Goal: Task Accomplishment & Management: Use online tool/utility

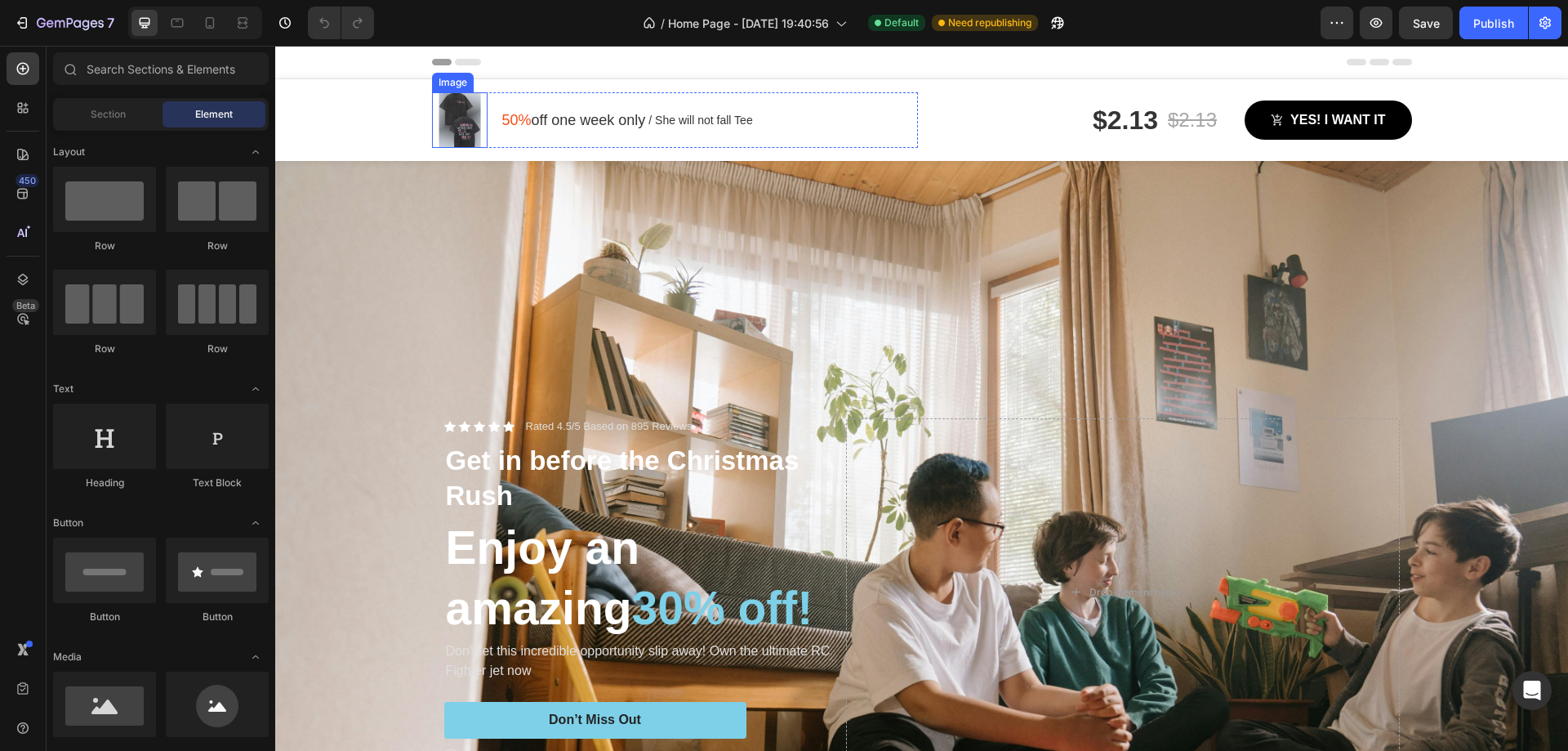
click at [302, 112] on div "Image 50% off one week only Text block / She will not fall Tee Text block Row R…" at bounding box center [921, 120] width 1292 height 82
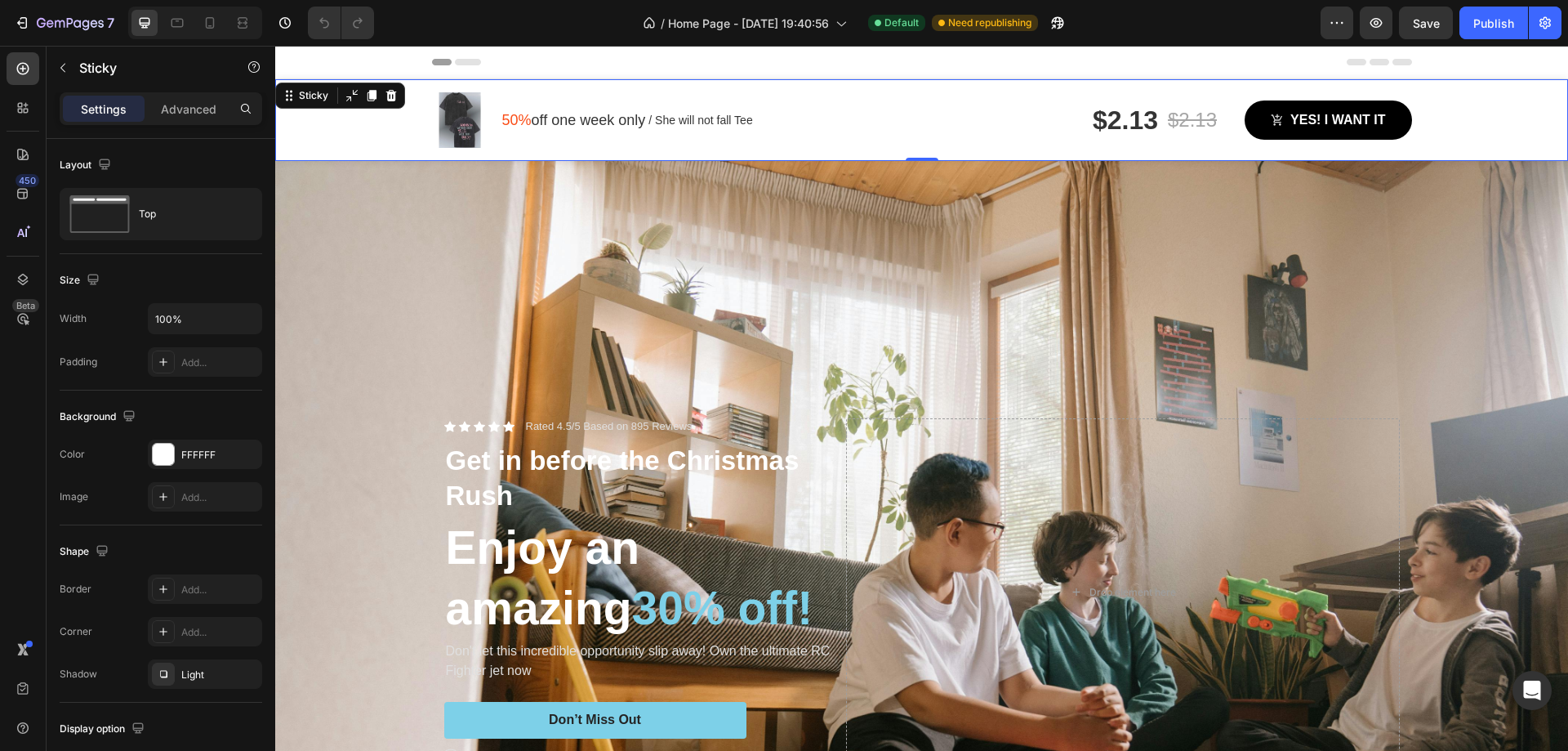
click at [362, 134] on div "Image 50% off one week only Text block / She will not fall Tee Text block Row R…" at bounding box center [921, 120] width 1292 height 82
click at [403, 89] on div "Sticky" at bounding box center [340, 95] width 130 height 26
click at [391, 94] on icon at bounding box center [391, 95] width 11 height 12
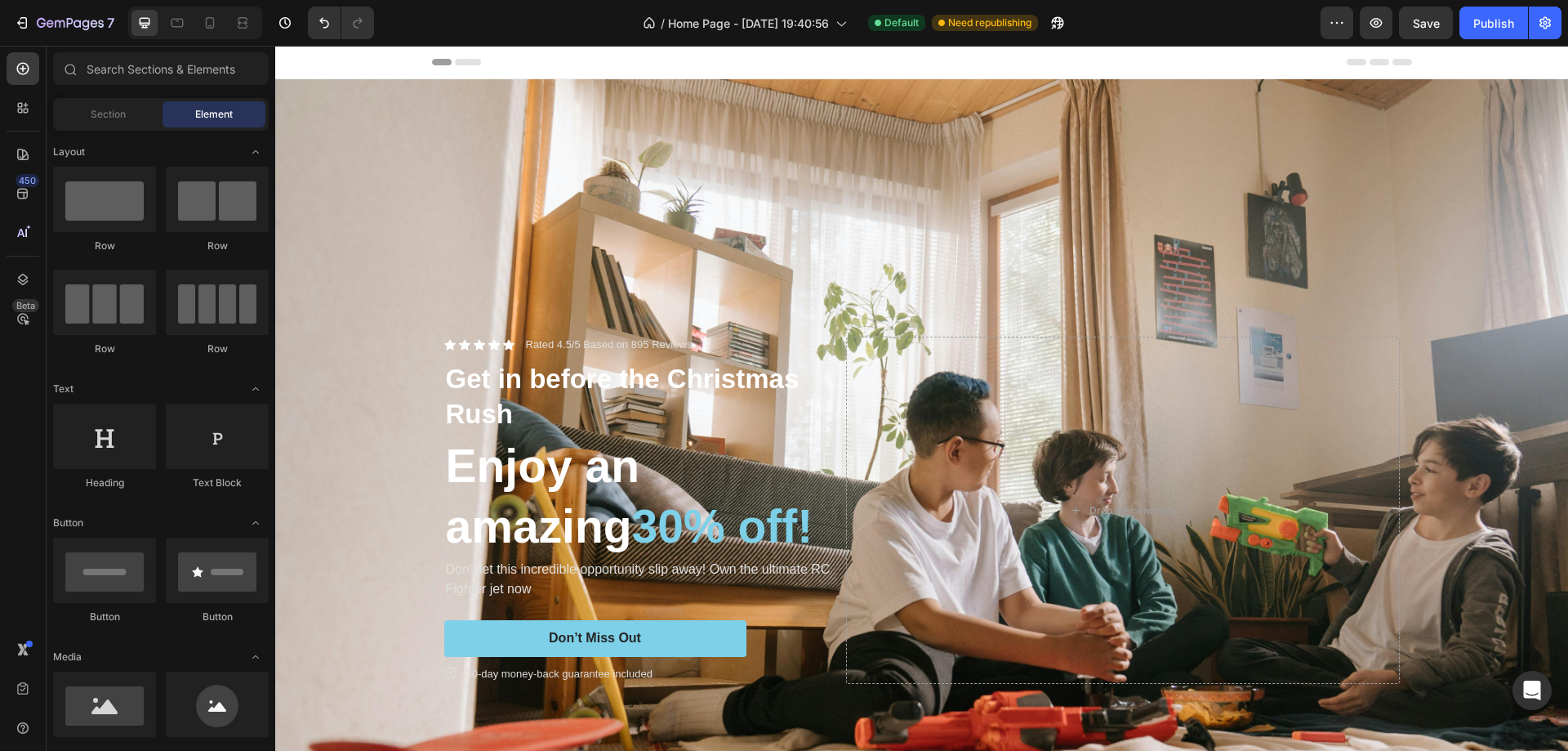
click at [377, 67] on div "Header" at bounding box center [921, 62] width 1292 height 34
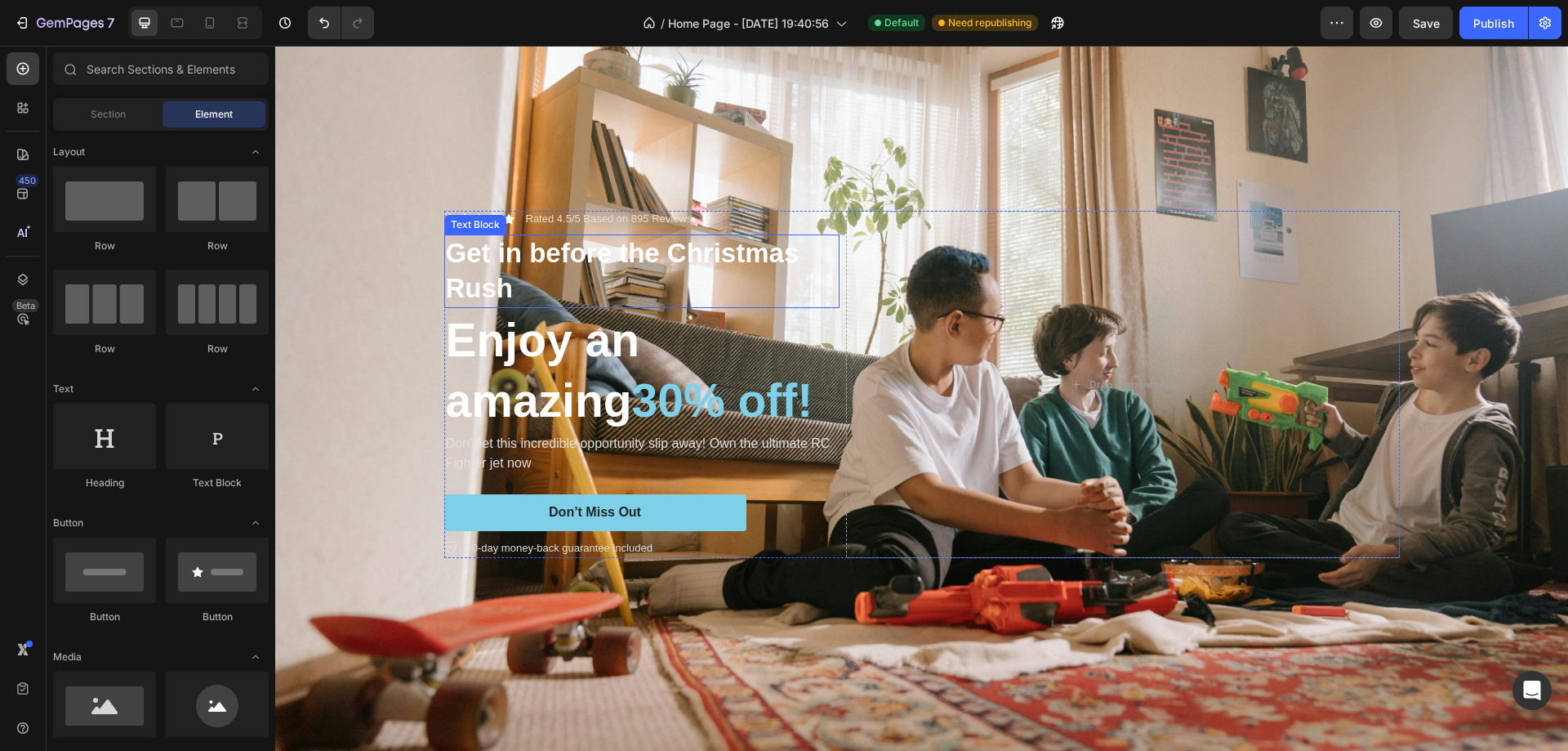
scroll to position [163, 0]
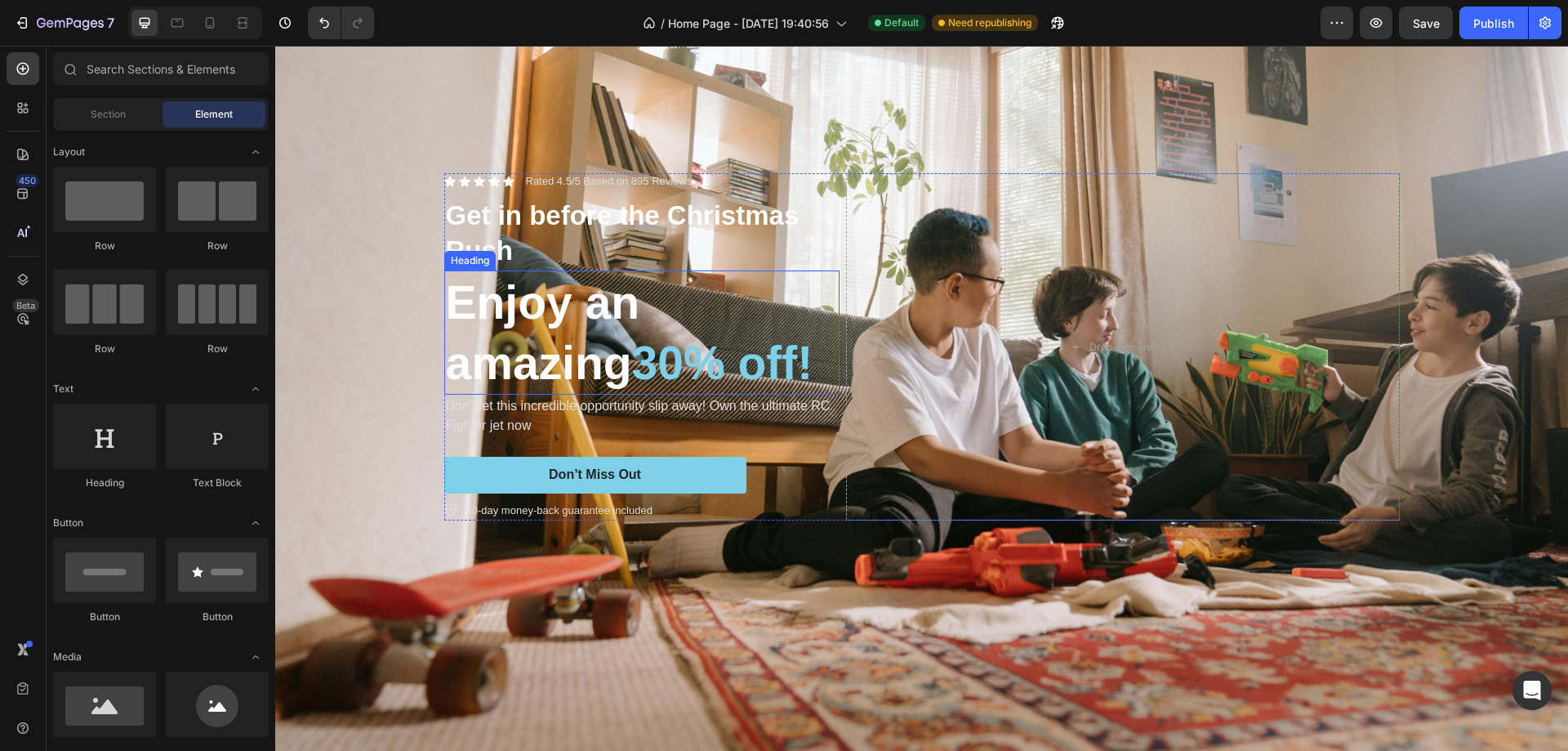
click at [733, 350] on span "30% off!" at bounding box center [723, 362] width 181 height 52
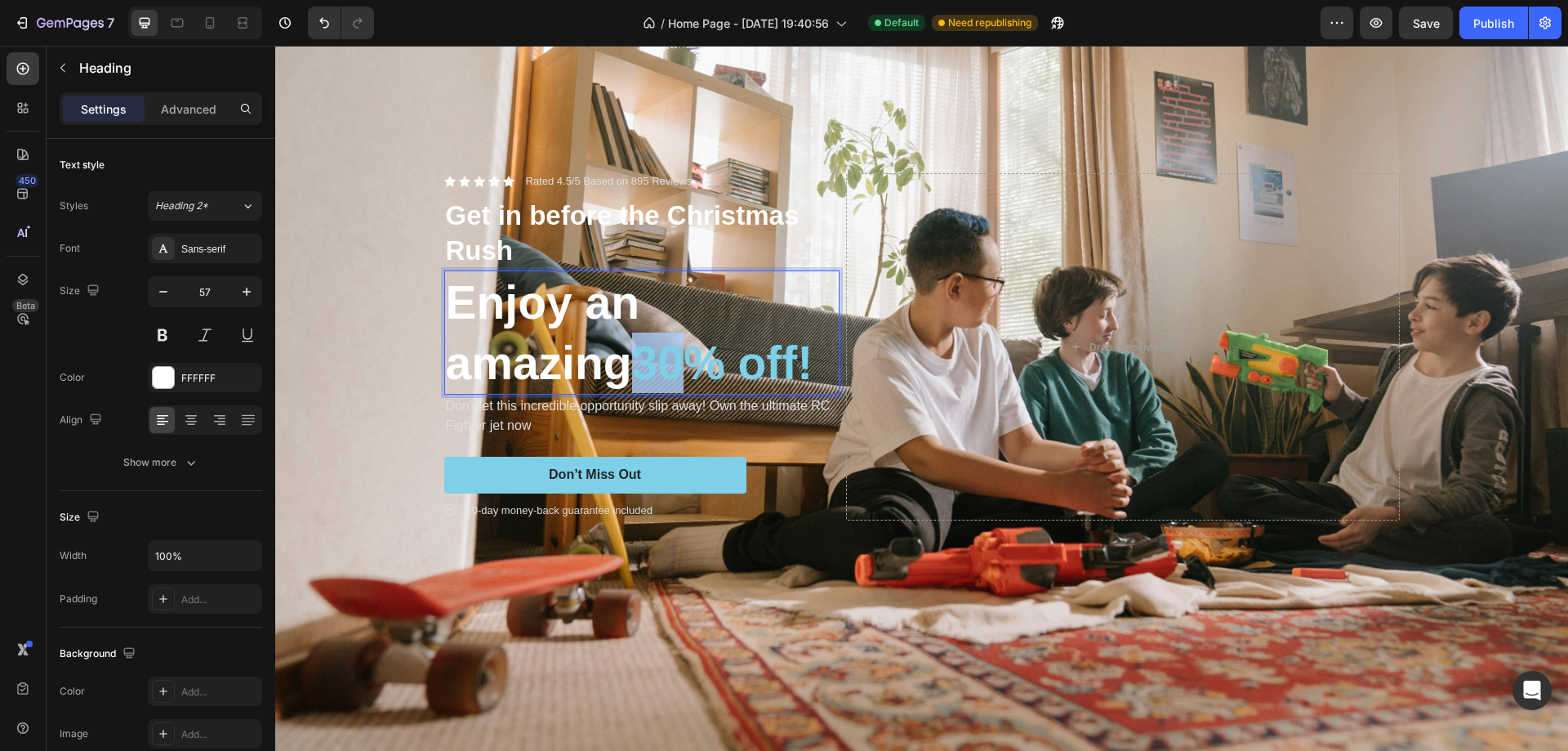
click at [646, 361] on span "30% off!" at bounding box center [723, 362] width 181 height 52
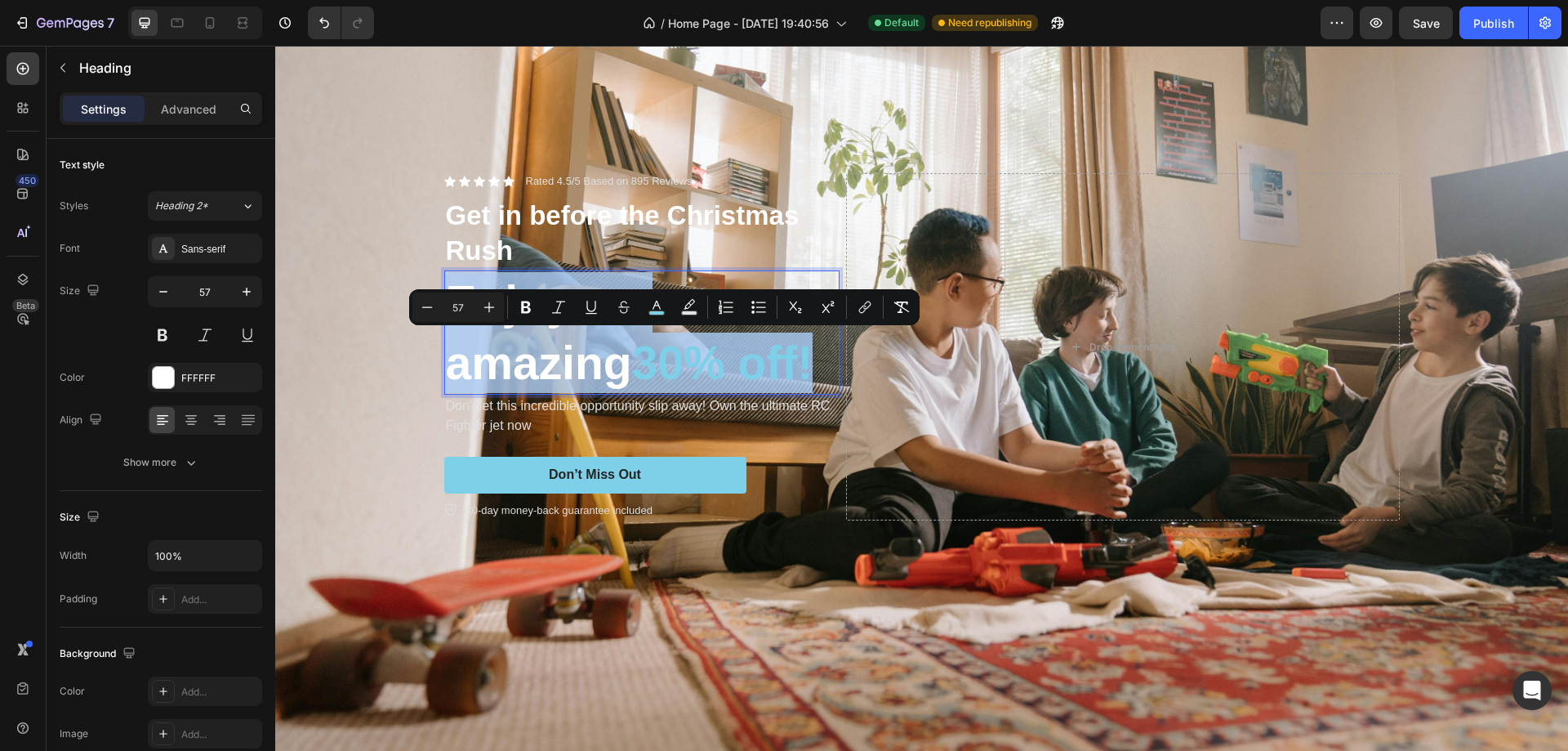
click at [646, 361] on span "30% off!" at bounding box center [723, 362] width 181 height 52
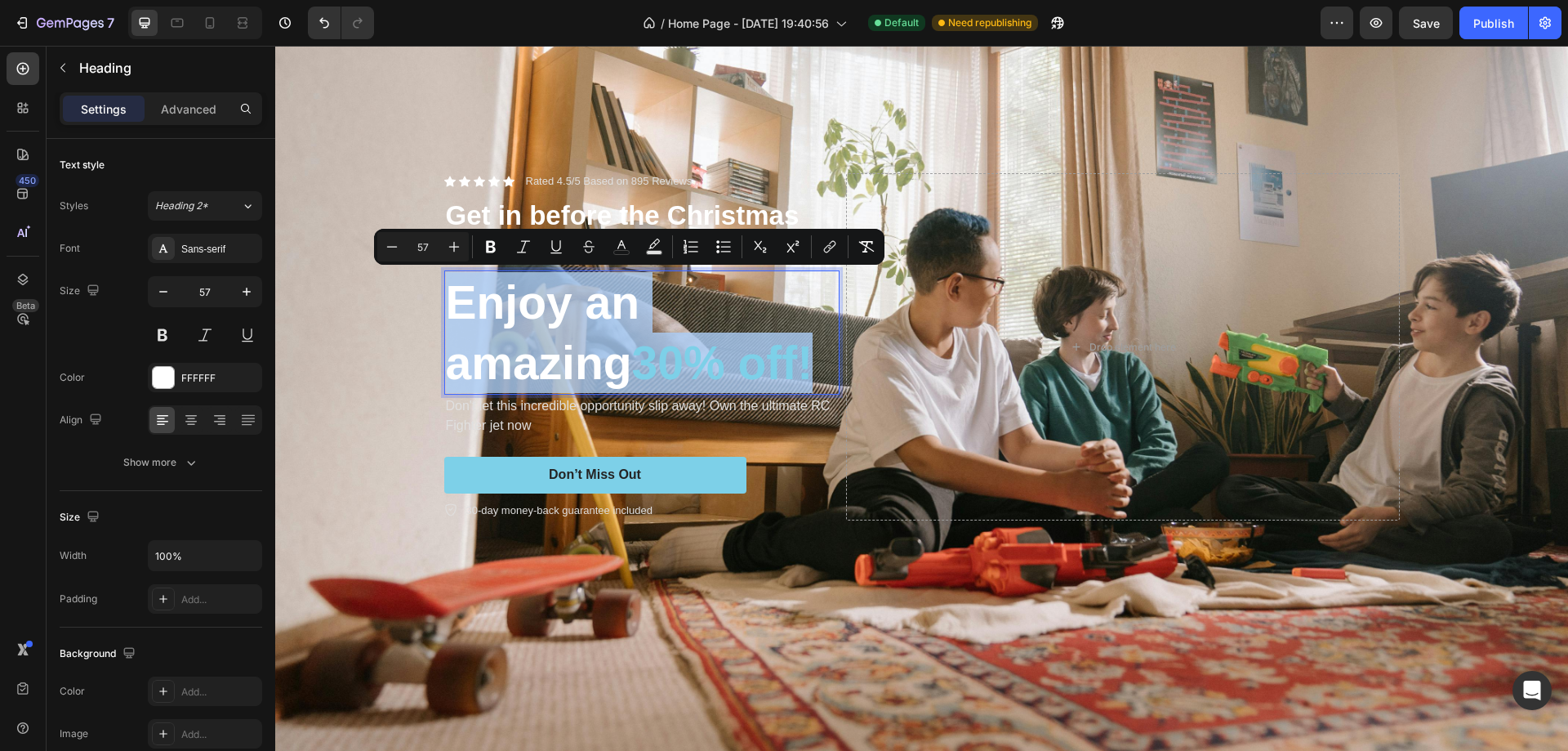
click at [657, 366] on span "30% off!" at bounding box center [723, 362] width 181 height 52
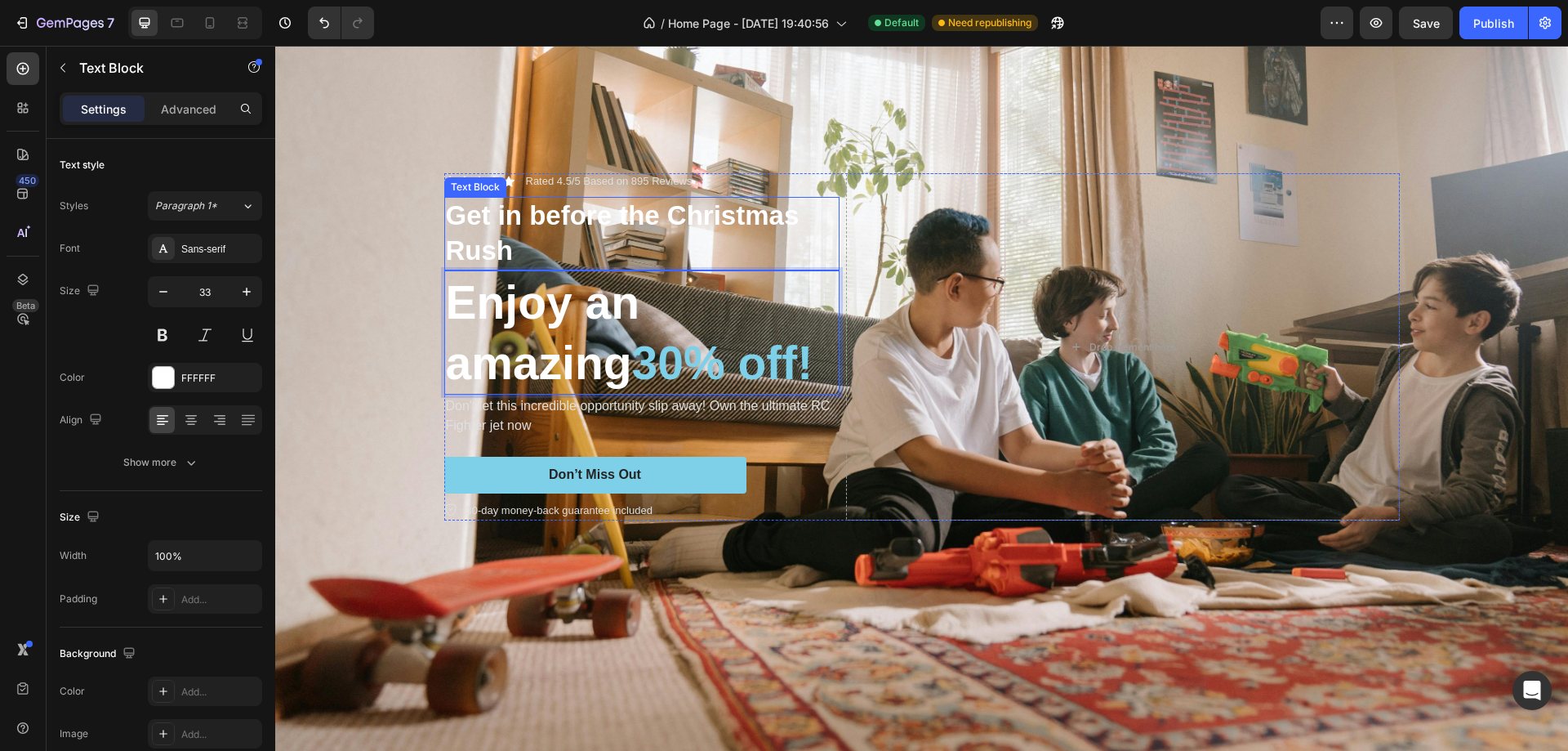
click at [566, 232] on p "Get in before the Christmas Rush" at bounding box center [642, 233] width 392 height 70
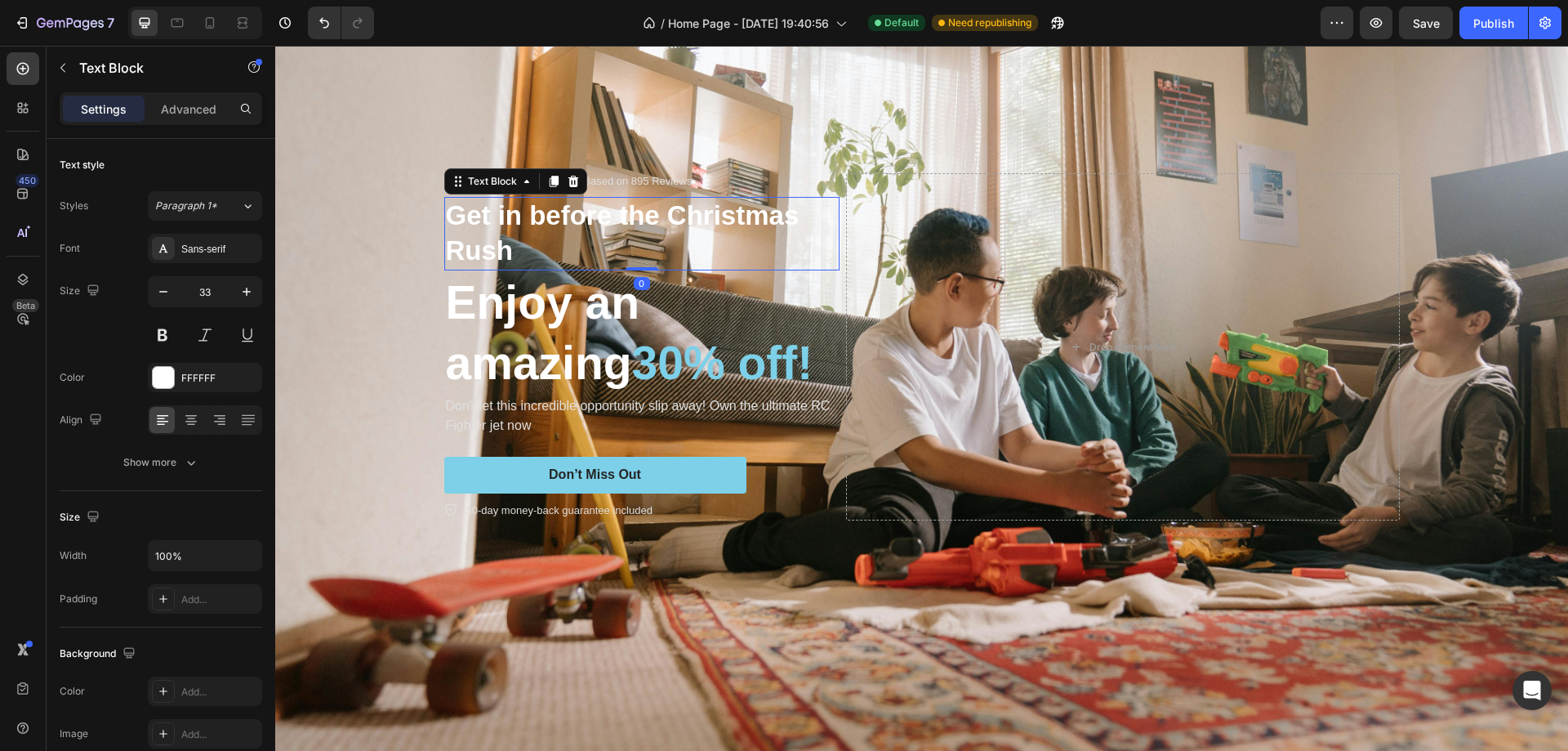
click at [590, 259] on p "Get in before the Christmas Rush" at bounding box center [642, 233] width 392 height 70
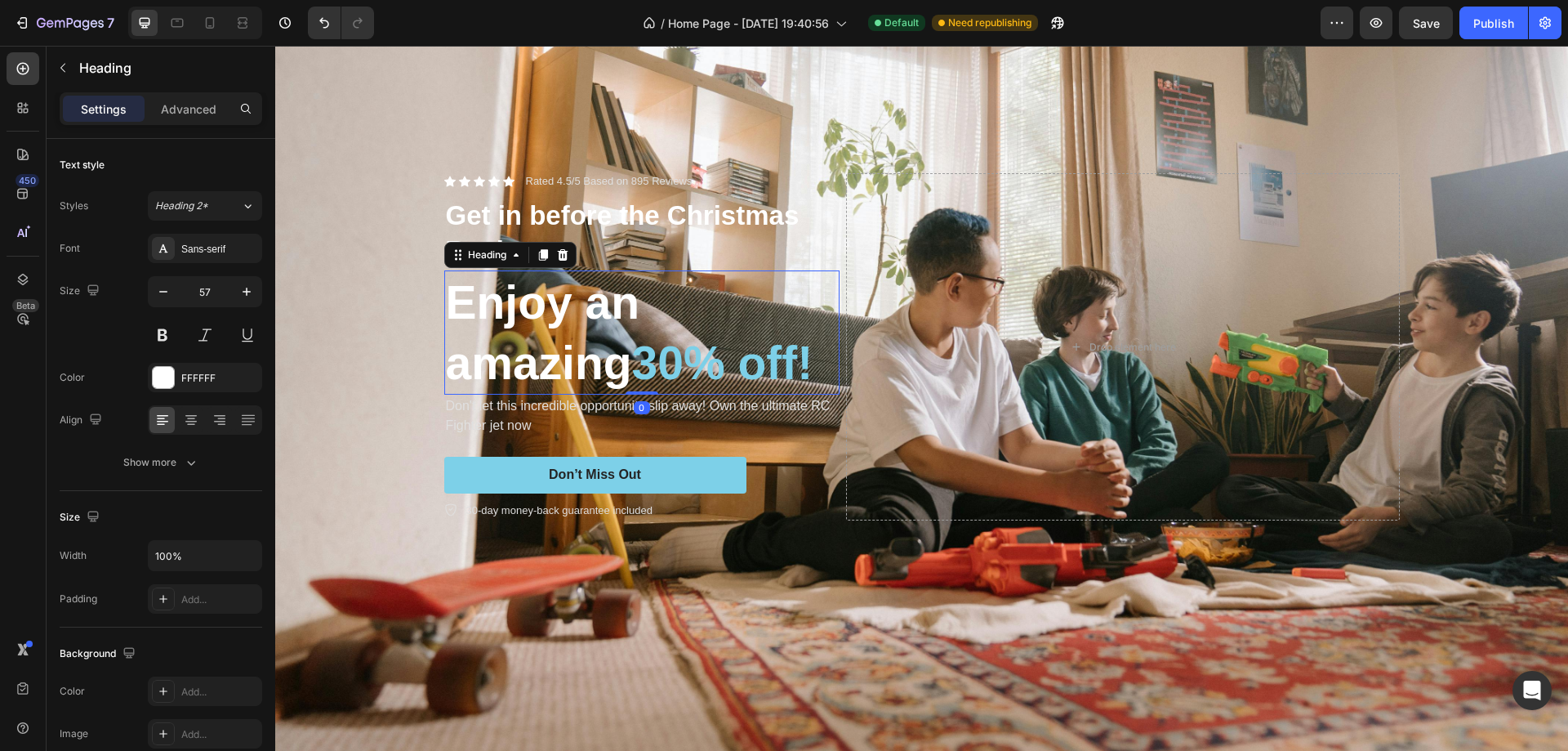
click at [629, 357] on p "Enjoy an amazing 30% off!" at bounding box center [642, 332] width 392 height 121
click at [559, 419] on p "Don't let this incredible opportunity slip away! Own the ultimate RC Fighter je…" at bounding box center [642, 416] width 392 height 40
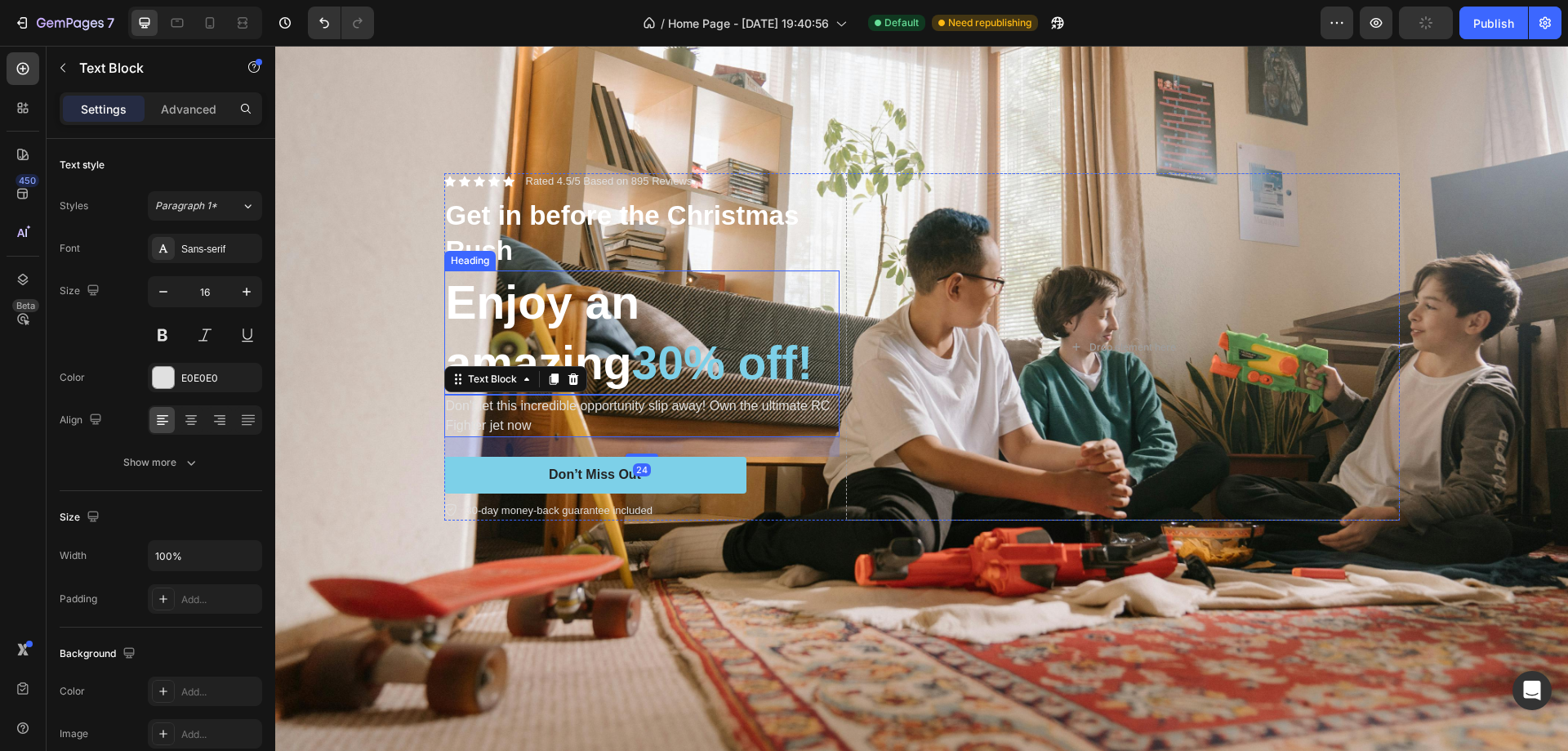
click at [660, 345] on span "30% off!" at bounding box center [723, 362] width 181 height 52
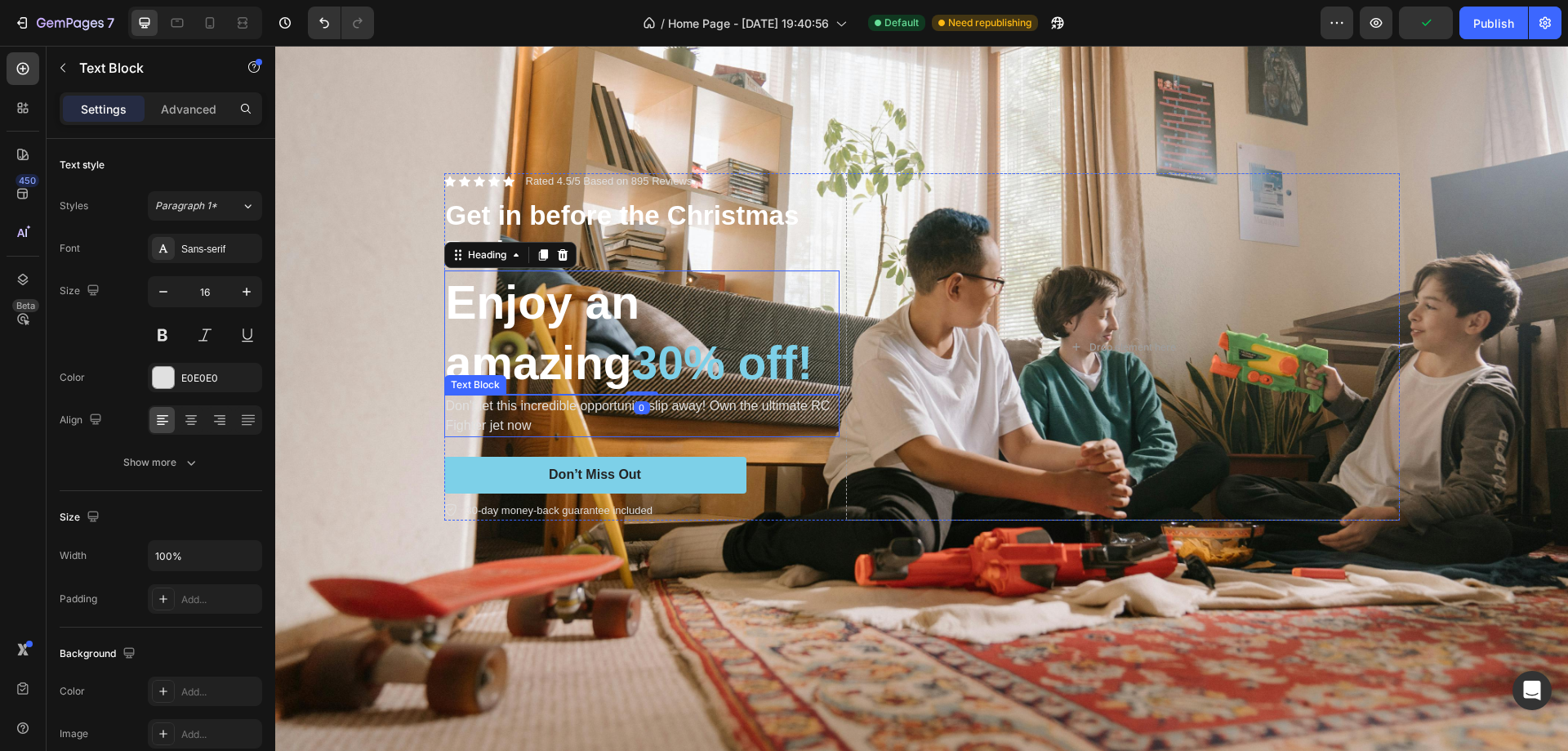
click at [727, 411] on p "Don't let this incredible opportunity slip away! Own the ultimate RC Fighter je…" at bounding box center [642, 416] width 392 height 40
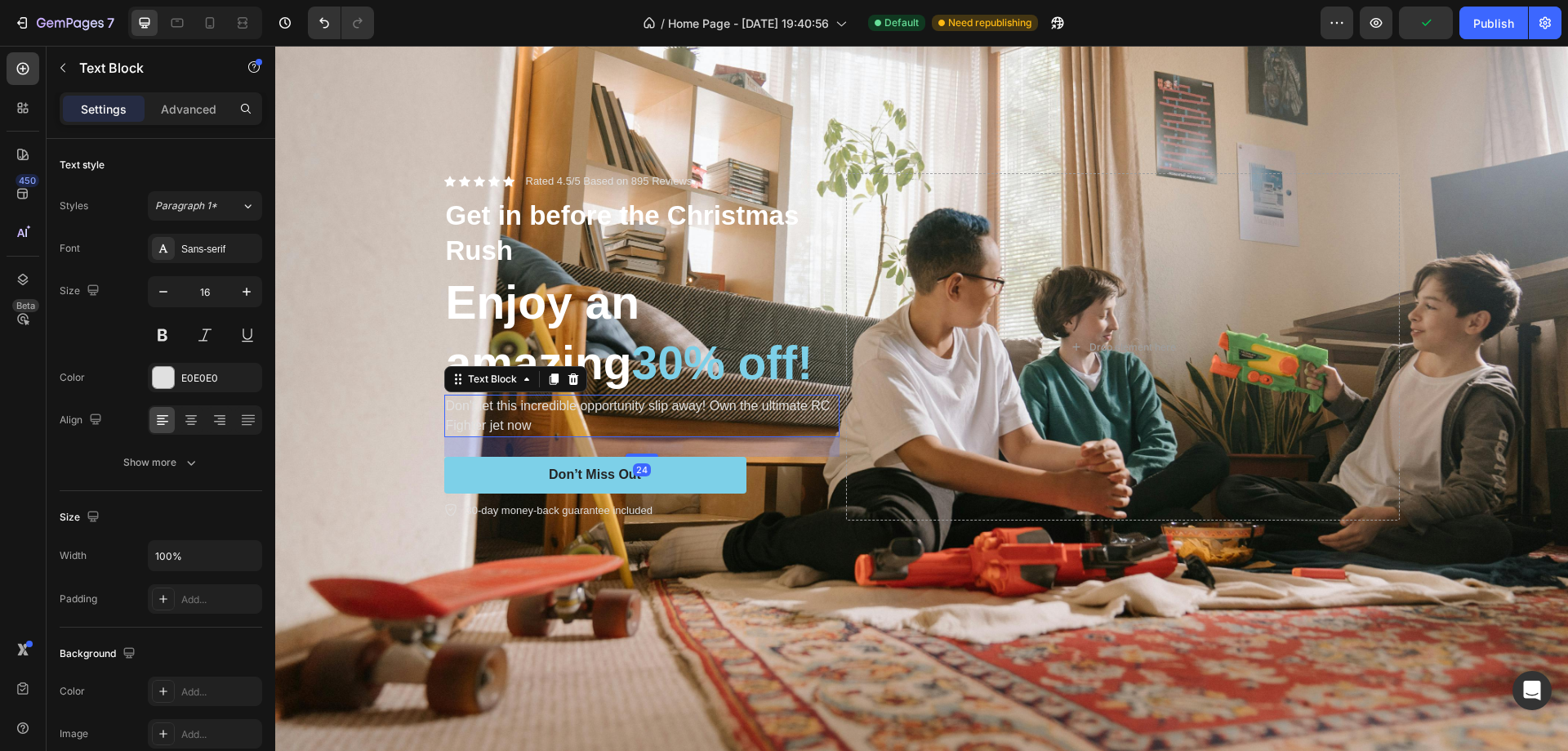
click at [559, 419] on p "Don't let this incredible opportunity slip away! Own the ultimate RC Fighter je…" at bounding box center [642, 416] width 392 height 40
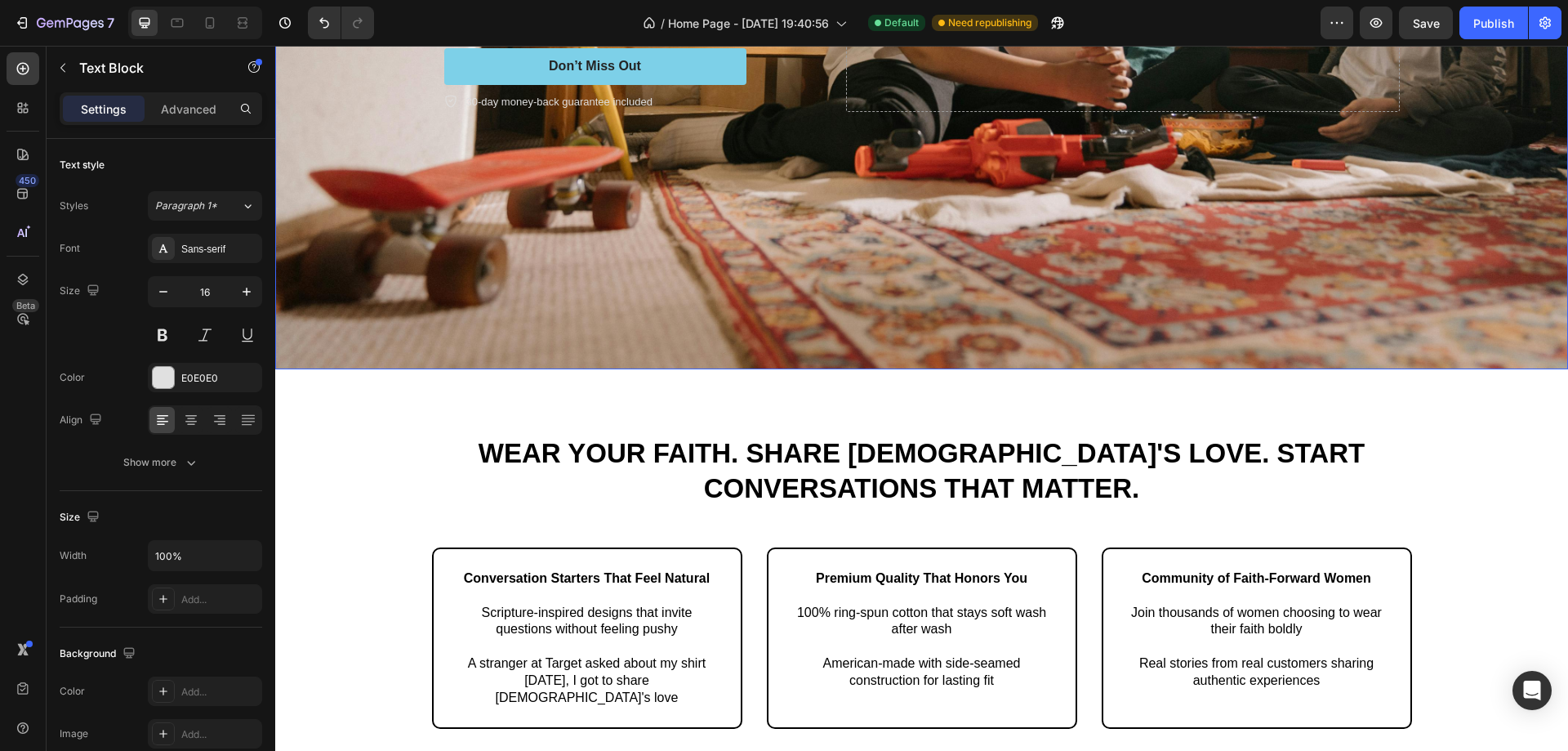
scroll to position [654, 0]
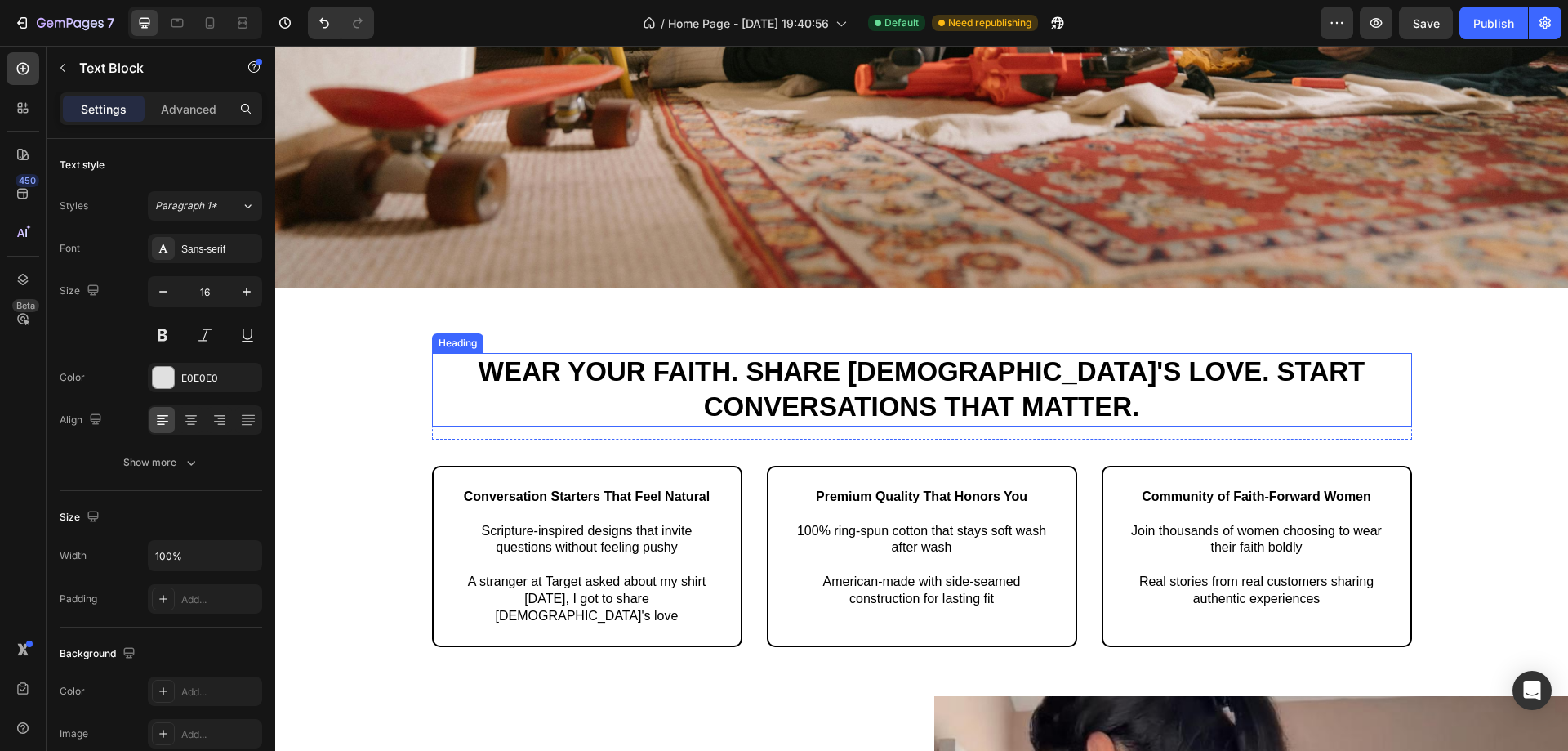
click at [722, 409] on h2 "Wear Your Faith. Share God's Love. Start Conversations That Matter." at bounding box center [921, 389] width 980 height 73
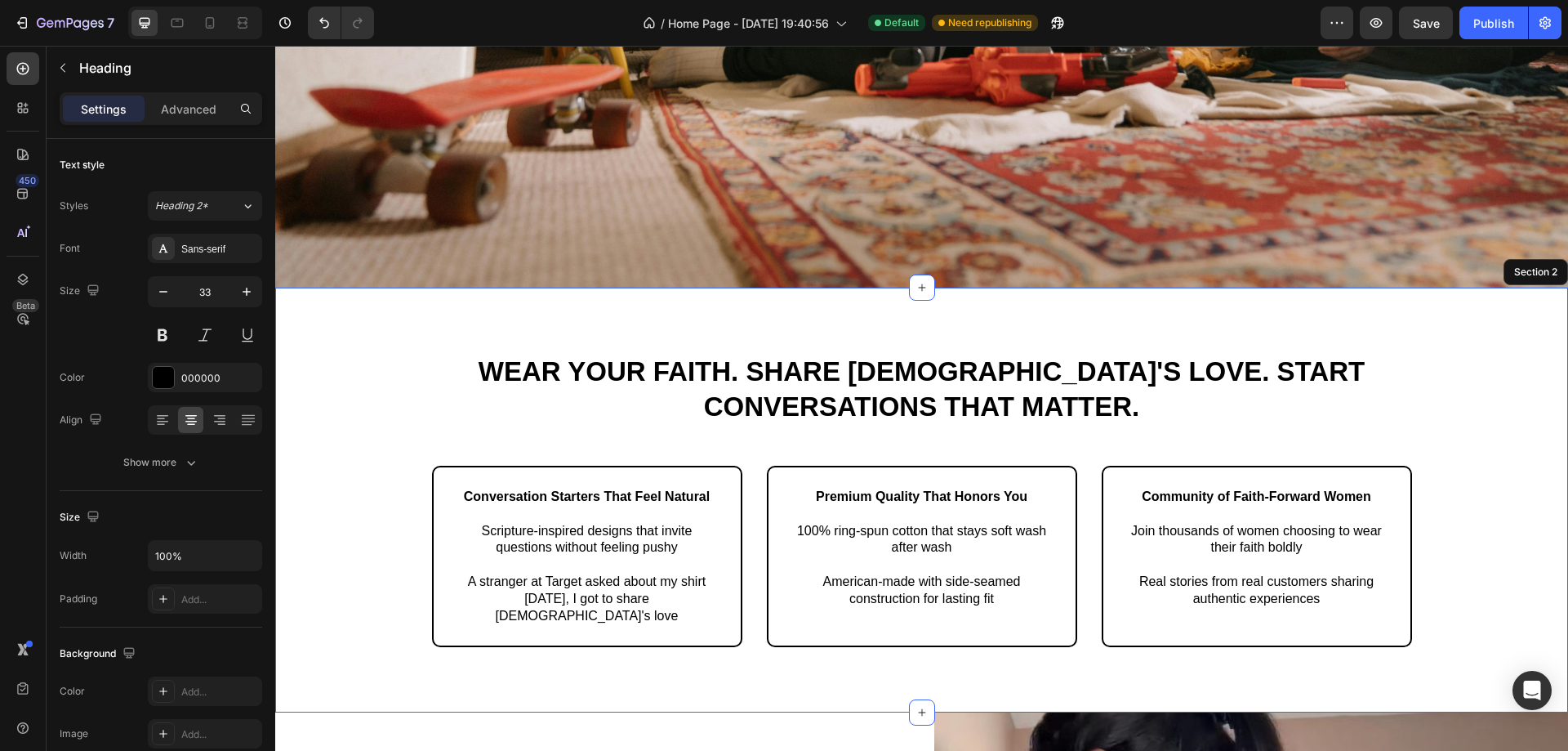
click at [356, 353] on div "Wear Your Faith. Share God's Love. Start Conversations That Matter. Heading 16 …" at bounding box center [921, 520] width 1268 height 334
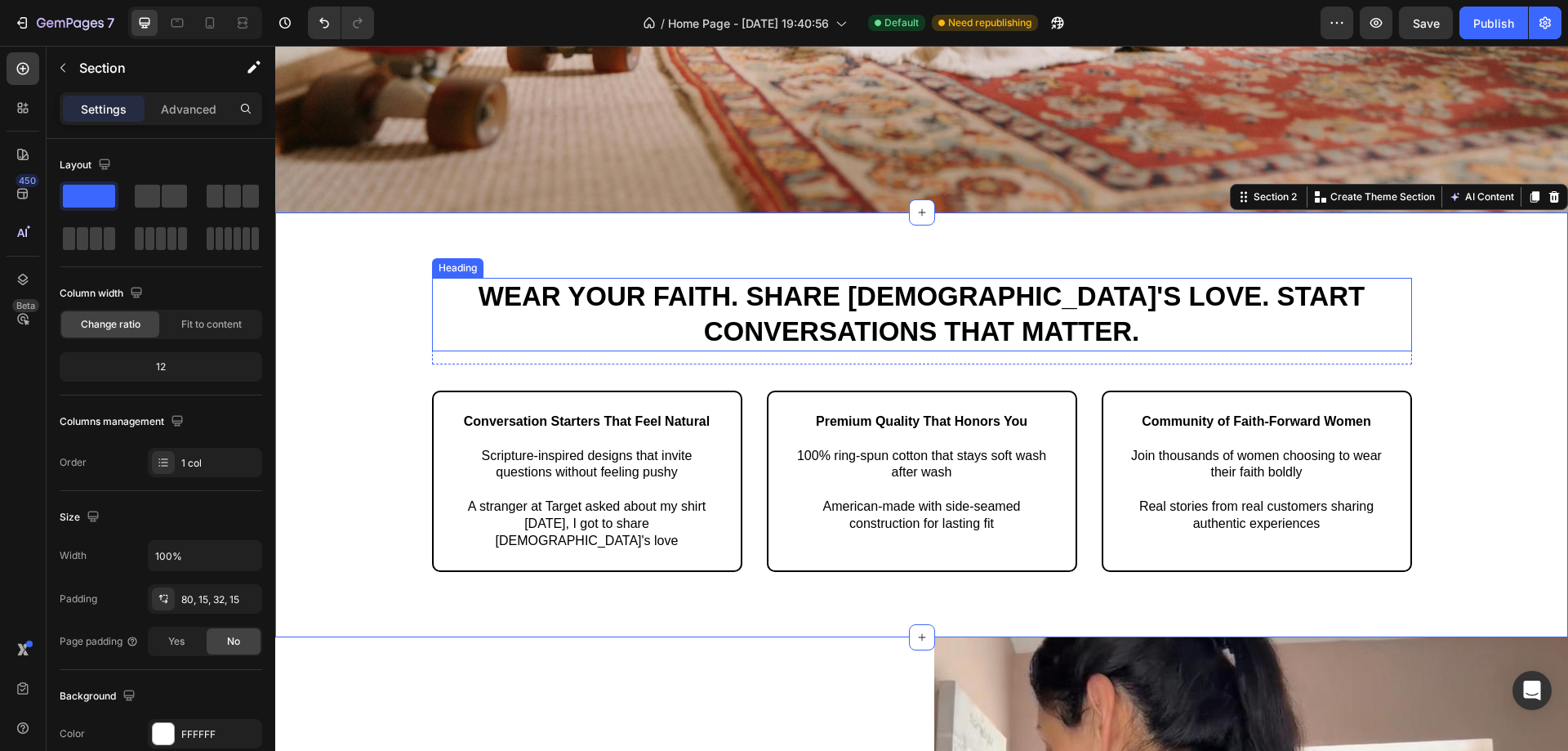
scroll to position [736, 0]
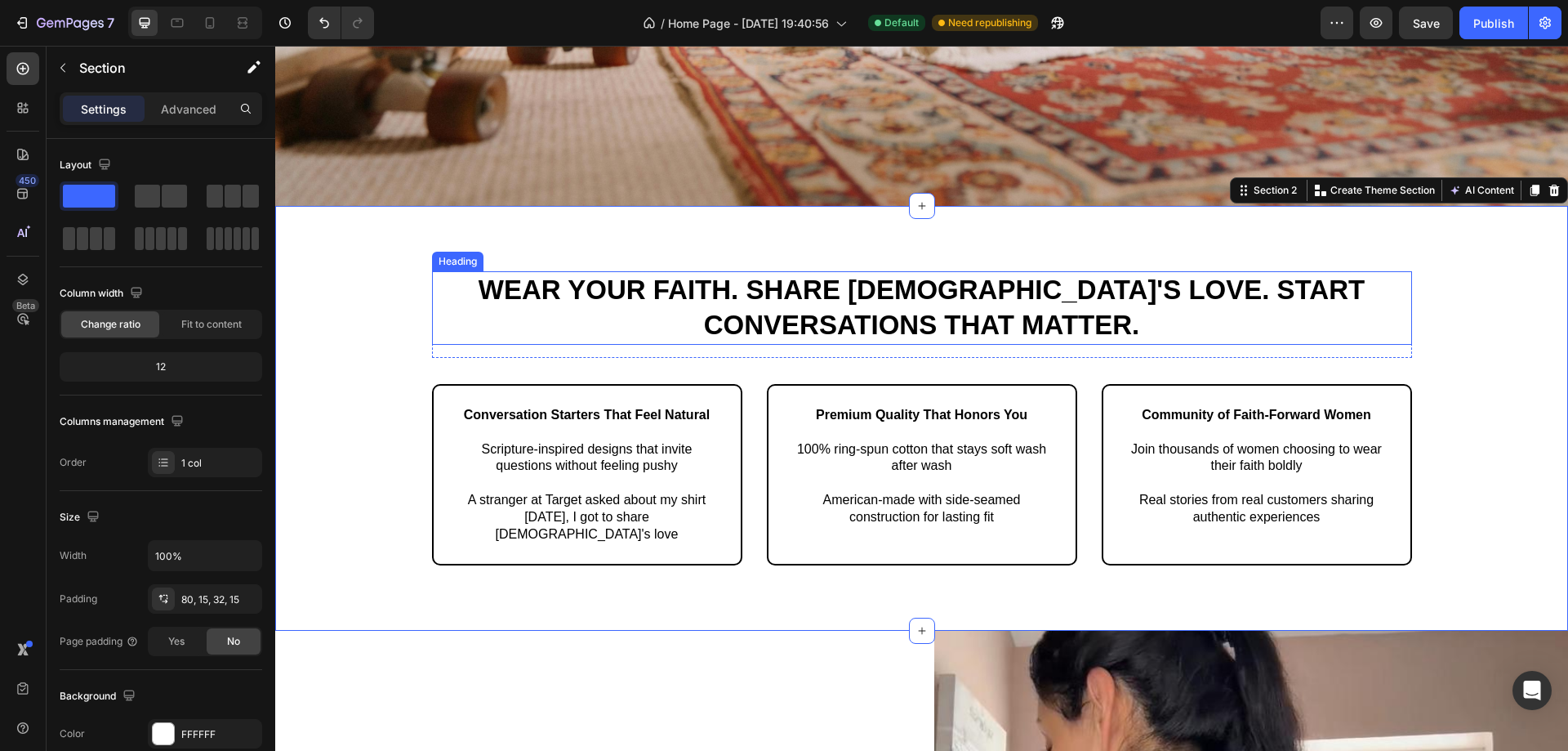
click at [808, 303] on h2 "Wear Your Faith. Share God's Love. Start Conversations That Matter." at bounding box center [921, 308] width 980 height 73
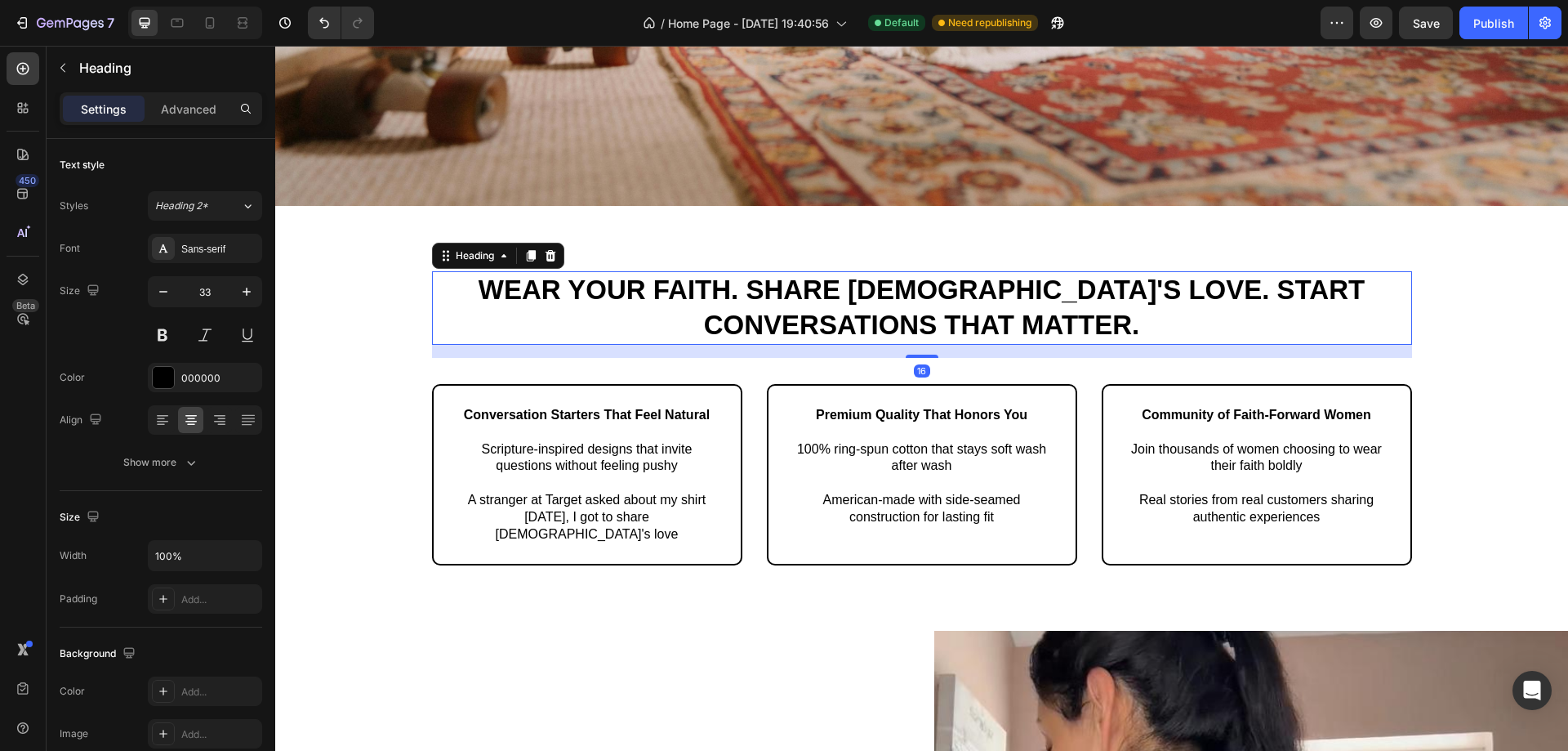
click at [858, 297] on h2 "Wear Your Faith. Share God's Love. Start Conversations That Matter." at bounding box center [921, 308] width 980 height 73
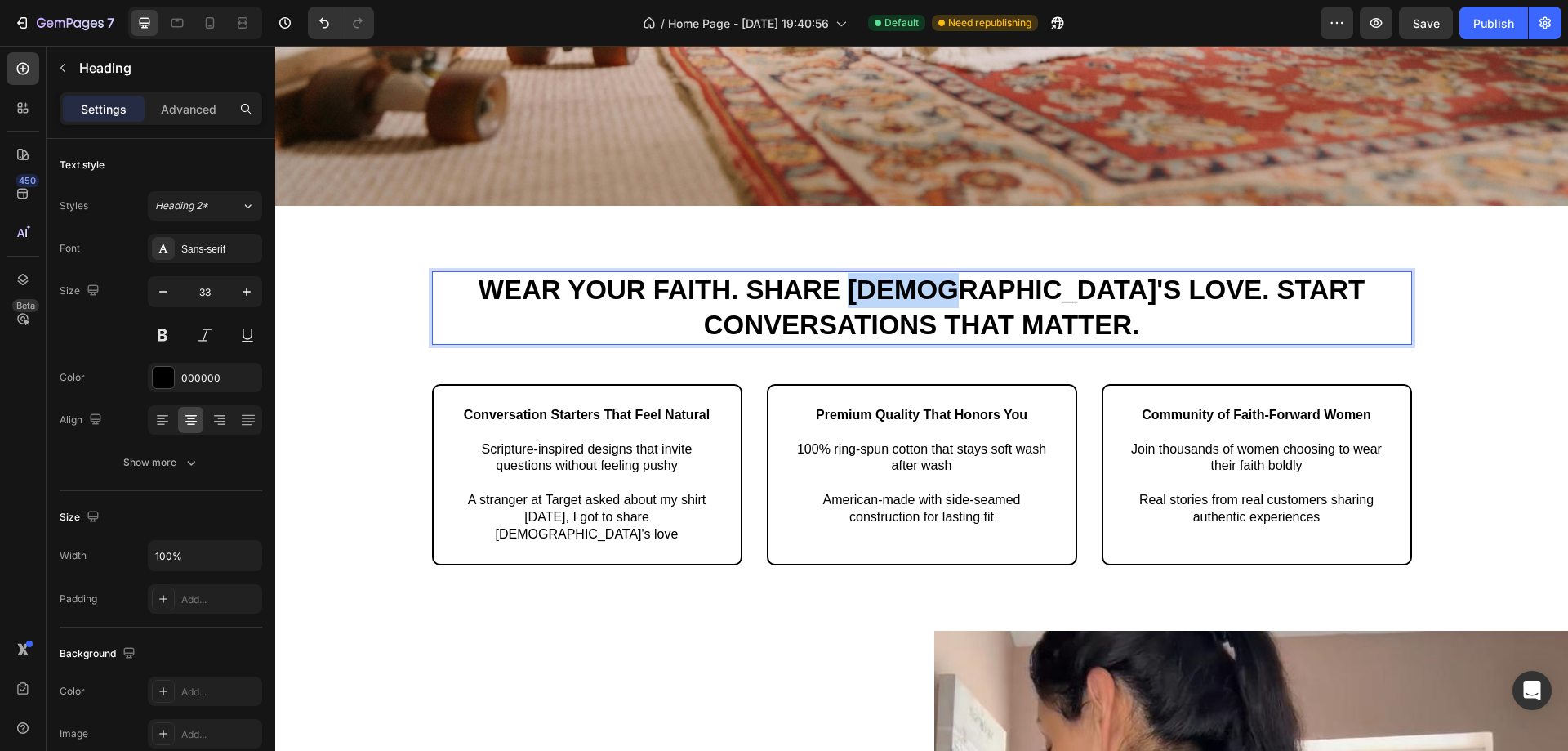
click at [858, 297] on p "Wear Your Faith. Share God's Love. Start Conversations That Matter." at bounding box center [921, 308] width 976 height 70
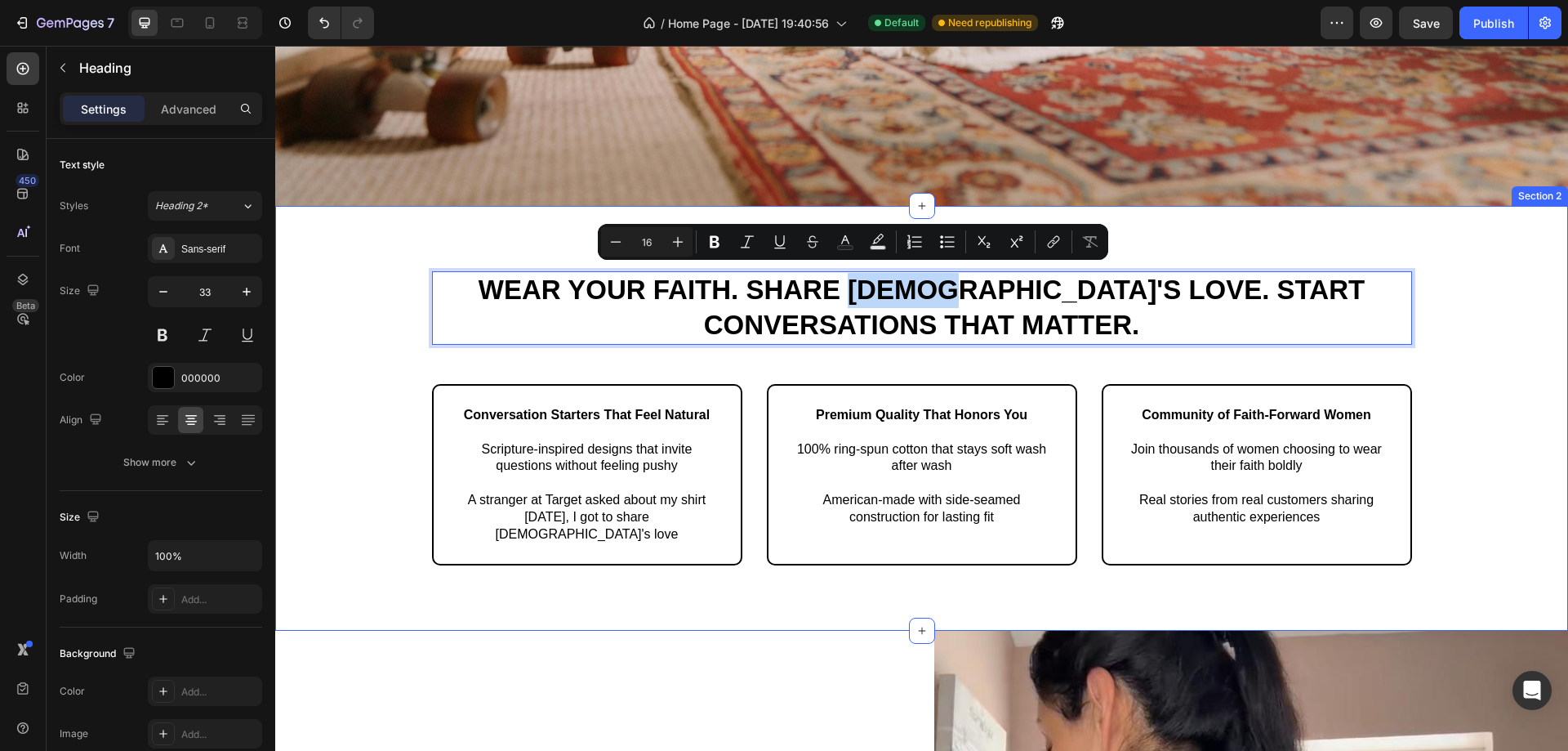
click at [475, 234] on div "Wear Your Faith. Share God's Love. Start Conversations That Matter. Heading 16 …" at bounding box center [921, 418] width 1292 height 425
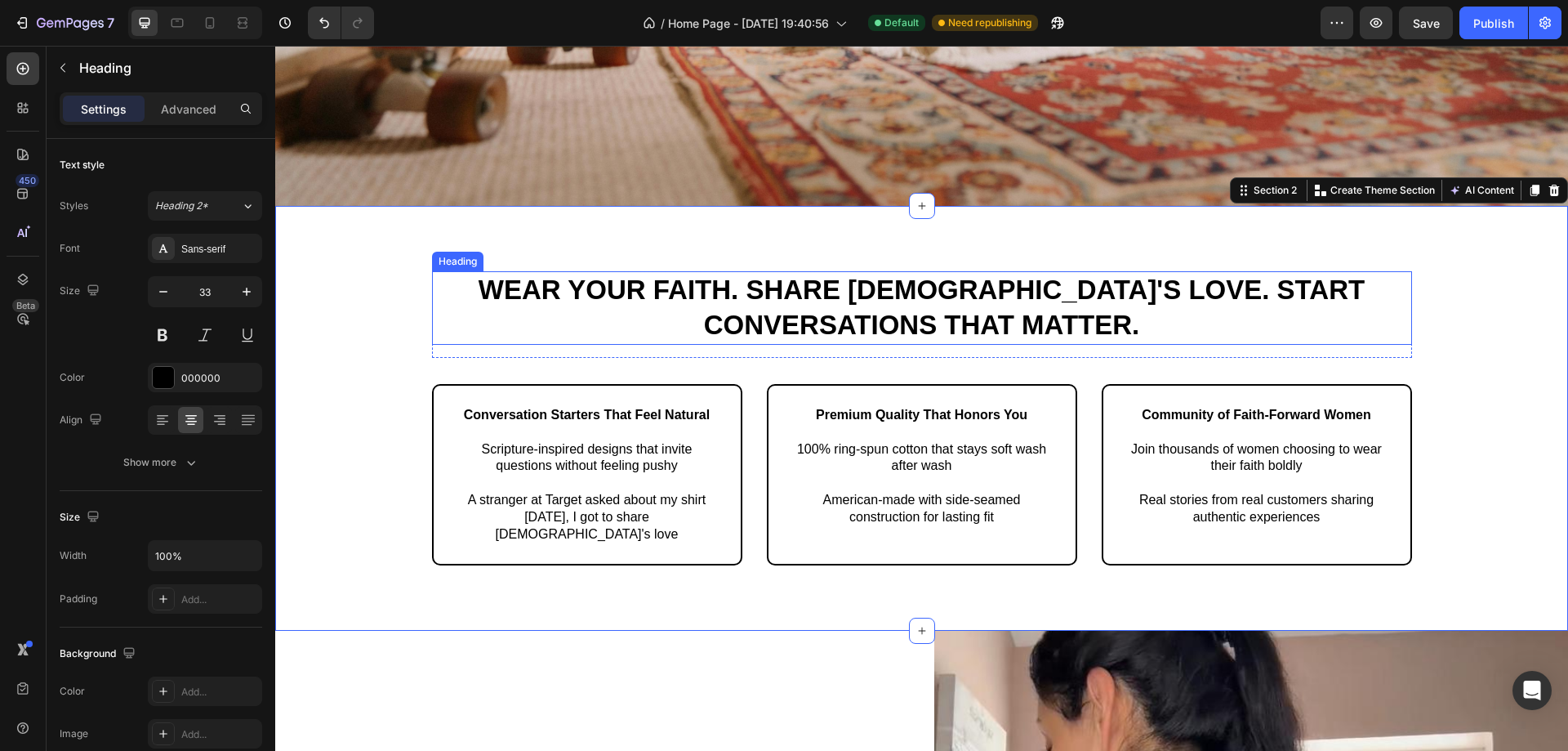
click at [666, 318] on p "Wear Your Faith. Share God's Love. Start Conversations That Matter." at bounding box center [921, 308] width 976 height 70
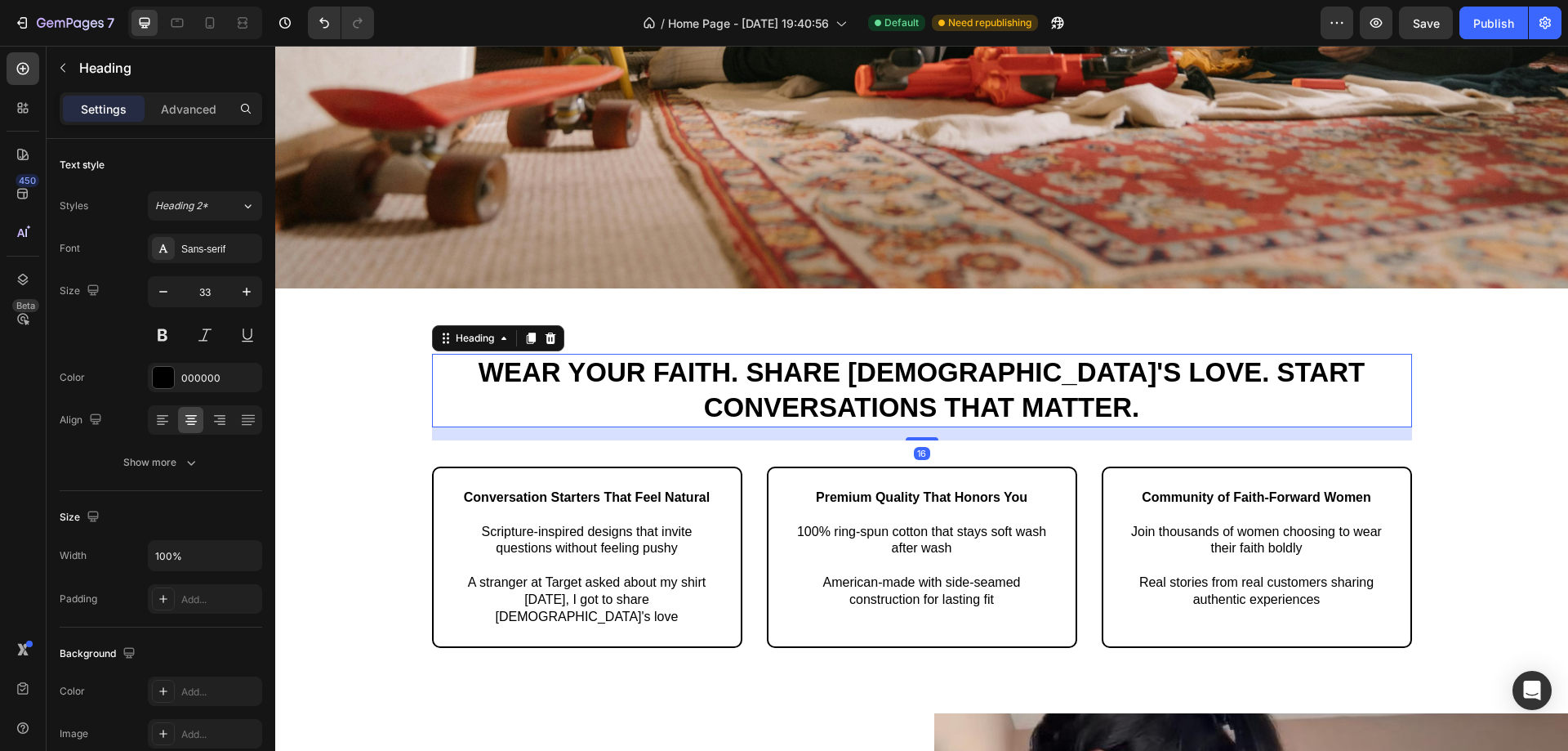
scroll to position [654, 0]
click at [832, 377] on p "Wear Your Faith. Share God's Love. Start Conversations That Matter." at bounding box center [921, 389] width 976 height 70
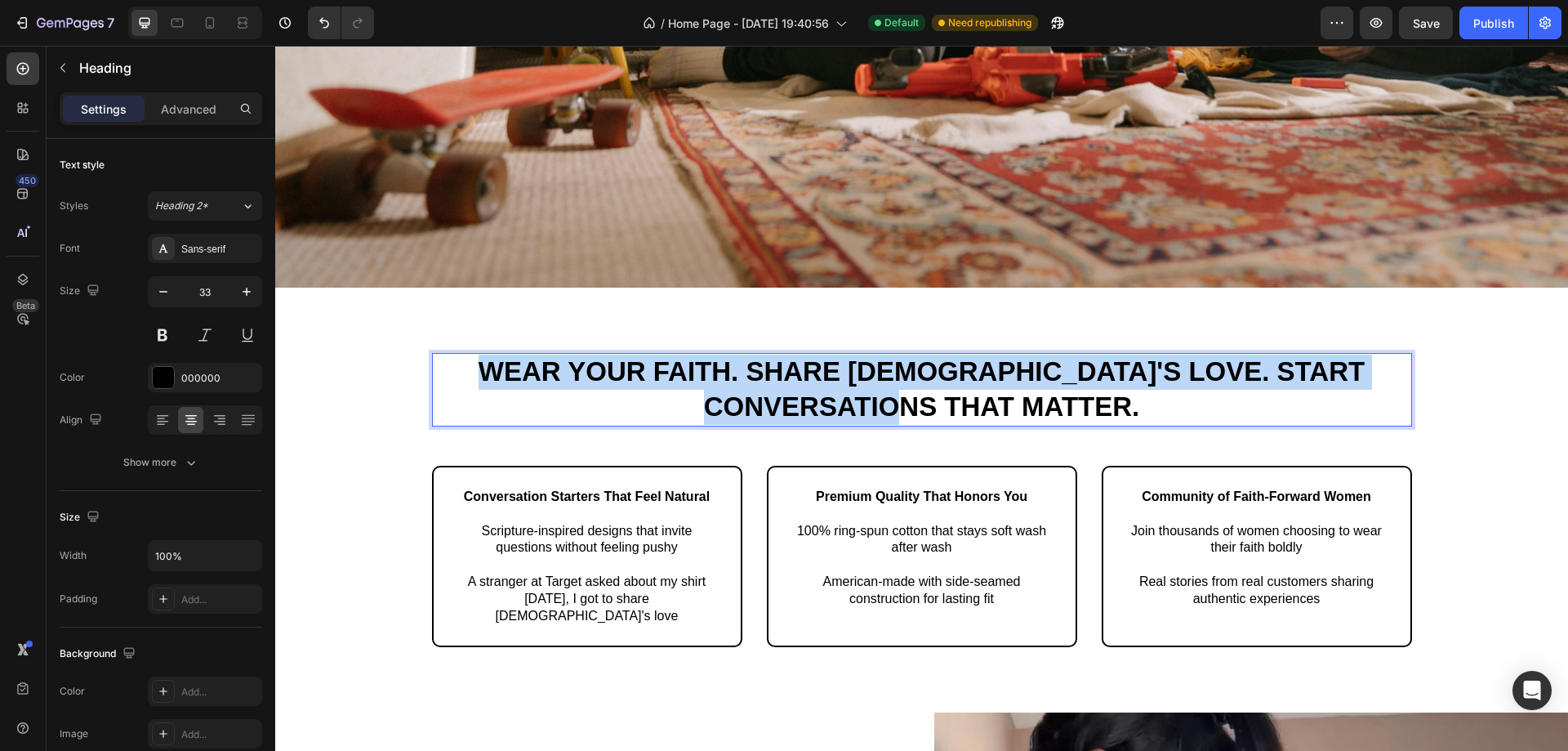
click at [832, 377] on p "Wear Your Faith. Share God's Love. Start Conversations That Matter." at bounding box center [921, 389] width 976 height 70
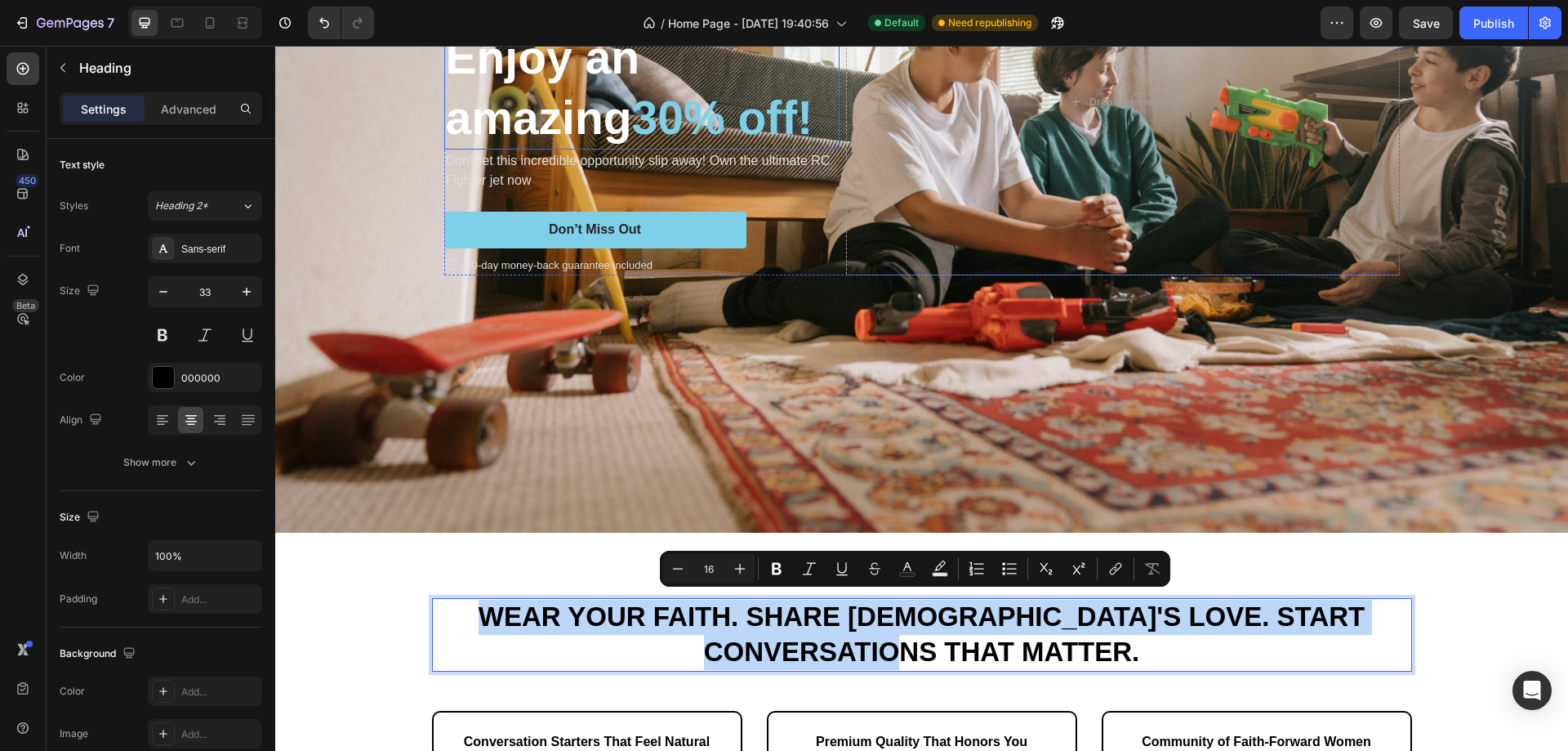
click at [732, 122] on span "30% off!" at bounding box center [723, 118] width 181 height 52
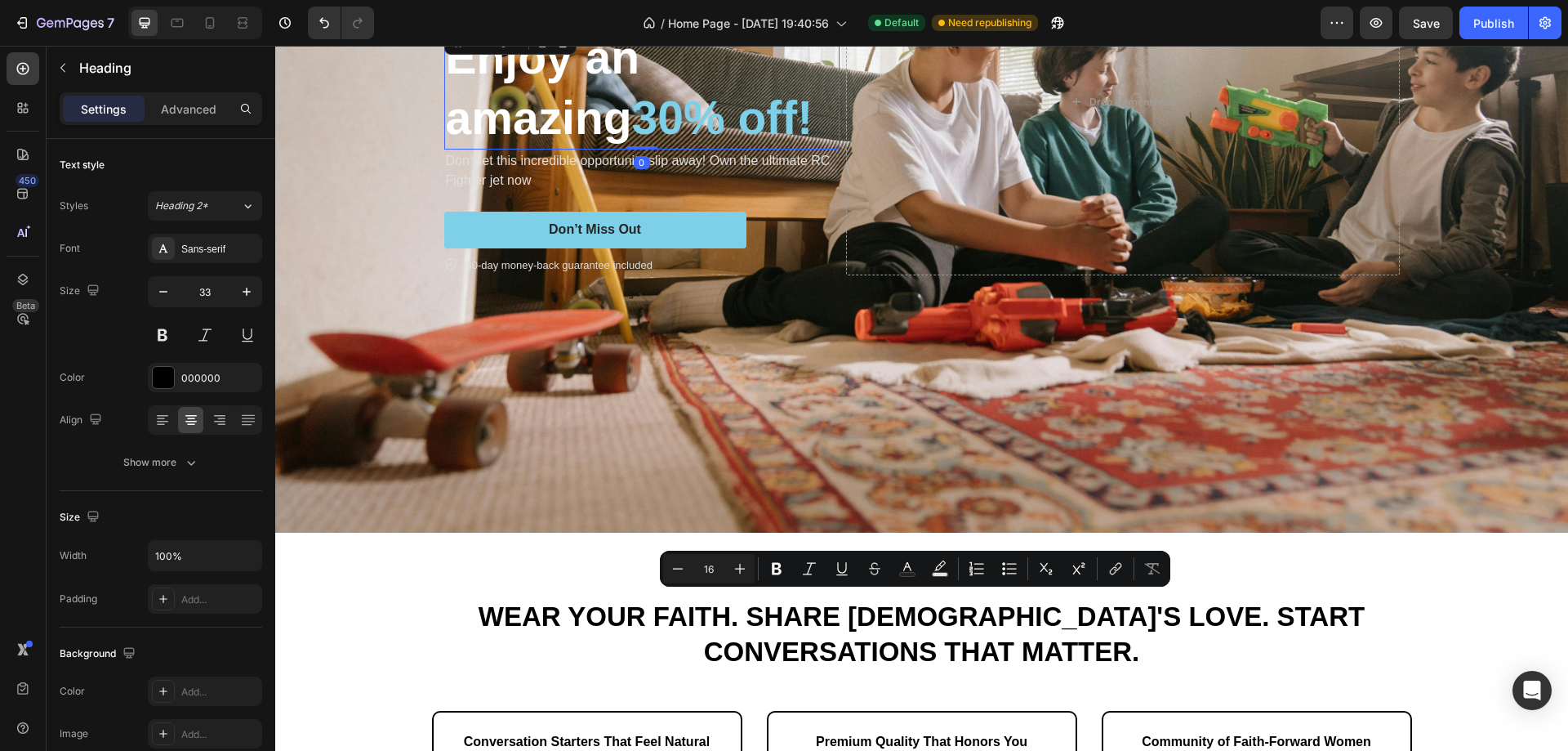
scroll to position [389, 0]
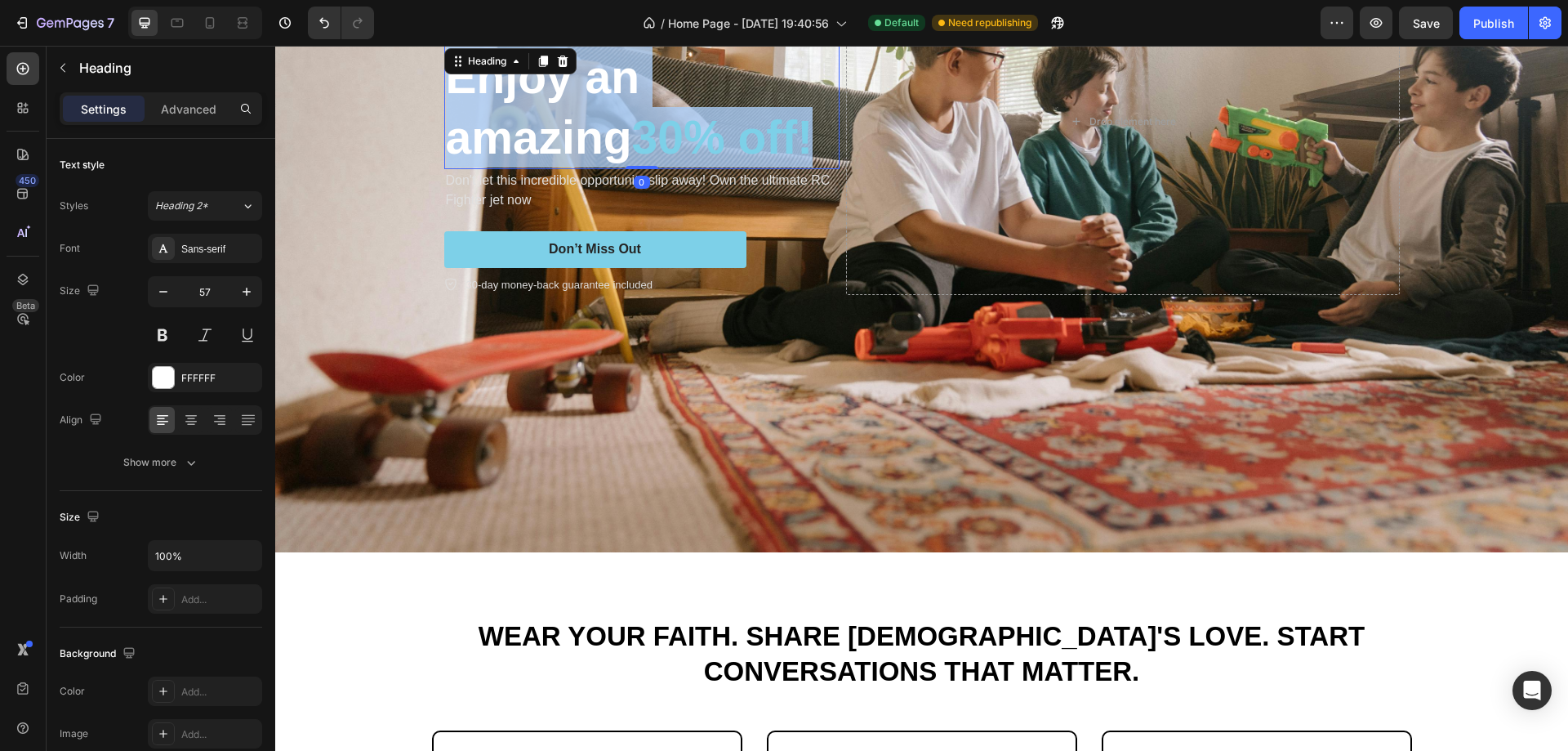
click at [732, 122] on span "30% off!" at bounding box center [723, 137] width 181 height 52
click at [698, 140] on span "30% off!" at bounding box center [723, 137] width 181 height 52
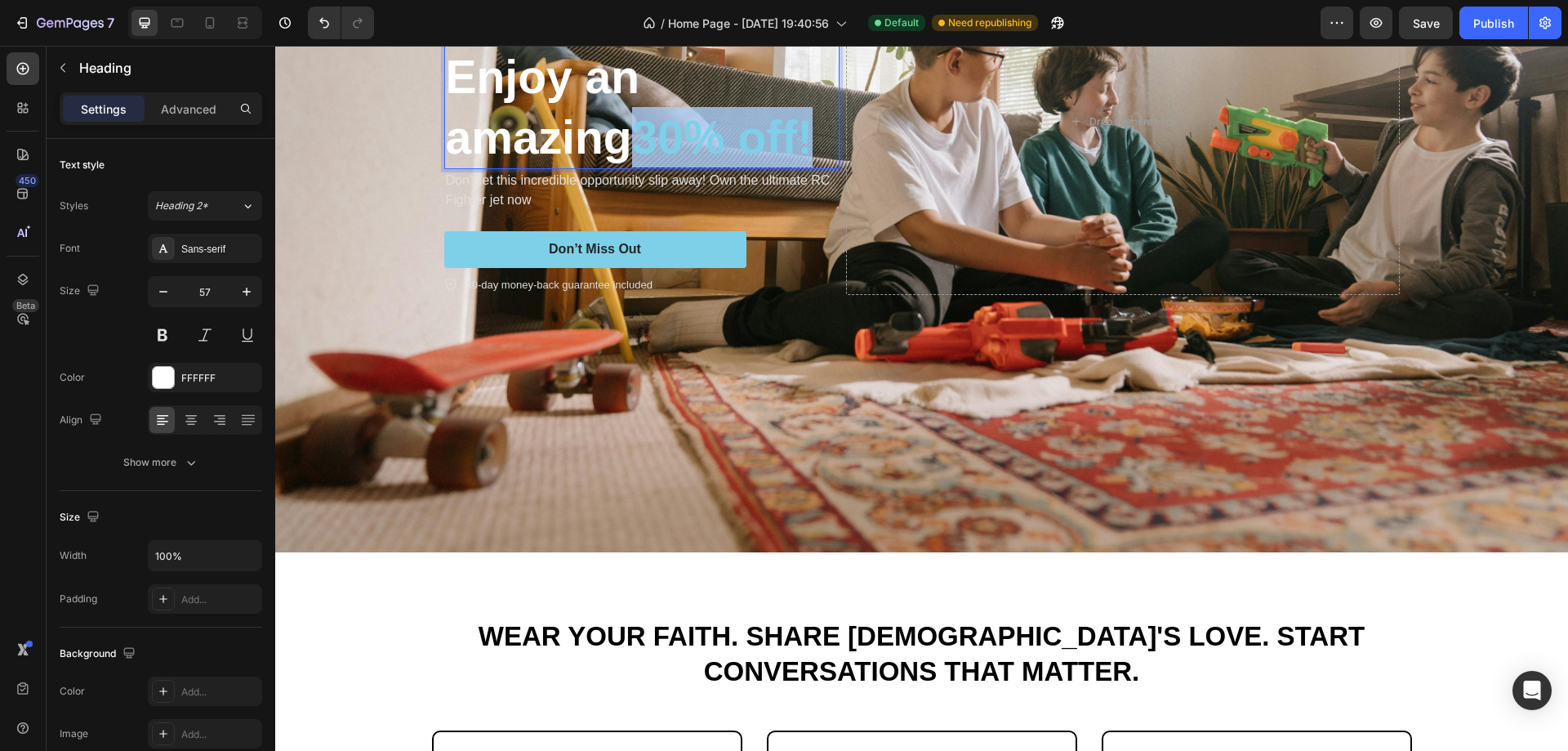
drag, startPoint x: 645, startPoint y: 138, endPoint x: 817, endPoint y: 140, distance: 172.0
click at [813, 140] on span "30% off!" at bounding box center [723, 137] width 181 height 52
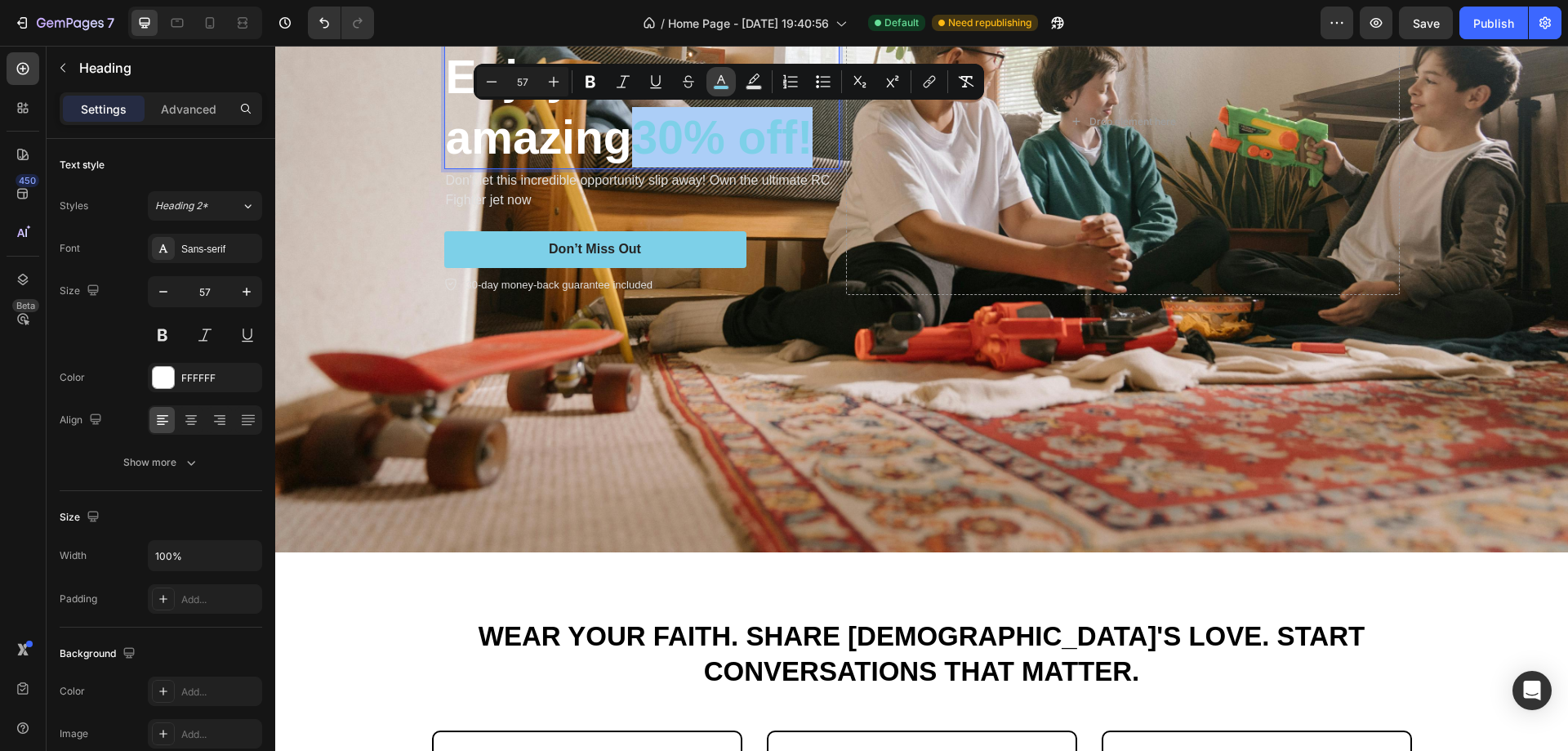
click at [719, 88] on rect "Editor contextual toolbar" at bounding box center [721, 88] width 15 height 4
type input "7DD0E8"
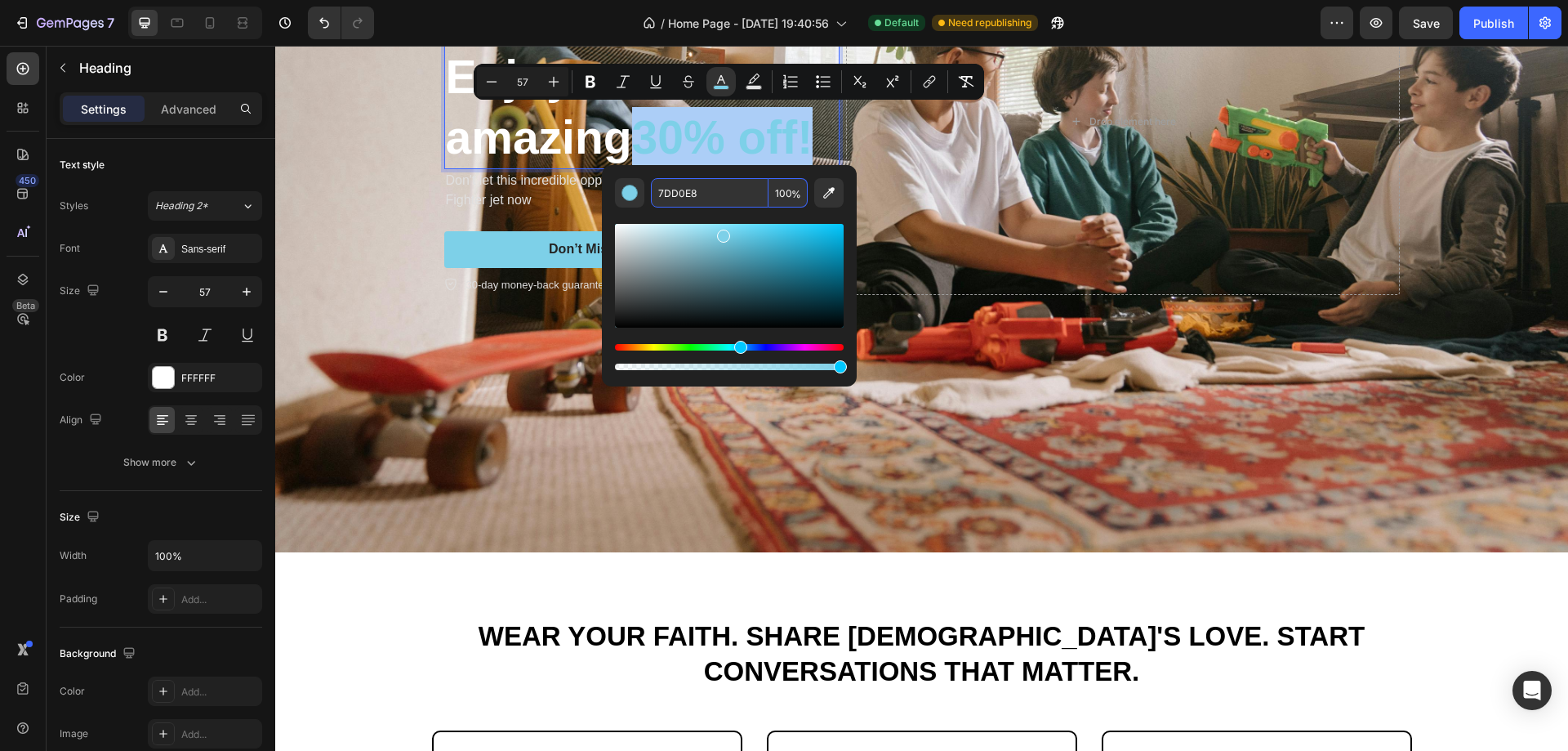
click at [695, 203] on input "7DD0E8" at bounding box center [709, 193] width 118 height 30
copy span "30% off!"
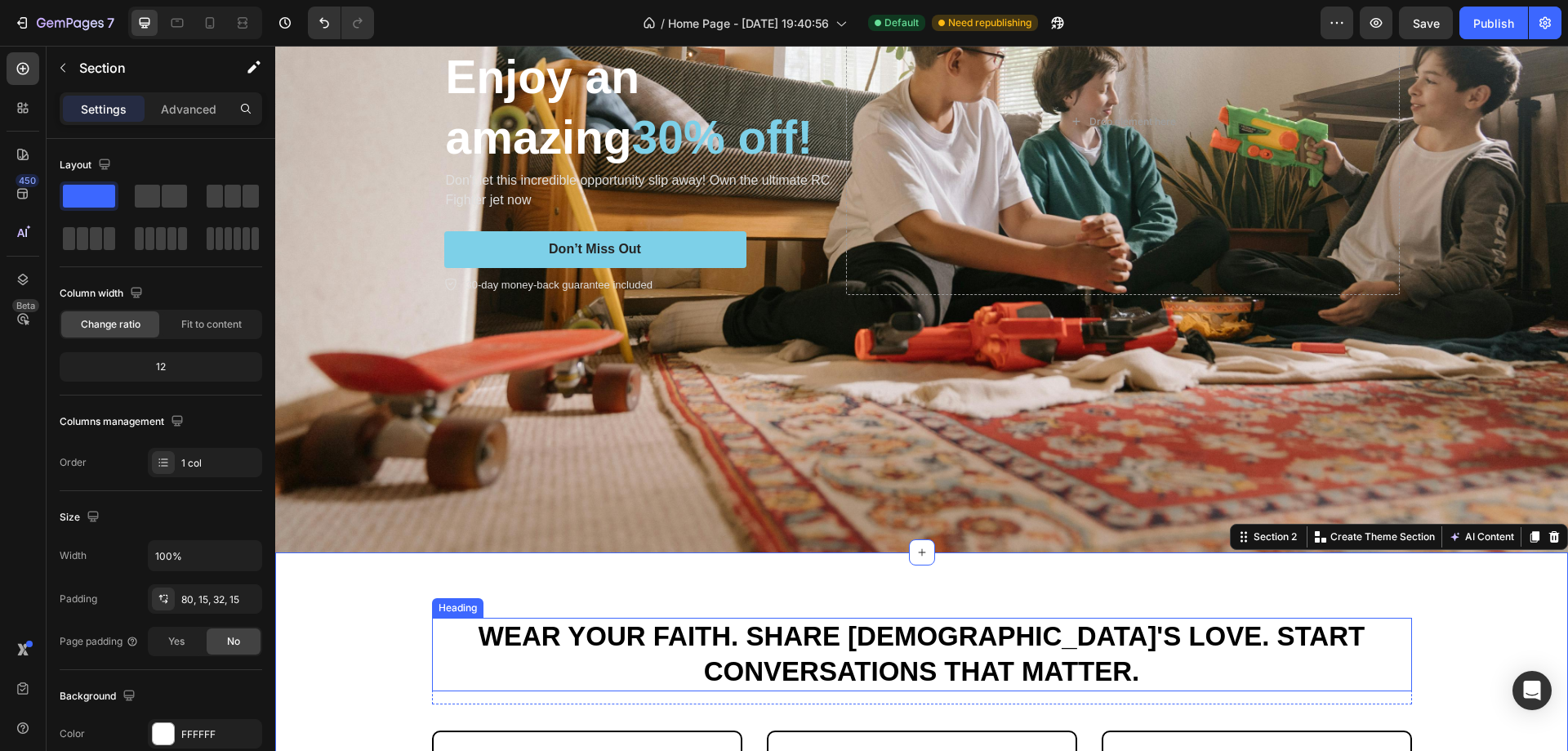
click at [876, 636] on p "Wear Your Faith. Share God's Love. Start Conversations That Matter." at bounding box center [921, 654] width 976 height 70
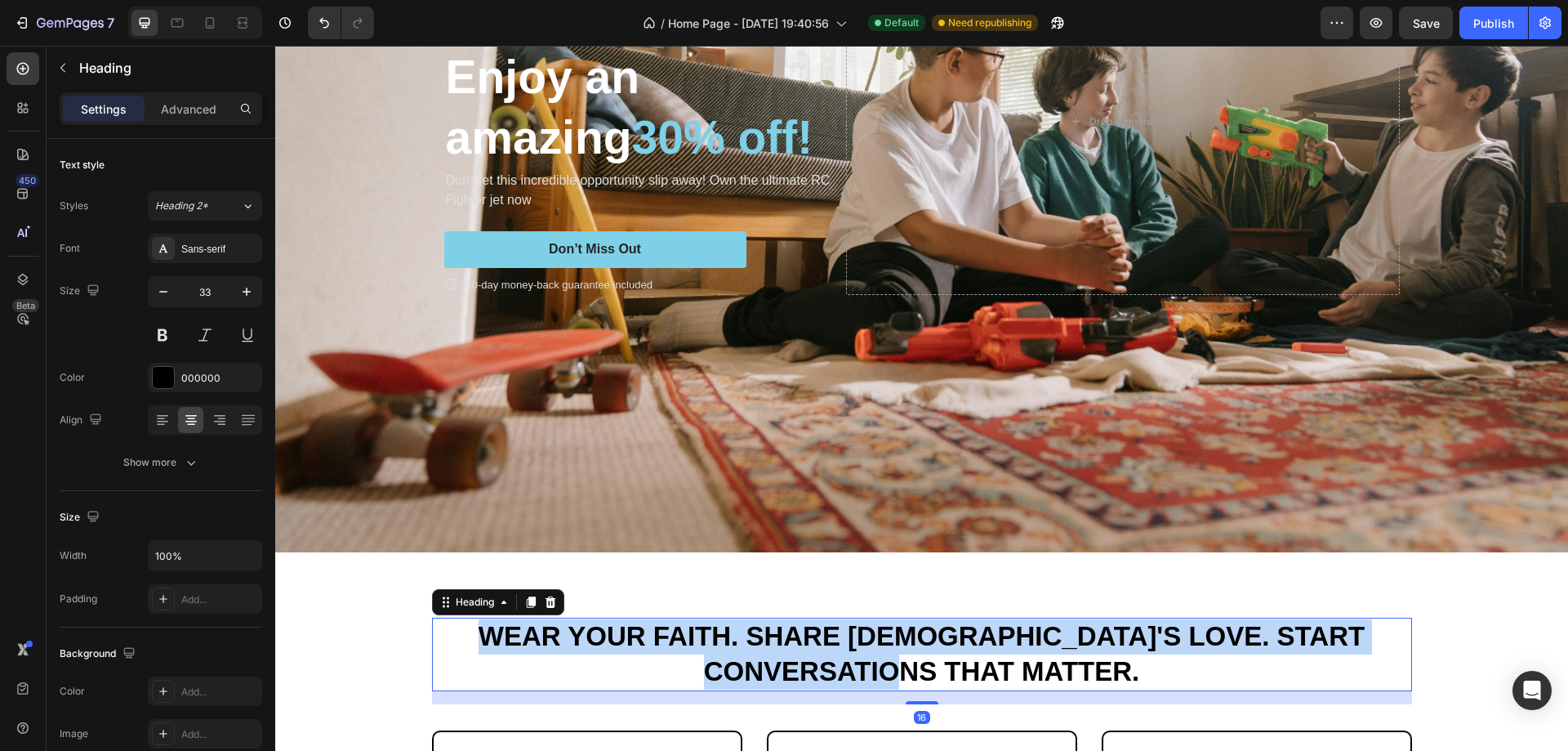
click at [876, 636] on p "Wear Your Faith. Share God's Love. Start Conversations That Matter." at bounding box center [921, 654] width 976 height 70
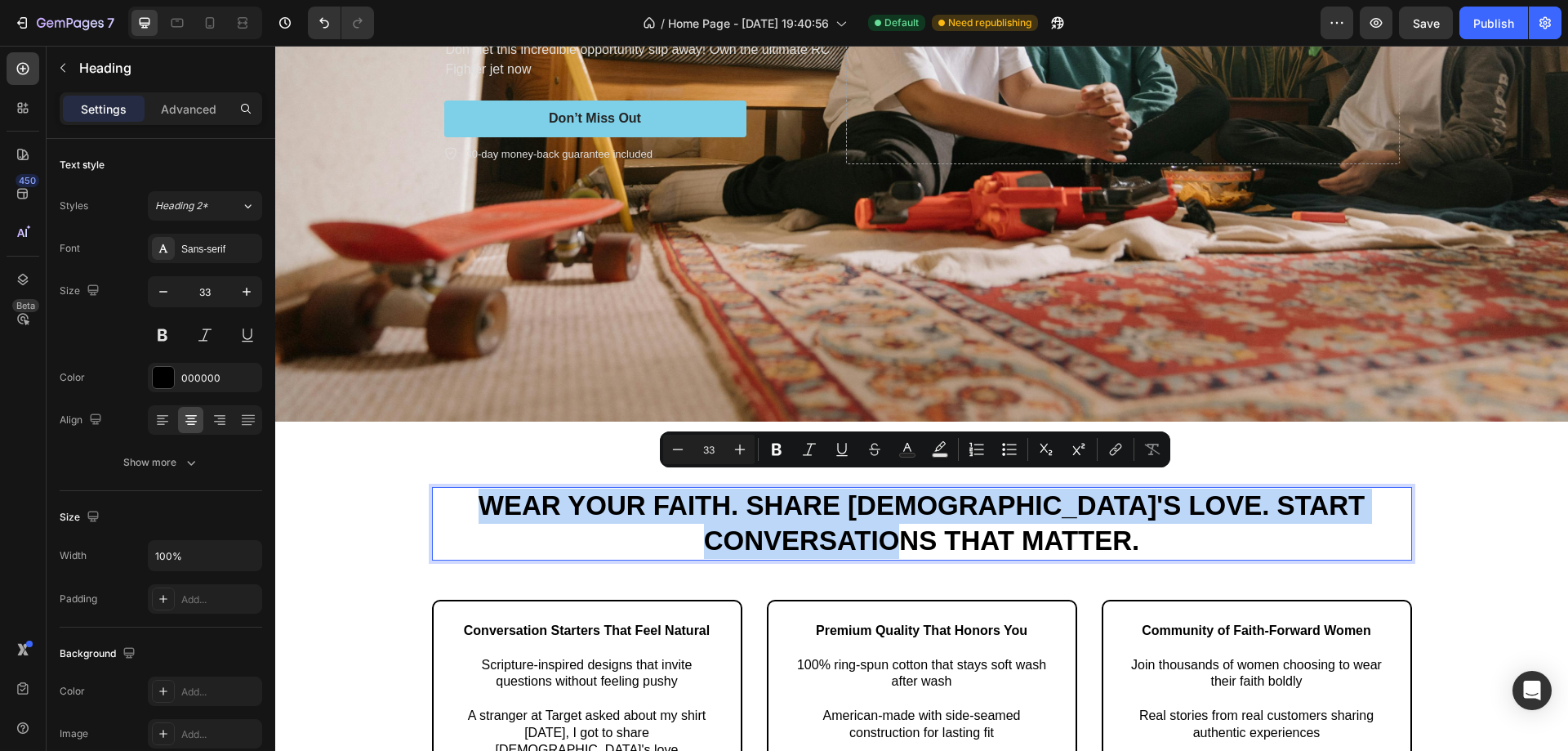
scroll to position [552, 0]
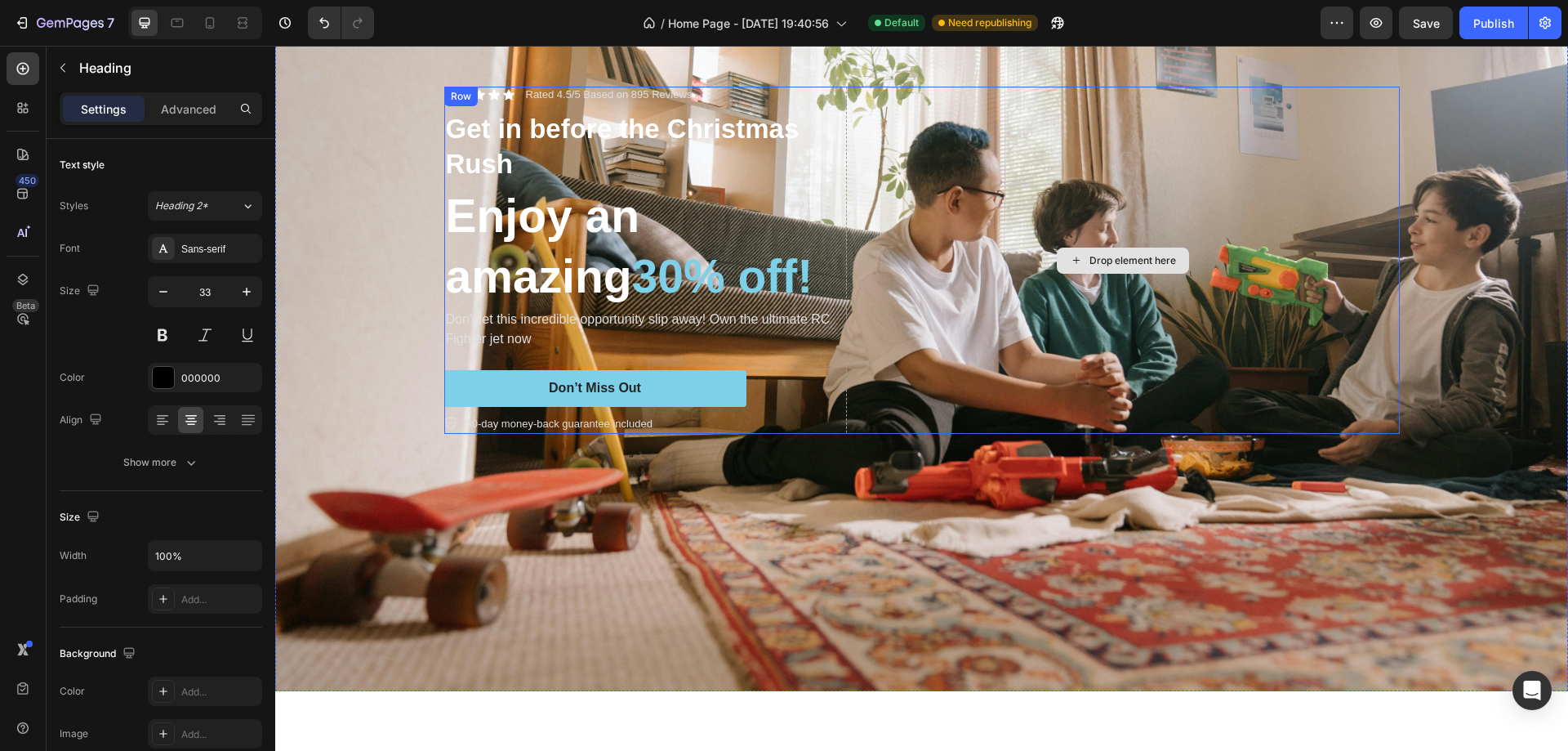
type input "16"
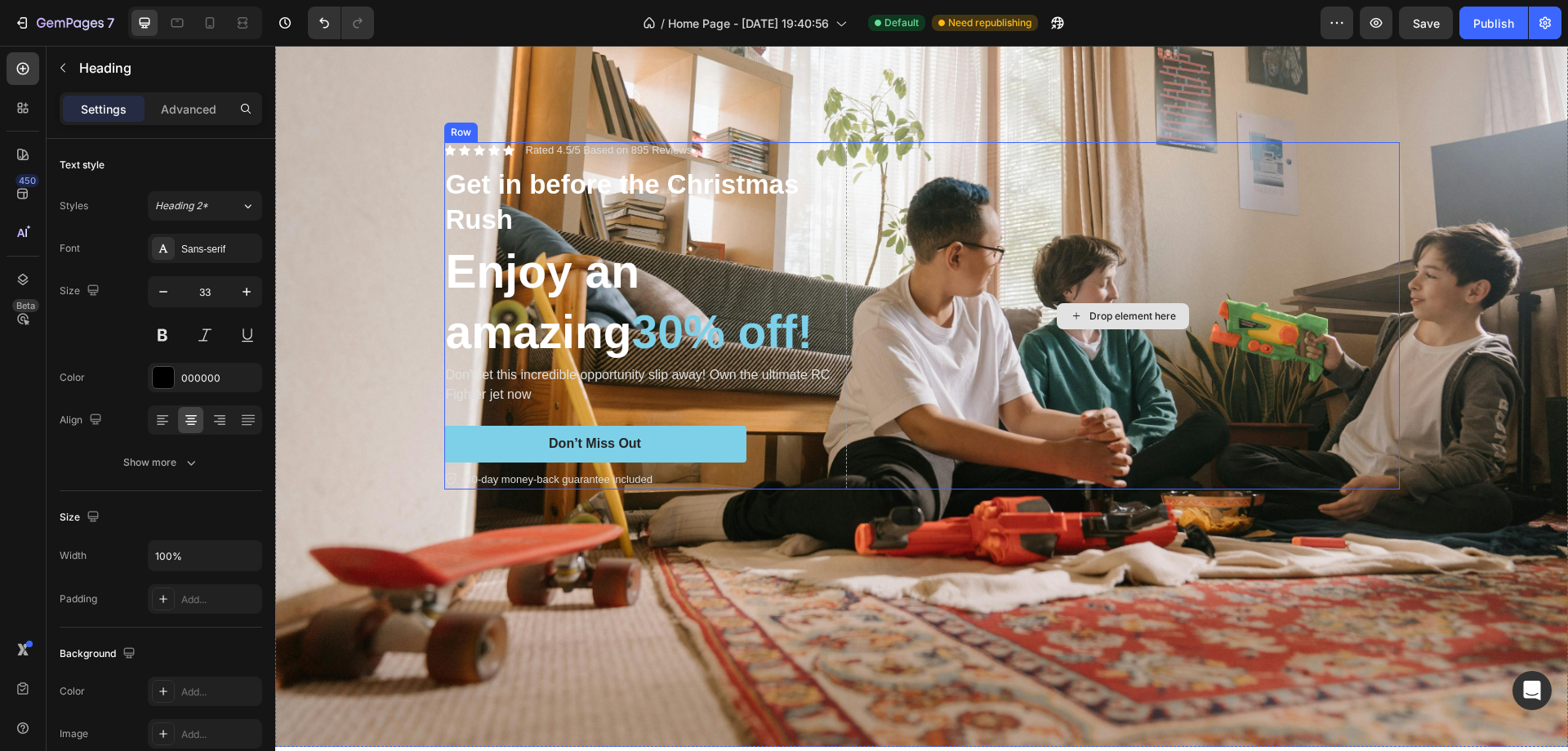
scroll to position [572, 0]
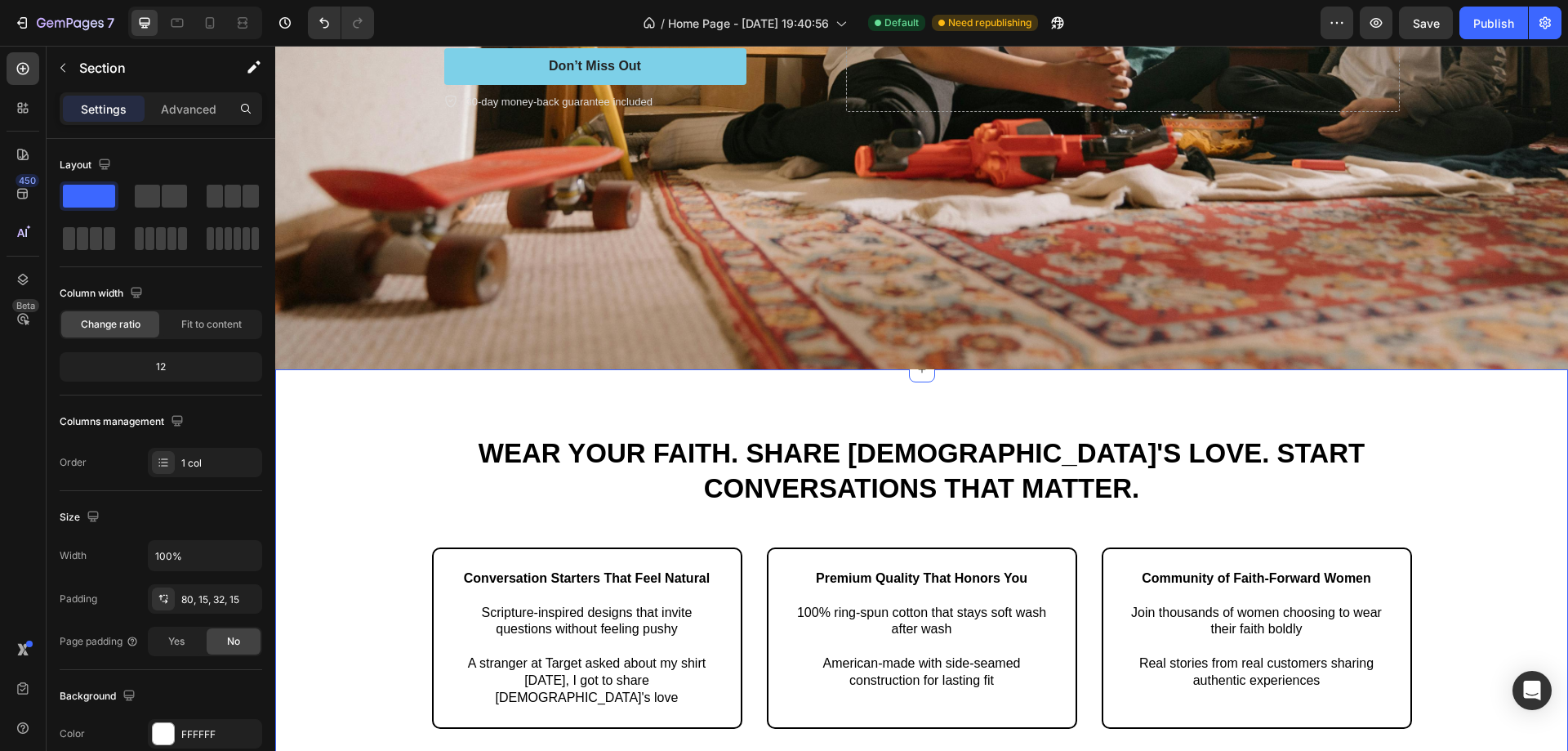
click at [879, 403] on div "Wear Your Faith. Share God's Love. Start Conversations That Matter. Heading Row…" at bounding box center [921, 573] width 1292 height 408
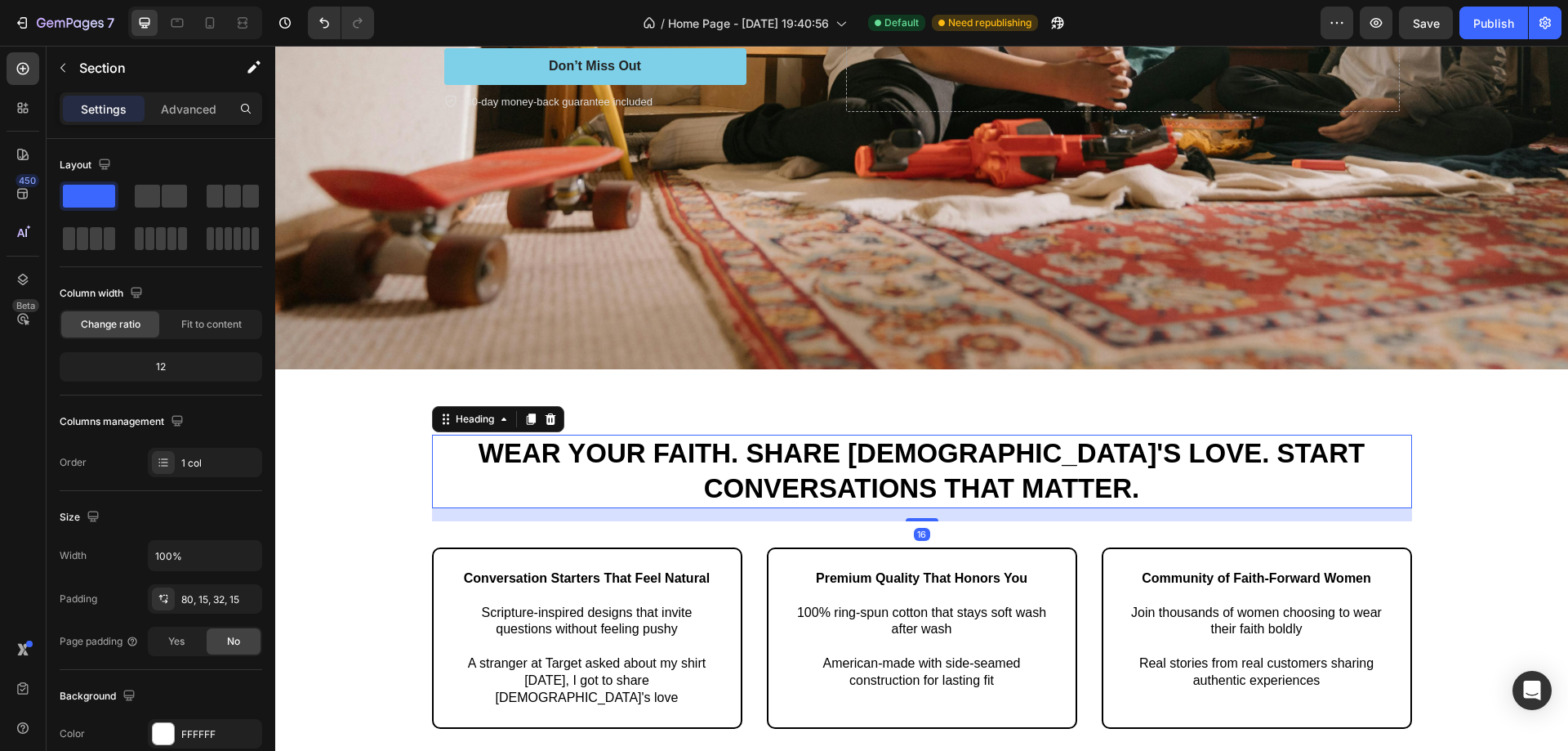
click at [775, 453] on h2 "Wear Your Faith. Share God's Love. Start Conversations That Matter." at bounding box center [921, 471] width 980 height 73
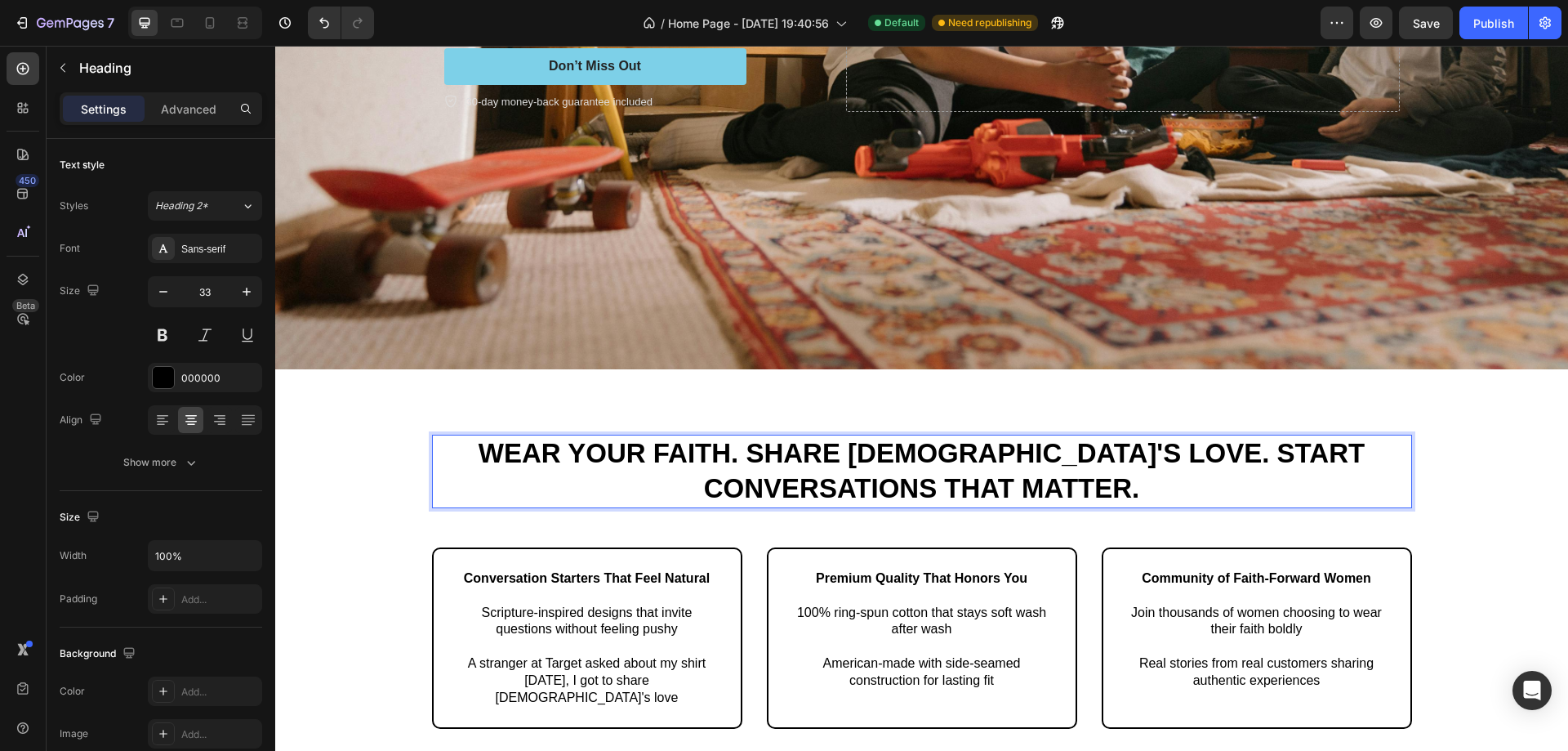
click at [913, 452] on h2 "Wear Your Faith. Share God's Love. Start Conversations That Matter." at bounding box center [921, 471] width 980 height 73
click at [913, 452] on p "Wear Your Faith. Share God's Love. Start Conversations That Matter." at bounding box center [921, 470] width 976 height 70
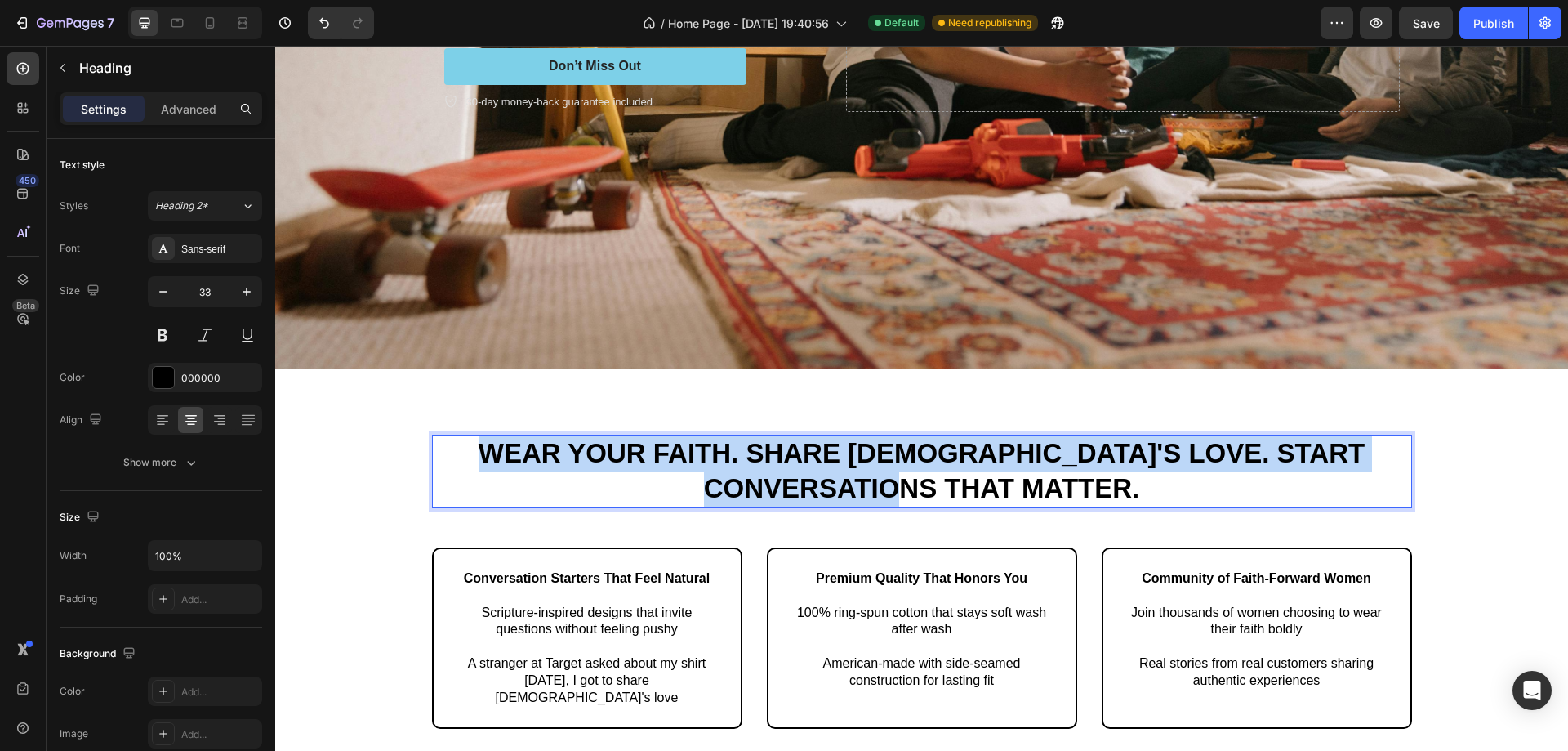
click at [914, 452] on p "Wear Your Faith. Share God's Love. Start Conversations That Matter." at bounding box center [921, 470] width 976 height 70
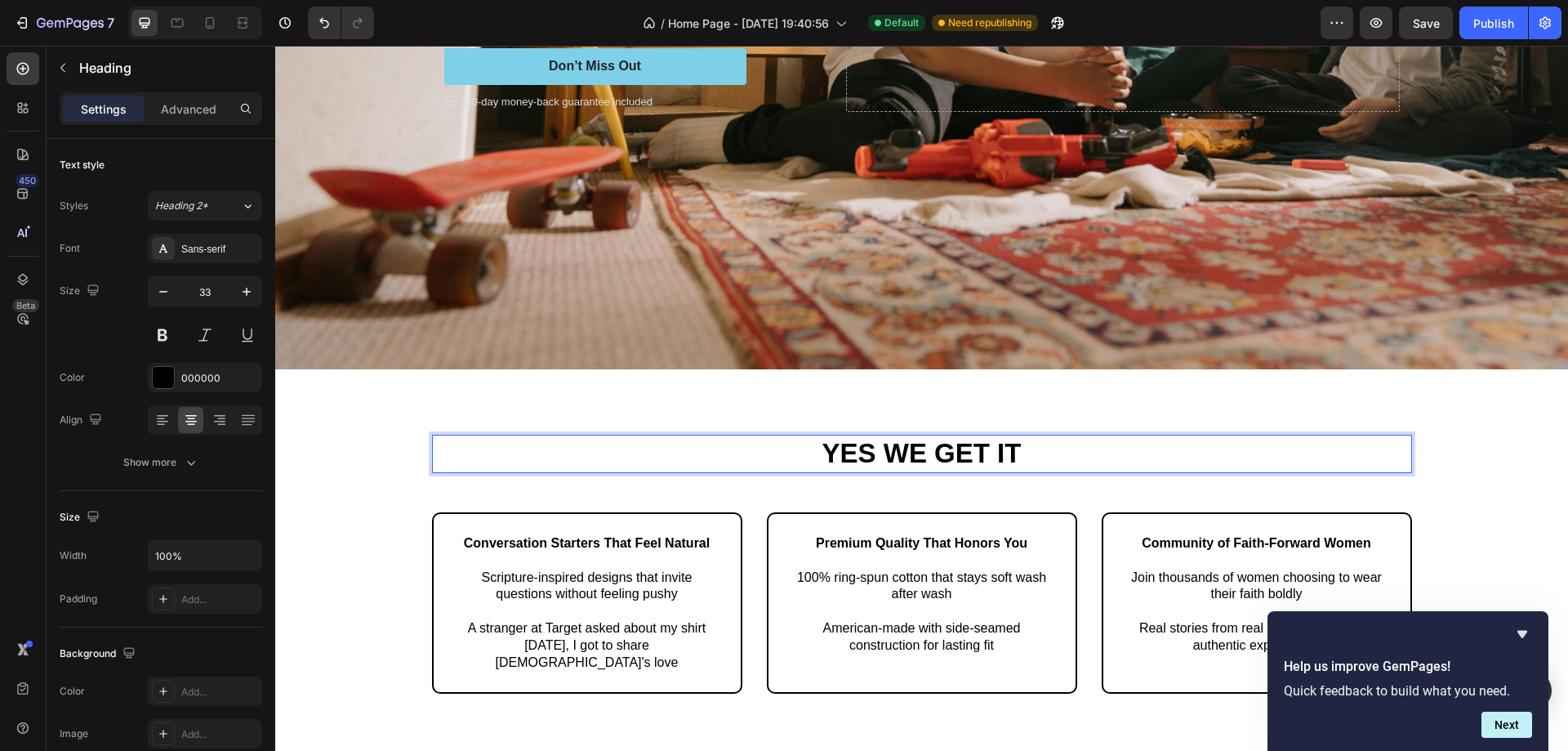
click at [876, 444] on p "Yes we get it" at bounding box center [921, 453] width 976 height 35
click at [876, 443] on p "Yes we get it" at bounding box center [921, 453] width 976 height 35
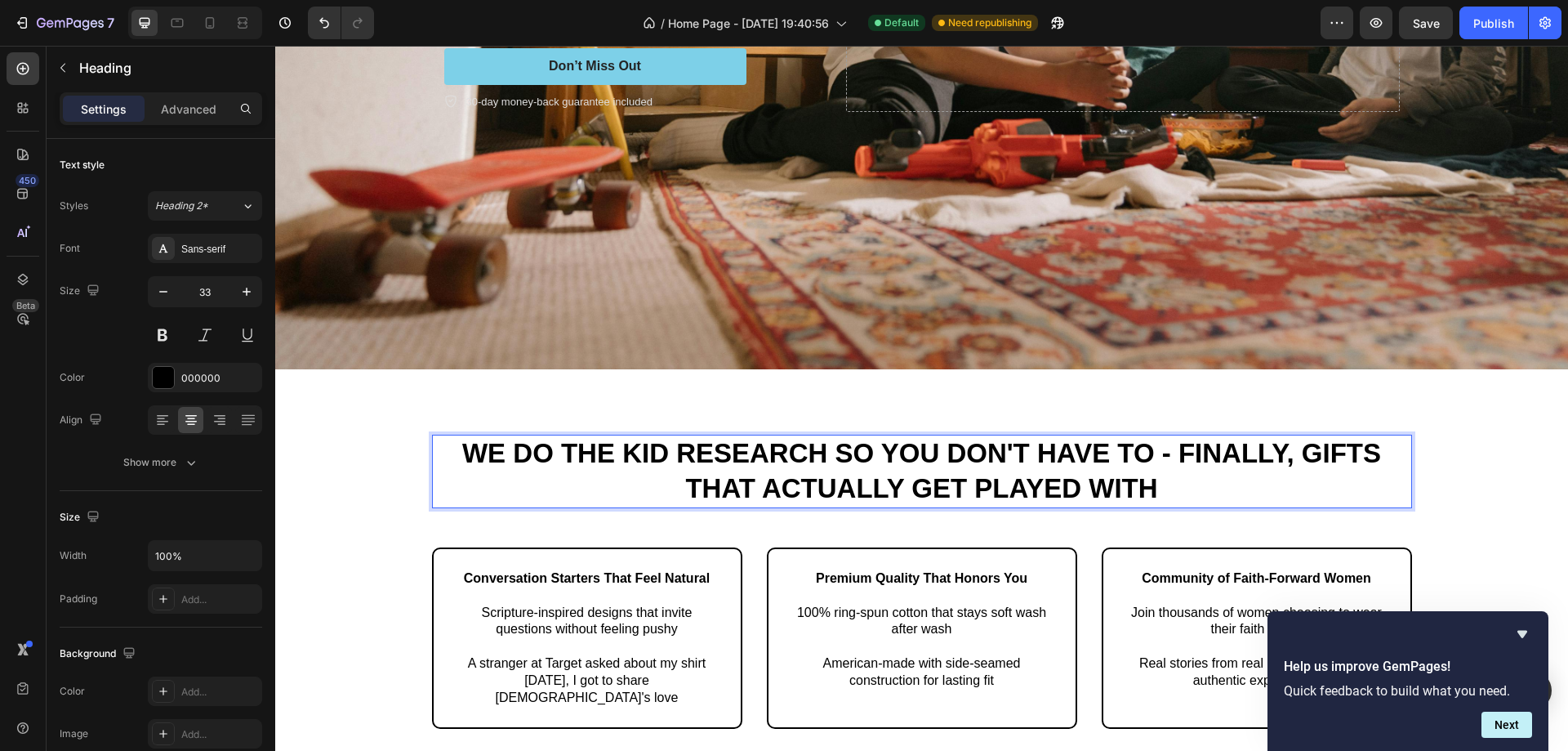
click at [659, 453] on p "We Do The Kid Research So You Don't Have To - Finally, Gifts That Actually Get …" at bounding box center [921, 470] width 976 height 70
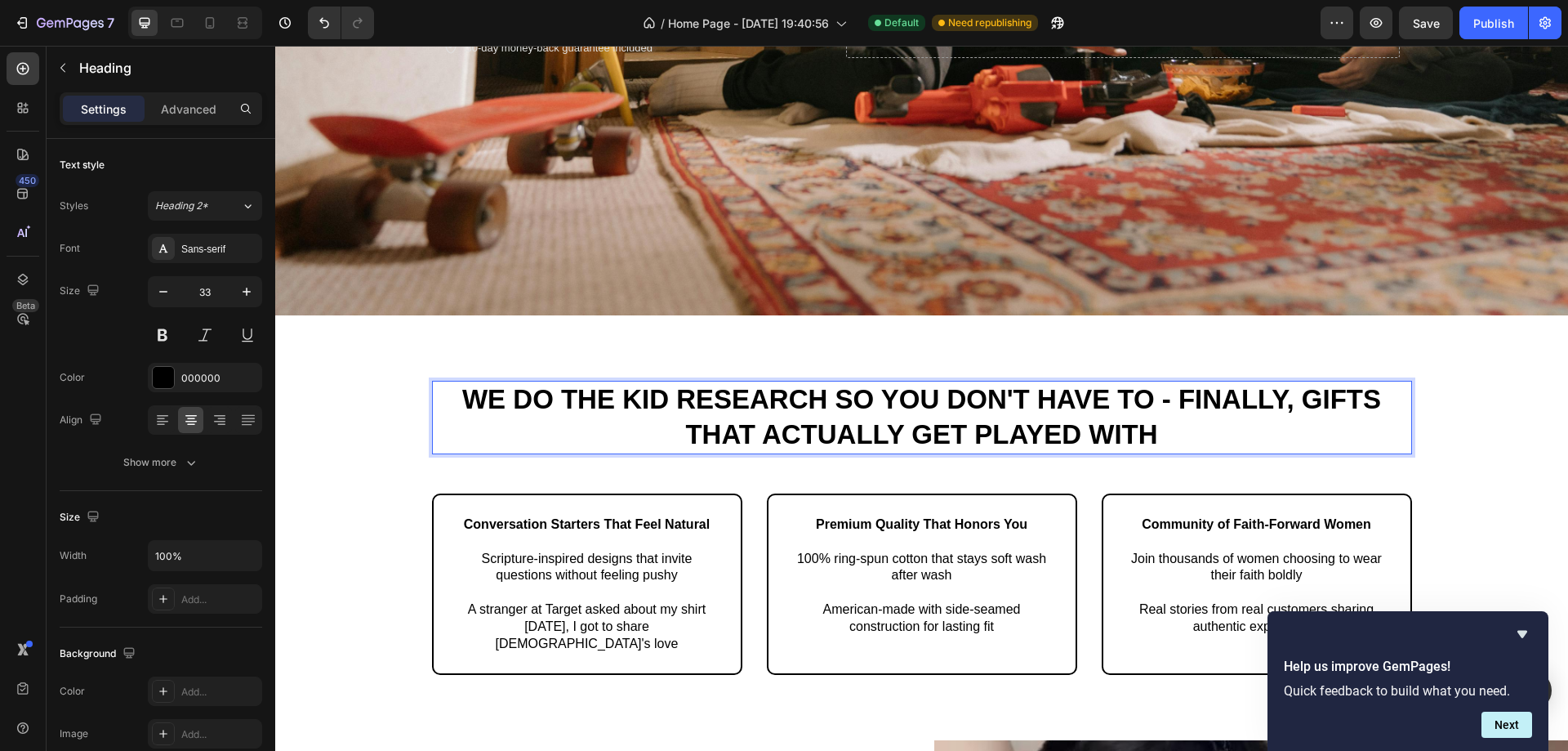
scroll to position [654, 0]
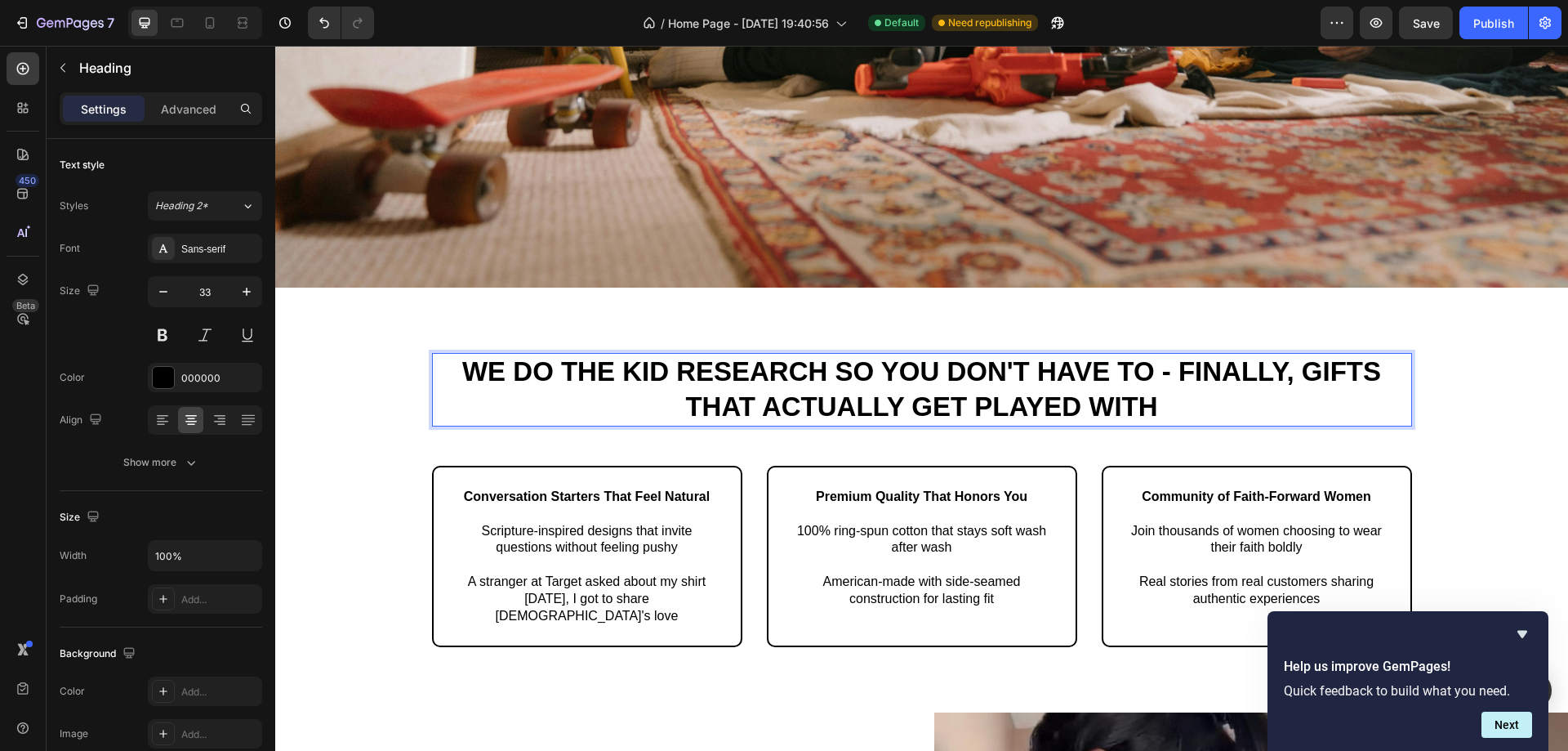
click at [614, 365] on p "We Do The Kid Research So You Don't Have To - Finally, Gifts That Actually Get …" at bounding box center [921, 389] width 976 height 70
click at [659, 363] on p "We Do The Kid Research So You Don't Have To - Finally, Gifts That Actually Get …" at bounding box center [921, 389] width 976 height 70
click at [668, 367] on p "We Do The Kid Research So You Don't Have To - Finally, Gifts That Actually Get …" at bounding box center [921, 389] width 976 height 70
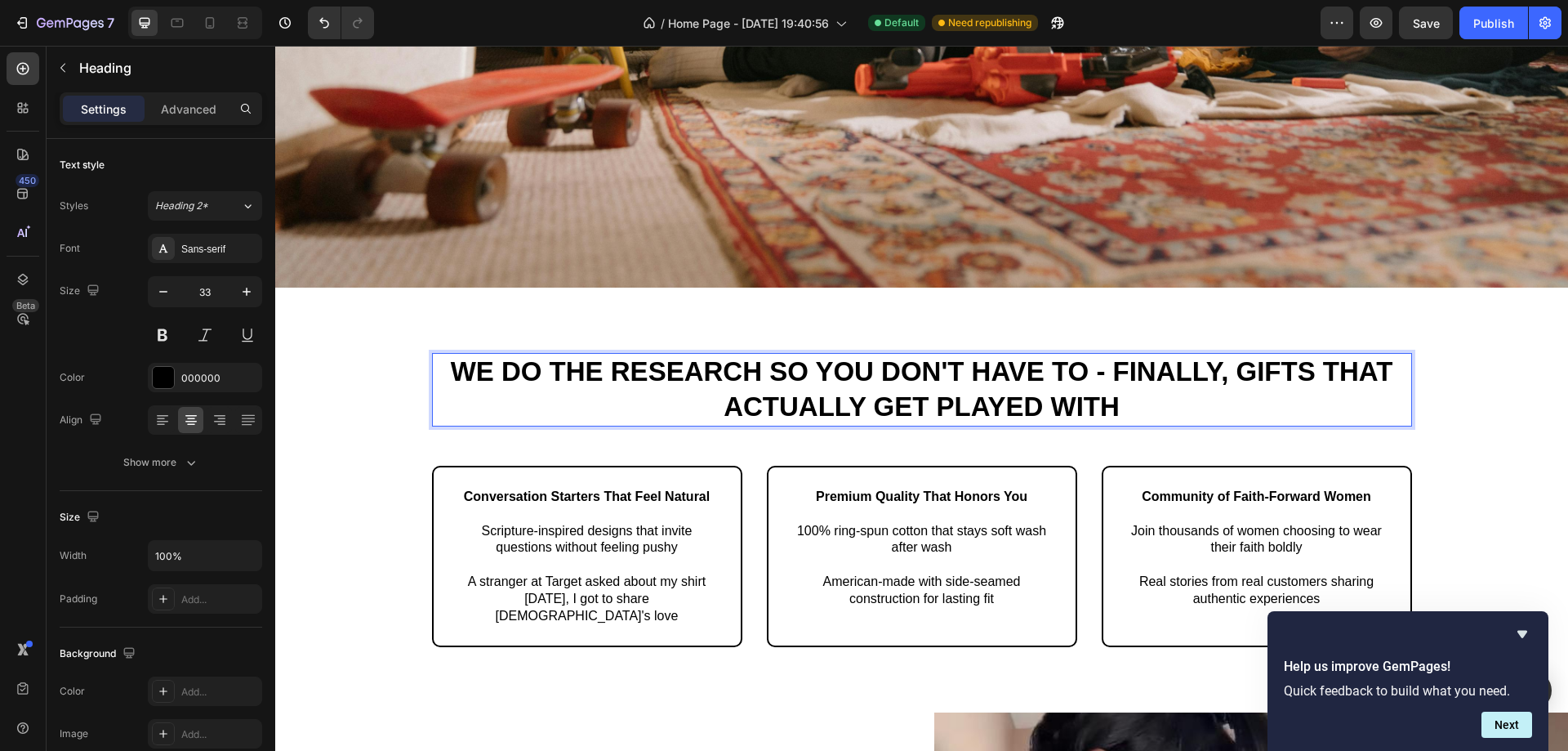
click at [1167, 367] on p "We Do The Research So You Don't Have To - Finally, Gifts That Actually Get Play…" at bounding box center [921, 389] width 976 height 70
click at [1007, 403] on p "We Do The Research So You Don't Have To - Finally, Gifts That Actually Get Play…" at bounding box center [921, 389] width 976 height 70
click at [1200, 390] on p "We Do The Research So You Don't Have To - Finally, Gifts That Actually Get Play…" at bounding box center [921, 389] width 976 height 70
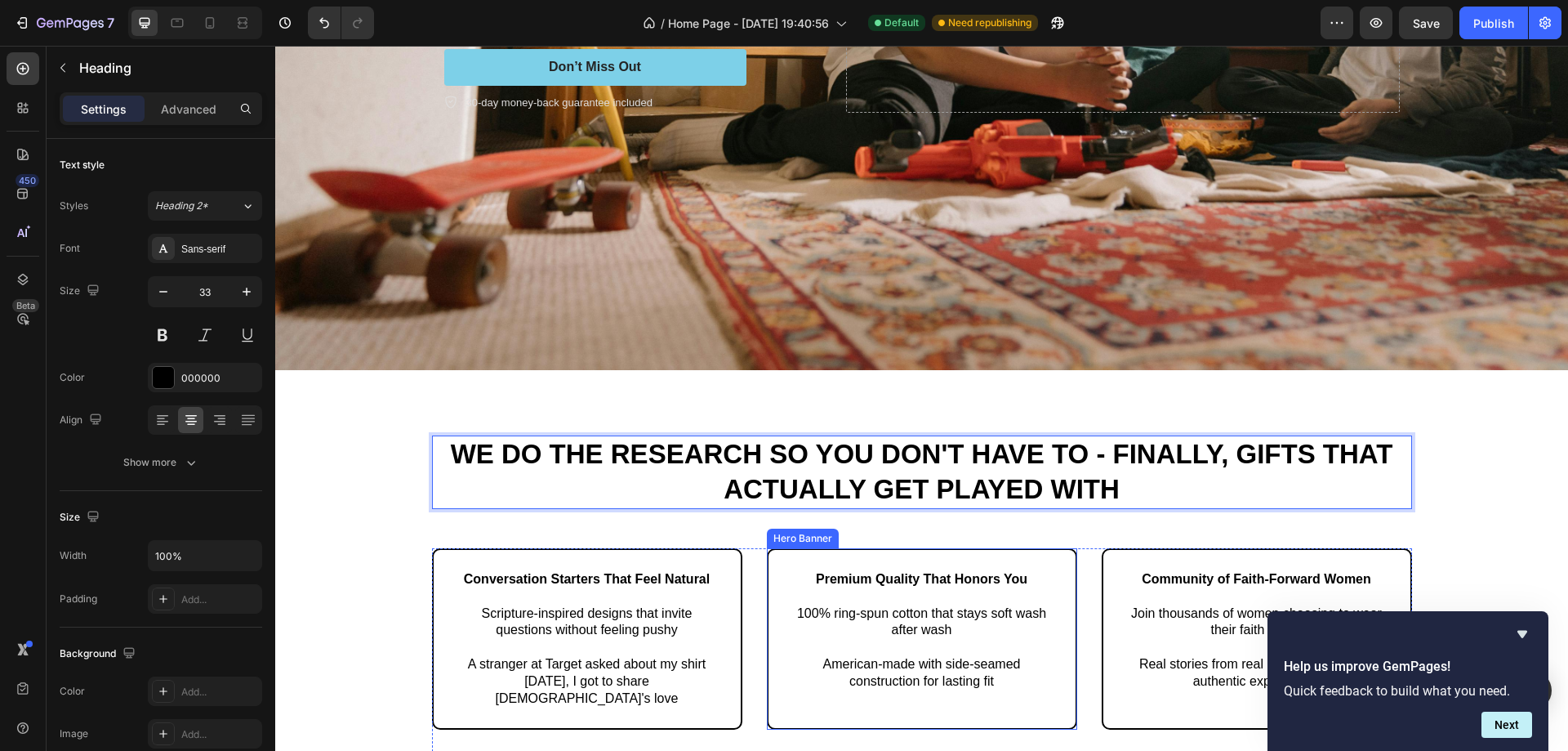
scroll to position [572, 0]
click at [924, 475] on p "We Do The Research So You Don't Have To - Finally, Gifts That Actually Get Play…" at bounding box center [921, 470] width 976 height 70
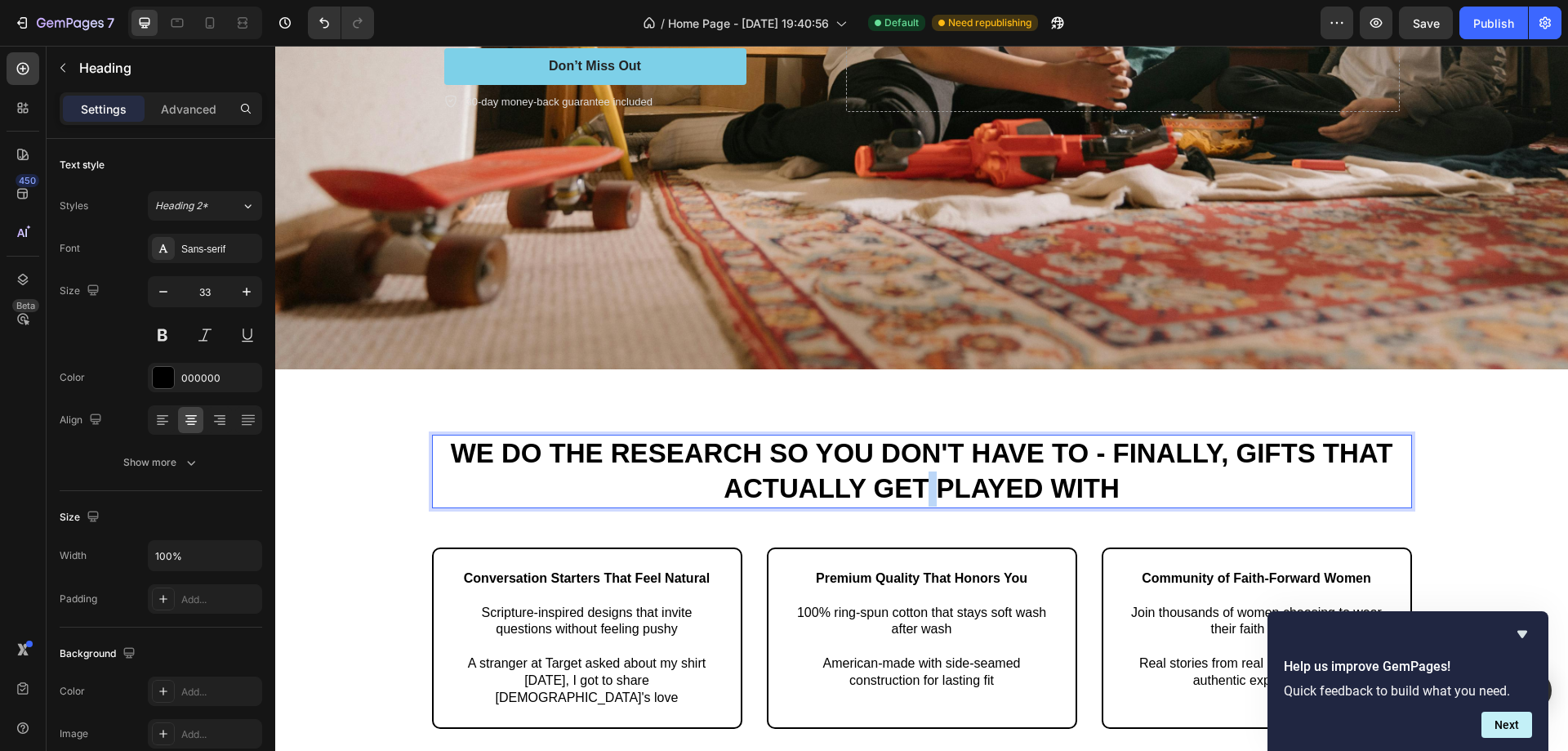
click at [924, 475] on p "We Do The Research So You Don't Have To - Finally, Gifts That Actually Get Play…" at bounding box center [921, 470] width 976 height 70
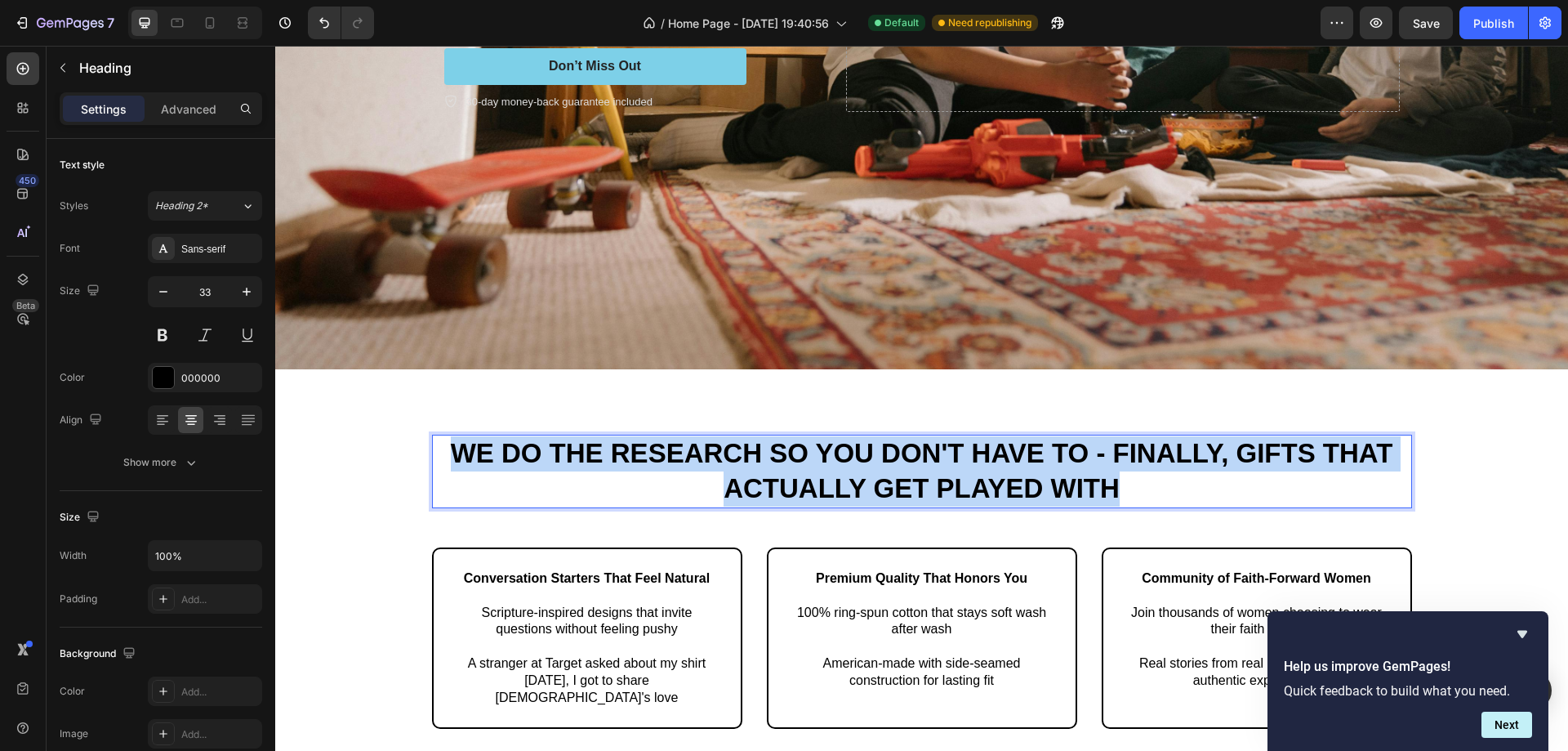
click at [924, 475] on p "We Do The Research So You Don't Have To - Finally, Gifts That Actually Get Play…" at bounding box center [921, 470] width 976 height 70
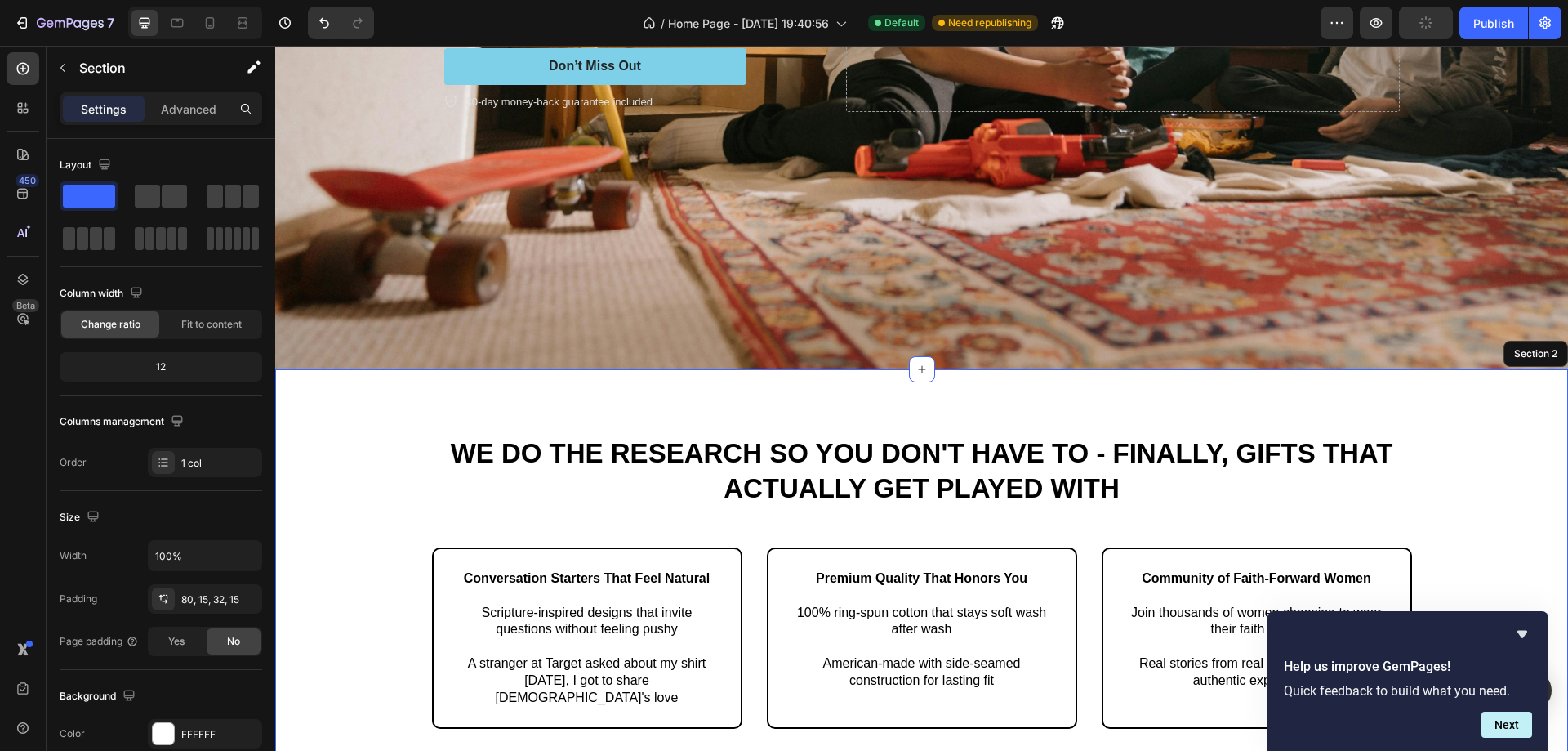
click at [398, 417] on div "We Do The Research So You Don't Have To - Finally, Gifts That Actually Get Play…" at bounding box center [921, 581] width 1292 height 425
click at [16, 73] on icon at bounding box center [22, 68] width 16 height 16
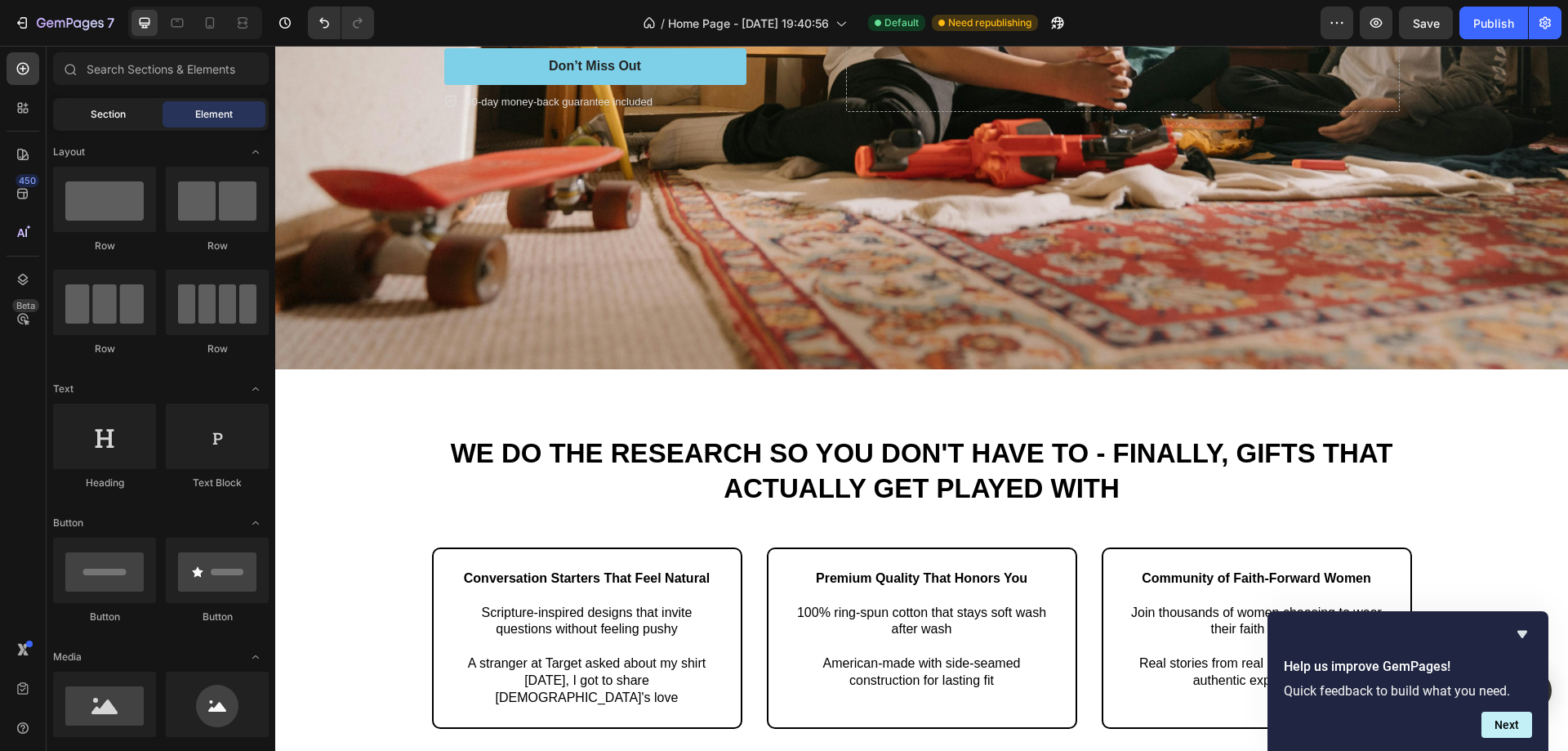
click at [110, 110] on span "Section" at bounding box center [108, 114] width 35 height 14
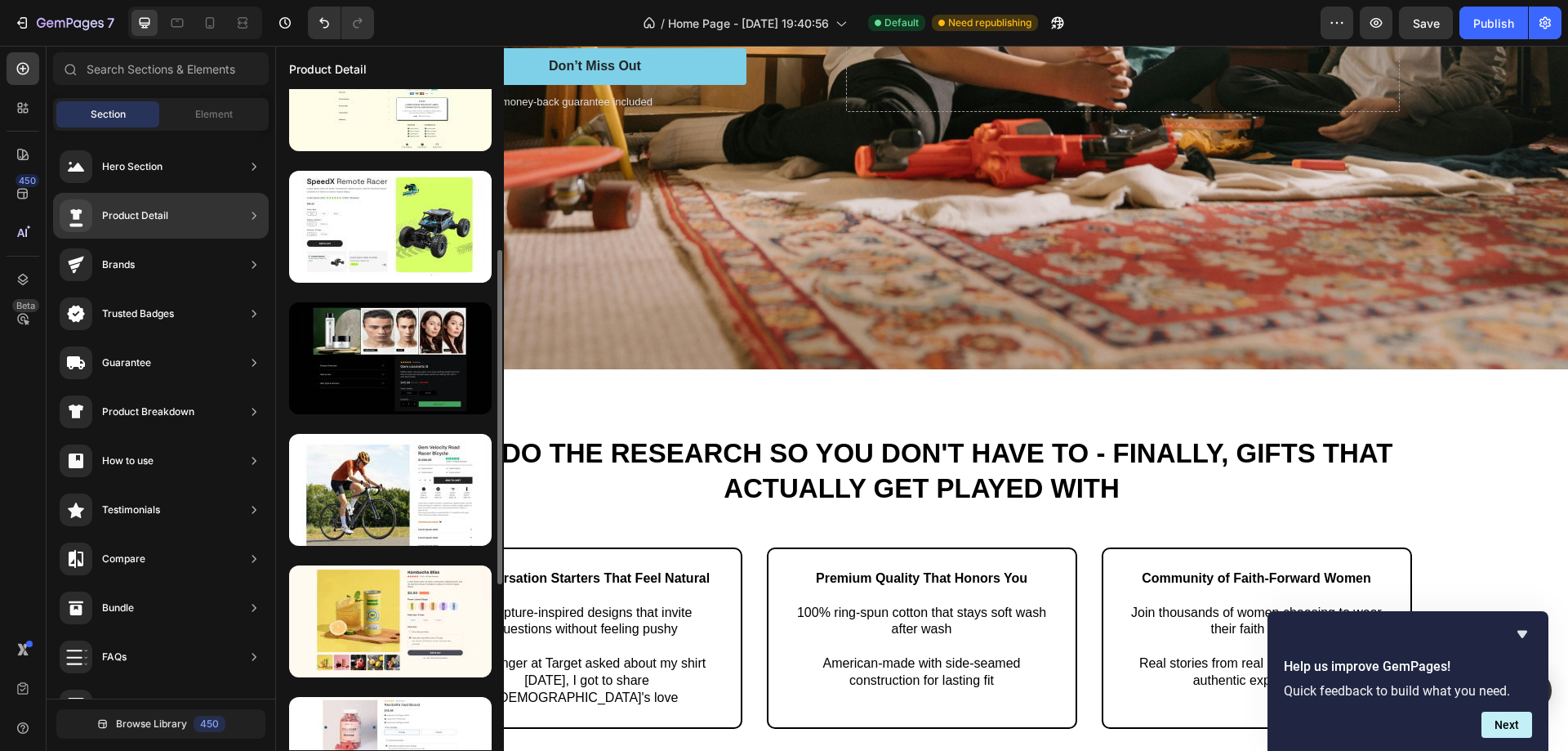
scroll to position [0, 0]
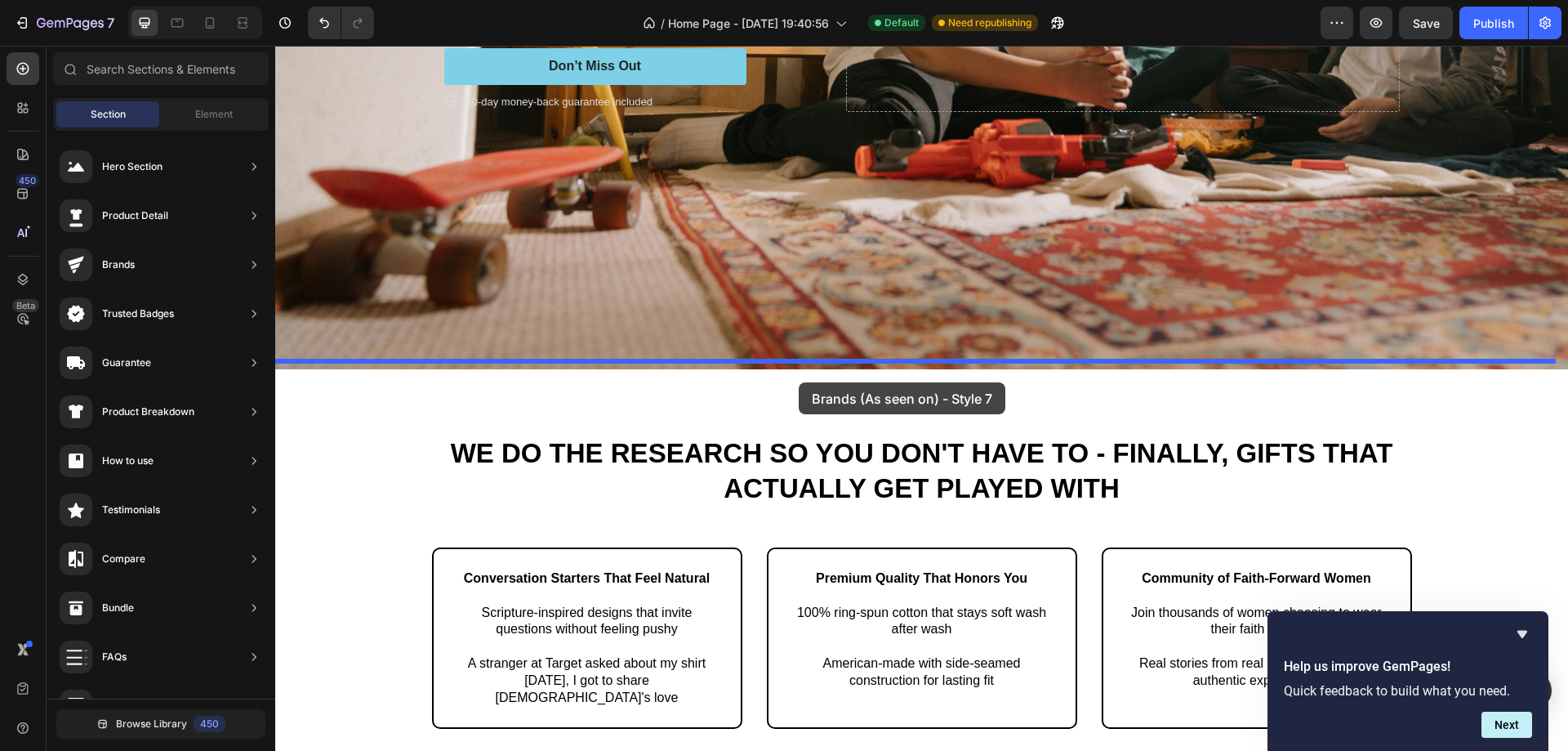
drag, startPoint x: 683, startPoint y: 466, endPoint x: 799, endPoint y: 382, distance: 143.2
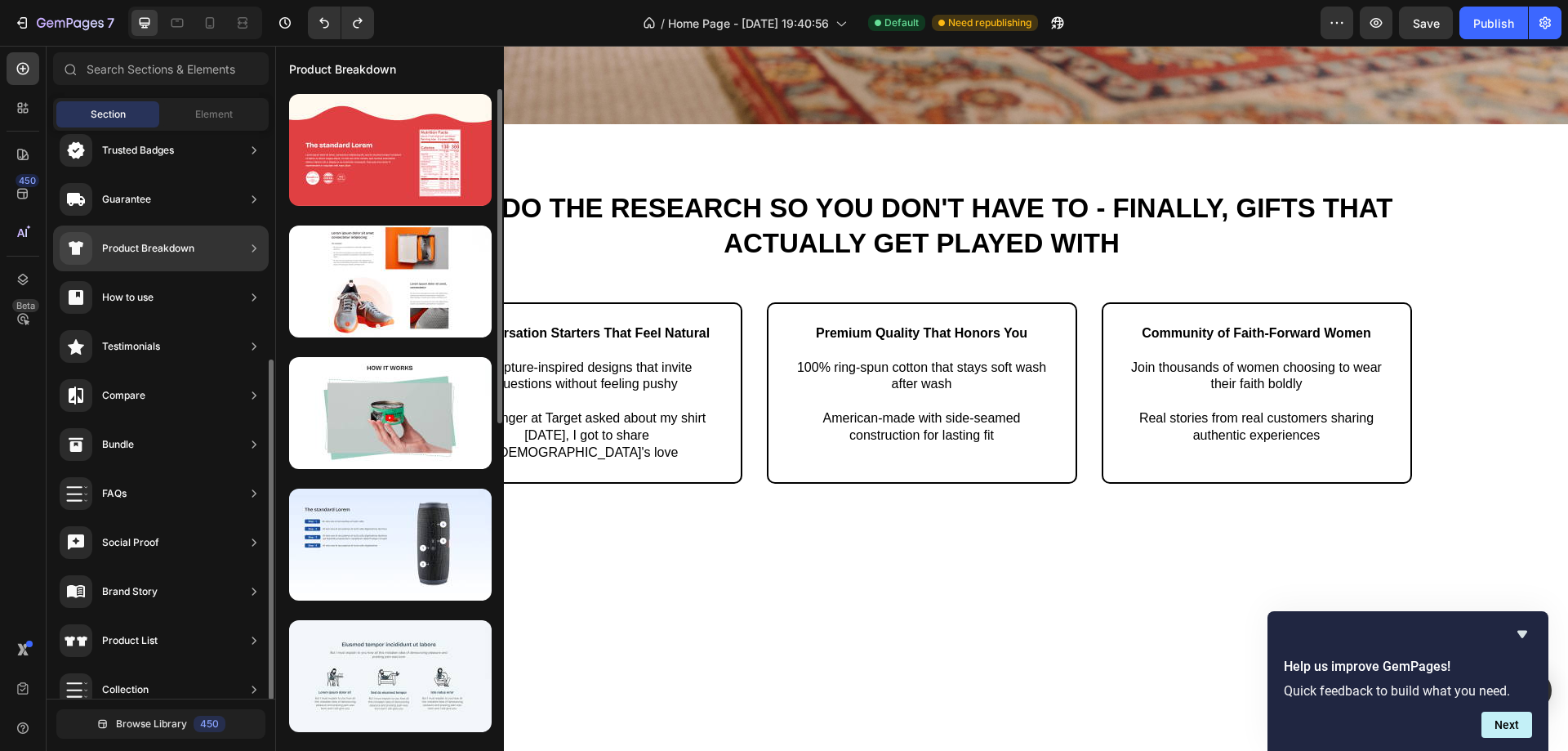
scroll to position [327, 0]
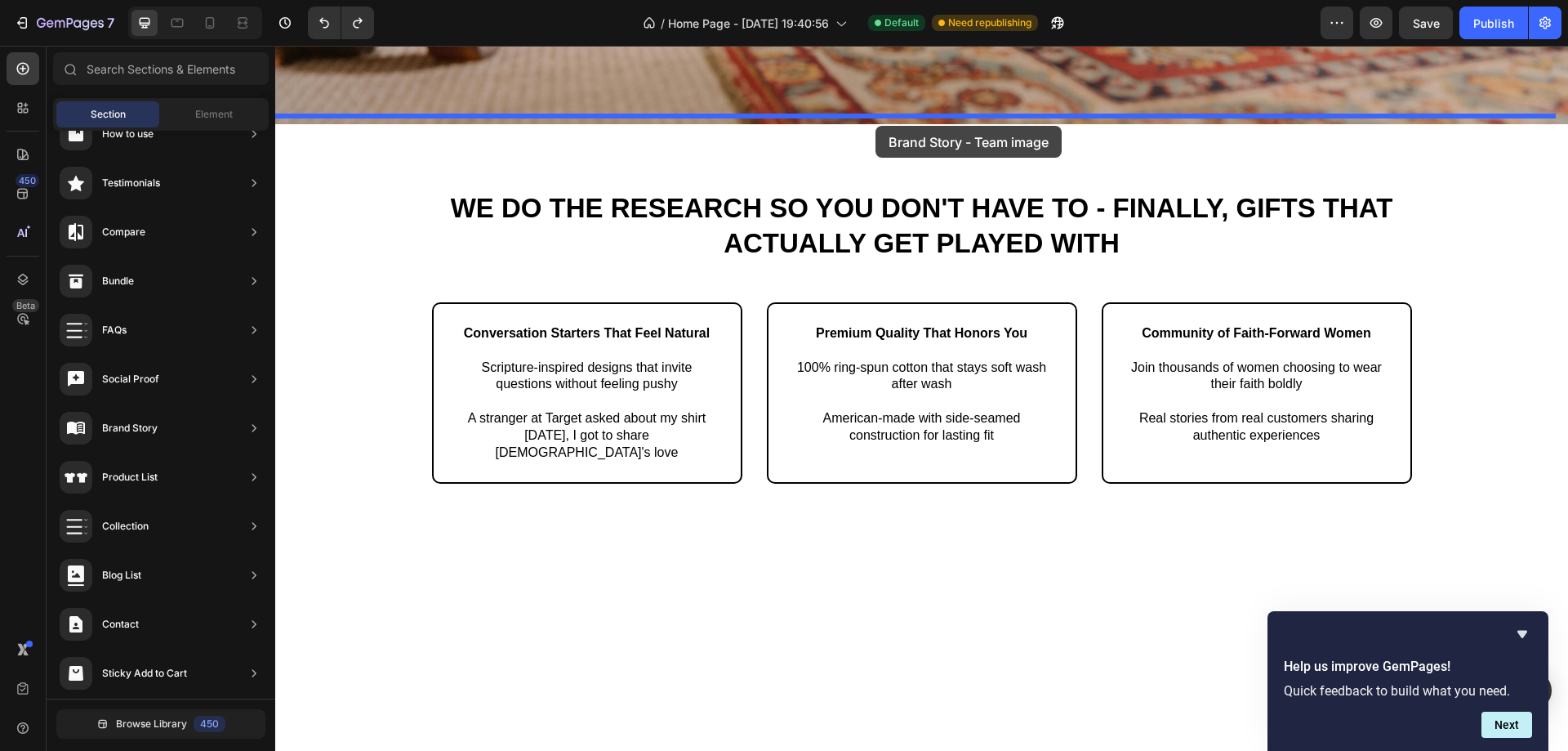
drag, startPoint x: 681, startPoint y: 356, endPoint x: 875, endPoint y: 125, distance: 301.7
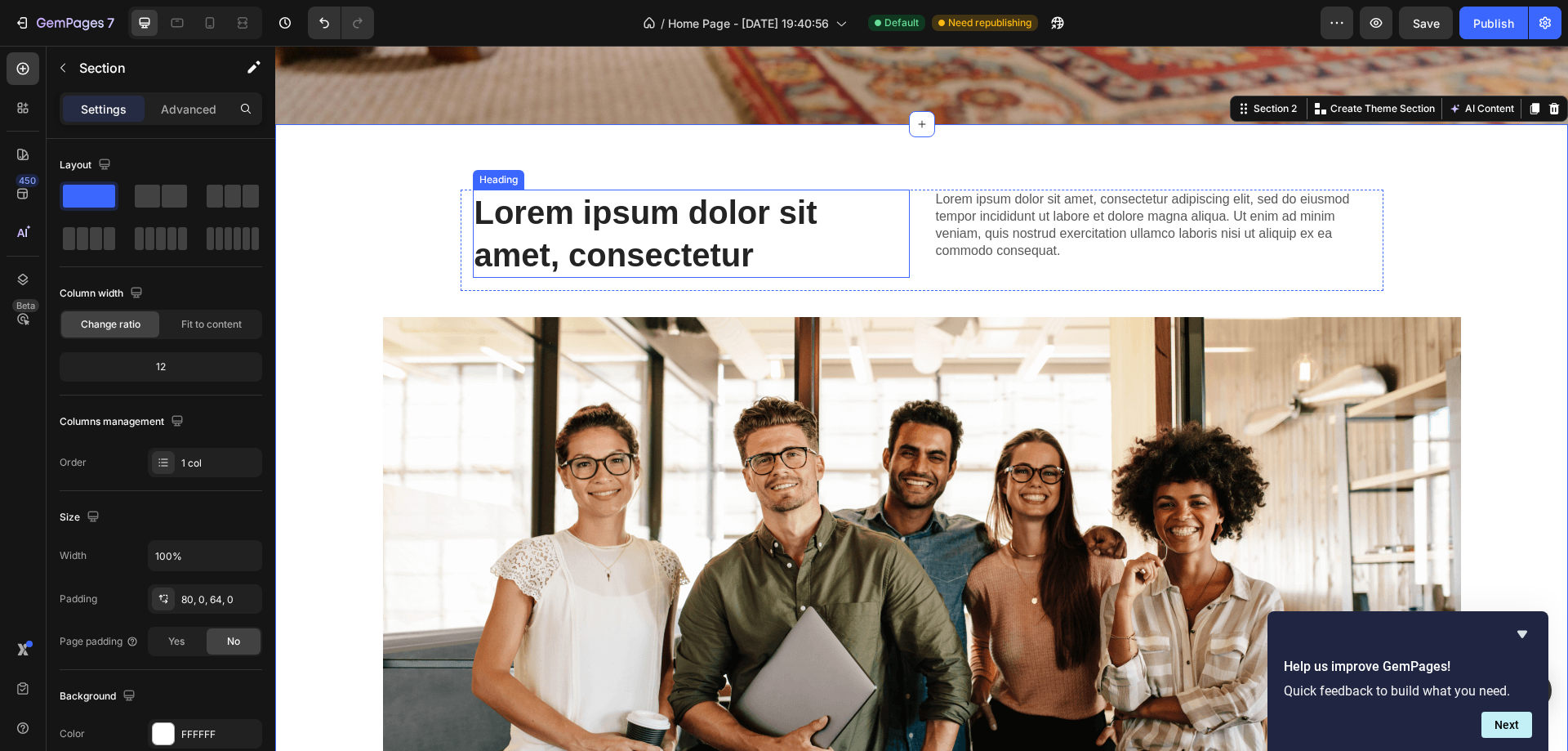
click at [630, 217] on h2 "Lorem ipsum dolor sit amet, consectetur" at bounding box center [691, 234] width 437 height 89
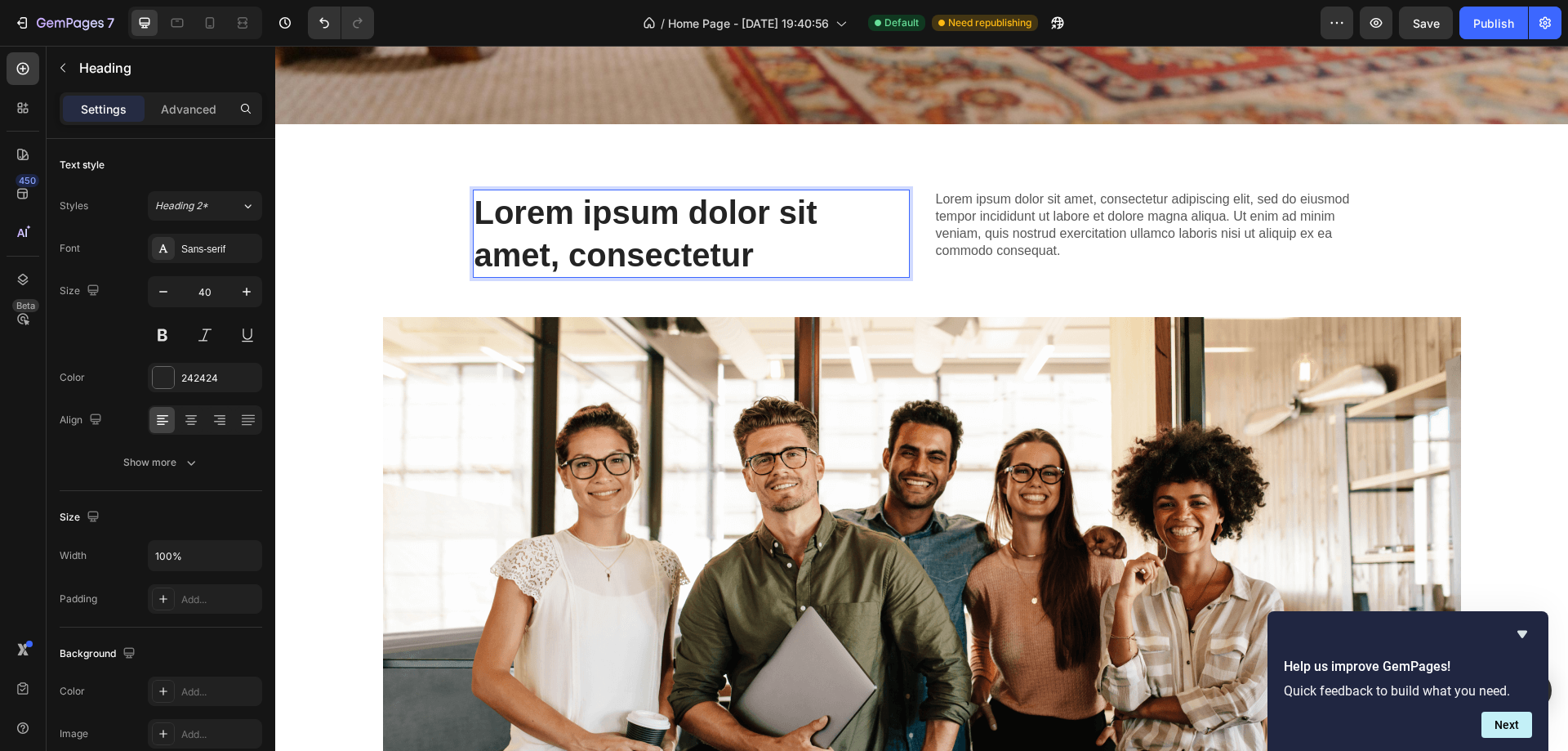
click at [630, 217] on h2 "Lorem ipsum dolor sit amet, consectetur" at bounding box center [691, 234] width 437 height 89
click at [630, 217] on p "Lorem ipsum dolor sit amet, consectetur" at bounding box center [691, 233] width 434 height 85
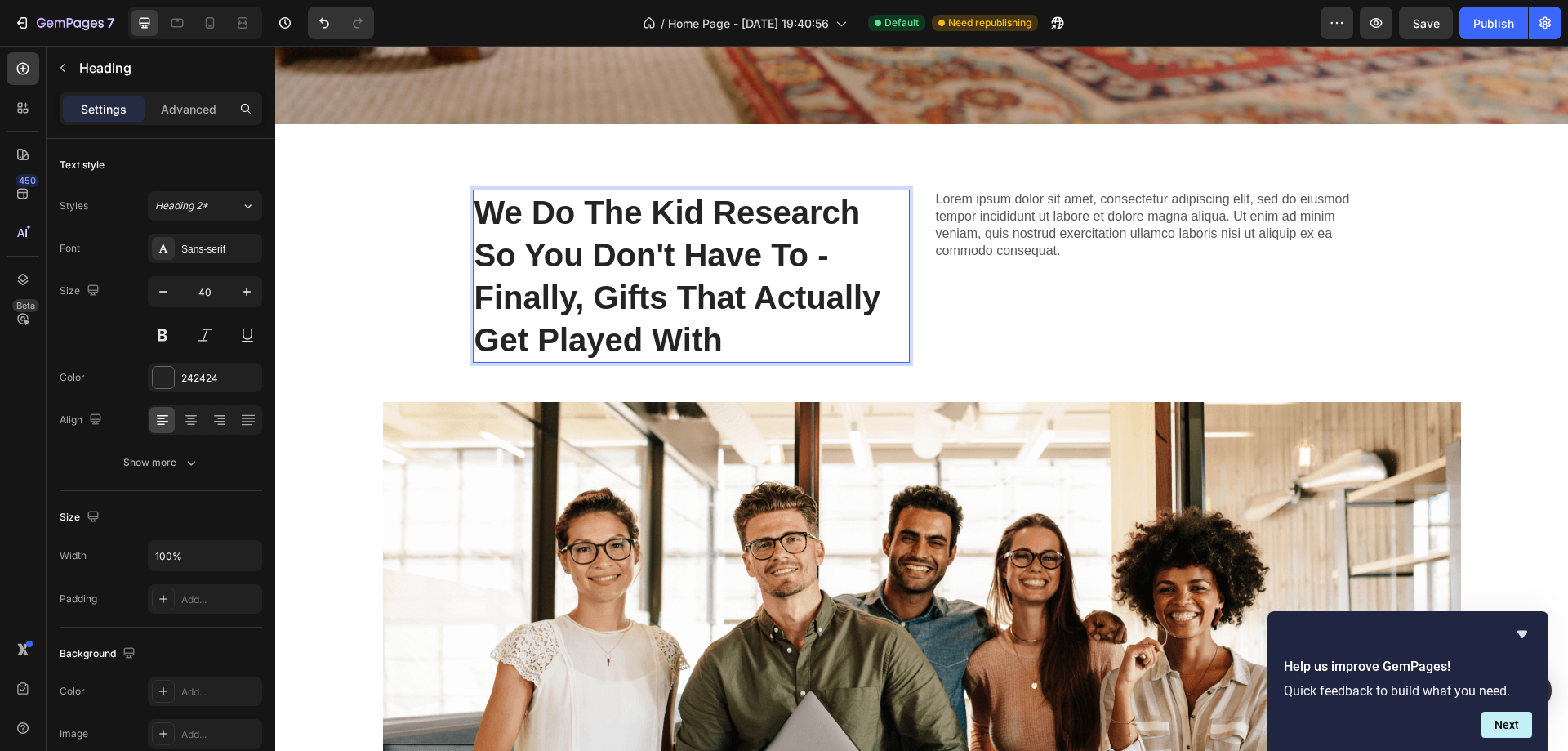
click at [716, 204] on p "We Do The Kid Research So You Don't Have To - Finally, Gifts That Actually Get …" at bounding box center [691, 276] width 434 height 170
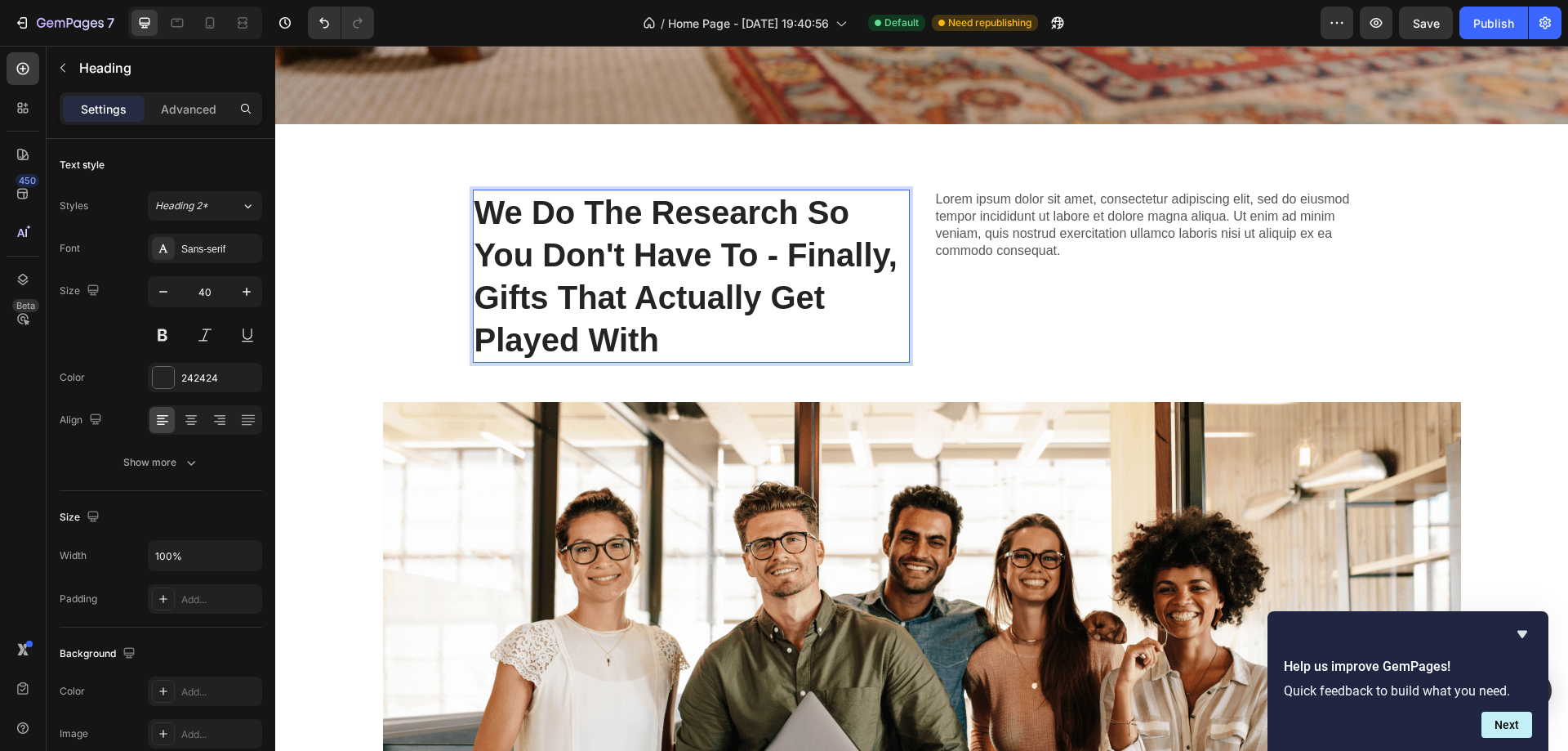
click at [780, 254] on p "We Do The Research So You Don't Have To - Finally, Gifts That Actually Get Play…" at bounding box center [691, 276] width 434 height 170
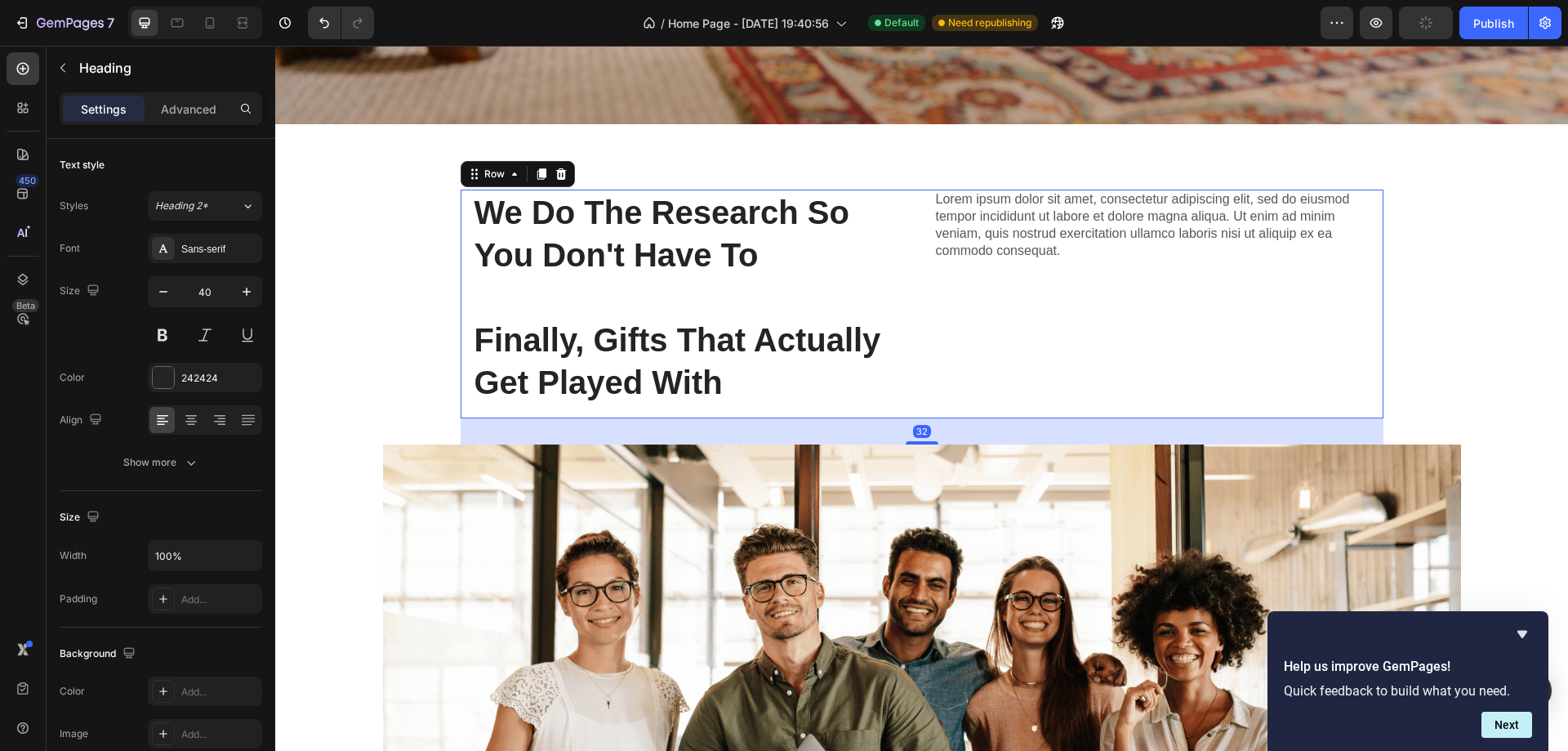
click at [1028, 288] on div "Lorem ipsum dolor sit amet, consectetur adipiscing elit, sed do eiusmod tempor …" at bounding box center [1152, 304] width 437 height 228
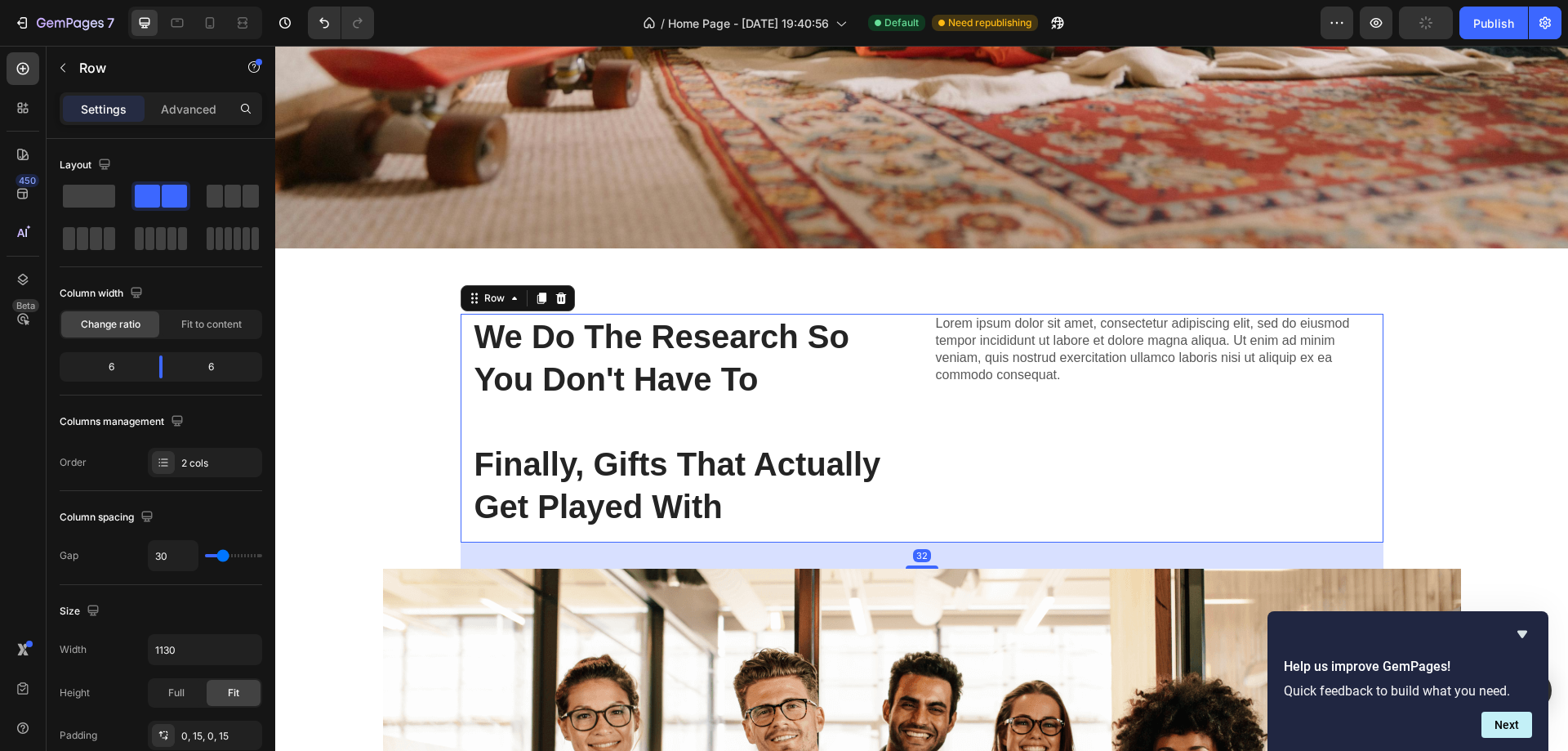
scroll to position [654, 0]
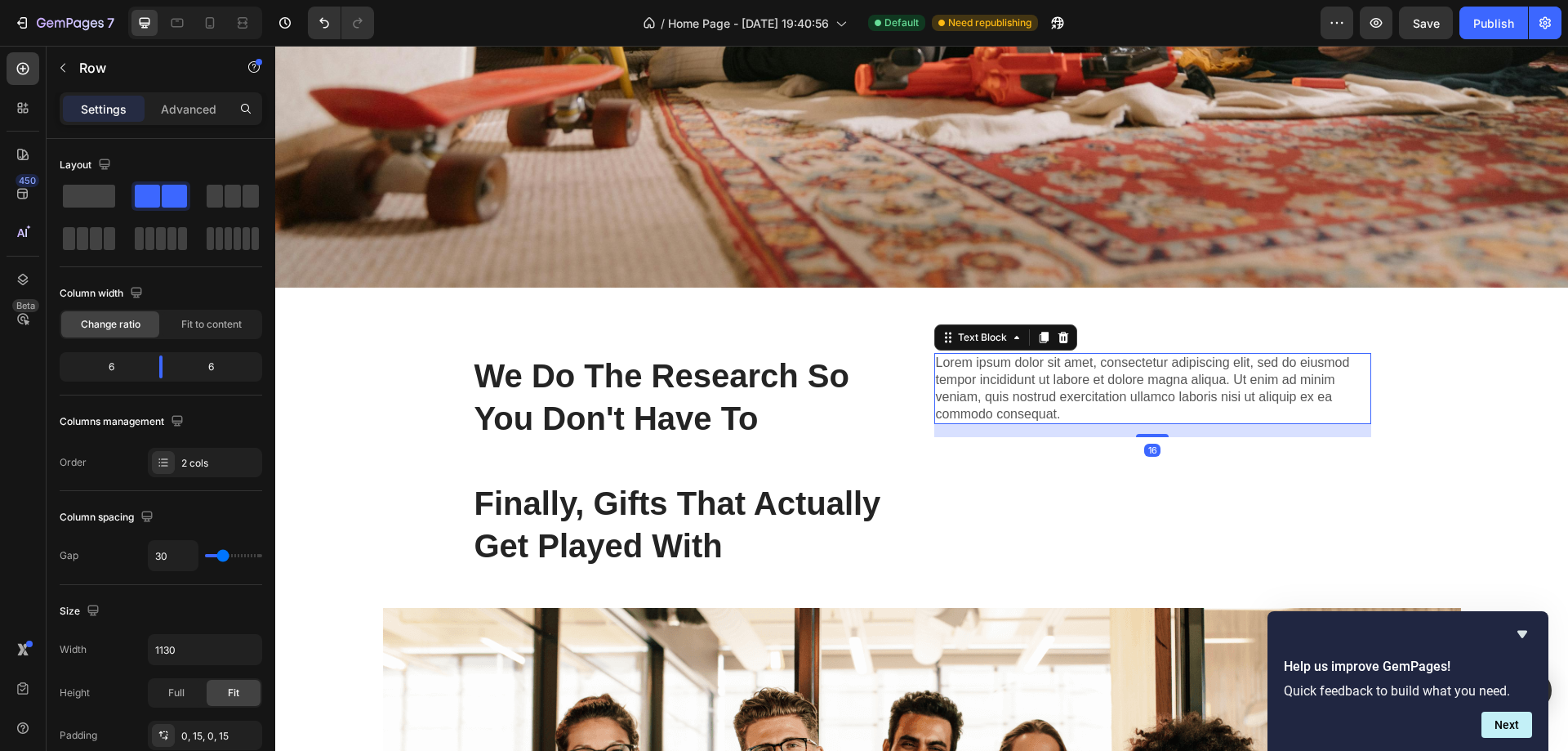
click at [1057, 374] on p "Lorem ipsum dolor sit amet, consectetur adipiscing elit, sed do eiusmod tempor …" at bounding box center [1153, 389] width 434 height 67
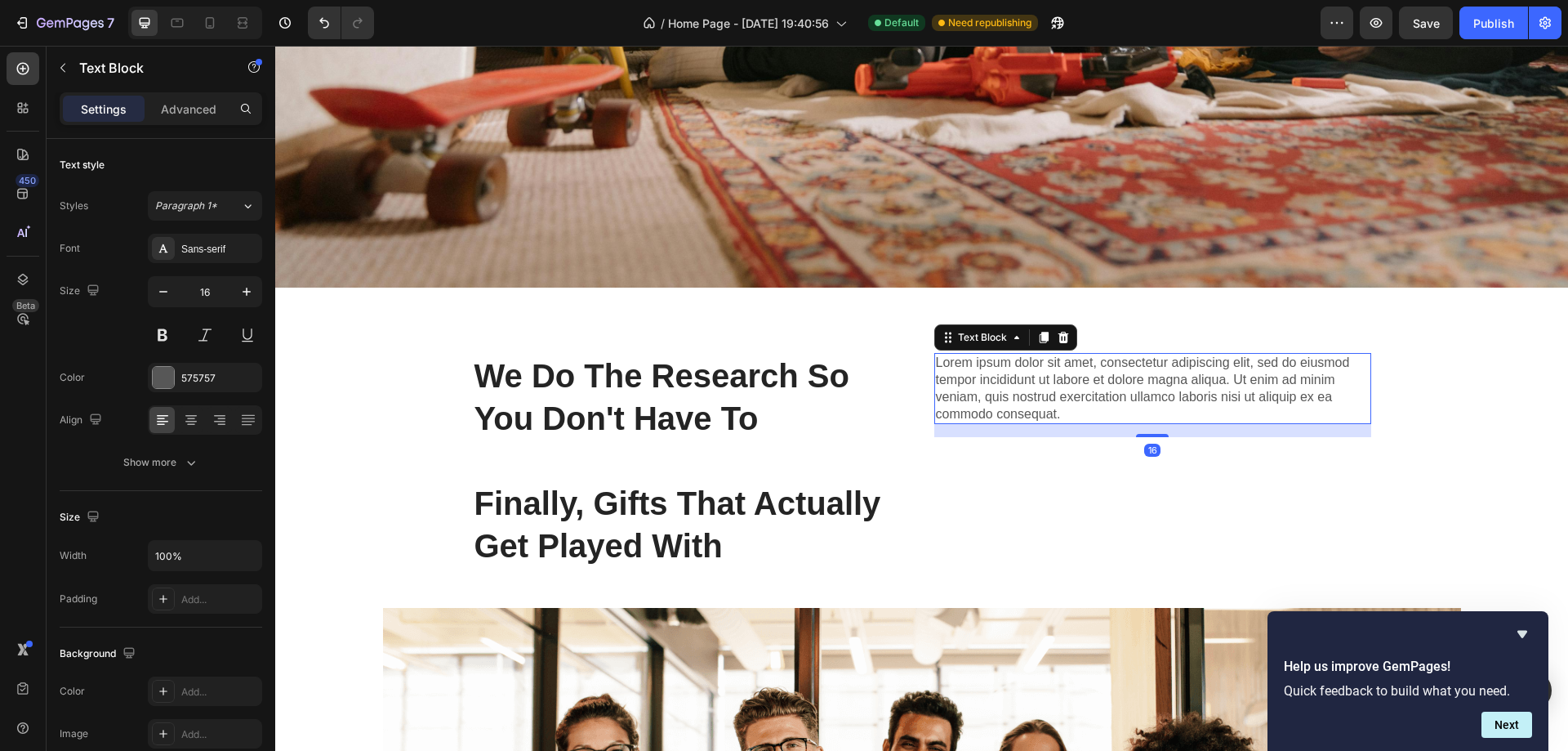
click at [1046, 387] on p "Lorem ipsum dolor sit amet, consectetur adipiscing elit, sed do eiusmod tempor …" at bounding box center [1153, 389] width 434 height 67
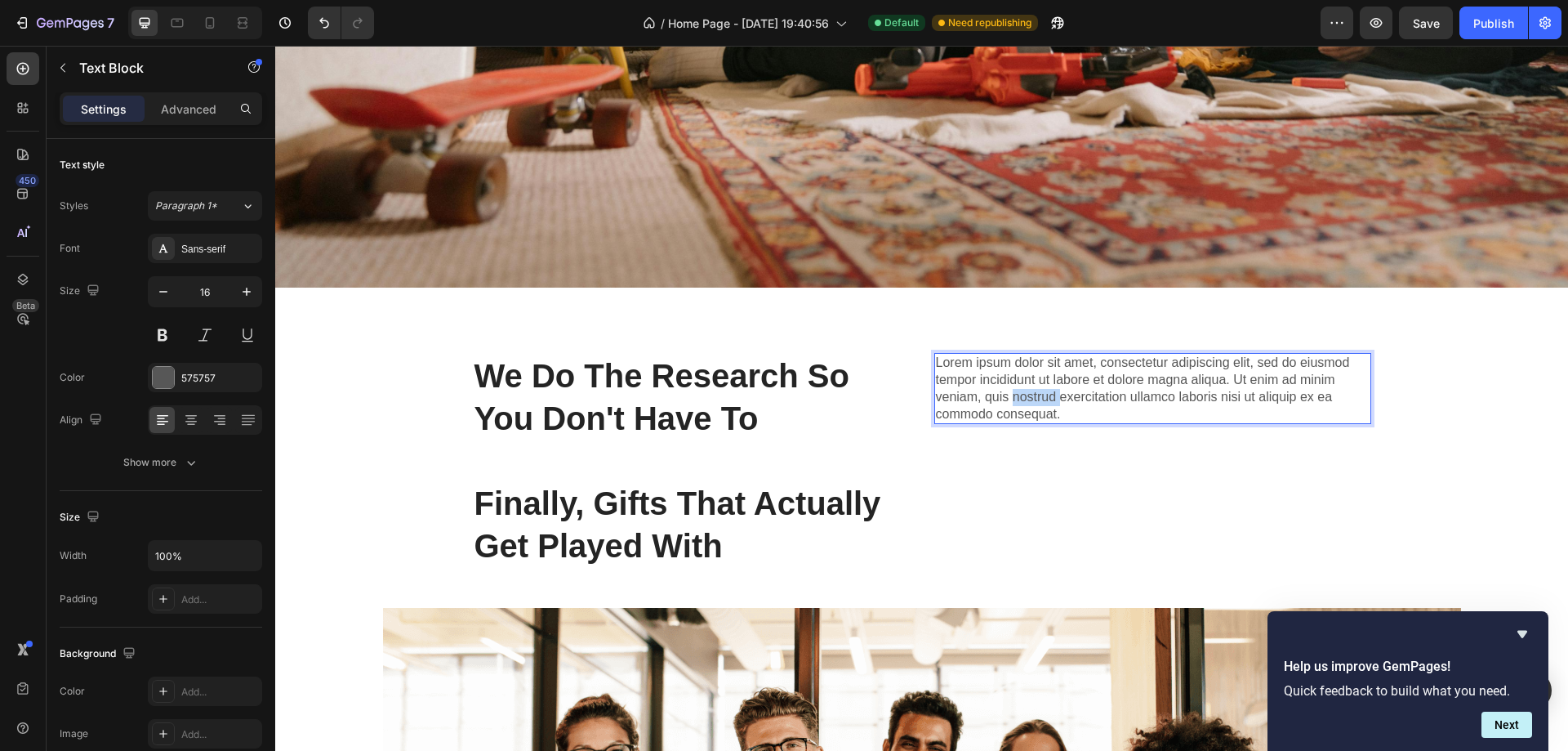
click at [1046, 387] on p "Lorem ipsum dolor sit amet, consectetur adipiscing elit, sed do eiusmod tempor …" at bounding box center [1153, 389] width 434 height 67
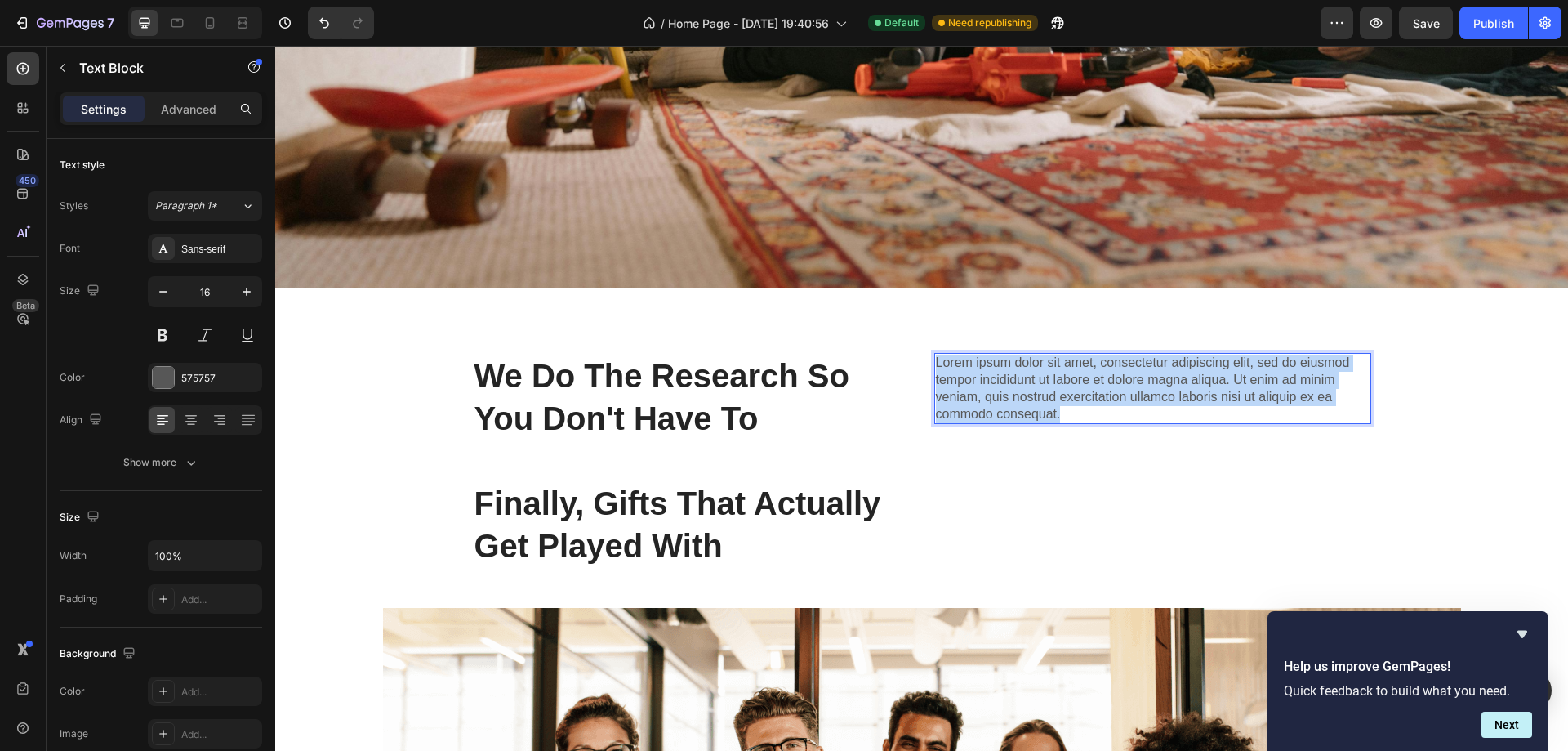
click at [1046, 387] on p "Lorem ipsum dolor sit amet, consectetur adipiscing elit, sed do eiusmod tempor …" at bounding box center [1153, 389] width 434 height 67
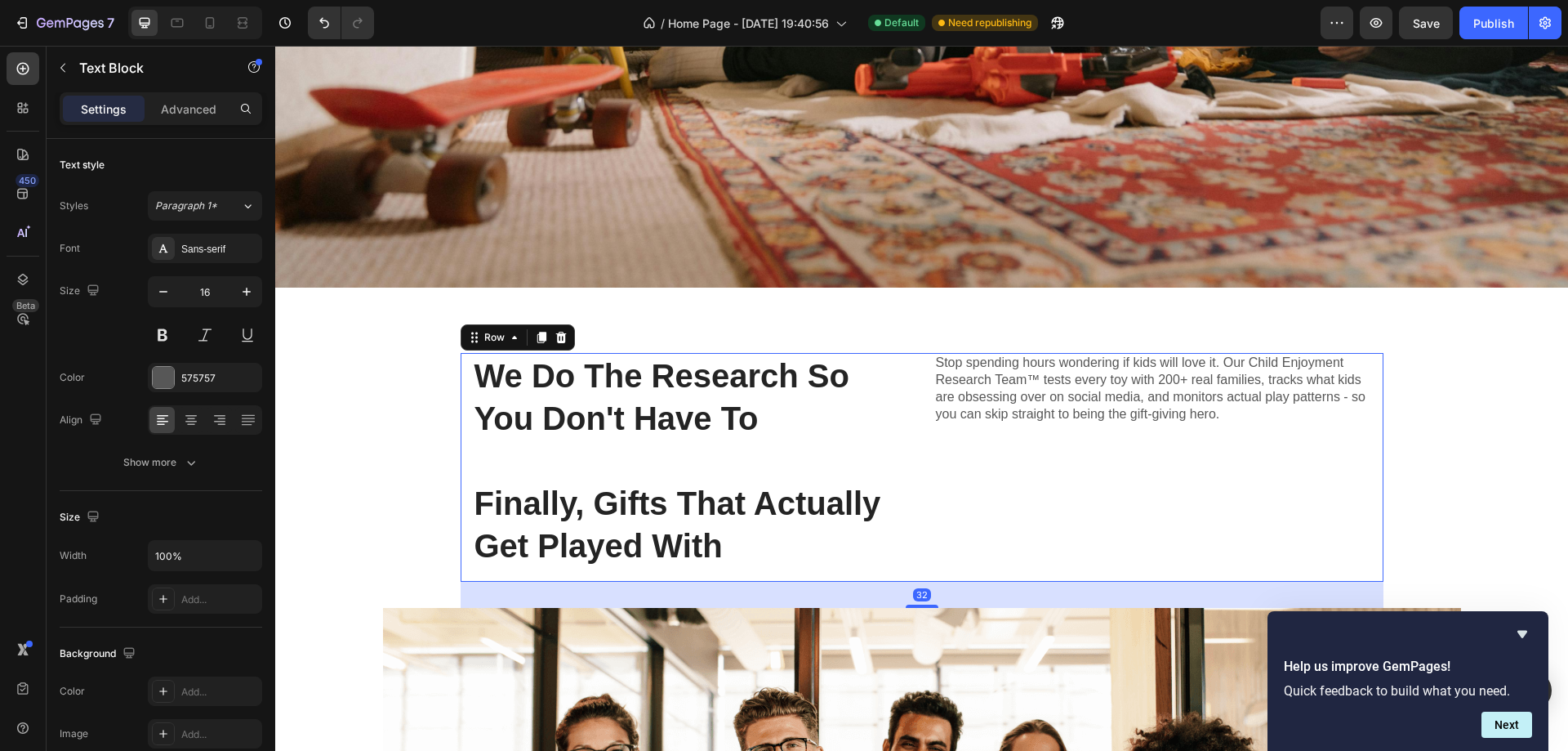
click at [1114, 460] on div "Stop spending hours wondering if kids will love it. Our Child Enjoyment Researc…" at bounding box center [1152, 467] width 437 height 228
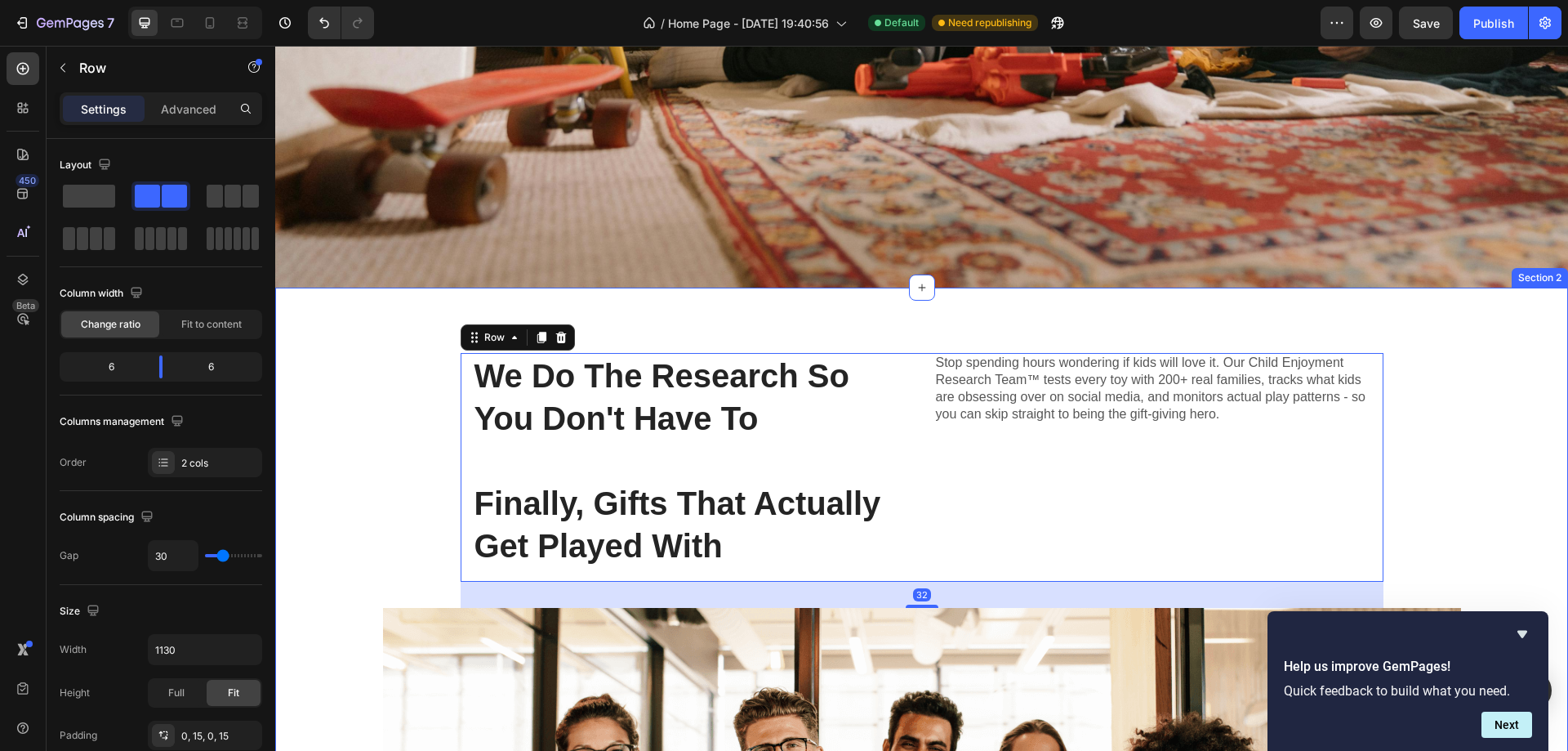
click at [1384, 430] on div "We Do The Research So You Don't Have To Finally, Gifts That Actually Get Played…" at bounding box center [921, 717] width 1292 height 730
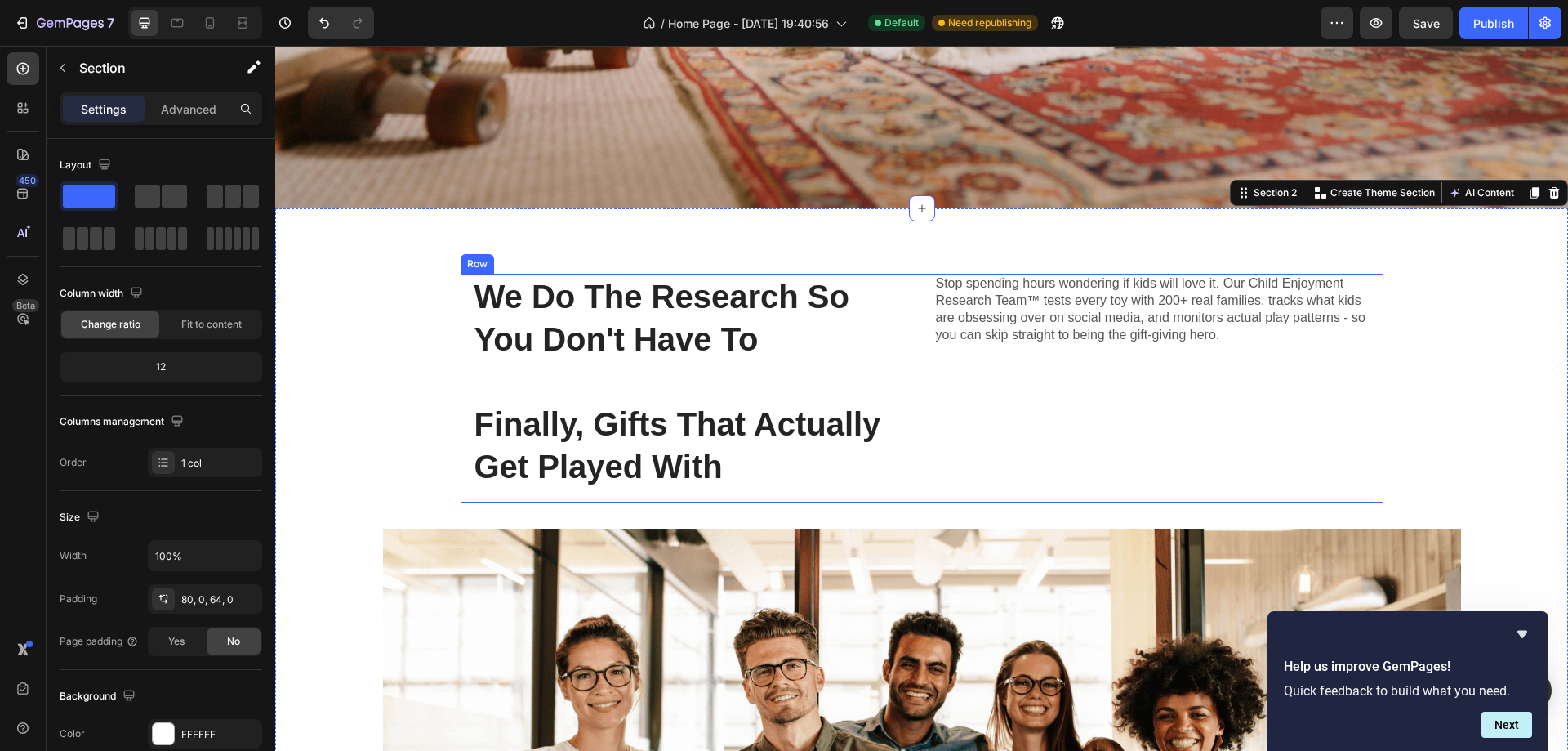
scroll to position [736, 0]
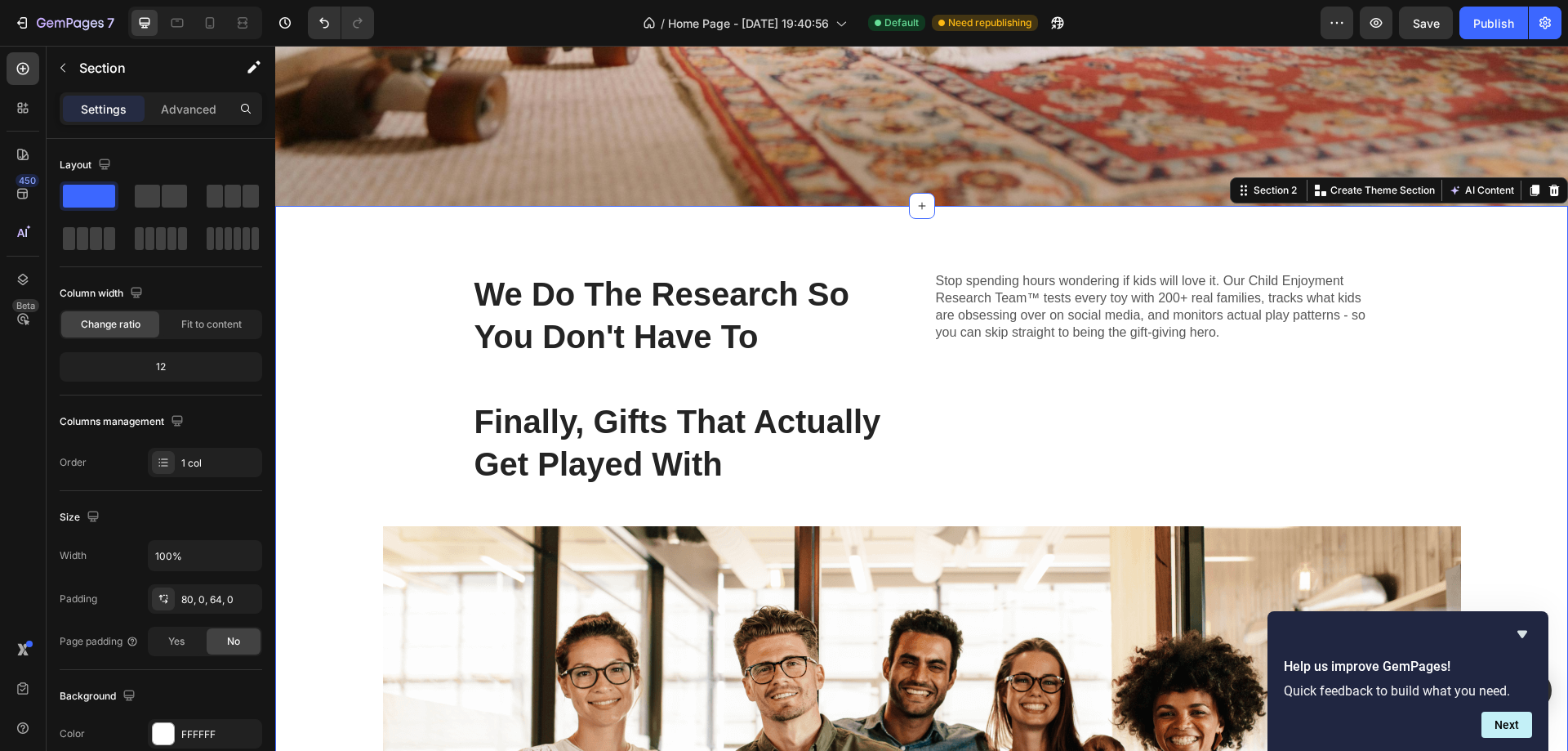
click at [393, 347] on div "We Do The Research So You Don't Have To Finally, Gifts That Actually Get Played…" at bounding box center [921, 635] width 1292 height 730
click at [28, 104] on icon at bounding box center [26, 105] width 5 height 5
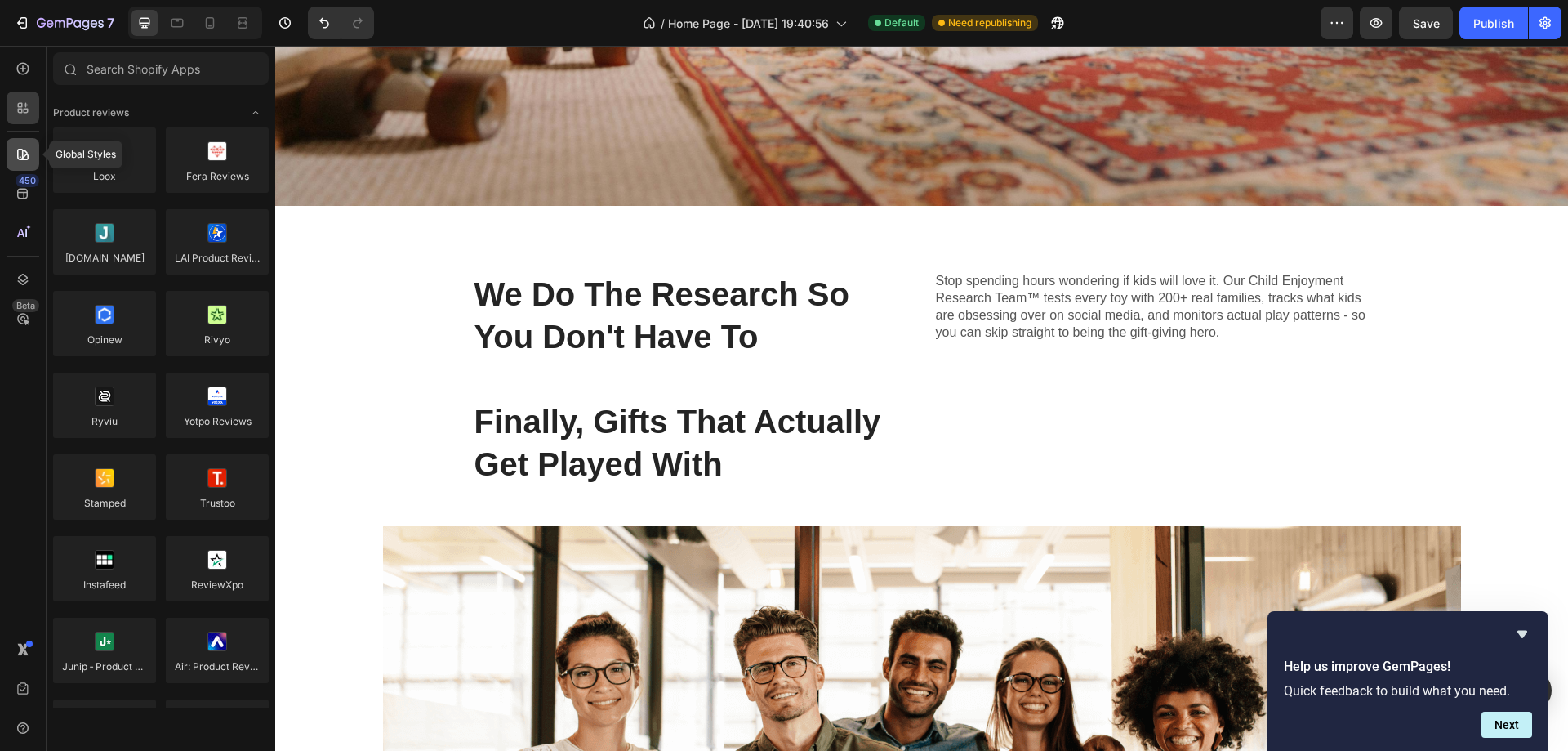
click at [10, 149] on div at bounding box center [23, 154] width 33 height 33
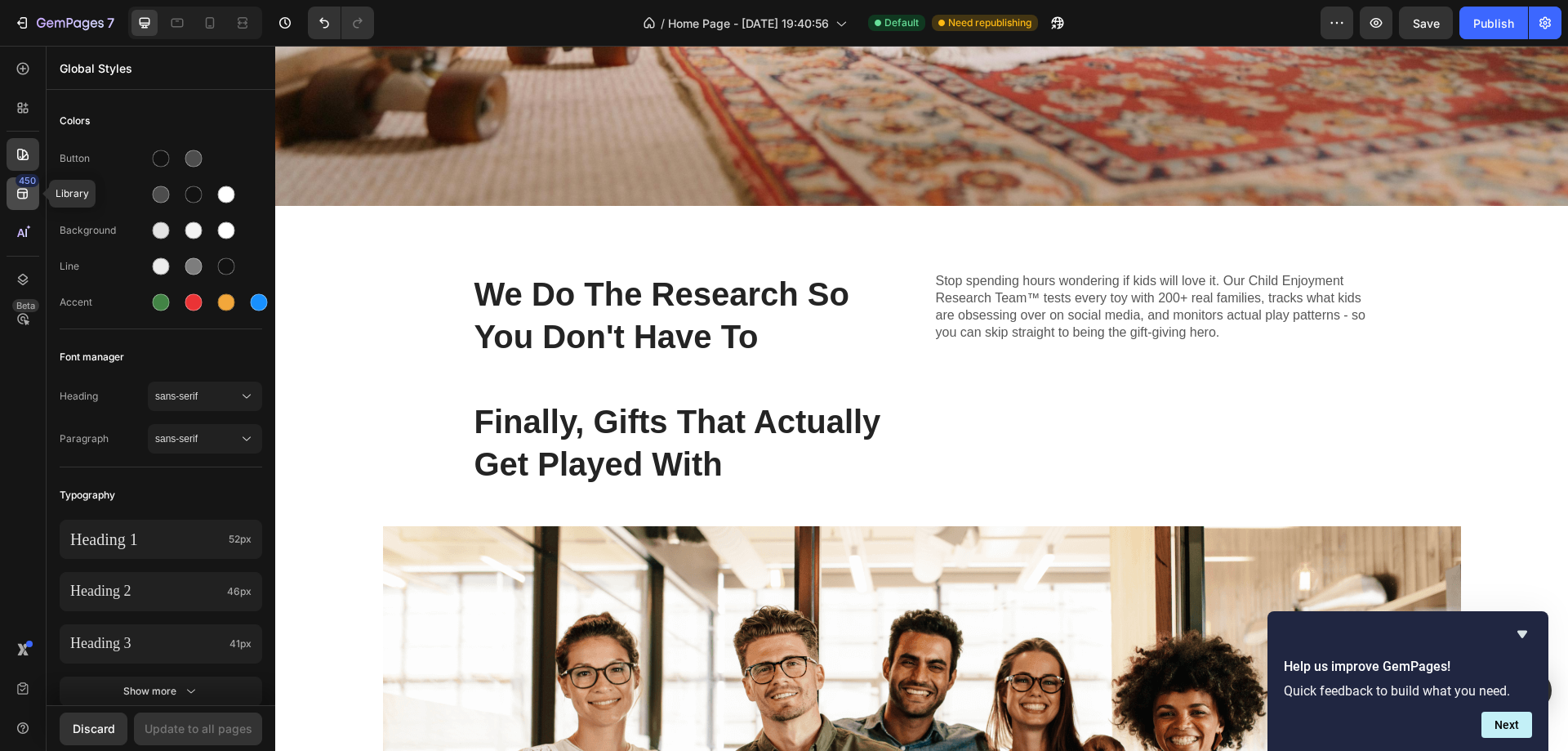
click at [16, 200] on icon at bounding box center [22, 193] width 16 height 16
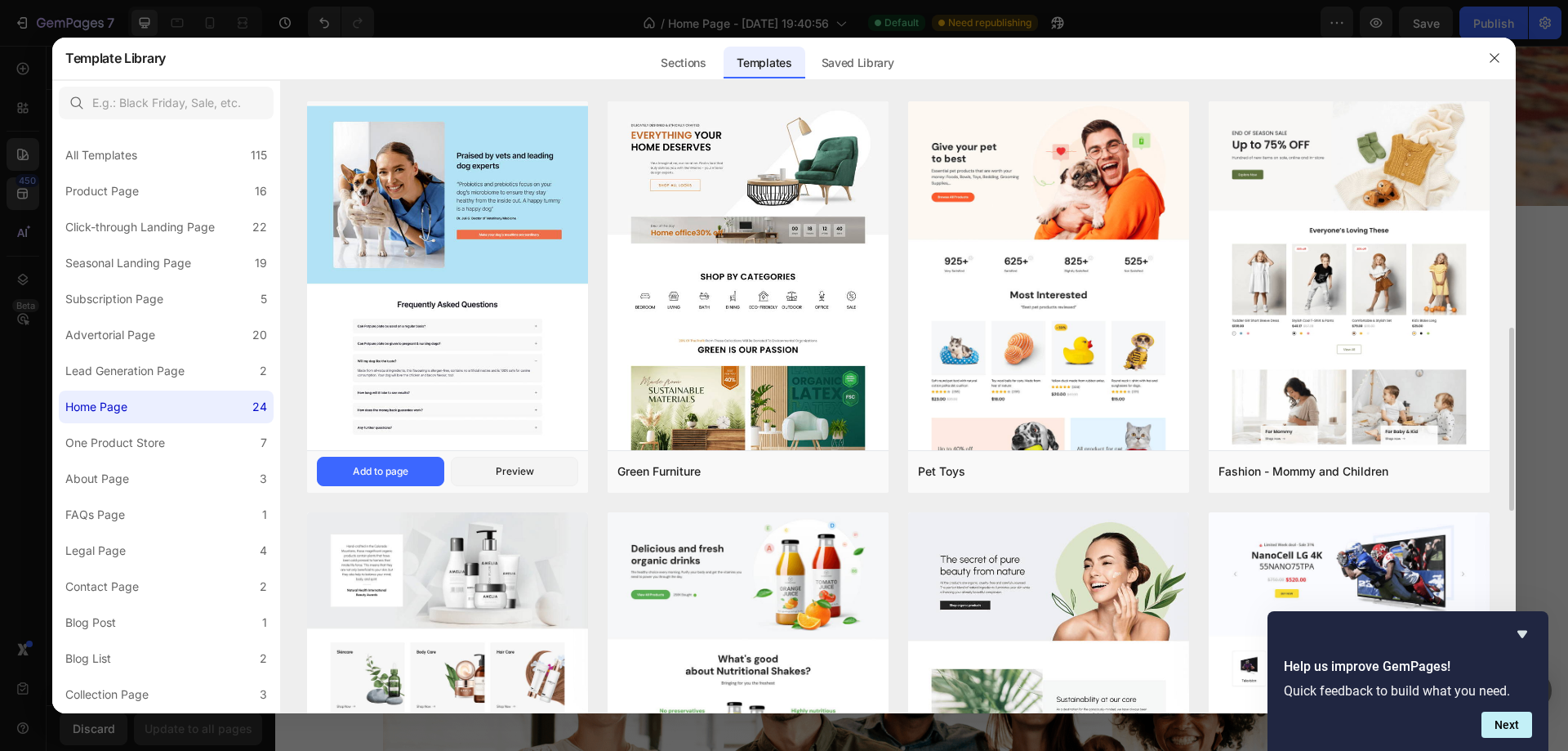
scroll to position [490, 0]
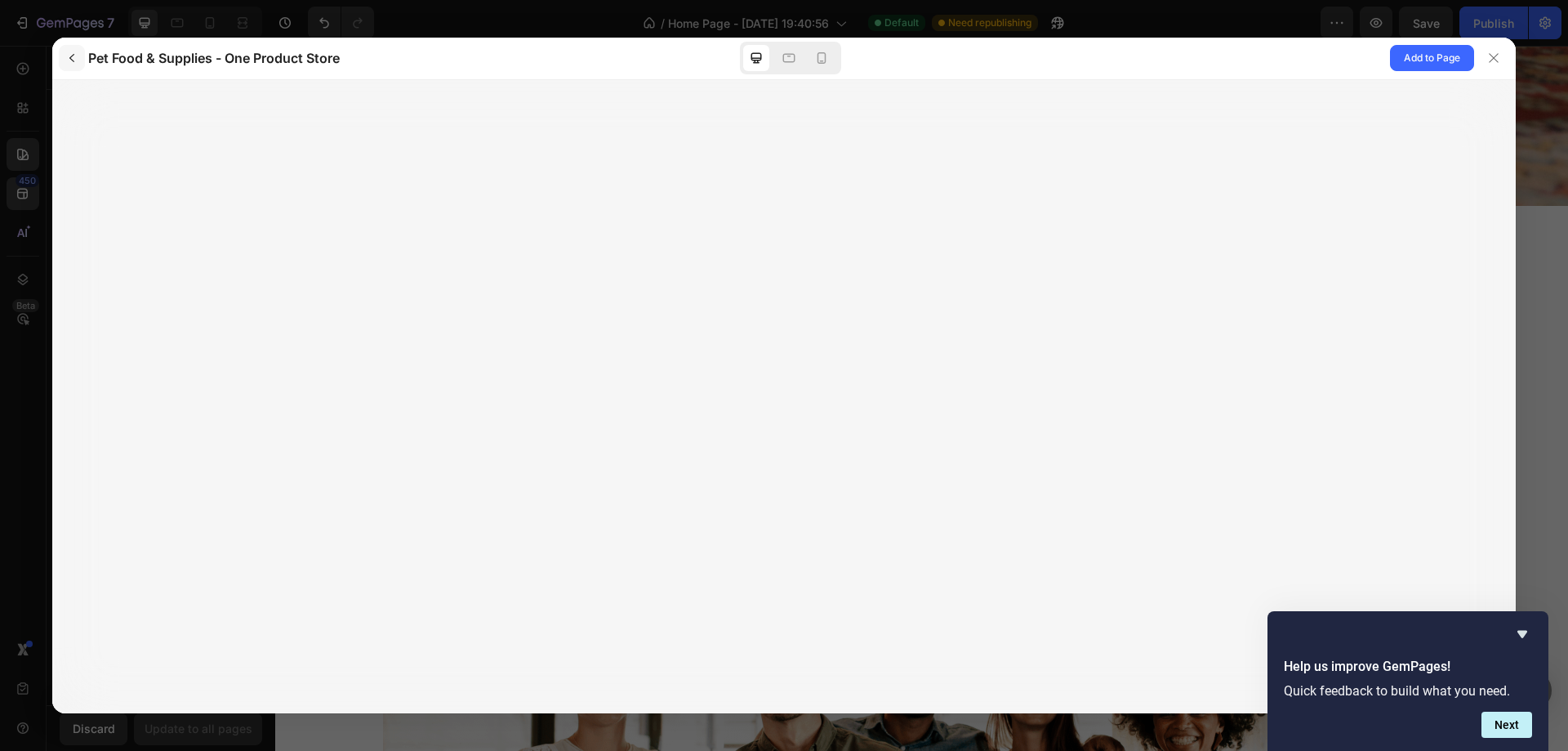
click at [76, 59] on icon "button" at bounding box center [72, 58] width 13 height 13
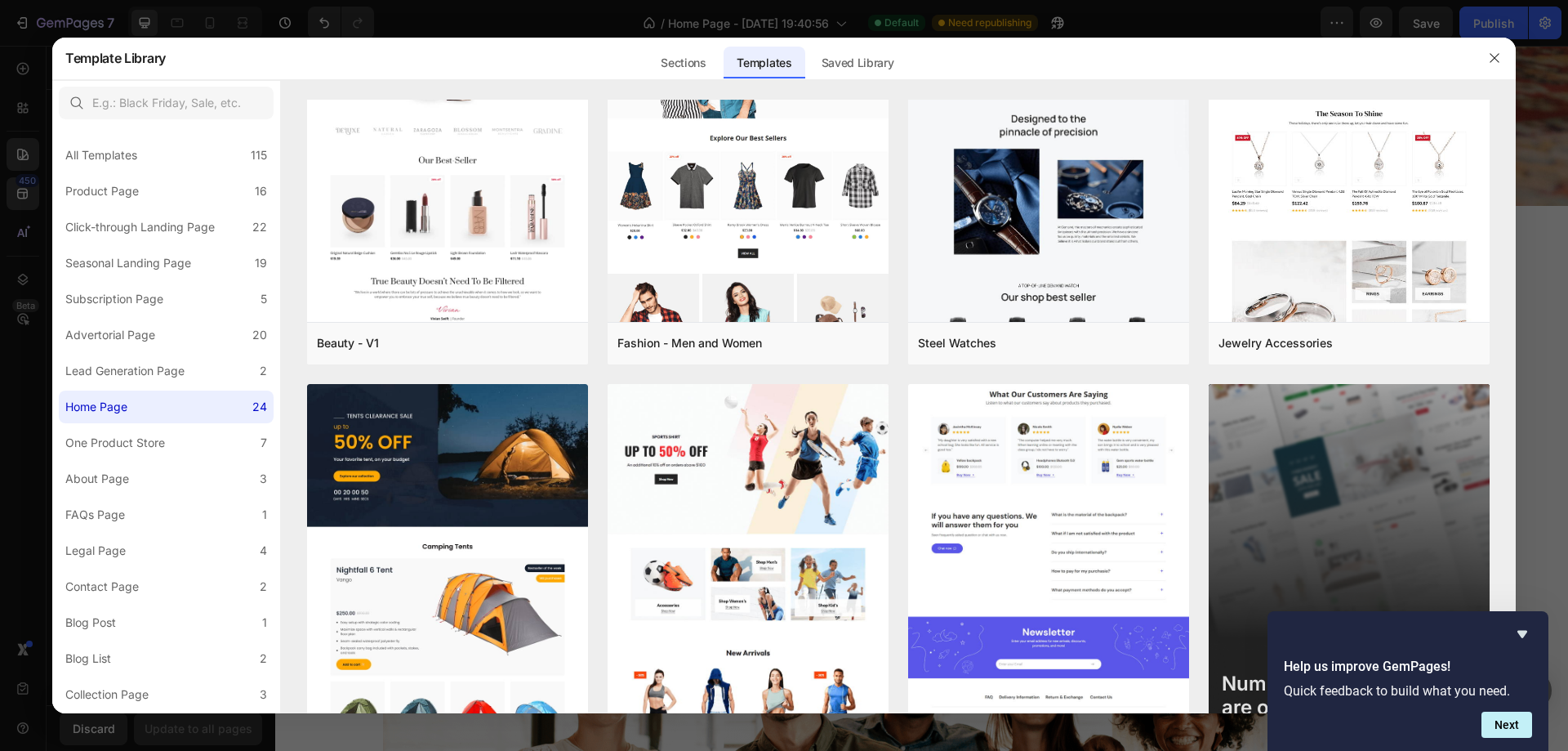
scroll to position [1439, 0]
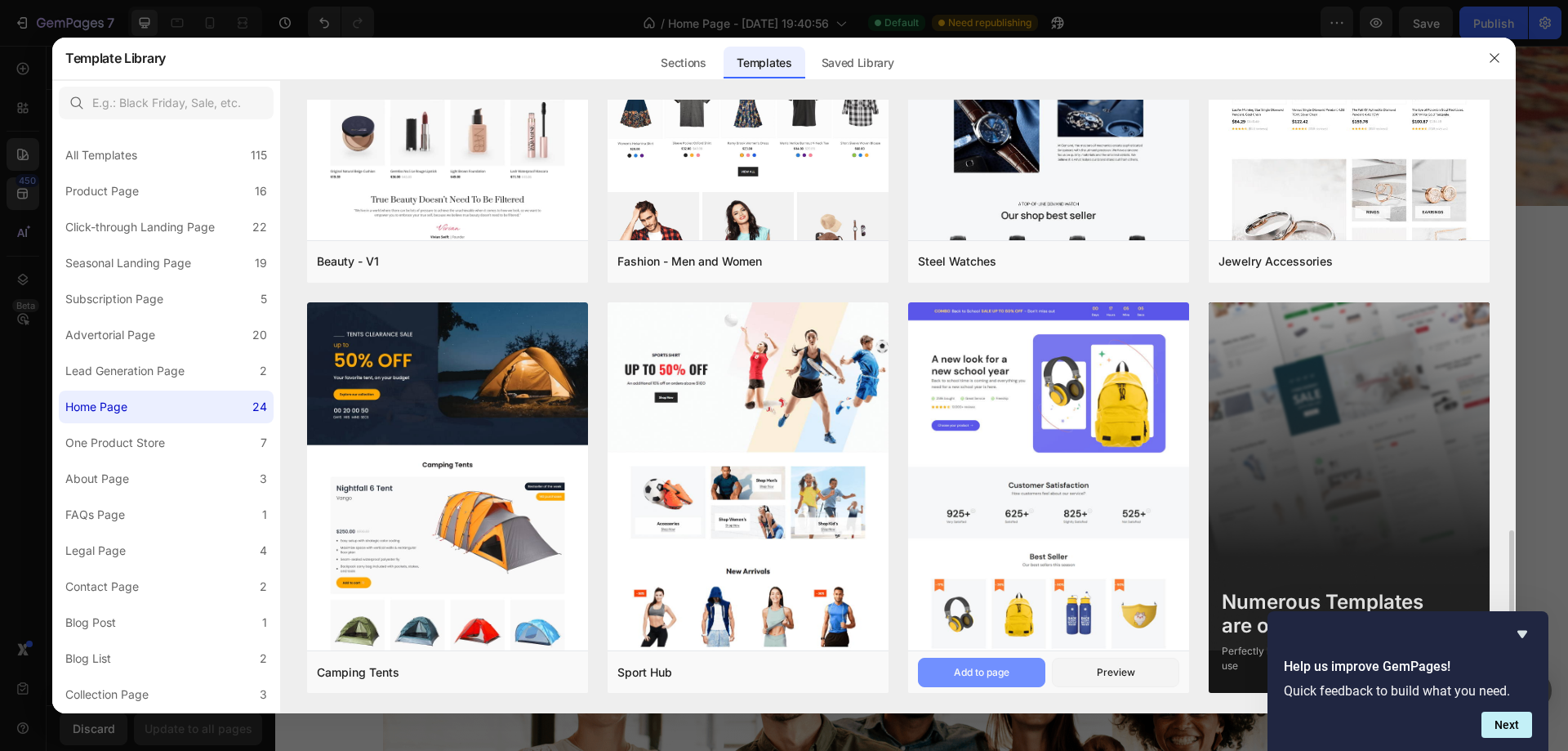
click at [983, 676] on div "Add to page" at bounding box center [982, 672] width 56 height 14
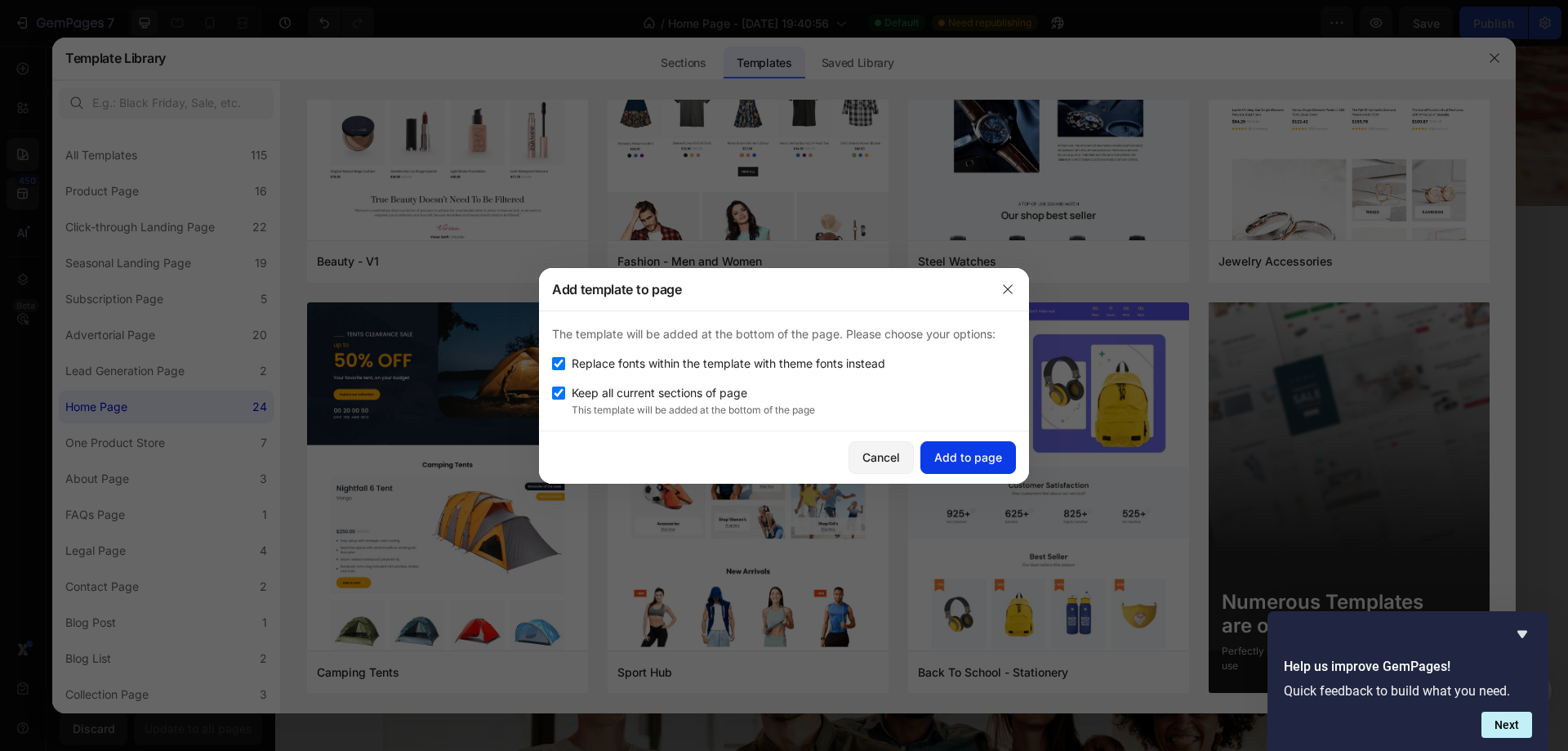
click at [969, 459] on div "Add to page" at bounding box center [968, 457] width 67 height 17
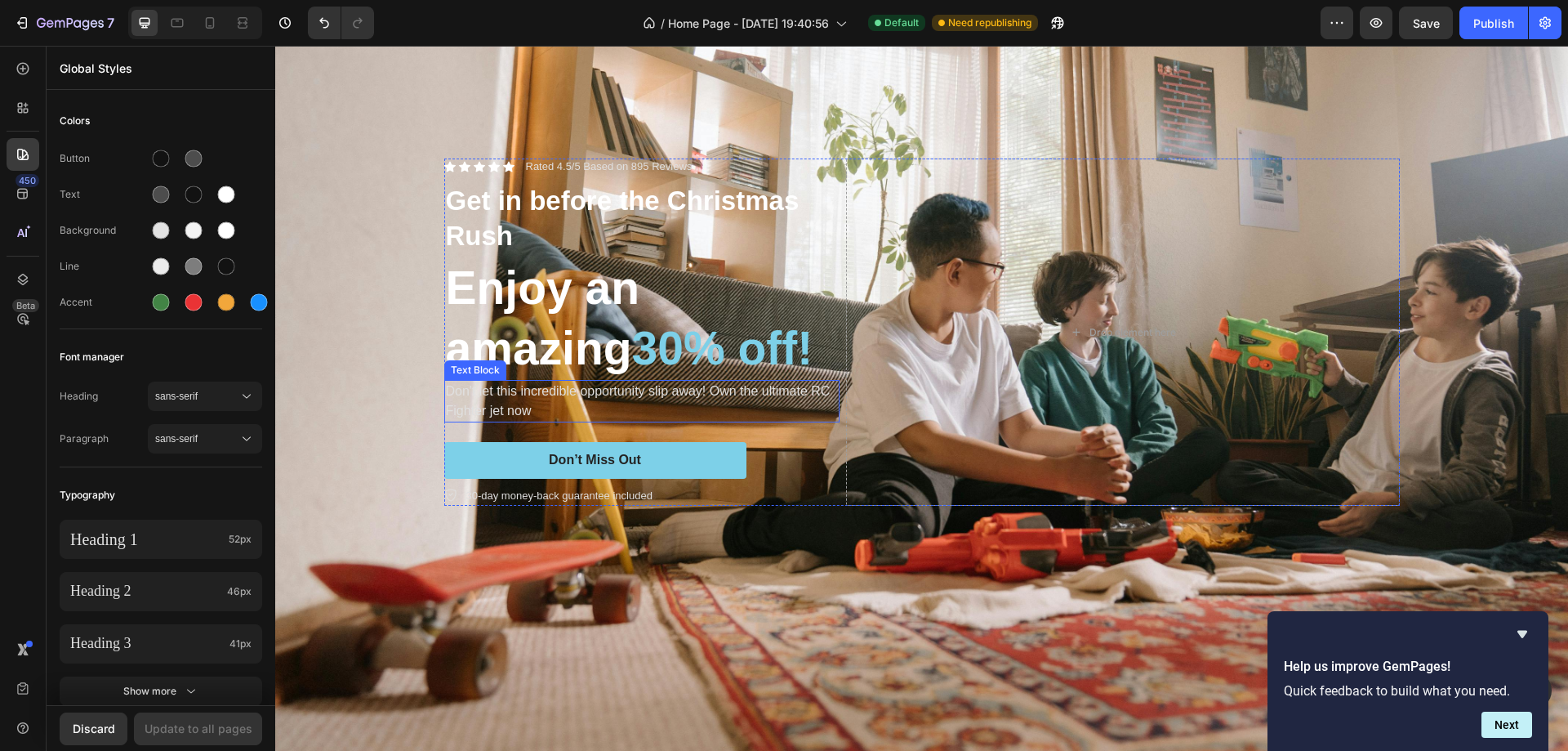
scroll to position [0, 0]
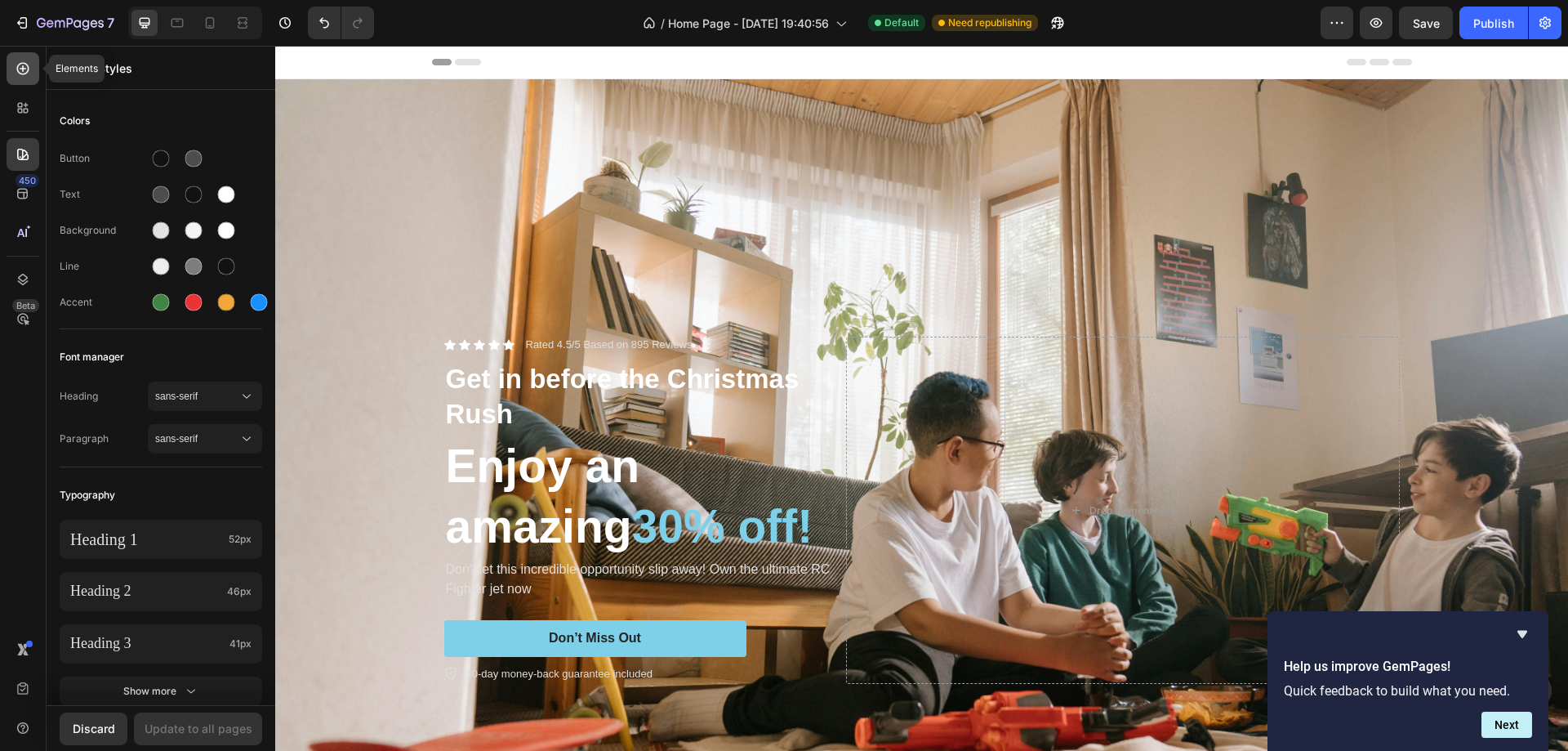
click at [13, 79] on div at bounding box center [23, 68] width 33 height 33
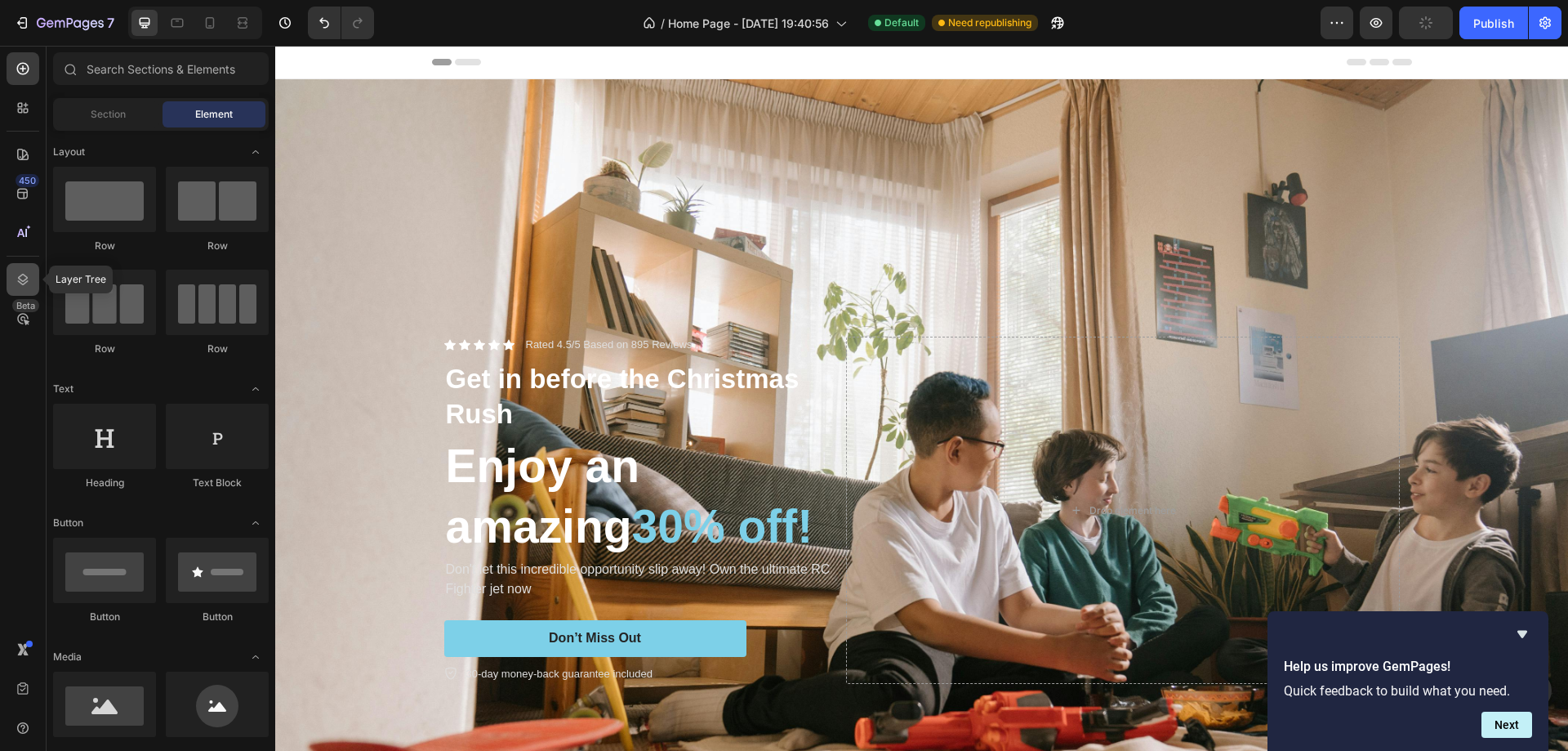
click at [22, 278] on icon at bounding box center [22, 279] width 16 height 16
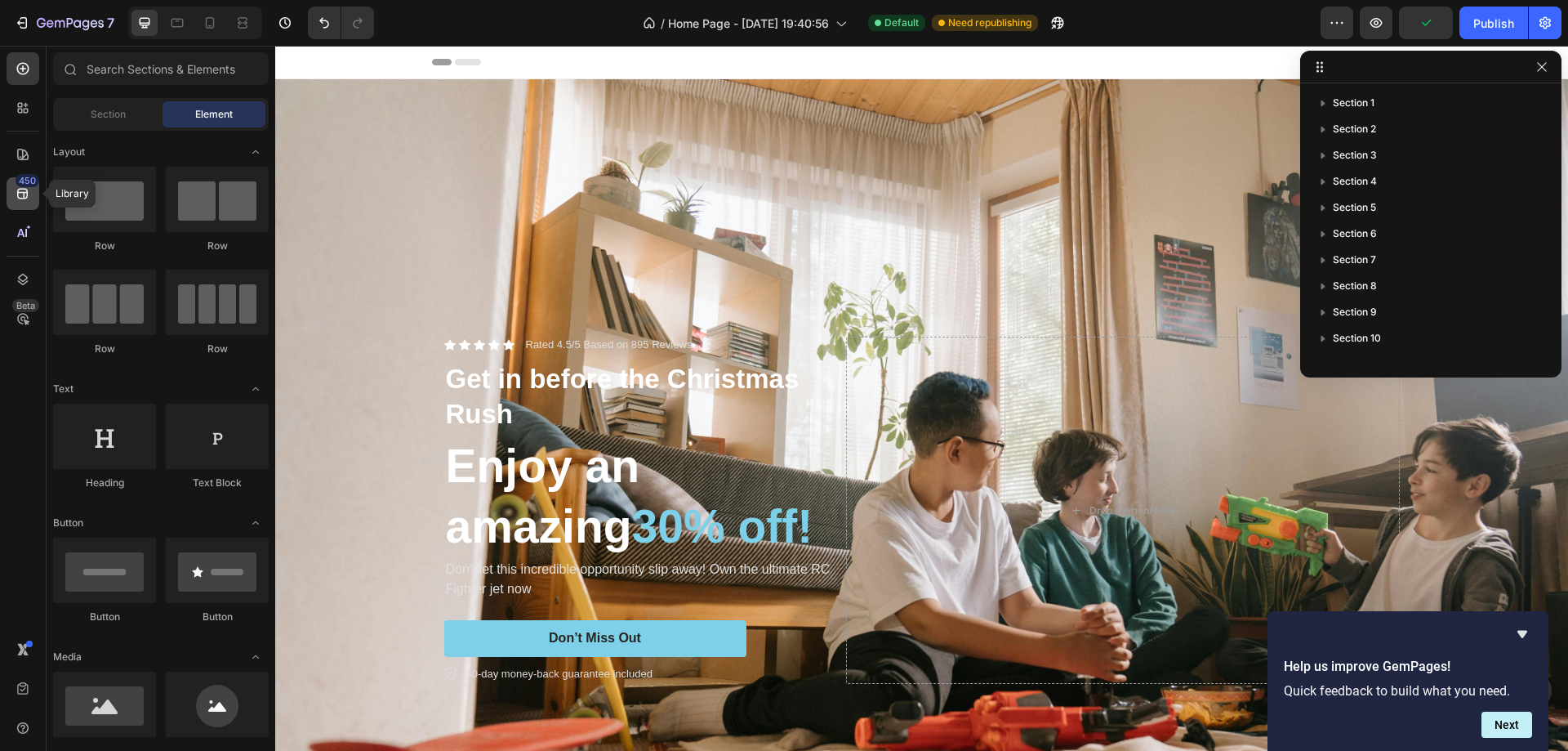
click at [12, 193] on div "450" at bounding box center [23, 194] width 33 height 33
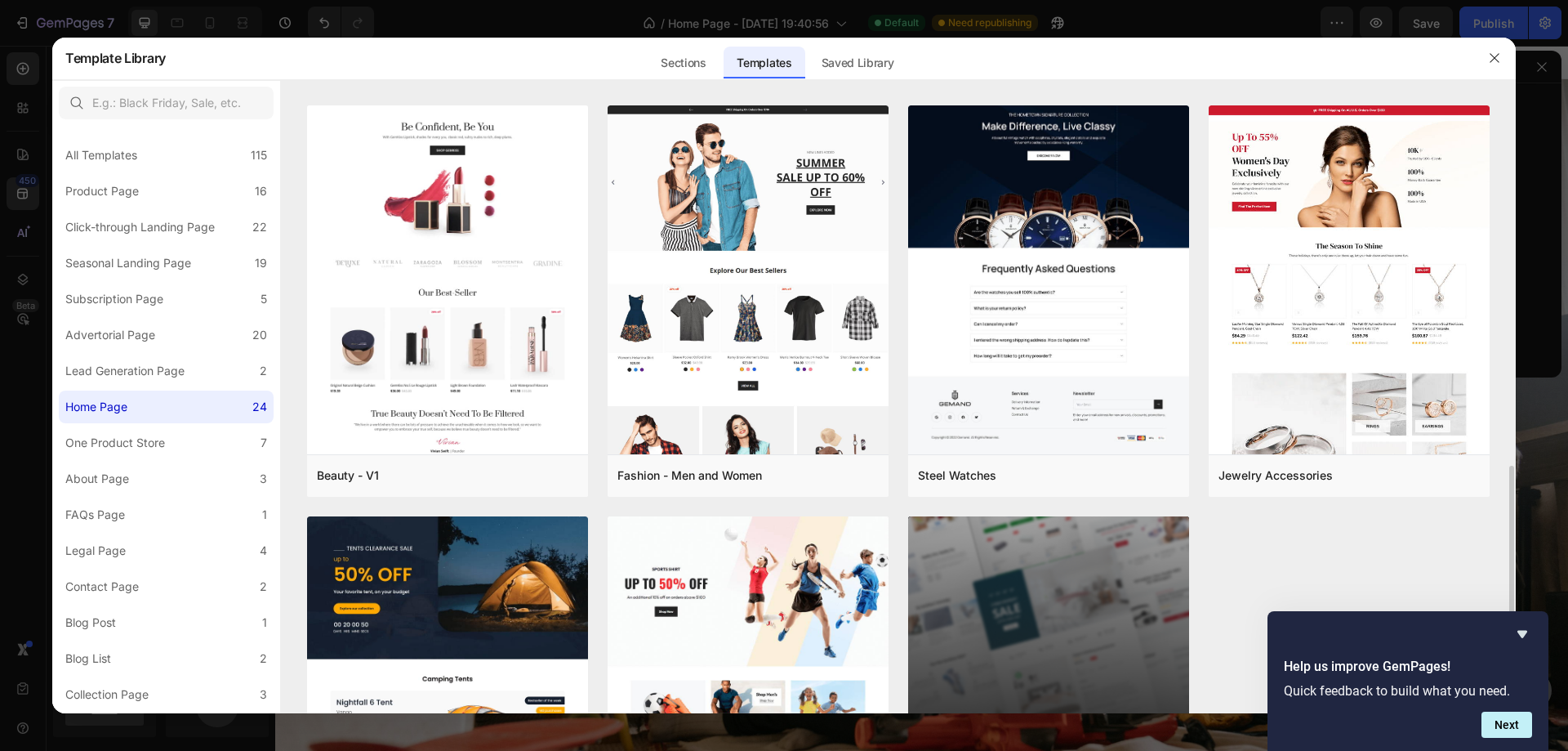
scroll to position [1439, 0]
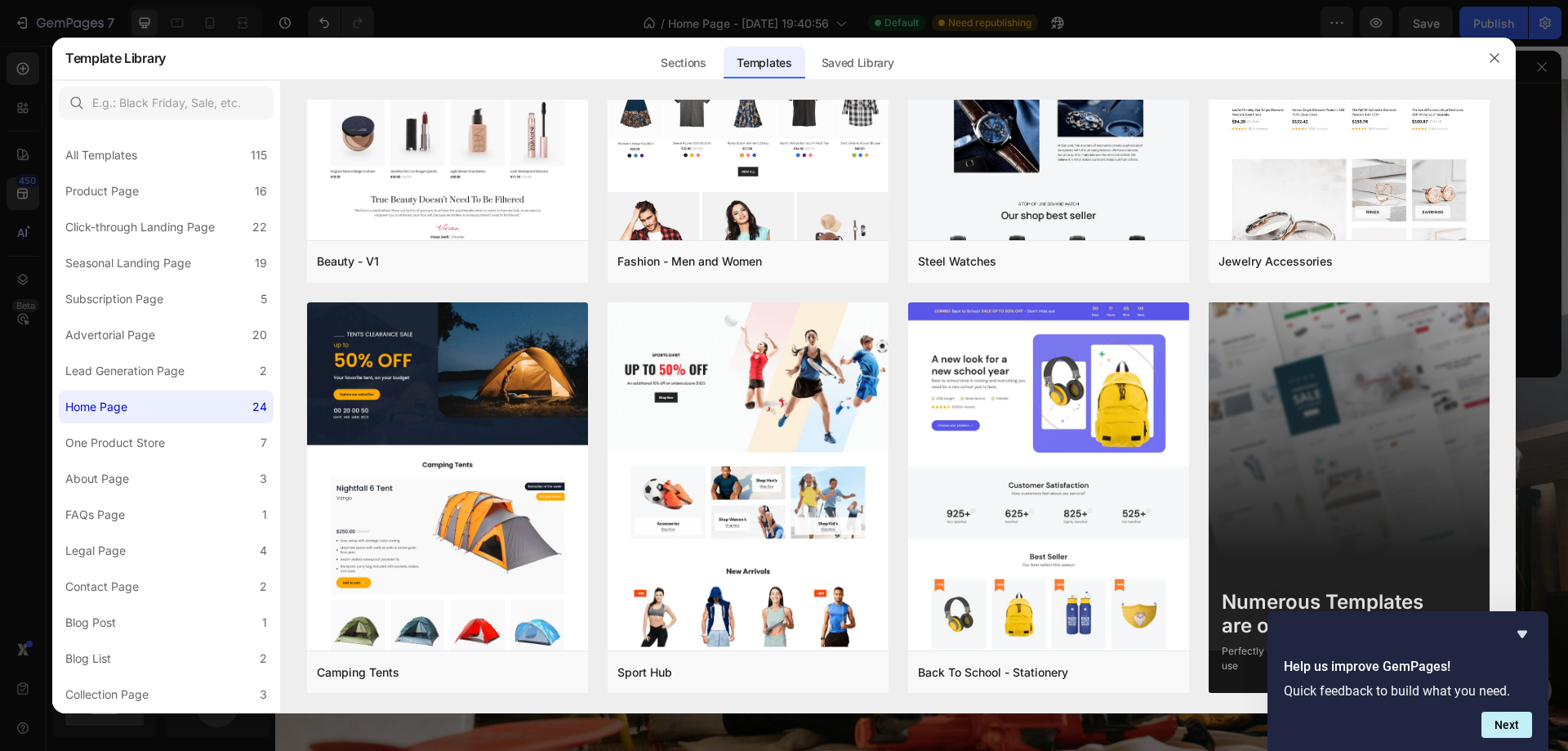
click at [1508, 634] on div at bounding box center [1408, 633] width 249 height 19
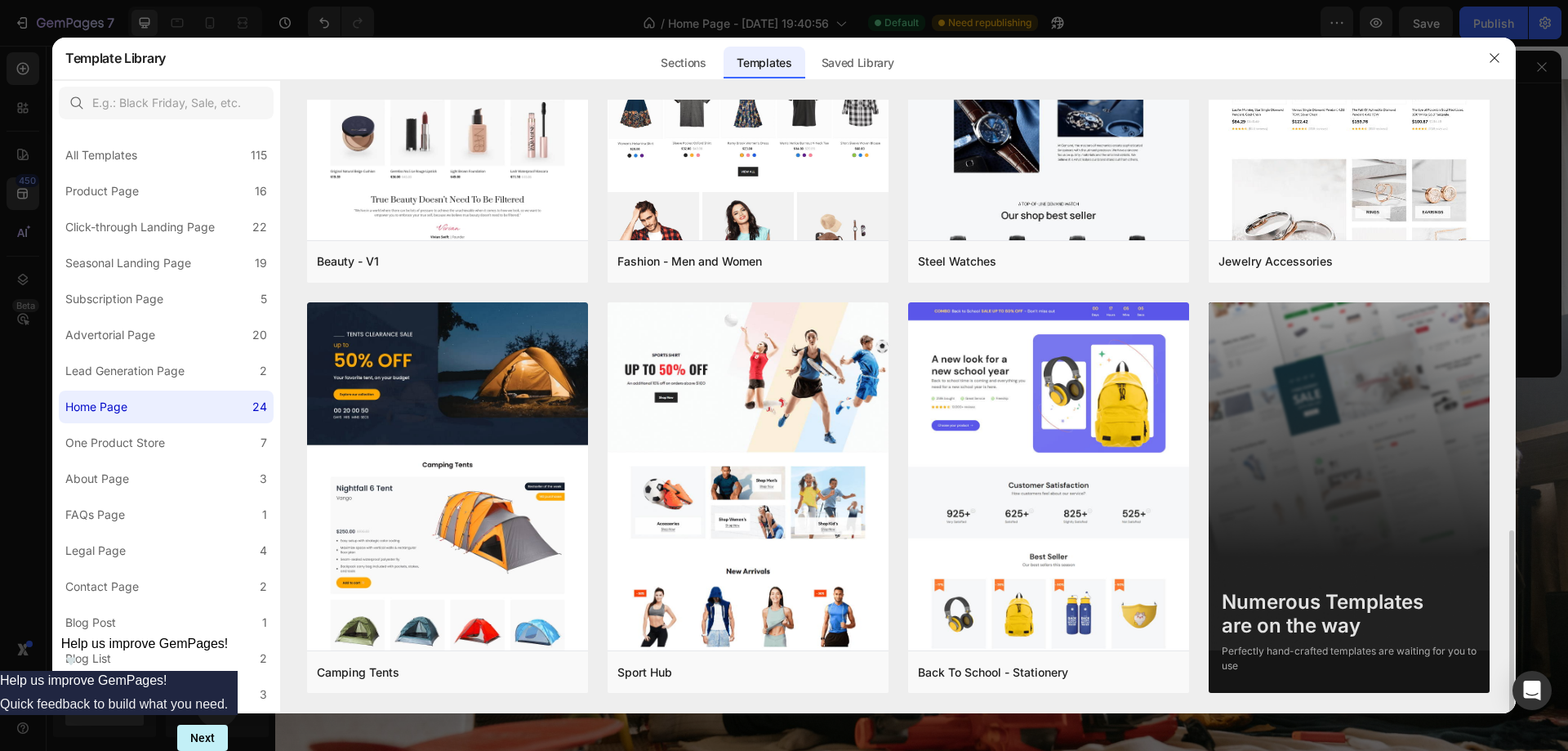
click at [1316, 620] on div "Numerous Templates are on the way" at bounding box center [1348, 614] width 254 height 47
click at [977, 673] on div "Add to page" at bounding box center [982, 672] width 56 height 14
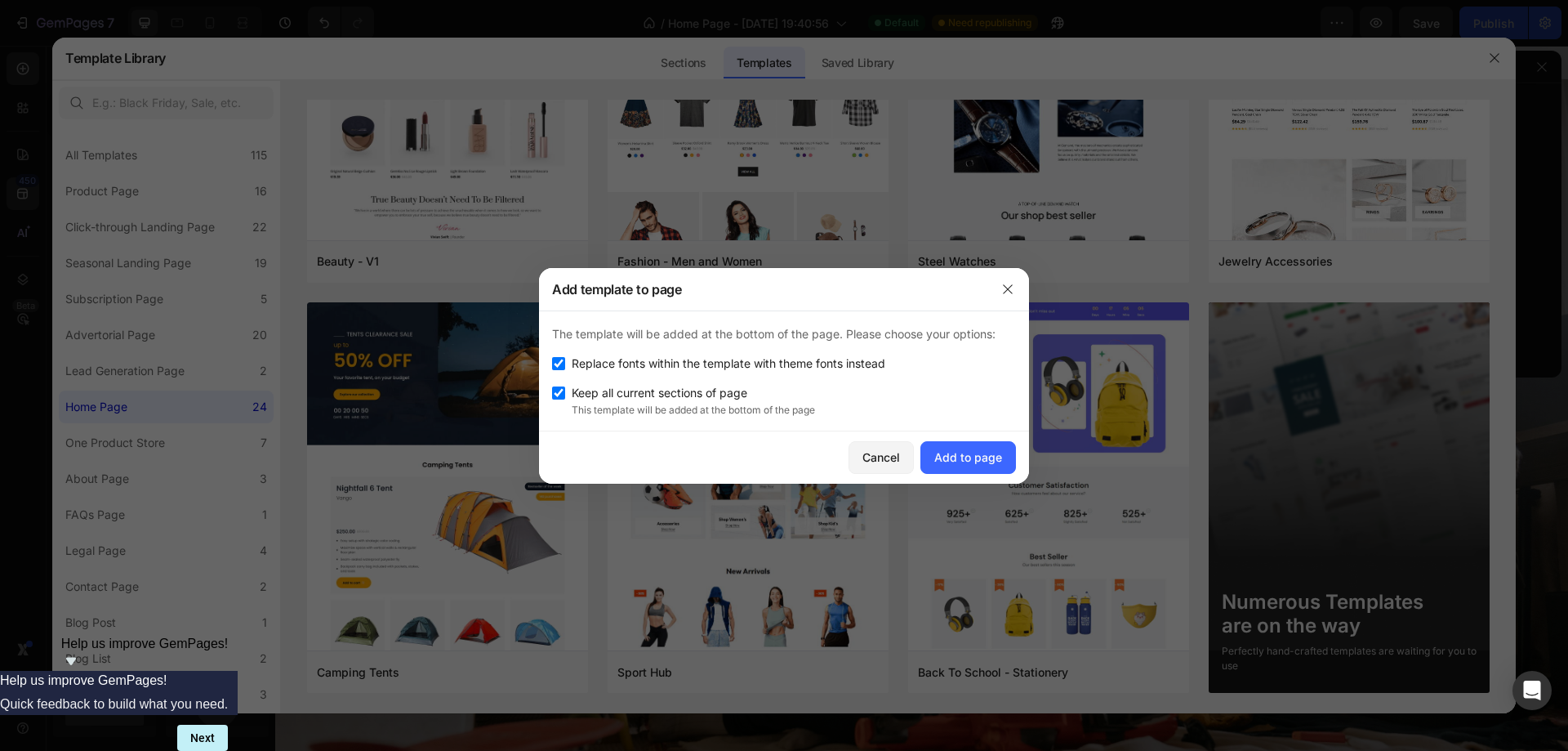
click at [661, 391] on span "Keep all current sections of page" at bounding box center [659, 392] width 175 height 19
checkbox input "false"
click at [981, 459] on div "Add to page" at bounding box center [968, 457] width 67 height 17
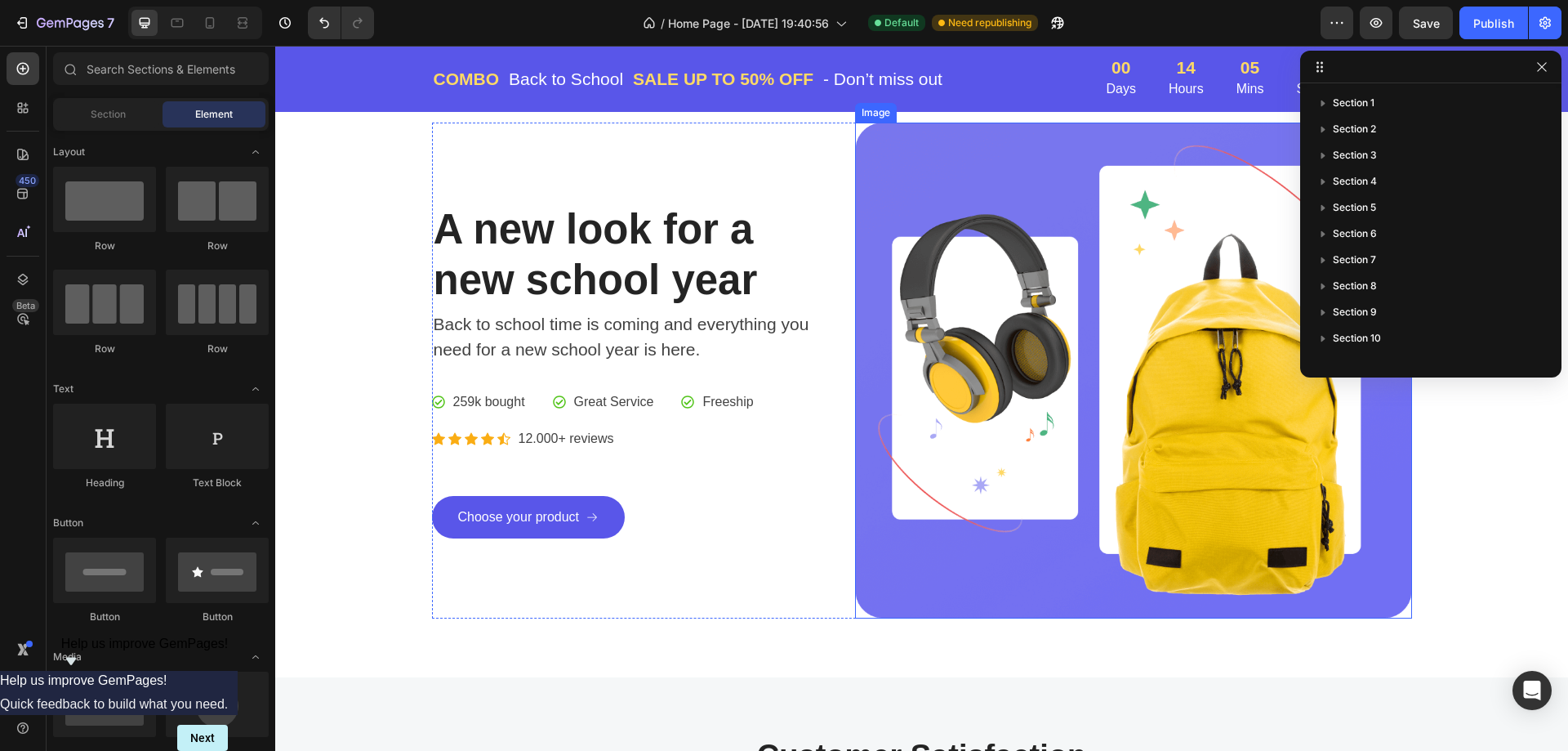
scroll to position [0, 0]
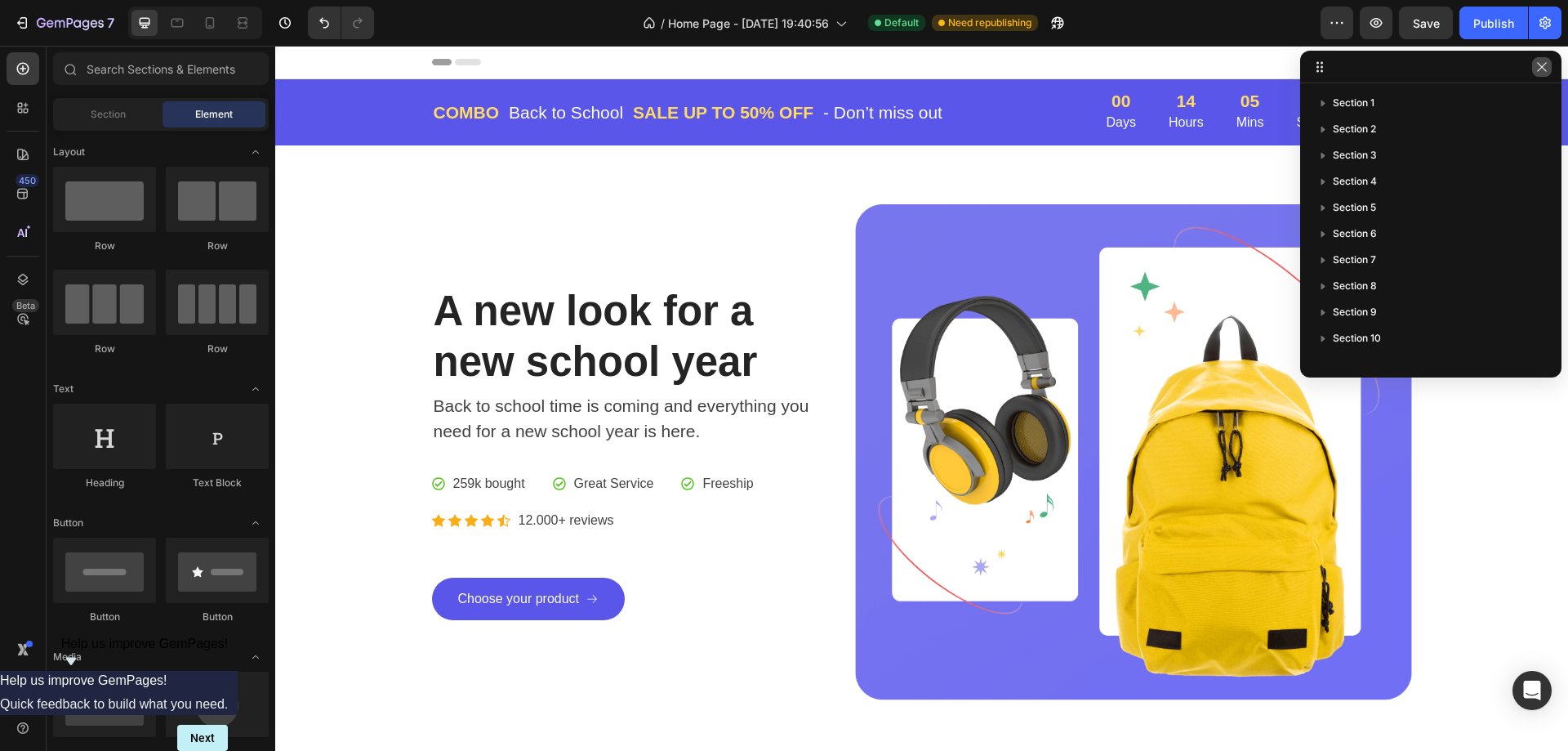
click at [1543, 67] on icon "button" at bounding box center [1542, 67] width 13 height 13
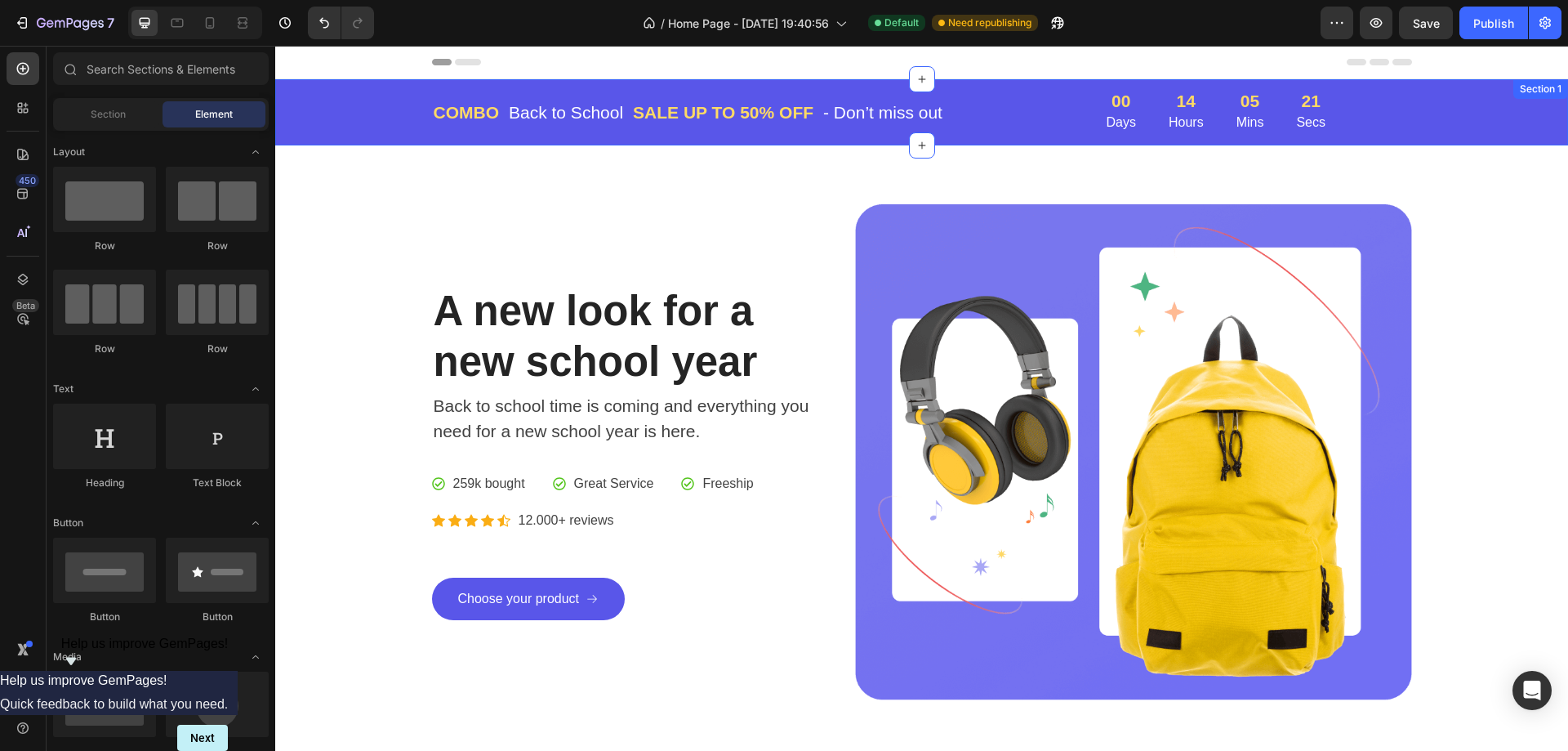
click at [412, 111] on div "COMBO Text block Back to School Text block Row SALE UP TO 50% OFF Text block - …" at bounding box center [921, 113] width 1268 height 40
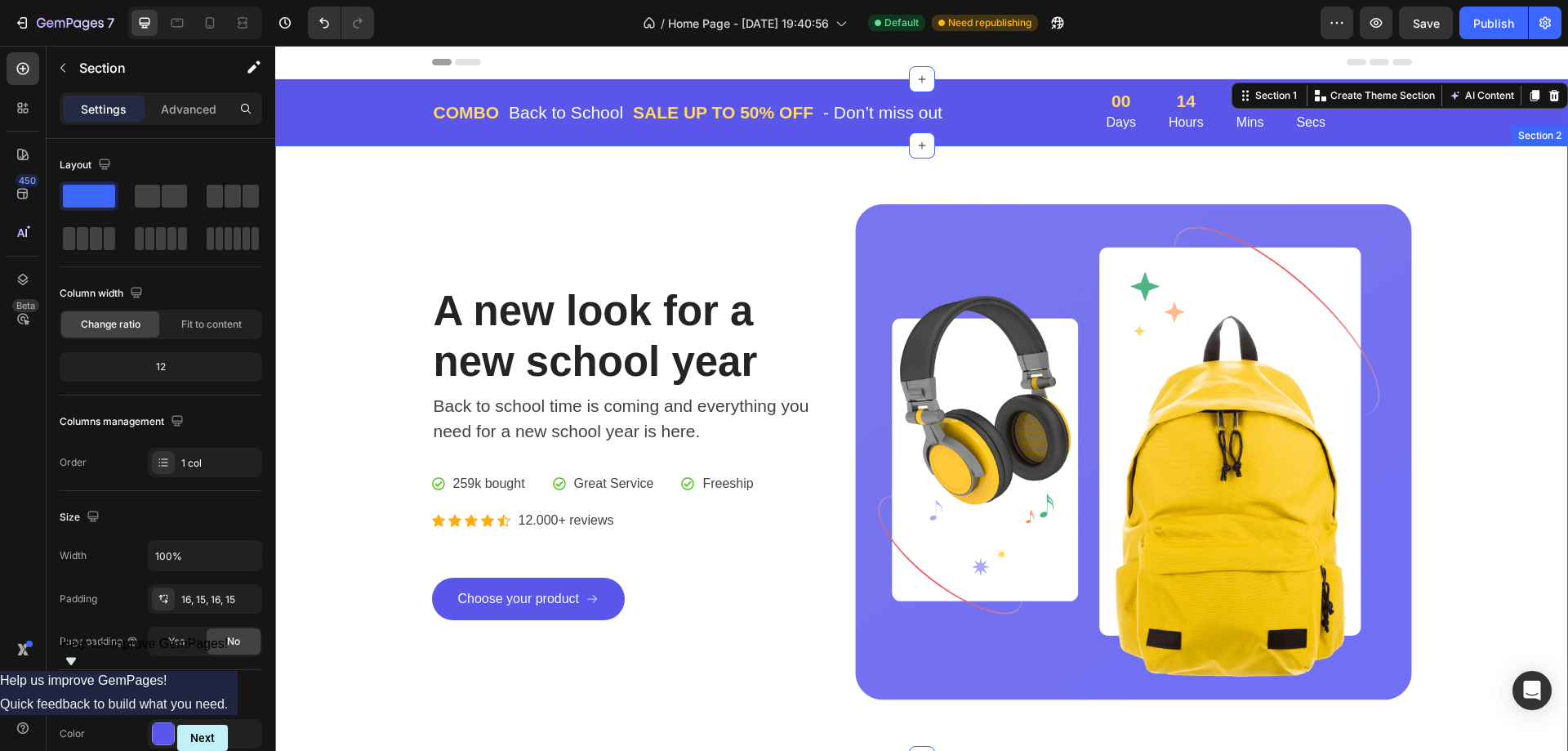
click at [760, 187] on div "A new look for a new school year Heading Back to school time is coming and ever…" at bounding box center [921, 452] width 1292 height 613
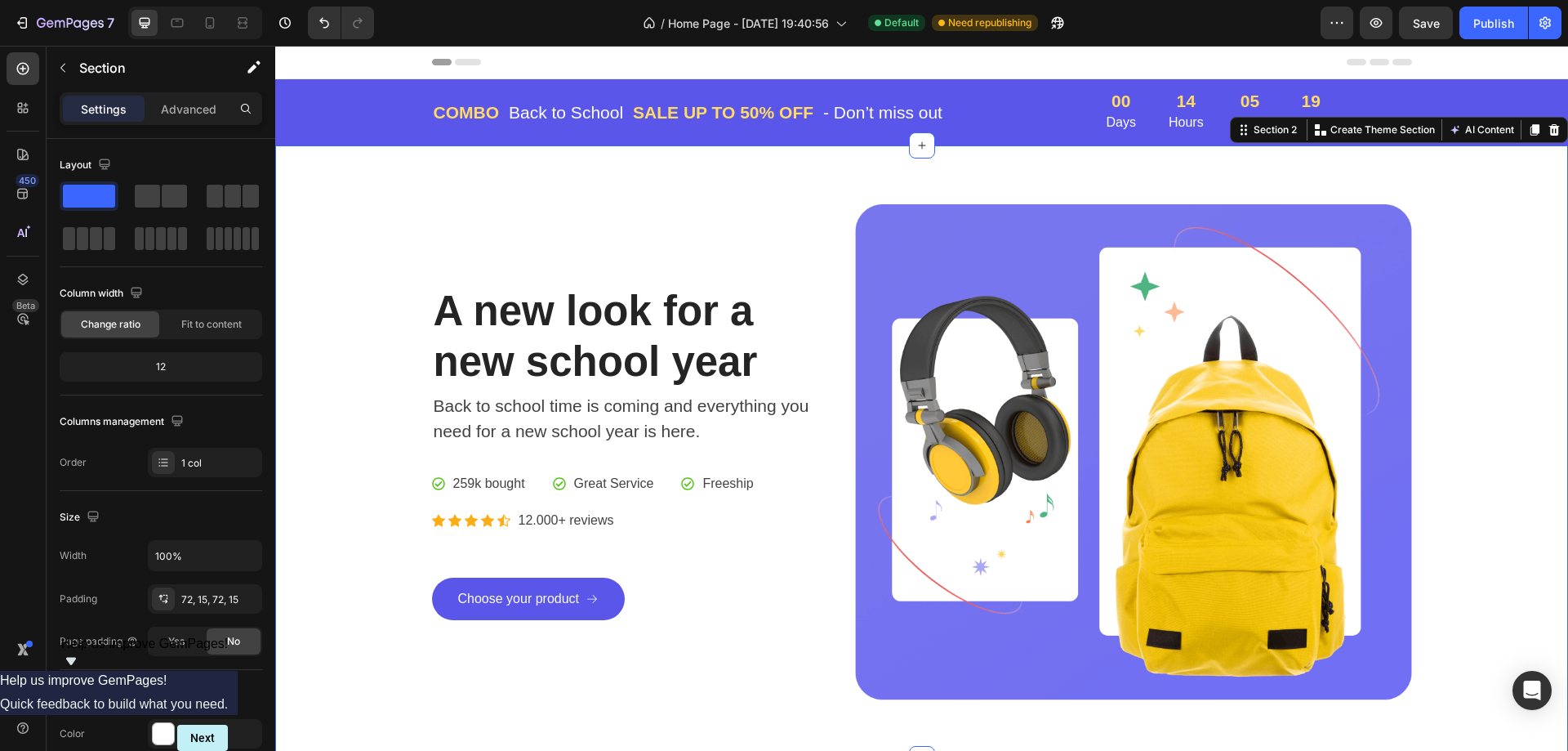
click at [1104, 201] on div "A new look for a new school year Heading Back to school time is coming and ever…" at bounding box center [921, 452] width 1292 height 613
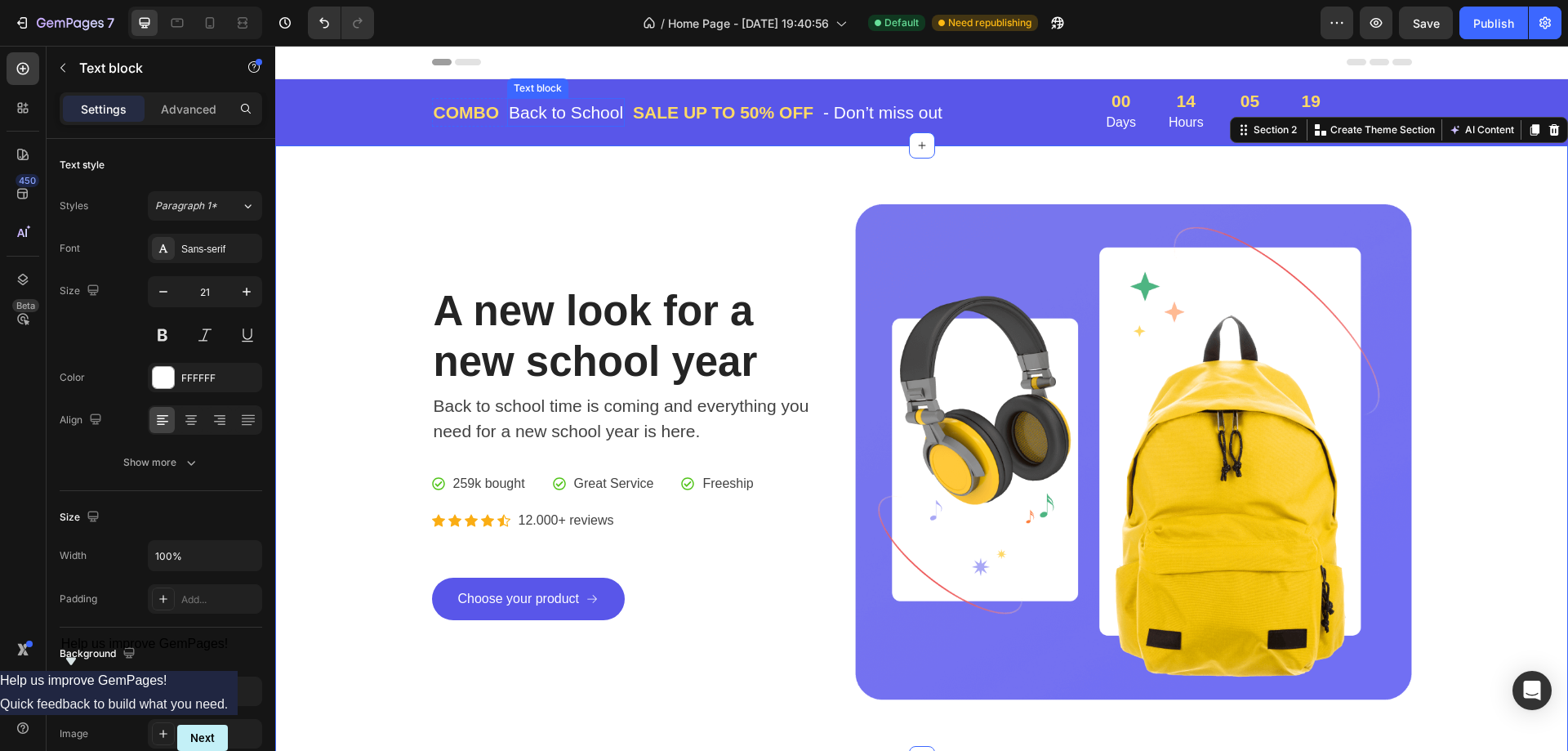
click at [556, 120] on p "Back to School" at bounding box center [566, 112] width 115 height 26
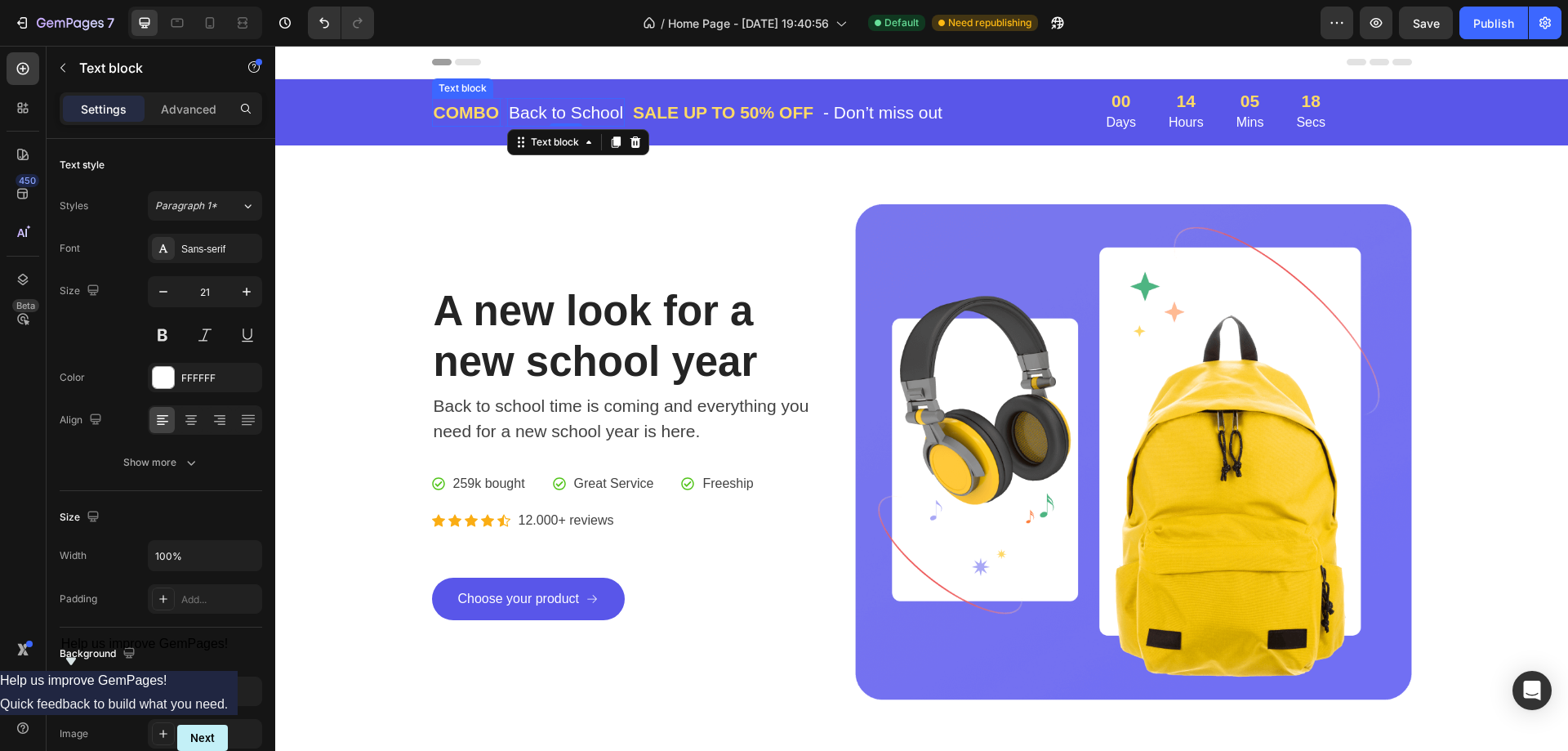
click at [452, 118] on p "COMBO" at bounding box center [466, 112] width 66 height 26
click at [518, 119] on p "Back to School" at bounding box center [566, 112] width 115 height 26
click at [562, 121] on div "0" at bounding box center [566, 127] width 16 height 13
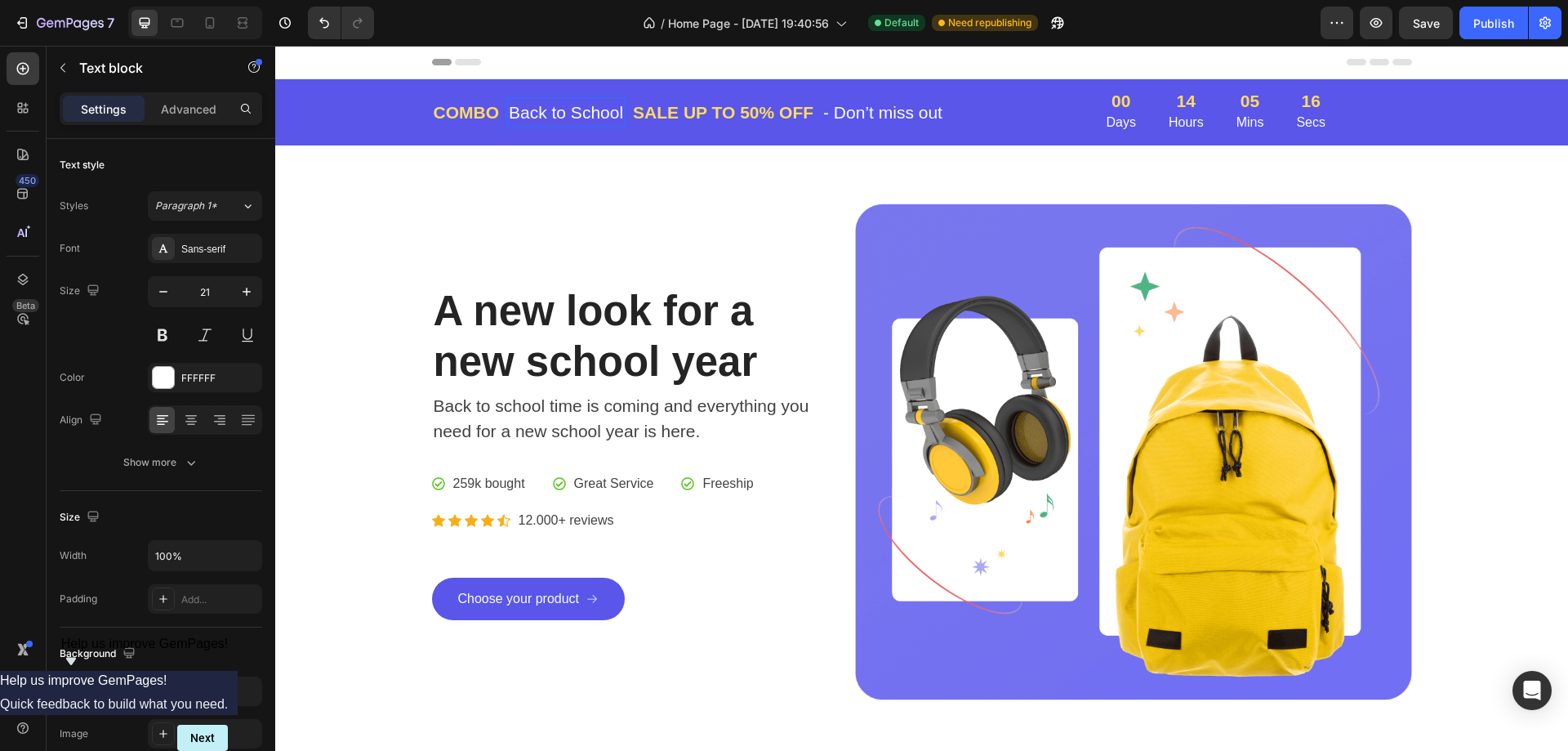
click at [543, 113] on p "Back to School" at bounding box center [566, 112] width 115 height 26
click at [949, 115] on p "- Don’t miss out" at bounding box center [917, 112] width 120 height 26
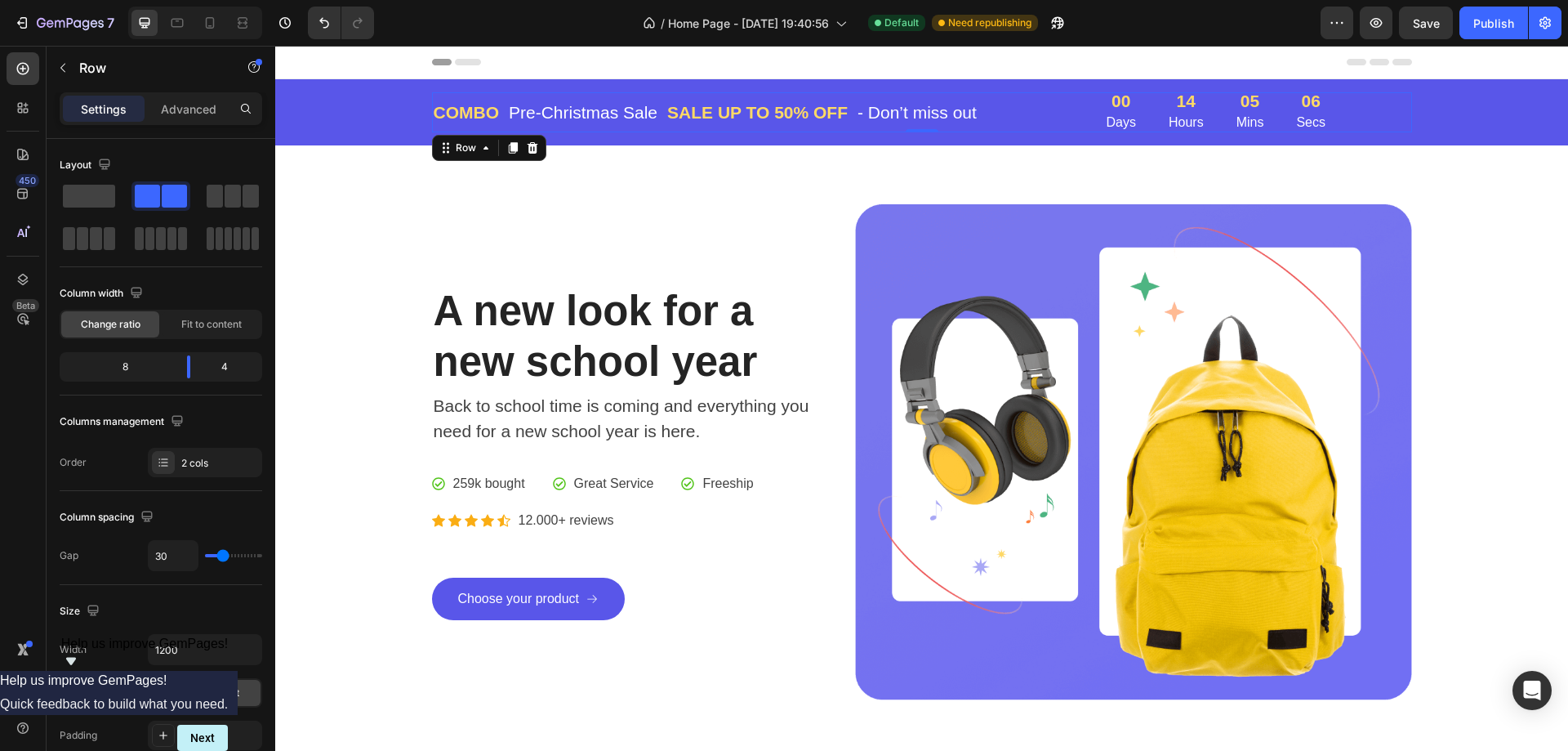
click at [1086, 108] on div "COMBO Text block Pre-Christmas Sale Text block Row SALE UP TO 50% OFF Text bloc…" at bounding box center [921, 113] width 980 height 40
click at [1156, 108] on div "14 Hours" at bounding box center [1186, 113] width 62 height 40
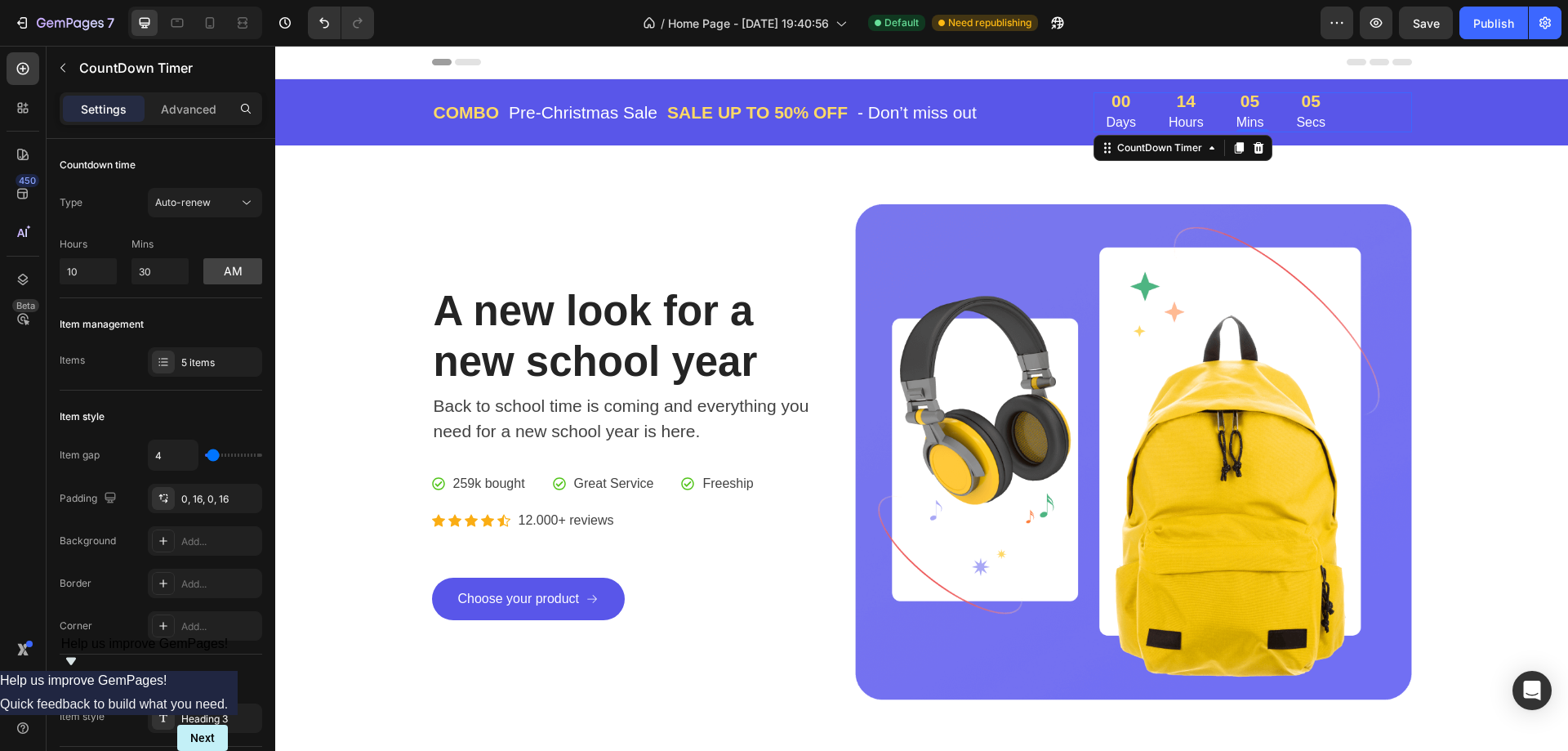
click at [1179, 117] on p "Hours" at bounding box center [1185, 122] width 35 height 19
click at [89, 281] on input "10" at bounding box center [88, 271] width 57 height 26
click at [88, 280] on input "10" at bounding box center [88, 271] width 57 height 26
click at [105, 269] on input "10" at bounding box center [88, 271] width 57 height 26
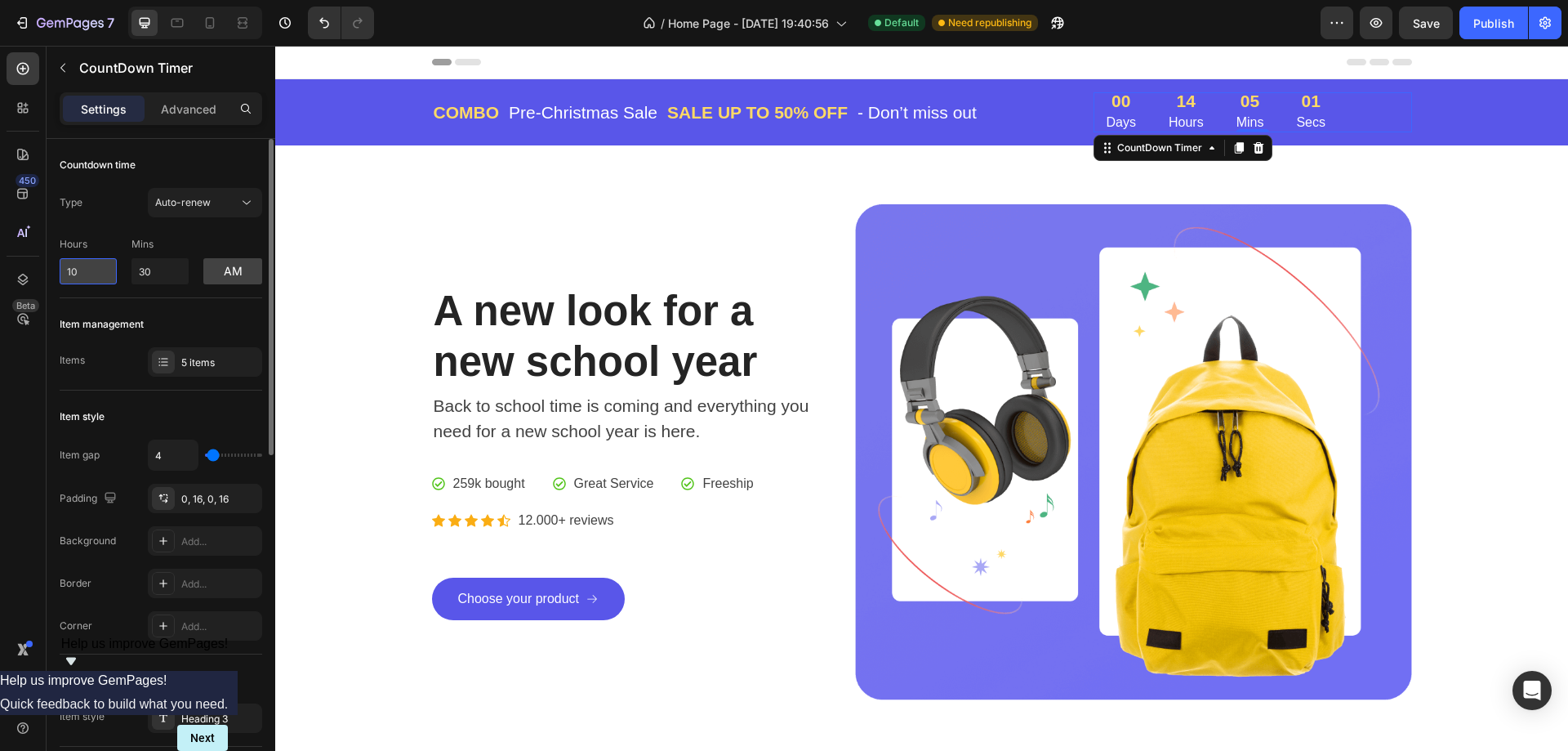
click at [105, 269] on input "10" at bounding box center [88, 271] width 57 height 26
click at [100, 270] on input "10" at bounding box center [88, 271] width 57 height 26
click at [104, 269] on input "10" at bounding box center [88, 271] width 57 height 26
click at [195, 240] on div "Hours 10 Mins 30 am" at bounding box center [161, 257] width 202 height 54
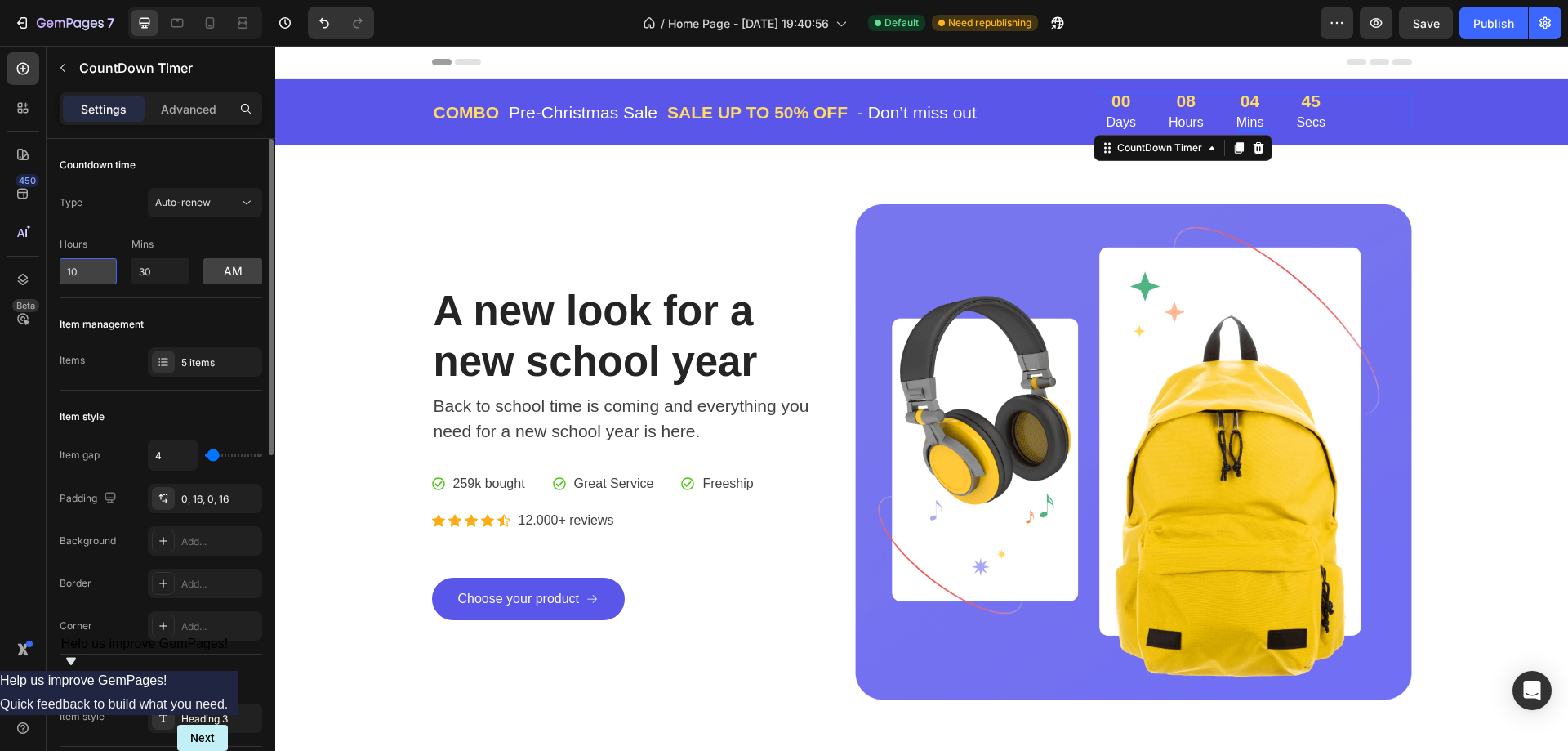
click at [93, 269] on input "10" at bounding box center [88, 271] width 57 height 26
type input "1"
type input "0"
type input "1"
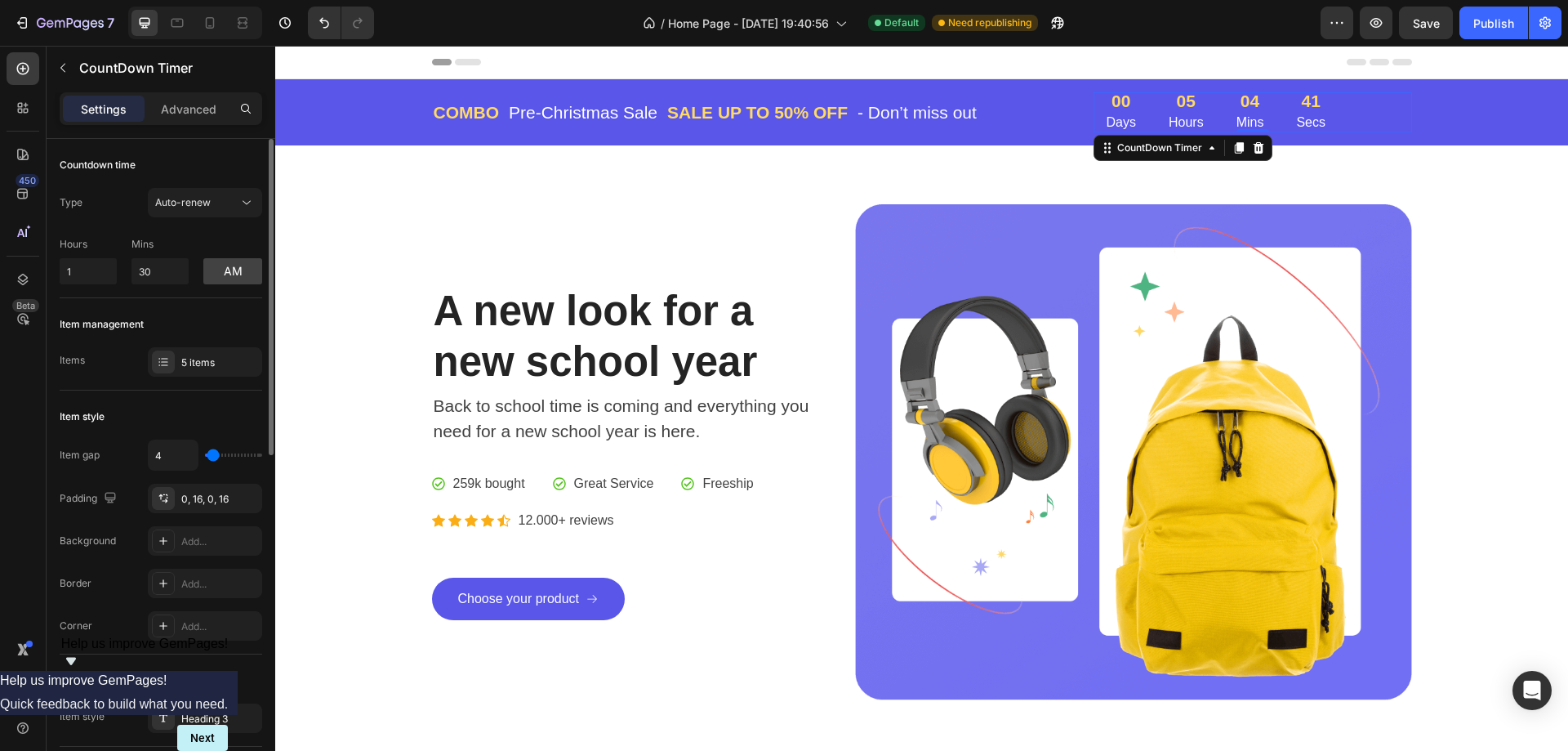
click at [147, 243] on p "Mins" at bounding box center [159, 244] width 57 height 14
click at [162, 230] on div "Hours 1 Mins 30 am" at bounding box center [161, 257] width 202 height 54
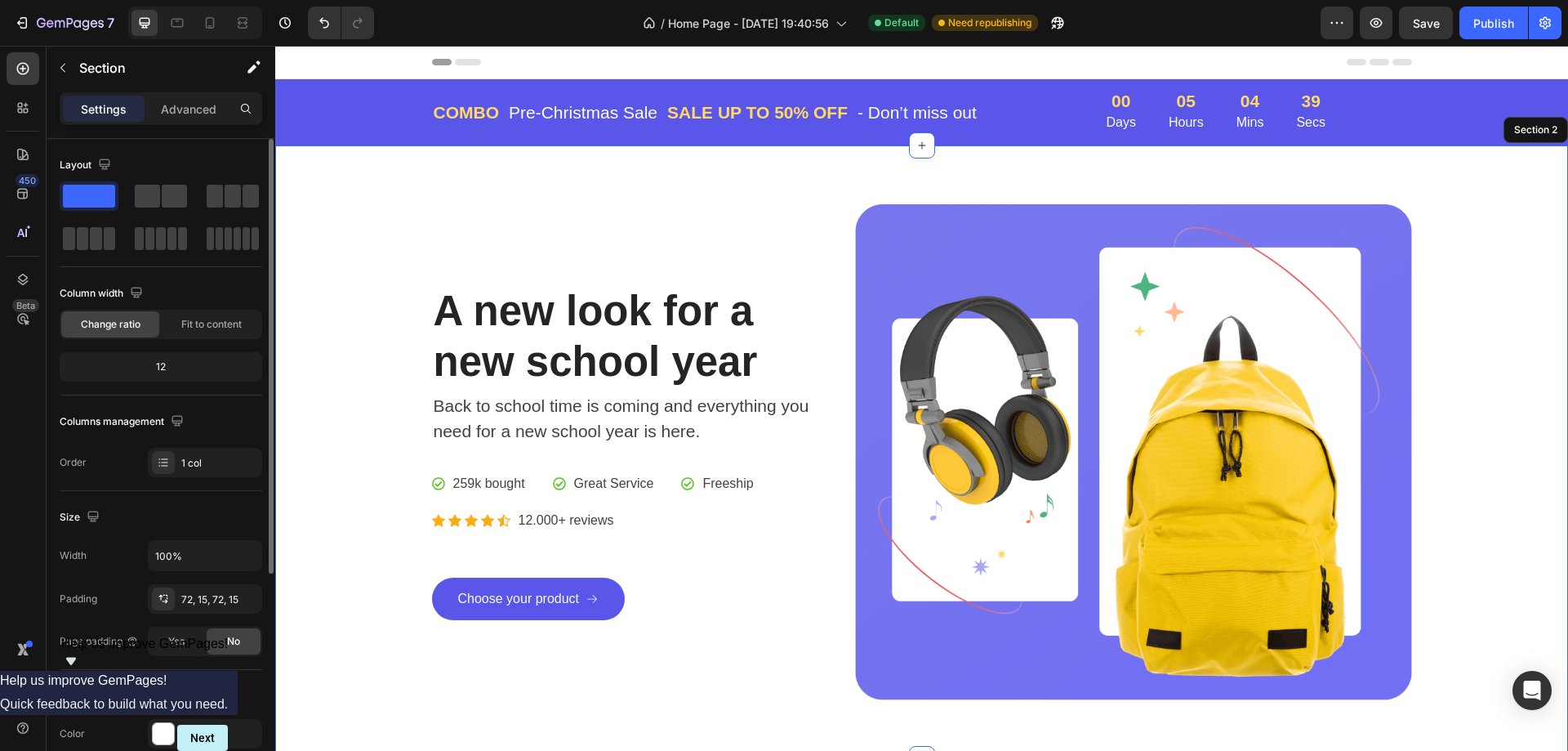
click at [715, 199] on div "A new look for a new school year Heading Back to school time is coming and ever…" at bounding box center [921, 452] width 1292 height 613
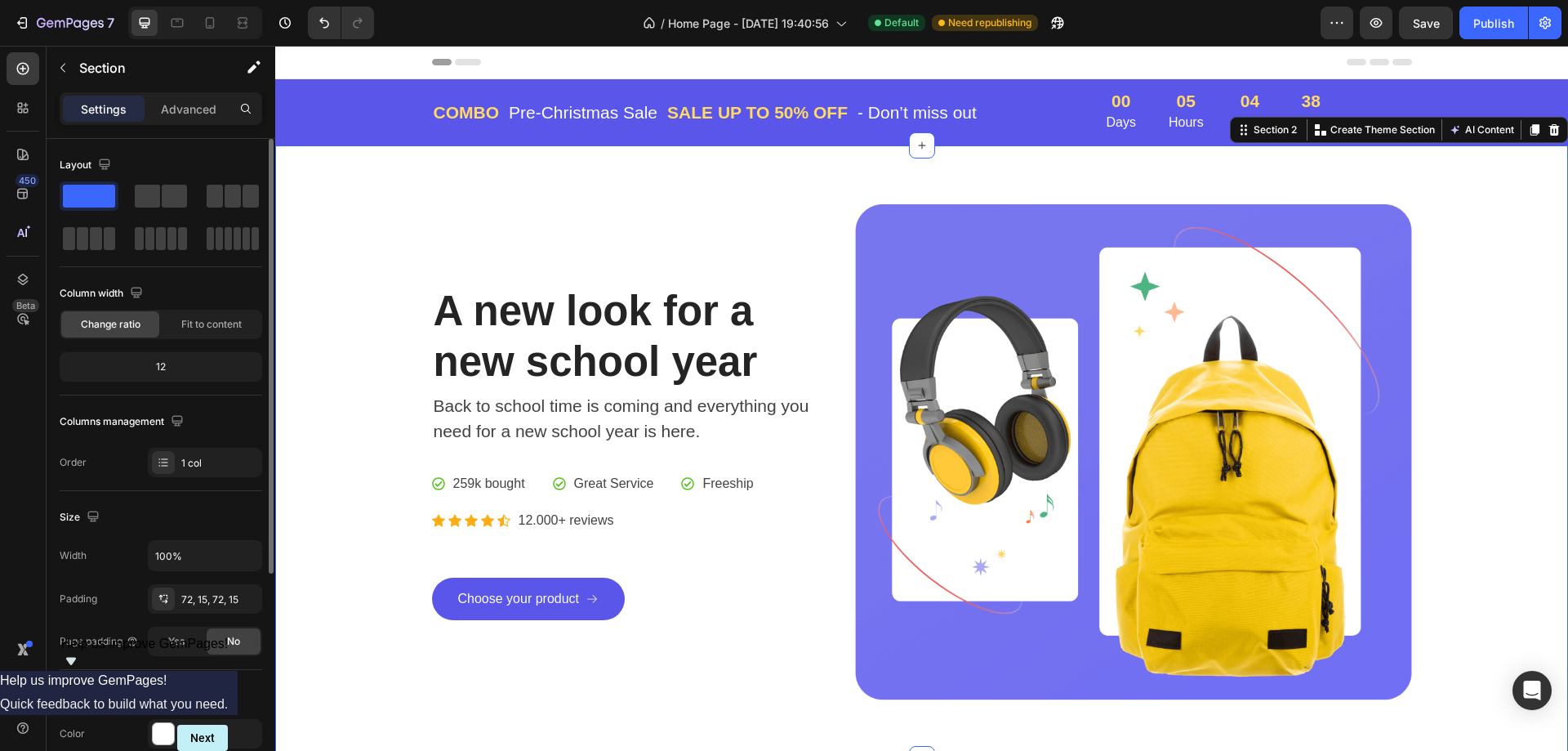
scroll to position [82, 0]
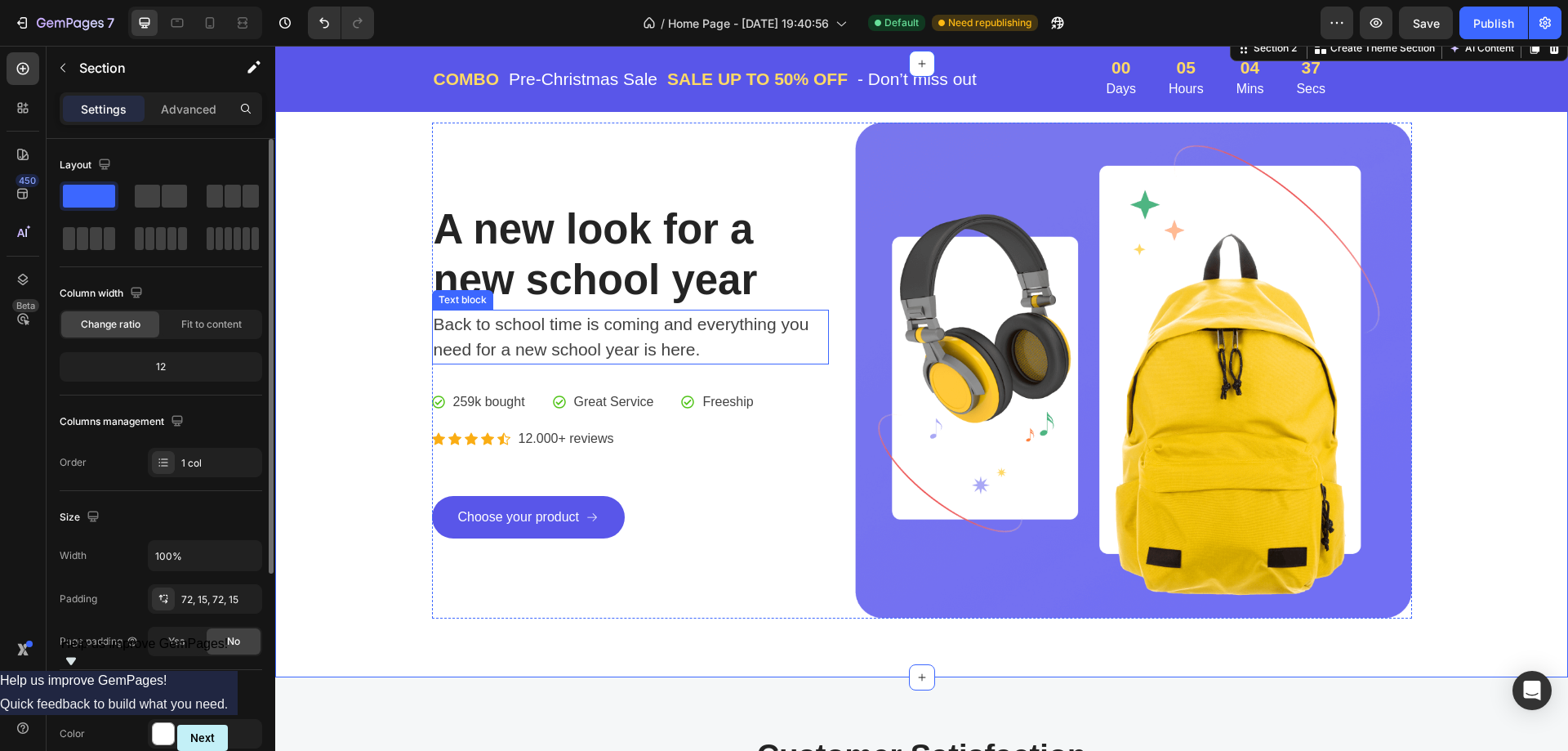
click at [543, 335] on p "Back to school time is coming and everything you need for a new school year is …" at bounding box center [630, 336] width 394 height 51
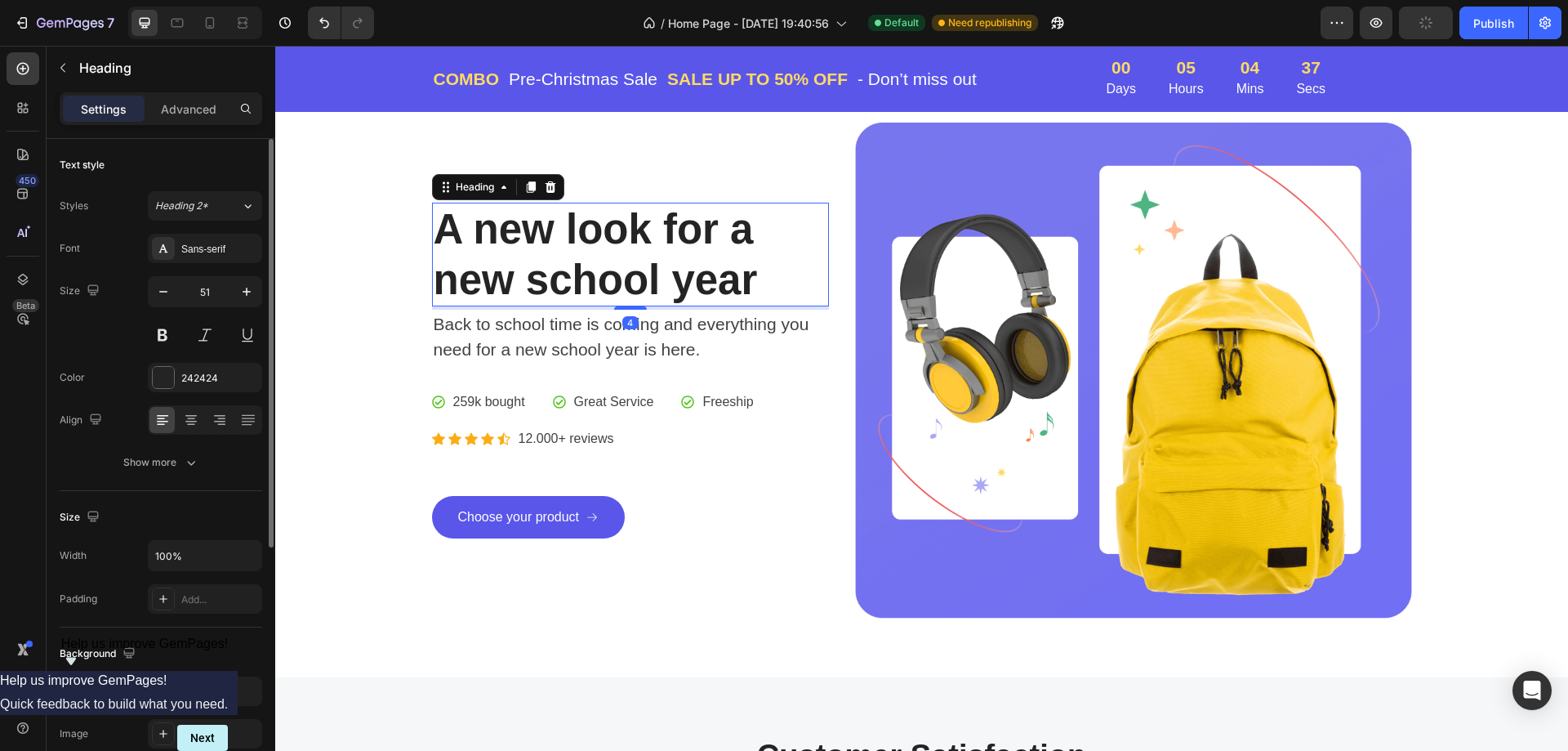
click at [666, 237] on p "A new look for a new school year" at bounding box center [630, 254] width 394 height 99
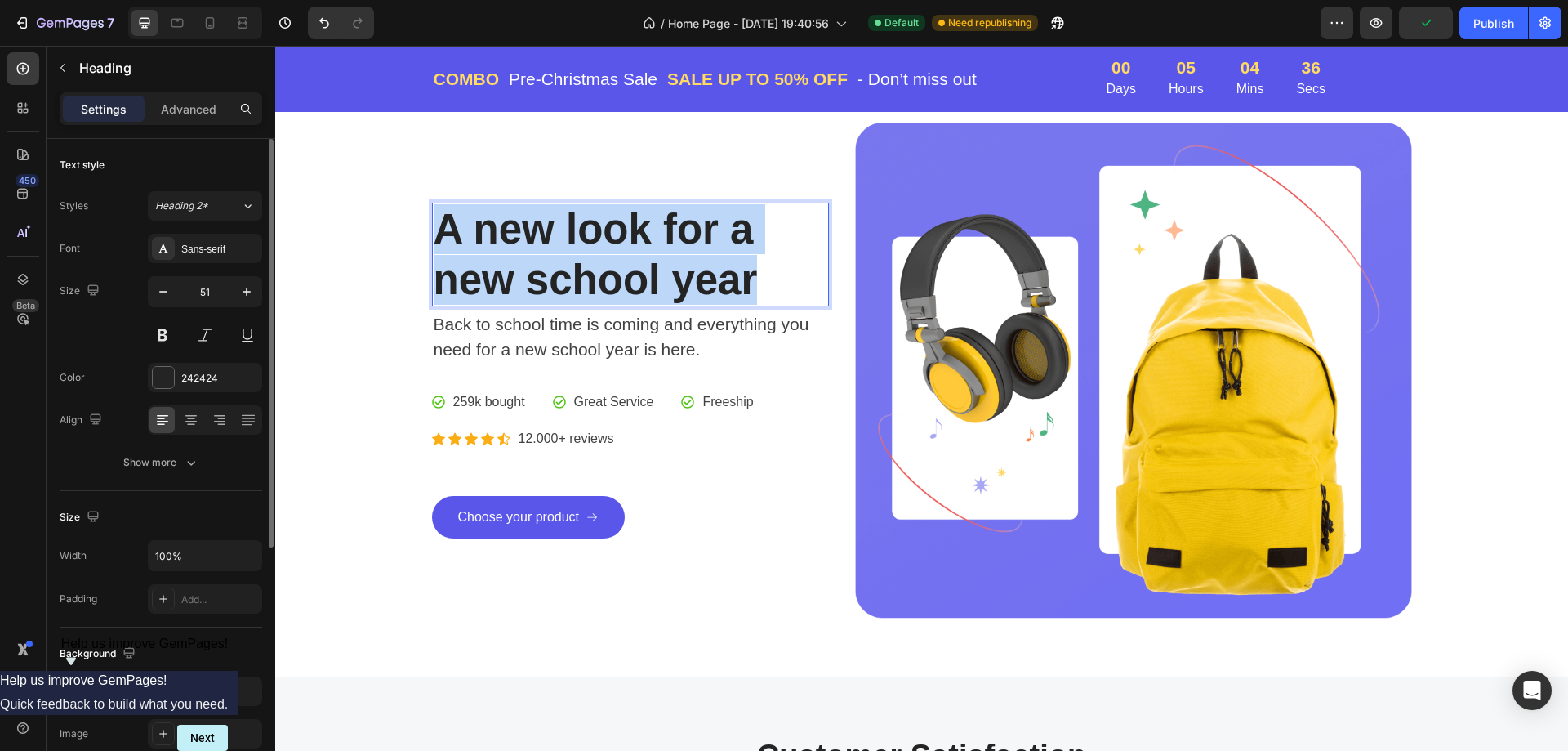
click at [666, 237] on p "A new look for a new school year" at bounding box center [630, 254] width 394 height 99
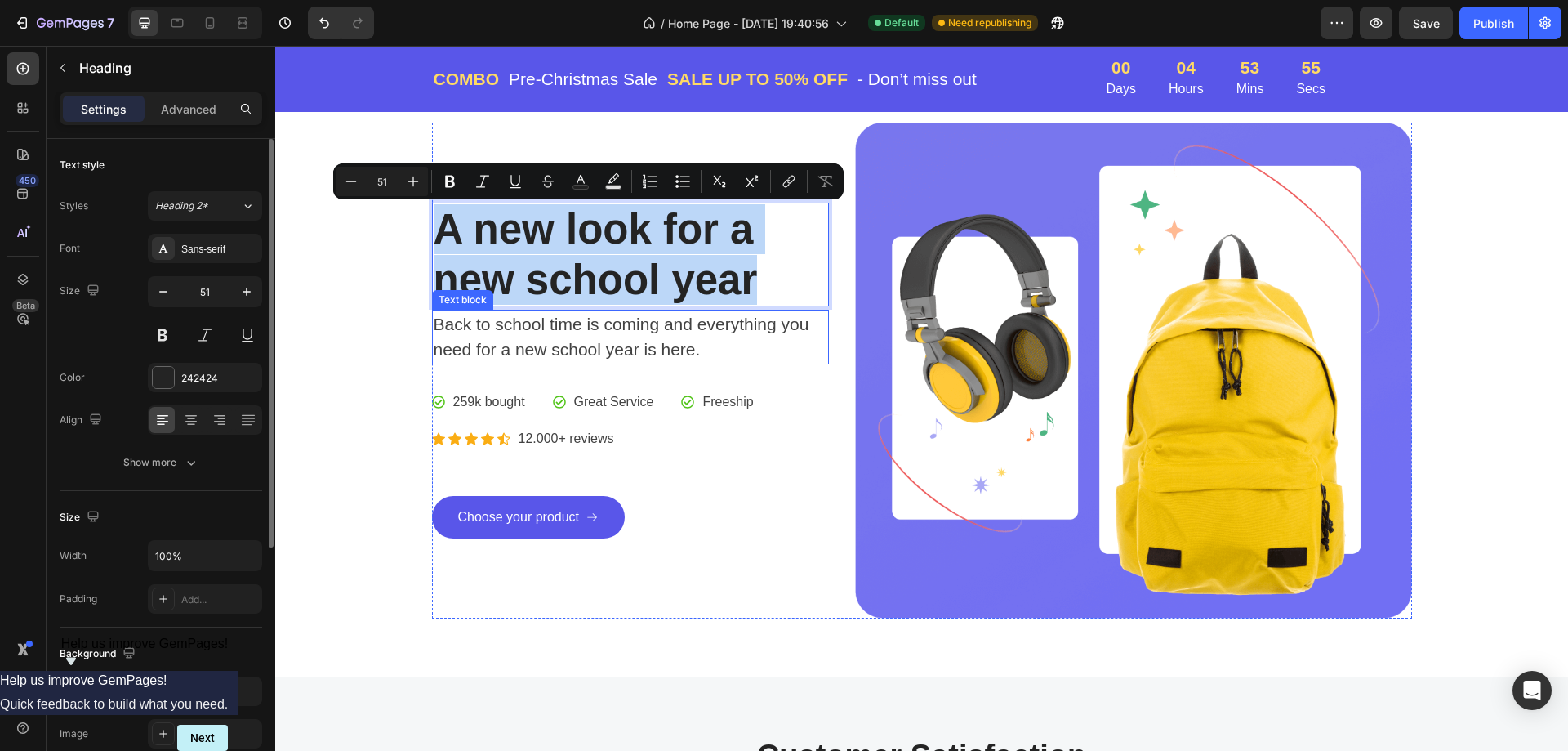
click at [636, 278] on p "A new look for a new school year" at bounding box center [630, 254] width 394 height 99
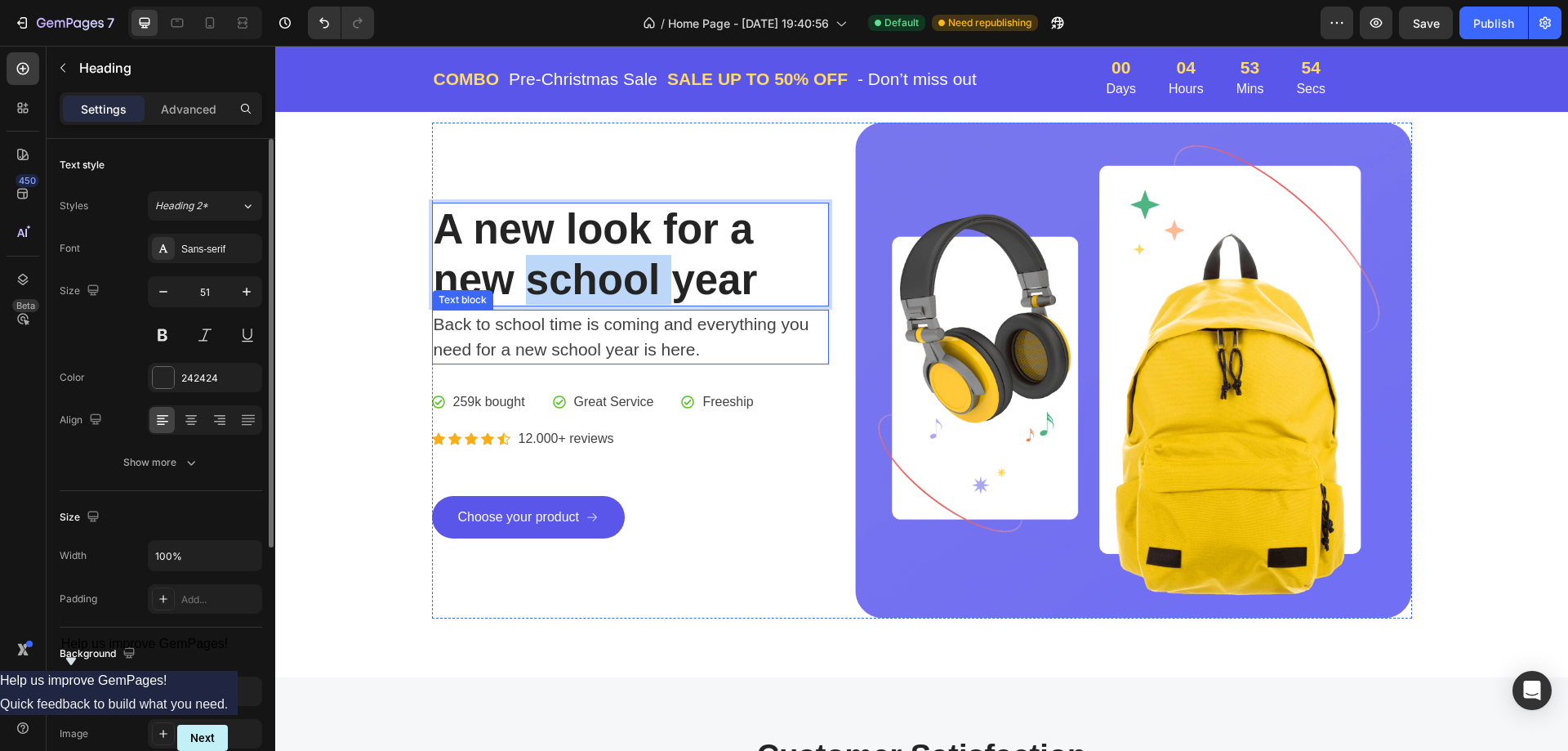
click at [637, 278] on p "A new look for a new school year" at bounding box center [630, 254] width 394 height 99
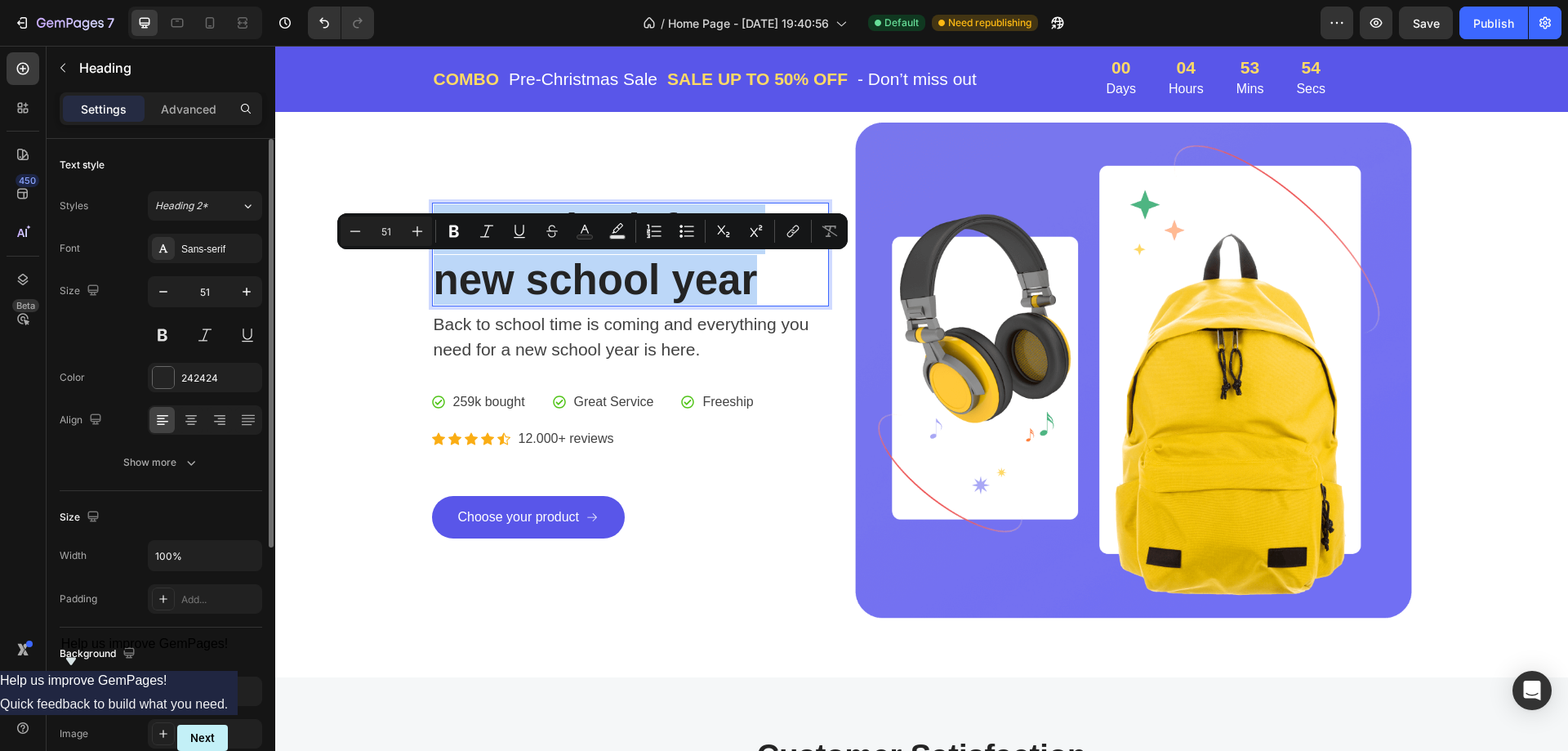
click at [637, 278] on p "A new look for a new school year" at bounding box center [630, 254] width 394 height 99
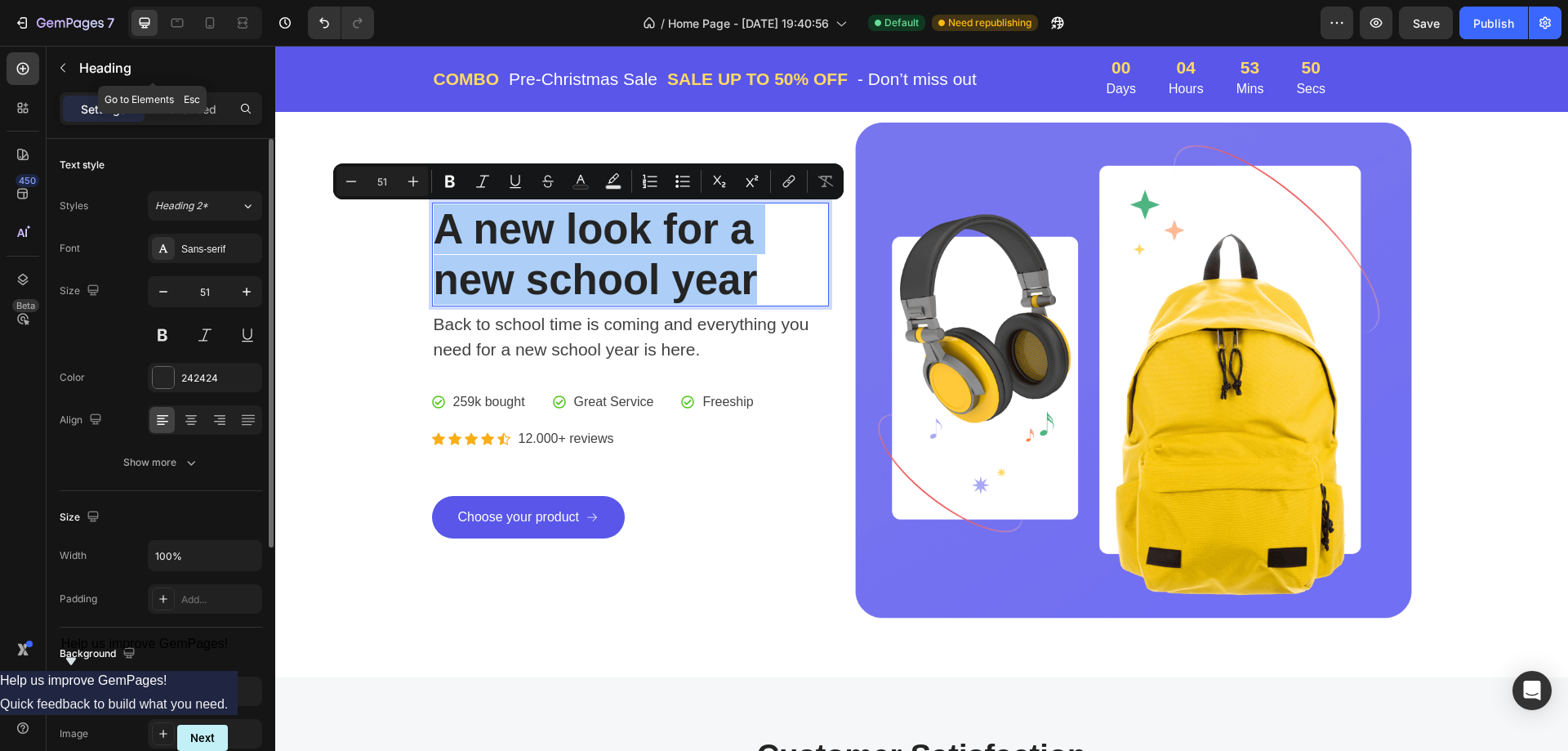
click at [58, 76] on button "button" at bounding box center [63, 67] width 26 height 26
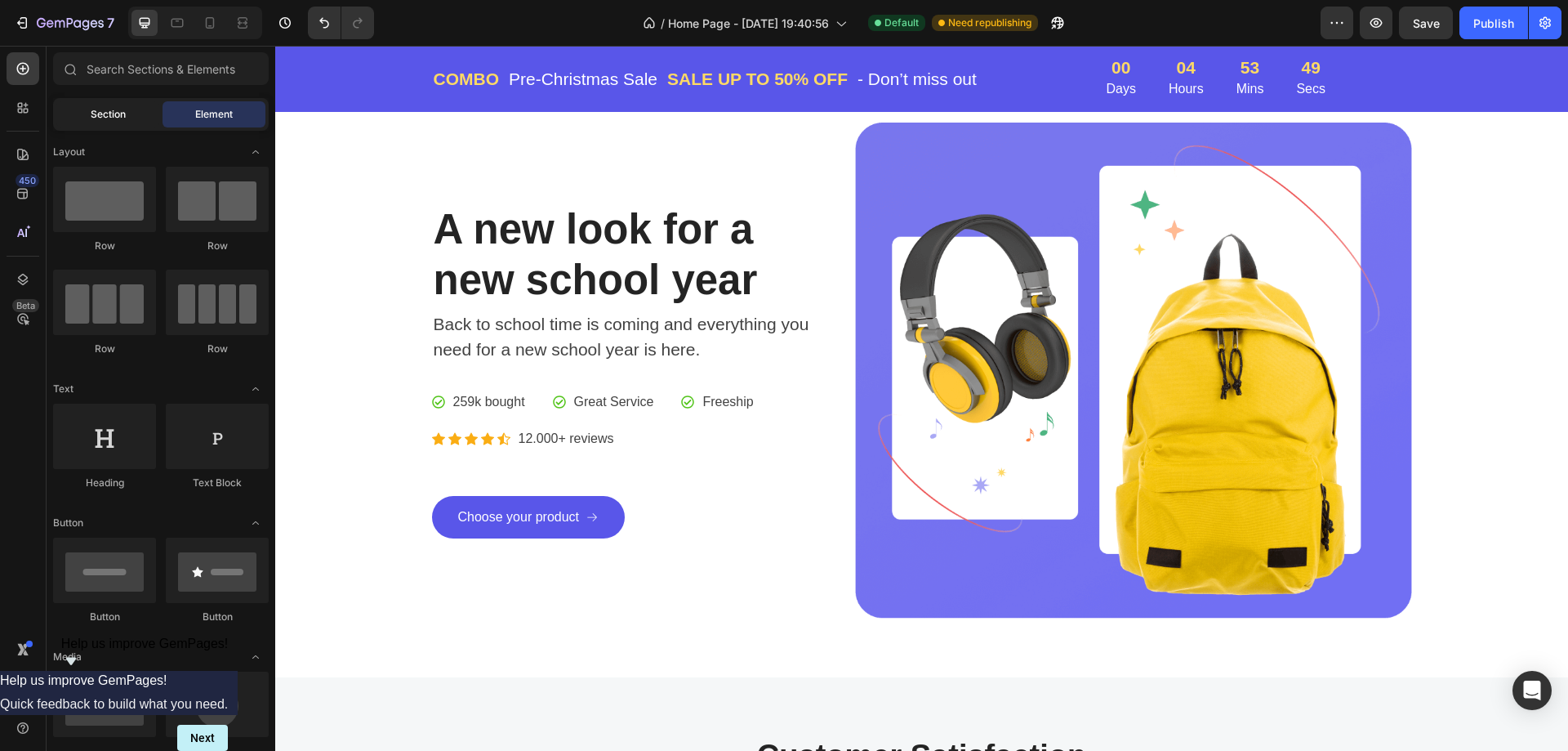
click at [72, 120] on div "Section" at bounding box center [107, 114] width 103 height 26
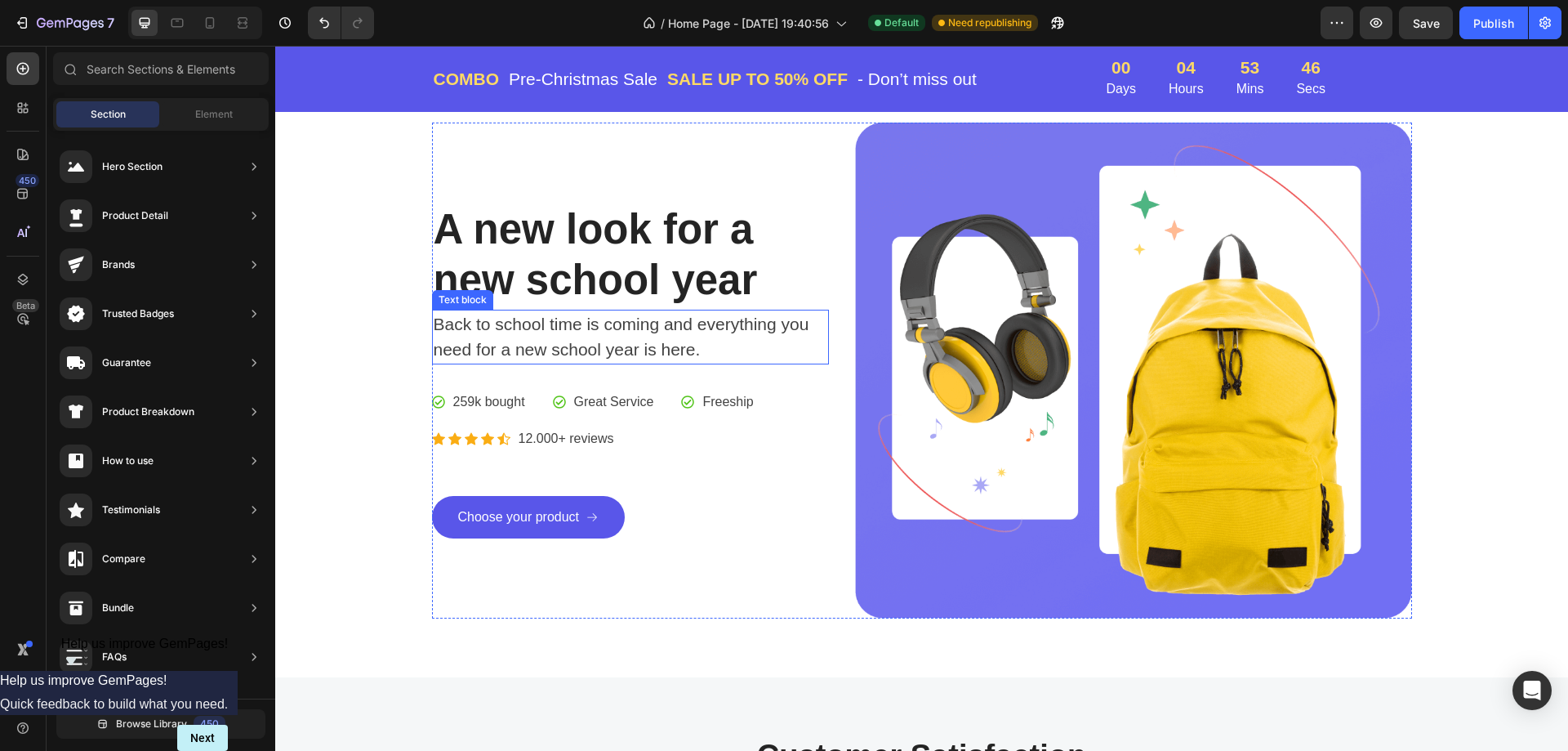
click at [530, 344] on p "Back to school time is coming and everything you need for a new school year is …" at bounding box center [630, 336] width 394 height 51
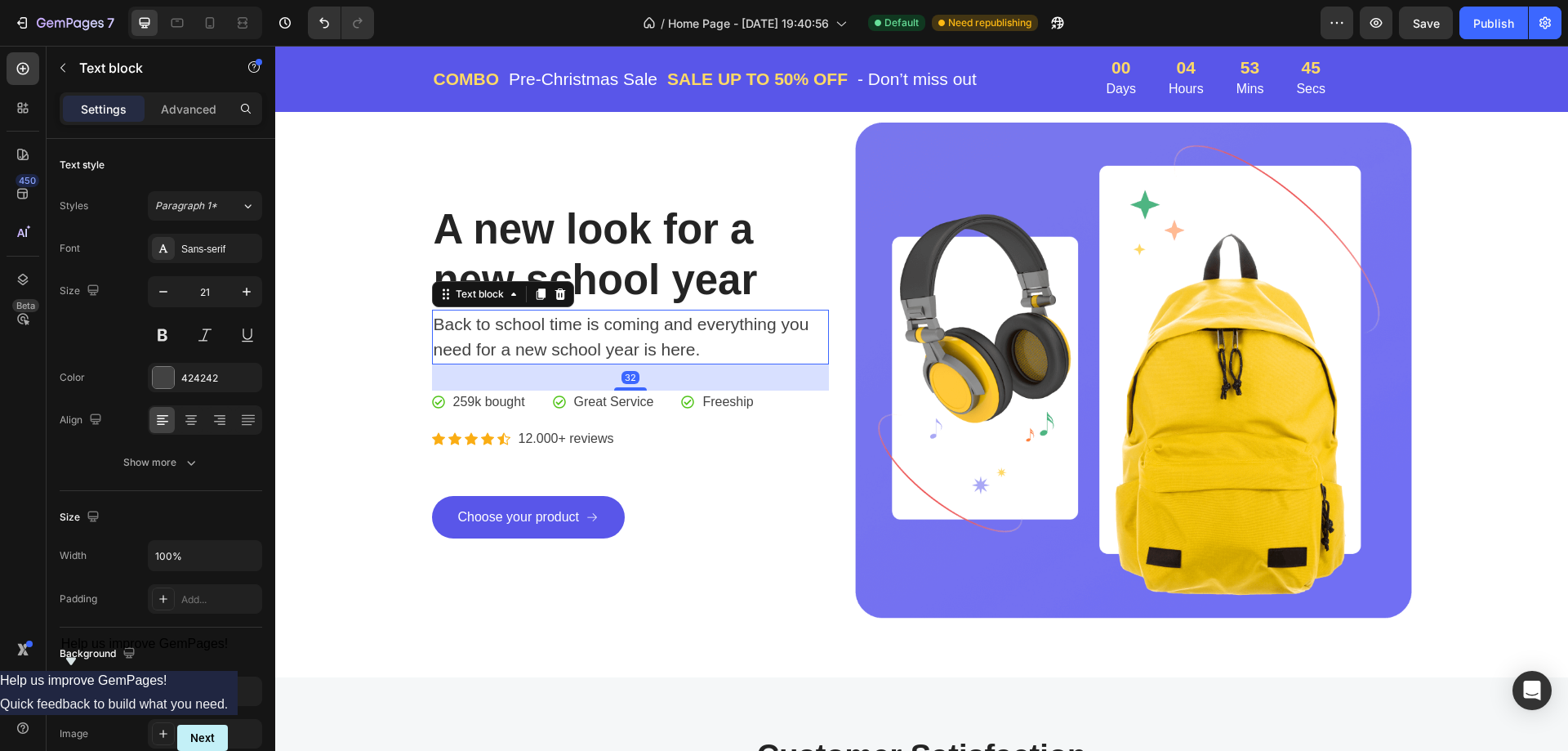
click at [530, 344] on p "Back to school time is coming and everything you need for a new school year is …" at bounding box center [630, 336] width 394 height 51
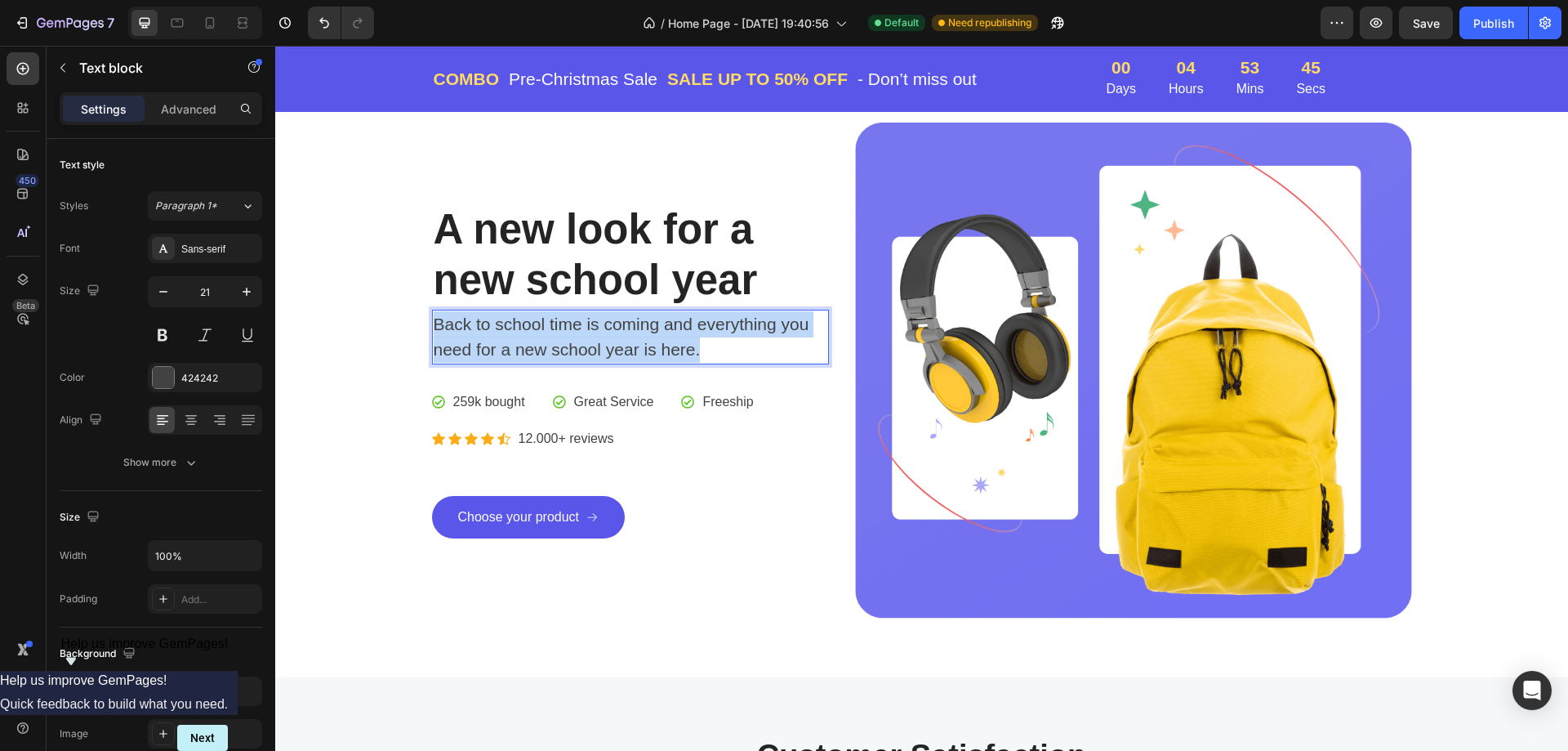
click at [530, 344] on p "Back to school time is coming and everything you need for a new school year is …" at bounding box center [630, 336] width 394 height 51
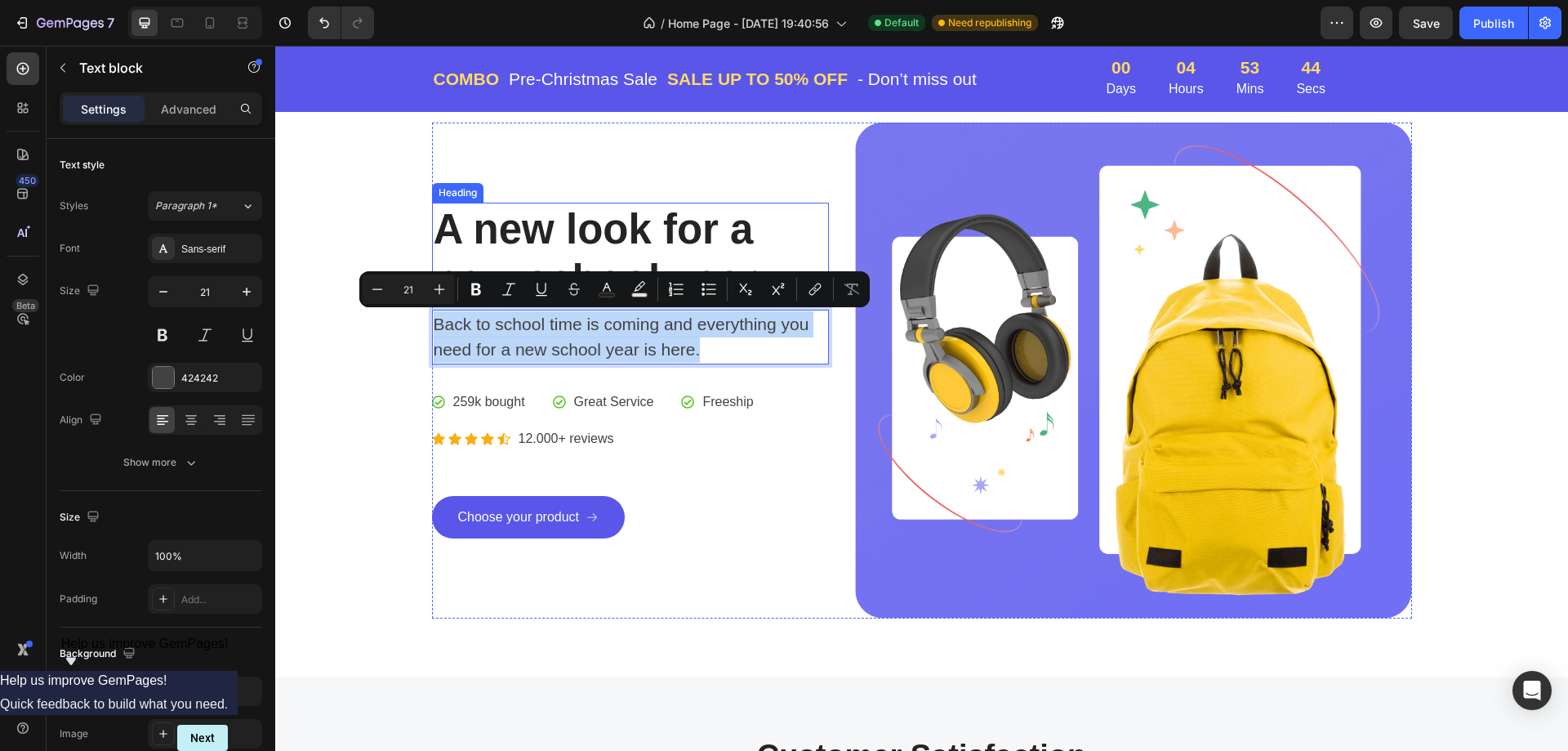
click at [609, 240] on p "A new look for a new school year" at bounding box center [630, 254] width 394 height 99
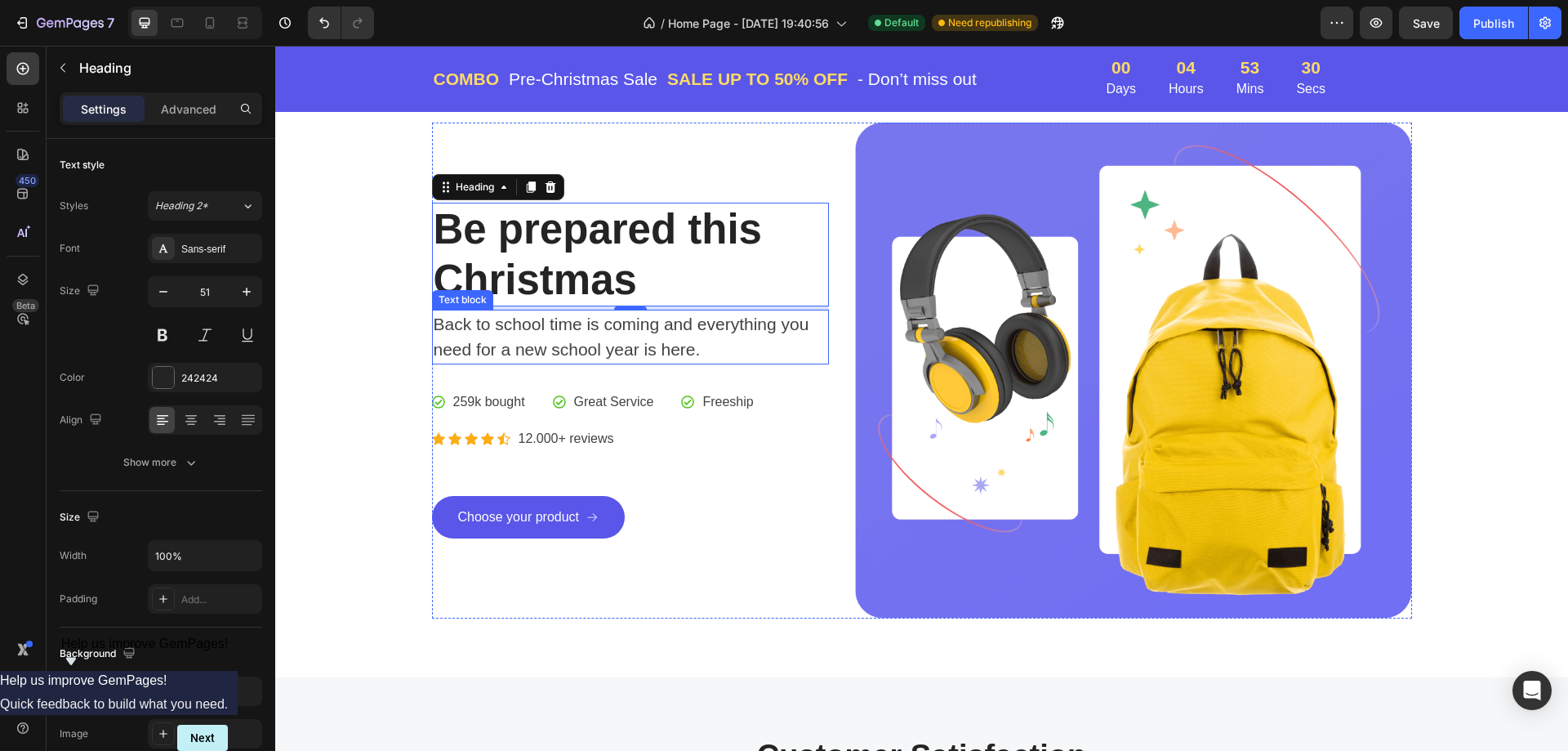
click at [604, 331] on p "Back to school time is coming and everything you need for a new school year is …" at bounding box center [630, 336] width 394 height 51
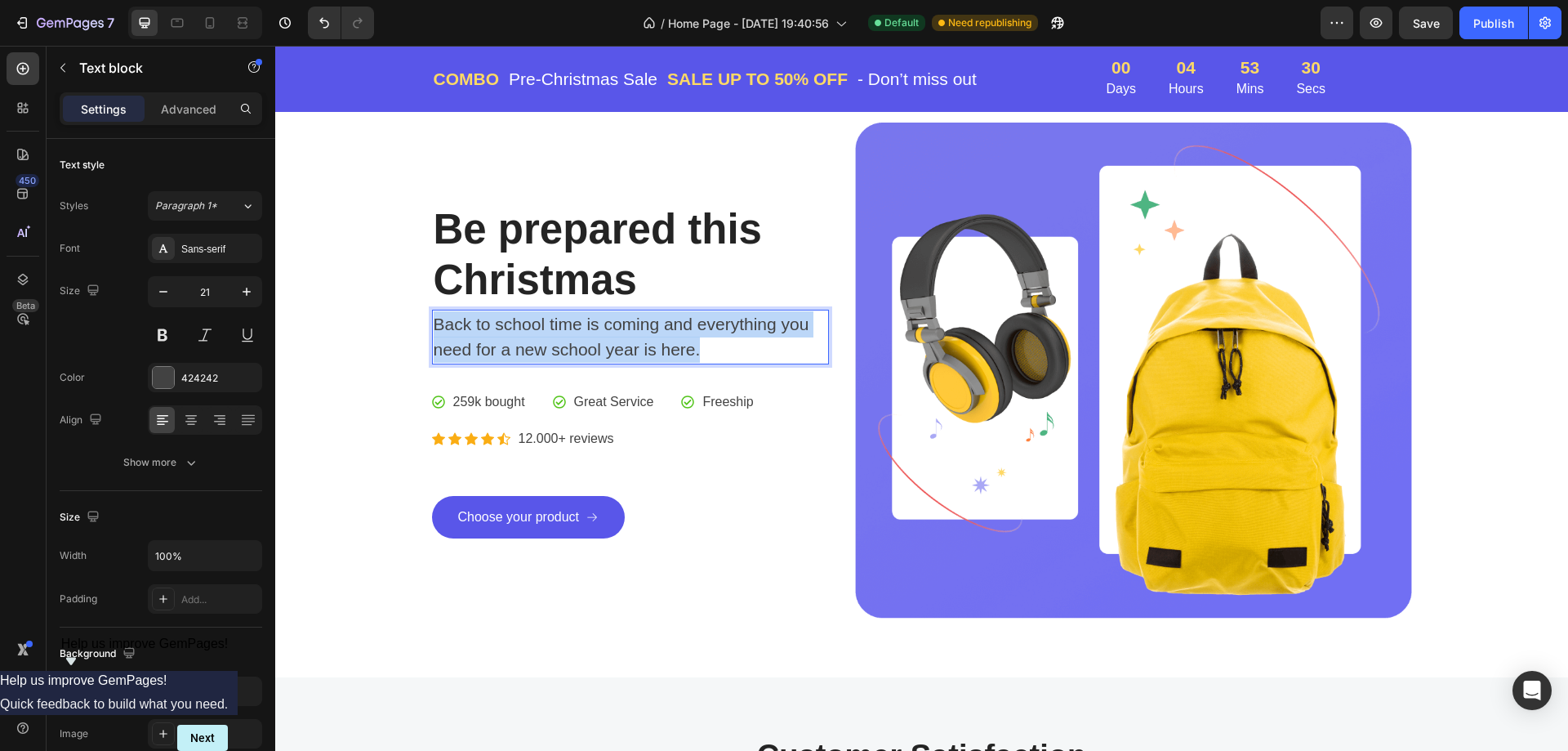
click at [604, 331] on p "Back to school time is coming and everything you need for a new school year is …" at bounding box center [630, 336] width 394 height 51
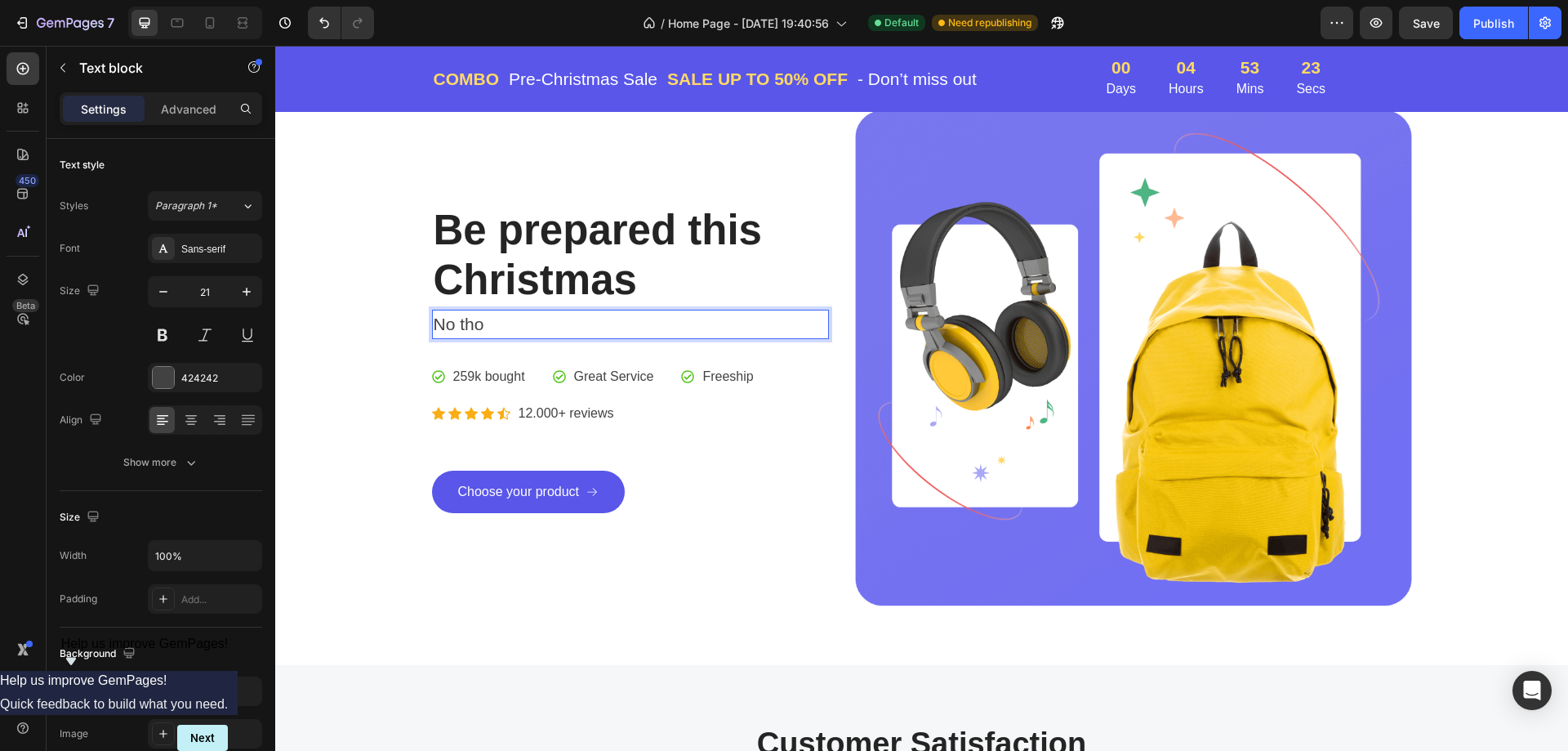
scroll to position [169, 0]
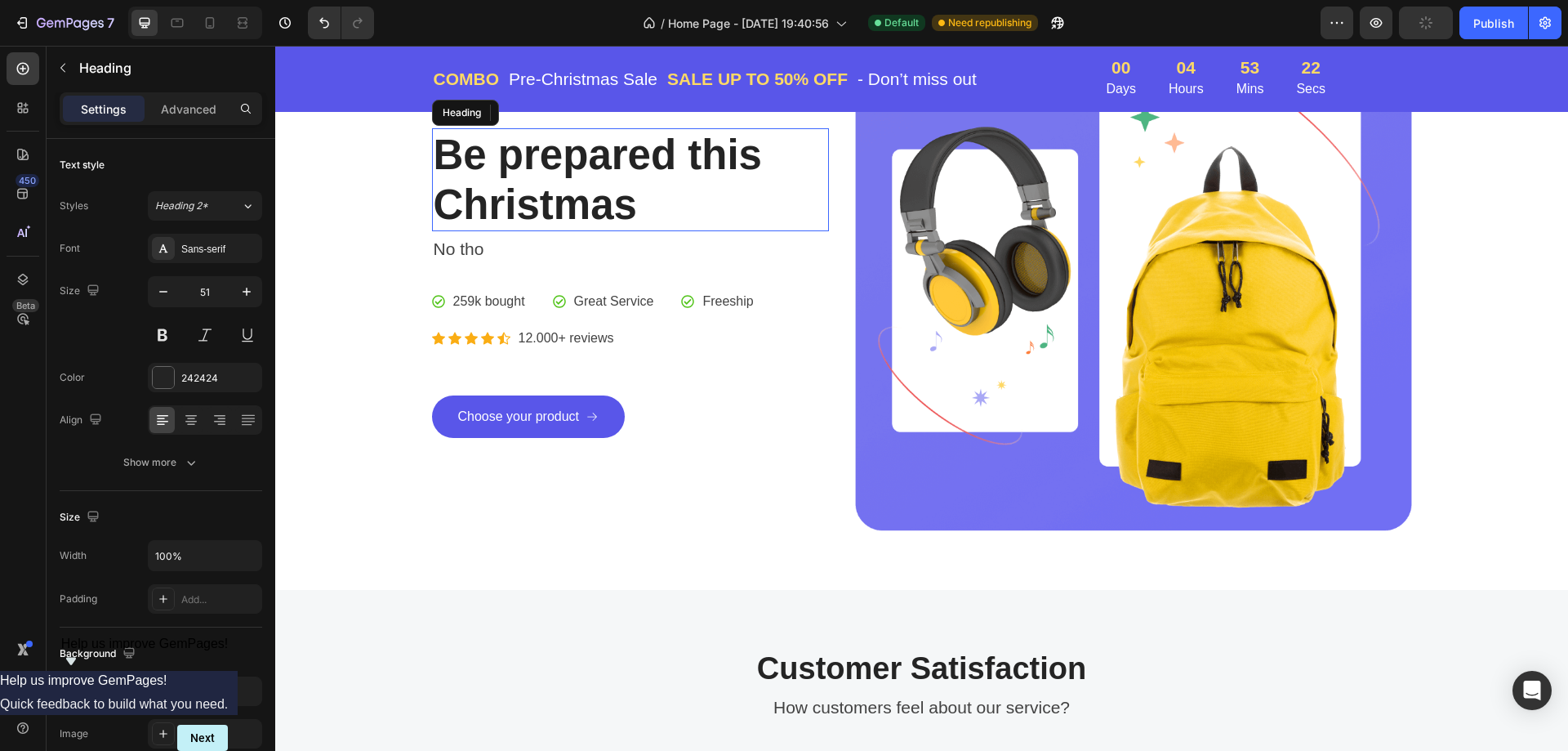
click at [545, 166] on p "Be prepared this Christmas" at bounding box center [630, 179] width 394 height 99
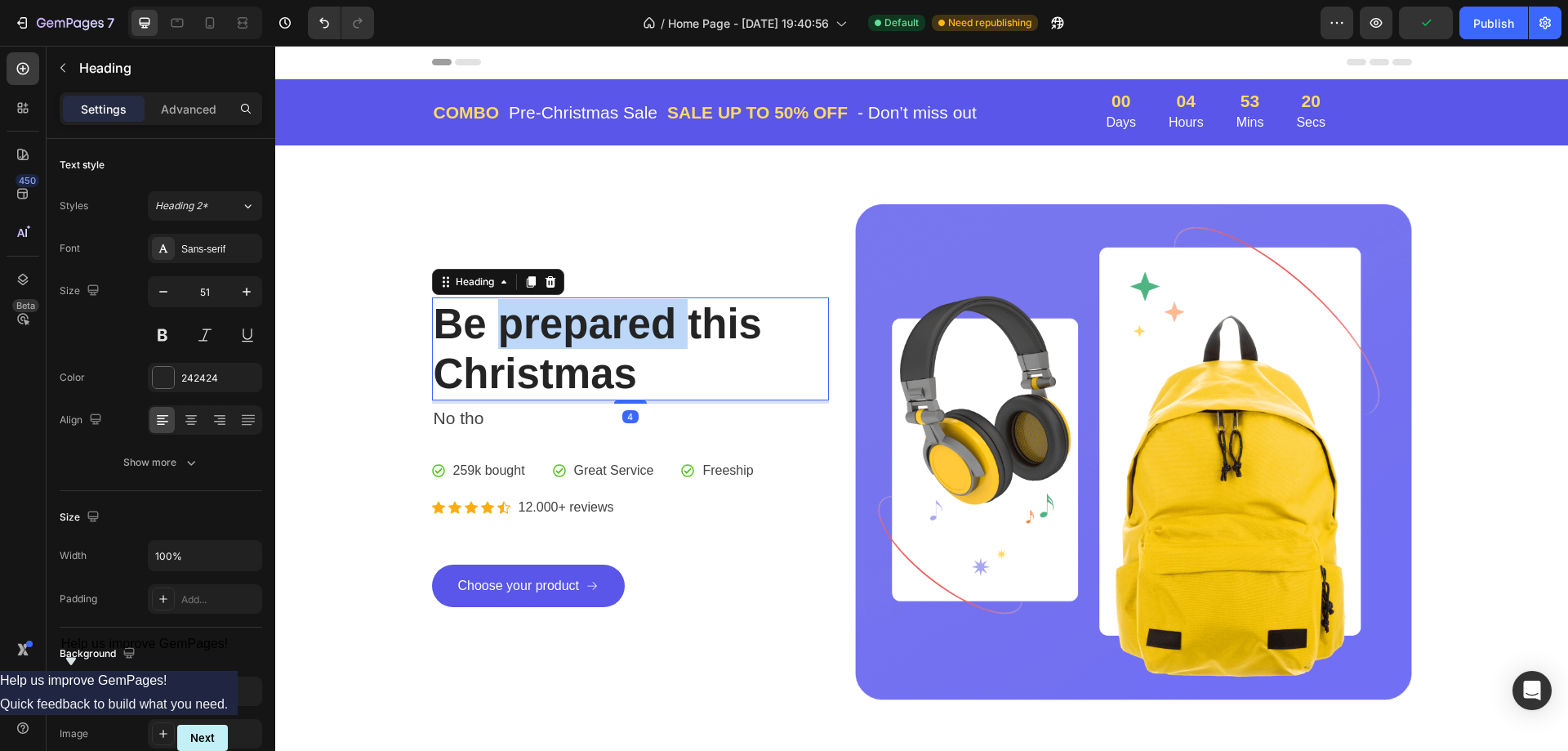
click at [545, 344] on p "Be prepared this Christmas" at bounding box center [630, 348] width 394 height 99
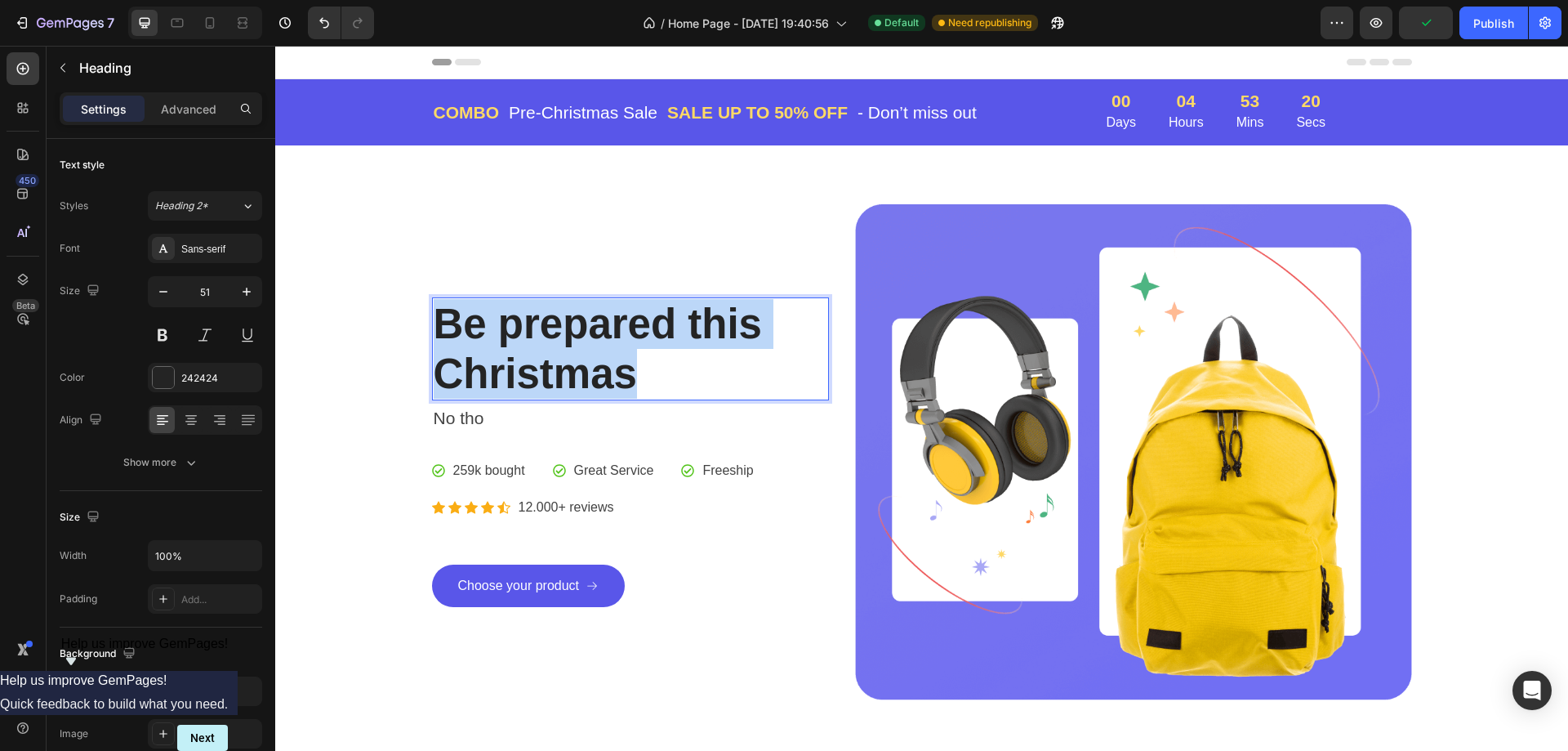
click at [545, 344] on p "Be prepared this Christmas" at bounding box center [630, 348] width 394 height 99
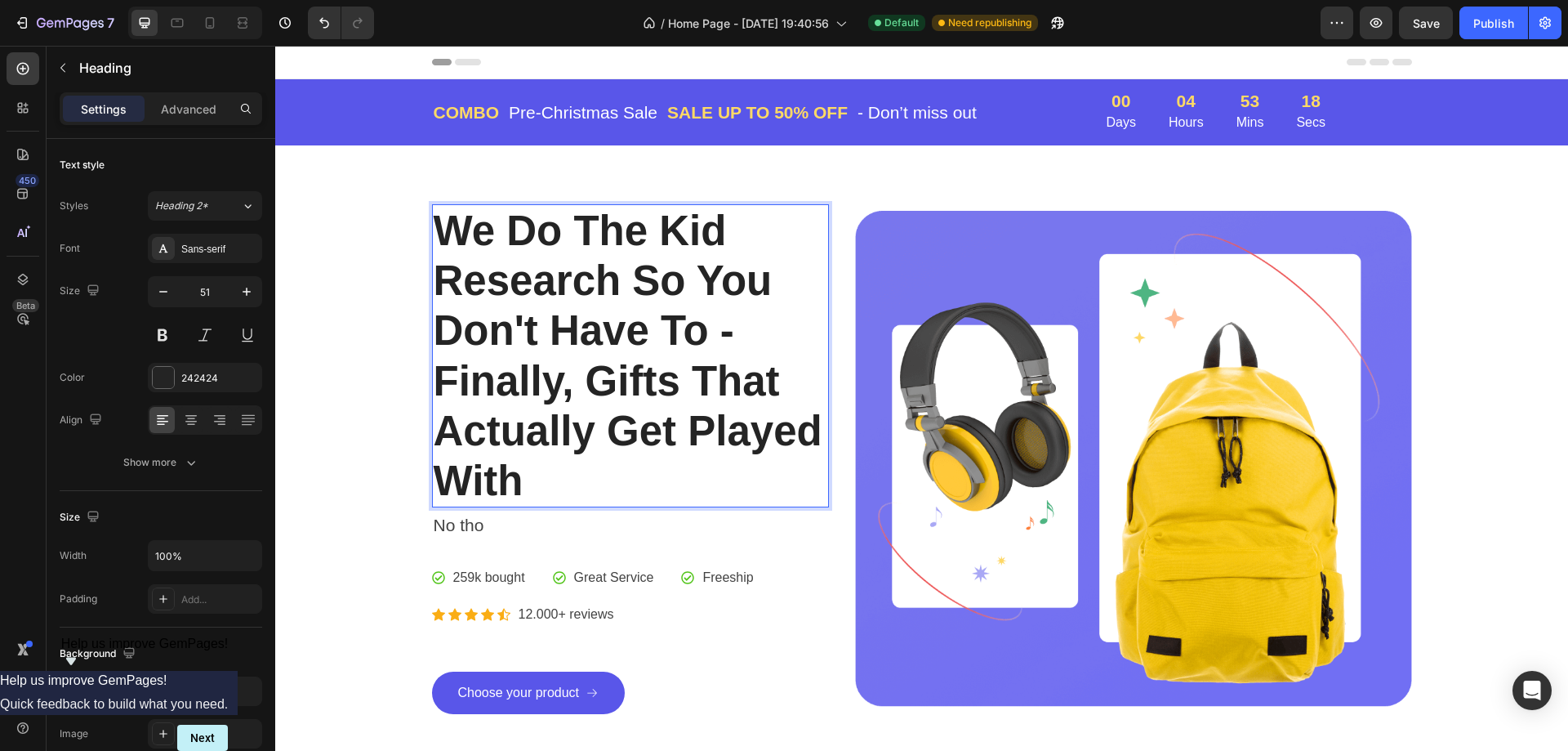
click at [587, 482] on p "We Do The Kid Research So You Don't Have To - Finally, Gifts That Actually Get …" at bounding box center [630, 356] width 394 height 300
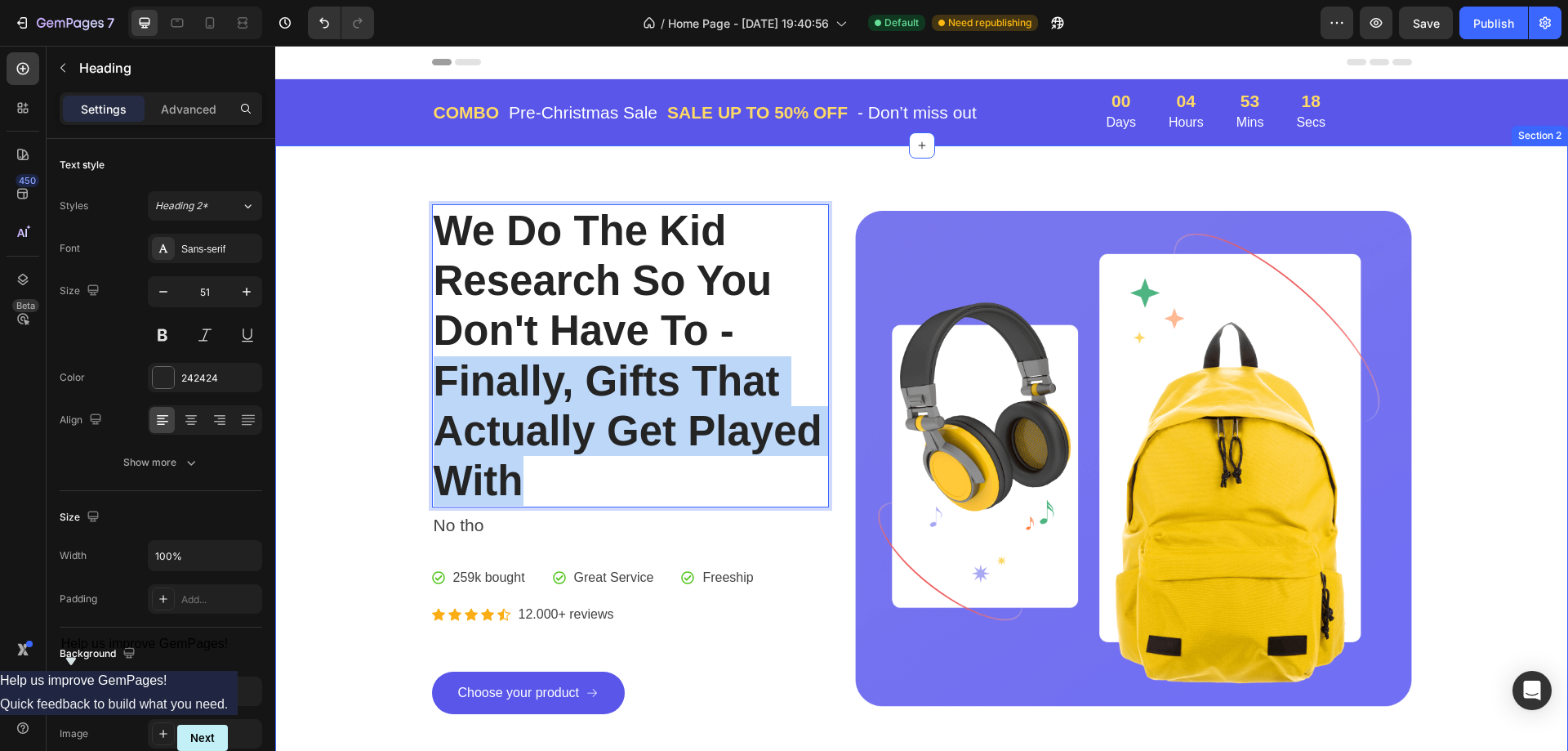
drag, startPoint x: 576, startPoint y: 483, endPoint x: 412, endPoint y: 387, distance: 190.0
click at [412, 387] on div "We Do The Kid Research So You Don't Have To - Finally, Gifts That Actually Get …" at bounding box center [921, 459] width 1268 height 510
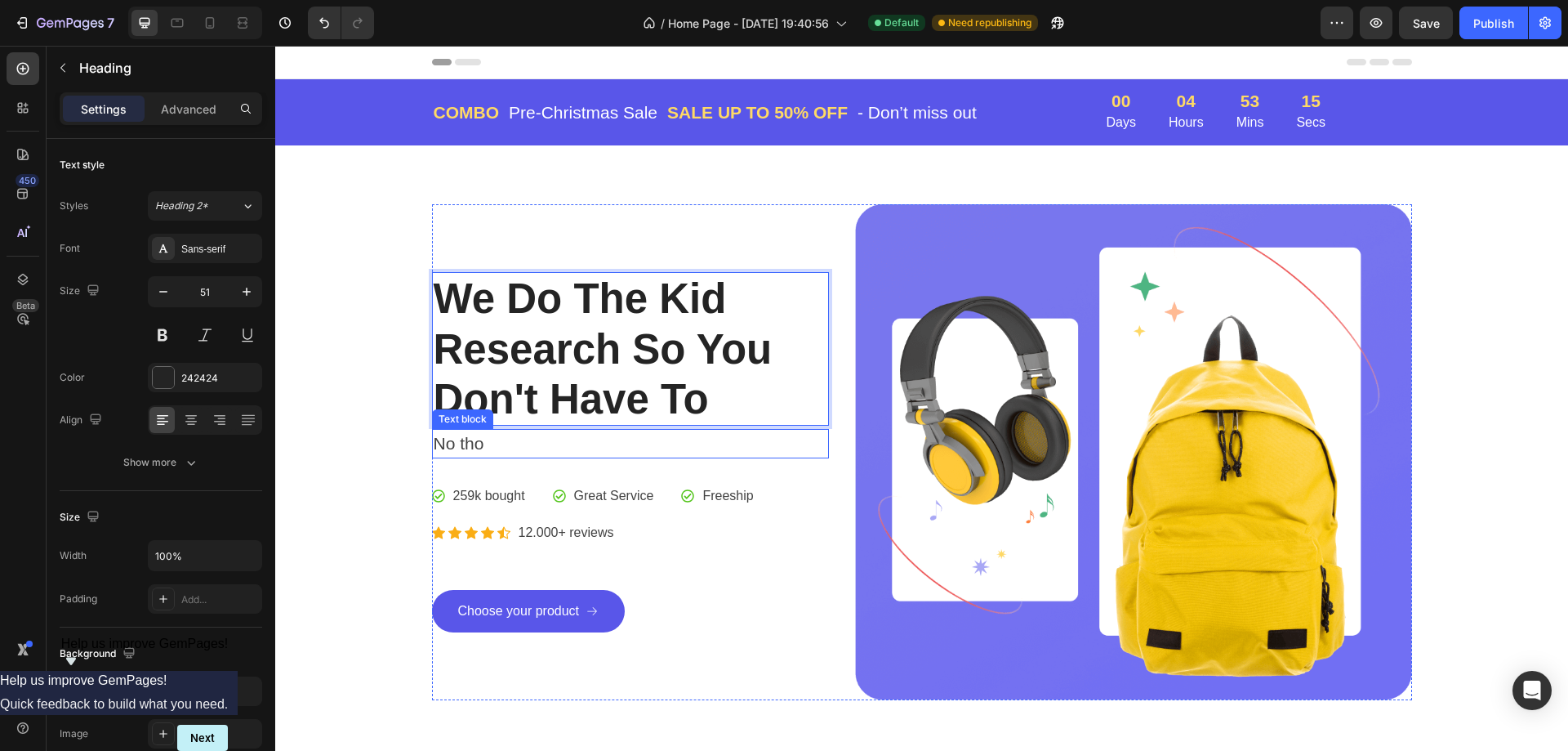
click at [473, 449] on p "No tho" at bounding box center [630, 443] width 394 height 26
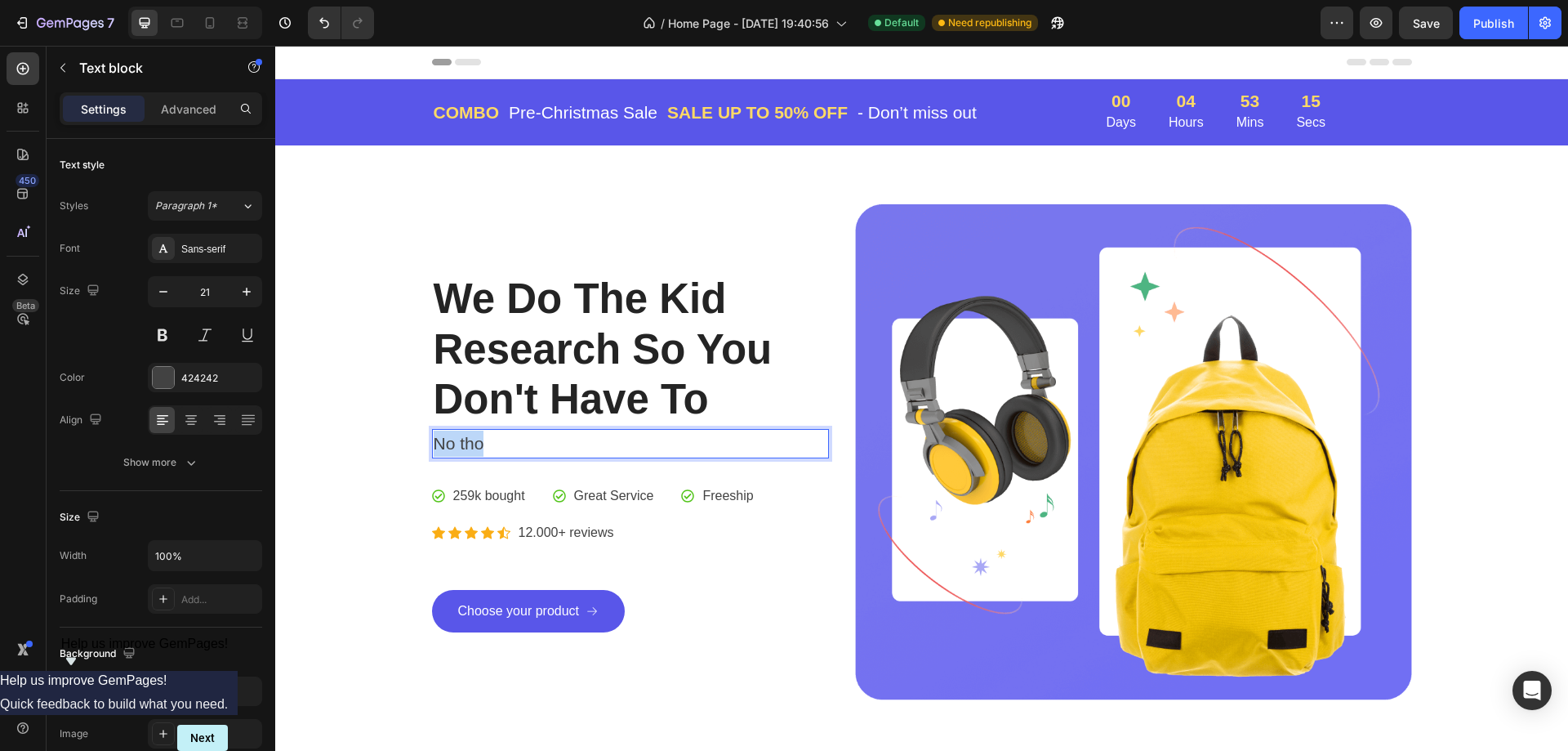
click at [473, 449] on p "No tho" at bounding box center [630, 443] width 394 height 26
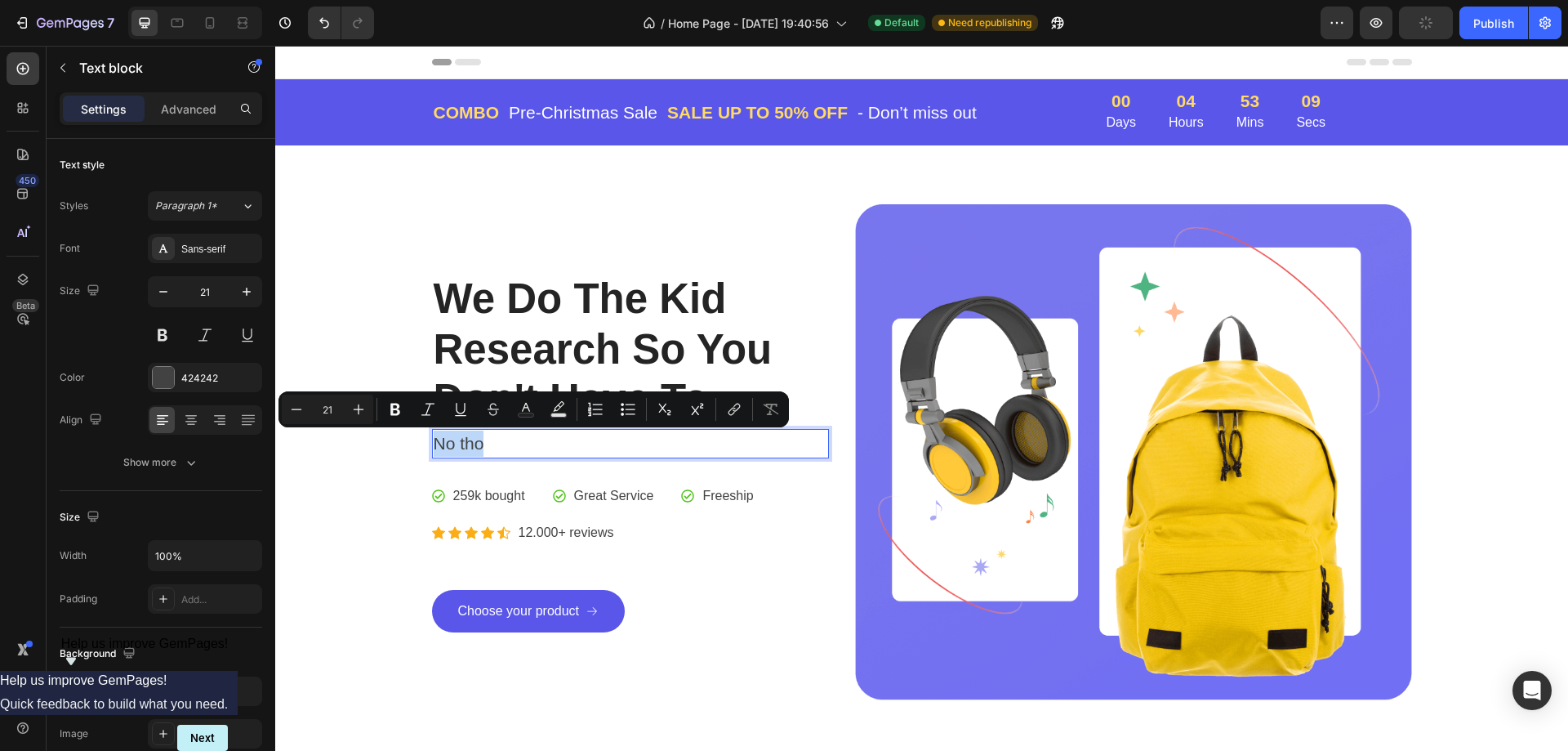
click at [446, 448] on p "No tho" at bounding box center [630, 443] width 394 height 26
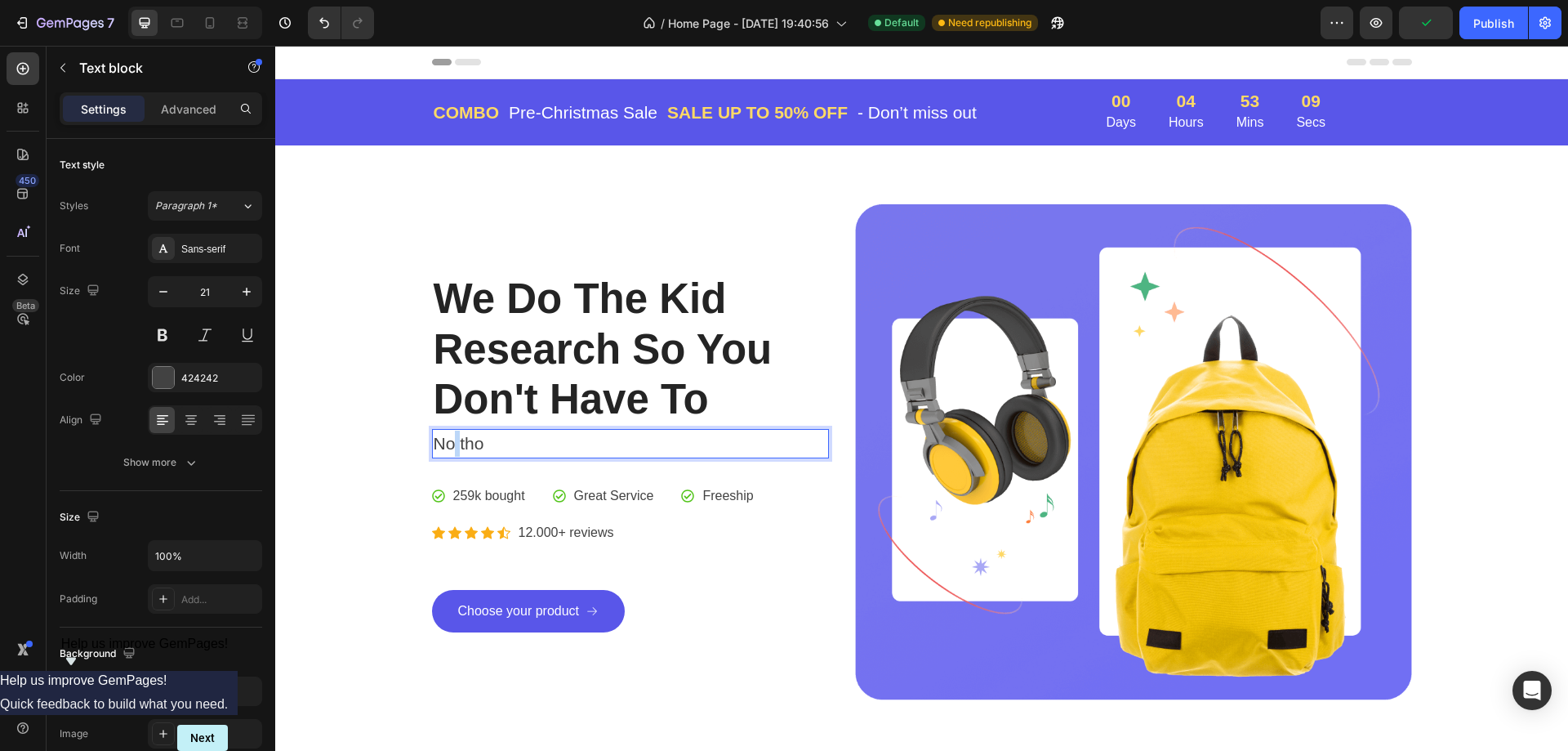
click at [446, 448] on p "No tho" at bounding box center [630, 443] width 394 height 26
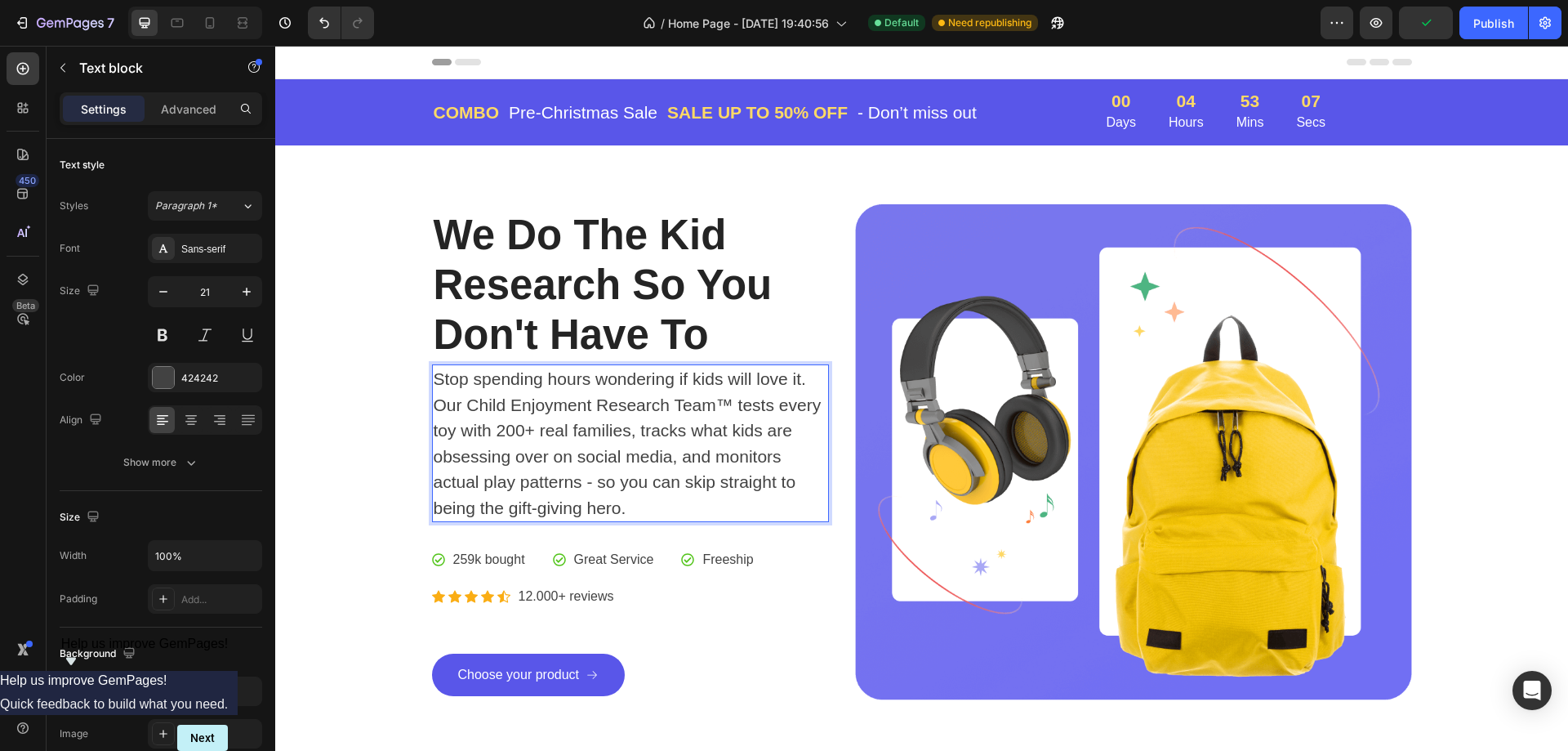
click at [702, 496] on p "Stop spending hours wondering if kids will love it. Our Child Enjoyment Researc…" at bounding box center [630, 443] width 394 height 154
click at [612, 440] on p "Stop spending hours wondering if kids will love it. Our Child Enjoyment Researc…" at bounding box center [630, 443] width 394 height 154
drag, startPoint x: 639, startPoint y: 442, endPoint x: 580, endPoint y: 470, distance: 65.3
click at [639, 442] on p "Stop spending hours wondering if kids will love it. Our Child Enjoyment Researc…" at bounding box center [630, 443] width 394 height 154
click at [580, 470] on p "Stop spending hours wondering if kids will love it. Our Child Enjoyment Researc…" at bounding box center [630, 443] width 394 height 154
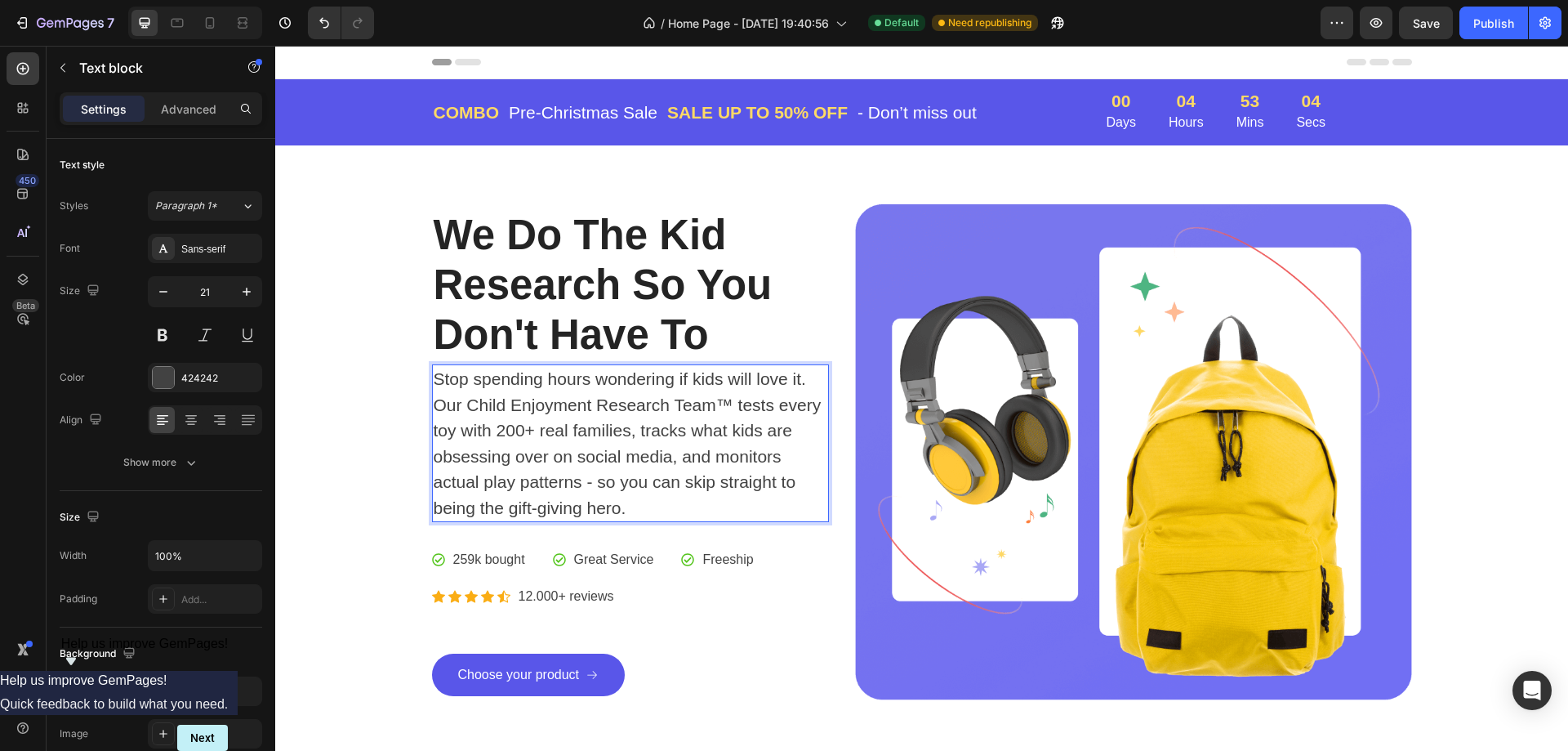
click at [595, 481] on p "Stop spending hours wondering if kids will love it. Our Child Enjoyment Researc…" at bounding box center [630, 443] width 394 height 154
click at [656, 519] on p "Stop spending hours wondering if kids will love it. Our Child Enjoyment Researc…" at bounding box center [630, 443] width 394 height 154
click at [467, 434] on p "Stop spending hours wondering if kids will love it. Our Child Enjoyment Researc…" at bounding box center [630, 443] width 394 height 154
click at [725, 436] on p "Stop spending hours wondering if kids will love it. Our Child Enjoyment Researc…" at bounding box center [630, 443] width 394 height 154
drag, startPoint x: 706, startPoint y: 457, endPoint x: 680, endPoint y: 468, distance: 28.2
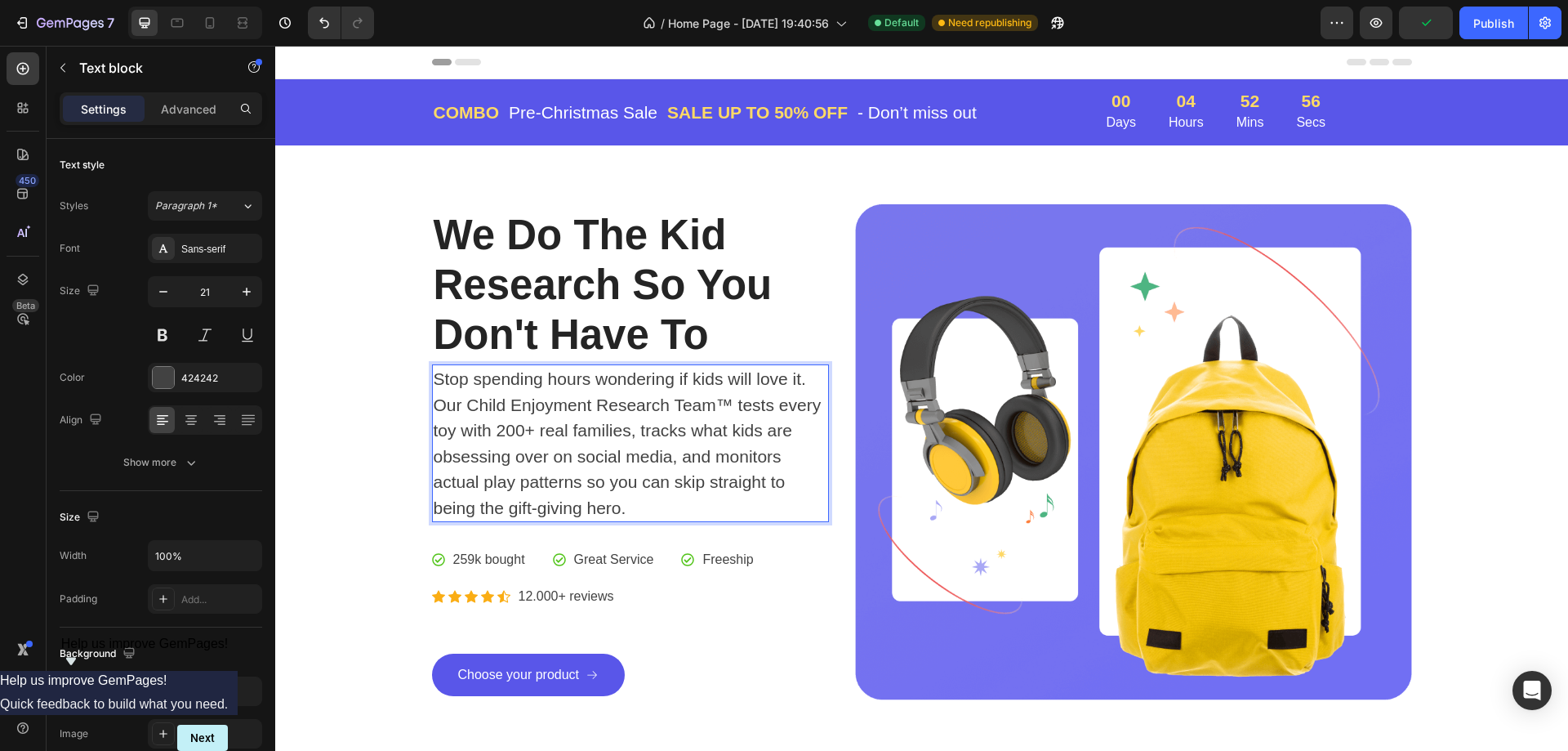
click at [706, 458] on p "Stop spending hours wondering if kids will love it. Our Child Enjoyment Researc…" at bounding box center [630, 443] width 394 height 154
click at [648, 504] on p "Stop spending hours wondering if kids will love it. Our Child Enjoyment Researc…" at bounding box center [630, 443] width 394 height 154
click at [666, 502] on p "Stop spending hours wondering if kids will love it. Our Child Enjoyment Researc…" at bounding box center [630, 443] width 394 height 154
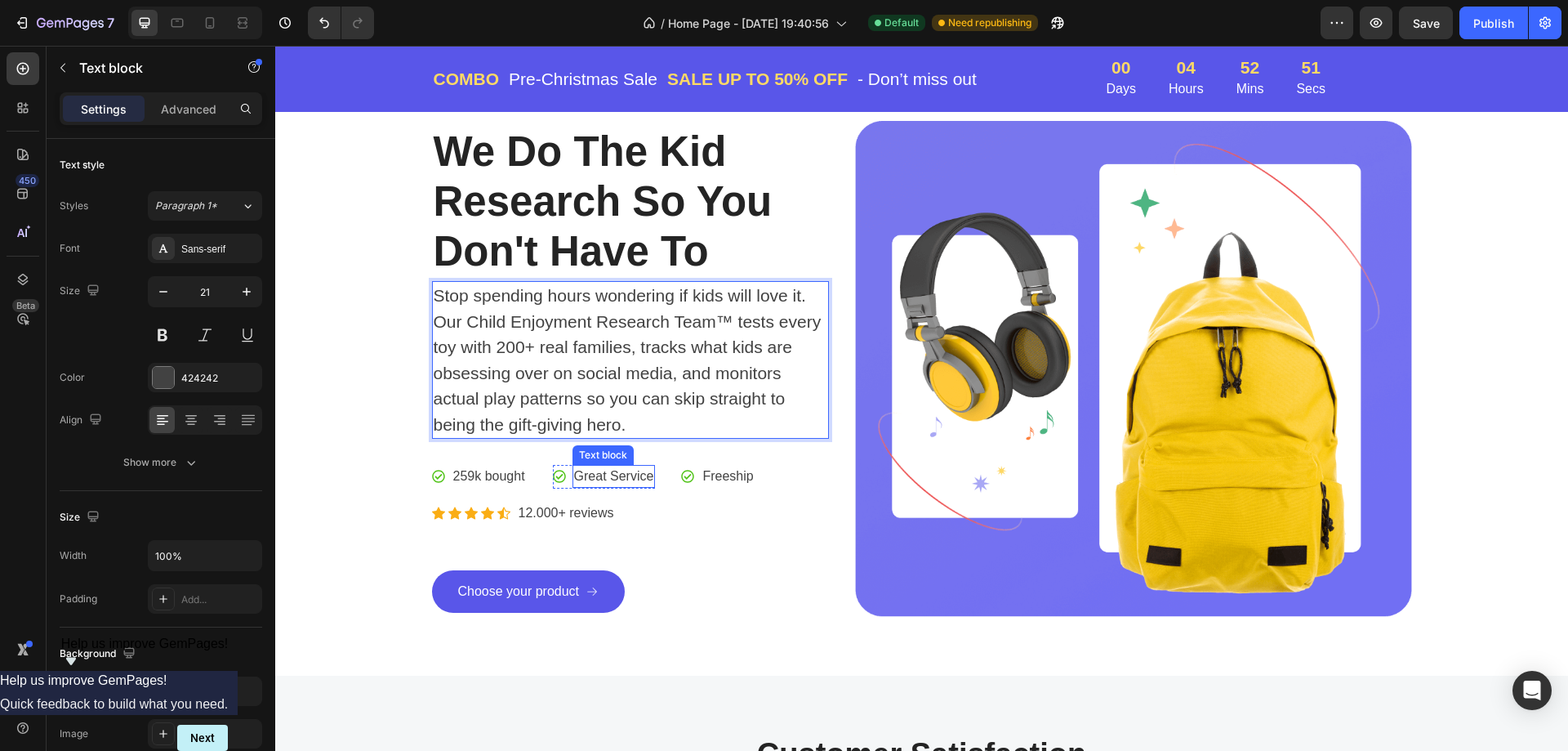
scroll to position [82, 0]
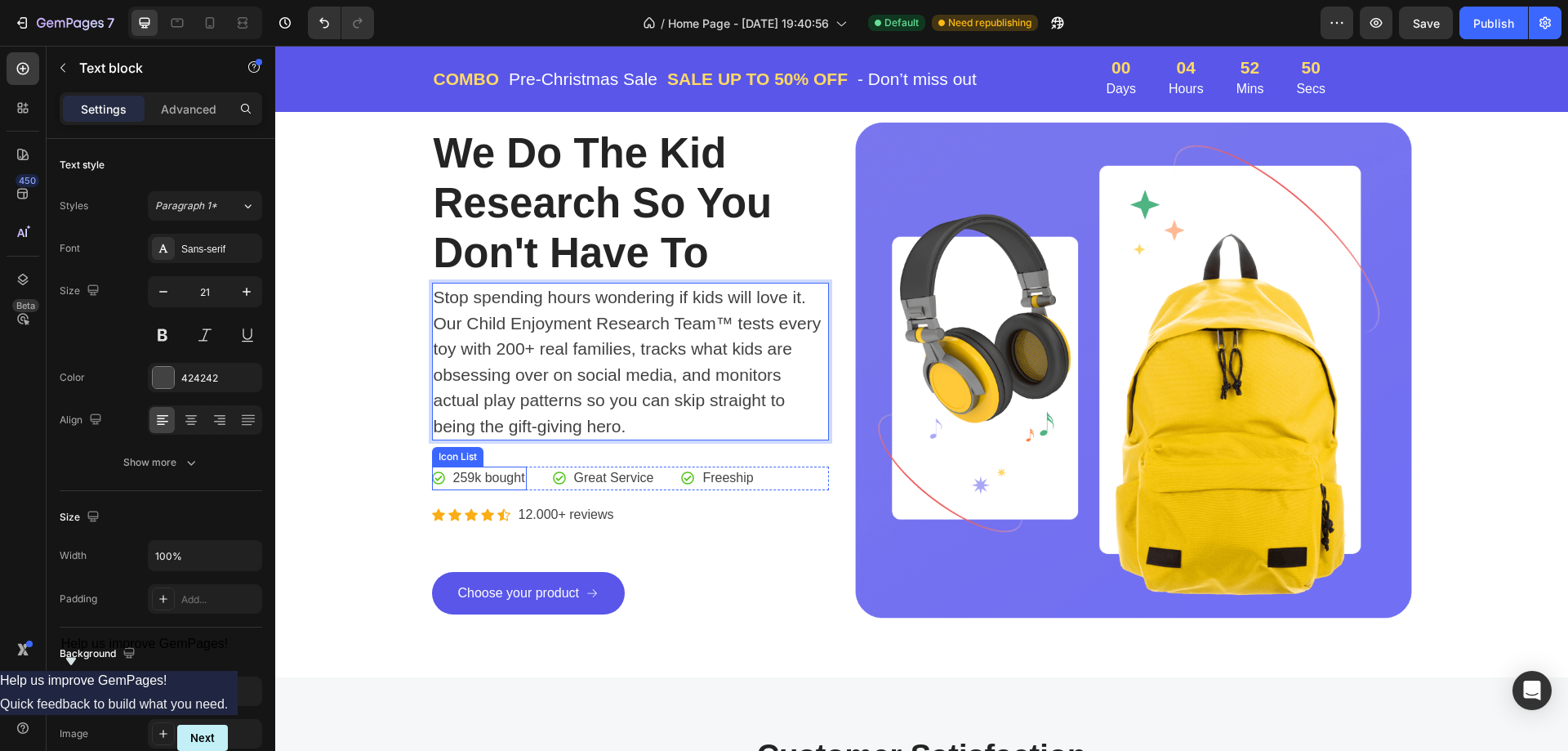
click at [492, 480] on p "259k bought" at bounding box center [489, 477] width 72 height 19
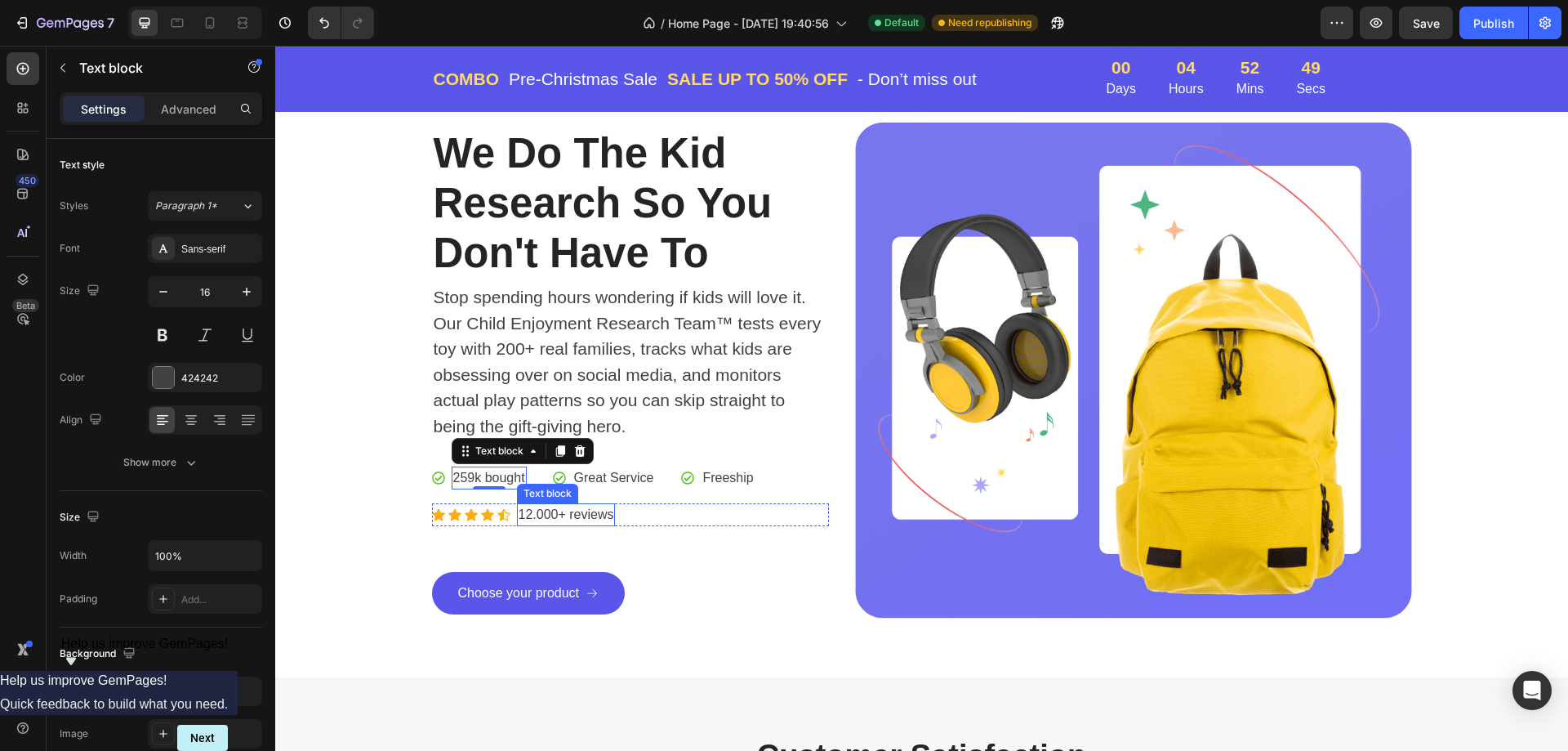
click at [596, 509] on p "12.000+ reviews" at bounding box center [566, 515] width 95 height 19
click at [775, 568] on div "We Do The Kid Research So You Don't Have To Heading Stop spending hours wonderi…" at bounding box center [630, 370] width 398 height 496
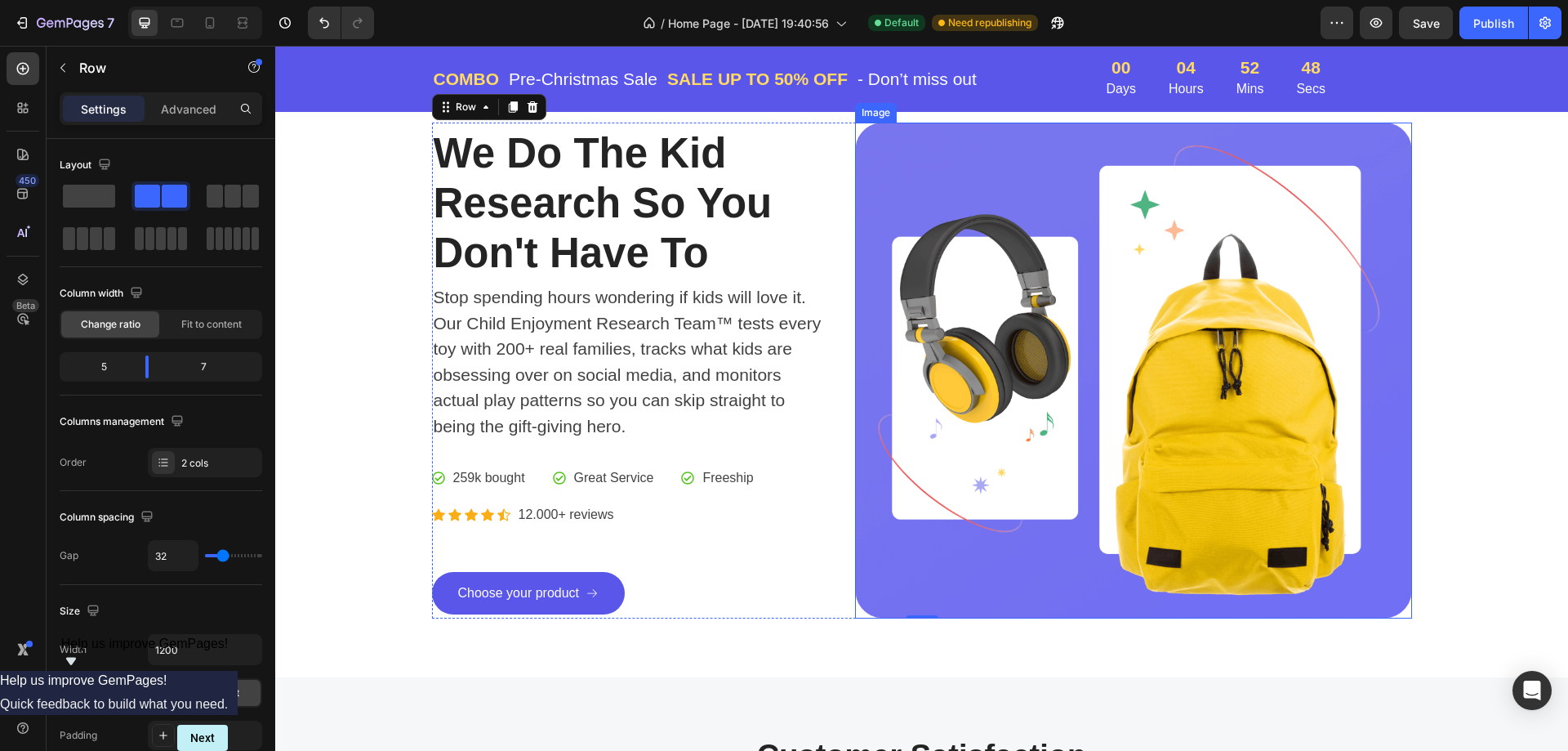
click at [1040, 425] on img at bounding box center [1132, 370] width 556 height 496
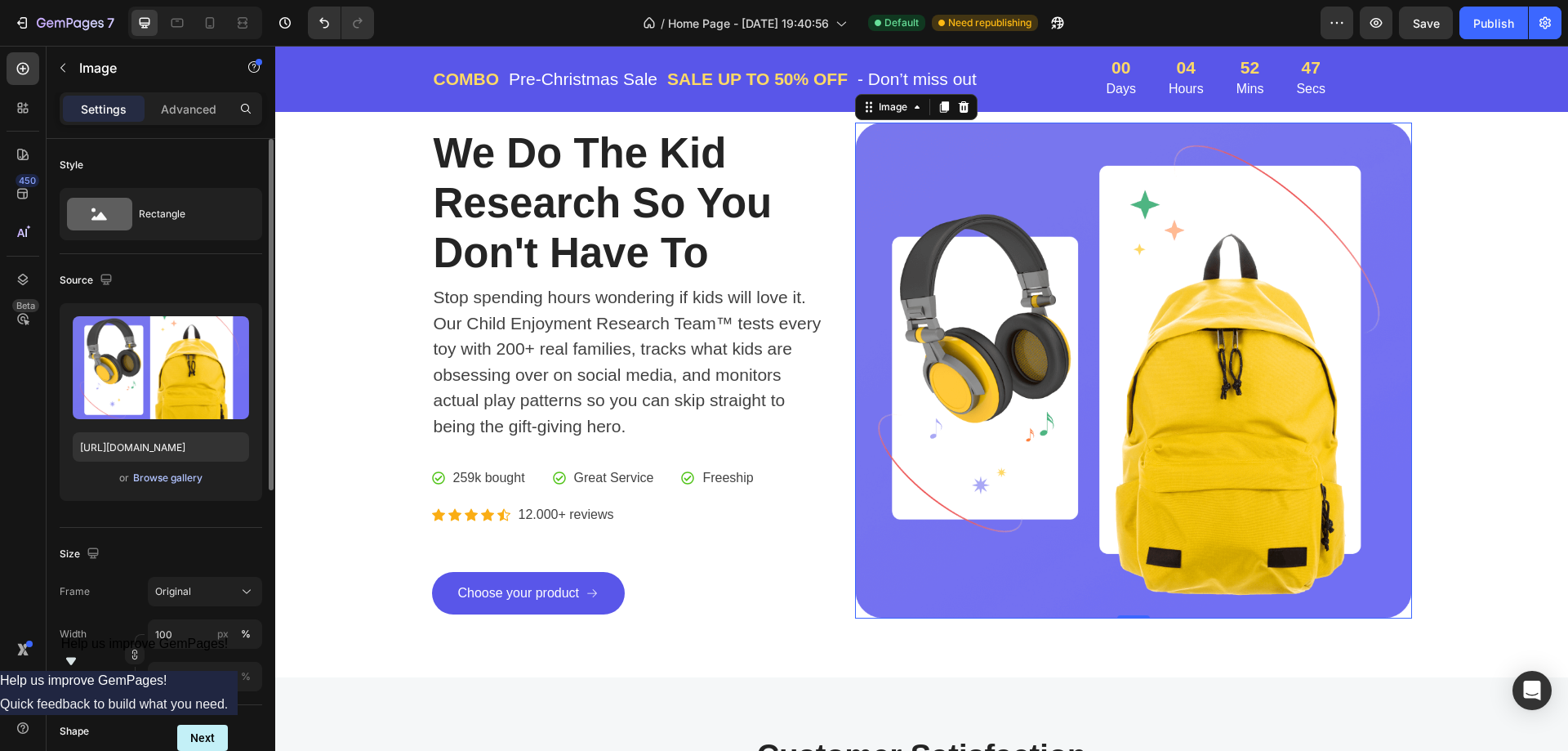
click at [172, 478] on div "Browse gallery" at bounding box center [168, 477] width 69 height 14
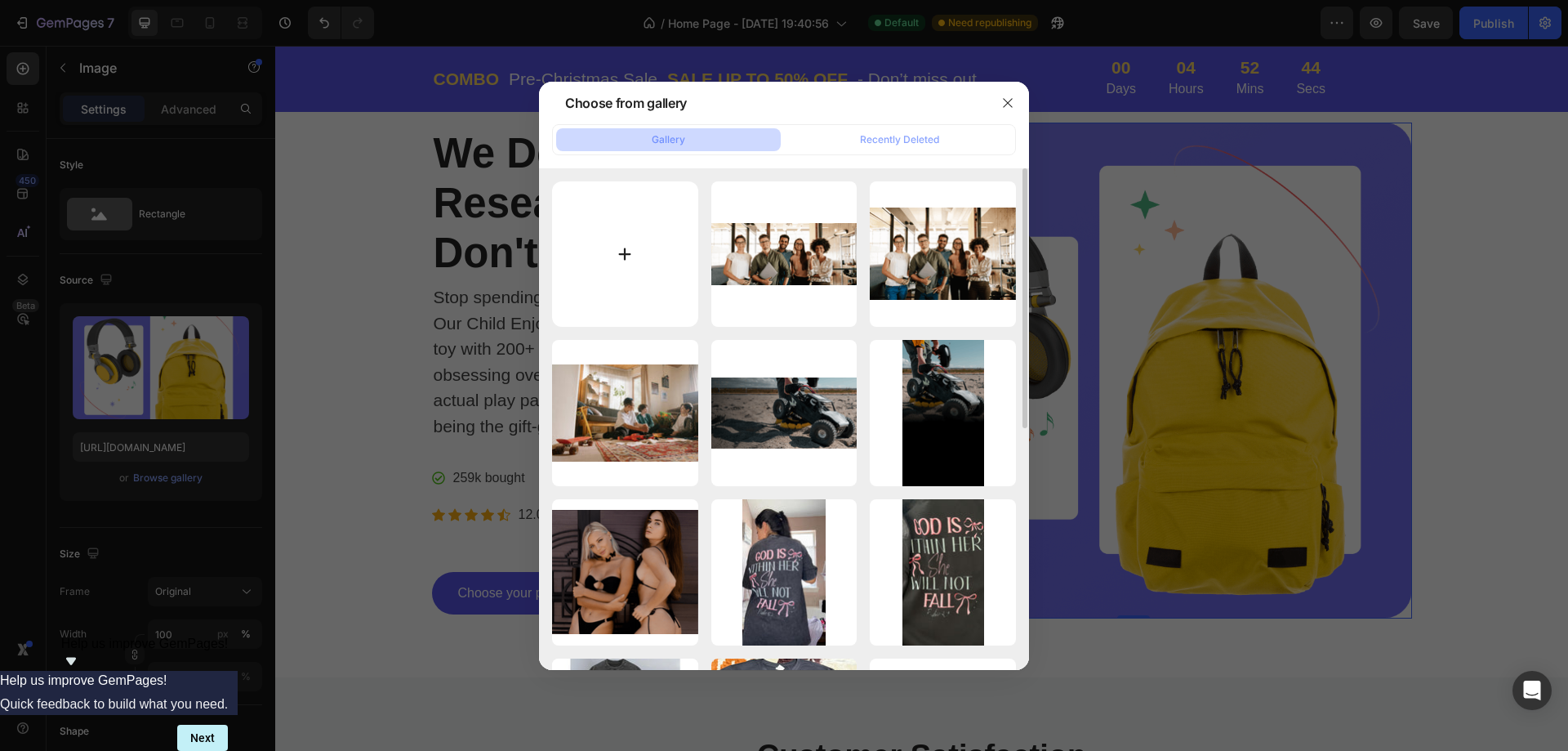
click at [644, 226] on input "file" at bounding box center [625, 255] width 146 height 147
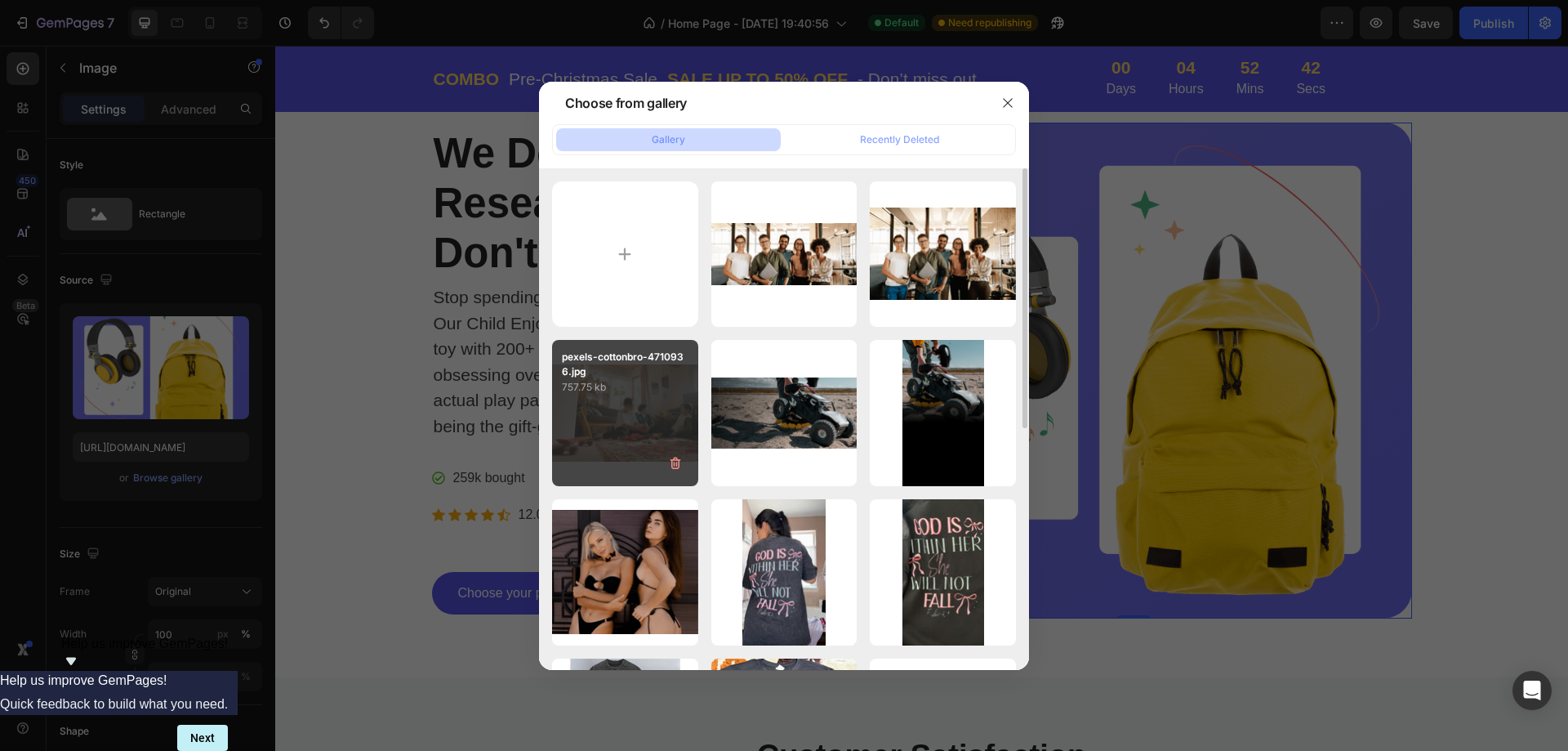
click at [607, 397] on div "pexels-cottonbro-4710936.jpg 757.75 kb" at bounding box center [625, 413] width 146 height 147
type input "https://cdn.shopify.com/s/files/1/0637/1511/5192/files/gempages_582314746154320…"
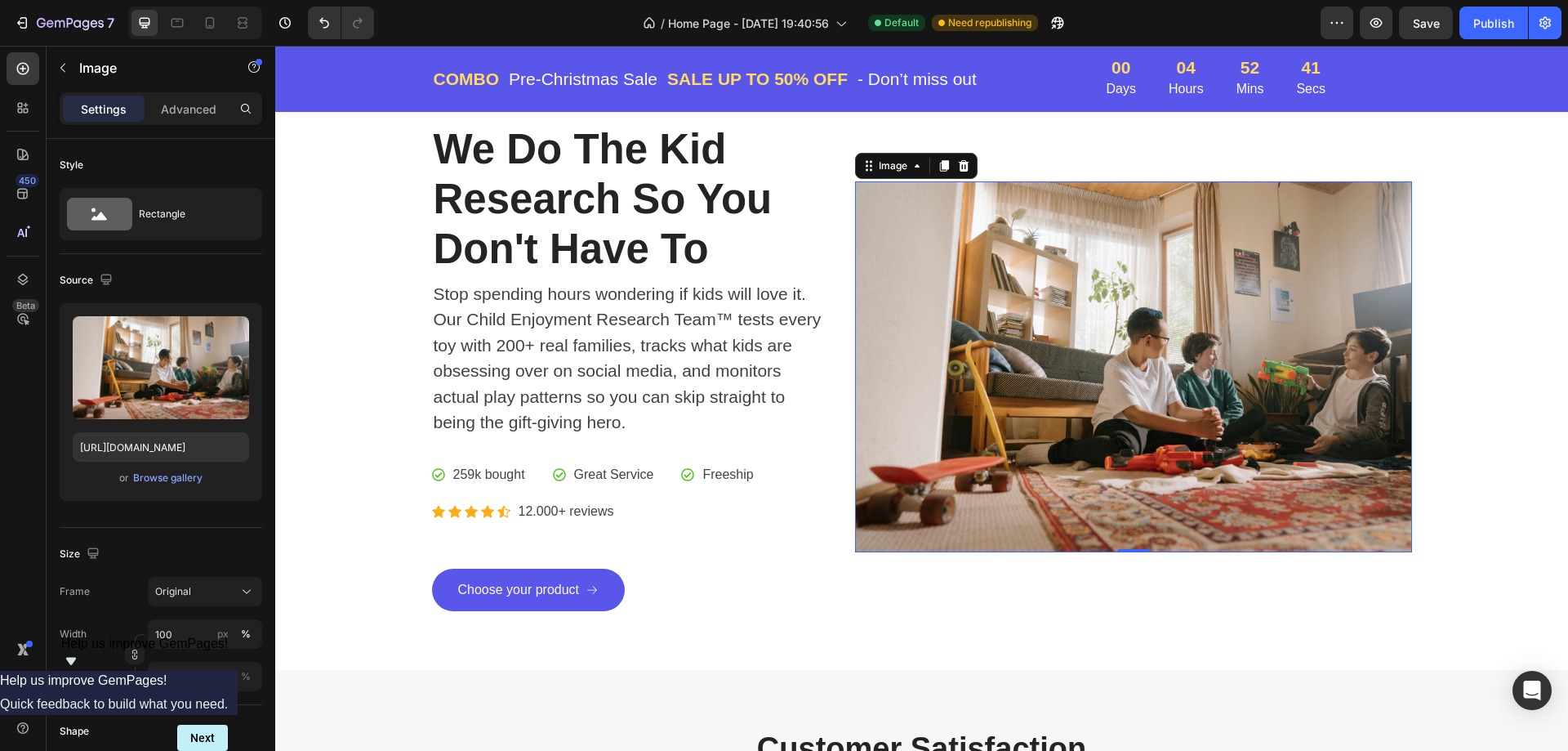
click at [1531, 426] on div "We Do The Kid Research So You Don't Have To Heading Stop spending hours wonderi…" at bounding box center [921, 366] width 1268 height 489
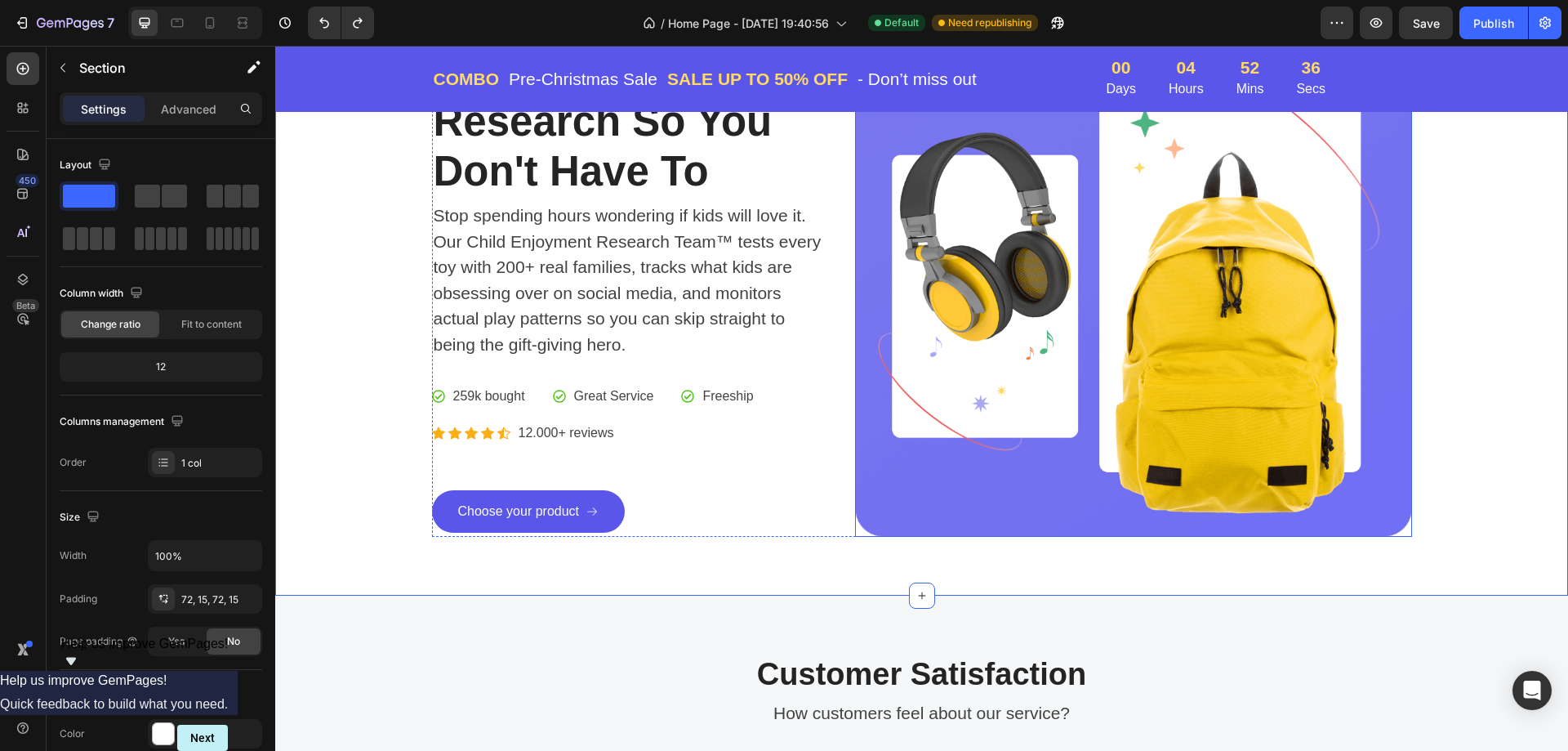
scroll to position [218, 0]
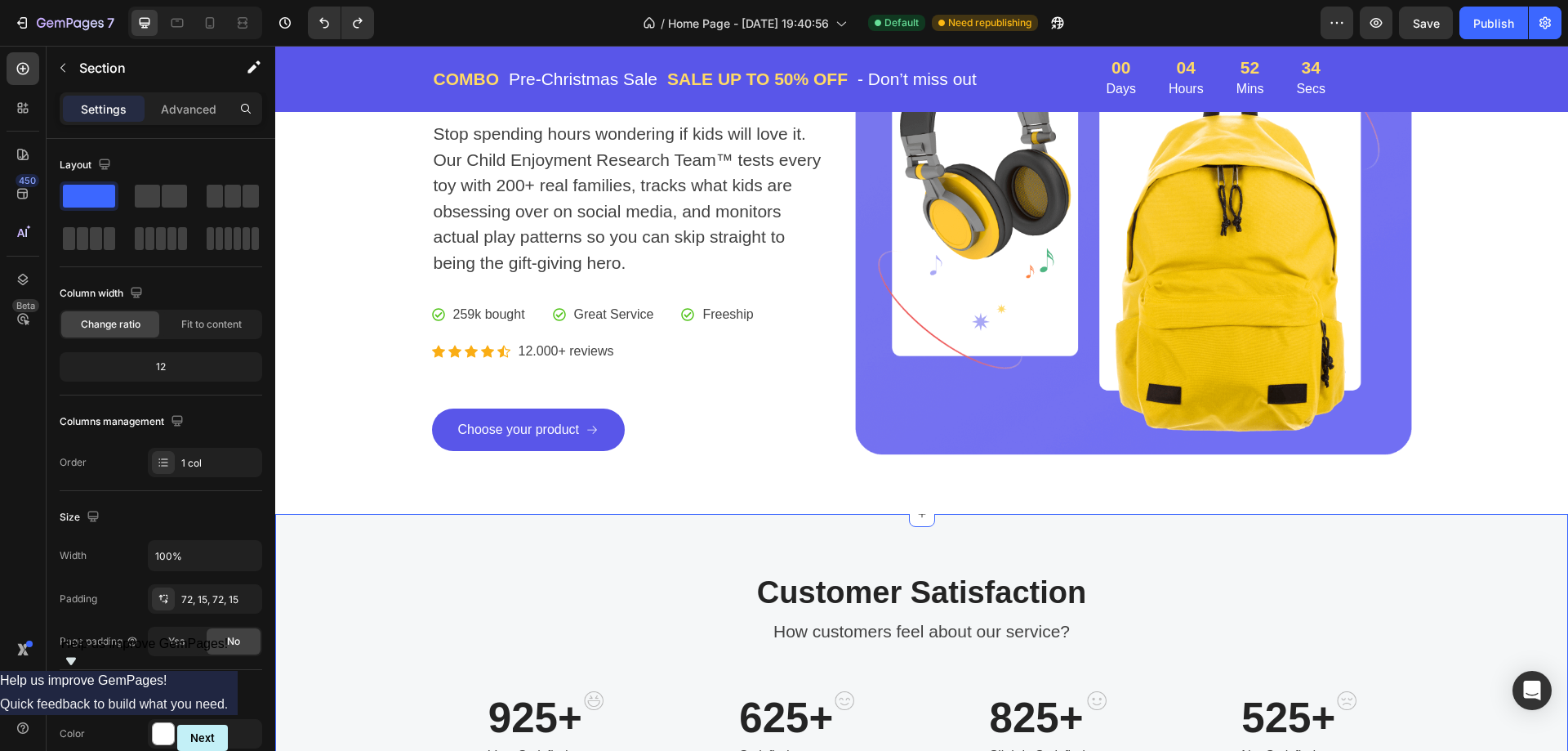
click at [924, 558] on div "Customer Satisfaction Heading How customers feel about our service? Text block …" at bounding box center [921, 670] width 1292 height 312
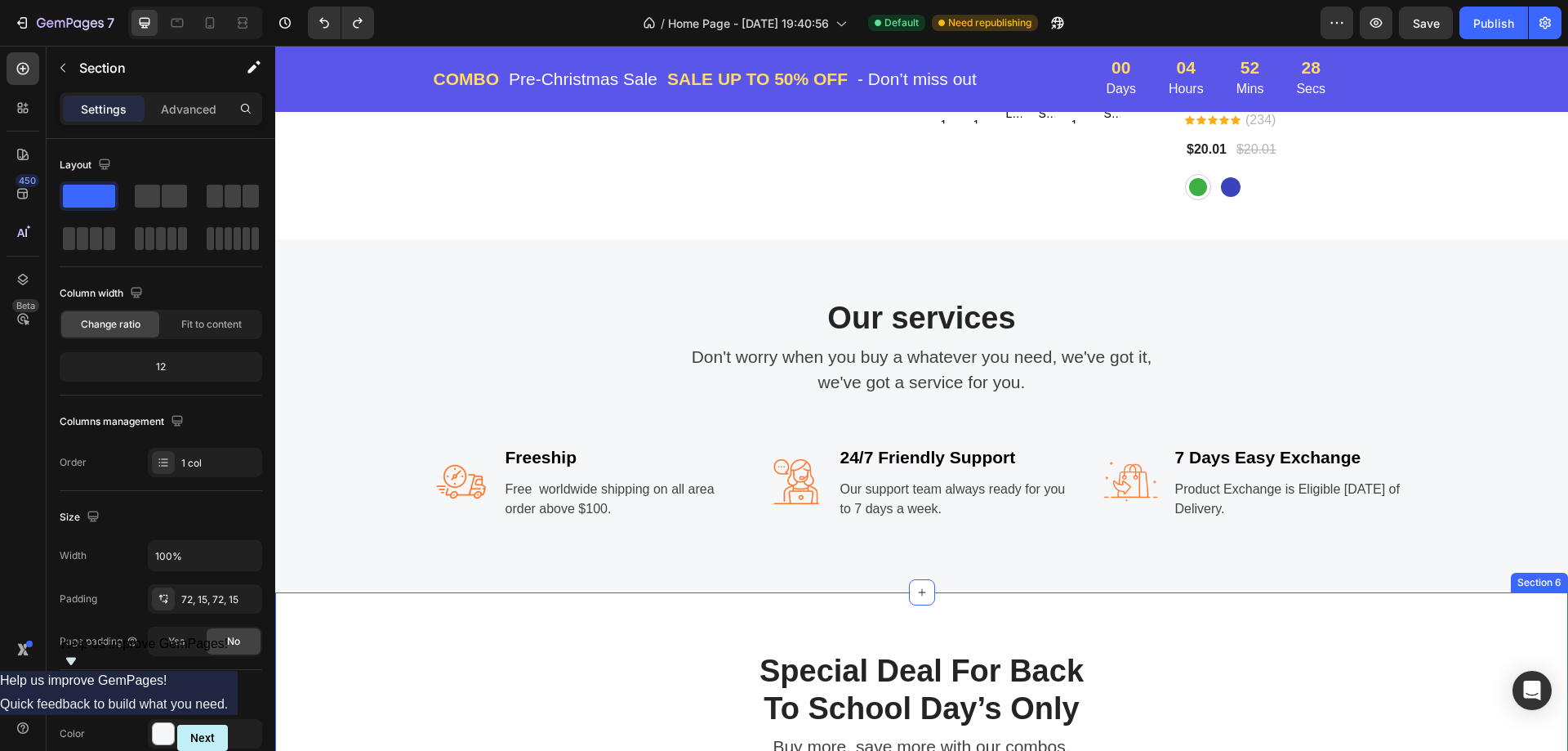
scroll to position [1552, 0]
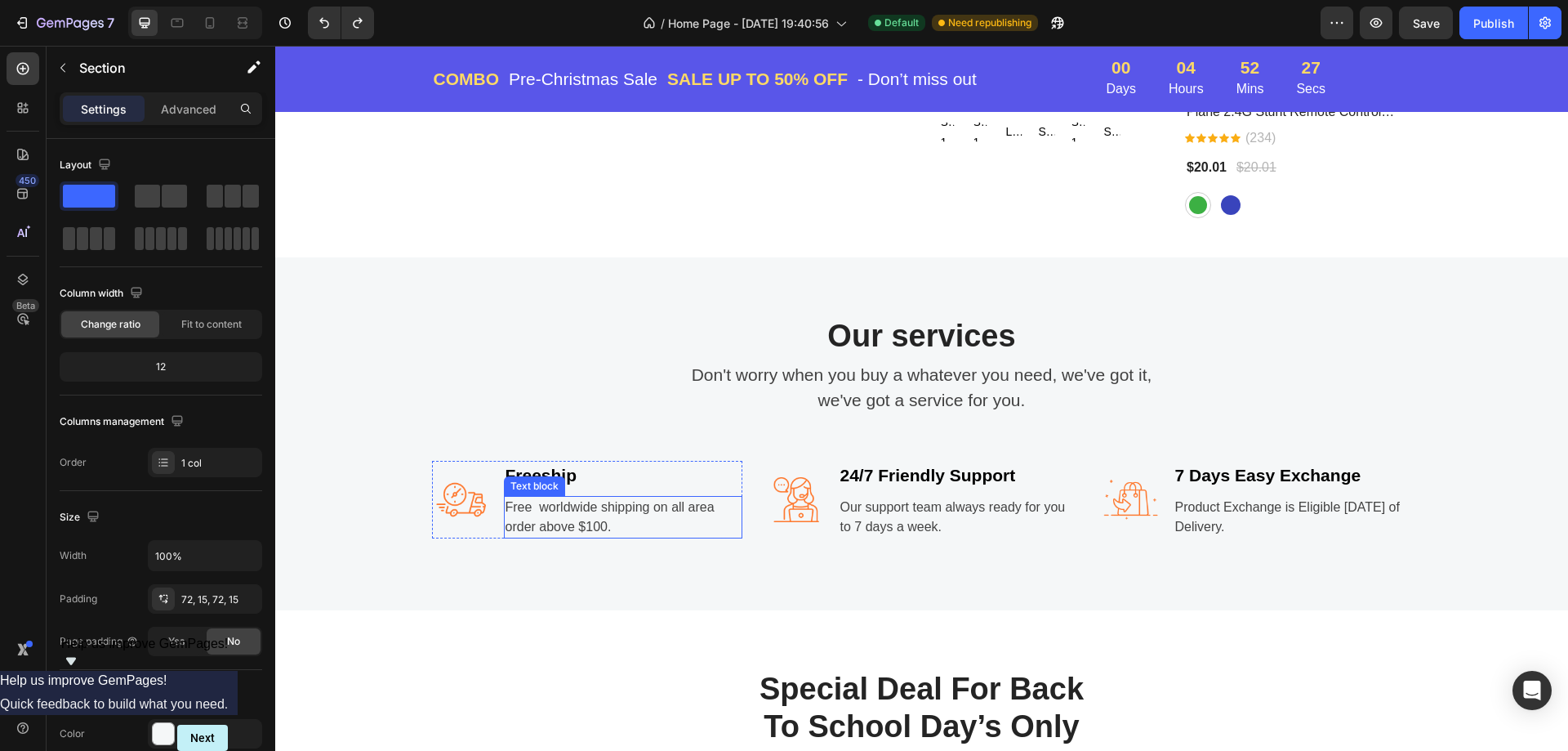
click at [580, 512] on p "Free worldwide shipping on all area order above $100." at bounding box center [623, 517] width 235 height 40
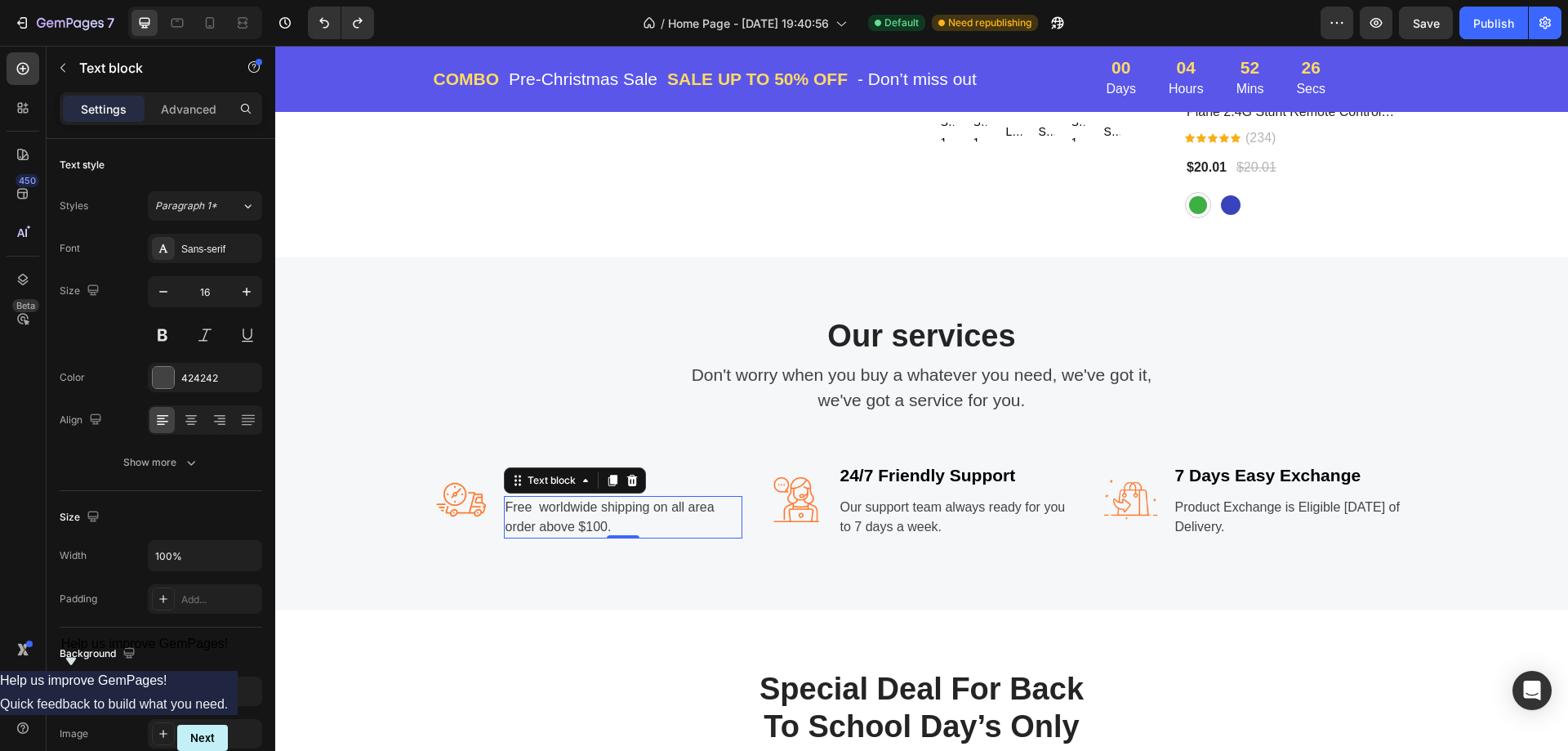
click at [589, 526] on p "Free worldwide shipping on all area order above $100." at bounding box center [623, 517] width 235 height 40
click at [535, 503] on p "Free worldwide shipping on all area order above $70." at bounding box center [623, 517] width 235 height 40
click at [874, 511] on p "Our support team always ready for you to 7 days a week." at bounding box center [958, 517] width 235 height 40
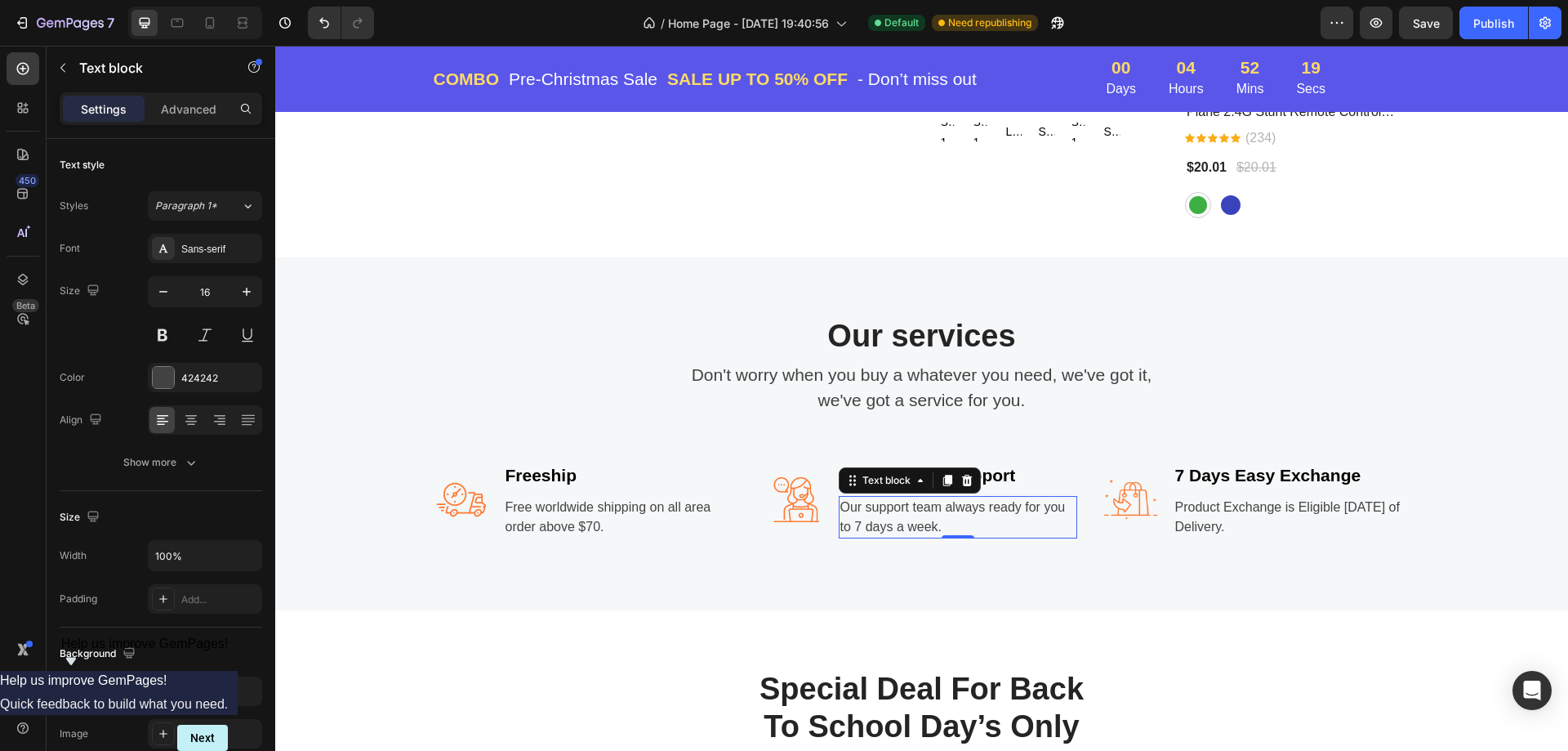
click at [986, 512] on p "Our support team always ready for you to 7 days a week." at bounding box center [958, 517] width 235 height 40
click at [978, 524] on p "Our support team always ready for you to 7 days a week." at bounding box center [958, 517] width 235 height 40
click at [1164, 514] on div "Image 7 Days Easy Exchange Text block Product Exchange is Eligible Within 7 Day…" at bounding box center [1257, 499] width 310 height 78
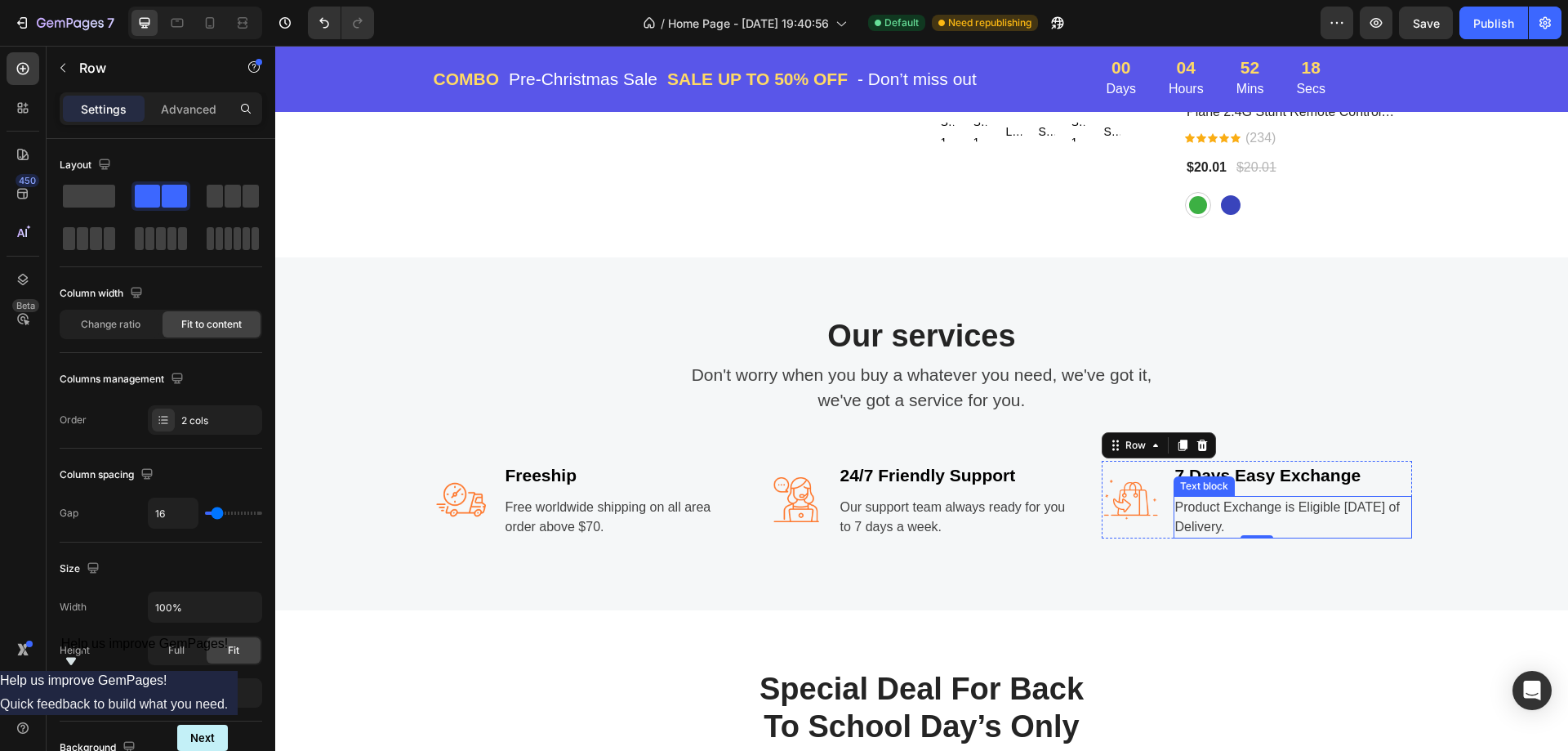
click at [1243, 523] on p "Product Exchange is Eligible Within 7 Days of Delivery." at bounding box center [1292, 517] width 235 height 40
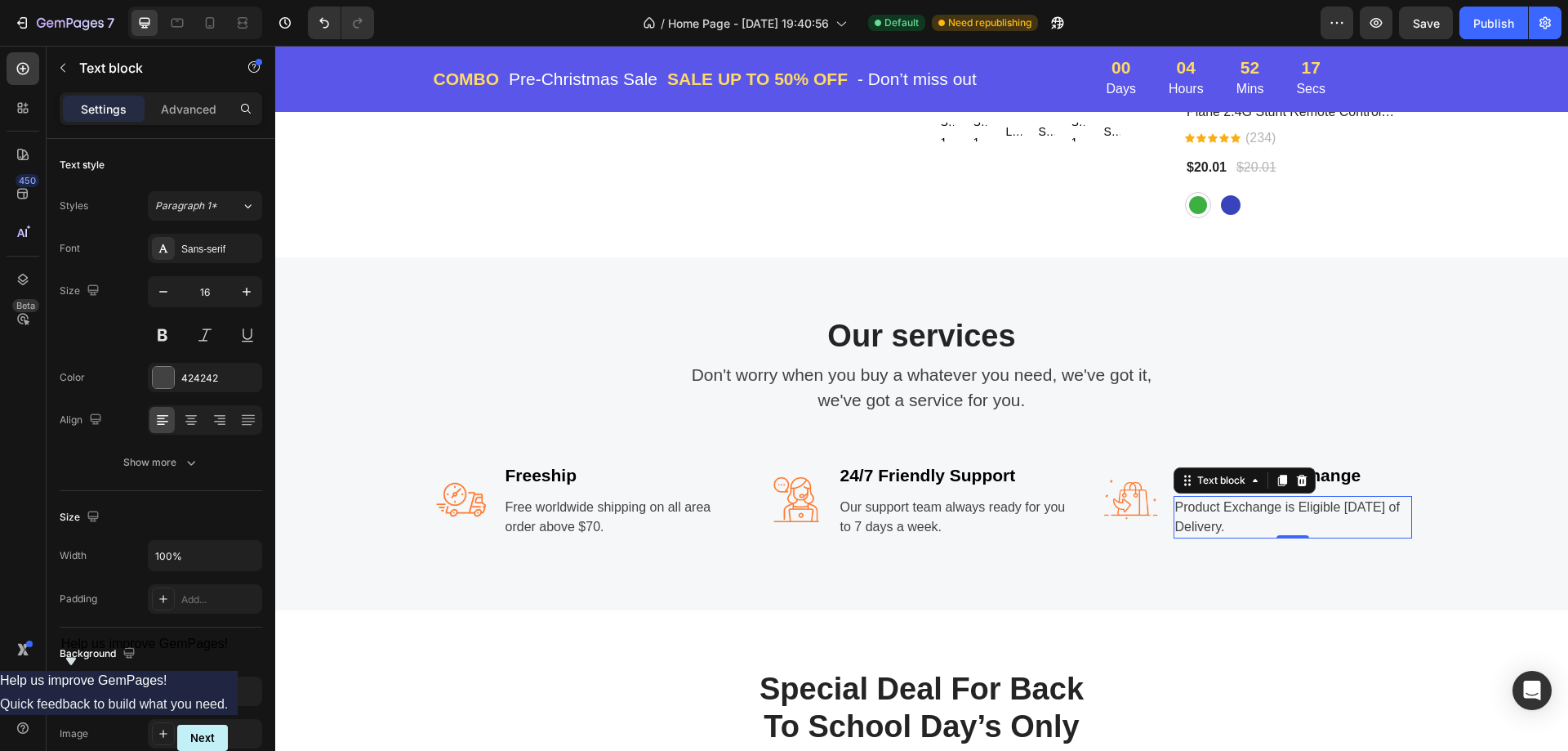
click at [1280, 521] on p "Product Exchange is Eligible Within 7 Days of Delivery." at bounding box center [1292, 517] width 235 height 40
click at [1267, 521] on p "Product Exchange is Eligible Within 7 Days of Delivery." at bounding box center [1292, 517] width 235 height 40
click at [988, 499] on p "Our support team always ready for you to 7 days a week." at bounding box center [958, 517] width 235 height 40
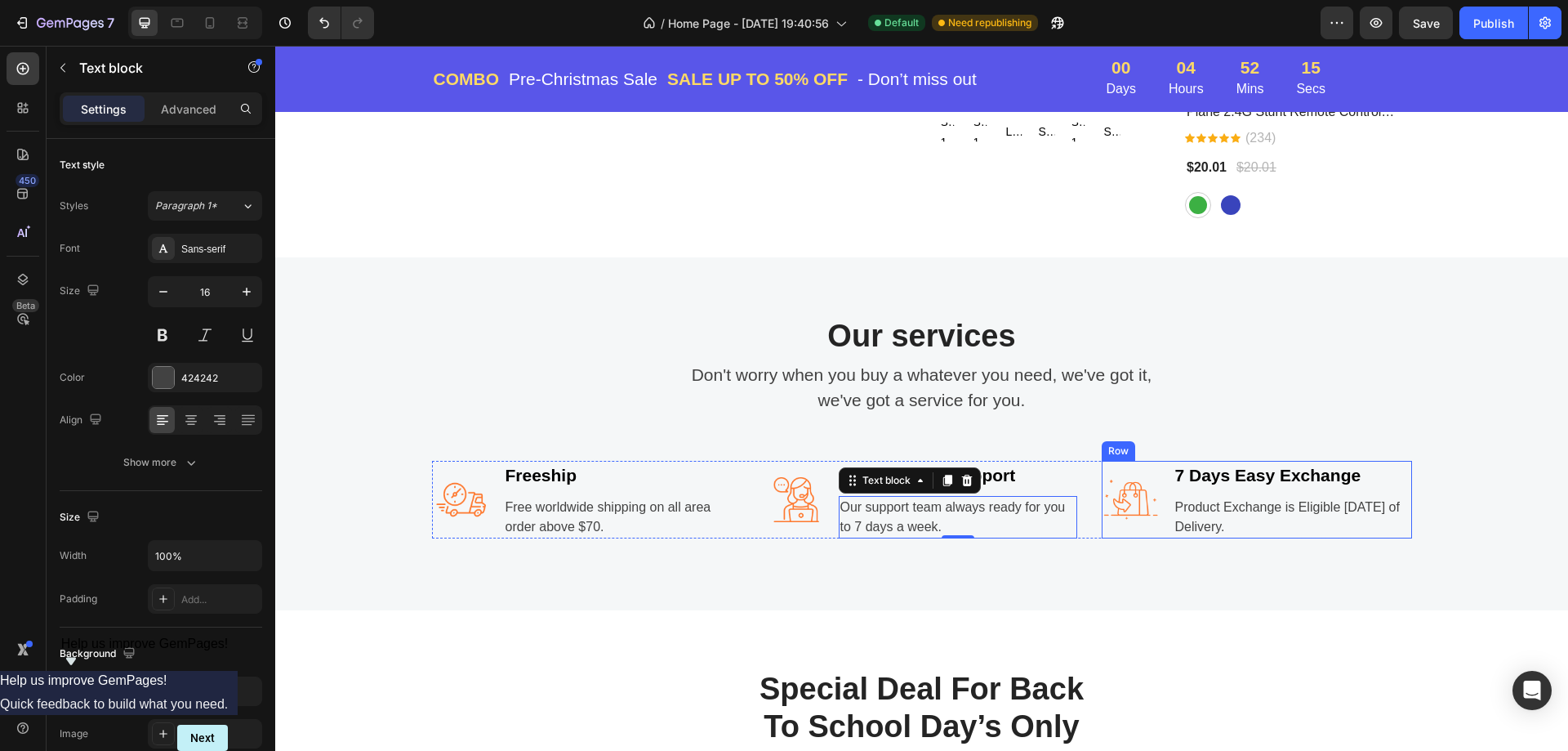
click at [1278, 481] on p "7 Days Easy Exchange" at bounding box center [1292, 475] width 235 height 26
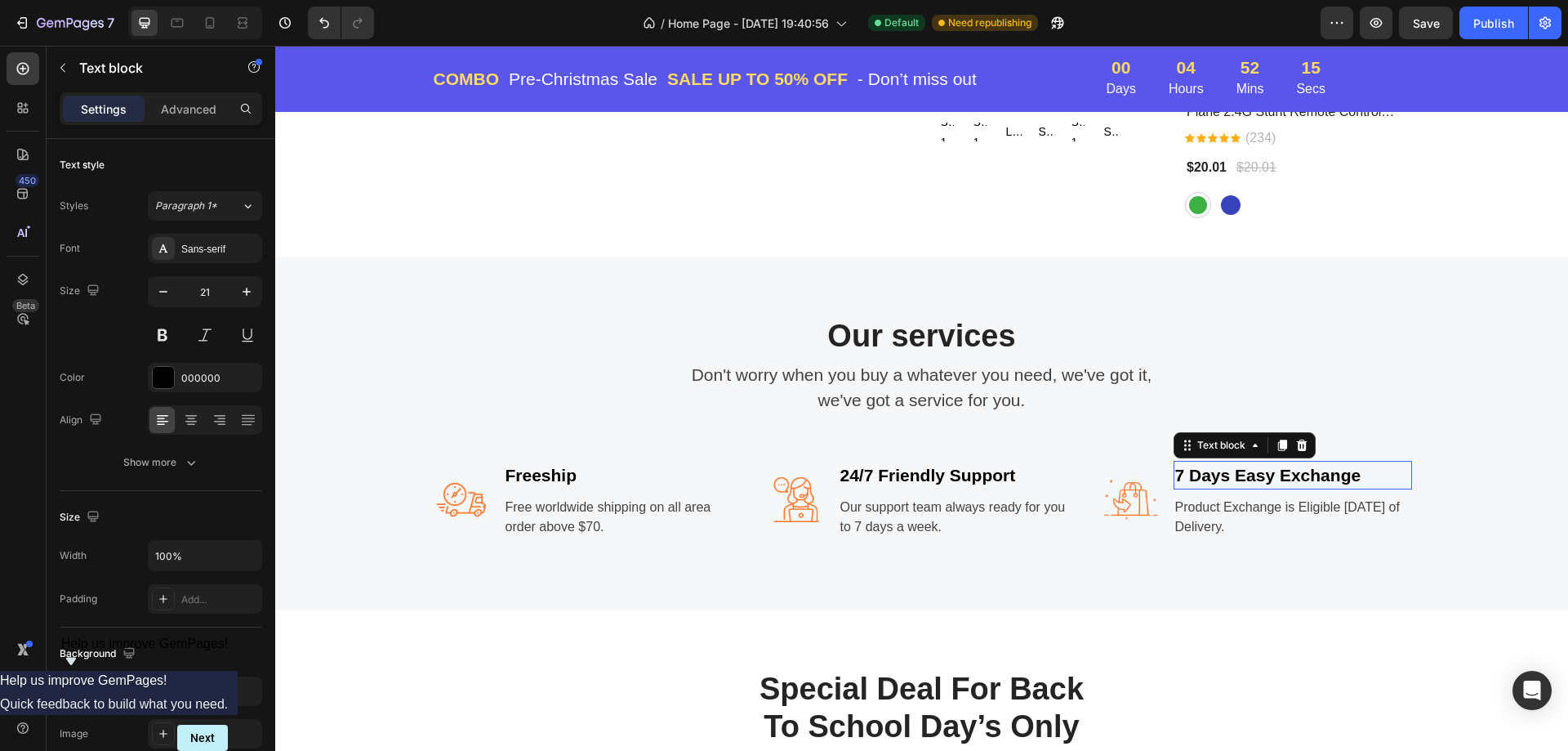
click at [1278, 481] on p "7 Days Easy Exchange" at bounding box center [1292, 475] width 235 height 26
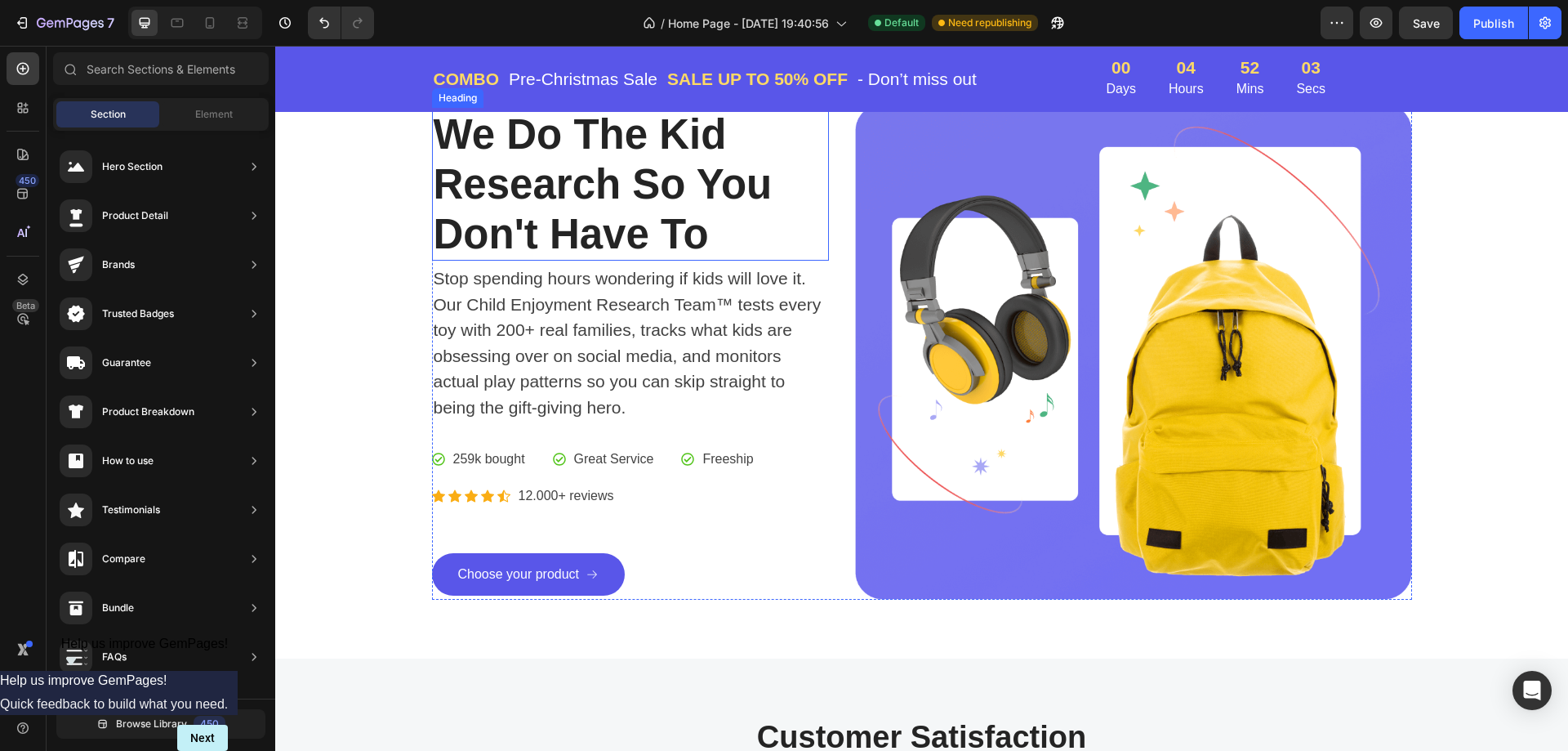
scroll to position [0, 0]
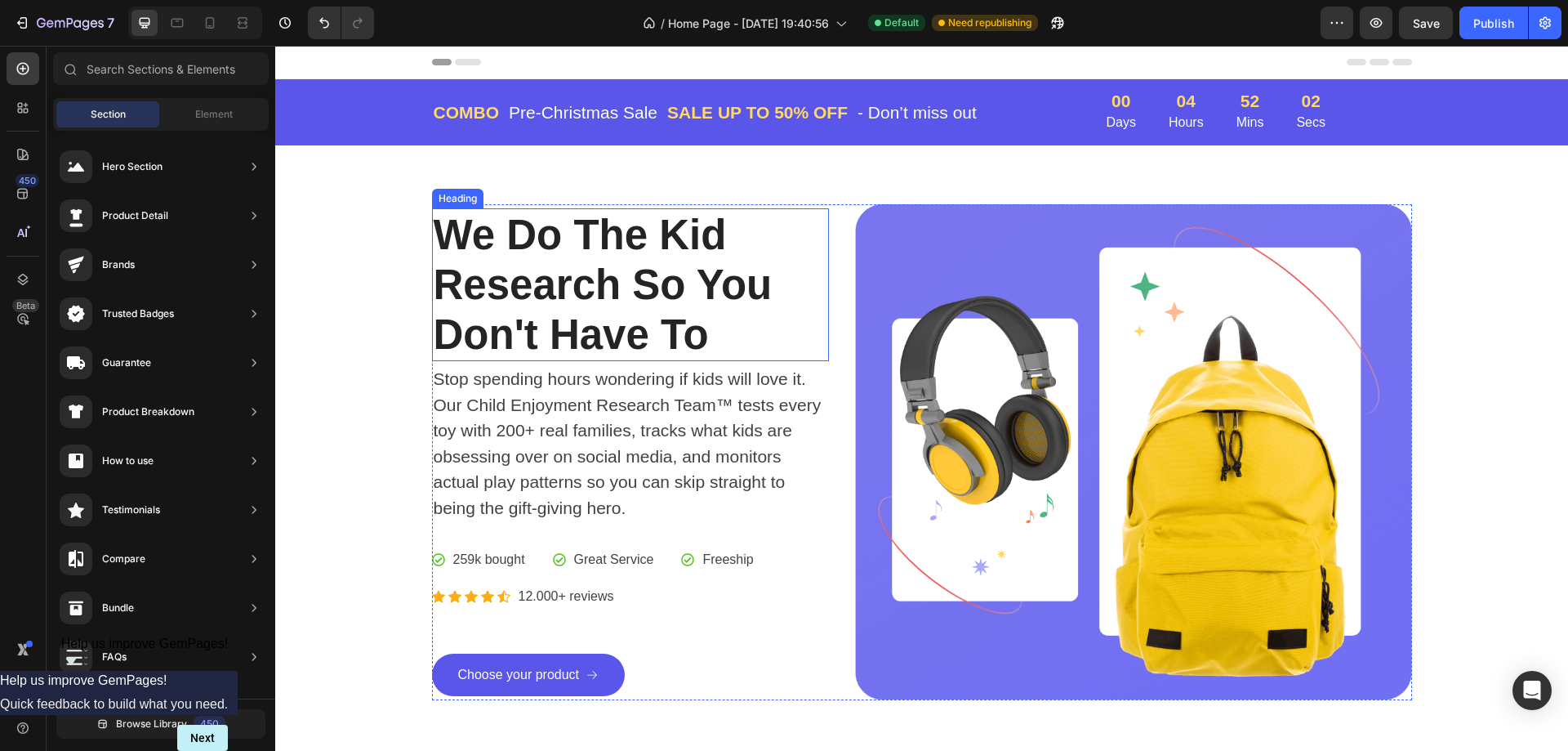
click at [638, 236] on h2 "We Do The Kid Research So You Don't Have To" at bounding box center [630, 284] width 398 height 153
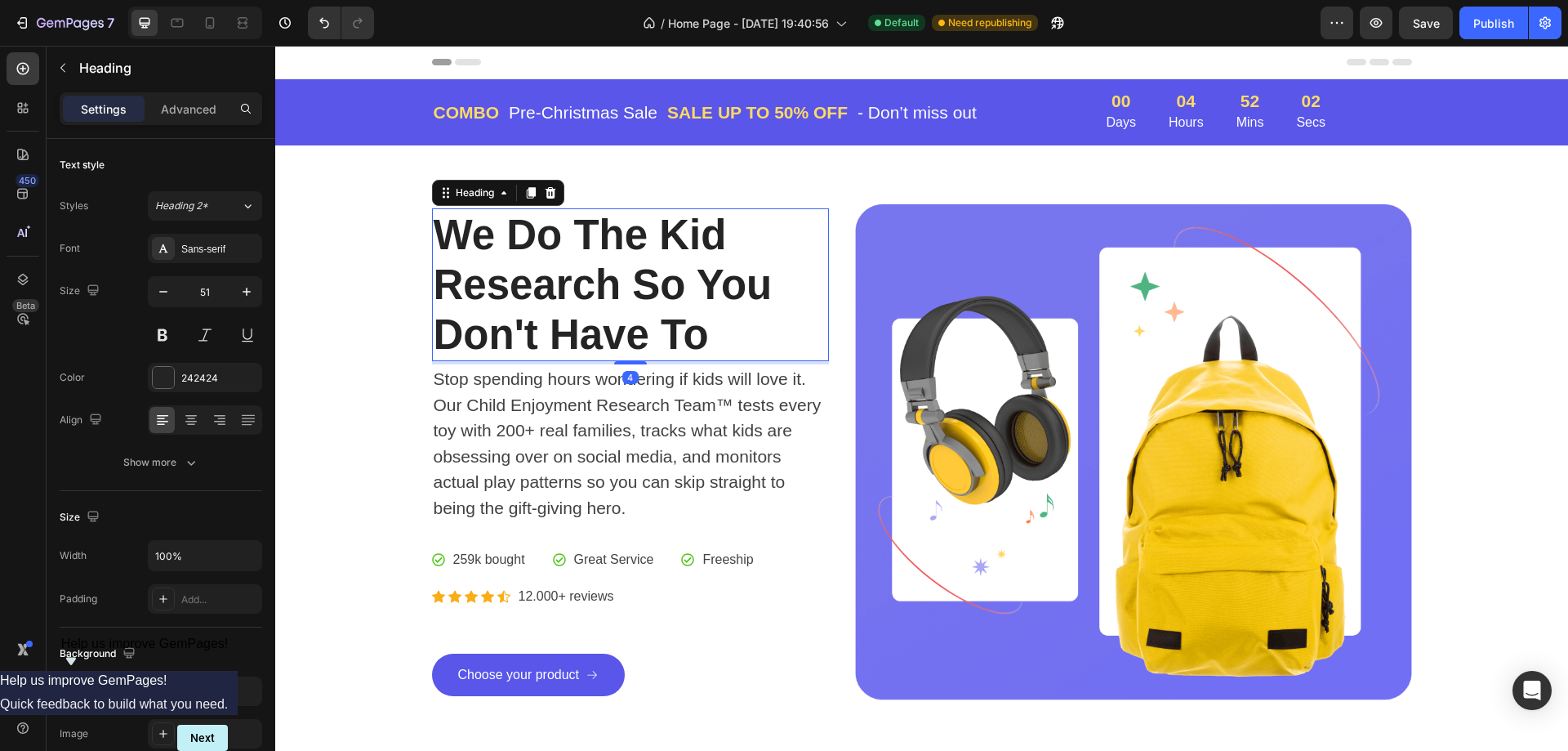
click at [654, 243] on h2 "We Do The Kid Research So You Don't Have To" at bounding box center [630, 284] width 398 height 153
click at [654, 243] on p "We Do The Kid Research So You Don't Have To" at bounding box center [630, 285] width 394 height 150
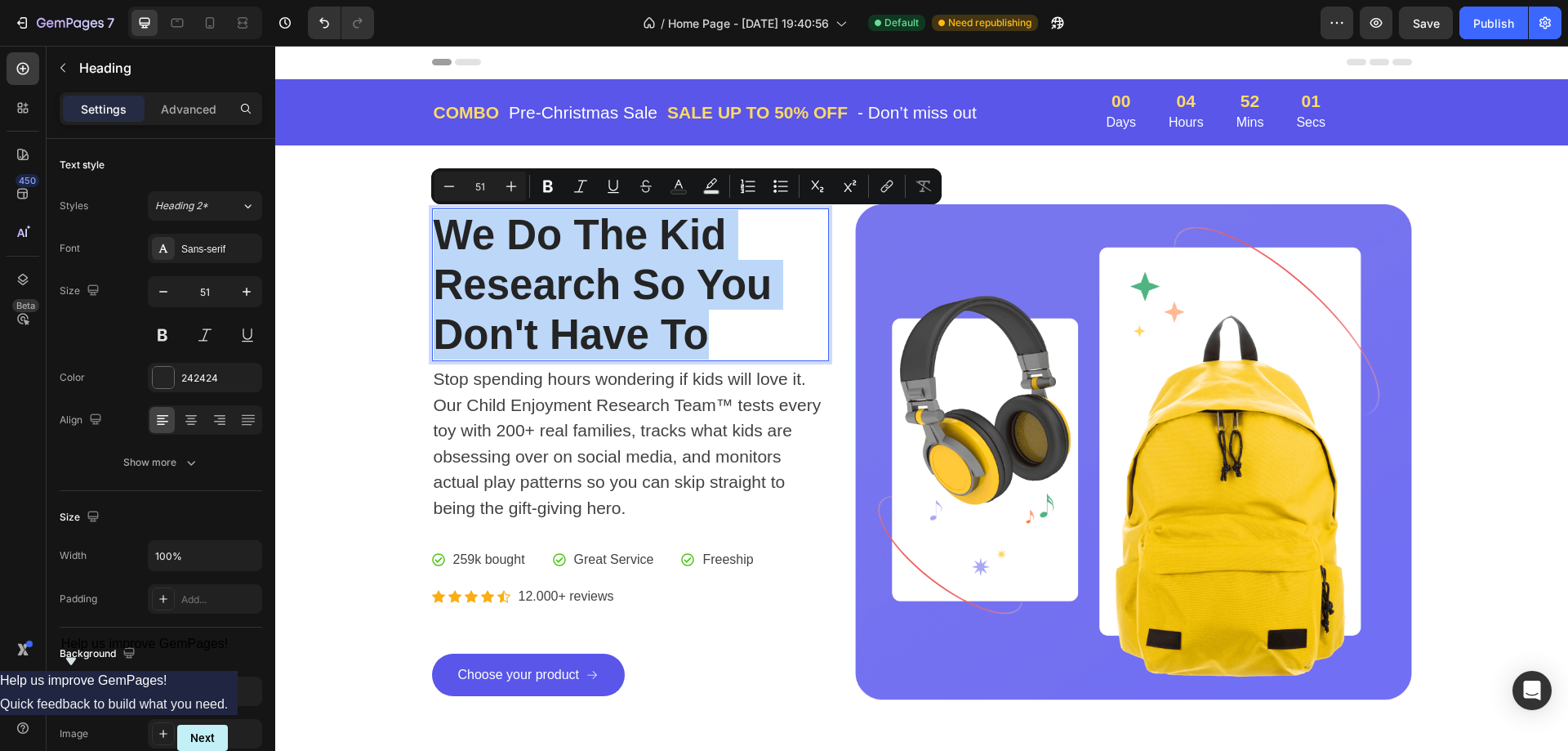
click at [654, 243] on p "We Do The Kid Research So You Don't Have To" at bounding box center [630, 285] width 394 height 150
click at [660, 240] on p "We Do The Kid Research So You Don't Have To" at bounding box center [630, 285] width 394 height 150
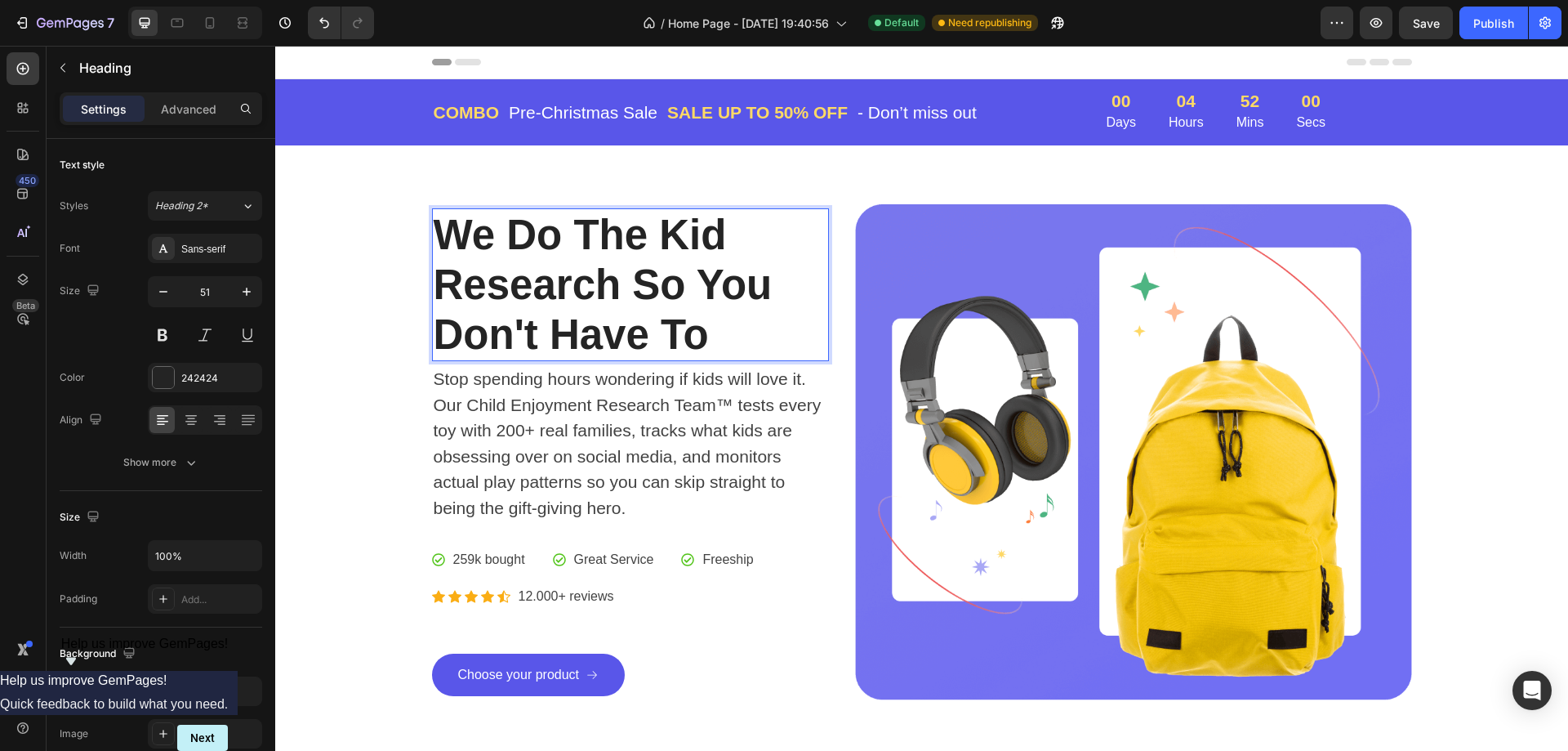
click at [728, 233] on p "We Do The Kid Research So You Don't Have To" at bounding box center [630, 285] width 394 height 150
click at [670, 453] on p "Stop spending hours wondering if kids will love it. Our Child Enjoyment Researc…" at bounding box center [630, 443] width 394 height 154
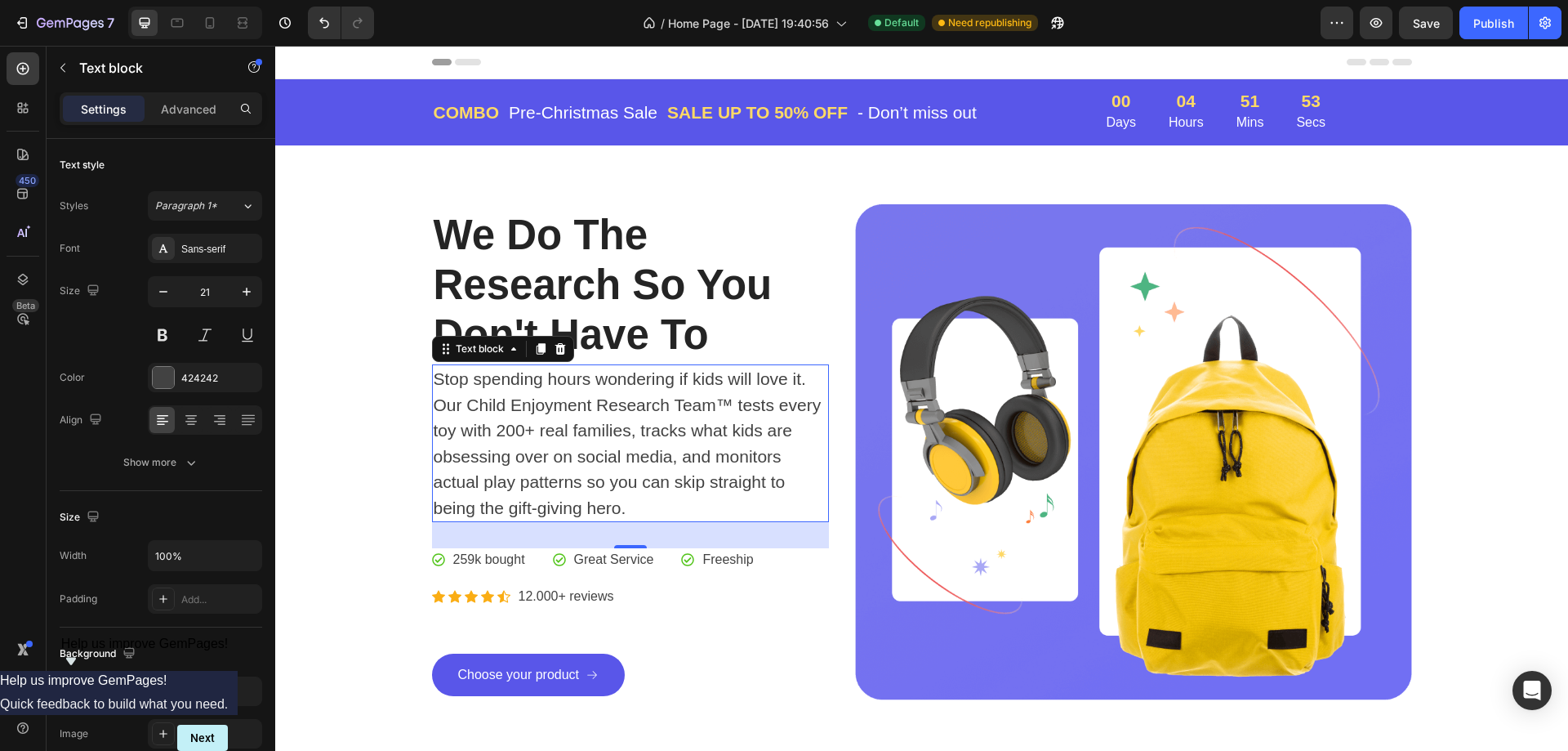
click at [640, 510] on p "Stop spending hours wondering if kids will love it. Our Child Enjoyment Researc…" at bounding box center [630, 443] width 394 height 154
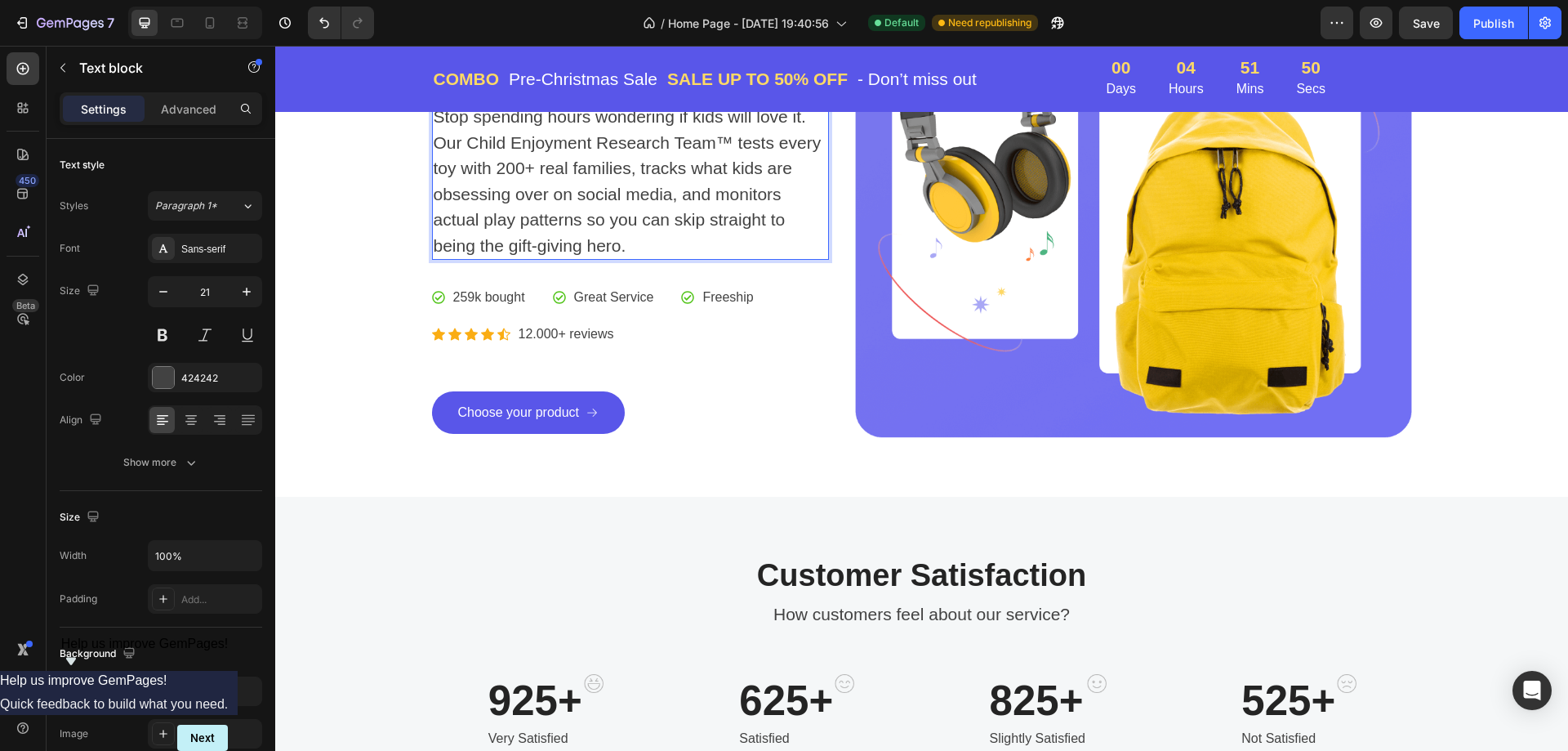
scroll to position [654, 0]
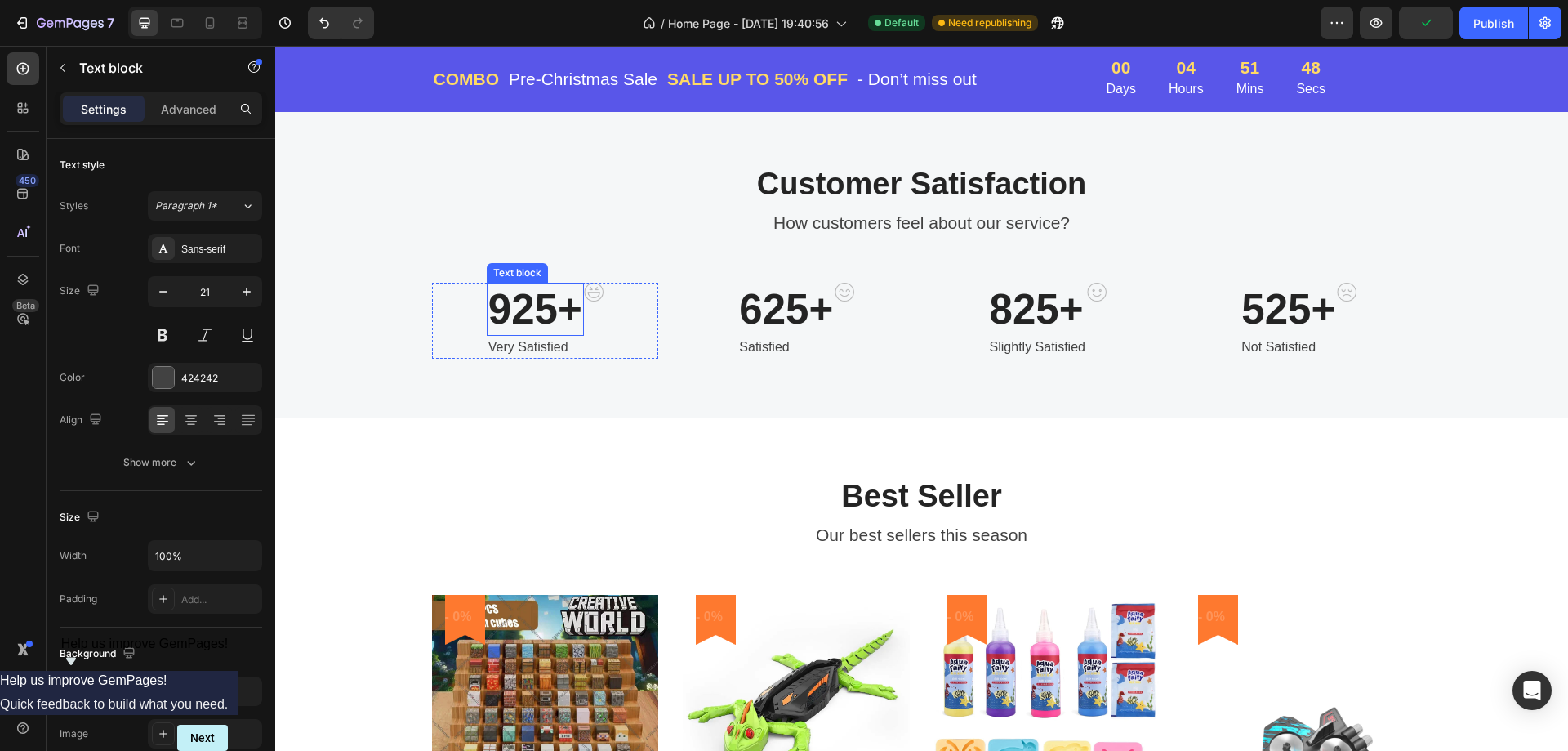
click at [518, 311] on p "925+" at bounding box center [535, 309] width 93 height 50
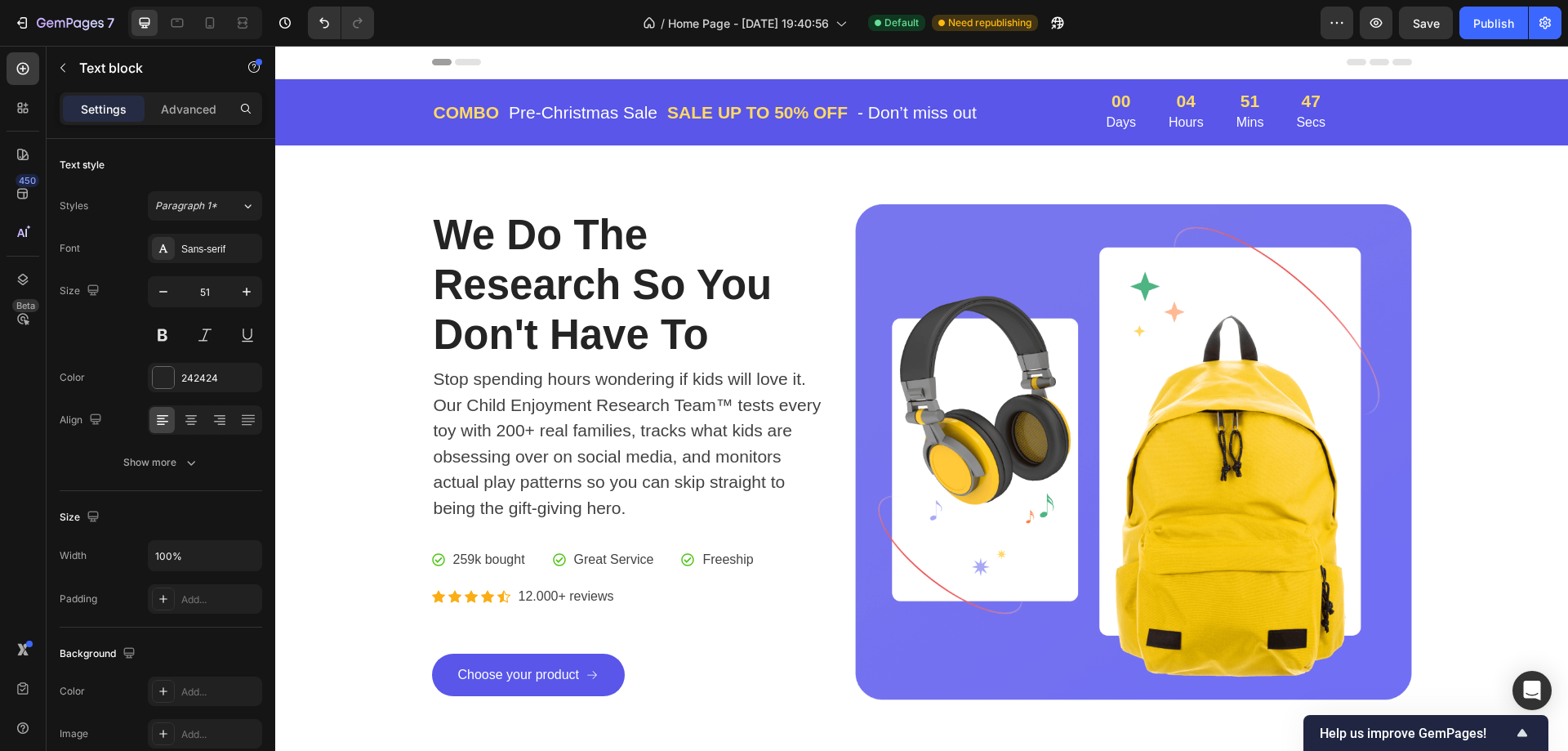
scroll to position [572, 0]
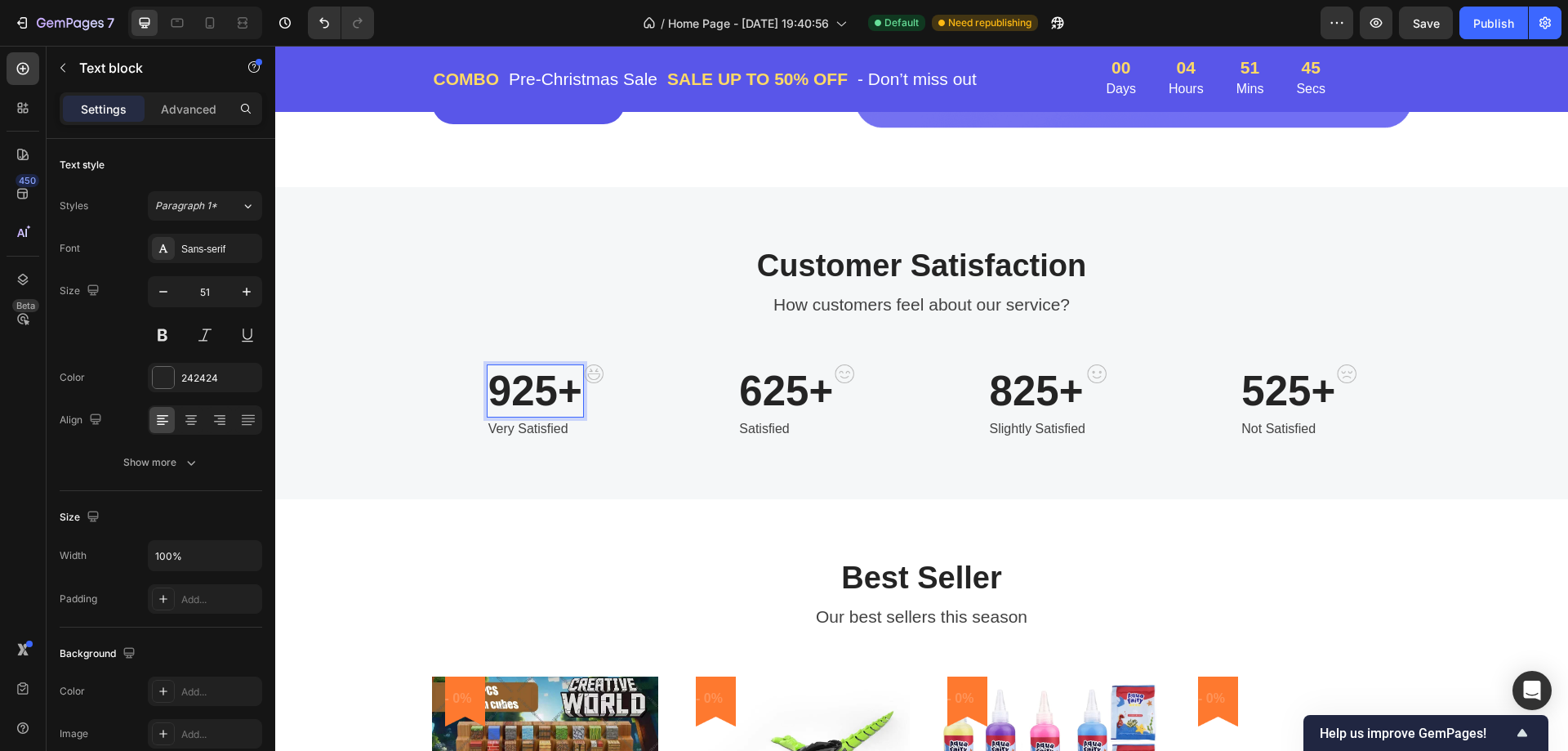
click at [535, 396] on p "925+" at bounding box center [535, 391] width 93 height 50
click at [787, 389] on p "625+" at bounding box center [785, 391] width 93 height 50
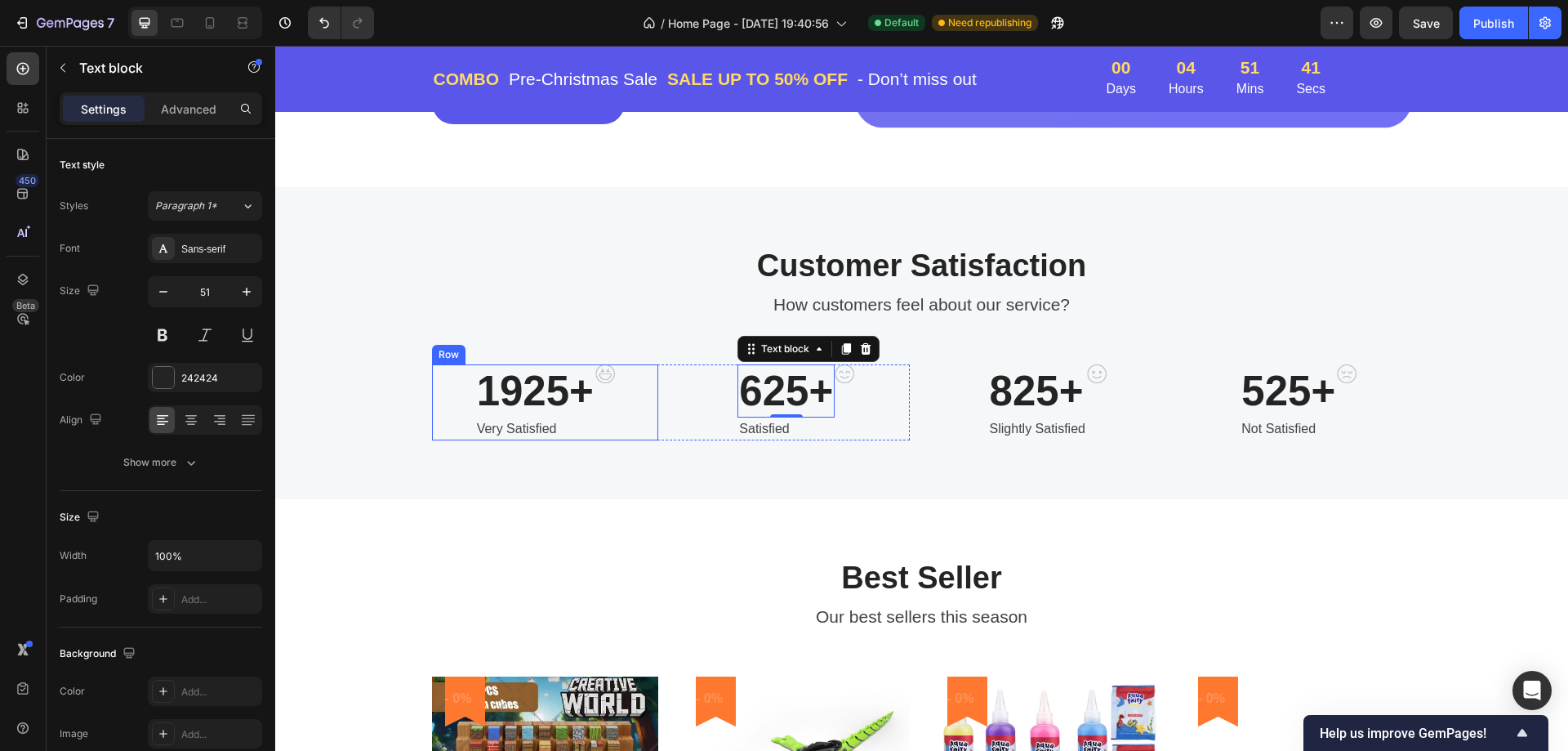
click at [603, 369] on img at bounding box center [605, 373] width 19 height 18
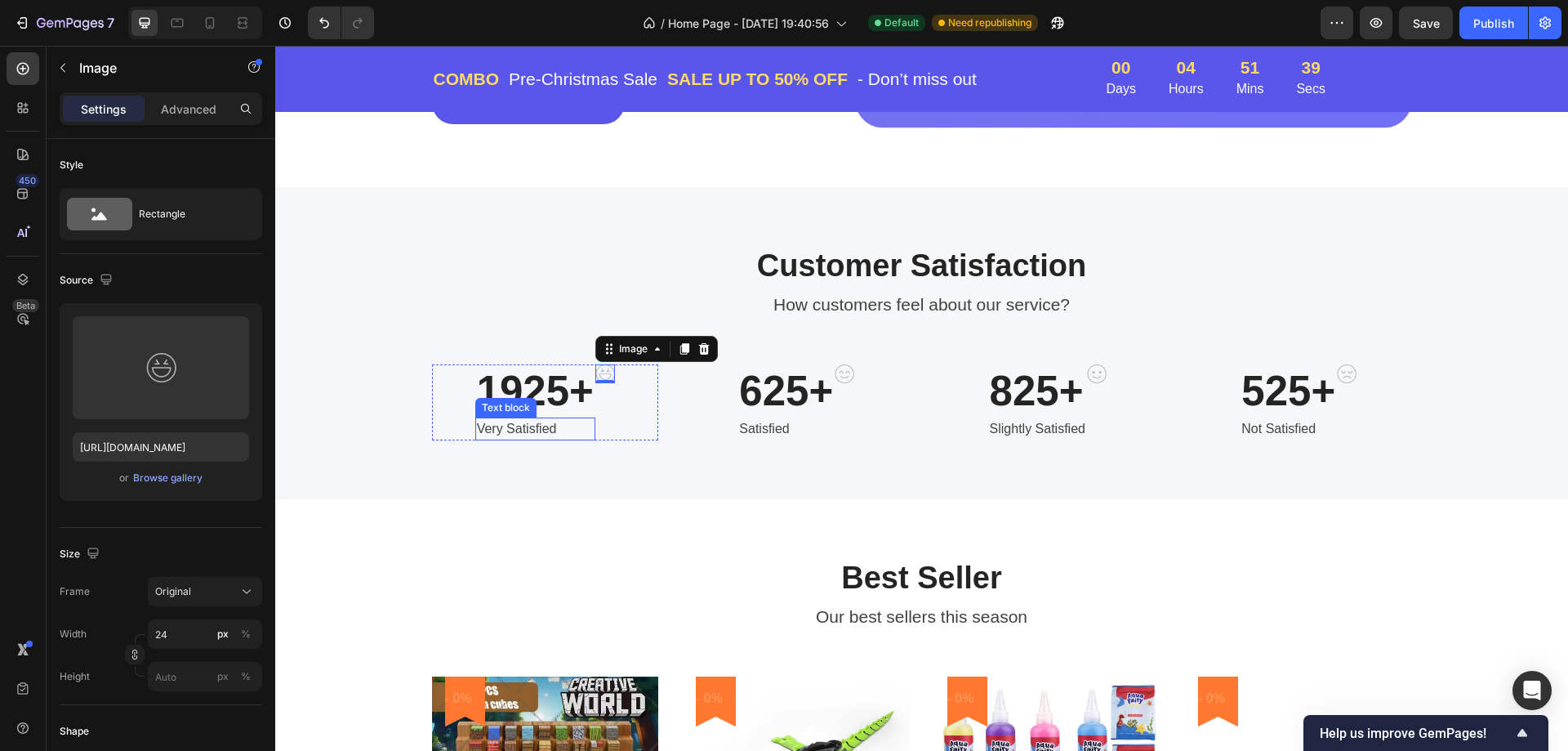
click at [539, 430] on p "Very Satisfied" at bounding box center [535, 429] width 117 height 19
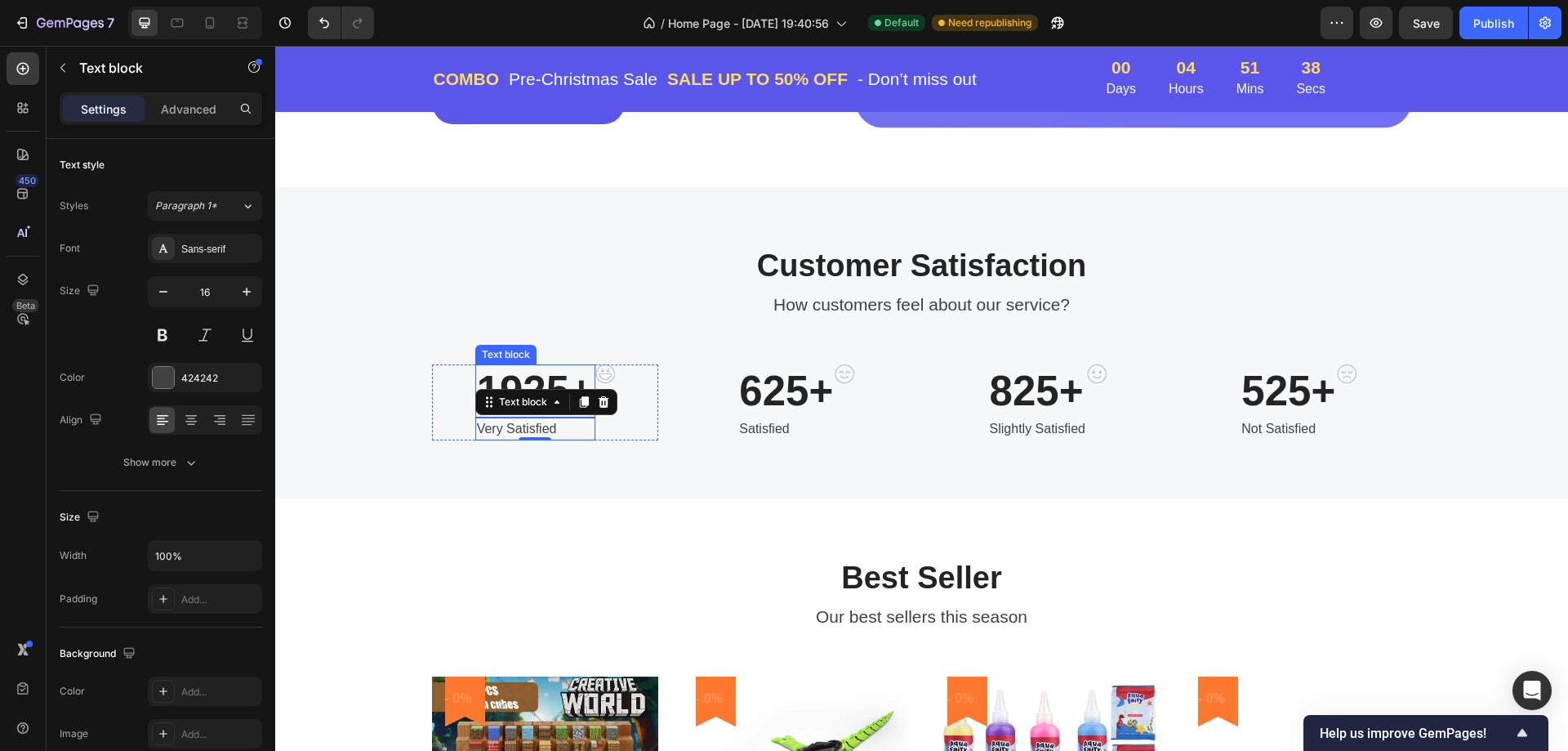
click at [518, 379] on p "1925+" at bounding box center [535, 391] width 117 height 50
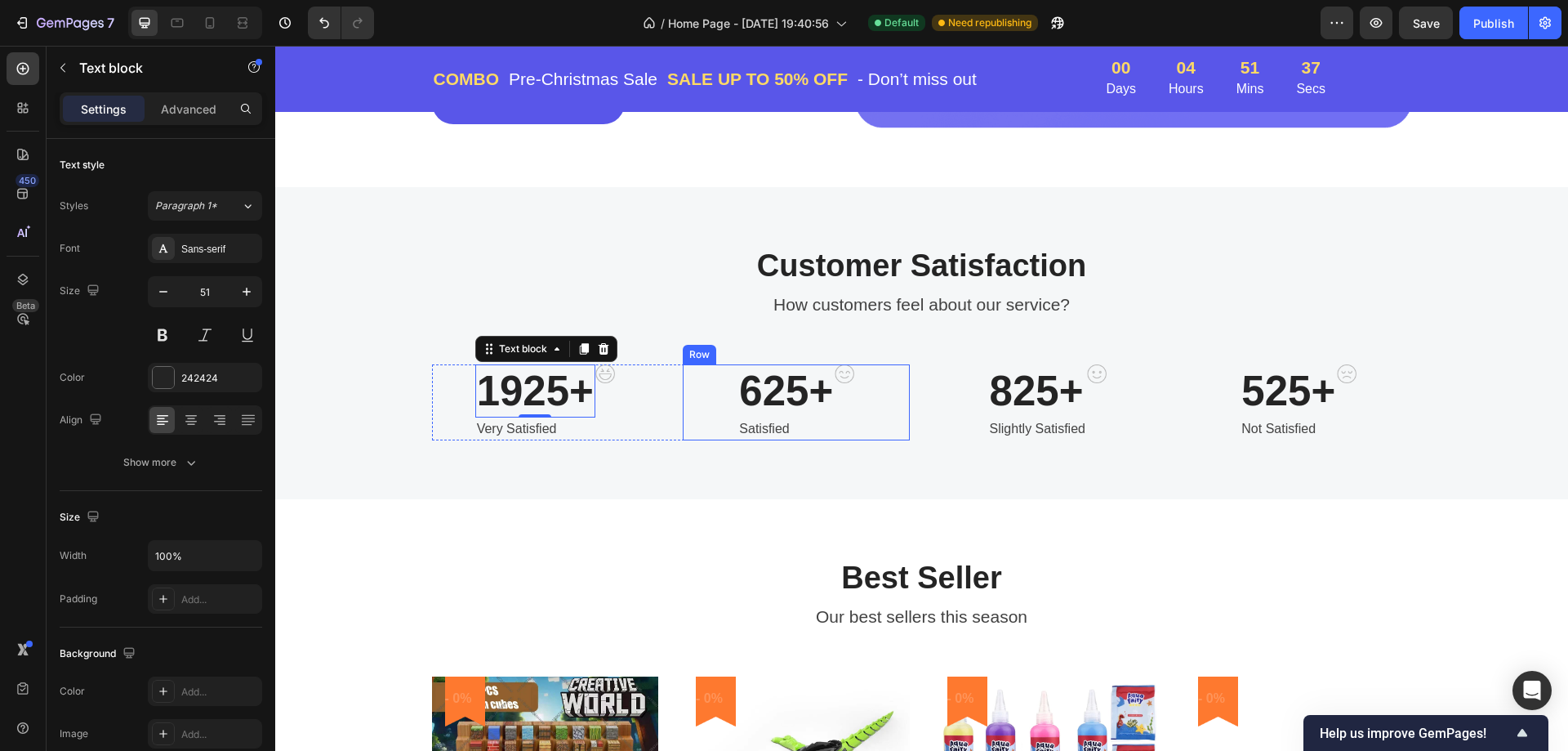
click at [772, 386] on p "625+" at bounding box center [785, 391] width 93 height 50
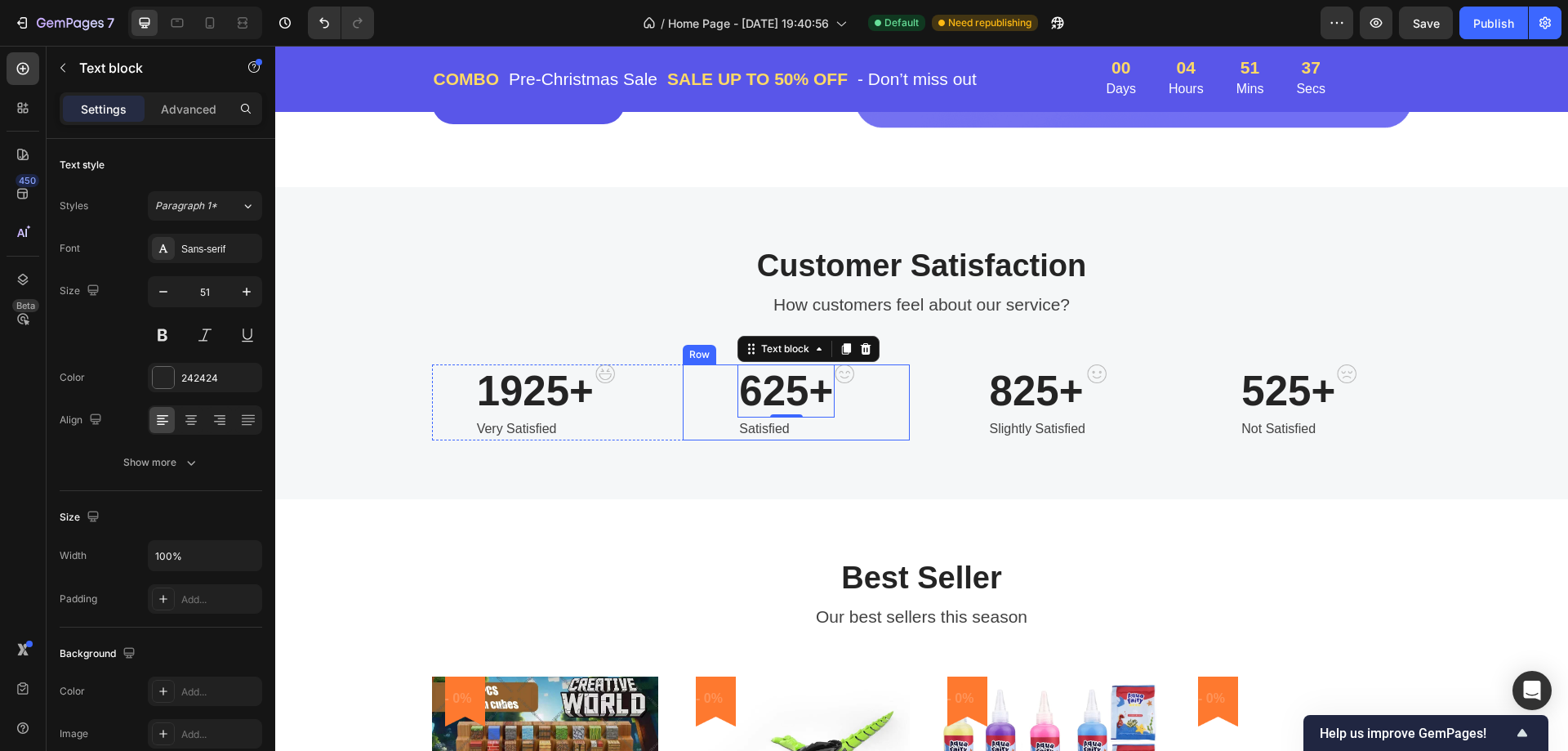
click at [903, 395] on div "1925+ Text block Very Satisfied Text block Image Row 625+ Text block 0 Satisfie…" at bounding box center [921, 402] width 980 height 76
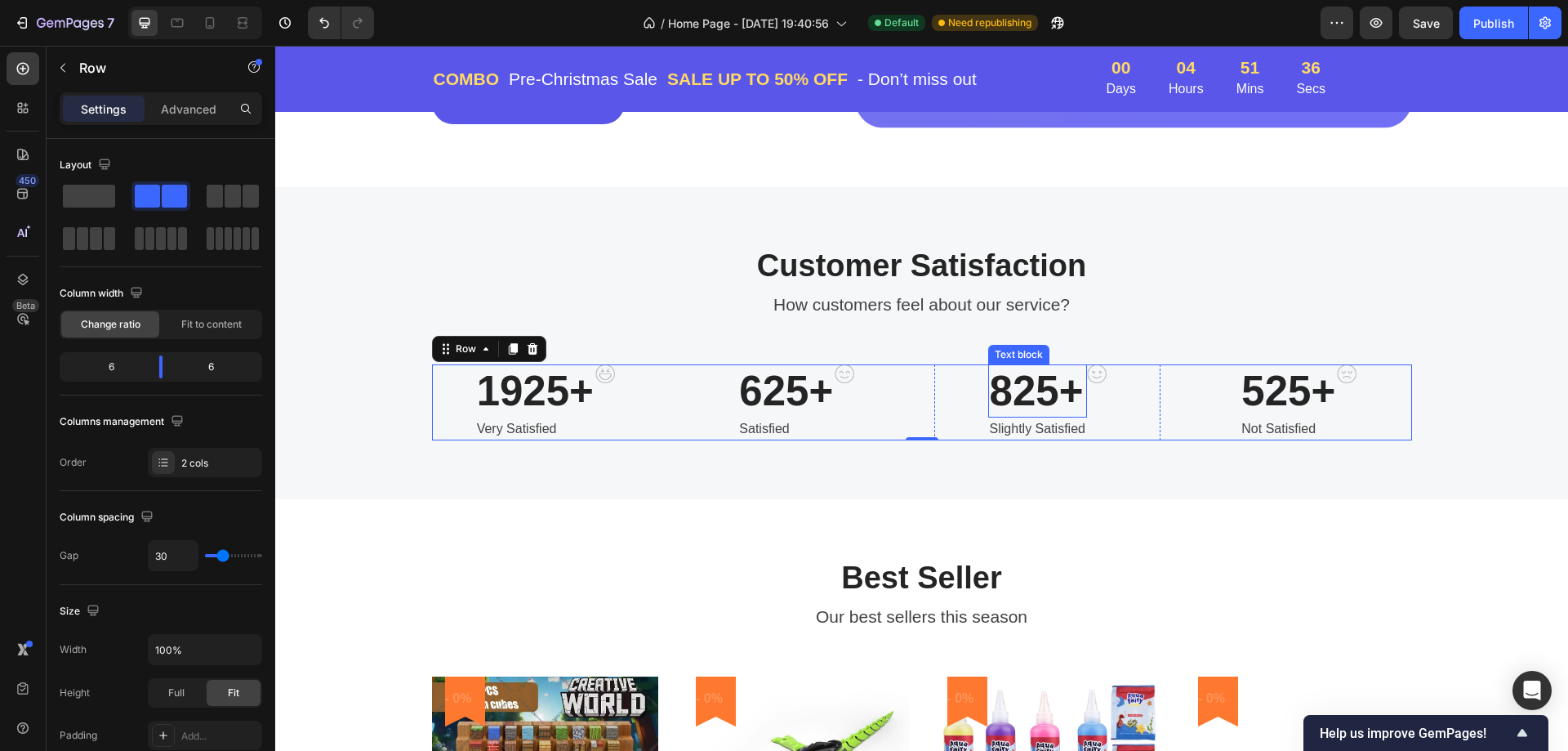
click at [1001, 389] on p "825+" at bounding box center [1037, 391] width 95 height 50
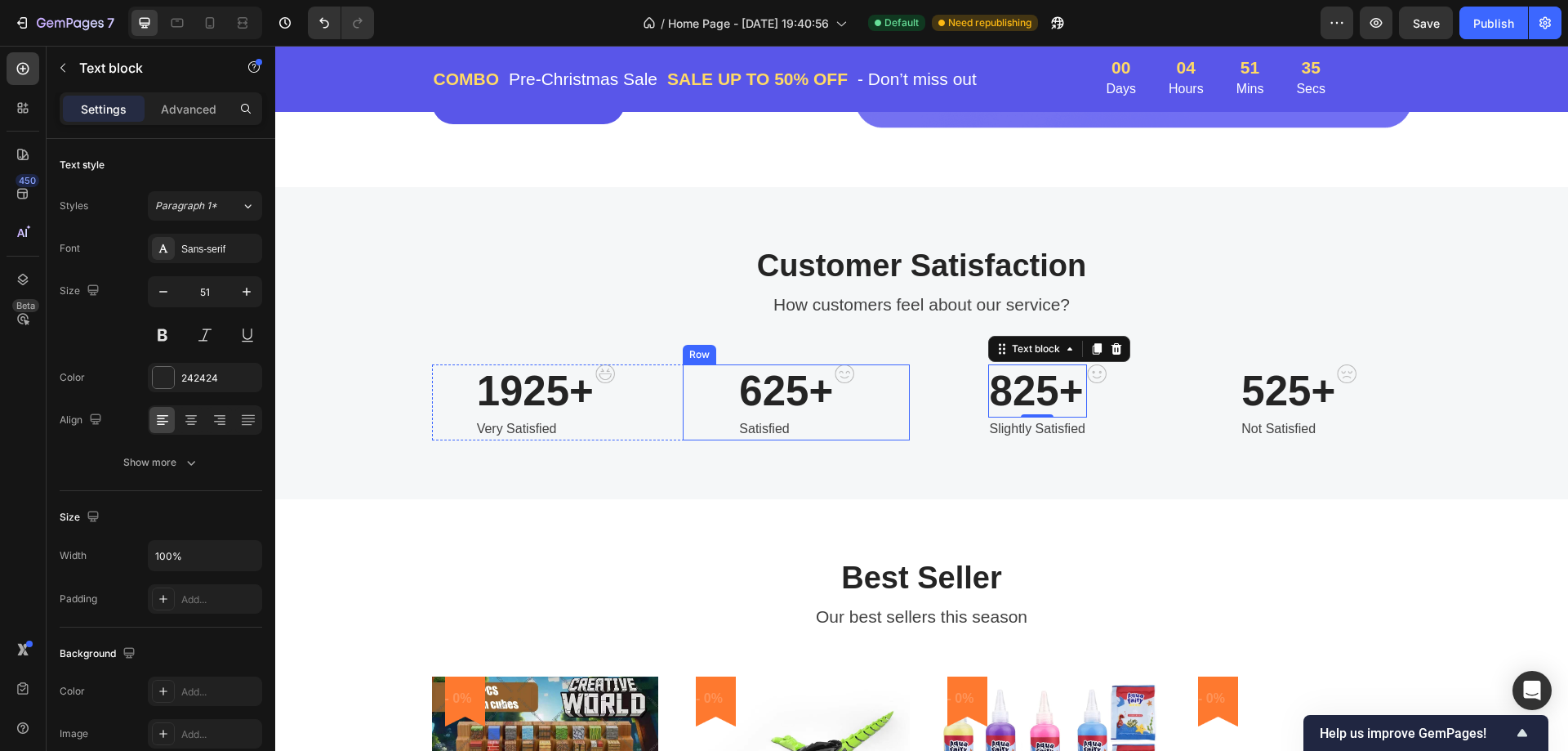
click at [741, 397] on p "625+" at bounding box center [785, 391] width 93 height 50
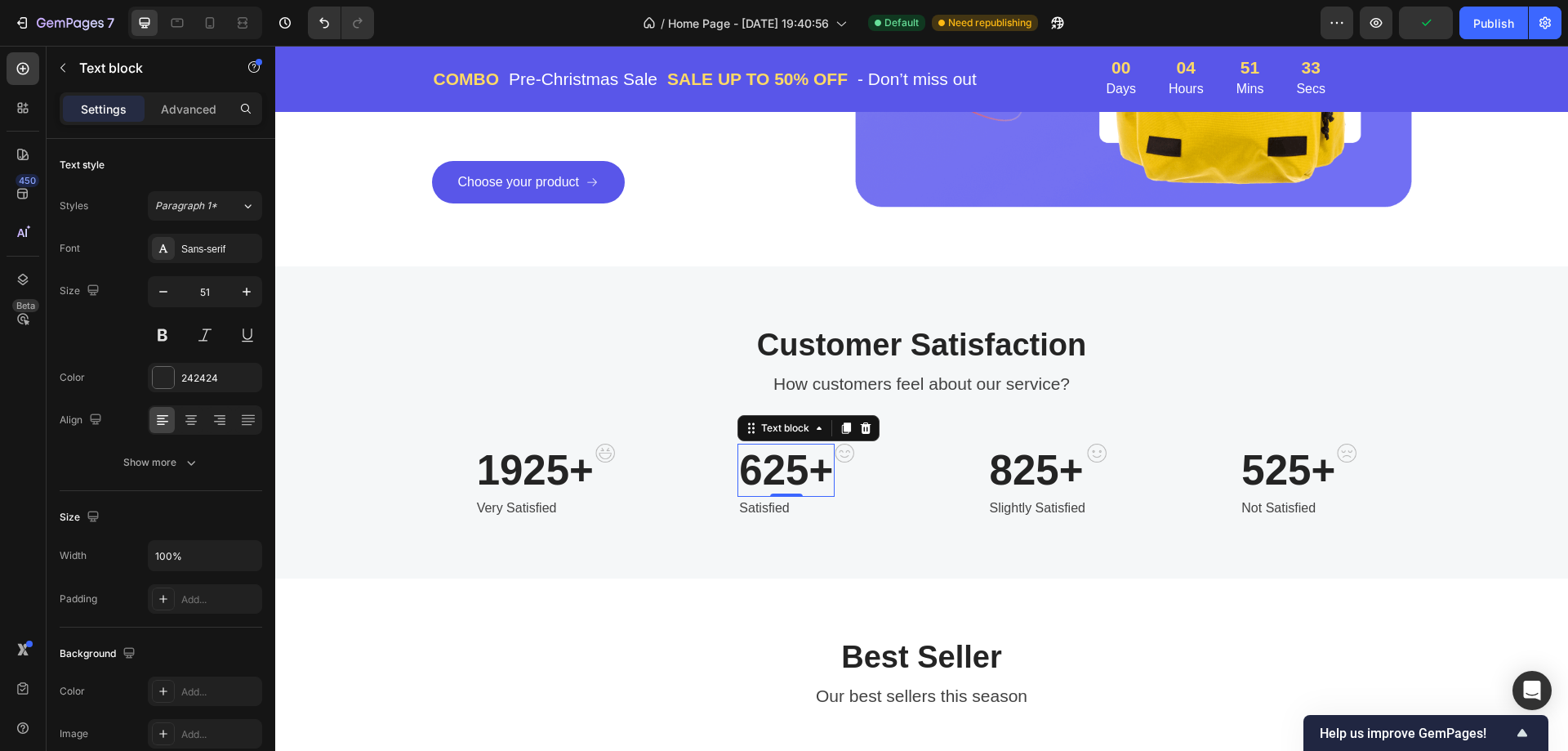
scroll to position [490, 0]
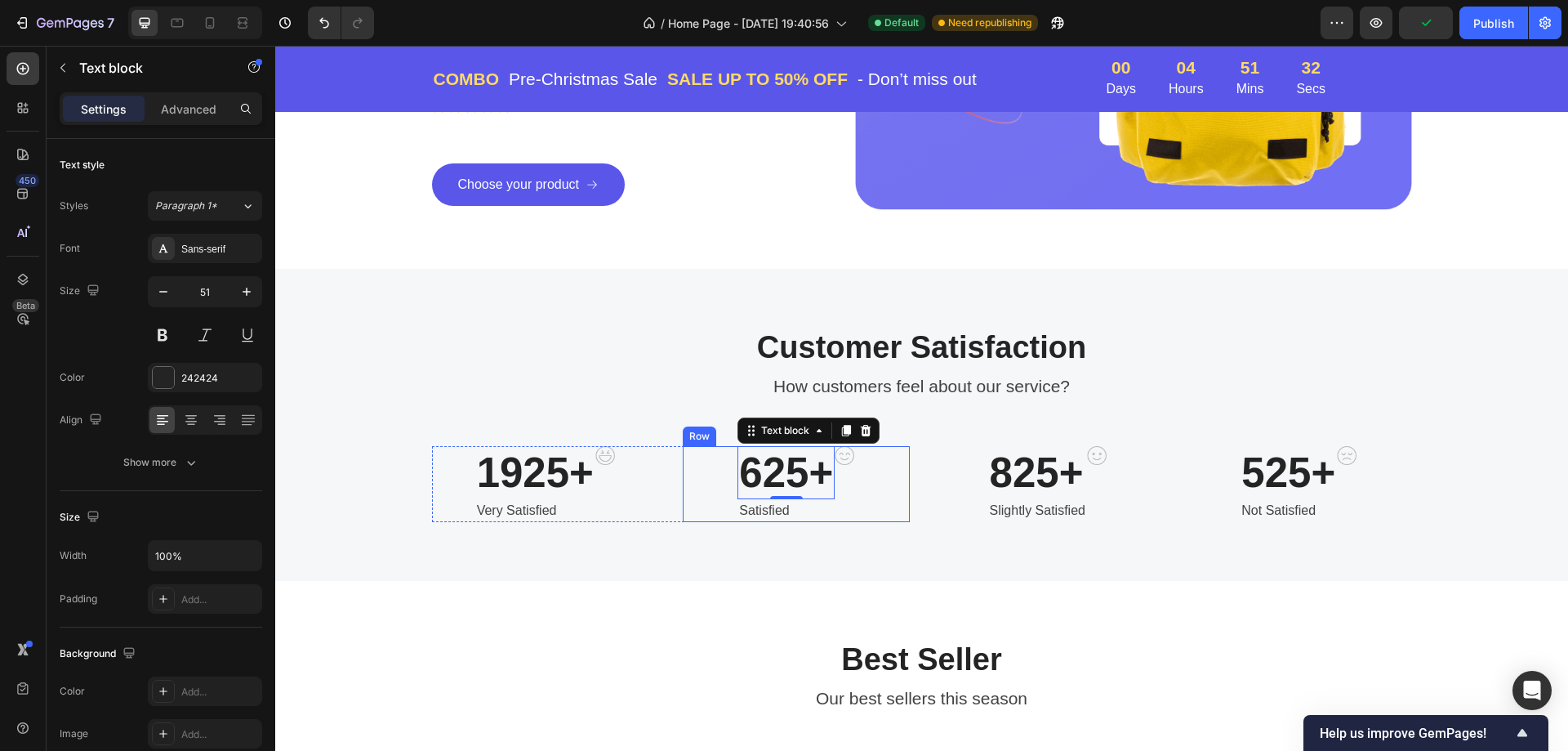
click at [886, 496] on div "625+ Text block 0 Satisfied Text block Image Row" at bounding box center [796, 484] width 227 height 76
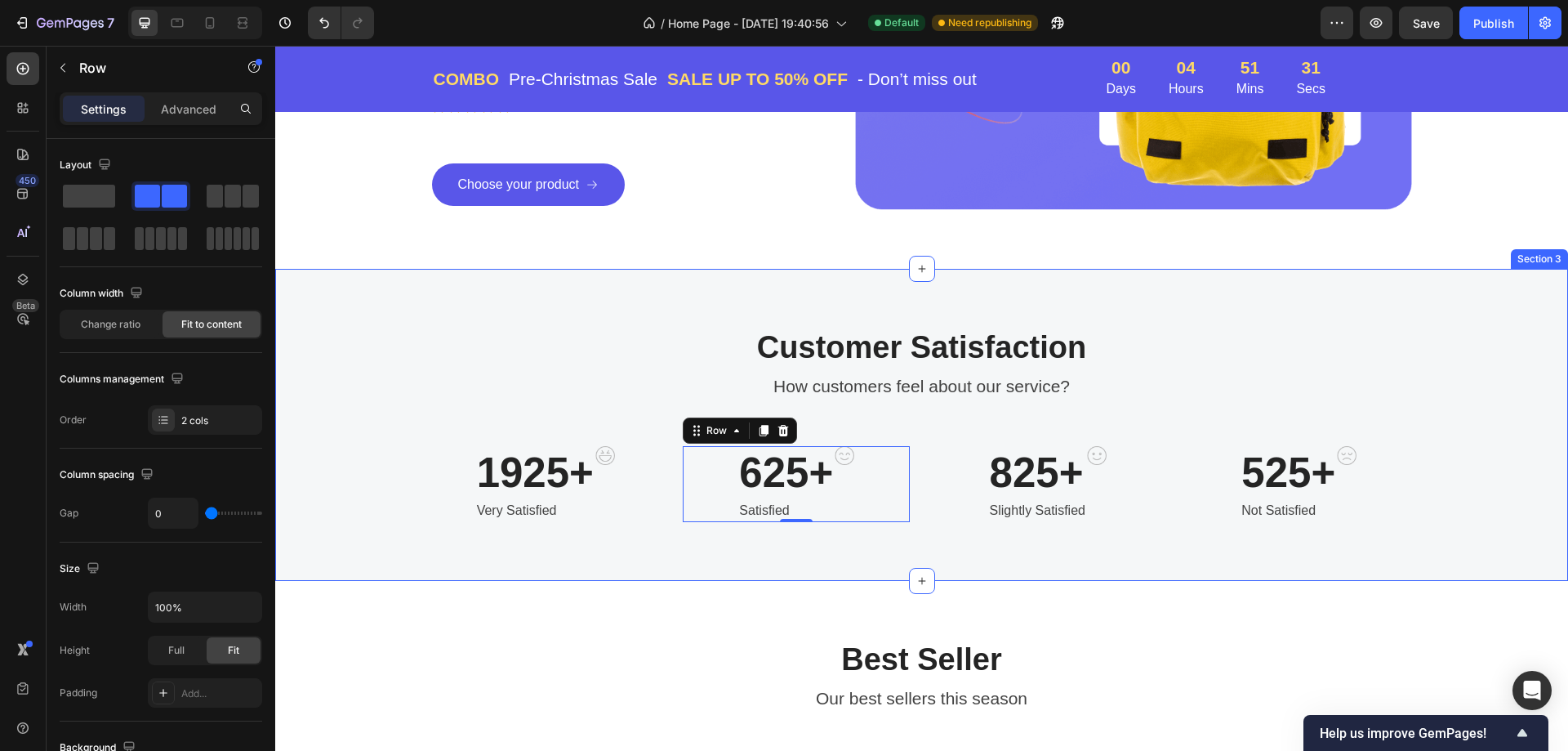
click at [387, 300] on div "Customer Satisfaction Heading How customers feel about our service? Text block …" at bounding box center [921, 425] width 1292 height 312
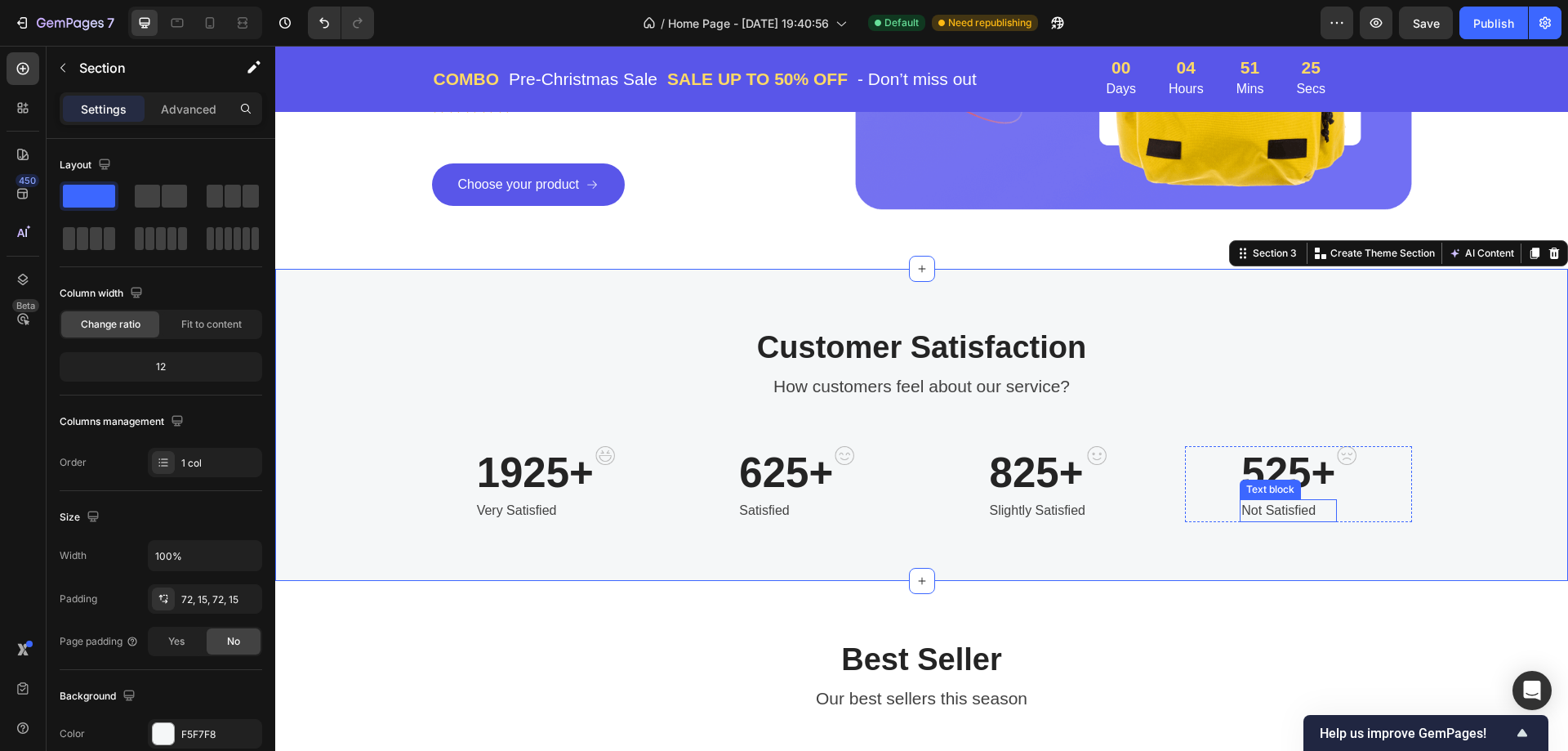
click at [1278, 485] on div "Text block" at bounding box center [1270, 489] width 55 height 14
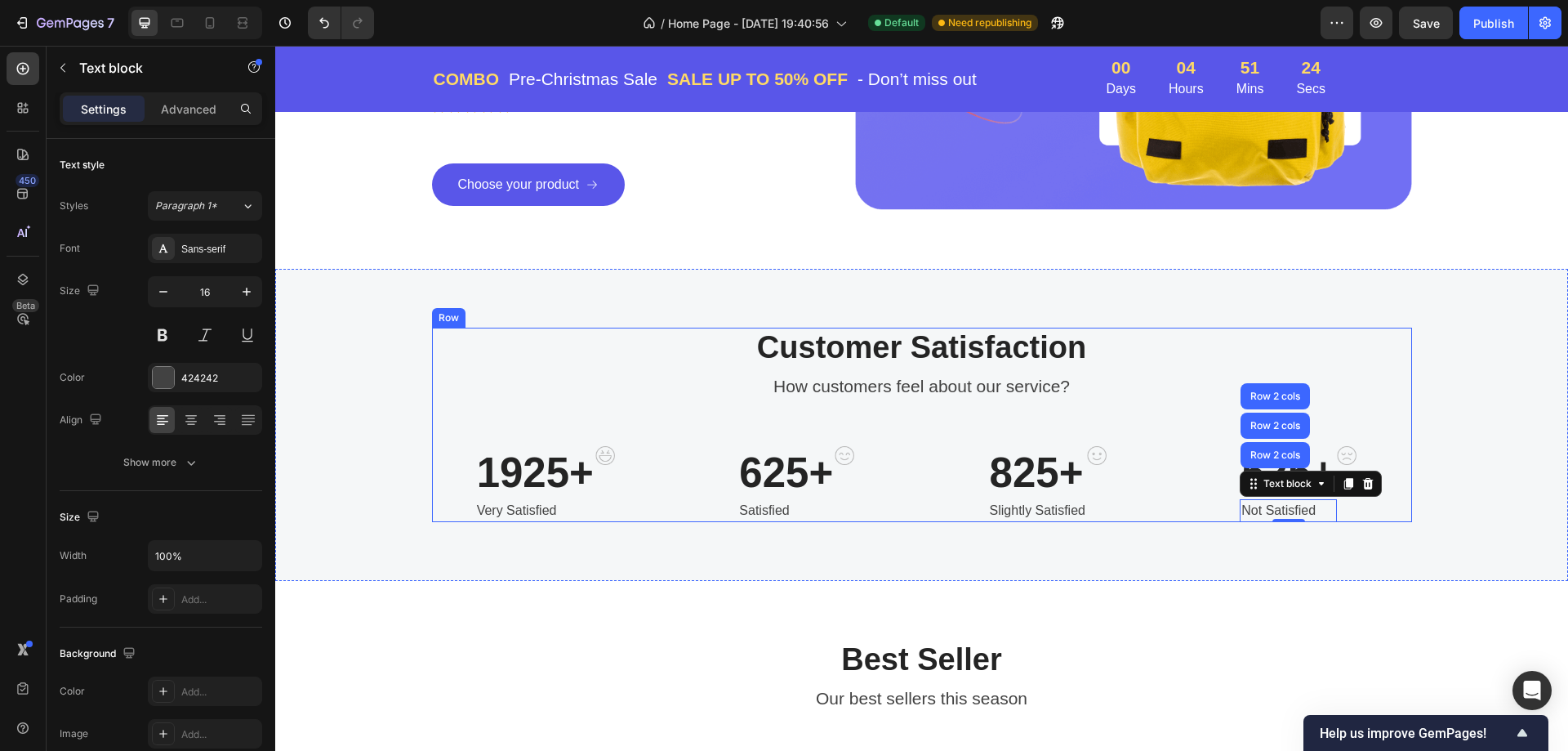
click at [1367, 416] on div "Customer Satisfaction Heading How customers feel about our service? Text block …" at bounding box center [921, 425] width 980 height 195
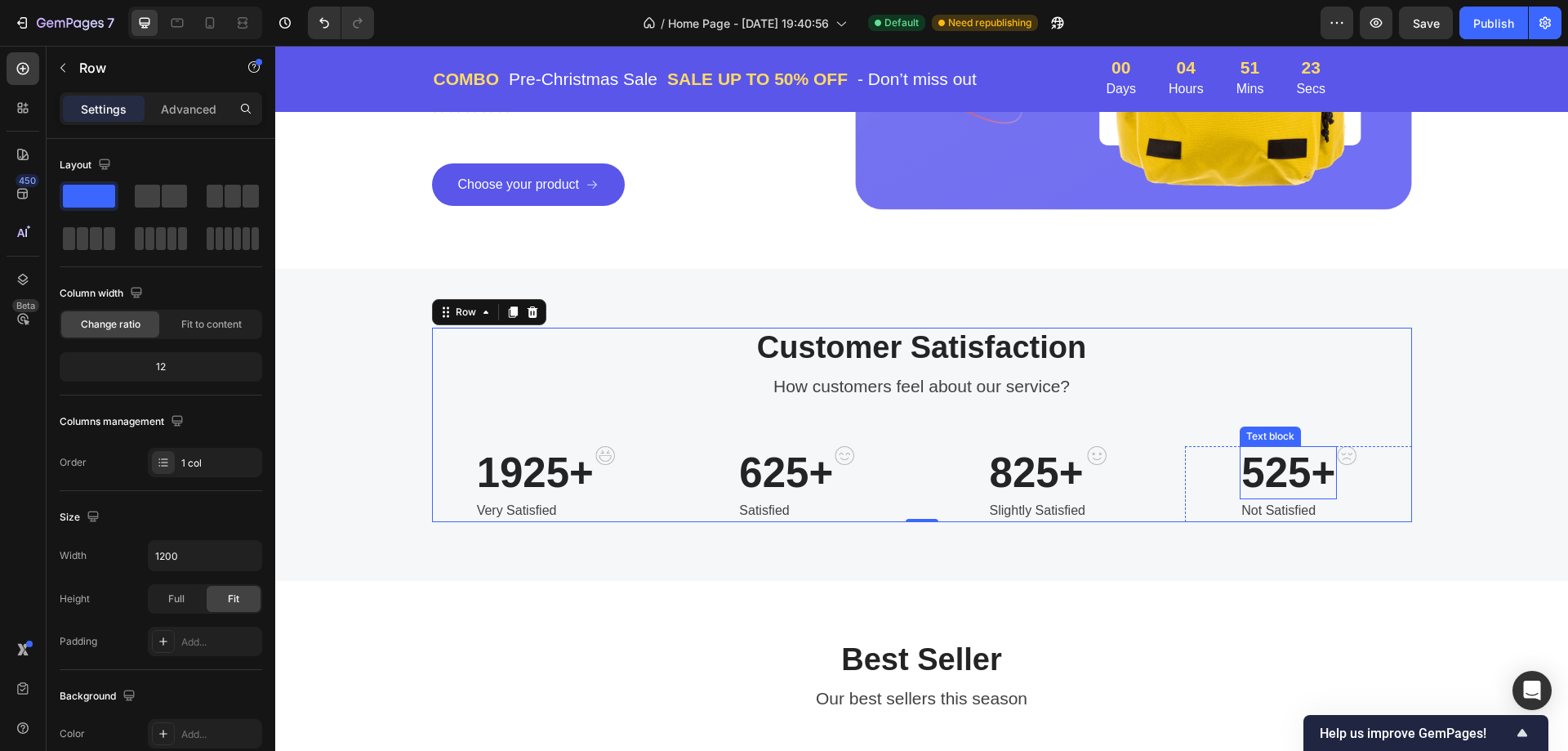
click at [1270, 475] on p "525+" at bounding box center [1288, 472] width 93 height 50
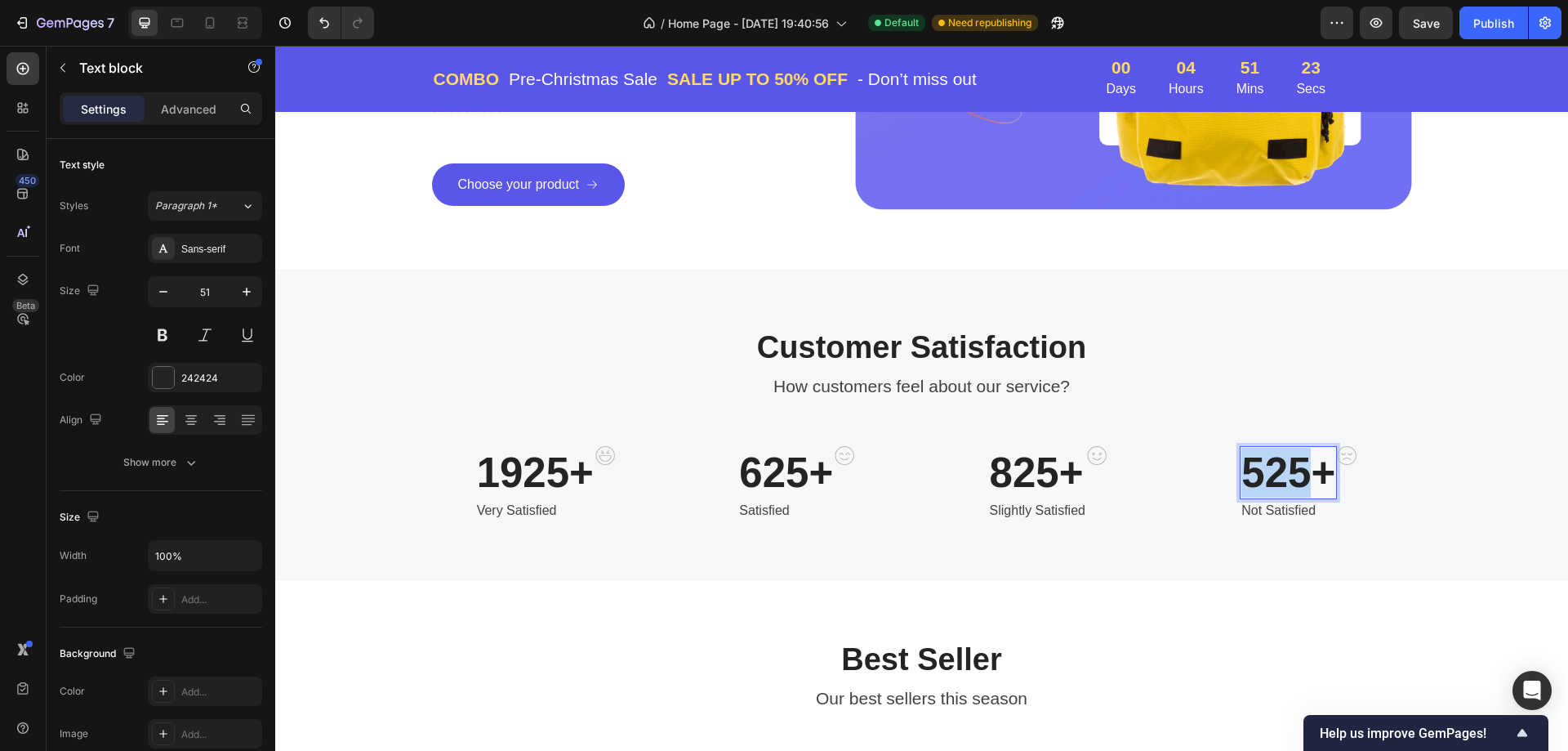
click at [1270, 475] on p "525+" at bounding box center [1288, 472] width 93 height 50
click at [1315, 511] on p "Not Satisfied" at bounding box center [1288, 510] width 74 height 19
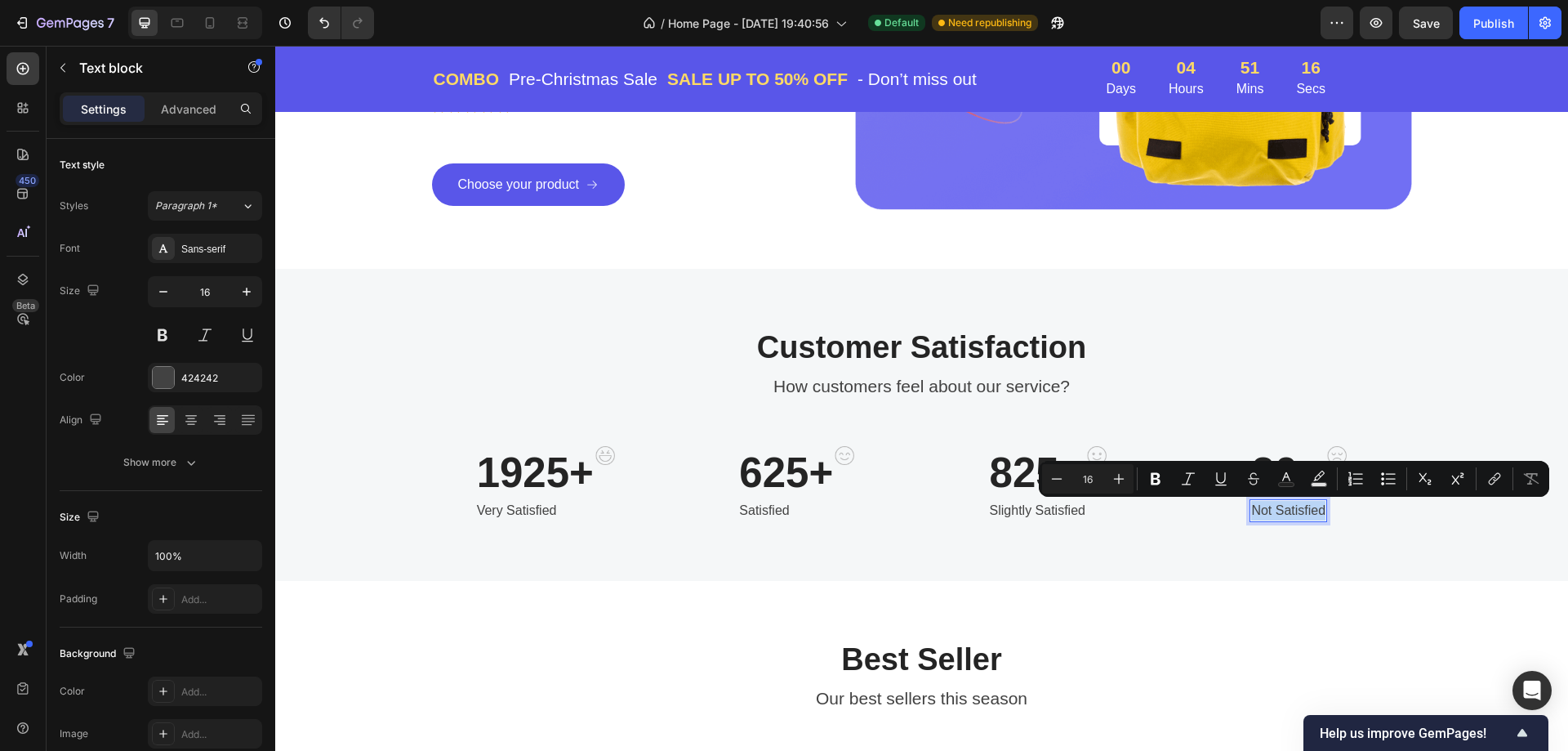
click at [1315, 511] on p "Not Satisfied" at bounding box center [1288, 510] width 74 height 19
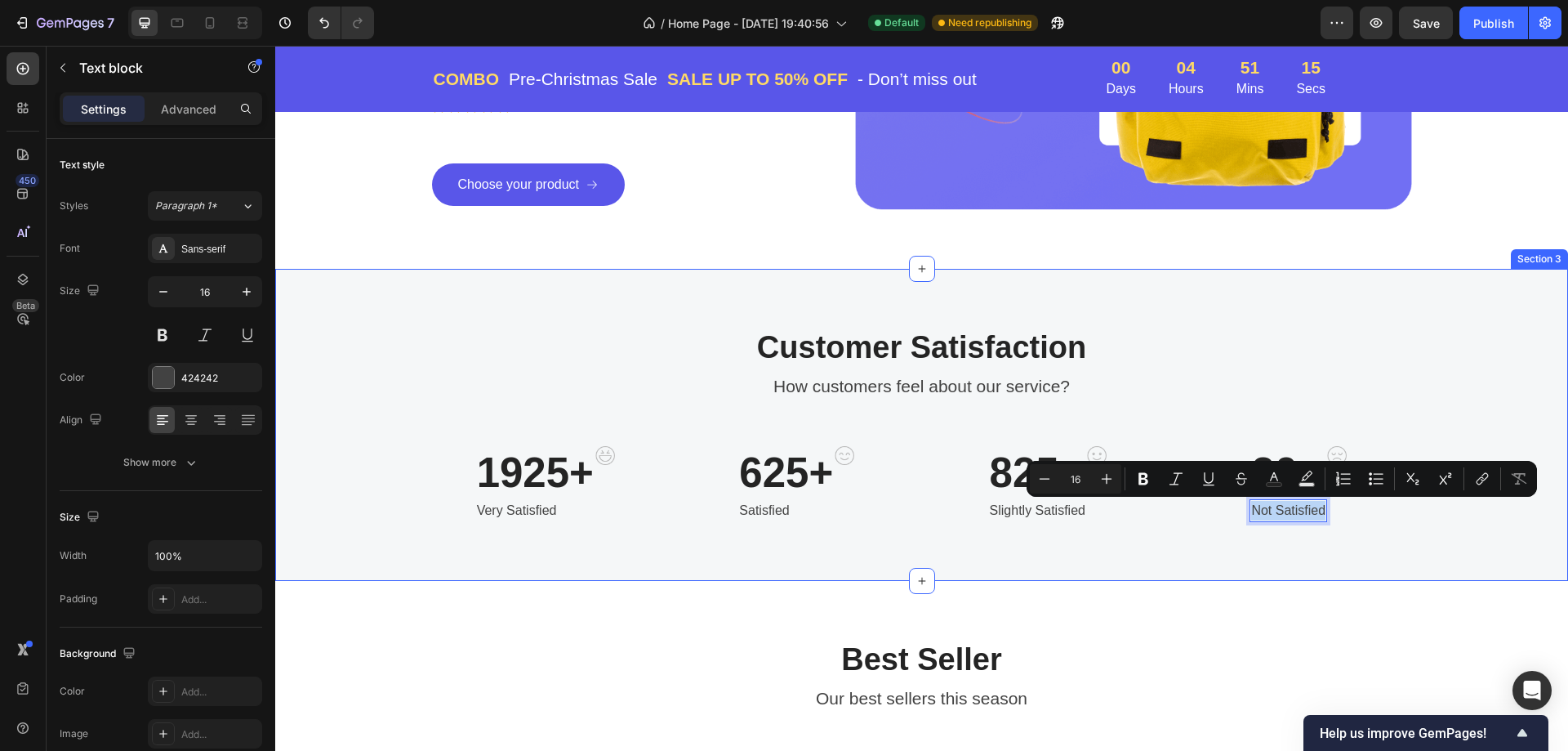
click at [1380, 523] on div "Customer Satisfaction Heading How customers feel about our service? Text block …" at bounding box center [921, 425] width 1292 height 312
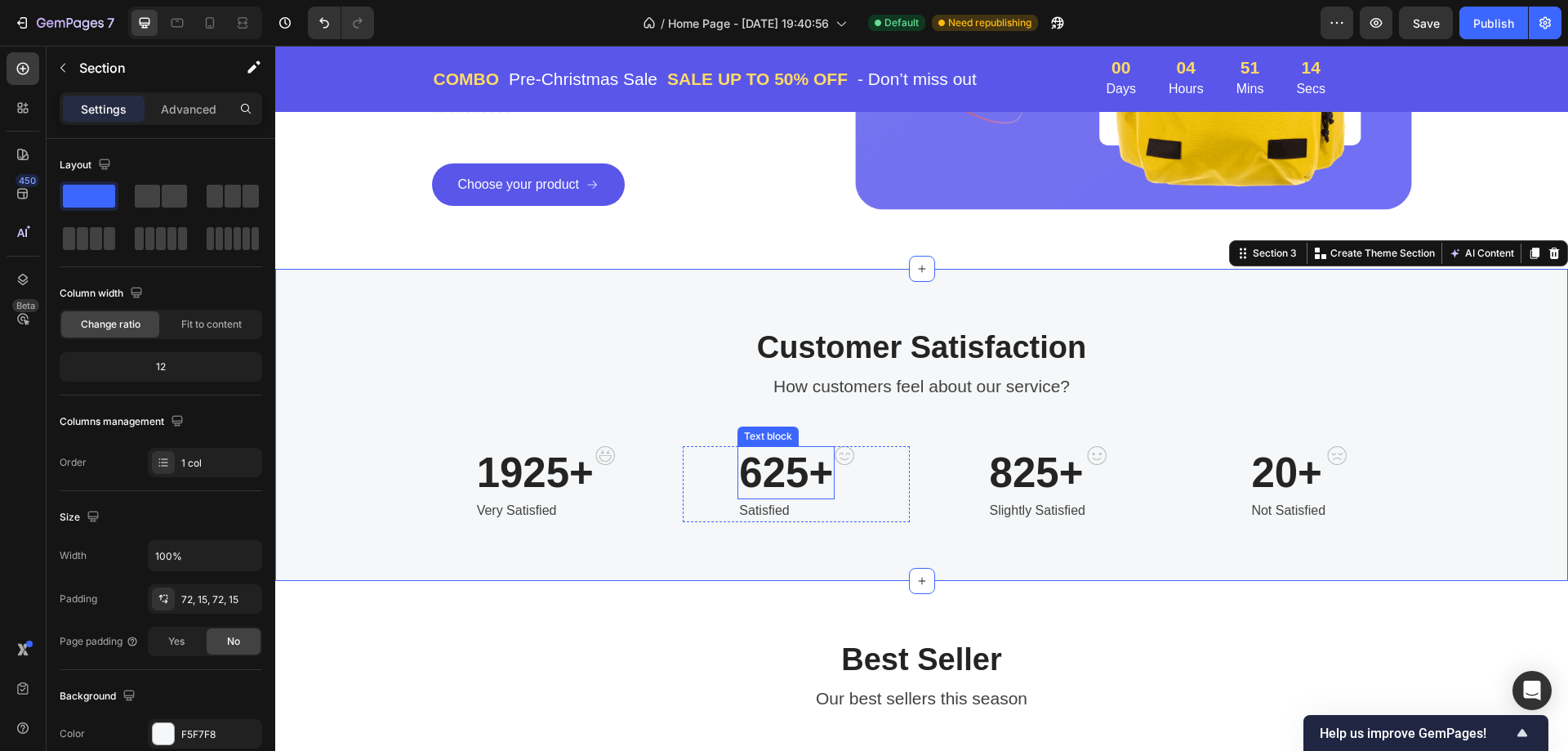
click at [788, 475] on p "625+" at bounding box center [785, 472] width 93 height 50
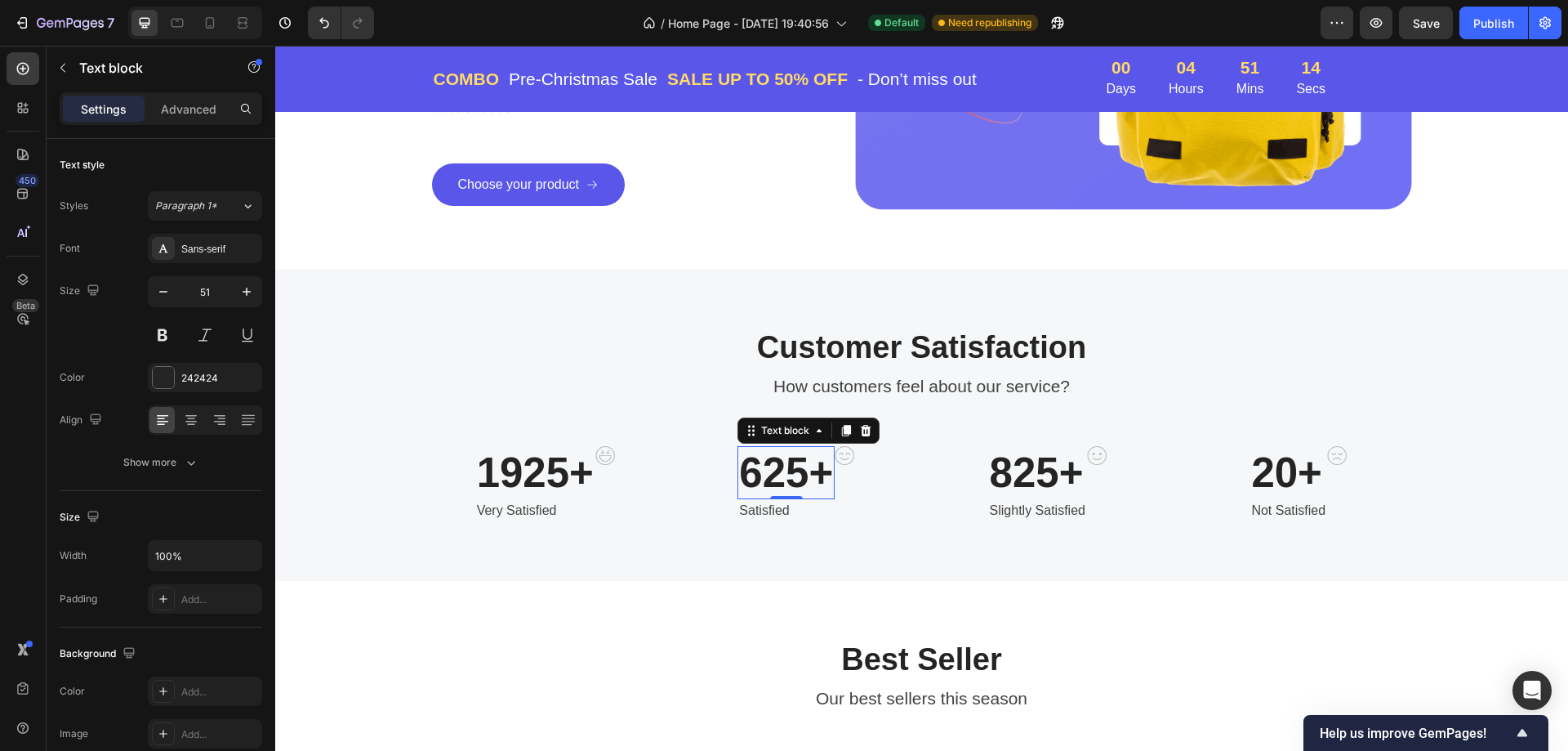
click at [788, 475] on p "625+" at bounding box center [785, 472] width 93 height 50
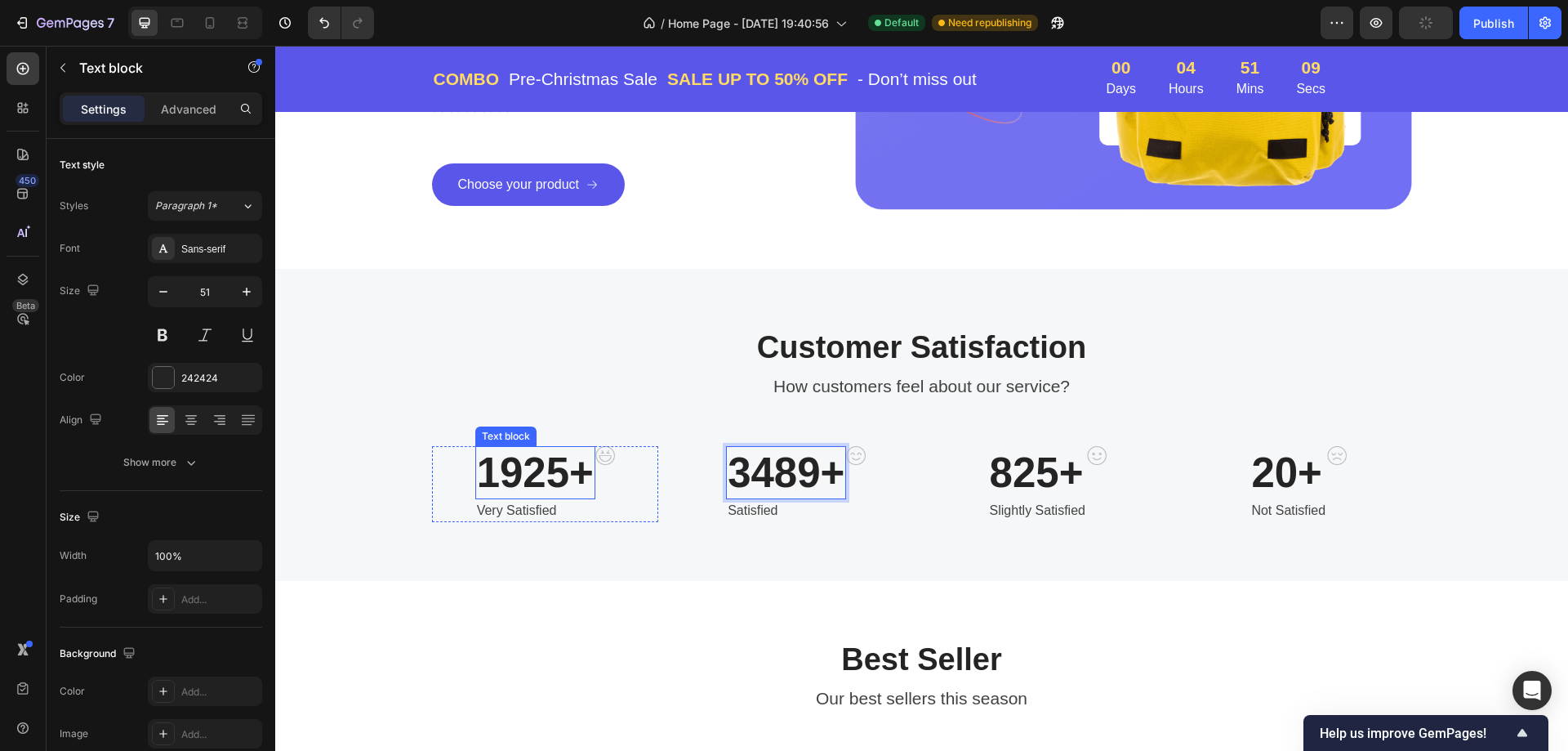
click at [559, 474] on p "1925+" at bounding box center [535, 472] width 117 height 50
click at [559, 473] on p "1925+" at bounding box center [535, 472] width 117 height 50
click at [751, 462] on p "3489+" at bounding box center [785, 472] width 117 height 50
click at [746, 469] on p "3489+" at bounding box center [785, 472] width 117 height 50
click at [778, 550] on div "Customer Satisfaction Heading How customers feel about our service? Text block …" at bounding box center [921, 425] width 1292 height 312
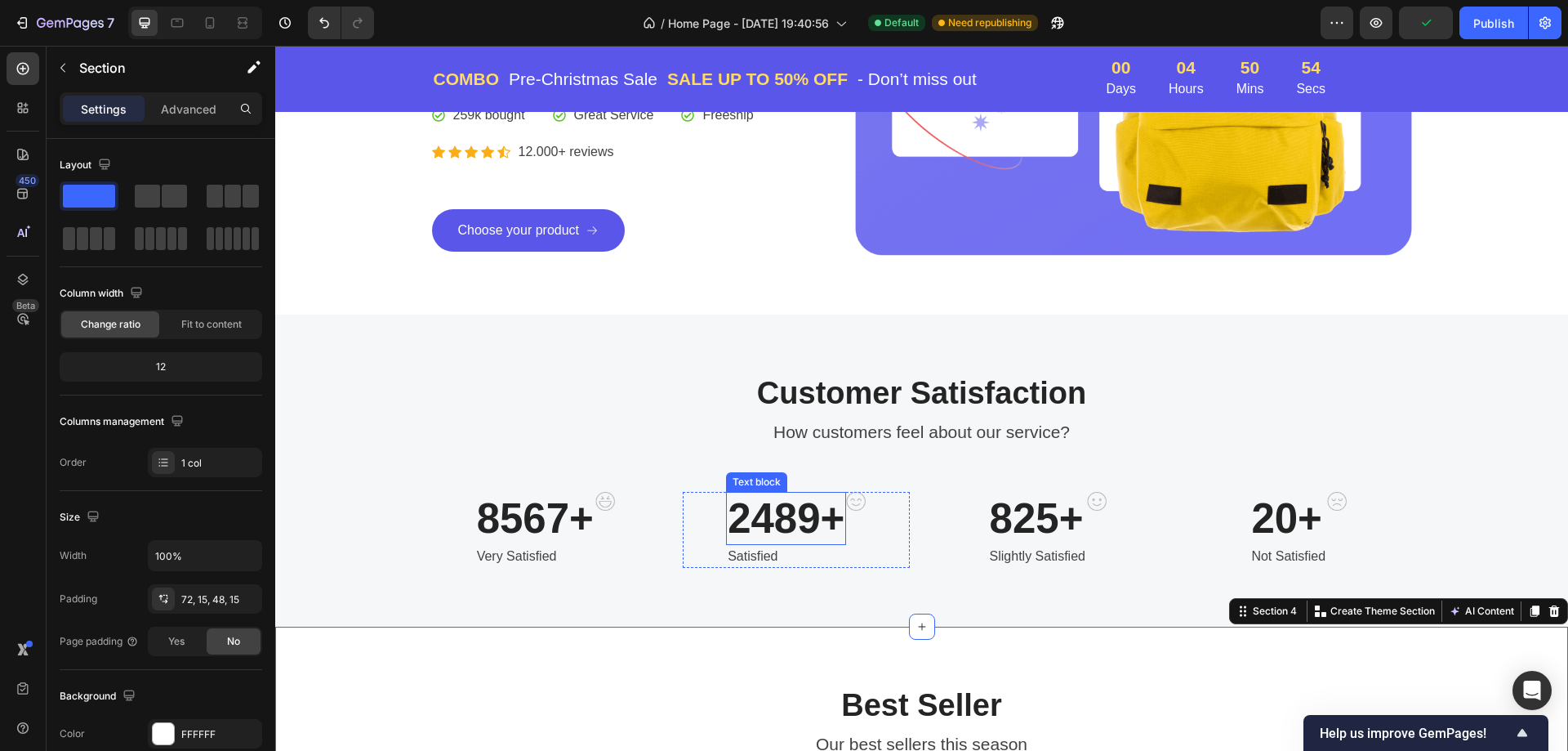
scroll to position [409, 0]
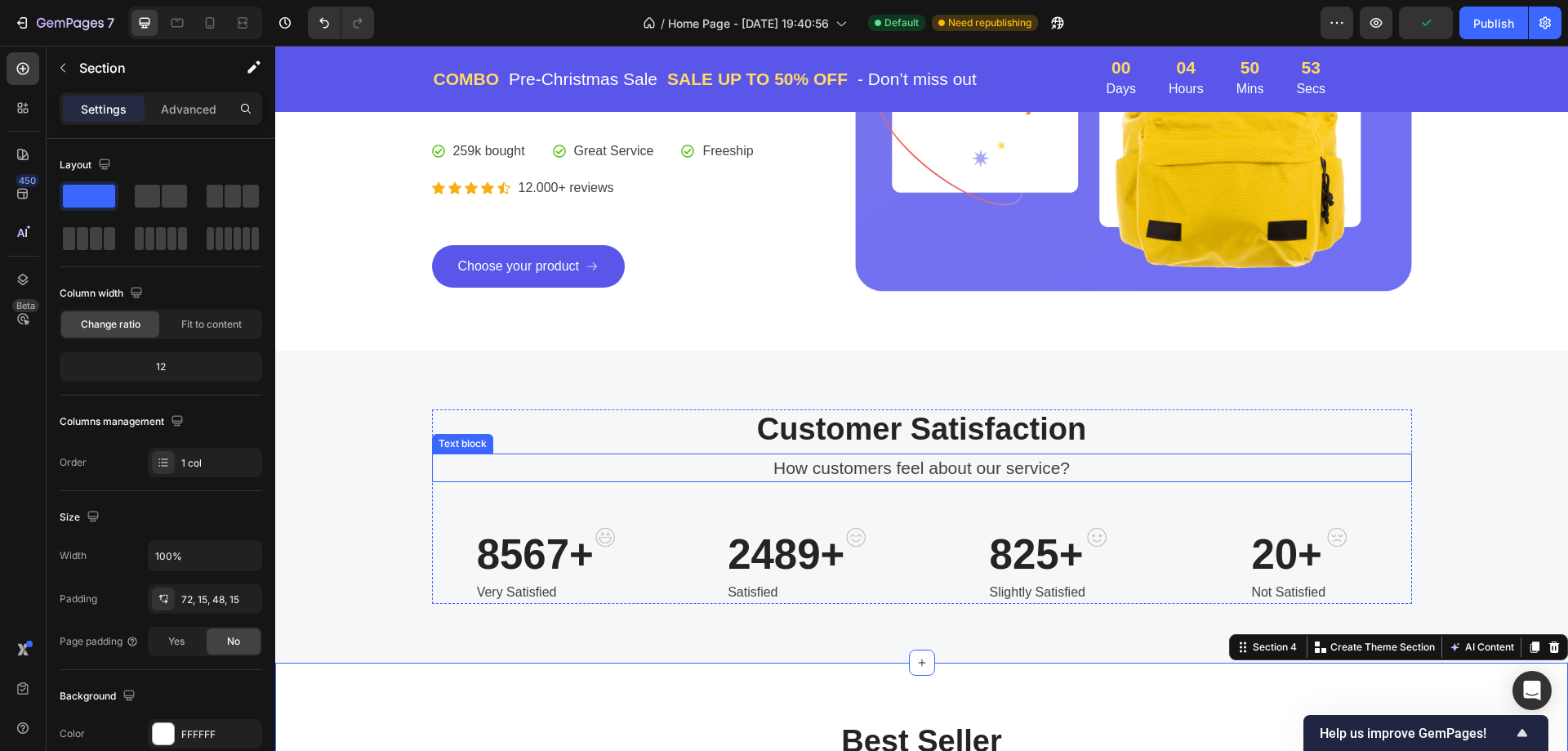
click at [997, 460] on p "How customers feel about our service?" at bounding box center [921, 468] width 976 height 26
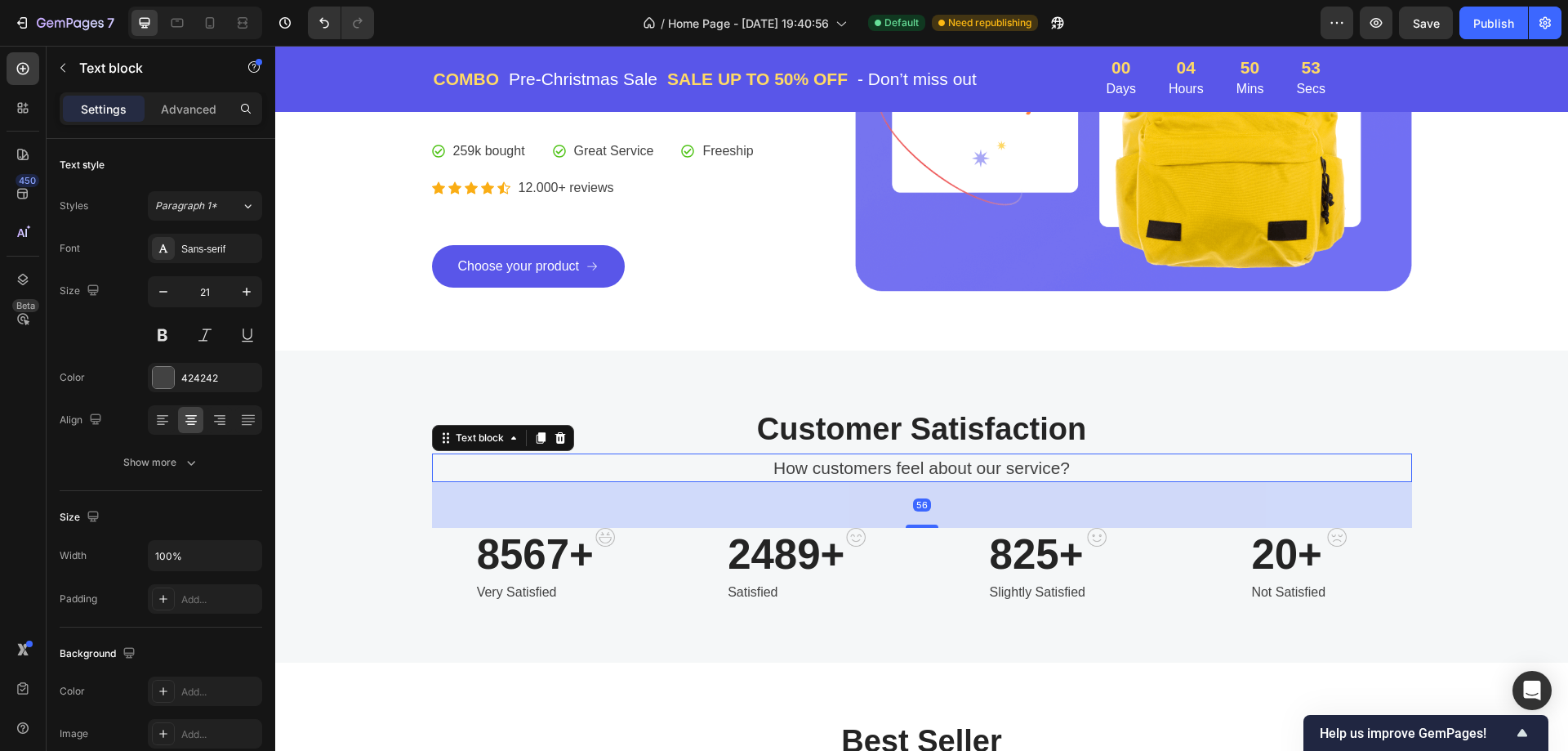
click at [1007, 469] on p "How customers feel about our service?" at bounding box center [921, 468] width 976 height 26
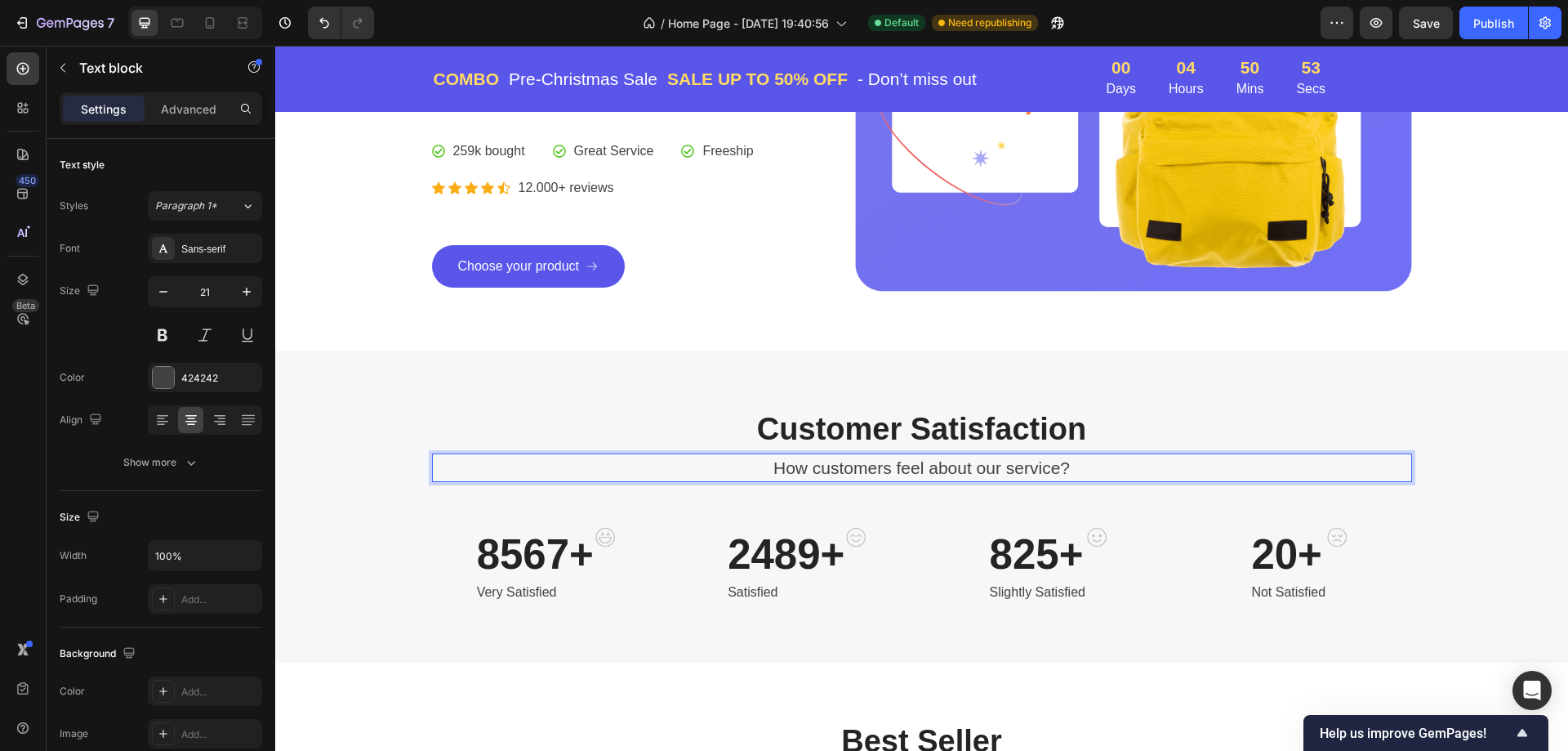
click at [1059, 472] on p "How customers feel about our service?" at bounding box center [921, 468] width 976 height 26
drag, startPoint x: 1071, startPoint y: 469, endPoint x: 975, endPoint y: 469, distance: 96.0
click at [975, 469] on p "How customers feel about our service?" at bounding box center [921, 468] width 976 height 26
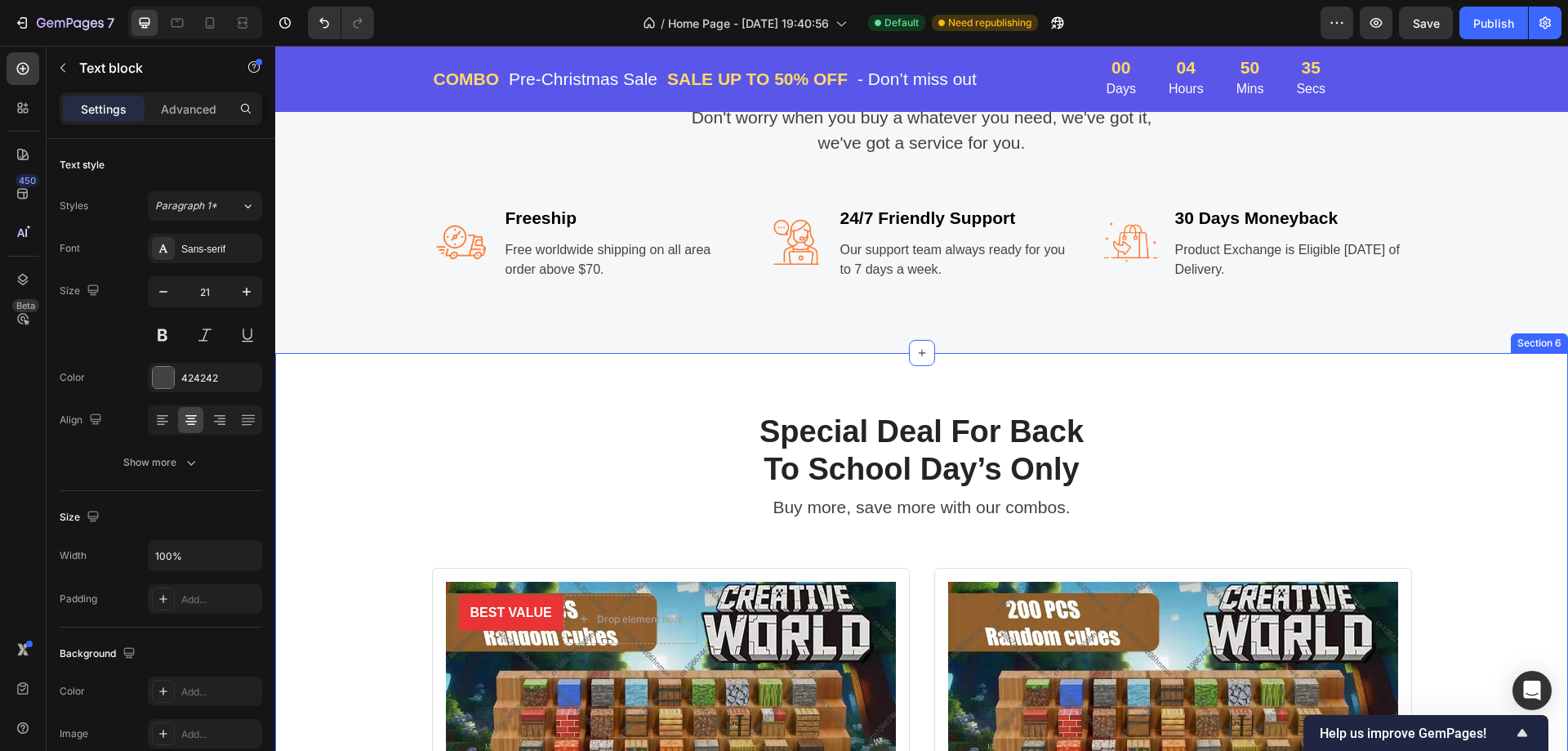
scroll to position [1797, 0]
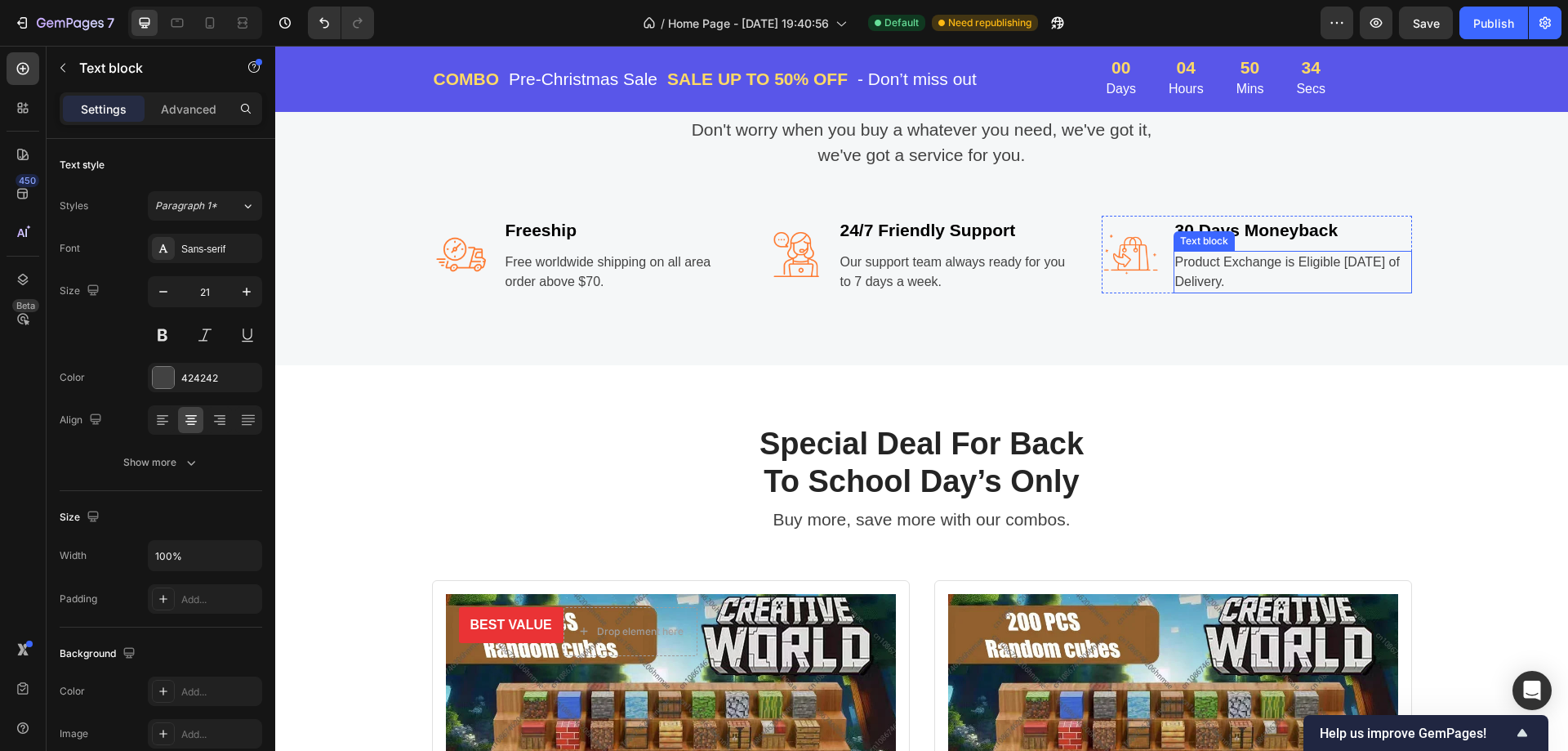
click at [1355, 255] on p "Product Exchange is Eligible Within 7 Days of Delivery." at bounding box center [1292, 272] width 235 height 40
click at [1336, 270] on p "Product Exchange is Eligible Within 7 Days of Delivery." at bounding box center [1292, 272] width 235 height 40
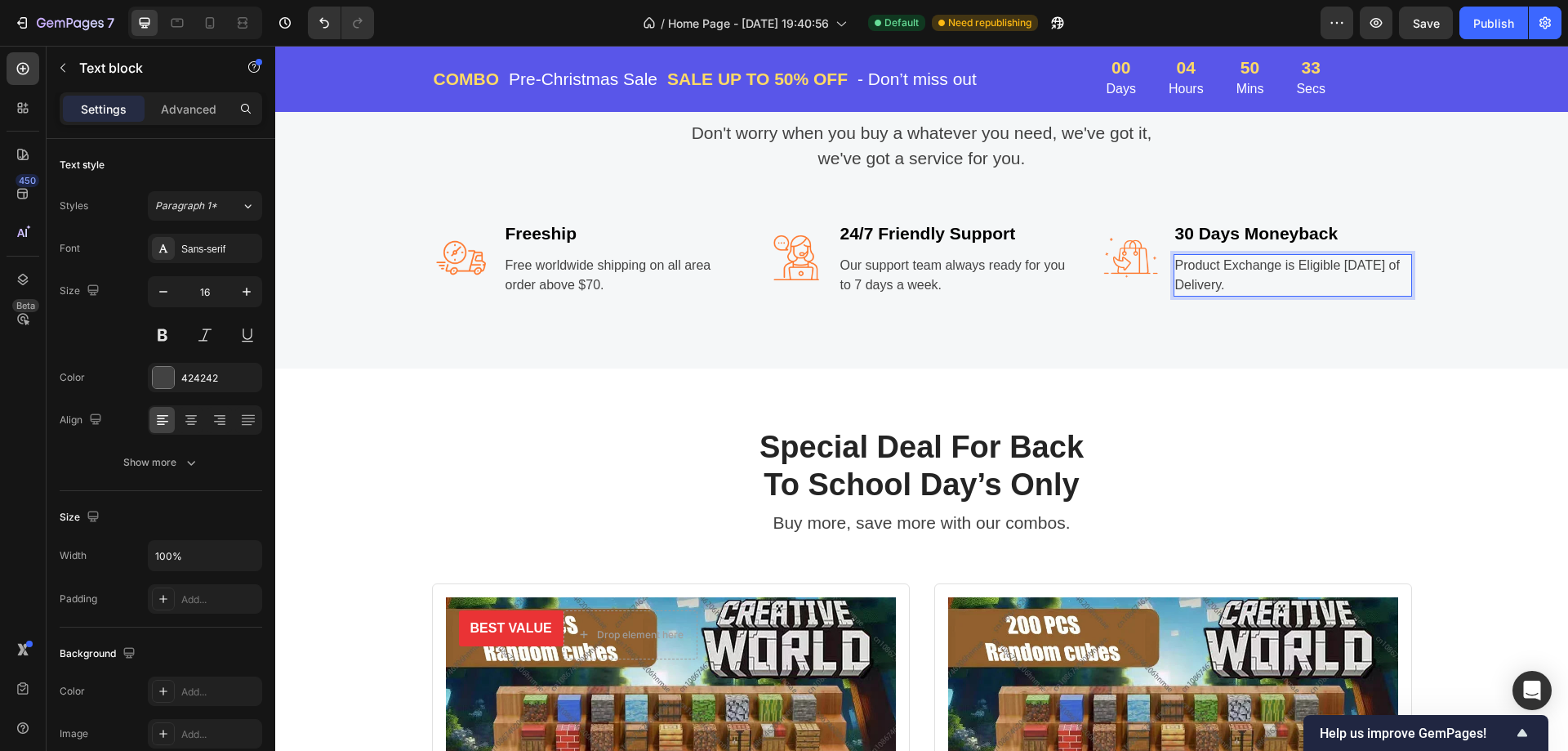
click at [1157, 297] on div "Image 30 Days Moneyback Text block Product Exchange is Eligible Within 7 Days o…" at bounding box center [1257, 257] width 310 height 78
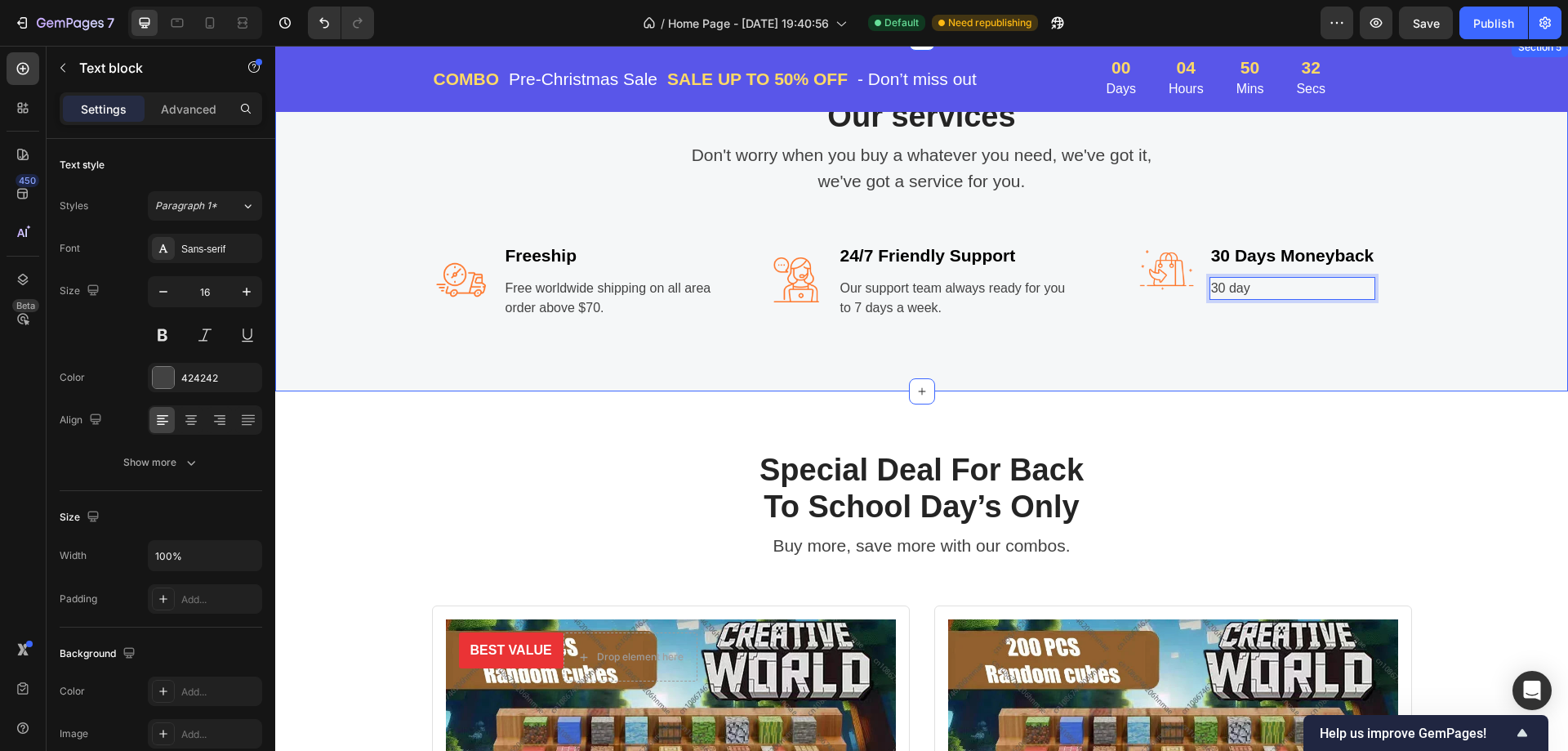
scroll to position [1633, 0]
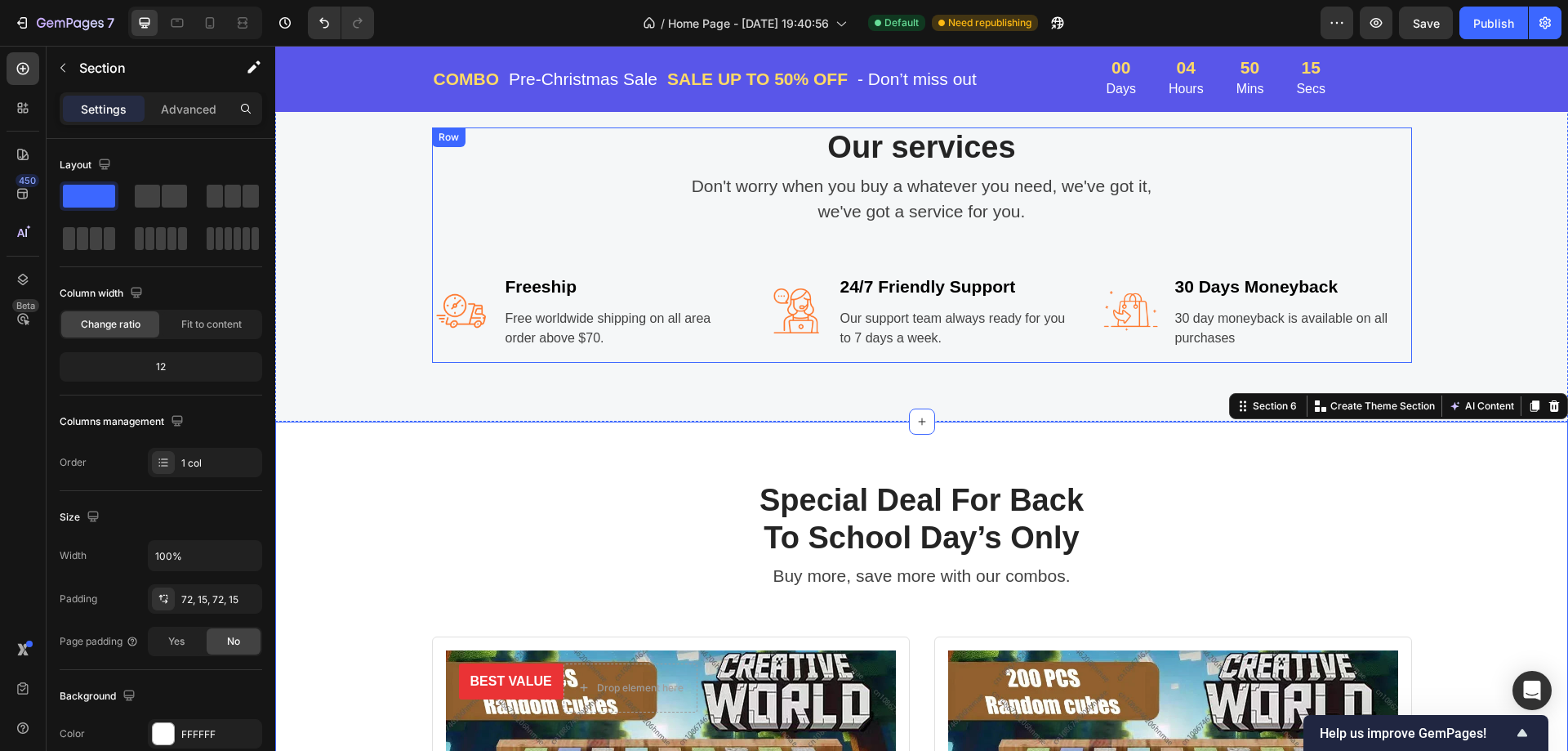
scroll to position [1797, 0]
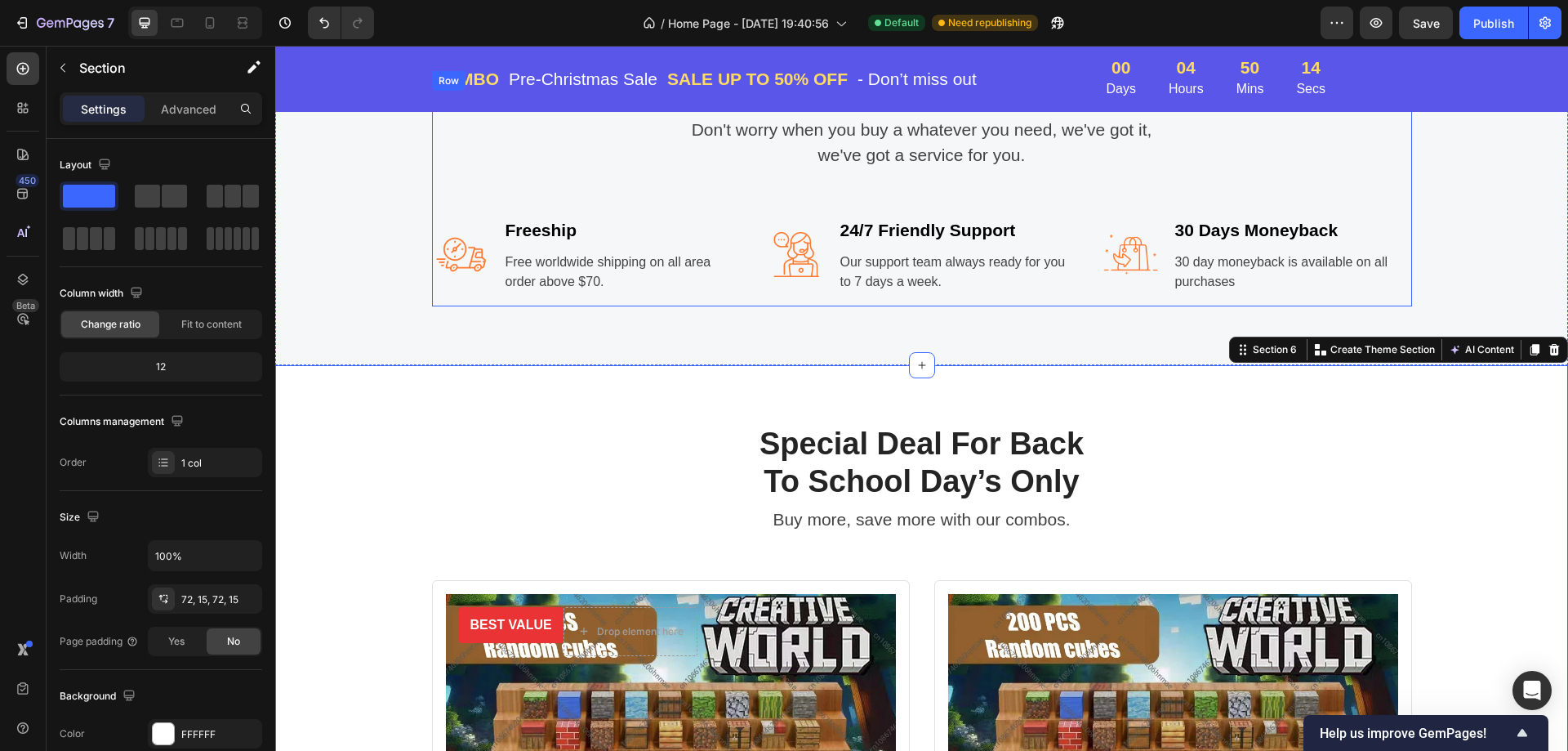
click at [950, 278] on p "Our support team always ready for you to 7 days a week." at bounding box center [958, 272] width 235 height 40
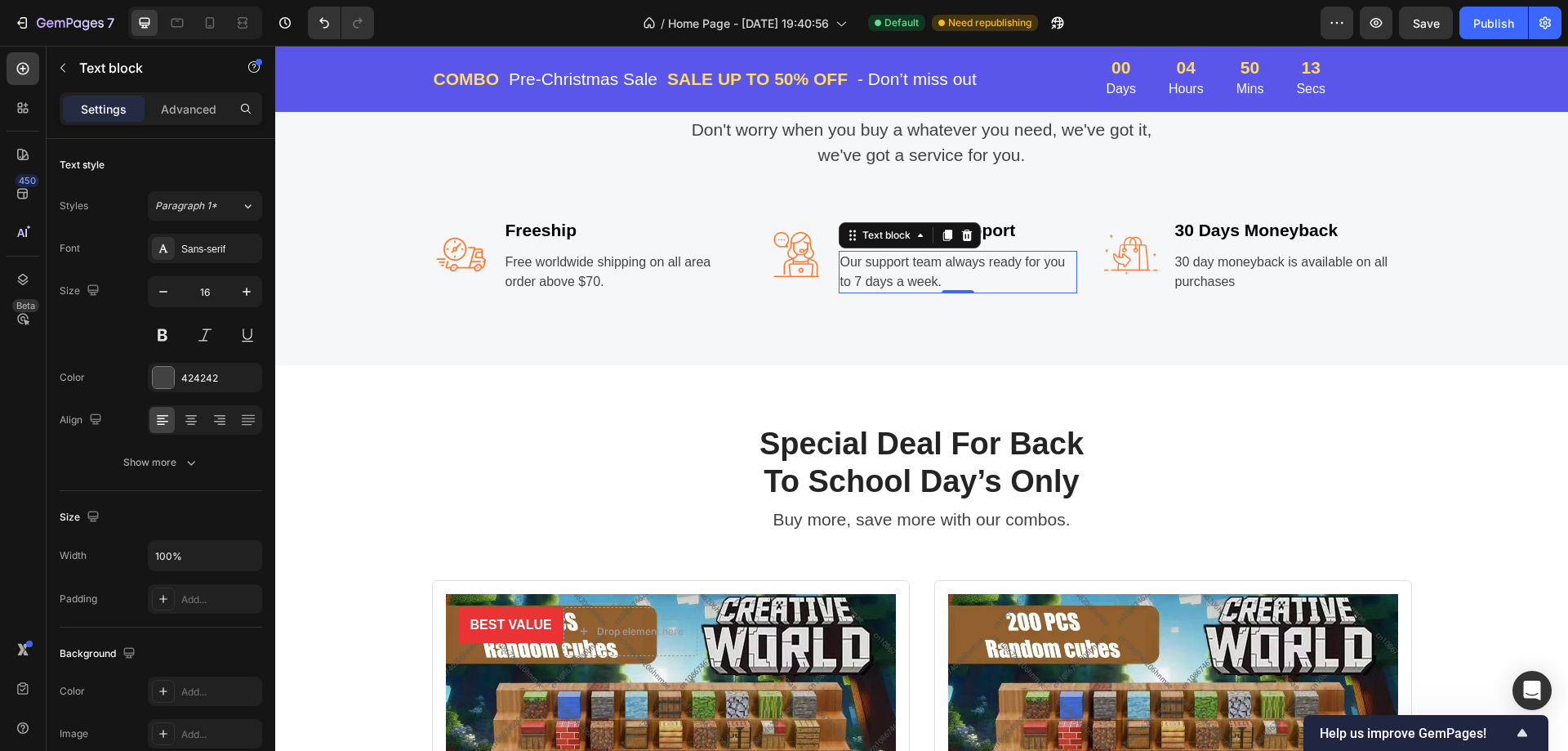
click at [950, 278] on p "Our support team always ready for you to 7 days a week." at bounding box center [958, 272] width 235 height 40
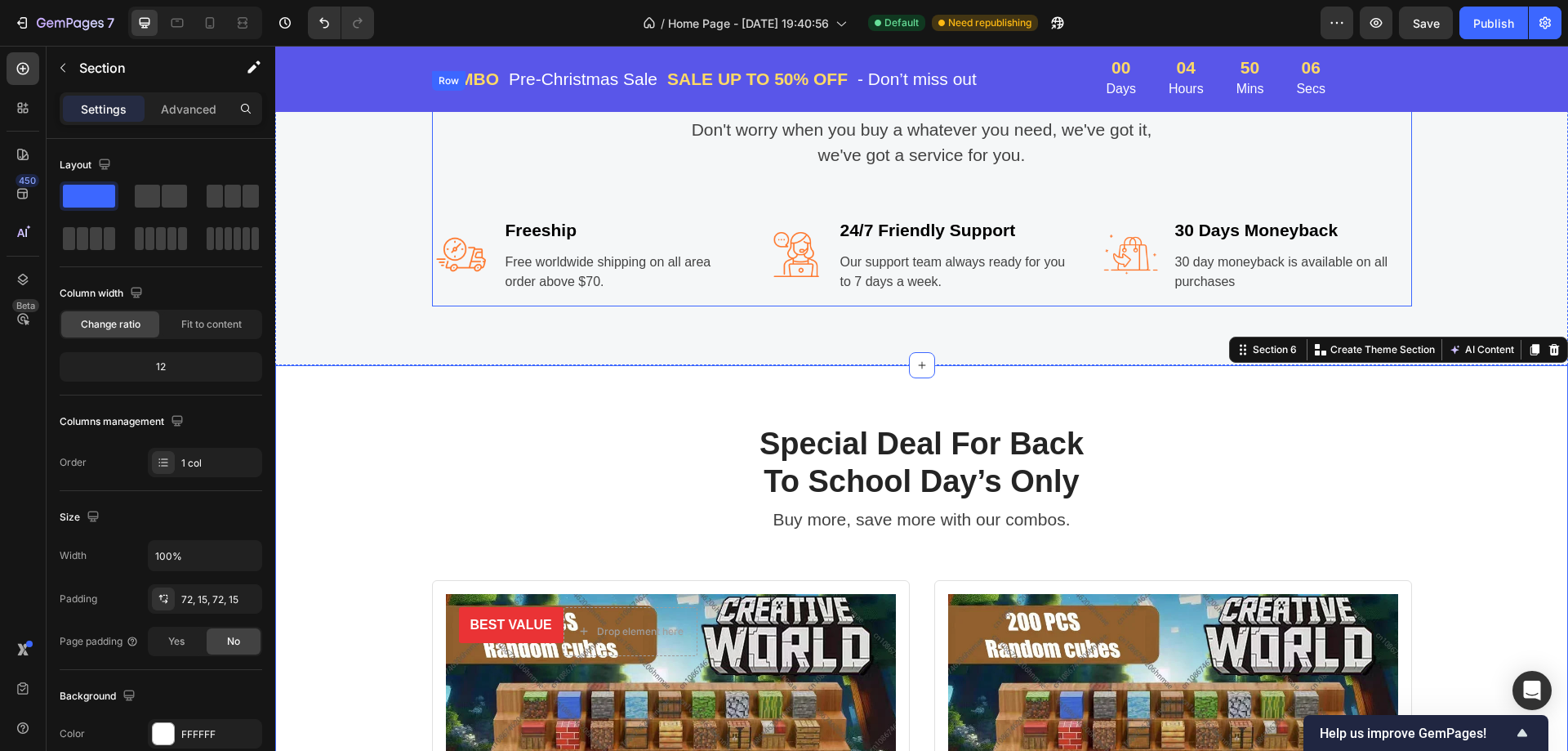
click at [612, 281] on p "Free worldwide shipping on all area order above $70." at bounding box center [623, 272] width 235 height 40
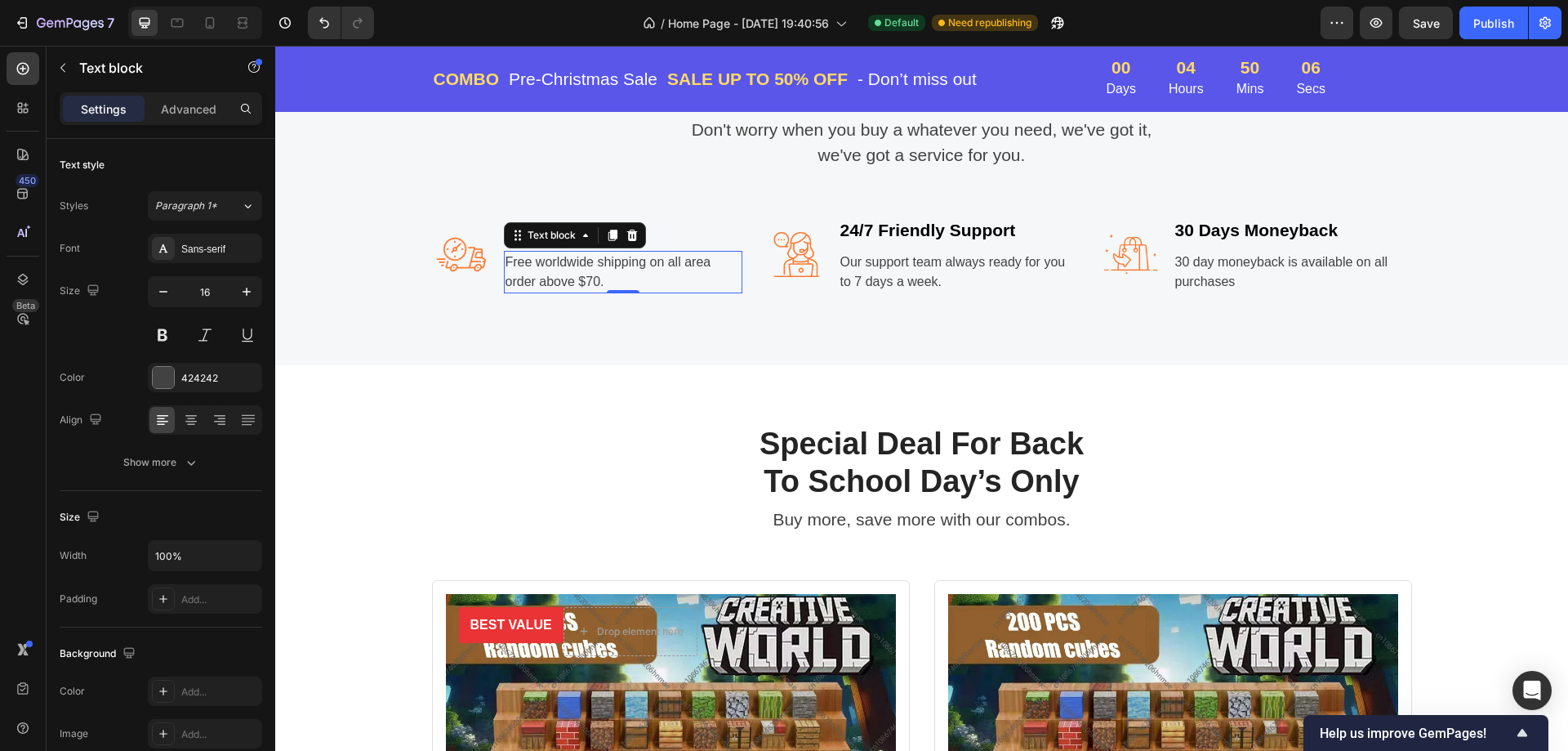
click at [591, 282] on p "Free worldwide shipping on all area order above $70." at bounding box center [623, 272] width 235 height 40
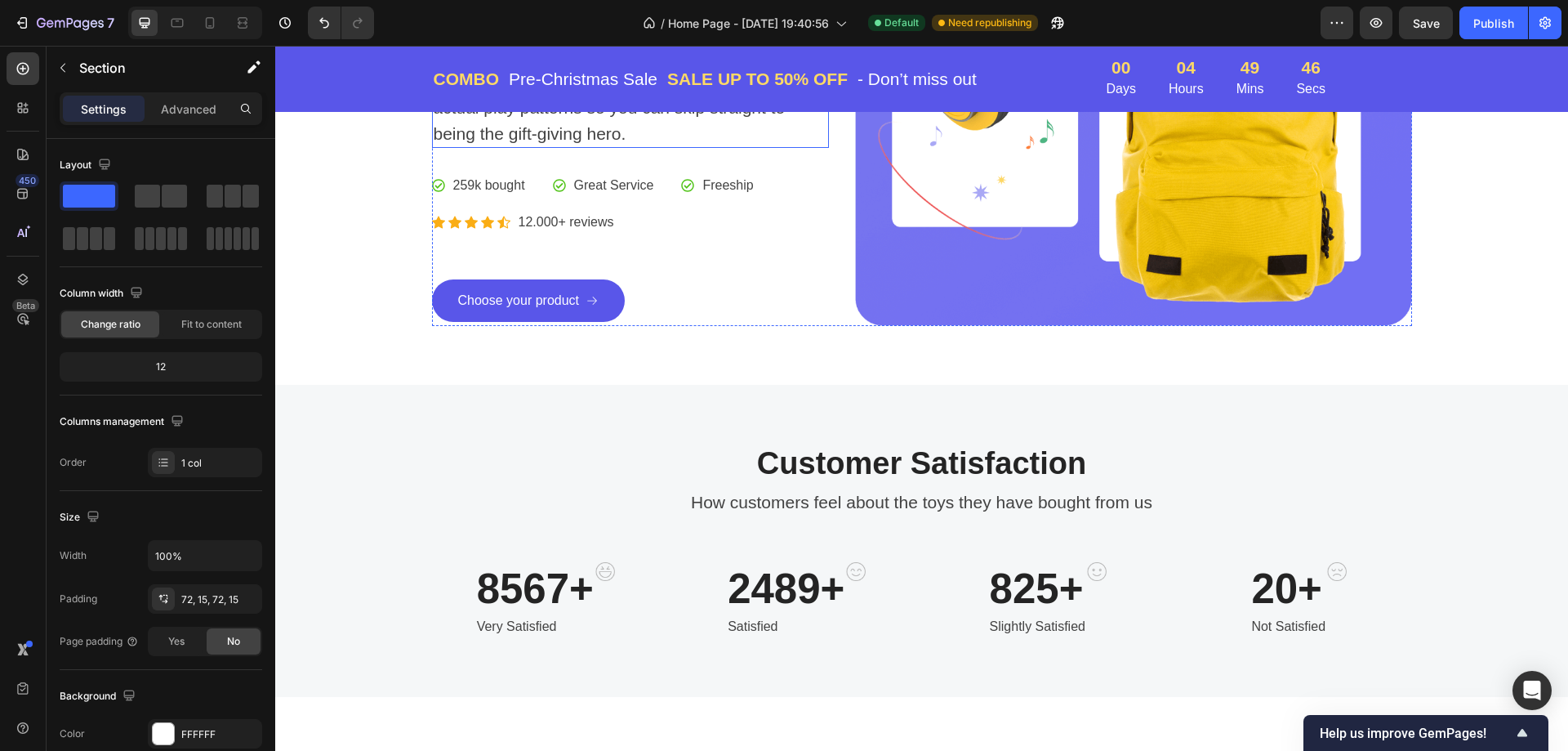
scroll to position [0, 0]
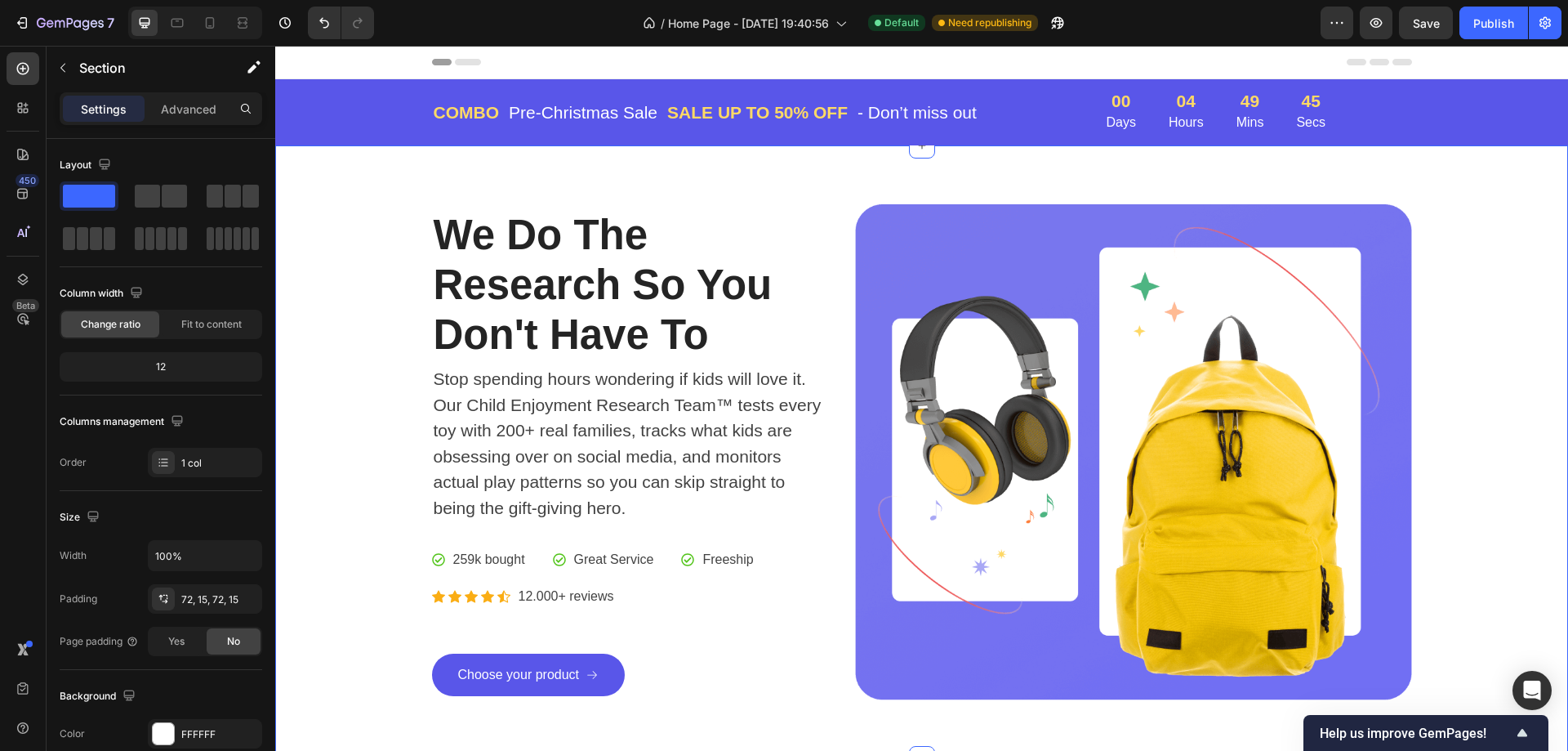
click at [318, 290] on div "We Do The Research So You Don't Have To Heading Stop spending hours wondering i…" at bounding box center [921, 452] width 1268 height 496
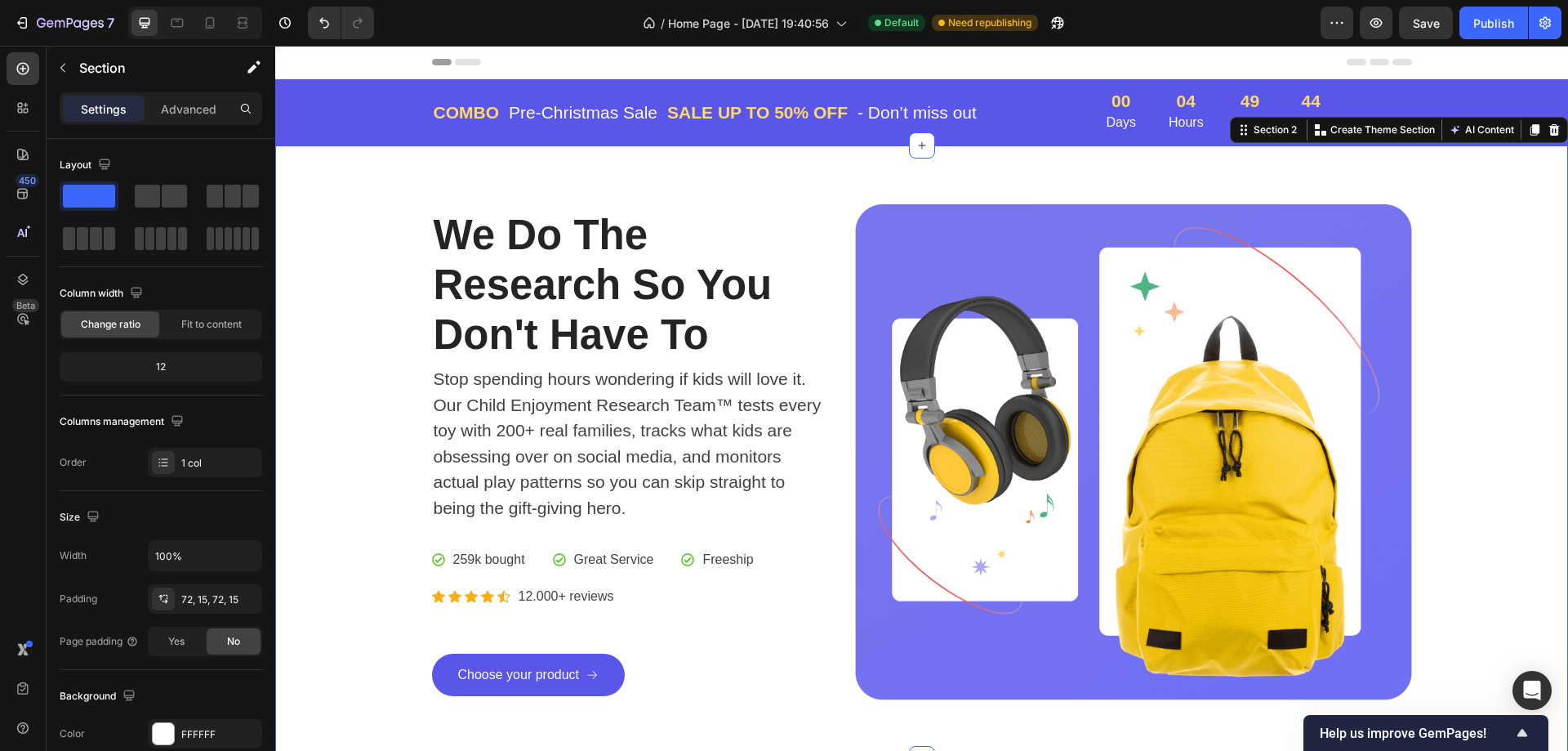
click at [371, 251] on div "We Do The Research So You Don't Have To Heading Stop spending hours wondering i…" at bounding box center [921, 452] width 1268 height 496
click at [686, 182] on div "We Do The Research So You Don't Have To Heading Stop spending hours wondering i…" at bounding box center [921, 452] width 1292 height 613
click at [334, 182] on div "We Do The Research So You Don't Have To Heading Stop spending hours wondering i…" at bounding box center [921, 452] width 1292 height 613
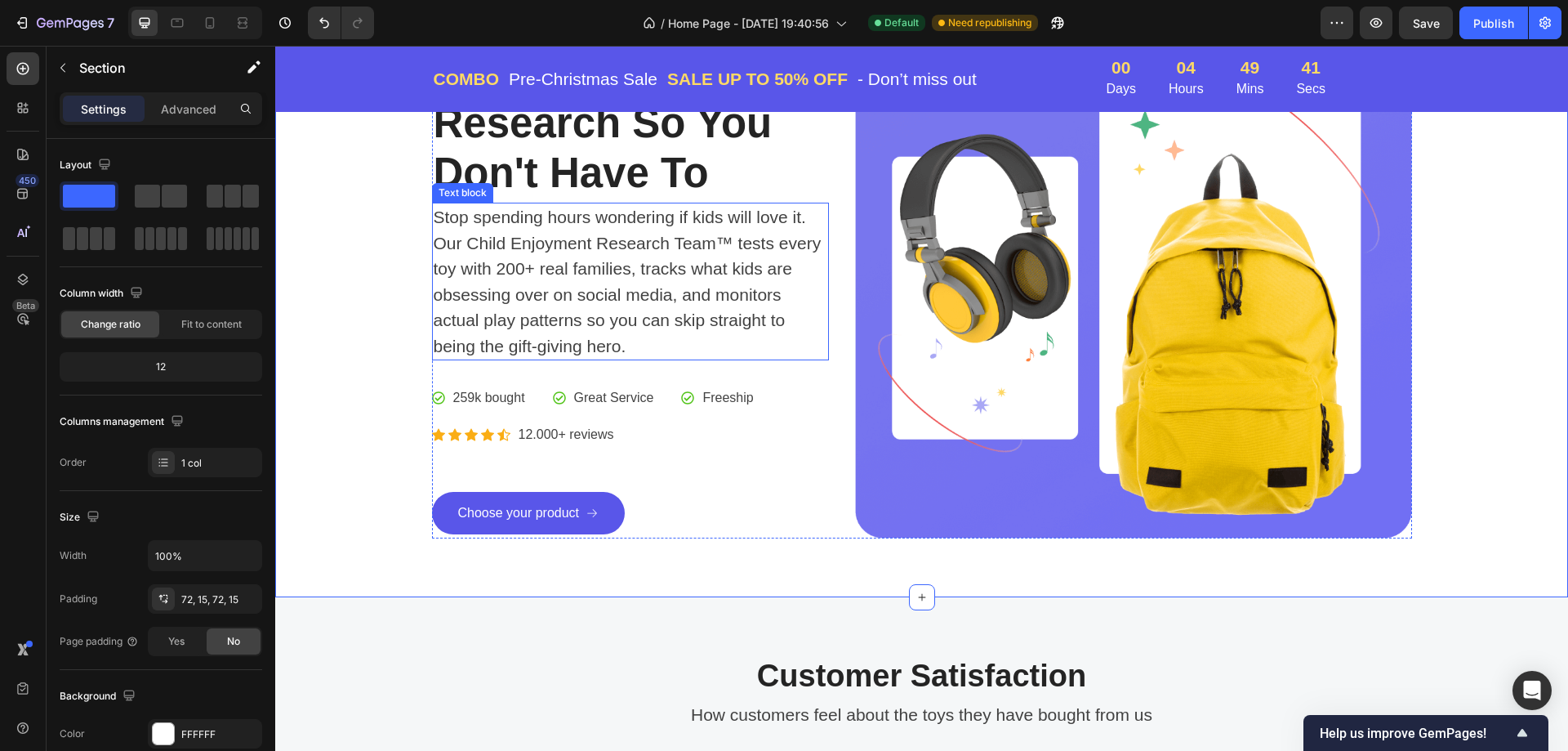
scroll to position [163, 0]
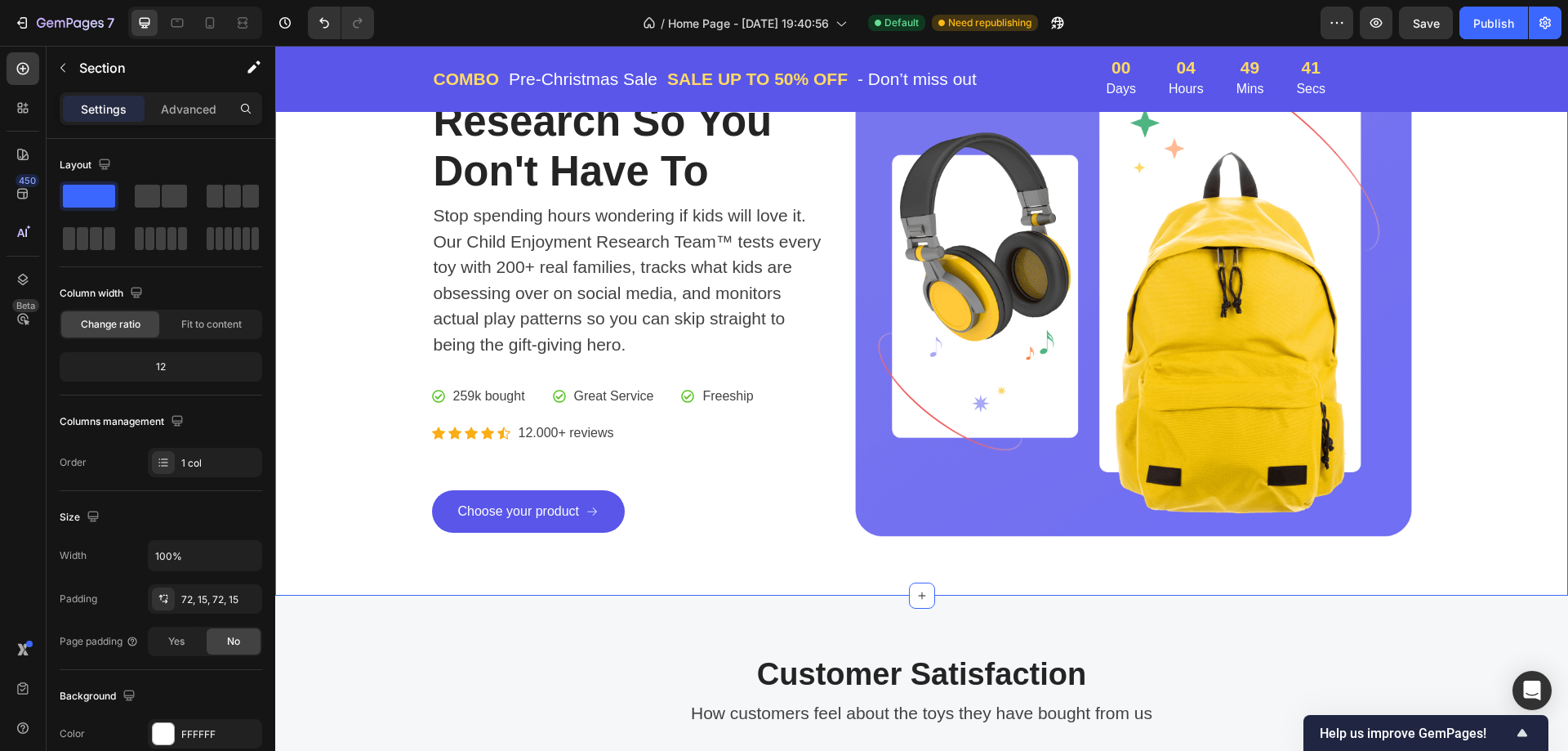
click at [457, 571] on div "We Do The Research So You Don't Have To Heading Stop spending hours wondering i…" at bounding box center [921, 288] width 1292 height 613
click at [665, 640] on div "Customer Satisfaction Heading How customers feel about the toys they have bough…" at bounding box center [921, 752] width 1292 height 312
click at [601, 550] on div "We Do The Research So You Don't Have To Heading Stop spending hours wondering i…" at bounding box center [921, 288] width 1292 height 613
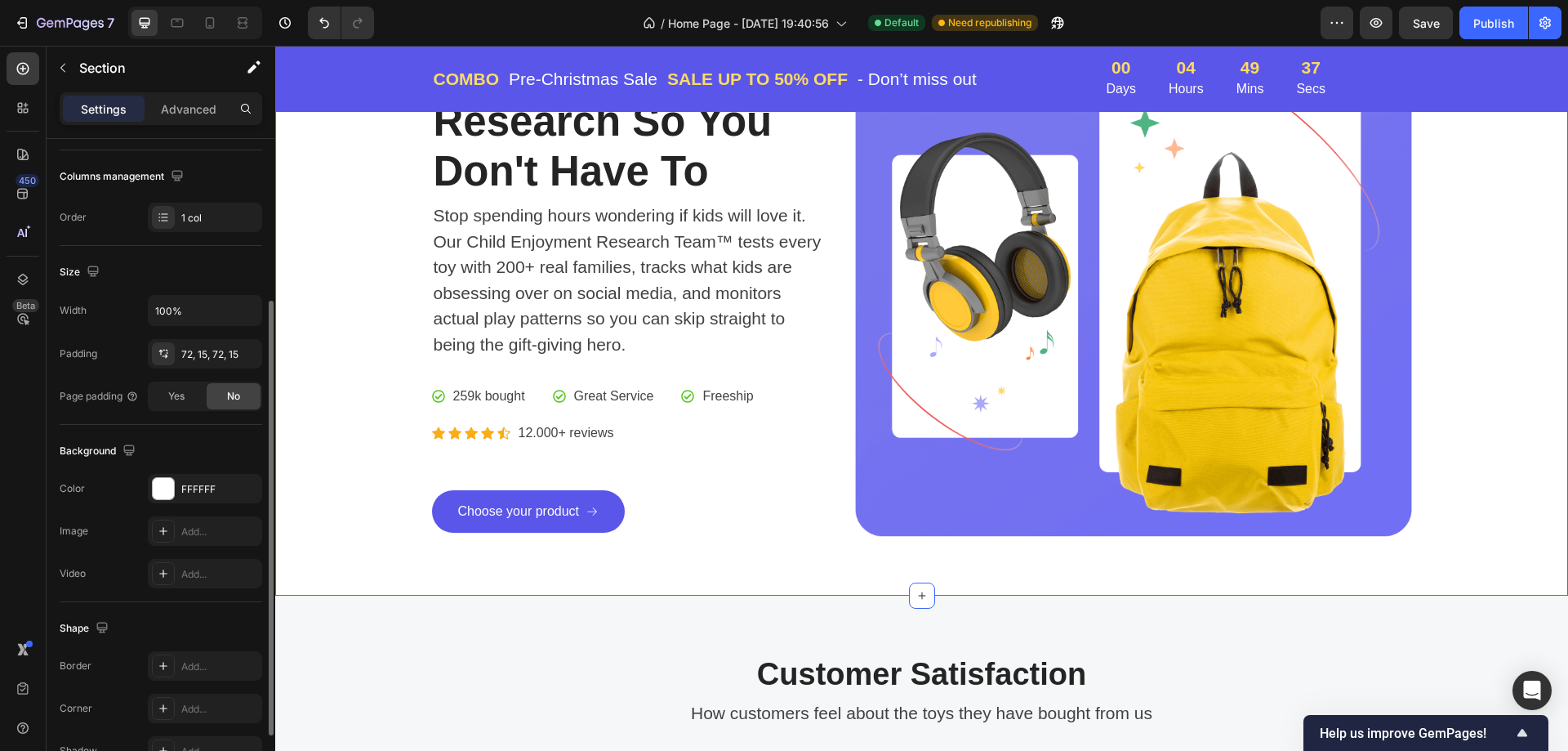
scroll to position [338, 0]
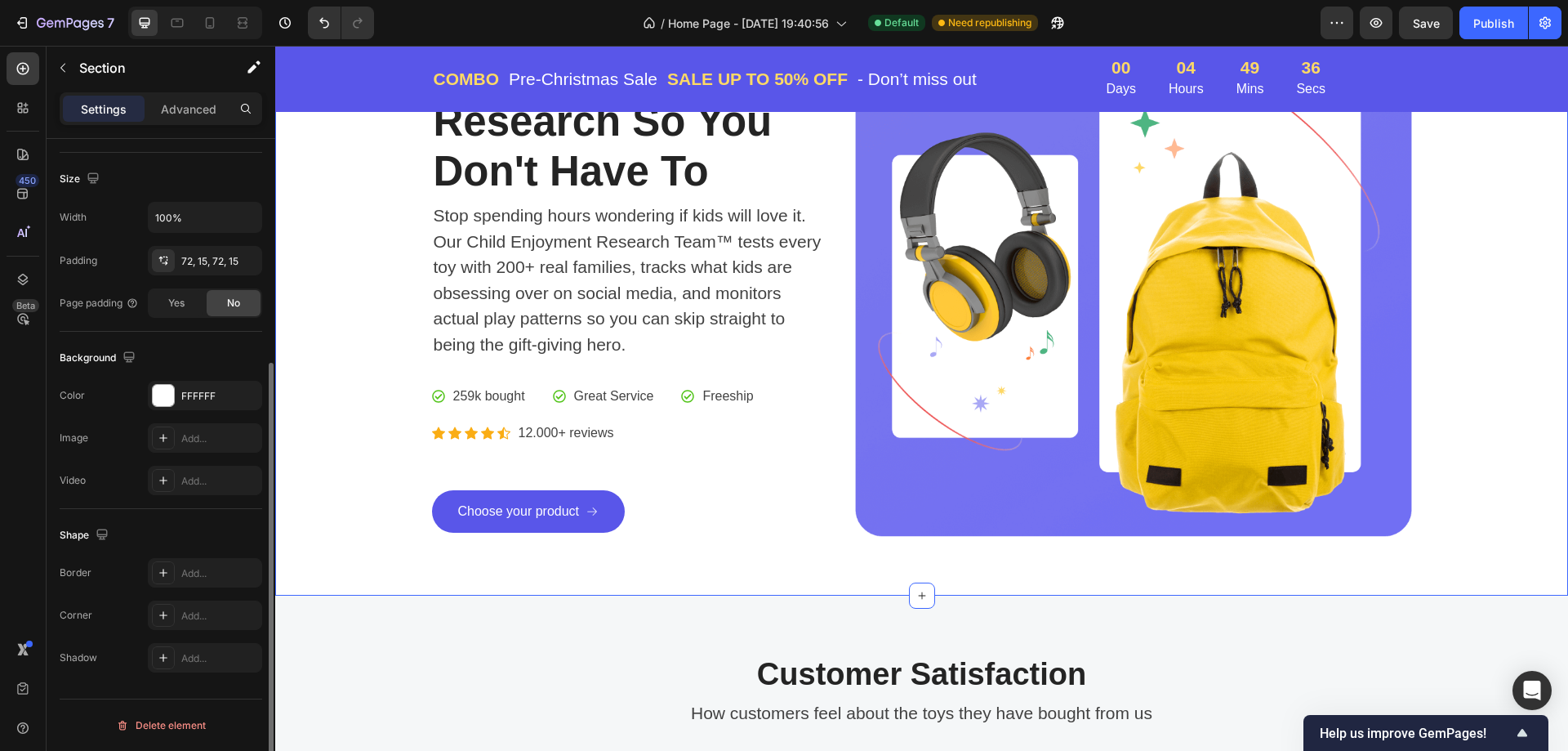
click at [330, 457] on div "We Do The Research So You Don't Have To Heading Stop spending hours wondering i…" at bounding box center [921, 288] width 1268 height 496
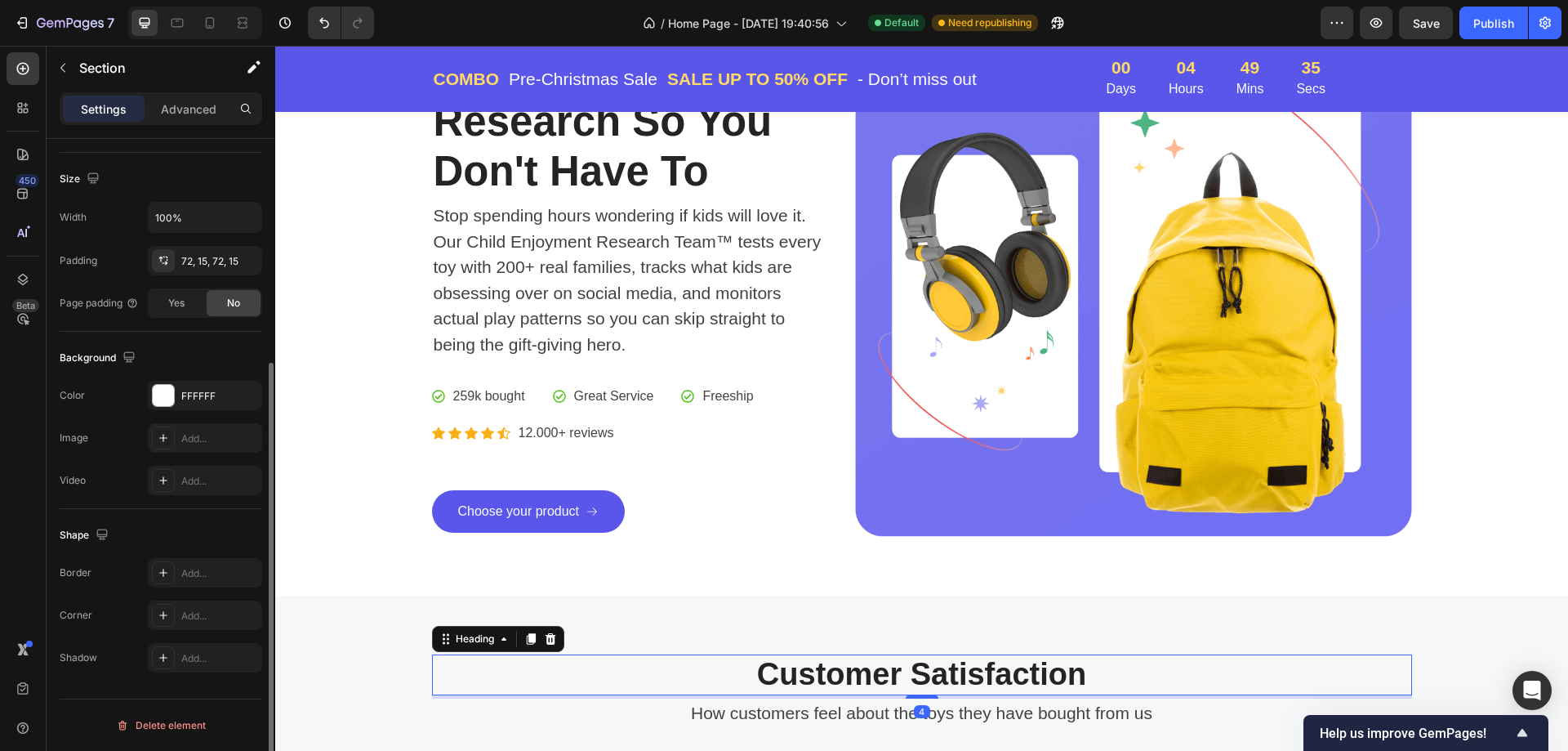
click at [487, 663] on p "Customer Satisfaction" at bounding box center [921, 674] width 976 height 38
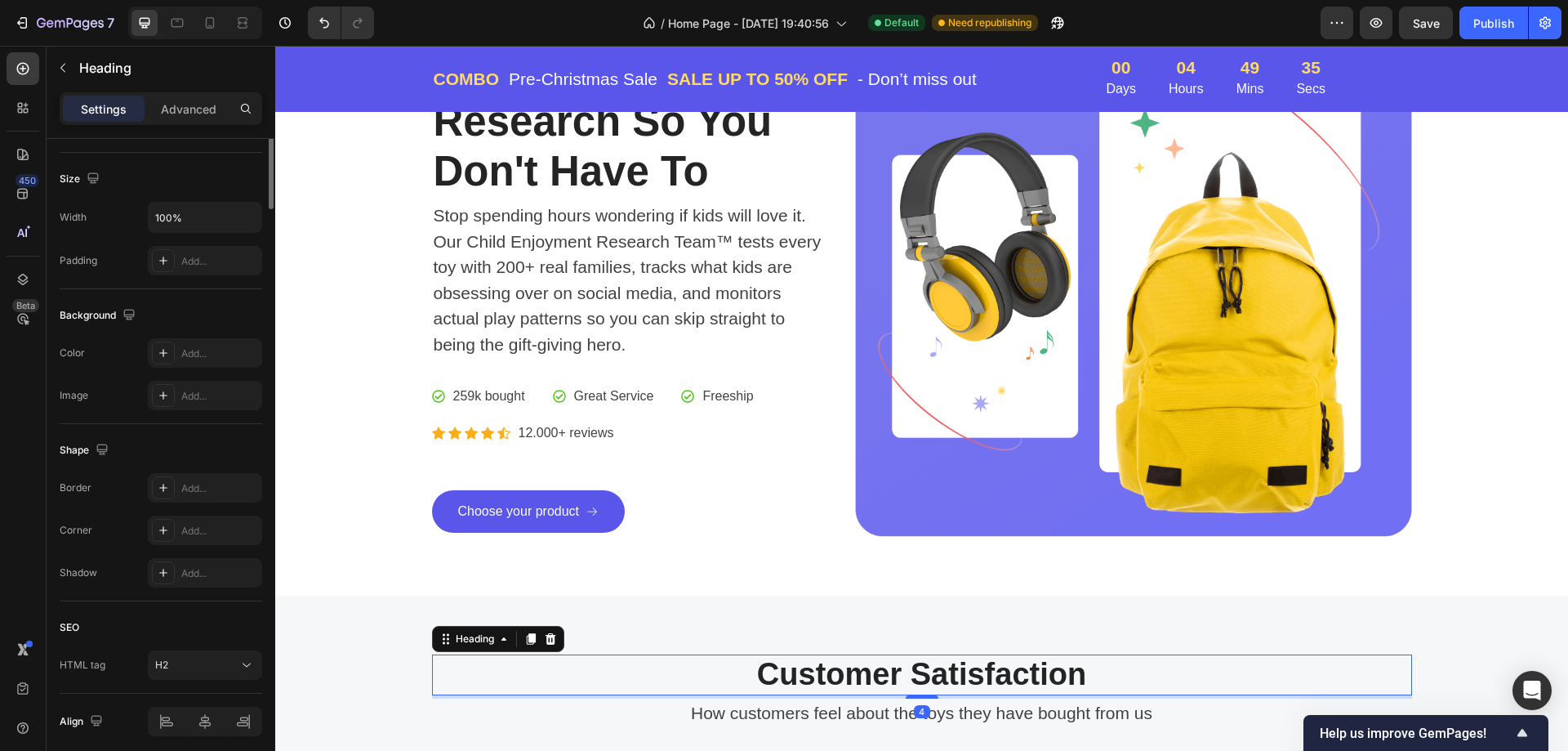
scroll to position [0, 0]
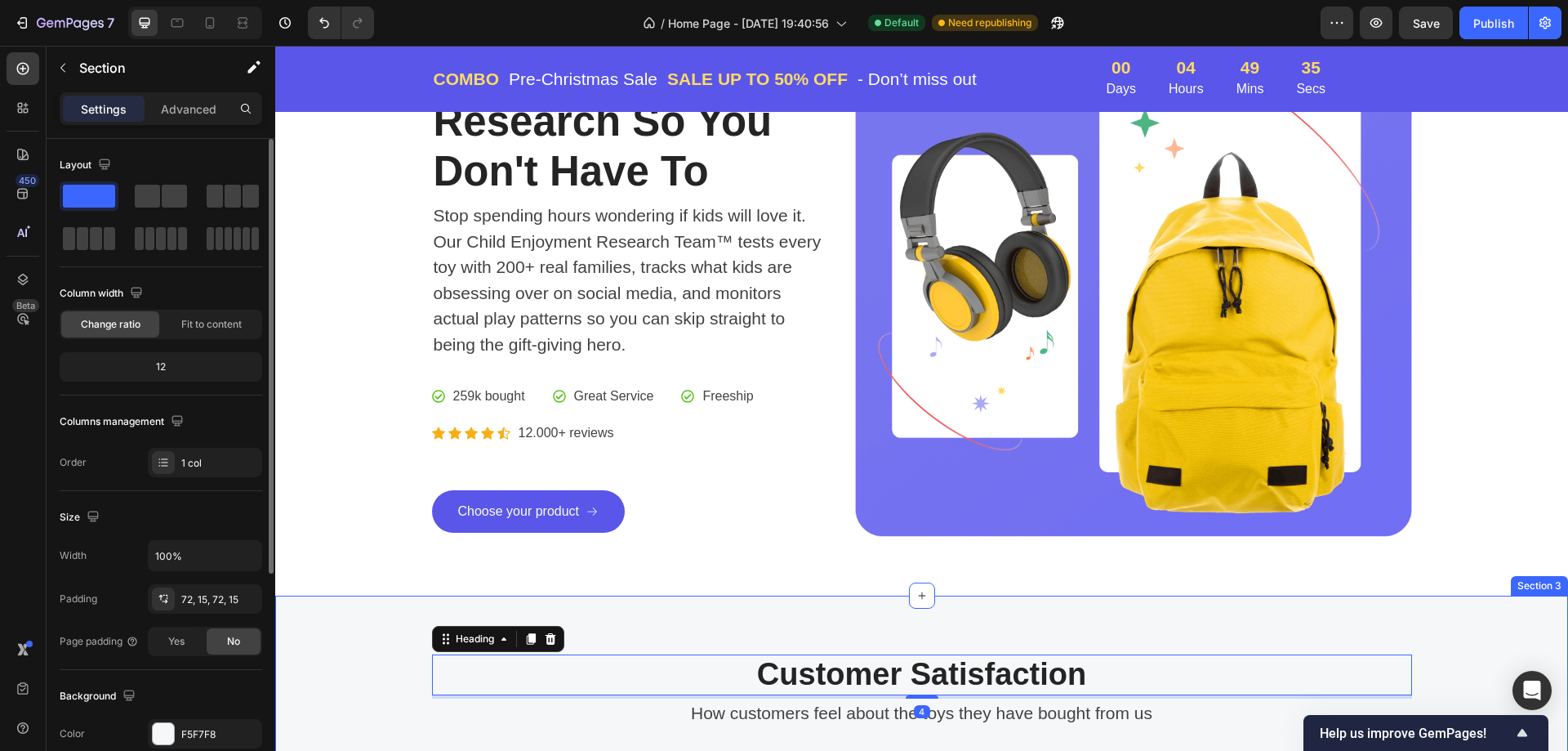
click at [377, 617] on div "Customer Satisfaction Heading 4 How customers feel about the toys they have bou…" at bounding box center [921, 752] width 1292 height 312
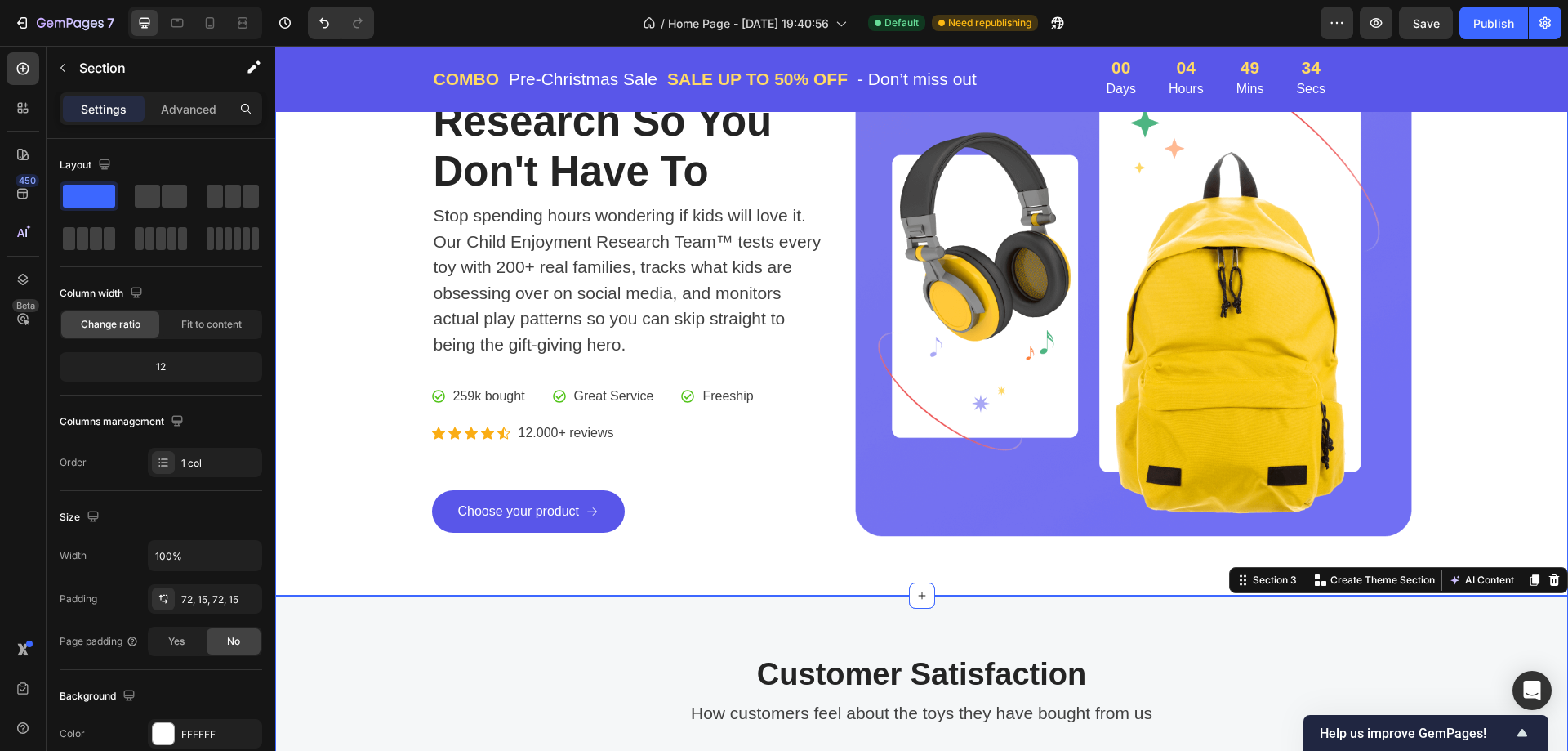
click at [387, 555] on div "We Do The Research So You Don't Have To Heading Stop spending hours wondering i…" at bounding box center [921, 288] width 1292 height 613
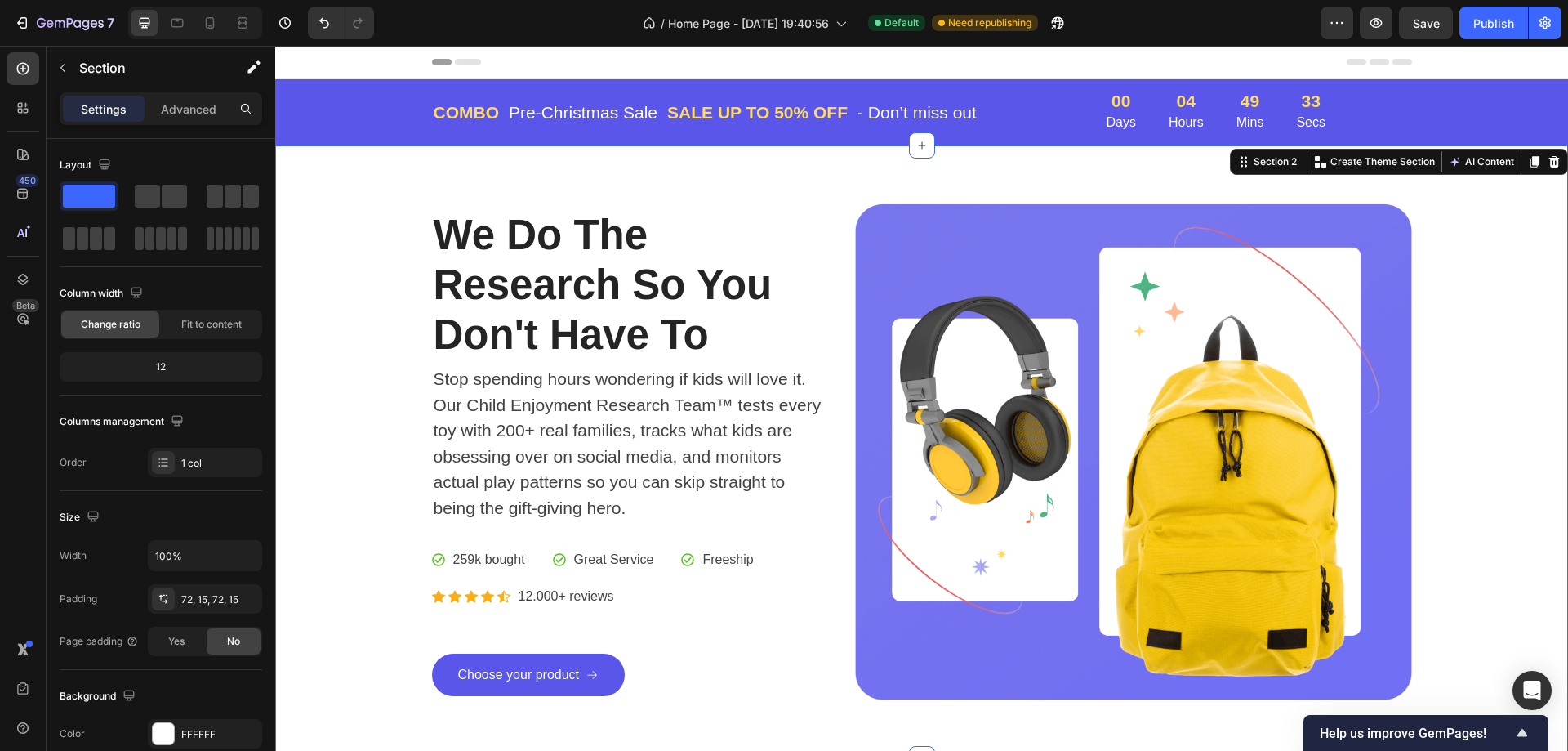
click at [360, 419] on div "We Do The Research So You Don't Have To Heading Stop spending hours wondering i…" at bounding box center [921, 452] width 1268 height 496
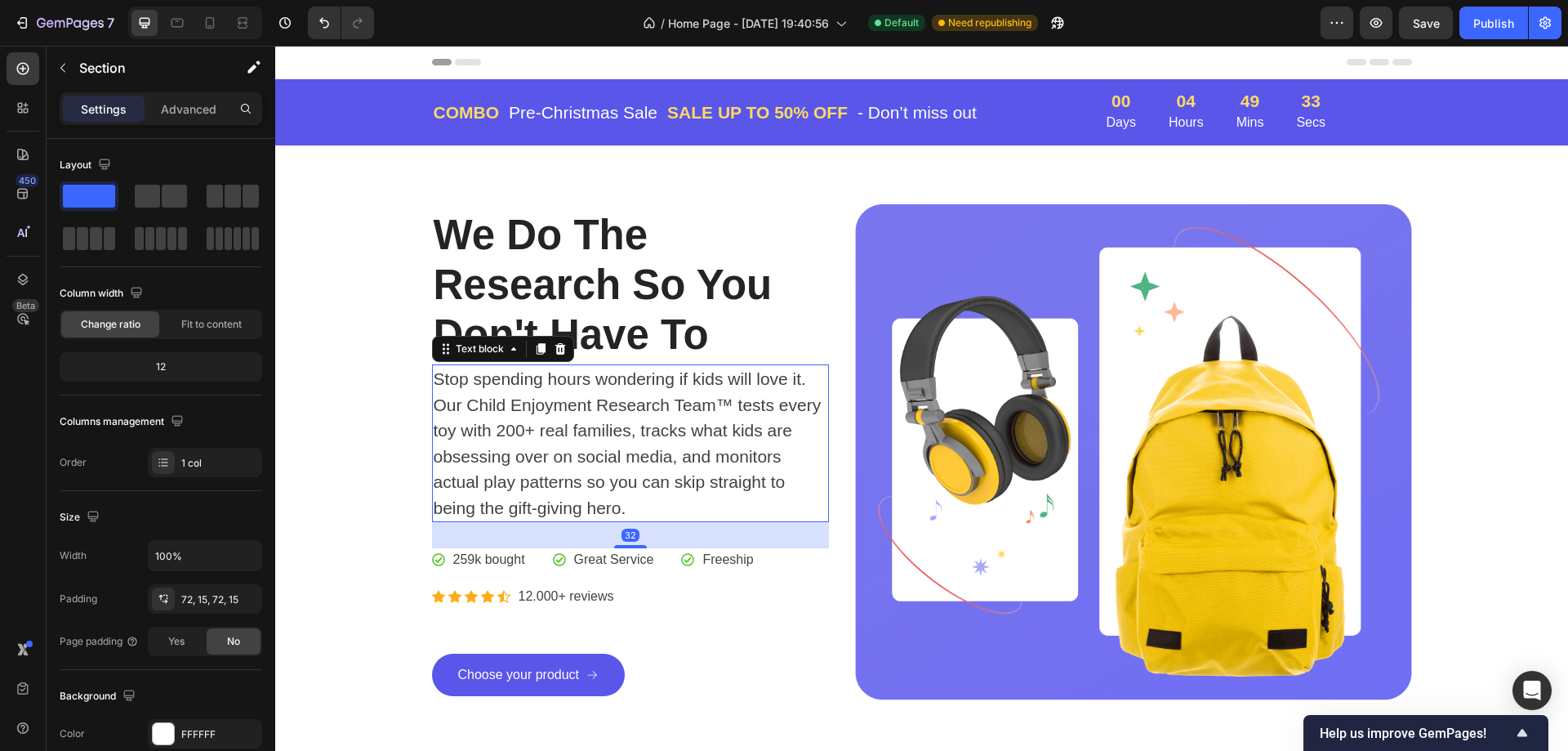
click at [574, 396] on p "Stop spending hours wondering if kids will love it. Our Child Enjoyment Researc…" at bounding box center [630, 443] width 394 height 154
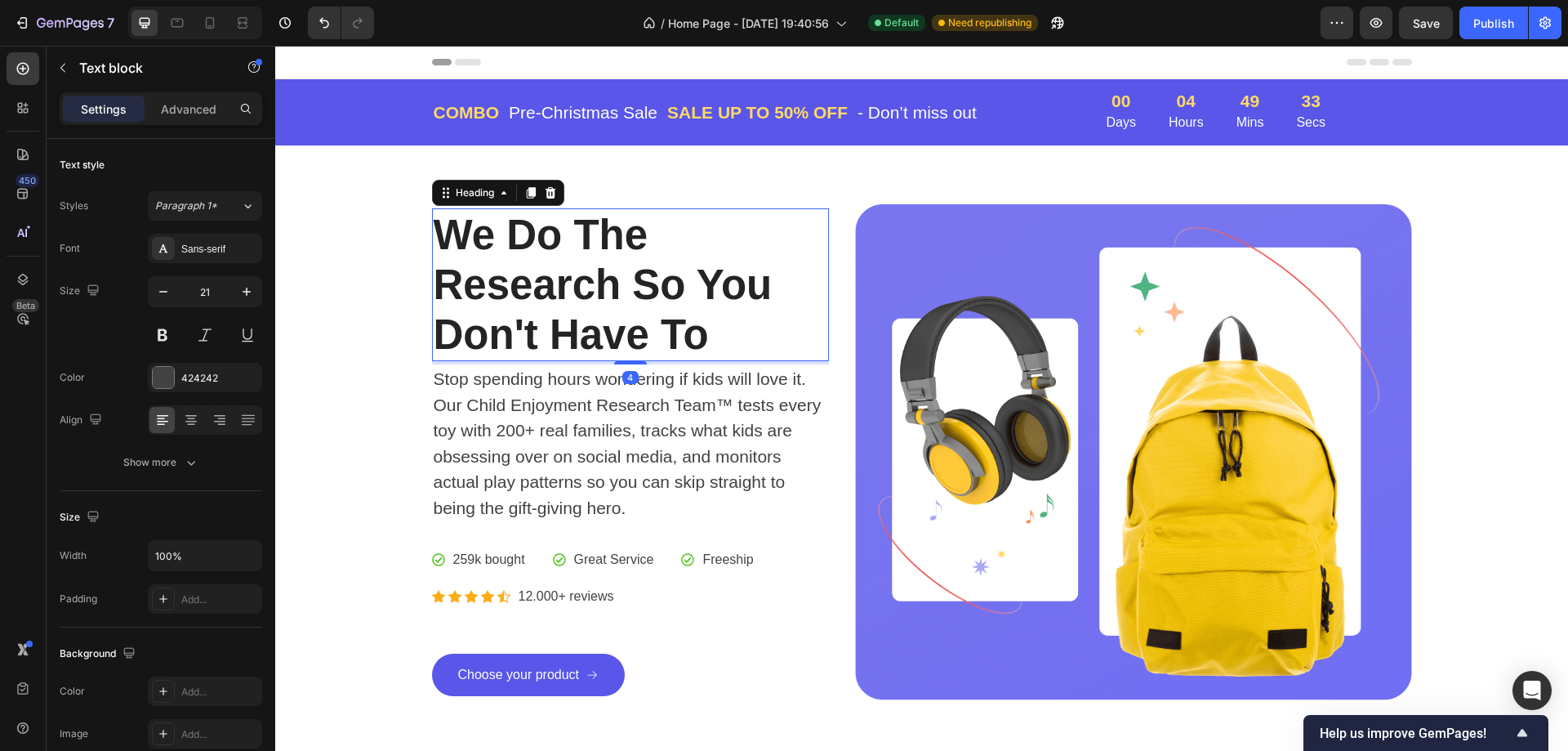
click at [735, 259] on h2 "We Do The Research So You Don't Have To" at bounding box center [630, 284] width 398 height 153
click at [826, 211] on div "We Do The Research So You Don't Have To Heading 4 Stop spending hours wondering…" at bounding box center [921, 452] width 980 height 496
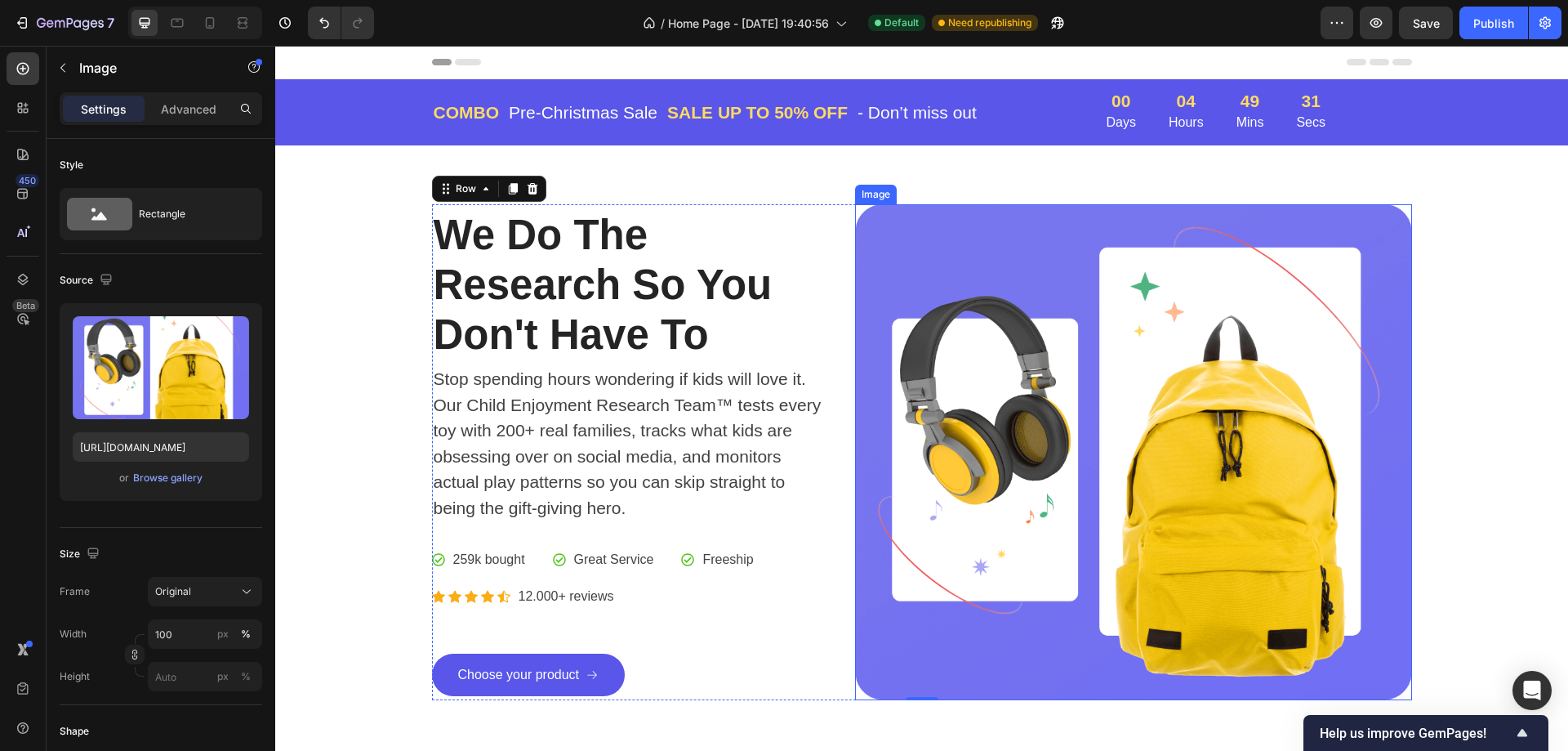
click at [979, 212] on img at bounding box center [1132, 452] width 556 height 496
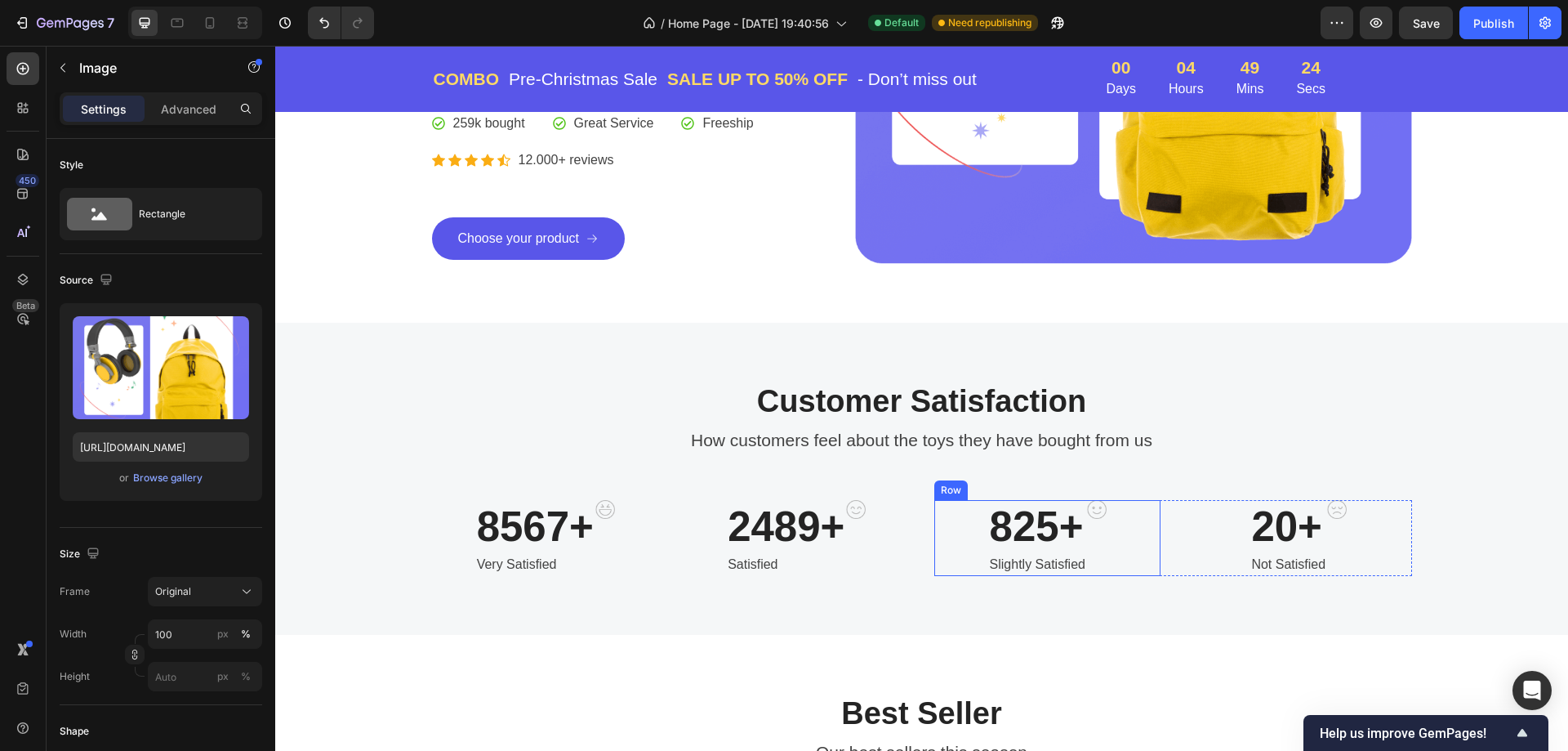
scroll to position [409, 0]
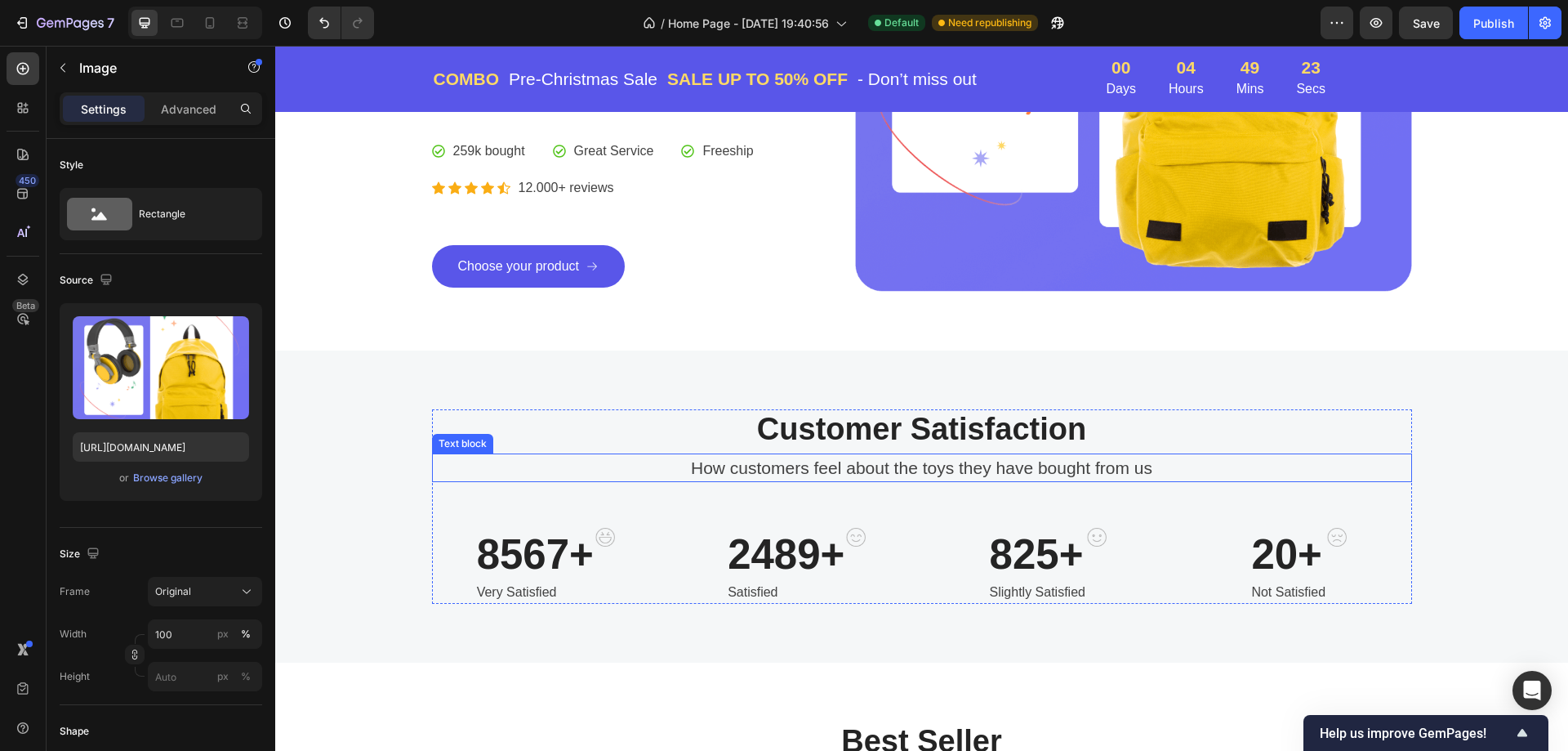
click at [987, 472] on p "How customers feel about the toys they have bought from us" at bounding box center [921, 468] width 976 height 26
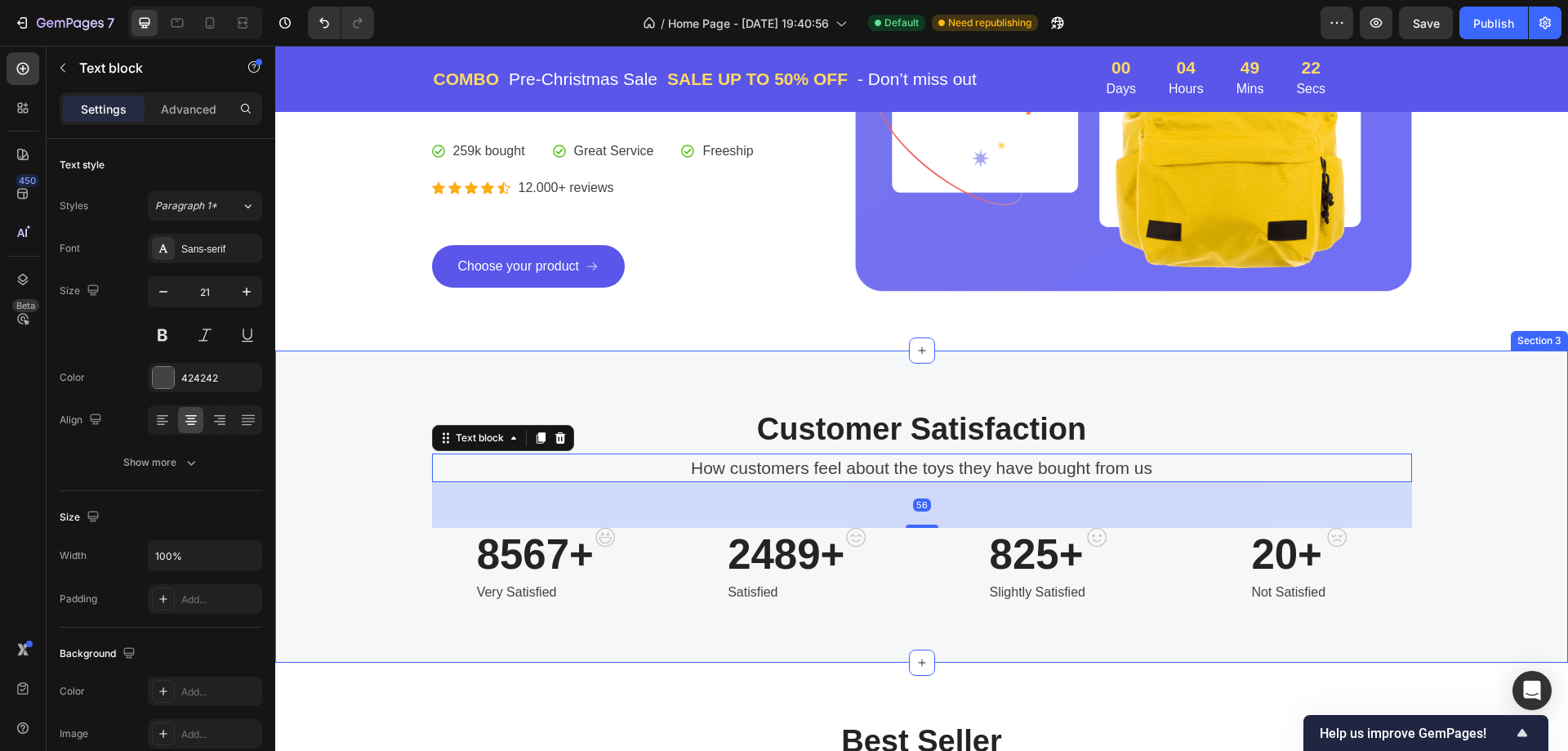
click at [889, 610] on div "Customer Satisfaction Heading How customers feel about the toys they have bough…" at bounding box center [921, 506] width 1292 height 312
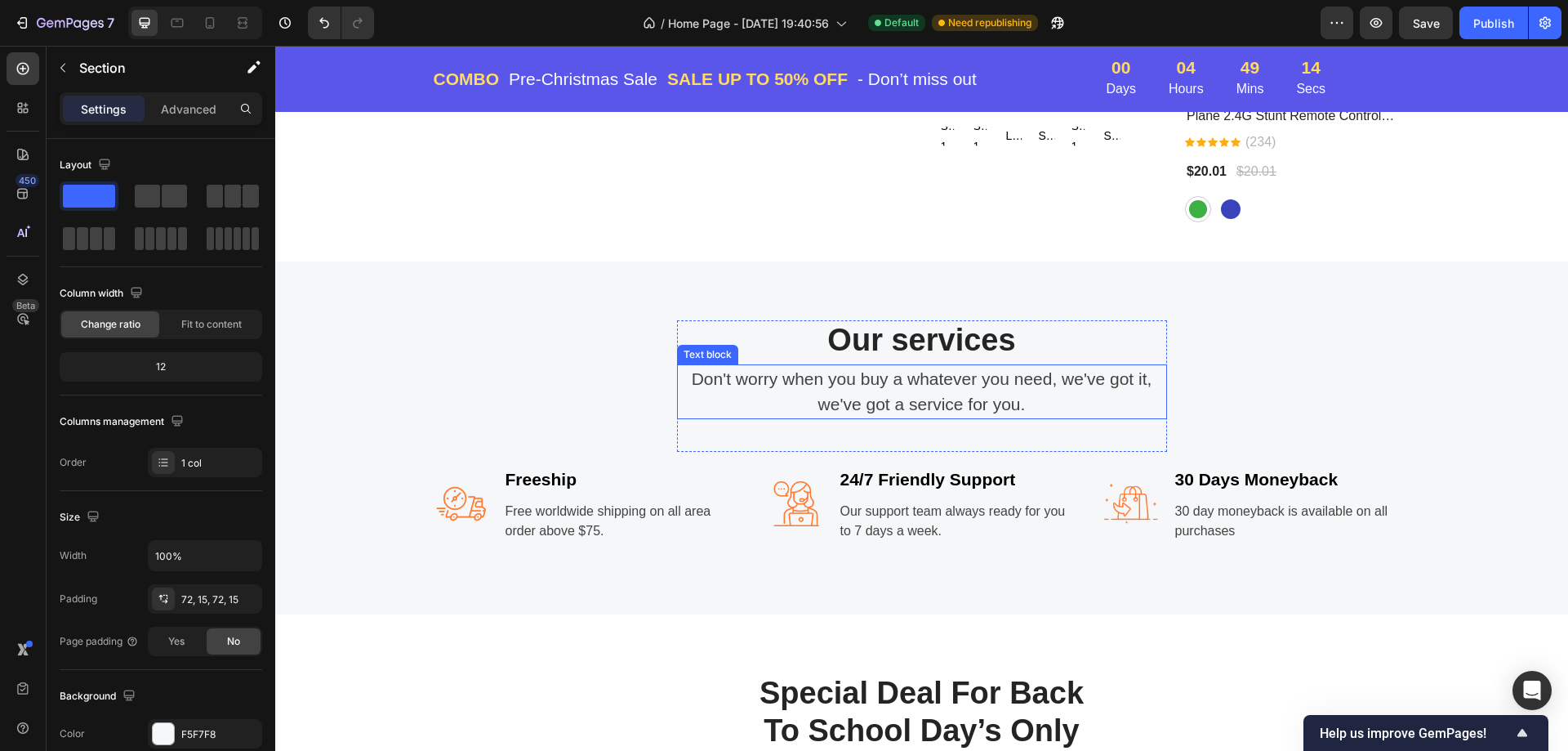
scroll to position [1552, 0]
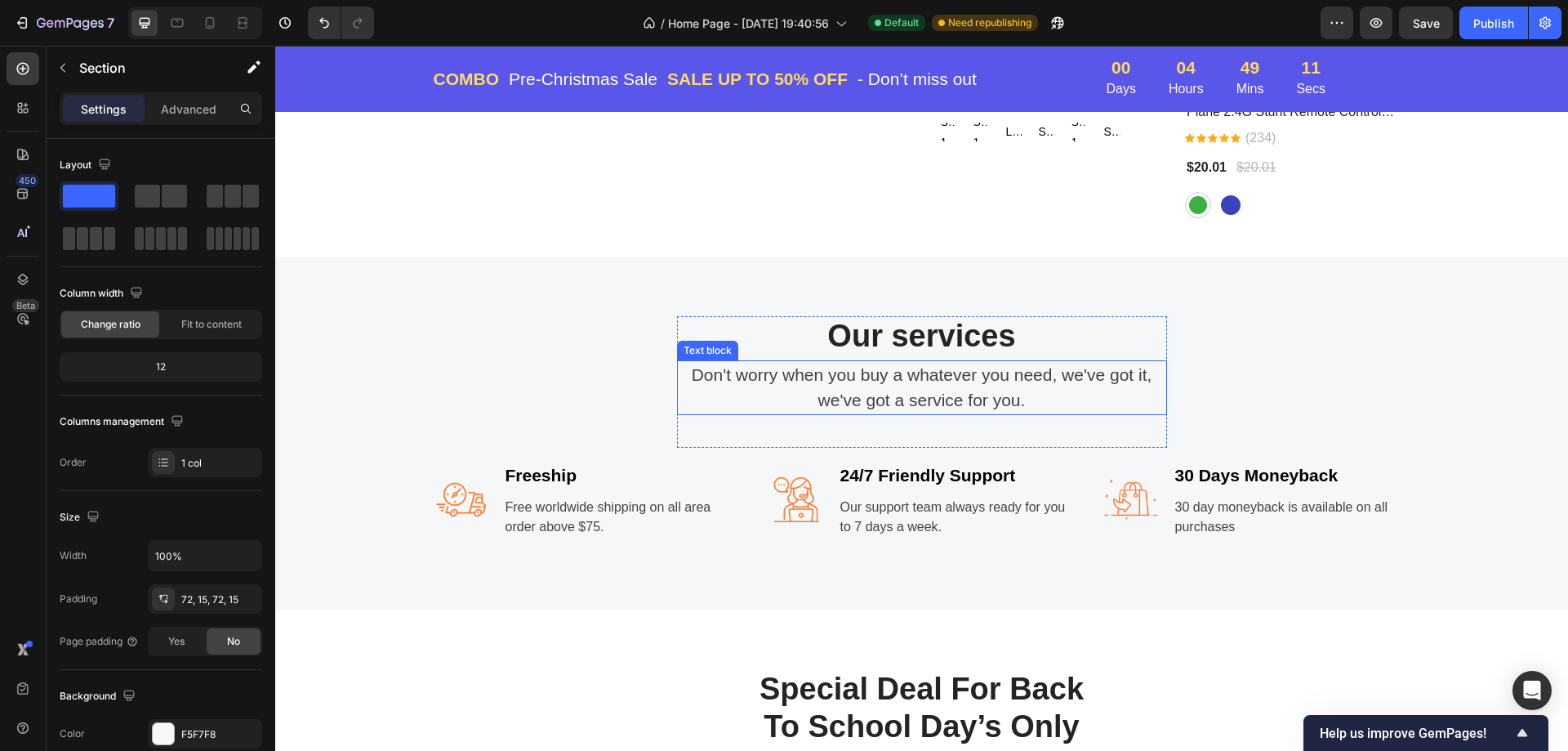
click at [846, 388] on p "Don't worry when you buy a whatever you need, we've got it, we've got a service…" at bounding box center [921, 387] width 487 height 51
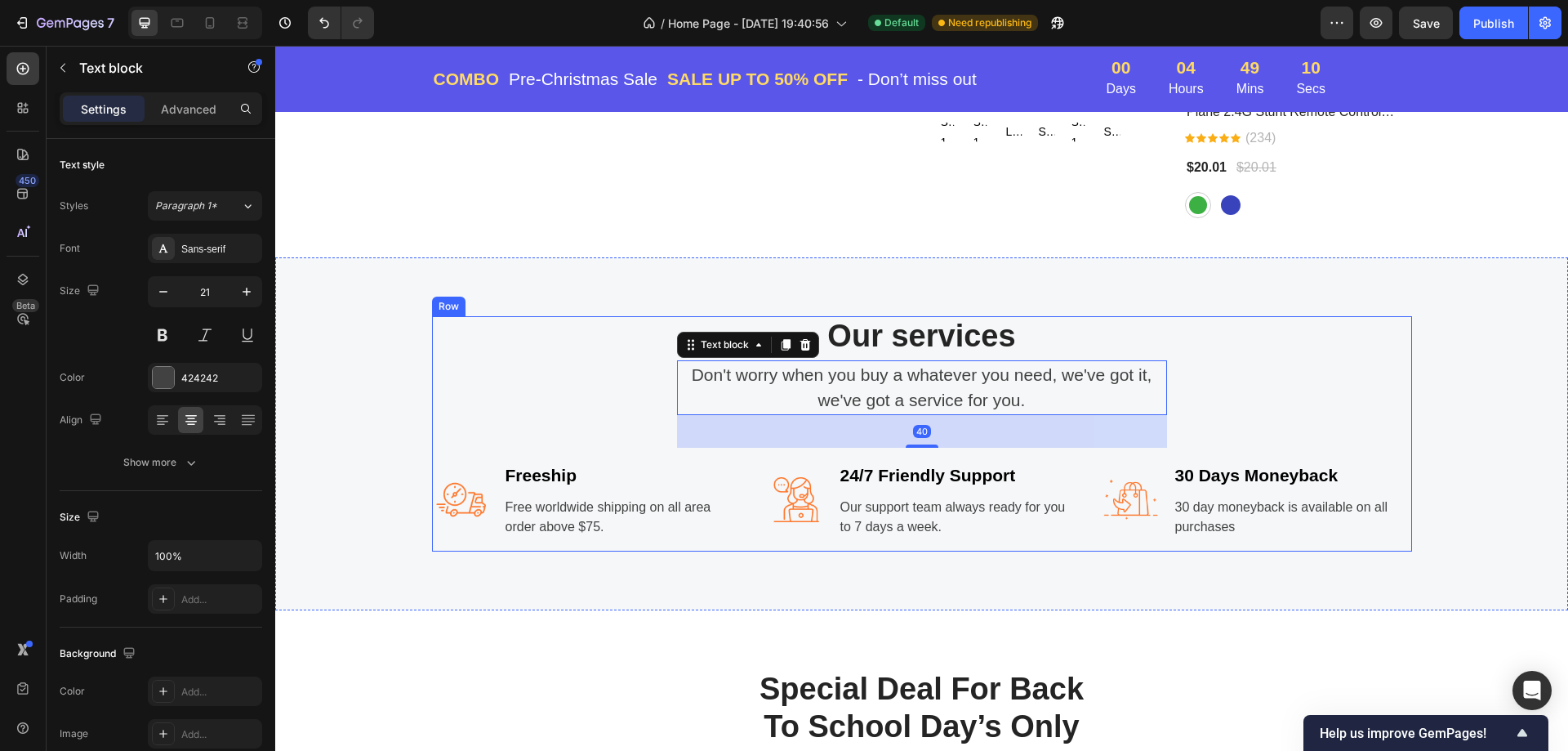
click at [1253, 385] on div "Our services Heading Don't worry when you buy a whatever you need, we've got it…" at bounding box center [921, 434] width 980 height 235
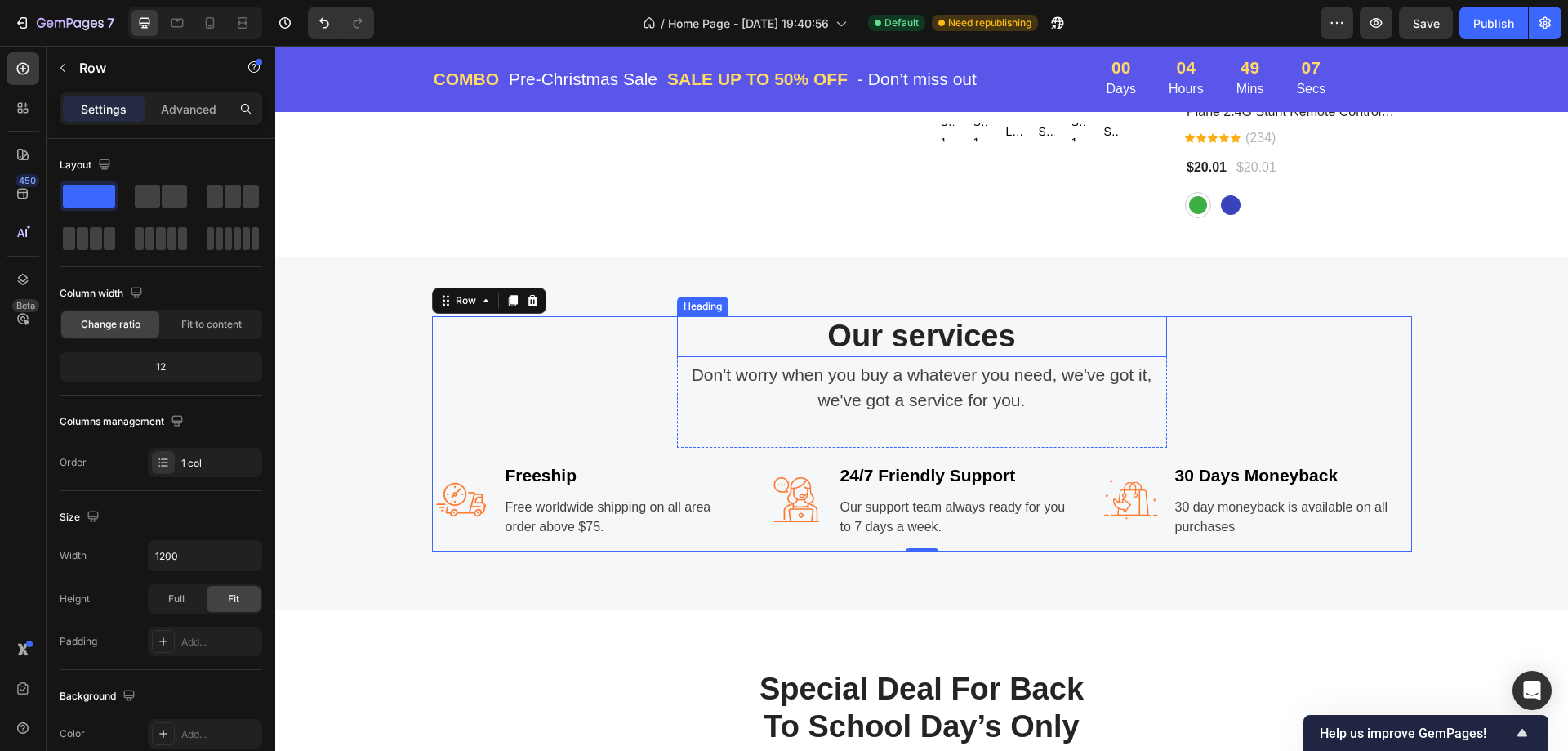
click at [959, 330] on p "Our services" at bounding box center [921, 336] width 487 height 38
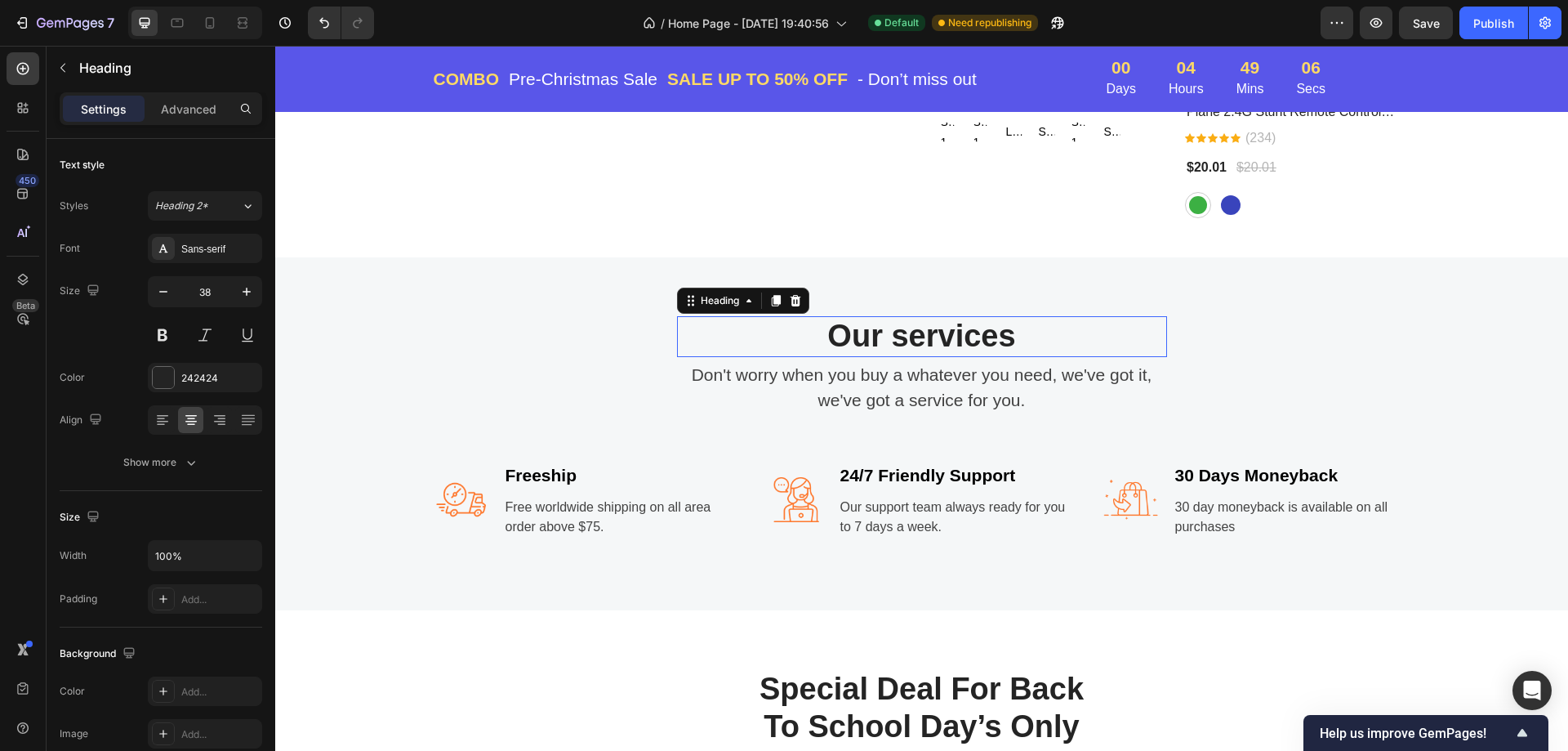
click at [959, 330] on p "Our services" at bounding box center [921, 336] width 487 height 38
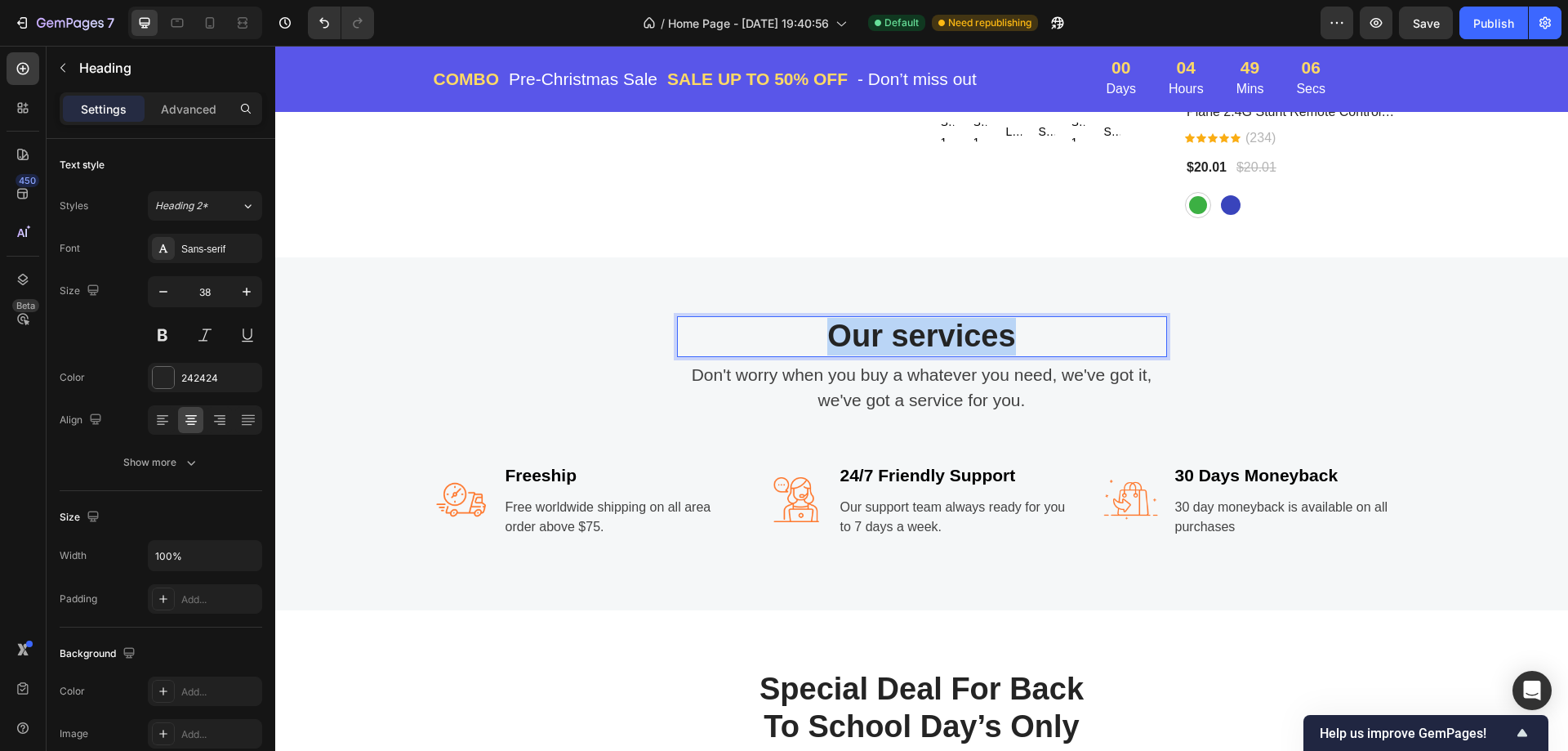
click at [959, 330] on p "Our services" at bounding box center [921, 336] width 487 height 38
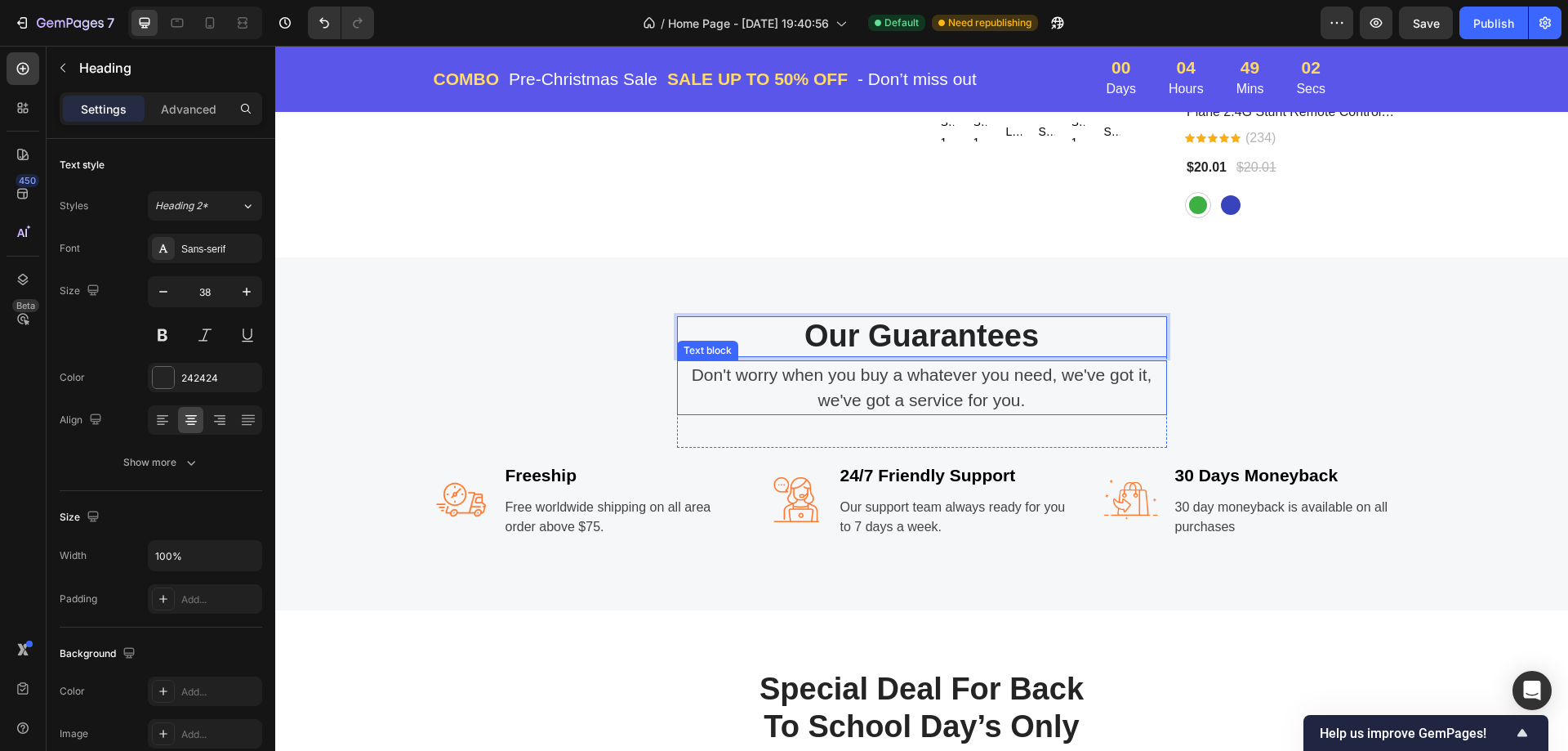
click at [930, 374] on p "Don't worry when you buy a whatever you need, we've got it, we've got a service…" at bounding box center [921, 387] width 487 height 51
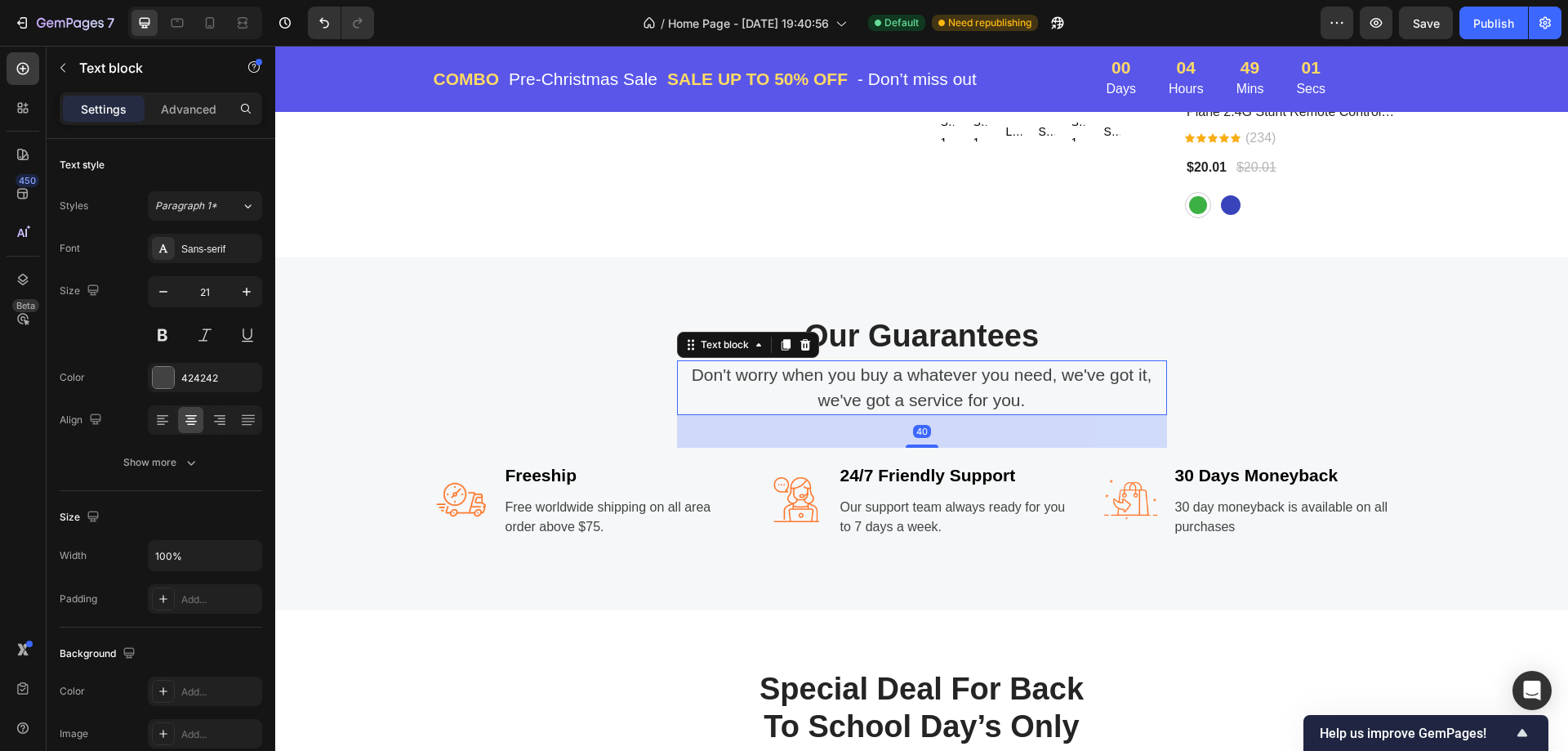
click at [997, 379] on p "Don't worry when you buy a whatever you need, we've got it, we've got a service…" at bounding box center [921, 387] width 487 height 51
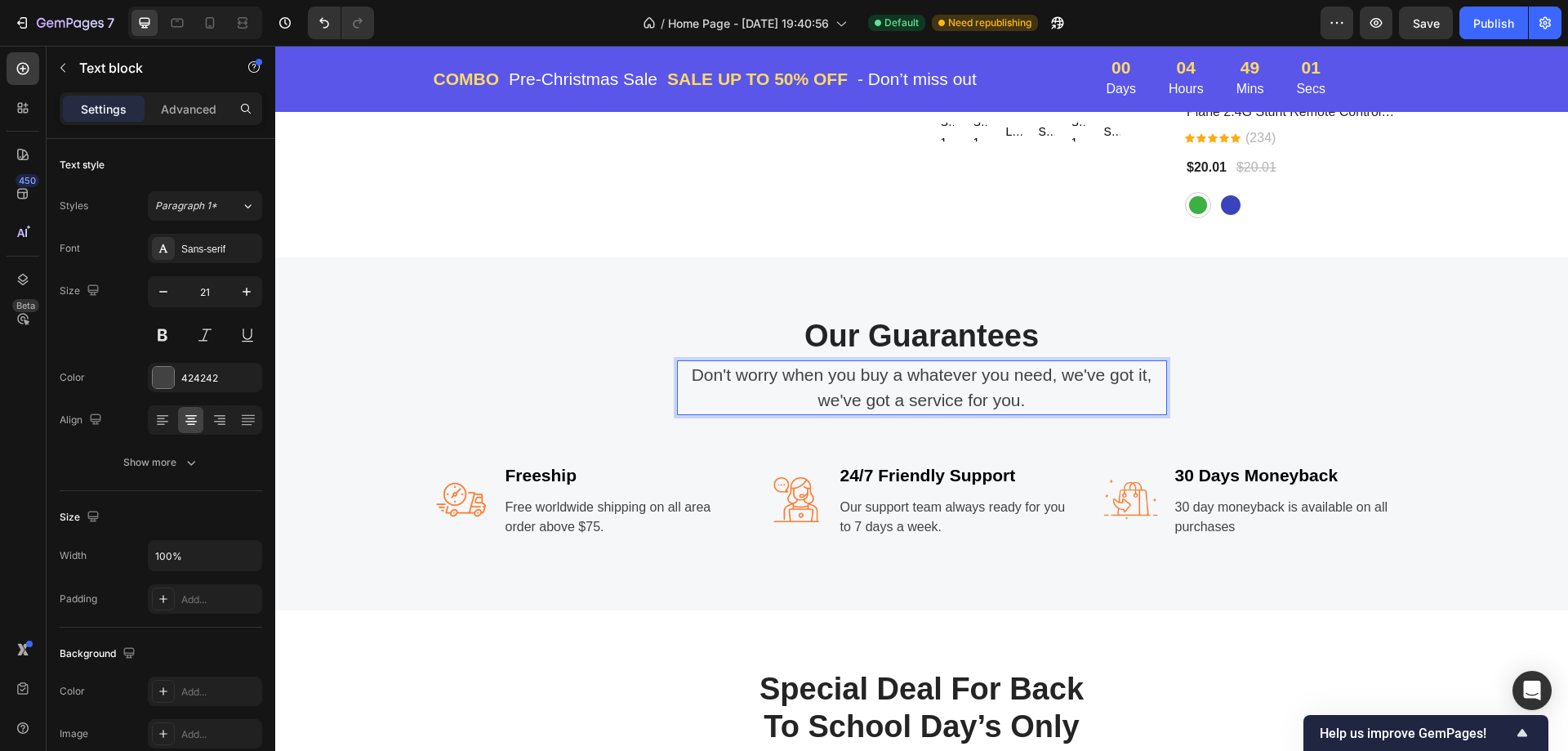
click at [1029, 396] on p "Don't worry when you buy a whatever you need, we've got it, we've got a service…" at bounding box center [921, 387] width 487 height 51
drag, startPoint x: 1017, startPoint y: 402, endPoint x: 682, endPoint y: 374, distance: 336.2
click at [682, 374] on p "Don't worry when you buy a whatever you need, we've got it, we've got a service…" at bounding box center [921, 387] width 487 height 51
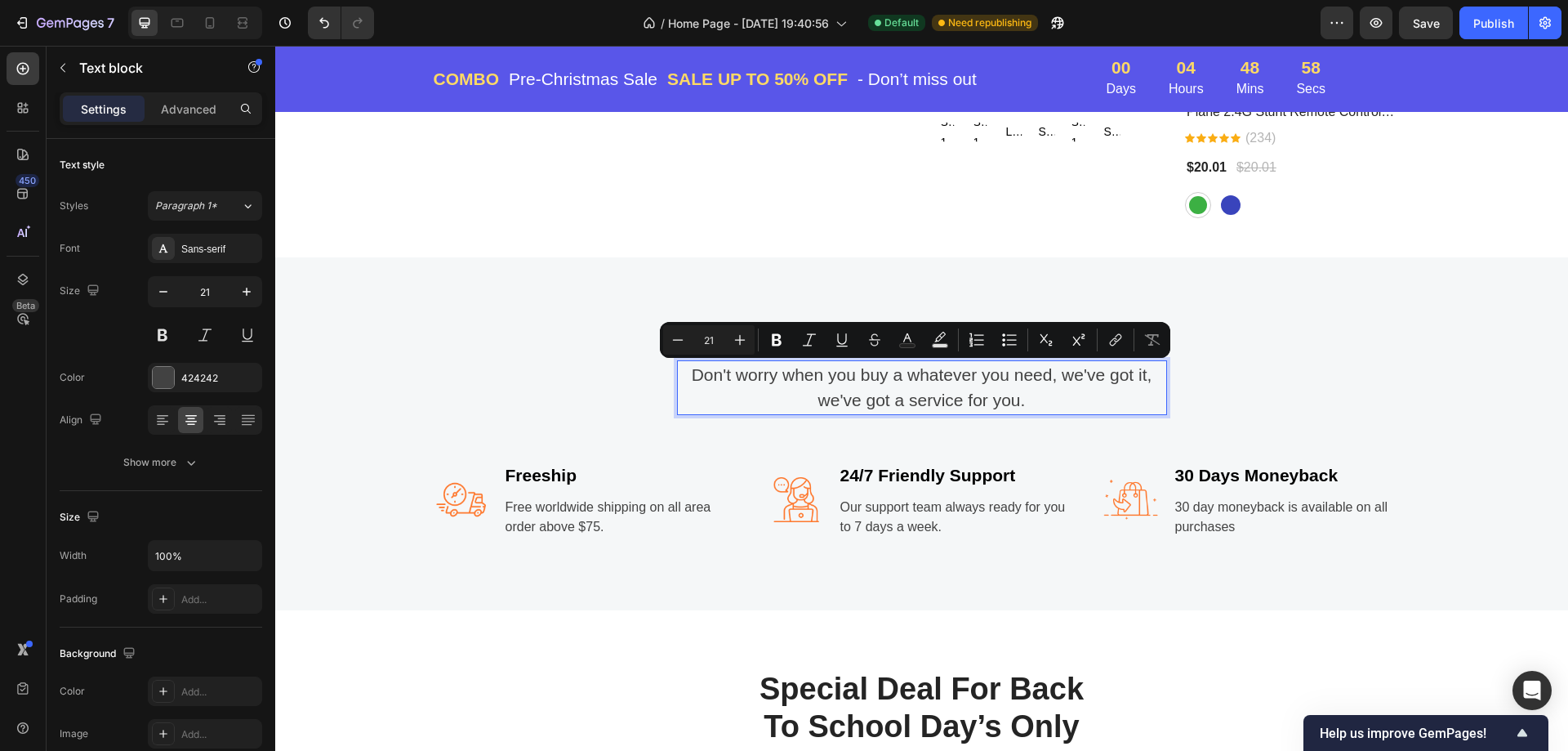
click at [1019, 398] on p "Don't worry when you buy a whatever you need, we've got it, we've got a service…" at bounding box center [921, 387] width 487 height 51
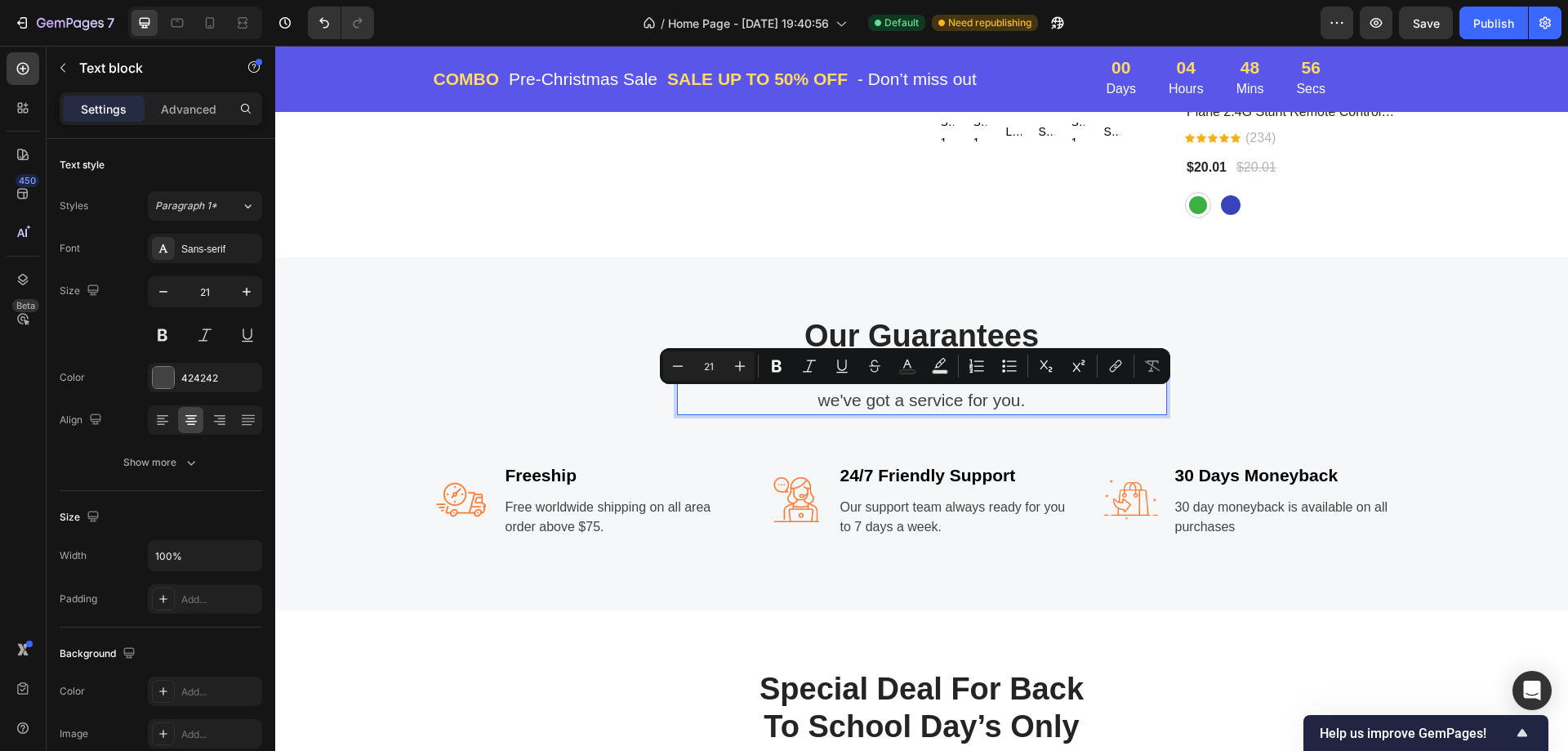
drag, startPoint x: 1034, startPoint y: 401, endPoint x: 785, endPoint y: 397, distance: 249.0
click at [785, 397] on p "Don't worry when you buy a whatever you need, we've got it, we've got a service…" at bounding box center [921, 387] width 487 height 51
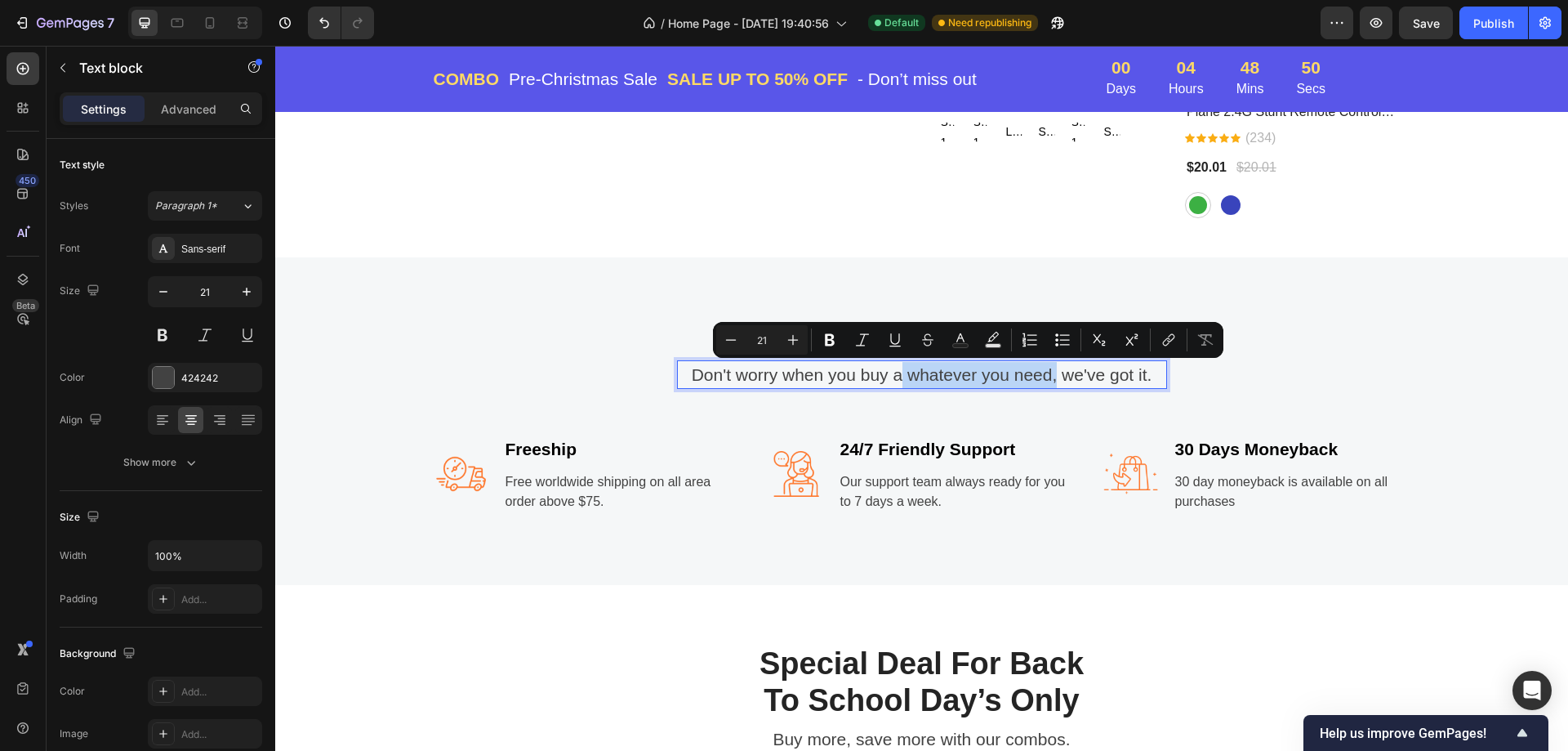
drag, startPoint x: 1047, startPoint y: 372, endPoint x: 892, endPoint y: 382, distance: 155.3
click at [892, 382] on p "Don't worry when you buy a whatever you need, we've got it." at bounding box center [921, 374] width 487 height 26
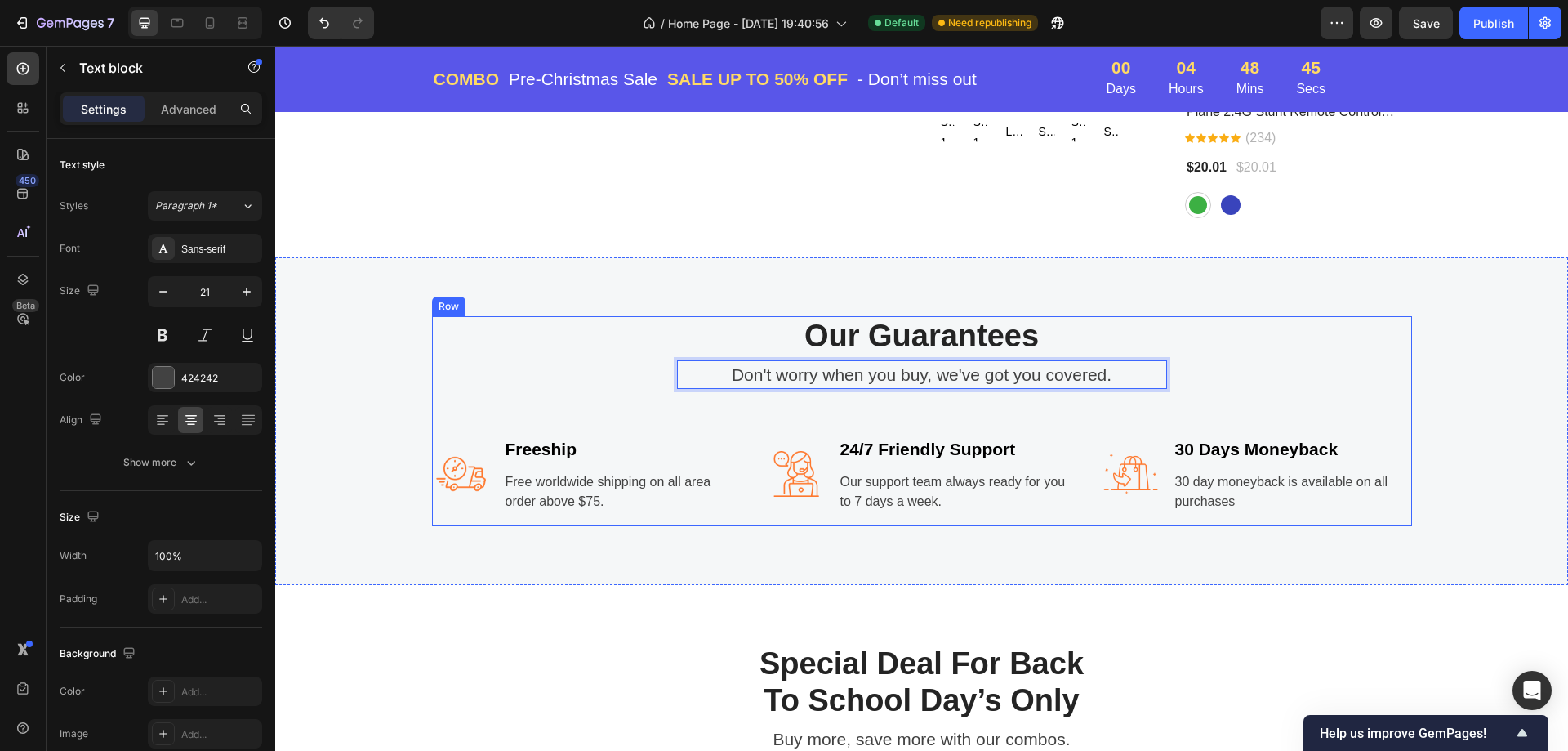
click at [1228, 329] on div "Our Guarantees Heading Don't worry when you buy, we've got you covered. Text bl…" at bounding box center [921, 421] width 980 height 210
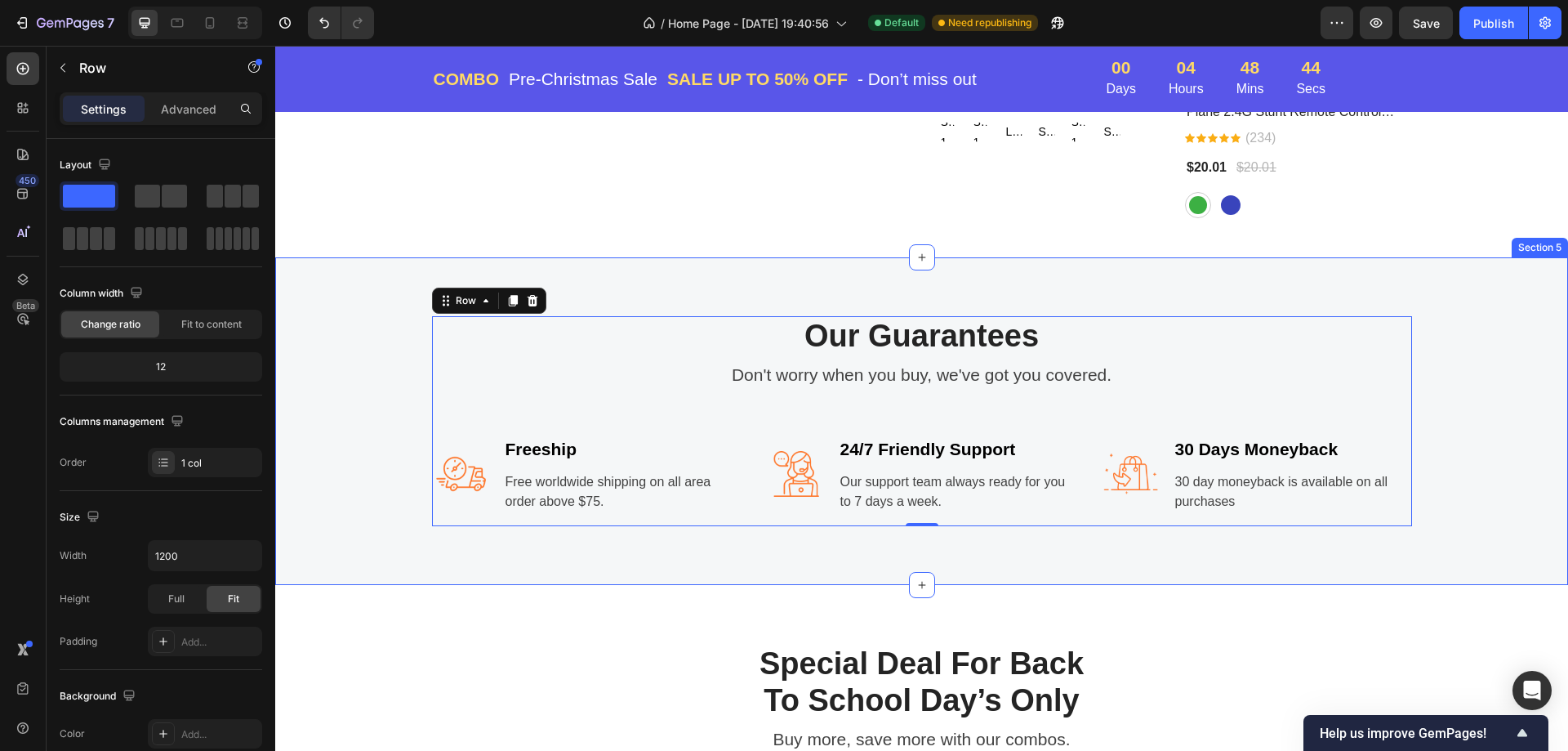
click at [1424, 267] on div "Our Guarantees Heading Don't worry when you buy, we've got you covered. Text bl…" at bounding box center [921, 421] width 1292 height 328
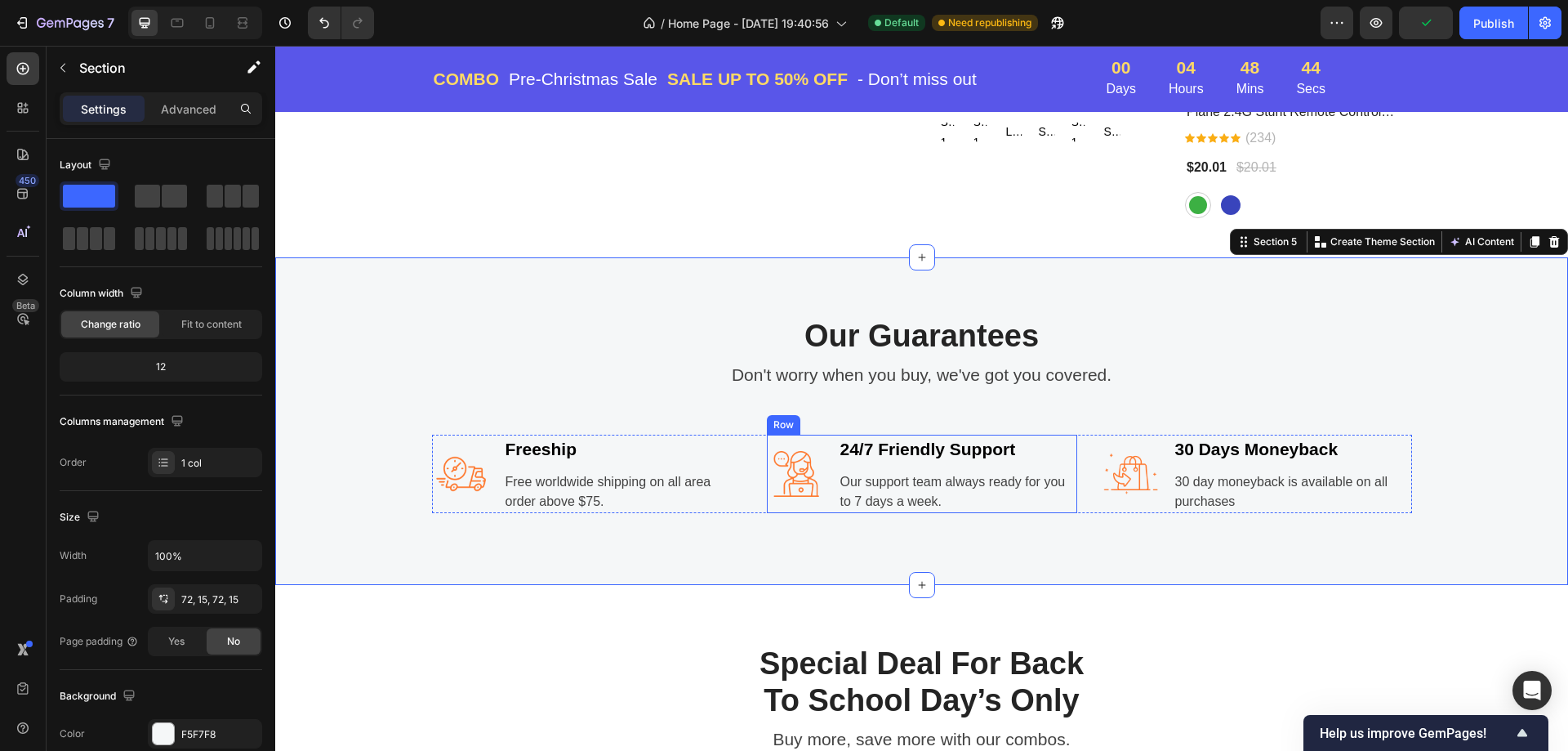
click at [932, 491] on p "Our support team always ready for you to 7 days a week." at bounding box center [958, 492] width 235 height 40
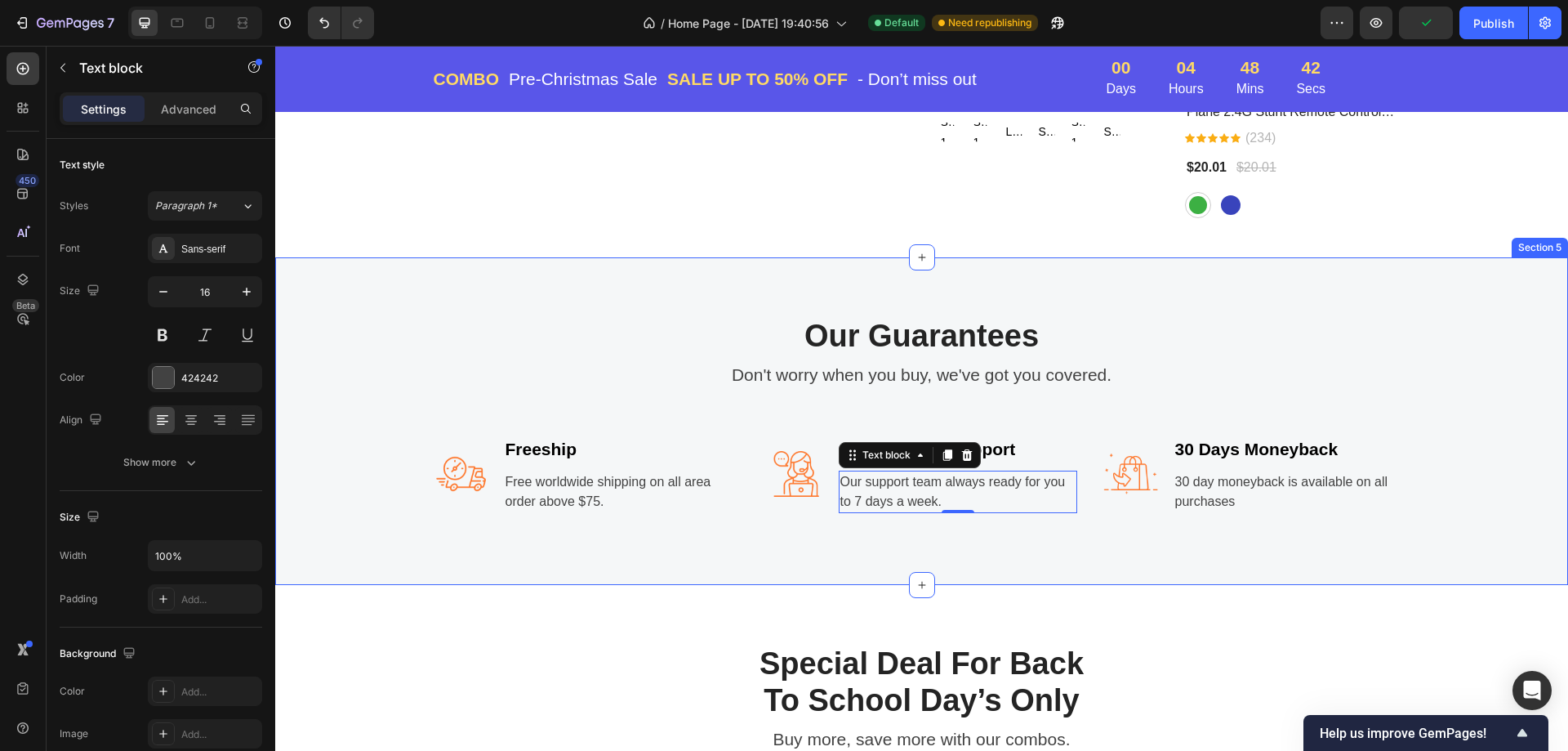
click at [644, 544] on div "Our Guarantees Heading Don't worry when you buy, we've got you covered. Text bl…" at bounding box center [921, 421] width 1292 height 328
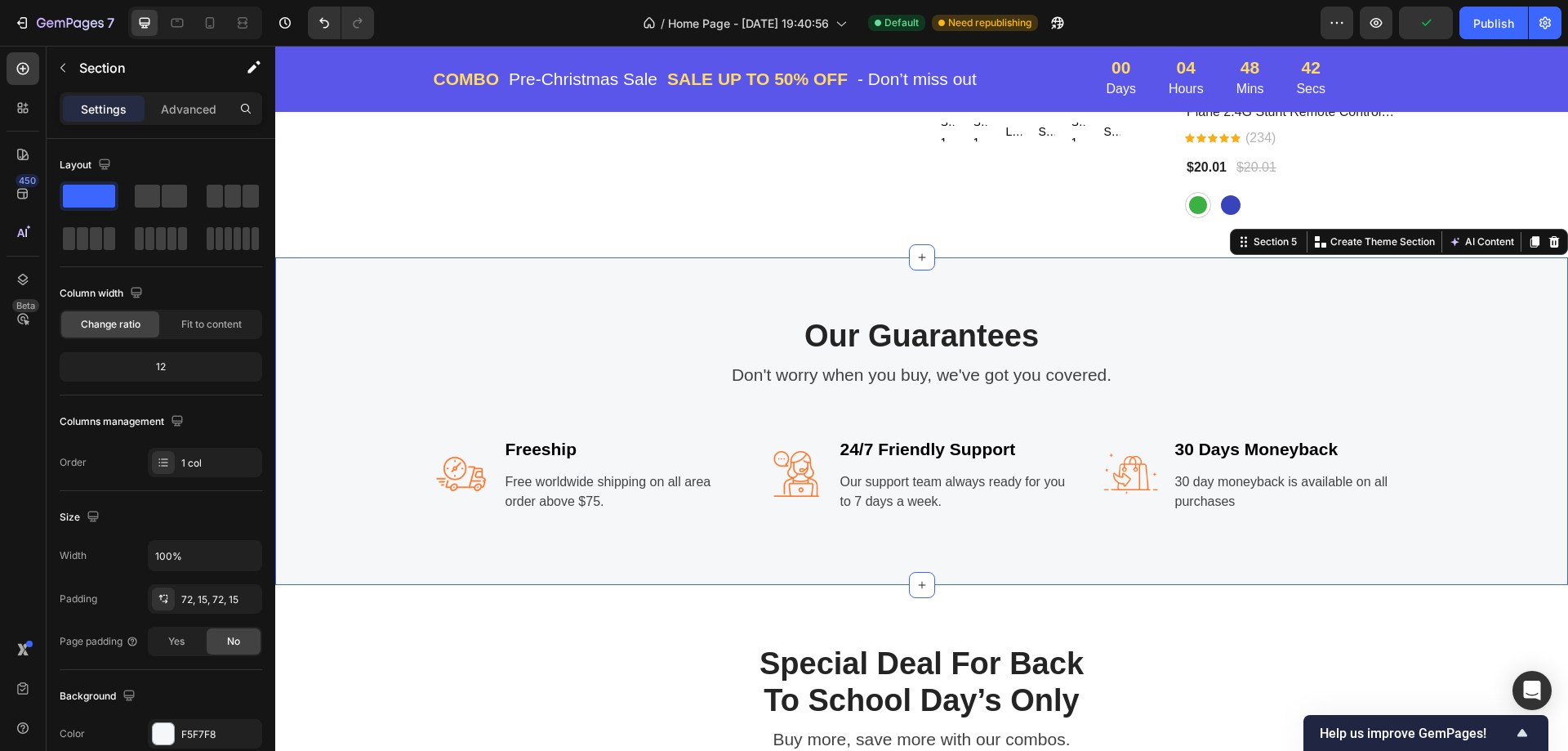
scroll to position [1749, 0]
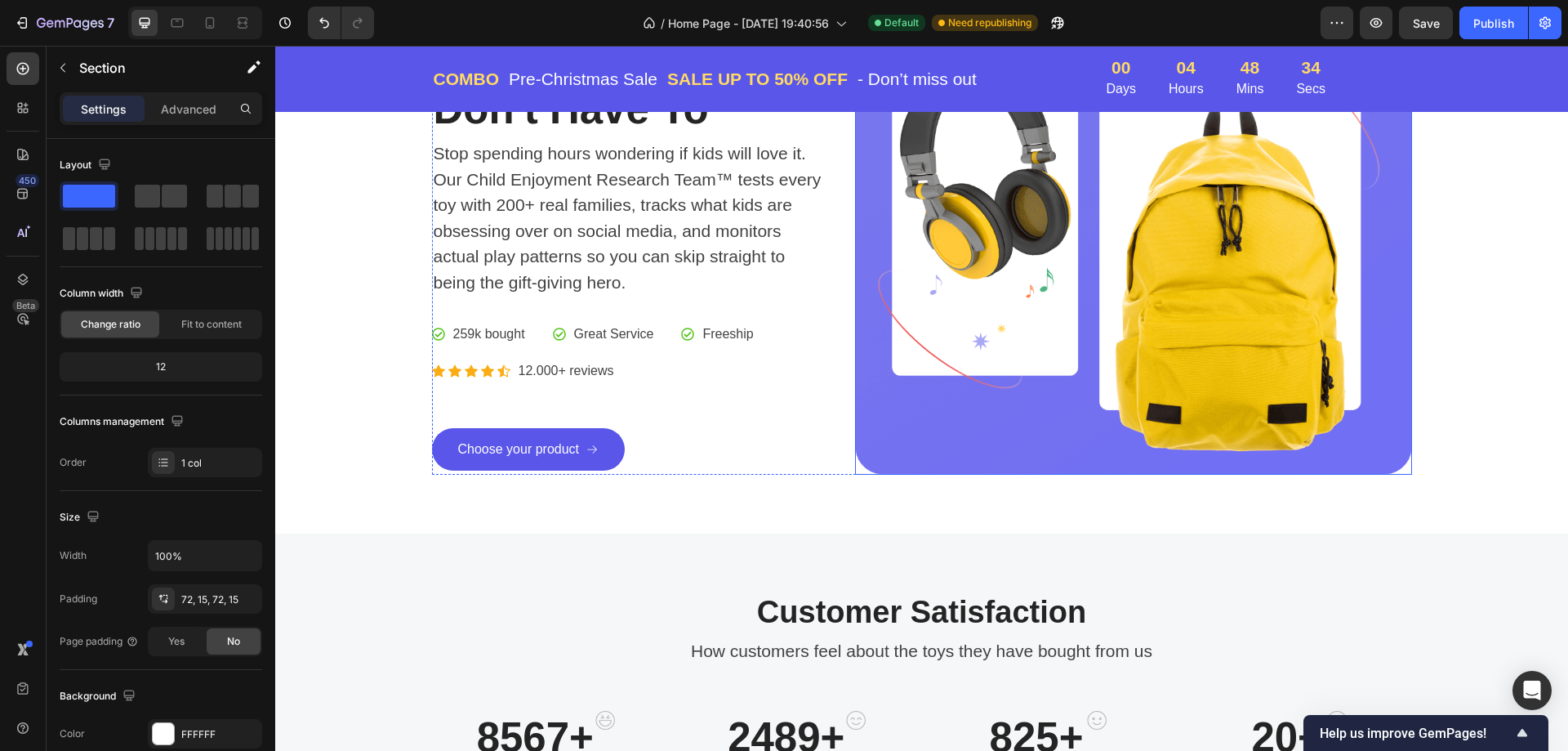
scroll to position [245, 0]
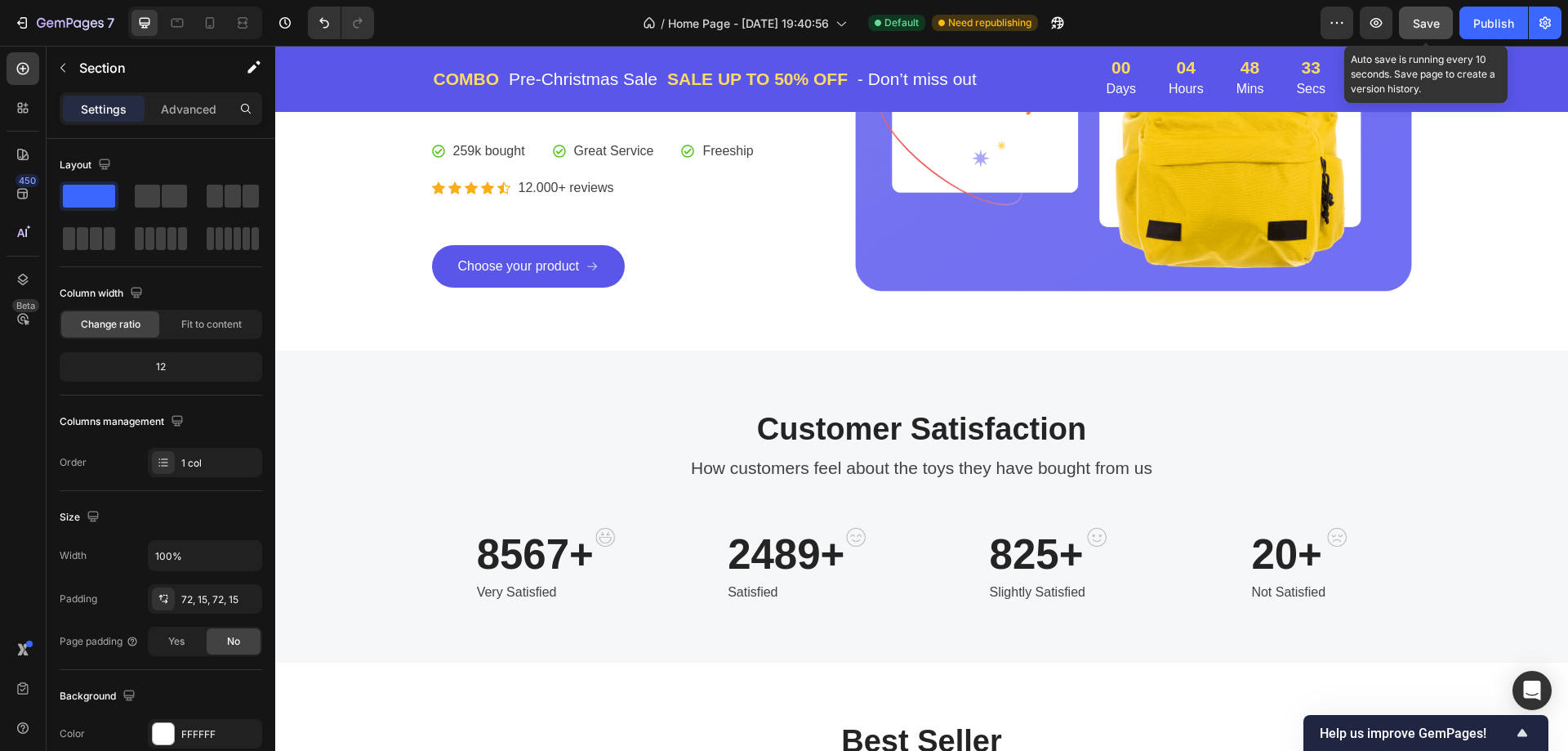
click at [1422, 28] on span "Save" at bounding box center [1426, 23] width 27 height 13
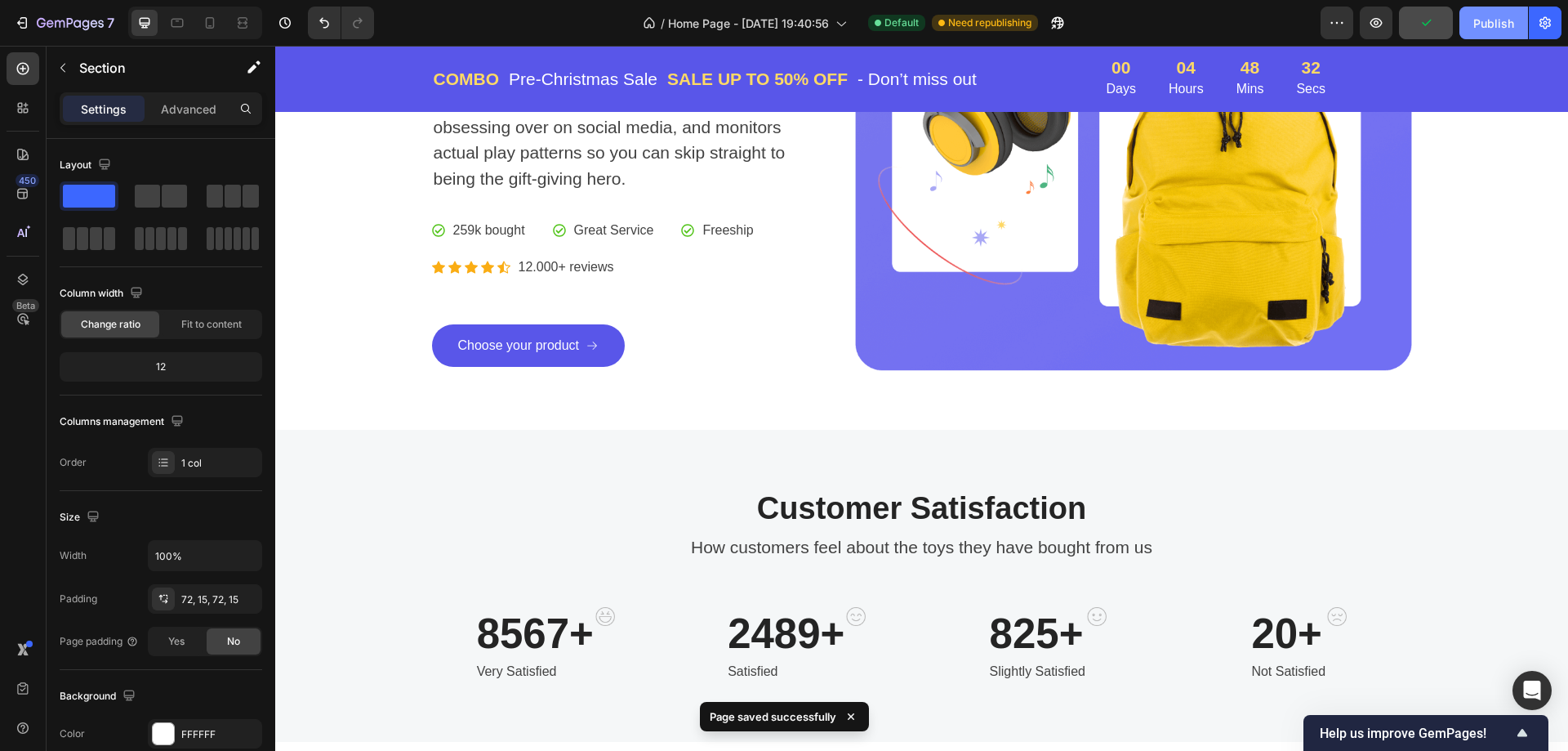
scroll to position [0, 0]
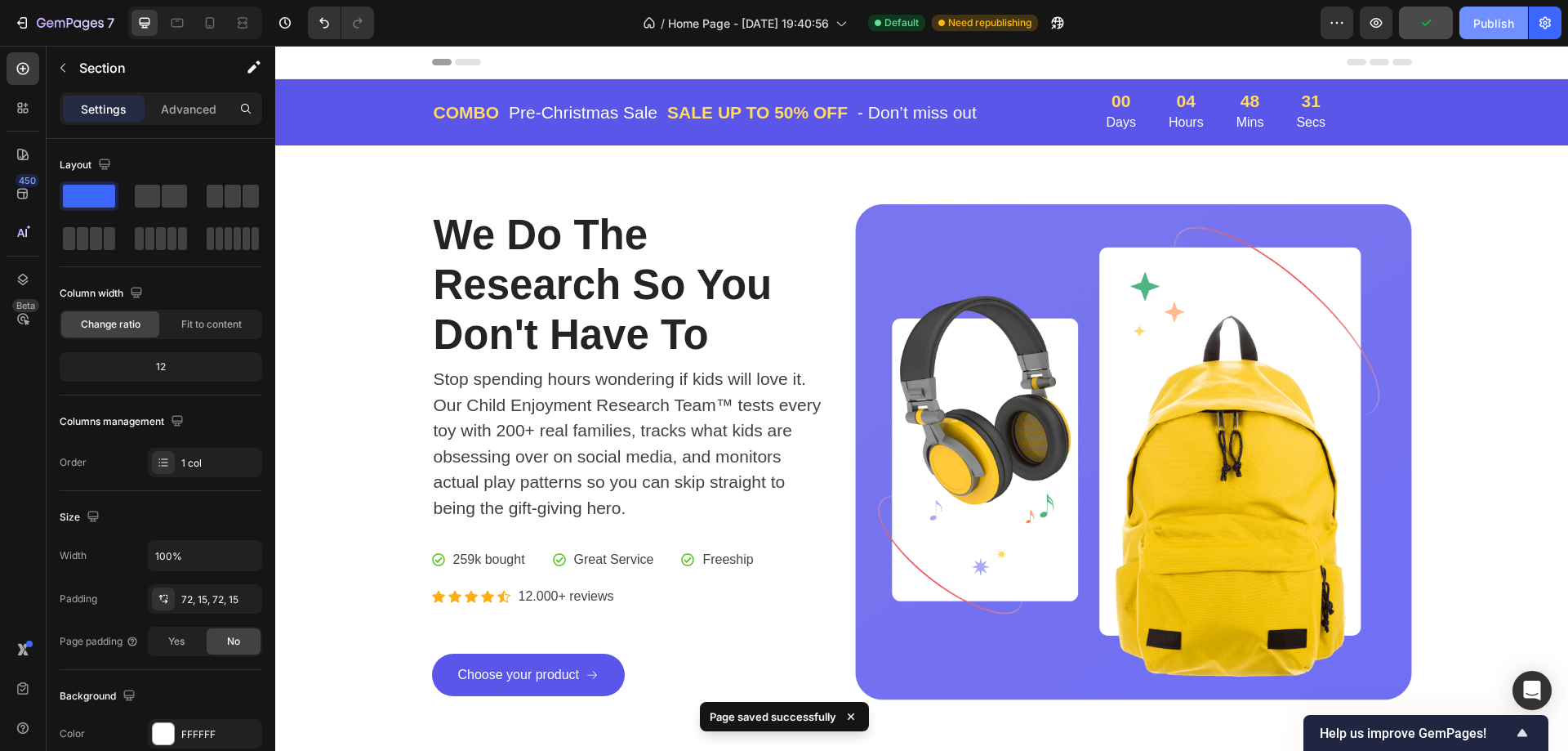
click at [1500, 18] on div "Publish" at bounding box center [1493, 23] width 40 height 17
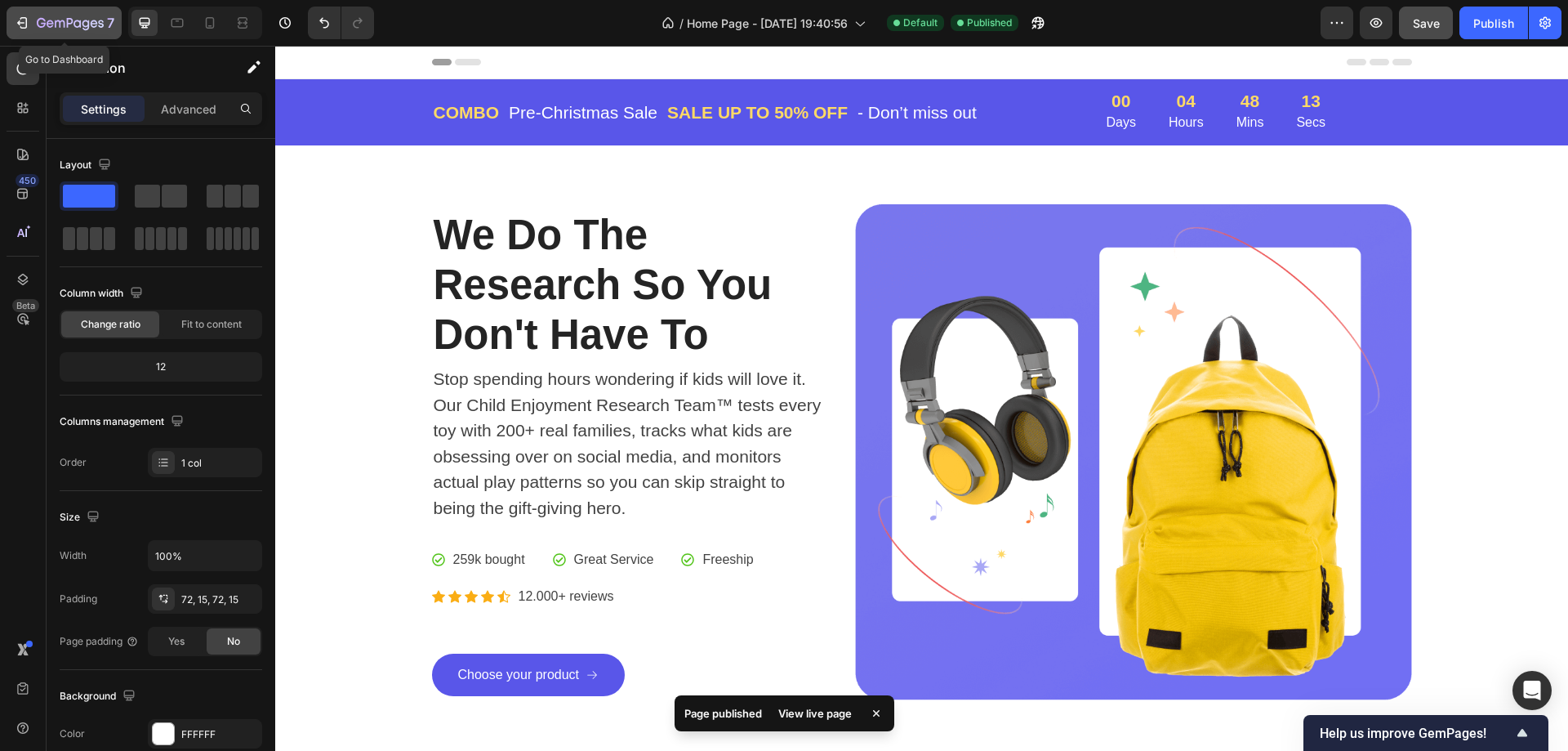
click at [56, 17] on icon "button" at bounding box center [69, 24] width 66 height 13
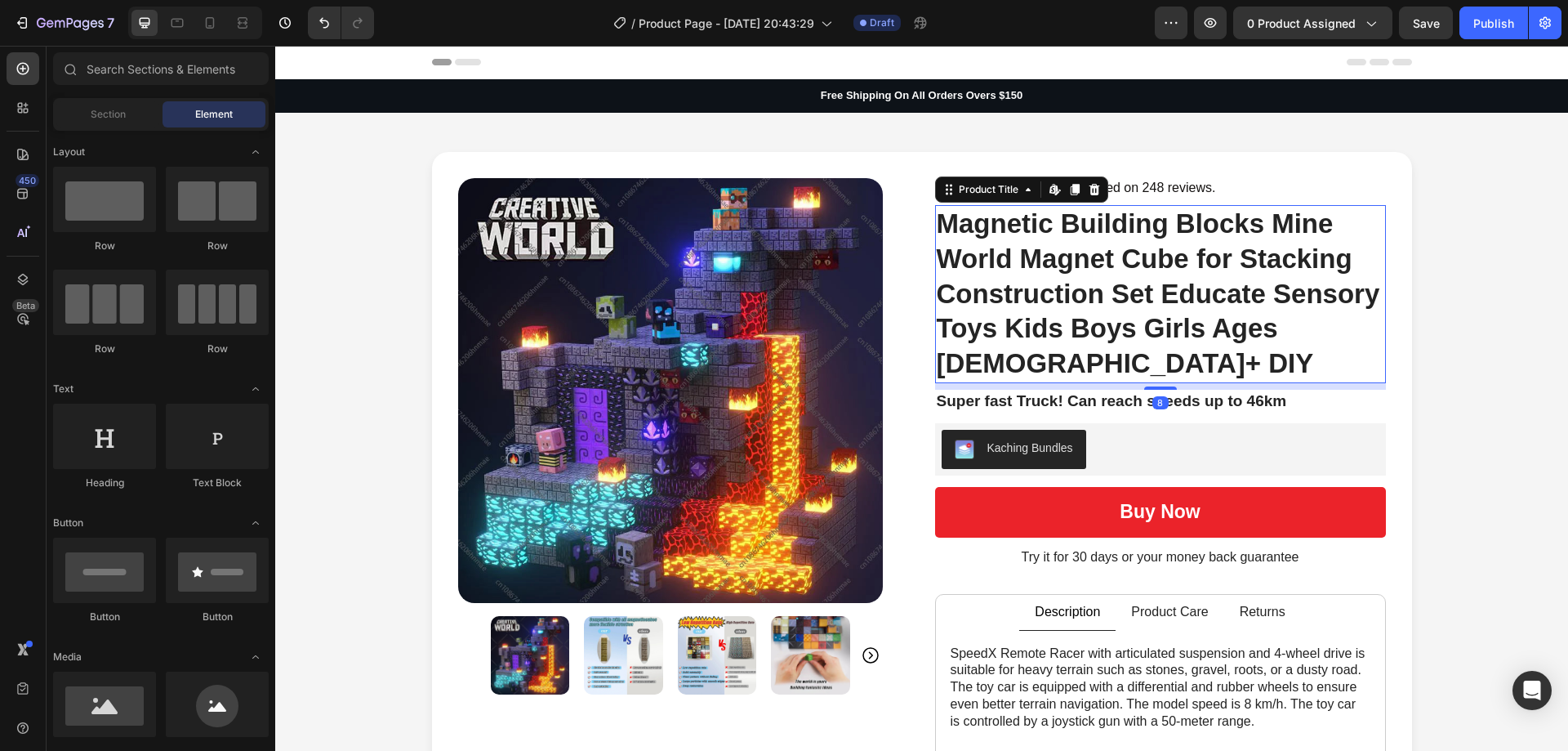
click at [1258, 315] on h1 "Magnetic Building Blocks Mine World Magnet Cube for Stacking Construction Set E…" at bounding box center [1160, 295] width 451 height 179
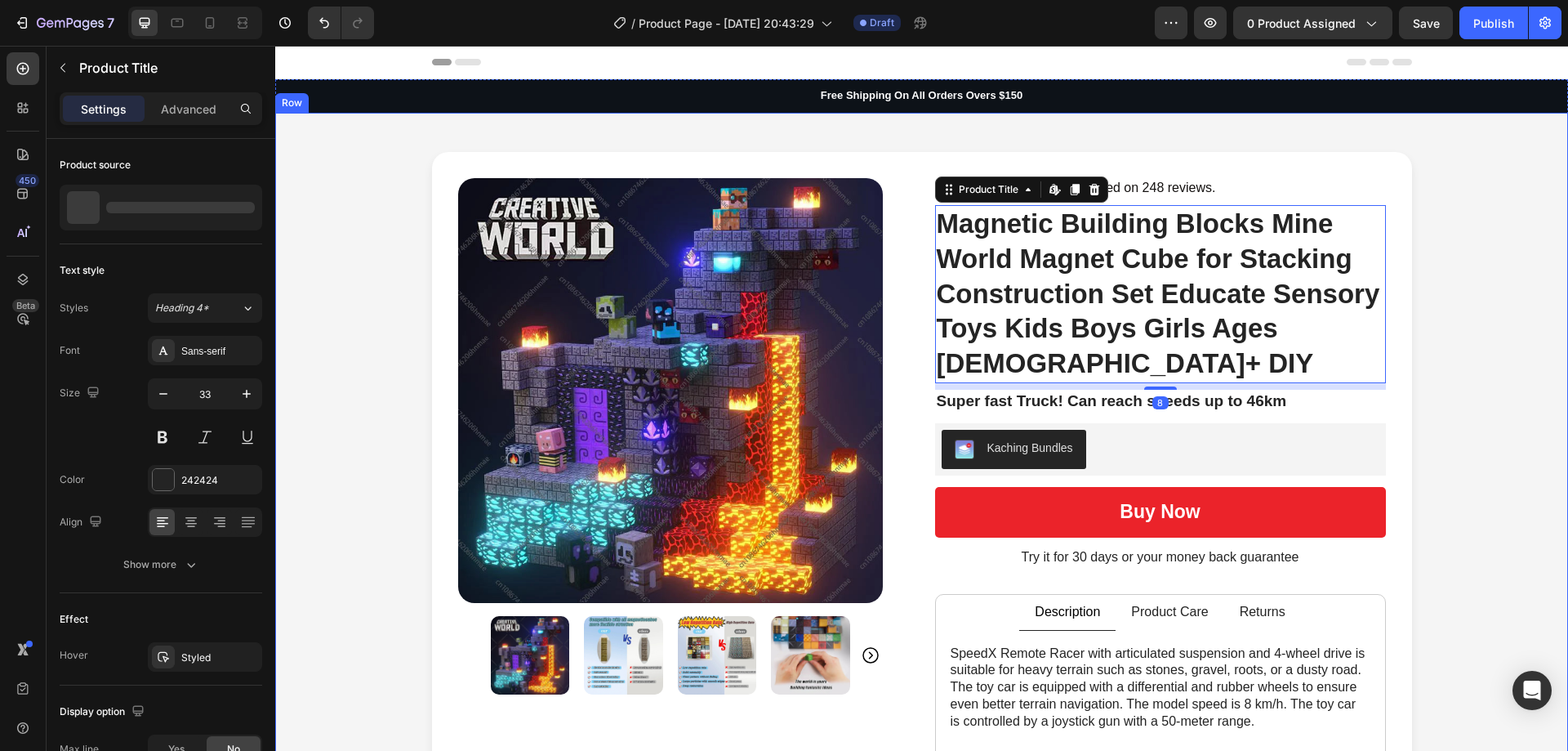
click at [1430, 310] on div "Product Images Icon Icon Icon Icon Icon Icon List Rated 5/5 based on 248 review…" at bounding box center [920, 605] width 1260 height 907
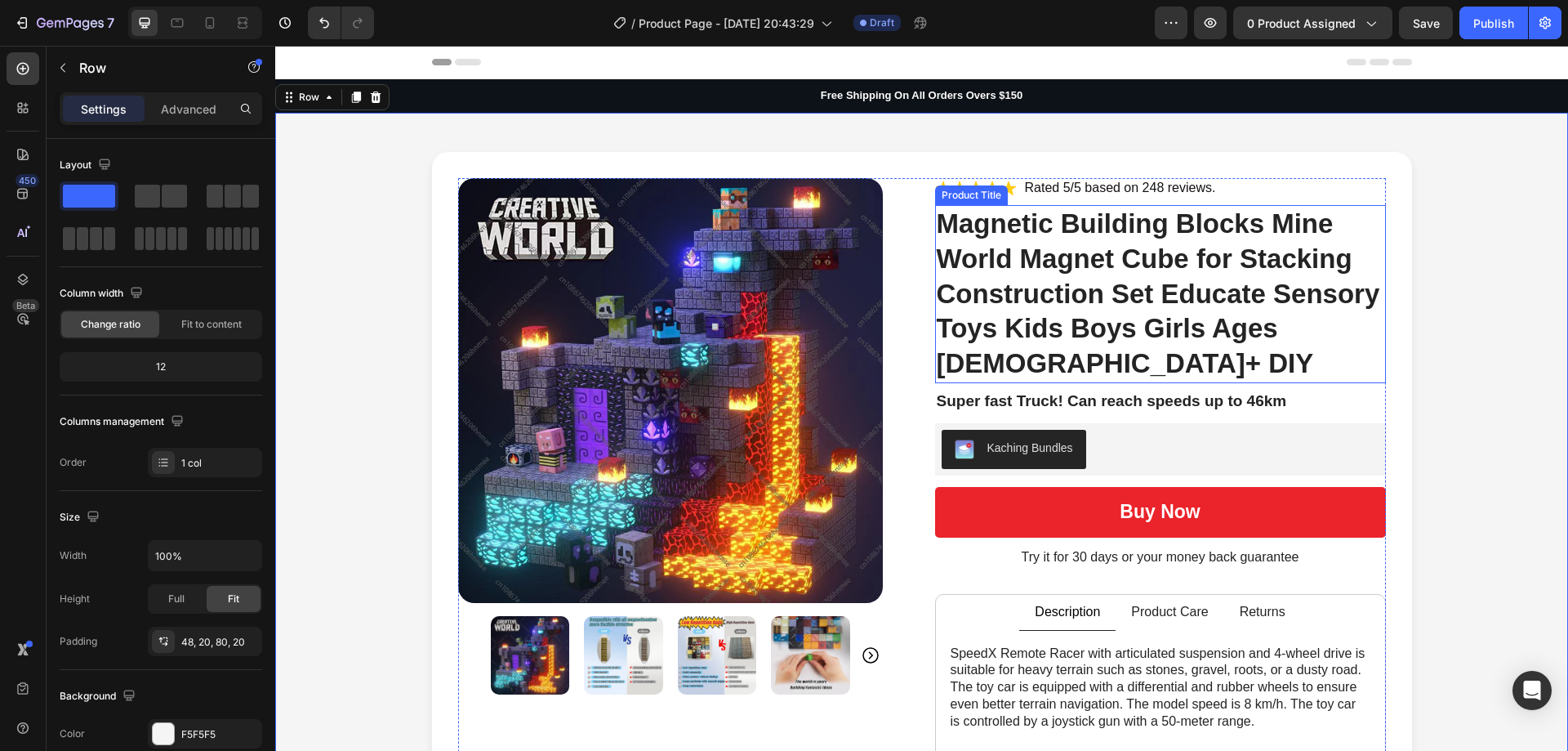
click at [1224, 288] on h1 "Magnetic Building Blocks Mine World Magnet Cube for Stacking Construction Set E…" at bounding box center [1160, 295] width 451 height 179
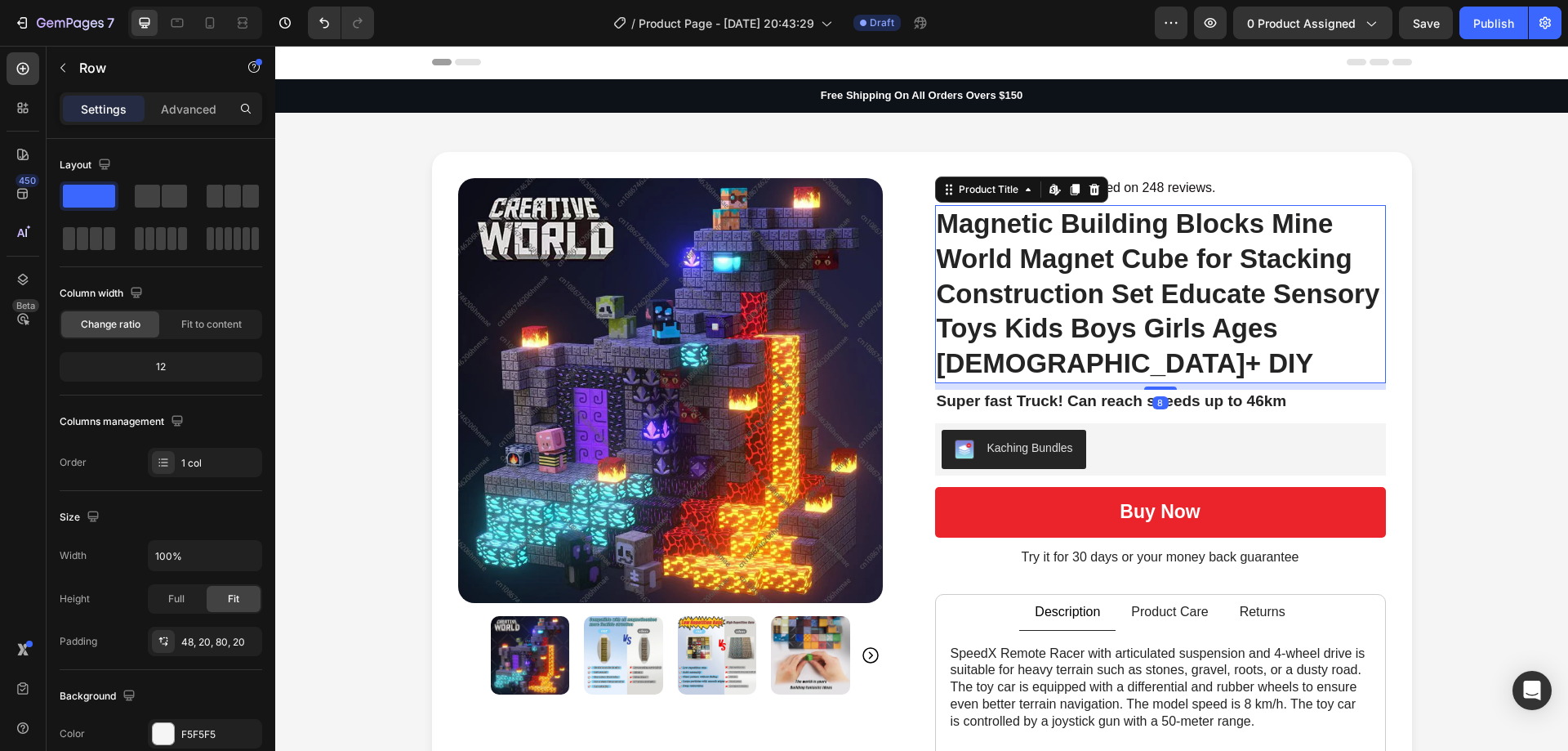
click at [1479, 312] on div "Product Images Icon Icon Icon Icon Icon Icon List Rated 5/5 based on 248 review…" at bounding box center [920, 605] width 1260 height 907
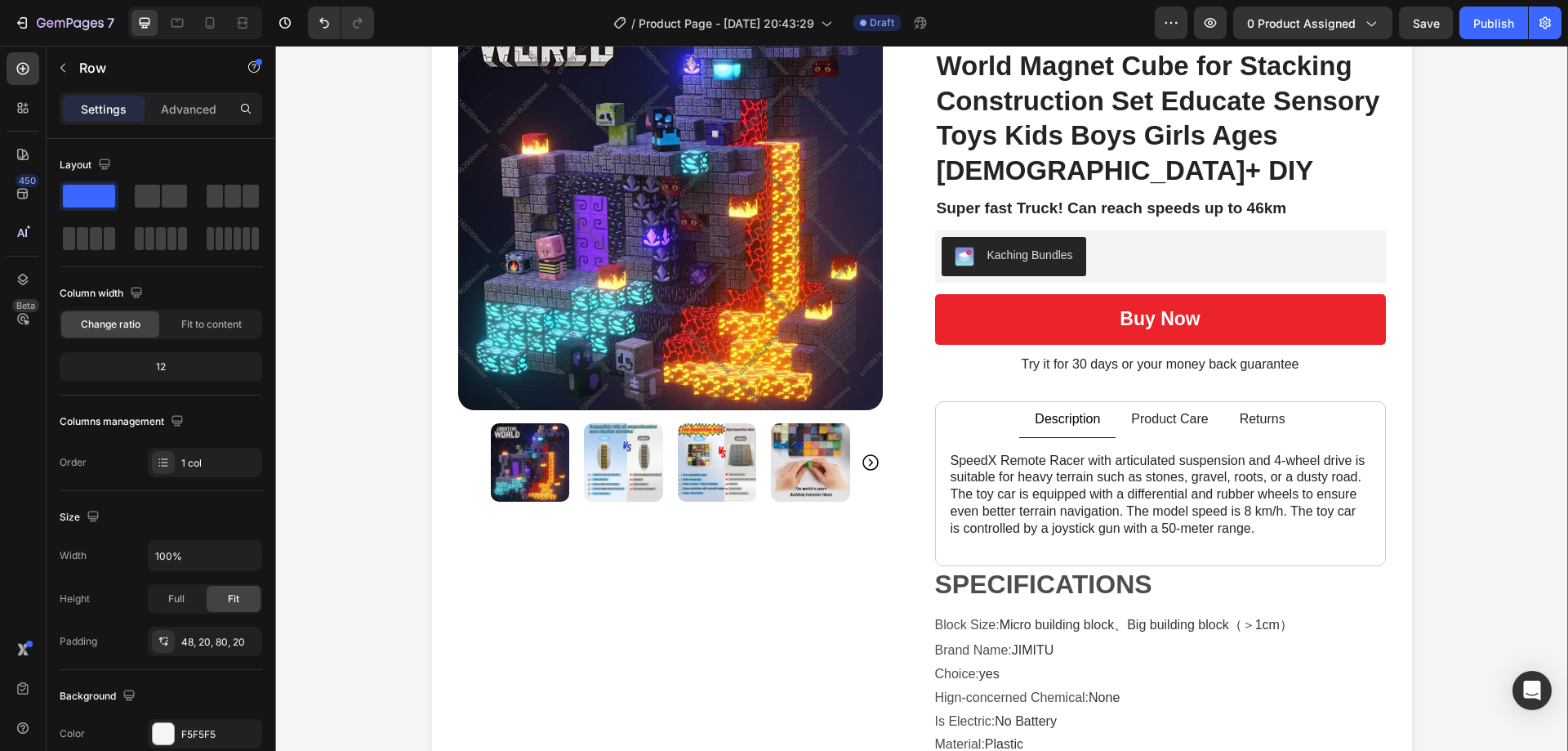
scroll to position [245, 0]
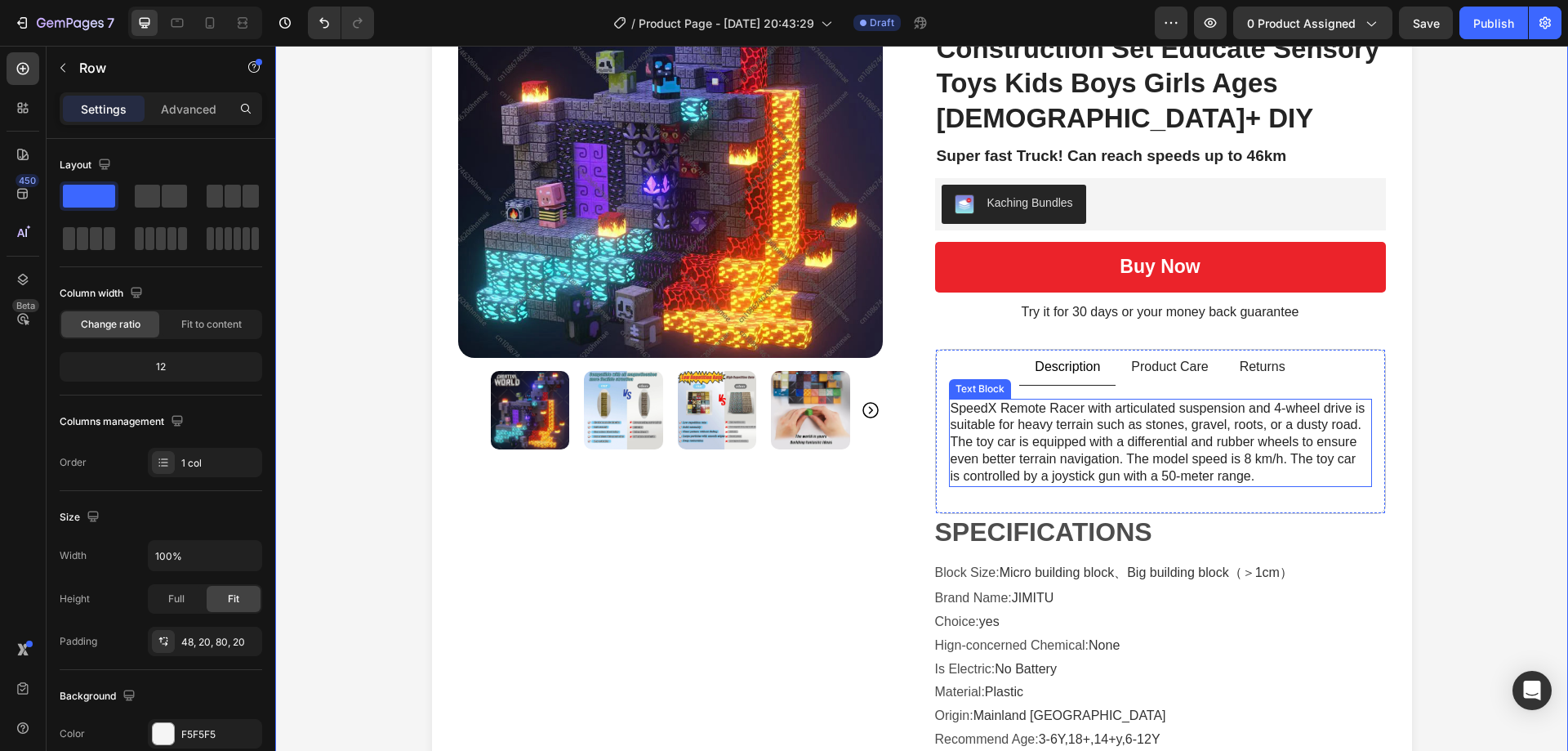
click at [1194, 411] on p "SpeedX Remote Racer with articulated suspension and 4-wheel drive is suitable f…" at bounding box center [1159, 443] width 419 height 85
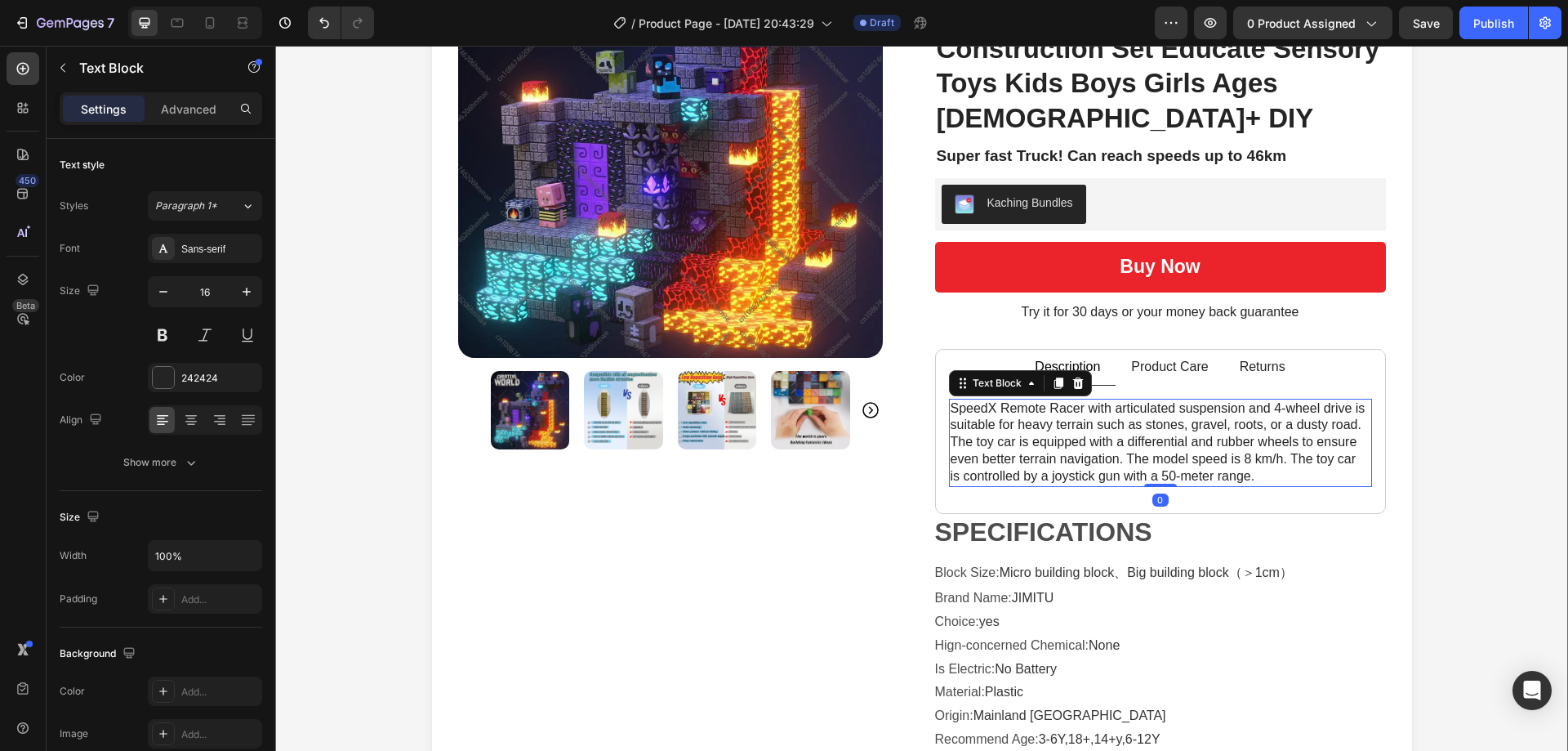
click at [1427, 396] on div "Product Images Icon Icon Icon Icon Icon Icon List Rated 5/5 based on 248 review…" at bounding box center [920, 360] width 1260 height 907
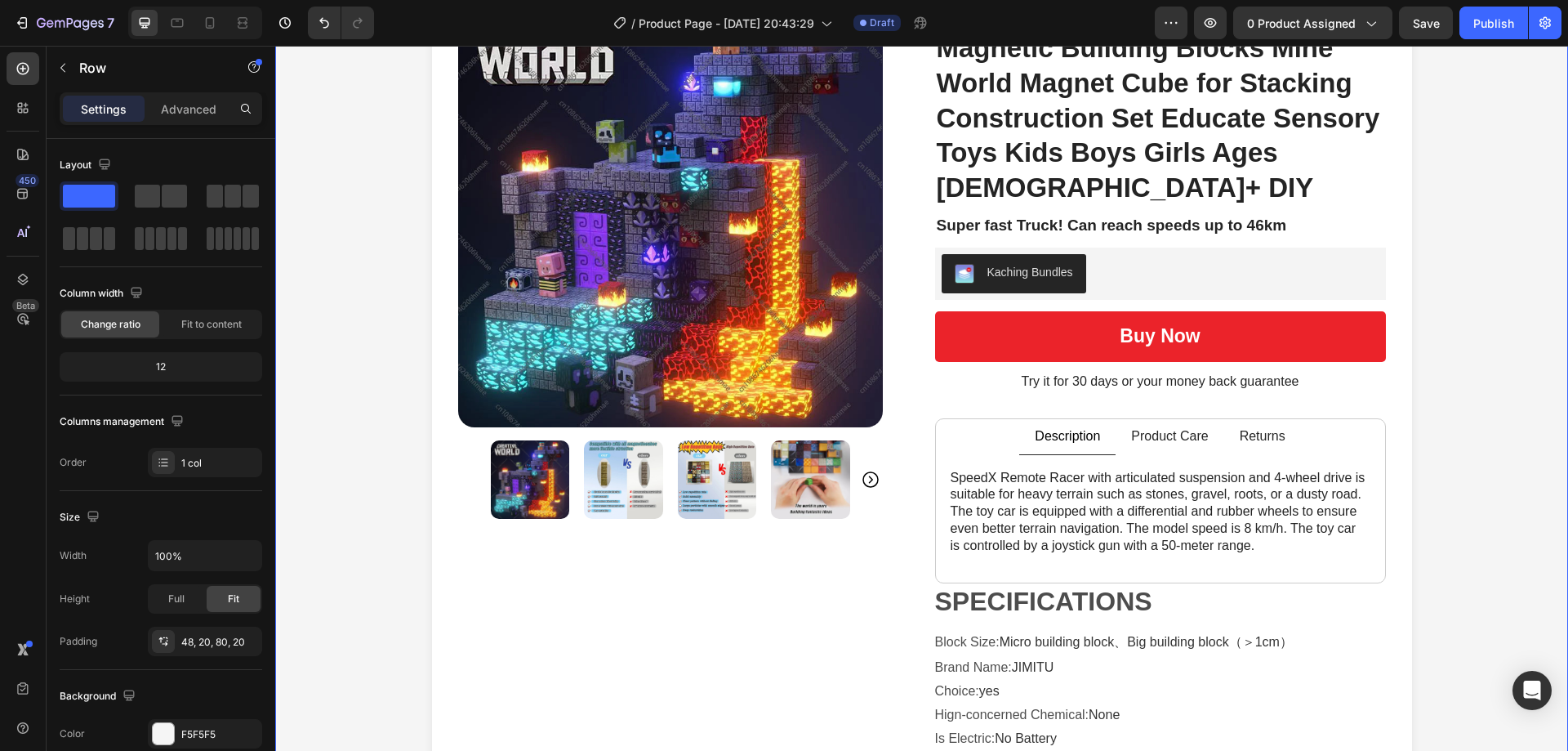
scroll to position [0, 0]
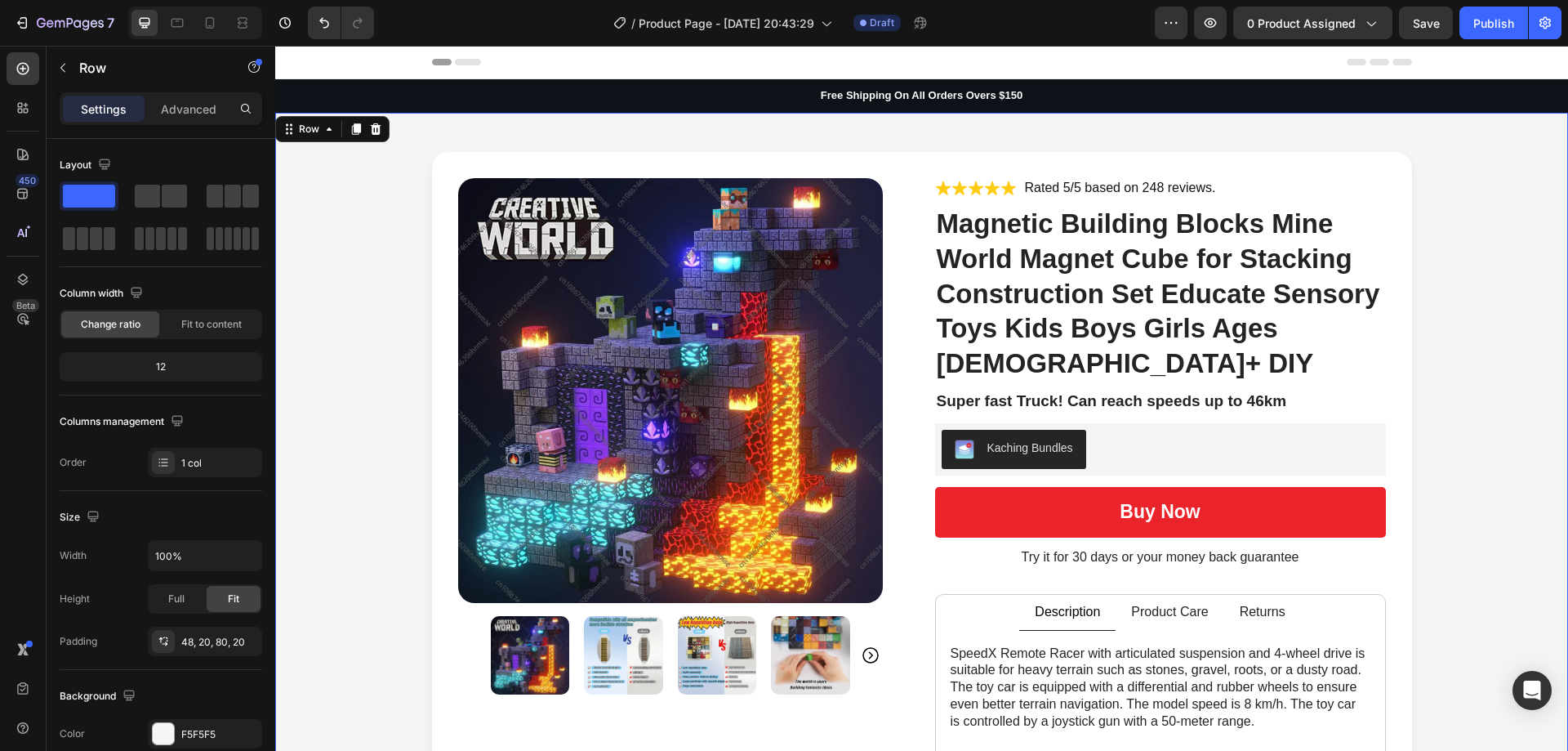
click at [389, 259] on div "Product Images Icon Icon Icon Icon Icon Icon List Rated 5/5 based on 248 review…" at bounding box center [920, 605] width 1260 height 907
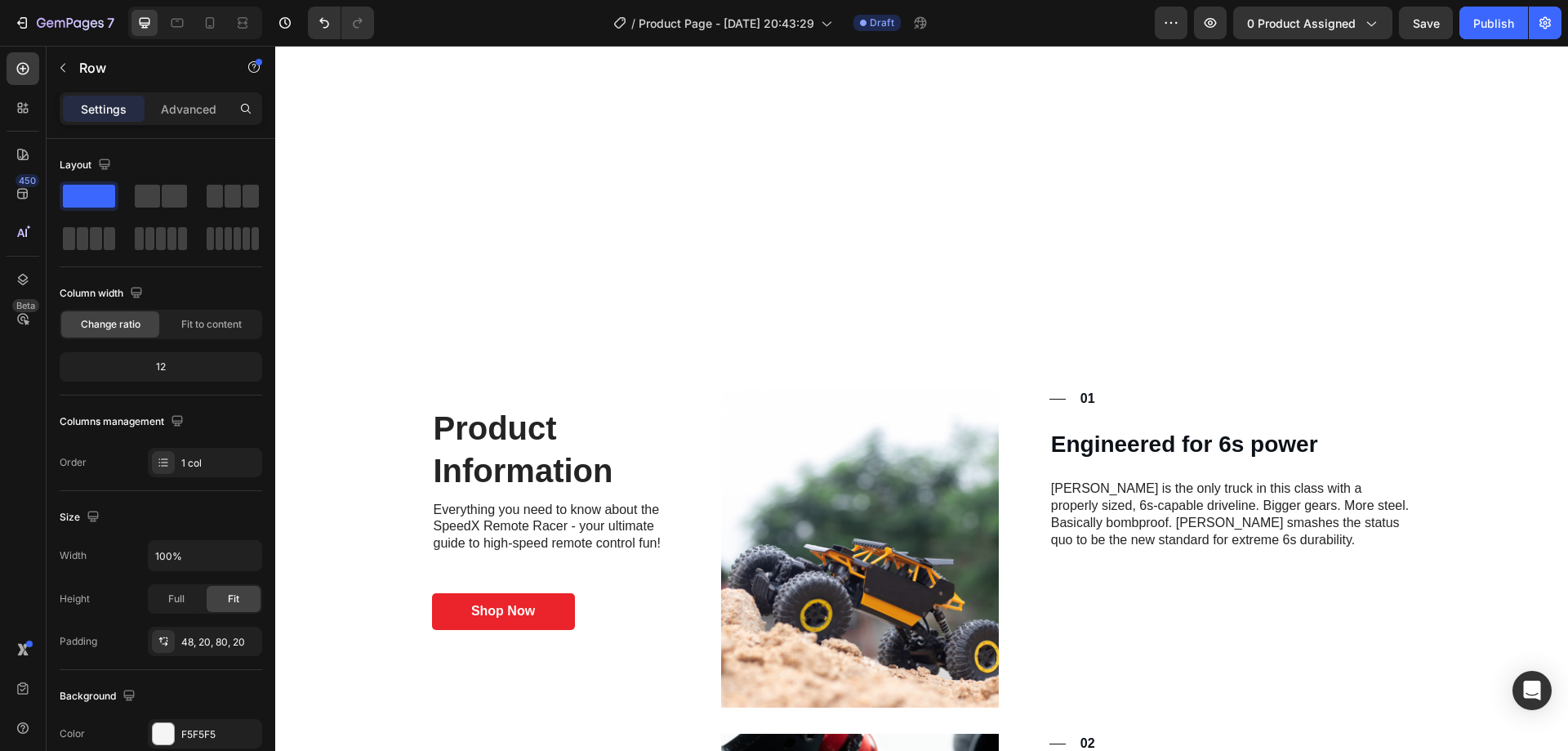
scroll to position [1061, 0]
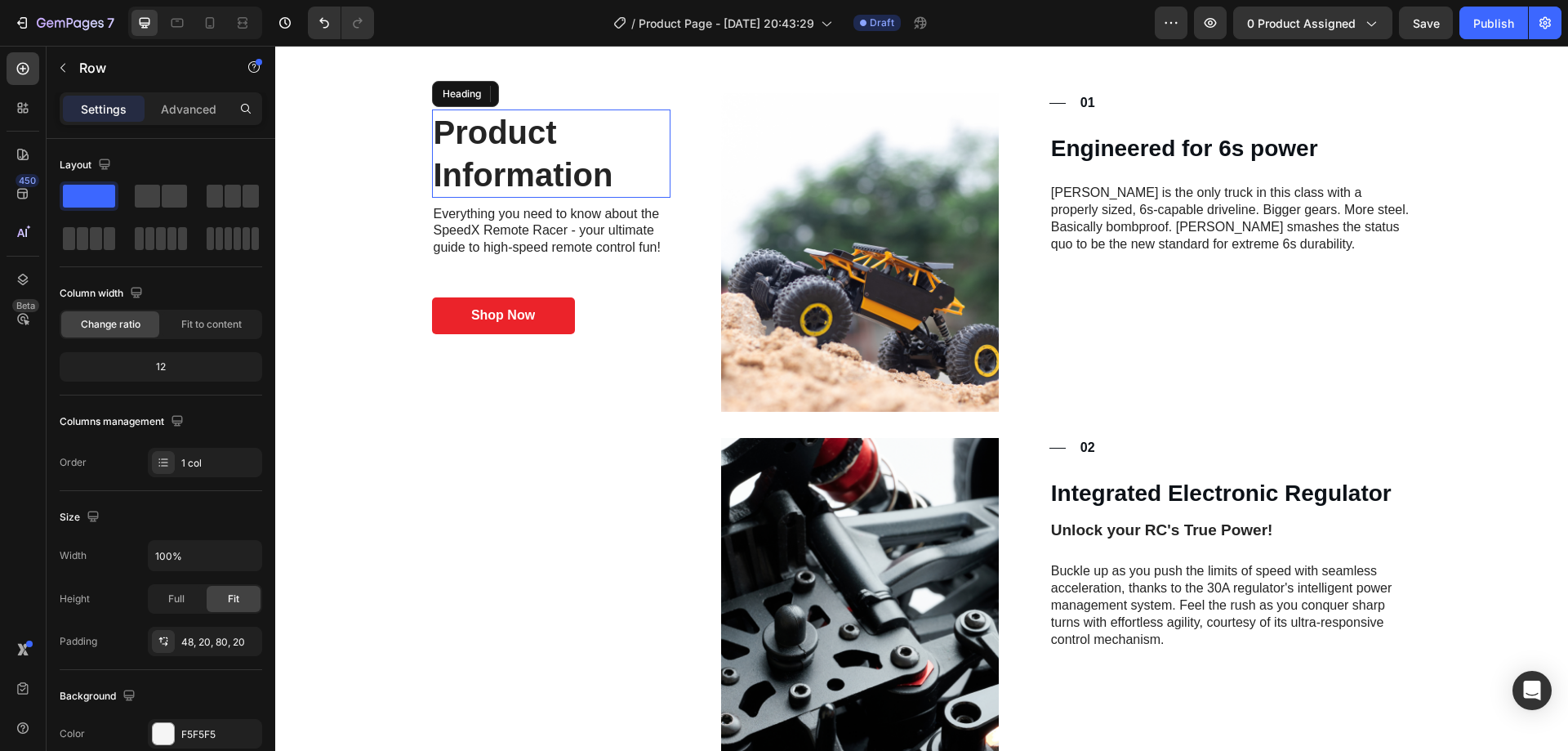
click at [518, 171] on h2 "Product Information" at bounding box center [551, 154] width 239 height 89
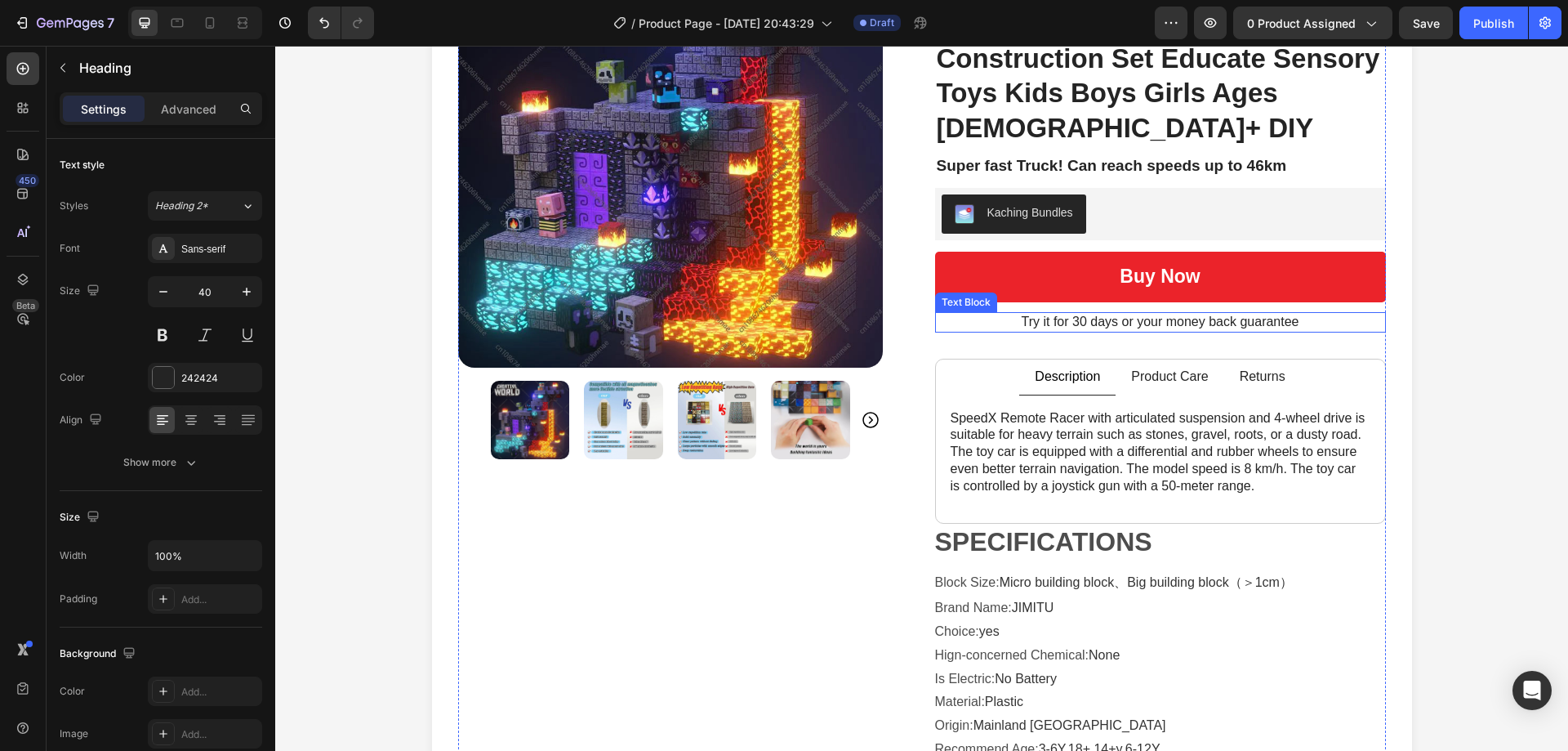
scroll to position [245, 0]
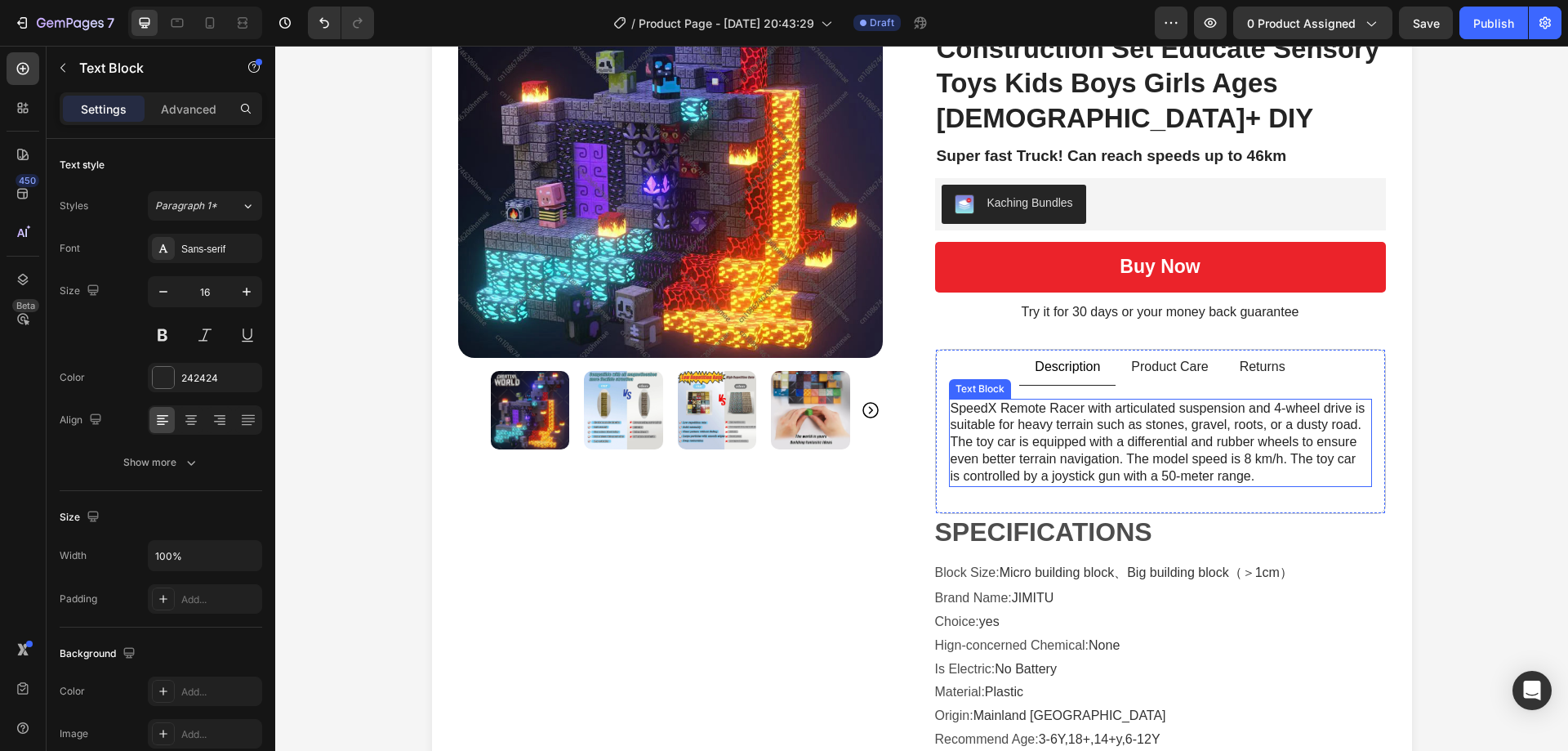
click at [1196, 414] on p "SpeedX Remote Racer with articulated suspension and 4-wheel drive is suitable f…" at bounding box center [1159, 443] width 419 height 85
click at [1408, 389] on div "Product Images Icon Icon Icon Icon Icon Icon List Rated 5/5 based on 248 review…" at bounding box center [920, 360] width 1260 height 907
click at [1244, 416] on p "SpeedX Remote Racer with articulated suspension and 4-wheel drive is suitable f…" at bounding box center [1159, 443] width 419 height 85
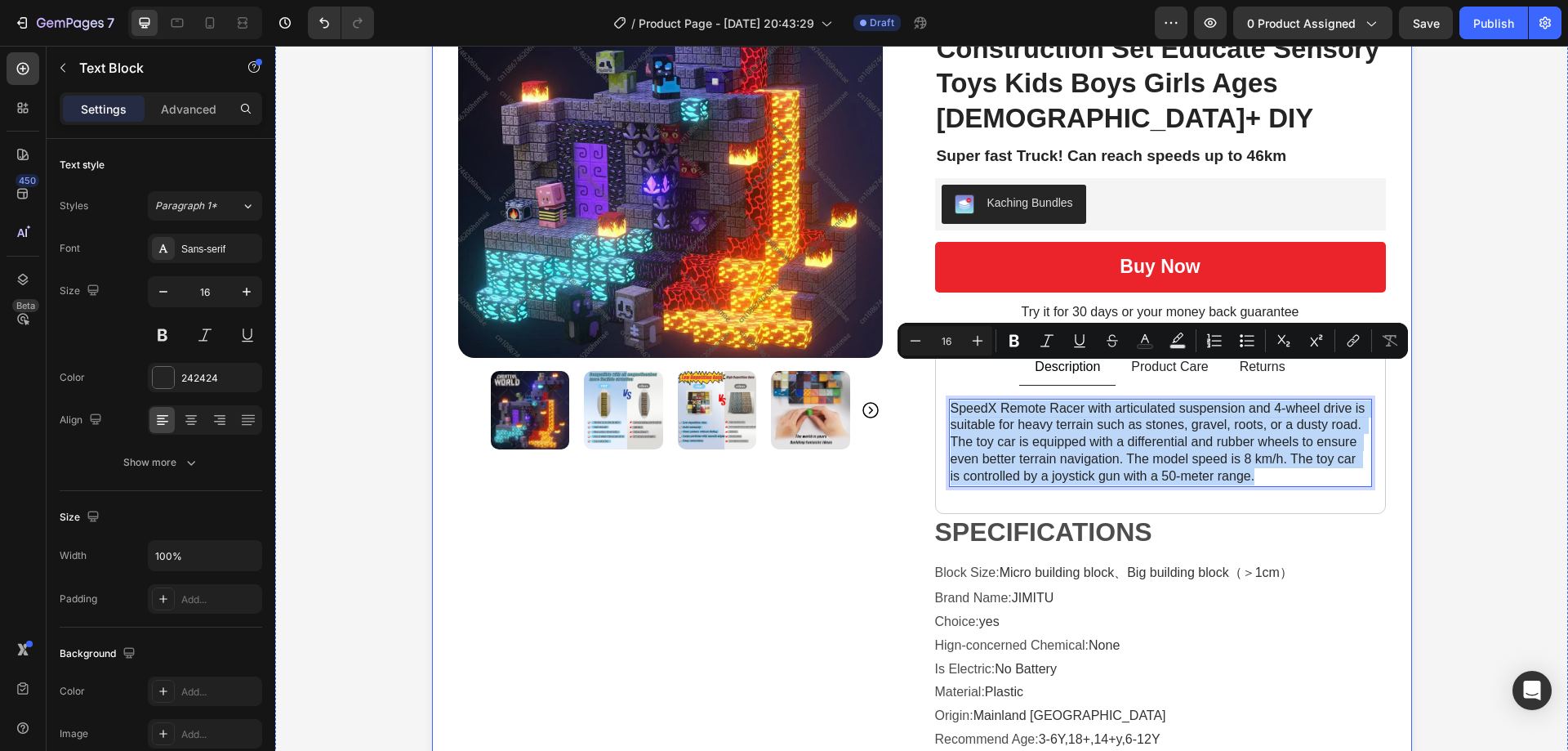
click at [1400, 419] on div "Product Images Icon Icon Icon Icon Icon Icon List Rated 5/5 based on 248 review…" at bounding box center [921, 360] width 980 height 907
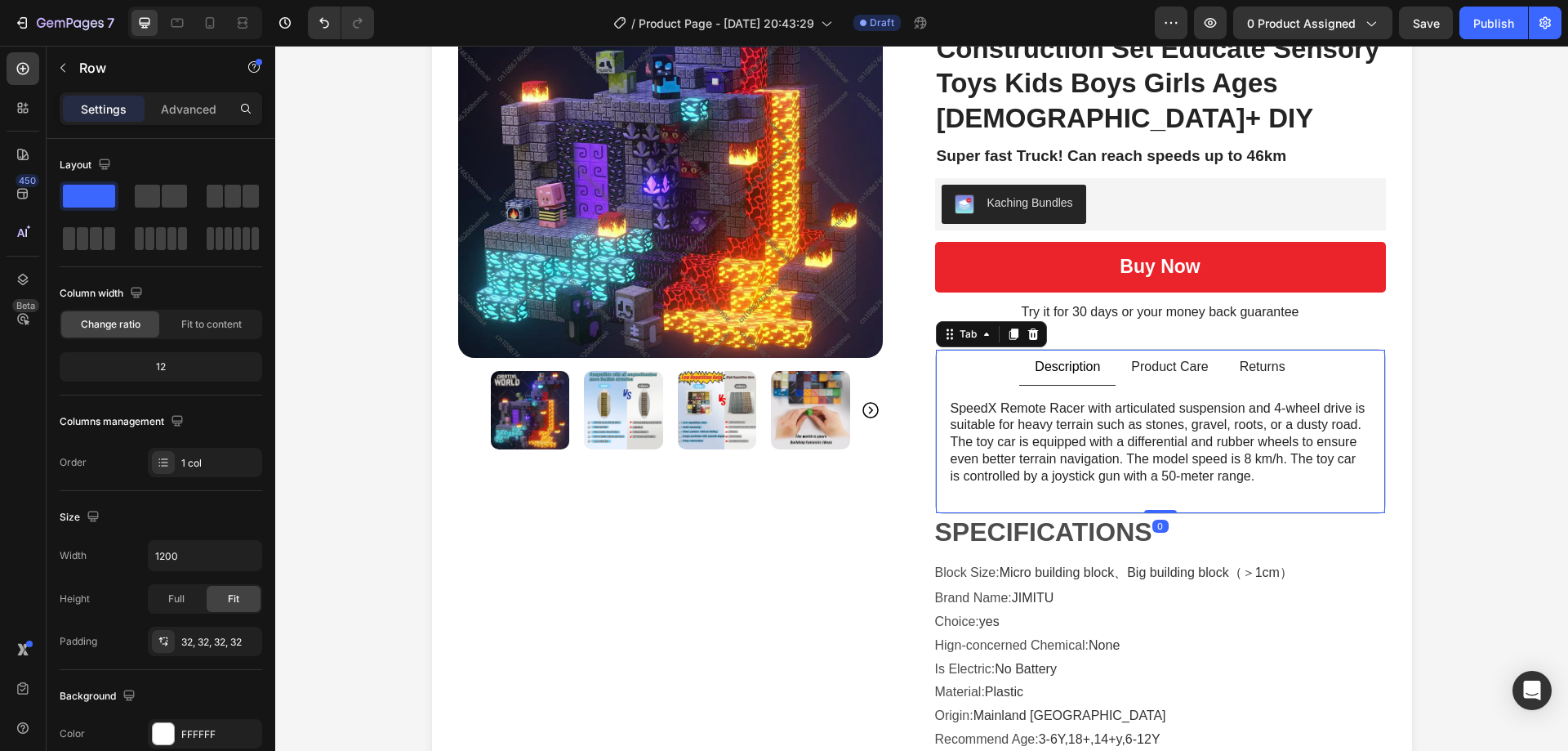
click at [1181, 359] on p "Product Care" at bounding box center [1169, 367] width 77 height 17
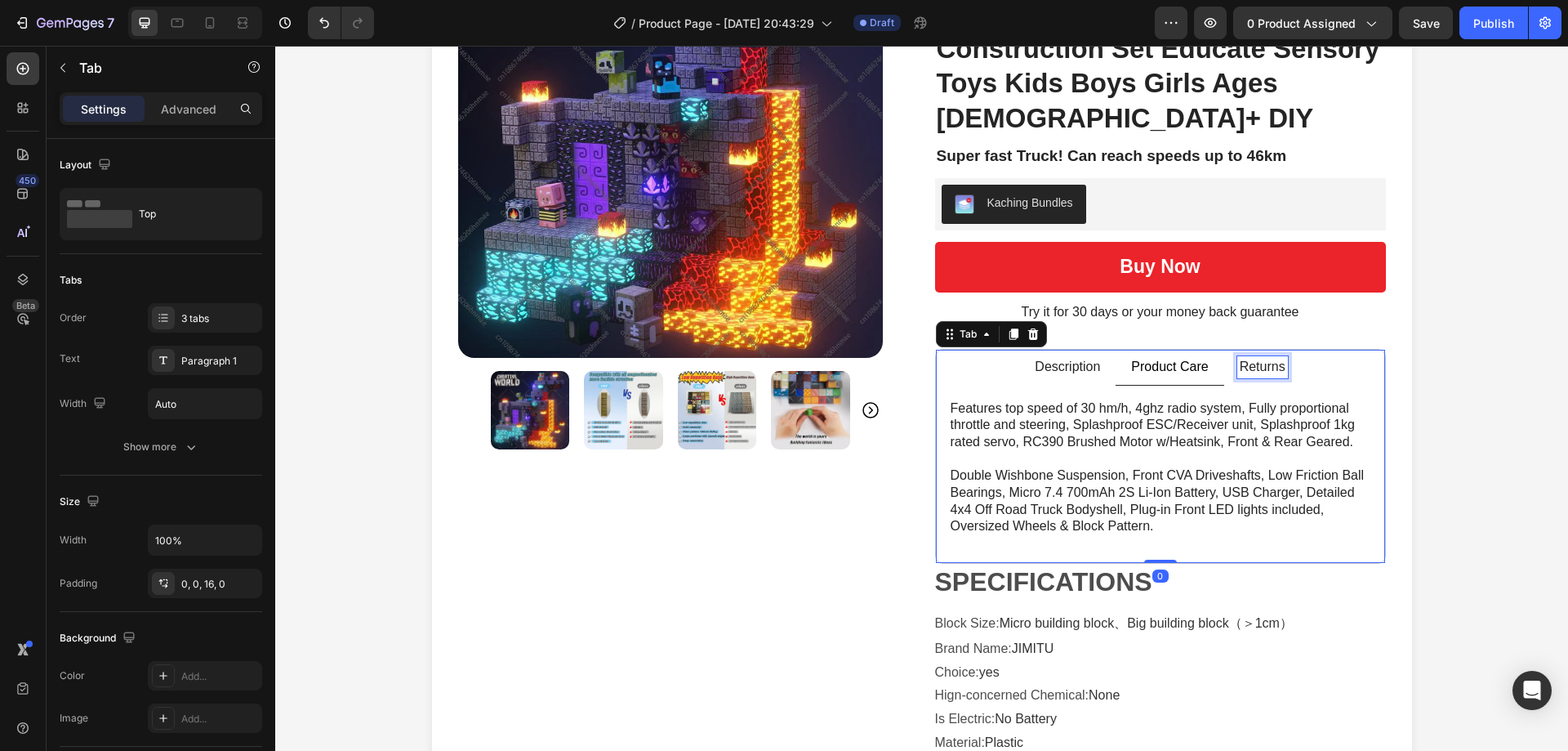
click at [1243, 359] on p "Returns" at bounding box center [1262, 367] width 45 height 17
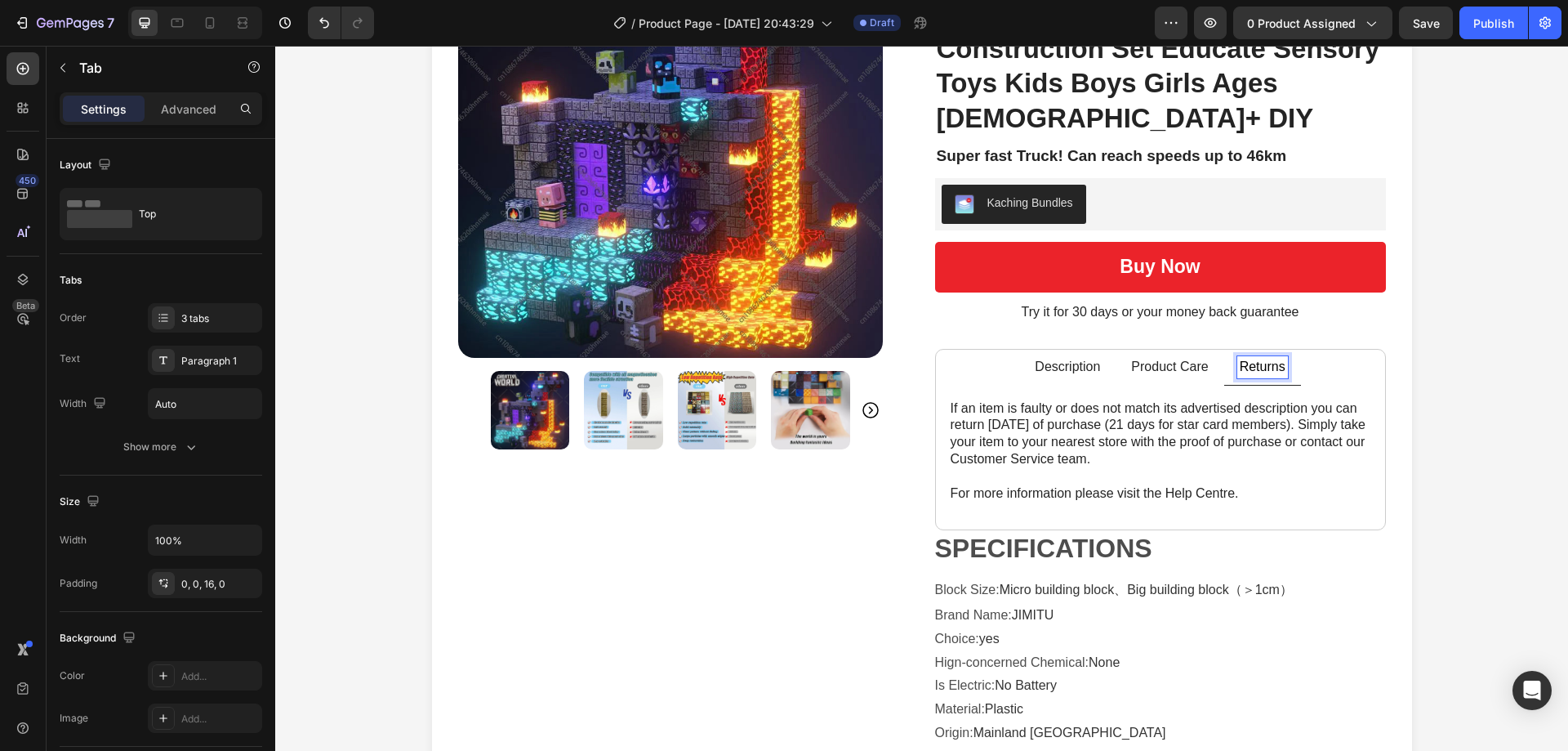
click at [1173, 359] on p "Product Care" at bounding box center [1169, 367] width 77 height 17
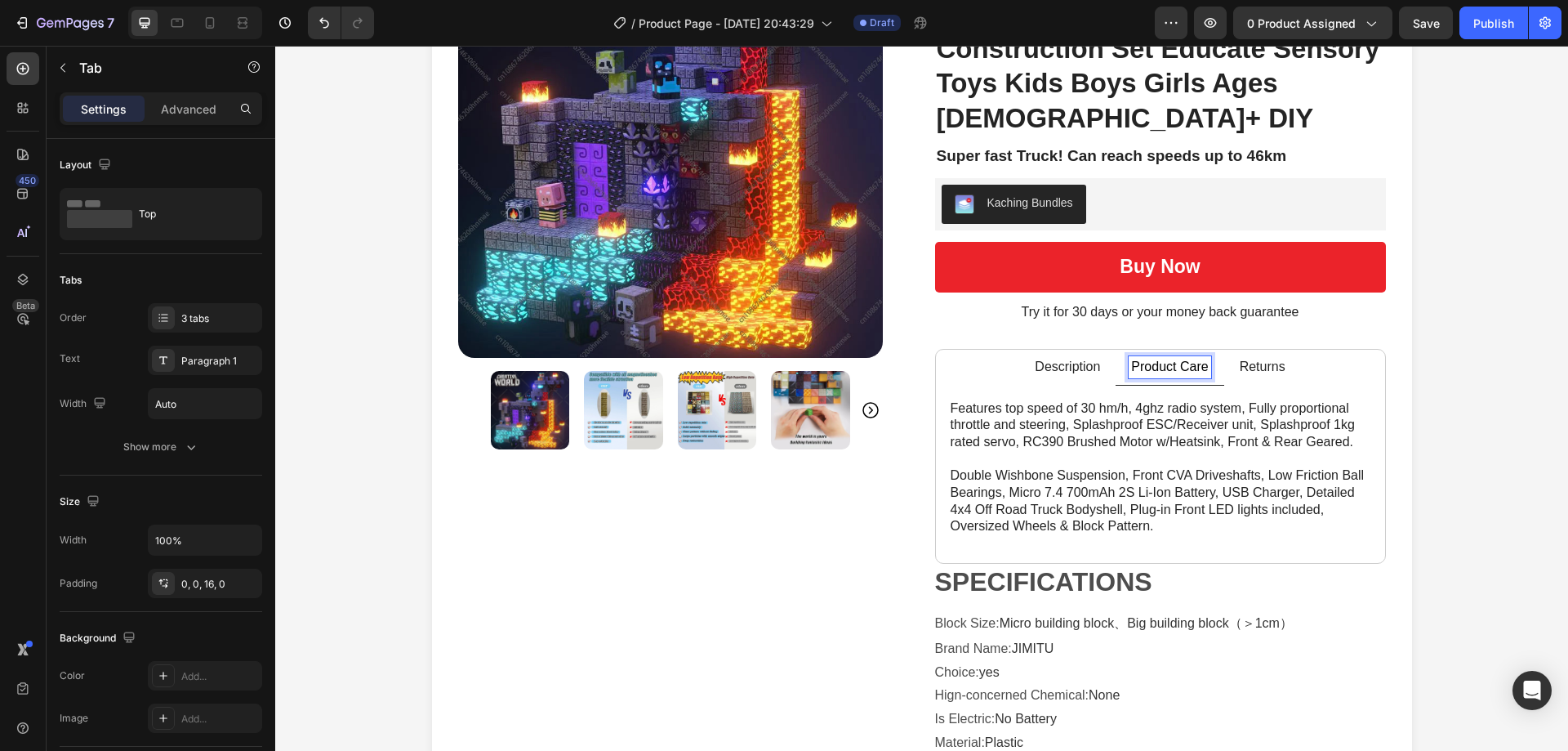
click at [1067, 359] on p "Description" at bounding box center [1067, 367] width 66 height 17
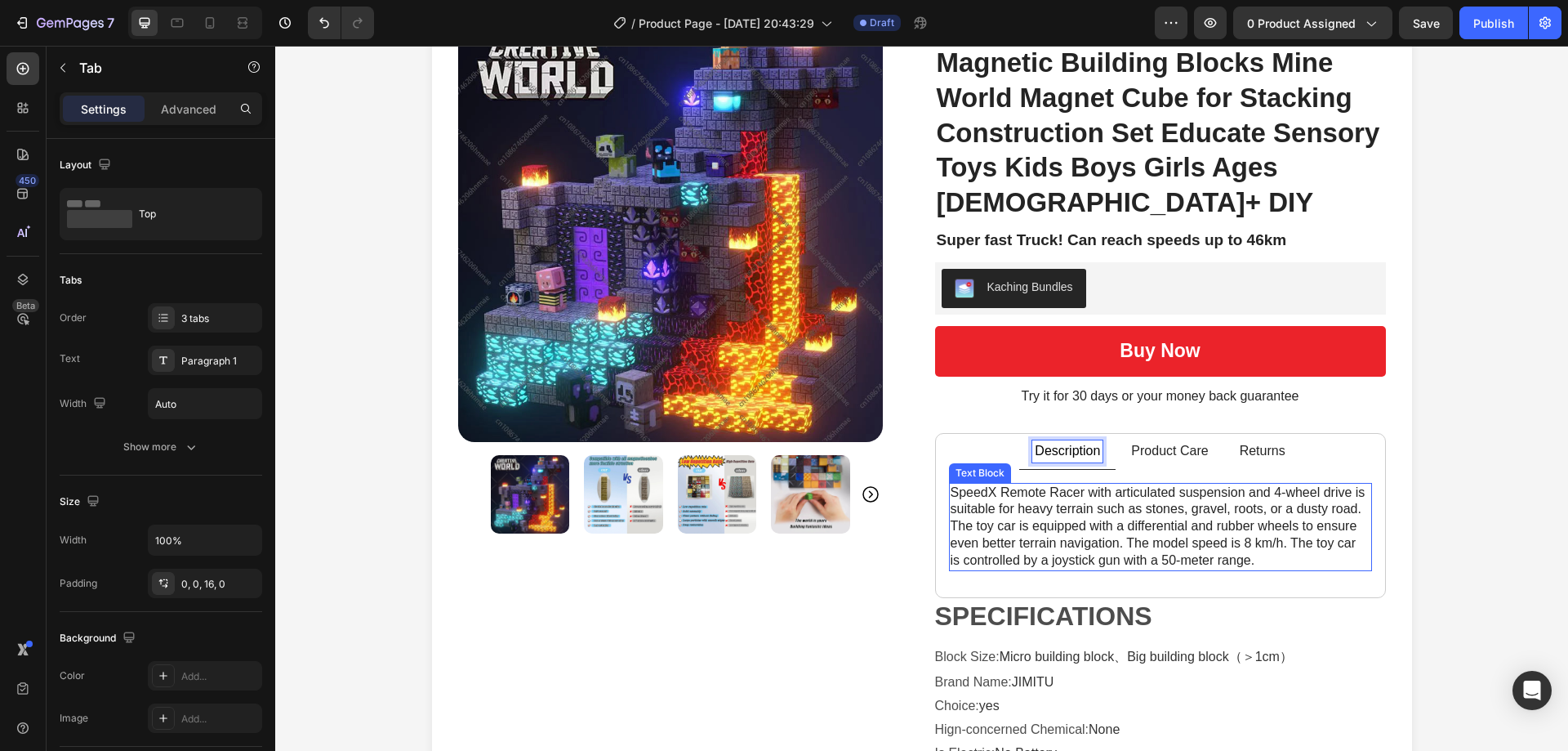
scroll to position [0, 0]
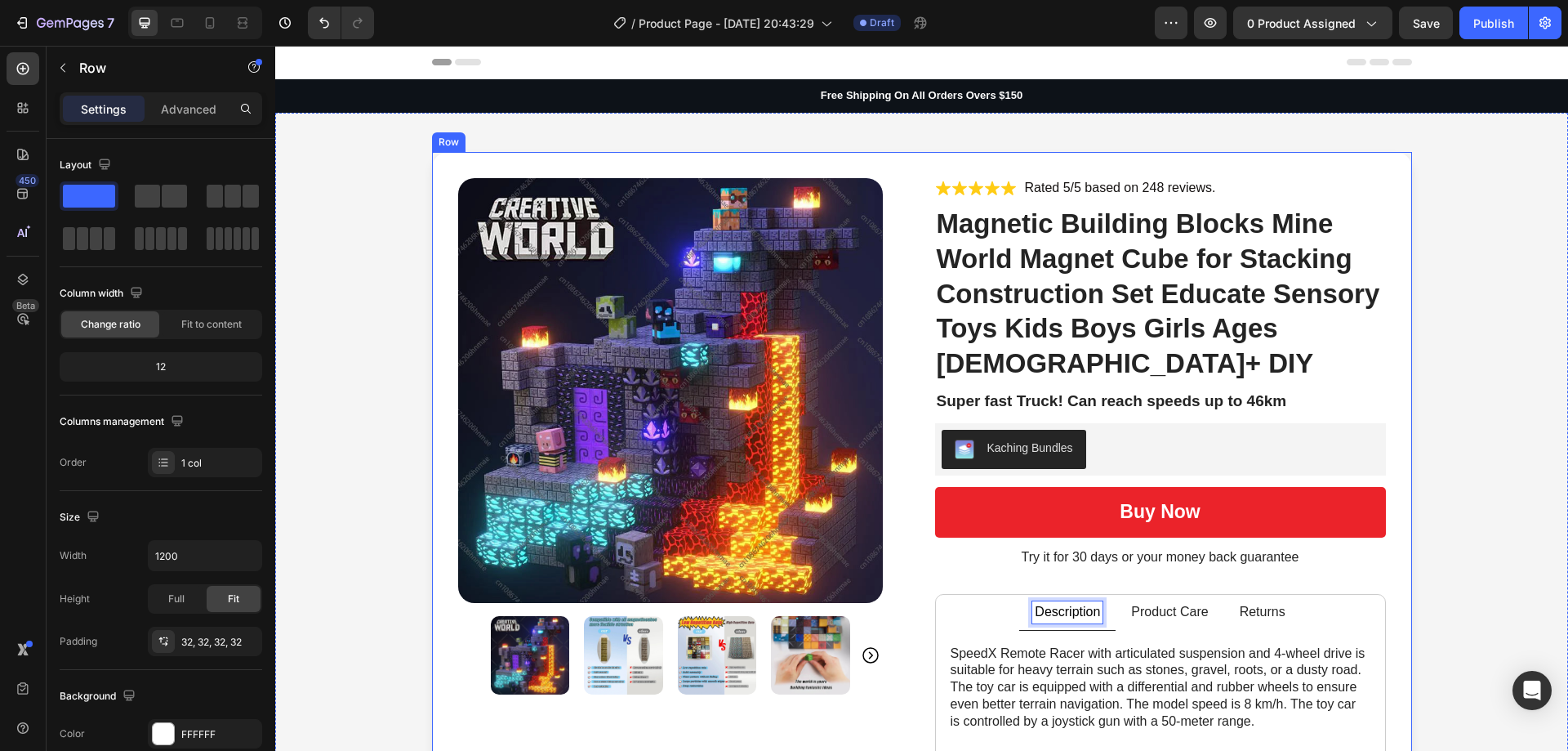
click at [1383, 384] on div "Product Images Icon Icon Icon Icon Icon Icon List Rated 5/5 based on 248 review…" at bounding box center [921, 605] width 980 height 907
click at [1438, 434] on div "Product Images Icon Icon Icon Icon Icon Icon List Rated 5/5 based on 248 review…" at bounding box center [920, 605] width 1260 height 907
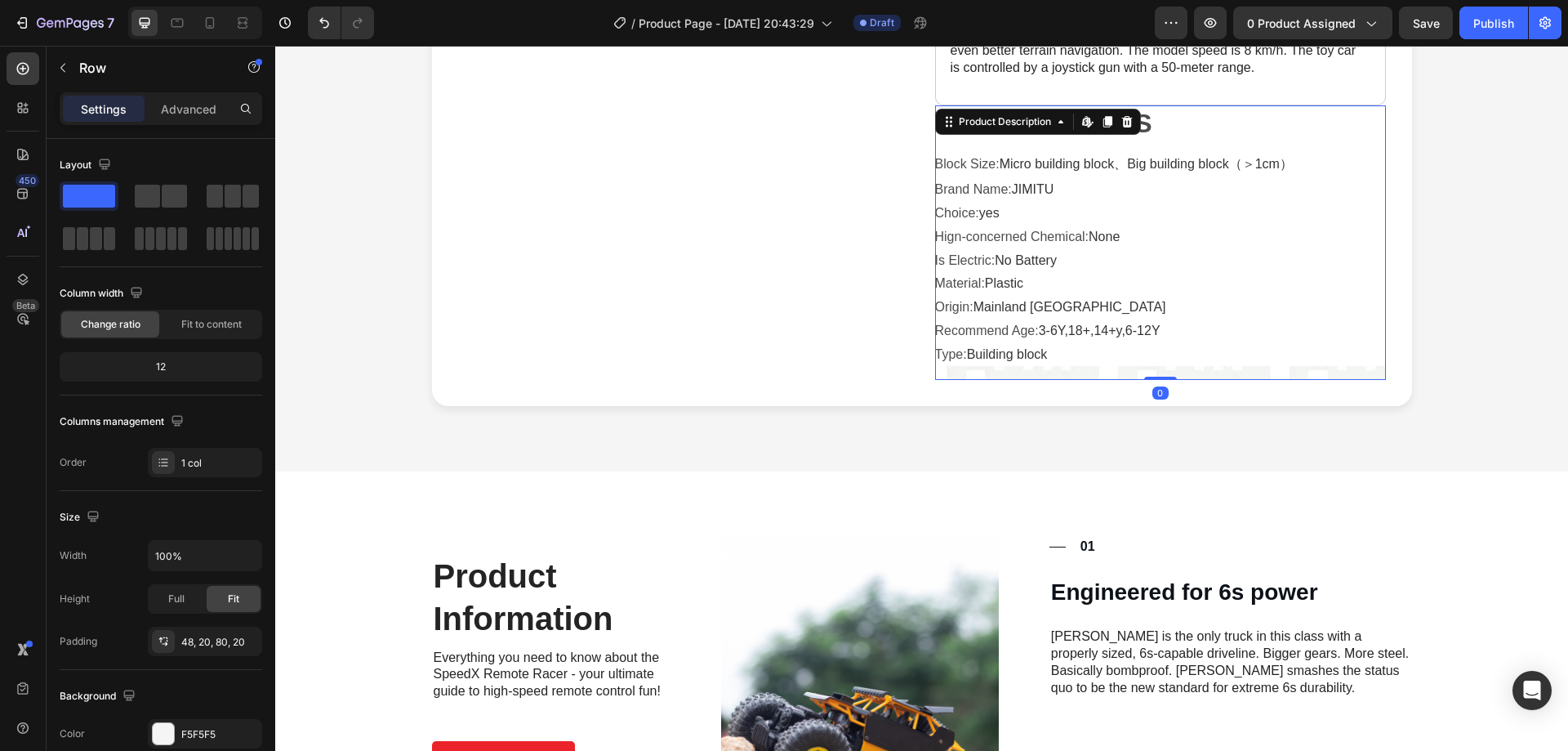
click at [1153, 270] on div "SPECIFICATIONS Block Size : Micro building block、Big building block（＞1cm） Brand…" at bounding box center [1160, 242] width 451 height 275
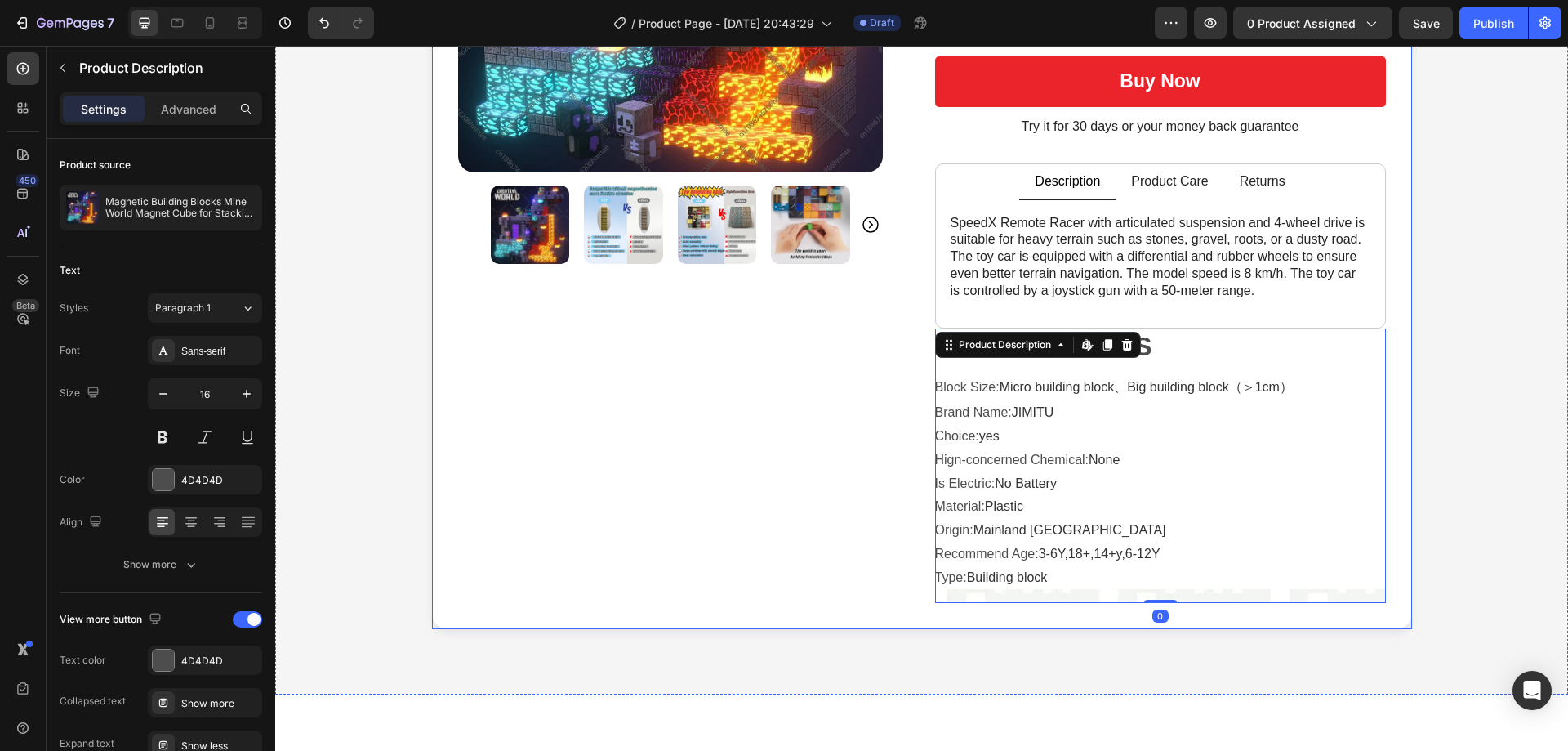
scroll to position [327, 0]
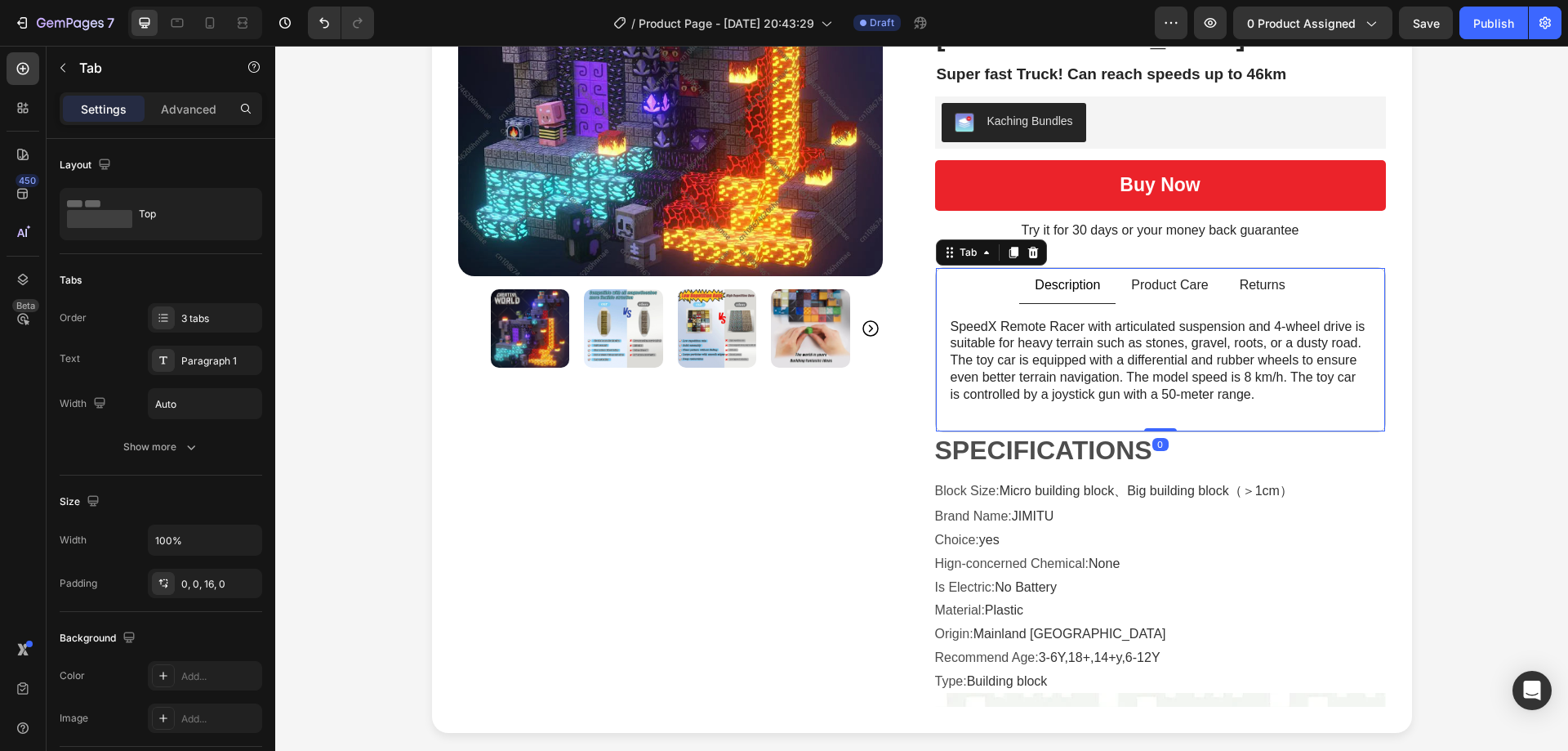
click at [1155, 275] on div "Product Care" at bounding box center [1169, 286] width 82 height 23
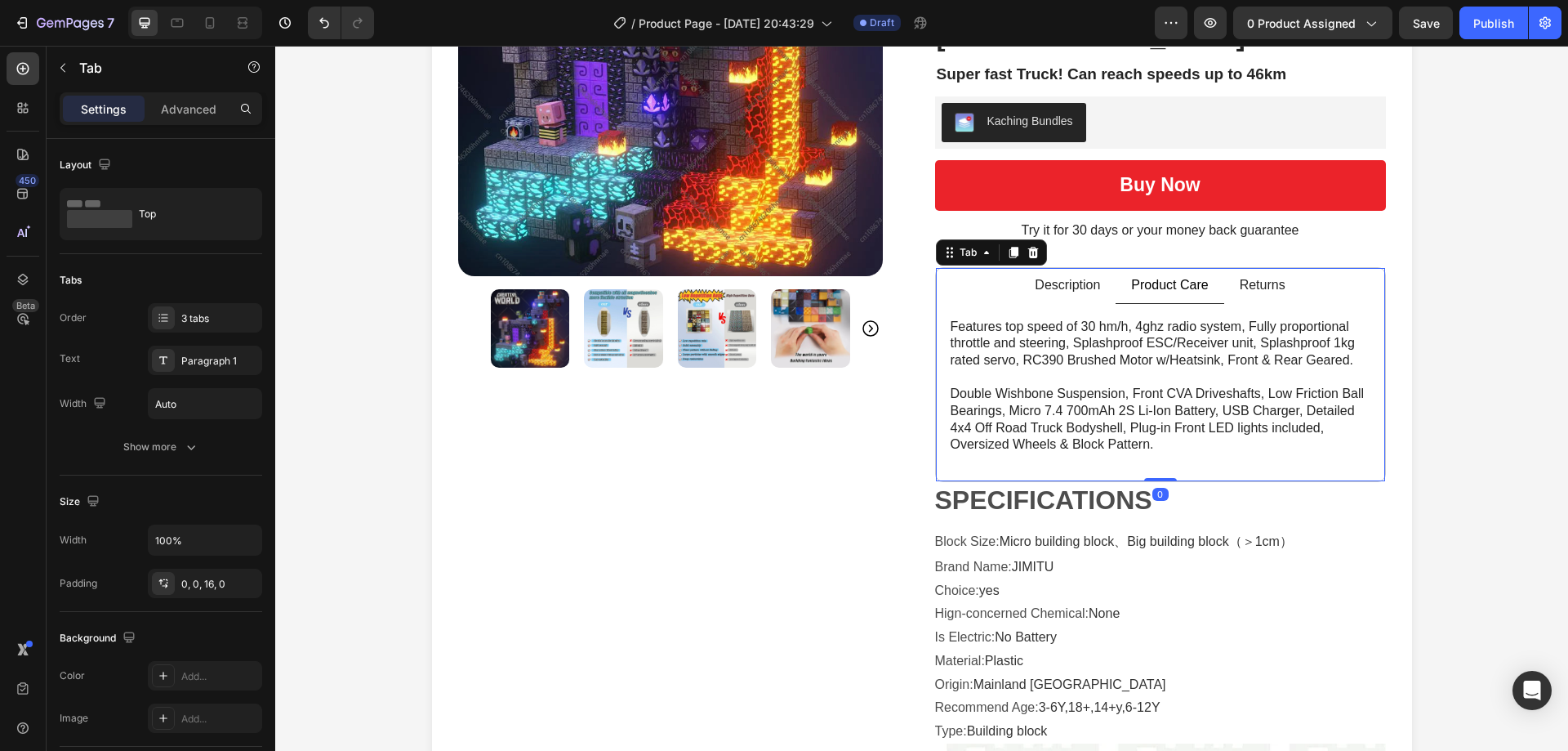
click at [1049, 275] on div "Description" at bounding box center [1067, 285] width 70 height 22
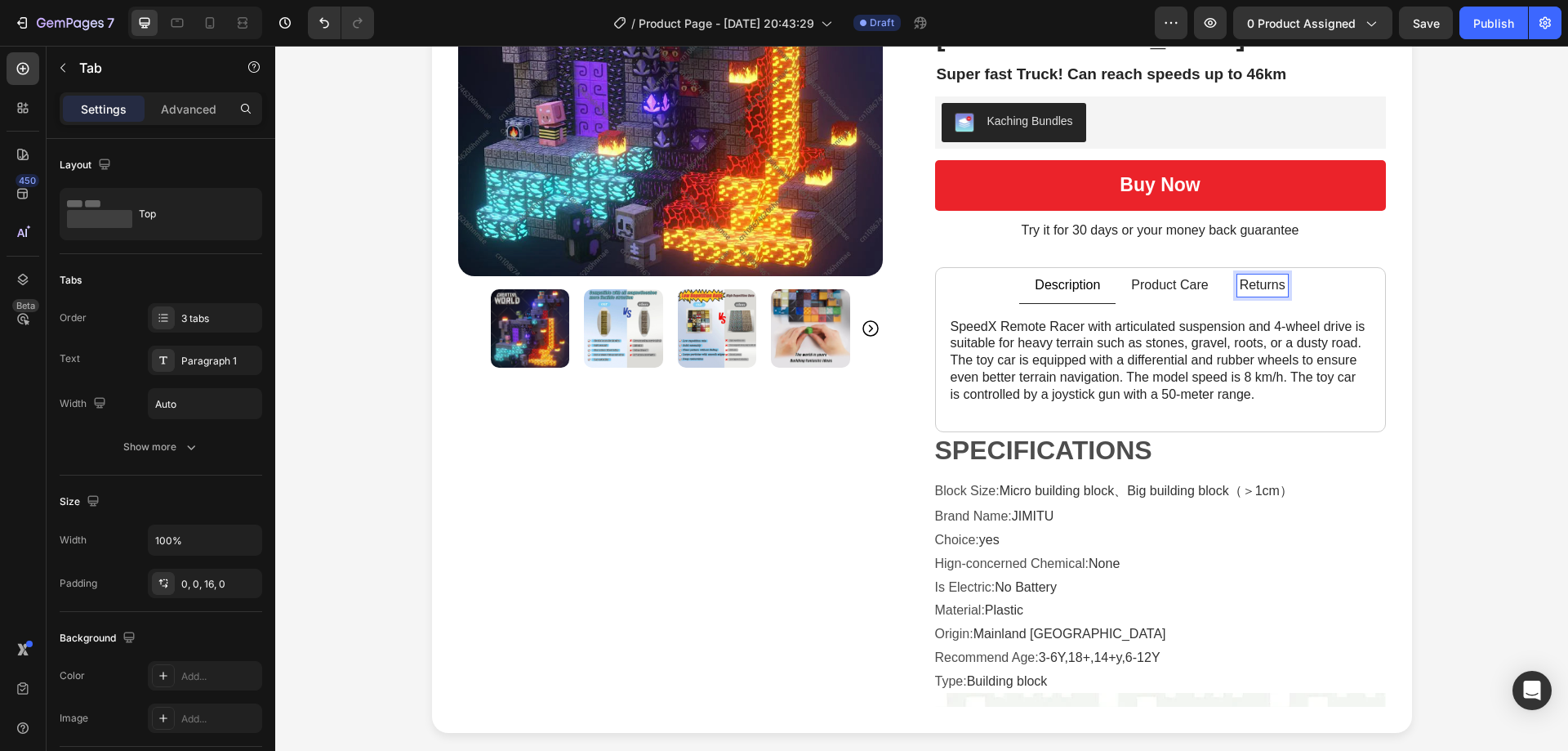
click at [1272, 277] on p "Returns" at bounding box center [1262, 285] width 45 height 17
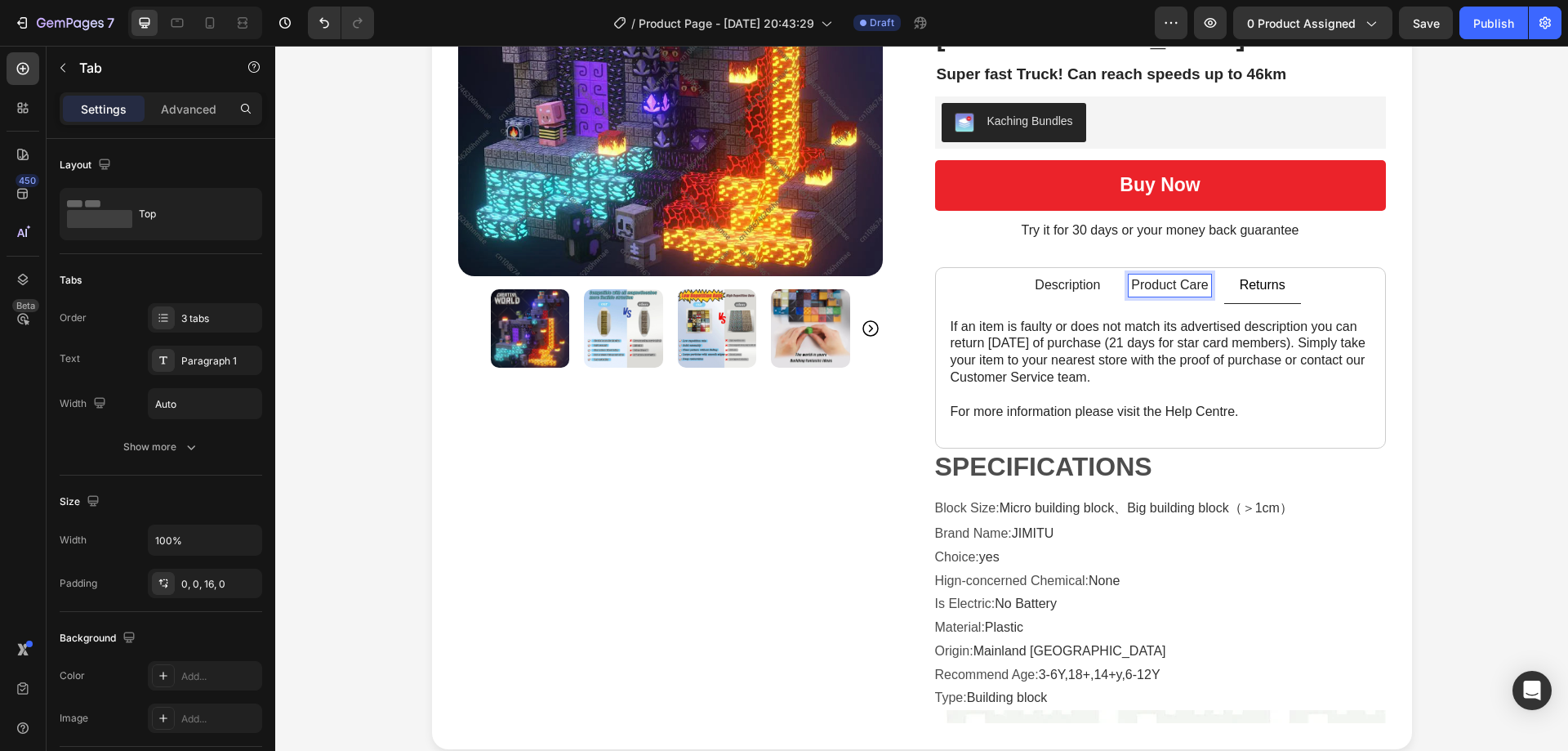
click at [1165, 277] on p "Product Care" at bounding box center [1169, 285] width 77 height 17
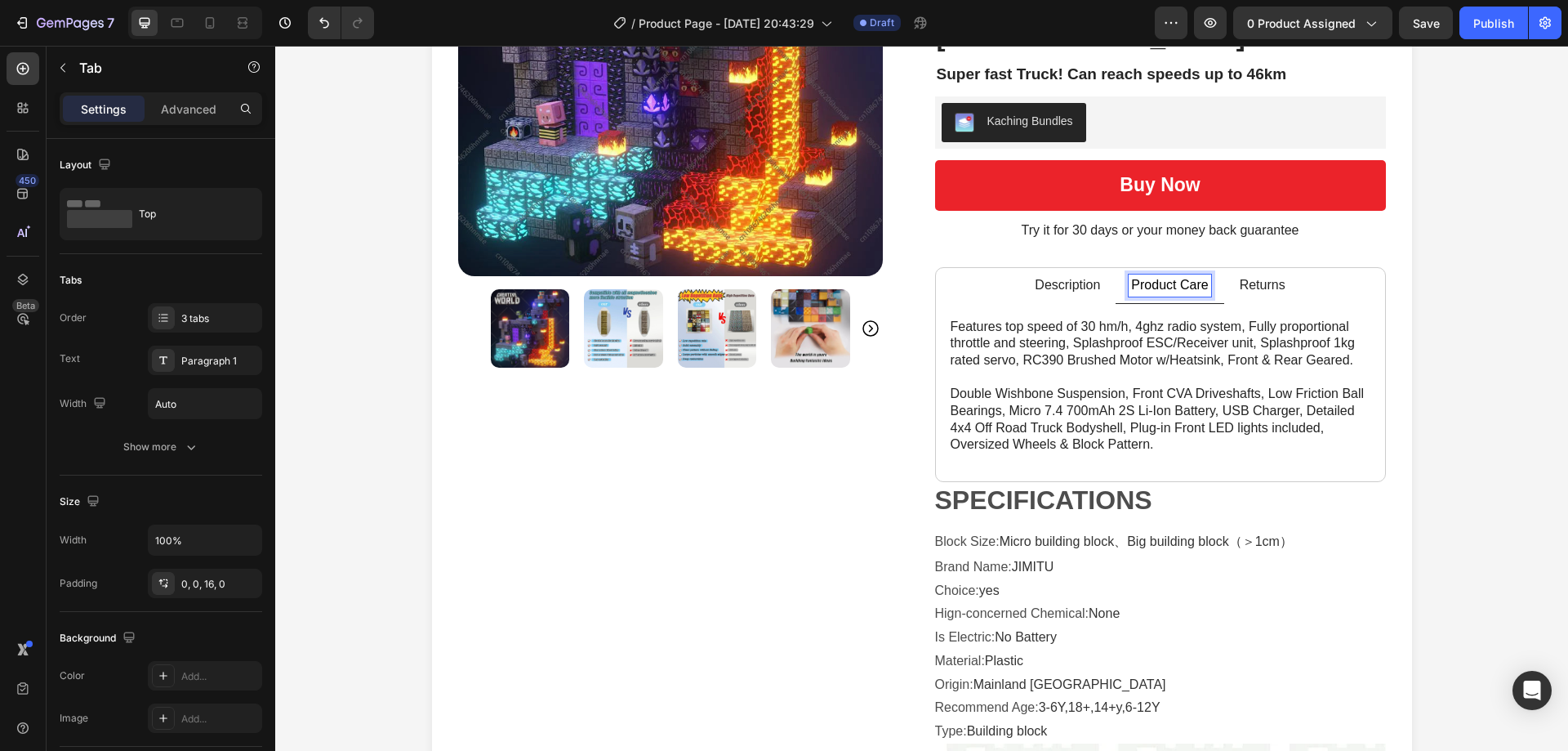
click at [1073, 277] on p "Description" at bounding box center [1067, 285] width 66 height 17
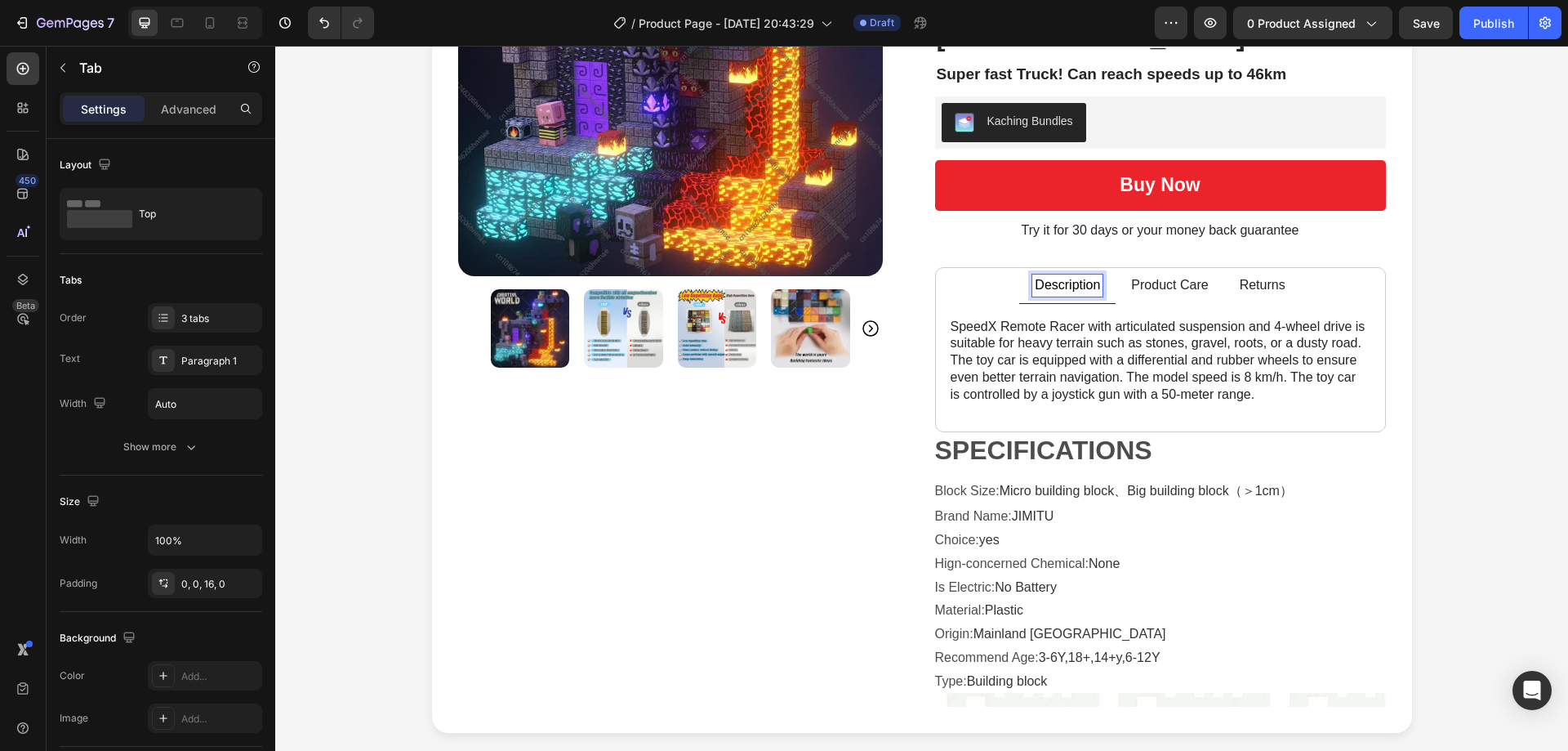
click at [1152, 277] on p "Product Care" at bounding box center [1169, 285] width 77 height 17
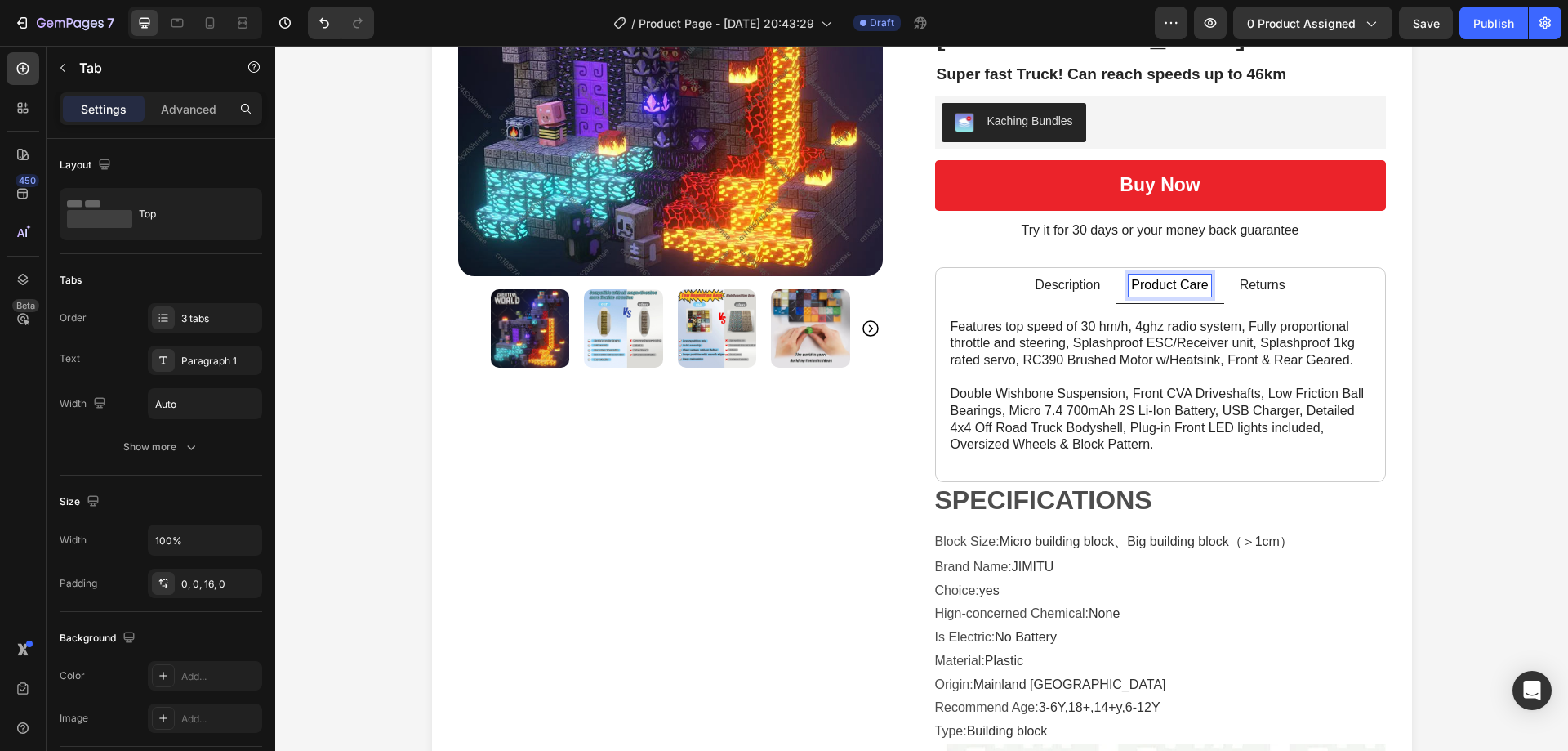
click at [1239, 277] on p "Returns" at bounding box center [1262, 285] width 45 height 17
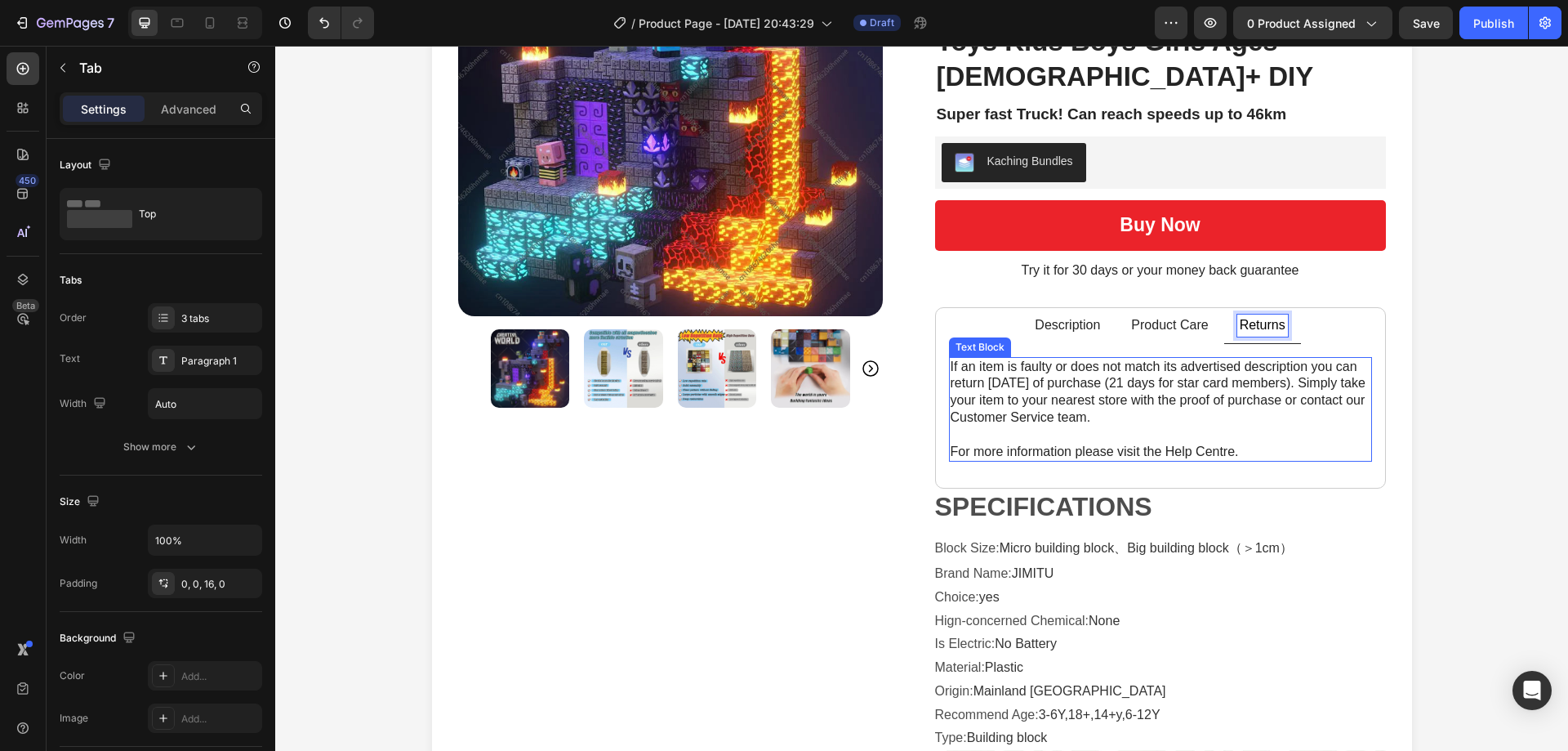
scroll to position [245, 0]
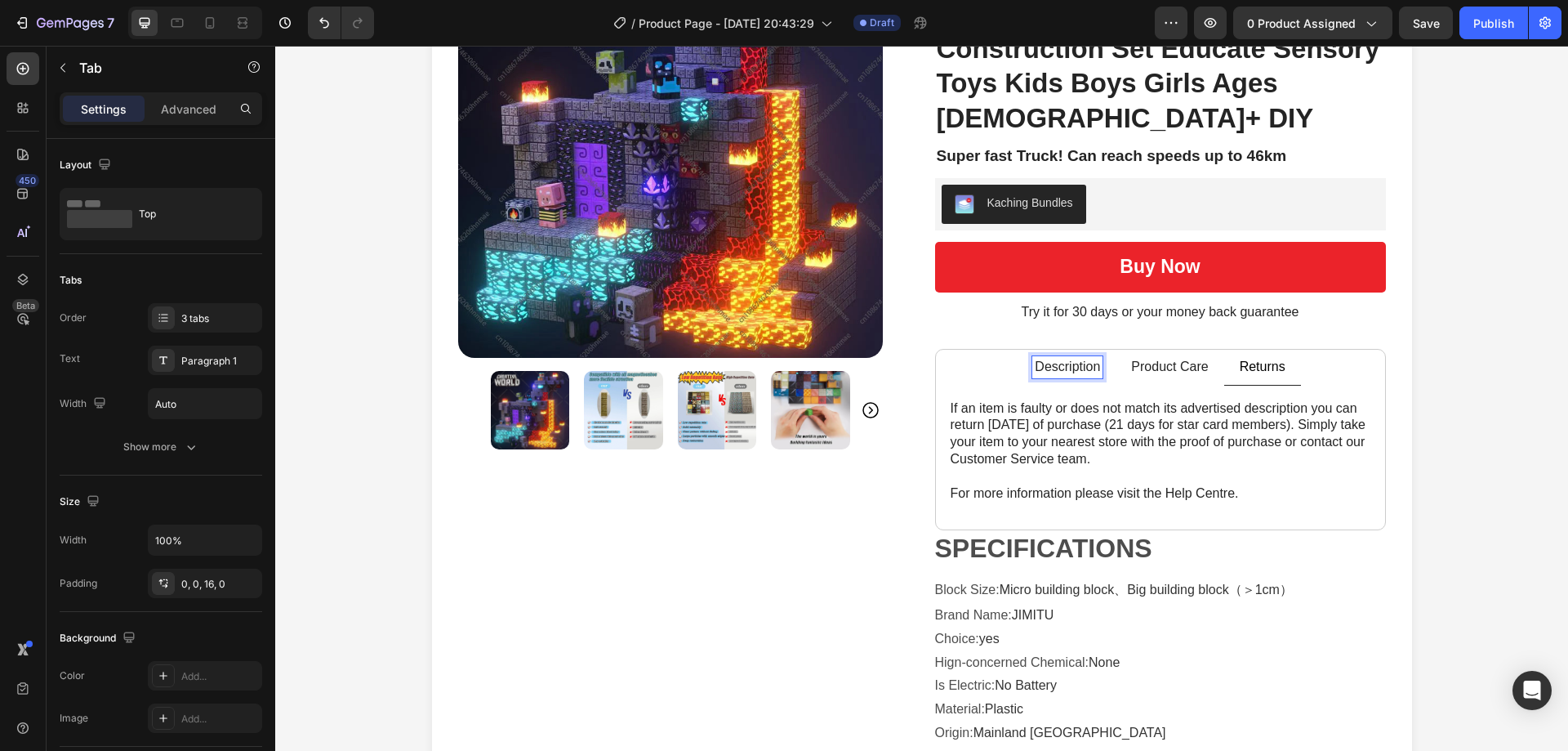
click at [1061, 356] on div "Description" at bounding box center [1067, 366] width 70 height 22
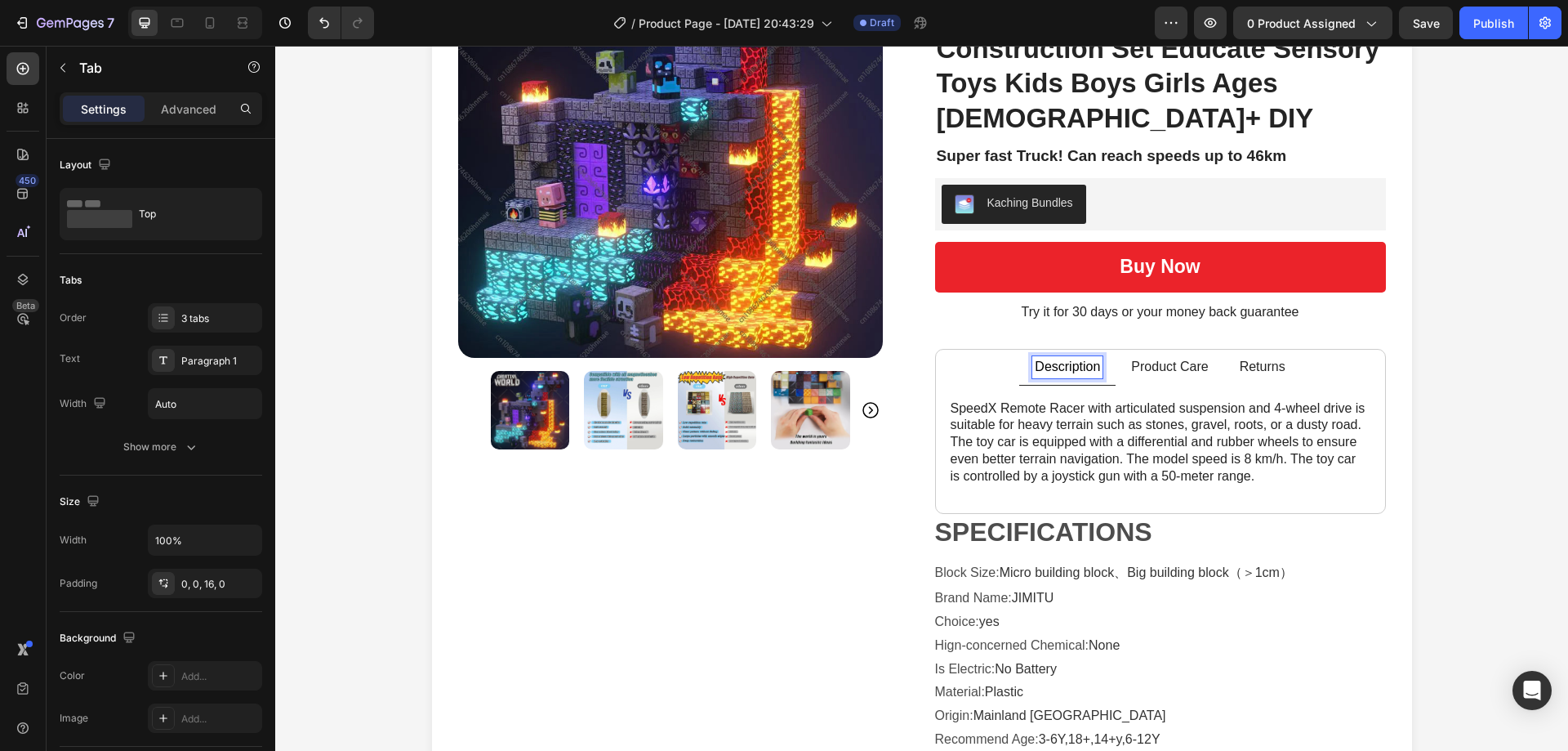
click at [1143, 359] on p "Product Care" at bounding box center [1169, 367] width 77 height 17
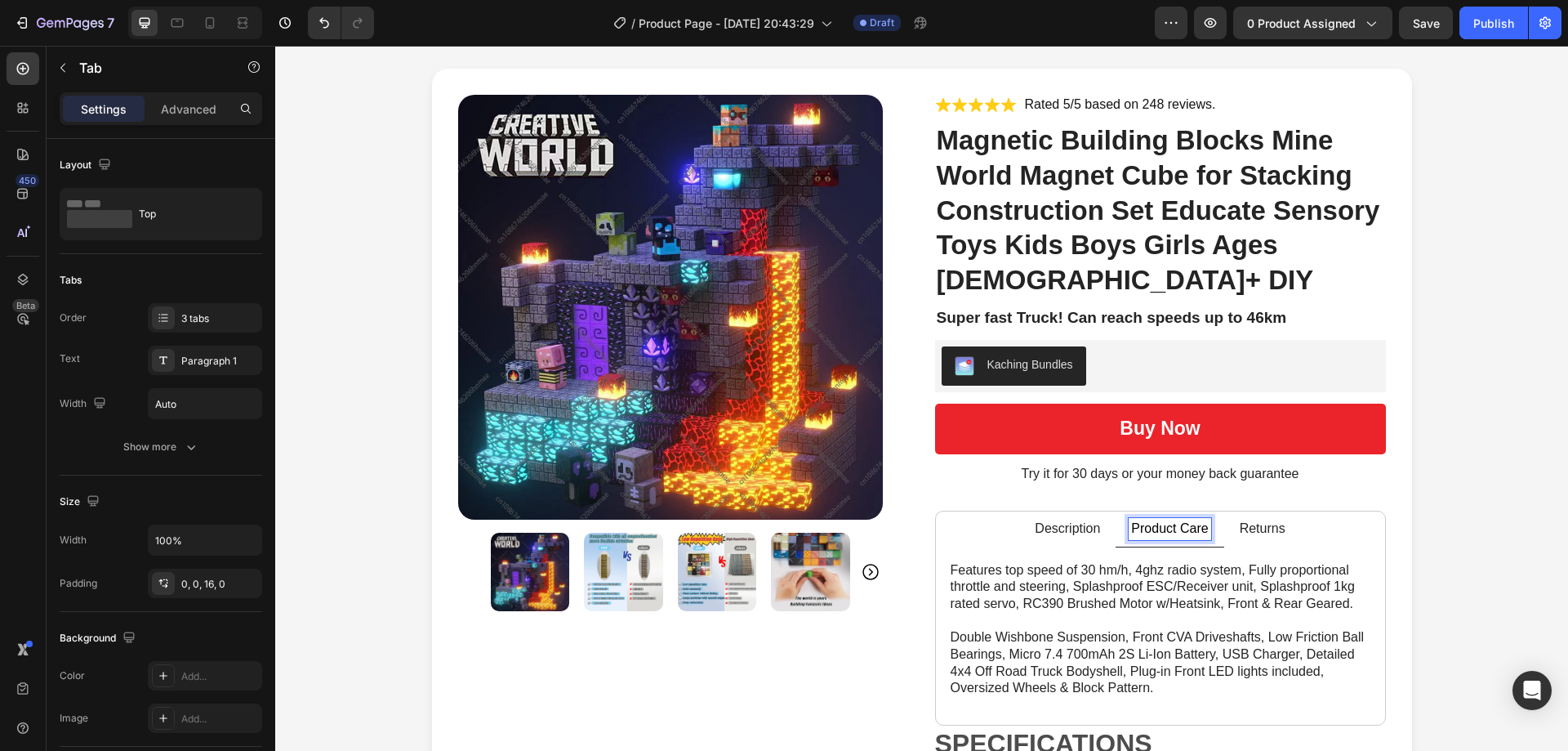
scroll to position [82, 0]
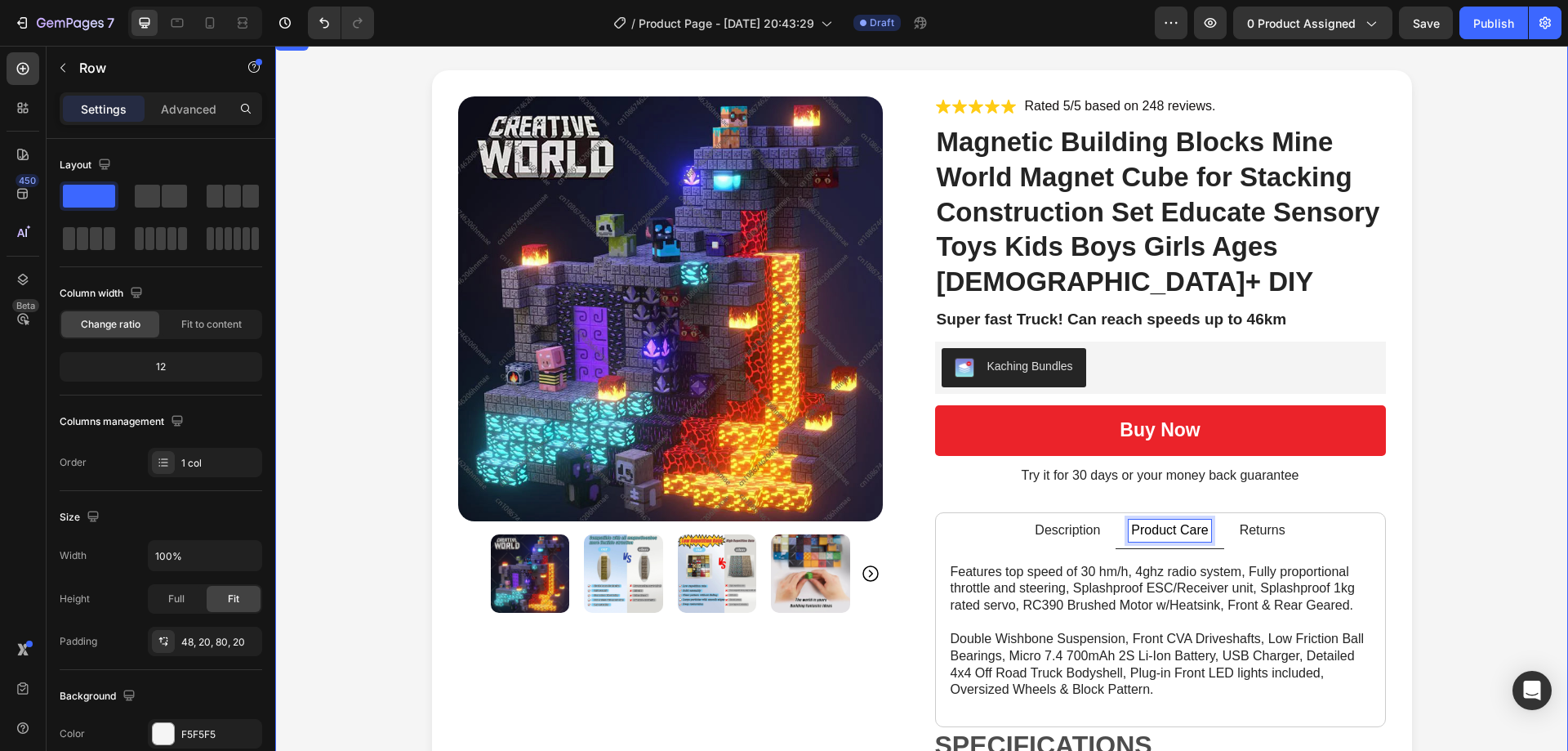
click at [1467, 404] on div "Product Images Icon Icon Icon Icon Icon Icon List Rated 5/5 based on 248 review…" at bounding box center [920, 549] width 1260 height 957
click at [1442, 350] on div "Product Images Icon Icon Icon Icon Icon Icon List Rated 5/5 based on 248 review…" at bounding box center [920, 549] width 1260 height 957
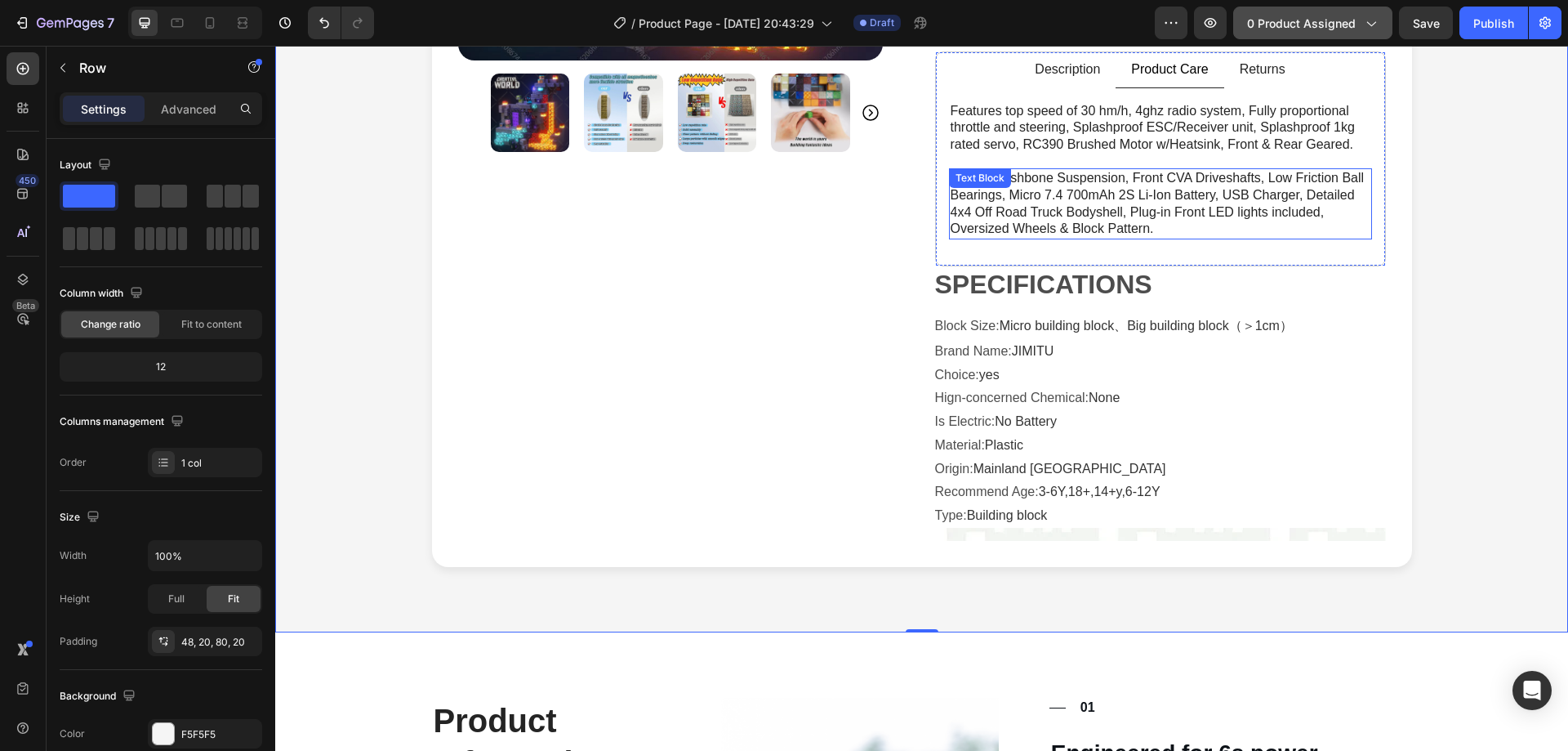
scroll to position [409, 0]
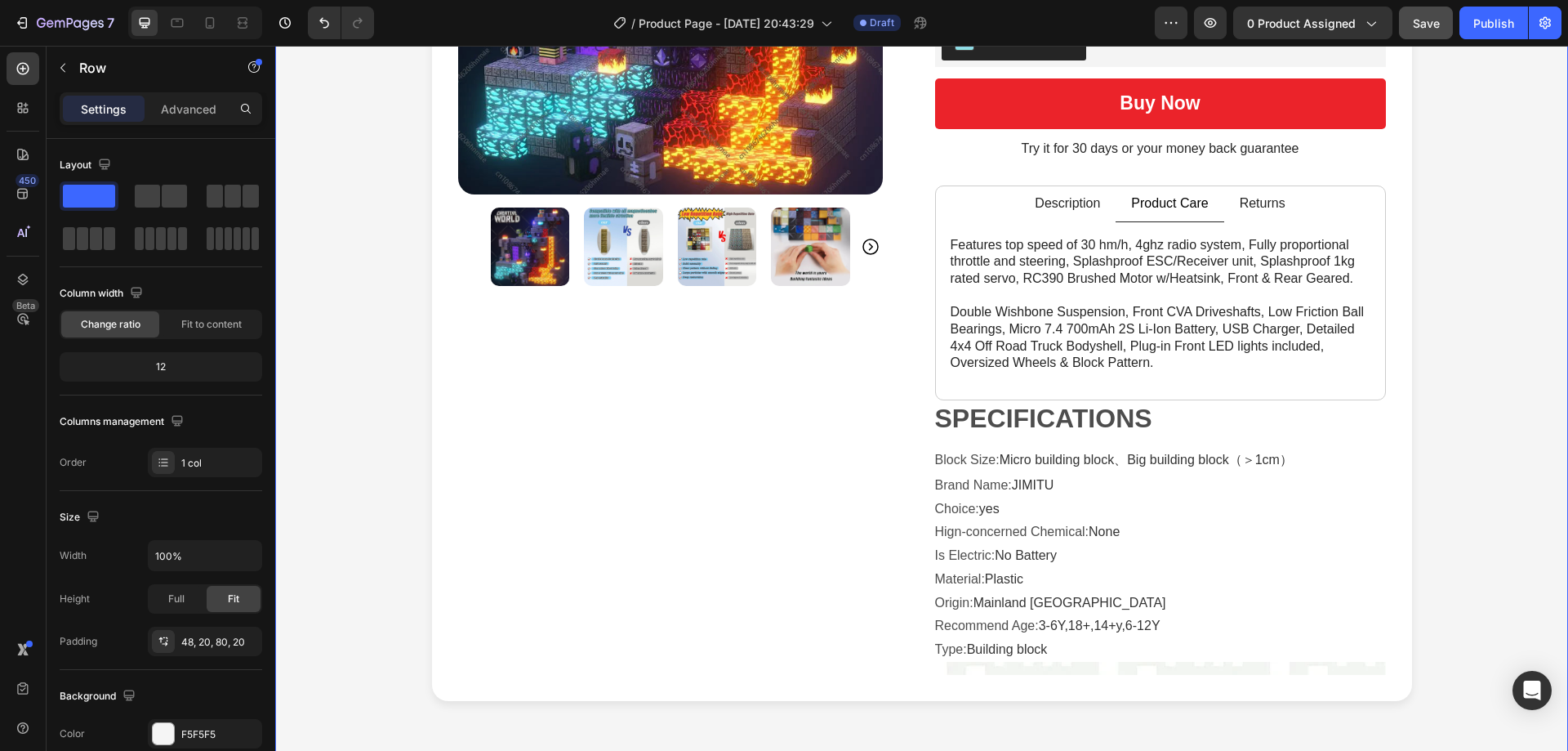
click at [1407, 23] on button "Save" at bounding box center [1425, 23] width 54 height 33
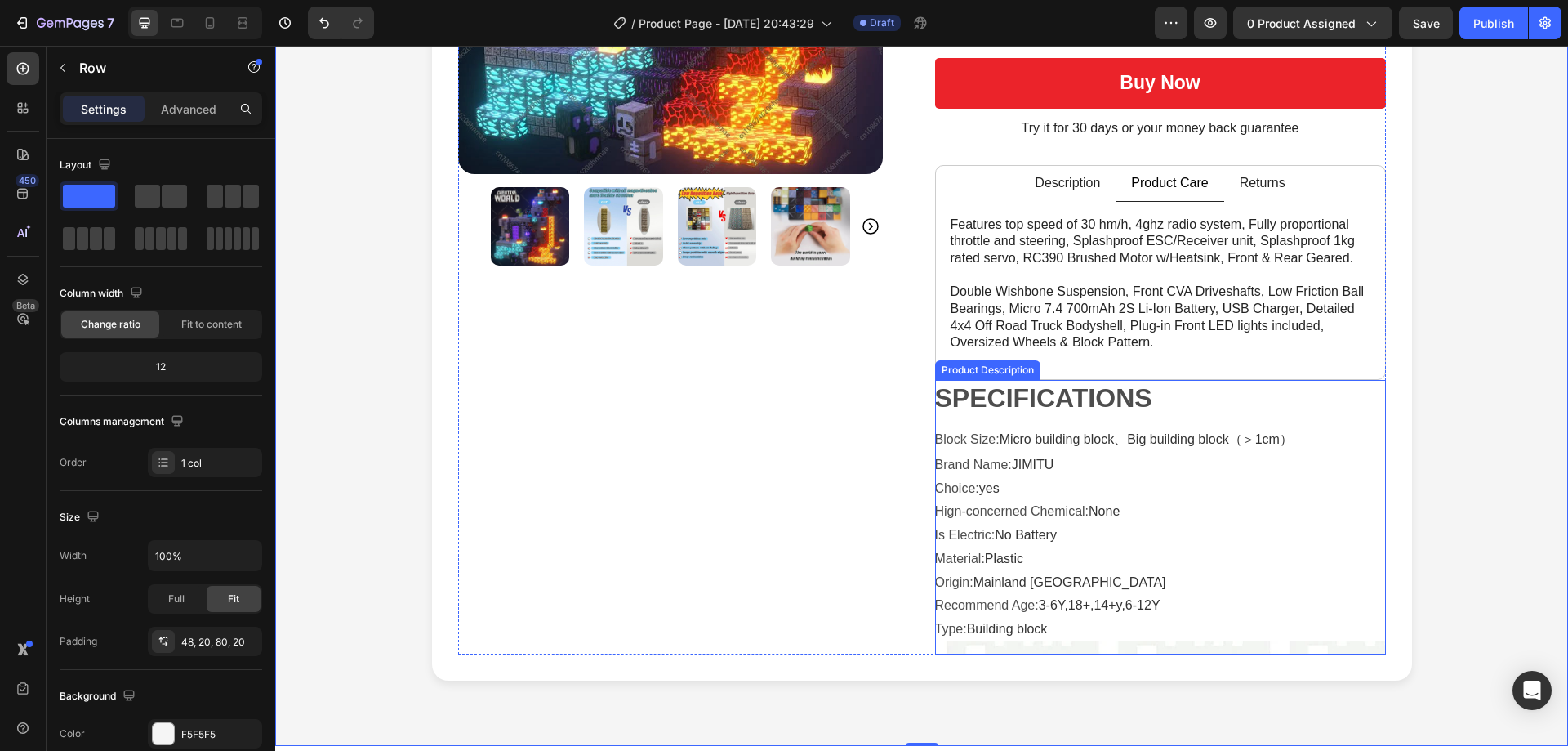
scroll to position [327, 0]
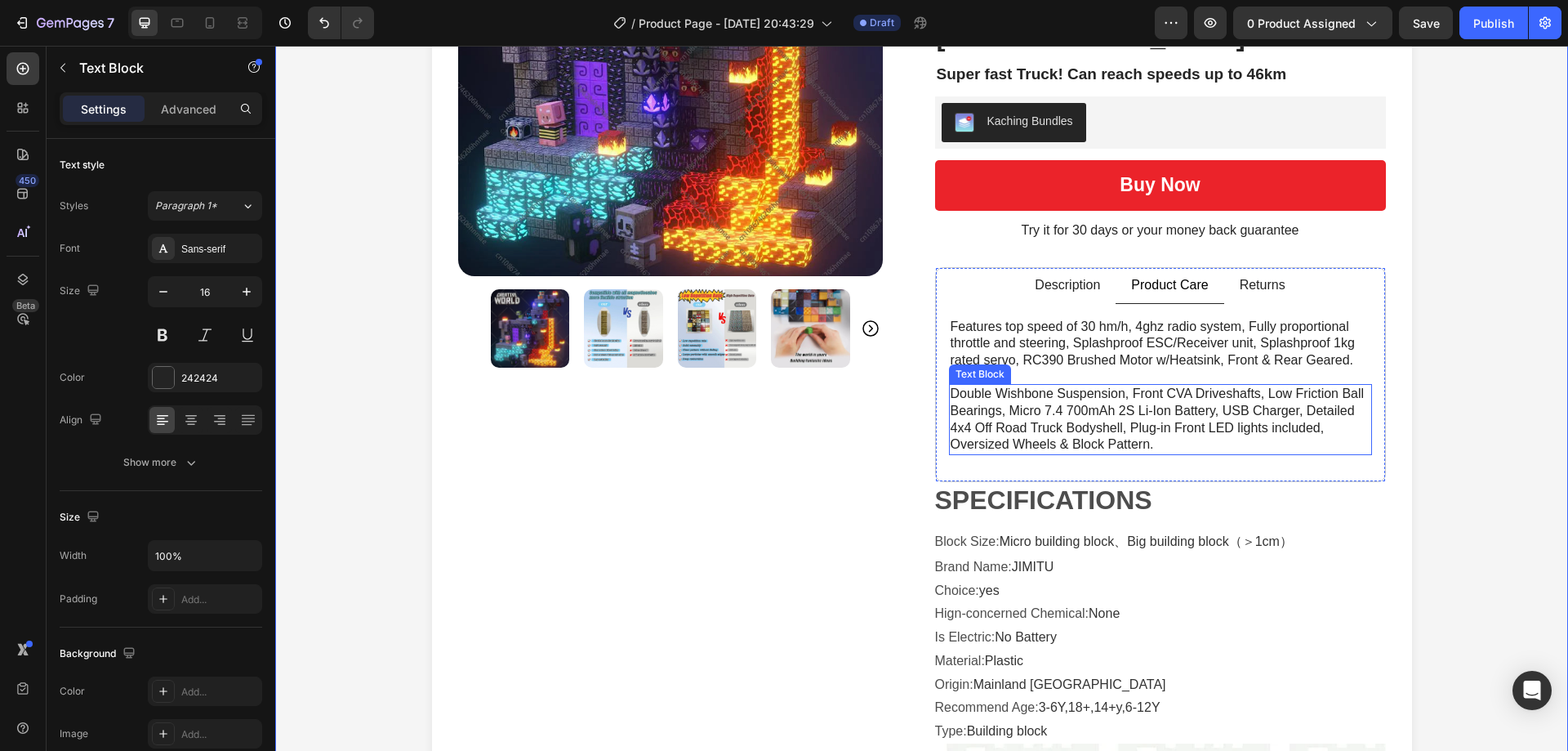
click at [1110, 386] on p "Double Wishbone Suspension, Front CVA Driveshafts, Low Friction Ball Bearings, …" at bounding box center [1159, 419] width 419 height 67
click at [1084, 268] on li "Description" at bounding box center [1067, 285] width 96 height 36
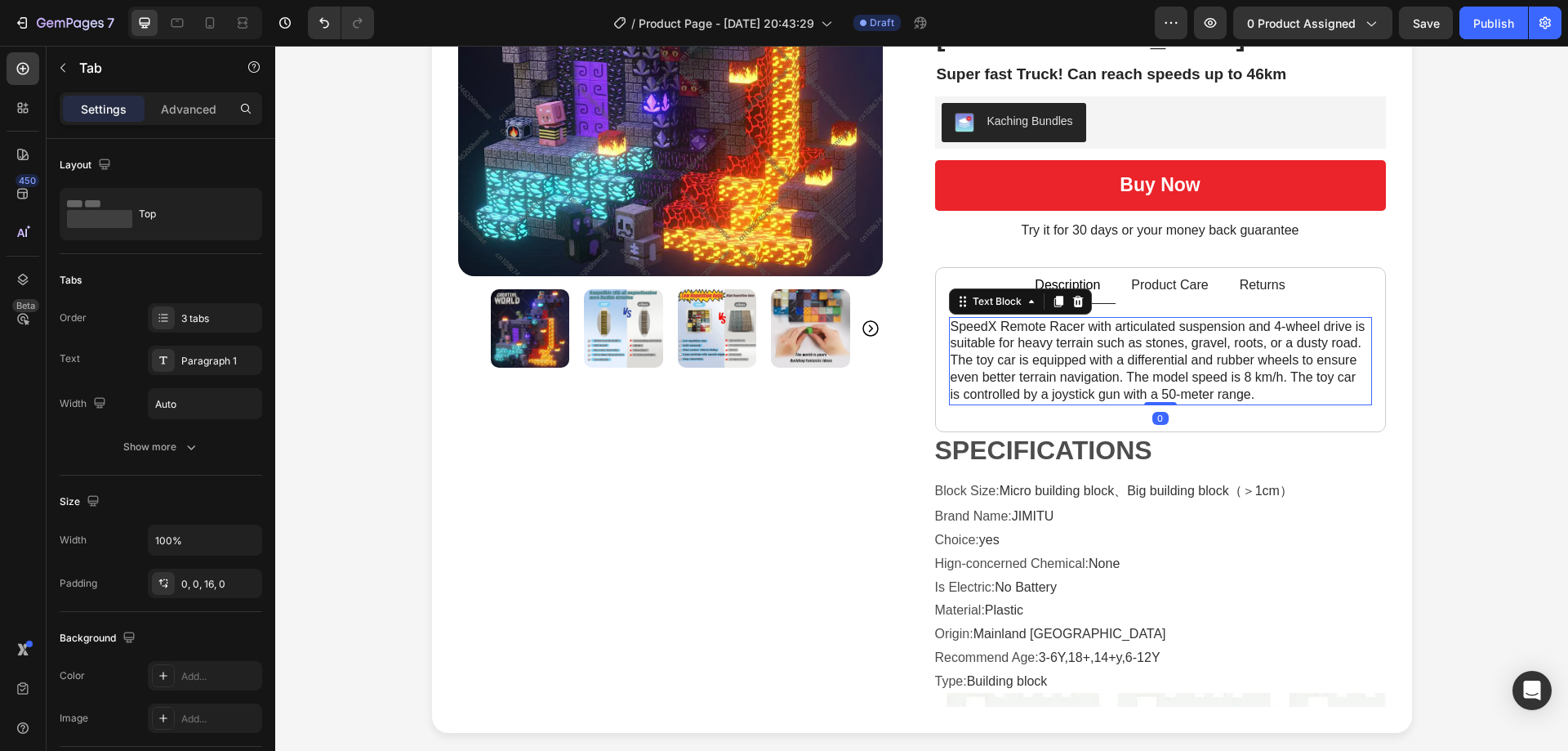
click at [1052, 318] on p "SpeedX Remote Racer with articulated suspension and 4-wheel drive is suitable f…" at bounding box center [1159, 361] width 419 height 85
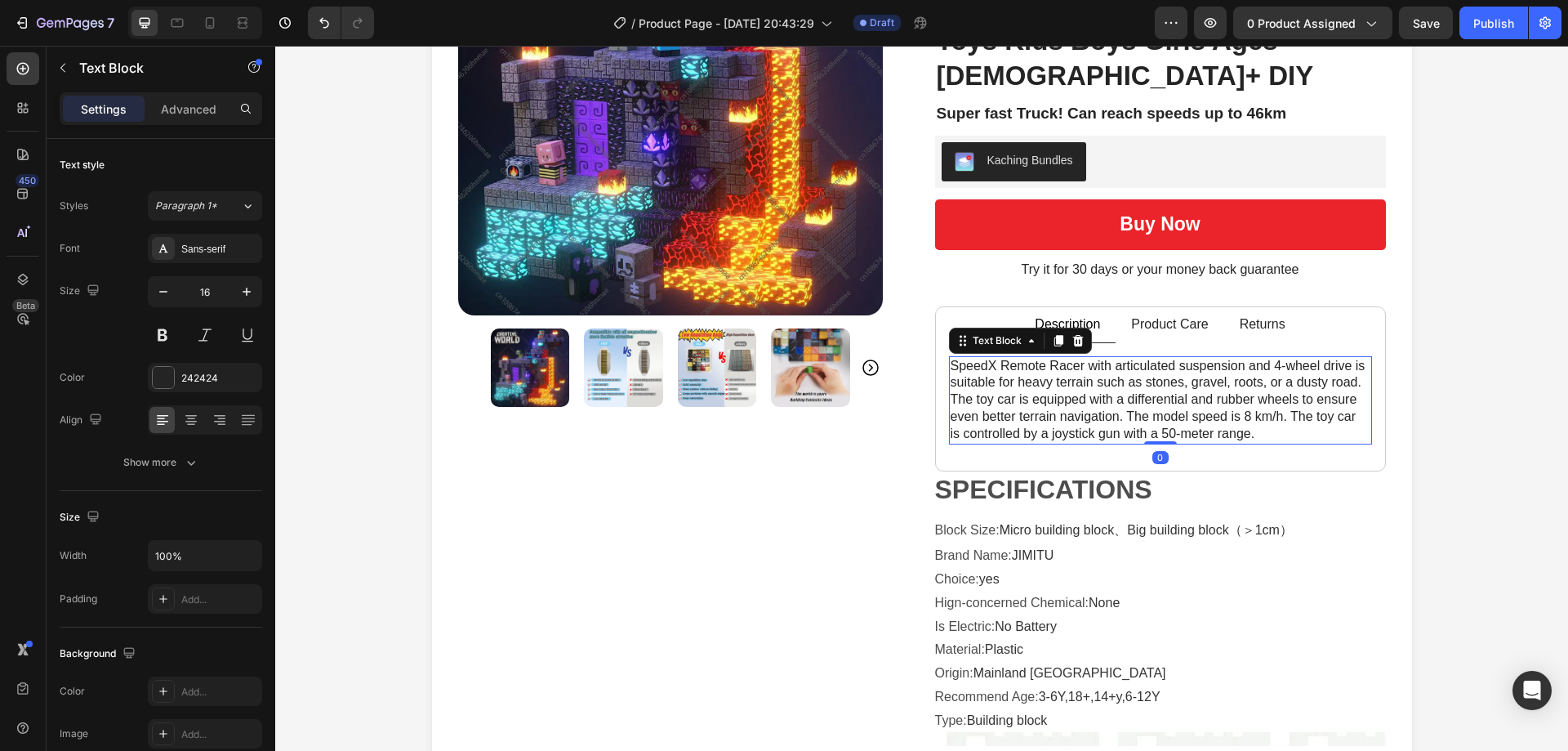
scroll to position [245, 0]
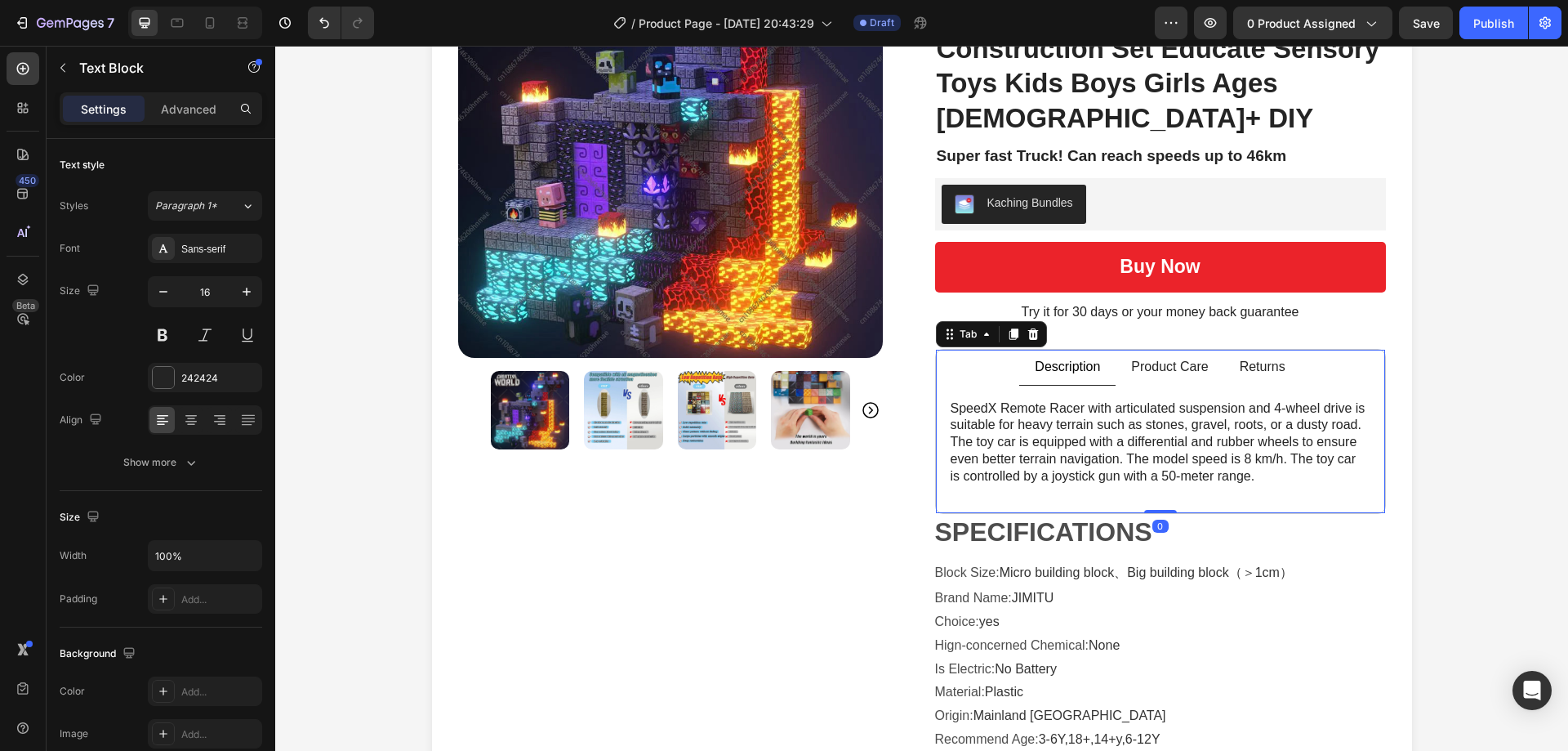
click at [1161, 359] on p "Product Care" at bounding box center [1169, 367] width 77 height 17
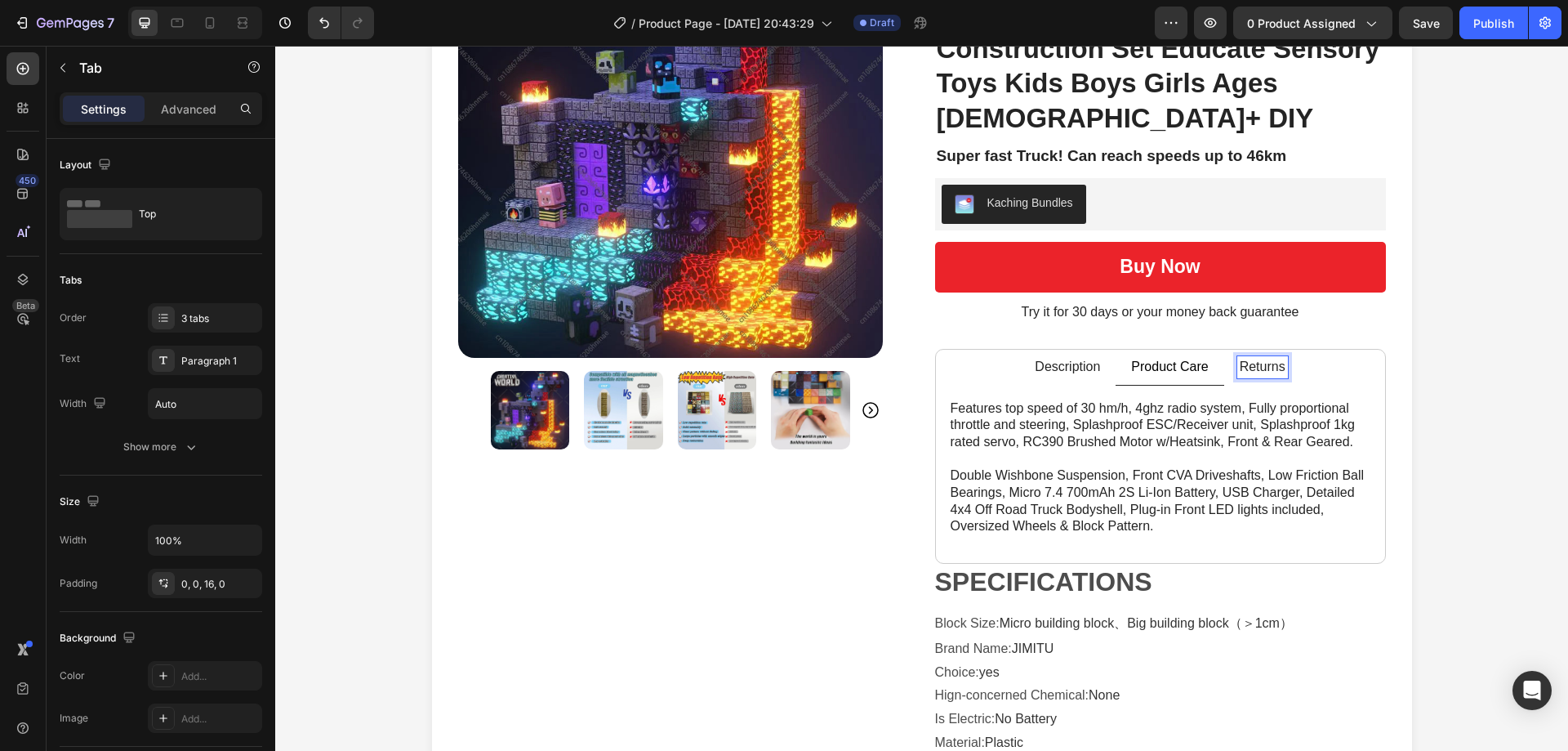
click at [1158, 359] on p "Product Care" at bounding box center [1169, 367] width 77 height 17
click at [1241, 359] on p "Returns" at bounding box center [1262, 367] width 45 height 17
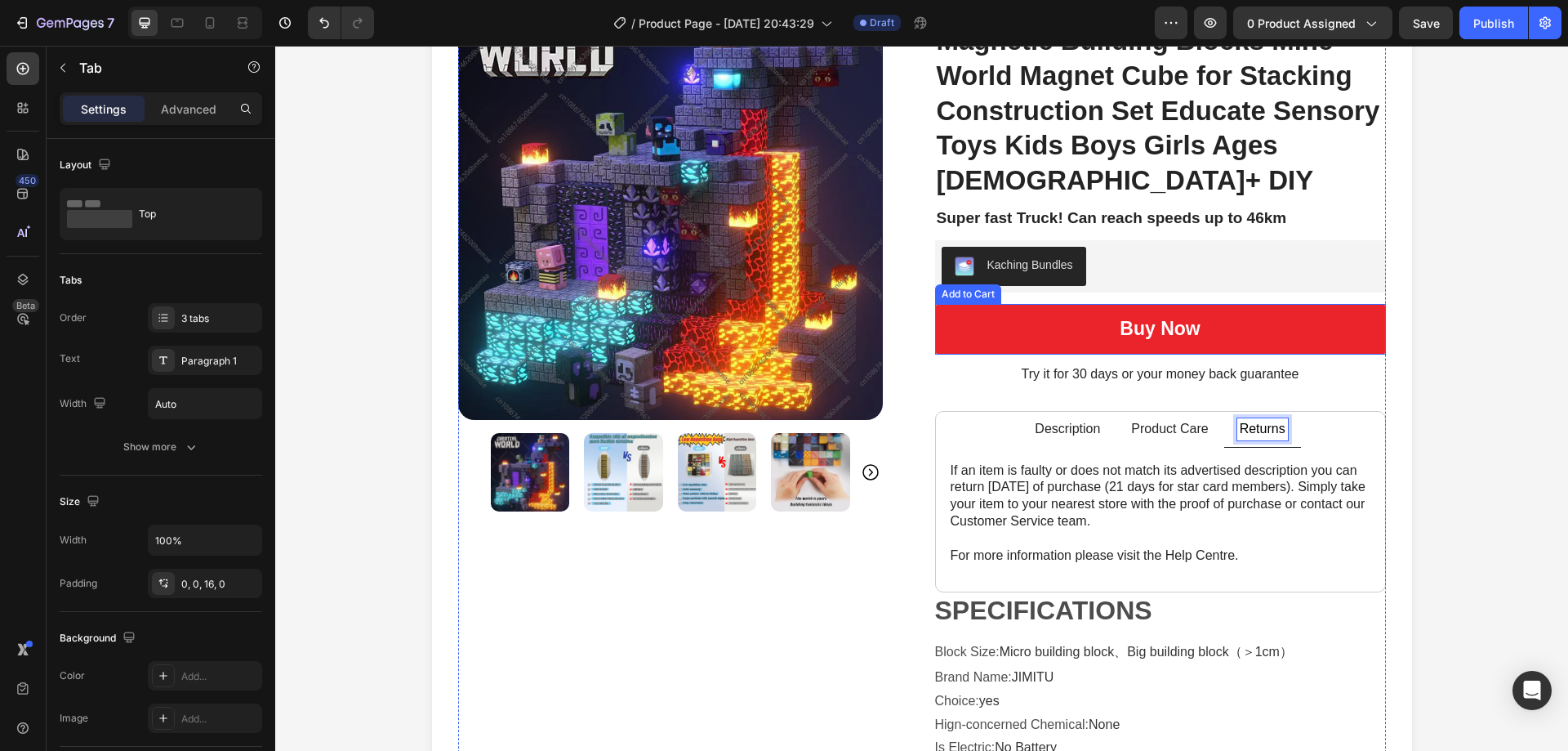
scroll to position [0, 0]
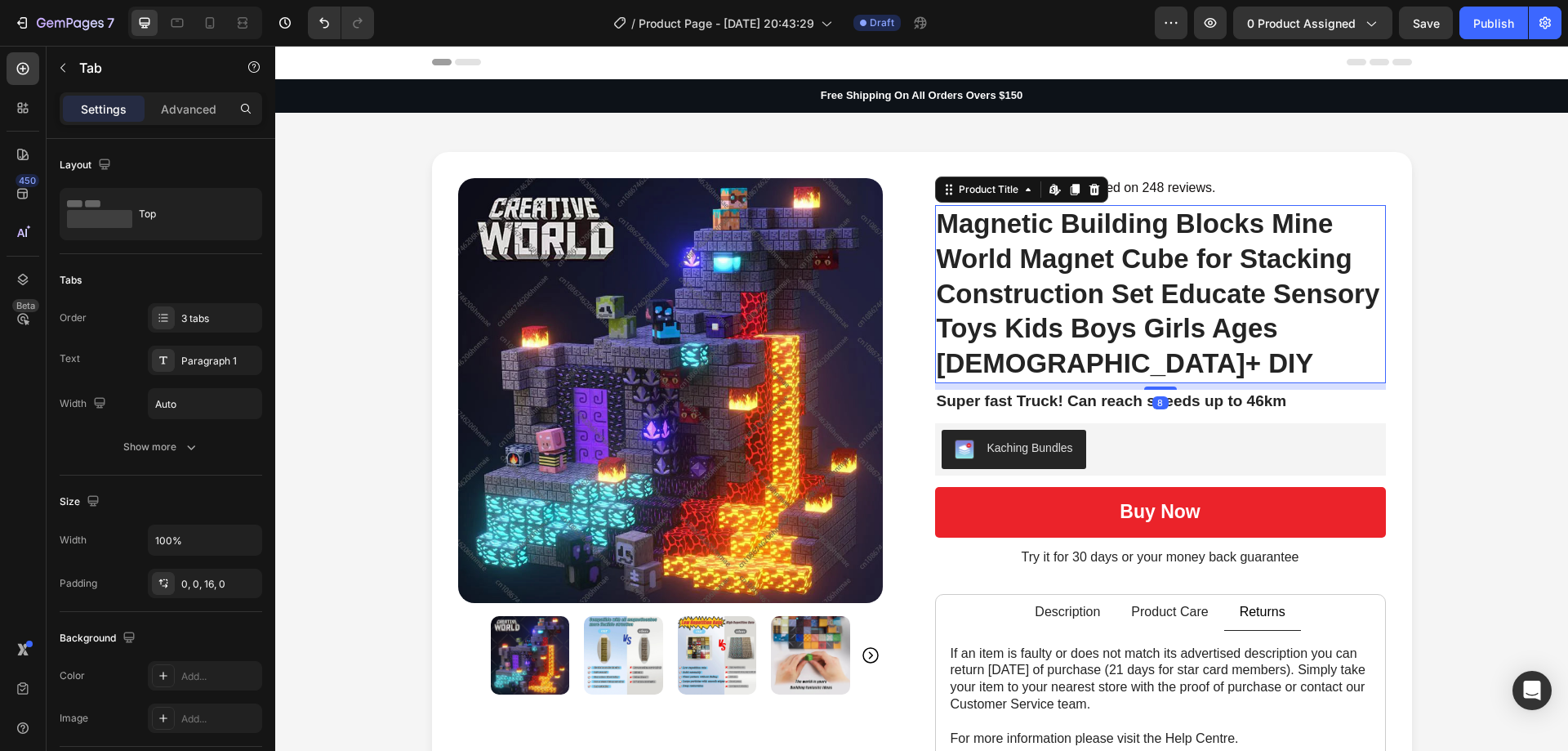
click at [1056, 295] on h1 "Magnetic Building Blocks Mine World Magnet Cube for Stacking Construction Set E…" at bounding box center [1160, 295] width 451 height 179
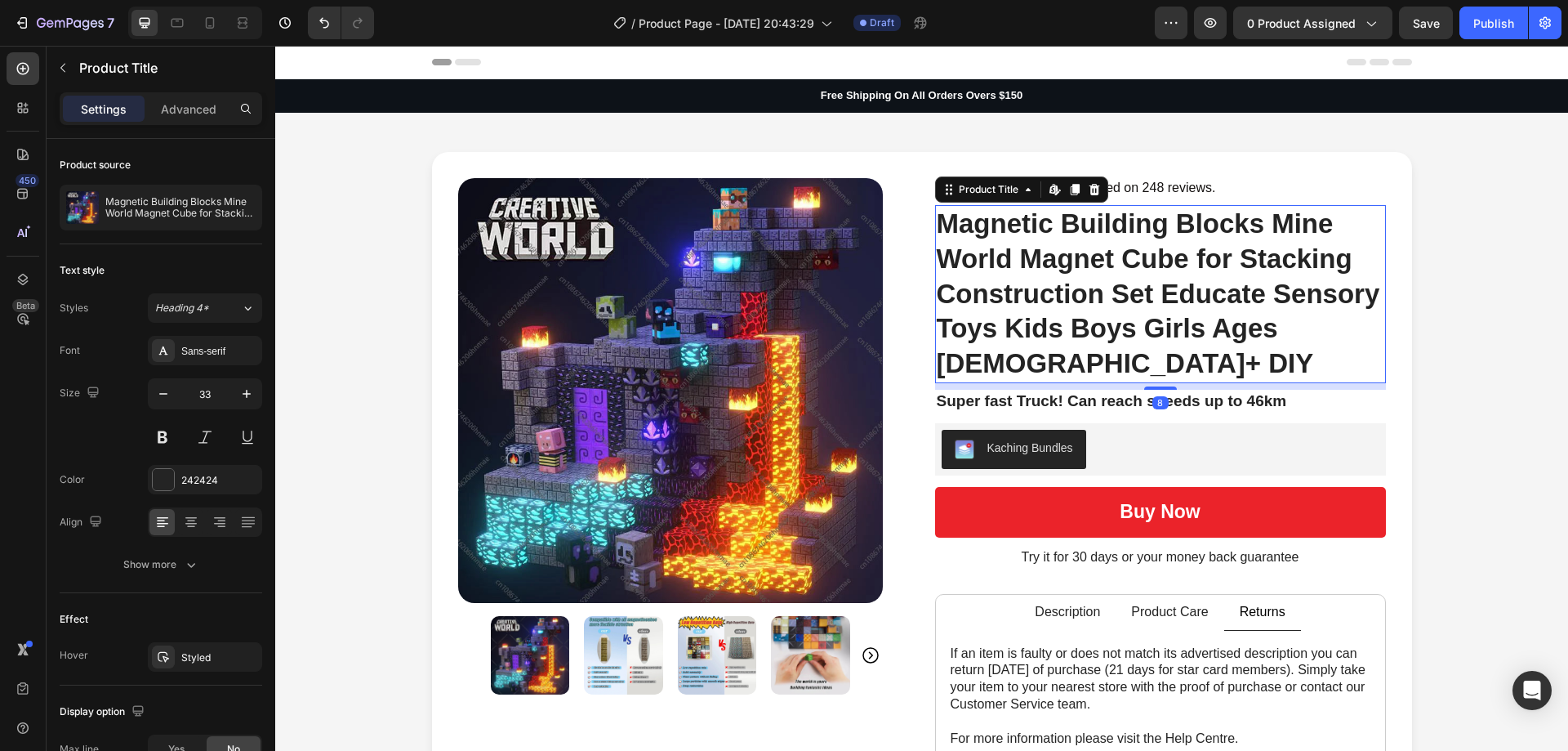
click at [1041, 284] on h1 "Magnetic Building Blocks Mine World Magnet Cube for Stacking Construction Set E…" at bounding box center [1160, 295] width 451 height 179
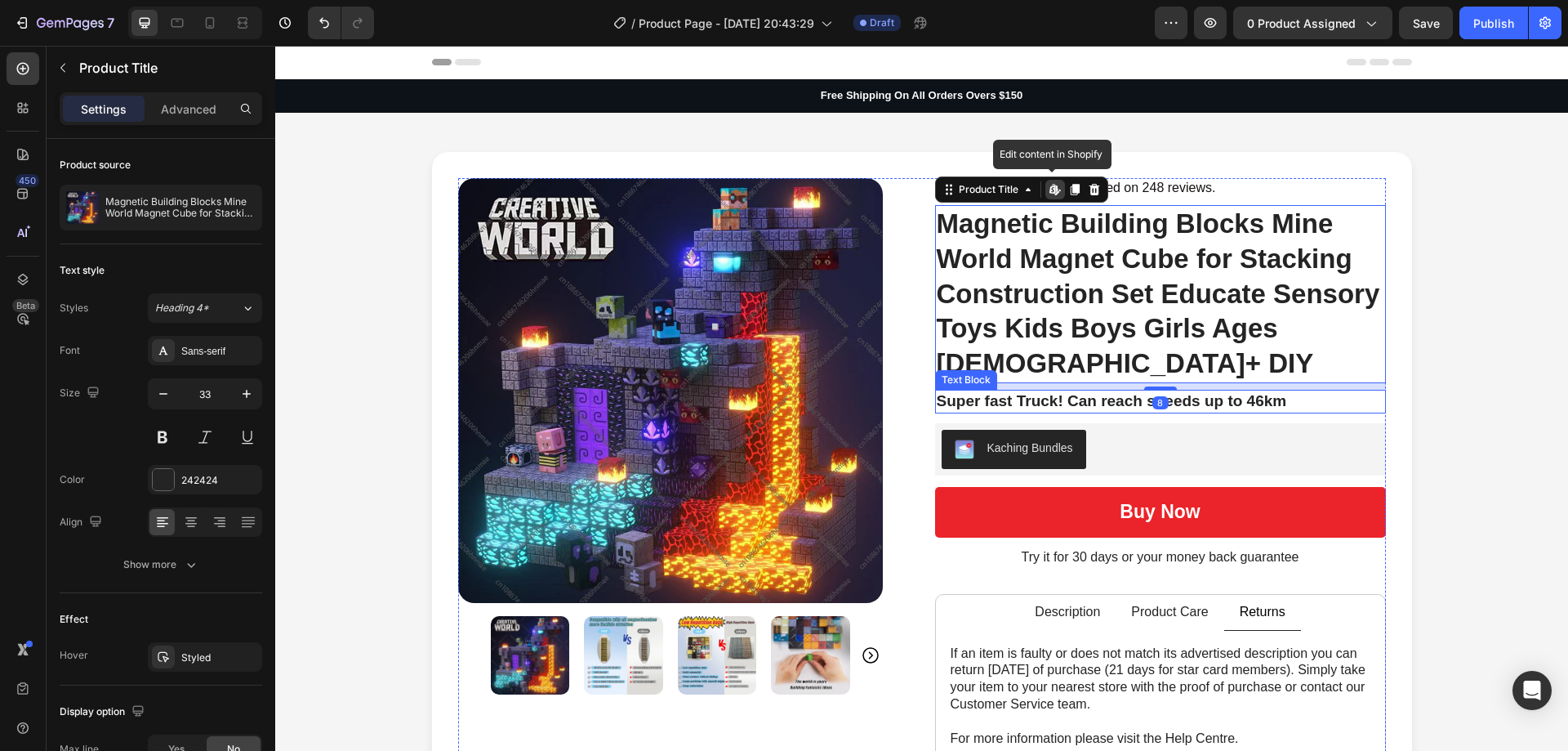
click at [1136, 391] on p "Super fast Truck! Can reach speeds up to 46km" at bounding box center [1160, 401] width 447 height 20
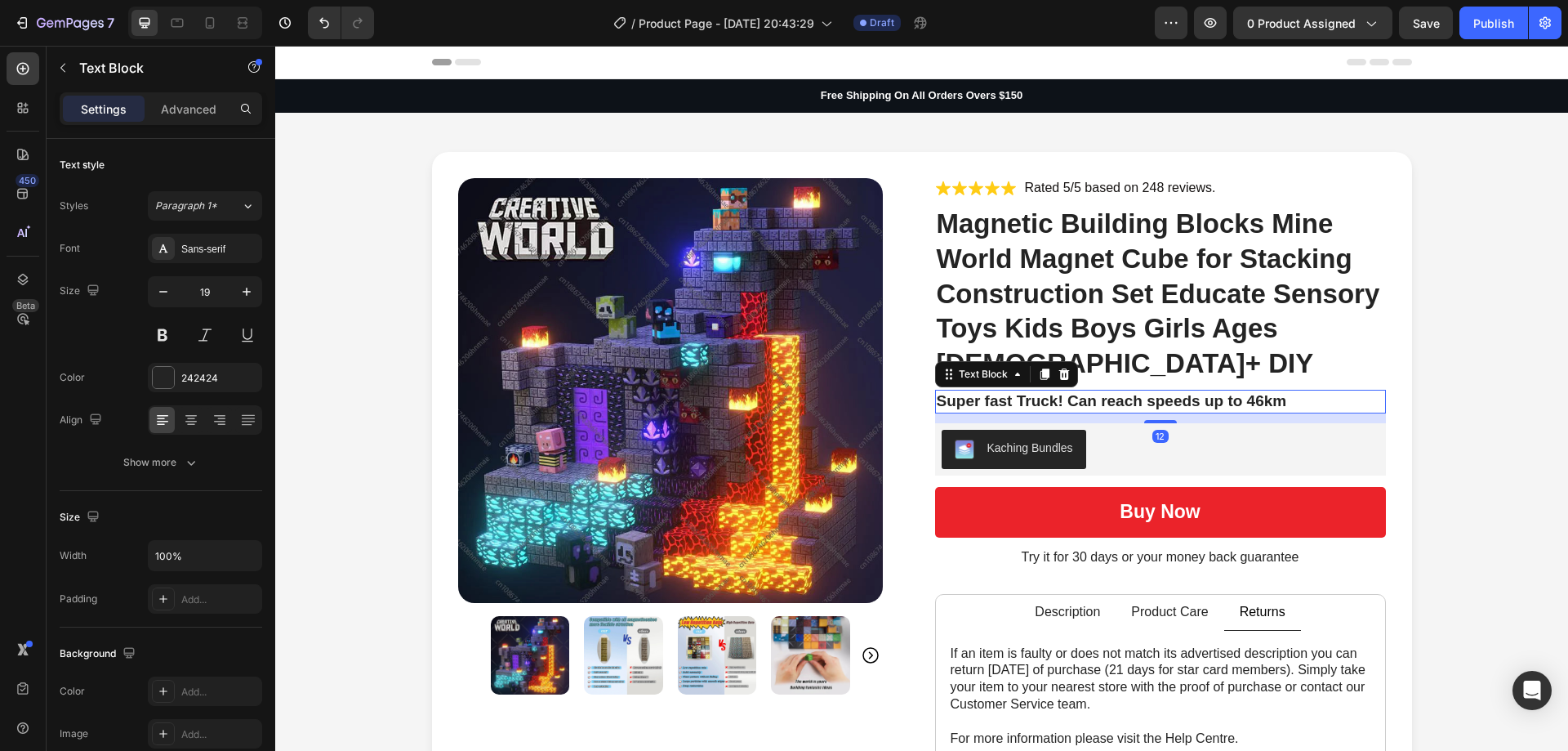
click at [1136, 391] on p "Super fast Truck! Can reach speeds up to 46km" at bounding box center [1160, 401] width 447 height 20
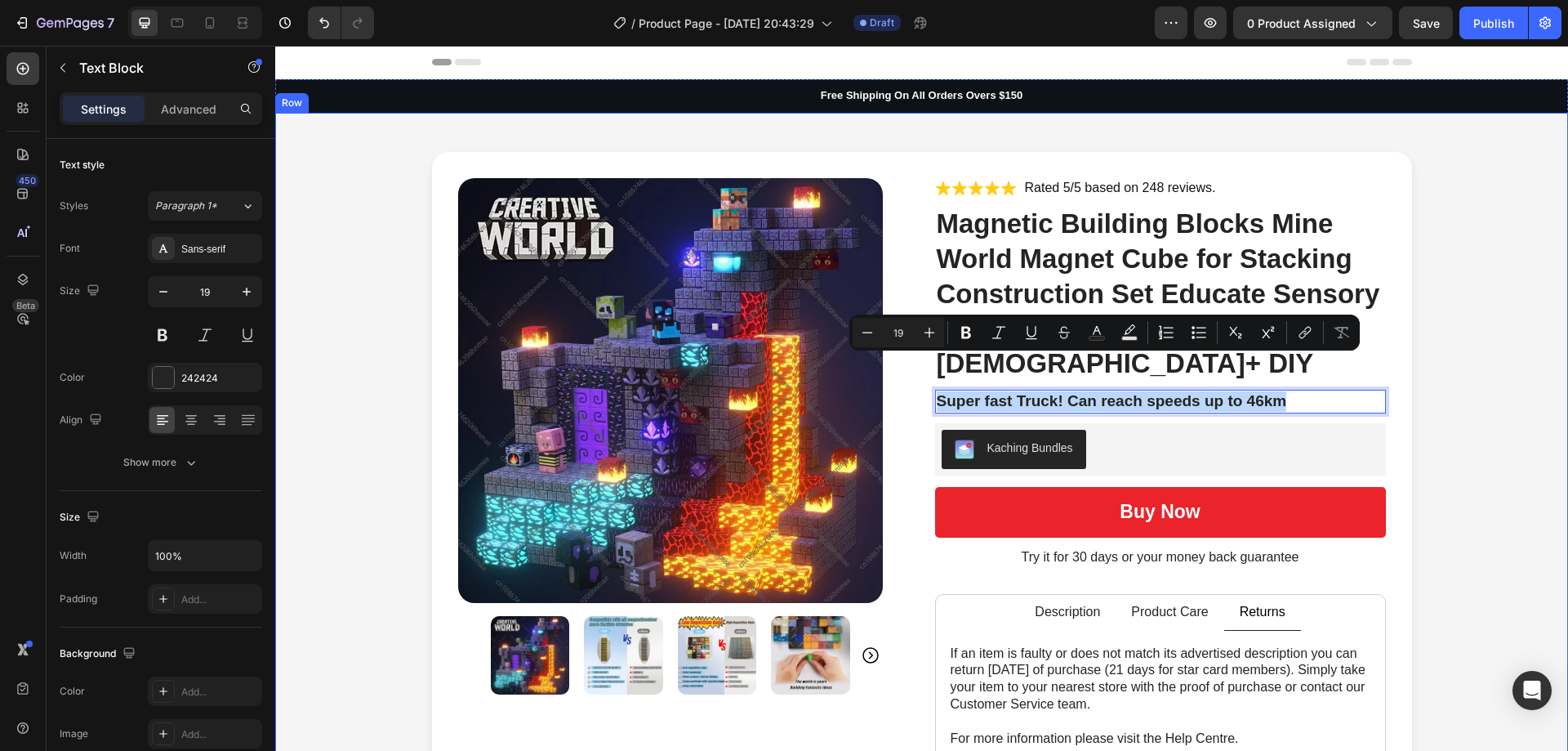
drag, startPoint x: 1479, startPoint y: 381, endPoint x: 1411, endPoint y: 382, distance: 68.0
click at [1479, 380] on div "Product Images Icon Icon Icon Icon Icon Icon List Rated 5/5 based on 248 review…" at bounding box center [920, 614] width 1260 height 924
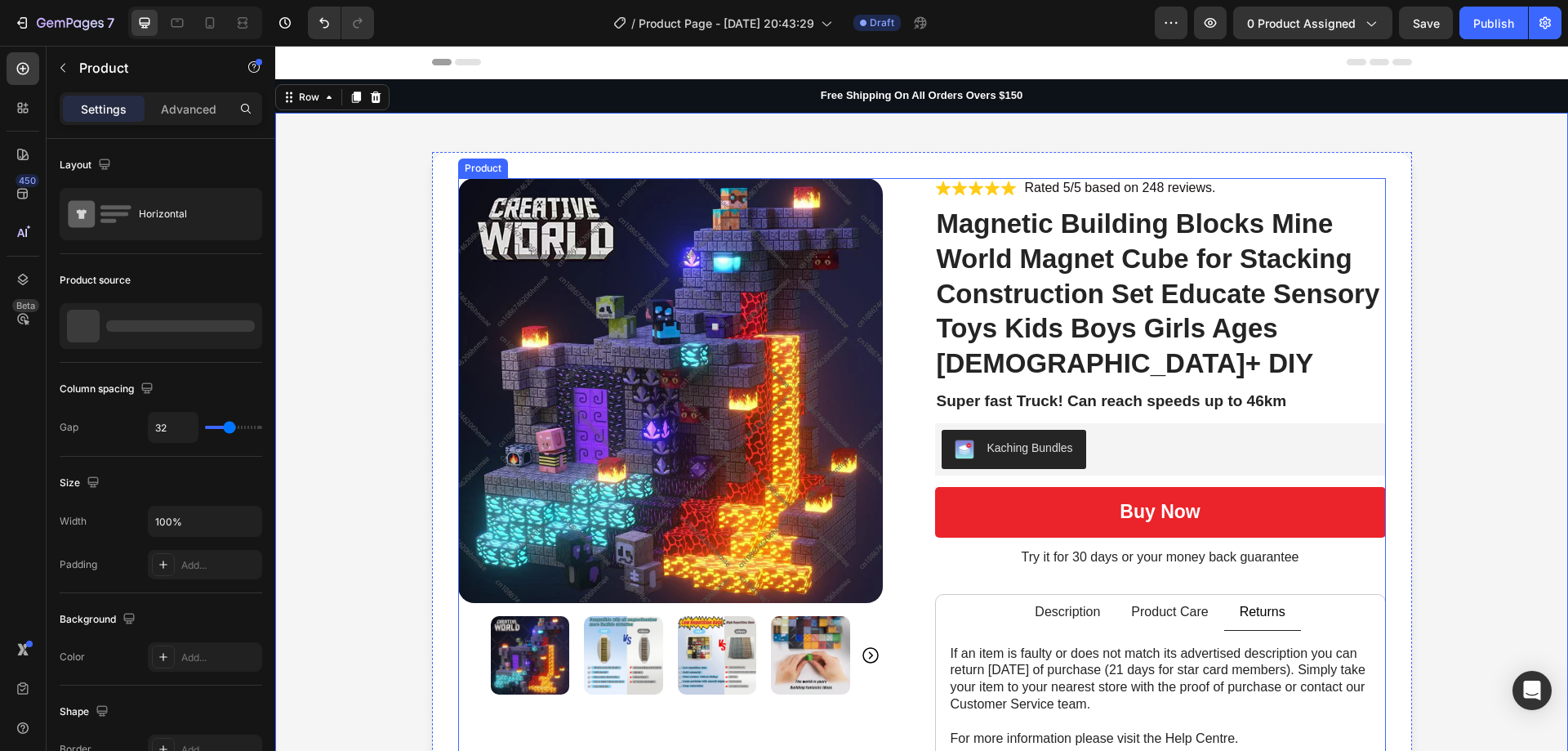
click at [1275, 379] on div "Icon Icon Icon Icon Icon Icon List Rated 5/5 based on 248 reviews. Text Block R…" at bounding box center [1160, 614] width 451 height 872
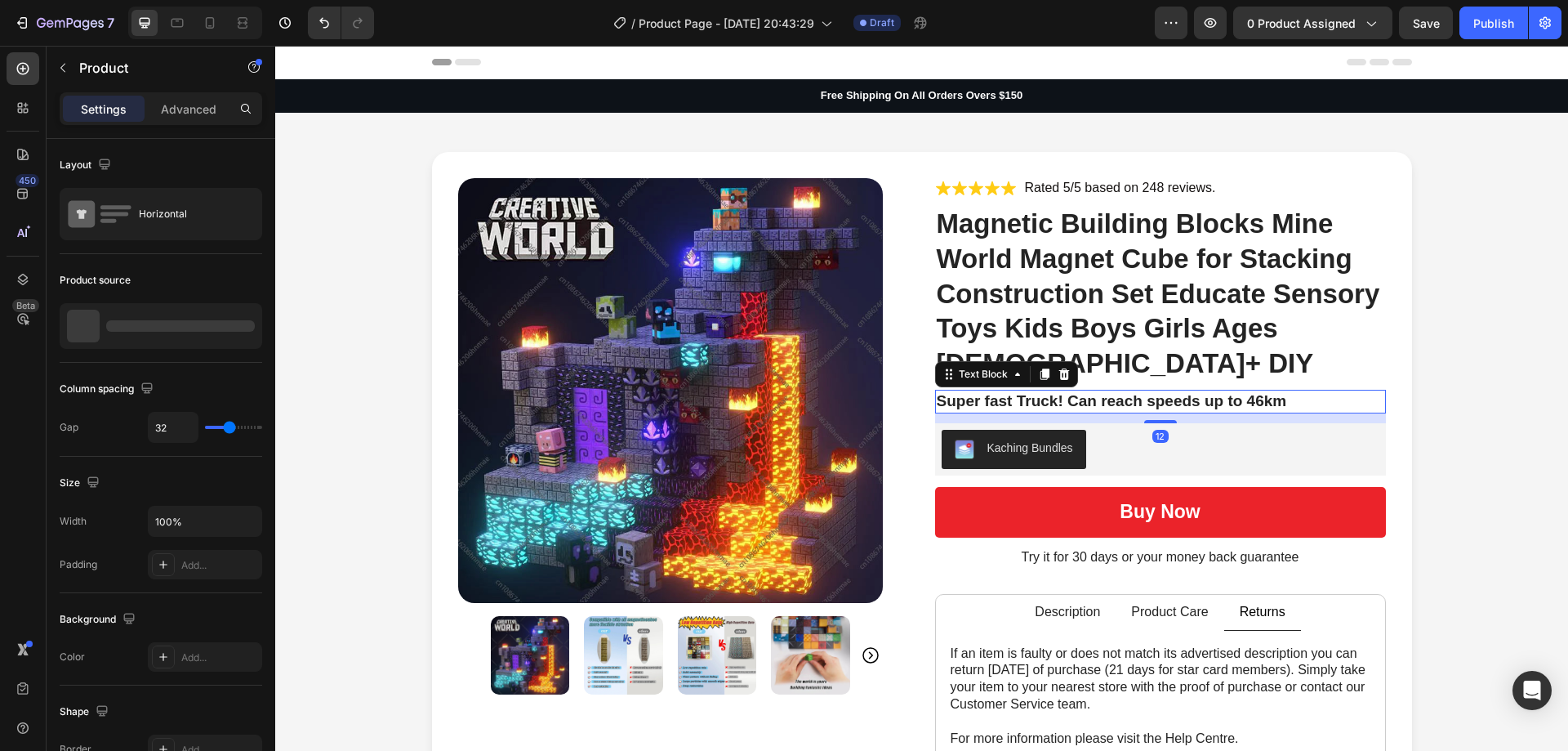
click at [1254, 391] on p "Super fast Truck! Can reach speeds up to 46km" at bounding box center [1160, 401] width 447 height 20
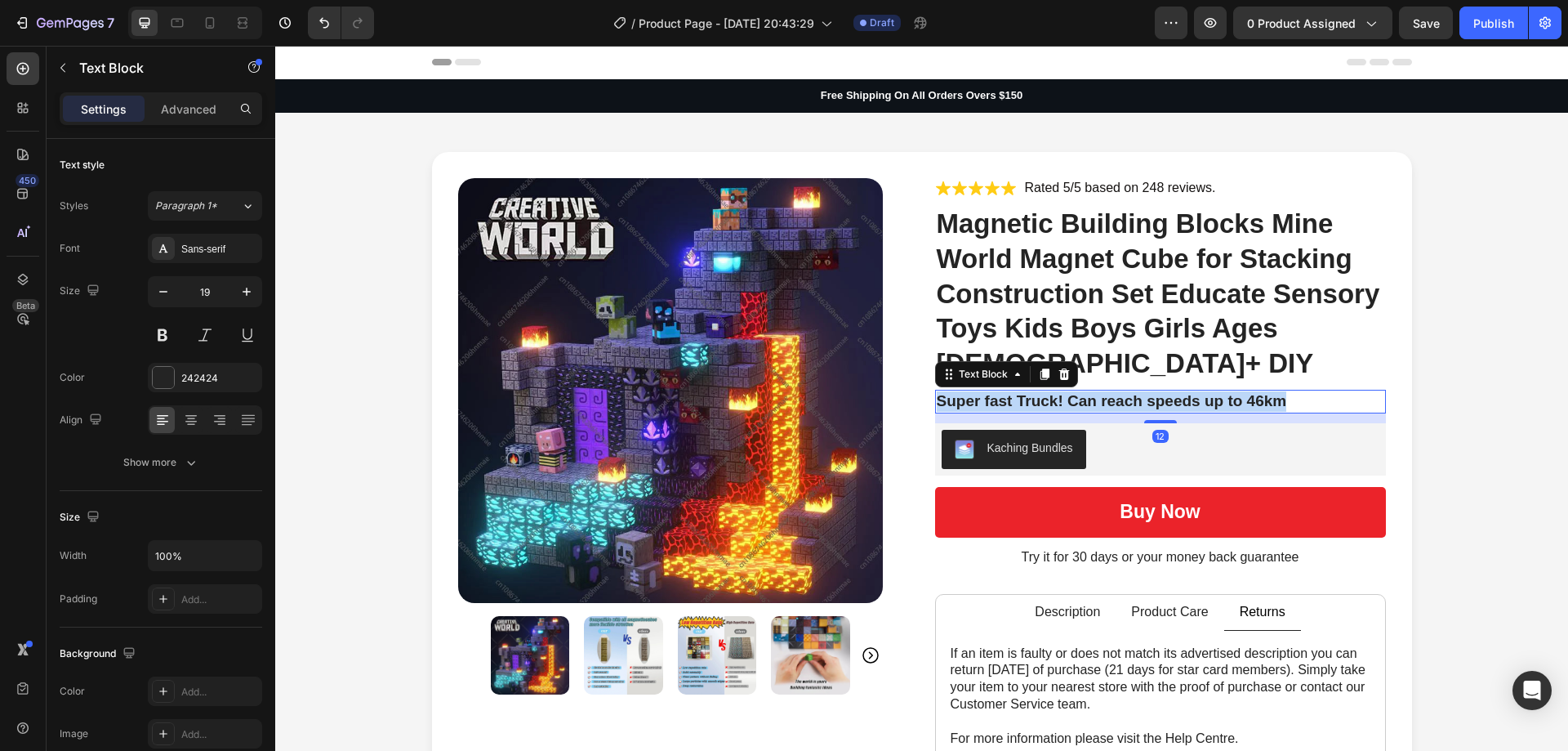
click at [1254, 391] on p "Super fast Truck! Can reach speeds up to 46km" at bounding box center [1160, 401] width 447 height 20
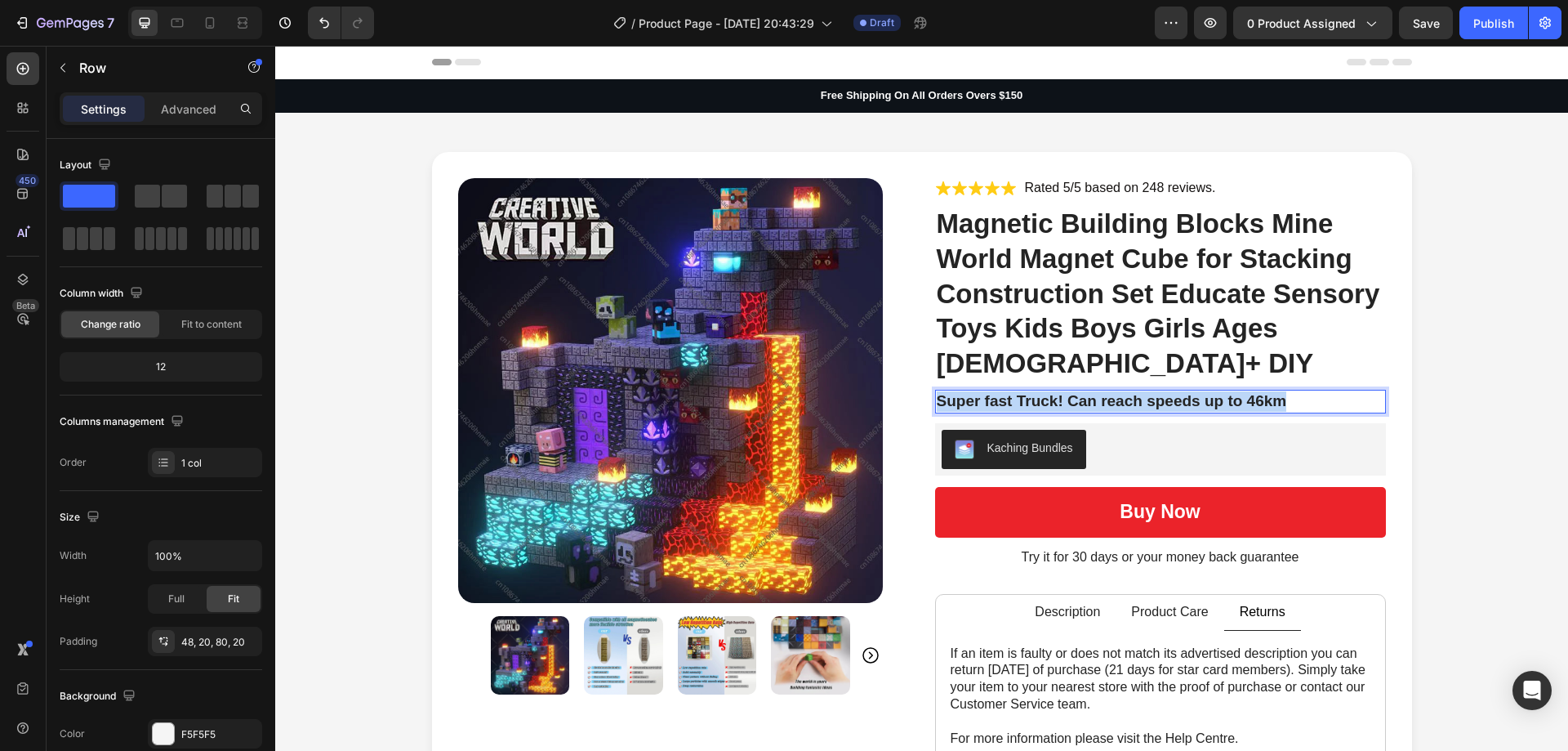
click at [1488, 383] on div "Product Images Icon Icon Icon Icon Icon Icon List Rated 5/5 based on 248 review…" at bounding box center [920, 614] width 1260 height 924
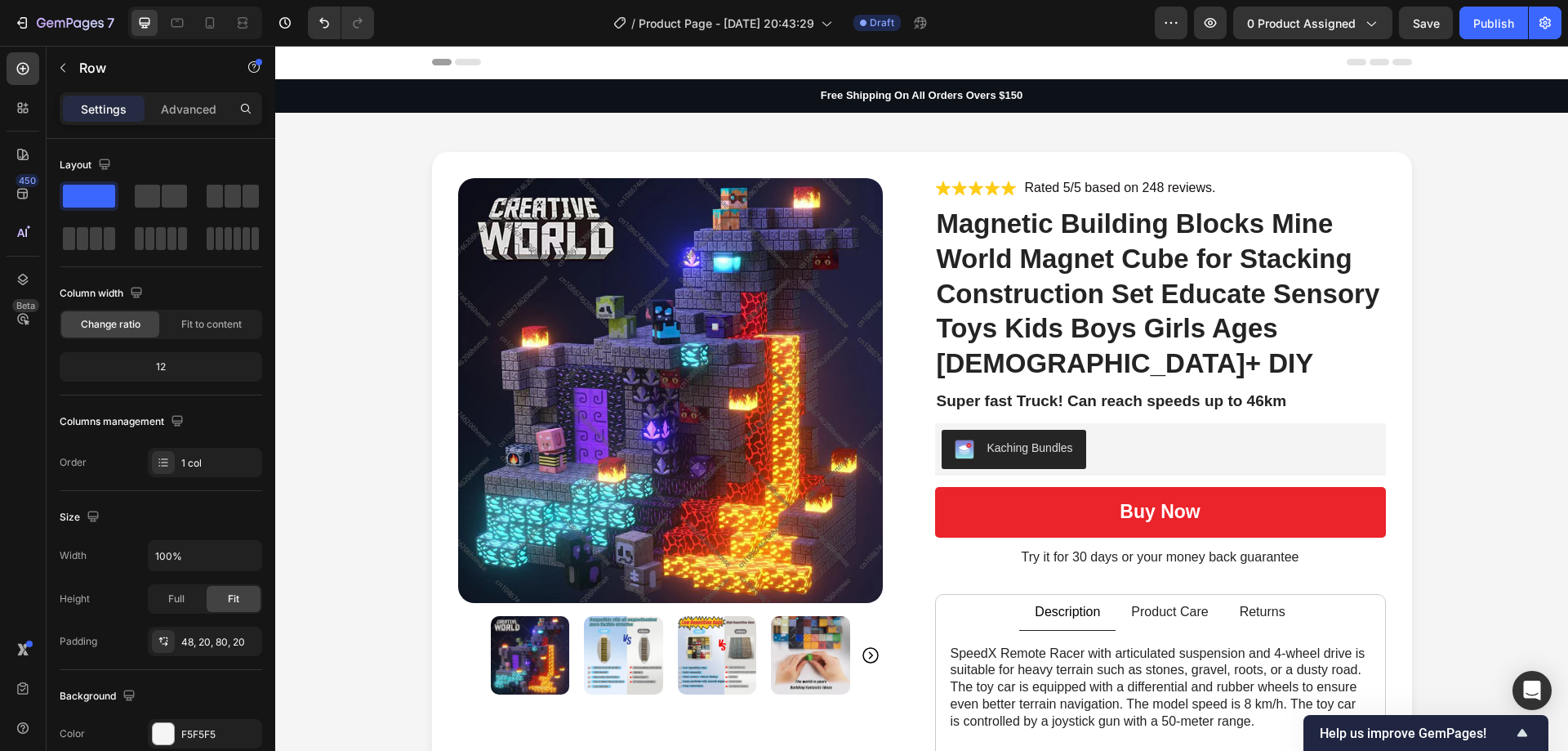
click at [366, 325] on div "Product Images Icon Icon Icon Icon Icon Icon List Rated 5/5 based on 248 review…" at bounding box center [920, 605] width 1260 height 907
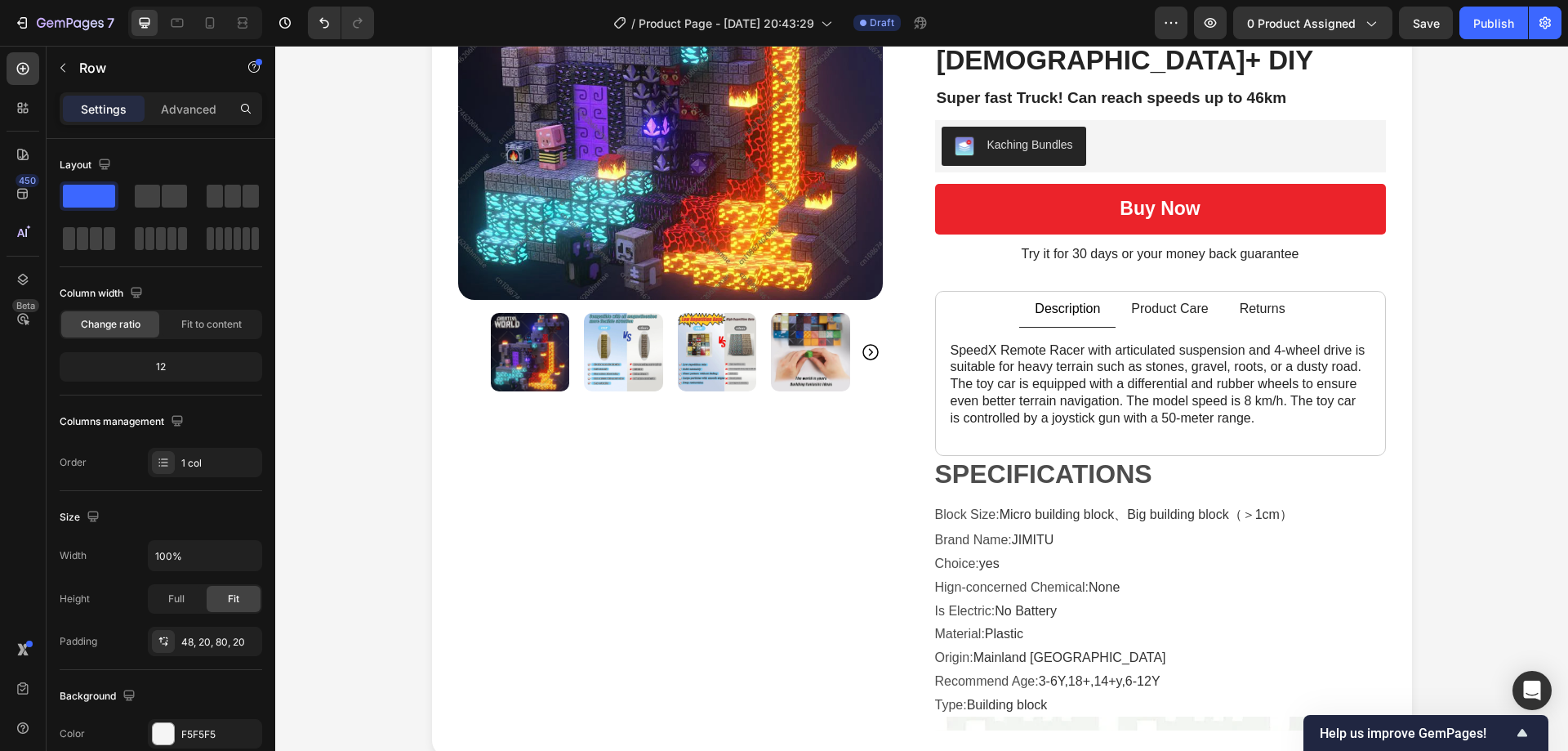
scroll to position [82, 0]
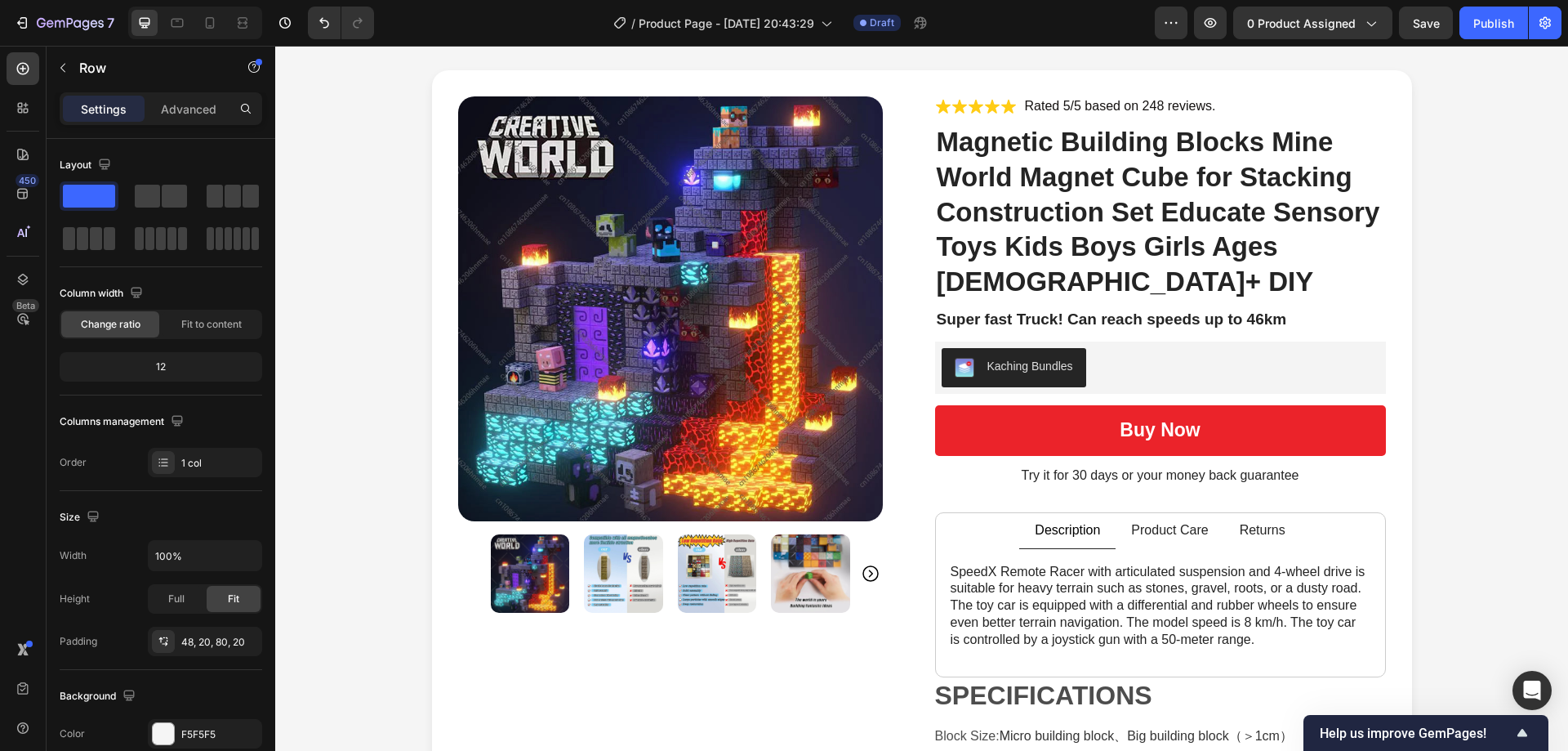
click at [339, 244] on div "Product Images Icon Icon Icon Icon Icon Icon List Rated 5/5 based on 248 review…" at bounding box center [920, 523] width 1260 height 907
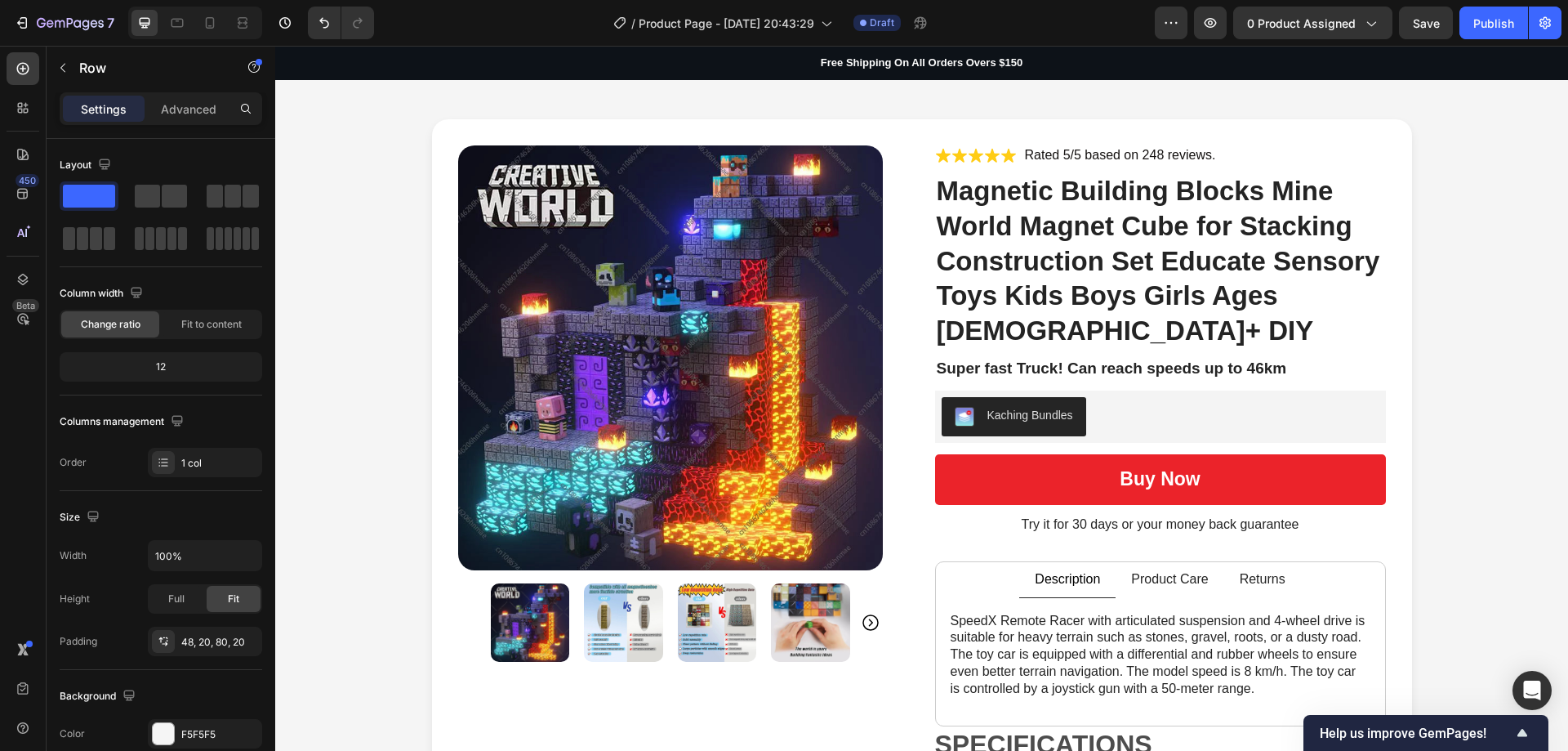
scroll to position [0, 0]
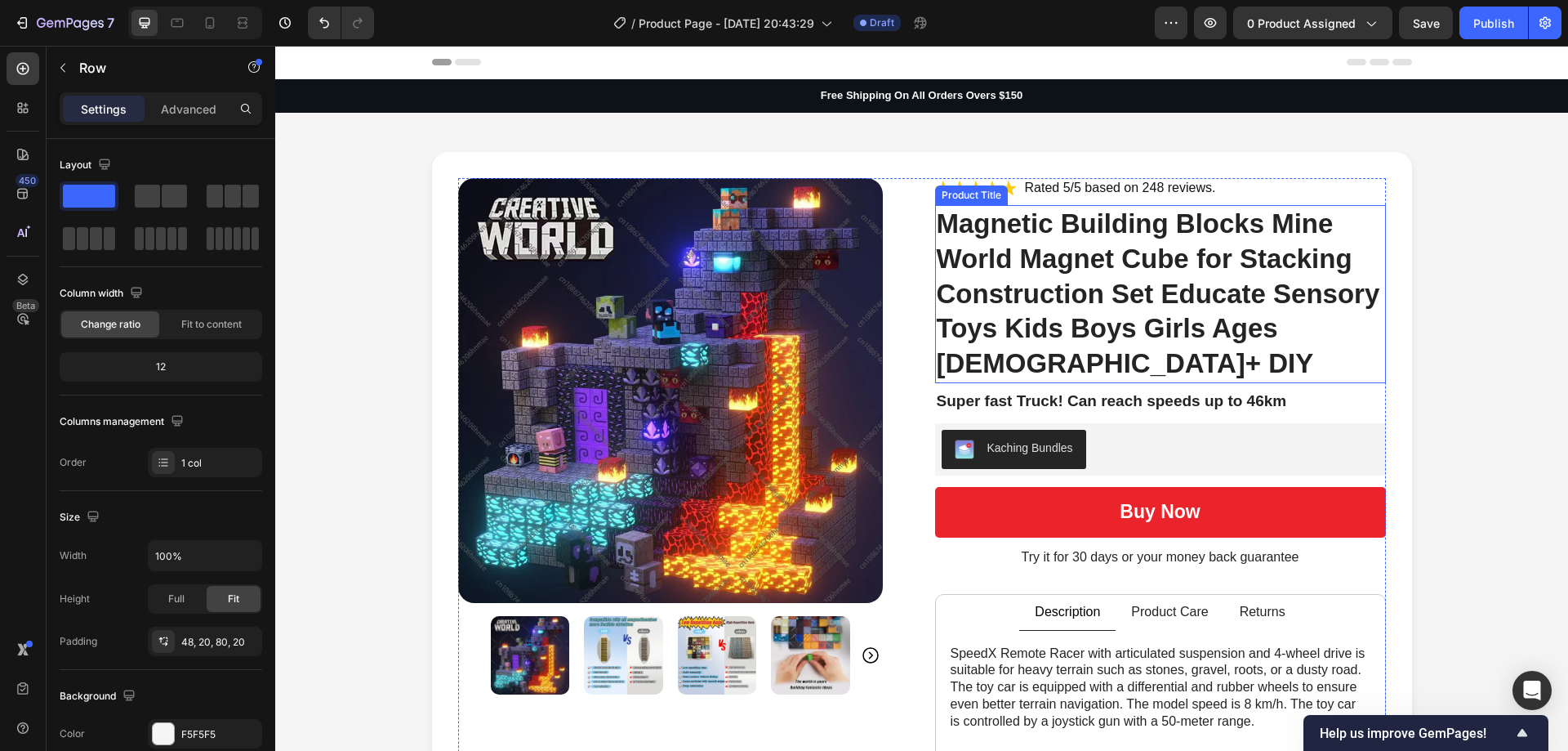
click at [1286, 296] on h1 "Magnetic Building Blocks Mine World Magnet Cube for Stacking Construction Set E…" at bounding box center [1160, 295] width 451 height 179
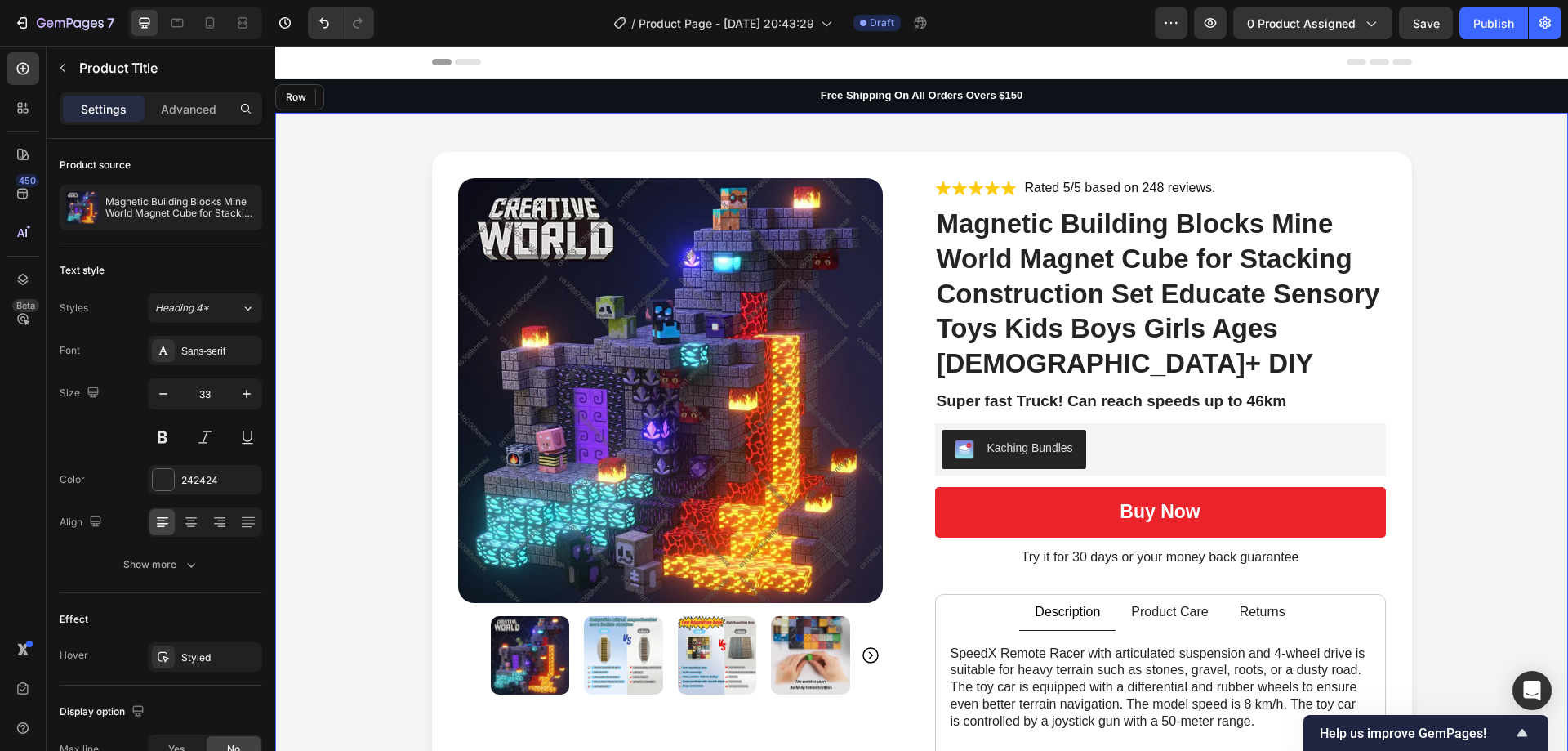
click at [1483, 296] on div "Product Images Icon Icon Icon Icon Icon Icon List Rated 5/5 based on 248 review…" at bounding box center [920, 605] width 1260 height 907
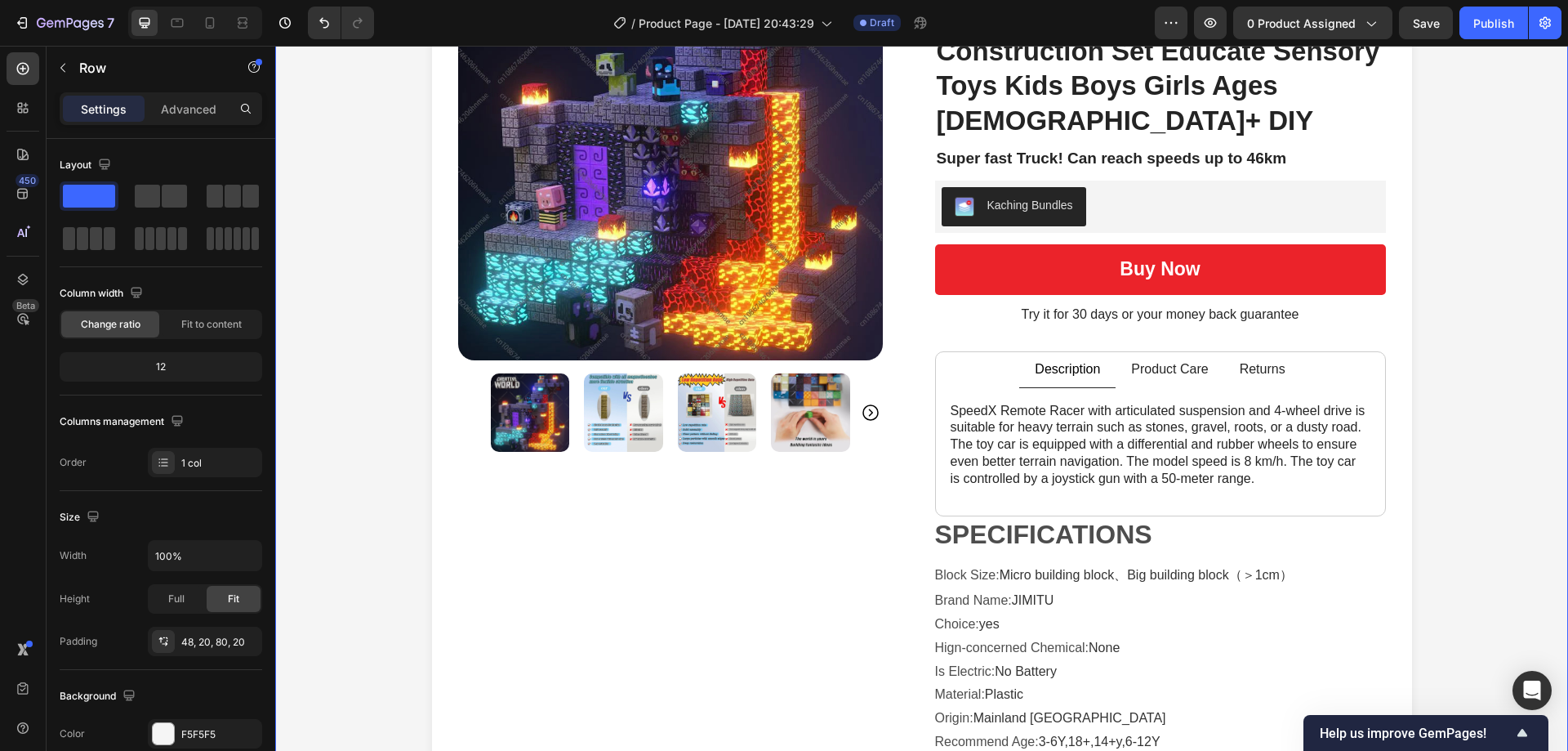
scroll to position [245, 0]
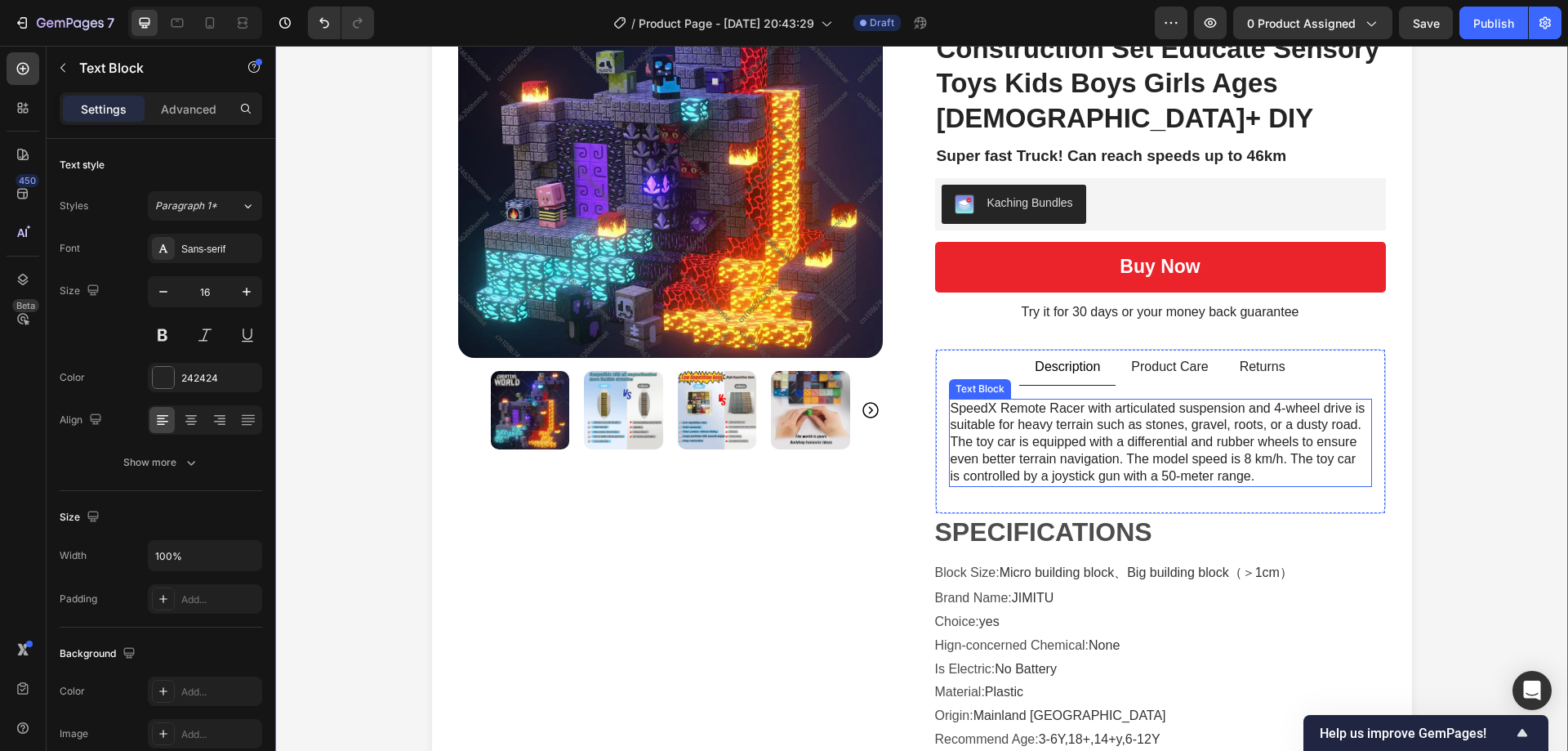
click at [1306, 427] on p "SpeedX Remote Racer with articulated suspension and 4-wheel drive is suitable f…" at bounding box center [1159, 443] width 419 height 85
click at [1469, 373] on div "Product Images Icon Icon Icon Icon Icon Icon List Rated 5/5 based on 248 review…" at bounding box center [920, 360] width 1260 height 907
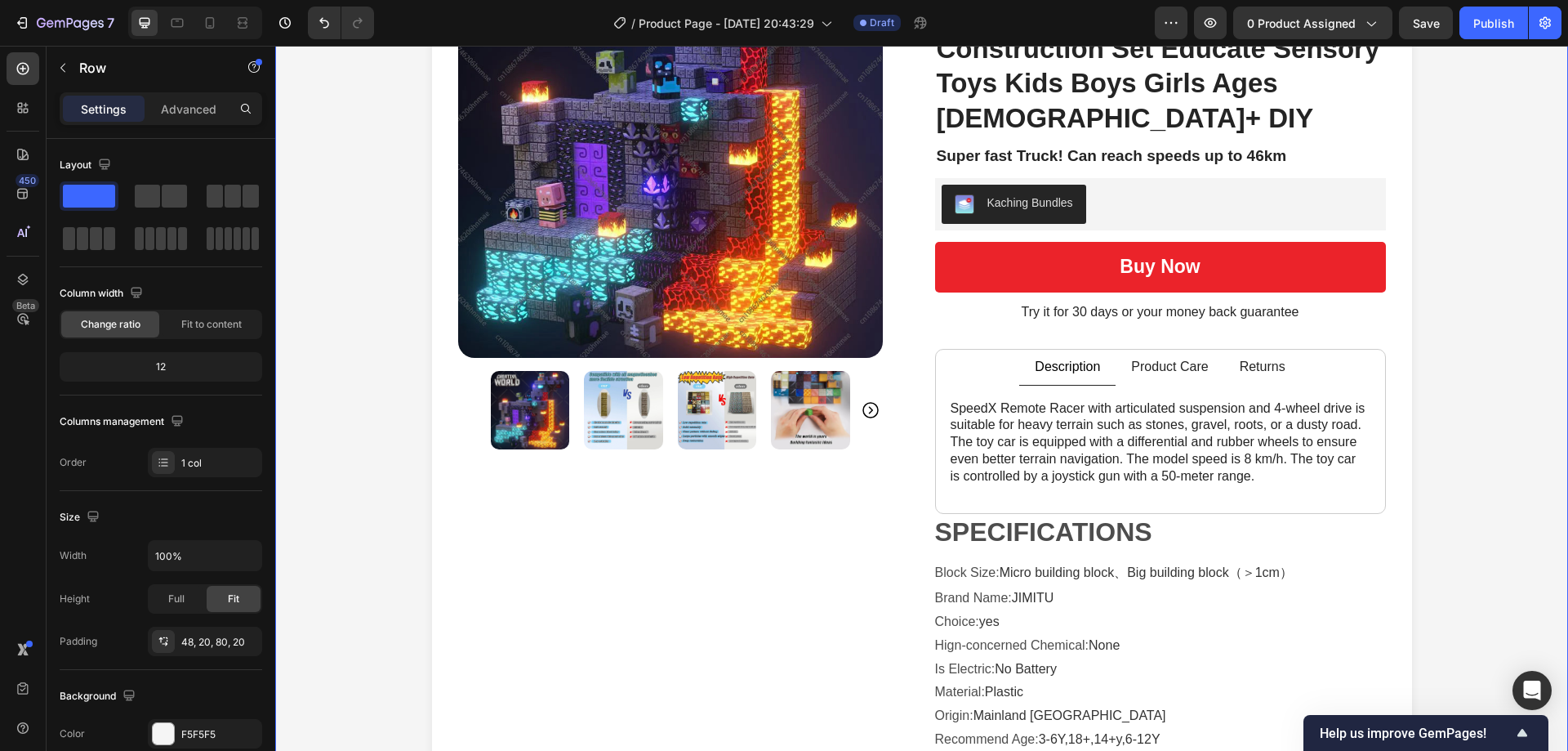
click at [1468, 373] on div "Product Images Icon Icon Icon Icon Icon Icon List Rated 5/5 based on 248 review…" at bounding box center [920, 360] width 1260 height 907
click at [393, 181] on div "Product Images Icon Icon Icon Icon Icon Icon List Rated 5/5 based on 248 review…" at bounding box center [920, 360] width 1260 height 907
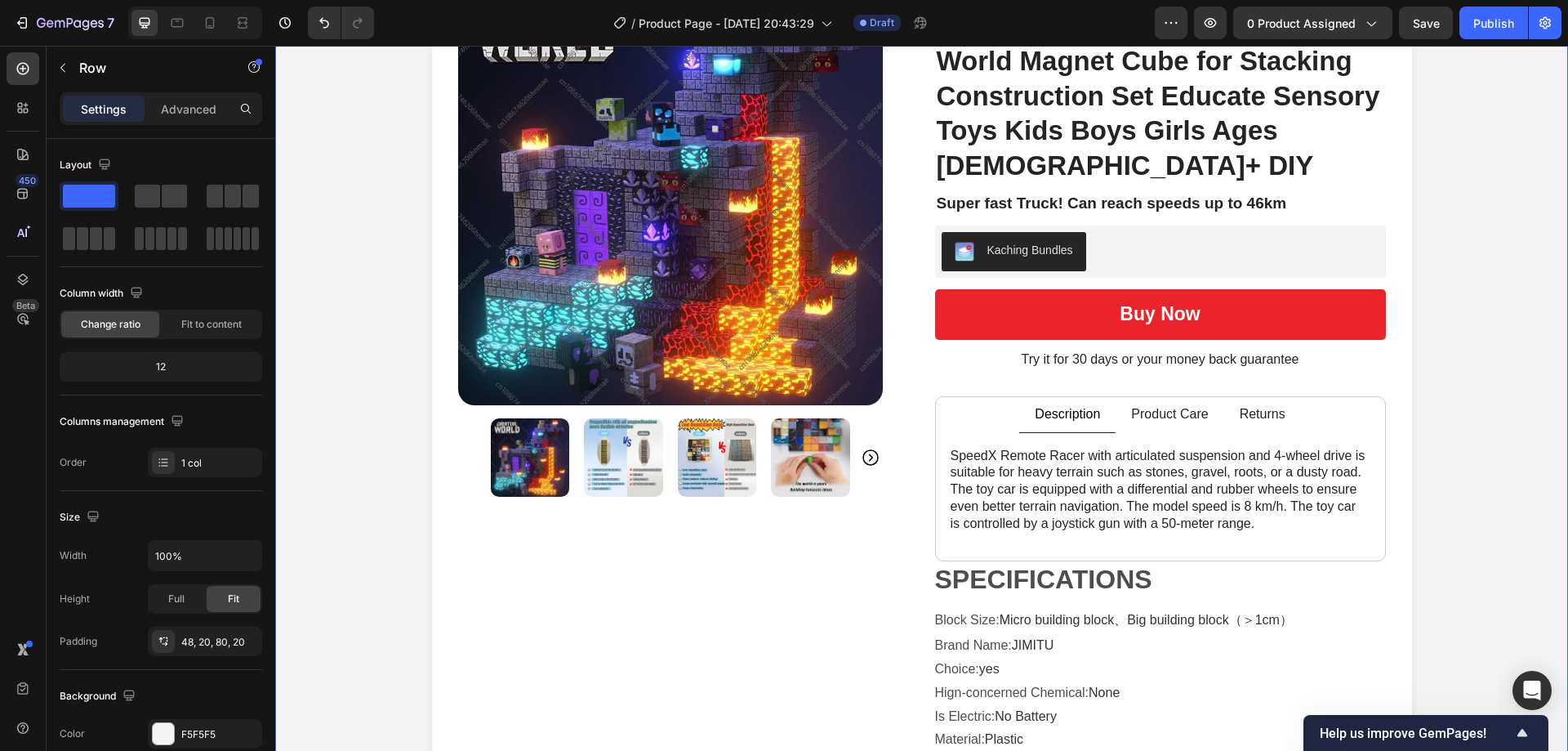
scroll to position [0, 0]
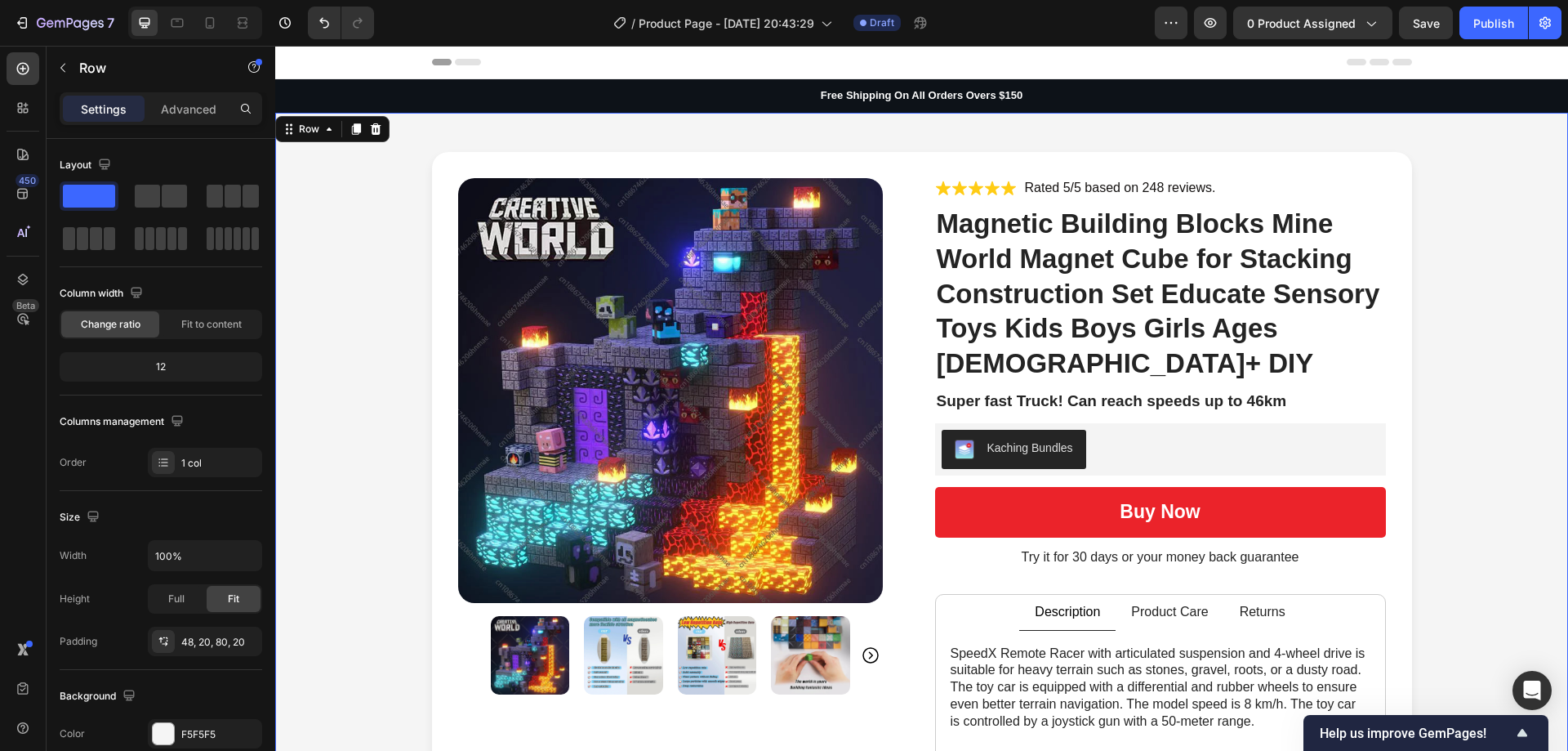
click at [362, 541] on div "Product Images Icon Icon Icon Icon Icon Icon List Rated 5/5 based on 248 review…" at bounding box center [920, 605] width 1260 height 907
click at [1184, 391] on p "Super fast Truck! Can reach speeds up to 46km" at bounding box center [1160, 401] width 447 height 20
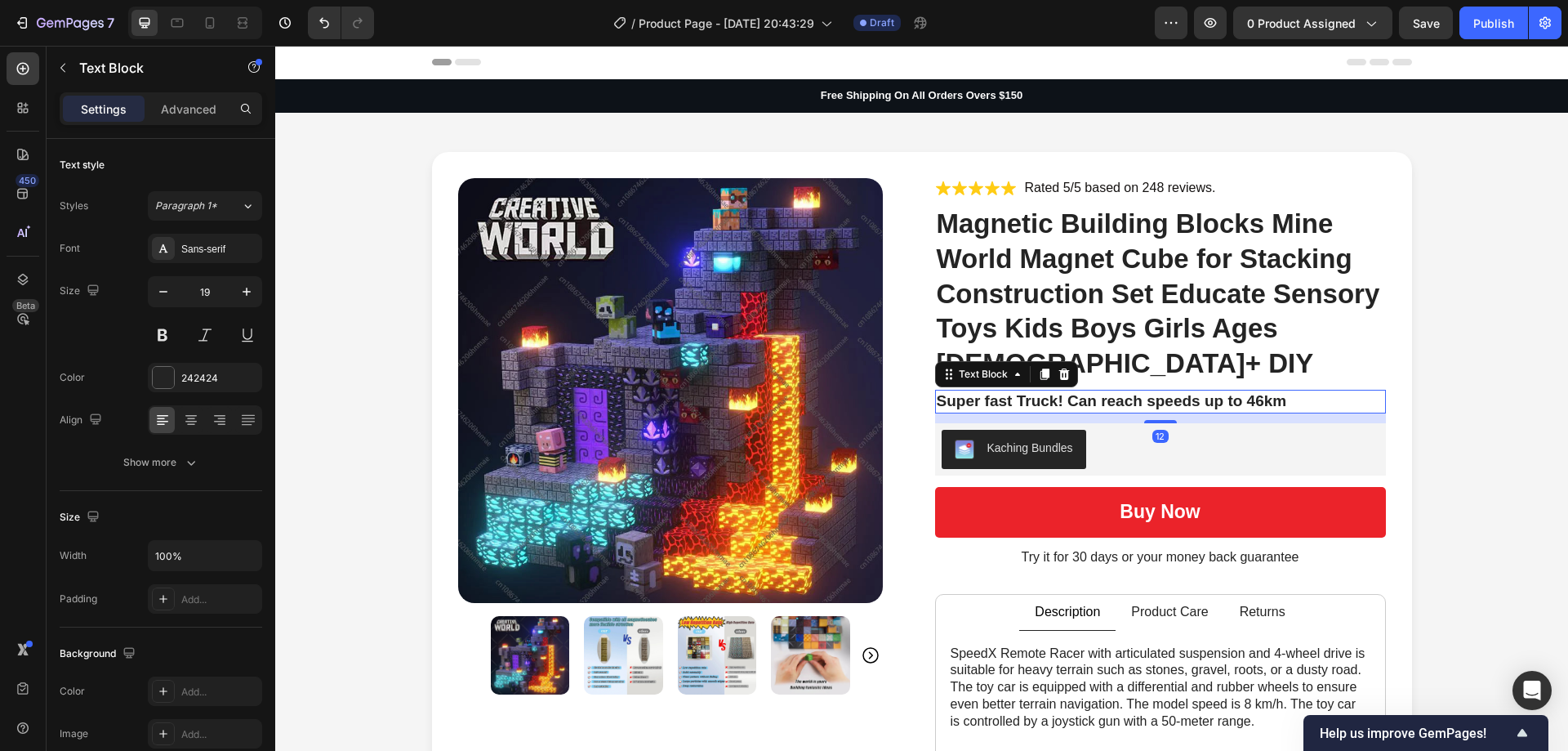
click at [1173, 391] on p "Super fast Truck! Can reach speeds up to 46km" at bounding box center [1160, 401] width 447 height 20
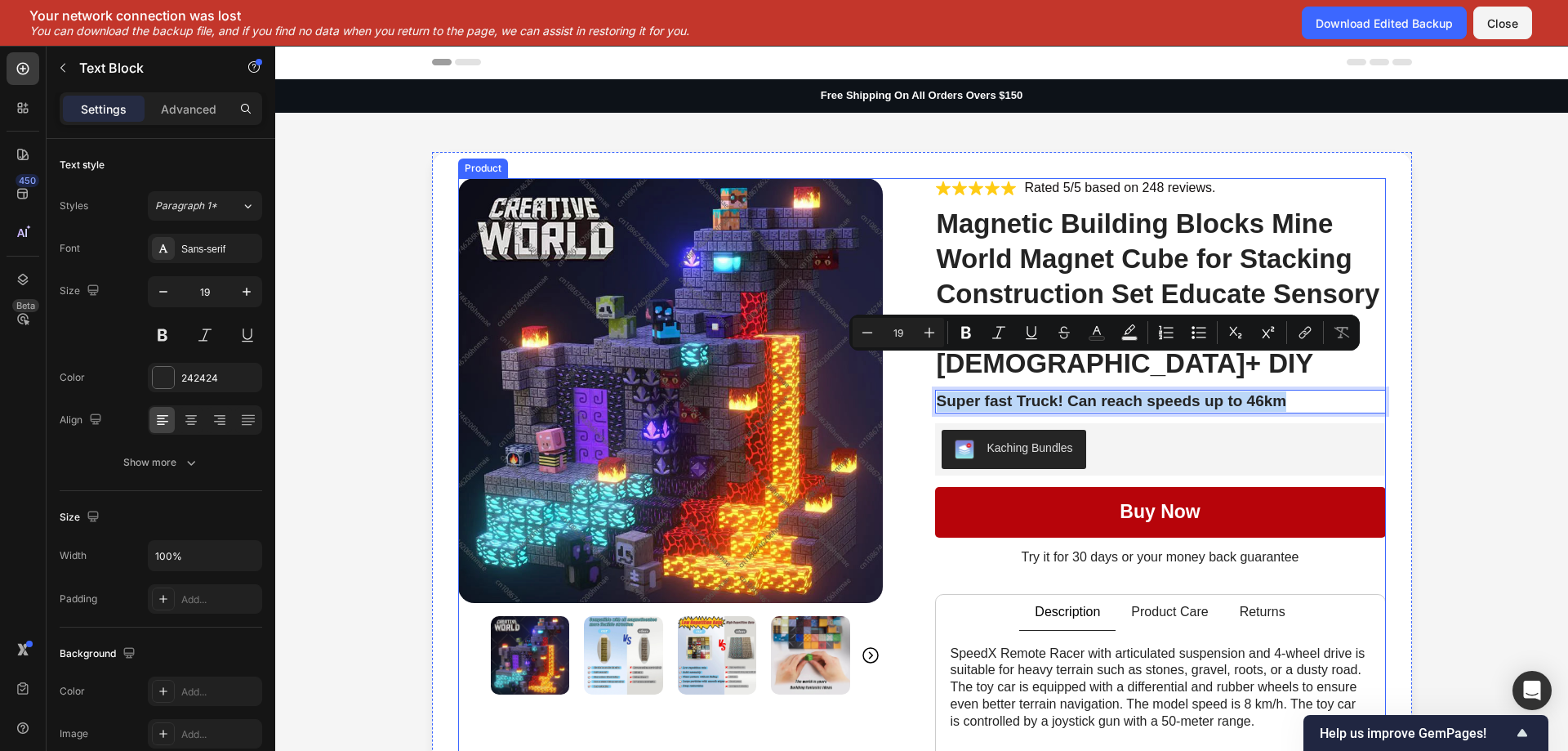
click at [1368, 487] on button "Buy now" at bounding box center [1160, 512] width 451 height 51
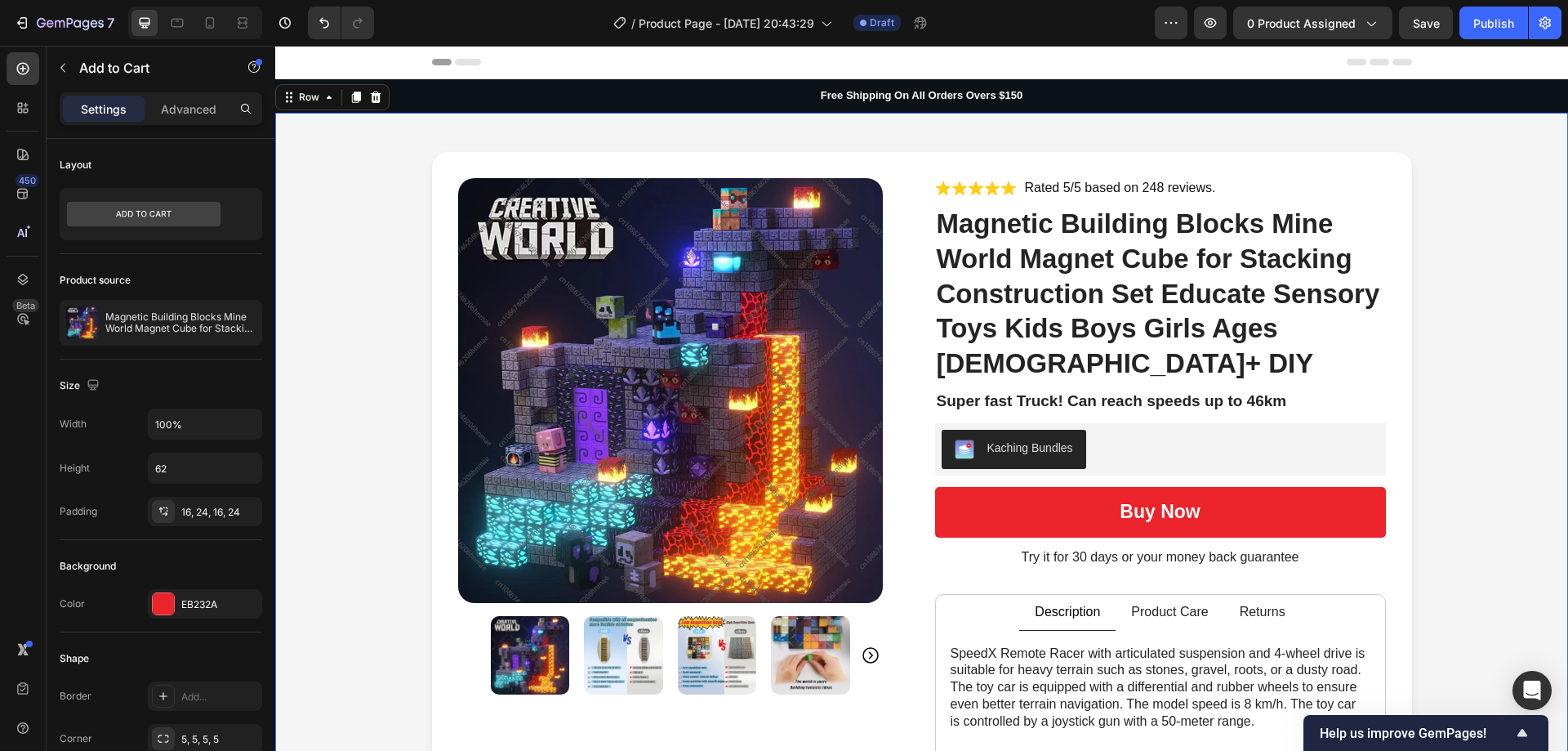
click at [1471, 215] on div "Product Images Icon Icon Icon Icon Icon Icon List Rated 5/5 based on 248 review…" at bounding box center [920, 605] width 1260 height 907
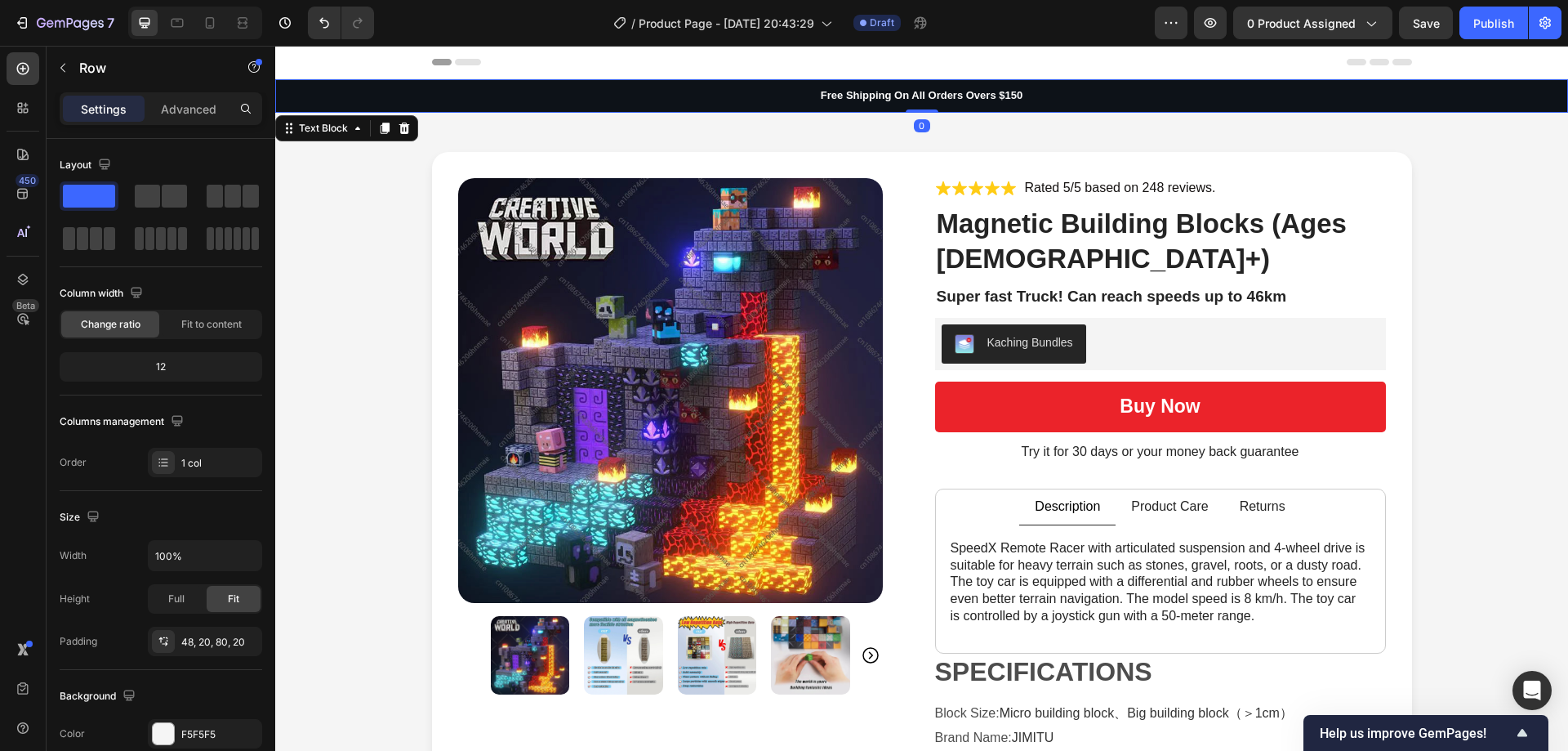
click at [948, 93] on p "Free Shipping On All Orders Overs $150" at bounding box center [921, 95] width 1289 height 13
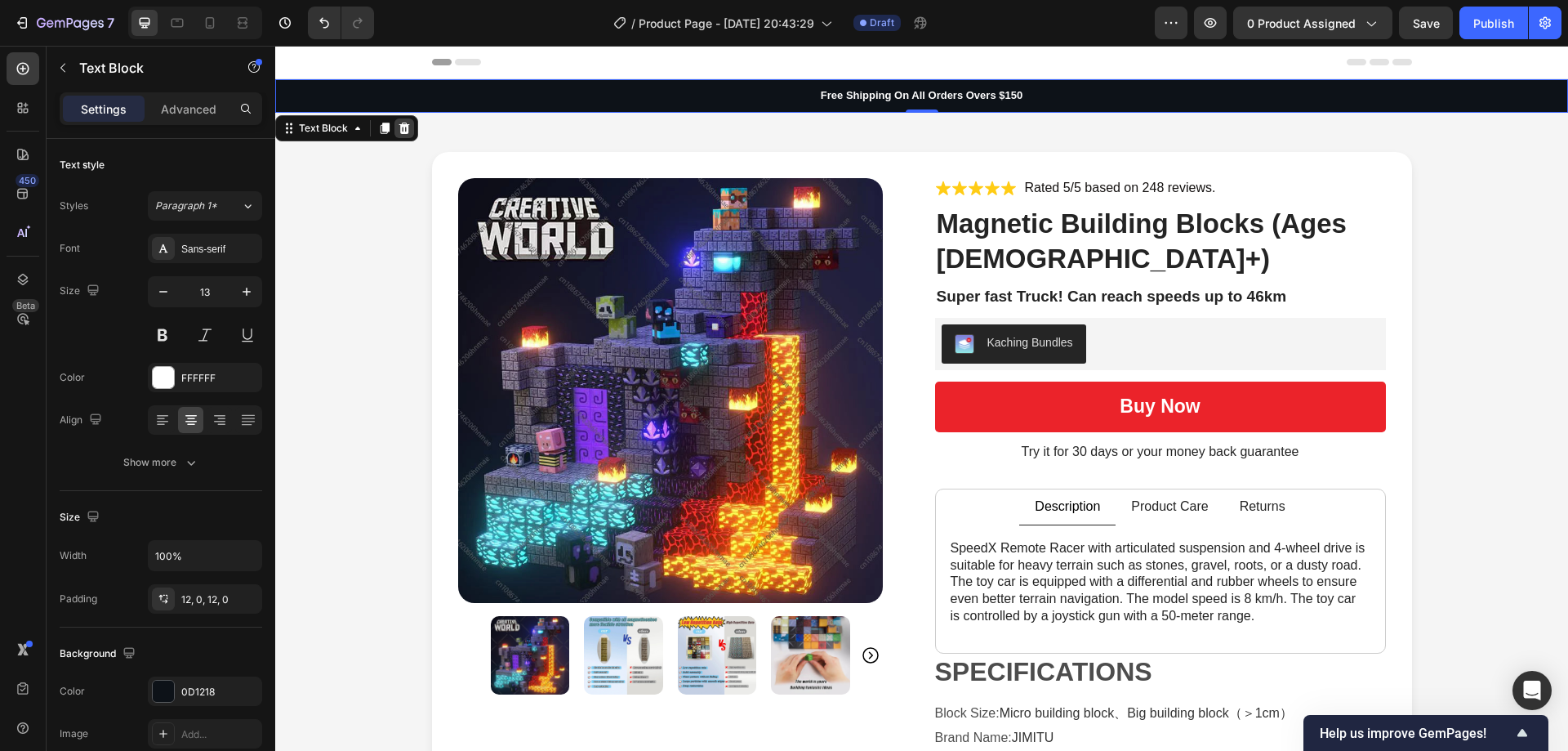
click at [408, 129] on icon at bounding box center [404, 128] width 11 height 12
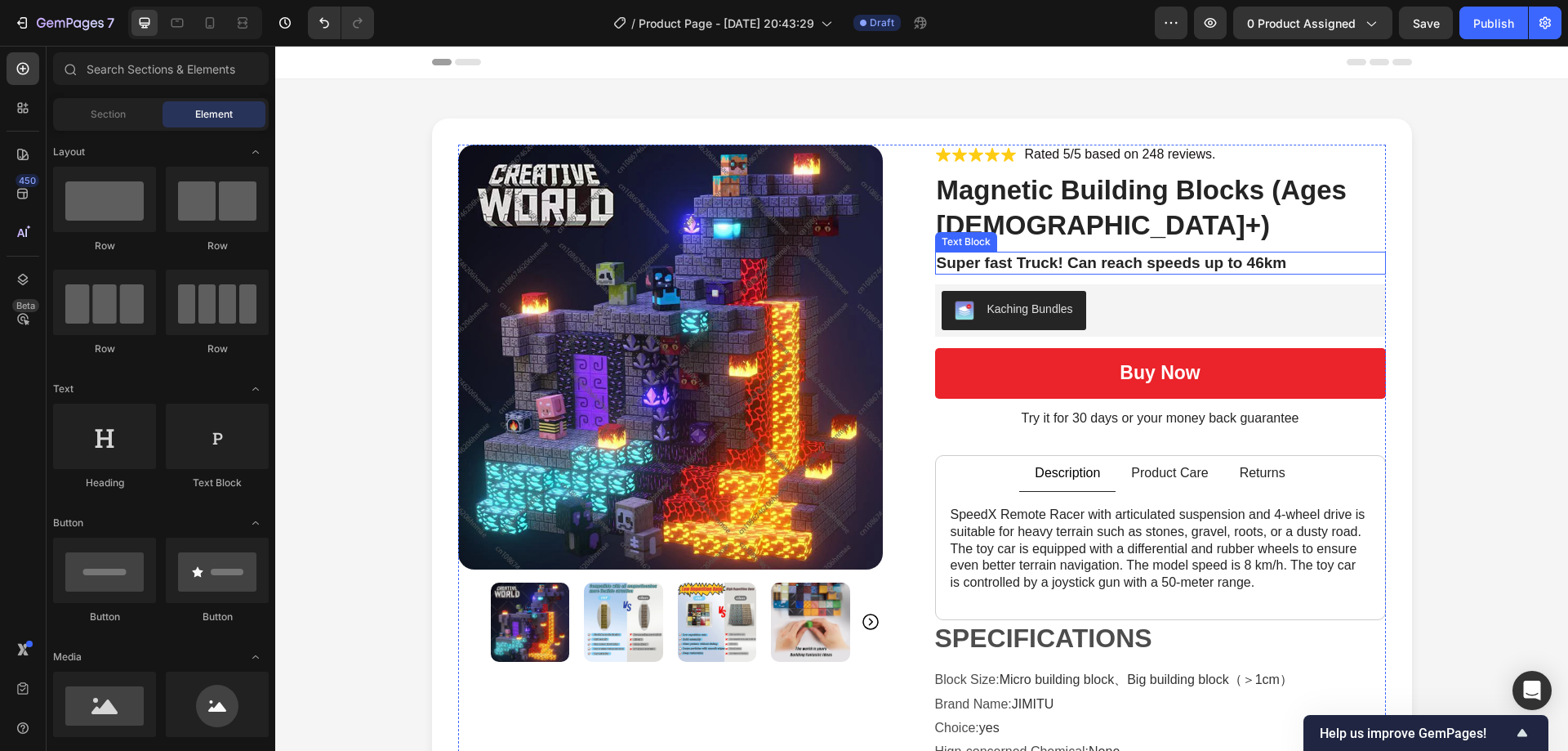
click at [1129, 267] on p "Super fast Truck! Can reach speeds up to 46km" at bounding box center [1160, 263] width 447 height 20
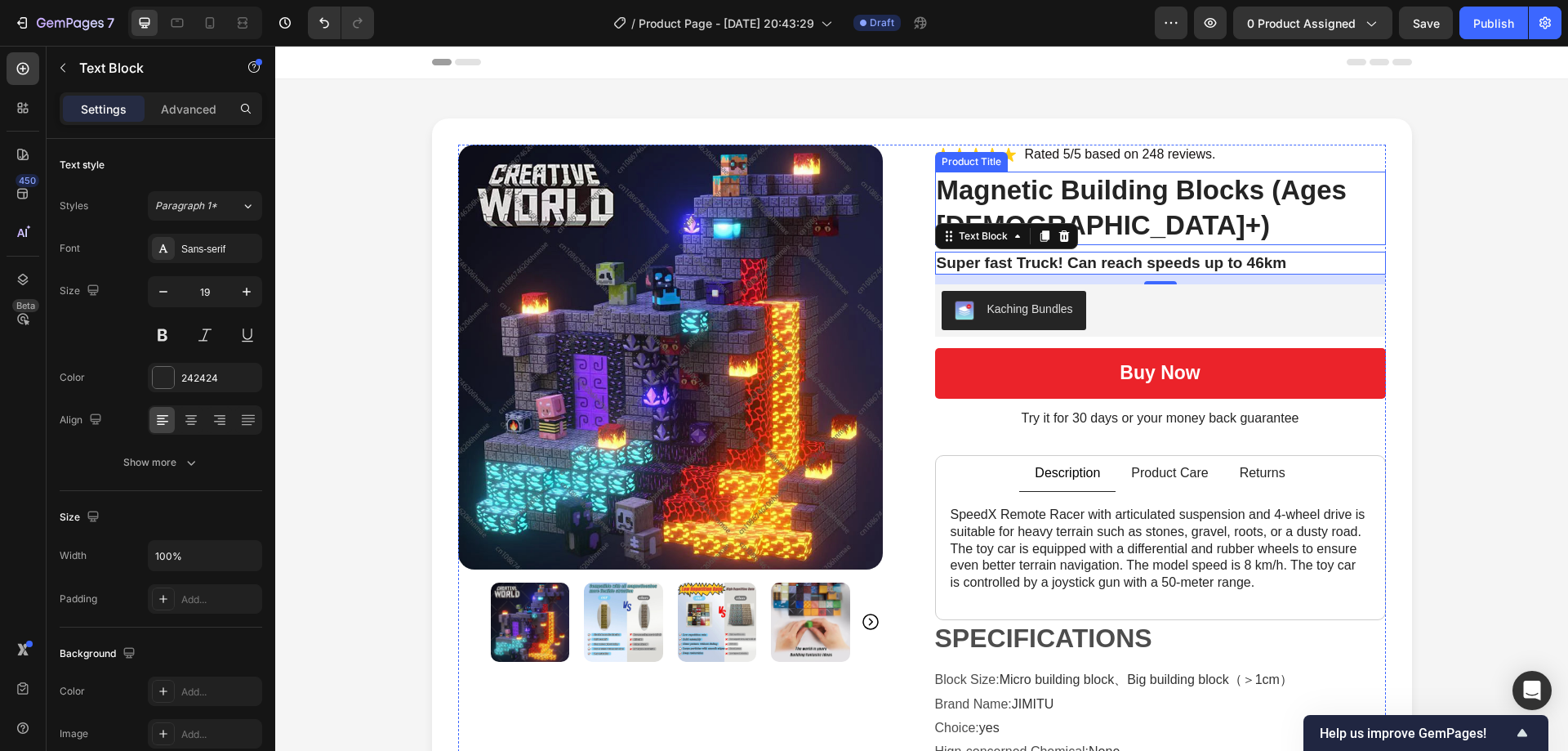
click at [1042, 196] on h1 "Magnetic Building Blocks (Ages [DEMOGRAPHIC_DATA]+)" at bounding box center [1160, 208] width 451 height 73
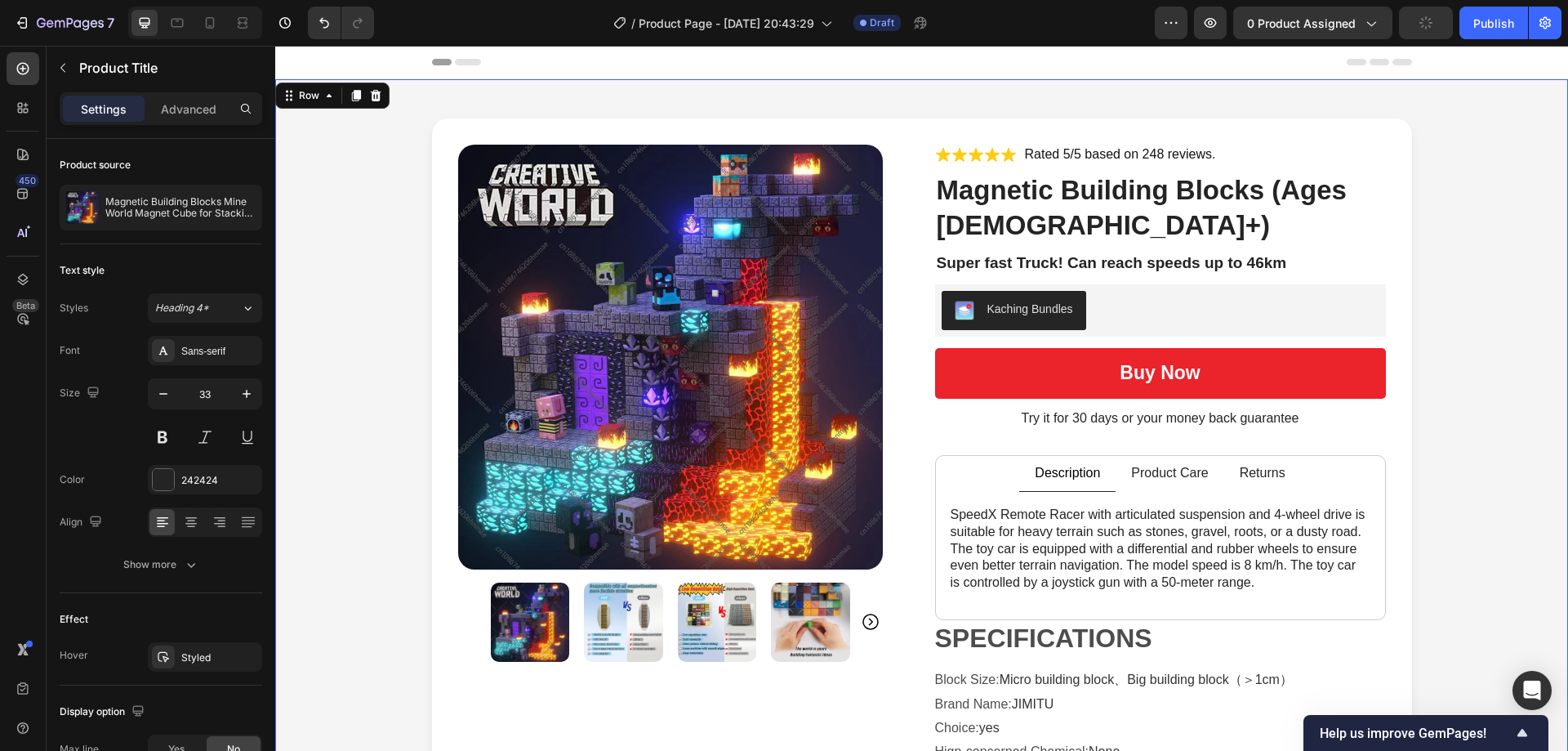
click at [380, 232] on div "Product Images Icon Icon Icon Icon Icon Icon List Rated 5/5 based on 248 review…" at bounding box center [920, 520] width 1260 height 802
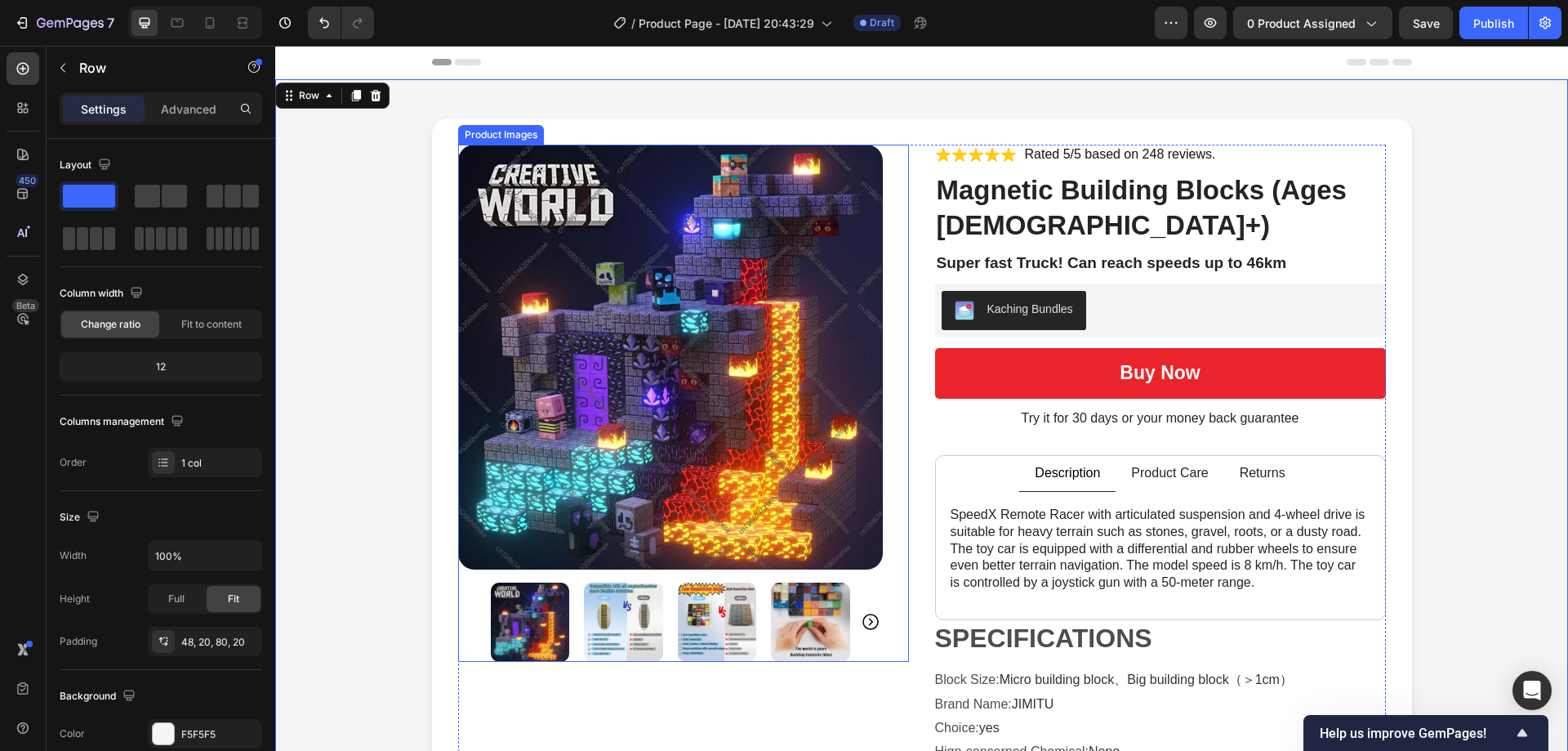
scroll to position [82, 0]
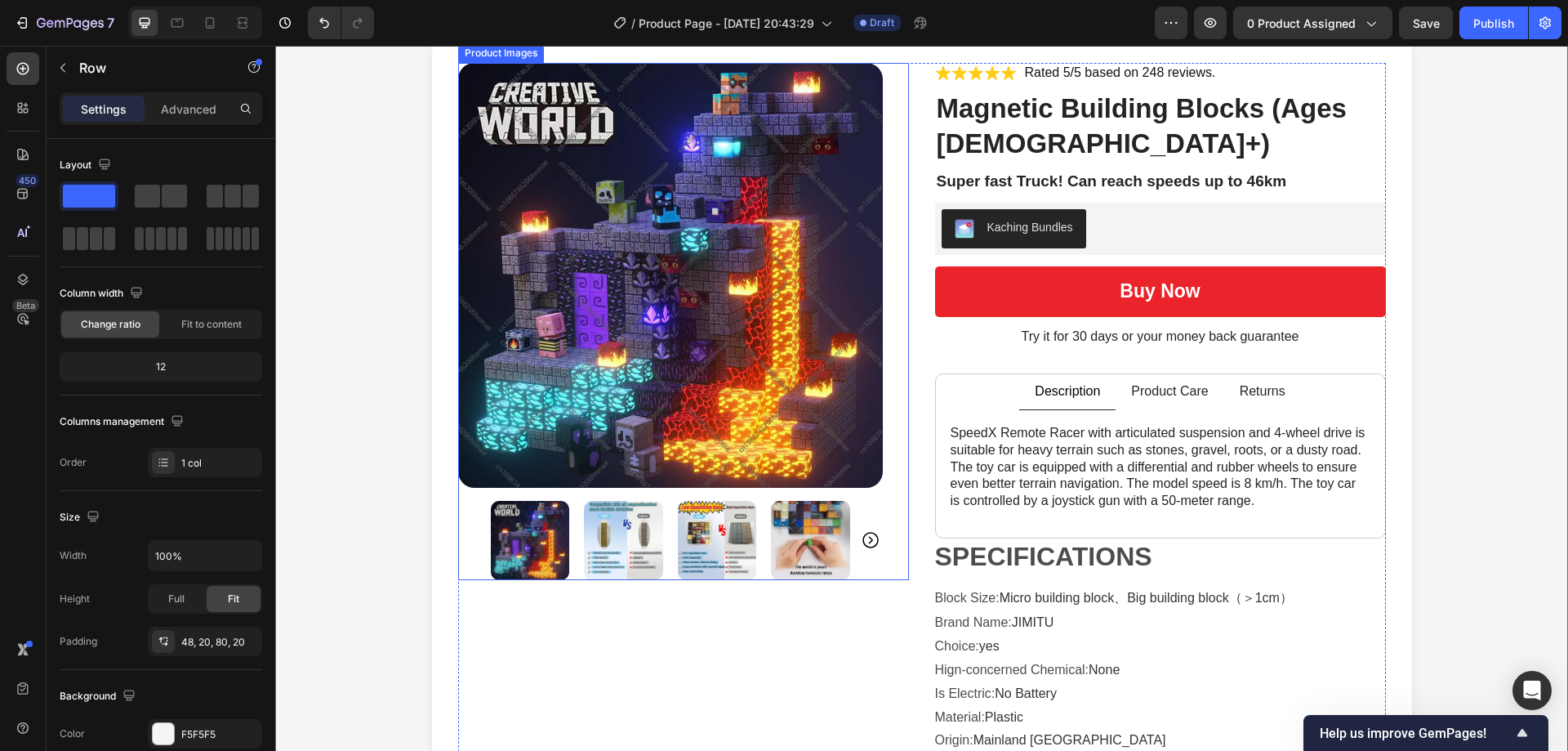
click at [639, 530] on img at bounding box center [624, 540] width 79 height 79
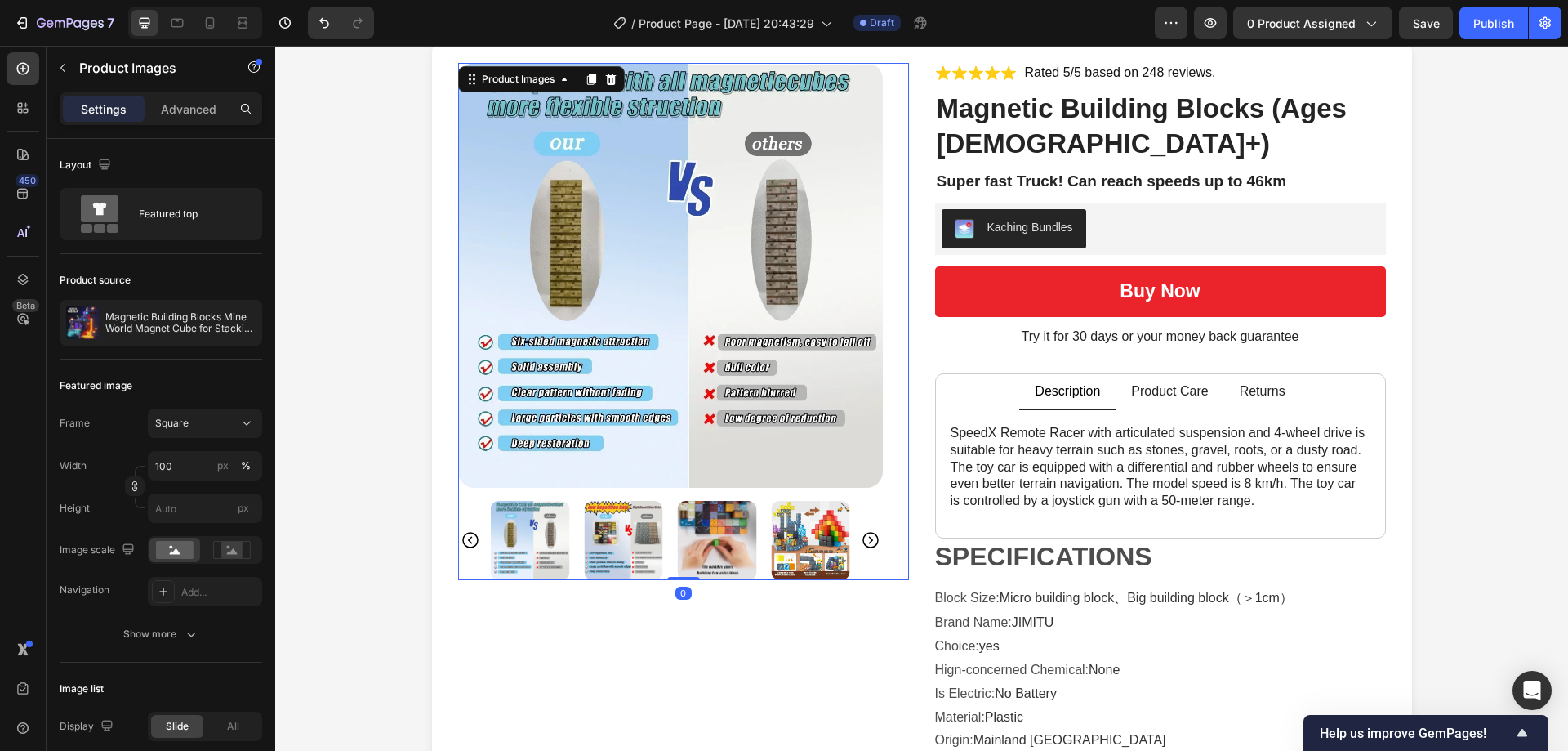
click at [689, 527] on img at bounding box center [717, 540] width 79 height 79
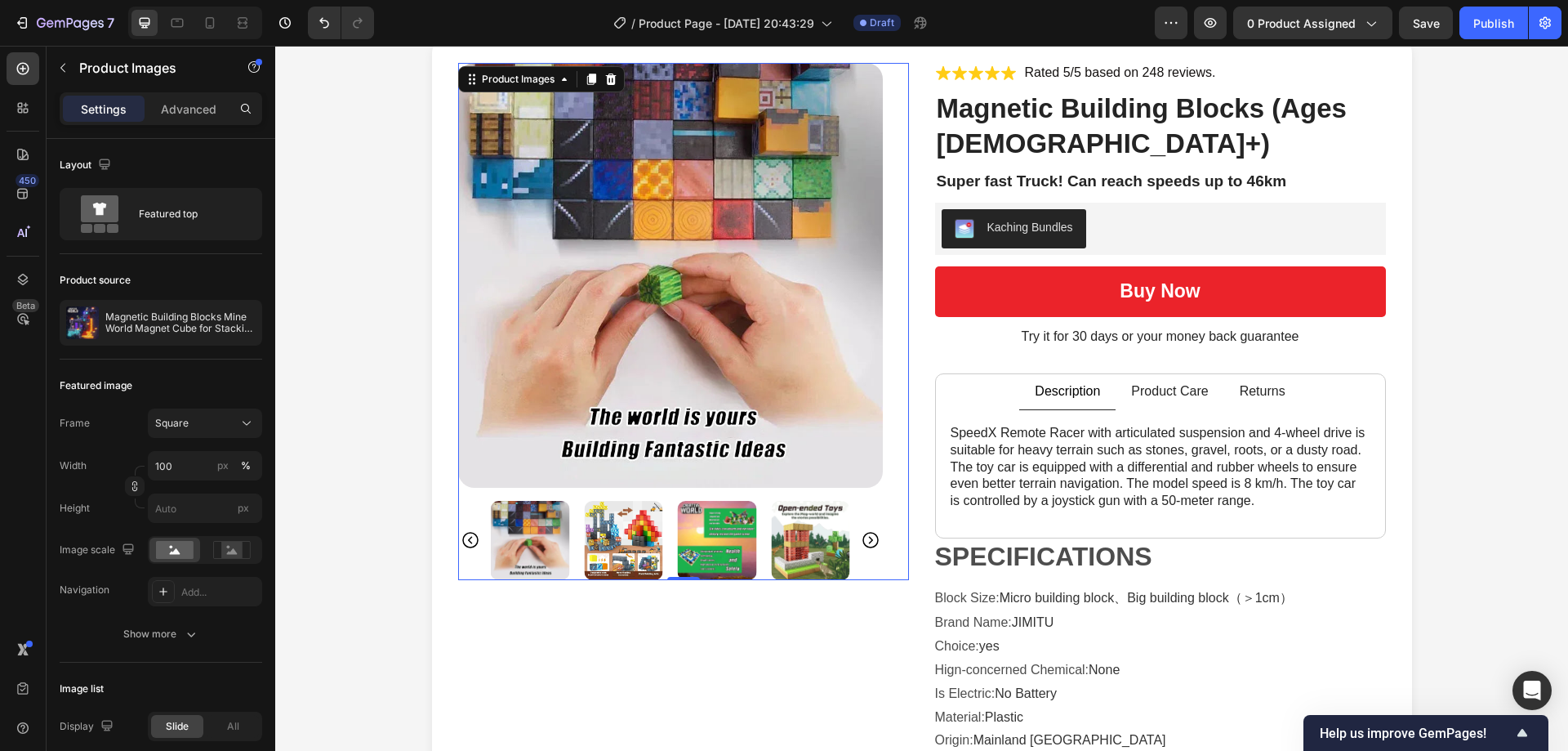
click at [715, 562] on img at bounding box center [717, 540] width 79 height 79
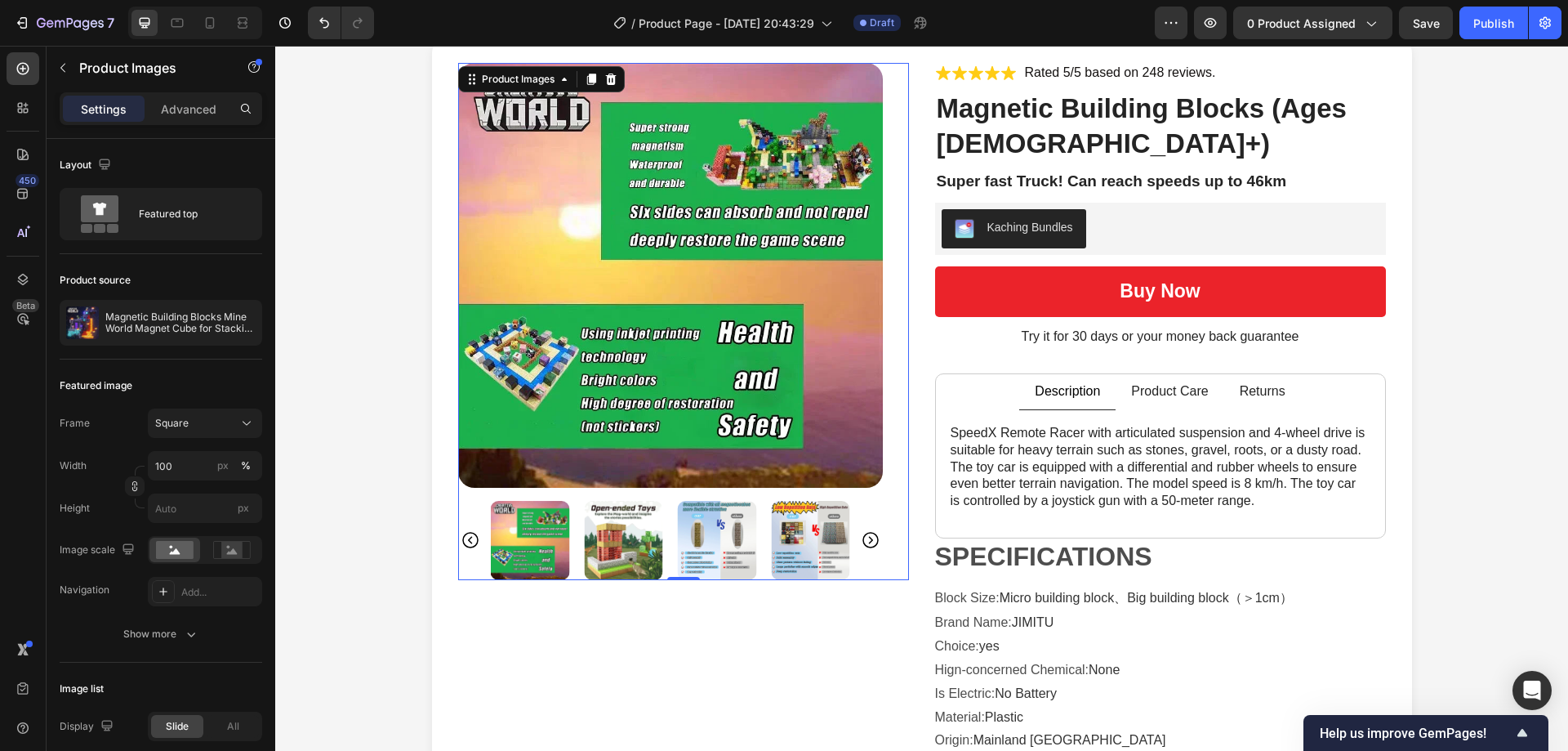
click at [633, 558] on img at bounding box center [624, 540] width 79 height 79
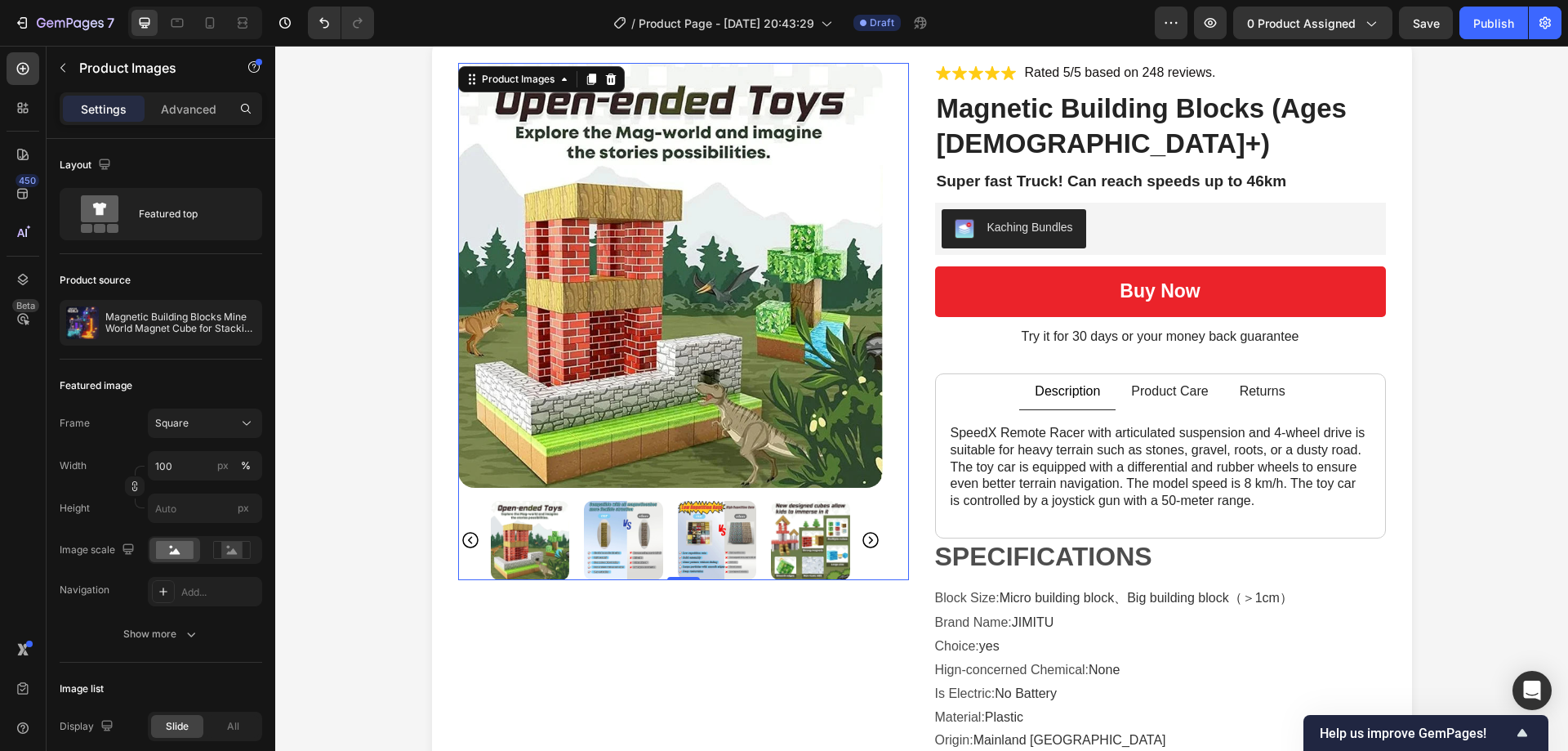
click at [678, 549] on img at bounding box center [717, 540] width 79 height 79
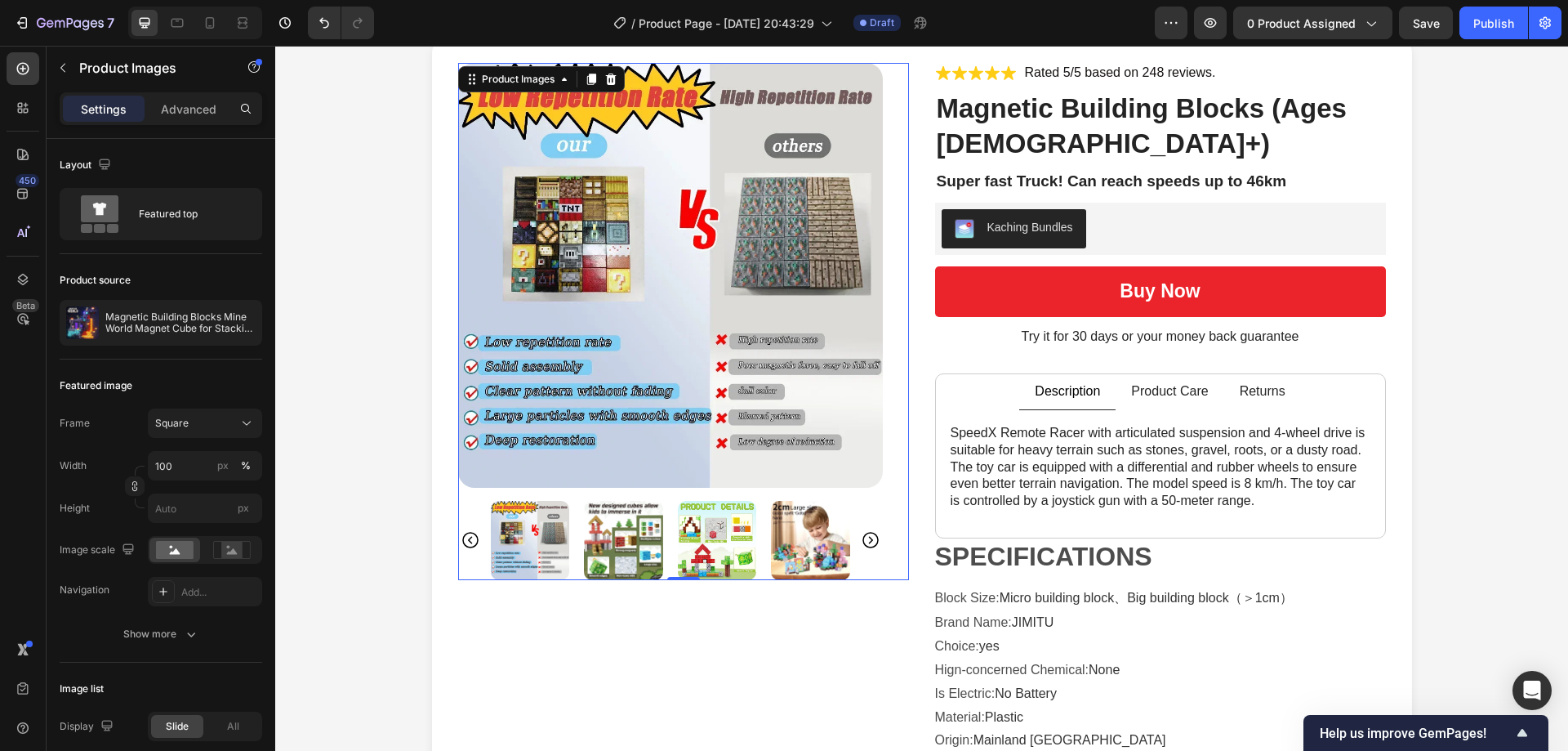
click at [692, 548] on img at bounding box center [717, 540] width 79 height 79
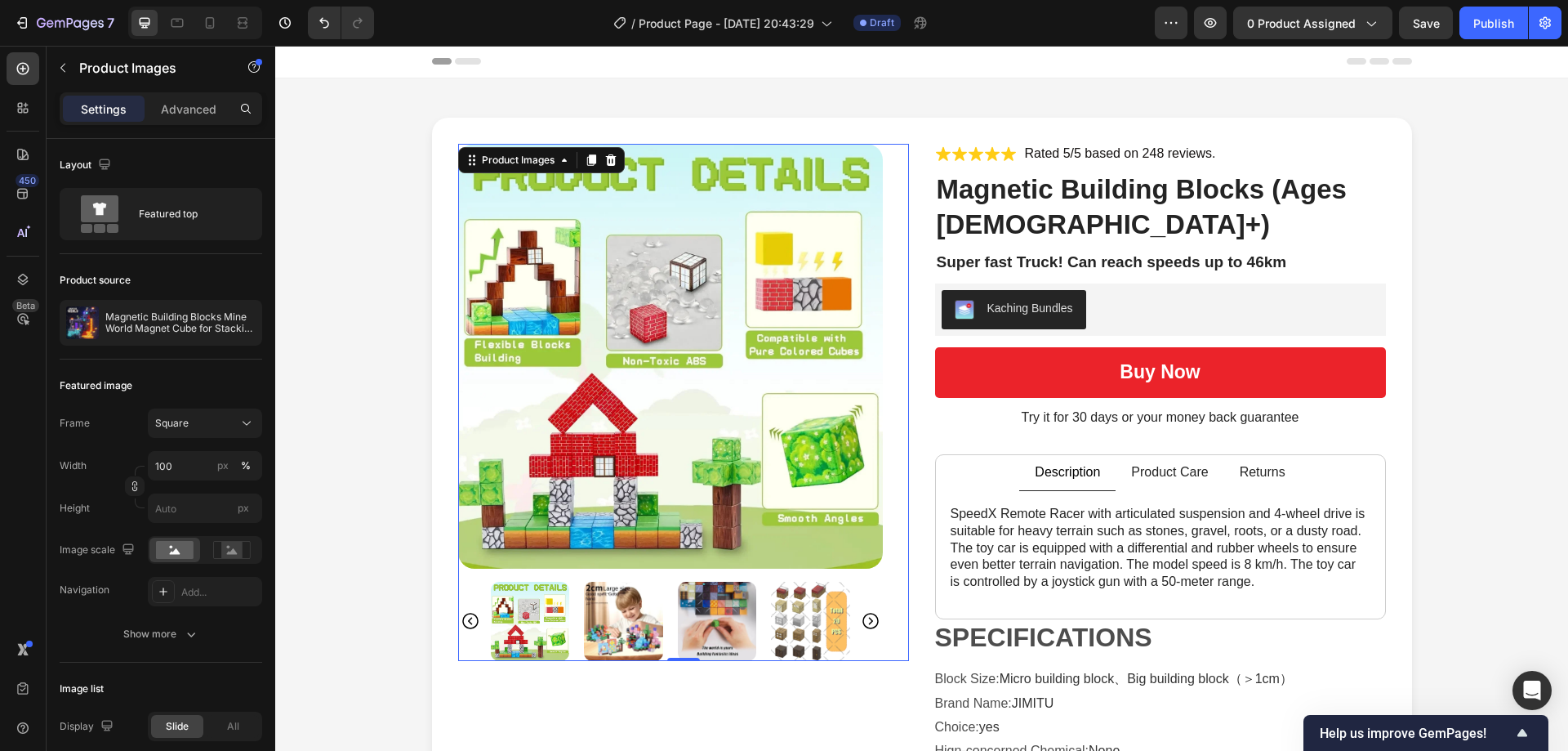
scroll to position [0, 0]
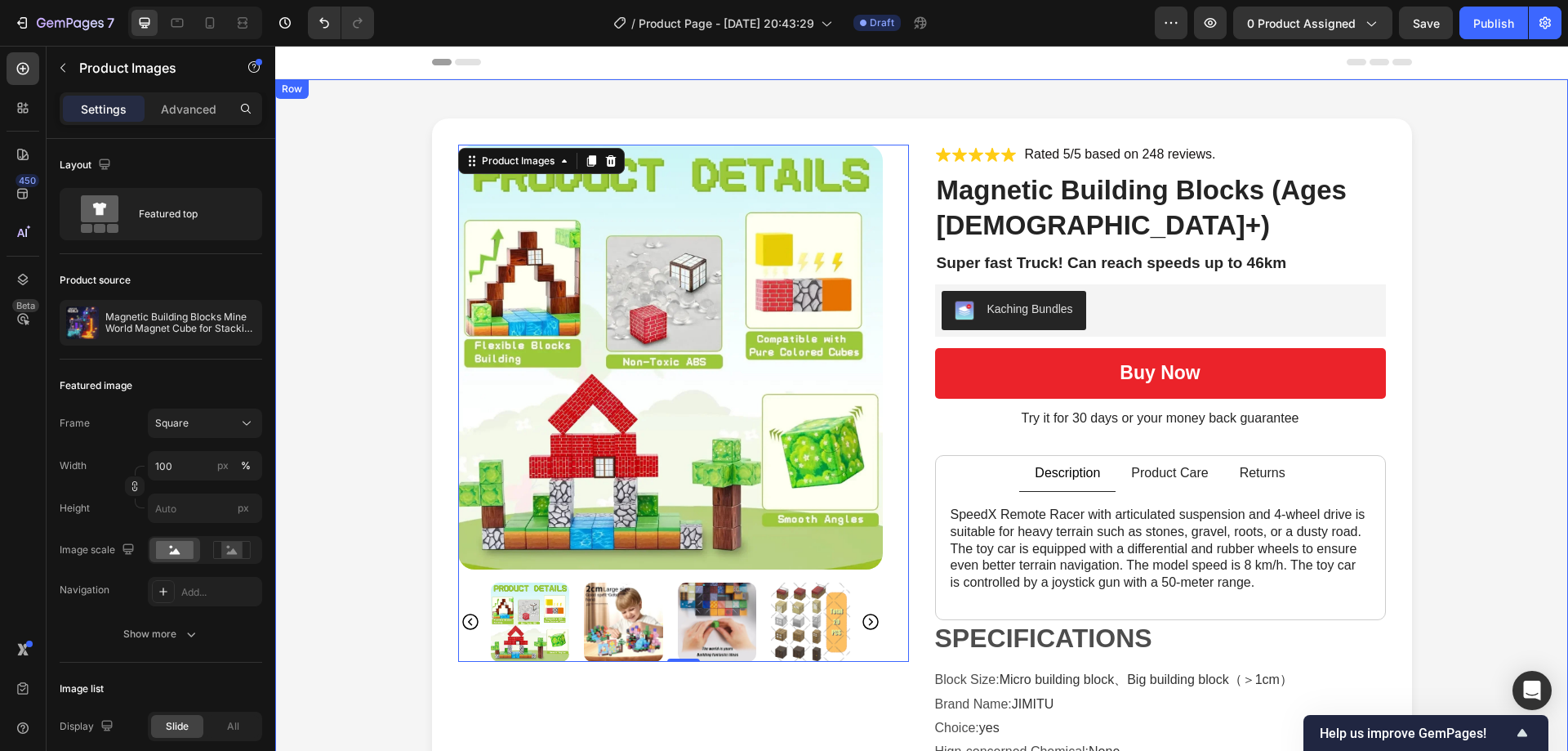
click at [383, 467] on div "Product Images 0 Icon Icon Icon Icon Icon Icon List Rated 5/5 based on 248 revi…" at bounding box center [920, 520] width 1260 height 802
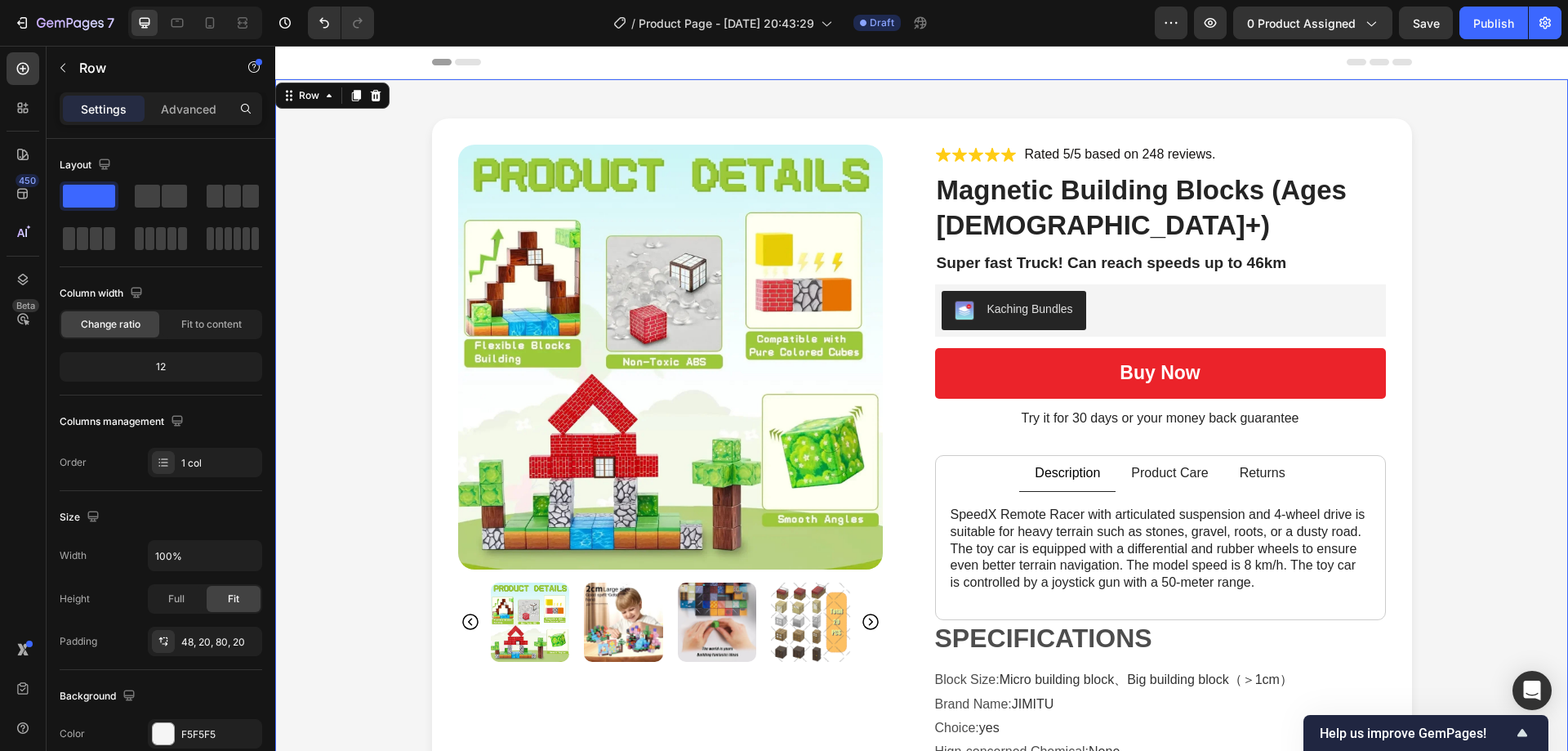
scroll to position [82, 0]
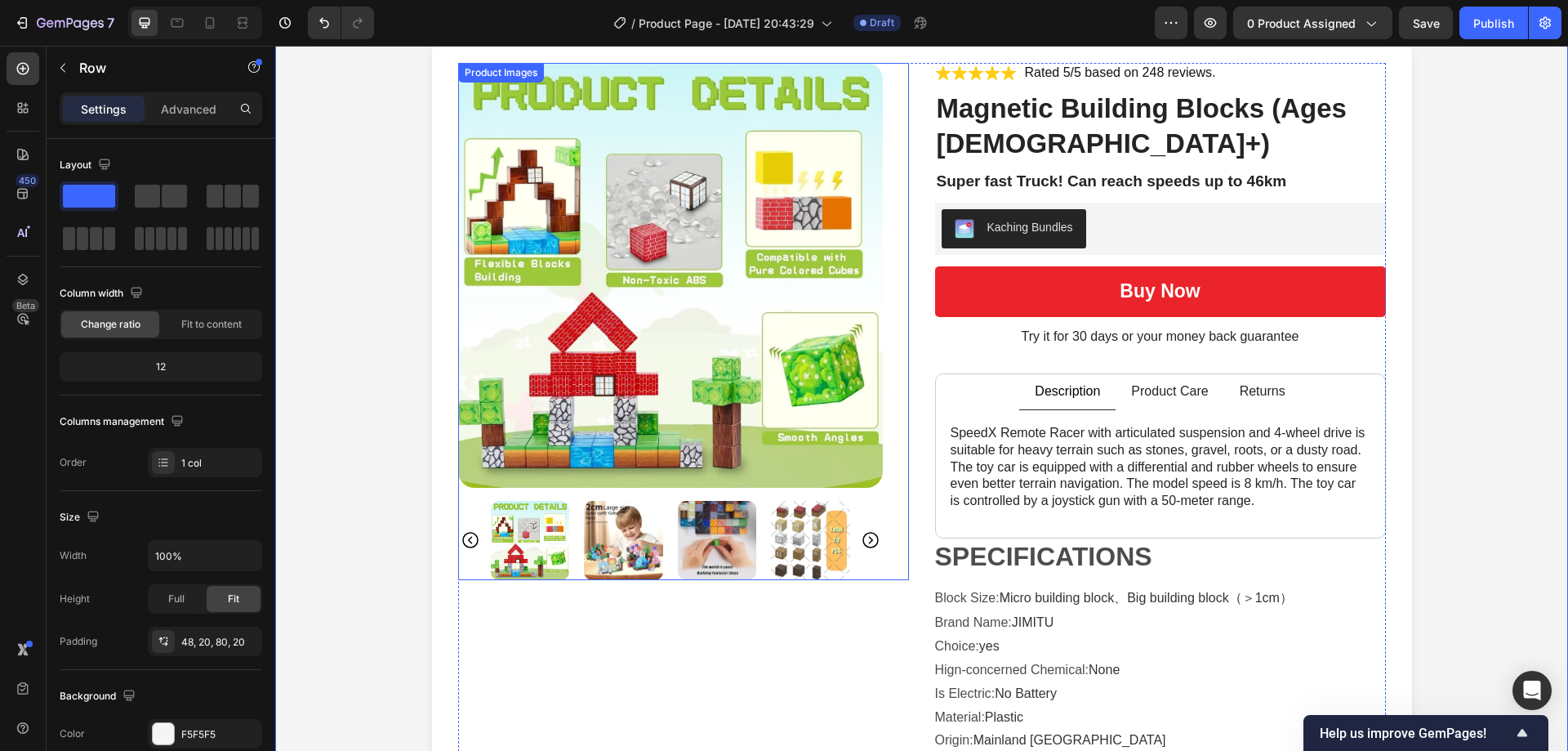
click at [622, 553] on img at bounding box center [624, 540] width 79 height 79
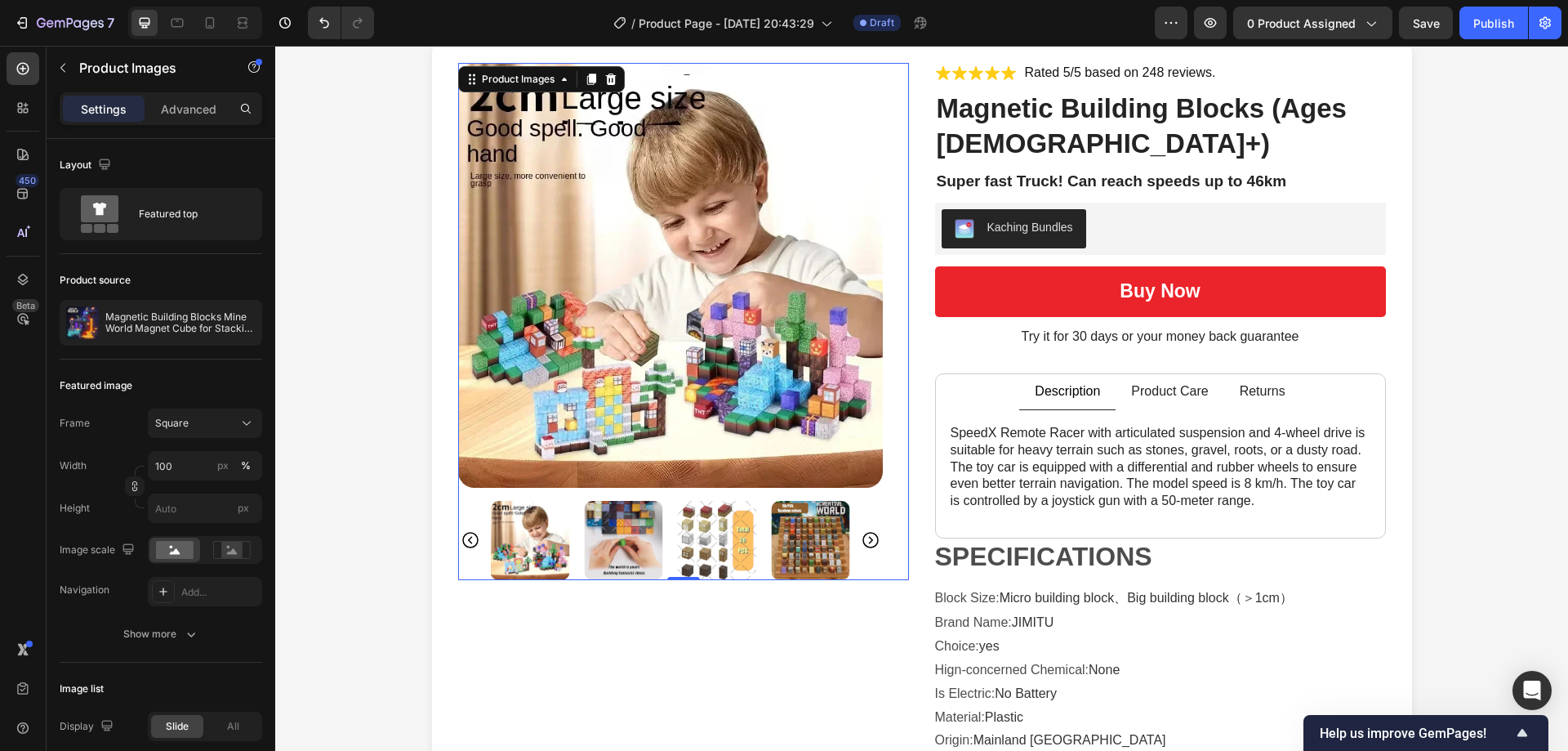
click at [634, 549] on img at bounding box center [624, 540] width 79 height 79
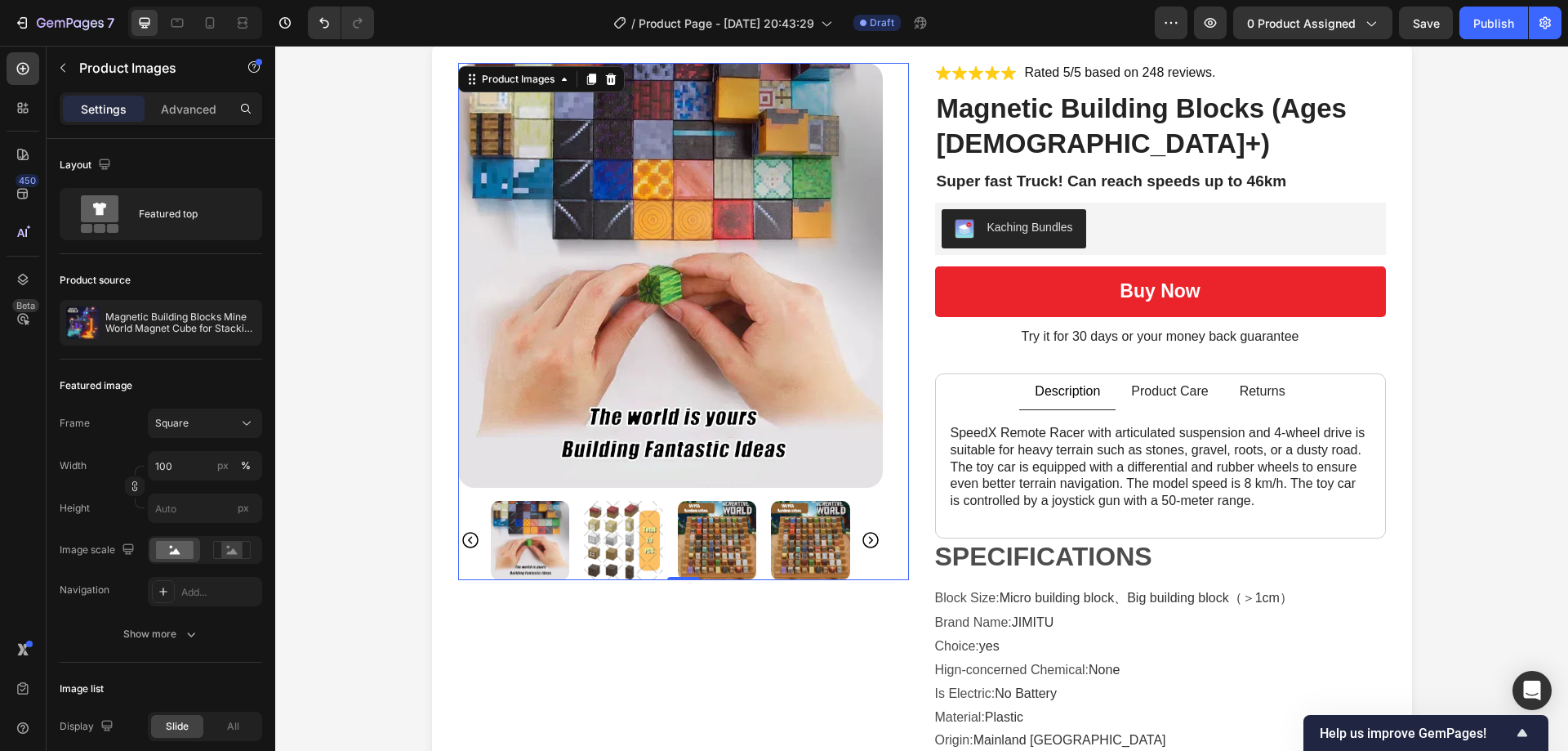
click at [629, 552] on img at bounding box center [624, 540] width 79 height 79
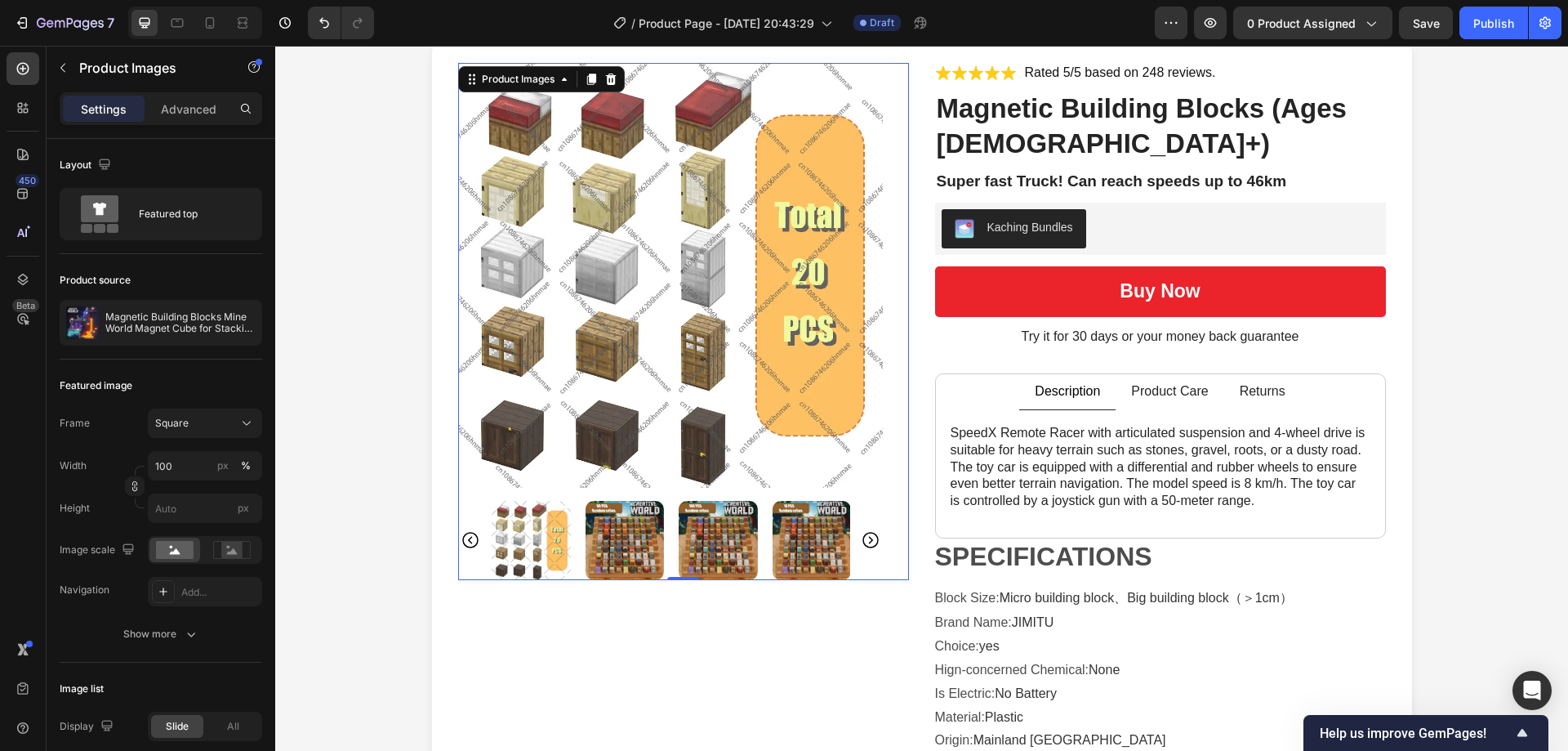
click at [638, 550] on img at bounding box center [625, 540] width 79 height 79
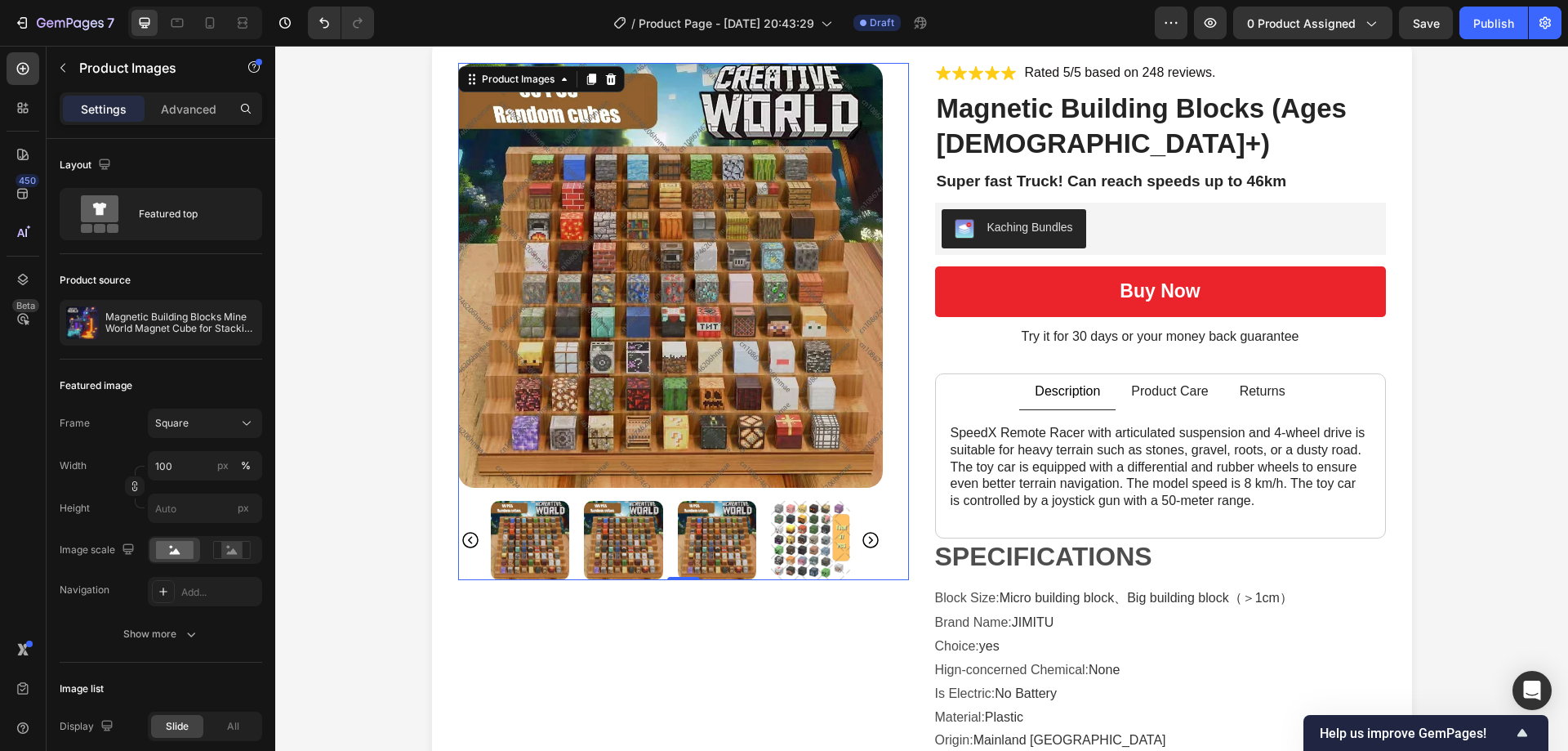
click at [530, 535] on img at bounding box center [530, 540] width 79 height 79
click at [463, 545] on icon "Carousel Back Arrow" at bounding box center [470, 540] width 16 height 16
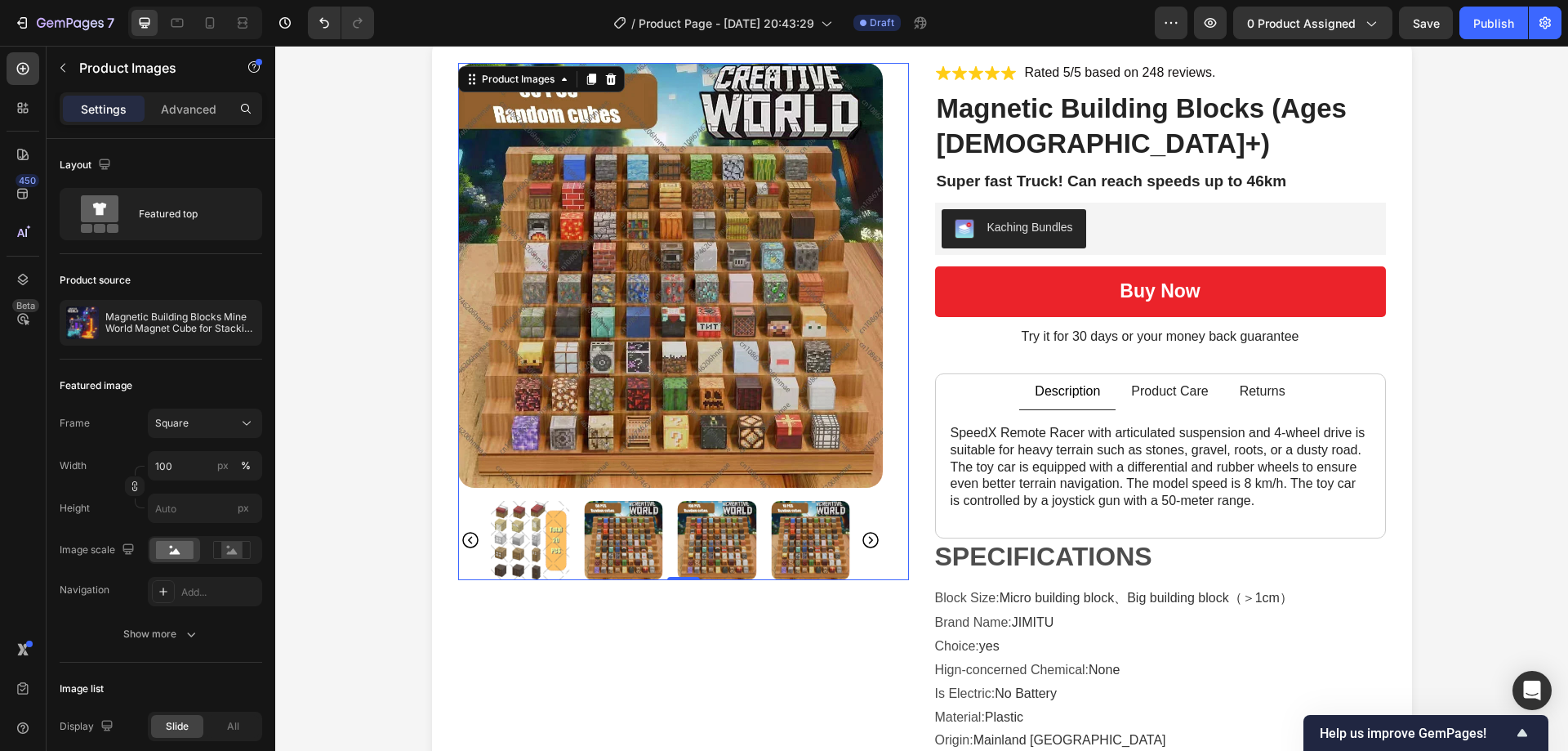
click at [549, 527] on img at bounding box center [530, 540] width 79 height 79
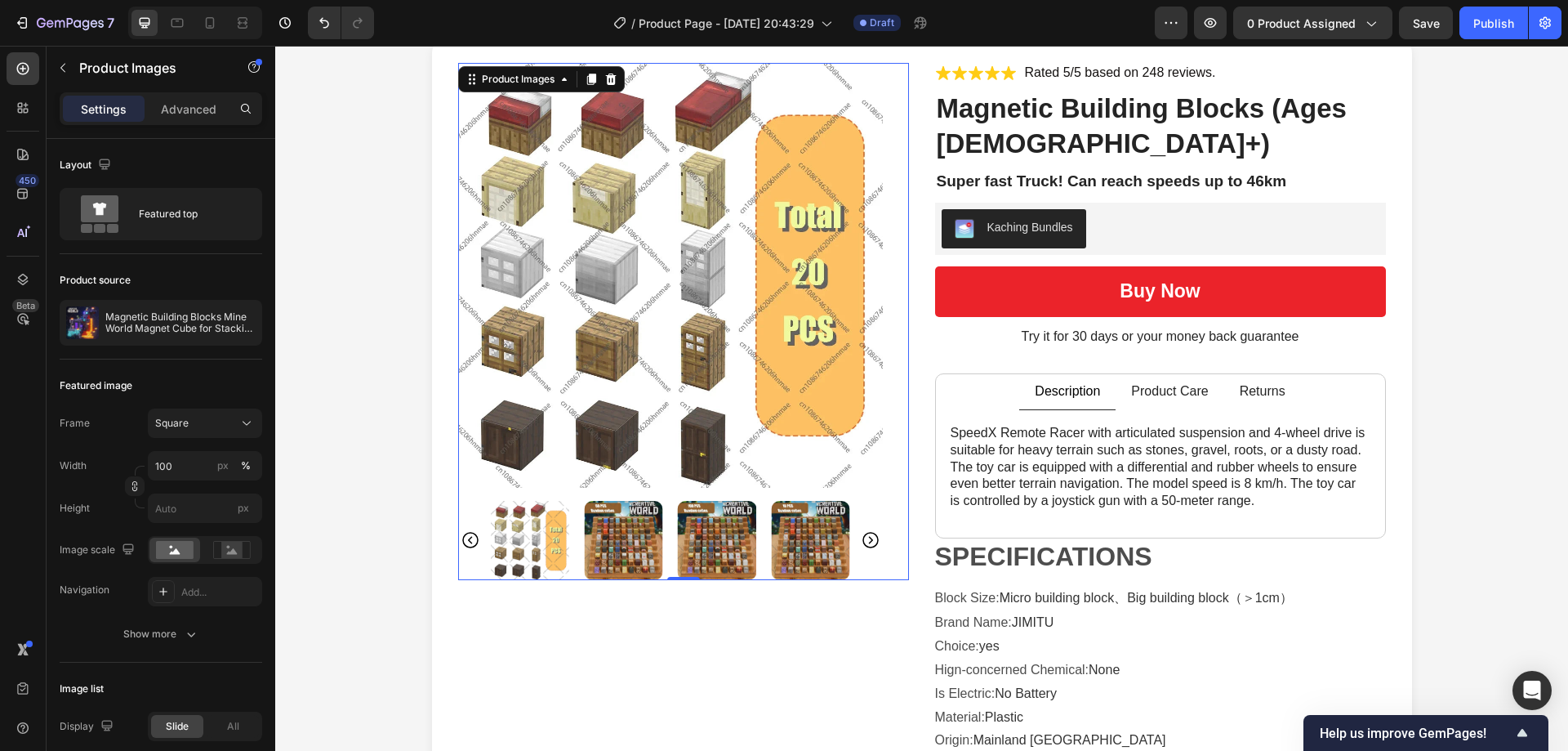
click at [628, 536] on img at bounding box center [624, 540] width 79 height 79
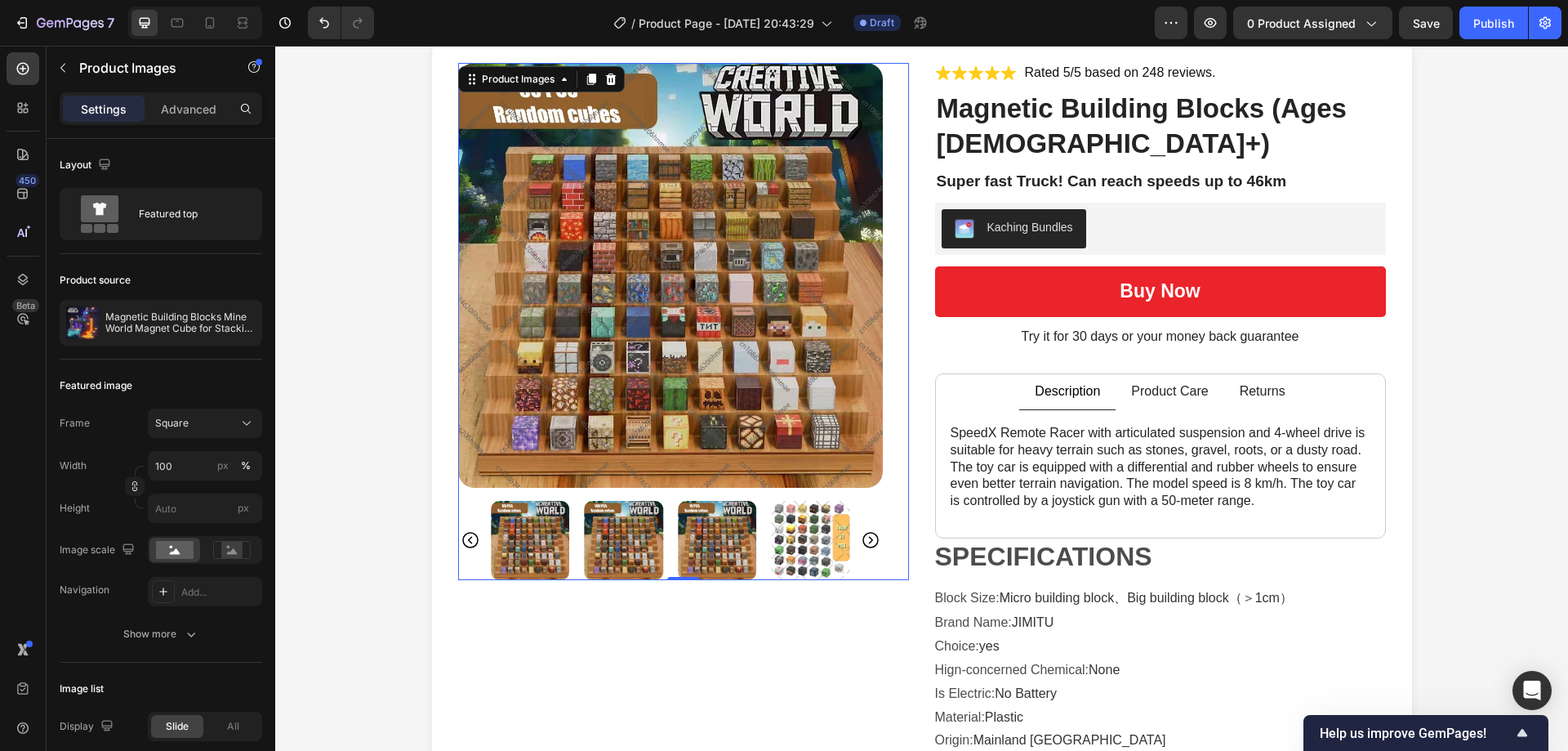
click at [659, 535] on div at bounding box center [670, 540] width 359 height 79
click at [705, 549] on img at bounding box center [717, 540] width 79 height 79
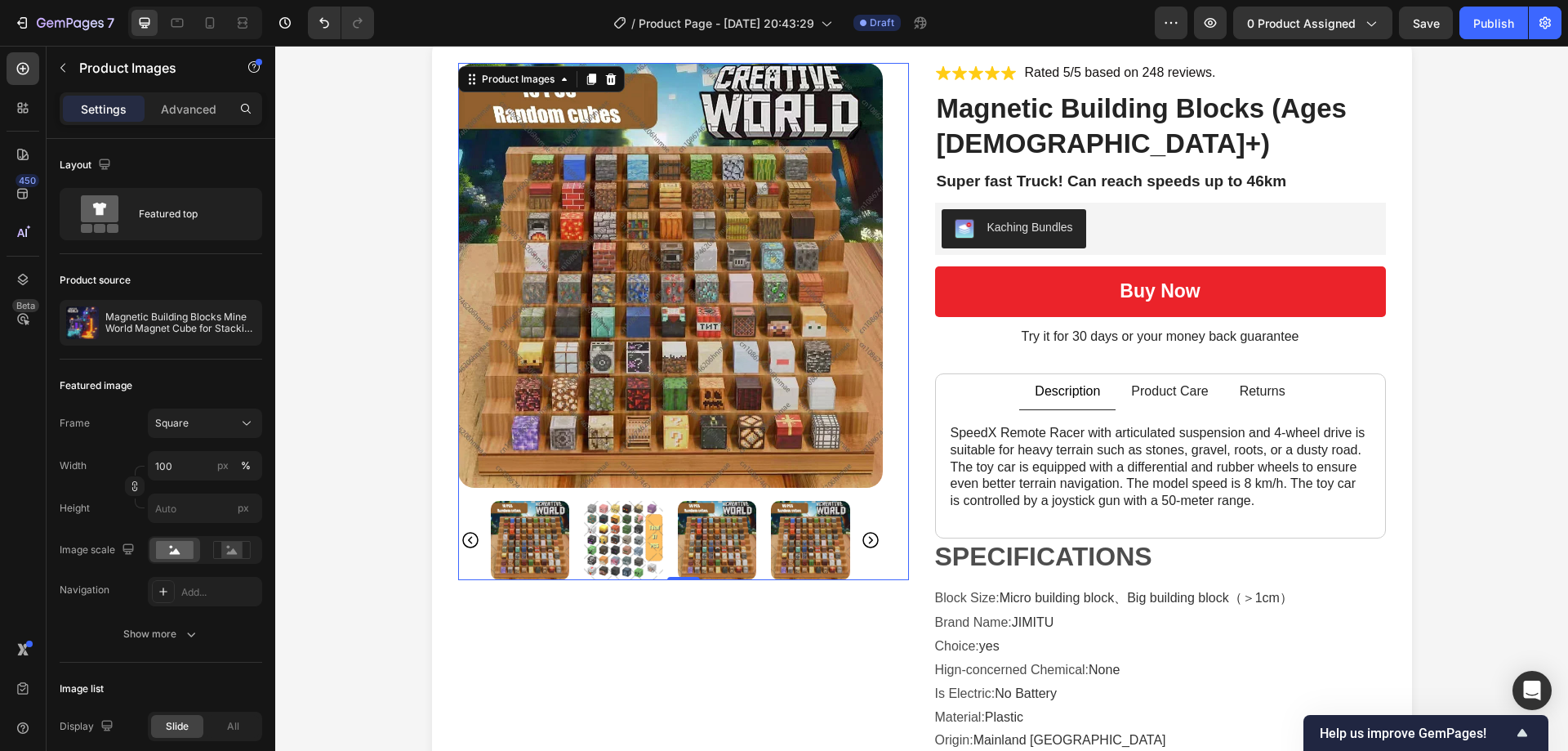
scroll to position [0, 0]
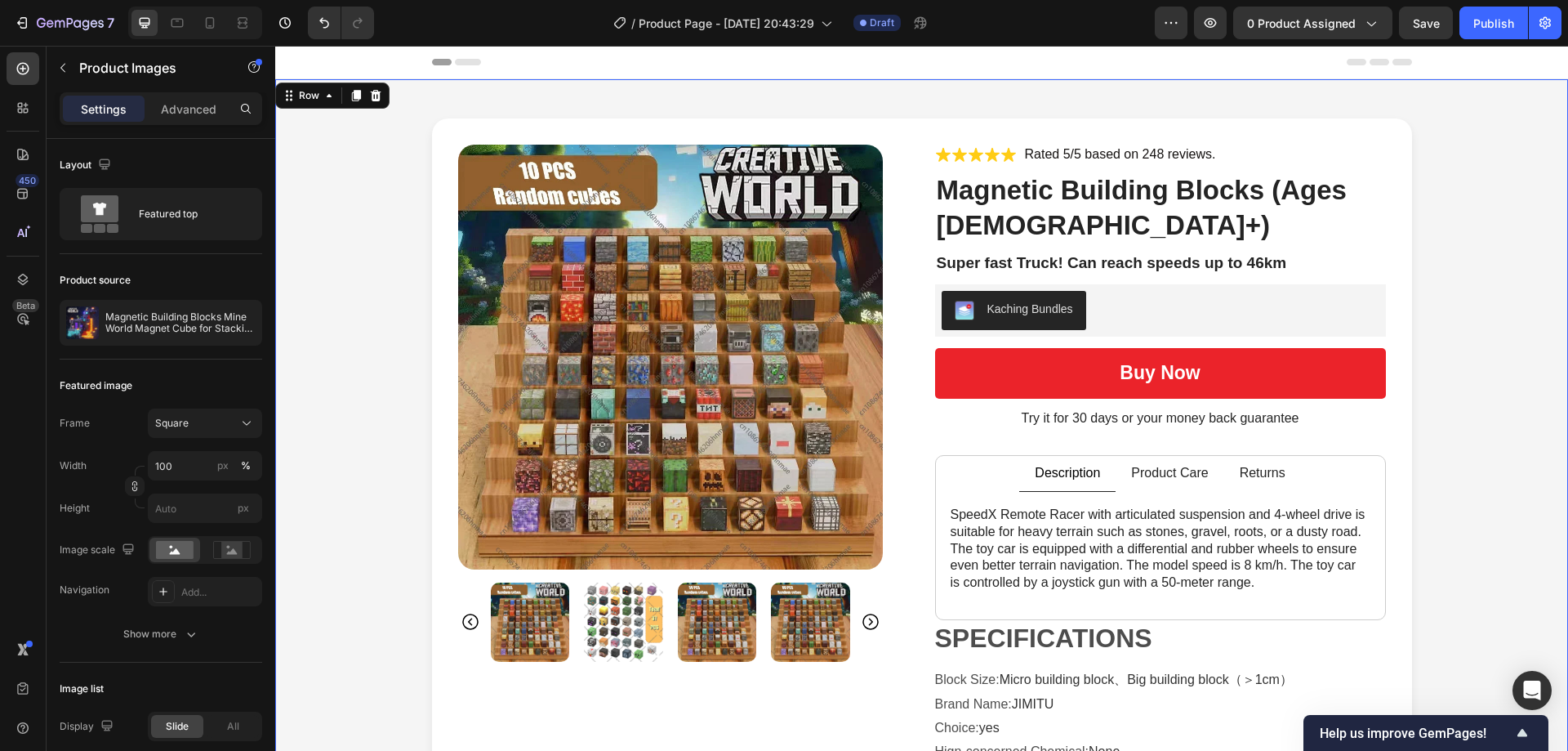
click at [377, 282] on div "Product Images Icon Icon Icon Icon Icon Icon List Rated 5/5 based on 248 review…" at bounding box center [920, 520] width 1260 height 802
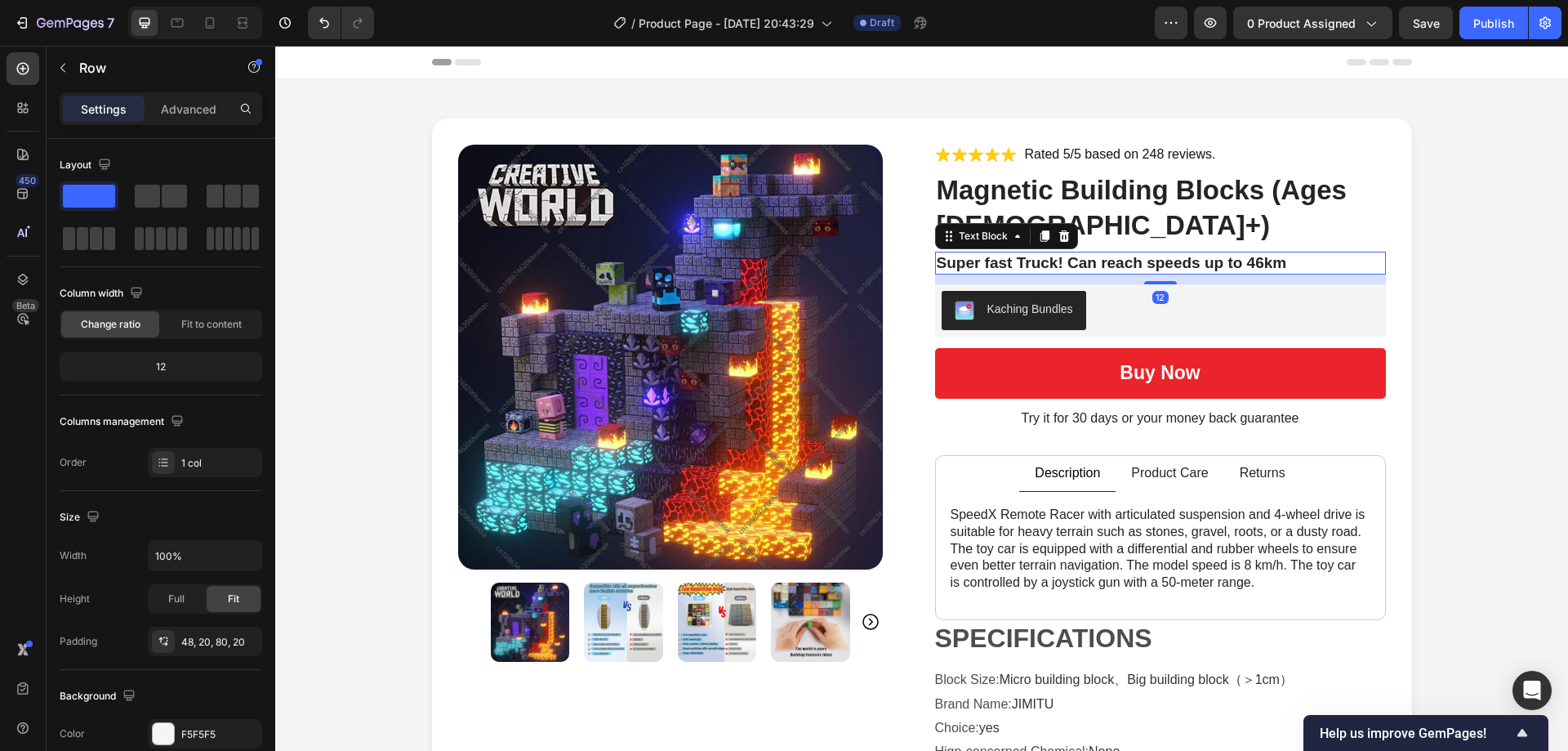
click at [1043, 259] on p "Super fast Truck! Can reach speeds up to 46km" at bounding box center [1160, 263] width 447 height 20
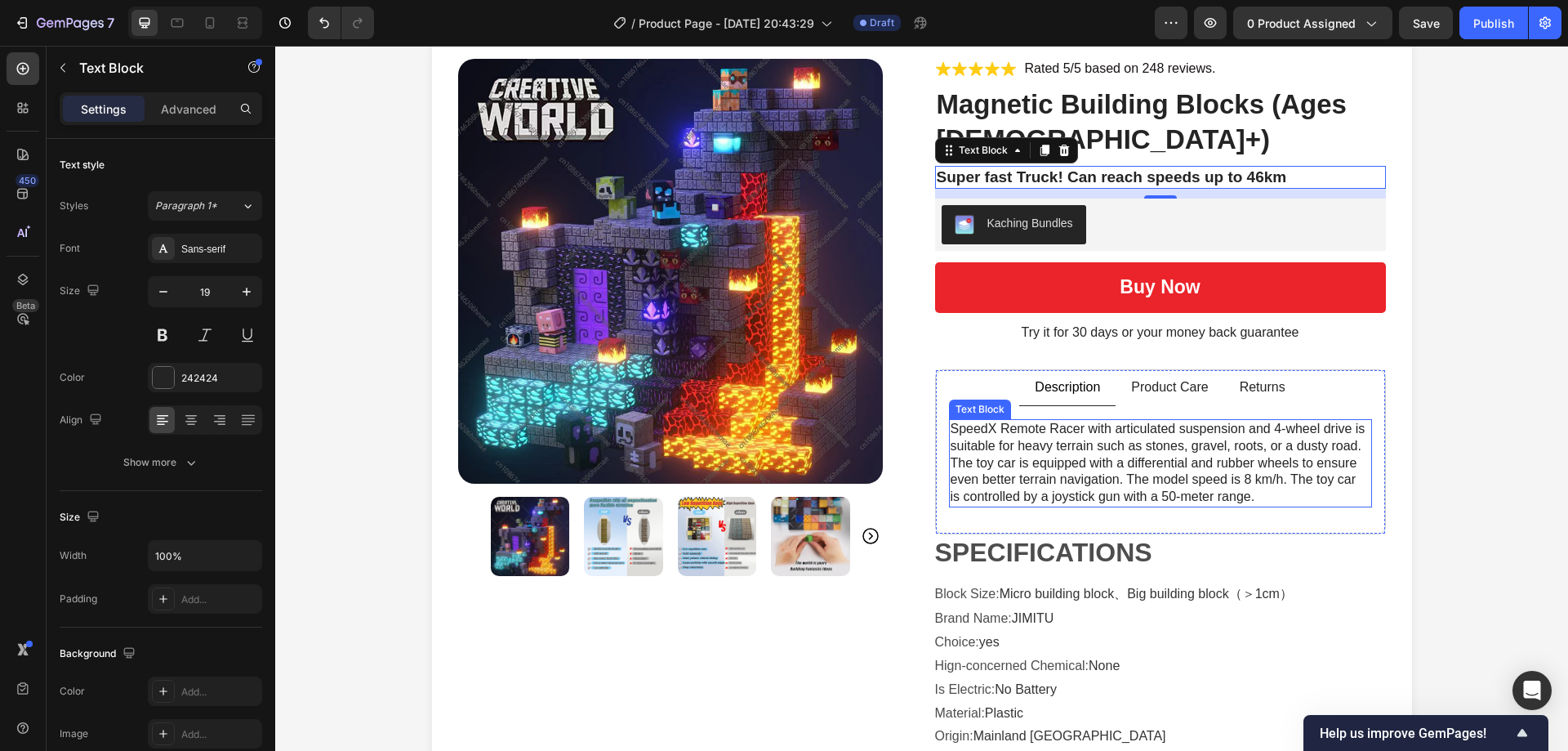
scroll to position [82, 0]
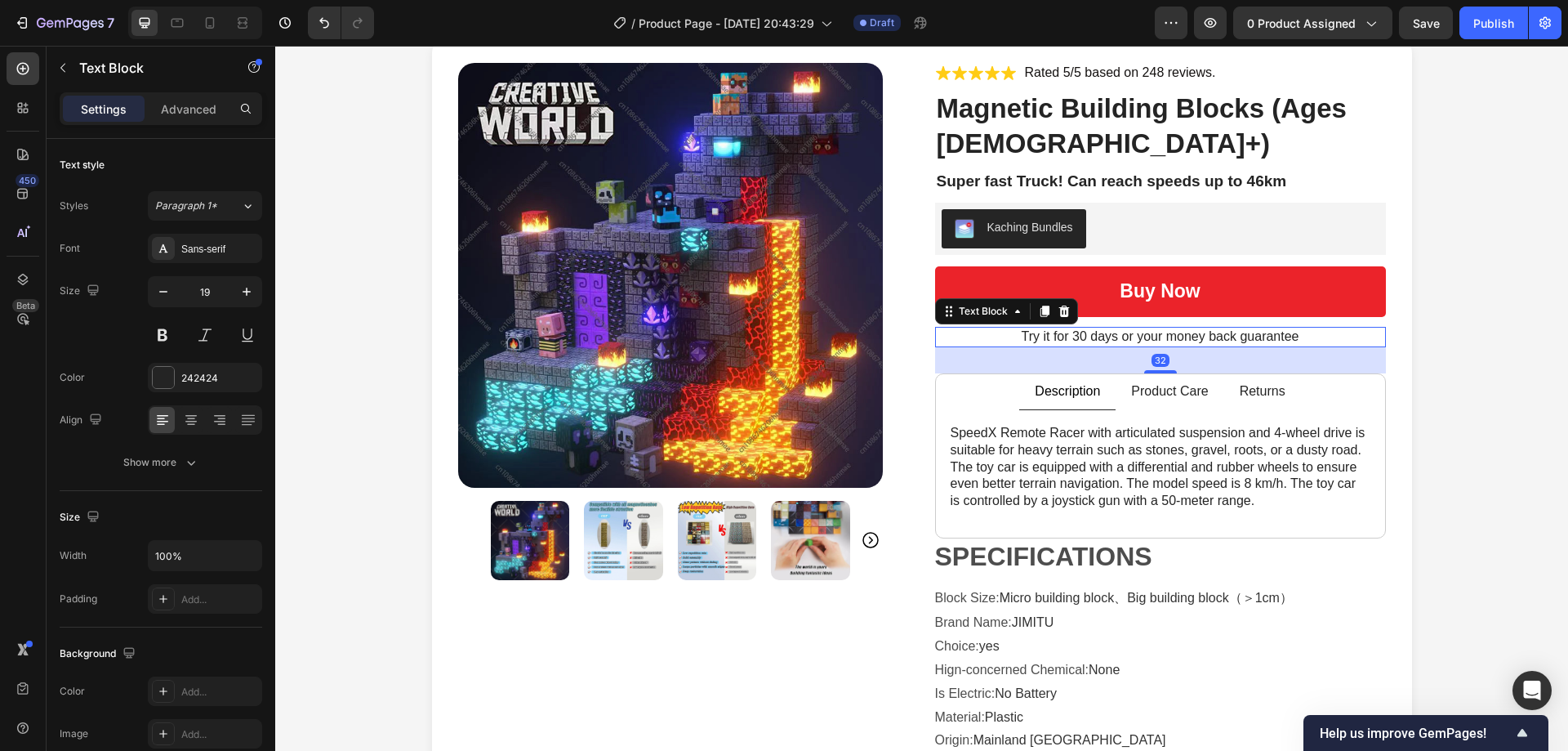
click at [1122, 339] on p "Try it for 30 days or your money back guarantee" at bounding box center [1160, 337] width 447 height 17
click at [1114, 339] on p "Try it for 30 days or your money back guarantee" at bounding box center [1160, 337] width 447 height 17
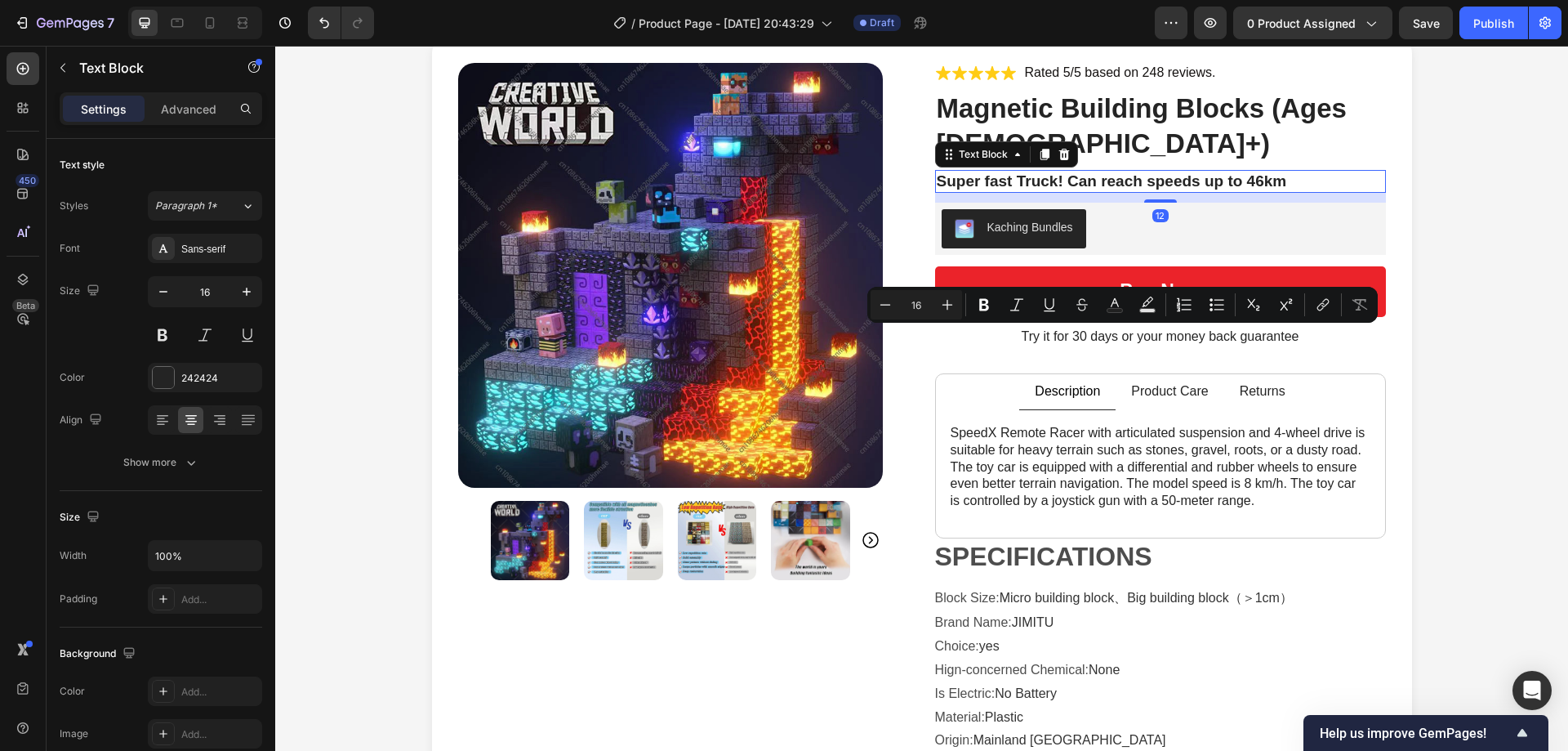
click at [1106, 174] on p "Super fast Truck! Can reach speeds up to 46km" at bounding box center [1160, 181] width 447 height 20
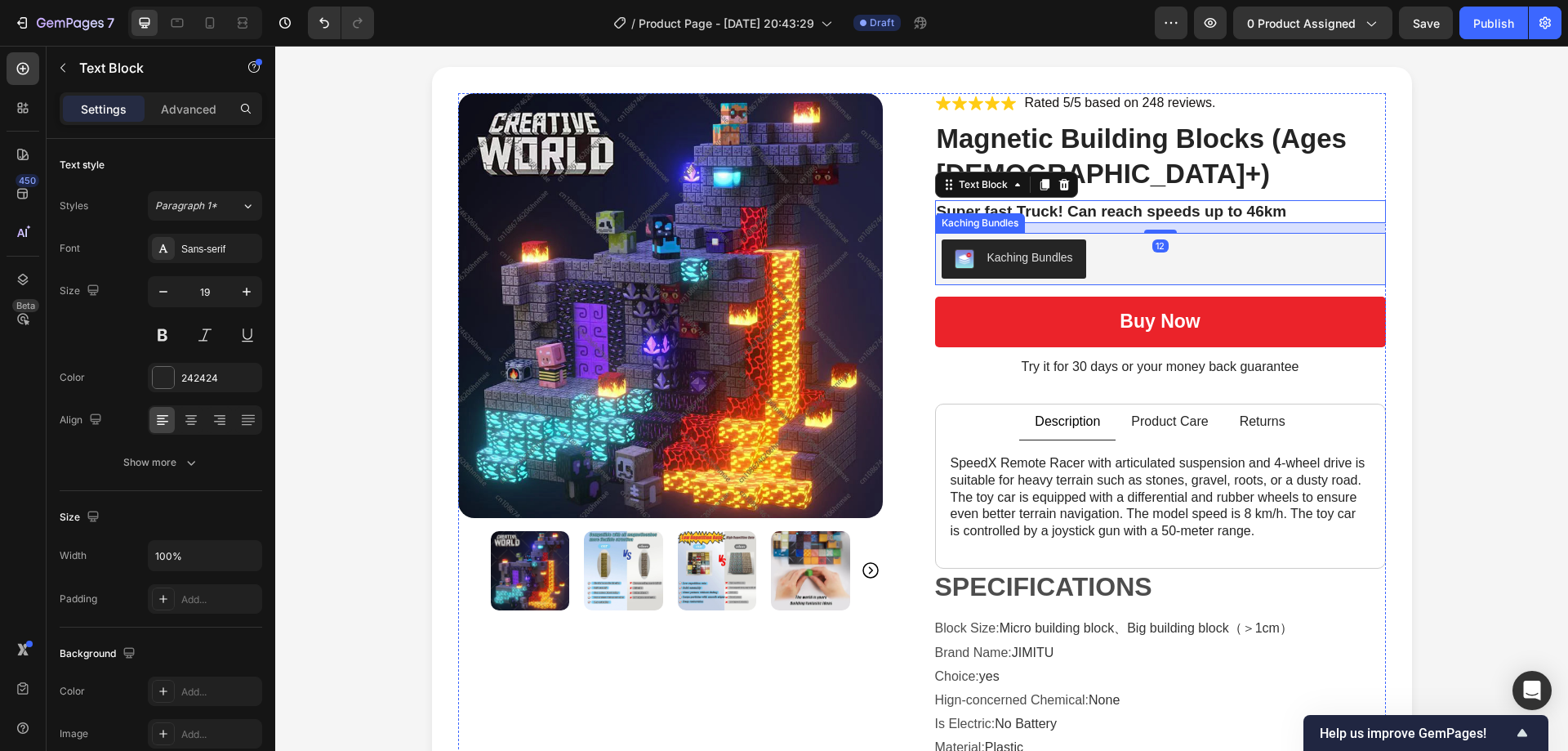
scroll to position [0, 0]
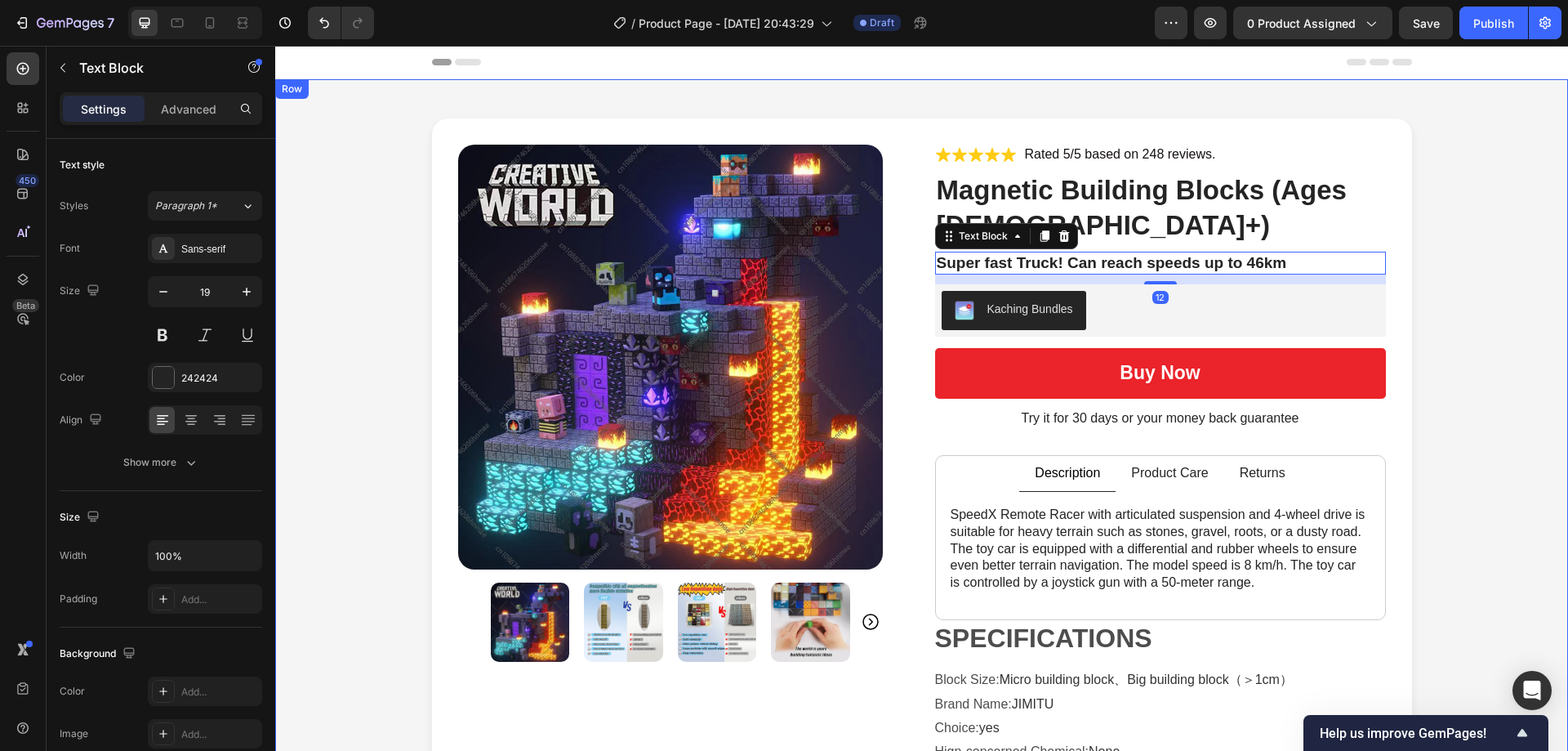
click at [386, 226] on div "Product Images Icon Icon Icon Icon Icon Icon List Rated 5/5 based on 248 review…" at bounding box center [920, 520] width 1260 height 802
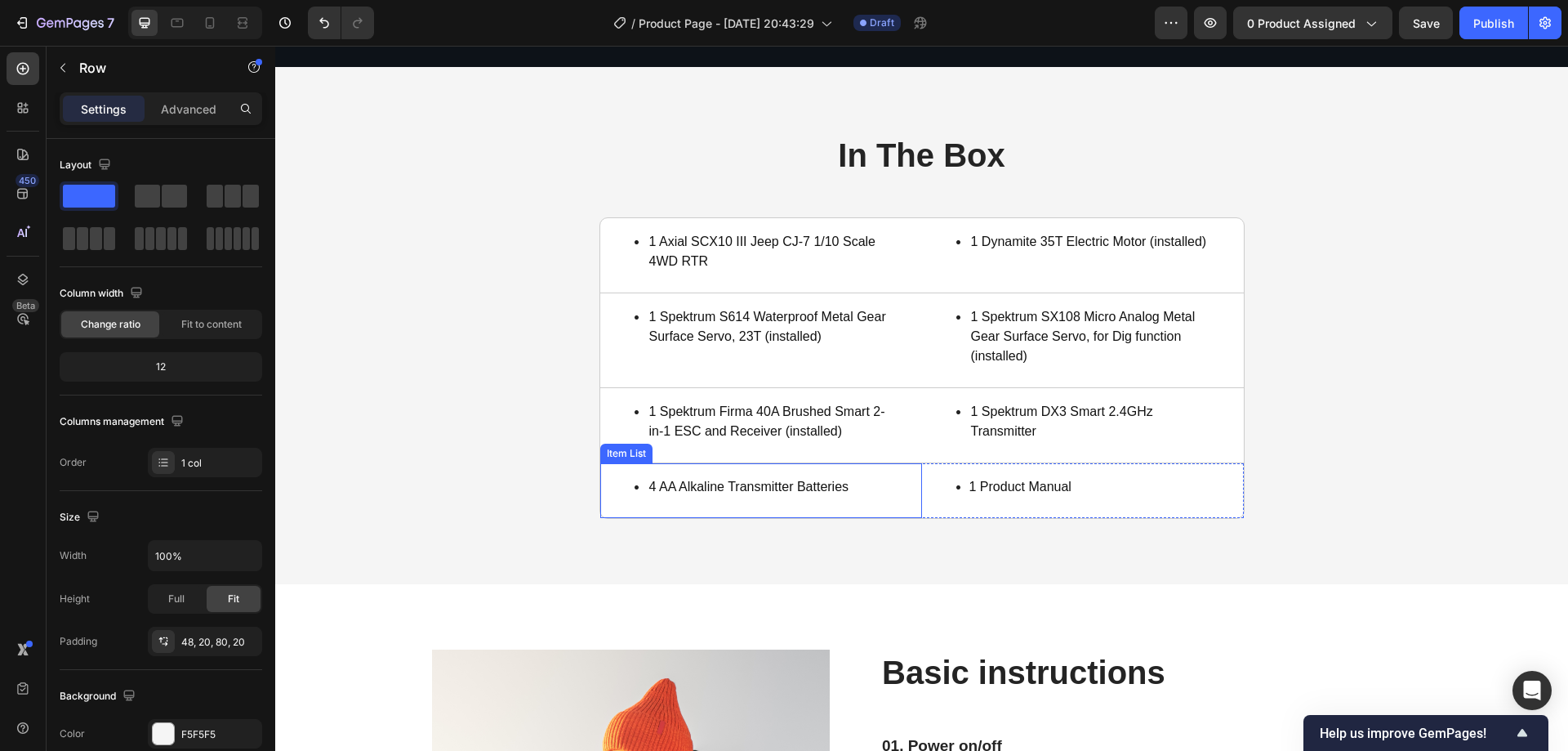
scroll to position [2940, 0]
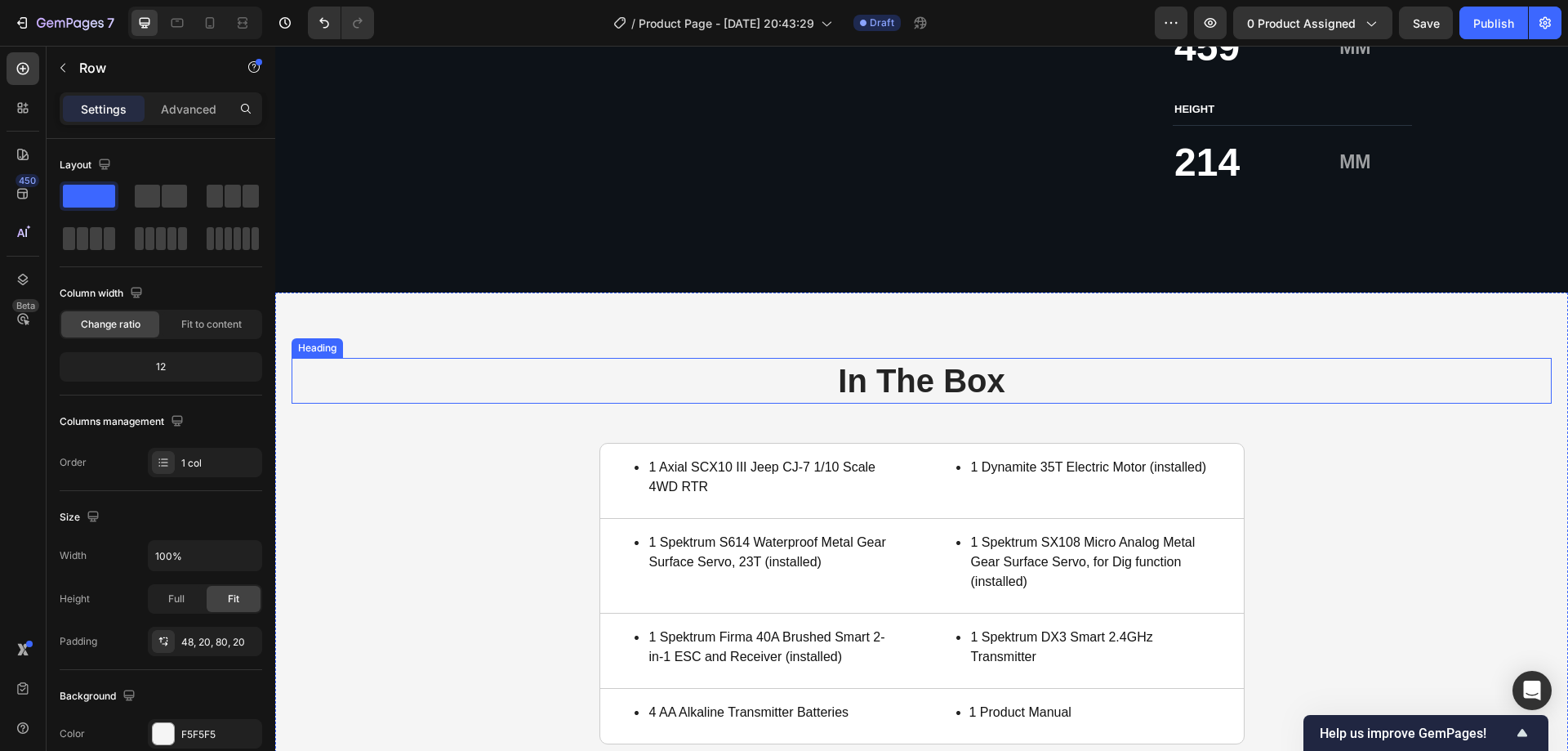
click at [538, 362] on h2 "In The Box" at bounding box center [920, 380] width 1260 height 45
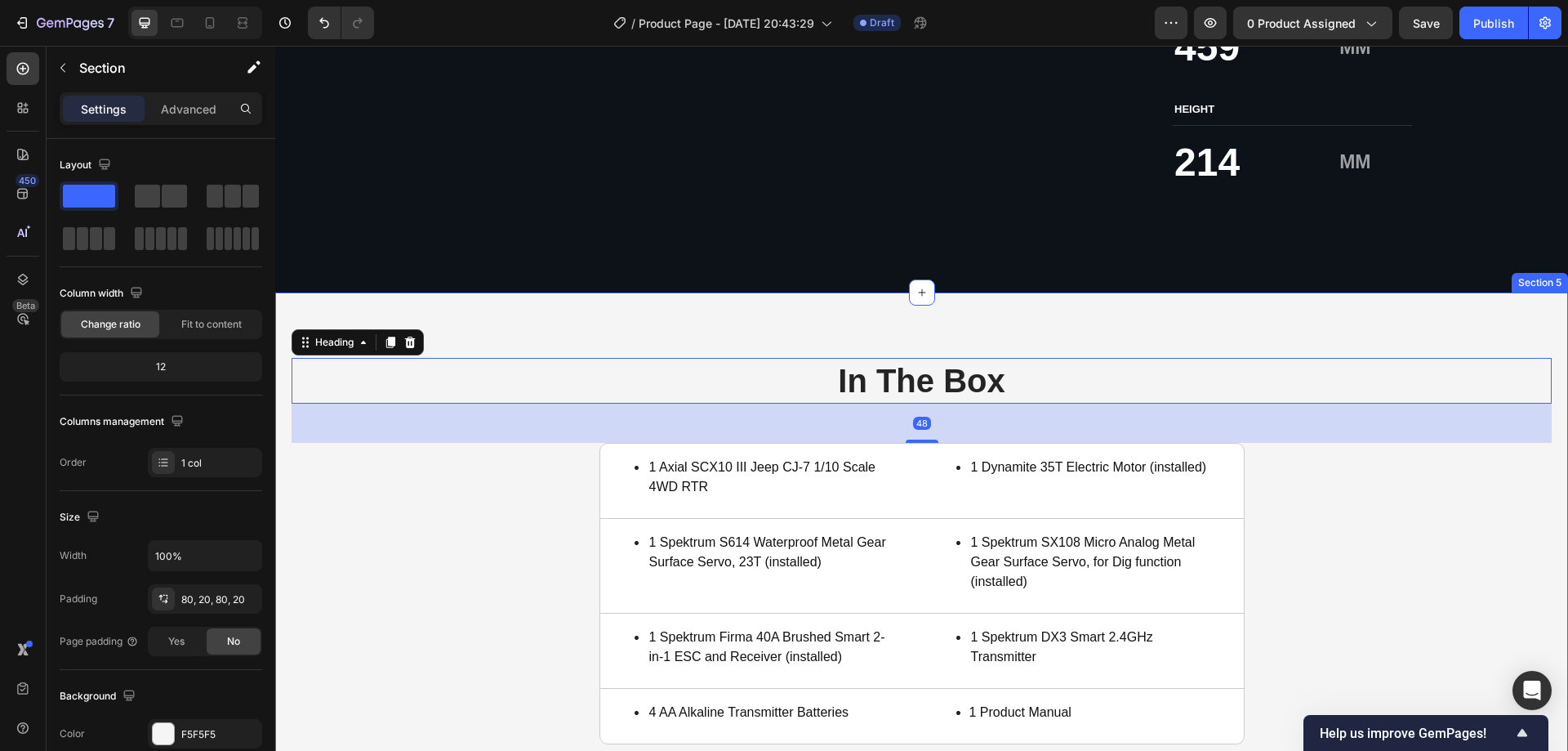
click at [443, 531] on div "In The Box Heading 48 1 Axial SCX10 III Jeep CJ-7 1/10 Scale 4WD RTR Item List …" at bounding box center [920, 550] width 1260 height 387
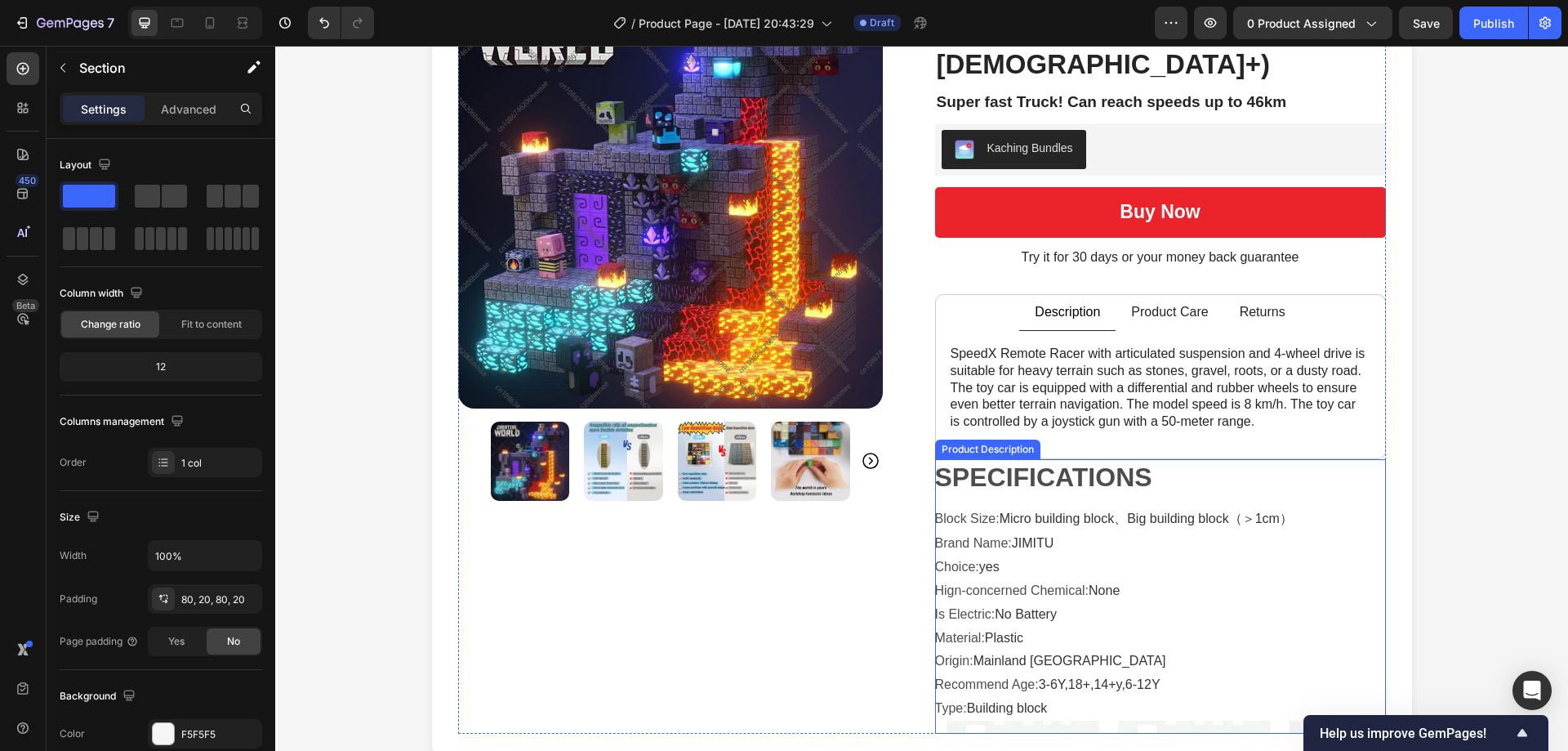
scroll to position [0, 0]
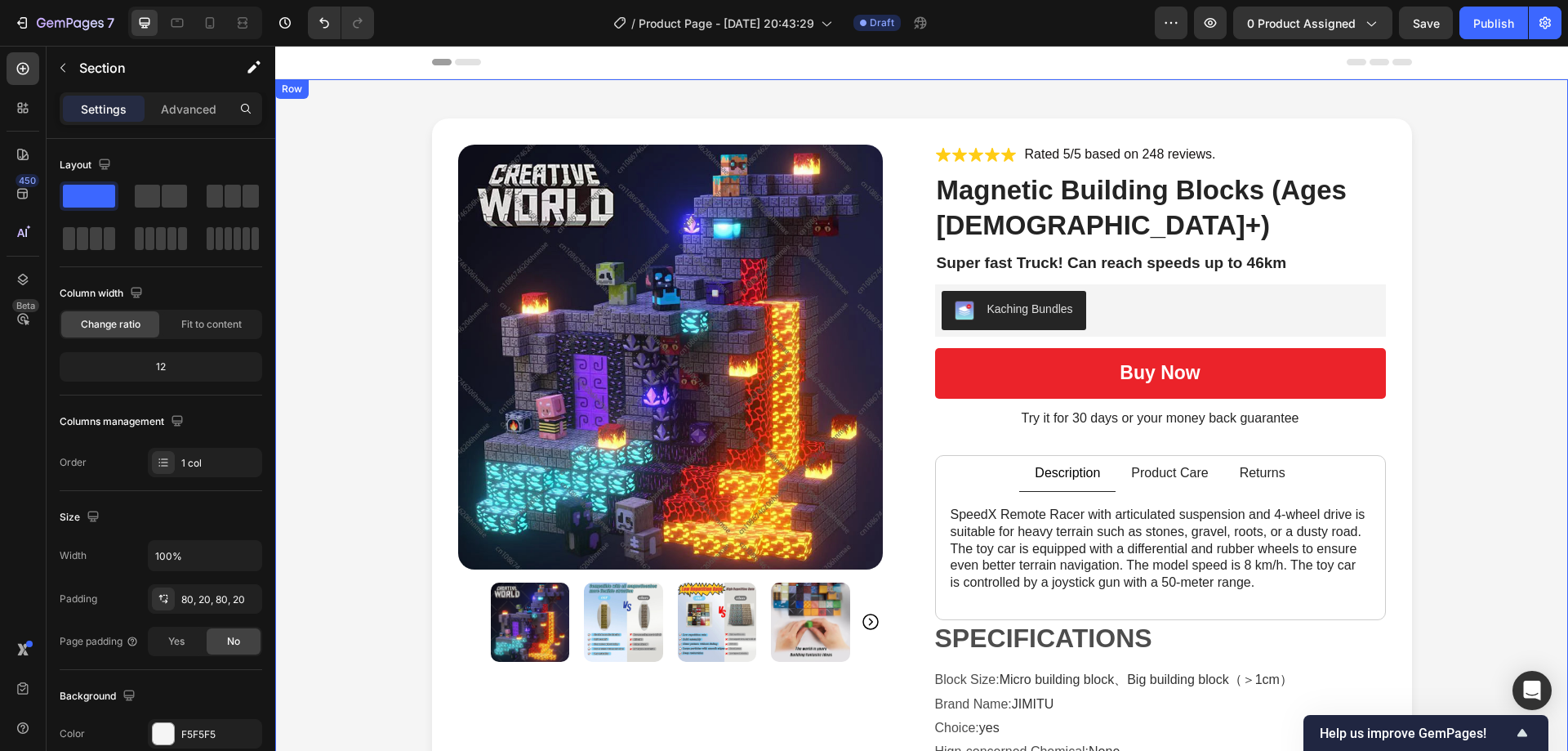
click at [564, 249] on img at bounding box center [670, 357] width 425 height 425
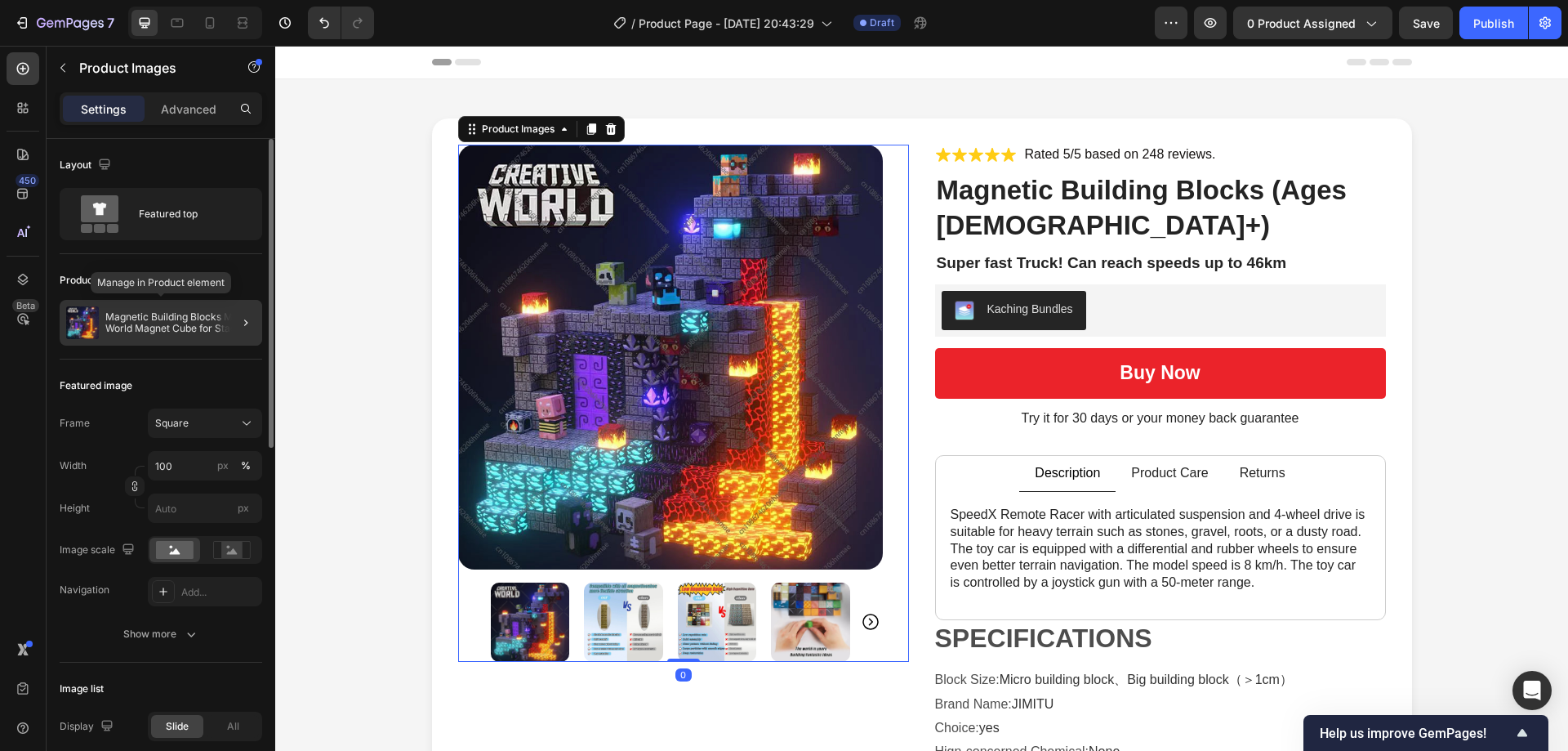
click at [202, 329] on p "Magnetic Building Blocks Mine World Magnet Cube for Stacking Construction Set E…" at bounding box center [180, 323] width 150 height 23
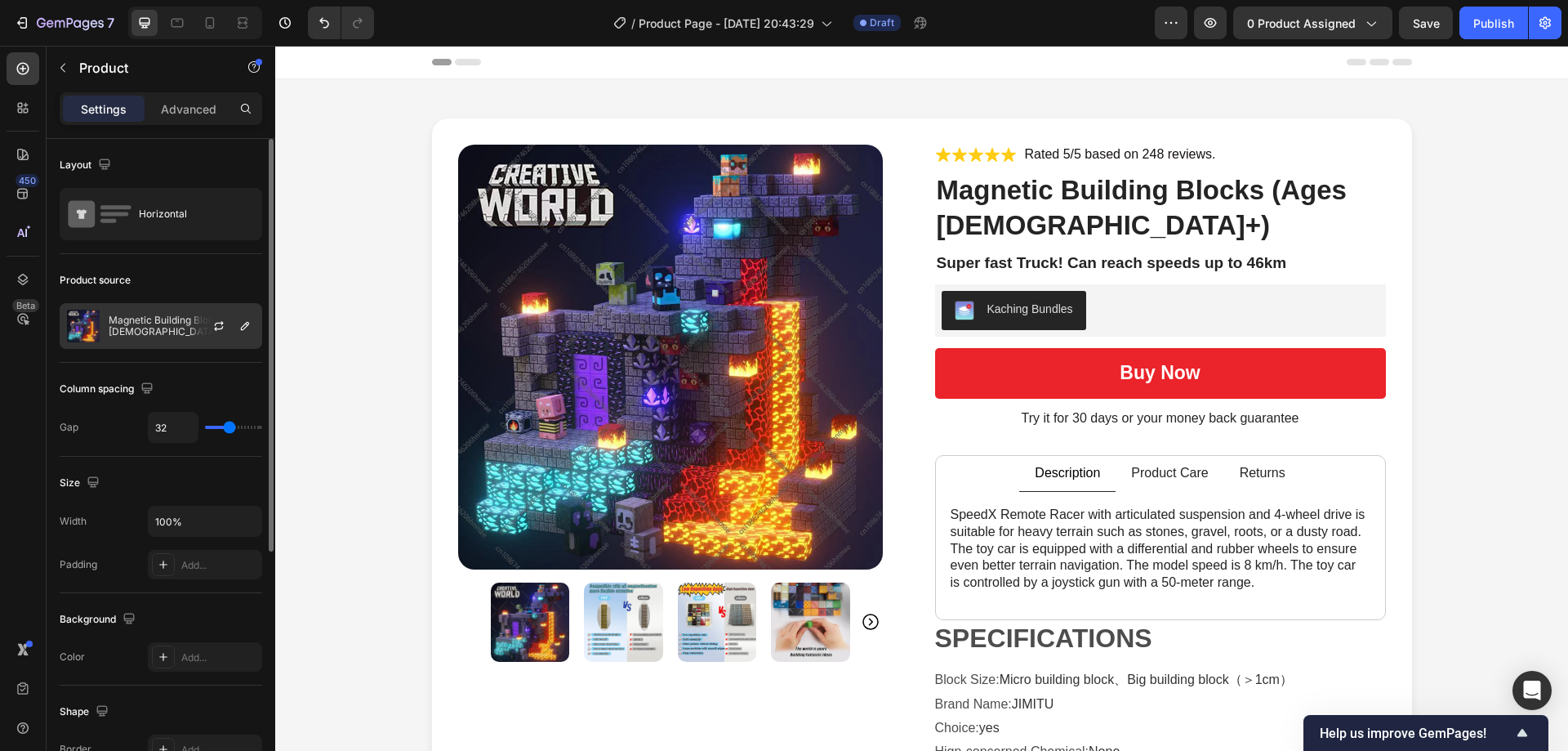
click at [192, 316] on div at bounding box center [226, 326] width 72 height 44
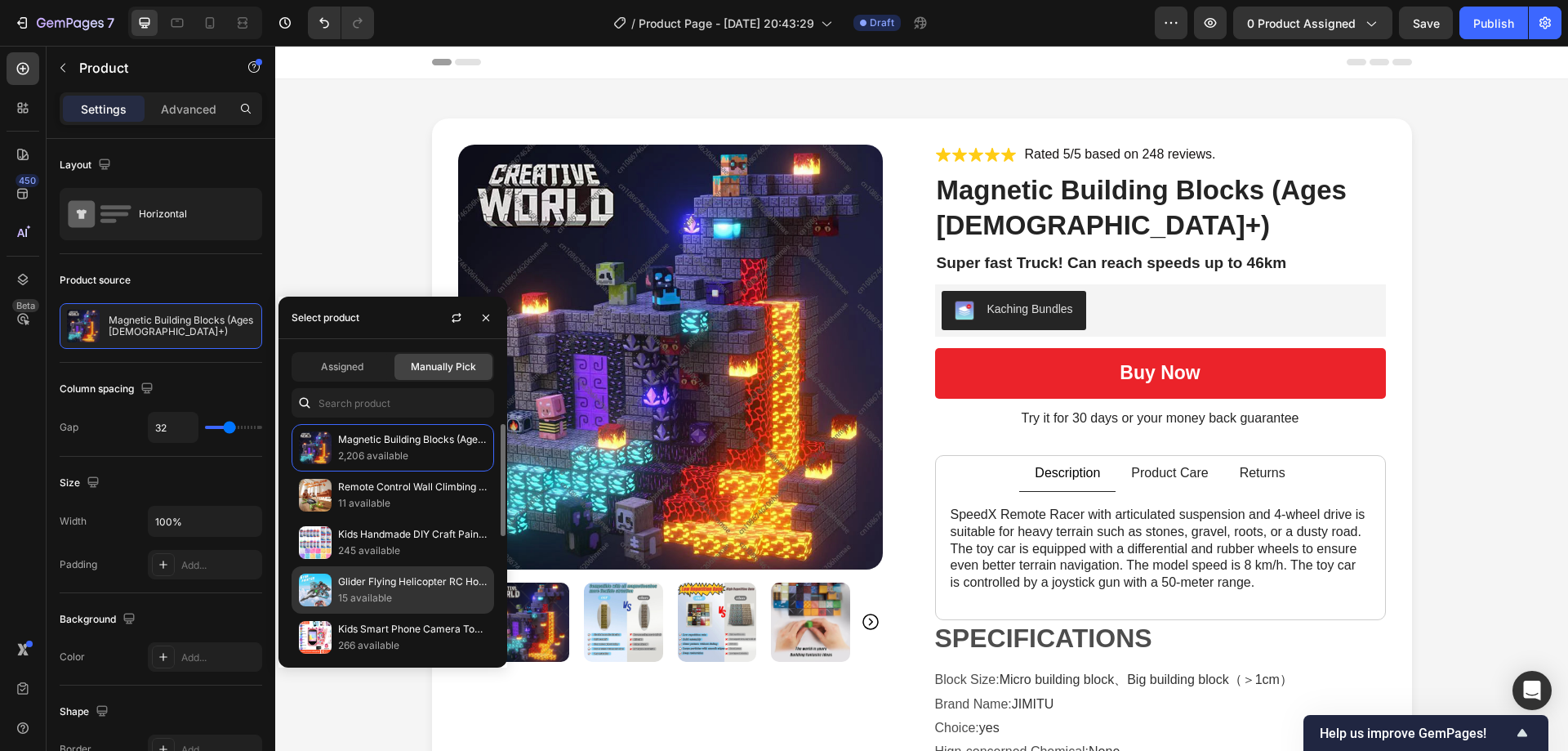
click at [403, 589] on p "Glider Flying Helicopter RC Hobby Jet Plane 2.4G Stunt Remote Control Foam Figh…" at bounding box center [412, 581] width 148 height 16
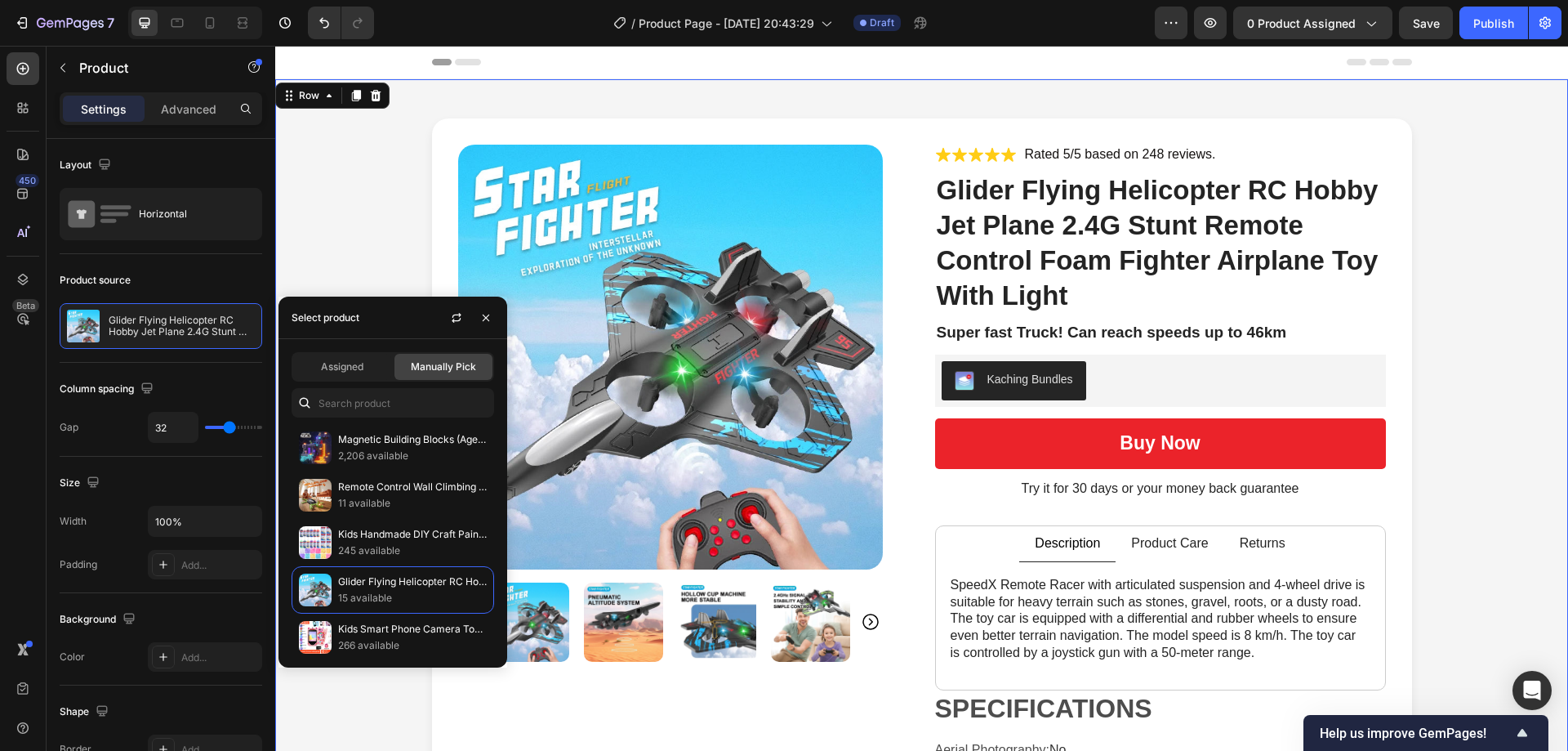
click at [371, 164] on div "Product Images Icon Icon Icon Icon Icon Icon List Rated 5/5 based on 248 review…" at bounding box center [920, 573] width 1260 height 909
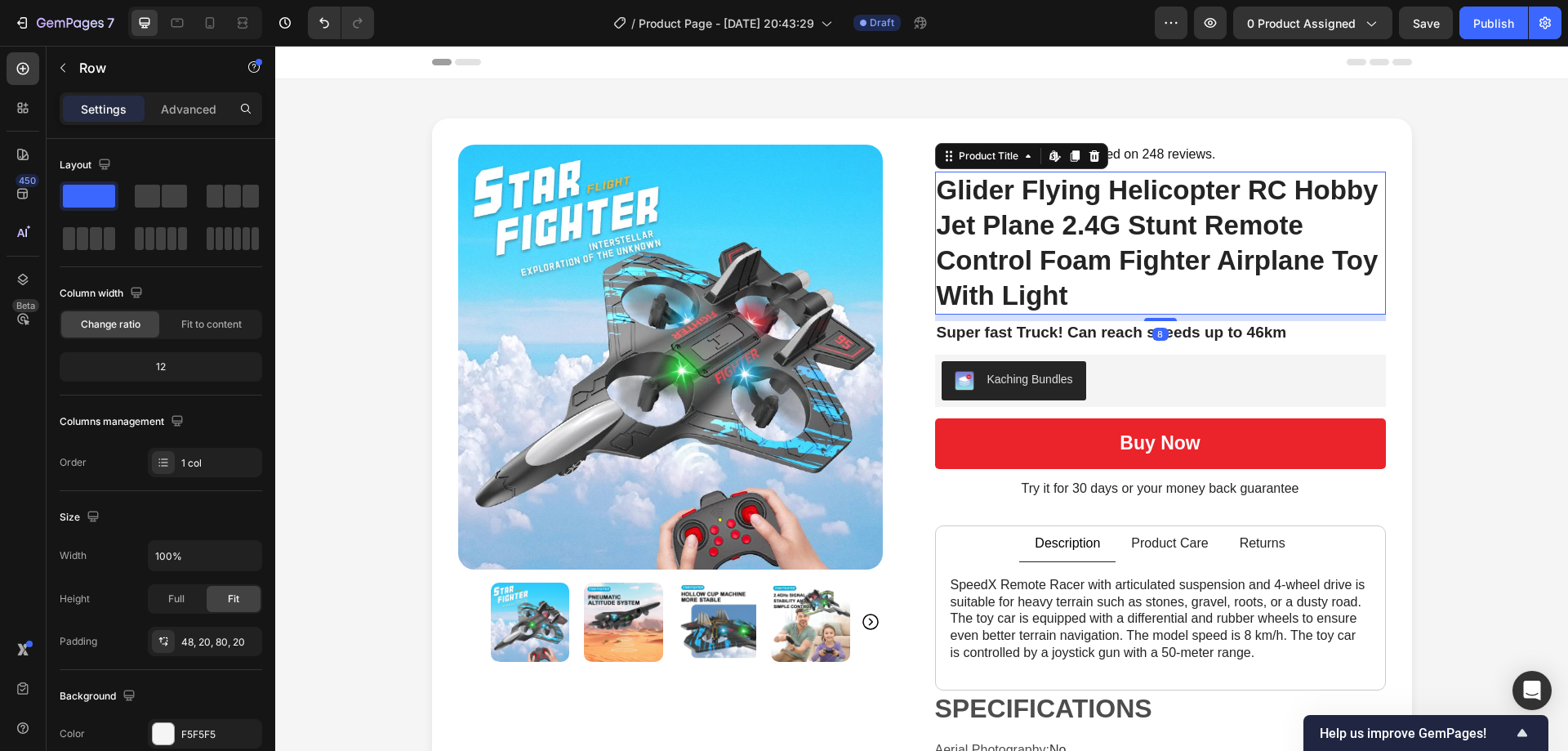
click at [1012, 225] on h1 "Glider Flying Helicopter RC Hobby Jet Plane 2.4G Stunt Remote Control Foam Figh…" at bounding box center [1160, 243] width 451 height 144
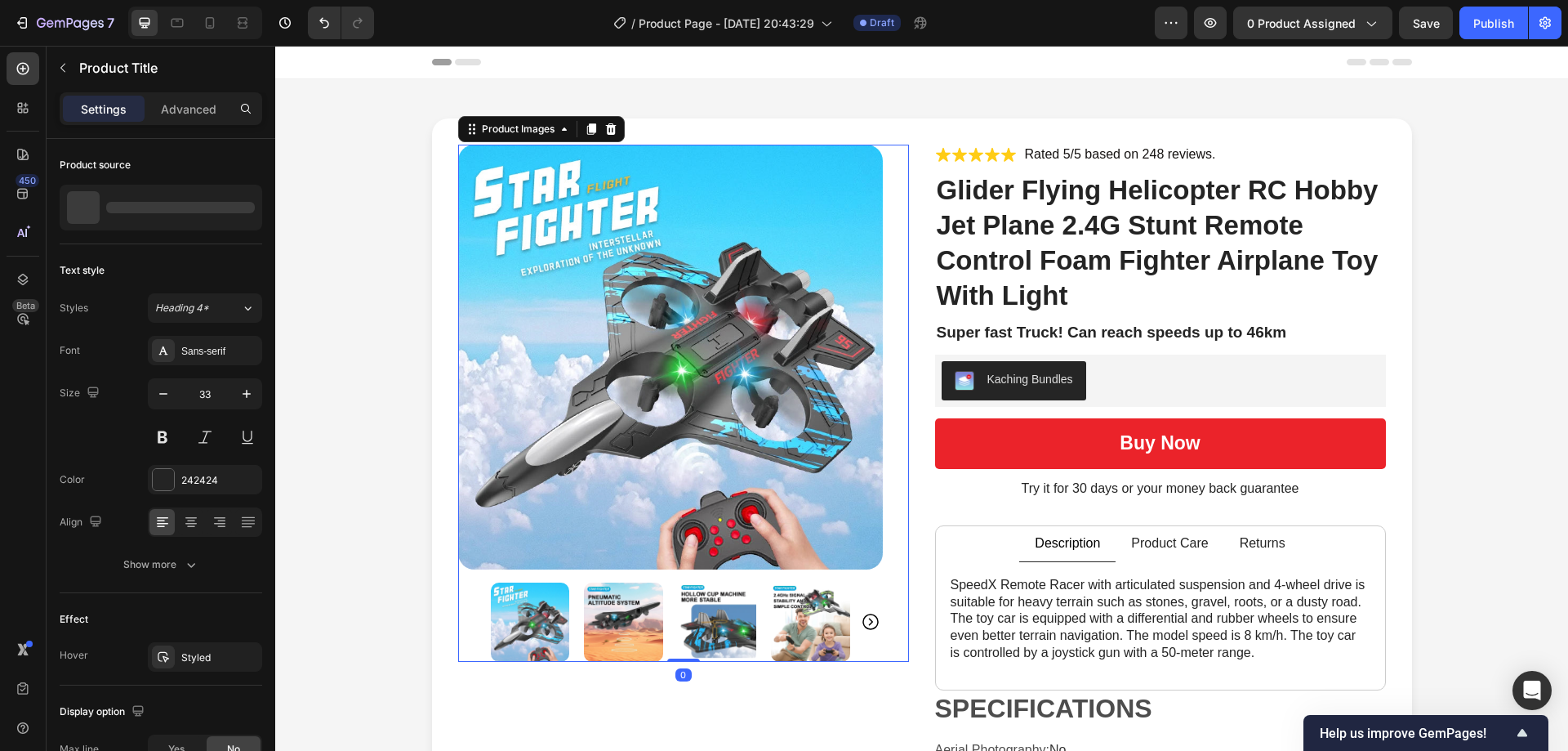
click at [713, 303] on img at bounding box center [670, 357] width 425 height 425
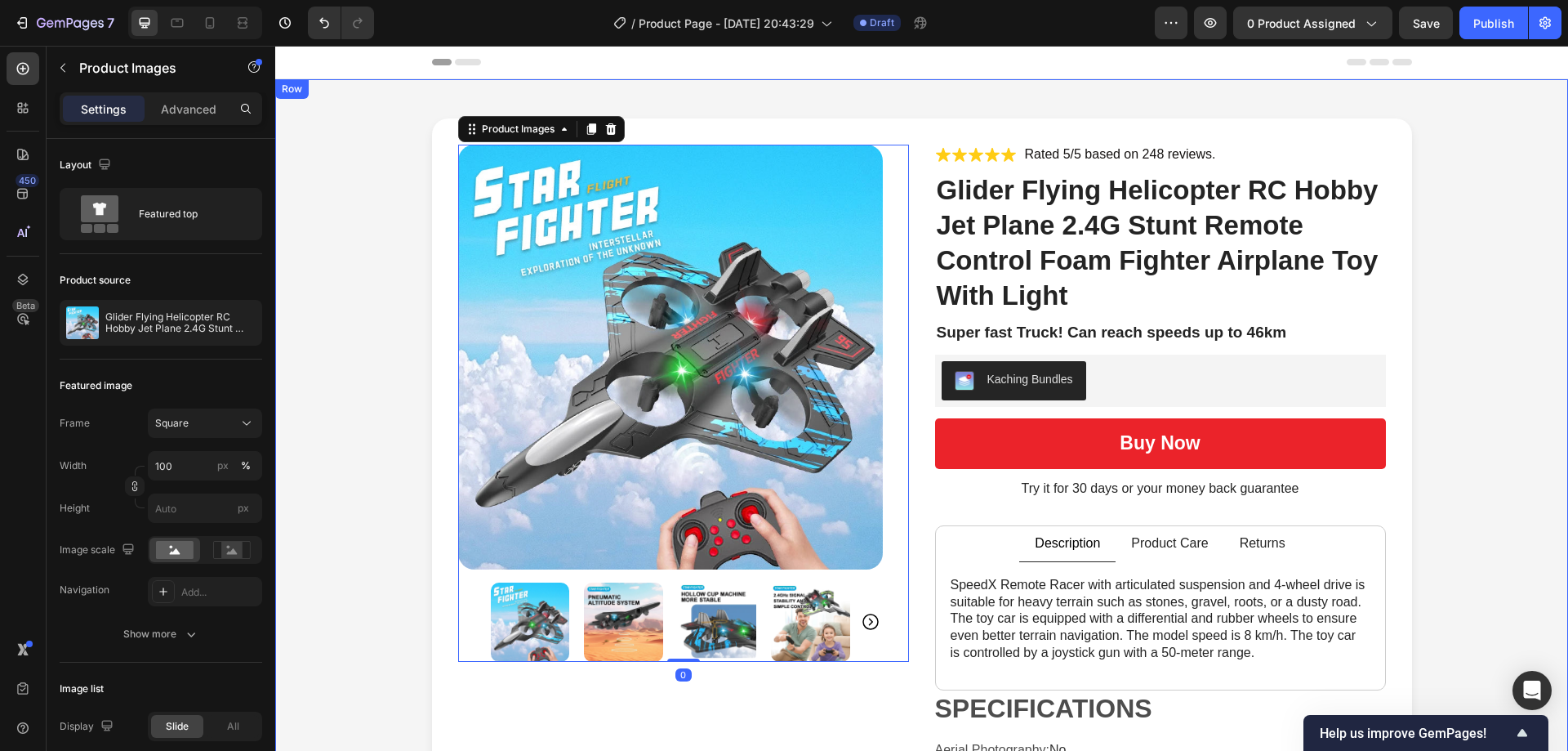
click at [384, 265] on div "Product Images 0 Icon Icon Icon Icon Icon Icon List Rated 5/5 based on 248 revi…" at bounding box center [920, 573] width 1260 height 909
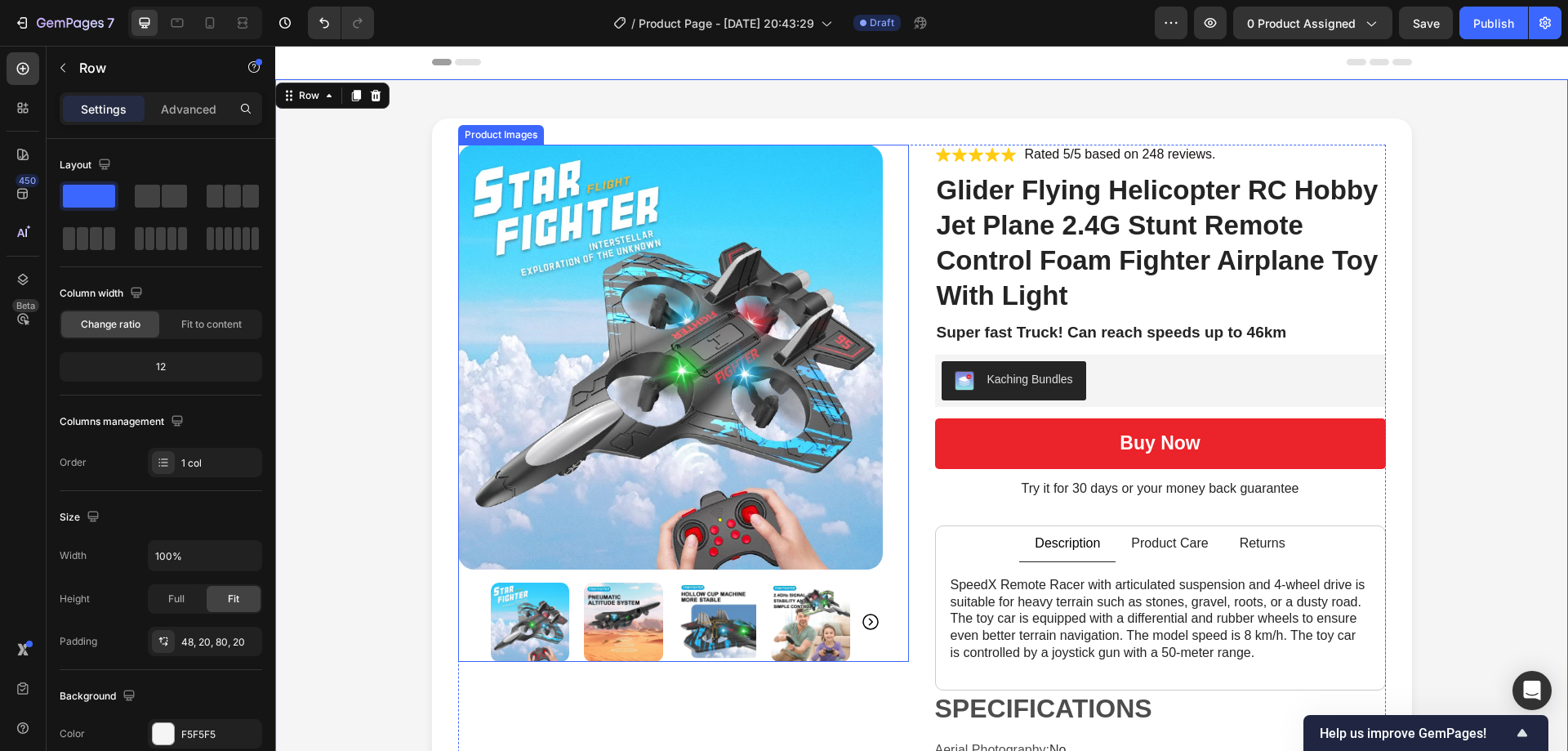
click at [652, 270] on img at bounding box center [670, 357] width 425 height 425
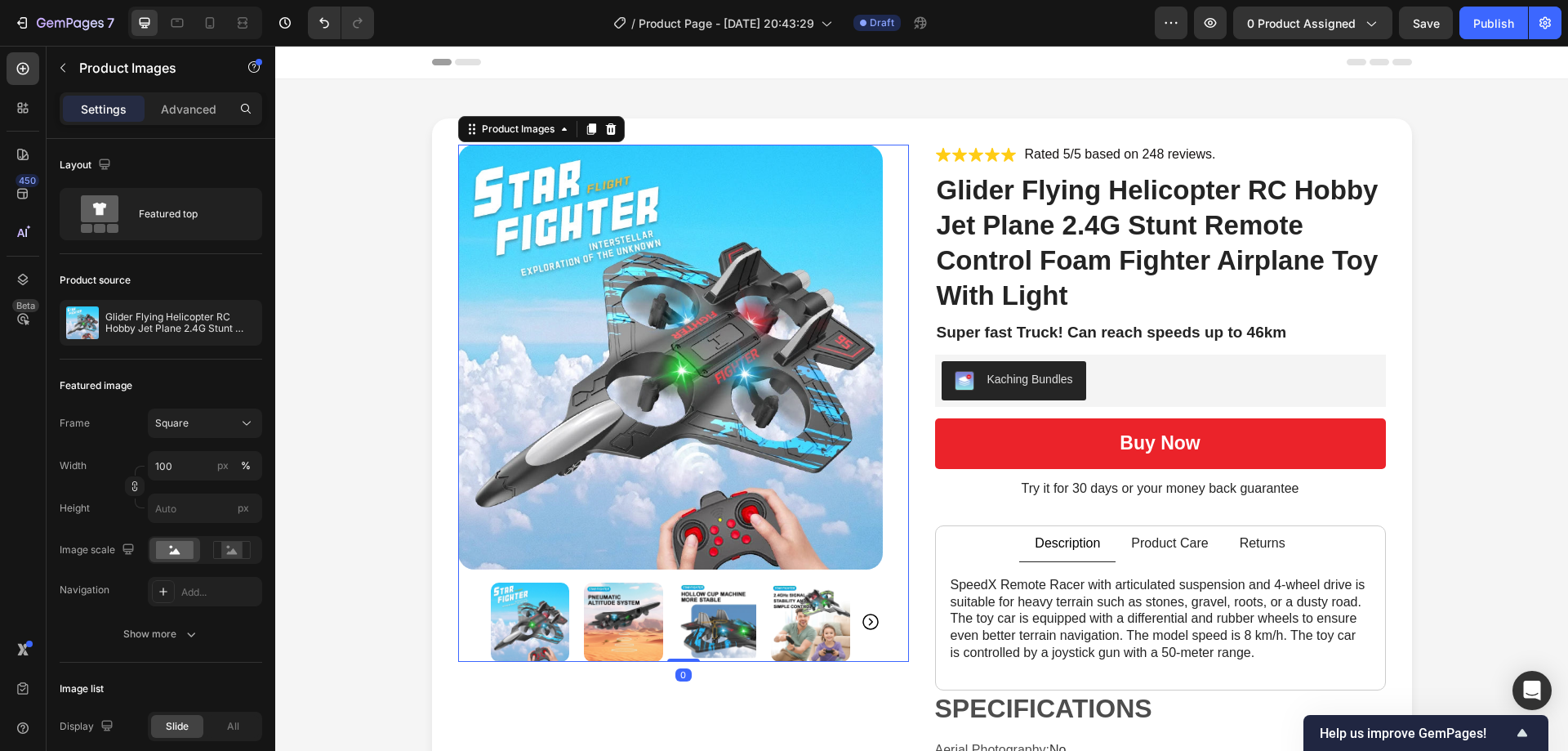
click at [589, 631] on img at bounding box center [624, 622] width 79 height 79
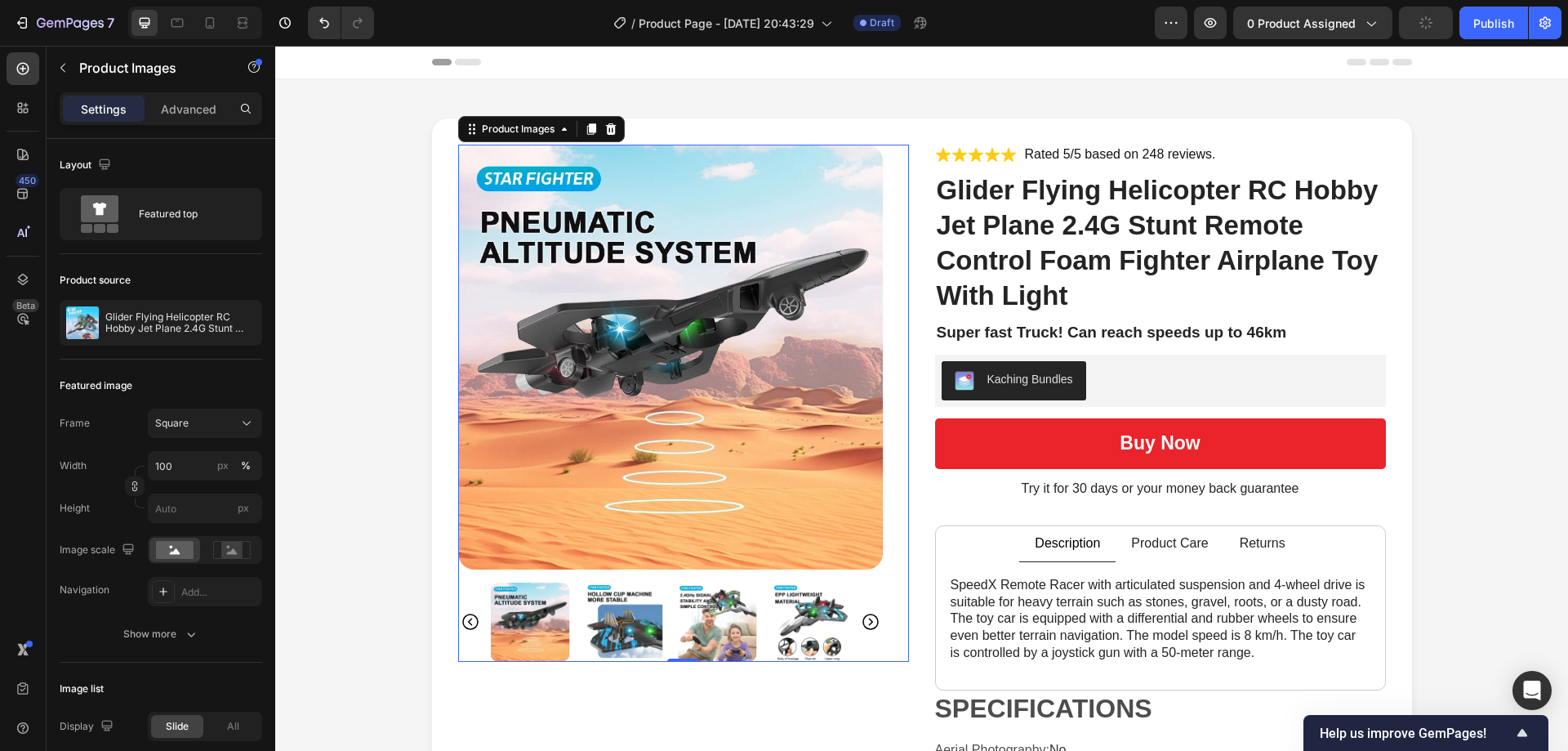
click at [609, 615] on img at bounding box center [624, 622] width 79 height 79
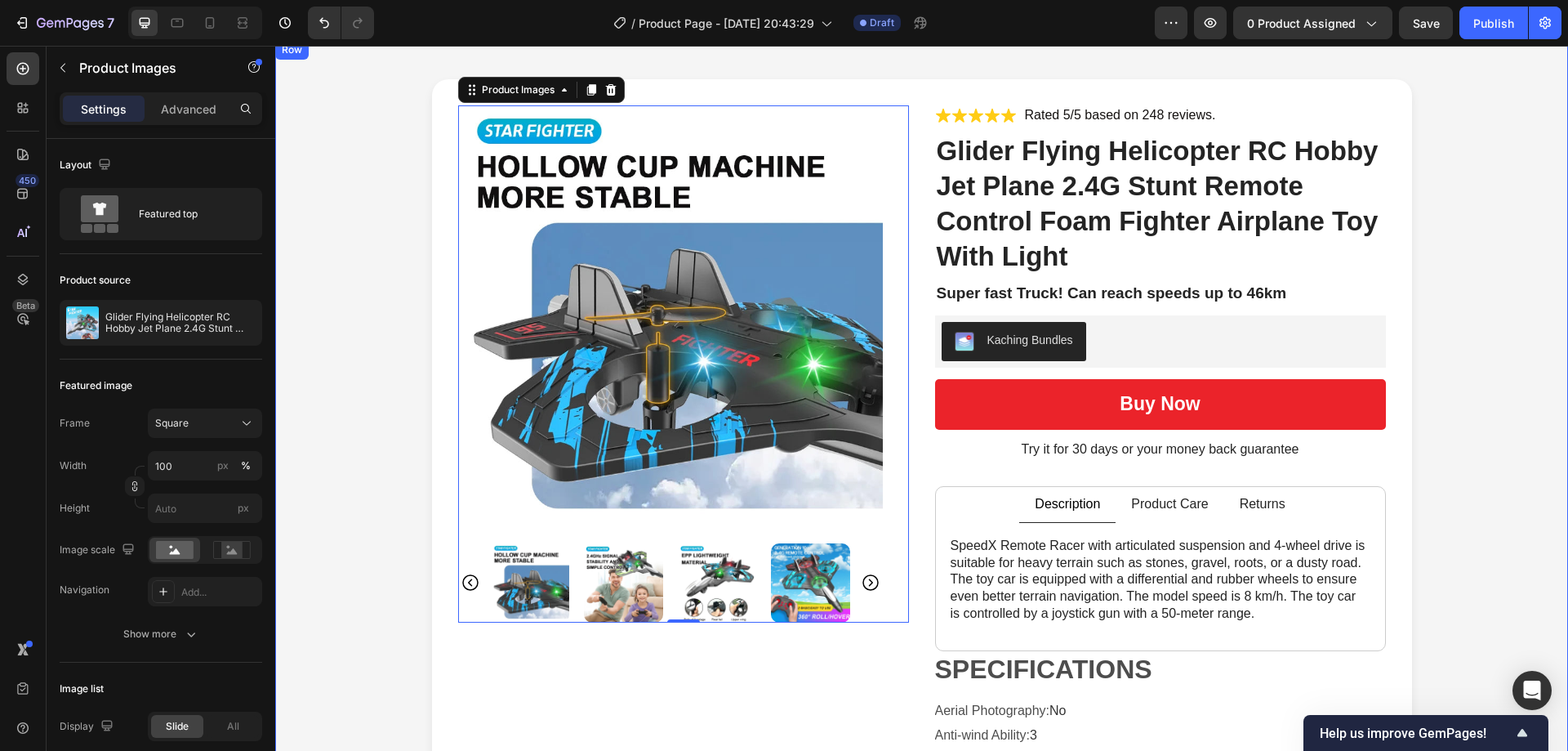
scroll to position [82, 0]
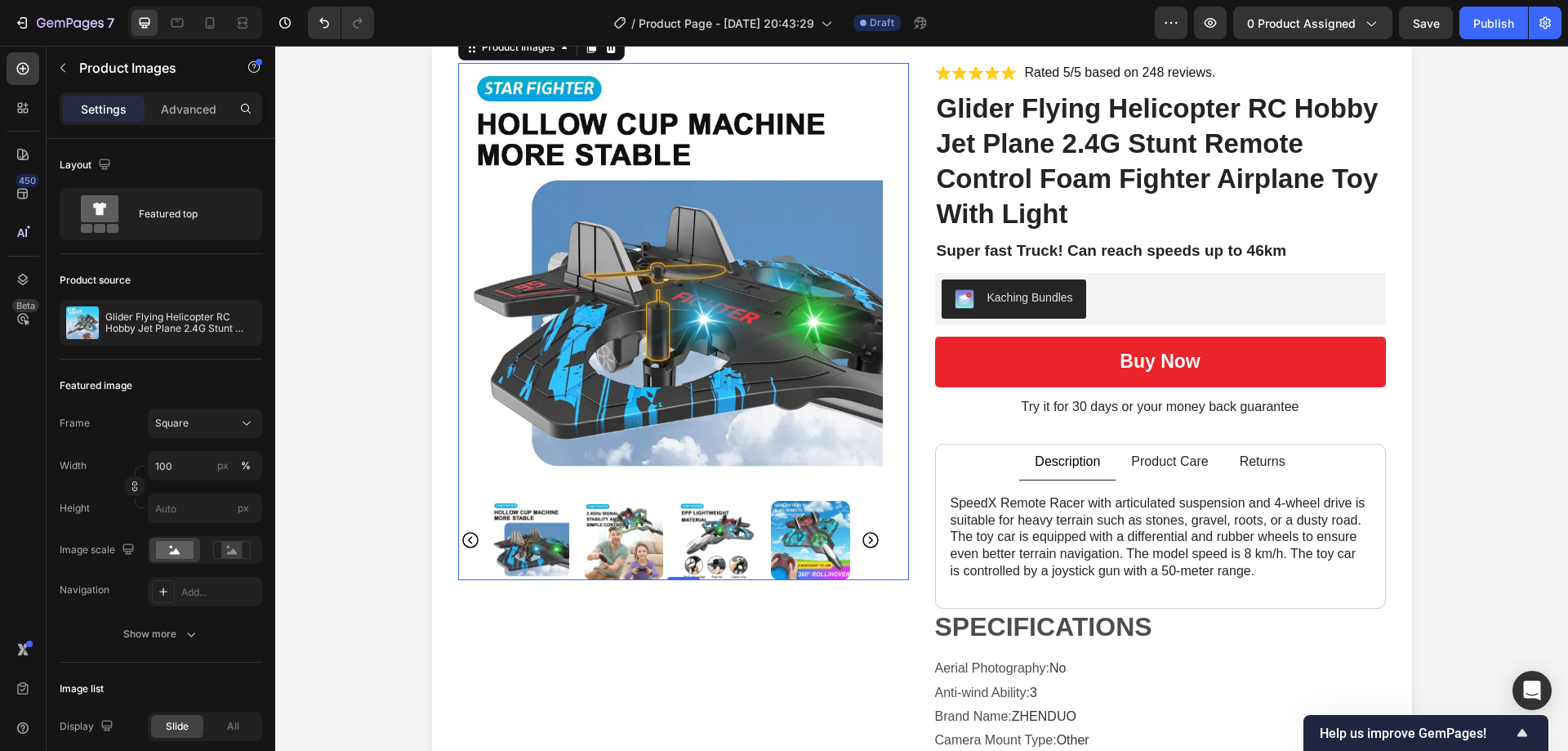
click at [636, 532] on img at bounding box center [624, 540] width 79 height 79
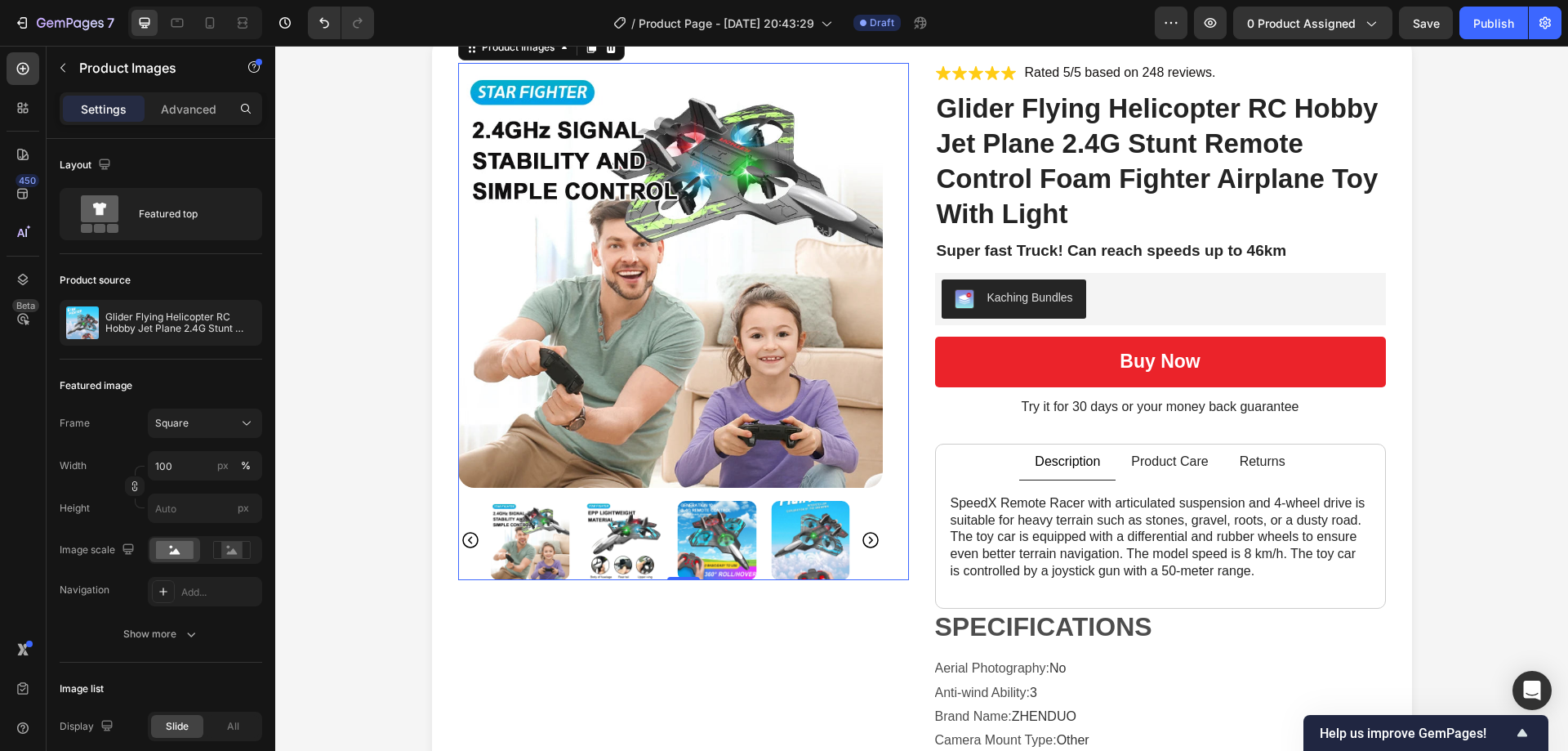
click at [644, 534] on img at bounding box center [624, 540] width 79 height 79
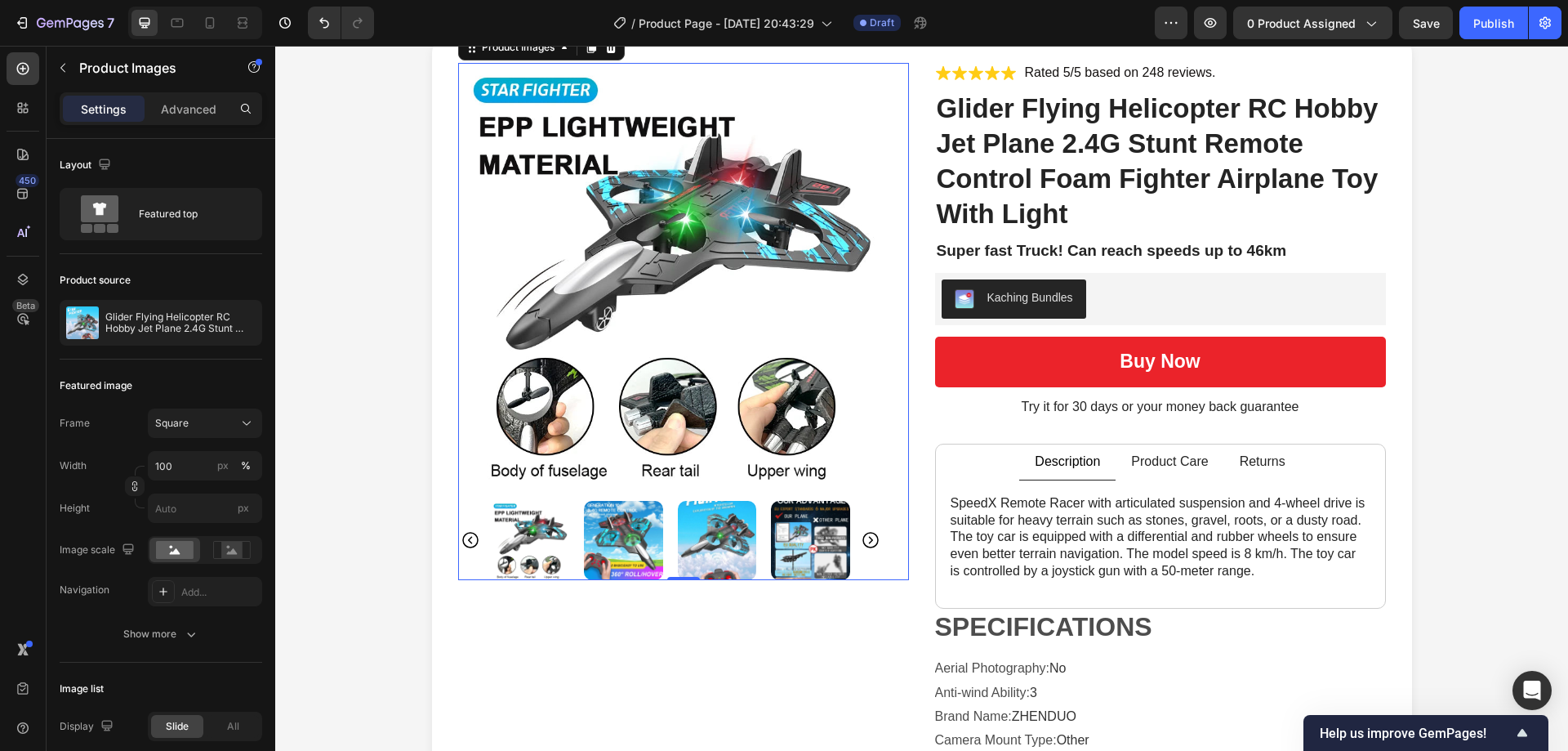
click at [638, 532] on img at bounding box center [624, 540] width 79 height 79
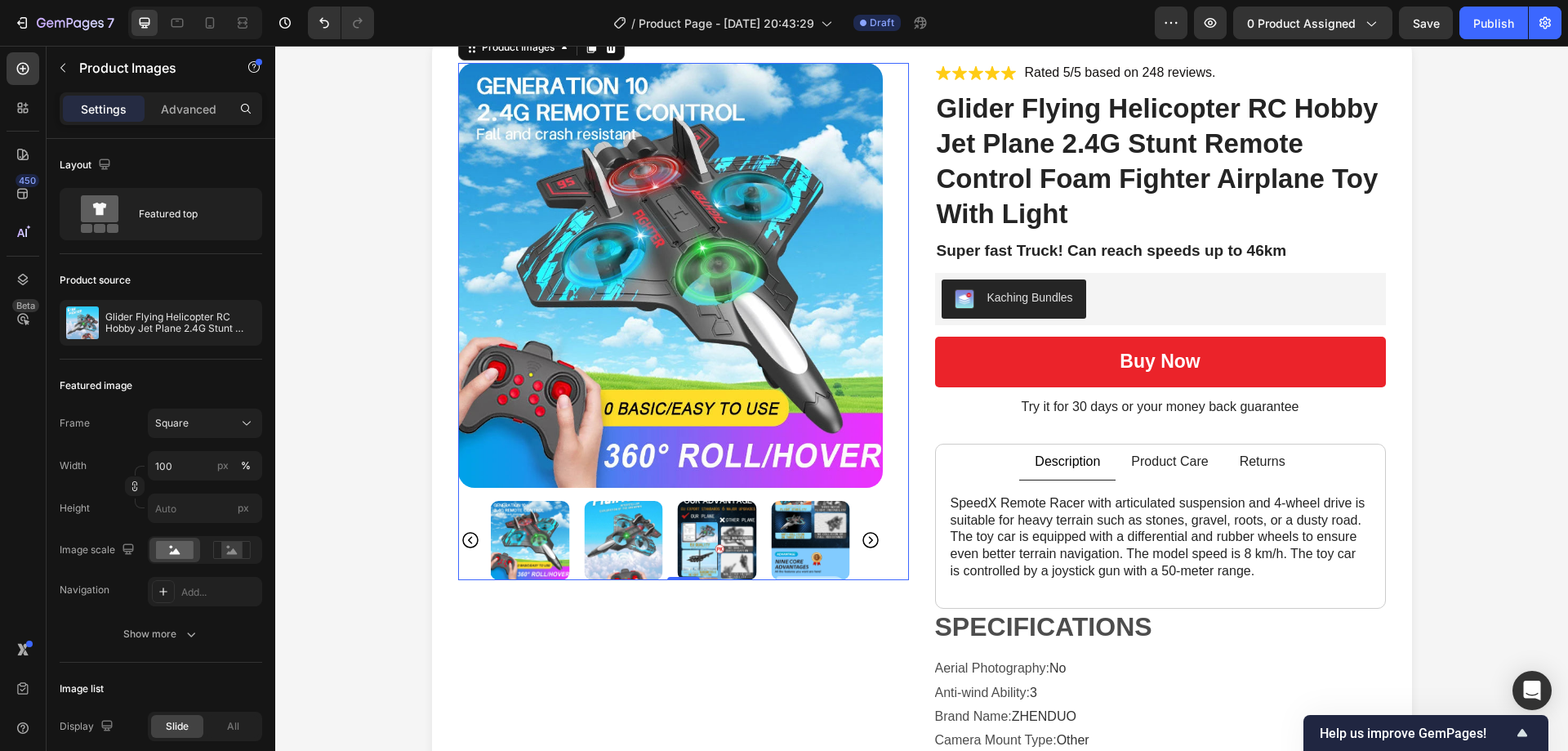
click at [647, 532] on img at bounding box center [624, 540] width 79 height 79
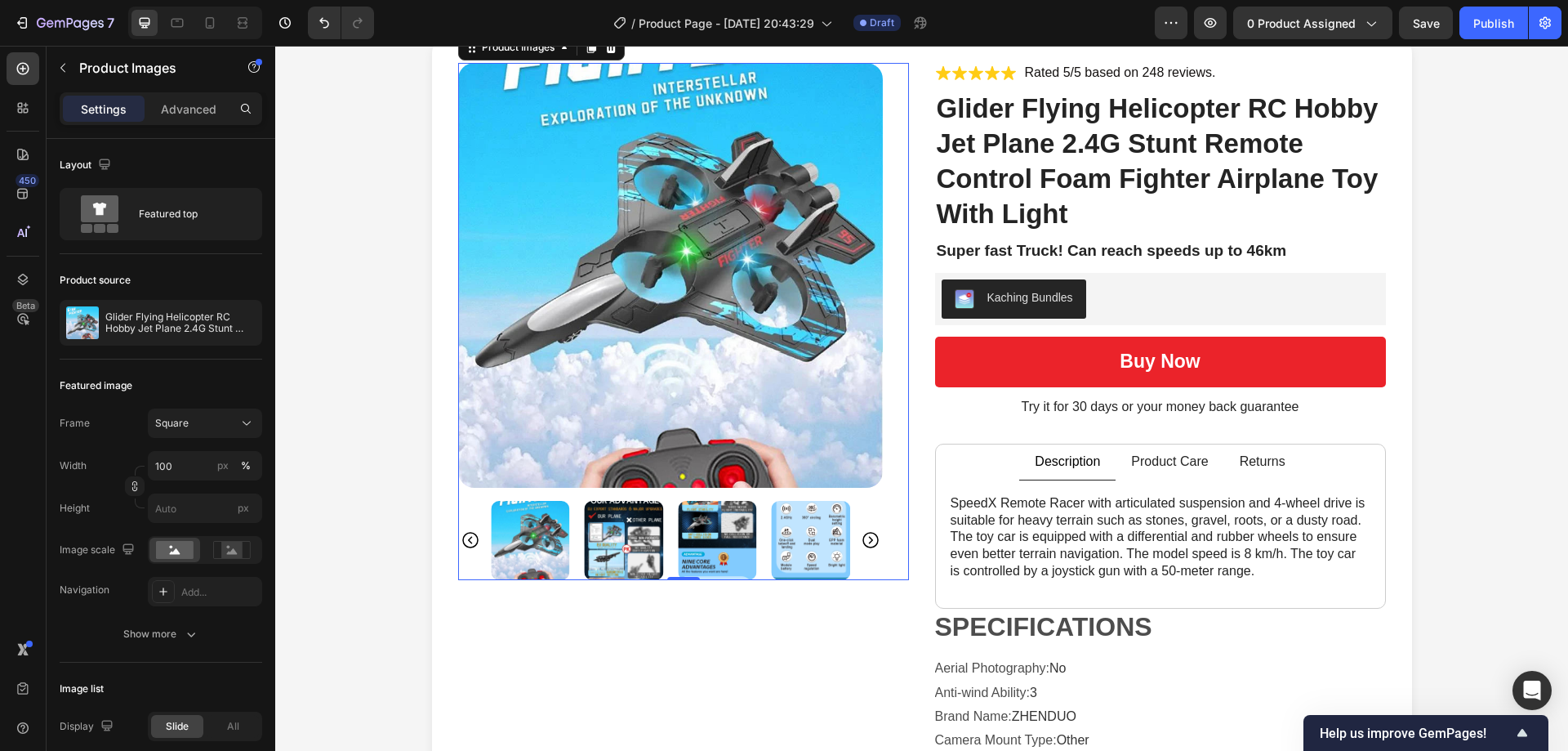
click at [647, 532] on img at bounding box center [624, 540] width 79 height 79
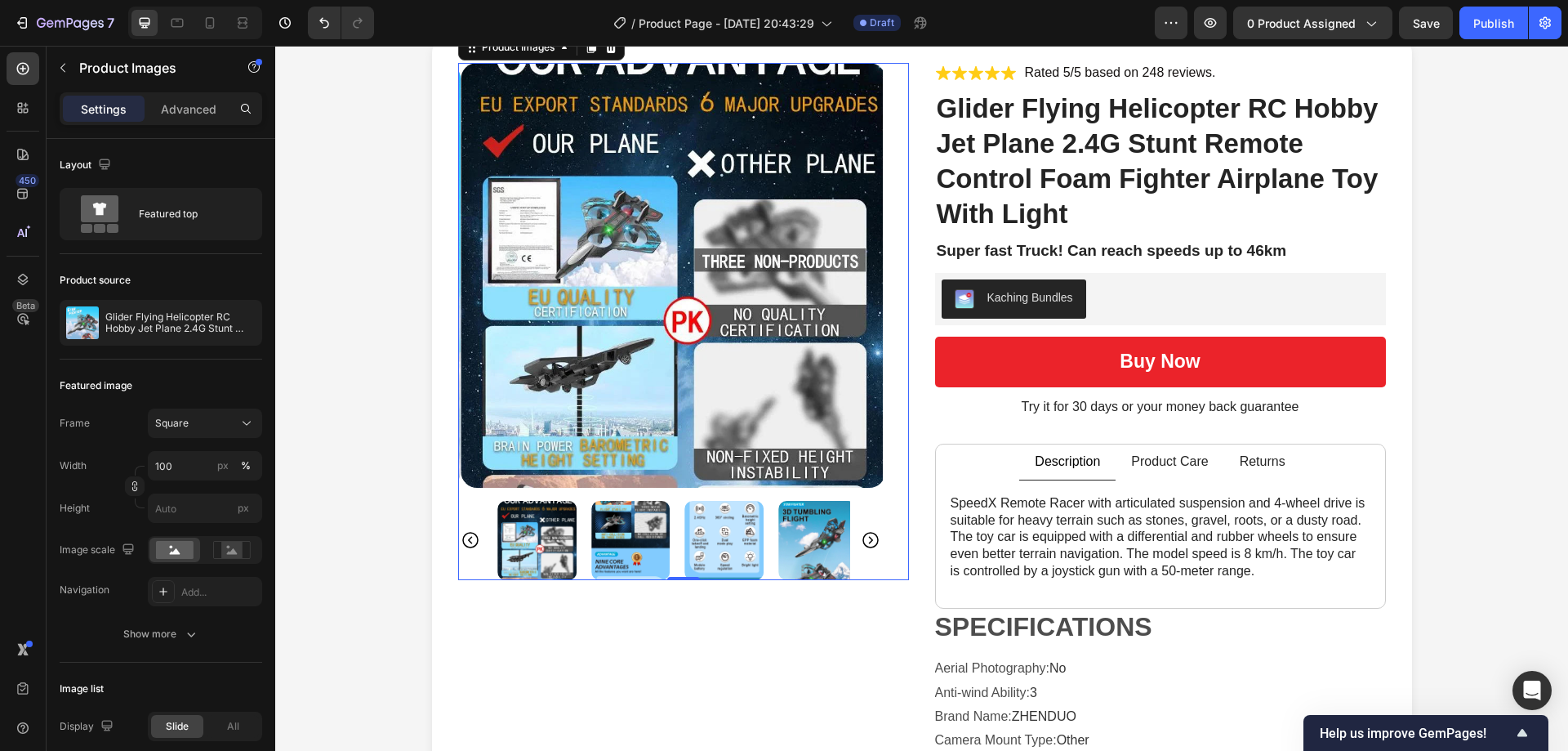
click at [647, 532] on img at bounding box center [630, 540] width 79 height 79
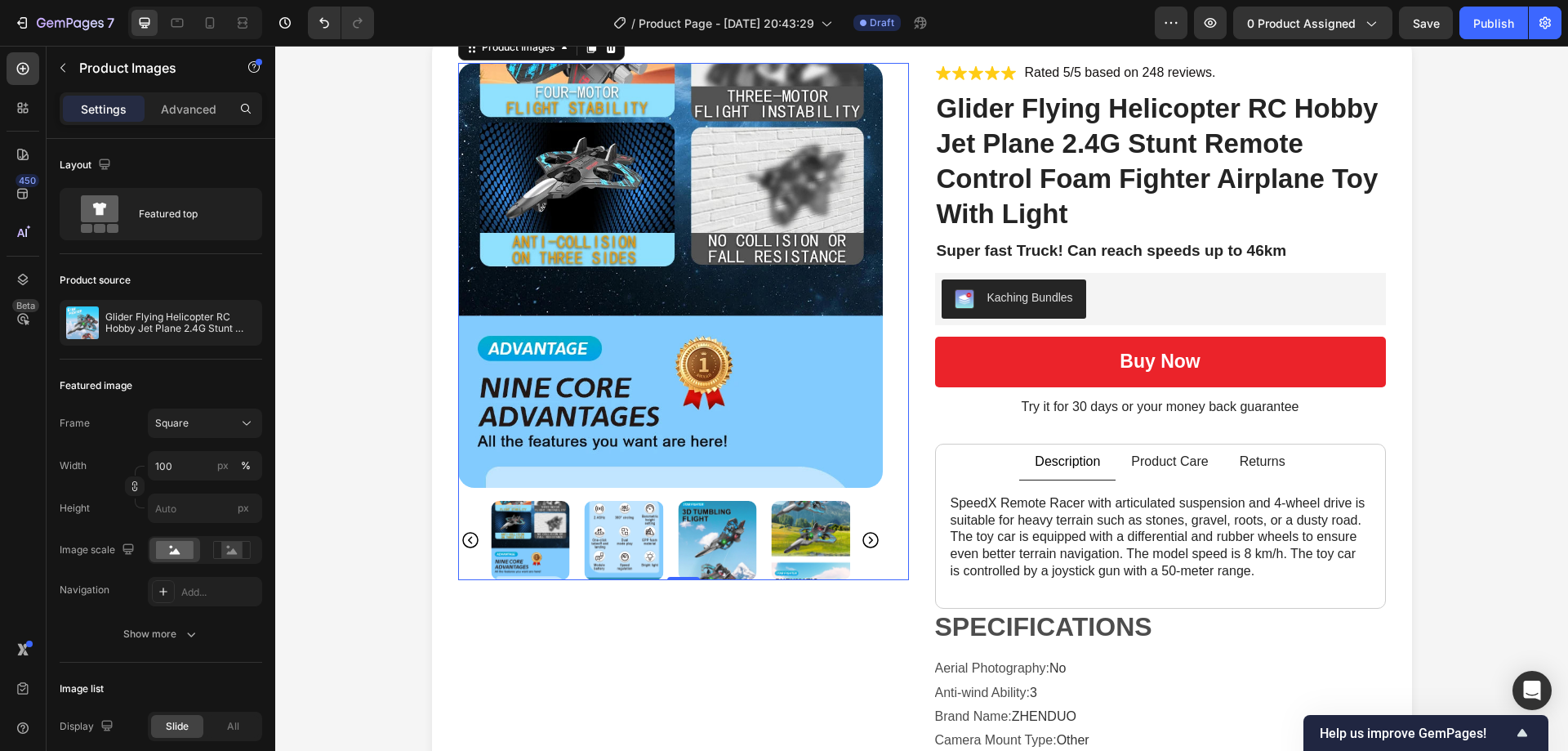
scroll to position [0, 0]
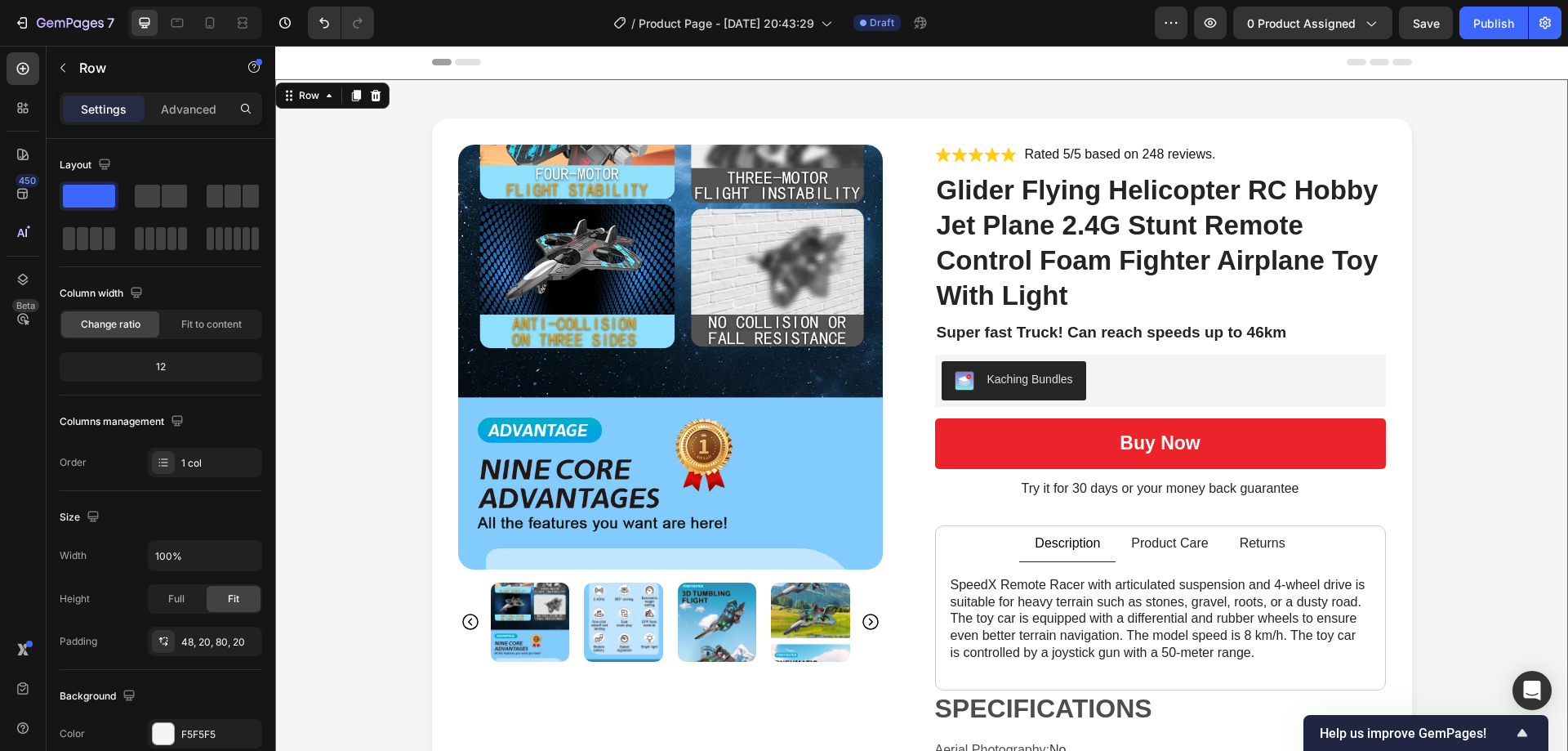
click at [351, 425] on div "Product Images Icon Icon Icon Icon Icon Icon List Rated 5/5 based on 248 review…" at bounding box center [920, 573] width 1260 height 909
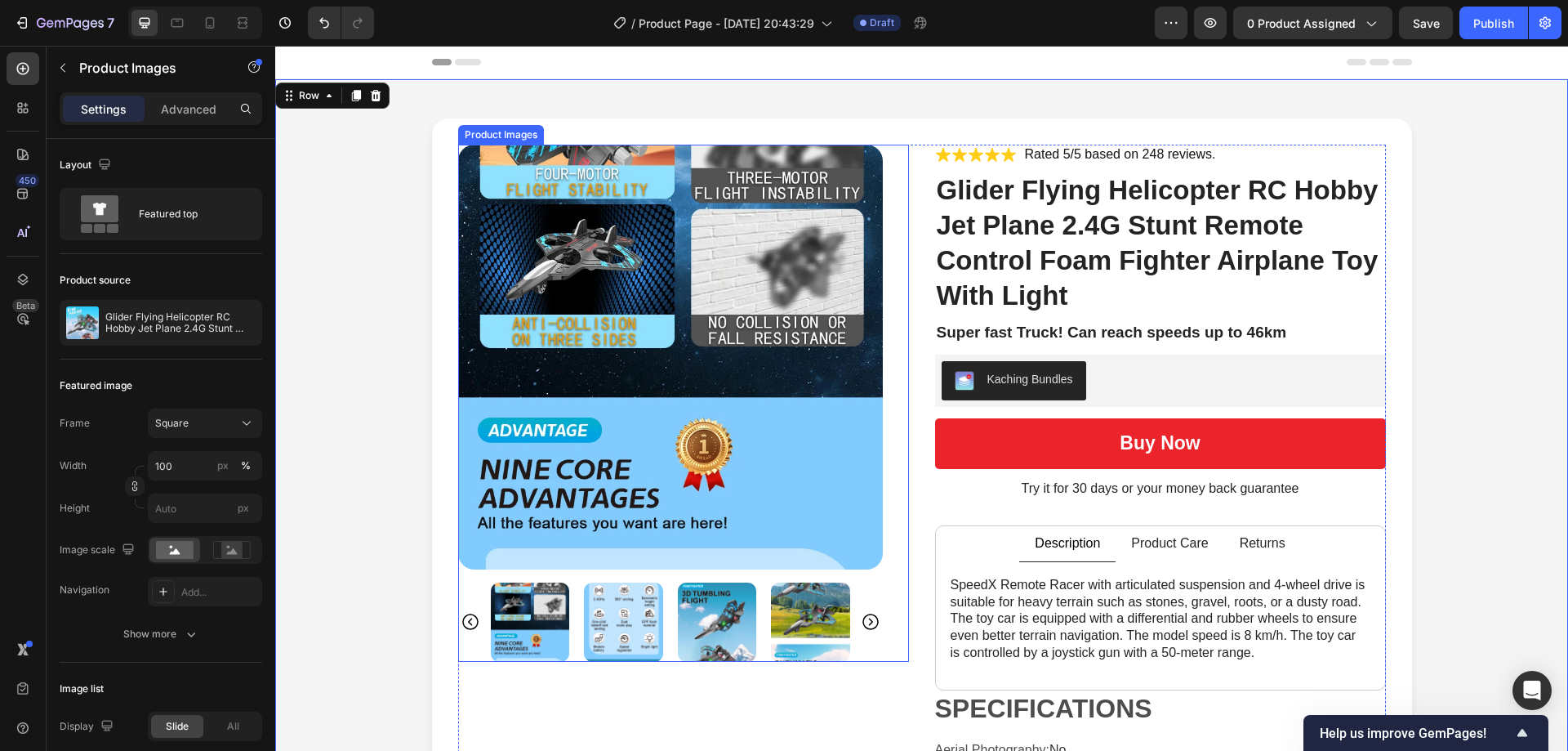
click at [690, 629] on img at bounding box center [717, 622] width 79 height 79
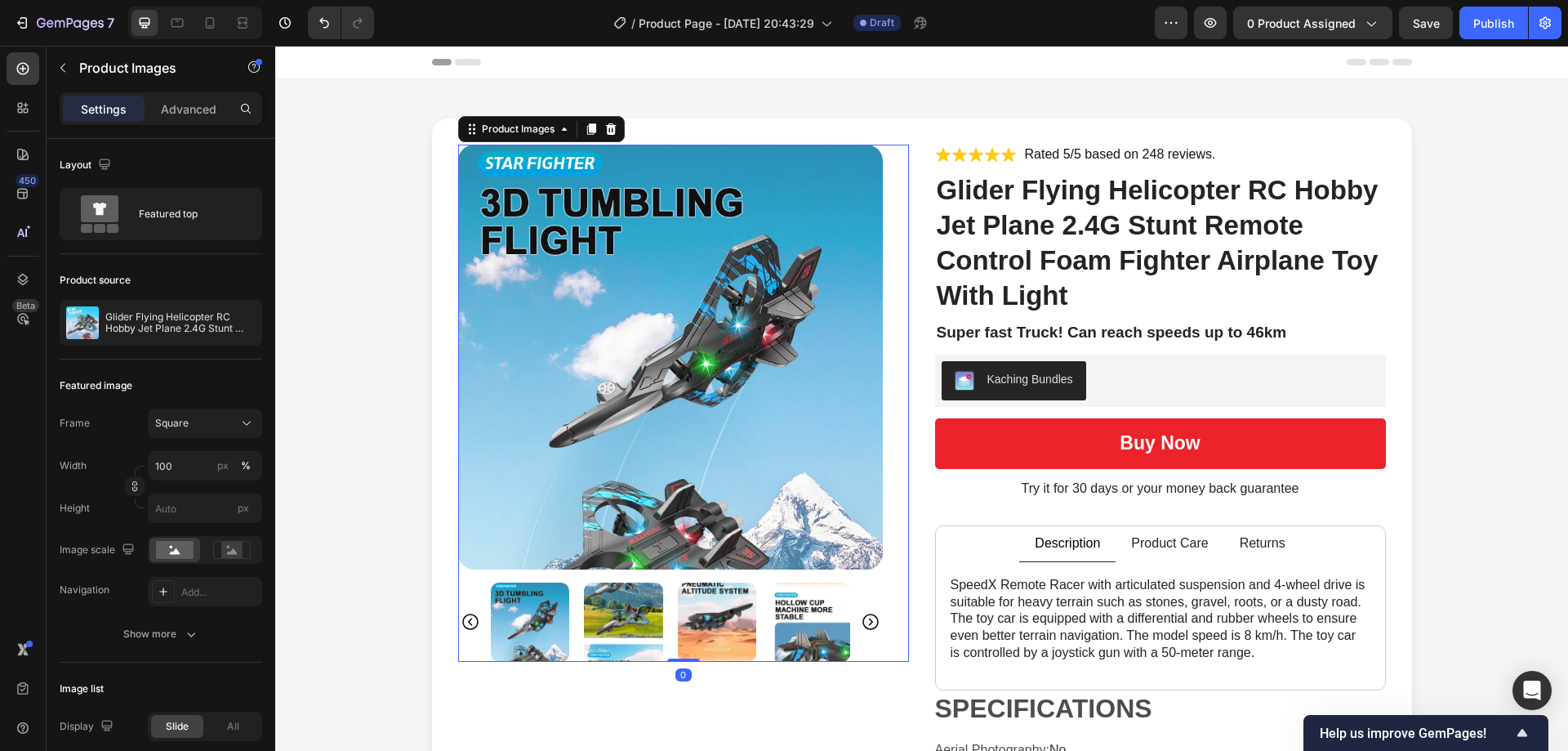
click at [752, 619] on div at bounding box center [670, 622] width 359 height 79
click at [680, 607] on img at bounding box center [717, 622] width 79 height 79
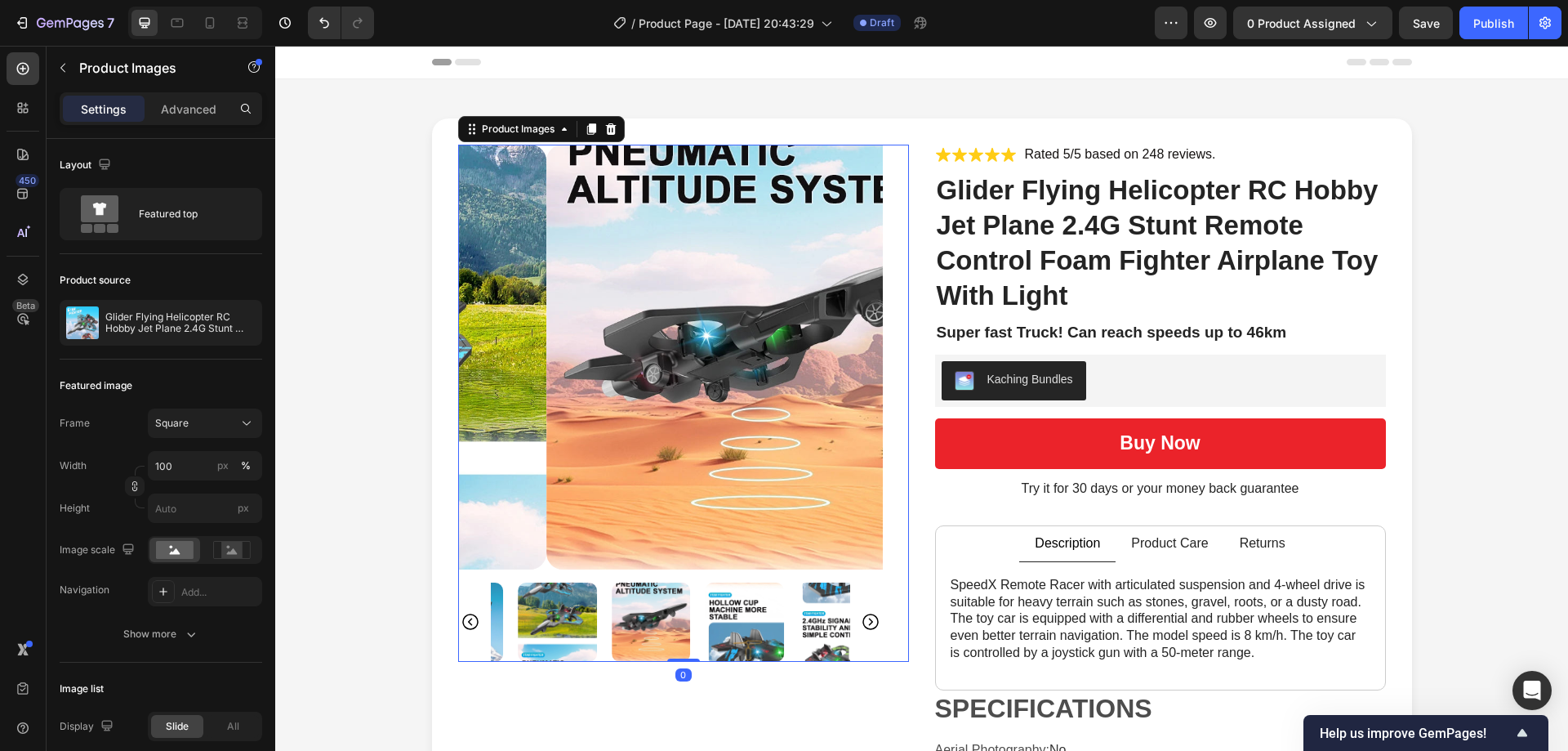
click at [779, 622] on div at bounding box center [670, 622] width 359 height 79
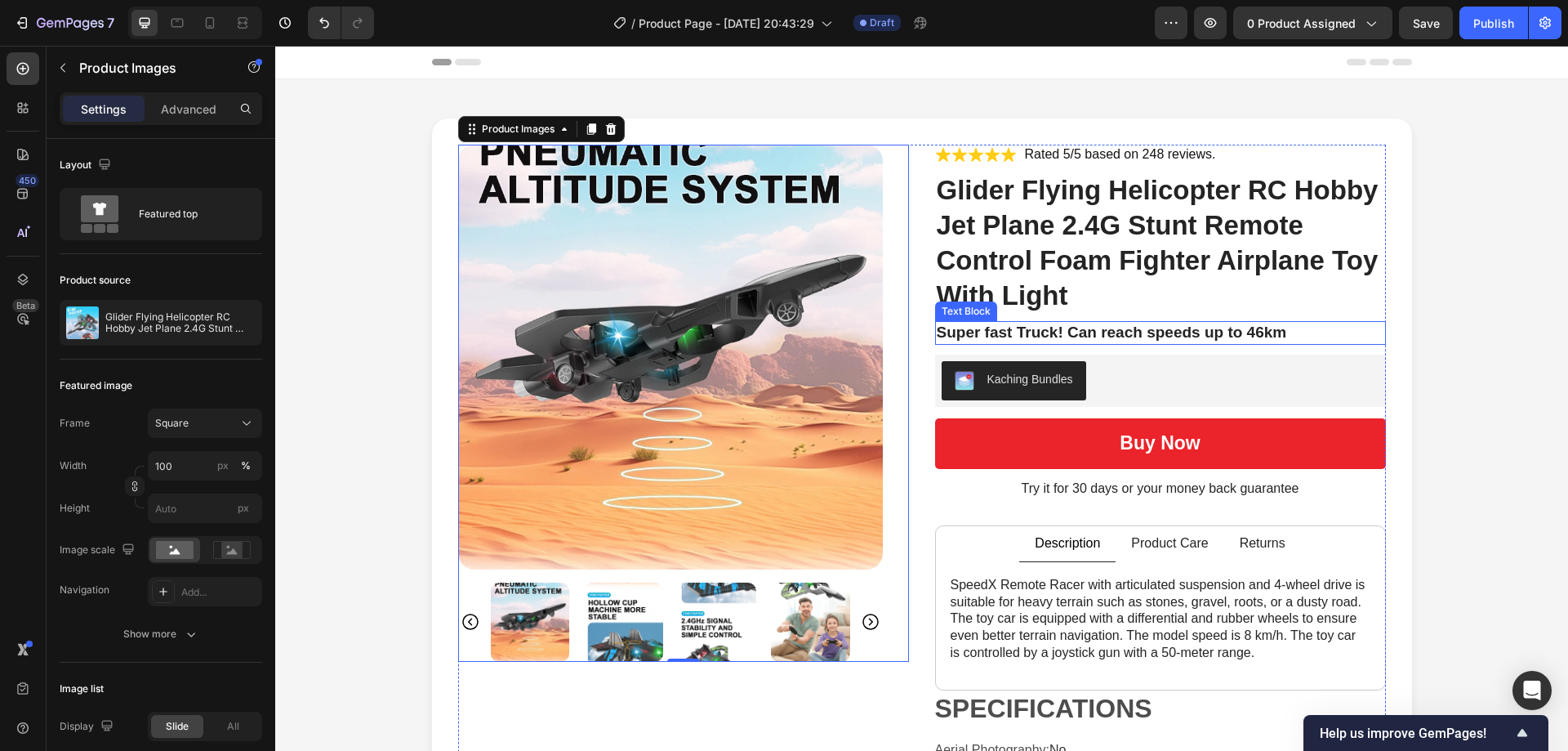
click at [1112, 330] on p "Super fast Truck! Can reach speeds up to 46km" at bounding box center [1160, 333] width 447 height 20
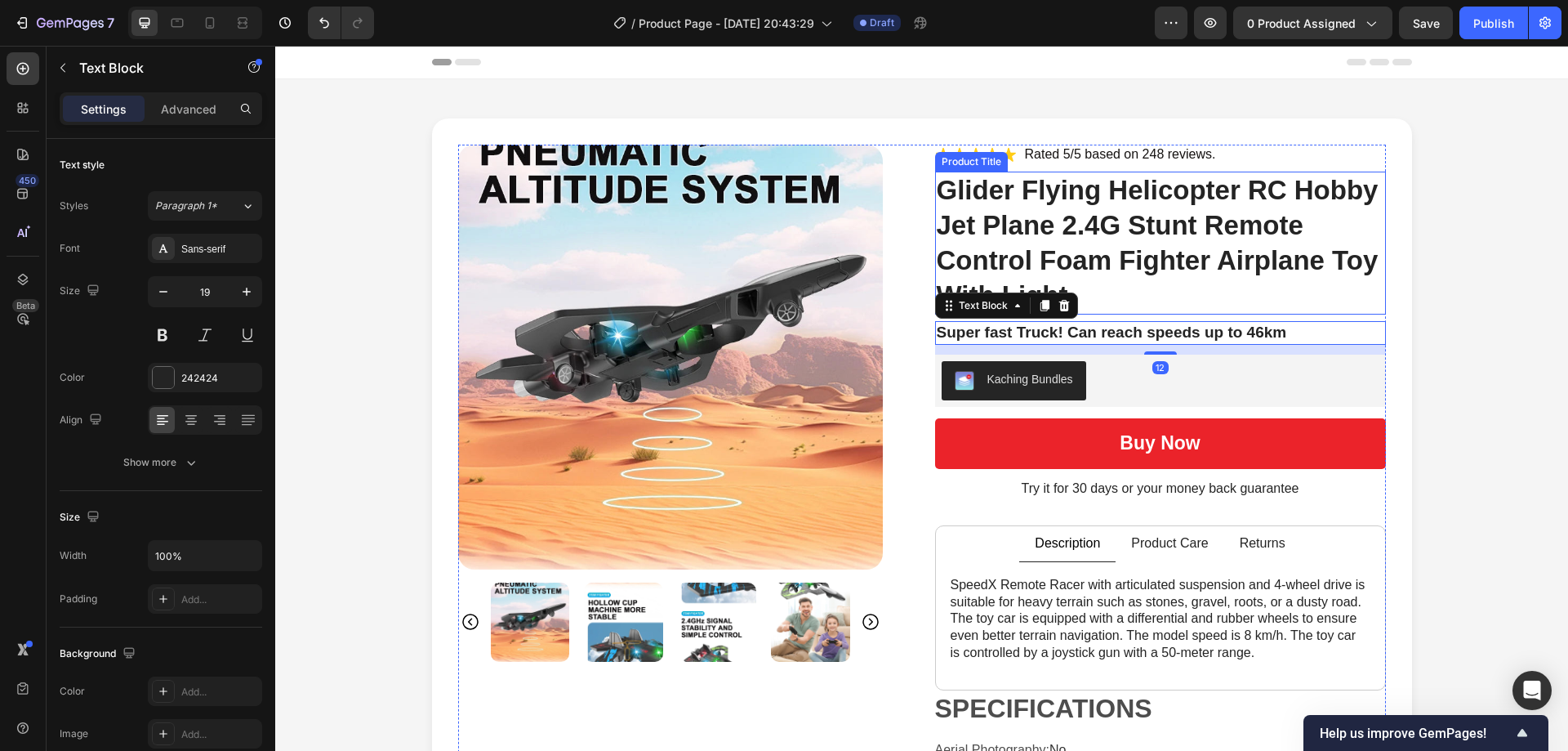
click at [1162, 239] on h1 "Glider Flying Helicopter RC Hobby Jet Plane 2.4G Stunt Remote Control Foam Figh…" at bounding box center [1160, 243] width 451 height 144
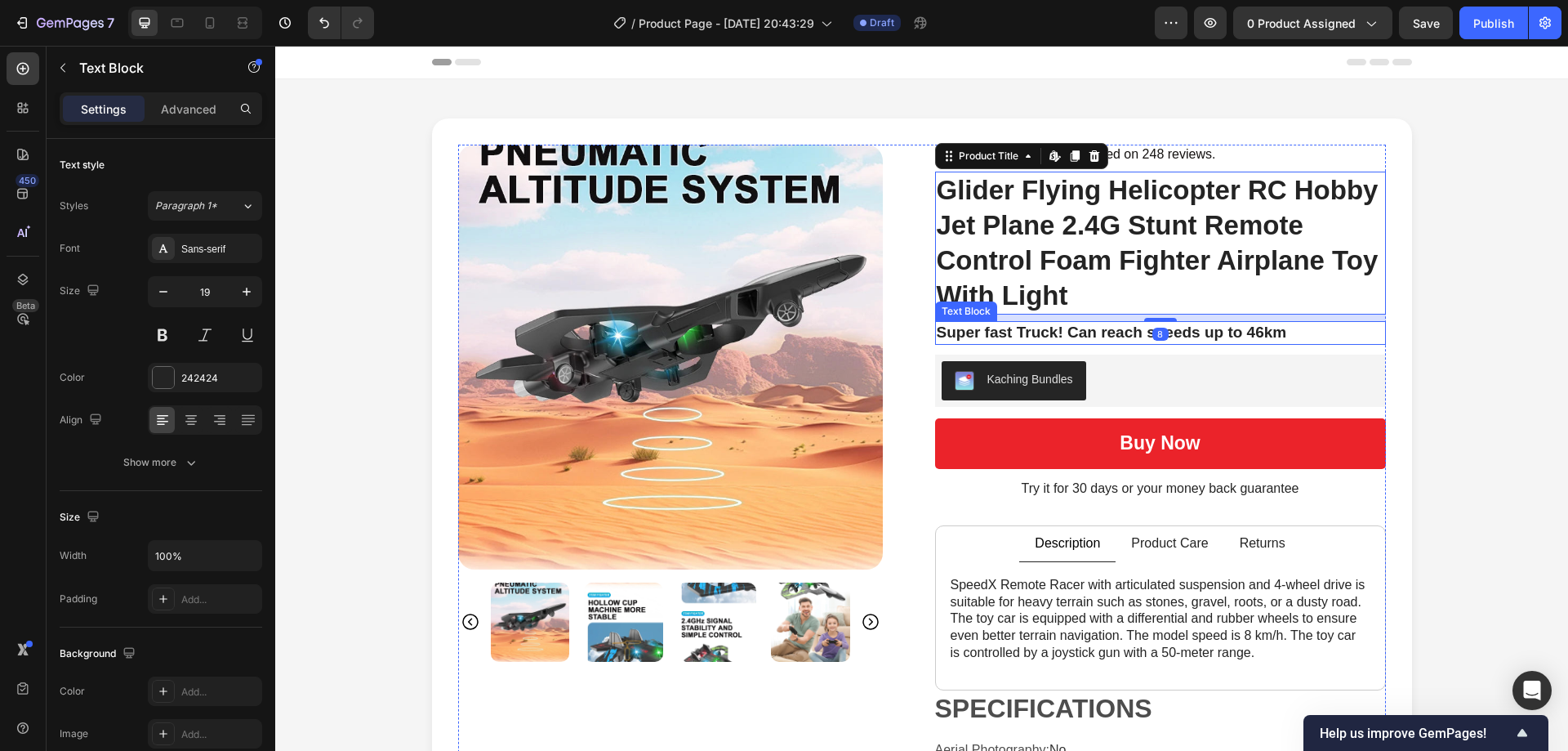
click at [1088, 330] on p "Super fast Truck! Can reach speeds up to 46km" at bounding box center [1160, 333] width 447 height 20
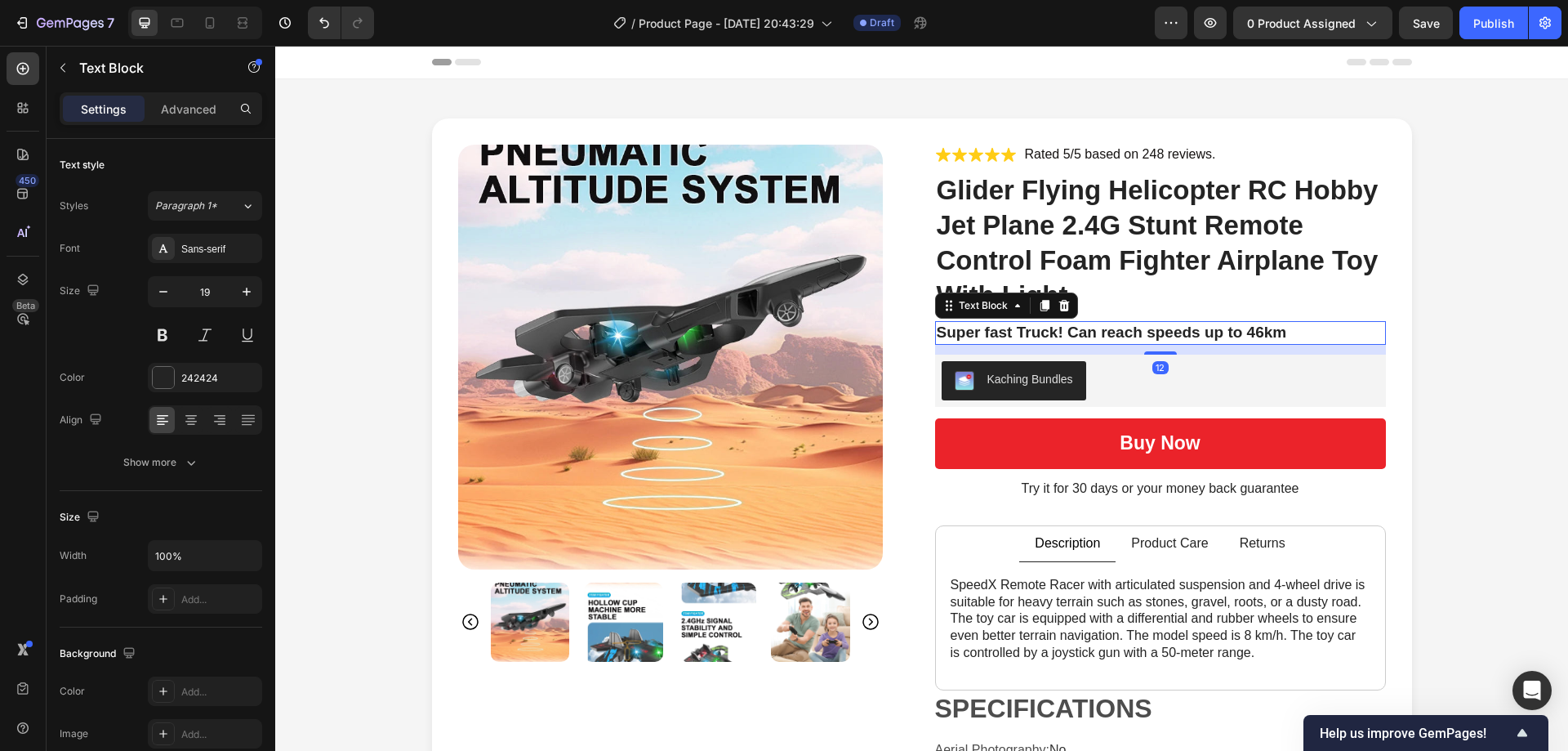
click at [1088, 330] on p "Super fast Truck! Can reach speeds up to 46km" at bounding box center [1160, 333] width 447 height 20
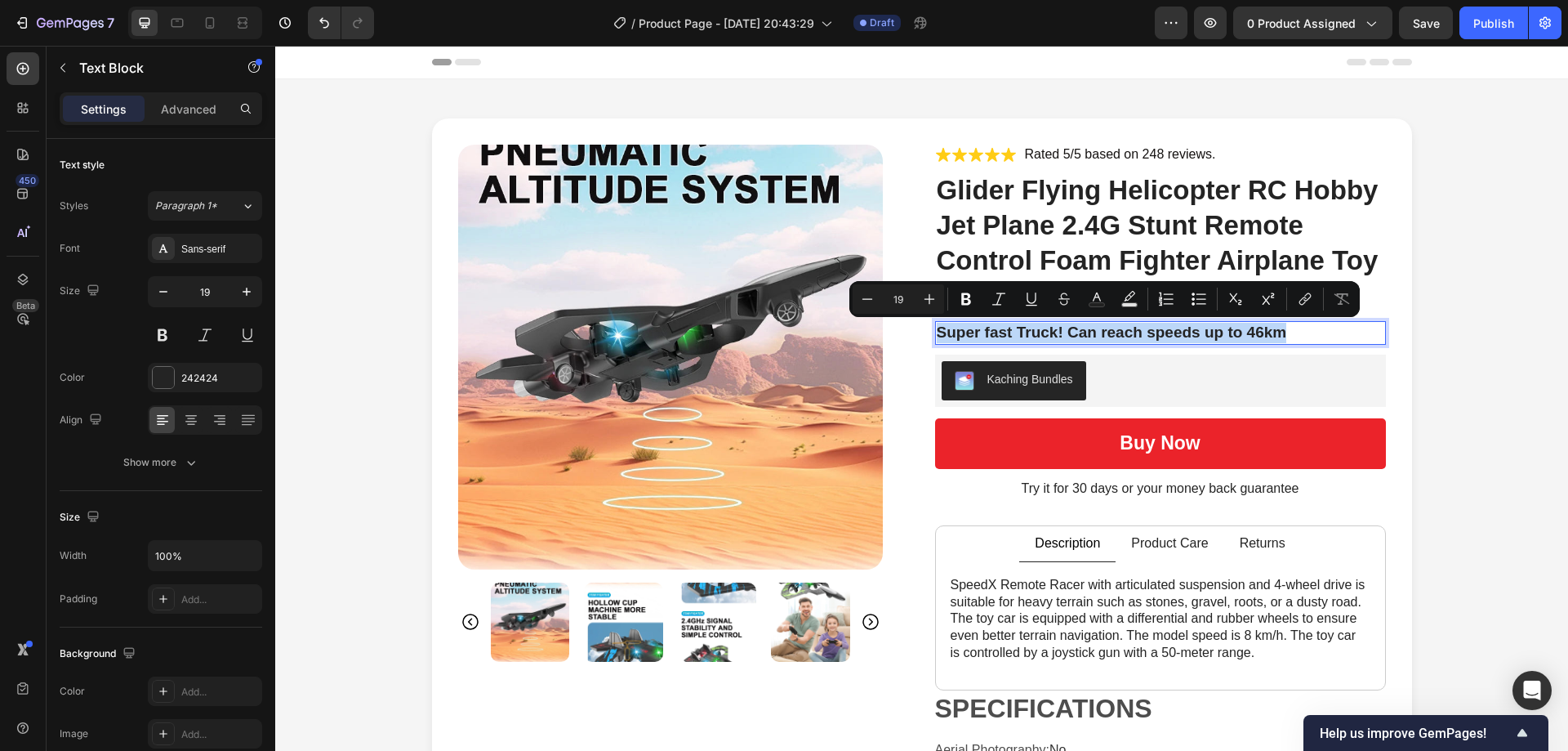
click at [1130, 332] on p "Super fast Truck! Can reach speeds up to 46km" at bounding box center [1160, 333] width 447 height 20
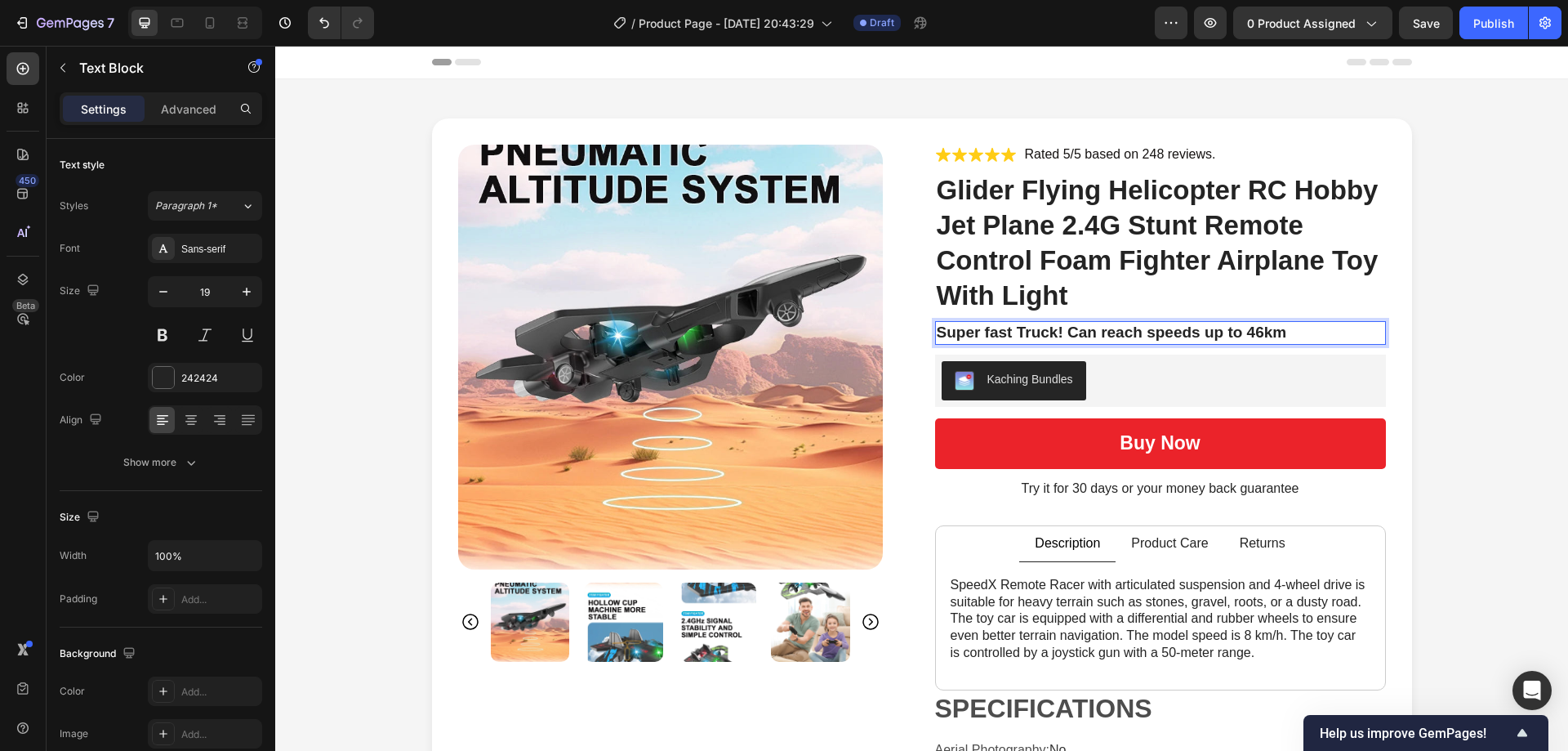
click at [1012, 334] on p "Super fast Truck! Can reach speeds up to 46km" at bounding box center [1160, 333] width 447 height 20
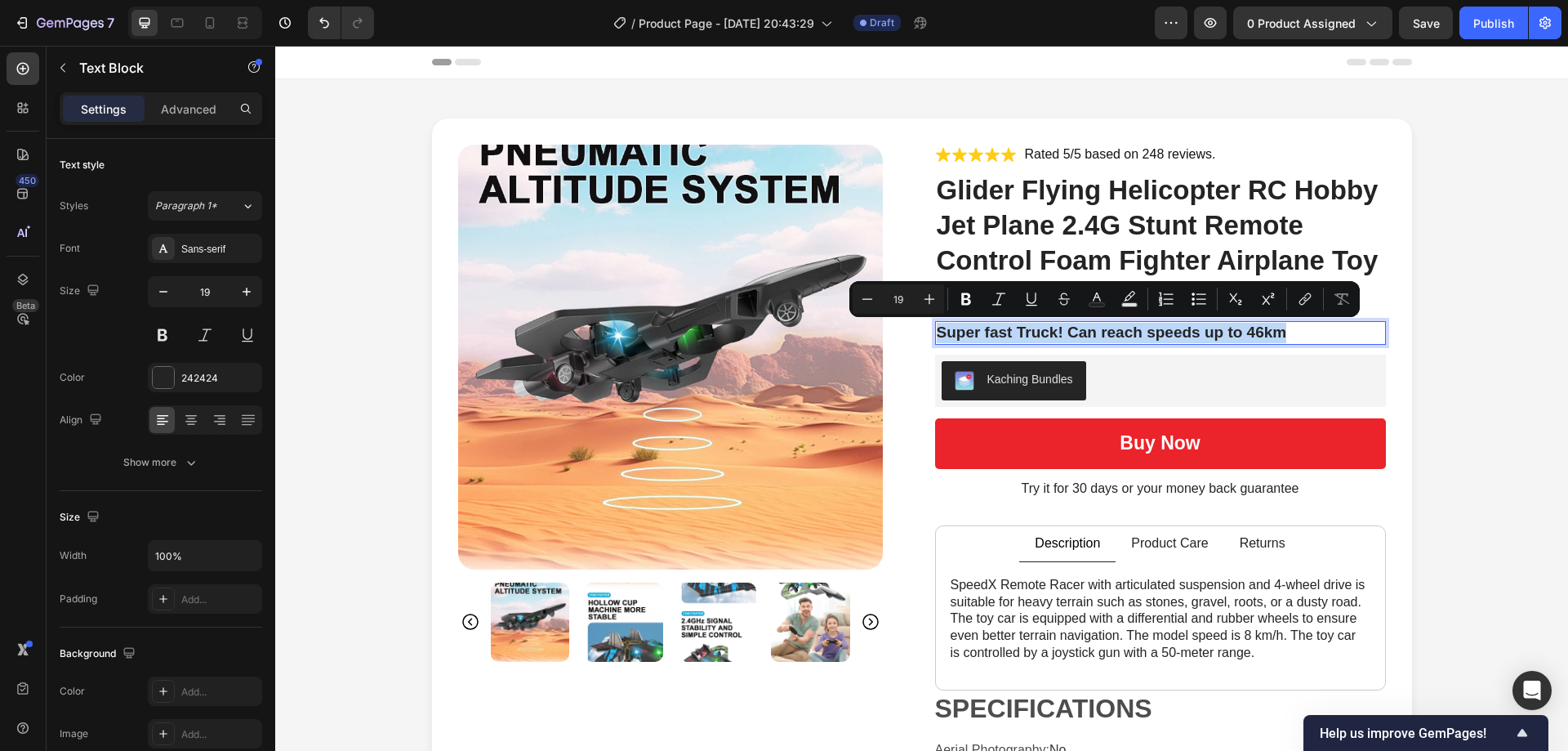
click at [1012, 334] on p "Super fast Truck! Can reach speeds up to 46km" at bounding box center [1160, 333] width 447 height 20
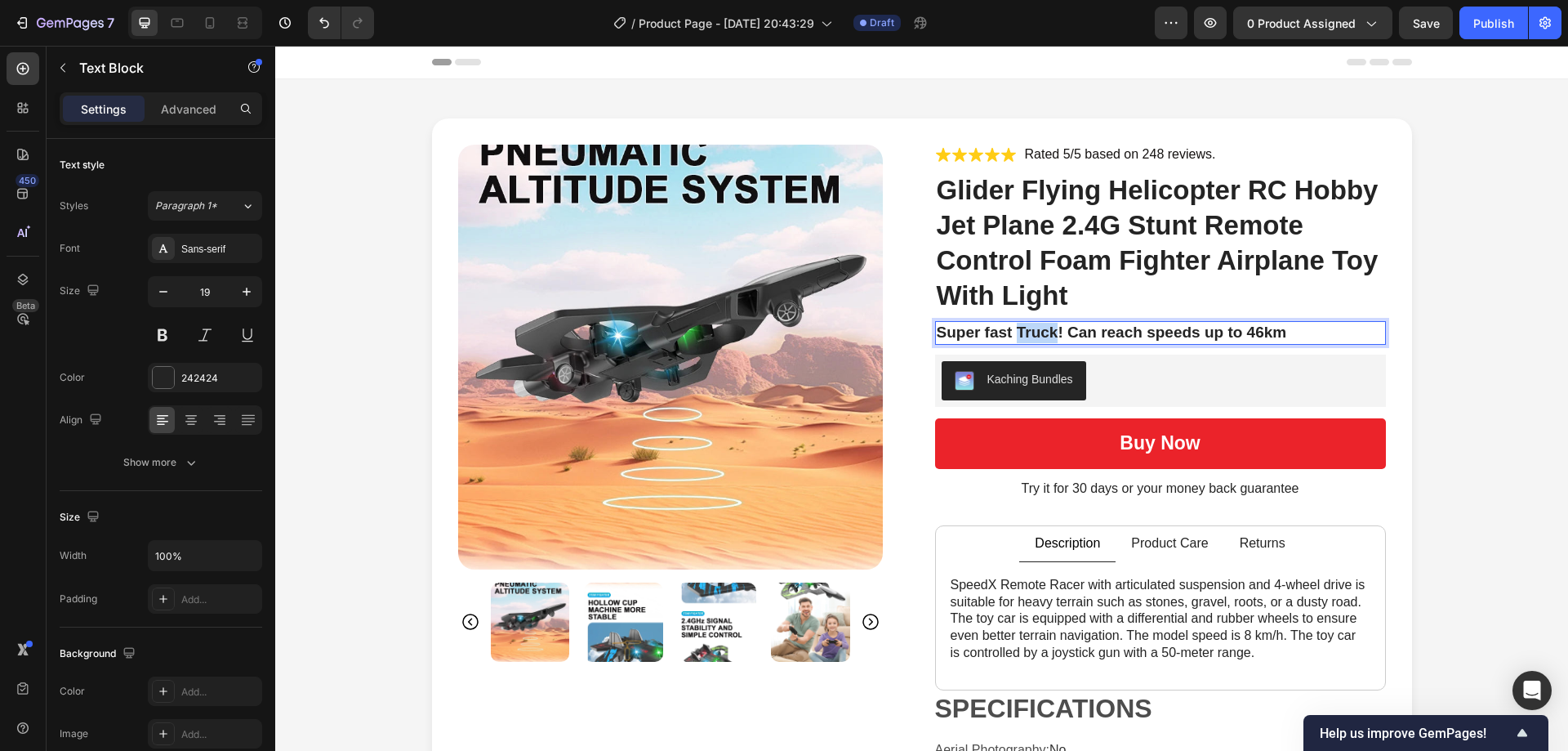
click at [1012, 334] on p "Super fast Truck! Can reach speeds up to 46km" at bounding box center [1160, 333] width 447 height 20
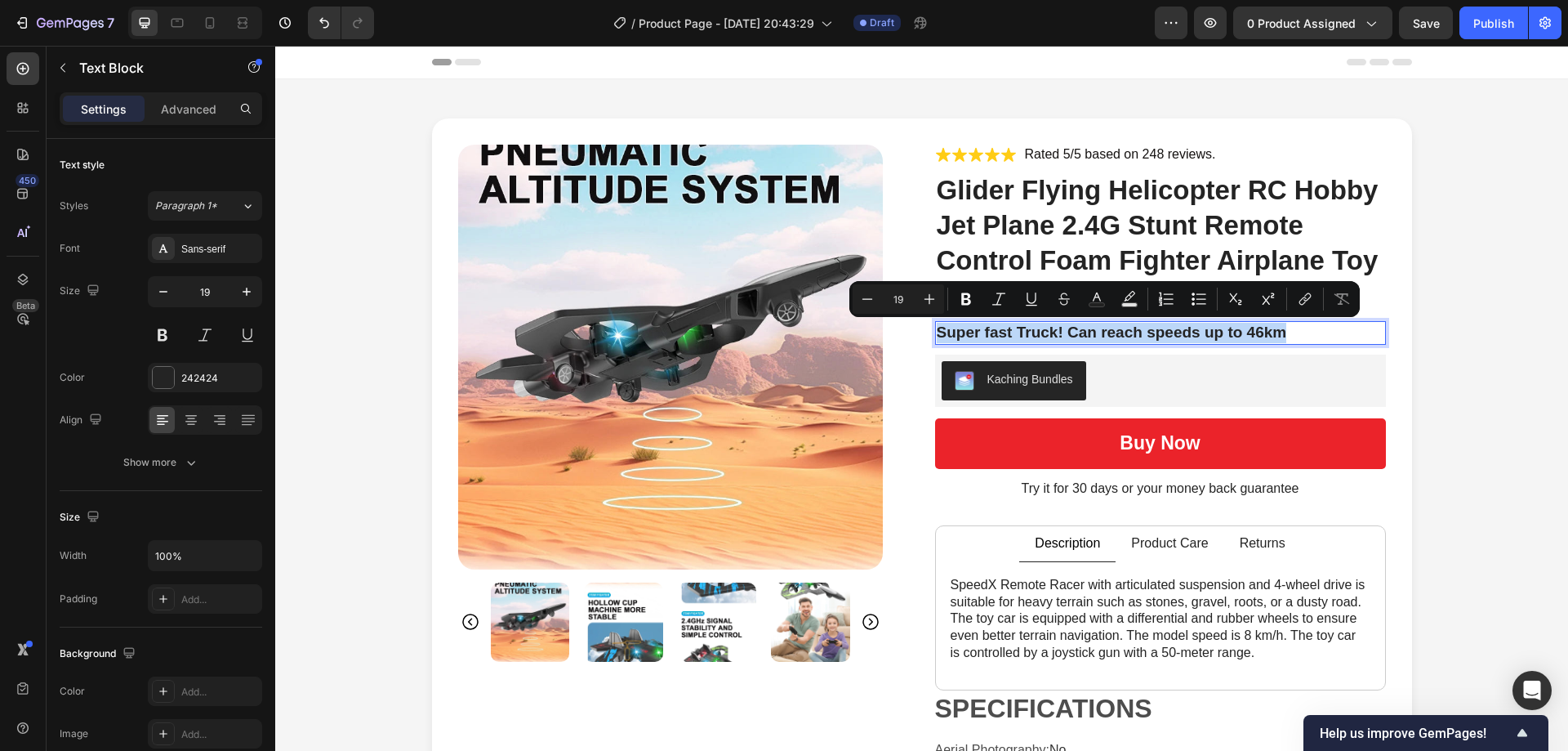
click at [1012, 334] on p "Super fast Truck! Can reach speeds up to 46km" at bounding box center [1160, 333] width 447 height 20
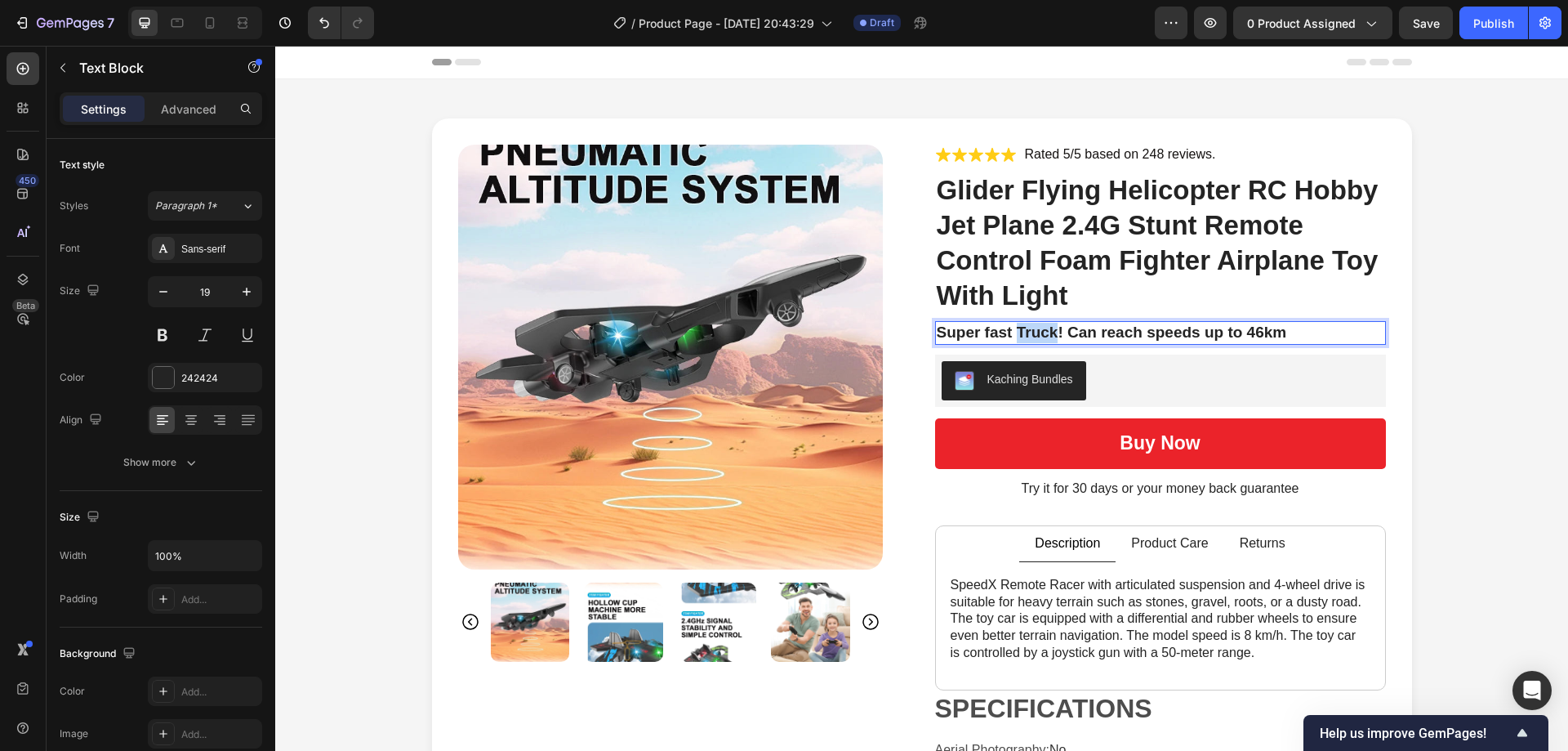
click at [1012, 334] on p "Super fast Truck! Can reach speeds up to 46km" at bounding box center [1160, 333] width 447 height 20
click at [1489, 297] on div "Product Images Icon Icon Icon Icon Icon Icon List Rated 5/5 based on 248 review…" at bounding box center [920, 573] width 1260 height 909
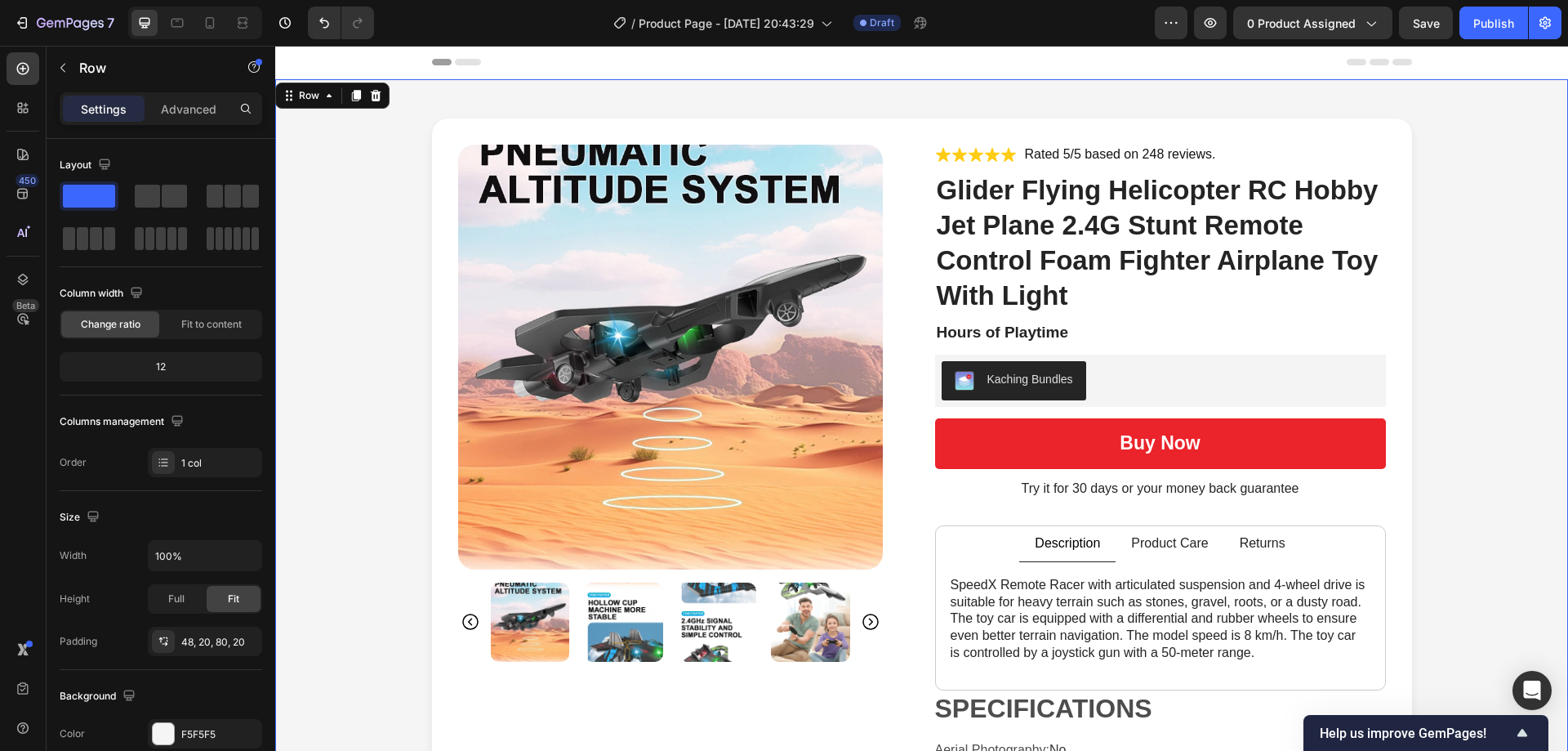
click at [1453, 300] on div "Product Images Icon Icon Icon Icon Icon Icon List Rated 5/5 based on 248 review…" at bounding box center [920, 573] width 1260 height 909
click at [1112, 336] on p "Hours of Playtime" at bounding box center [1160, 333] width 447 height 20
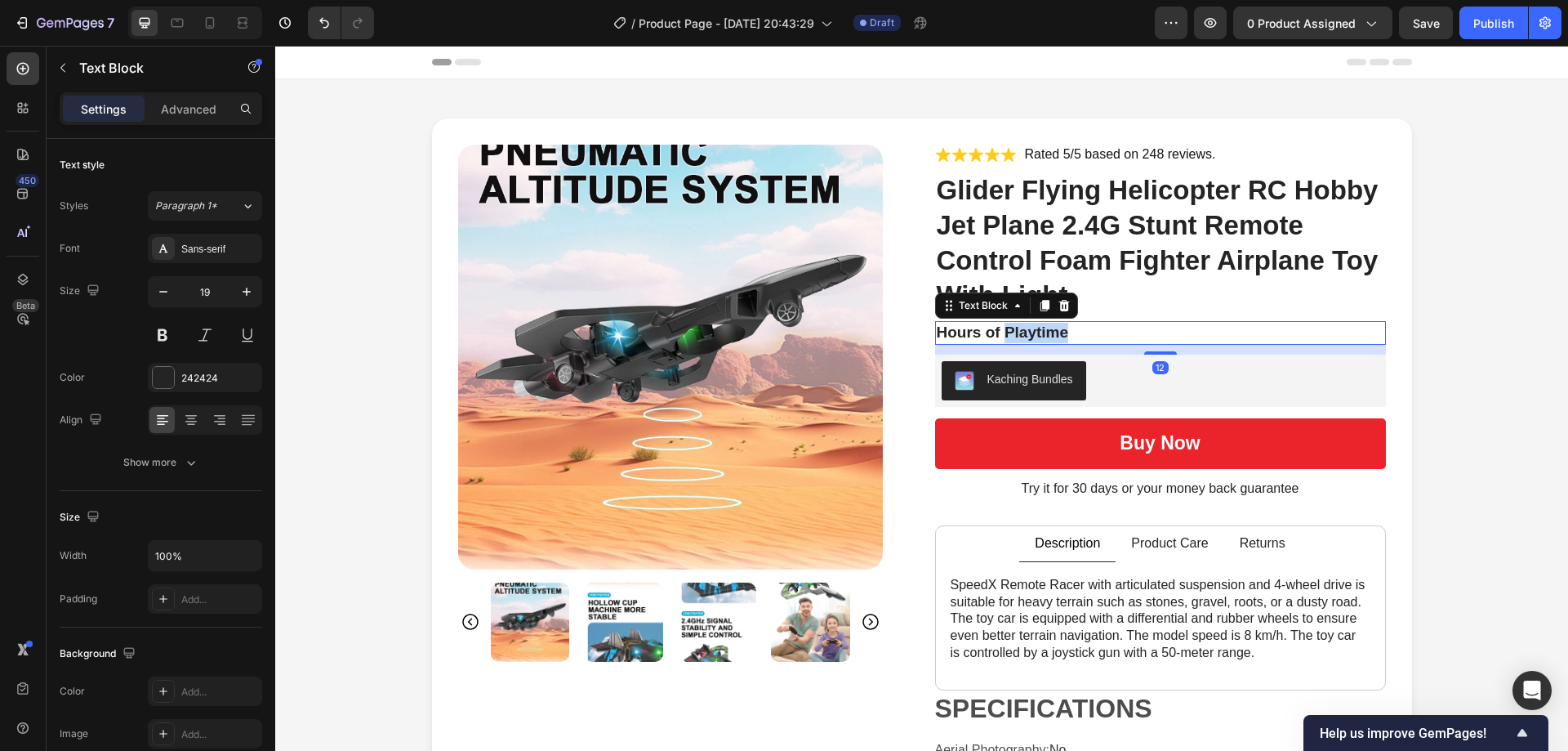
click at [1050, 334] on p "Hours of Playtime" at bounding box center [1160, 333] width 447 height 20
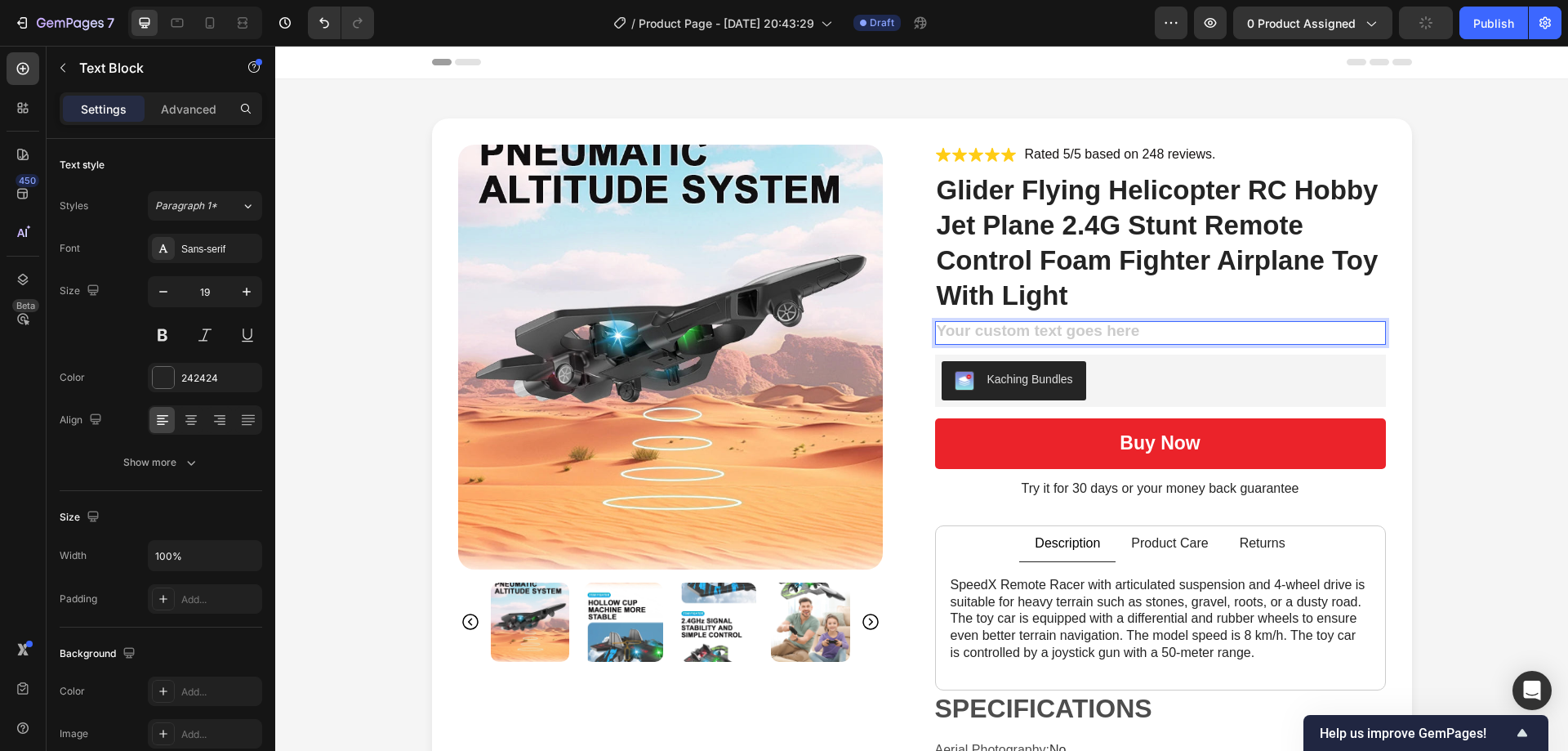
click at [1118, 335] on div "Rich Text Editor. Editing area: main" at bounding box center [1160, 333] width 451 height 24
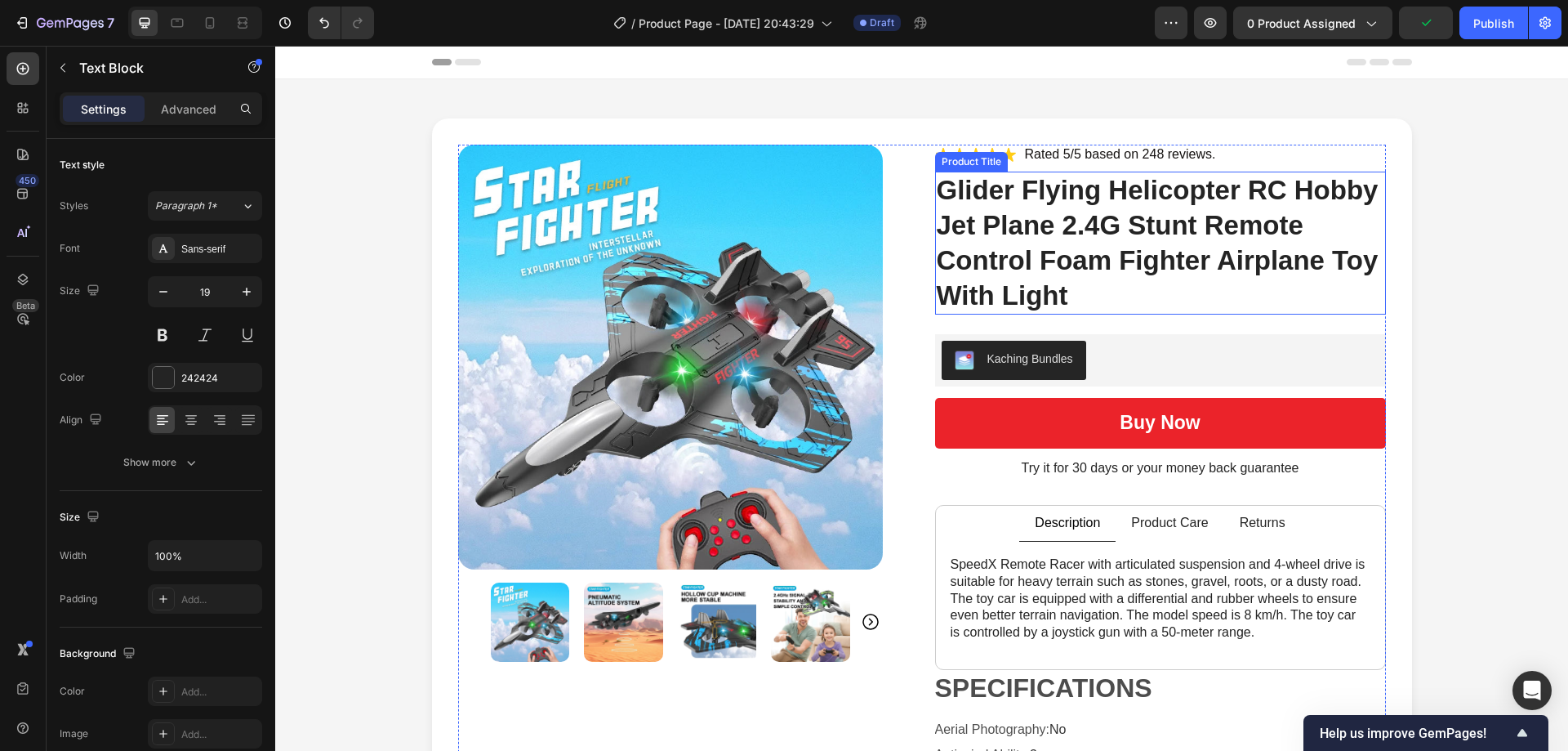
click at [1060, 324] on div at bounding box center [1160, 322] width 451 height 3
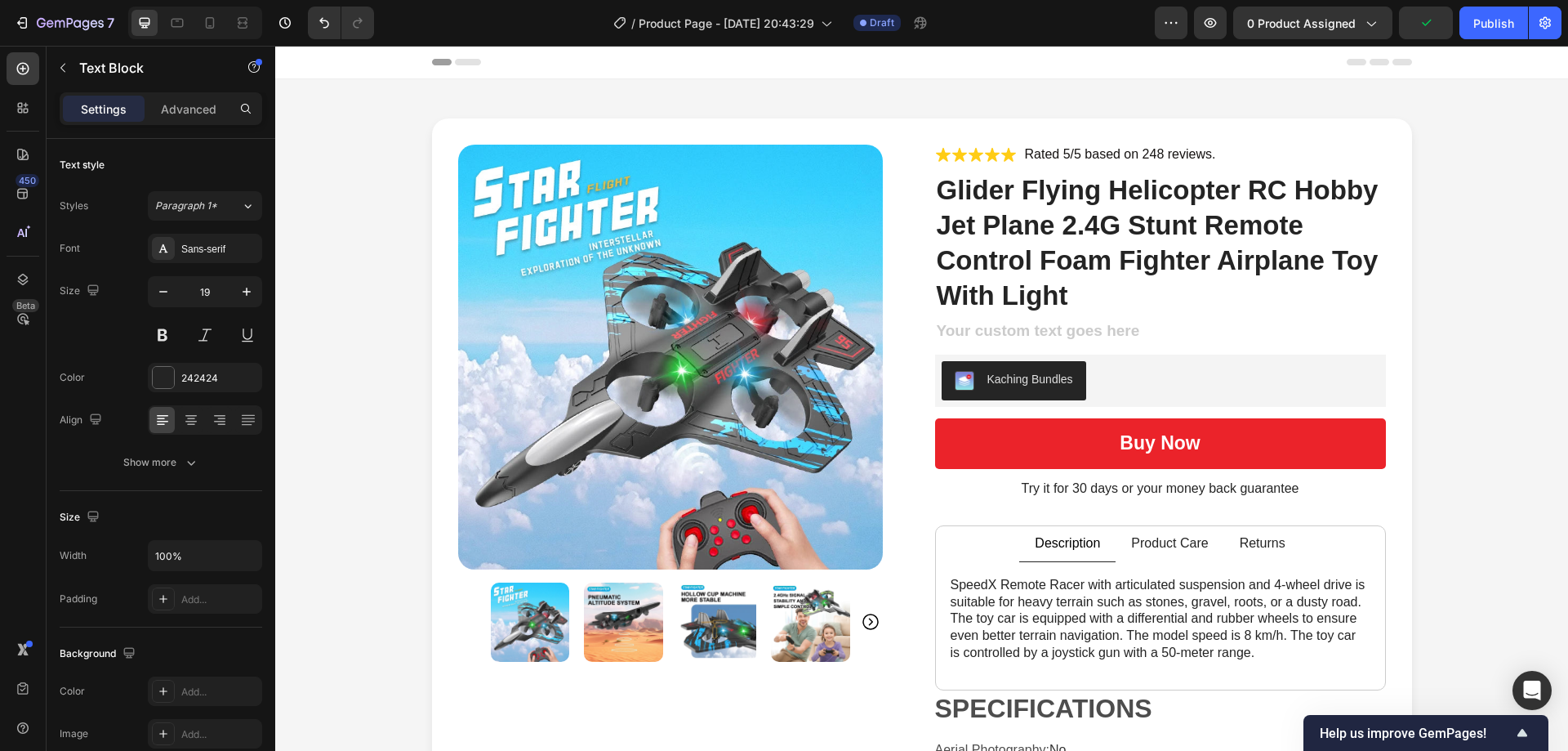
click at [1023, 336] on div "Rich Text Editor. Editing area: main" at bounding box center [1160, 333] width 451 height 24
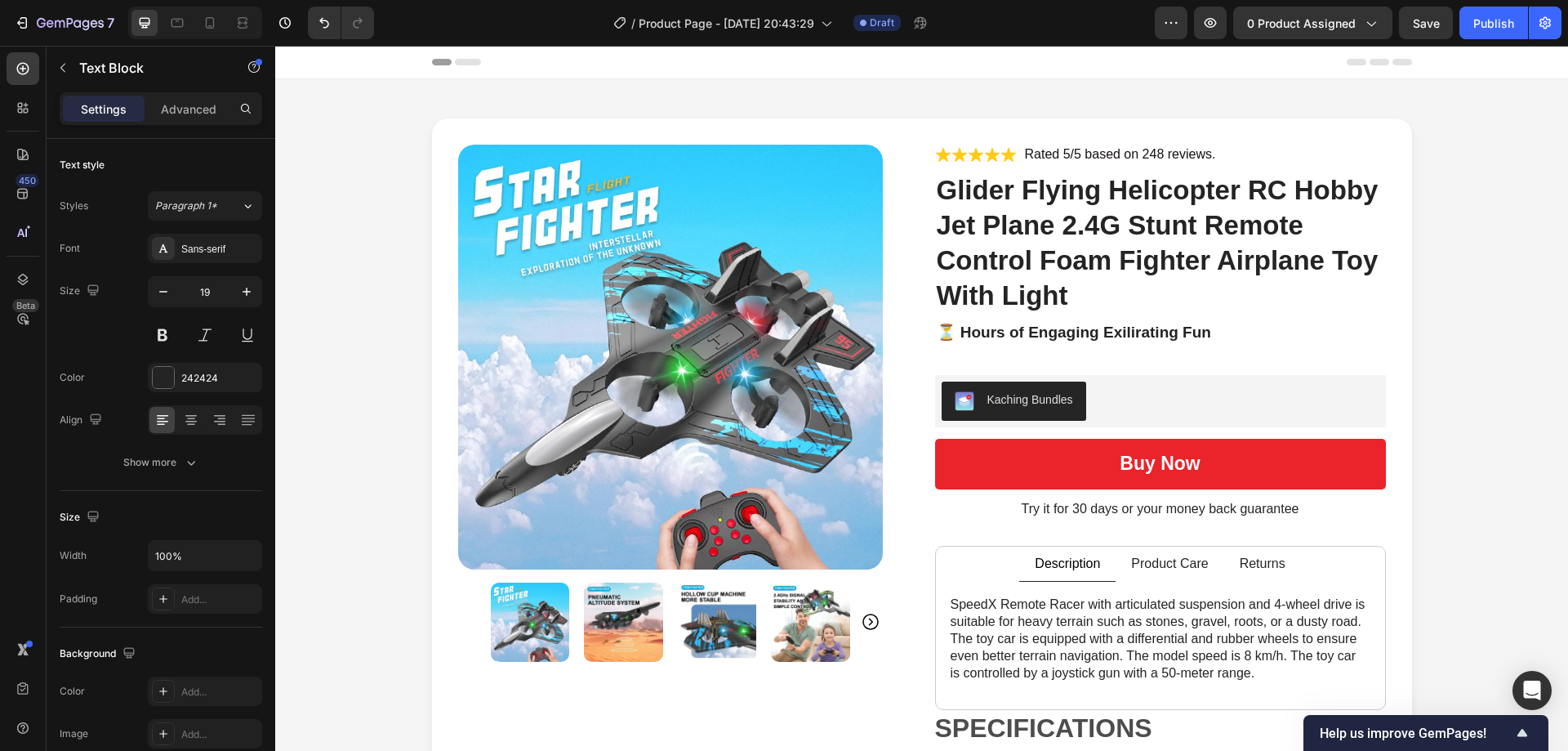
click at [1147, 340] on p "⏳ Hours of Engaging Exilirating Fun" at bounding box center [1160, 343] width 447 height 40
click at [1230, 335] on p "⏳ Hours of Engaging Exhilarating Fun" at bounding box center [1160, 343] width 447 height 40
click at [981, 329] on p "⏳ Hours of Engaging Exhilarating Fun" at bounding box center [1160, 343] width 447 height 40
click at [960, 341] on p "⏳ Hours of Engaging Exhilarating Fun" at bounding box center [1160, 343] width 447 height 40
click at [1214, 337] on p "⏳ Hours of Engaging Exhilarating Fun" at bounding box center [1160, 343] width 447 height 40
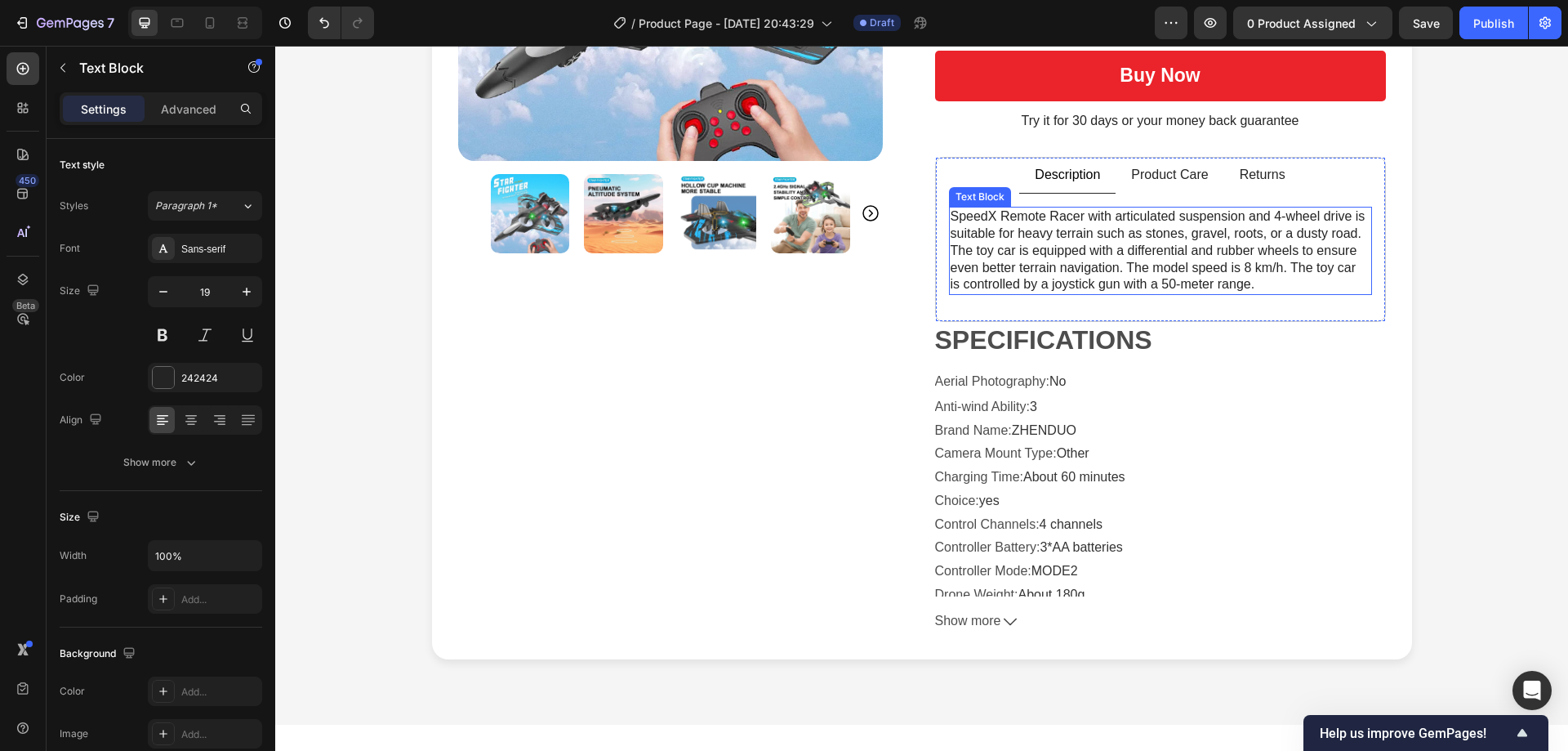
scroll to position [163, 0]
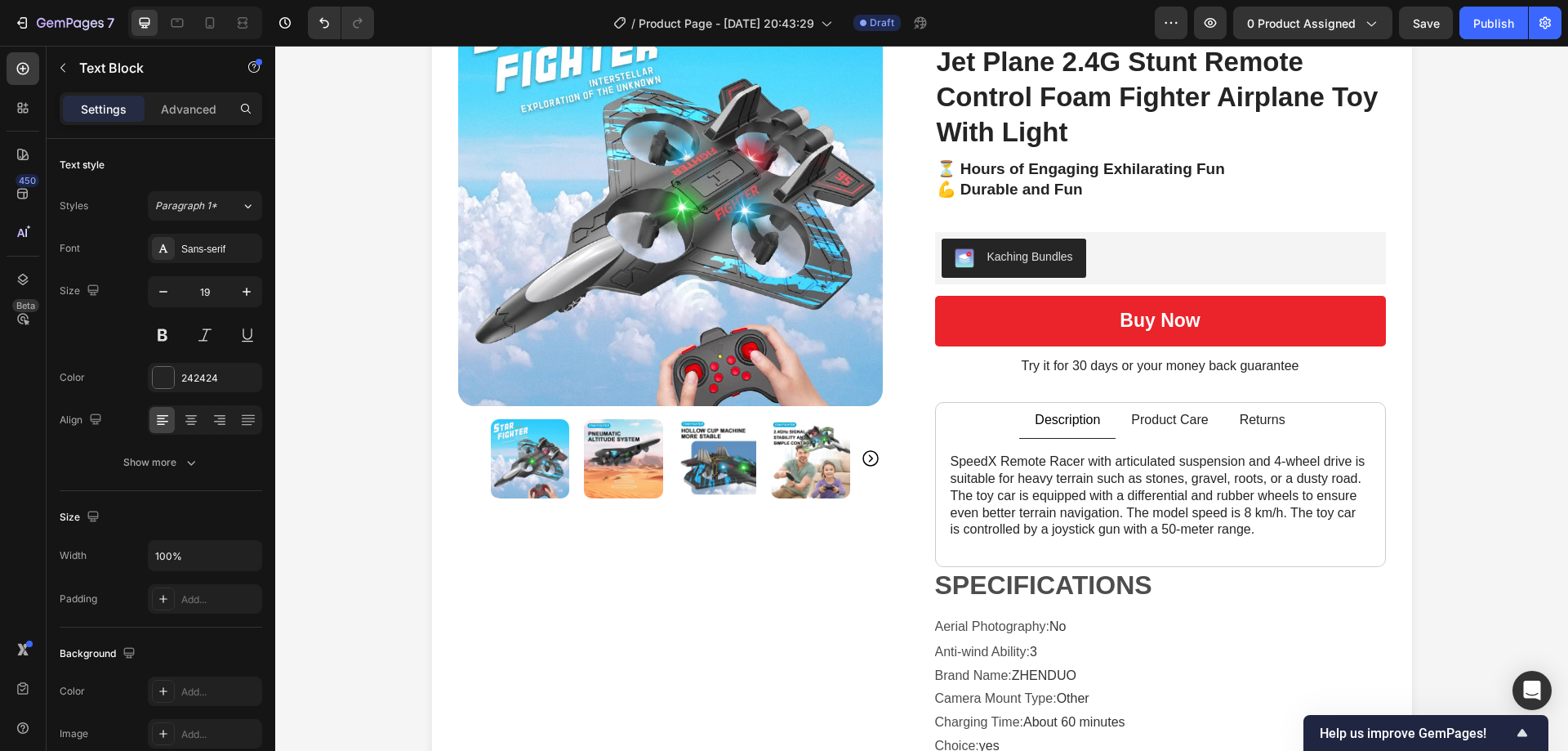
click at [1142, 197] on p "💪 Durable and Fun" at bounding box center [1160, 200] width 447 height 40
click at [1120, 187] on p "💪 Durable and Fun" at bounding box center [1160, 200] width 447 height 40
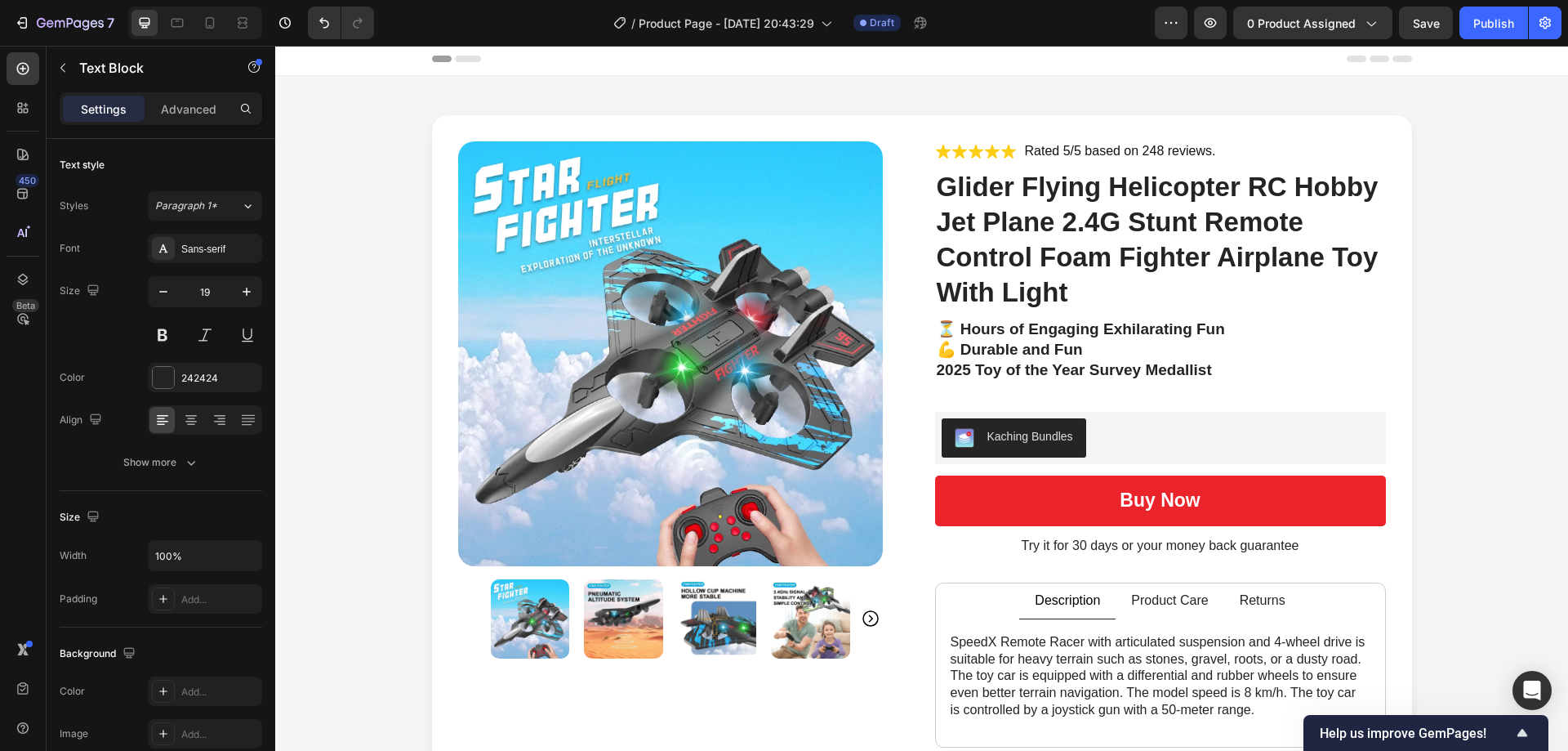
scroll to position [0, 0]
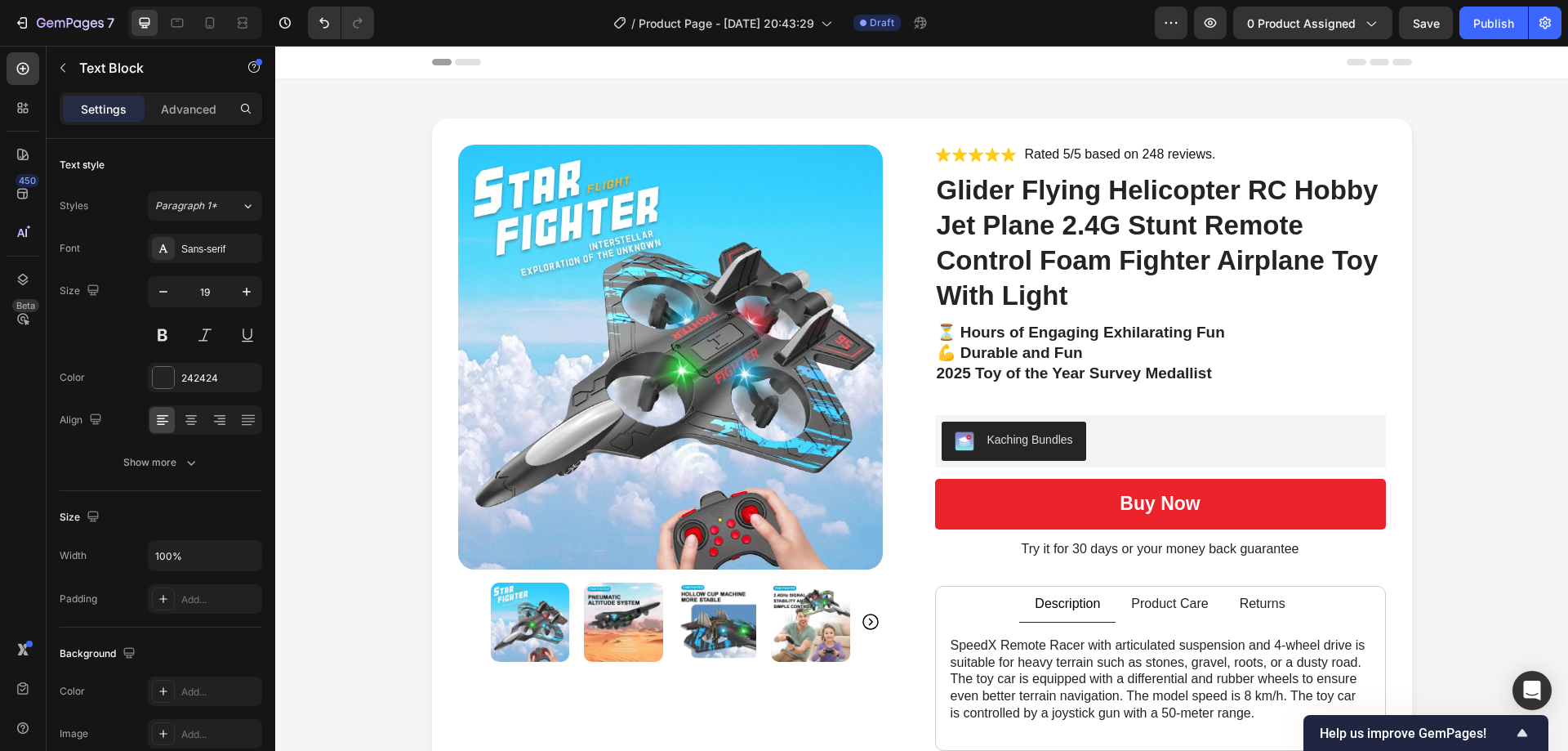
click at [938, 323] on p "⏳ Hours of Engaging Exhilarating Fun" at bounding box center [1160, 333] width 447 height 20
click at [948, 330] on p "⏳ Hours of Engaging Exhilarating Fun" at bounding box center [1160, 333] width 447 height 20
click at [948, 330] on p "⌛ Hours of Engaging Exhilarating Fun" at bounding box center [1160, 333] width 447 height 20
click at [948, 352] on p "💪 Durable and Fun" at bounding box center [1160, 353] width 447 height 20
click at [1192, 354] on p "💪 Durable and Fun so it won't easily breaky" at bounding box center [1160, 353] width 447 height 20
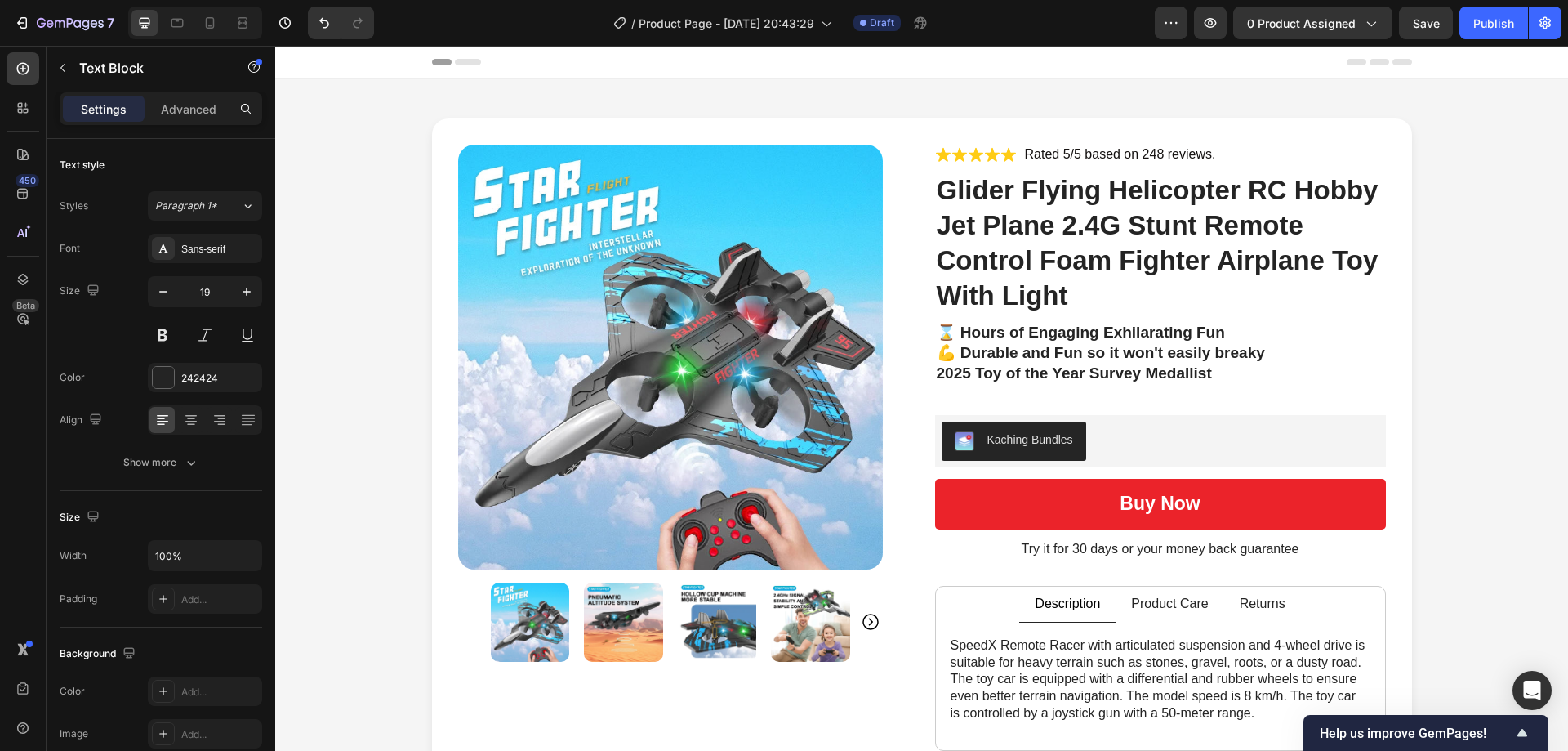
click at [1148, 331] on p "⌛ Hours of Engaging Exhilarating Fun" at bounding box center [1160, 333] width 447 height 20
click at [1195, 330] on p "⌛ Hours of Engaging Exhilarating Fun" at bounding box center [1160, 333] width 447 height 20
click at [1217, 329] on p "⌛ Hours of Engaging Exhilarating Fun" at bounding box center [1160, 333] width 447 height 20
drag, startPoint x: 1222, startPoint y: 330, endPoint x: 1241, endPoint y: 350, distance: 27.6
click at [1019, 332] on p "⌛ Hours of Engaging Exhilarating Fun" at bounding box center [1160, 333] width 447 height 20
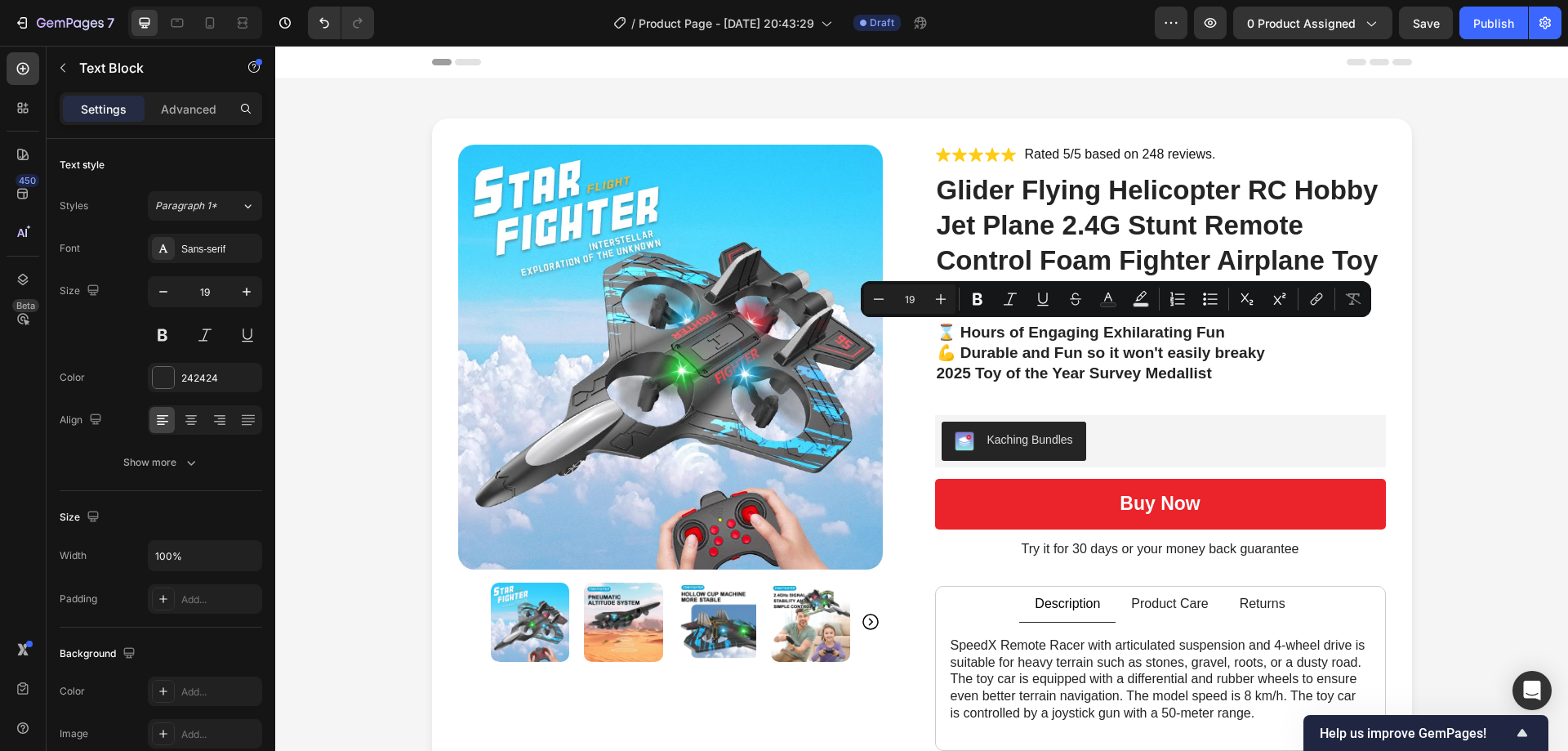
click at [1205, 332] on div "⌛ Hours of Engaging Exhilarating Fun 💪 Durable and Fun so it won't easily break…" at bounding box center [1160, 362] width 451 height 84
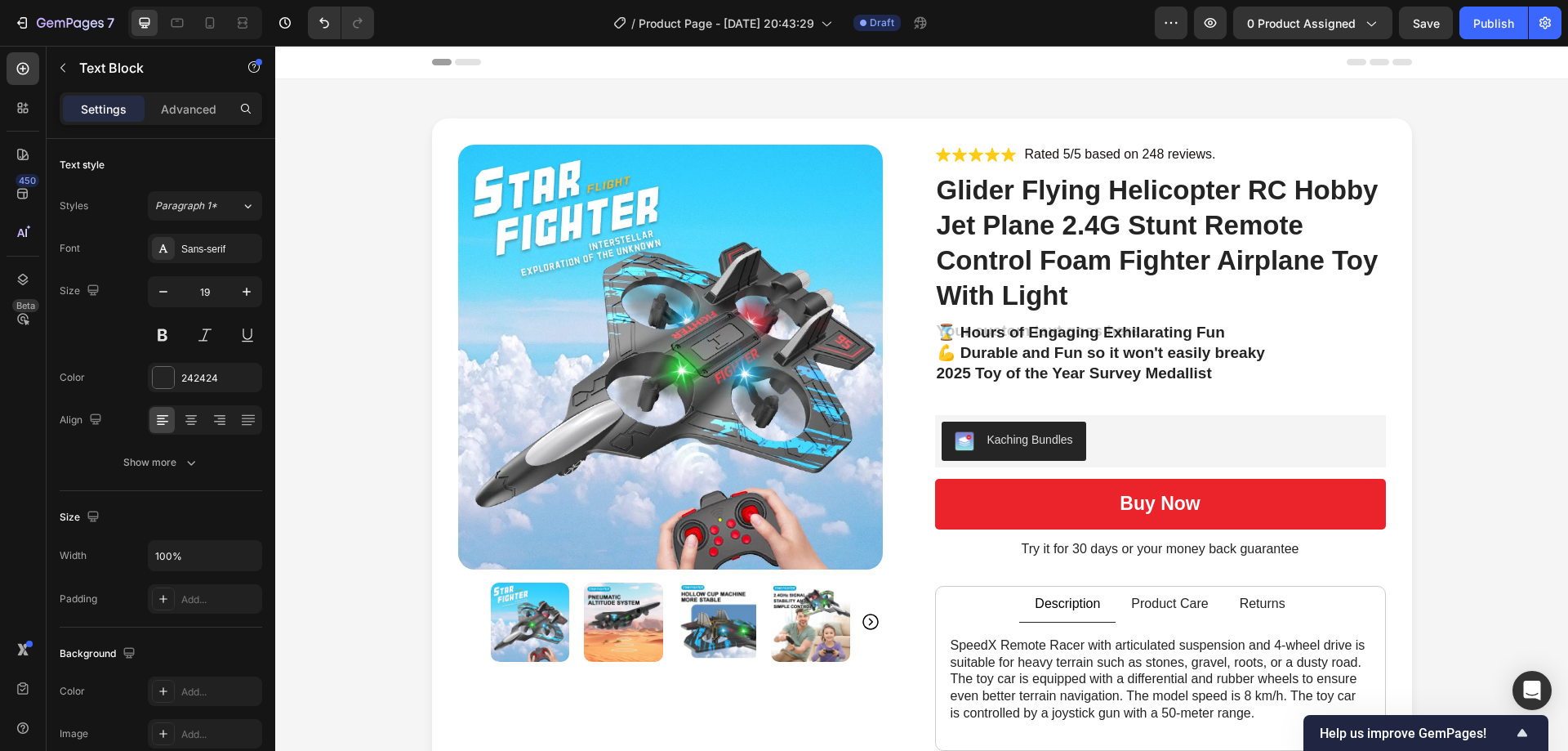
click at [1231, 335] on div "⌛ Hours of Engaging Exhilarating Fun 💪 Durable and Fun so it won't easily break…" at bounding box center [1160, 362] width 451 height 84
click at [1227, 335] on div "⌛ Hours of Engaging Exhilarating Fun 💪 Durable and Fun so it won't easily break…" at bounding box center [1160, 362] width 451 height 84
click at [1221, 333] on div "⌛ Hours of Engaging Exhilarating Fun 💪 Durable and Fun so it won't easily break…" at bounding box center [1160, 362] width 451 height 84
click at [1217, 329] on div "⌛ Hours of Engaging Exhilarating Fun 💪 Durable and Fun so it won't easily break…" at bounding box center [1160, 362] width 451 height 84
click at [1214, 329] on div "⌛ Hours of Engaging Exhilarating Fun 💪 Durable and Fun so it won't easily break…" at bounding box center [1160, 362] width 451 height 84
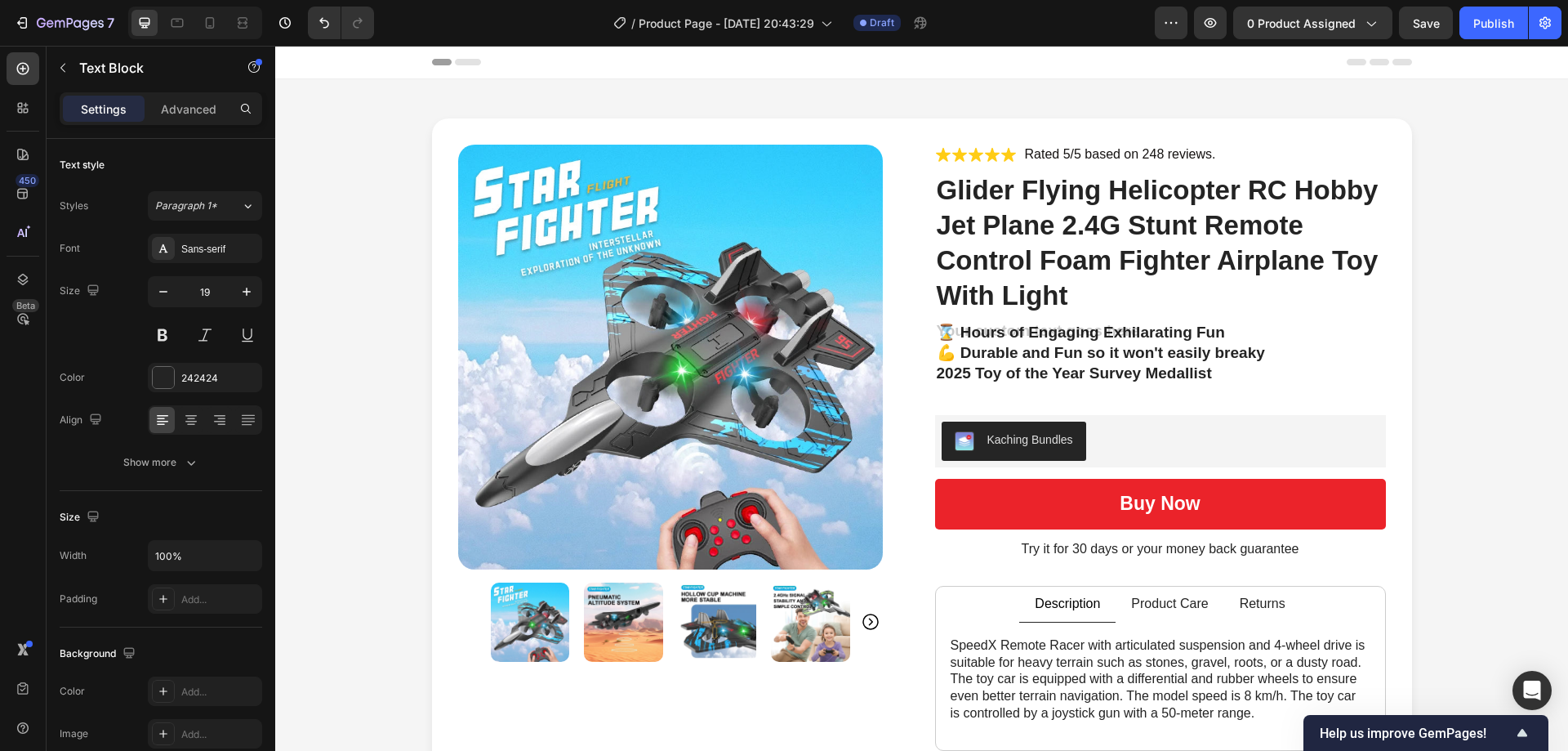
click at [1205, 335] on div "⌛ Hours of Engaging Exhilarating Fun 💪 Durable and Fun so it won't easily break…" at bounding box center [1160, 362] width 451 height 84
click at [1214, 346] on p "💪 Durable and Fun so it won't easily breaky" at bounding box center [1160, 353] width 447 height 20
click at [1196, 372] on p "2025 Toy of the Year Survey Medallist" at bounding box center [1160, 384] width 447 height 40
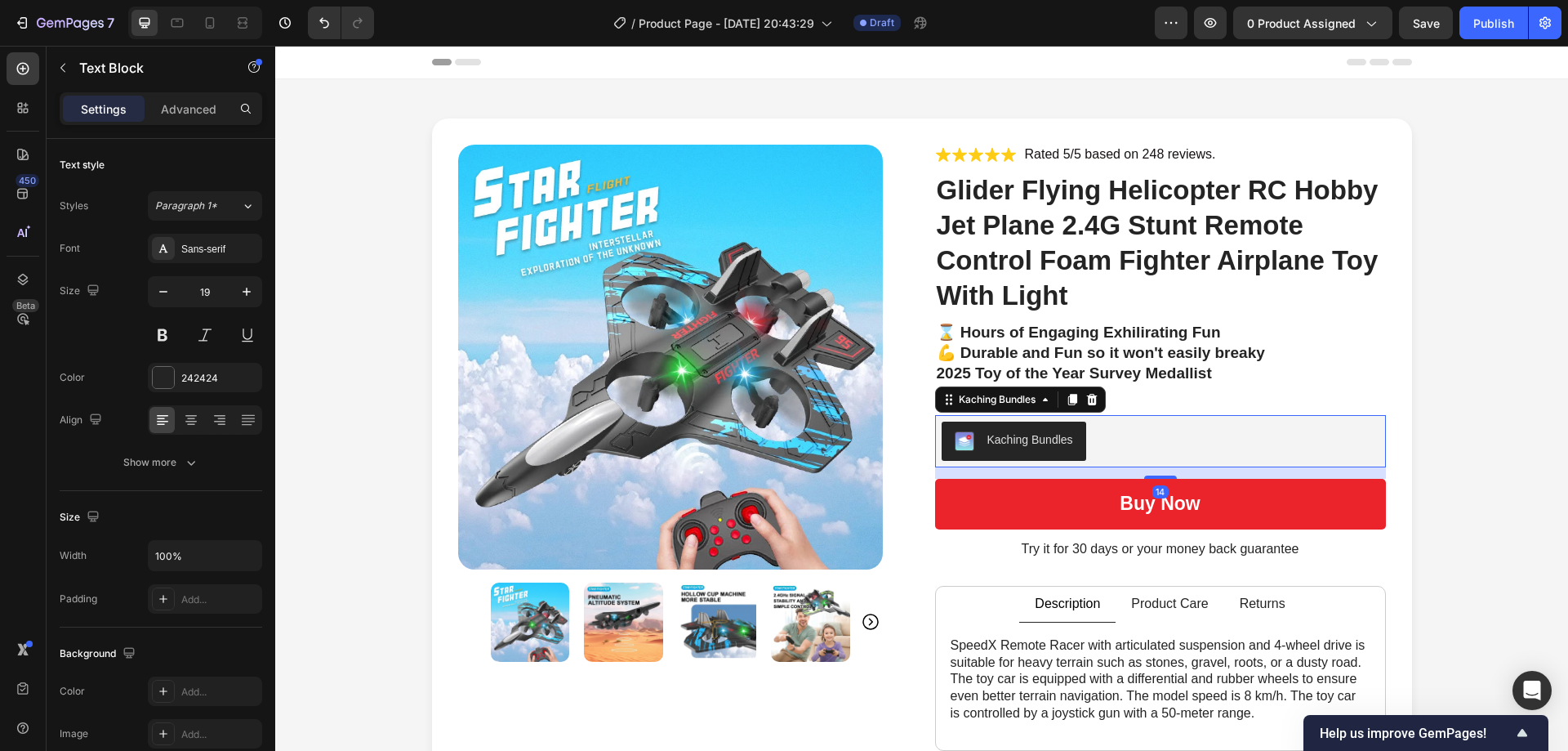
click at [1236, 439] on div "Kaching Bundles" at bounding box center [1160, 441] width 438 height 40
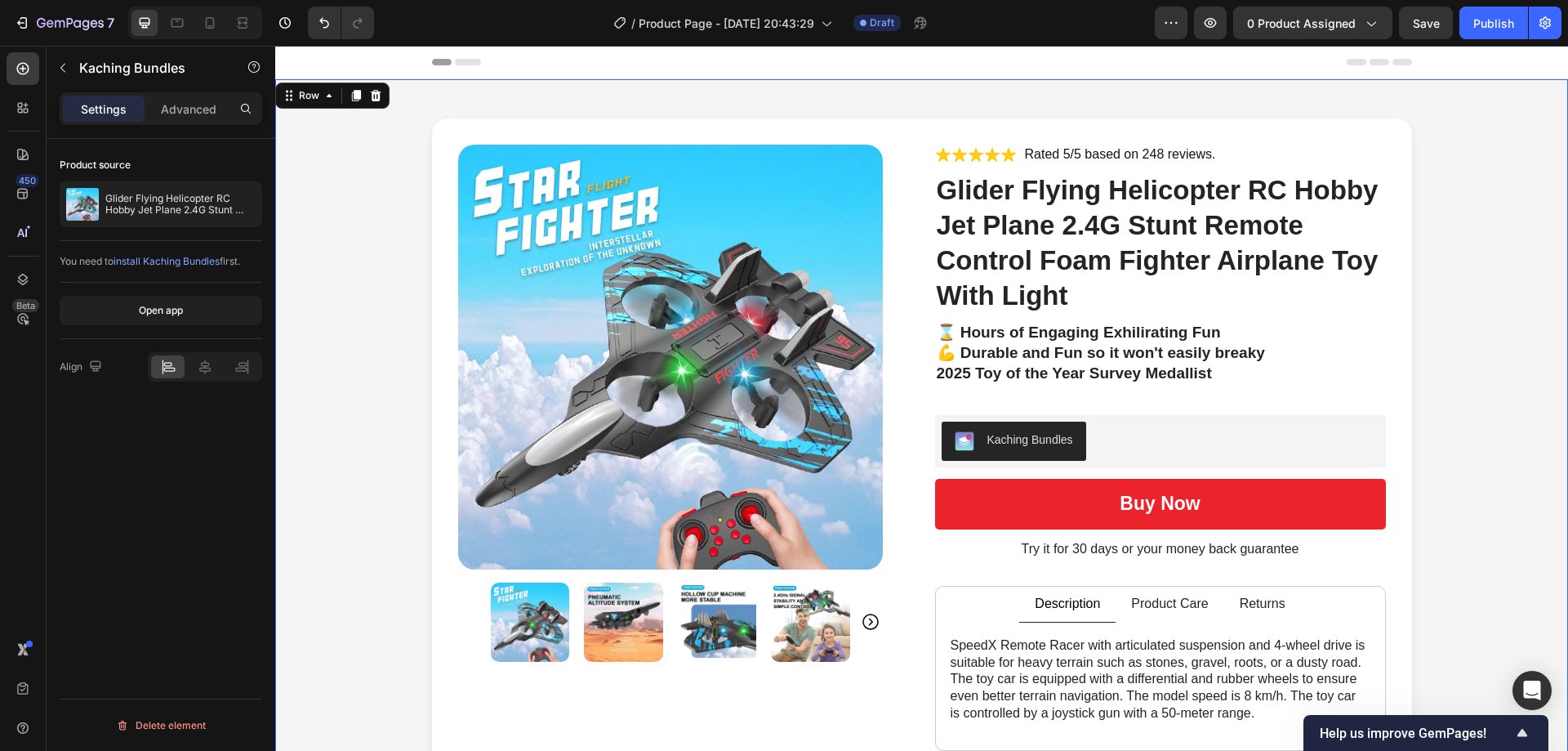
click at [1498, 366] on div "Product Images Icon Icon Icon Icon Icon Icon List Rated 5/5 based on 248 review…" at bounding box center [920, 603] width 1260 height 970
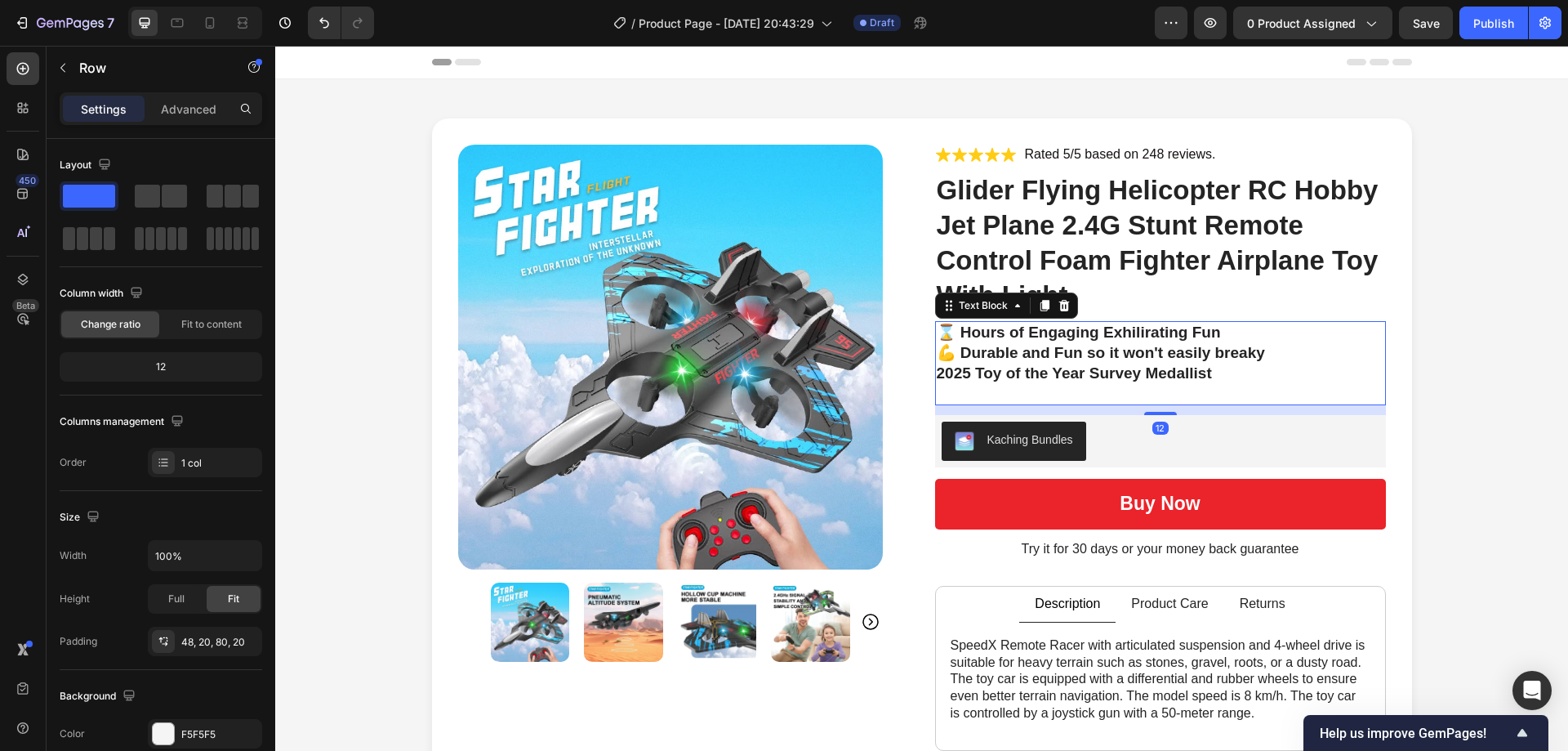
click at [1171, 329] on p "⌛ Hours of Engaging Exhilirating Fun" at bounding box center [1160, 333] width 447 height 20
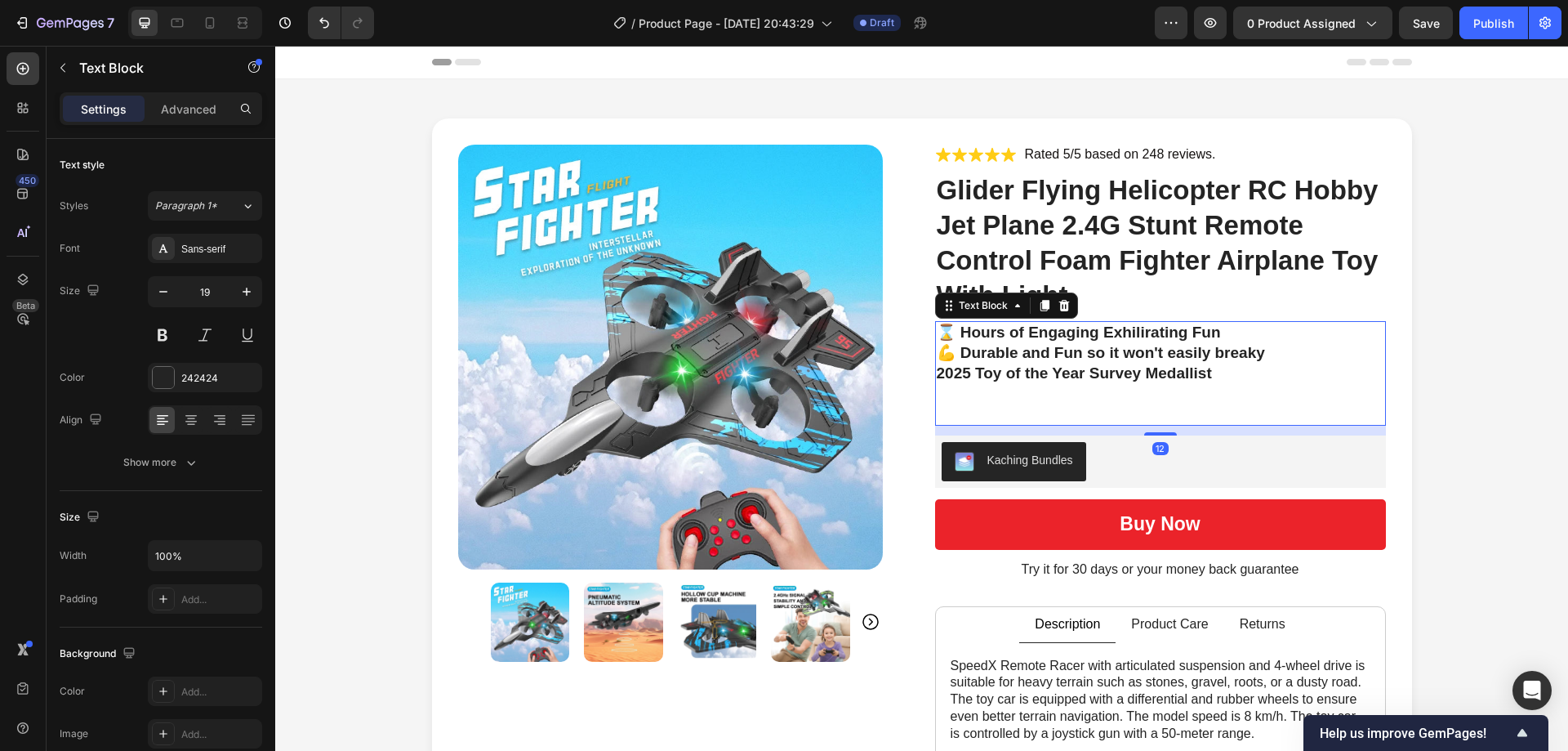
click at [1210, 363] on p "2025 Toy of the Year Survey Medallist" at bounding box center [1160, 393] width 447 height 61
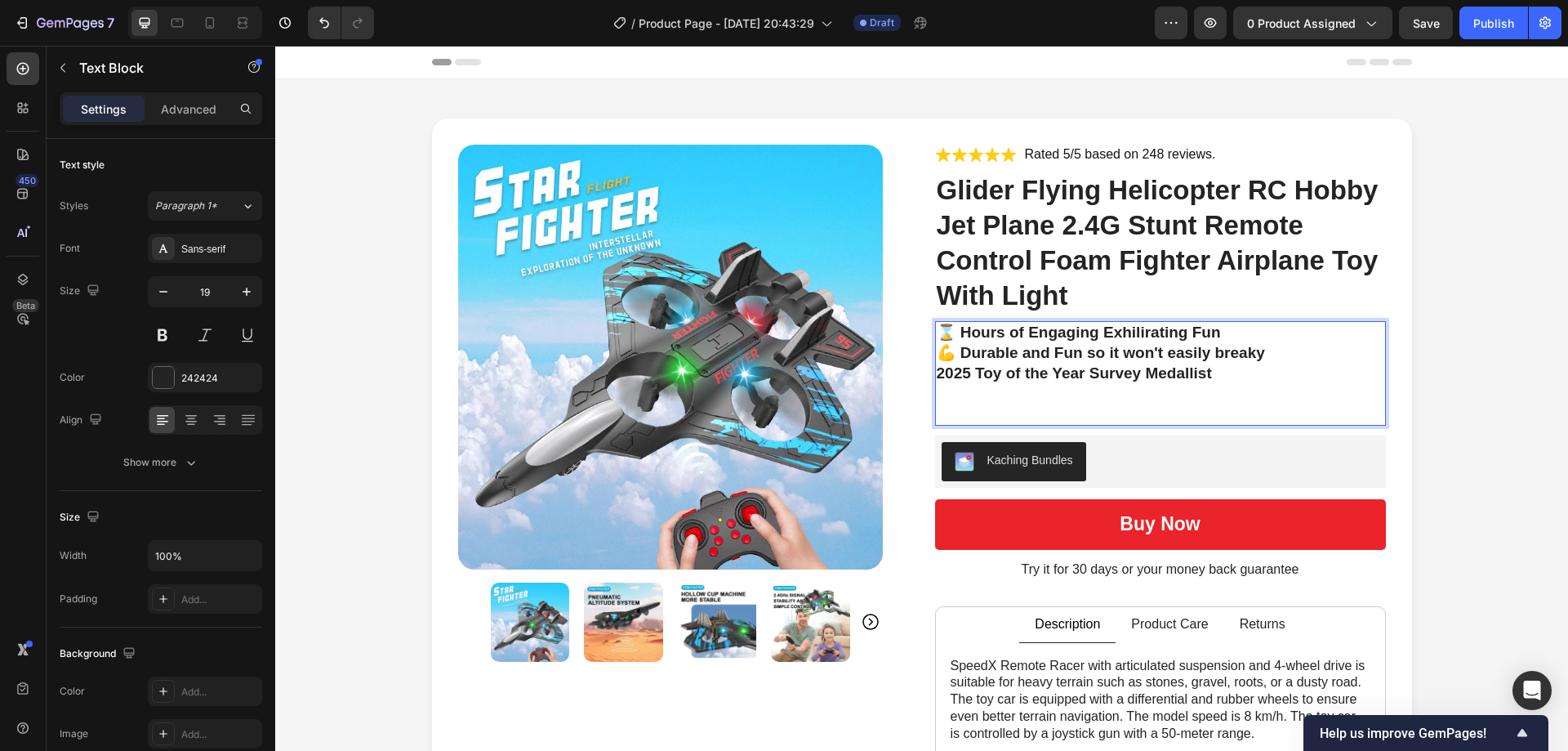
click at [1147, 345] on p "💪 Durable and Fun so it won't easily breaky" at bounding box center [1160, 353] width 447 height 20
click at [1072, 348] on p "💪 Durable and Fun so it won't easily breaky" at bounding box center [1160, 353] width 447 height 20
click at [1081, 352] on p "💪 Durable and Fun so it won't easily breaky" at bounding box center [1160, 353] width 447 height 20
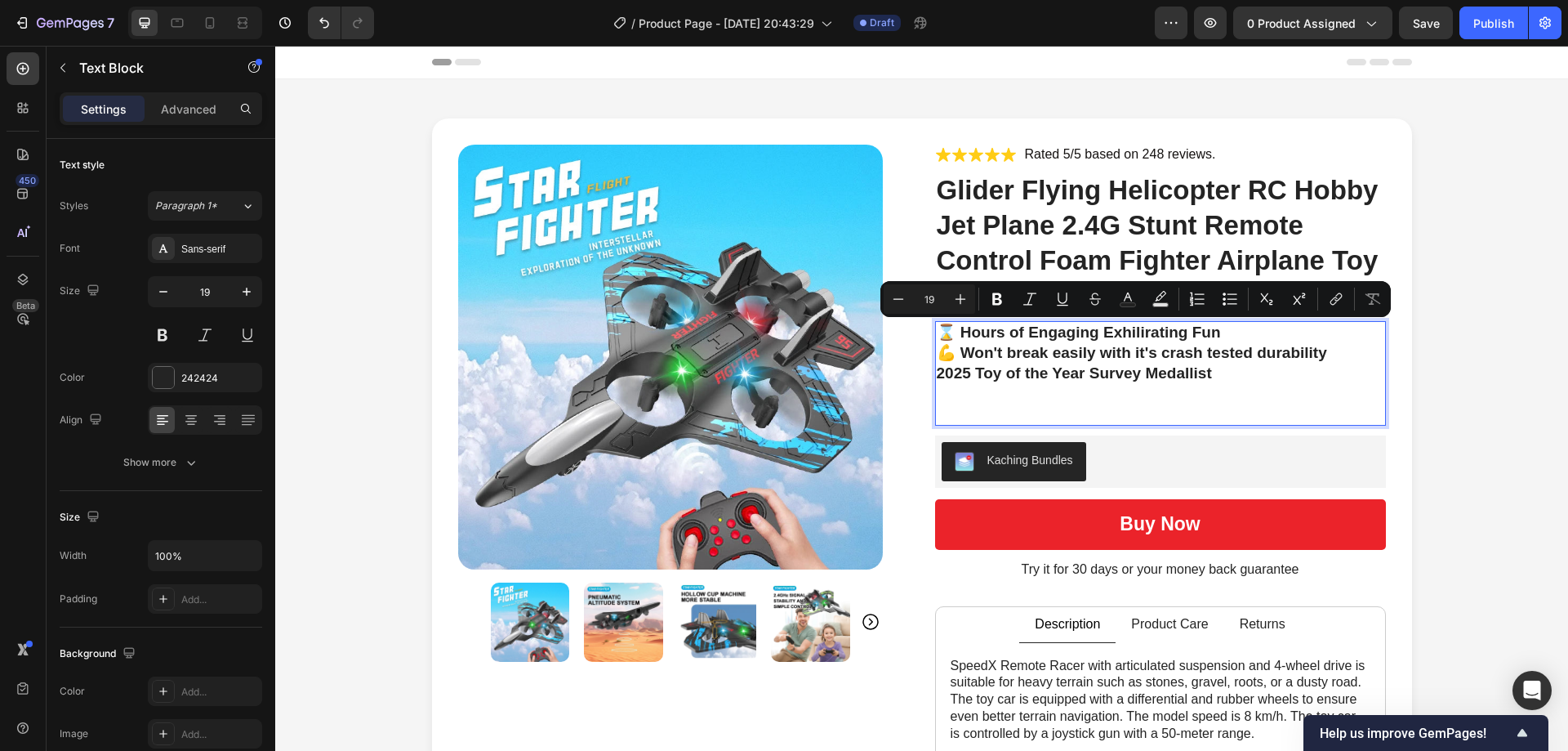
drag, startPoint x: 1121, startPoint y: 335, endPoint x: 1114, endPoint y: 346, distance: 13.0
click at [1114, 346] on p "💪 Won't break easily with it's crash tested durability" at bounding box center [1160, 353] width 447 height 20
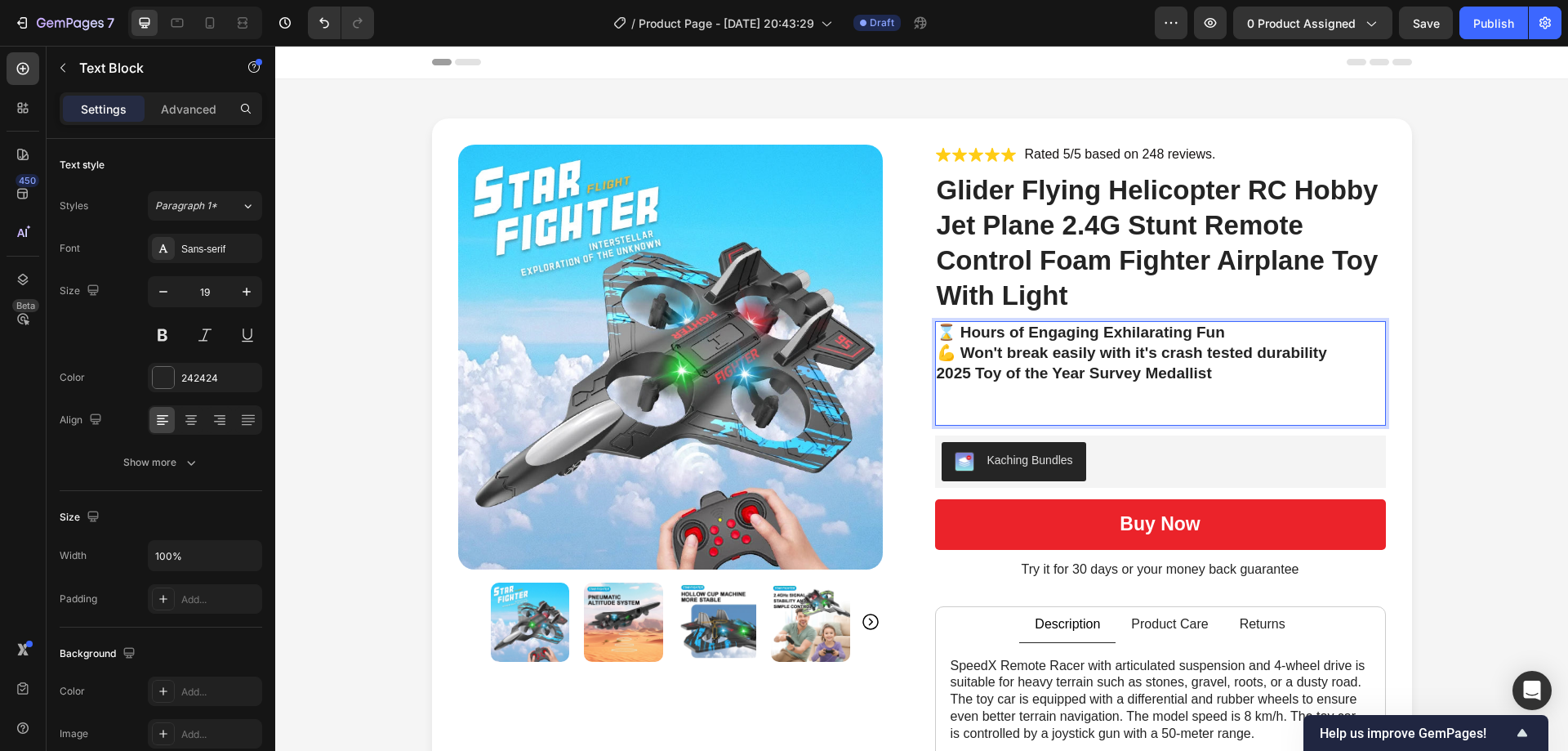
click at [1265, 373] on p "2025 Toy of the Year Survey Medallist" at bounding box center [1160, 393] width 447 height 61
click at [937, 370] on p "2025 Toy of the Year Survey Medallist" at bounding box center [1160, 393] width 447 height 61
click at [947, 326] on p "⌛ Hours of Engaging Exhilarating Fun" at bounding box center [1160, 333] width 447 height 20
click at [989, 413] on p "📆 2025 Toy of the Year Survey Medallist" at bounding box center [1160, 393] width 447 height 61
click at [979, 389] on p "📆 2025 Toy of the Year Survey Medallist" at bounding box center [1160, 393] width 447 height 61
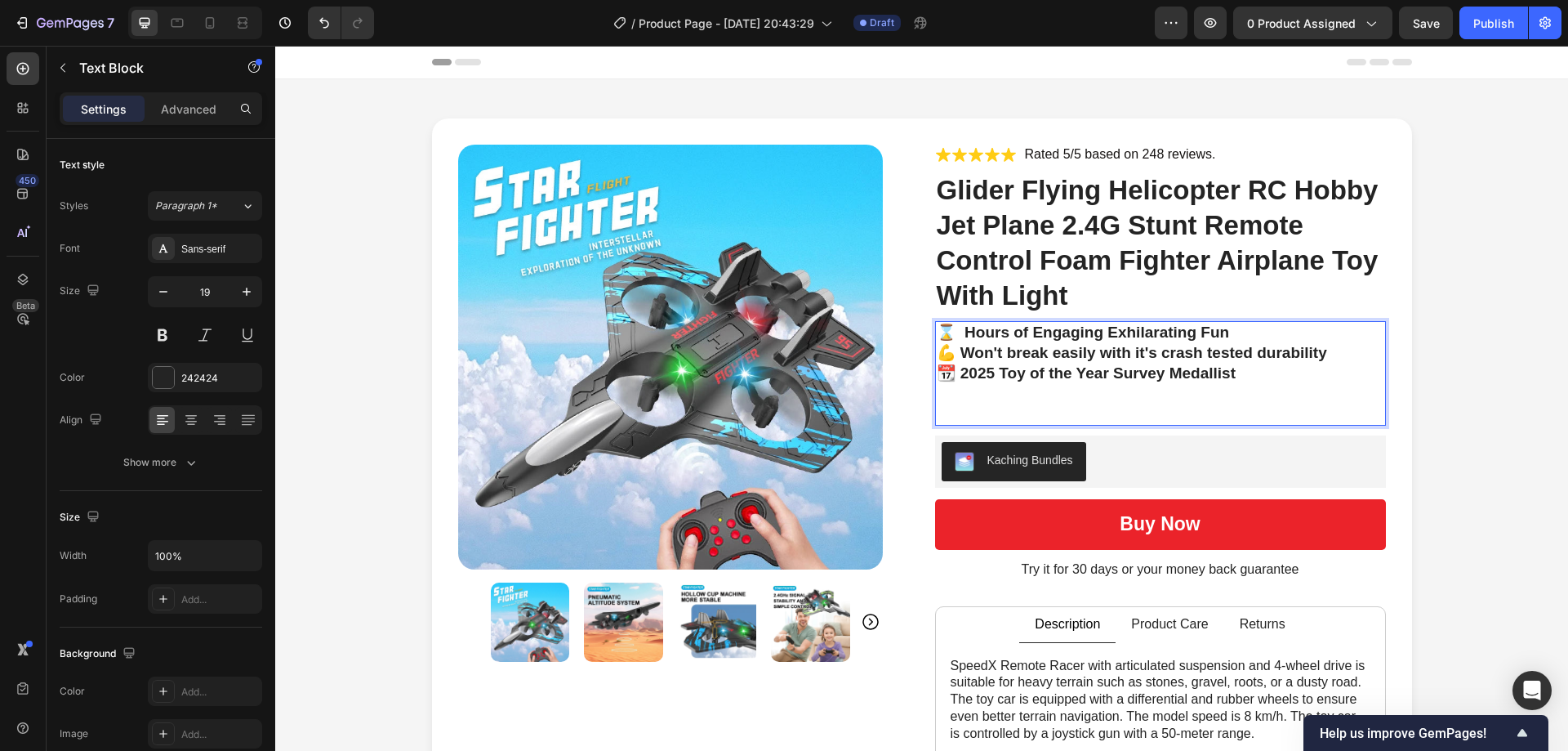
click at [1245, 379] on p "📆 2025 Toy of the Year Survey Medallist ⁠⁠⁠⁠⁠⁠⁠" at bounding box center [1160, 393] width 447 height 61
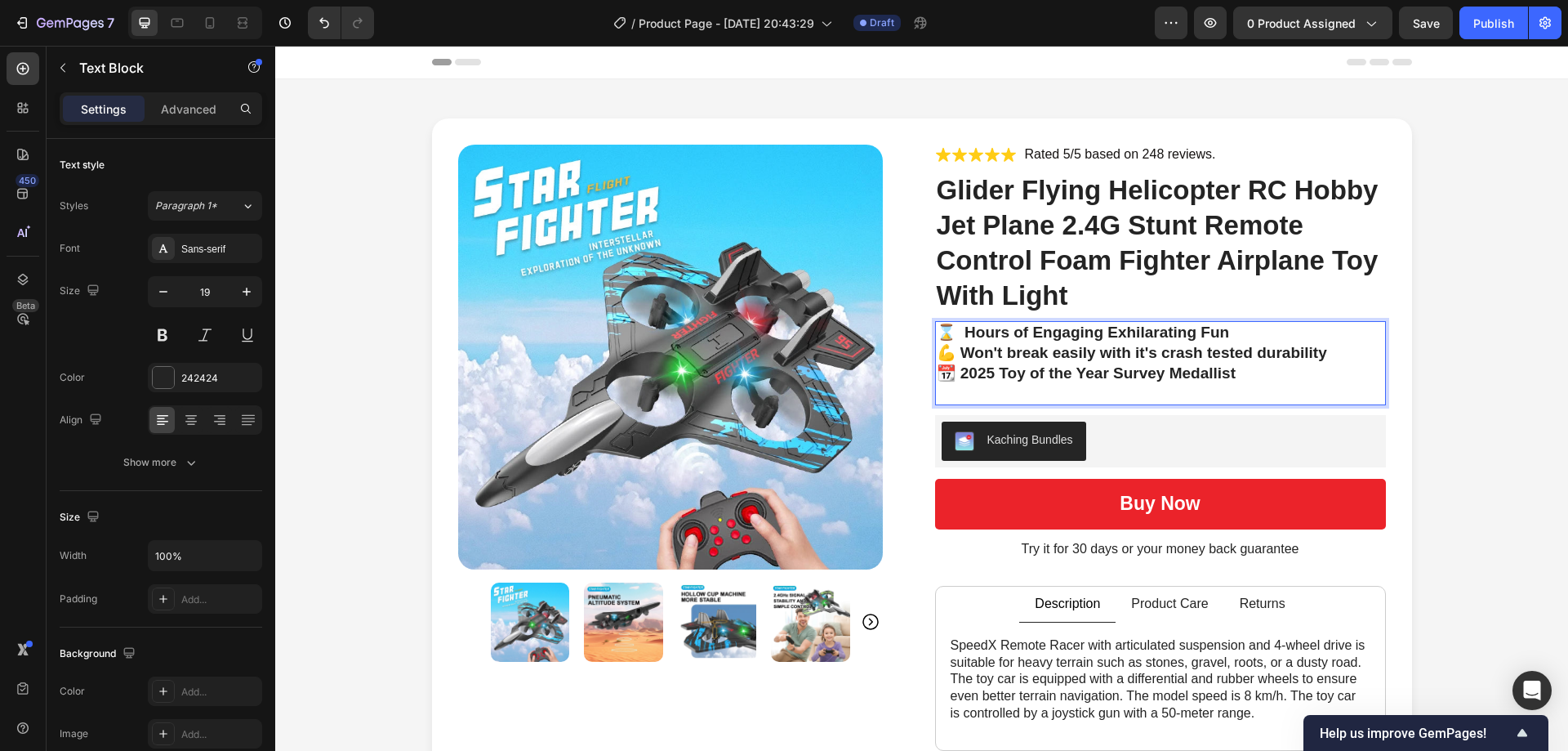
click at [1252, 335] on p "⌛ Hours of Engaging Exhilarating Fun" at bounding box center [1160, 333] width 447 height 20
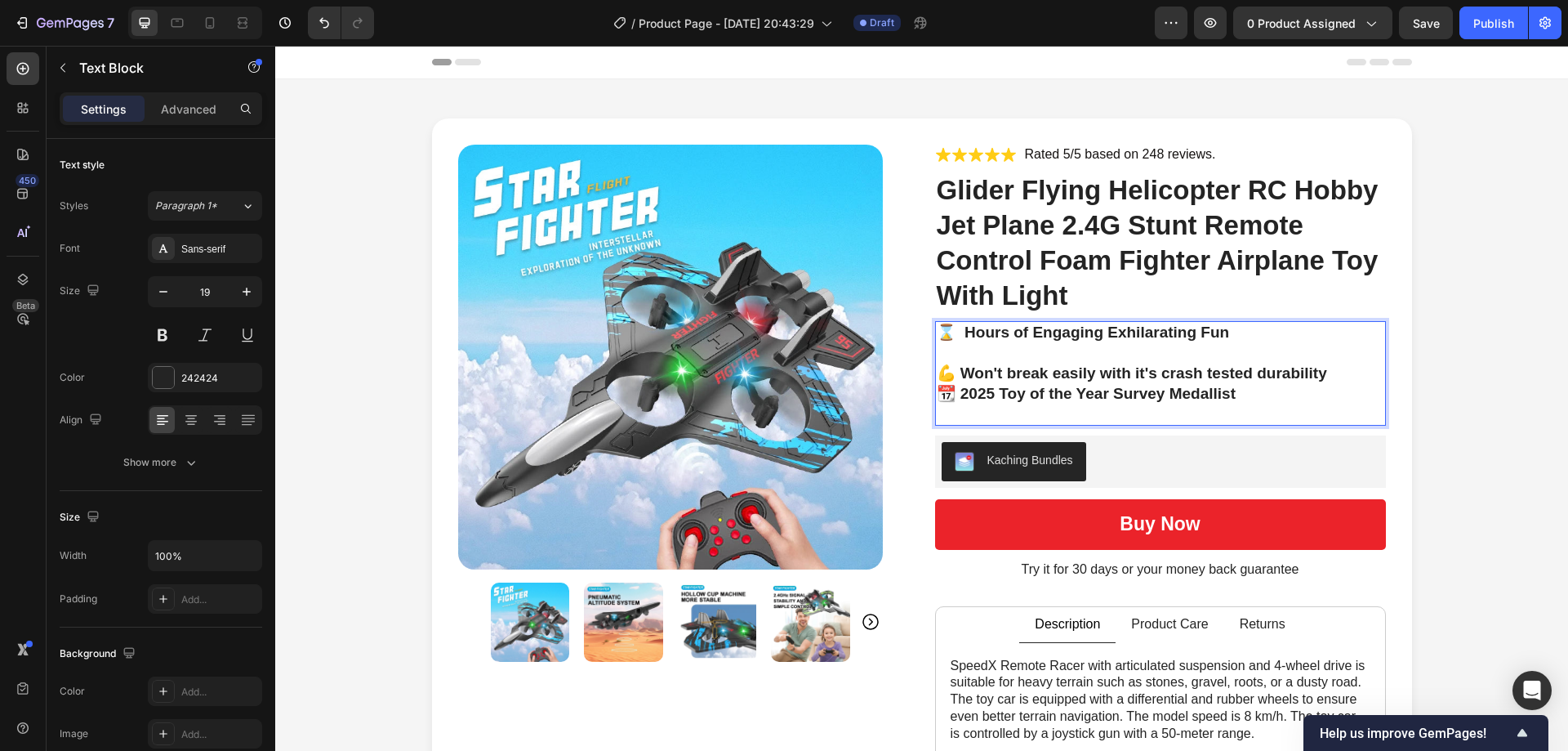
click at [1344, 380] on p "💪 Won't break easily with it's crash tested durability" at bounding box center [1160, 373] width 447 height 20
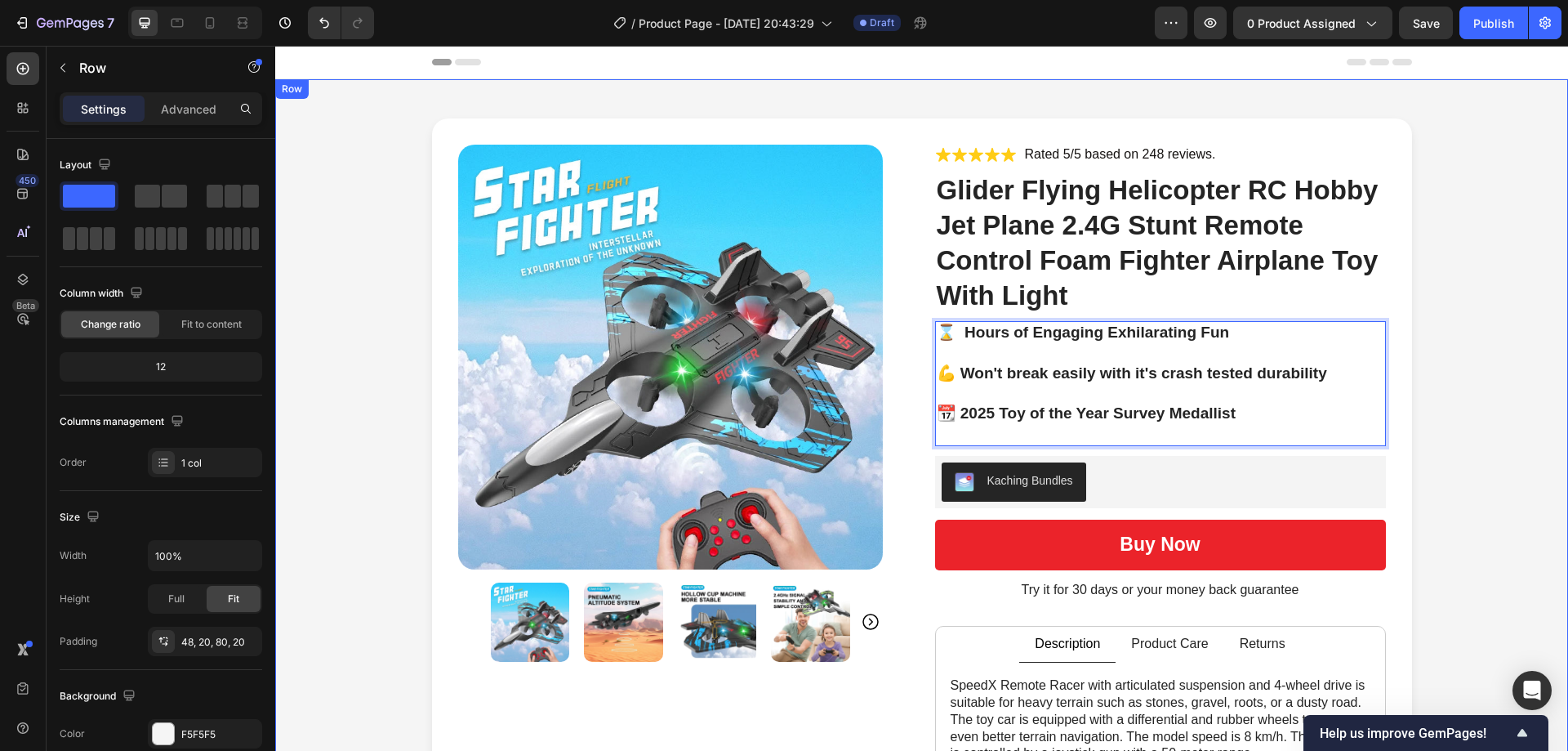
click at [1432, 331] on div "Product Images Icon Icon Icon Icon Icon Icon List Rated 5/5 based on 248 review…" at bounding box center [920, 623] width 1260 height 1009
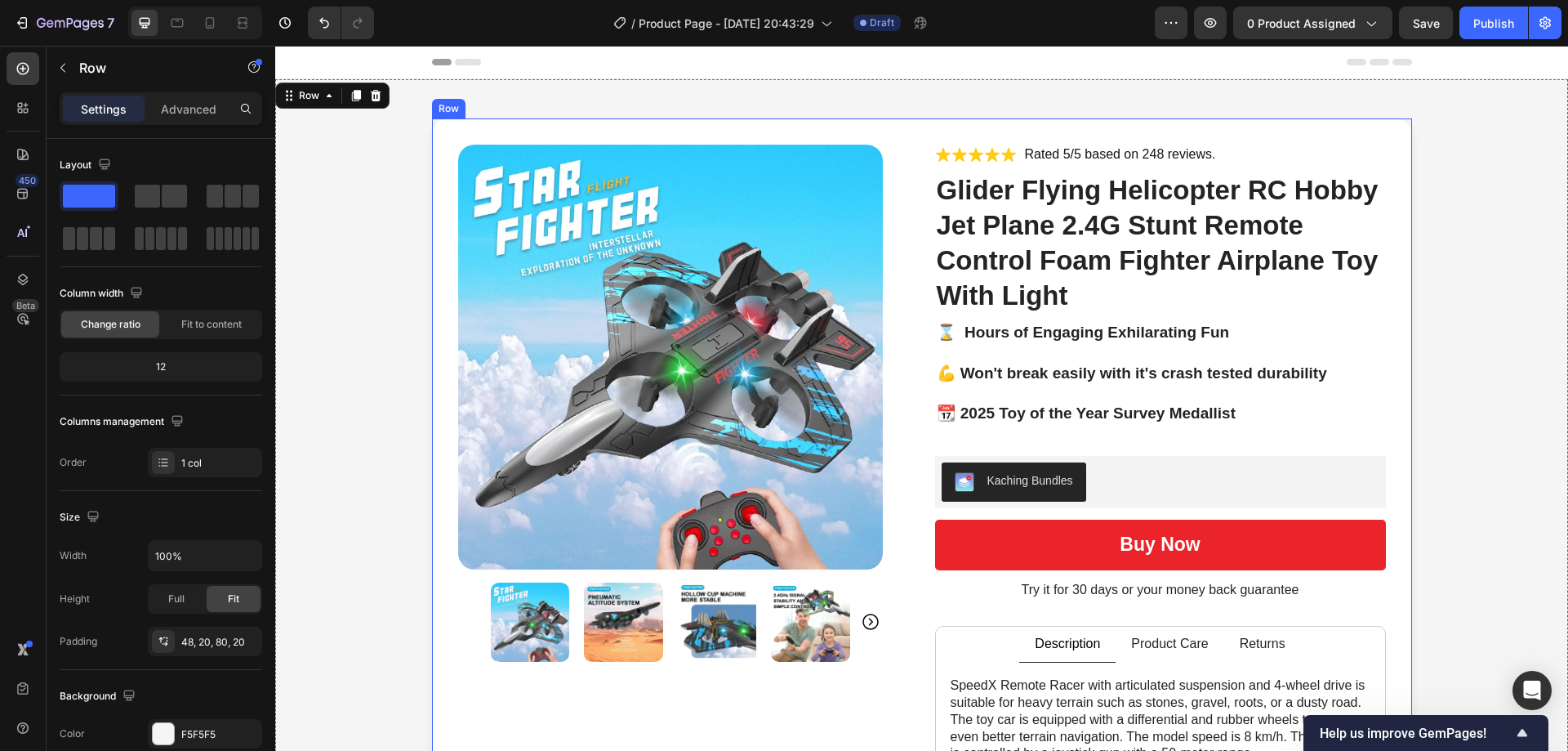
click at [1317, 339] on p "⌛ Hours of Engaging Exhilarating Fun" at bounding box center [1160, 333] width 447 height 20
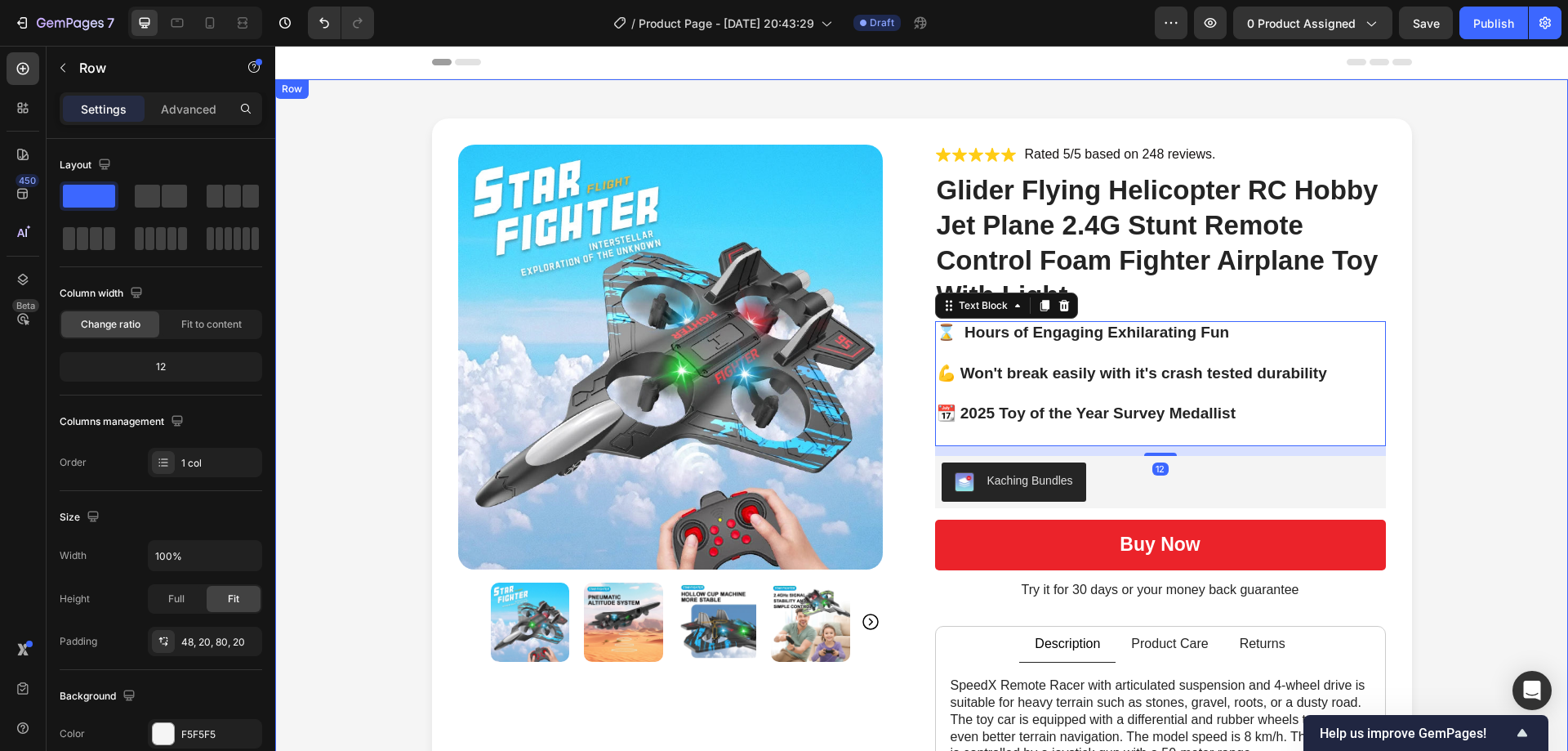
click at [1475, 423] on div "Product Images Icon Icon Icon Icon Icon Icon List Rated 5/5 based on 248 review…" at bounding box center [920, 623] width 1260 height 1009
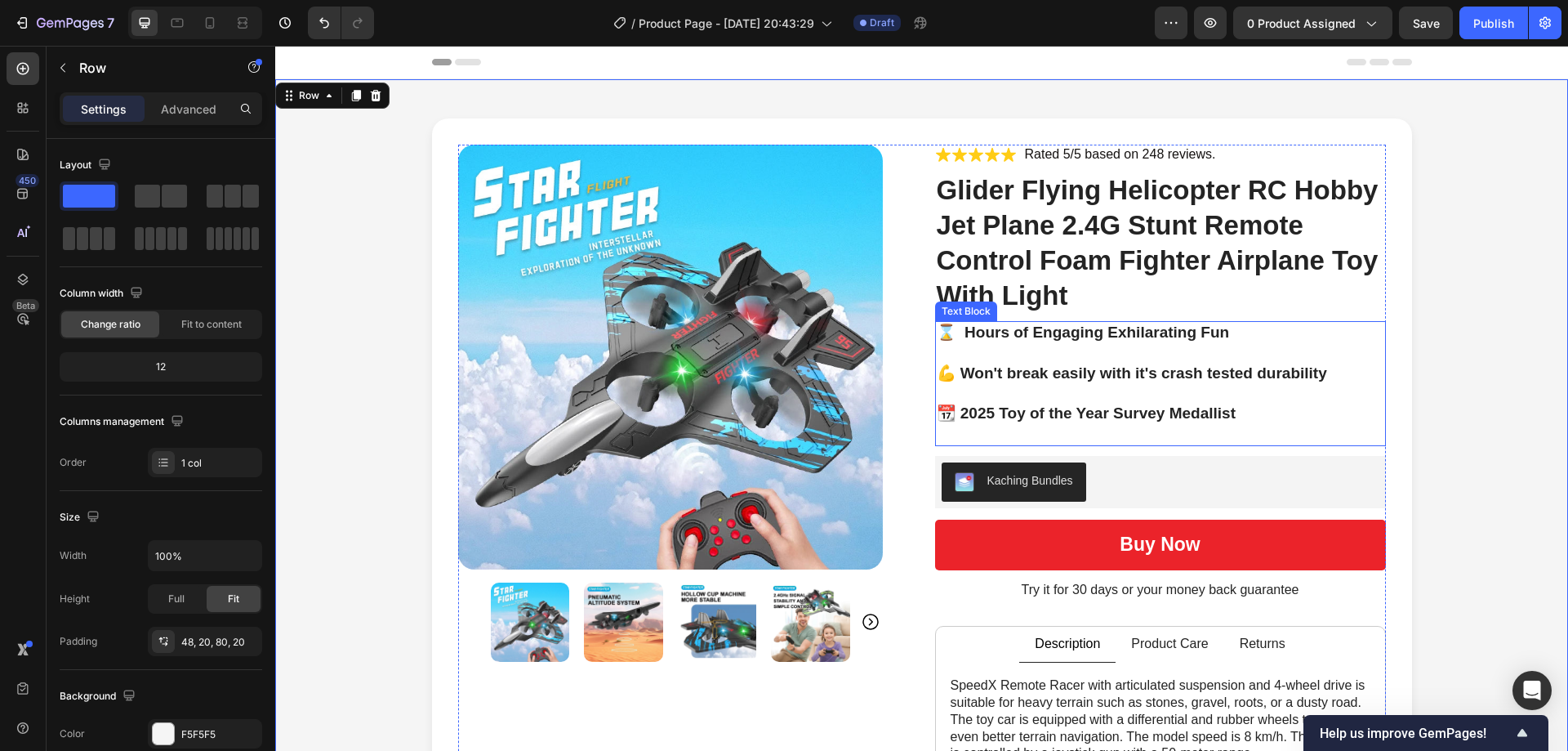
click at [1323, 428] on p "📆 2025 Toy of the Year Survey Medallist" at bounding box center [1160, 424] width 447 height 40
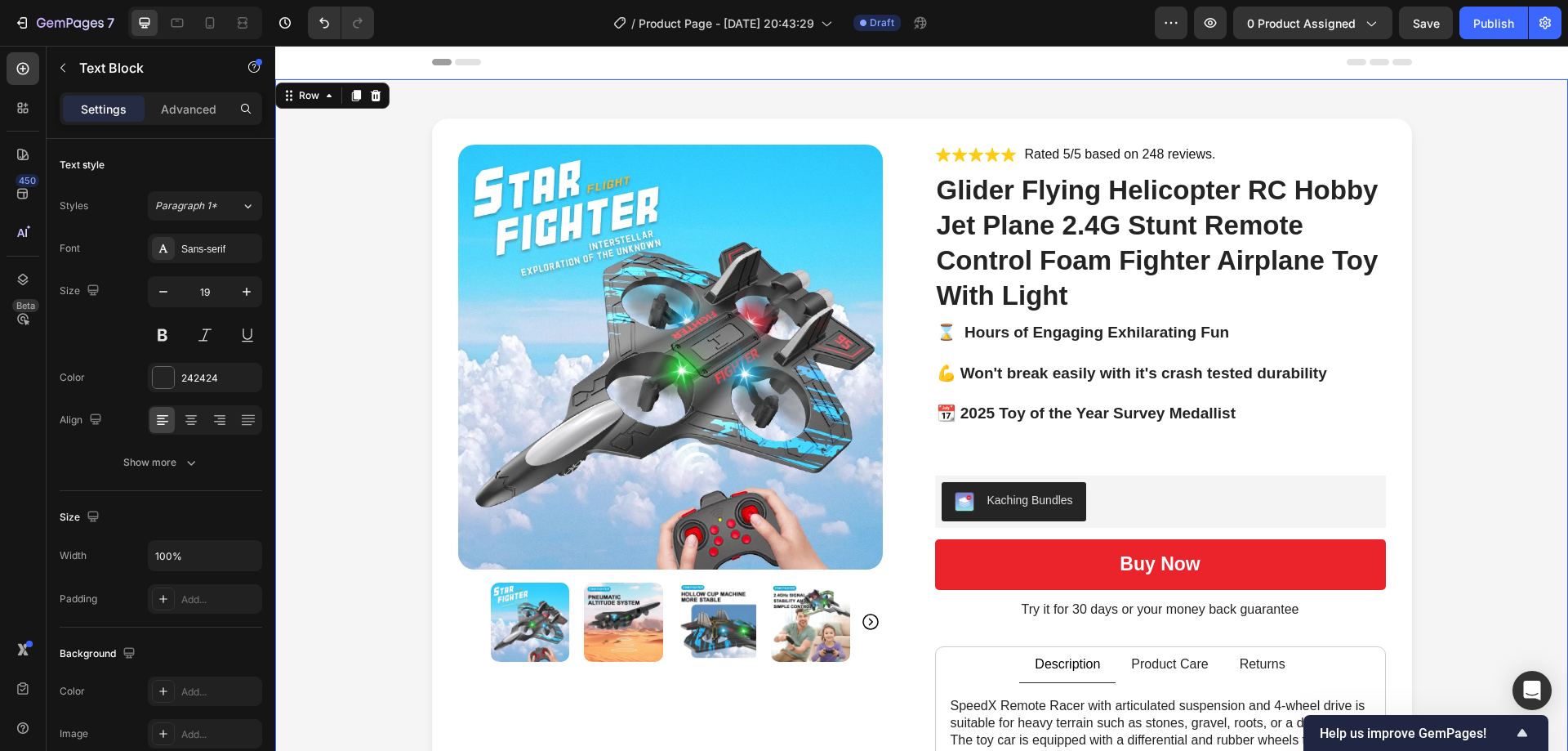
click at [1463, 407] on div "Product Images Icon Icon Icon Icon Icon Icon List Rated 5/5 based on 248 review…" at bounding box center [920, 633] width 1260 height 1030
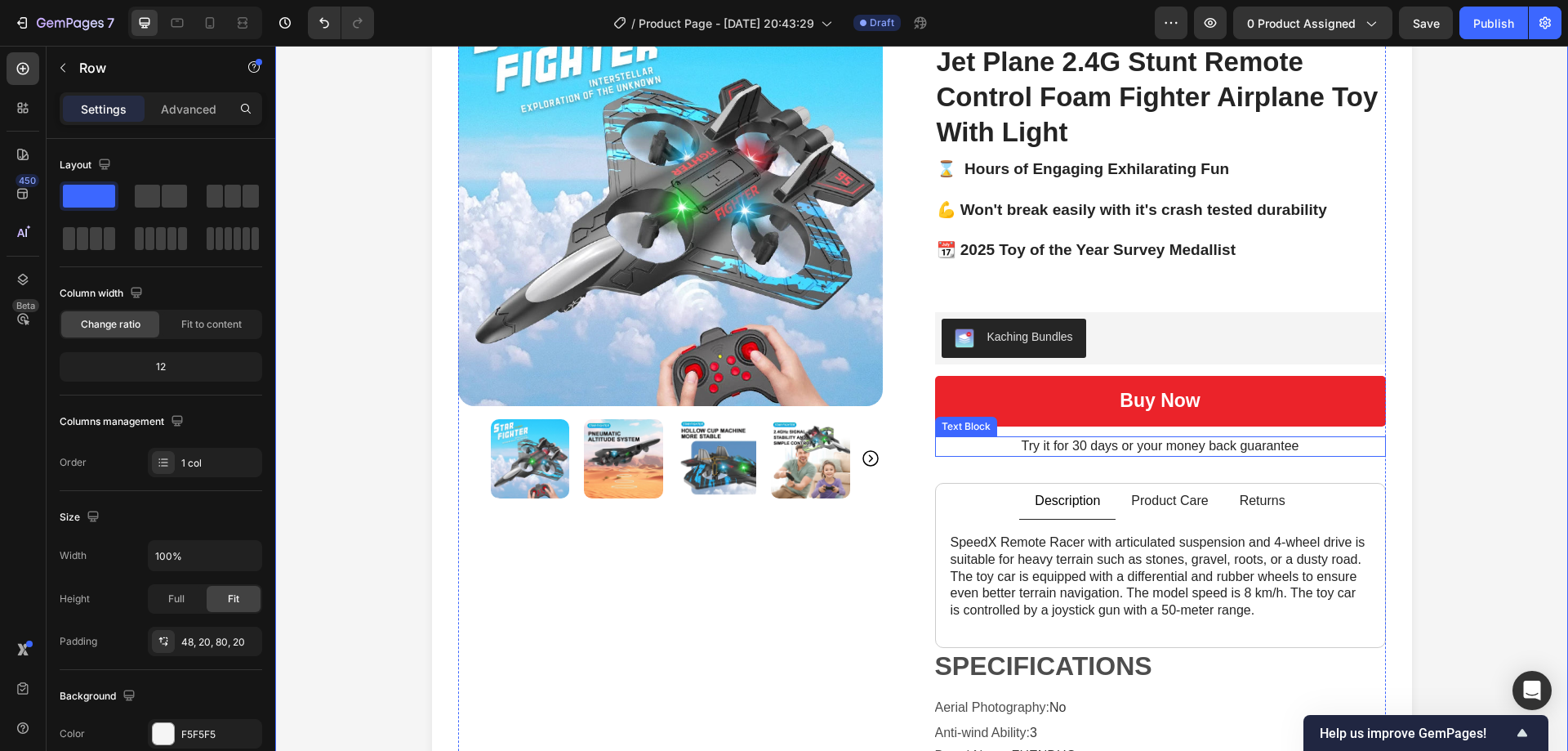
scroll to position [245, 0]
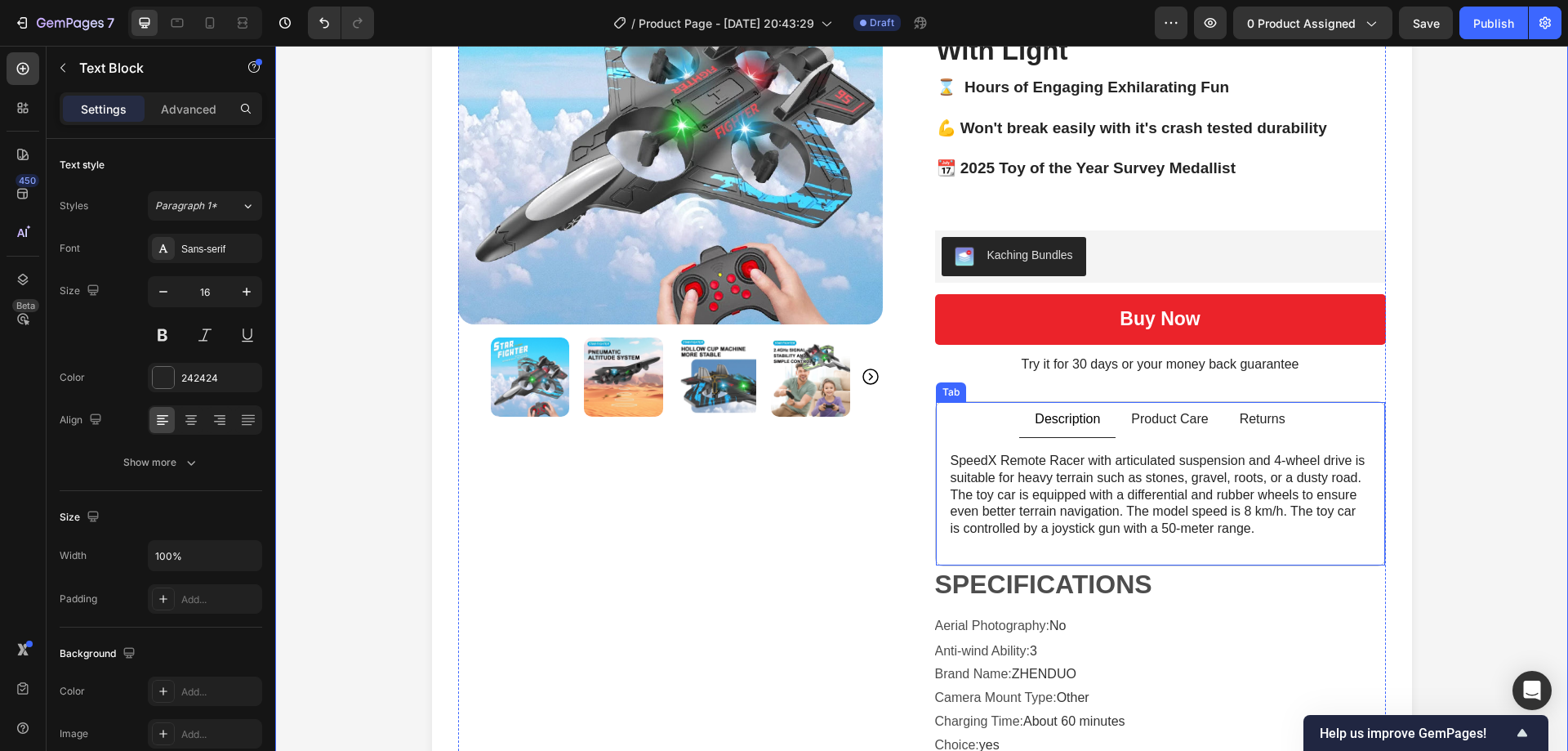
click at [1221, 493] on p "SpeedX Remote Racer with articulated suspension and 4-wheel drive is suitable f…" at bounding box center [1159, 495] width 419 height 85
click at [1420, 468] on div "Product Images Icon Icon Icon Icon Icon Icon List Rated 5/5 based on 248 review…" at bounding box center [920, 389] width 1260 height 1030
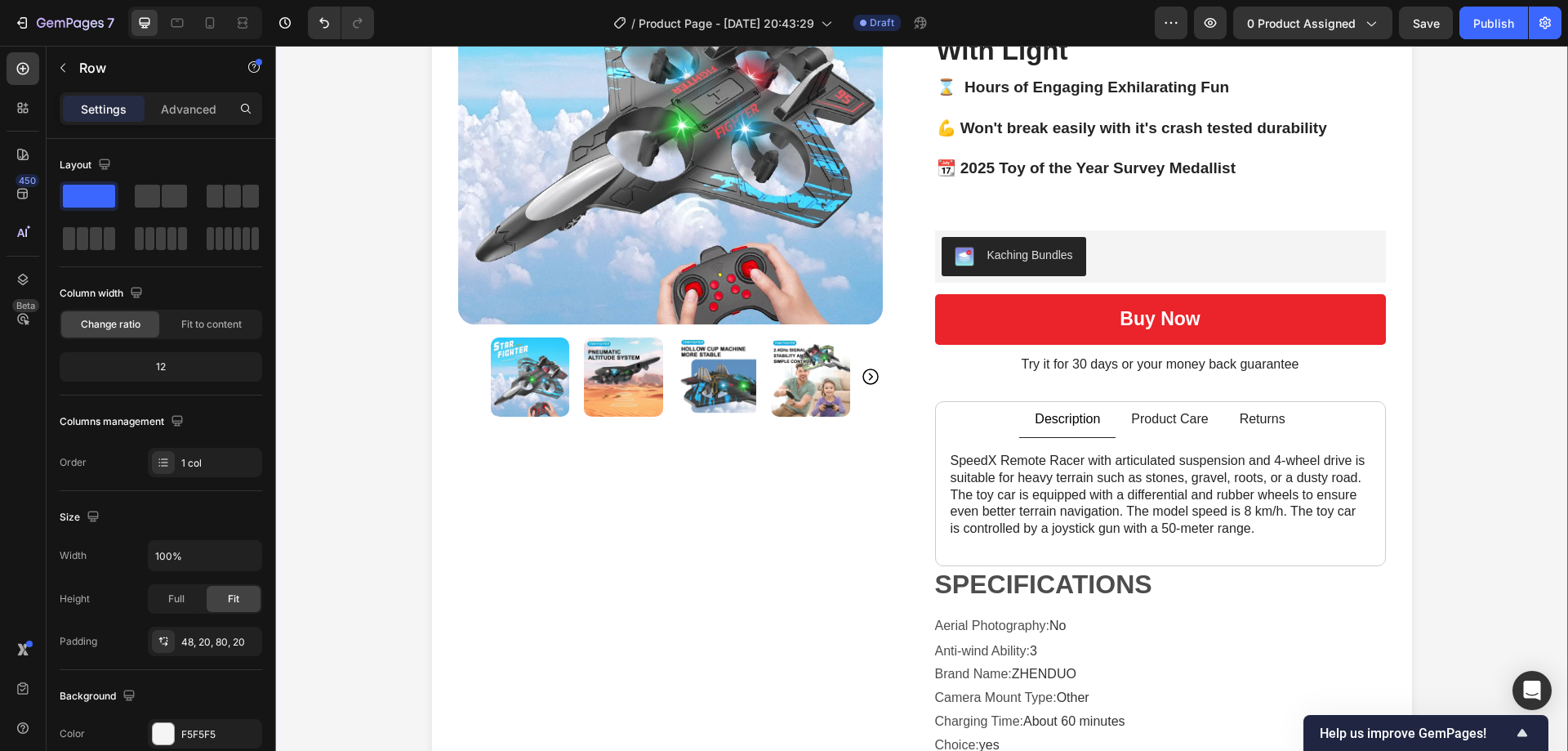
scroll to position [0, 0]
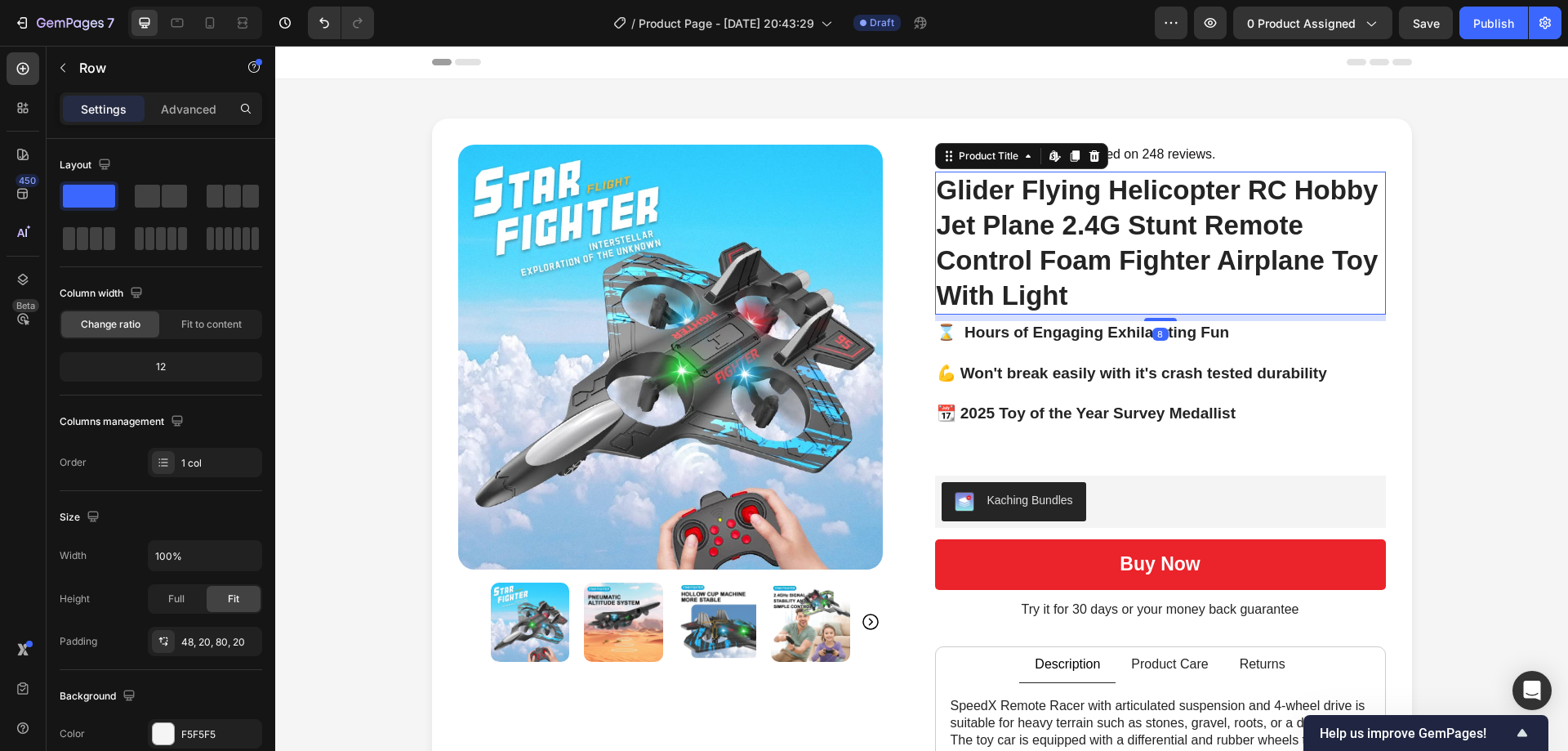
click at [1117, 224] on h1 "Glider Flying Helicopter RC Hobby Jet Plane 2.4G Stunt Remote Control Foam Figh…" at bounding box center [1160, 243] width 451 height 144
click at [1479, 353] on div "Product Images Icon Icon Icon Icon Icon Icon List Rated 5/5 based on 248 review…" at bounding box center [920, 633] width 1260 height 1030
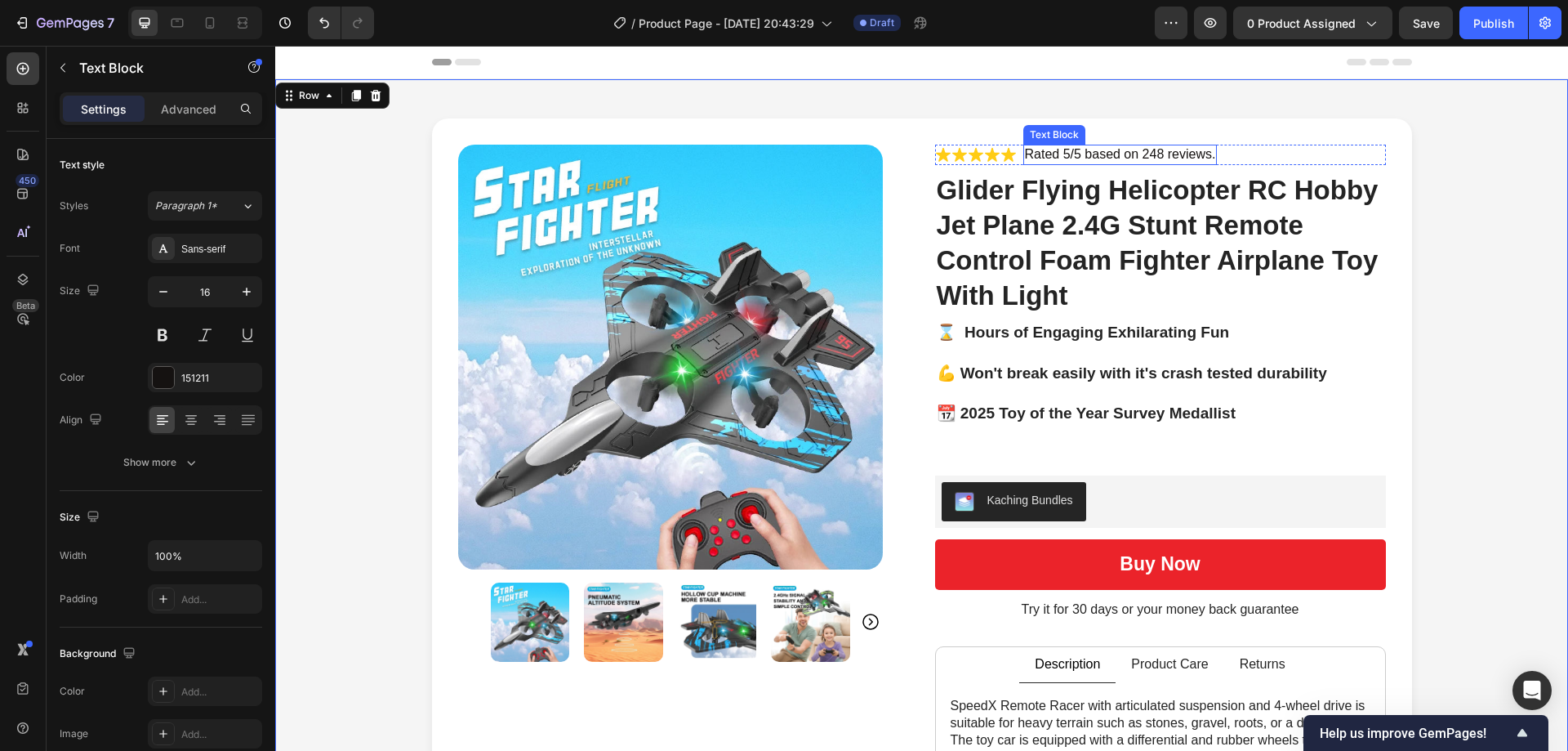
click at [1129, 149] on p "Rated 5/5 based on 248 reviews." at bounding box center [1120, 155] width 191 height 17
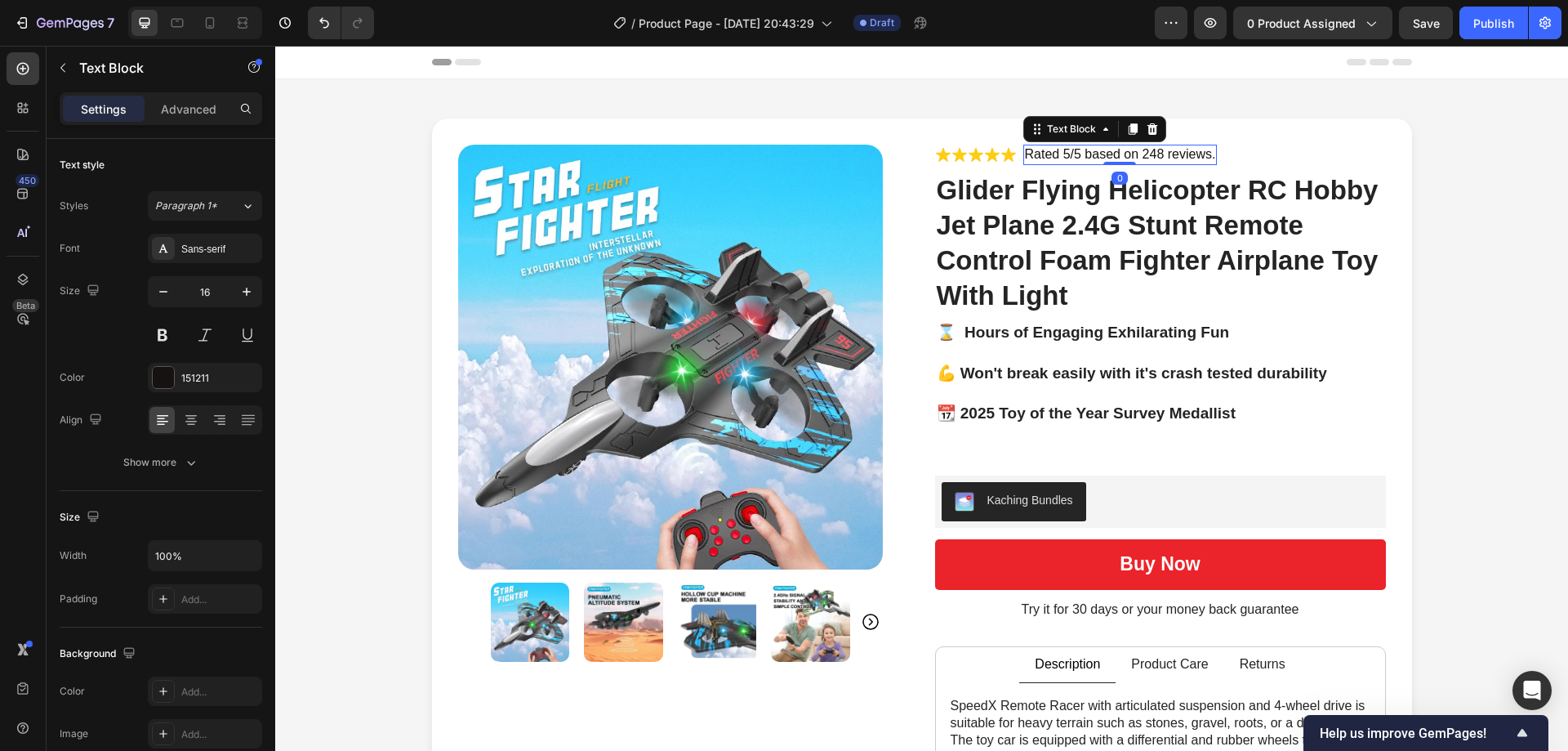
click at [1067, 149] on p "Rated 5/5 based on 248 reviews." at bounding box center [1120, 155] width 191 height 17
click at [1072, 152] on p "Rated 5/5 based on 248 reviews." at bounding box center [1120, 155] width 191 height 17
click at [1066, 152] on p "Rated 5/5 based on 248 reviews." at bounding box center [1120, 155] width 191 height 17
click at [1407, 249] on div "Product Images Icon Icon Icon Icon Icon Icon List Rated 4.8/5 based on 4789 rev…" at bounding box center [920, 633] width 1260 height 1030
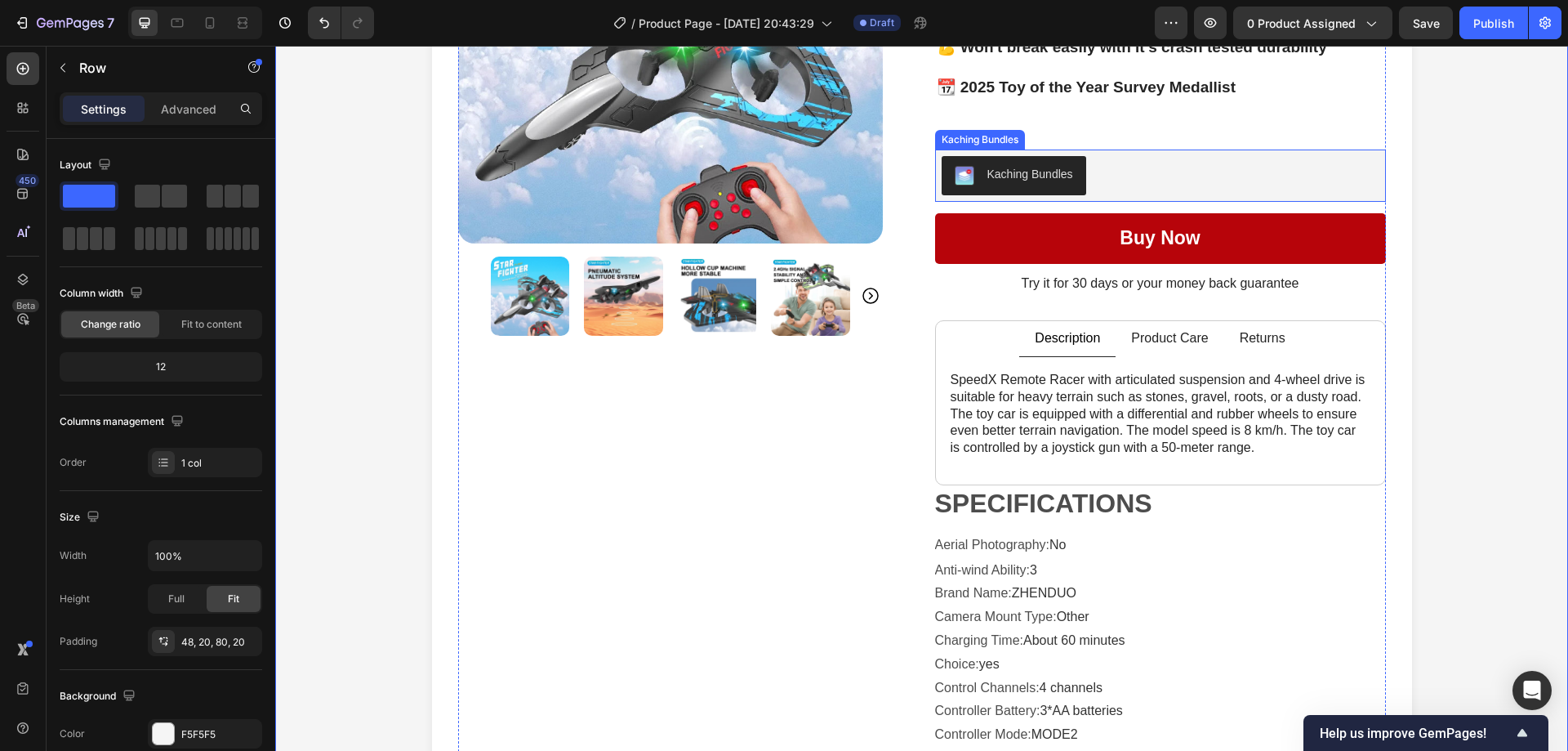
scroll to position [327, 0]
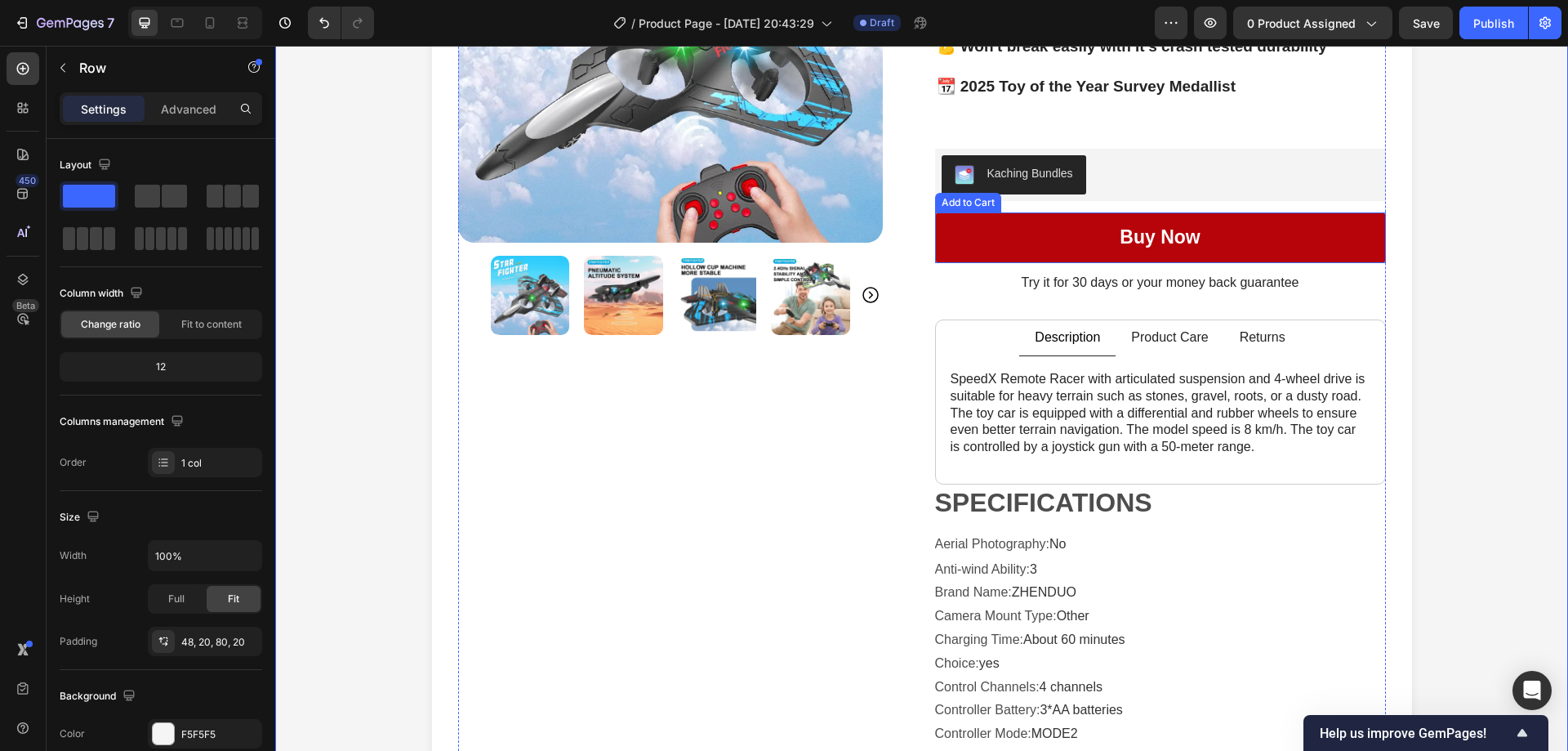
click at [1202, 236] on button "Buy now" at bounding box center [1160, 237] width 451 height 51
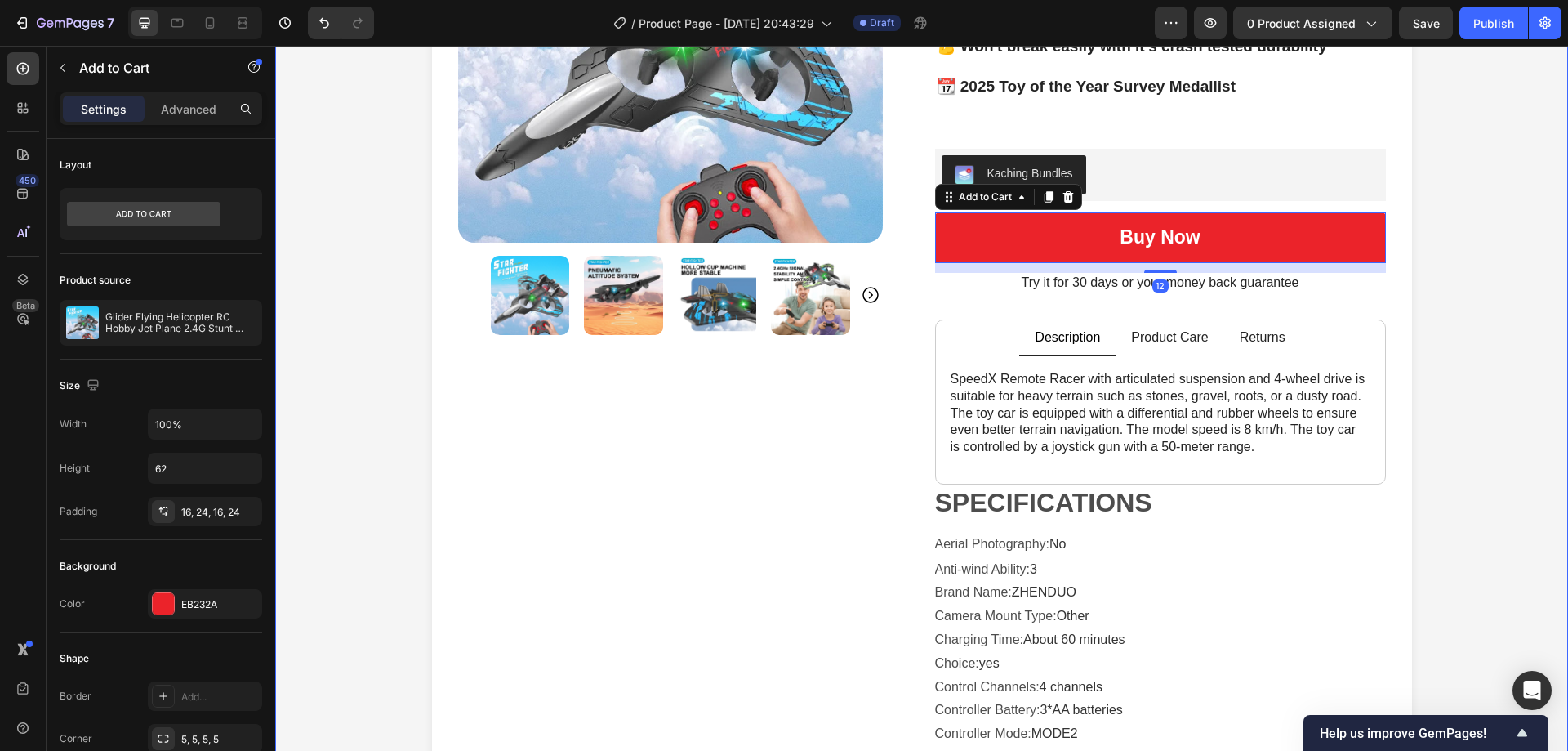
click at [1448, 269] on div "Product Images Icon Icon Icon Icon Icon Icon List Rated 4.8/5 based on 4789 rev…" at bounding box center [920, 307] width 1260 height 1030
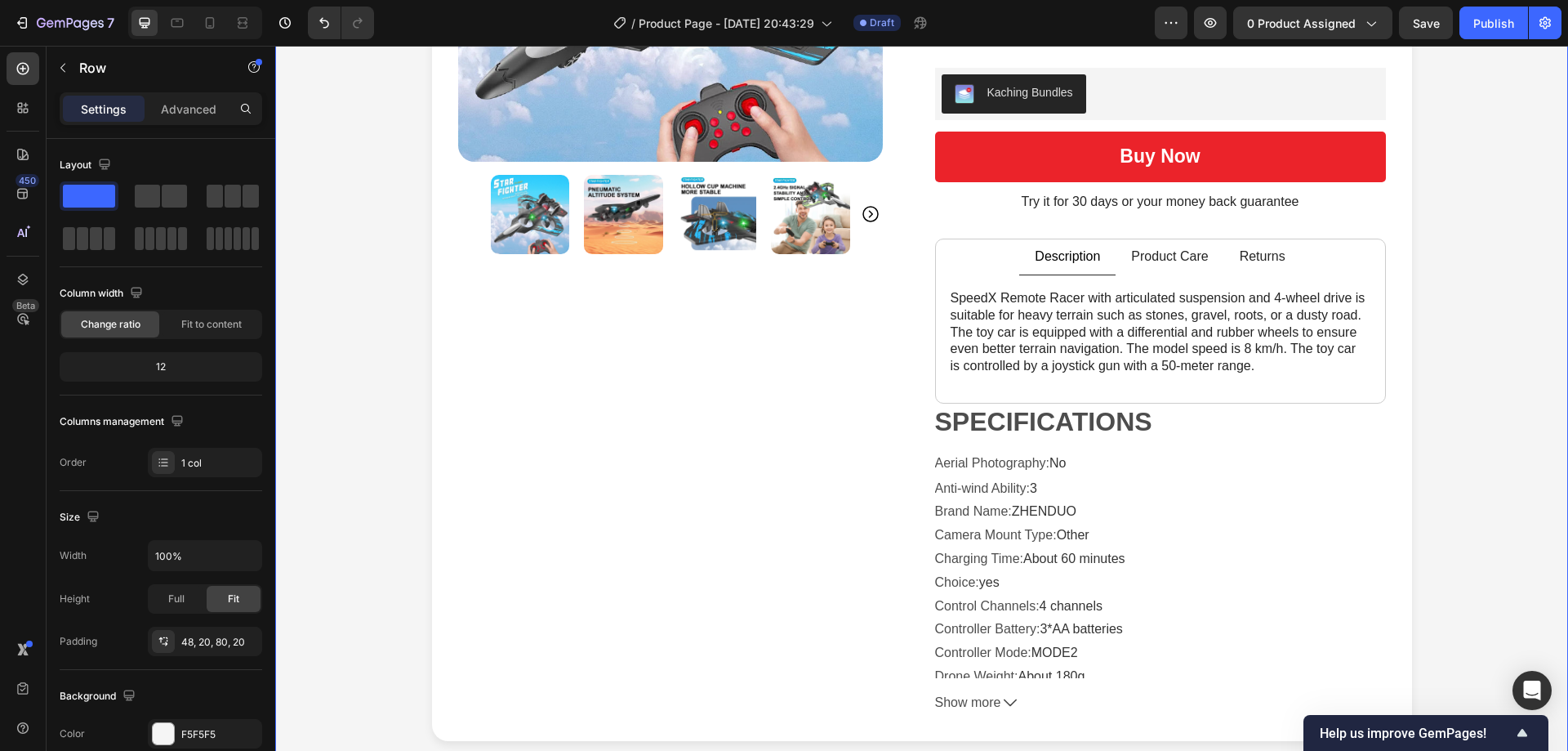
scroll to position [409, 0]
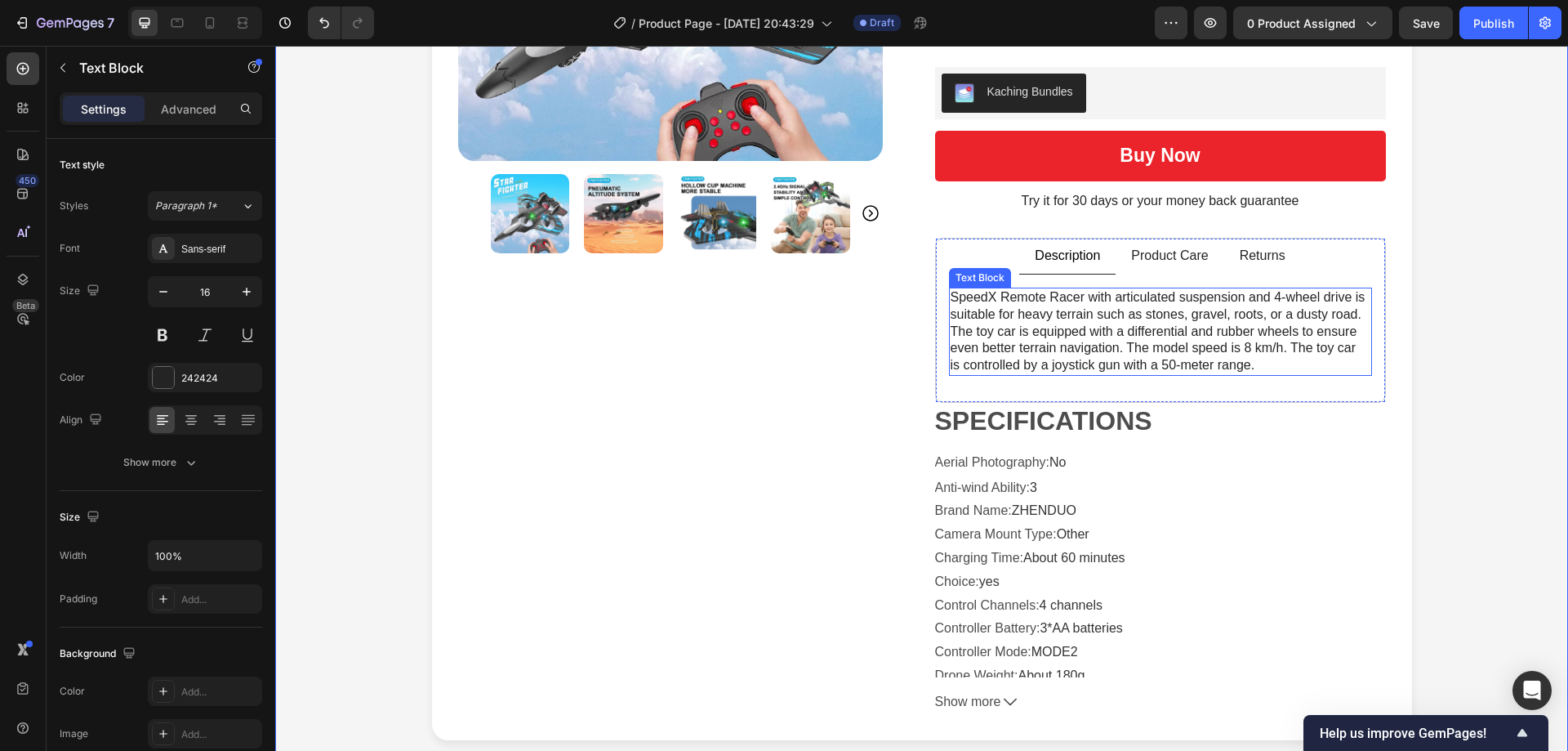
click at [1313, 296] on p "SpeedX Remote Racer with articulated suspension and 4-wheel drive is suitable f…" at bounding box center [1159, 332] width 419 height 85
click at [1083, 334] on p "SpeedX Remote Racer with articulated suspension and 4-wheel drive is suitable f…" at bounding box center [1159, 332] width 419 height 85
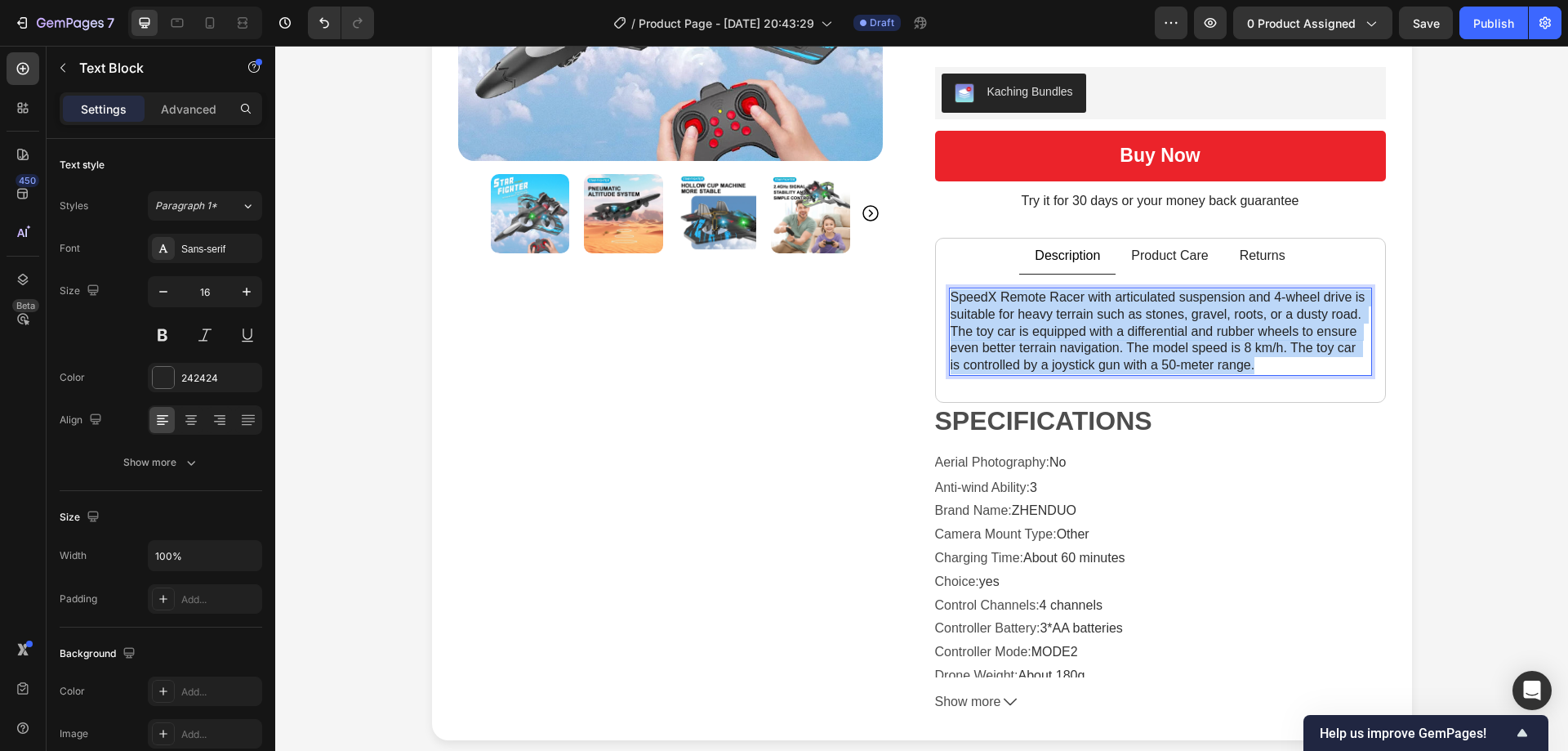
click at [1083, 334] on p "SpeedX Remote Racer with articulated suspension and 4-wheel drive is suitable f…" at bounding box center [1159, 332] width 419 height 85
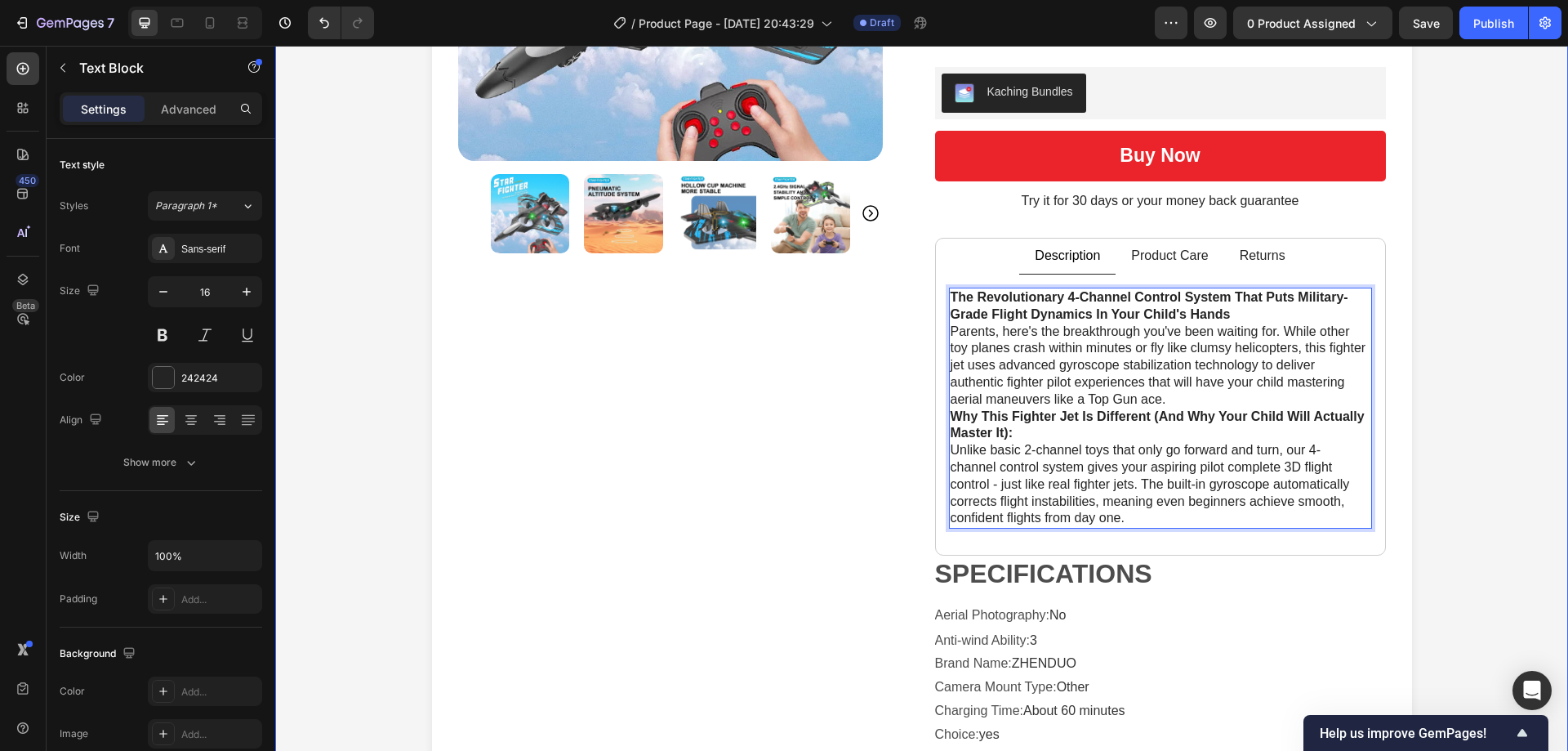
click at [1413, 357] on div "Product Images Icon Icon Icon Icon Icon Icon List Rated 4.8/5 based on 4789 rev…" at bounding box center [920, 301] width 1260 height 1183
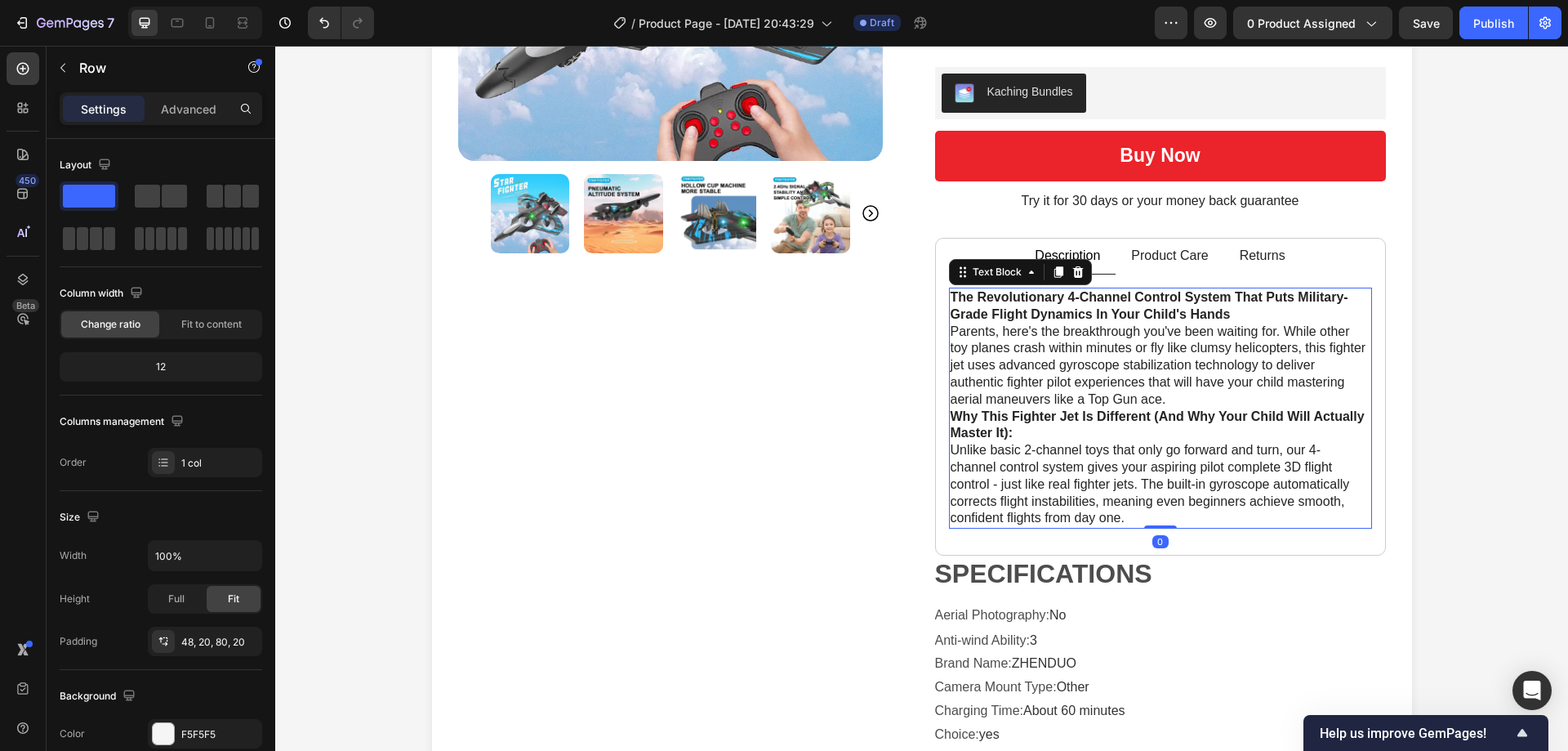
drag, startPoint x: 1259, startPoint y: 389, endPoint x: 1246, endPoint y: 400, distance: 17.0
click at [1258, 389] on p "Parents, here's the breakthrough you've been waiting for. While other toy plane…" at bounding box center [1159, 366] width 419 height 85
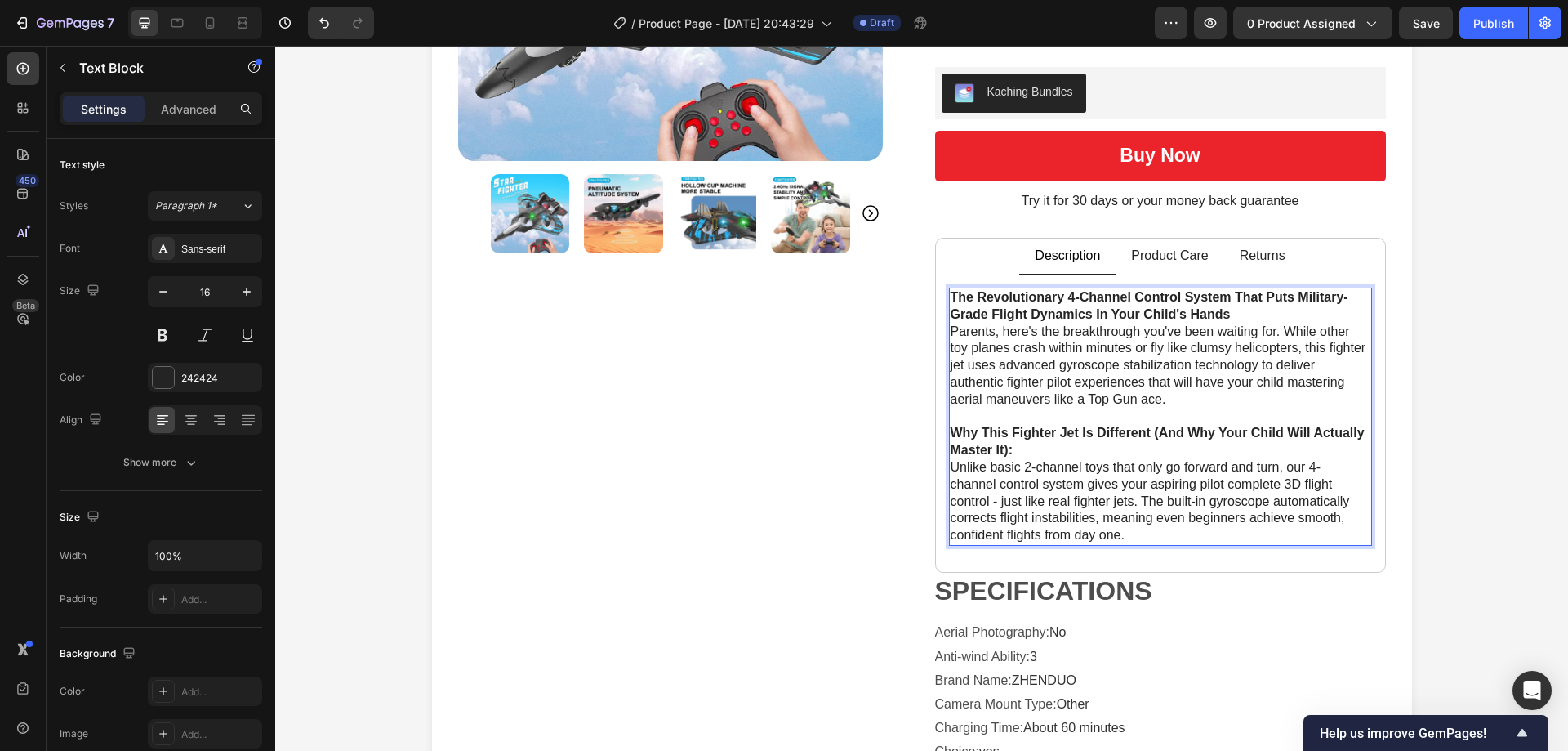
click at [1030, 452] on p "Why This Fighter Jet Is Different (And Why Your Child Will Actually Master It):" at bounding box center [1159, 443] width 419 height 35
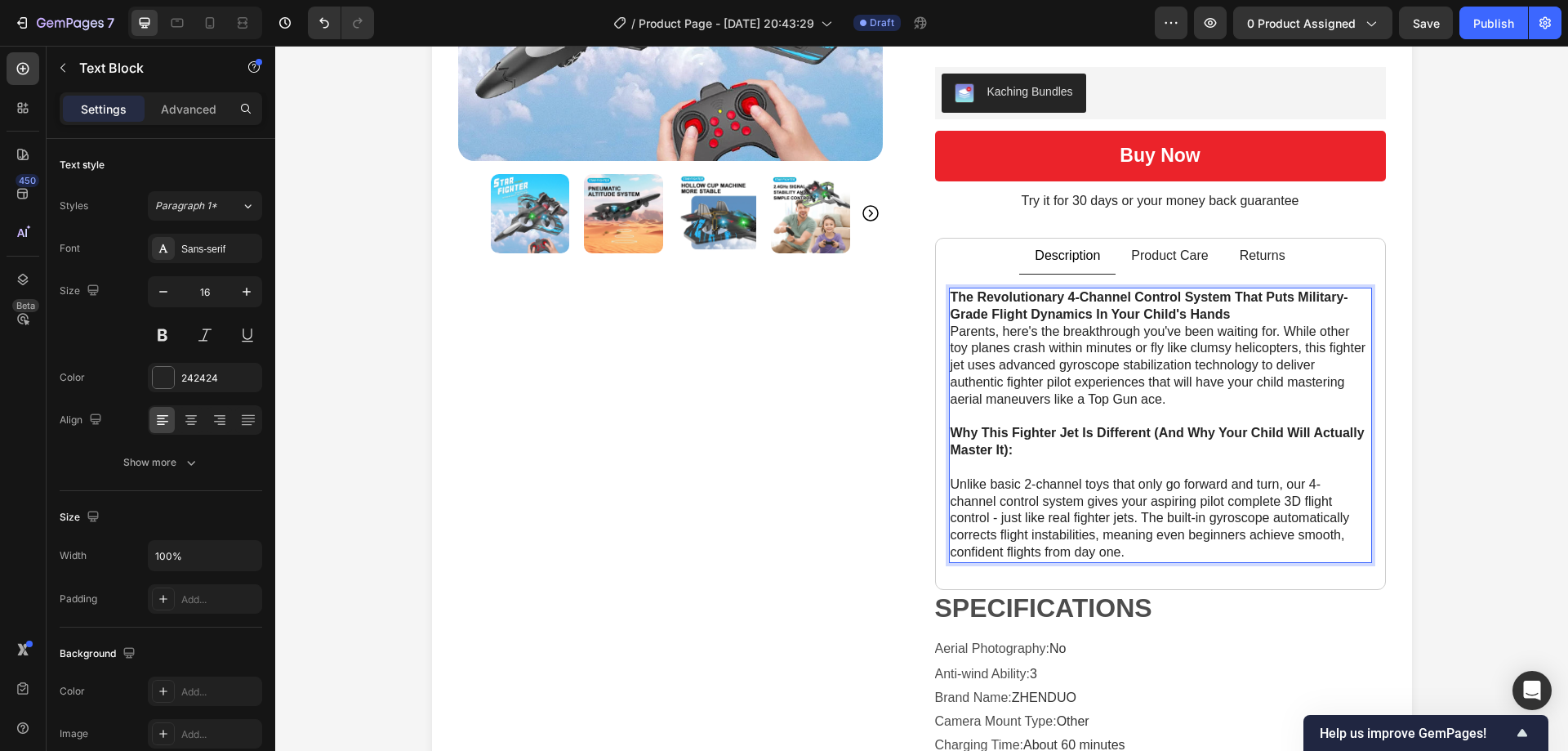
click at [1218, 393] on p "Parents, here's the breakthrough you've been waiting for. While other toy plane…" at bounding box center [1159, 366] width 419 height 85
click at [1270, 329] on p "Parents, here's the breakthrough you've been waiting for. While other toy plane…" at bounding box center [1159, 366] width 419 height 85
click at [1261, 313] on p "The Revolutionary 4-Channel Control System That Puts Military-Grade Flight Dyna…" at bounding box center [1159, 307] width 419 height 35
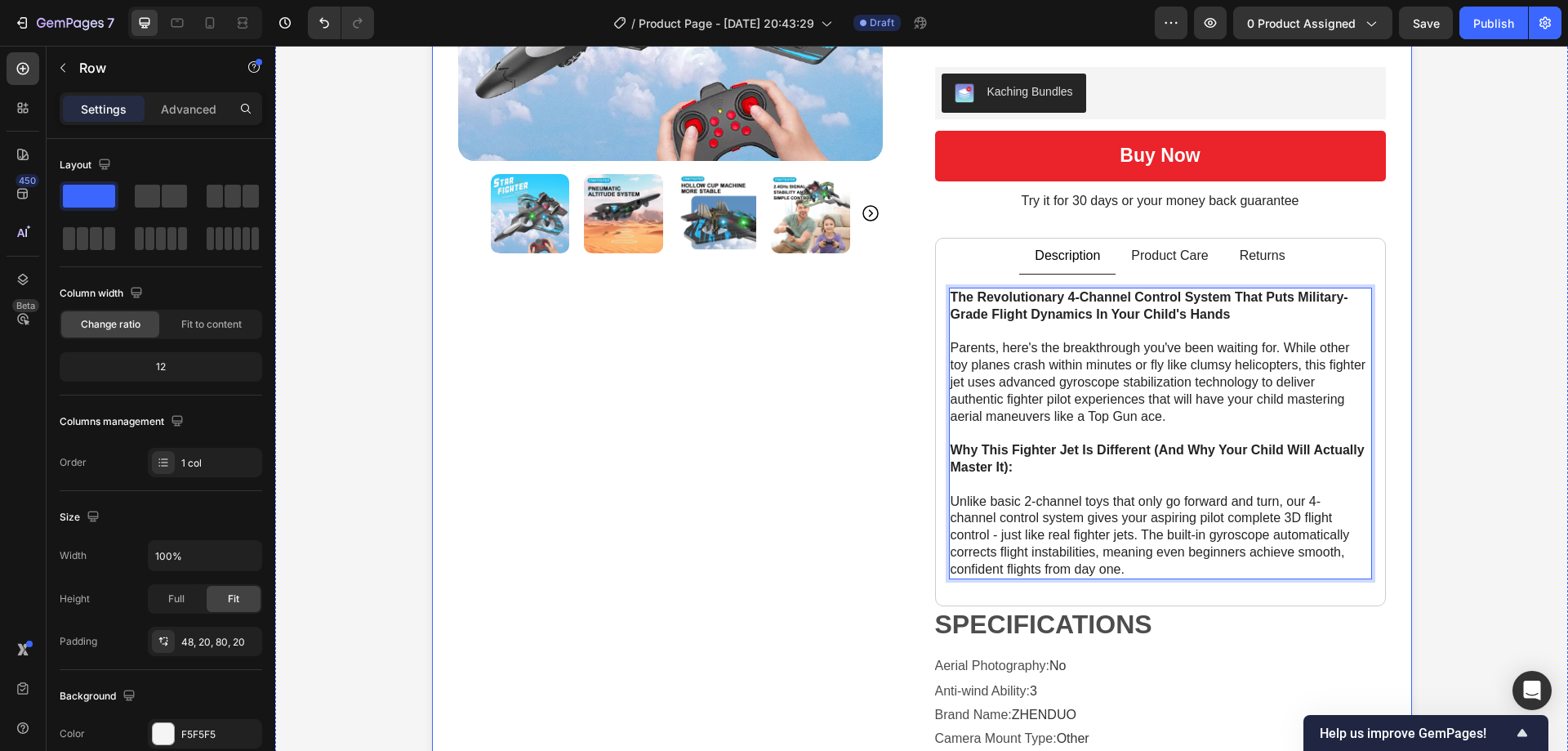
click at [1488, 359] on div "Product Images Icon Icon Icon Icon Icon Icon List Rated 4.8/5 based on 4789 rev…" at bounding box center [920, 326] width 1260 height 1233
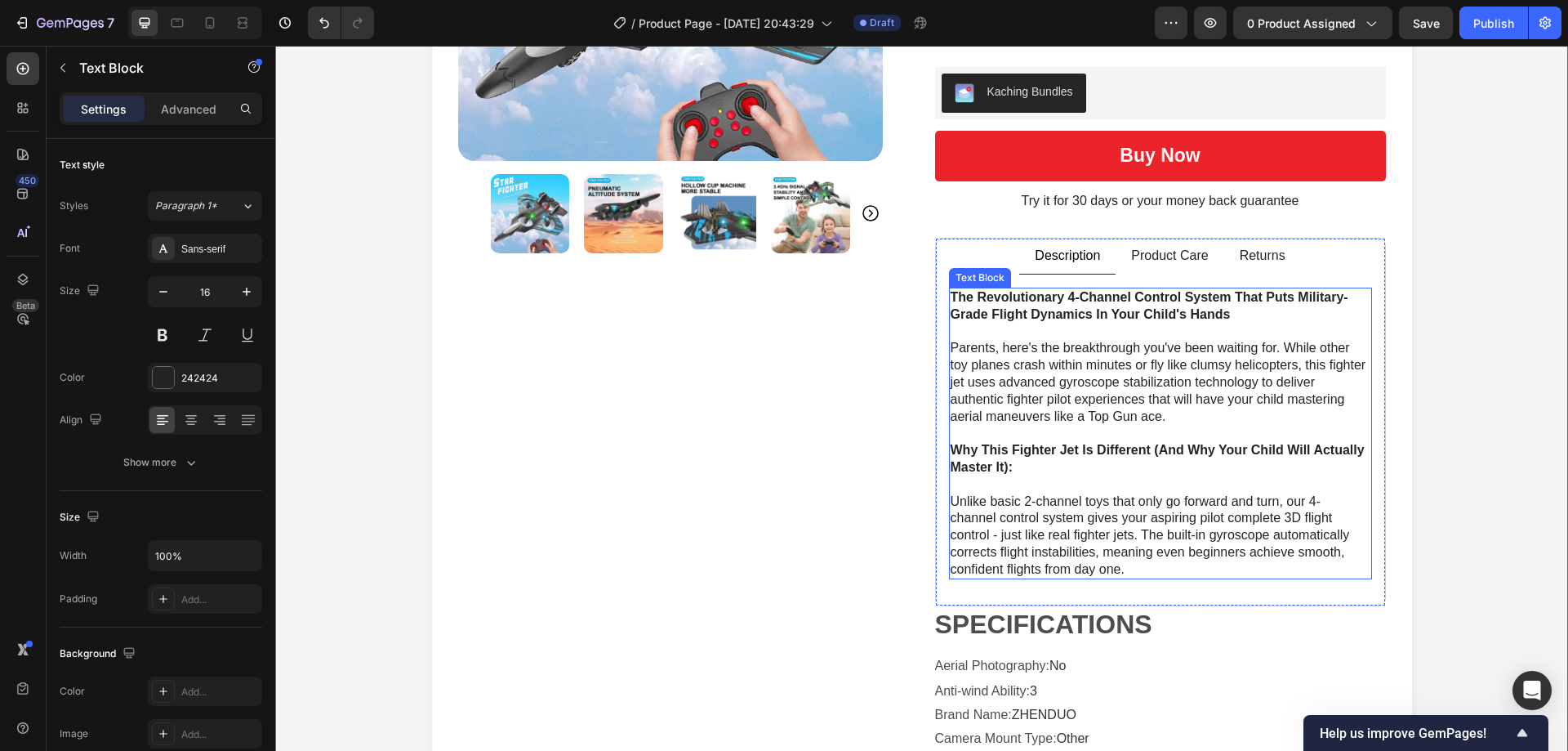
click at [1219, 388] on p "Parents, here's the breakthrough you've been waiting for. While other toy plane…" at bounding box center [1159, 382] width 419 height 85
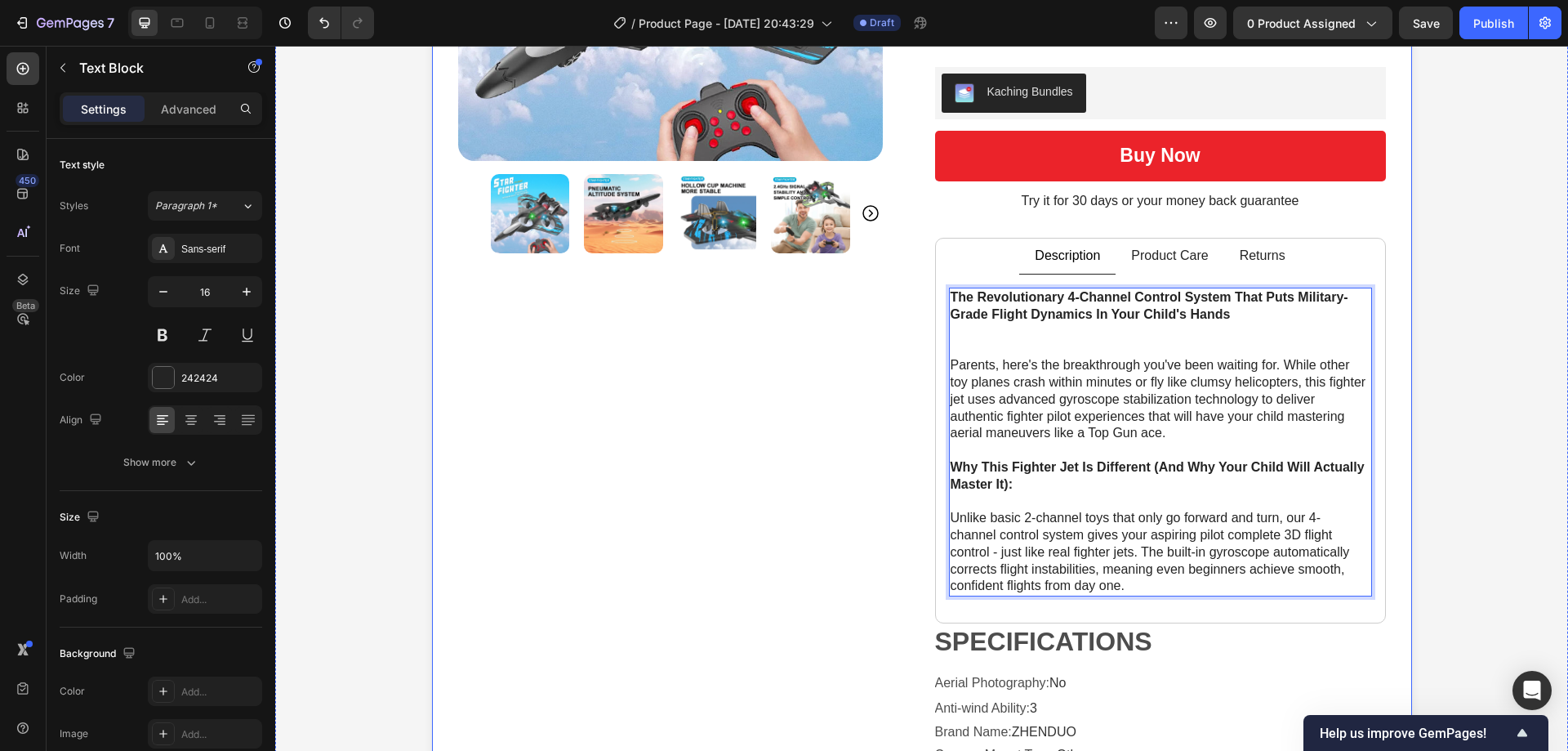
click at [1202, 374] on p "Parents, here's the breakthrough you've been waiting for. While other toy plane…" at bounding box center [1159, 399] width 419 height 85
click at [1137, 340] on p "Rich Text Editor. Editing area: main" at bounding box center [1159, 341] width 419 height 35
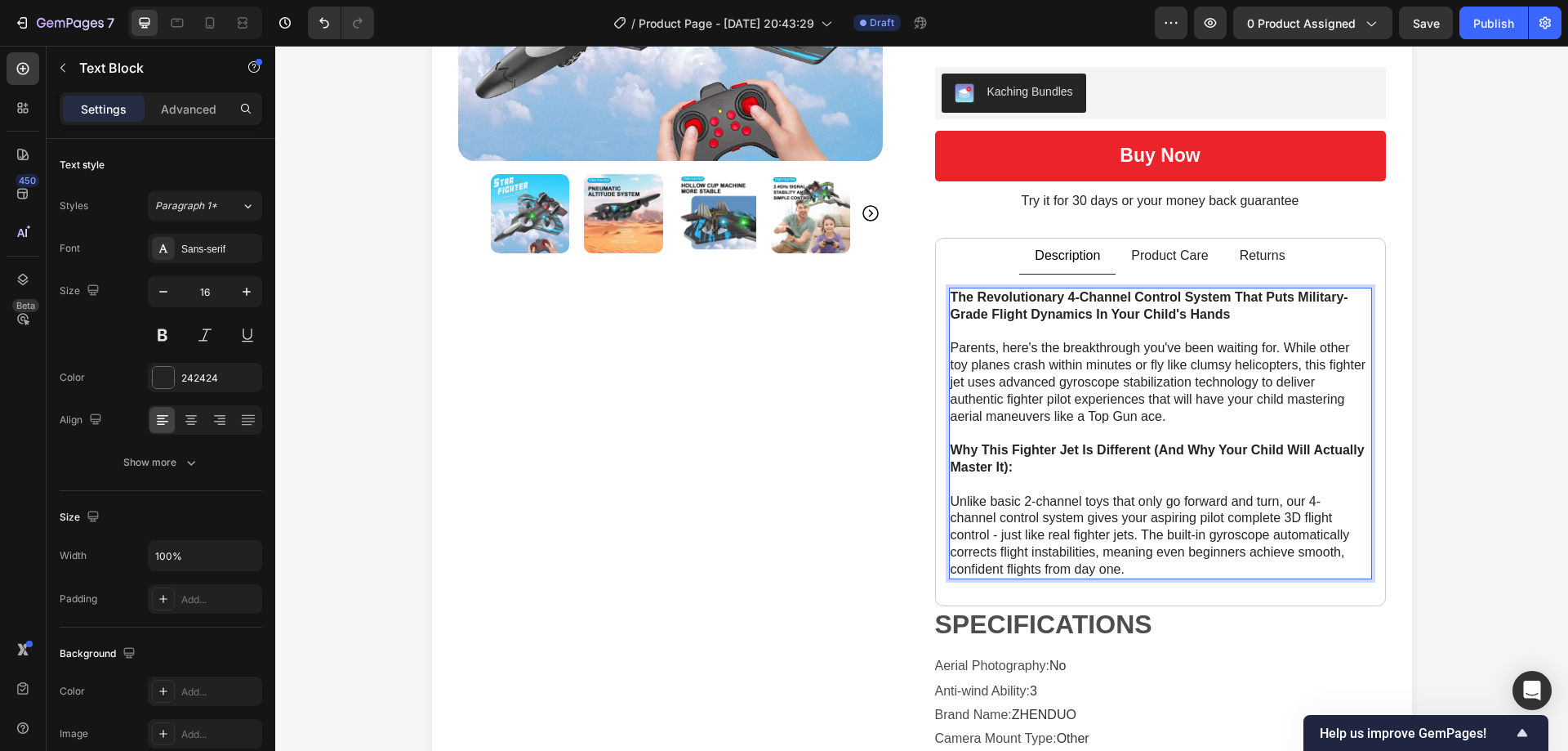
click at [1259, 377] on p "Parents, here's the breakthrough you've been waiting for. While other toy plane…" at bounding box center [1159, 382] width 419 height 85
click at [1483, 354] on div "Product Images Icon Icon Icon Icon Icon Icon List Rated 4.8/5 based on 4789 rev…" at bounding box center [920, 326] width 1260 height 1233
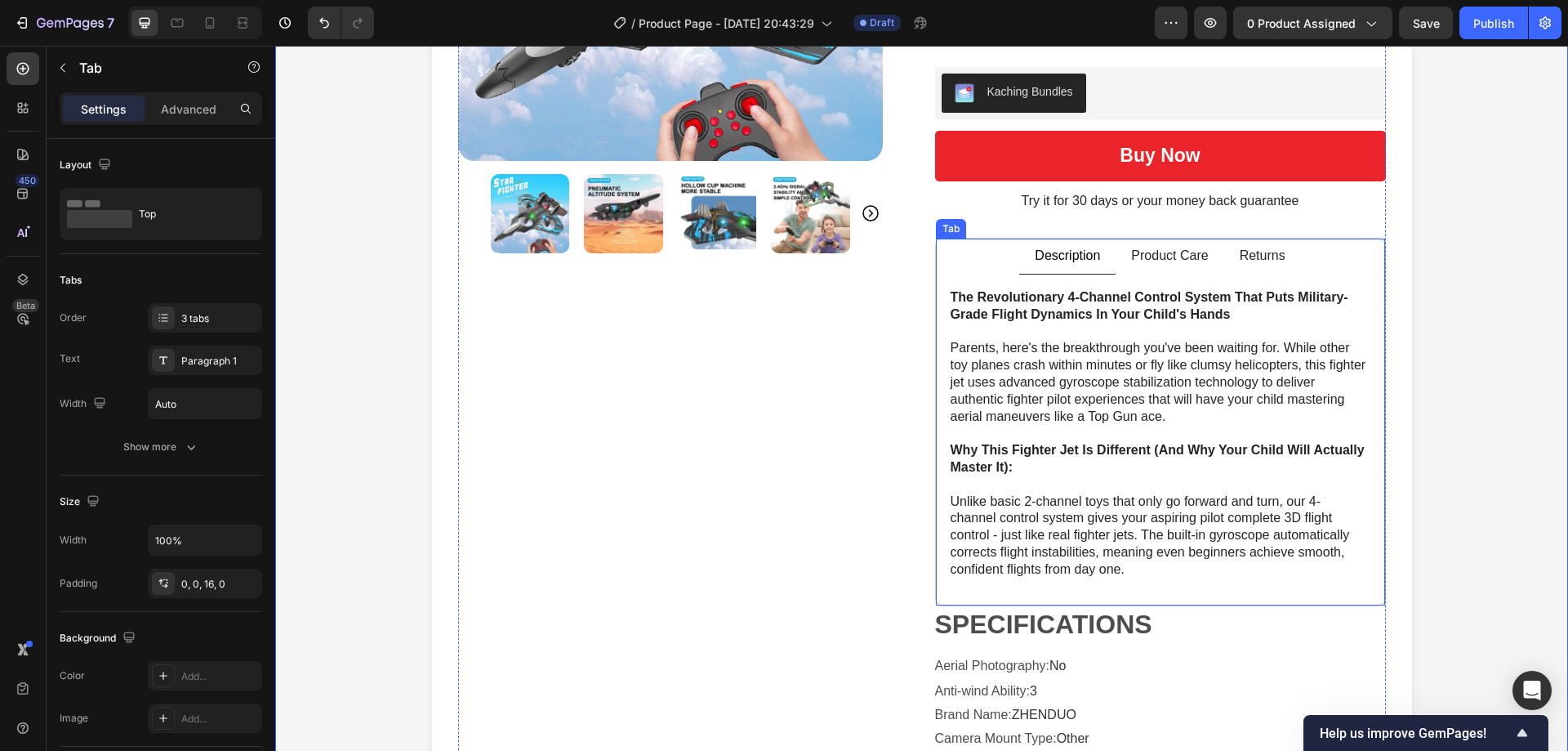
click at [1195, 262] on p "Product Care" at bounding box center [1169, 256] width 77 height 17
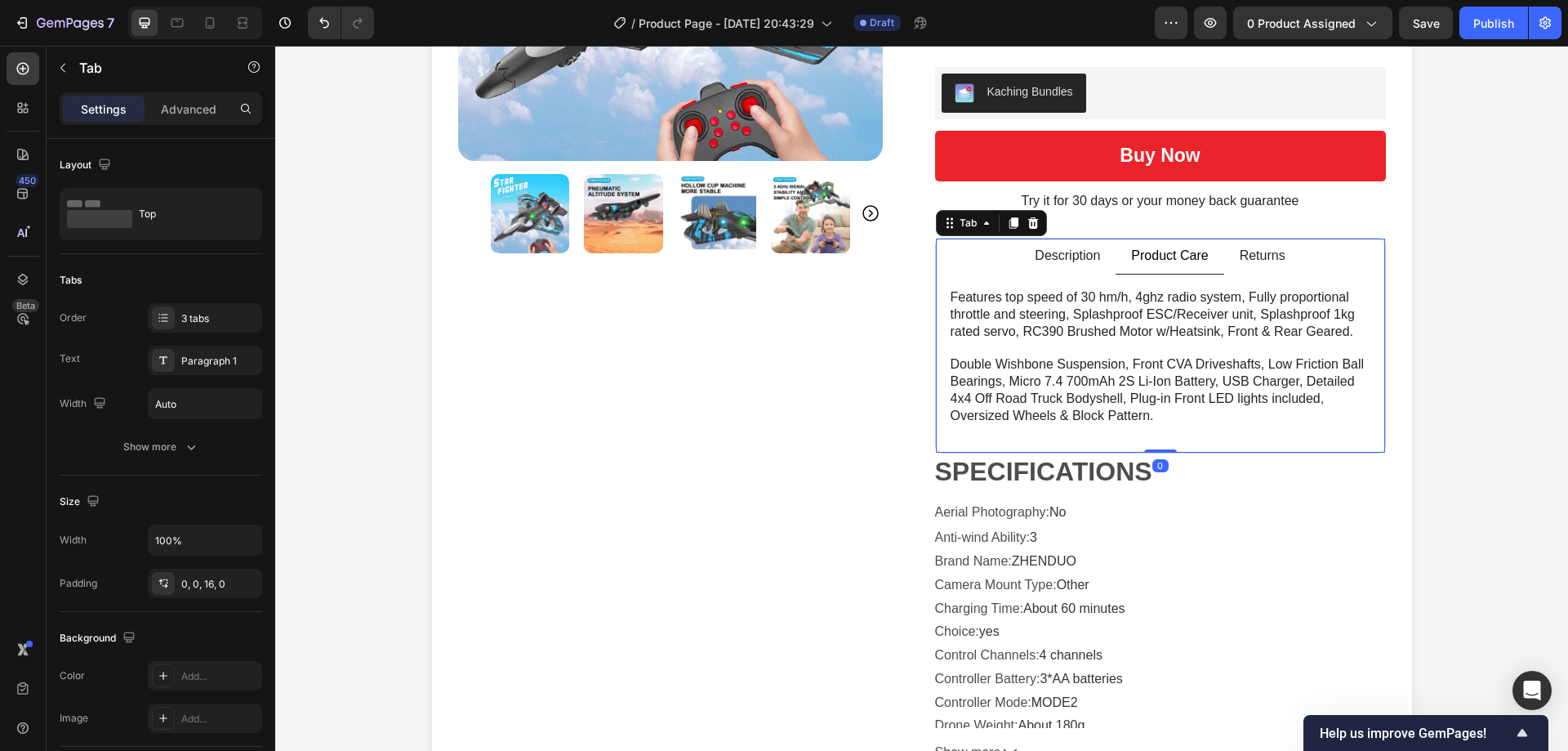
click at [1062, 252] on p "Description" at bounding box center [1067, 256] width 66 height 17
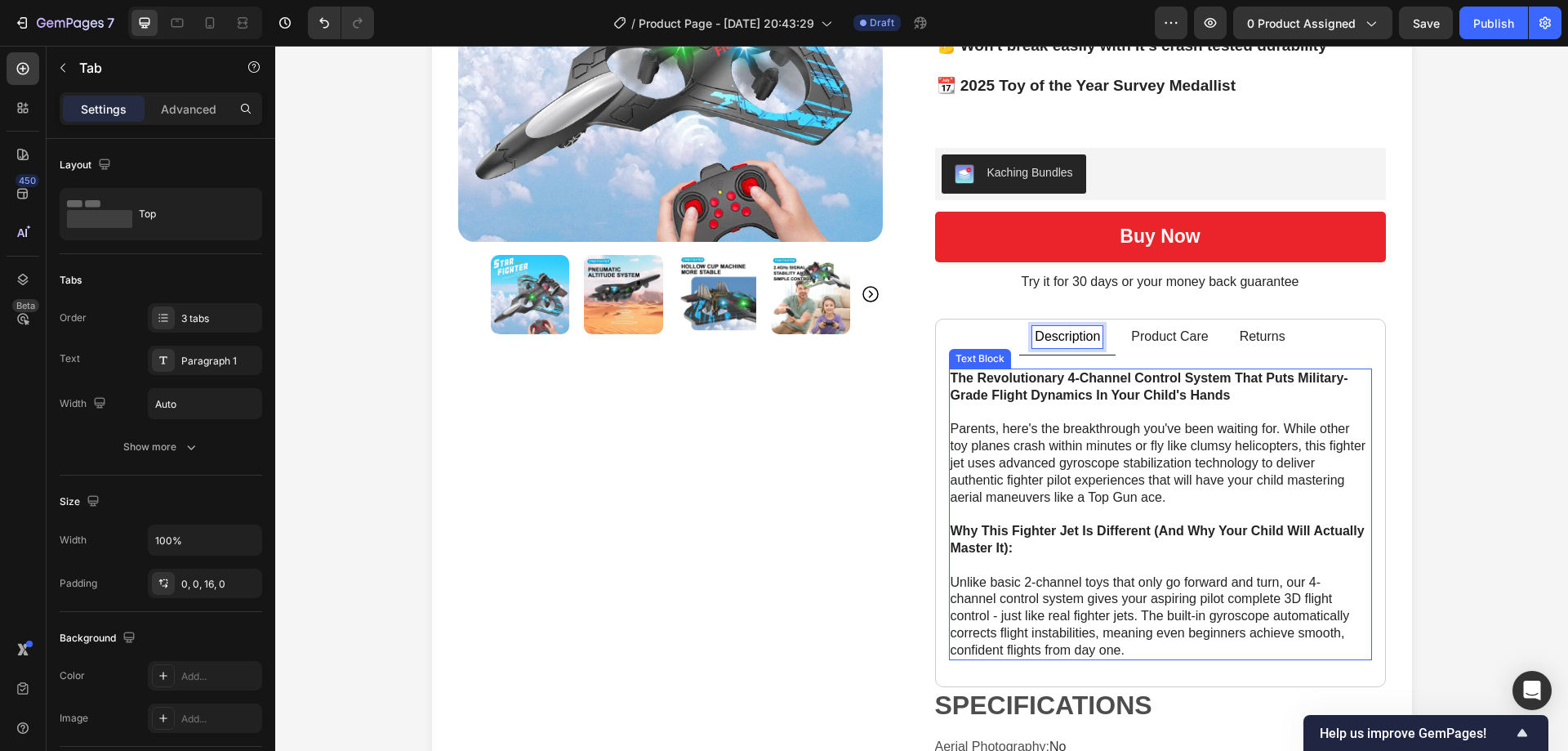
scroll to position [327, 0]
click at [965, 383] on strong "The Revolutionary 4-Channel Control System That Puts Military-Grade Flight Dyna…" at bounding box center [1149, 387] width 398 height 31
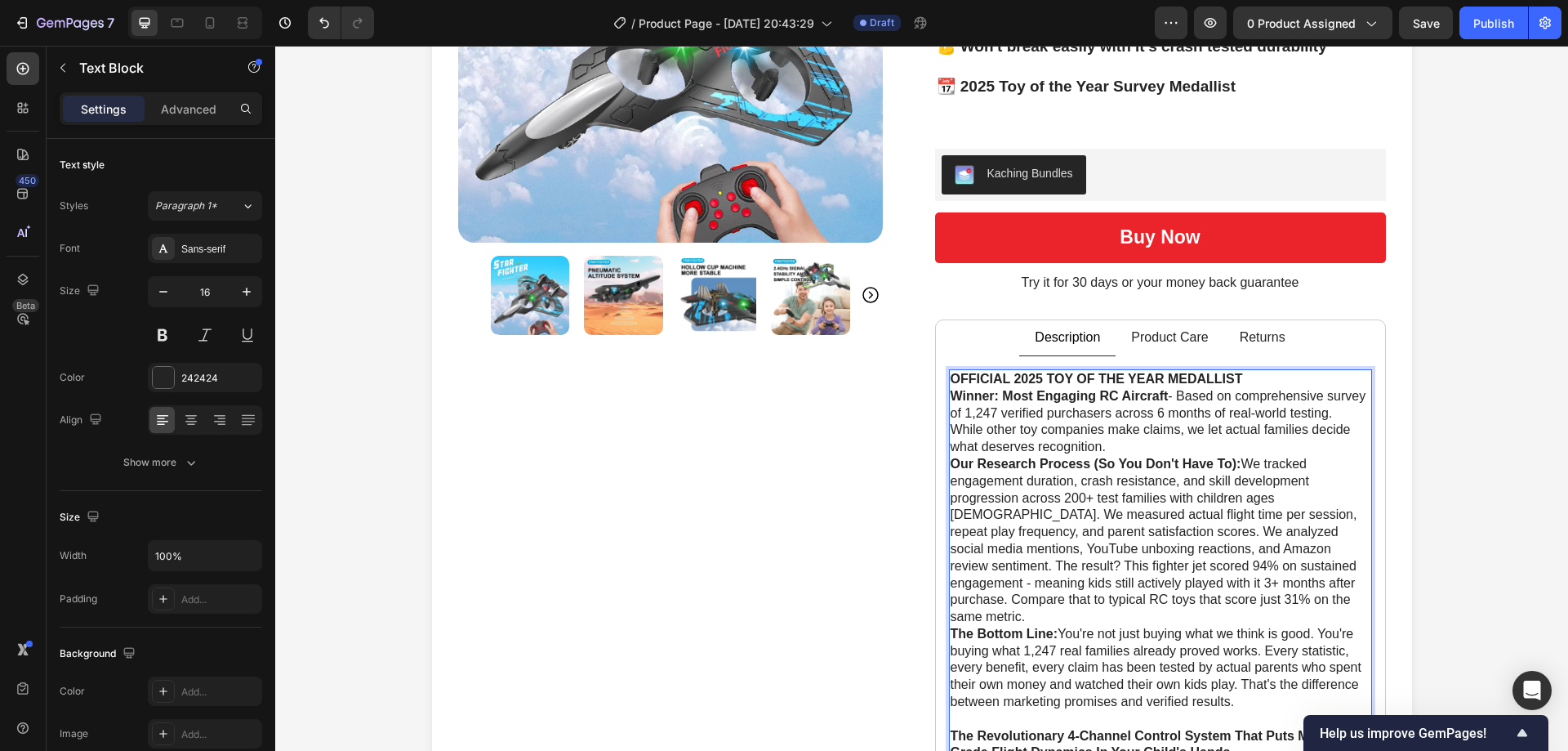
click at [948, 401] on div "OFFICIAL 2025 TOY OF THE YEAR MEDALLIST Winner: Most Engaging RC Aircraft - Bas…" at bounding box center [1159, 693] width 423 height 649
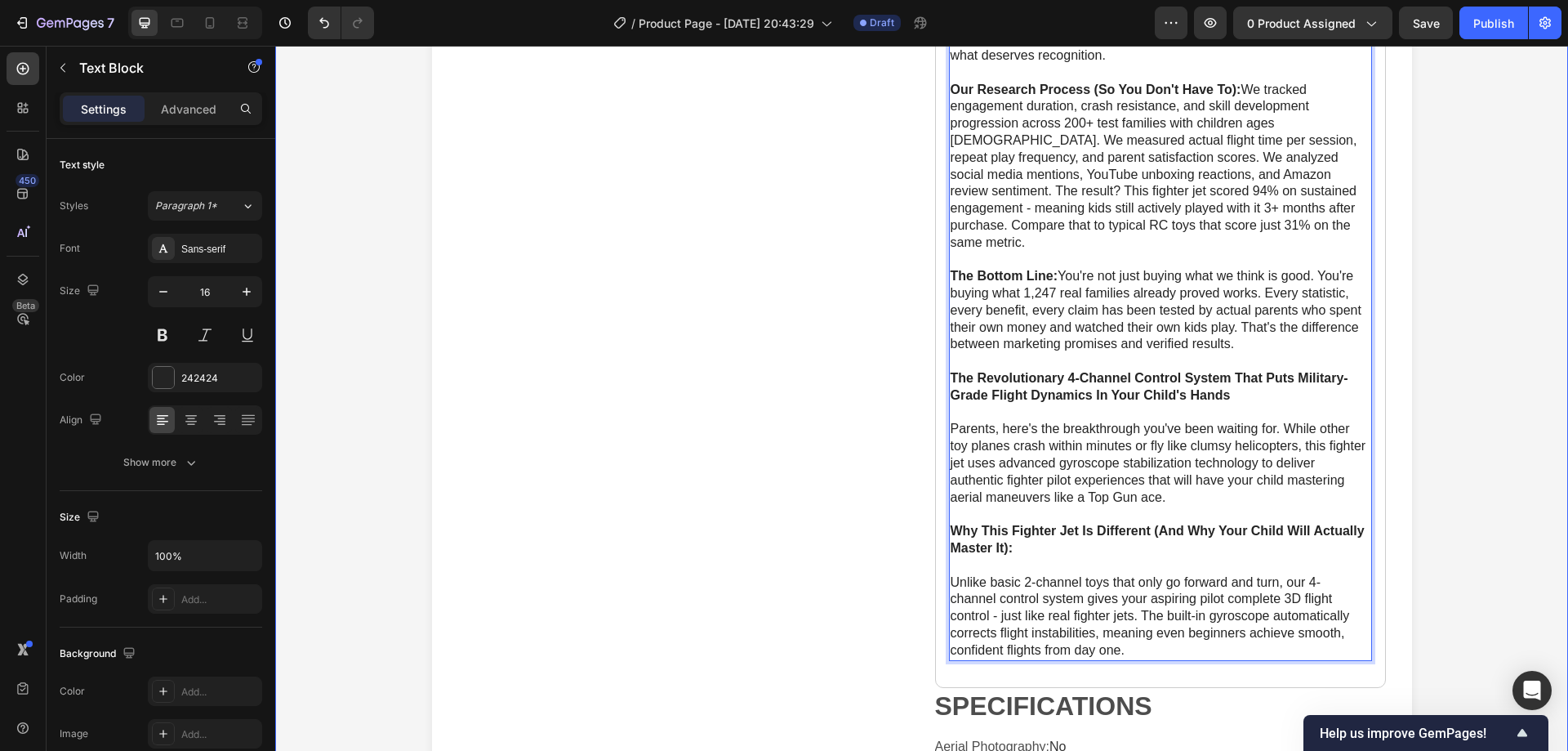
click at [1419, 394] on div "Product Images Icon Icon Icon Icon Icon Icon List Rated 4.8/5 based on 4789 rev…" at bounding box center [920, 203] width 1260 height 1641
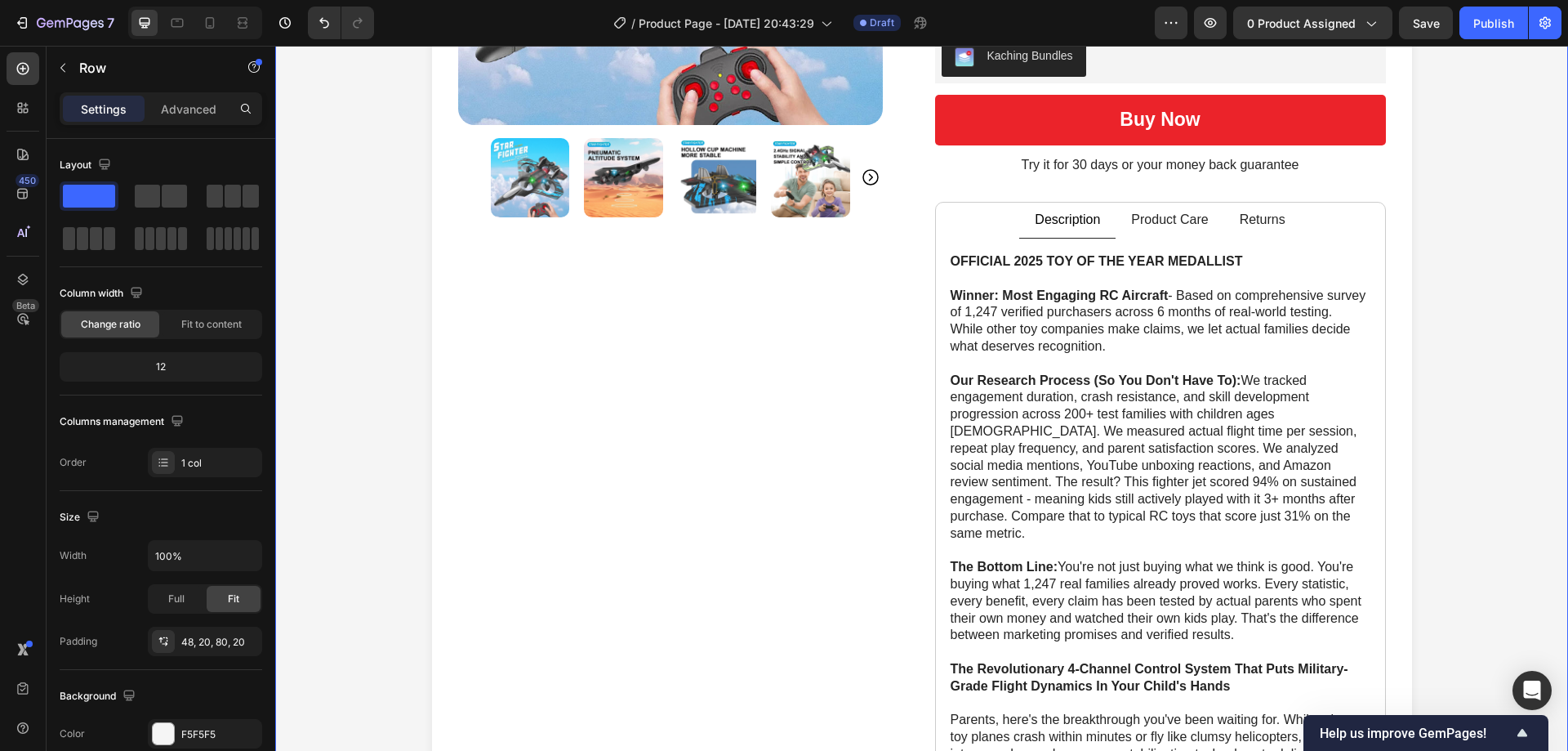
scroll to position [409, 0]
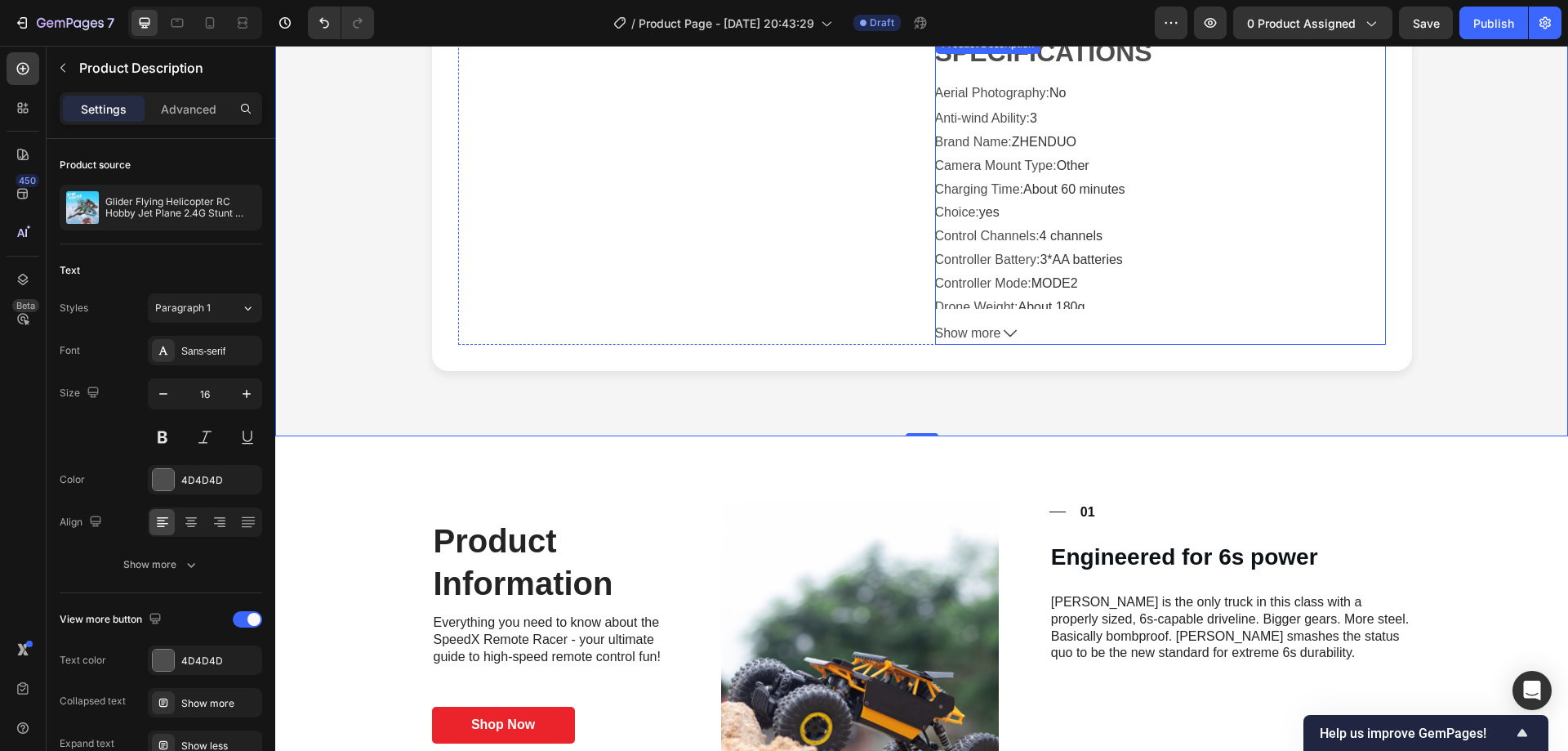
click at [1098, 142] on div "SPECIFICATIONS Aerial Photography : No Anti-wind Ability : 3 Brand Name : ZHEND…" at bounding box center [1160, 172] width 451 height 275
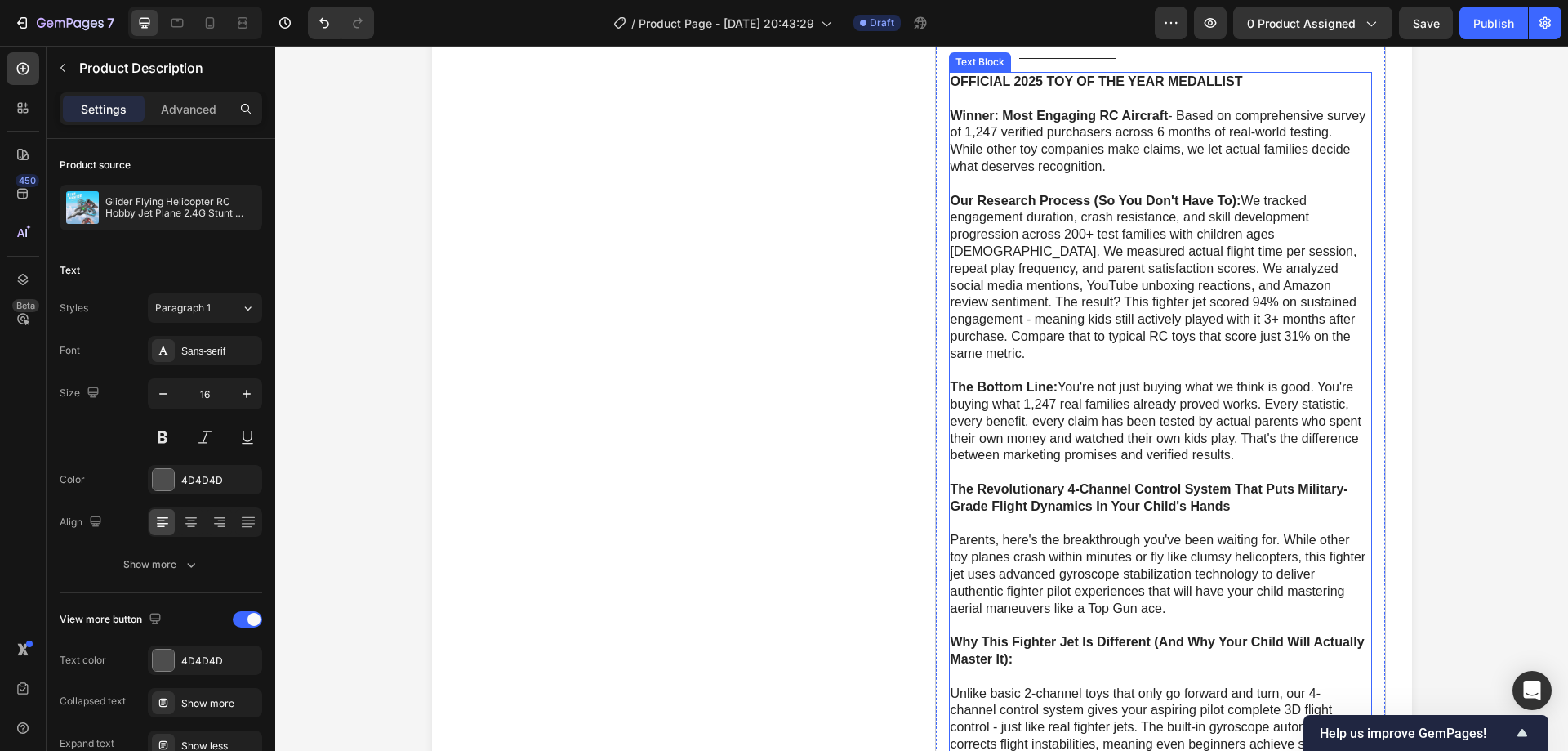
scroll to position [980, 0]
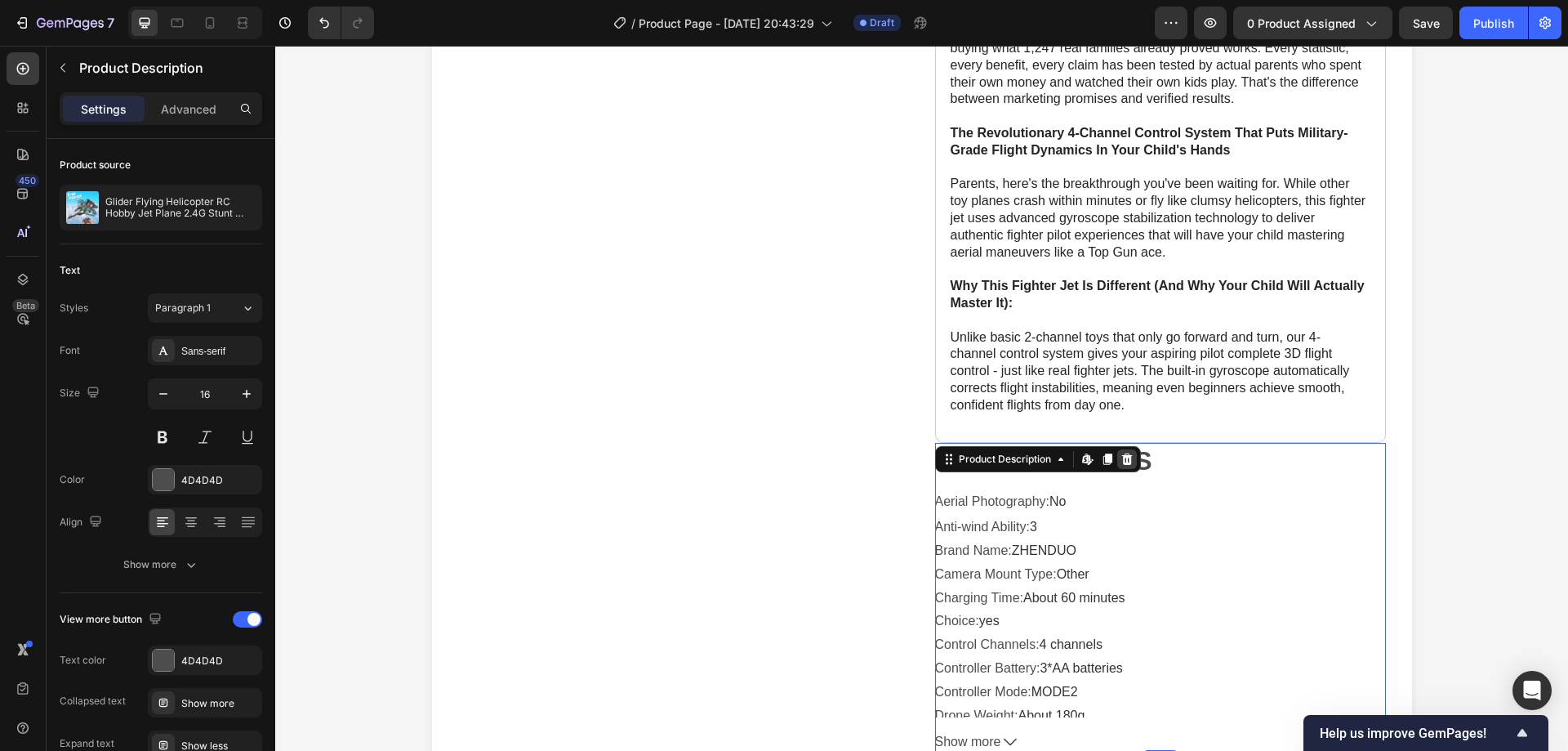
click at [1127, 452] on icon at bounding box center [1127, 459] width 13 height 13
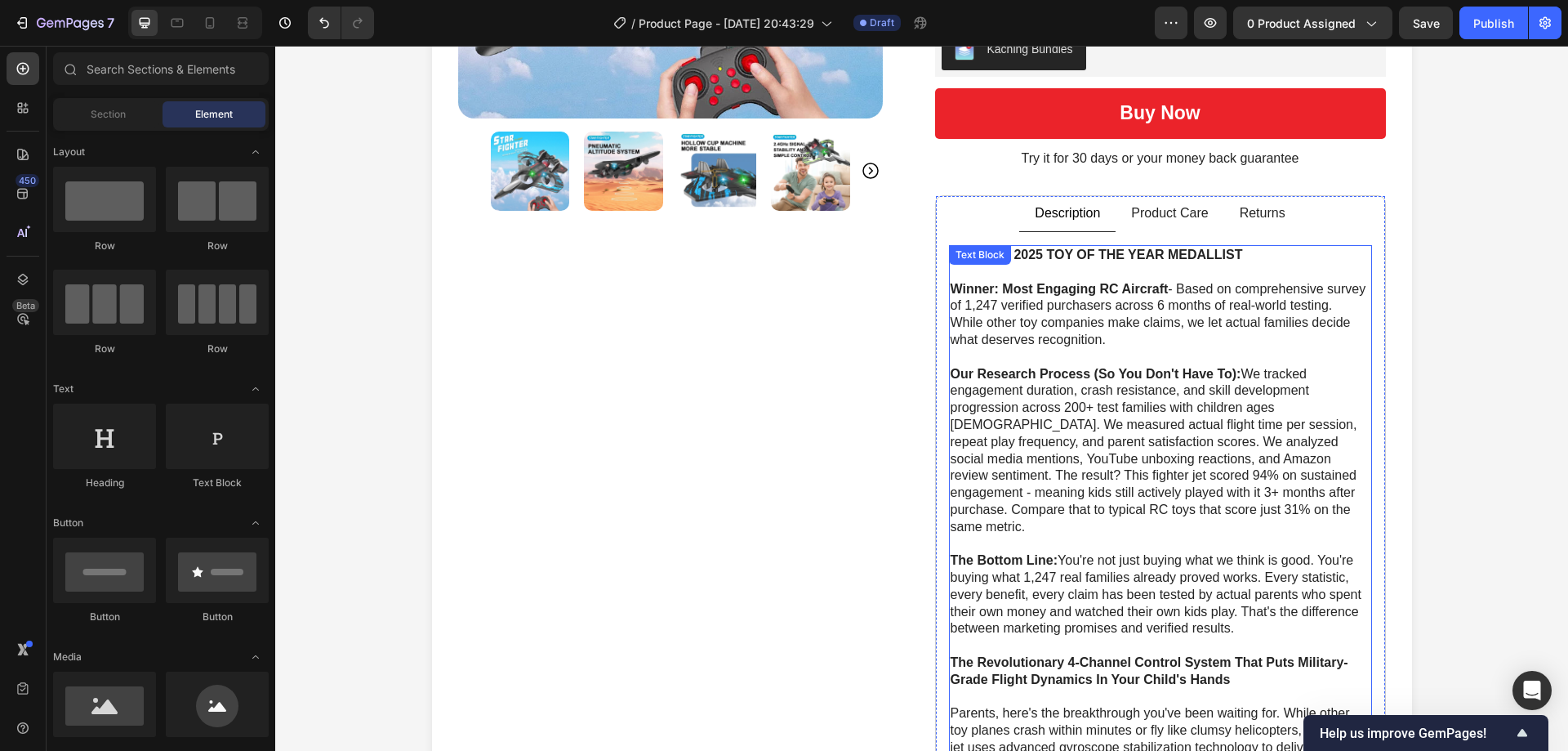
scroll to position [409, 0]
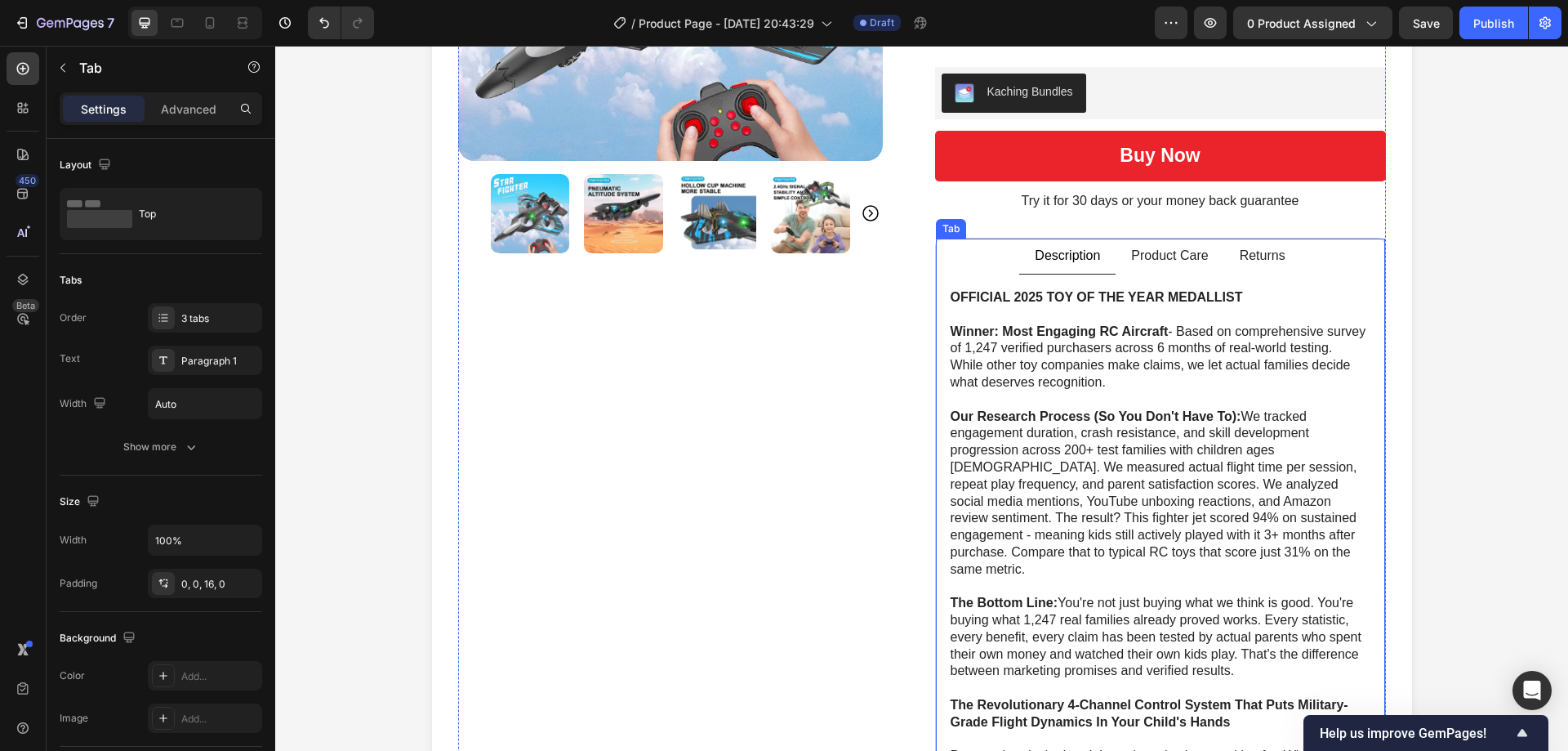
click at [1155, 251] on p "Product Care" at bounding box center [1169, 256] width 77 height 17
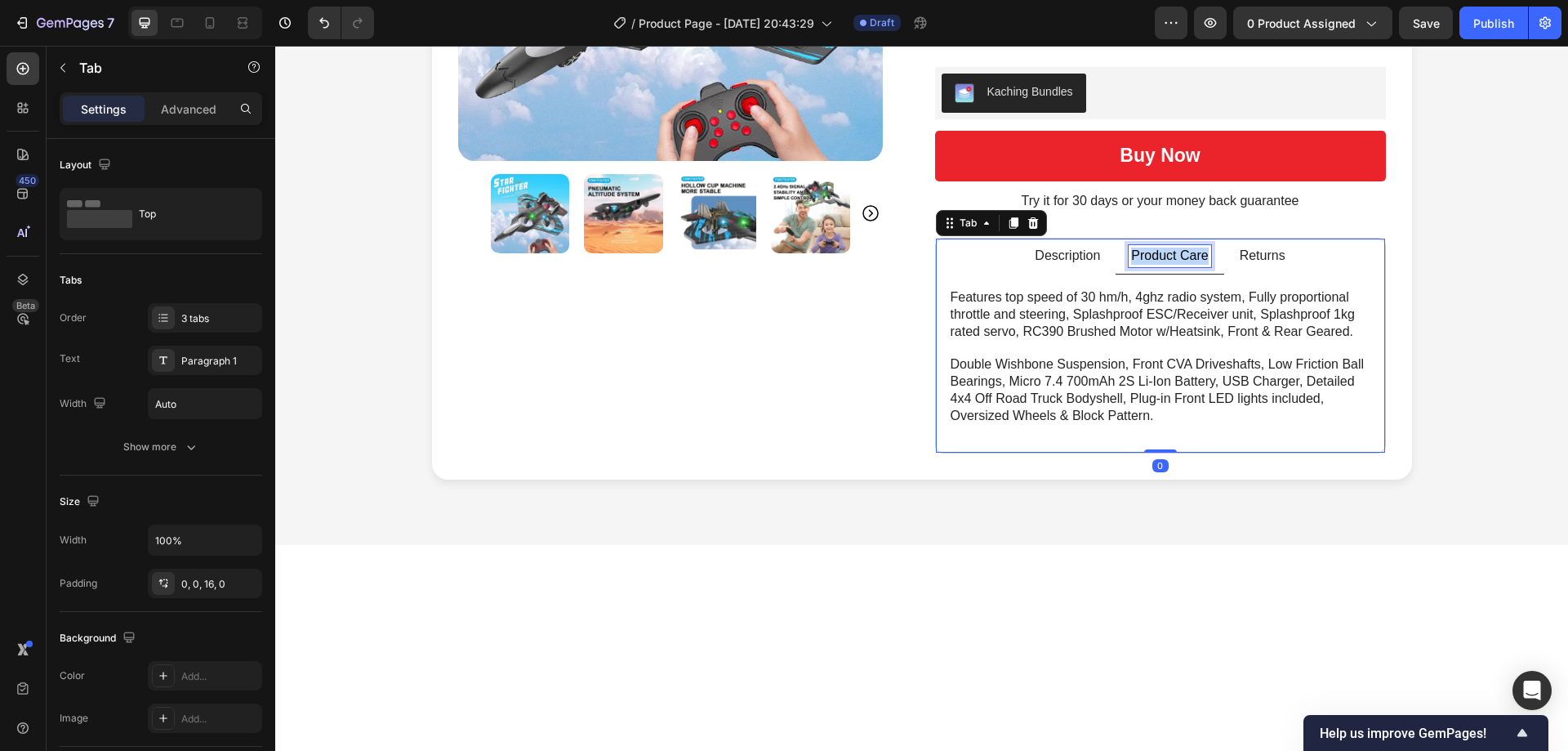
click at [1153, 251] on p "Product Care" at bounding box center [1169, 256] width 77 height 17
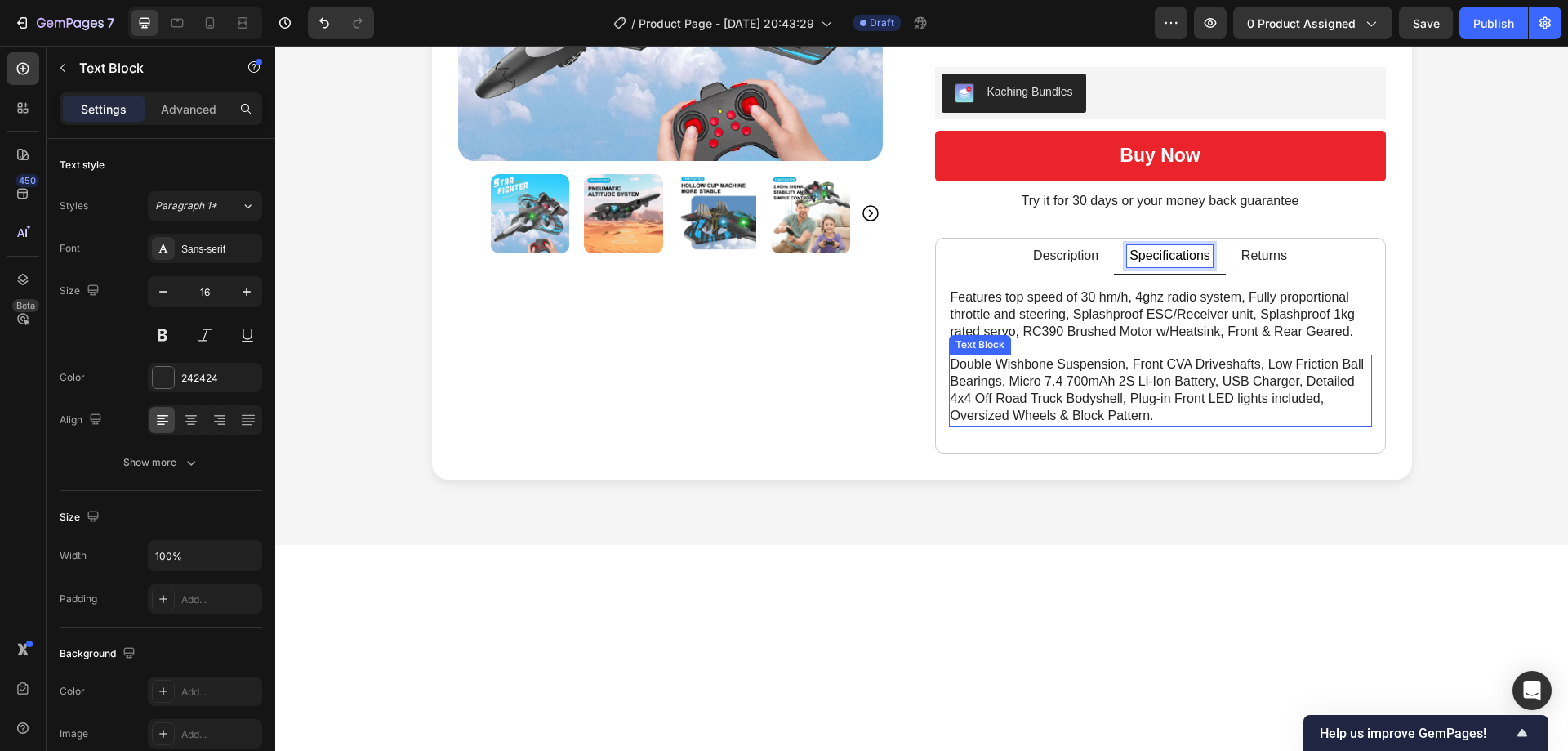
click at [1122, 362] on p "Double Wishbone Suspension, Front CVA Driveshafts, Low Friction Ball Bearings, …" at bounding box center [1159, 389] width 419 height 67
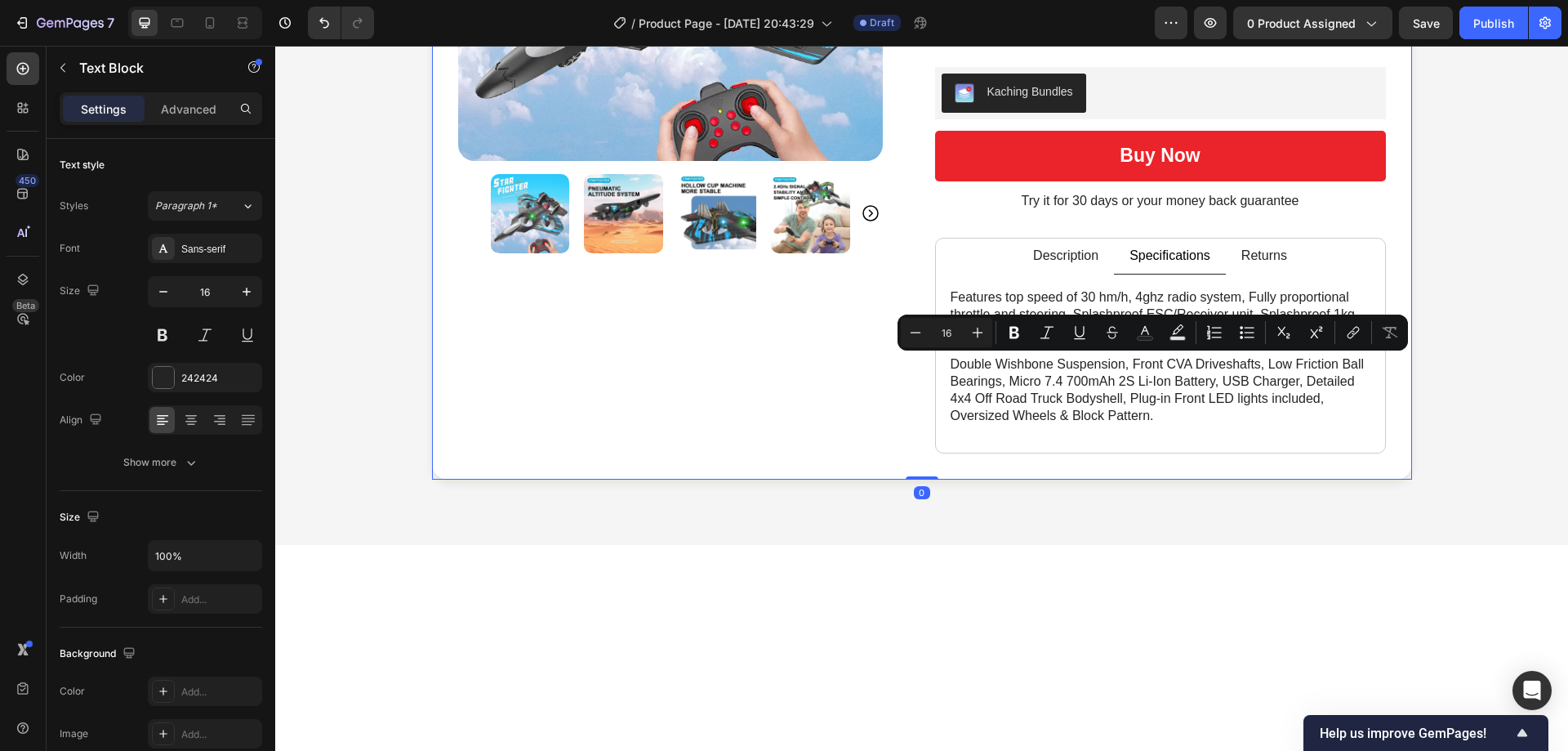
drag, startPoint x: 1384, startPoint y: 447, endPoint x: 1367, endPoint y: 430, distance: 24.0
click at [1382, 446] on div "Product Images Icon Icon Icon Icon Icon Icon List Rated 4.8/5 based on 4789 rev…" at bounding box center [921, 94] width 980 height 769
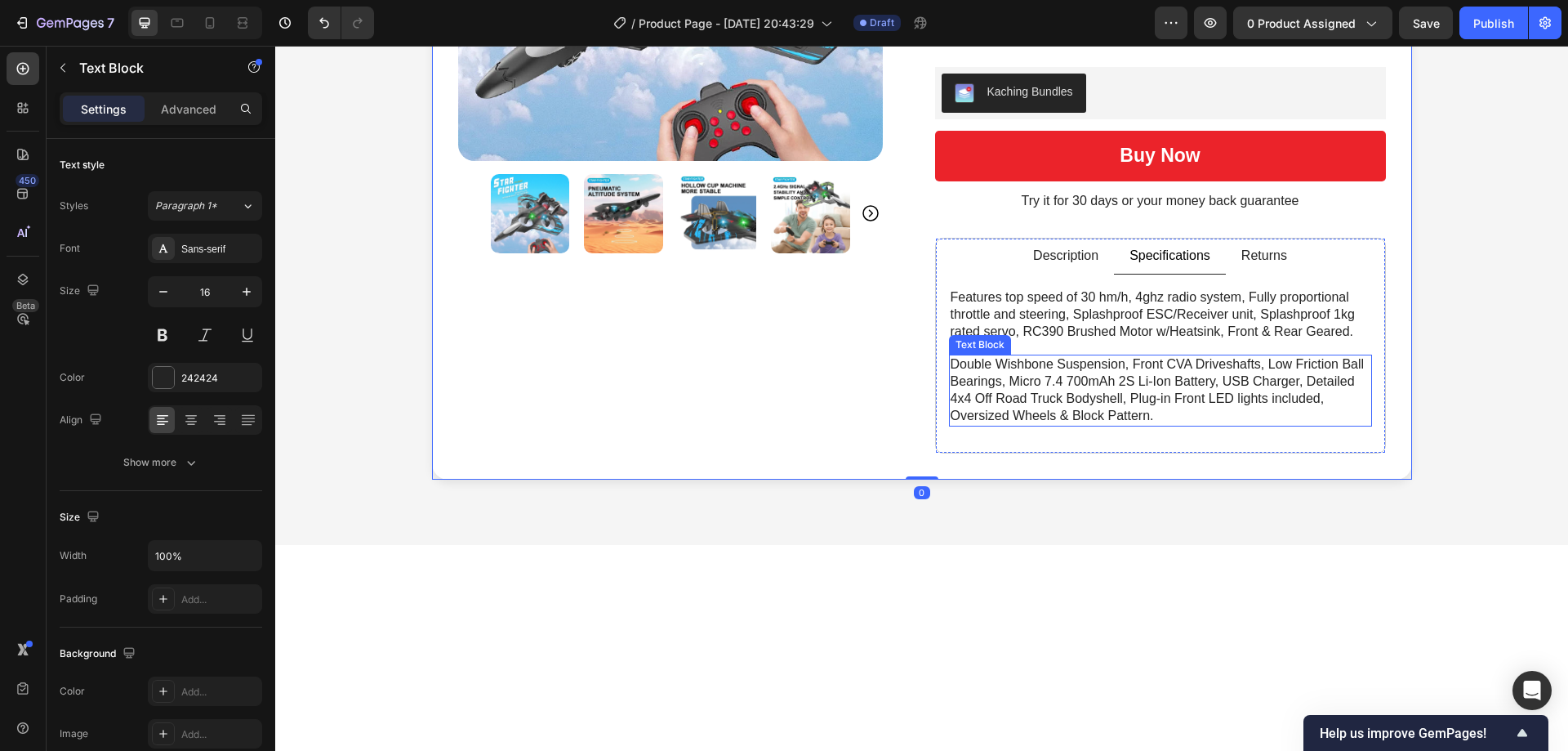
click at [1294, 361] on p "Double Wishbone Suspension, Front CVA Driveshafts, Low Friction Ball Bearings, …" at bounding box center [1159, 389] width 419 height 67
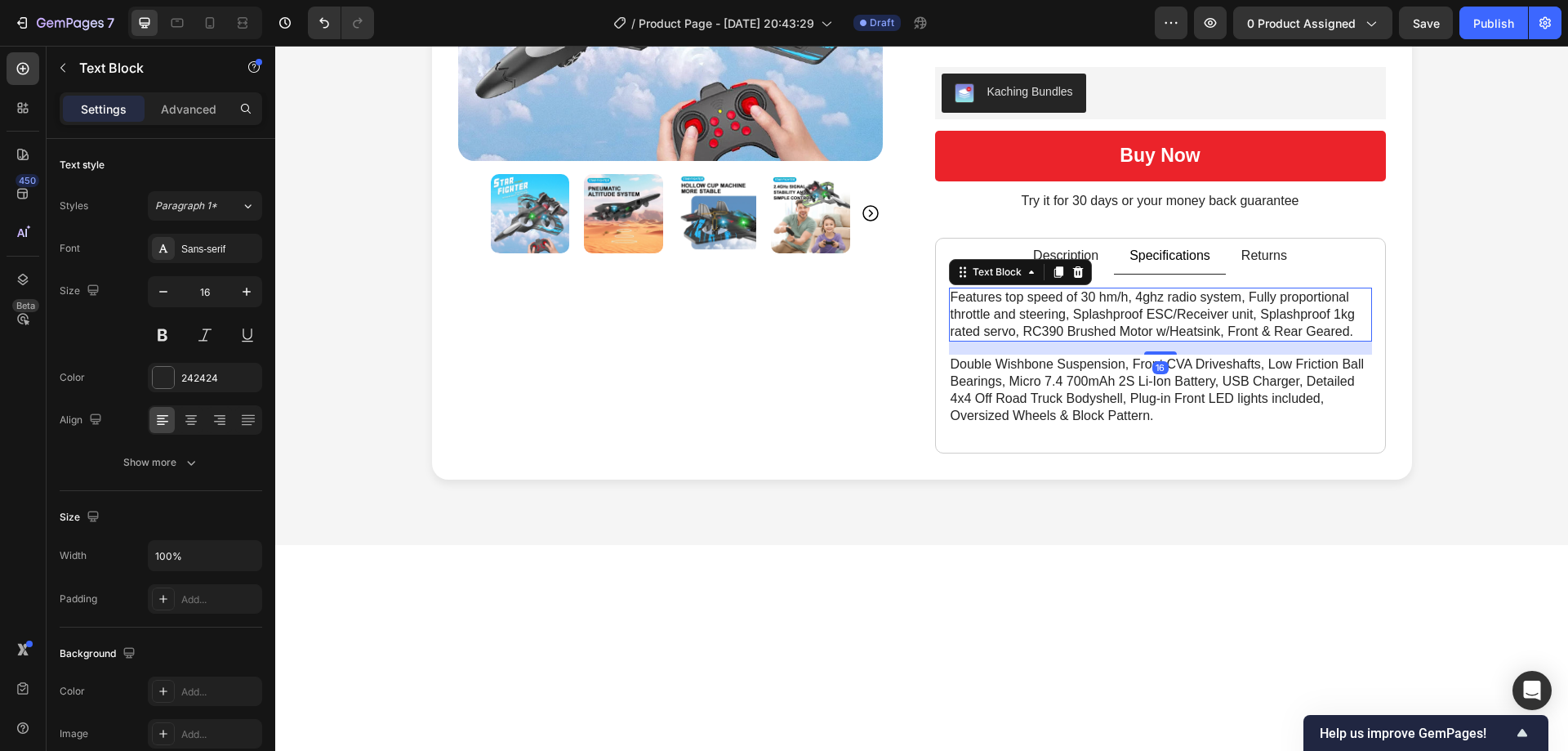
click at [1253, 302] on p "Features top speed of 30 hm/h, 4ghz radio system, Fully proportional throttle a…" at bounding box center [1159, 314] width 419 height 51
click at [1164, 392] on p "Double Wishbone Suspension, Front CVA Driveshafts, Low Friction Ball Bearings, …" at bounding box center [1159, 389] width 419 height 67
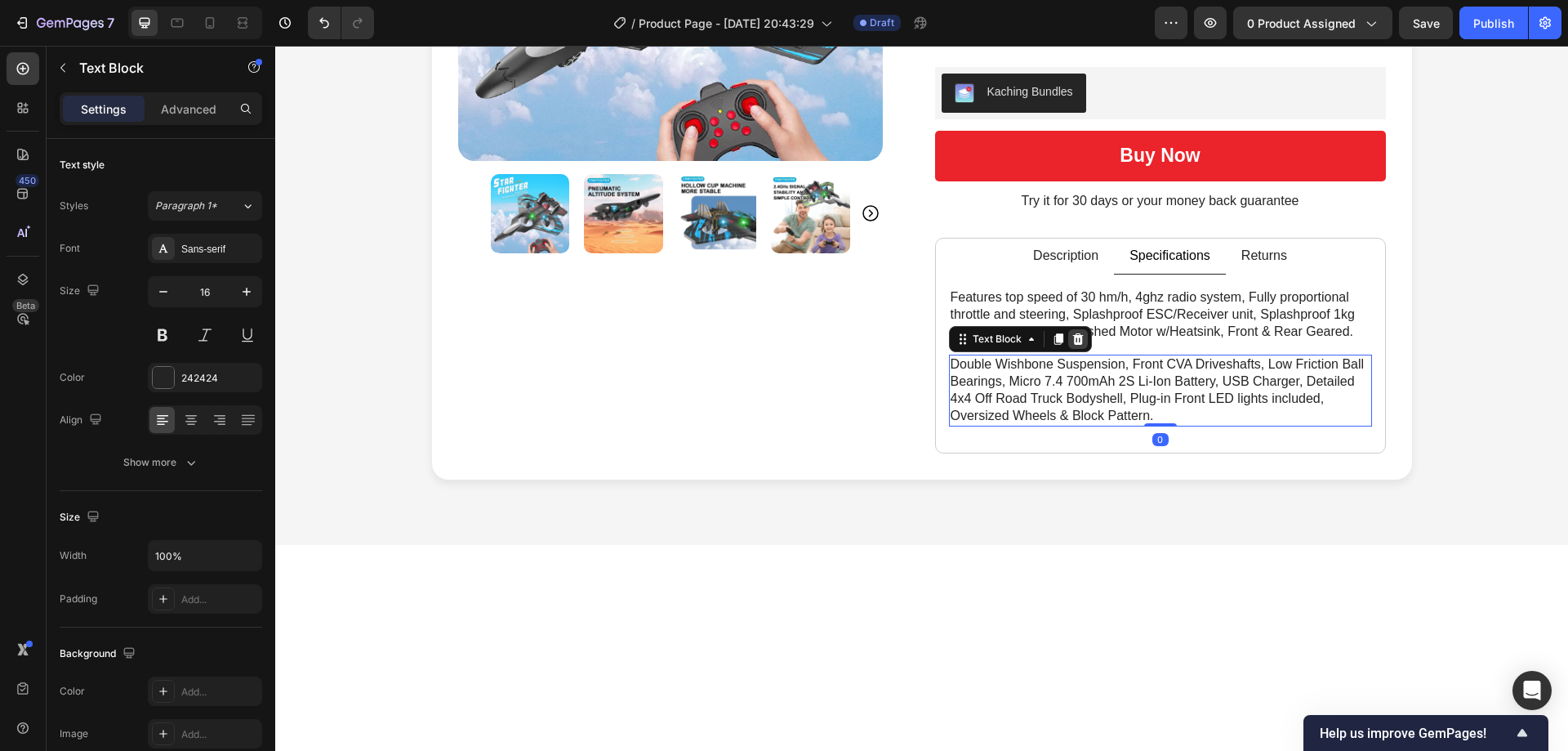
click at [1073, 337] on icon at bounding box center [1076, 339] width 11 height 12
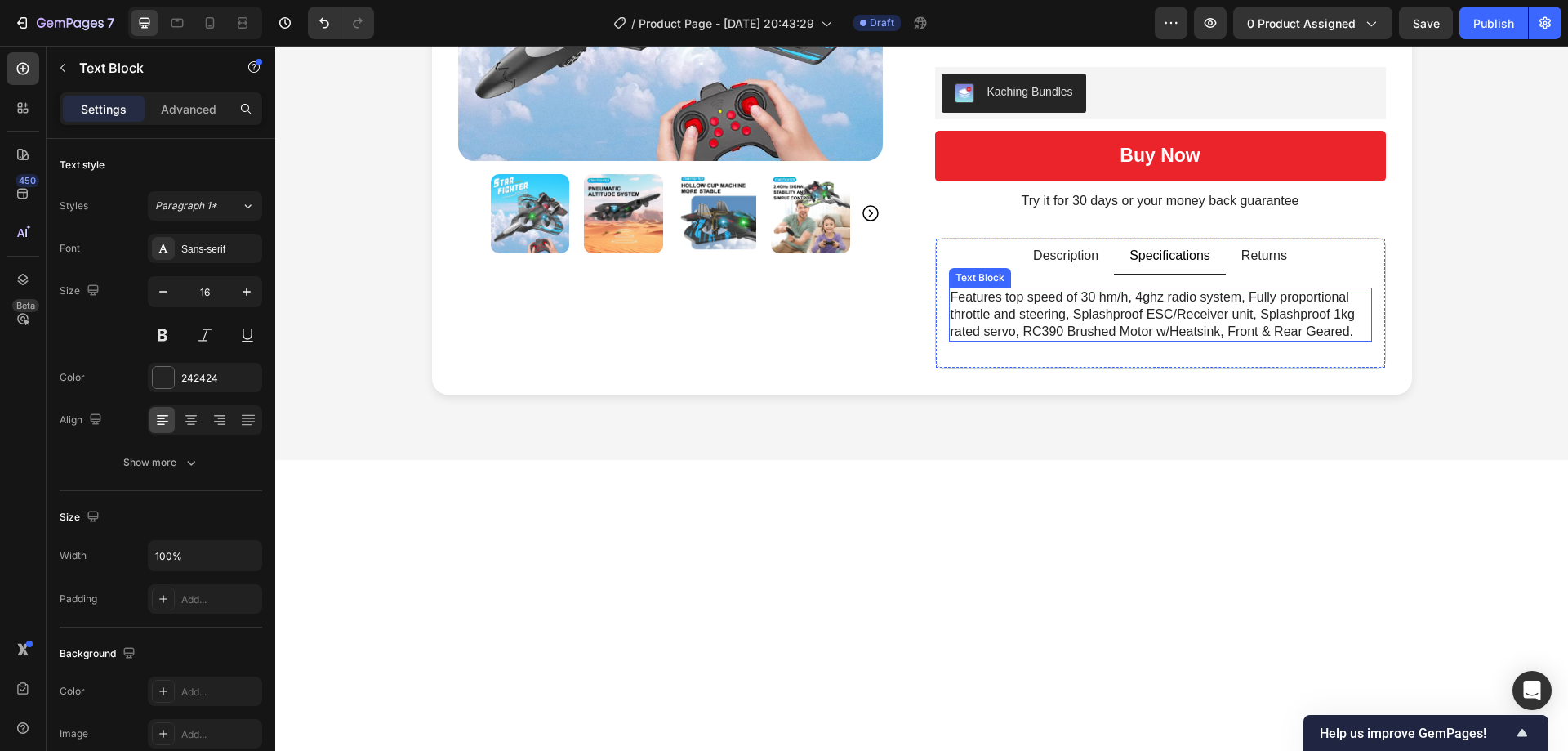
click at [1075, 313] on p "Features top speed of 30 hm/h, 4ghz radio system, Fully proportional throttle a…" at bounding box center [1159, 314] width 419 height 51
click at [1072, 312] on p "Features top speed of 30 hm/h, 4ghz radio system, Fully proportional throttle a…" at bounding box center [1159, 314] width 419 height 51
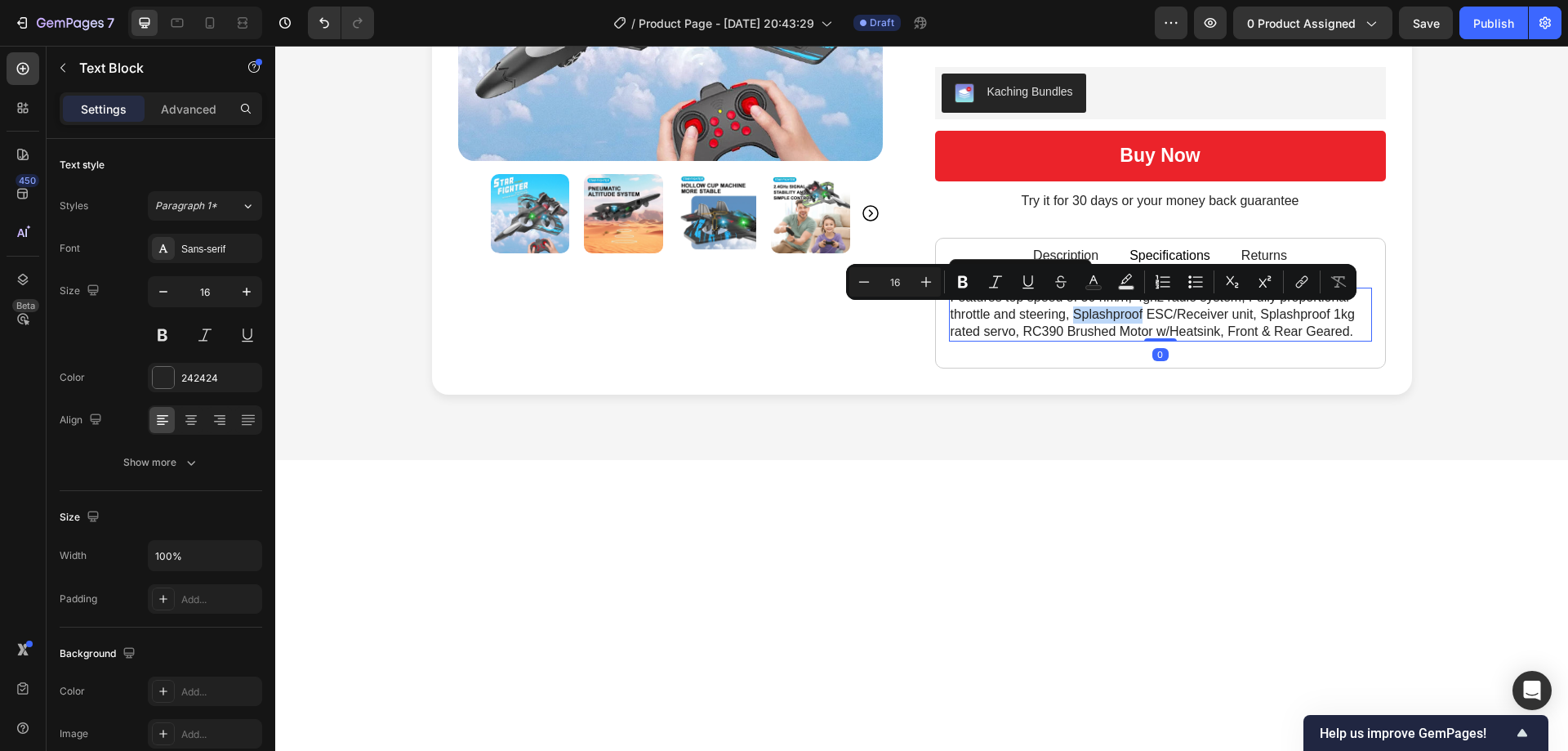
click at [1072, 312] on p "Features top speed of 30 hm/h, 4ghz radio system, Fully proportional throttle a…" at bounding box center [1159, 314] width 419 height 51
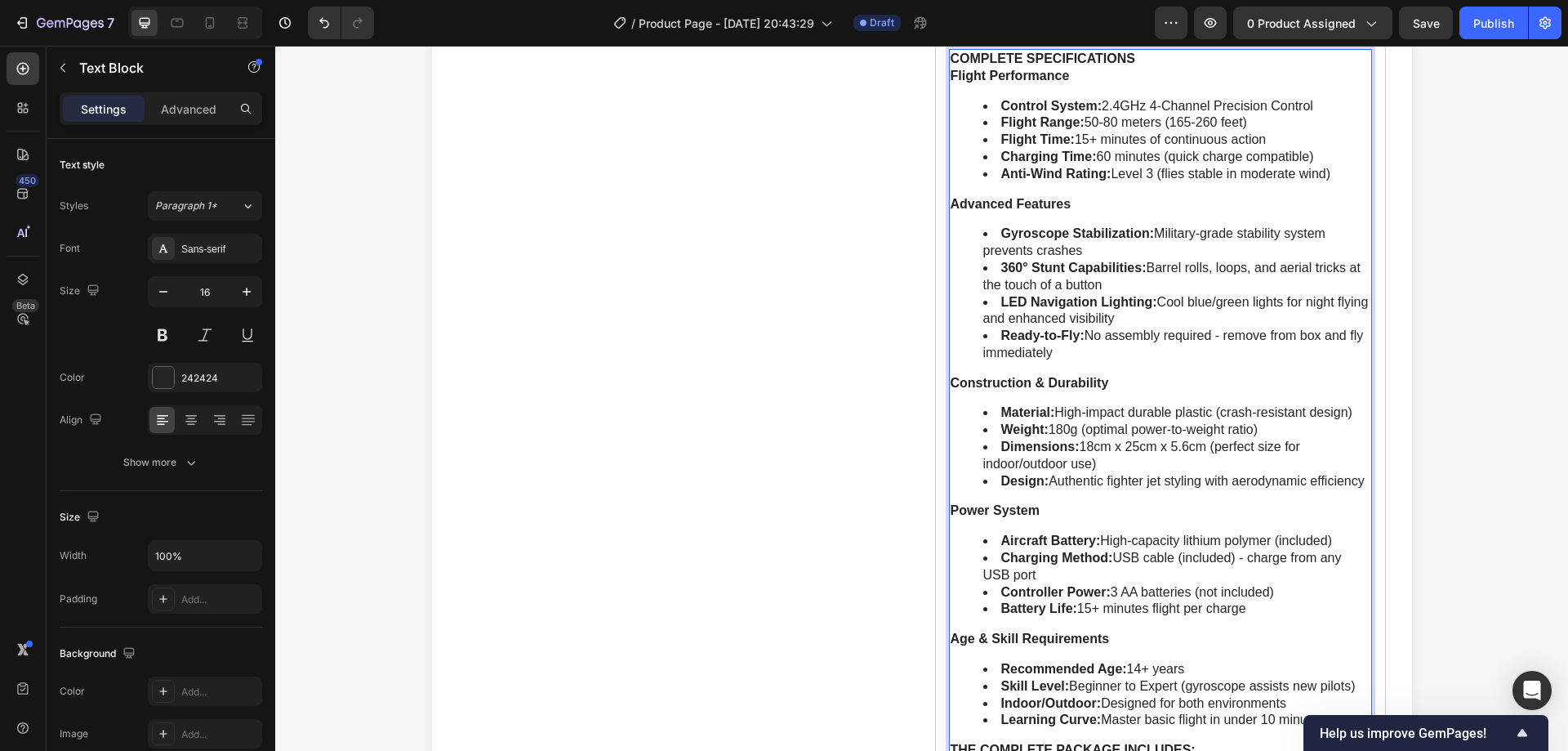
scroll to position [766, 0]
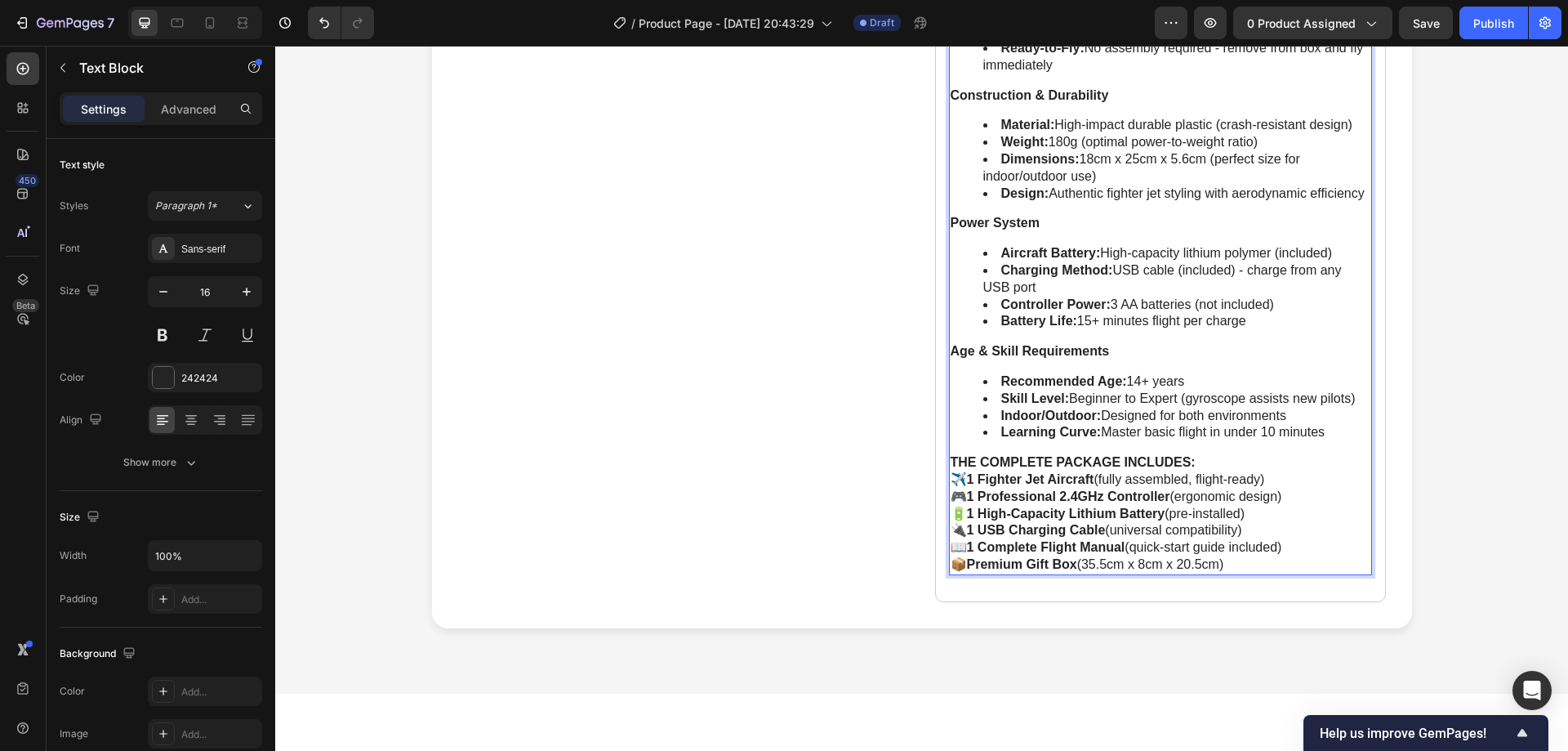
click at [971, 560] on strong "Premium Gift Box" at bounding box center [1022, 564] width 110 height 13
click at [961, 566] on p "✈️ 1 Fighter Jet Aircraft (fully assembled, flight-ready) 🎮 1 Professional 2.4G…" at bounding box center [1159, 523] width 419 height 102
click at [1129, 480] on p "1 Fighter Jet Aircraft (fully assembled, flight-ready) 1 Professional 2.4GHz Co…" at bounding box center [1159, 523] width 419 height 102
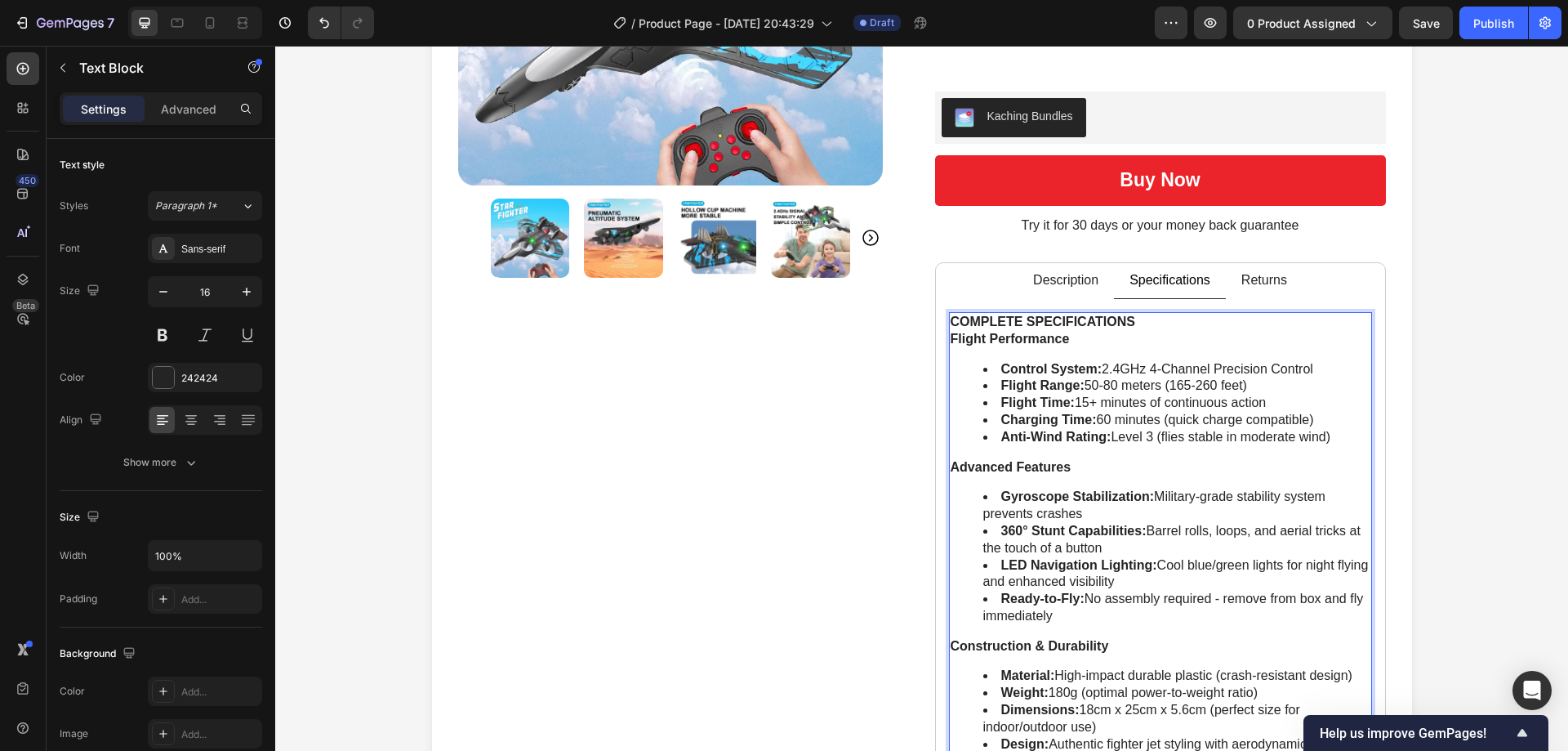
scroll to position [281, 0]
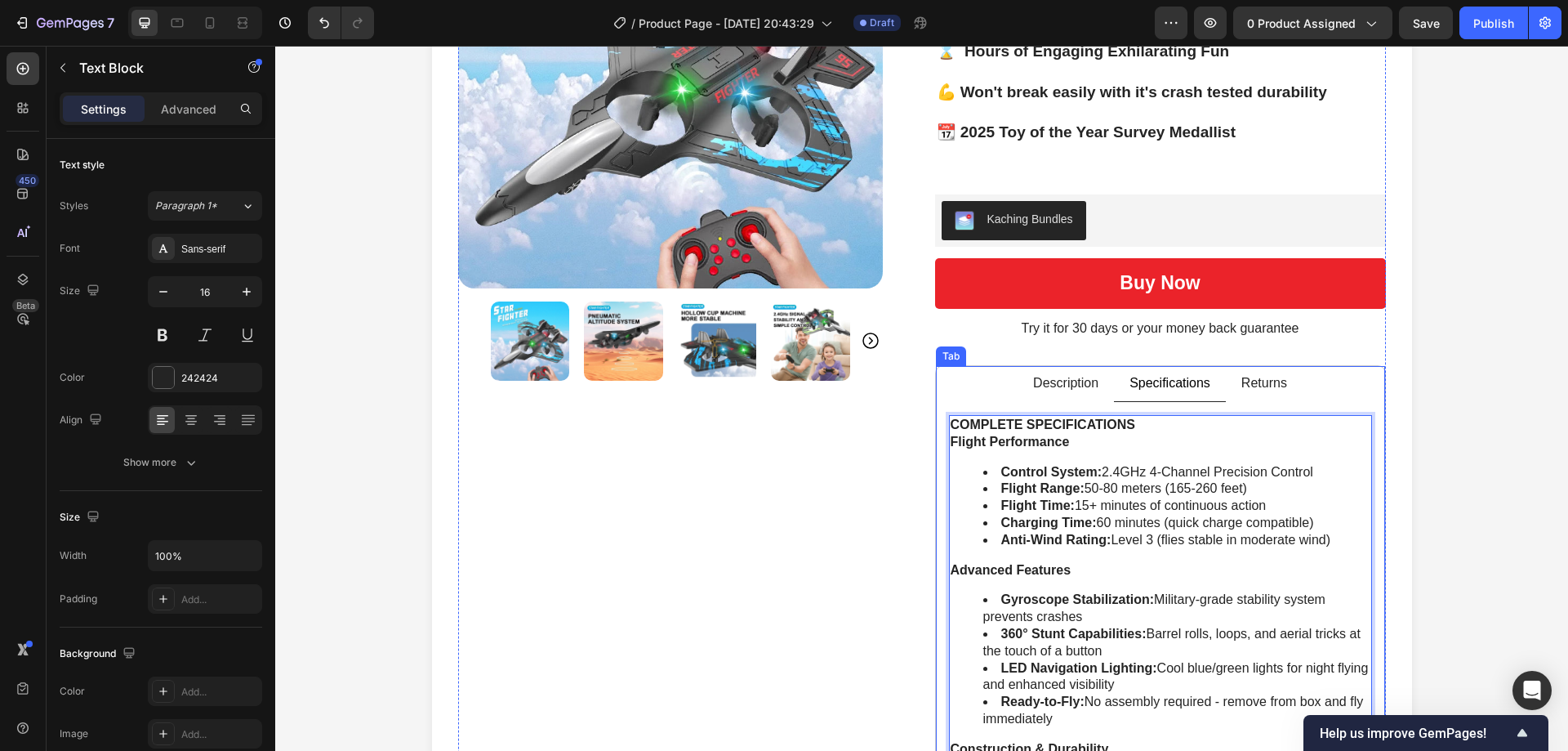
click at [1238, 388] on div "Returns" at bounding box center [1263, 383] width 51 height 22
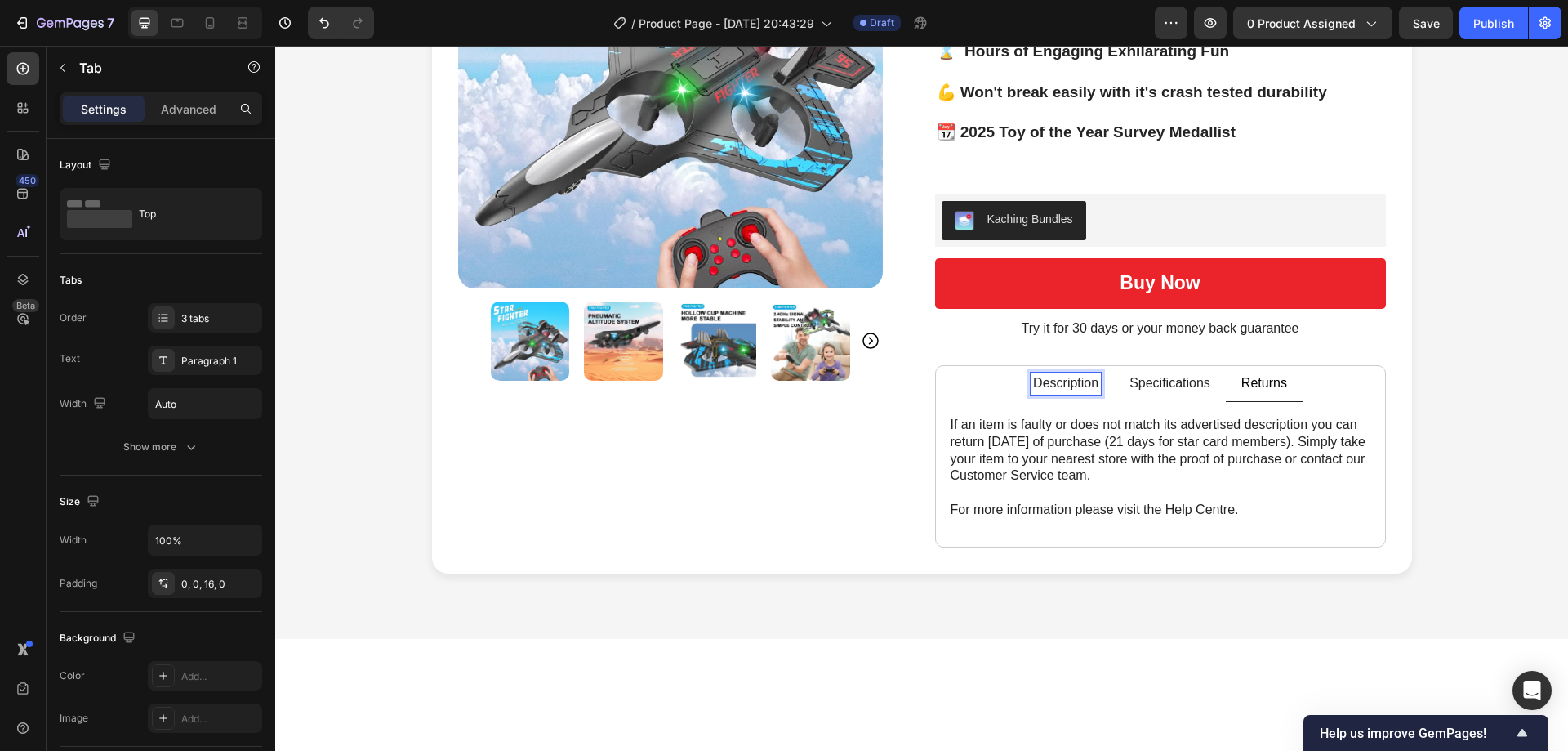
click at [1082, 379] on p "Description" at bounding box center [1066, 384] width 66 height 17
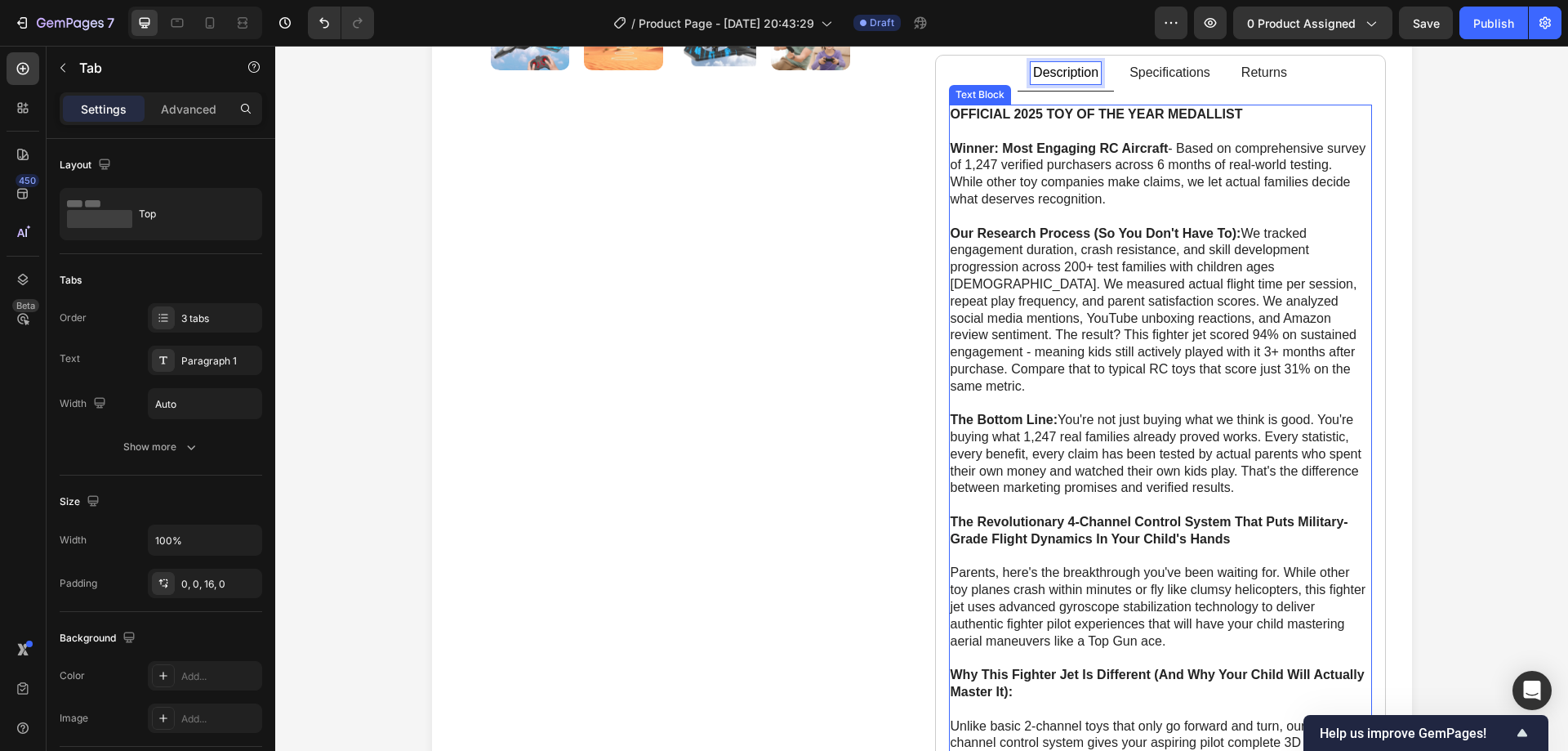
scroll to position [607, 0]
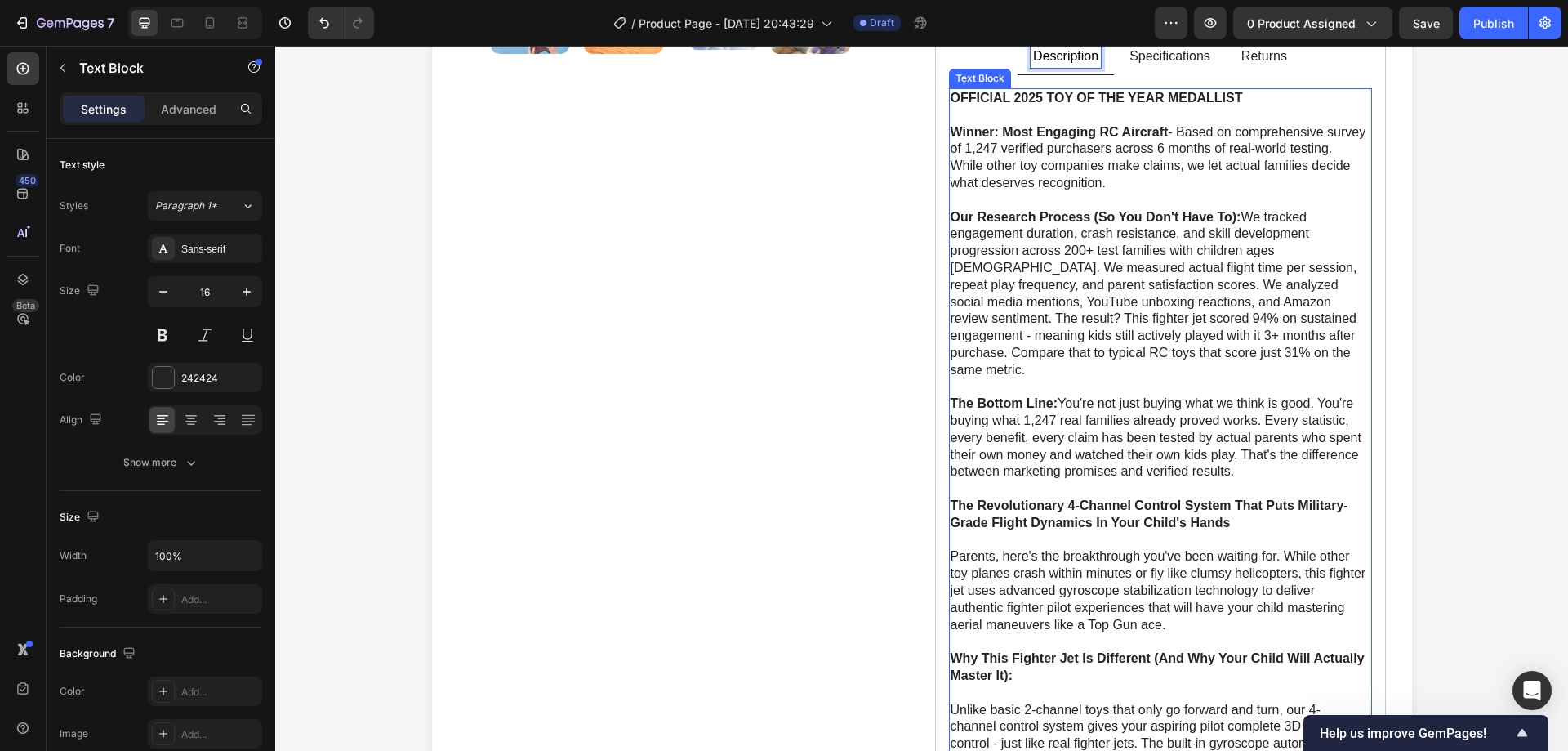
click at [1248, 499] on p "The Revolutionary 4-Channel Control System That Puts Military-Grade Flight Dyna…" at bounding box center [1159, 515] width 419 height 35
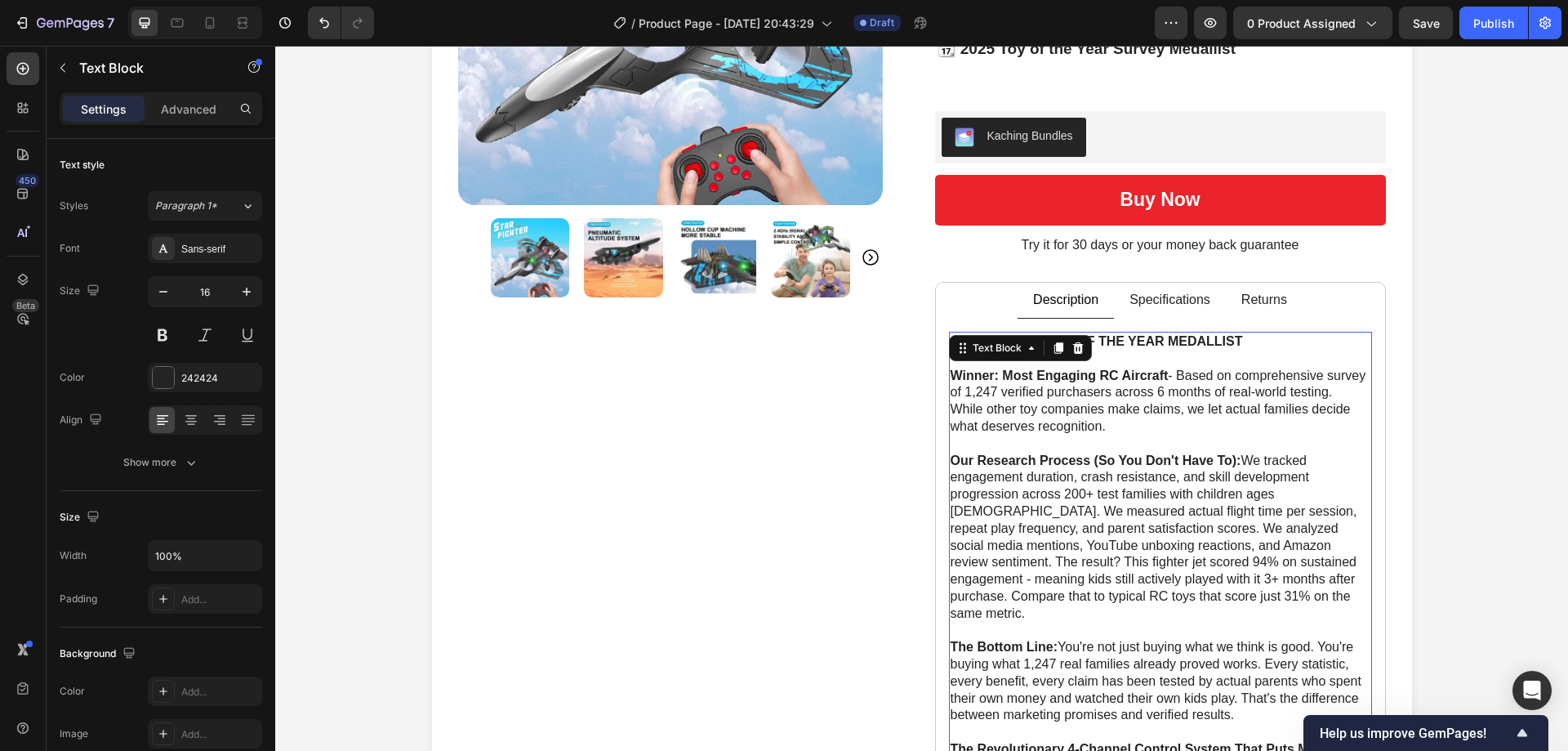
scroll to position [362, 0]
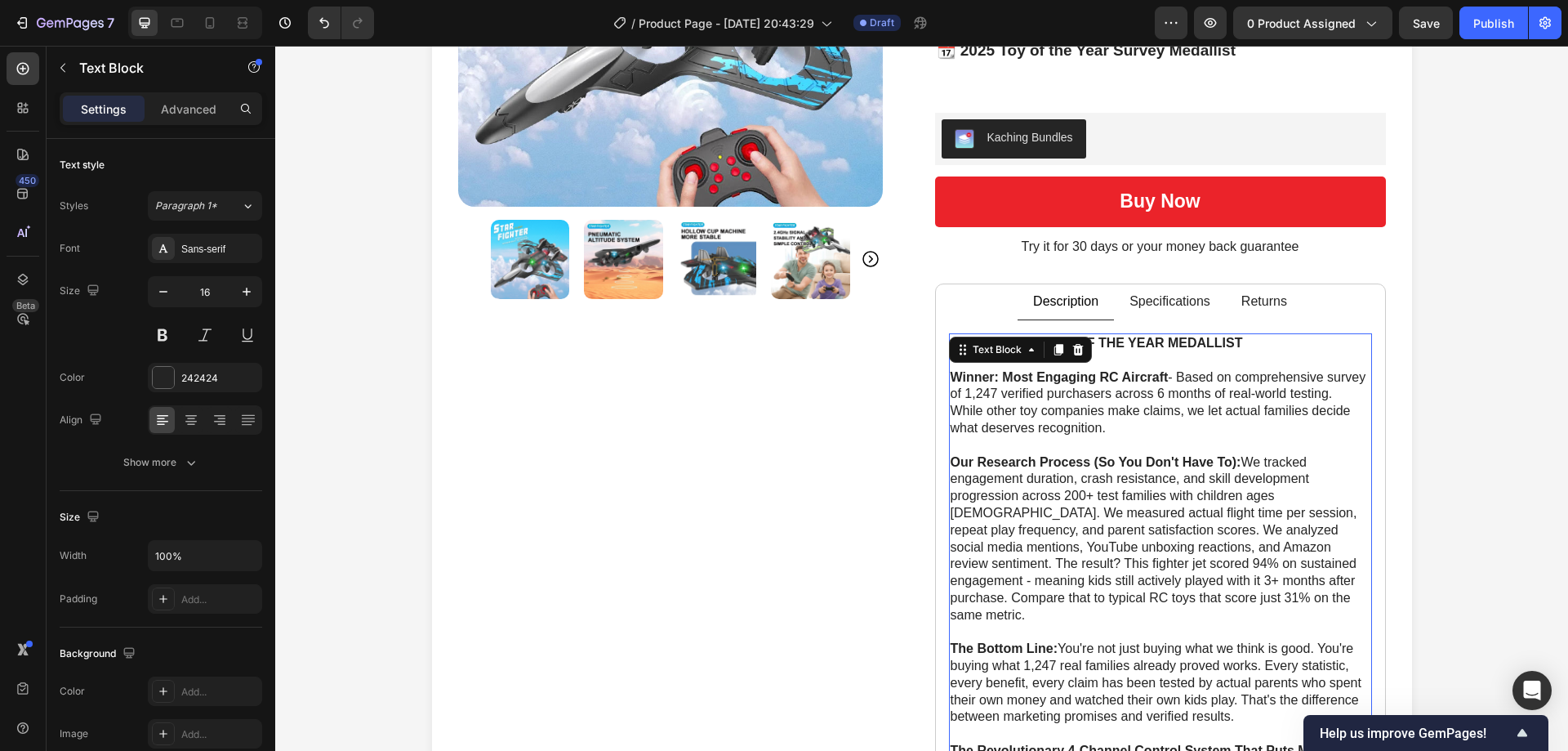
click at [1152, 346] on strong "OFFICIAL 2025 TOY OF THE YEAR MEDALLIST" at bounding box center [1096, 342] width 292 height 13
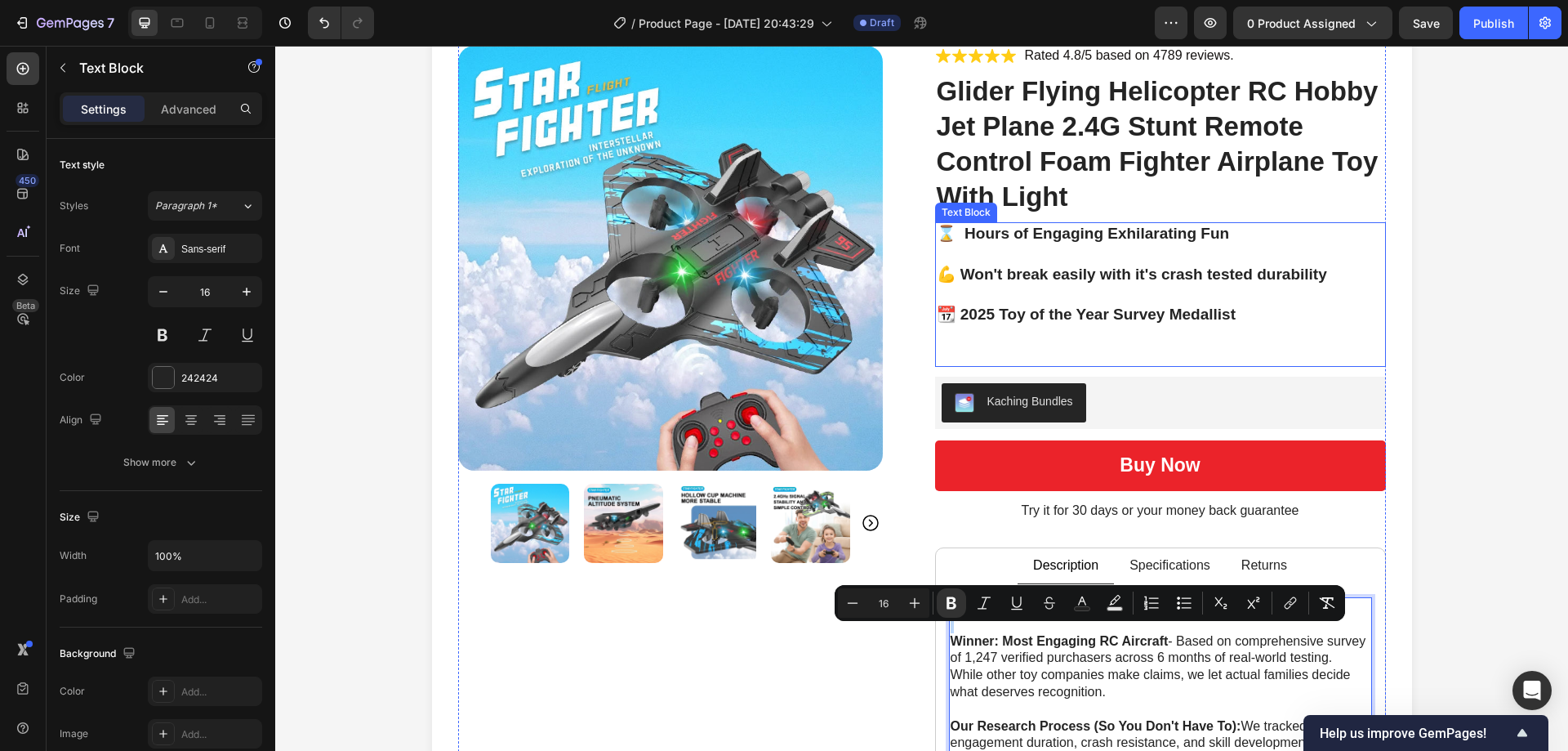
scroll to position [245, 0]
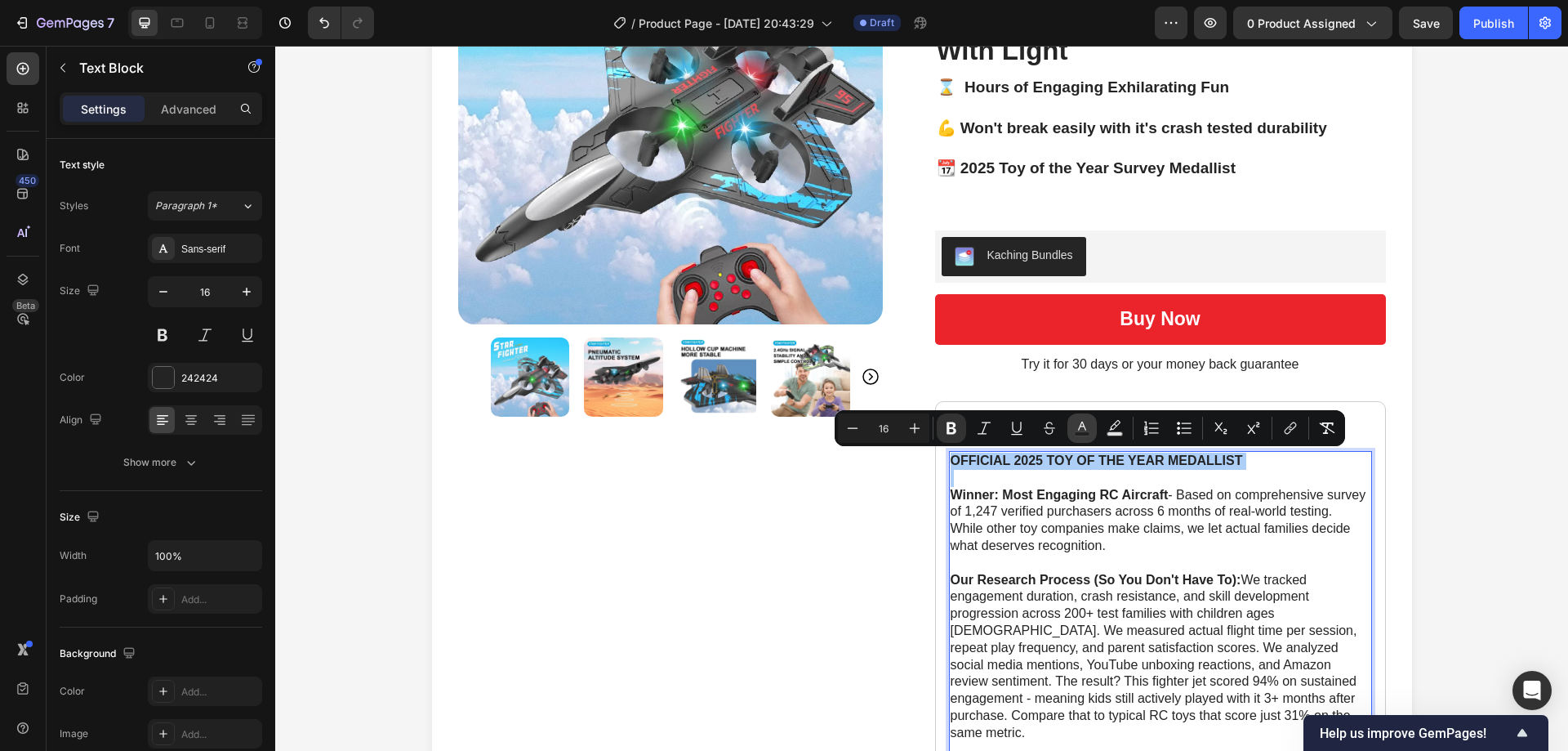
click at [1079, 433] on rect "Editor contextual toolbar" at bounding box center [1082, 434] width 15 height 4
type input "242424"
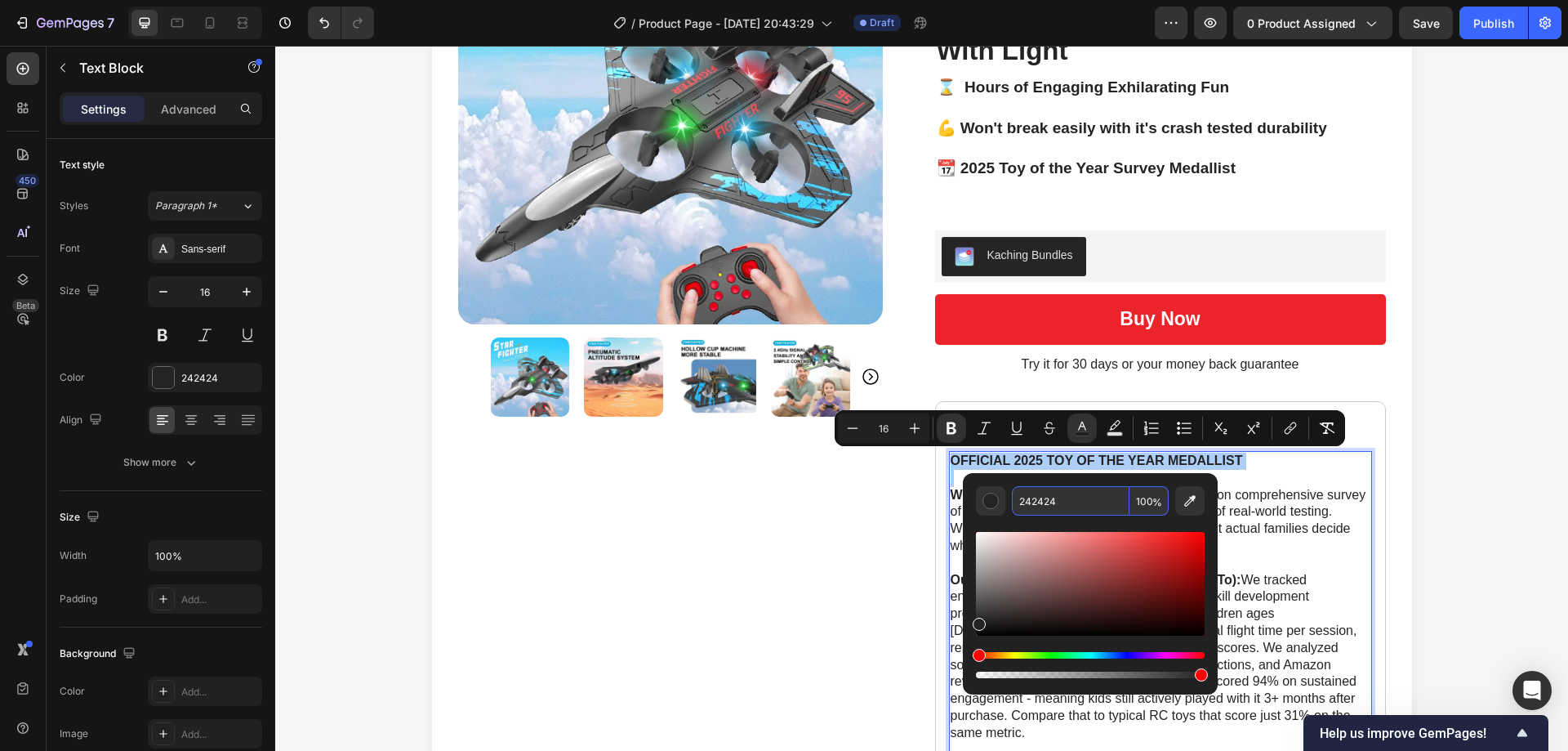
click at [1050, 512] on input "242424" at bounding box center [1071, 500] width 118 height 30
click at [1050, 511] on input "242424" at bounding box center [1071, 500] width 118 height 30
click at [1103, 506] on input "242424" at bounding box center [1071, 500] width 118 height 30
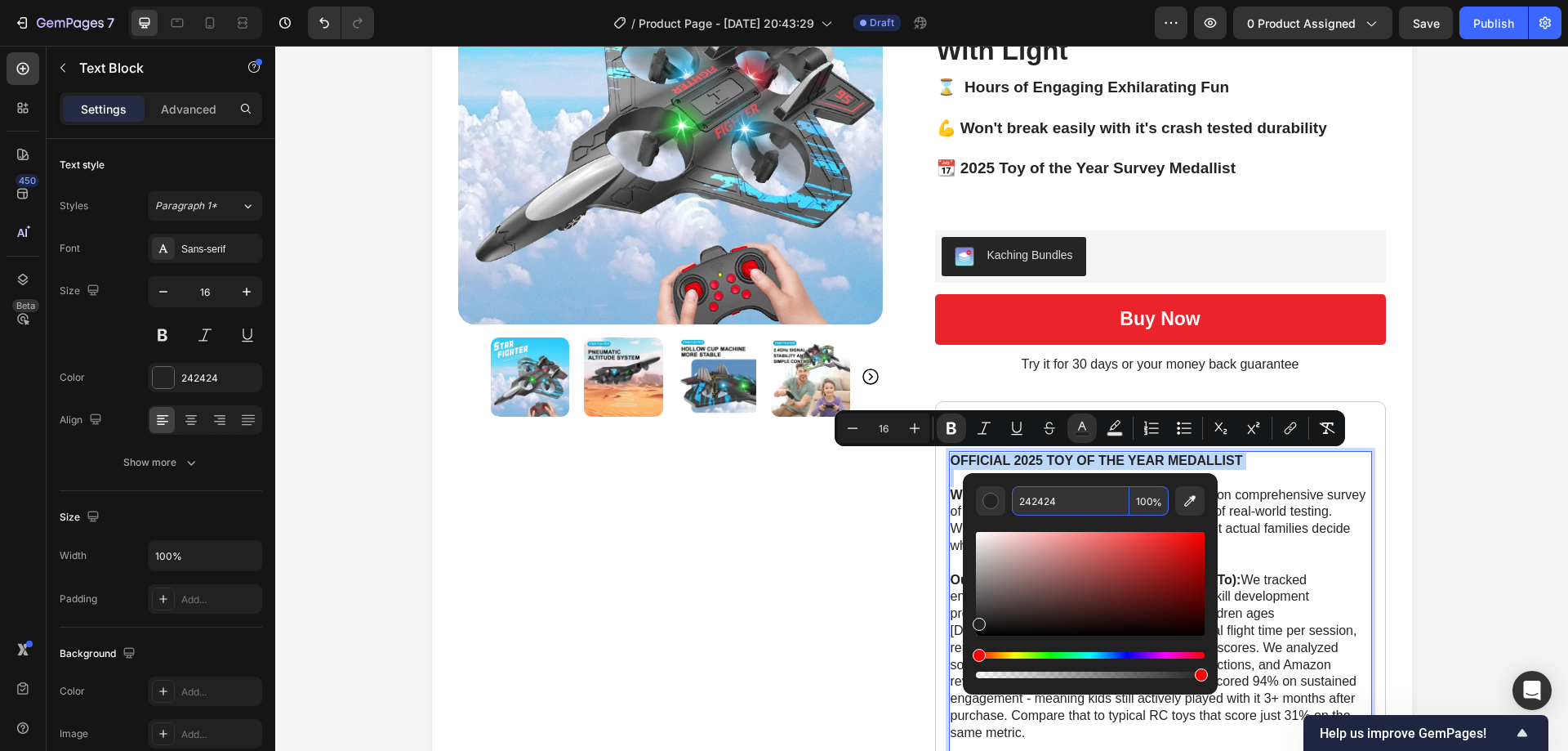
click at [668, 508] on div "Product Images" at bounding box center [683, 539] width 451 height 1278
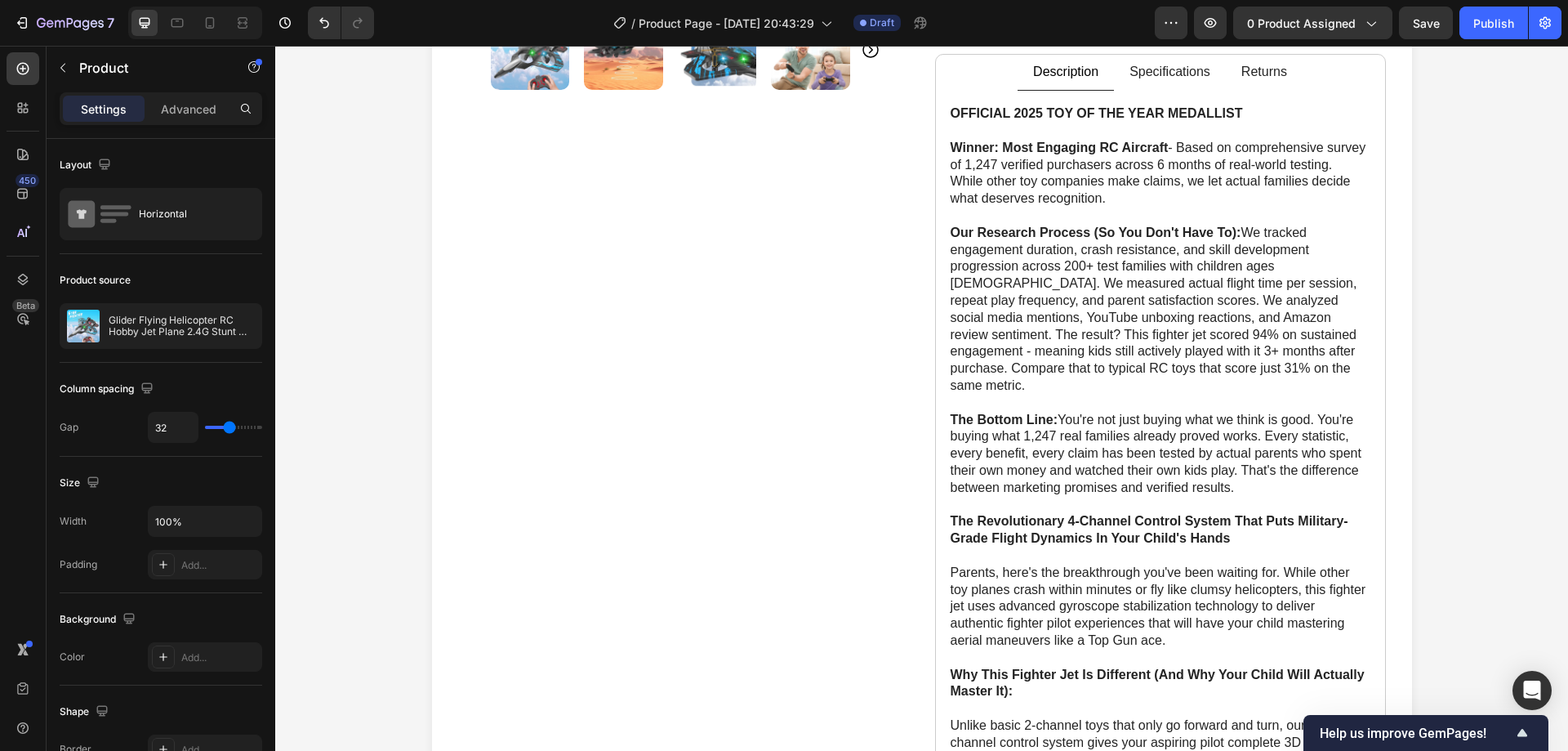
scroll to position [163, 0]
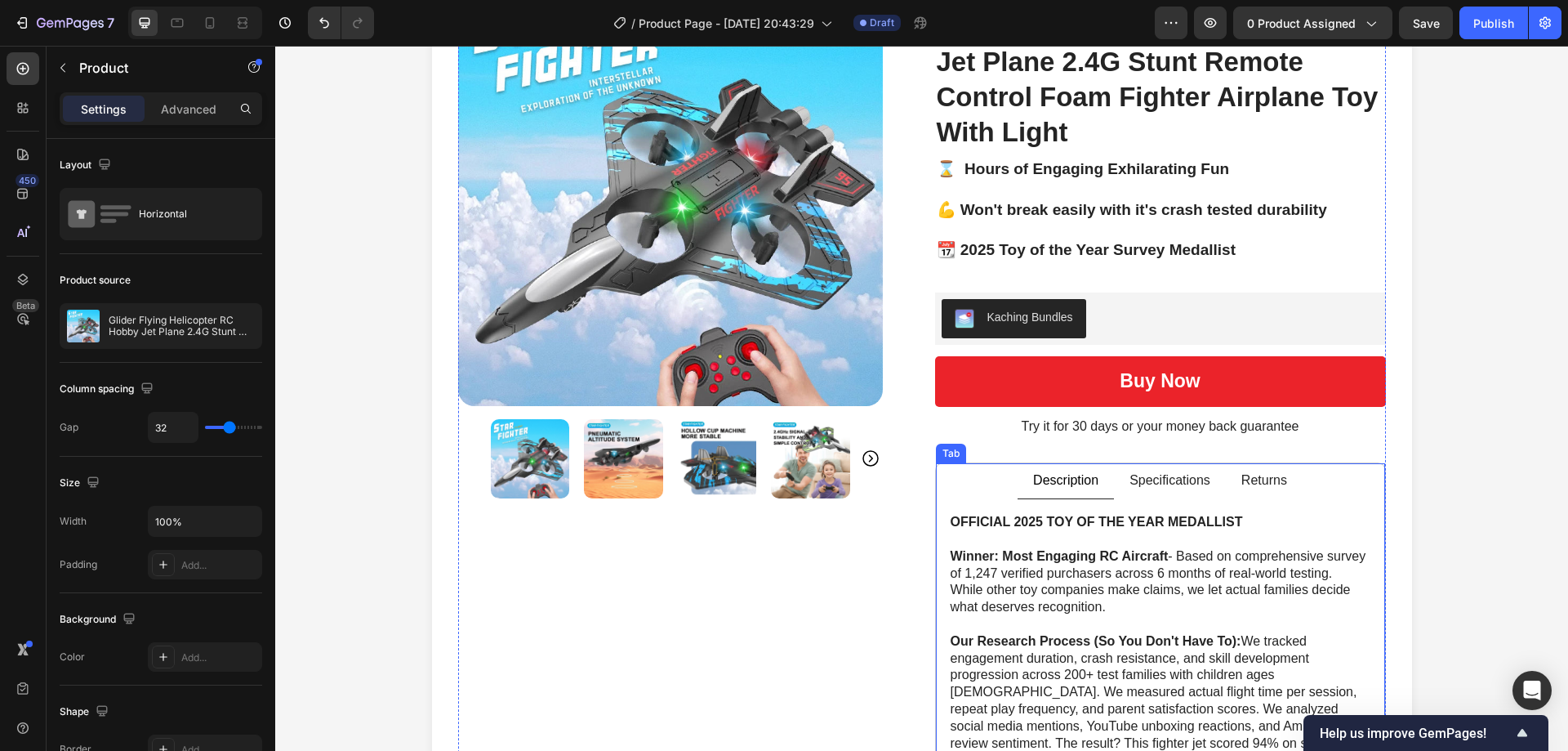
click at [1136, 478] on p "Specifications" at bounding box center [1170, 481] width 81 height 17
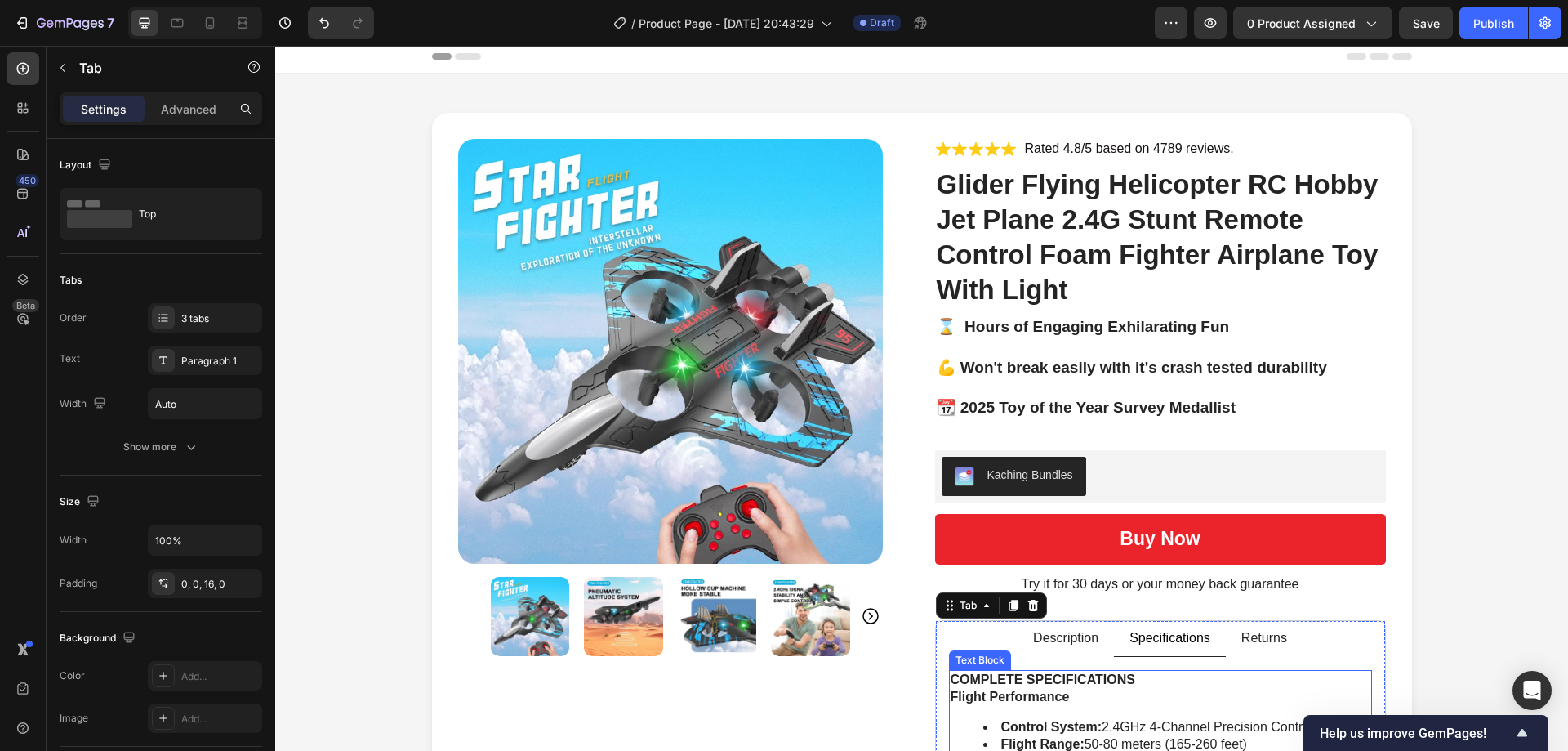
scroll to position [0, 0]
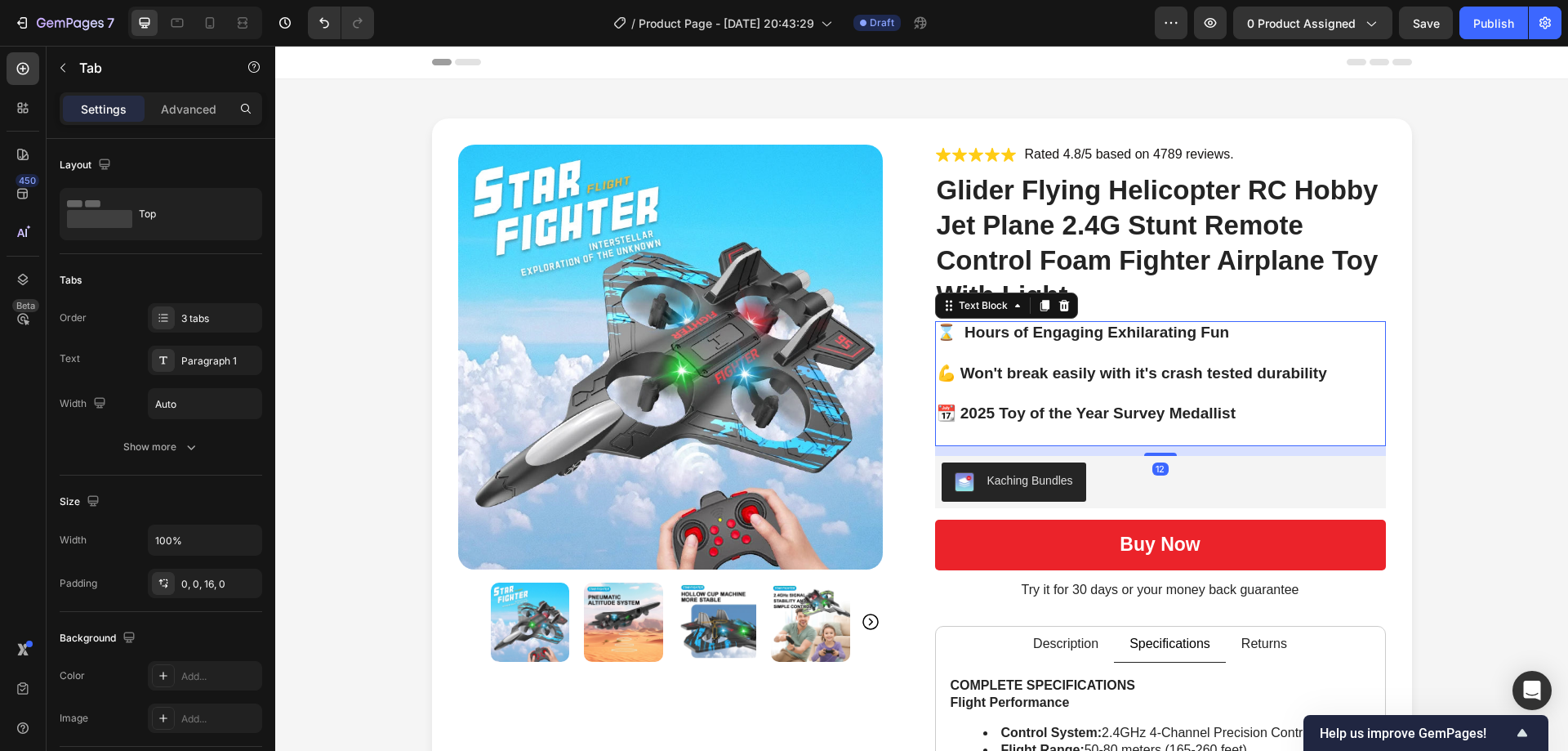
click at [1317, 404] on p "📆 2025 Toy of the Year Survey Medallist" at bounding box center [1160, 424] width 447 height 40
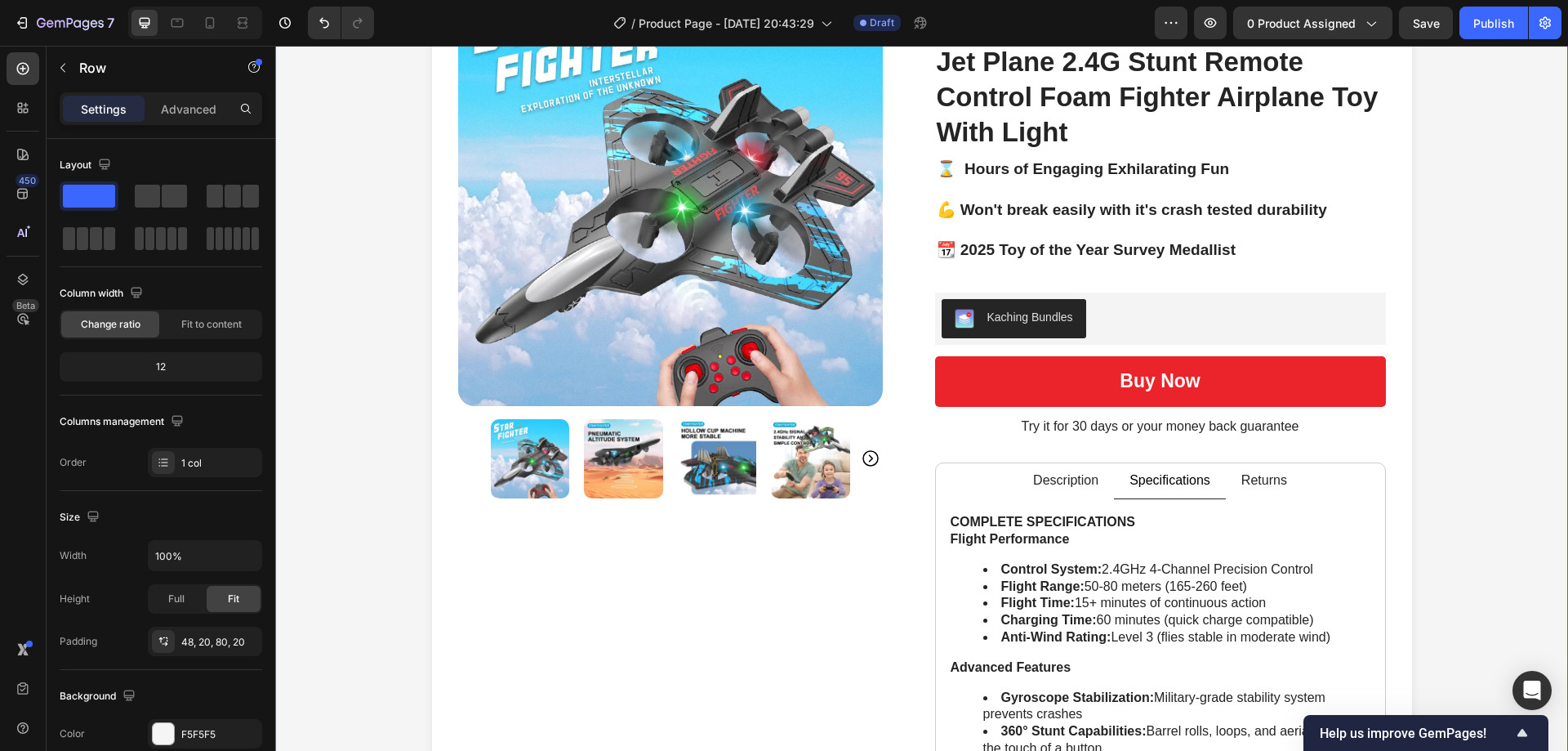
click at [1450, 315] on div "Product Images Icon Icon Icon Icon Icon Icon List Rated 4.8/5 based on 4789 rev…" at bounding box center [920, 666] width 1260 height 1424
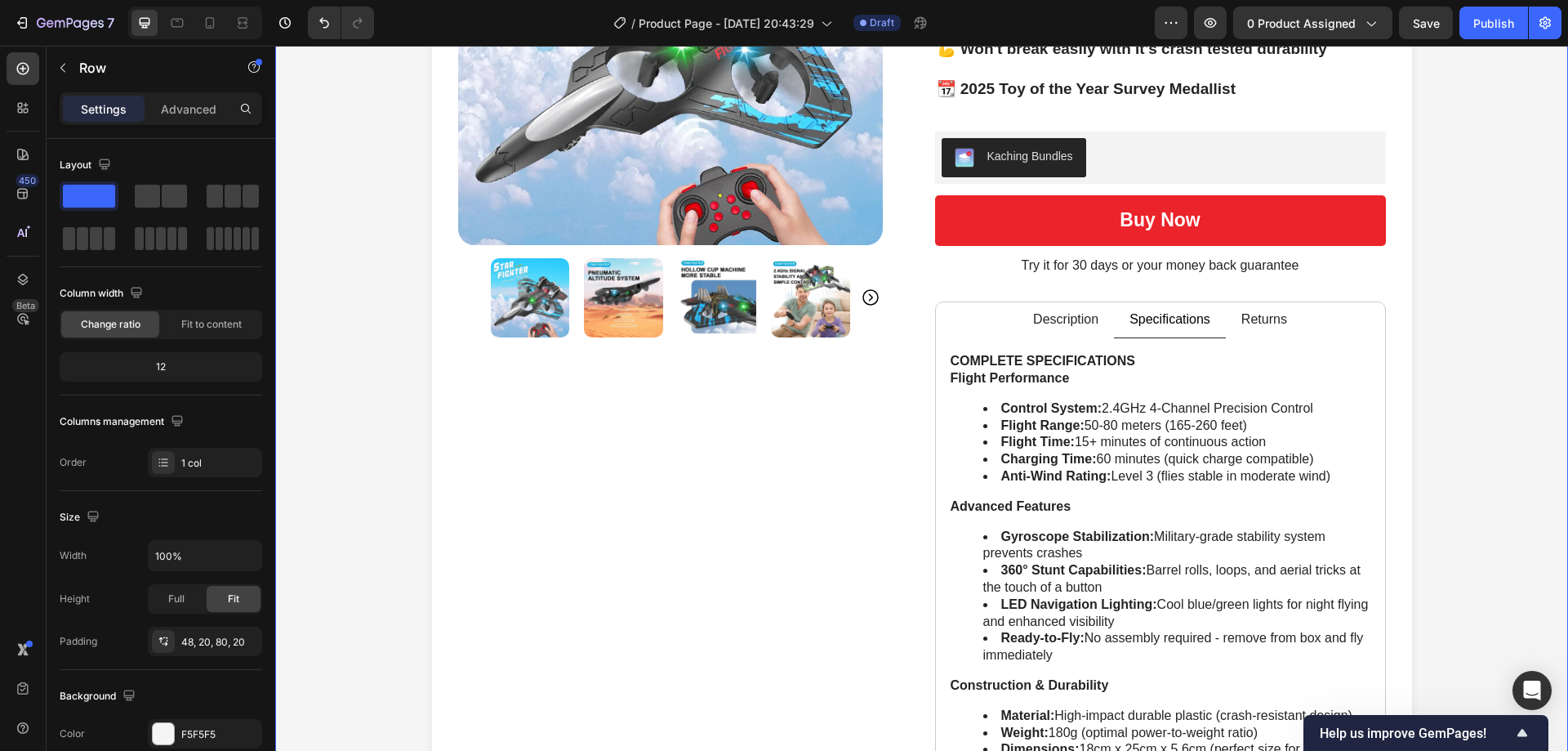
scroll to position [327, 0]
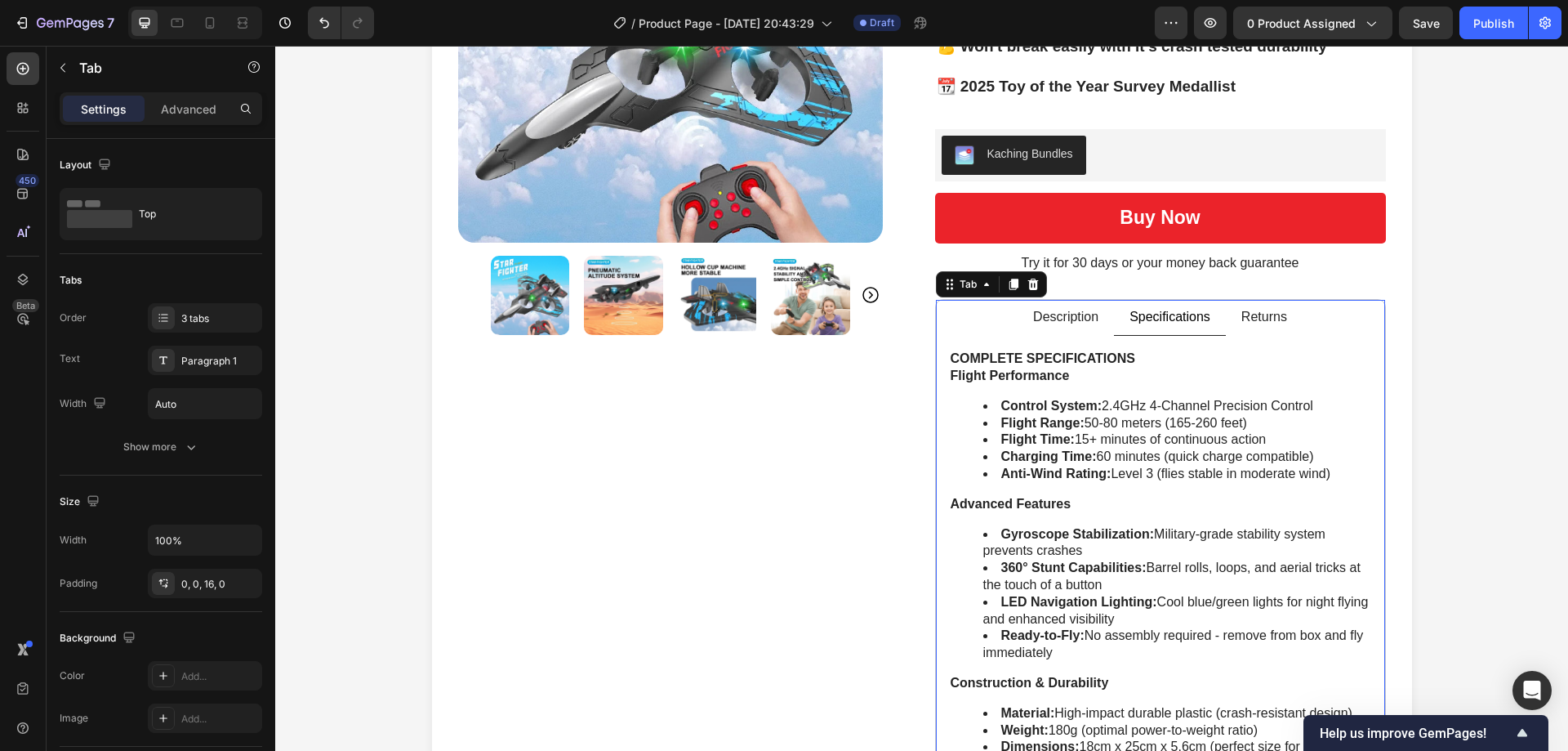
click at [1064, 318] on p "Description" at bounding box center [1066, 317] width 66 height 17
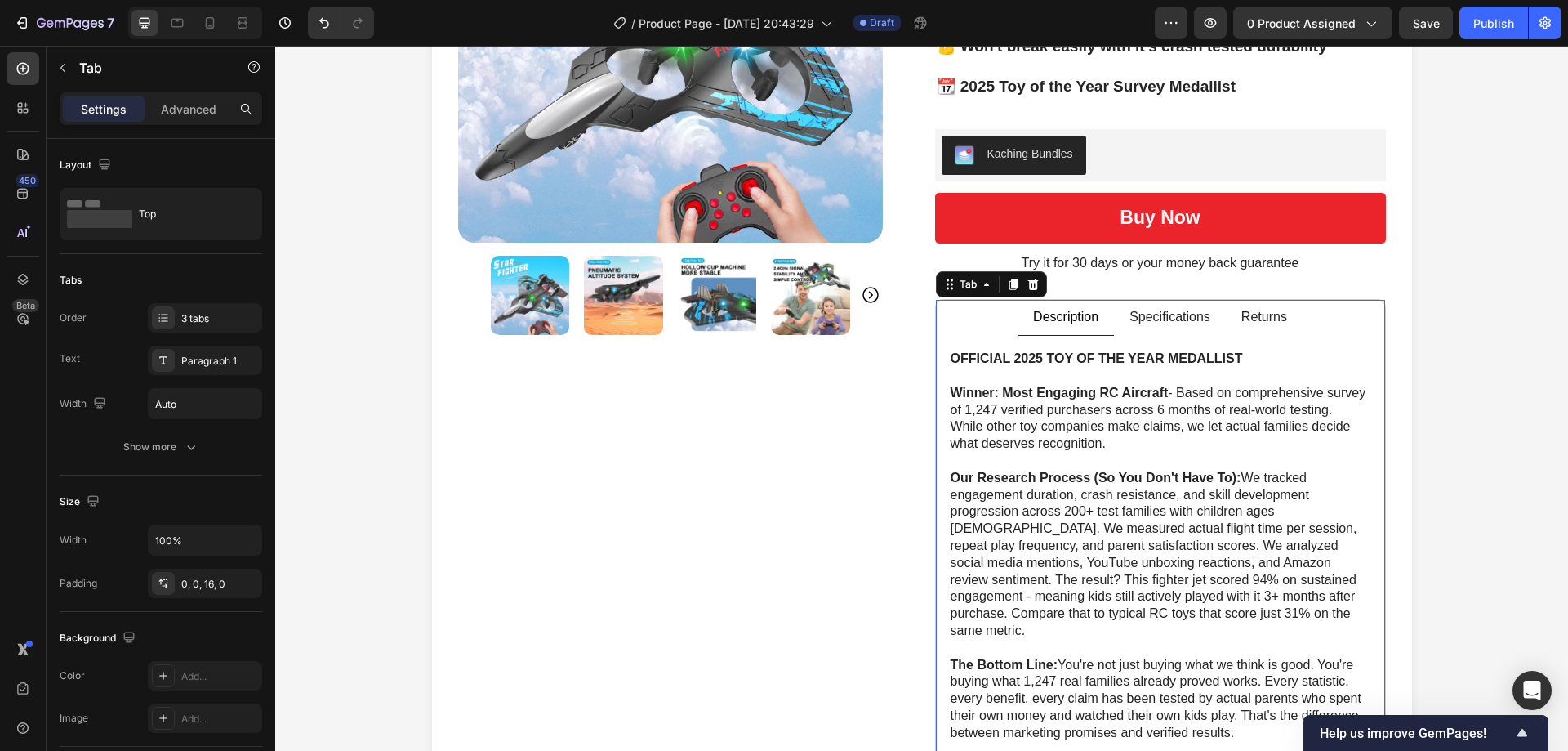
click at [1148, 317] on p "Specifications" at bounding box center [1170, 317] width 81 height 17
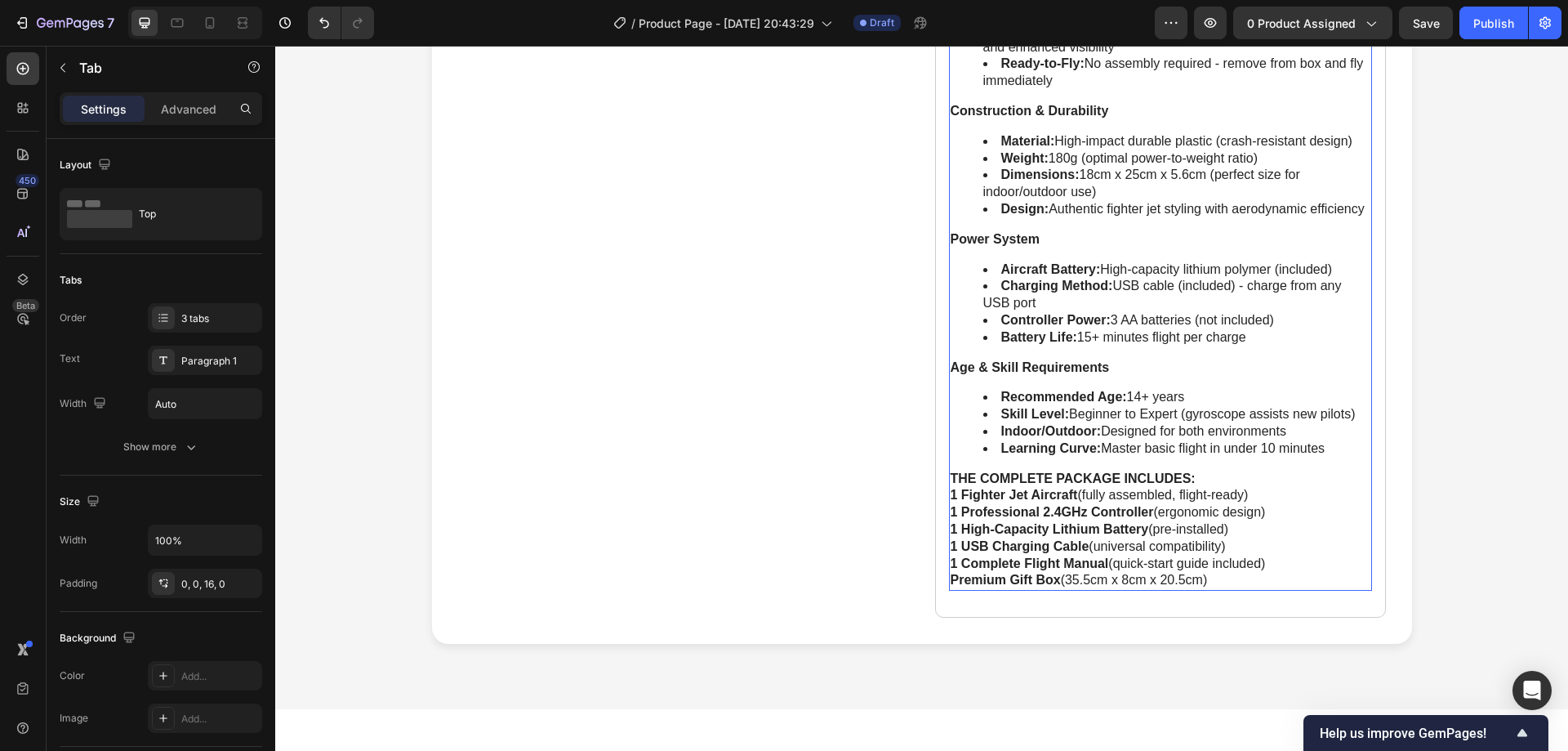
scroll to position [1388, 0]
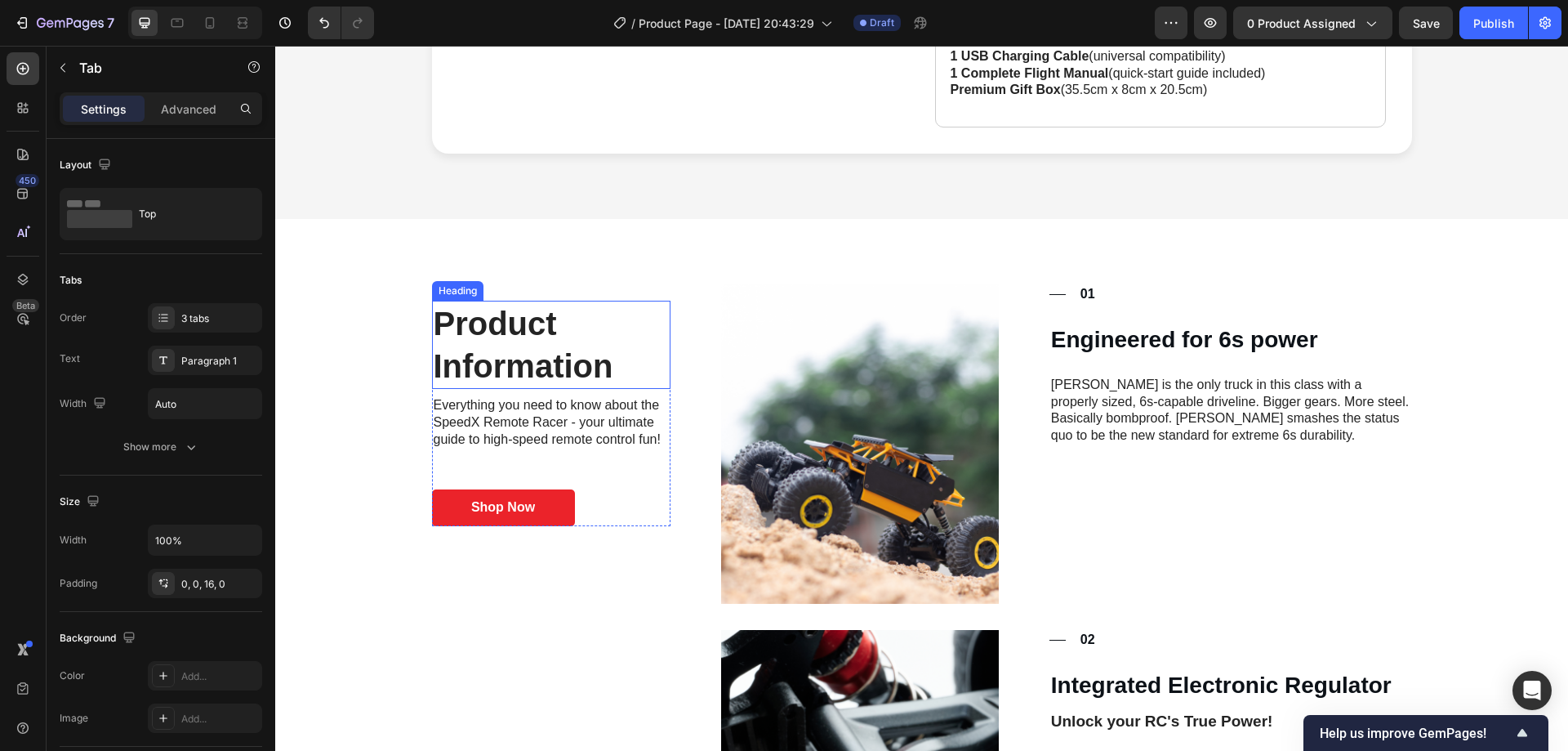
click at [560, 353] on h2 "Product Information" at bounding box center [551, 345] width 239 height 89
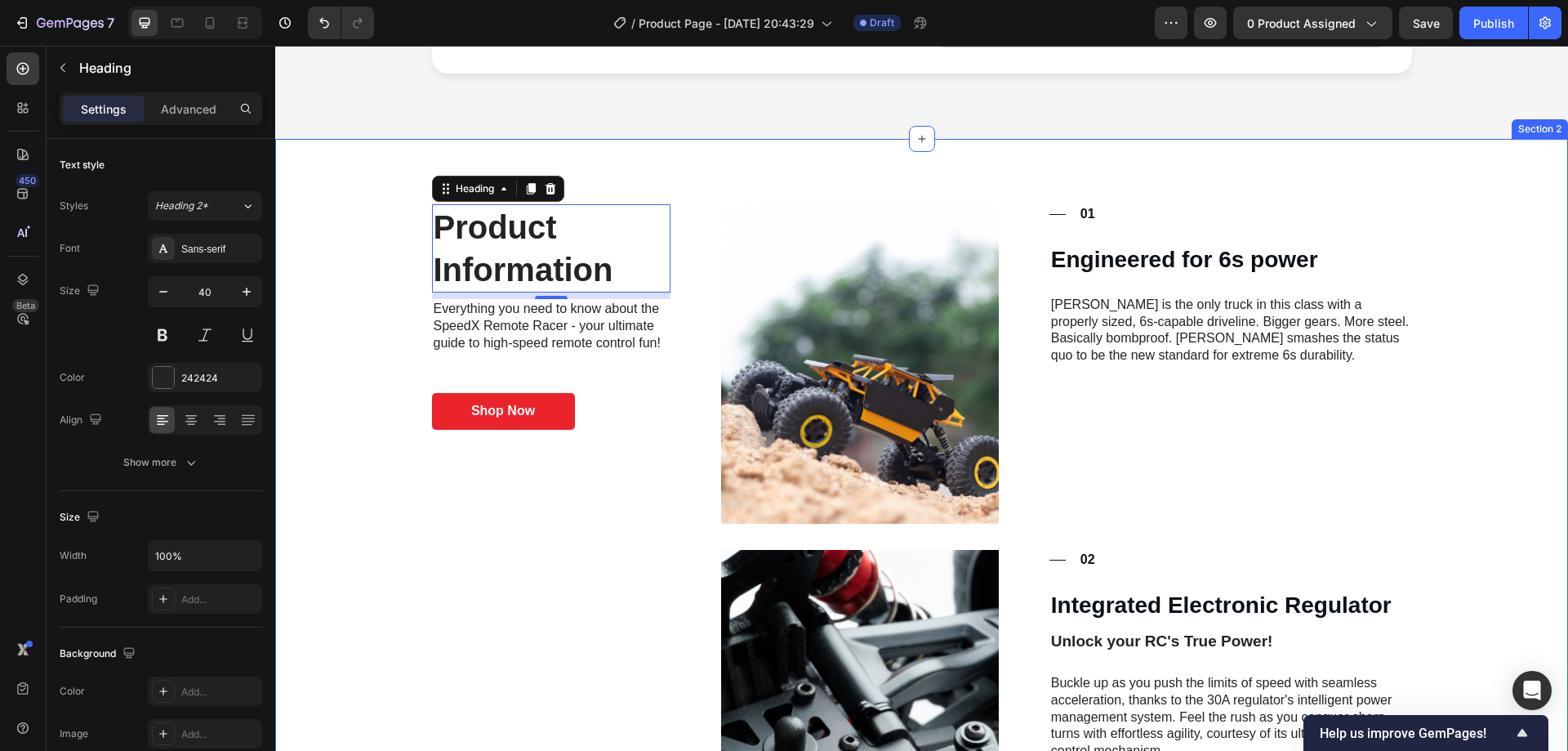
scroll to position [1470, 0]
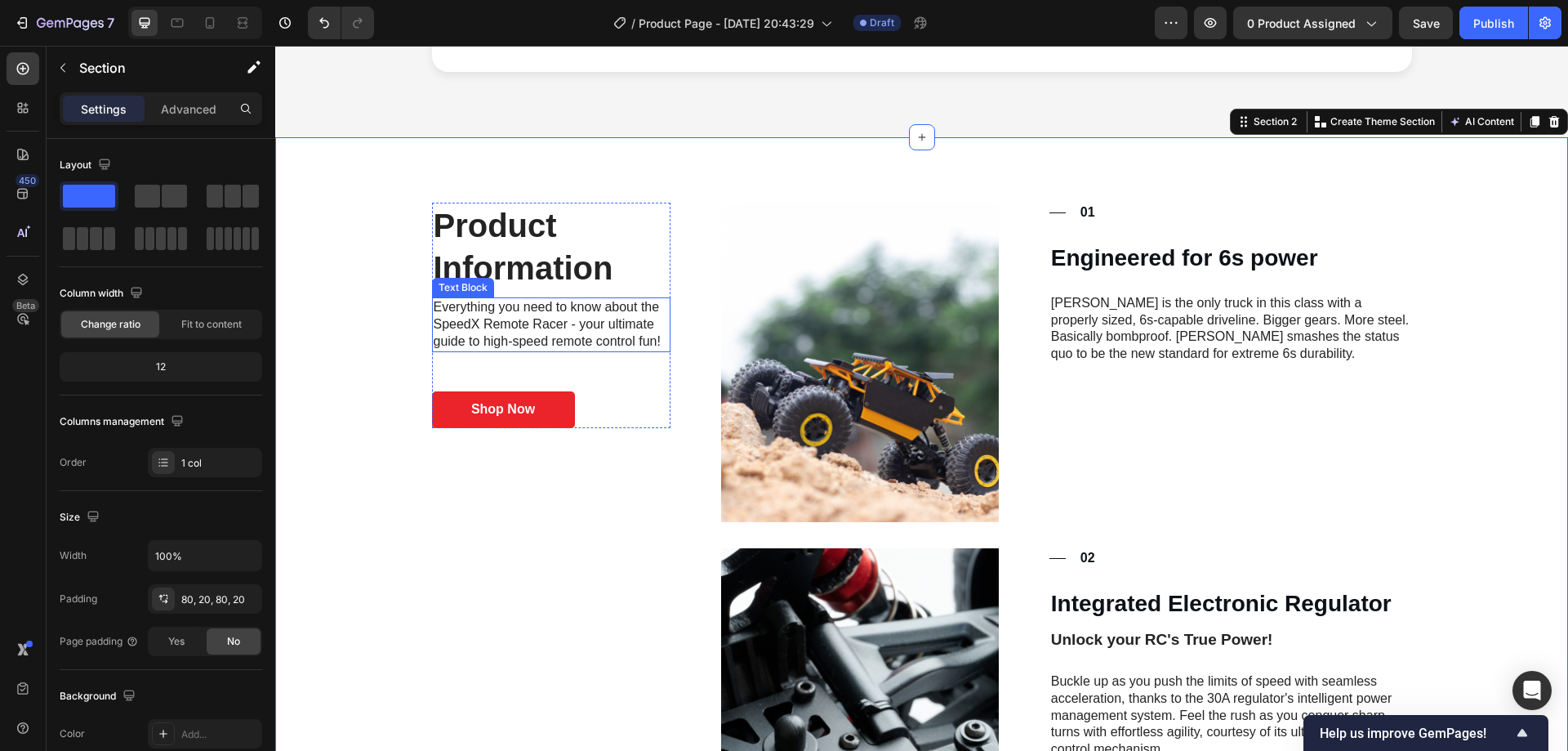
click at [582, 326] on p "Everything you need to know about the SpeedX Remote Racer - your ultimate guide…" at bounding box center [551, 324] width 236 height 51
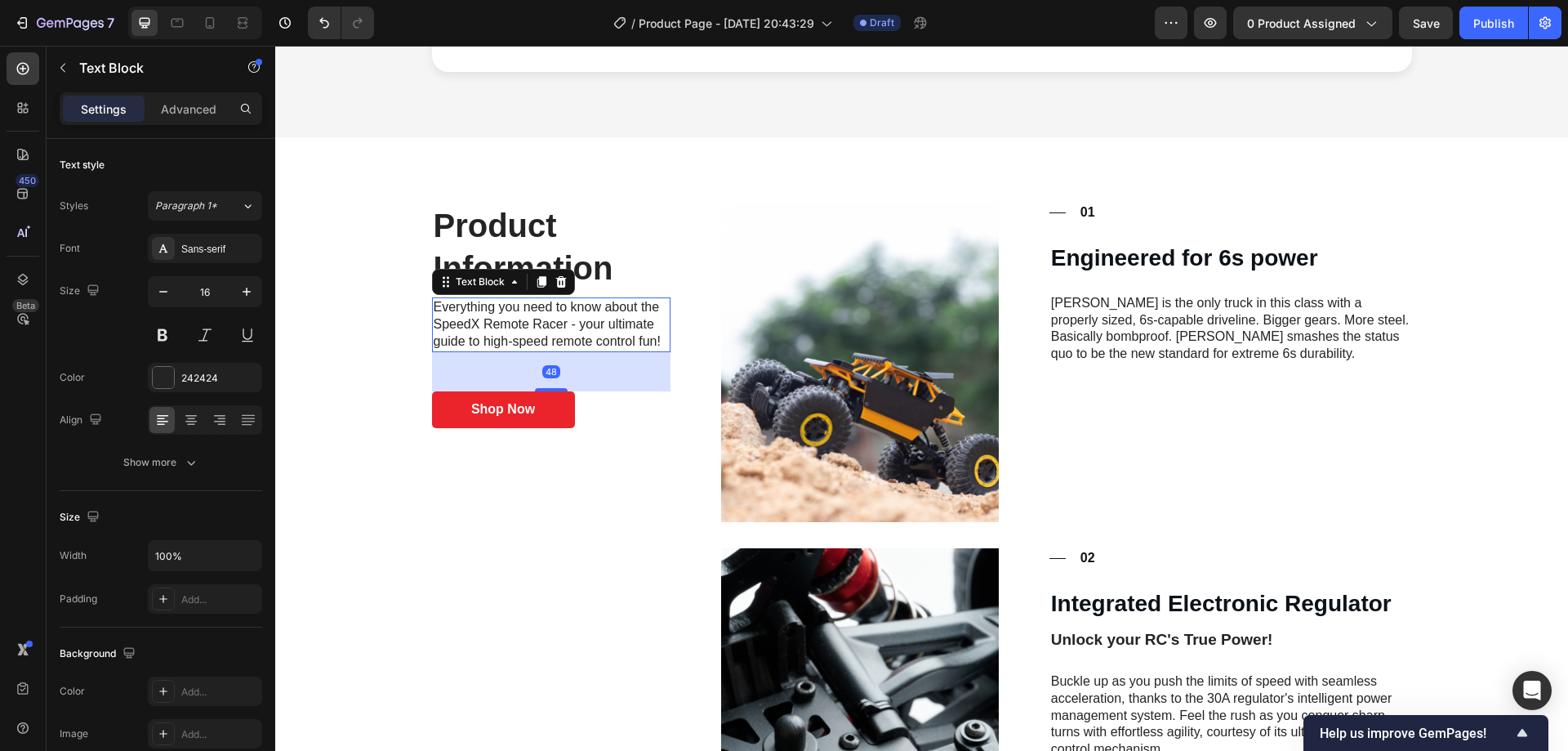
click at [588, 343] on p "Everything you need to know about the SpeedX Remote Racer - your ultimate guide…" at bounding box center [551, 324] width 236 height 51
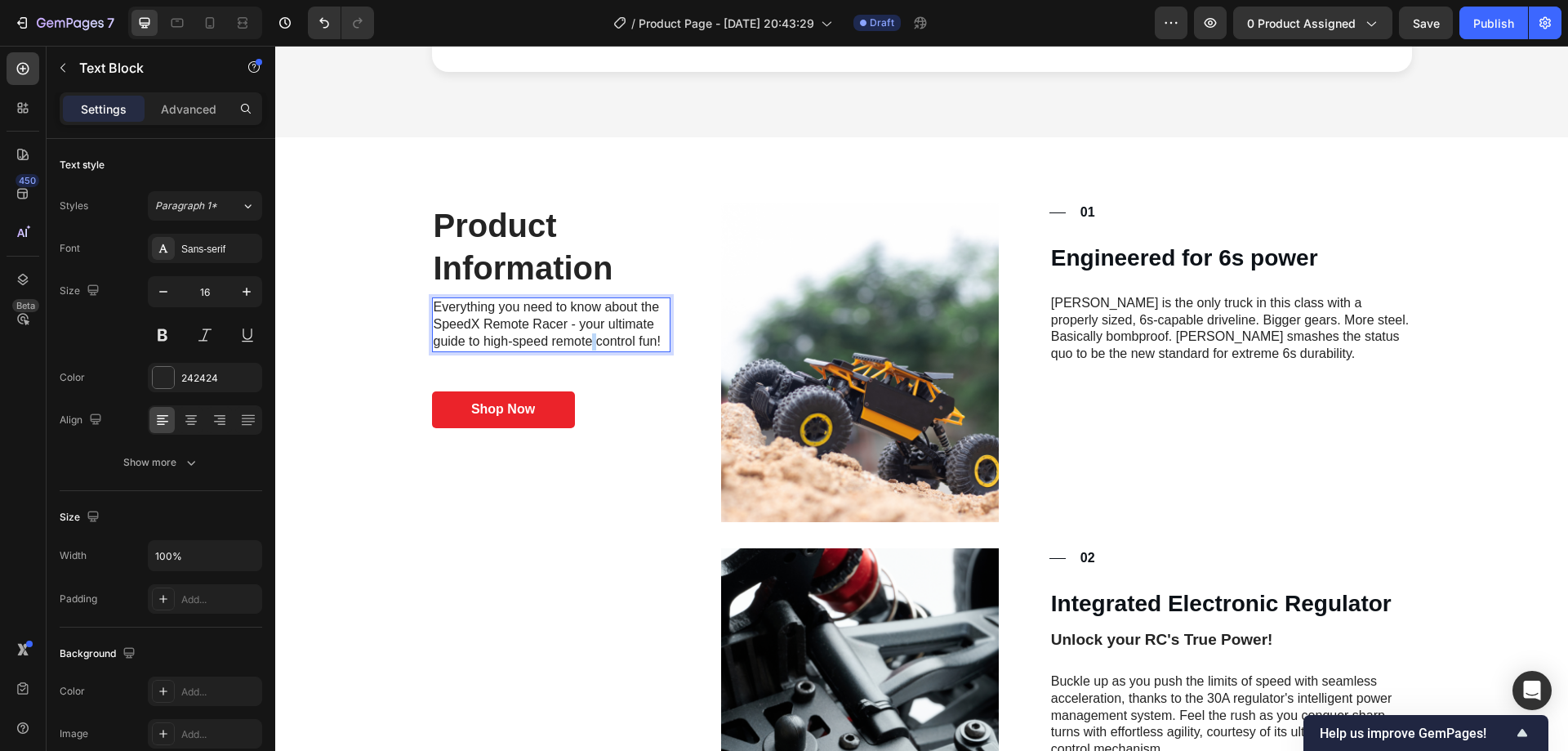
click at [588, 343] on p "Everything you need to know about the SpeedX Remote Racer - your ultimate guide…" at bounding box center [551, 324] width 236 height 51
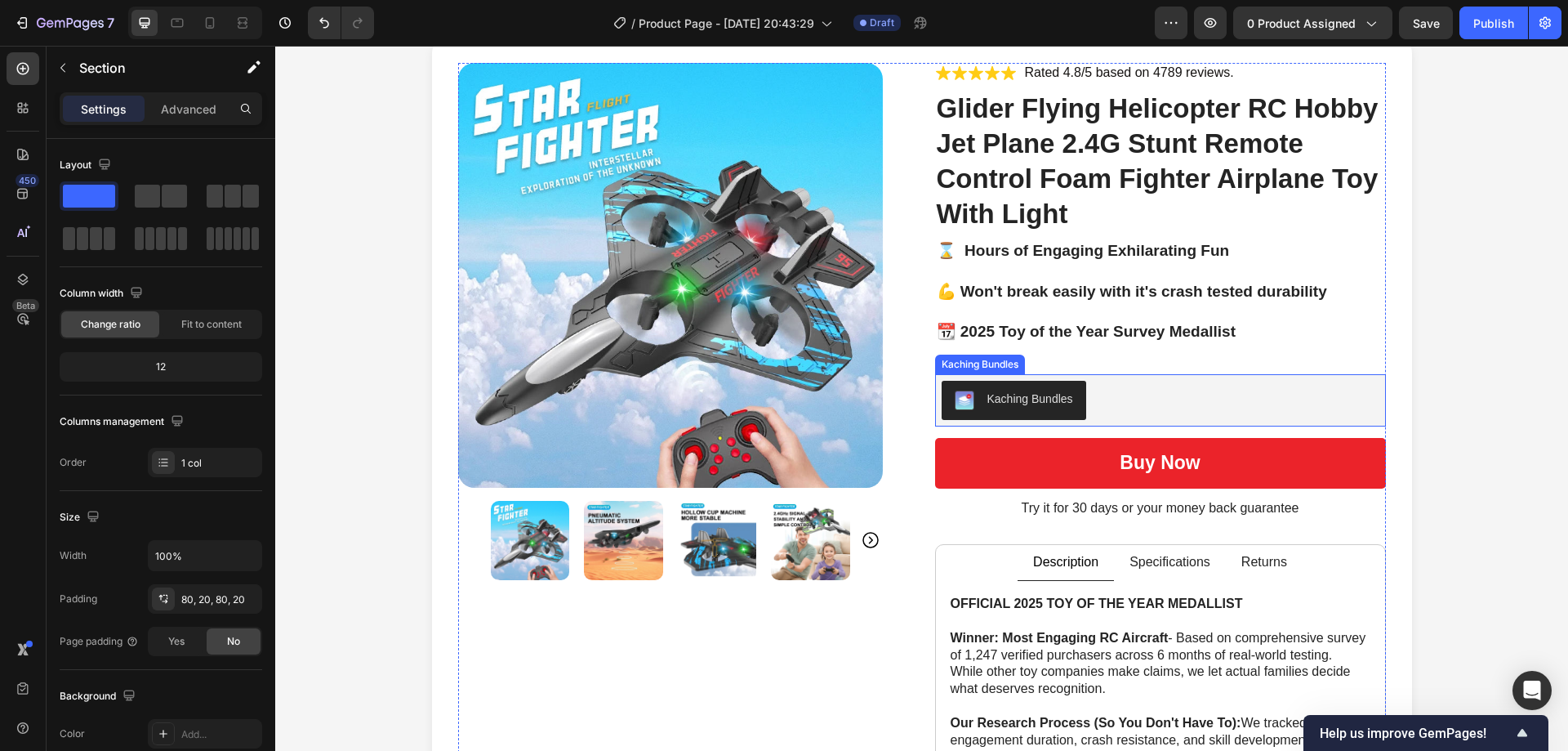
scroll to position [0, 0]
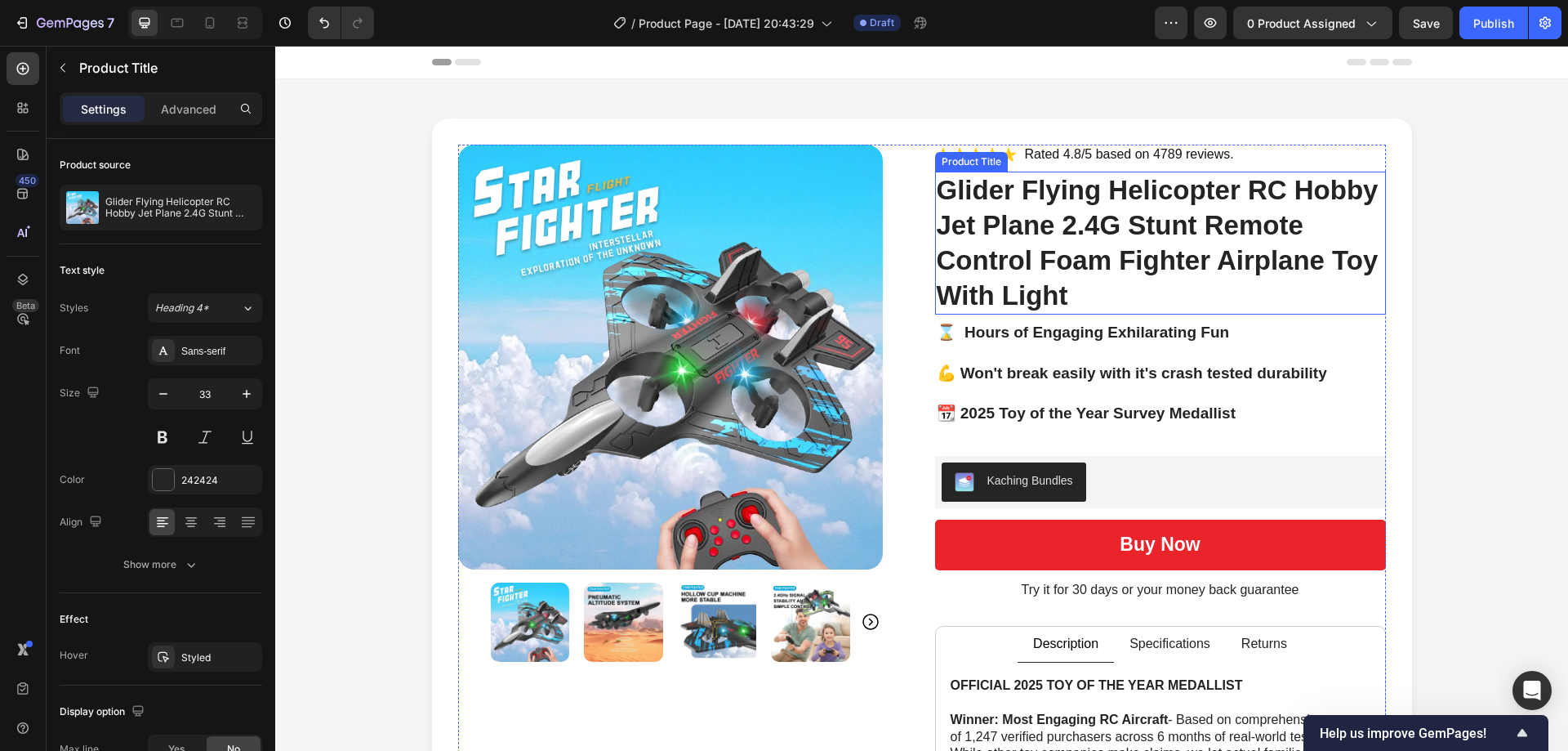
click at [1235, 232] on h1 "Glider Flying Helicopter RC Hobby Jet Plane 2.4G Stunt Remote Control Foam Figh…" at bounding box center [1160, 243] width 451 height 144
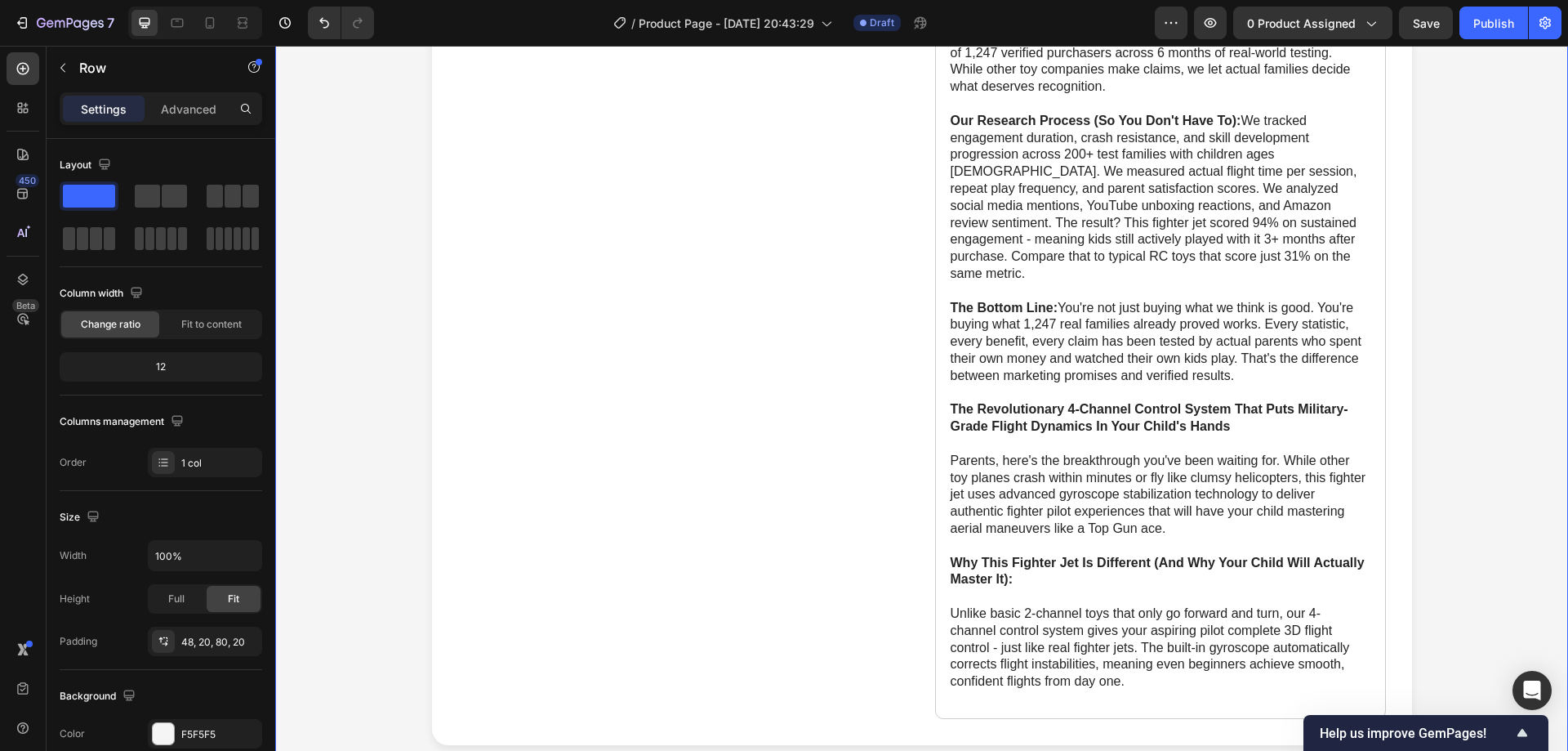
scroll to position [490, 0]
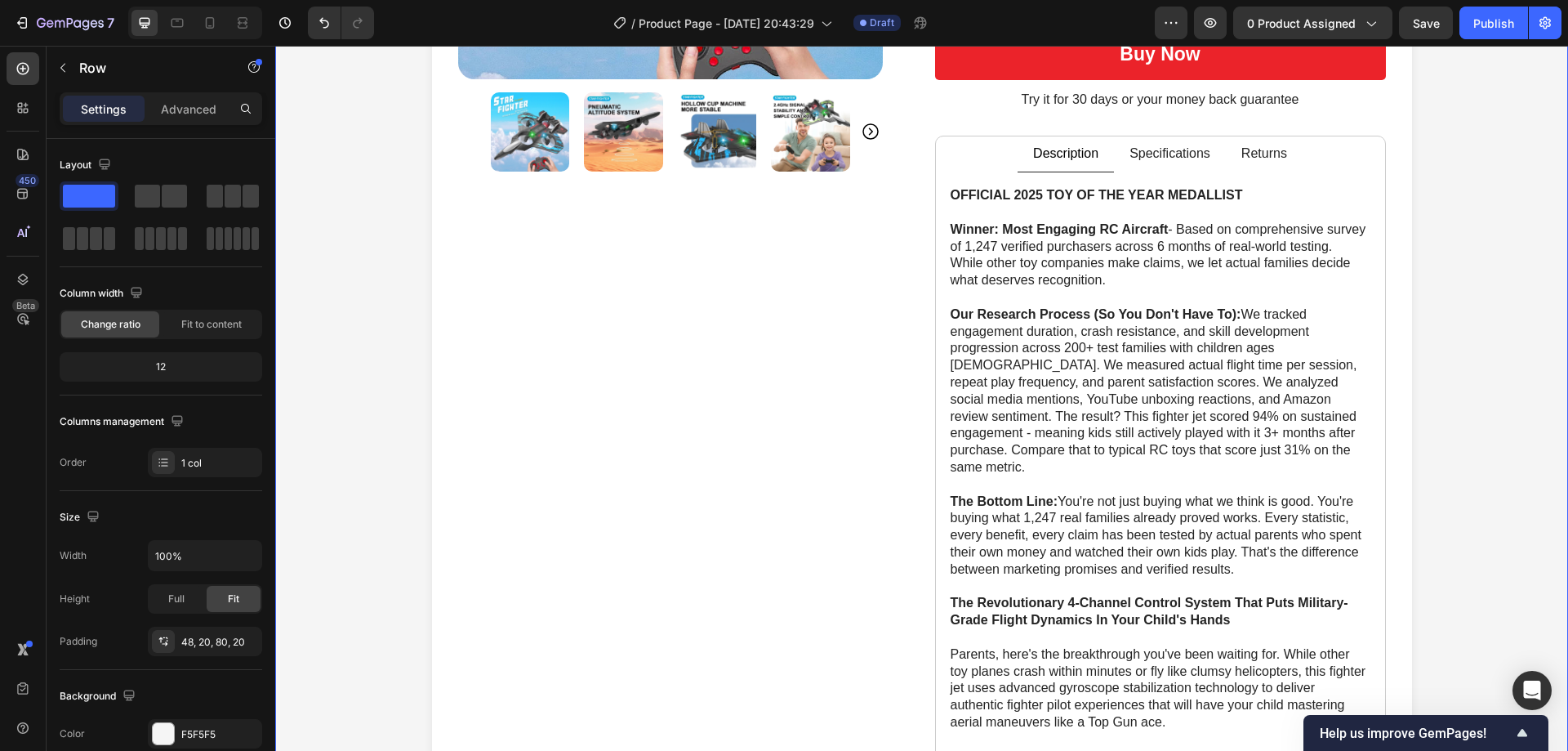
click at [1434, 366] on div "Product Images Icon Icon Icon Icon Icon Icon List Rated 4.8/5 based on 4789 rev…" at bounding box center [920, 283] width 1260 height 1310
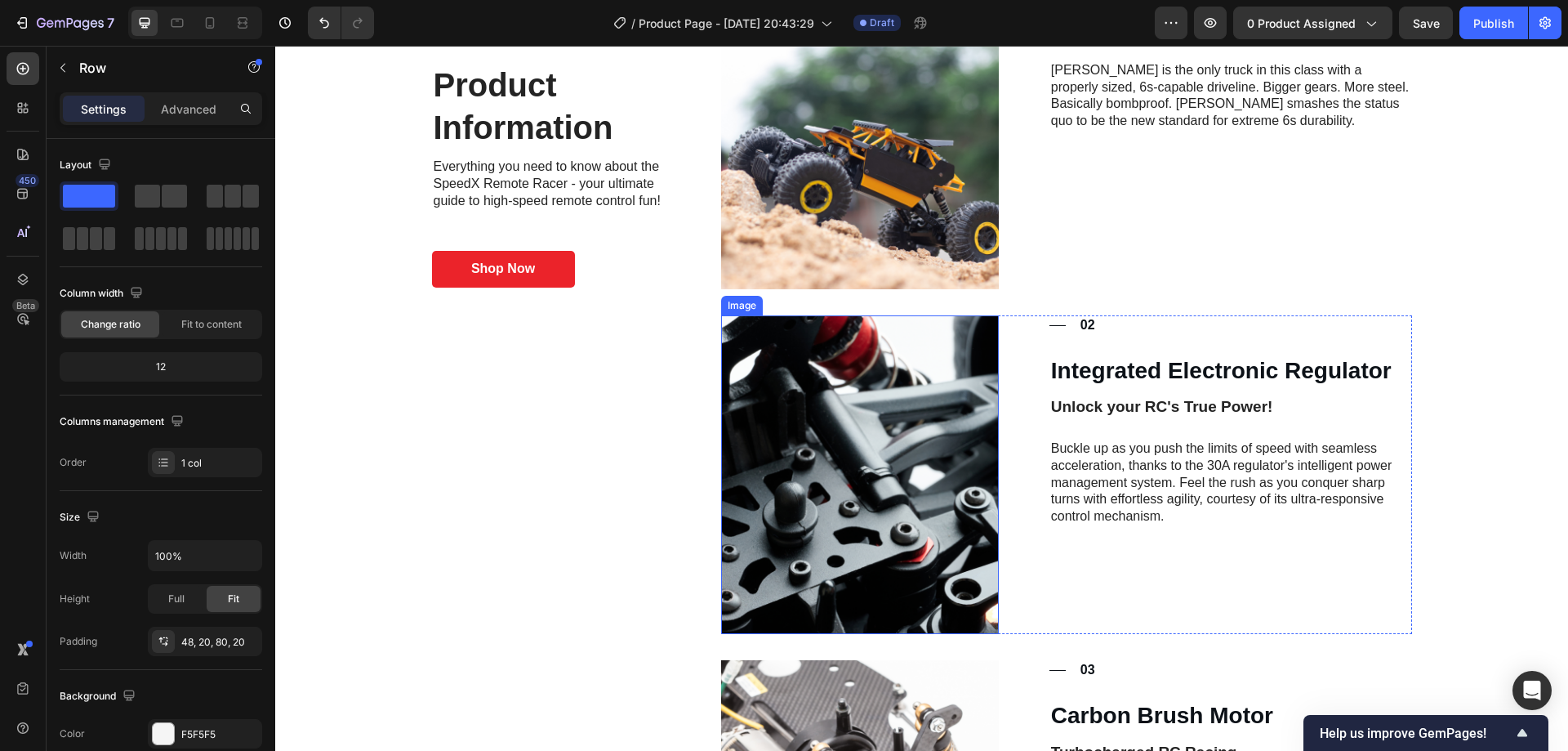
scroll to position [1307, 0]
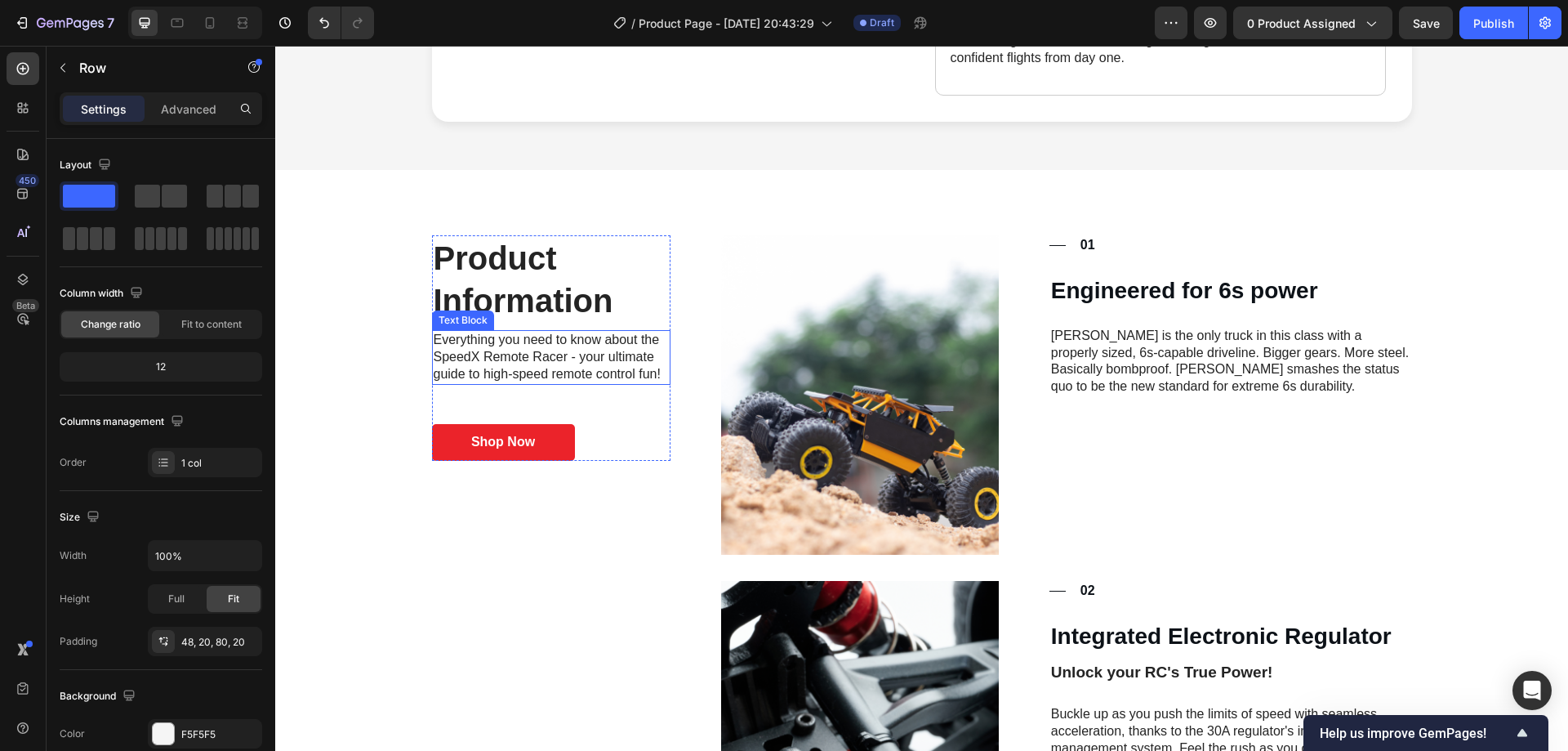
click at [547, 363] on p "Everything you need to know about the SpeedX Remote Racer - your ultimate guide…" at bounding box center [551, 357] width 236 height 51
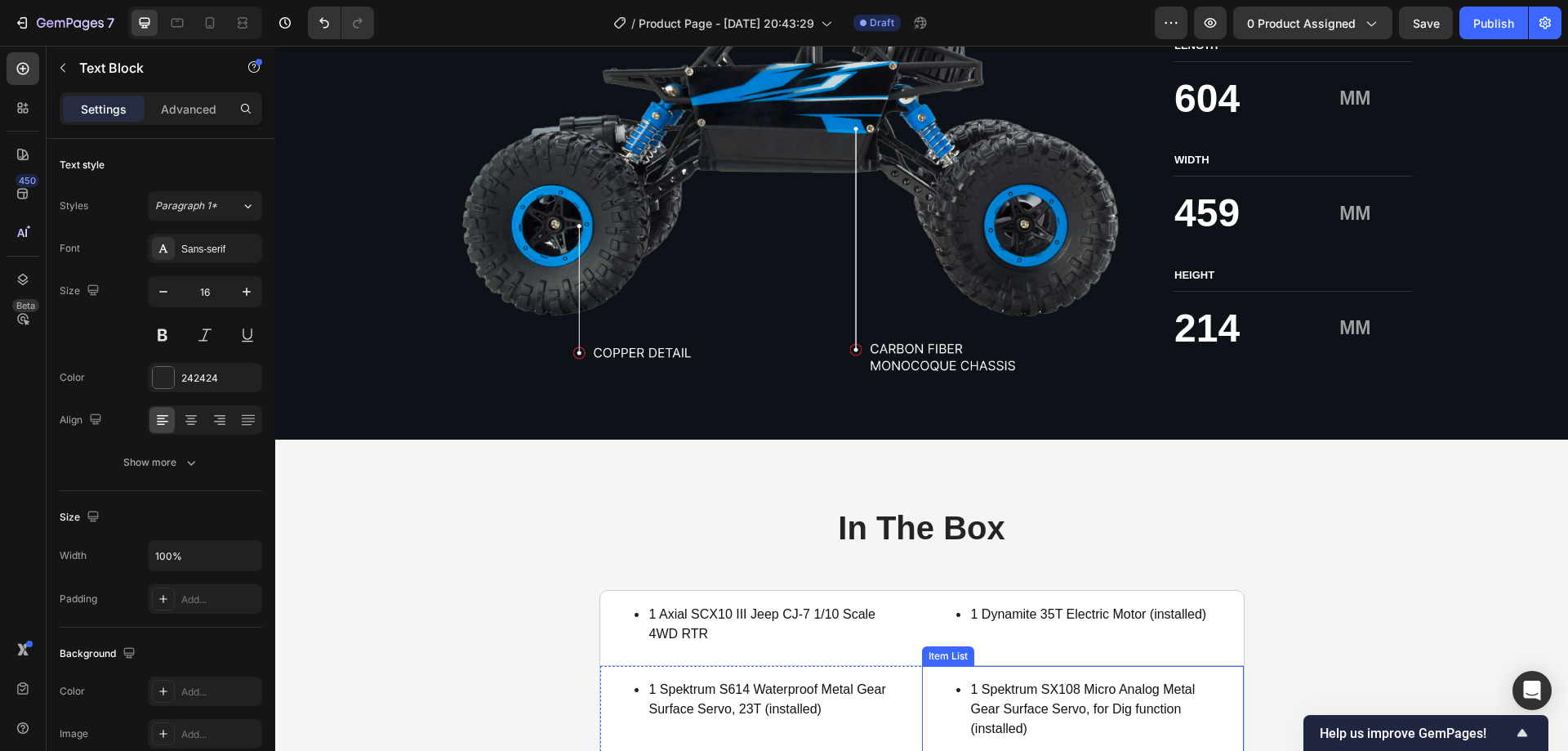
scroll to position [3022, 0]
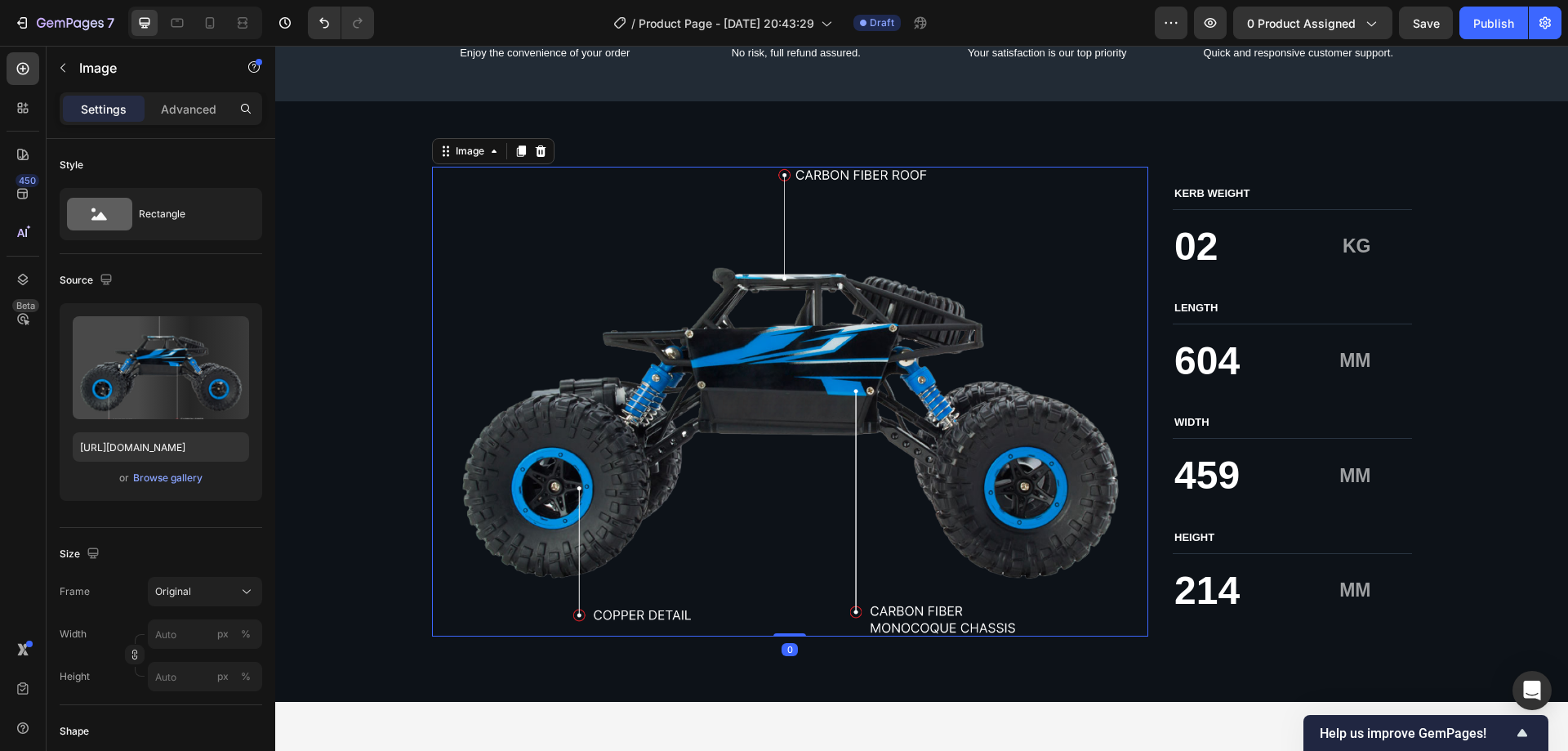
click at [770, 308] on img at bounding box center [790, 401] width 717 height 469
click at [1235, 242] on p "02" at bounding box center [1230, 247] width 113 height 51
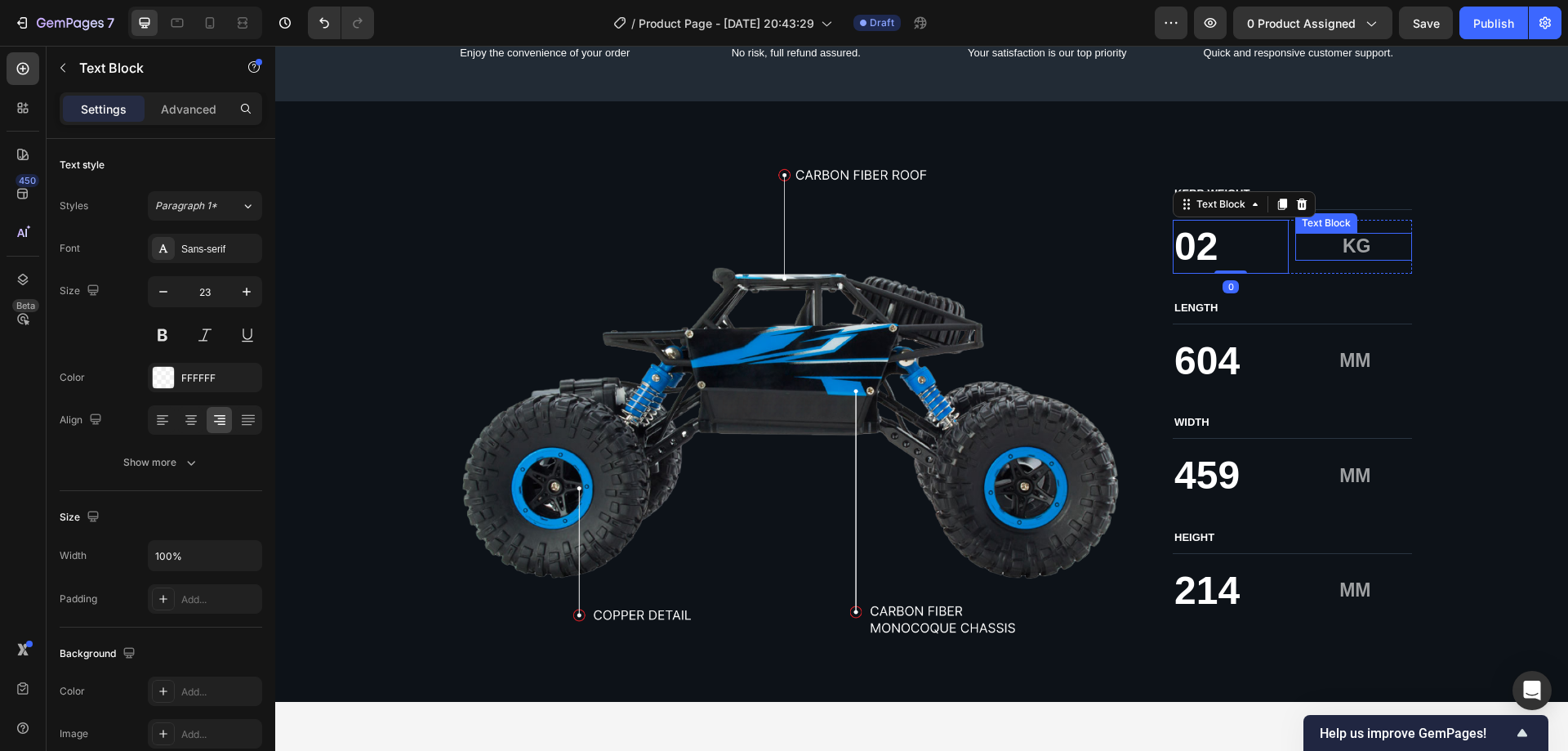
click at [1346, 259] on div "KG Text Block" at bounding box center [1353, 246] width 116 height 28
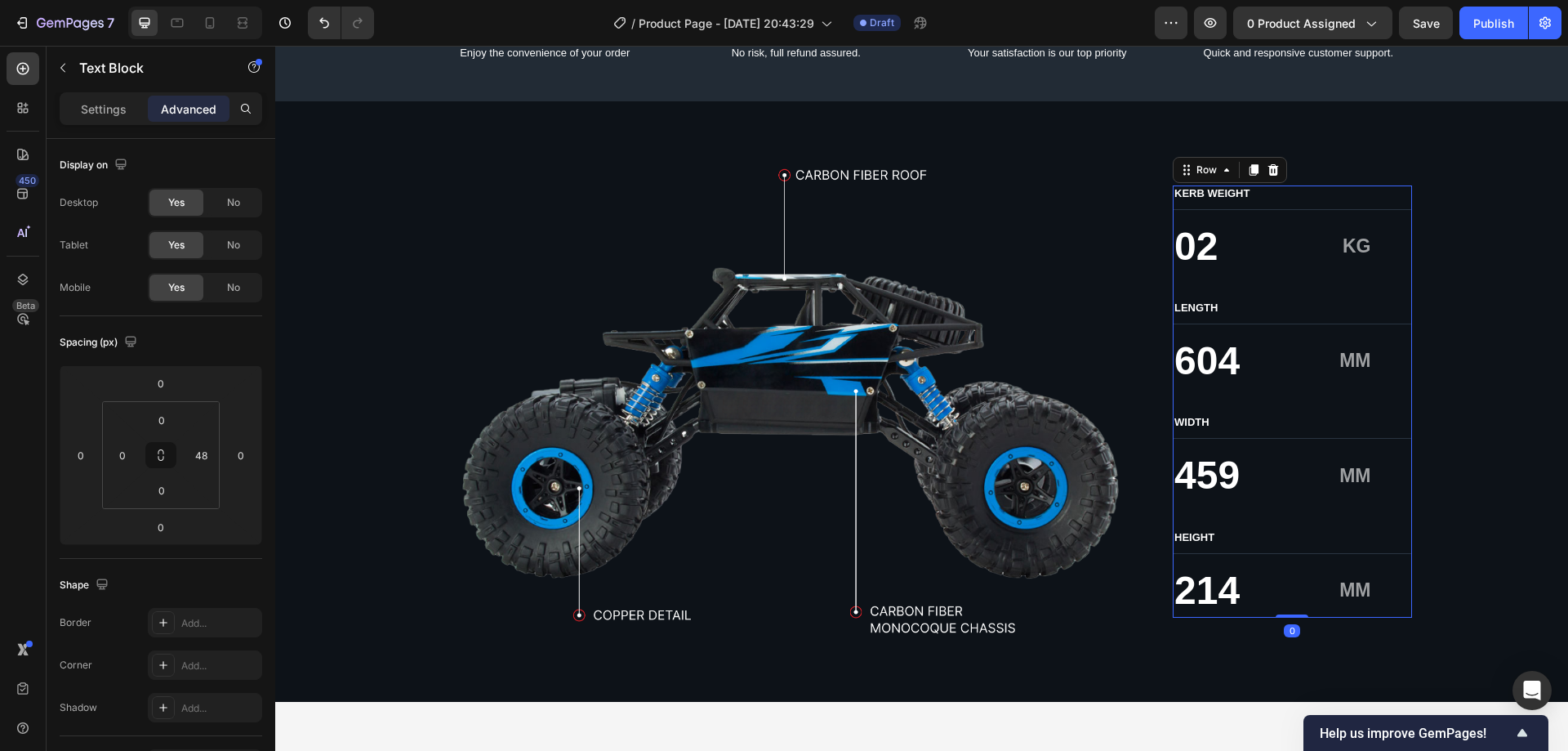
click at [1262, 284] on div "KERB WEIGHT Text Block 02 Text Block KG Text Block Row LENGTH Text Block 604 Te…" at bounding box center [1292, 401] width 239 height 432
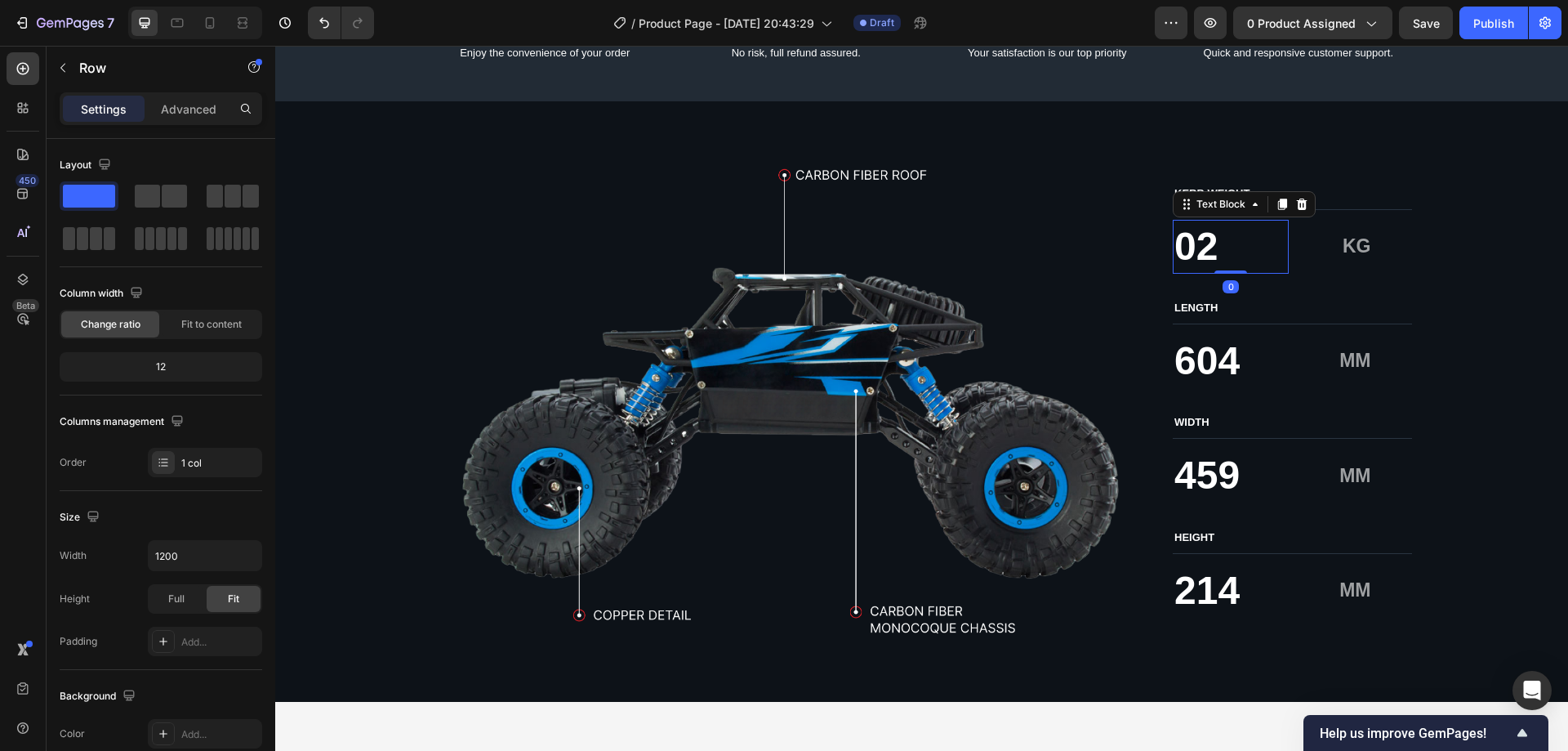
click at [1259, 249] on p "02" at bounding box center [1230, 247] width 113 height 51
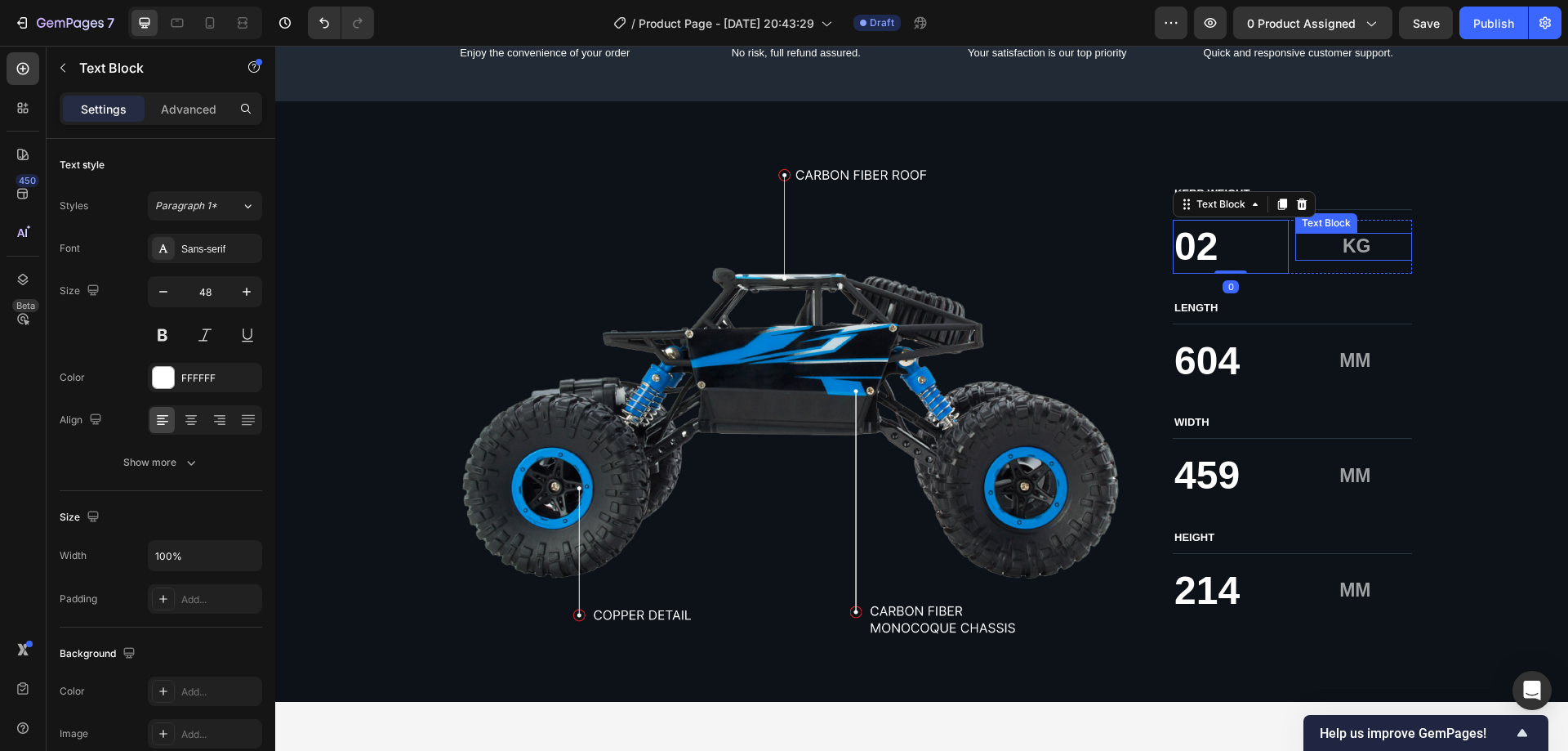
click at [1325, 248] on p "KG" at bounding box center [1333, 246] width 73 height 24
click at [1231, 249] on p "02" at bounding box center [1230, 247] width 113 height 51
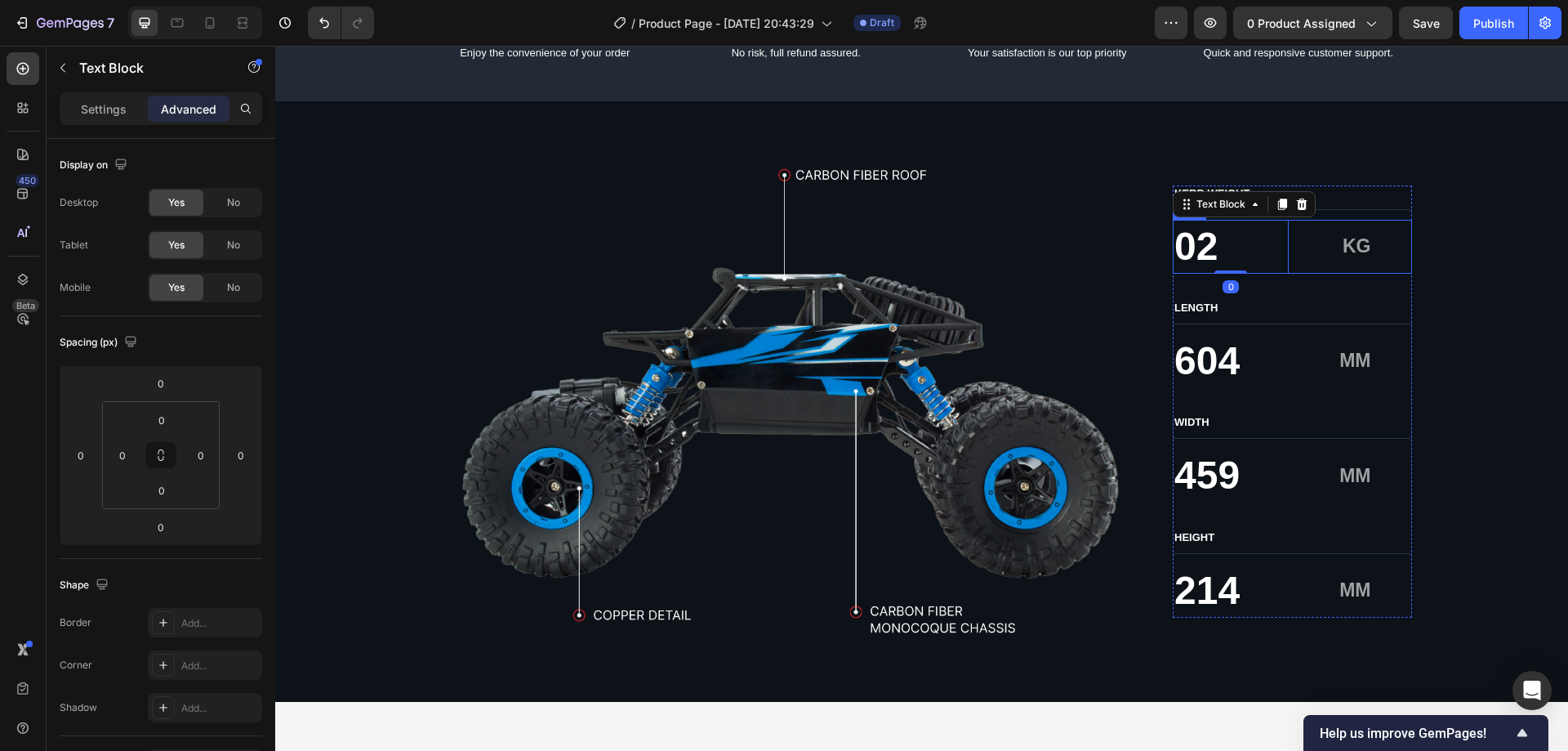
click at [1334, 259] on div "KG Text Block" at bounding box center [1353, 246] width 116 height 28
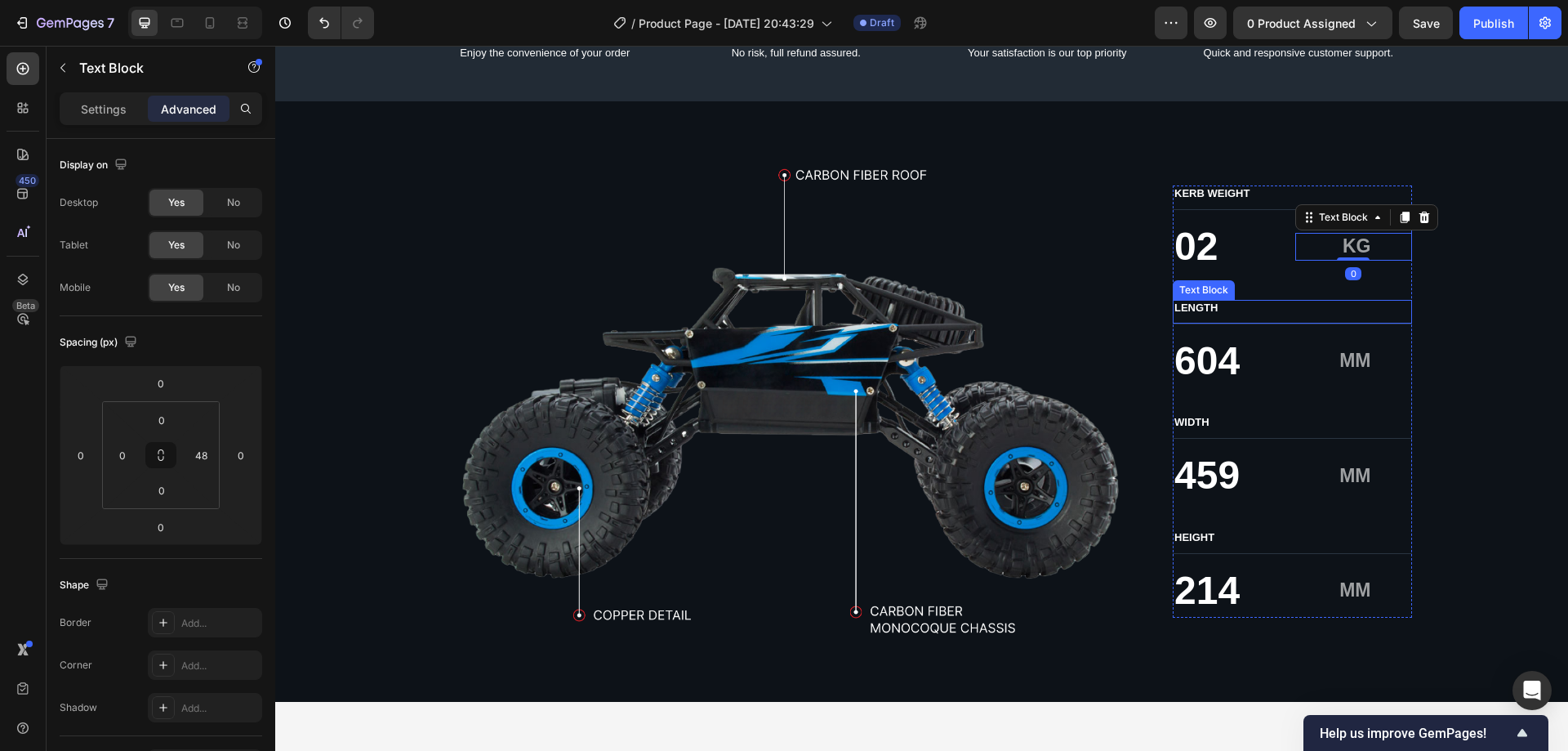
click at [1226, 310] on p "LENGTH" at bounding box center [1291, 308] width 236 height 13
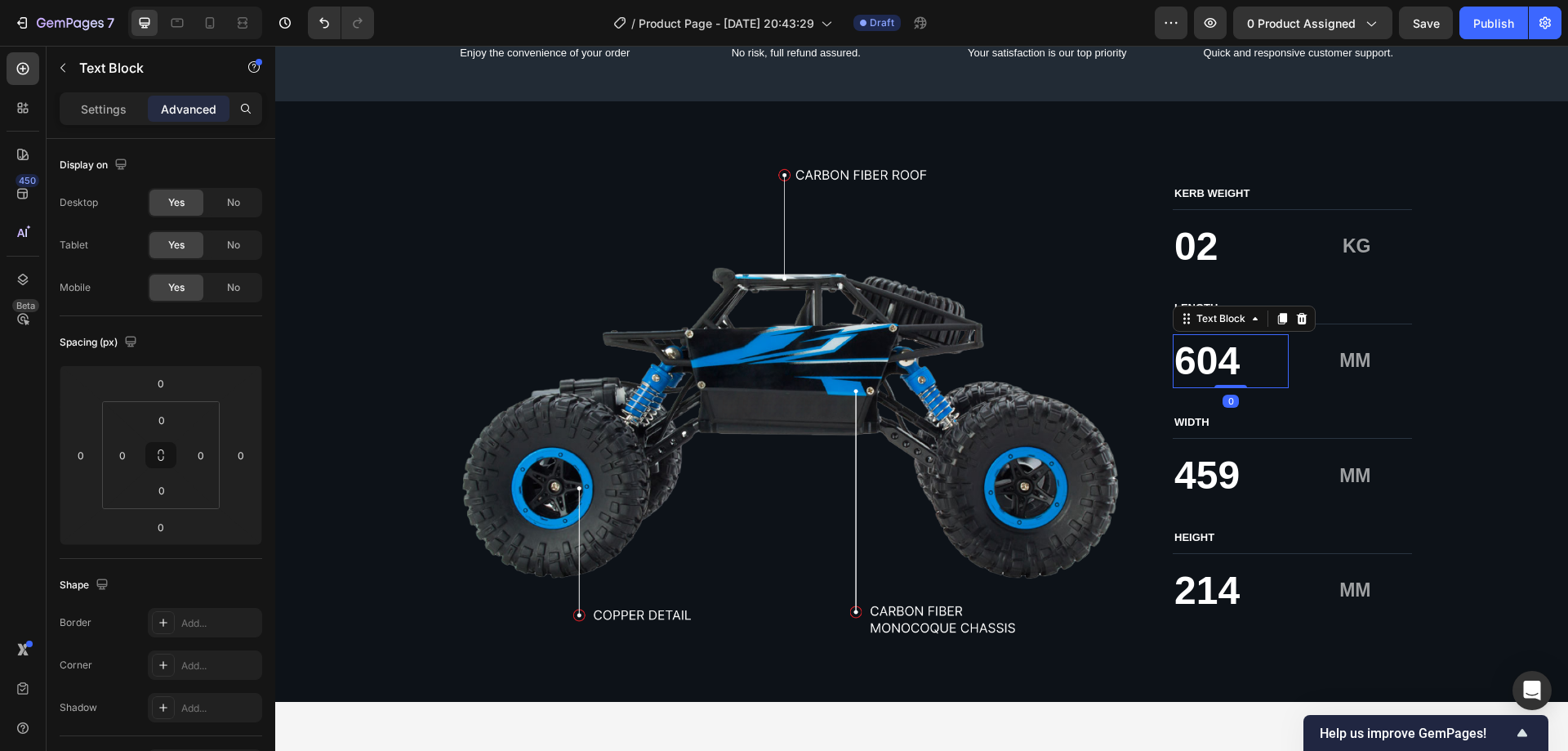
click at [1219, 367] on p "604" at bounding box center [1230, 361] width 113 height 51
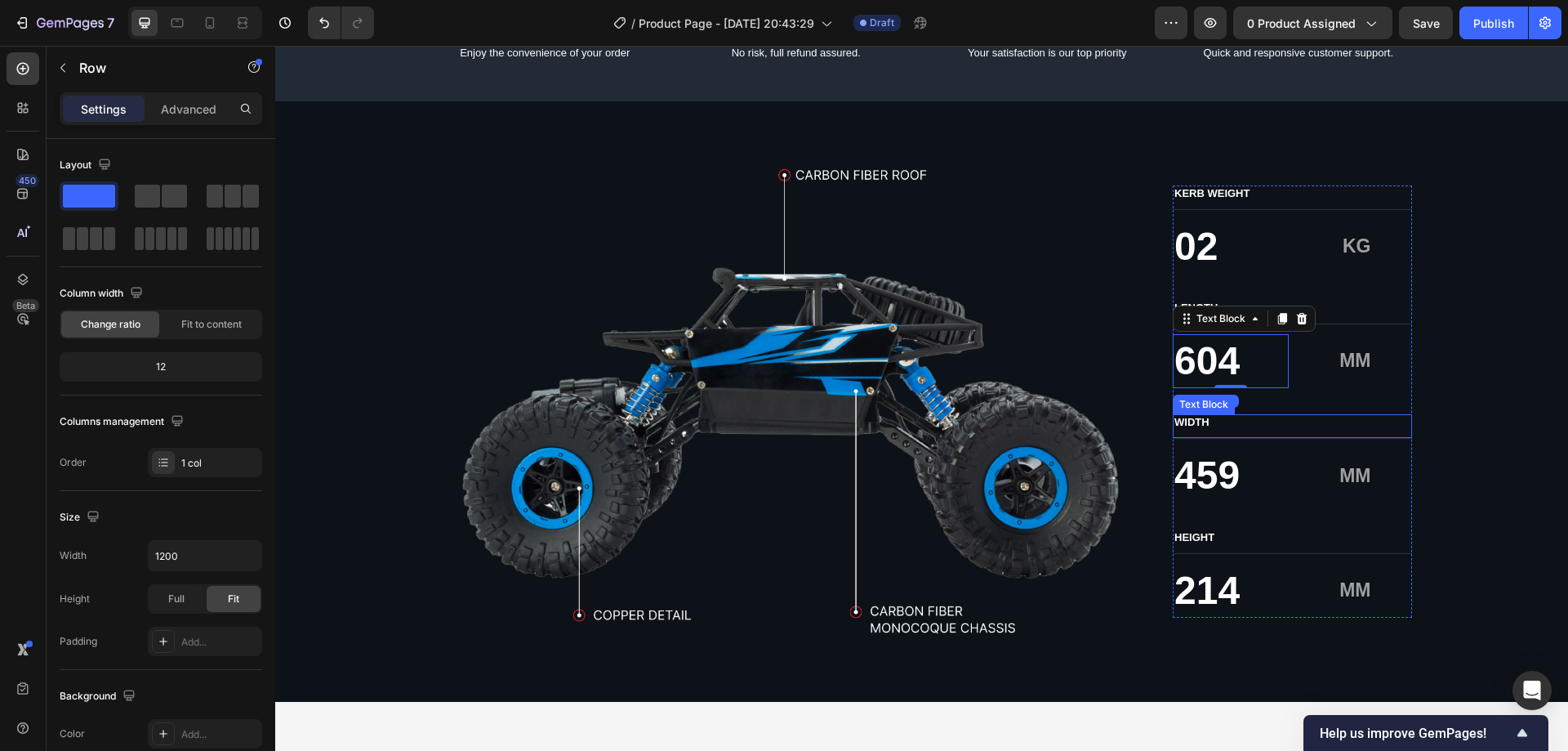
click at [1210, 442] on div "KERB WEIGHT Text Block 02 Text Block KG Text Block Row LENGTH Text Block 604 Te…" at bounding box center [1292, 401] width 239 height 432
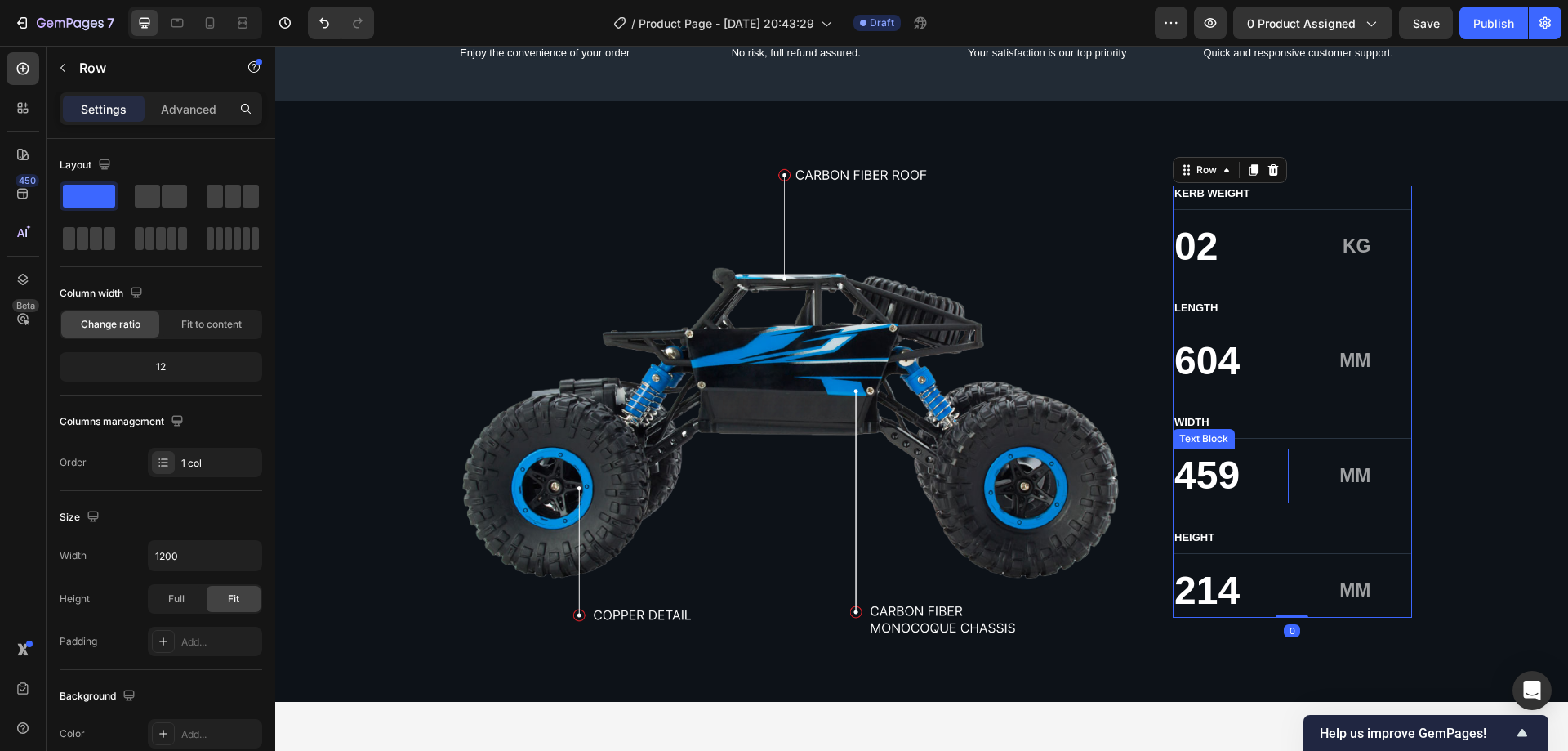
click at [1208, 484] on p "459" at bounding box center [1230, 475] width 113 height 51
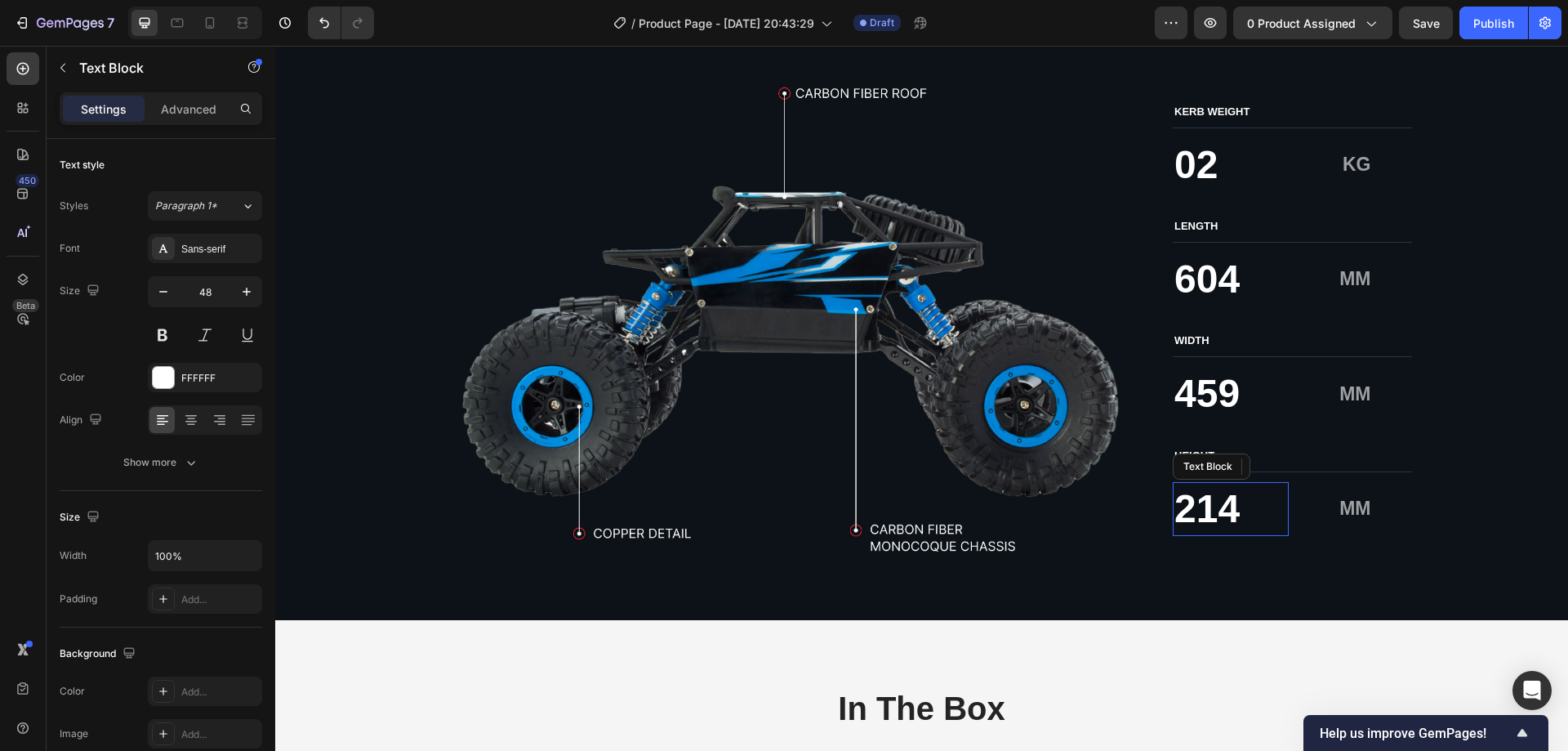
click at [1200, 521] on p "214" at bounding box center [1230, 509] width 113 height 51
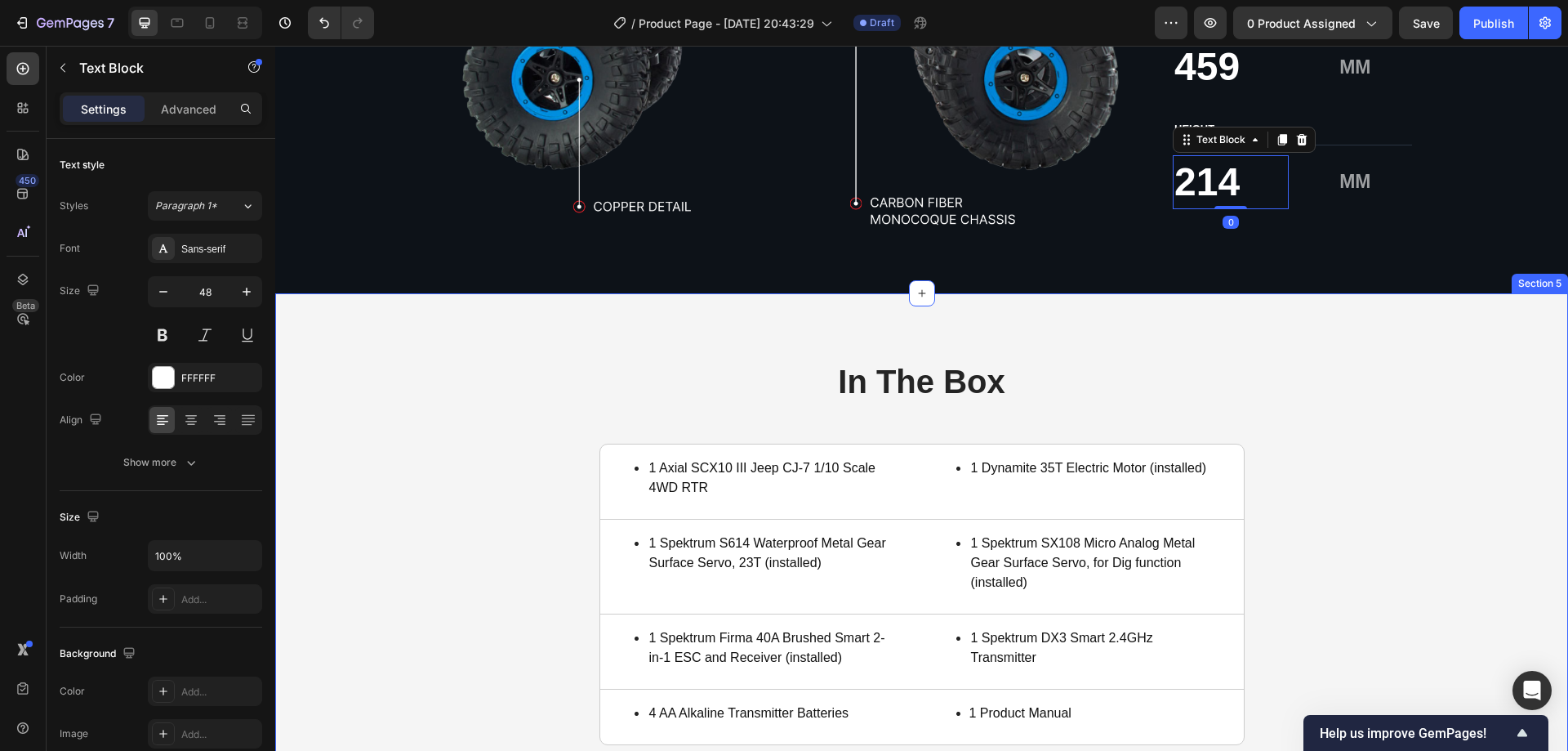
click at [459, 440] on div "In The Box Heading 1 Axial SCX10 III Jeep CJ-7 1/10 Scale 4WD RTR Item List Tit…" at bounding box center [920, 551] width 1260 height 387
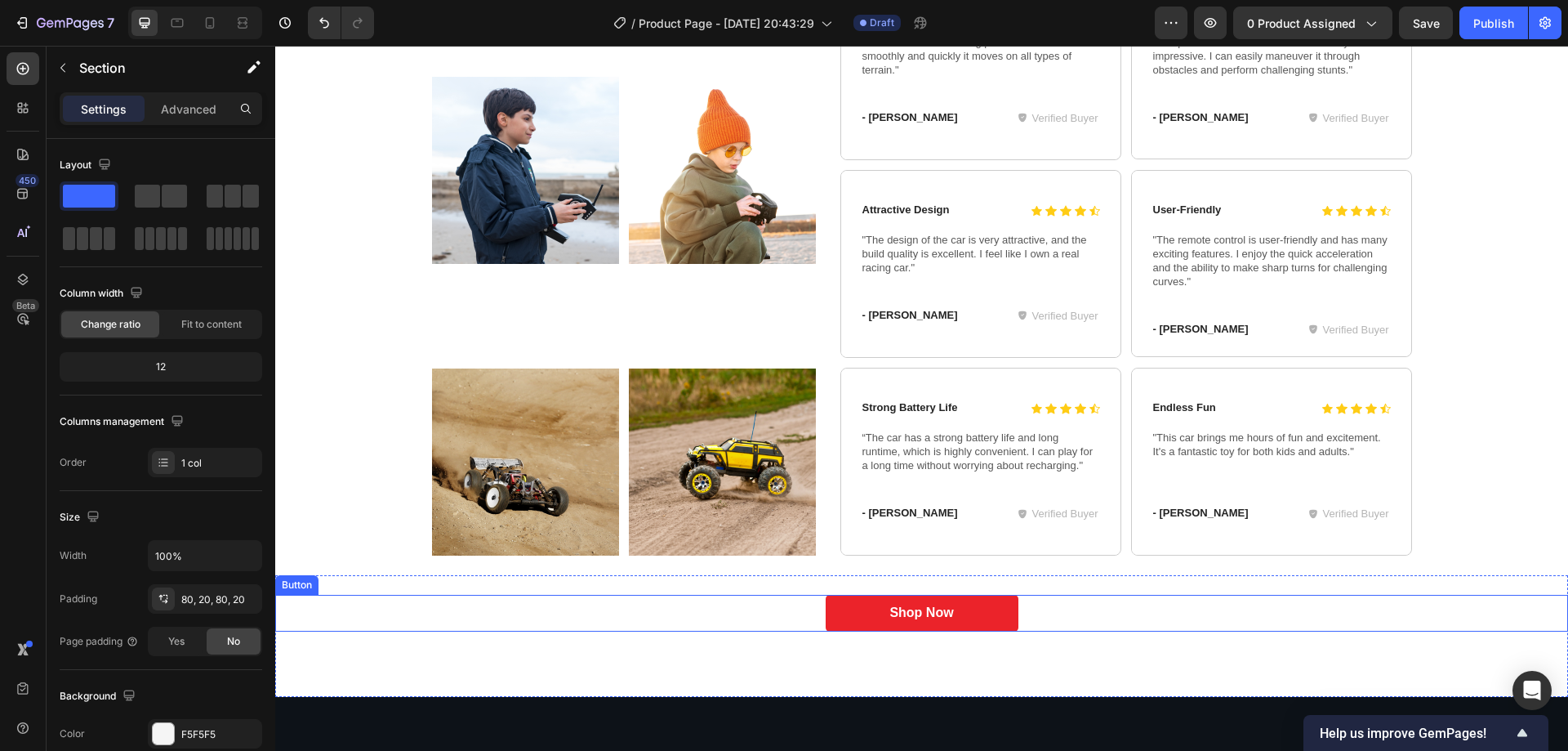
scroll to position [5963, 0]
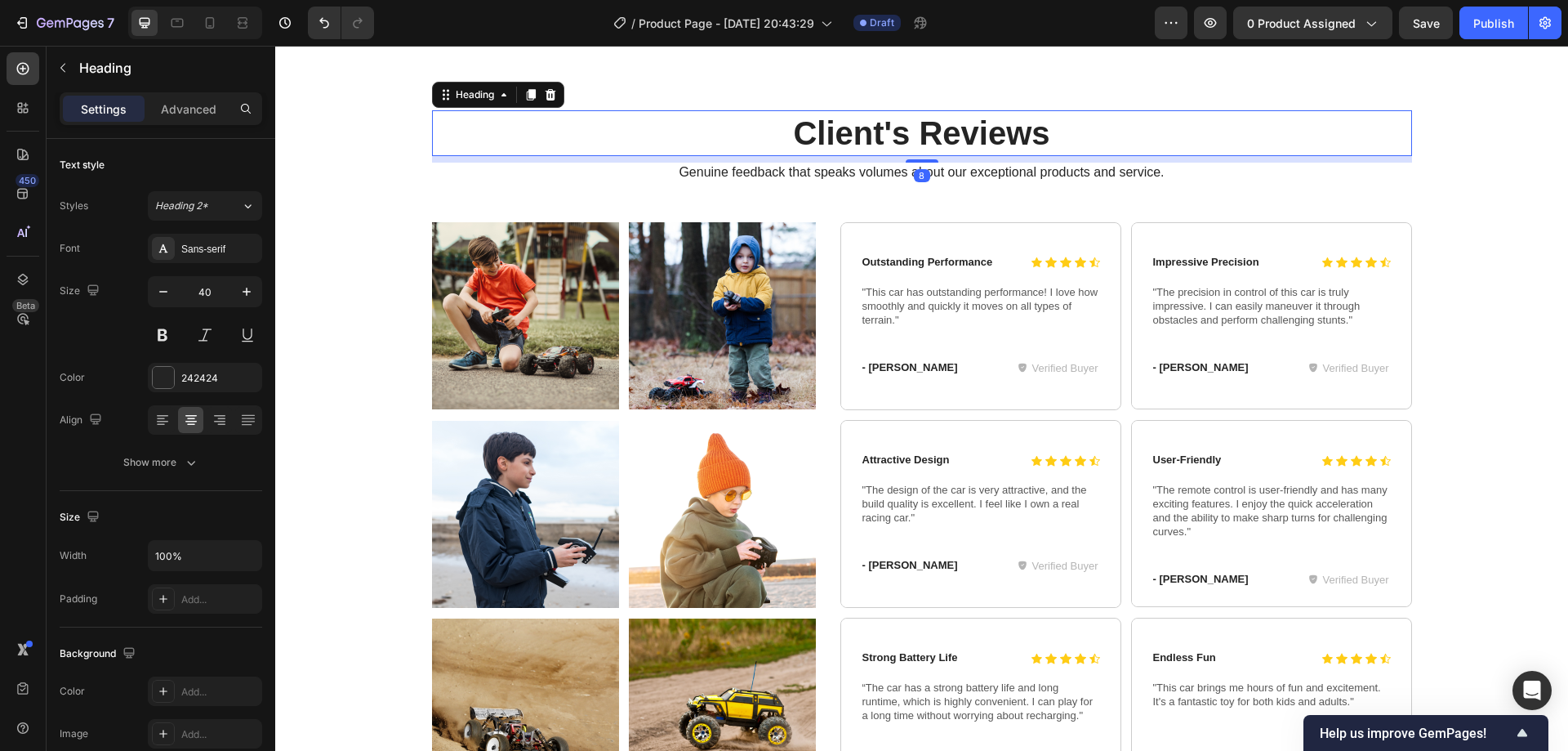
click at [903, 131] on h2 "Client's Reviews" at bounding box center [921, 132] width 980 height 45
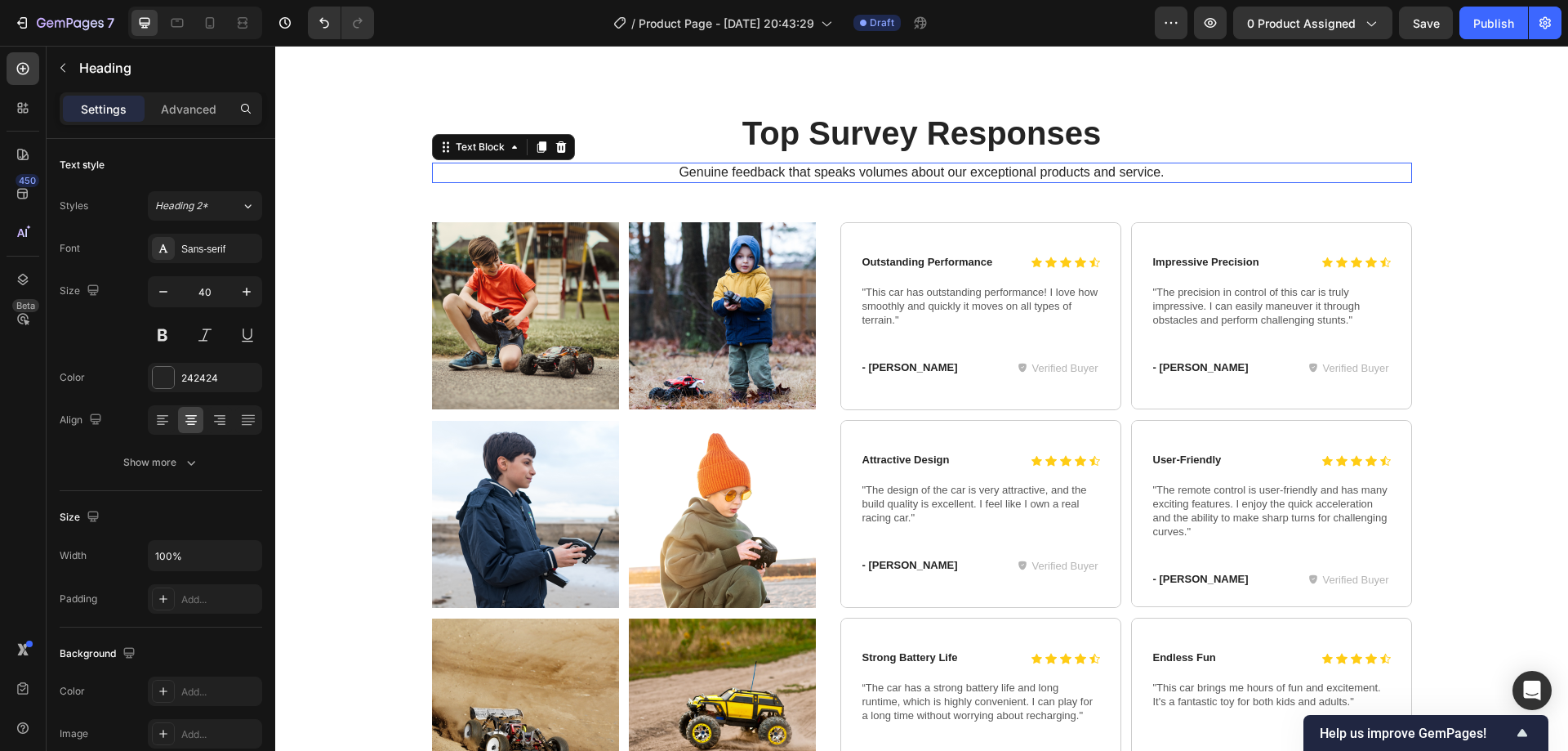
click at [889, 167] on p "Genuine feedback that speaks volumes about our exceptional products and service." at bounding box center [921, 173] width 976 height 17
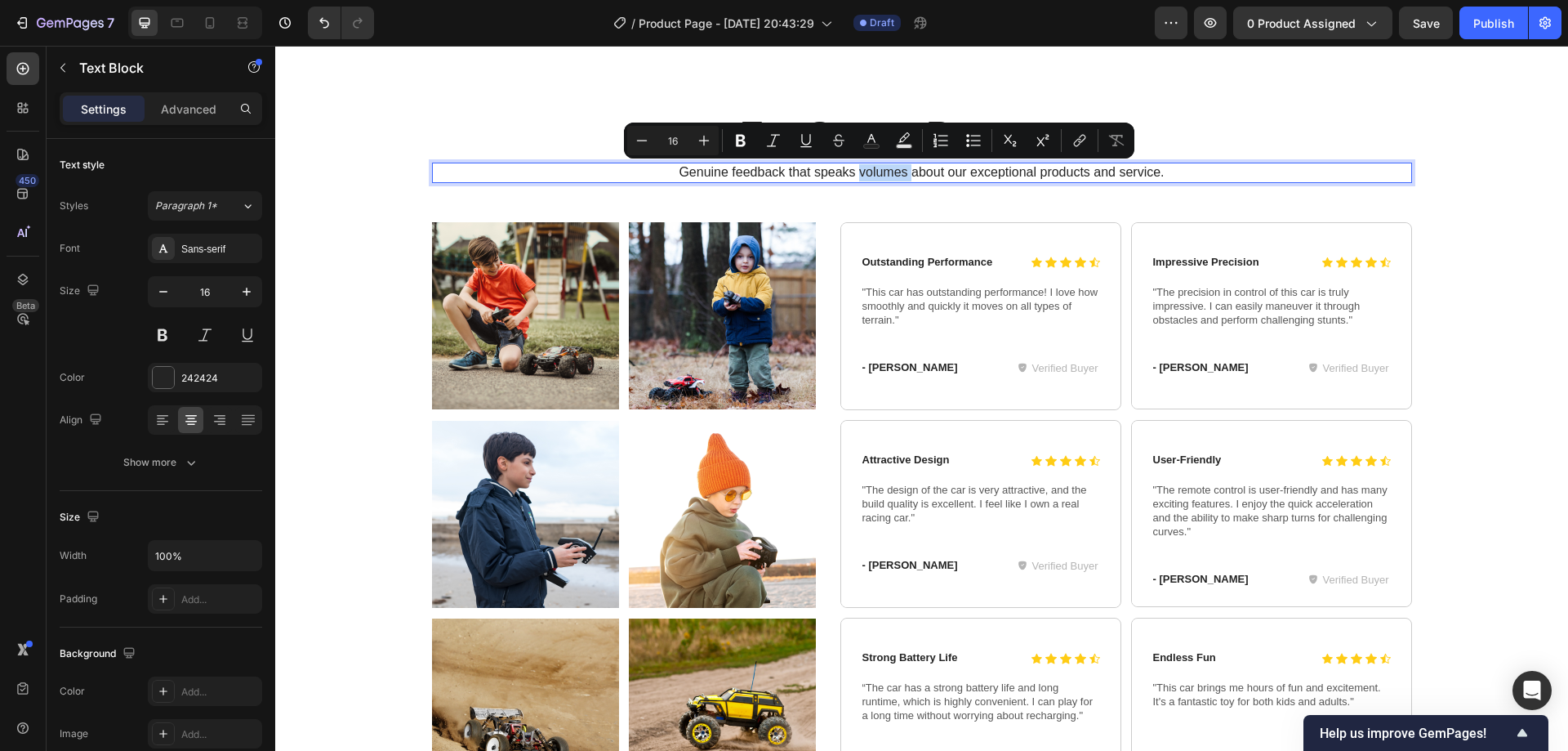
click at [887, 168] on p "Genuine feedback that speaks volumes about our exceptional products and service." at bounding box center [921, 173] width 976 height 17
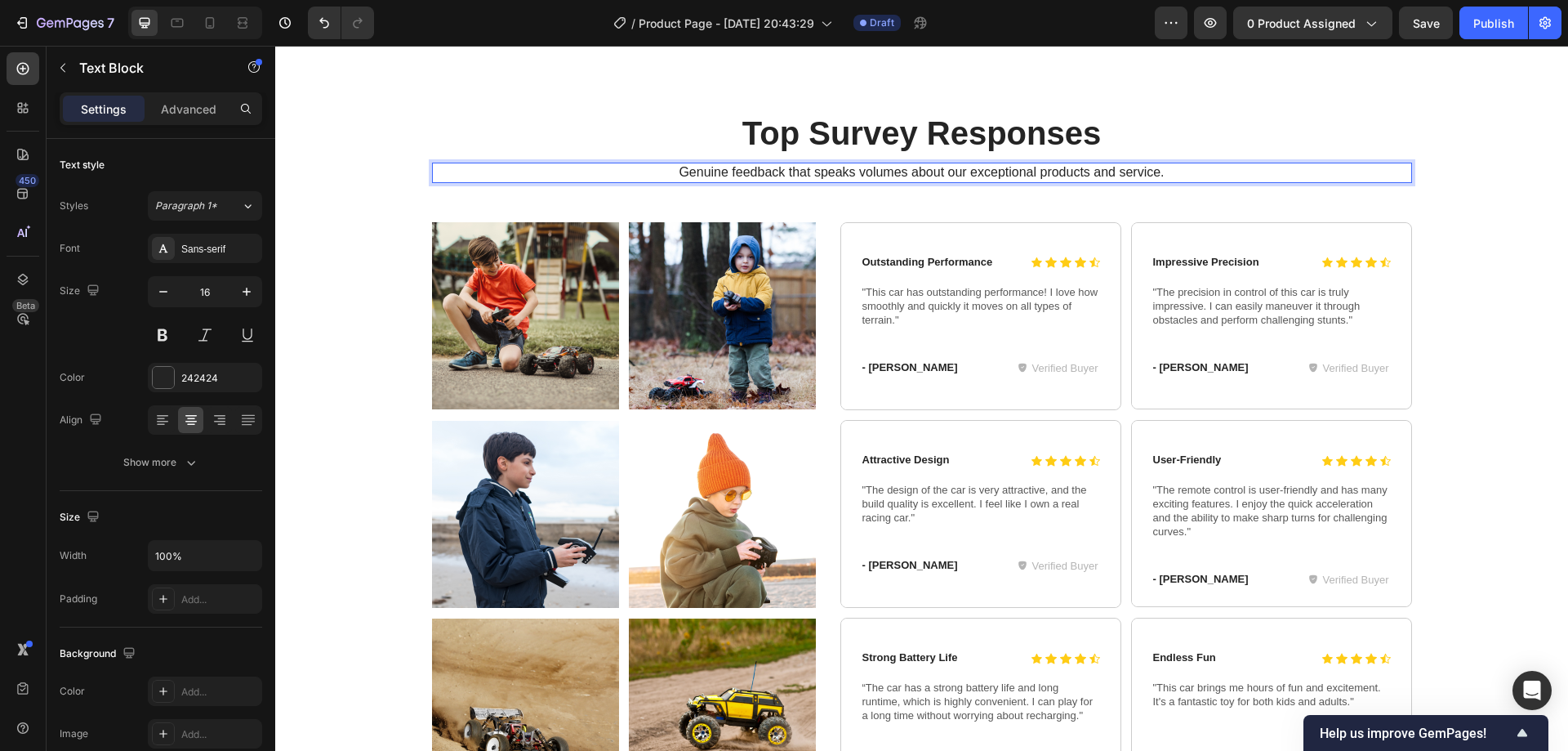
click at [888, 181] on div "Genuine feedback that speaks volumes about our exceptional products and service." at bounding box center [921, 173] width 980 height 20
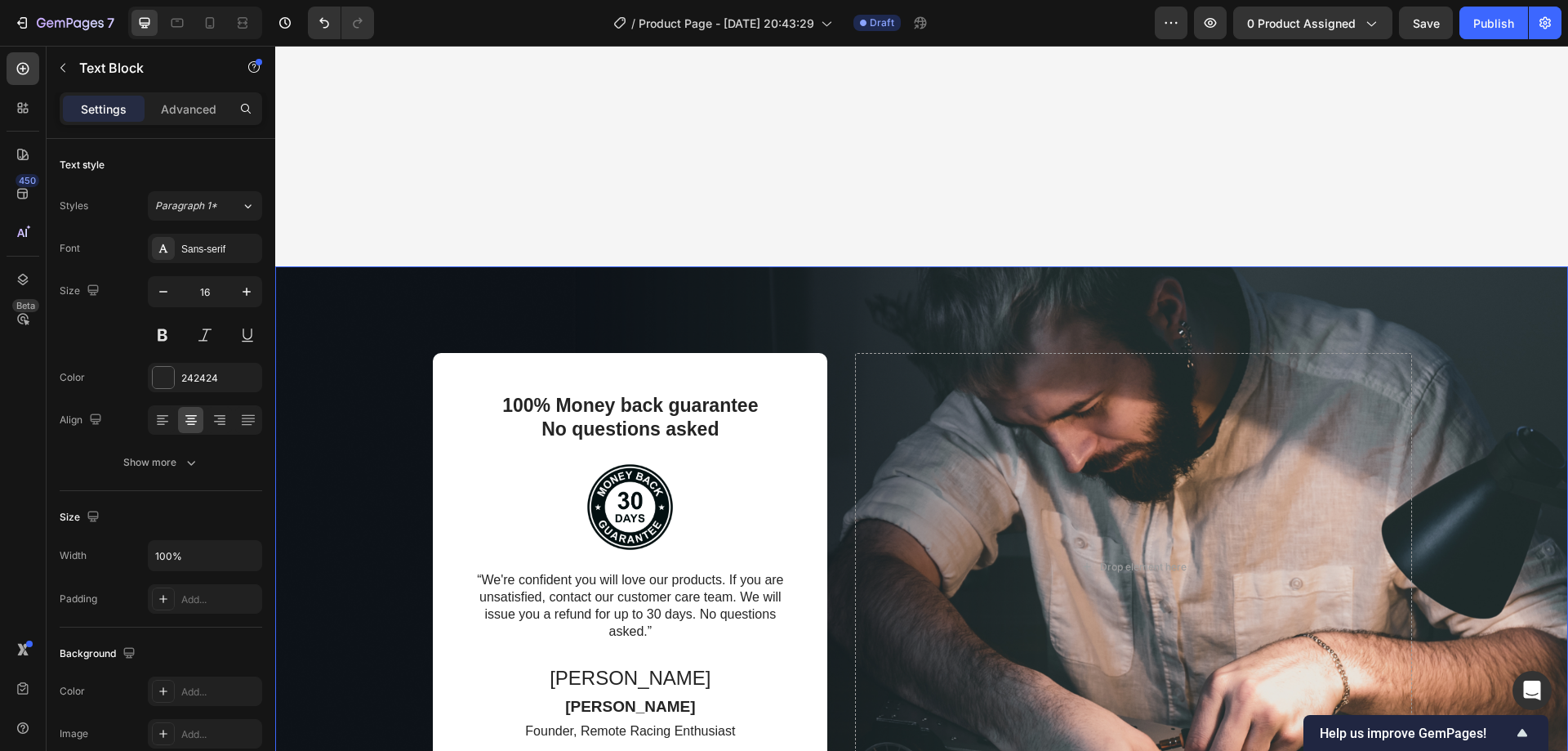
scroll to position [5799, 0]
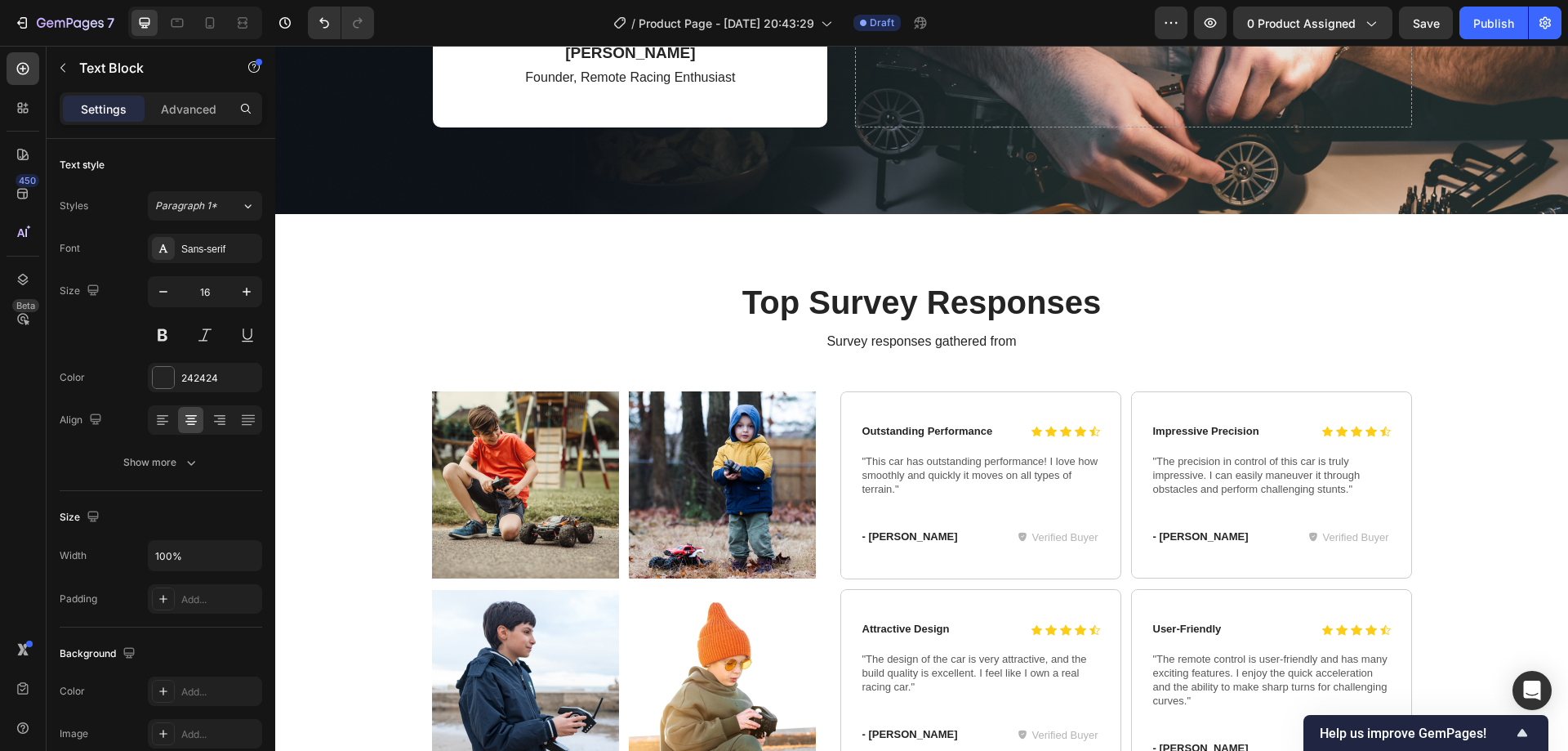
click at [992, 335] on p "Survey responses gathered from" at bounding box center [921, 342] width 976 height 17
drag, startPoint x: 1007, startPoint y: 335, endPoint x: 930, endPoint y: 335, distance: 77.0
click at [930, 335] on p "Survey responses gathered from" at bounding box center [921, 342] width 976 height 17
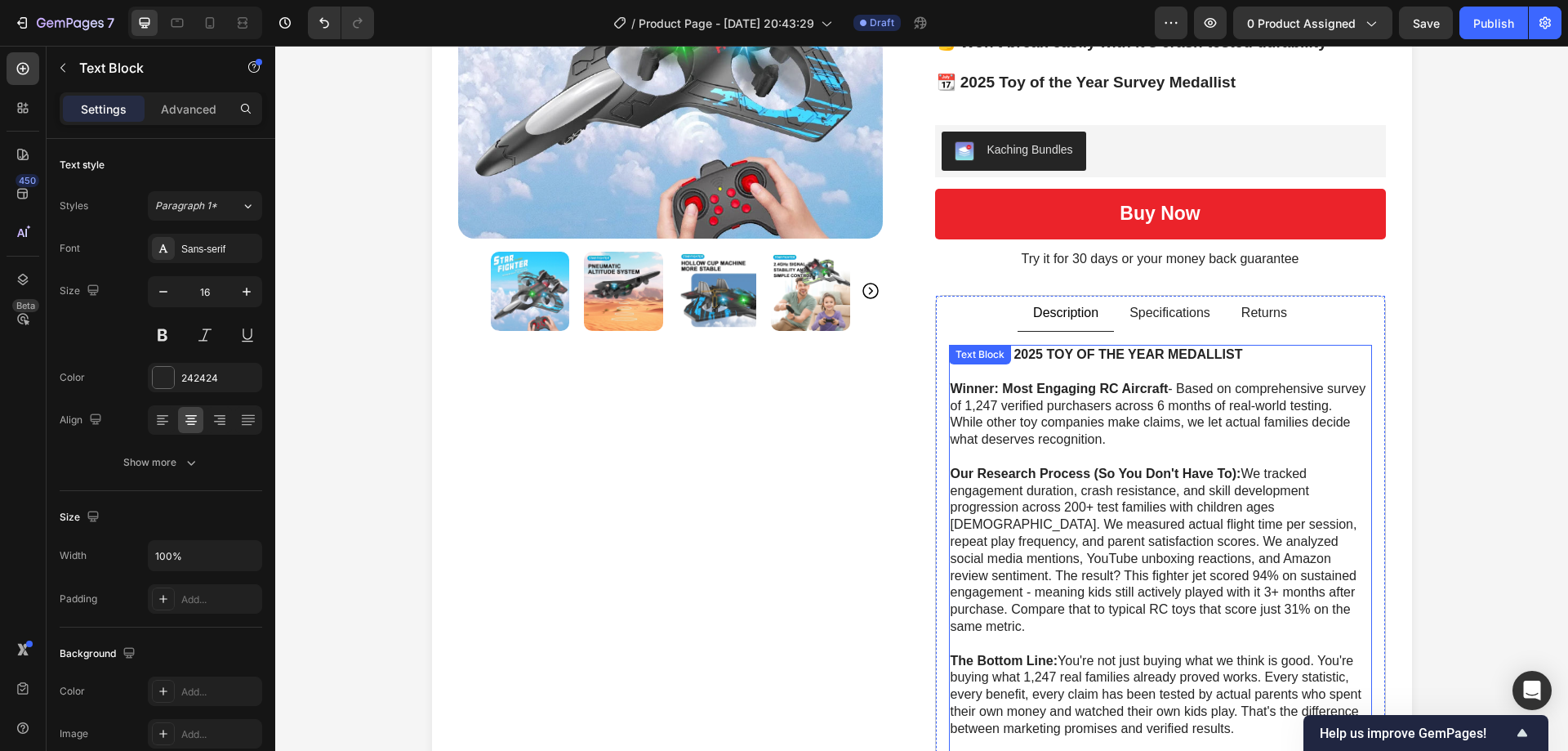
scroll to position [163, 0]
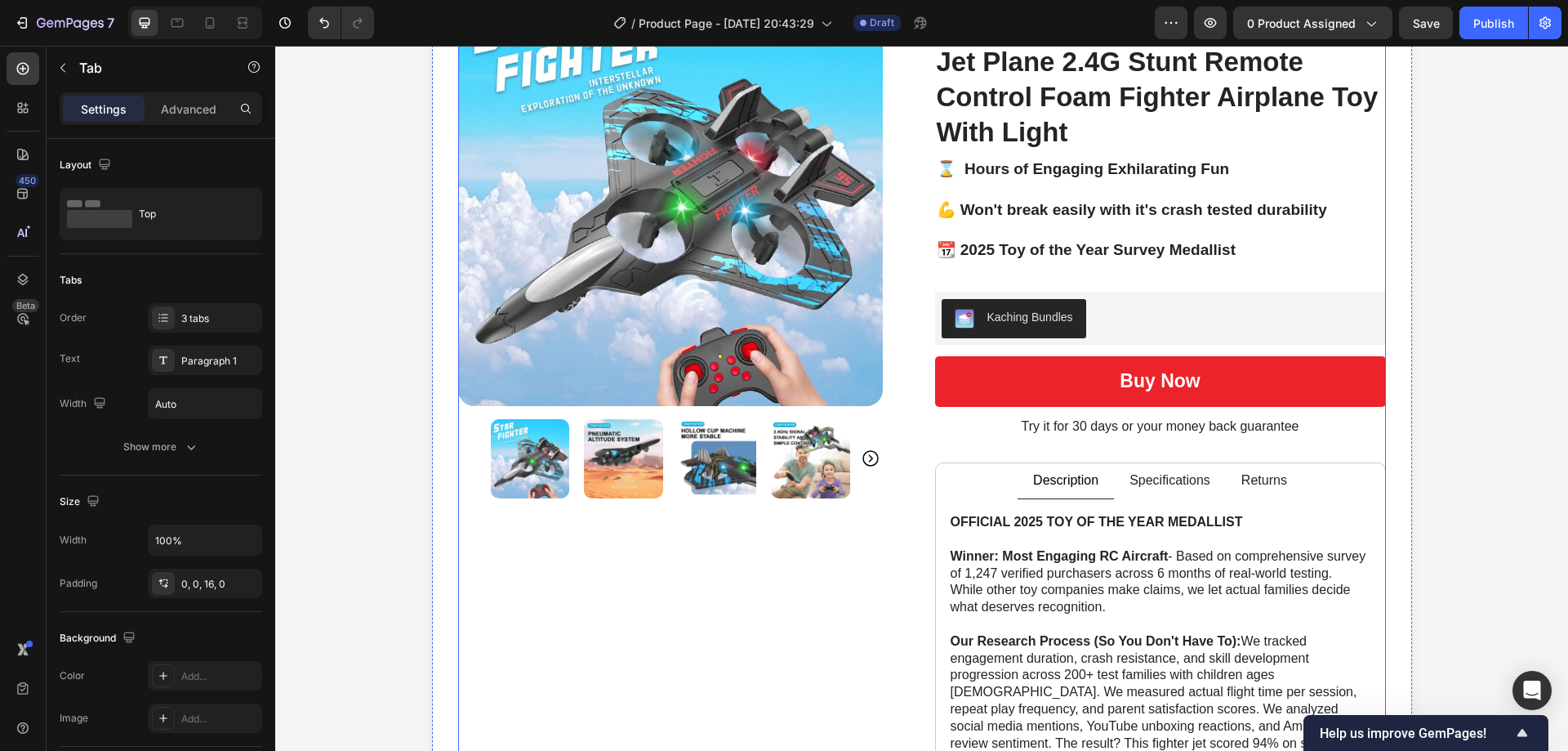
click at [1178, 469] on li "Specifications" at bounding box center [1170, 480] width 112 height 36
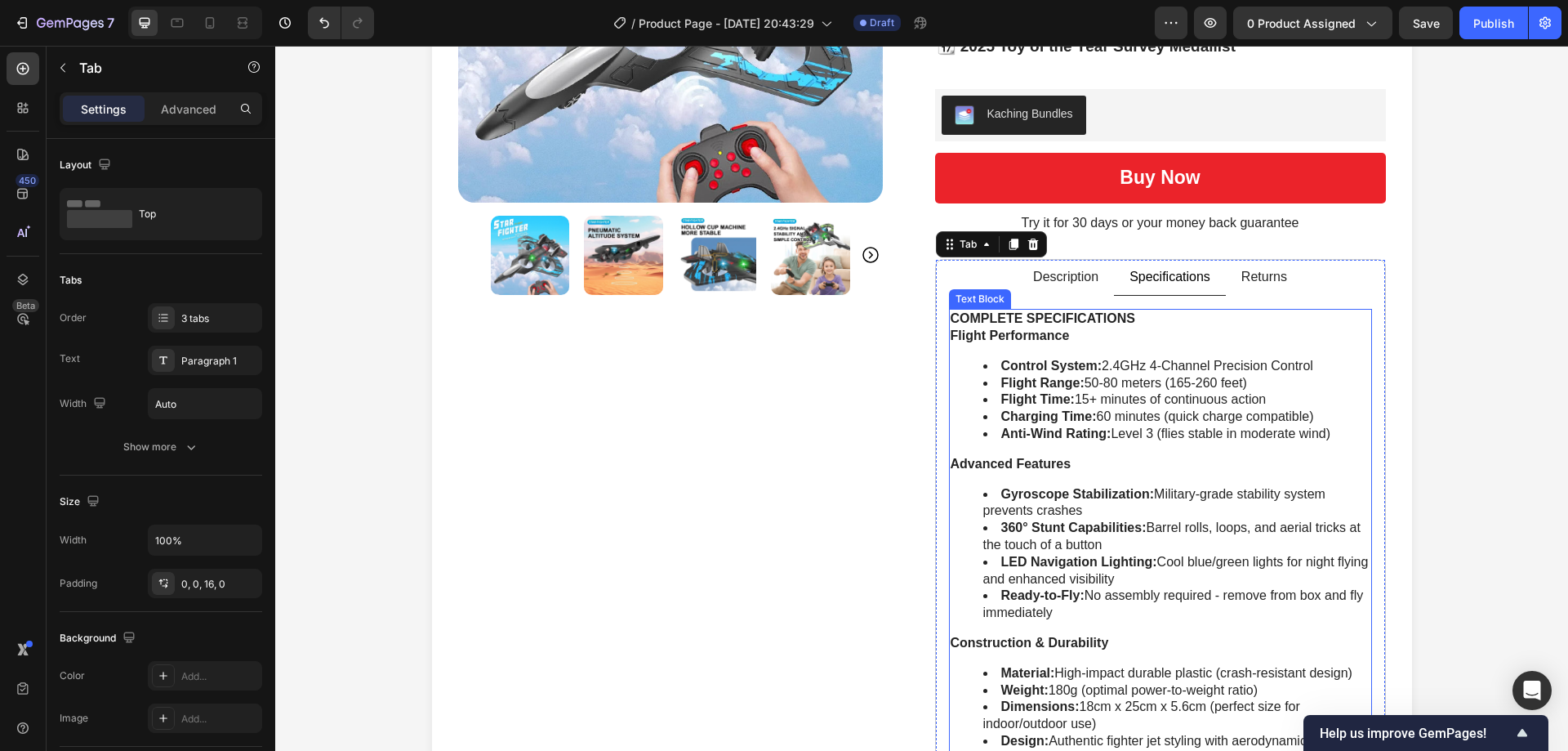
scroll to position [409, 0]
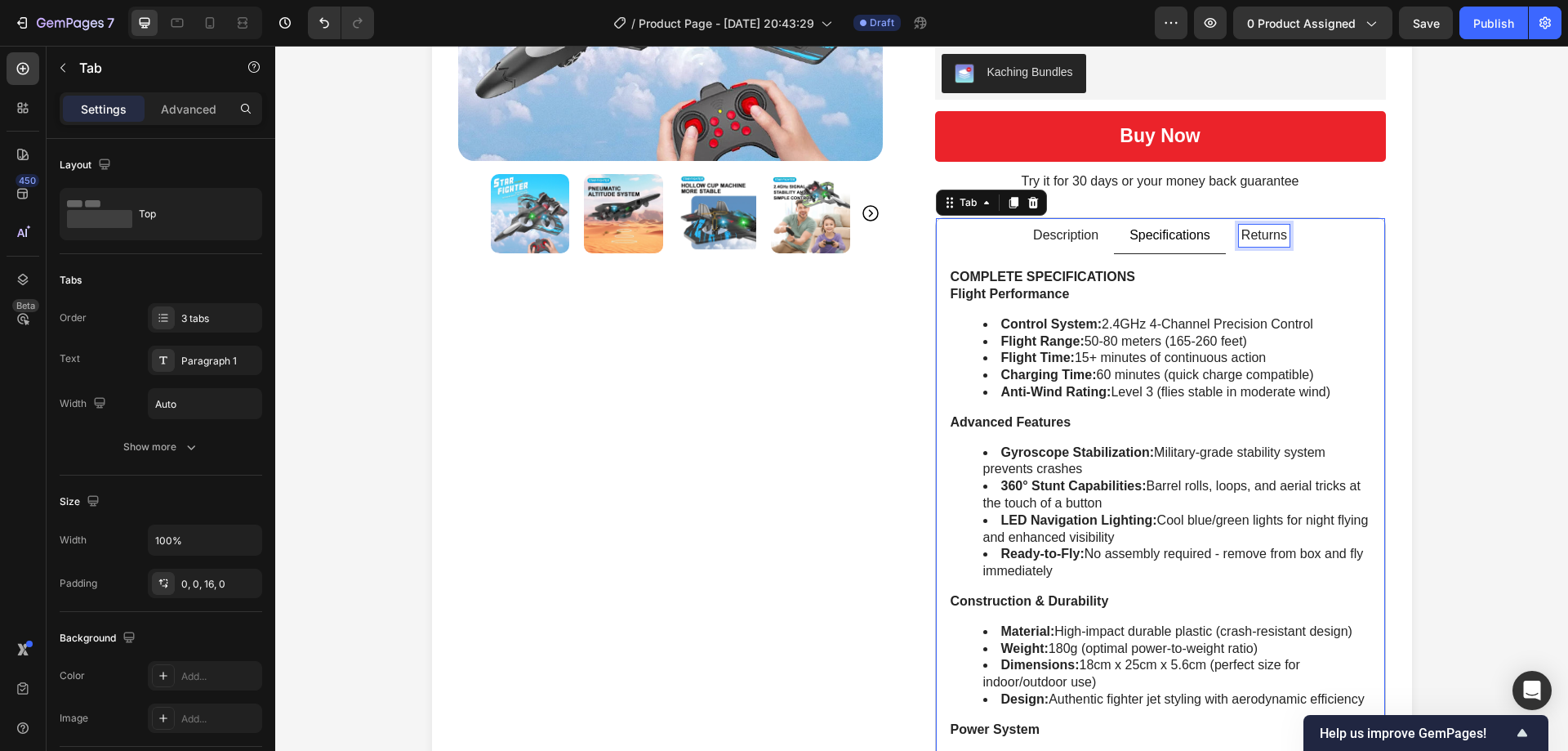
click at [1242, 238] on p "Returns" at bounding box center [1263, 236] width 45 height 17
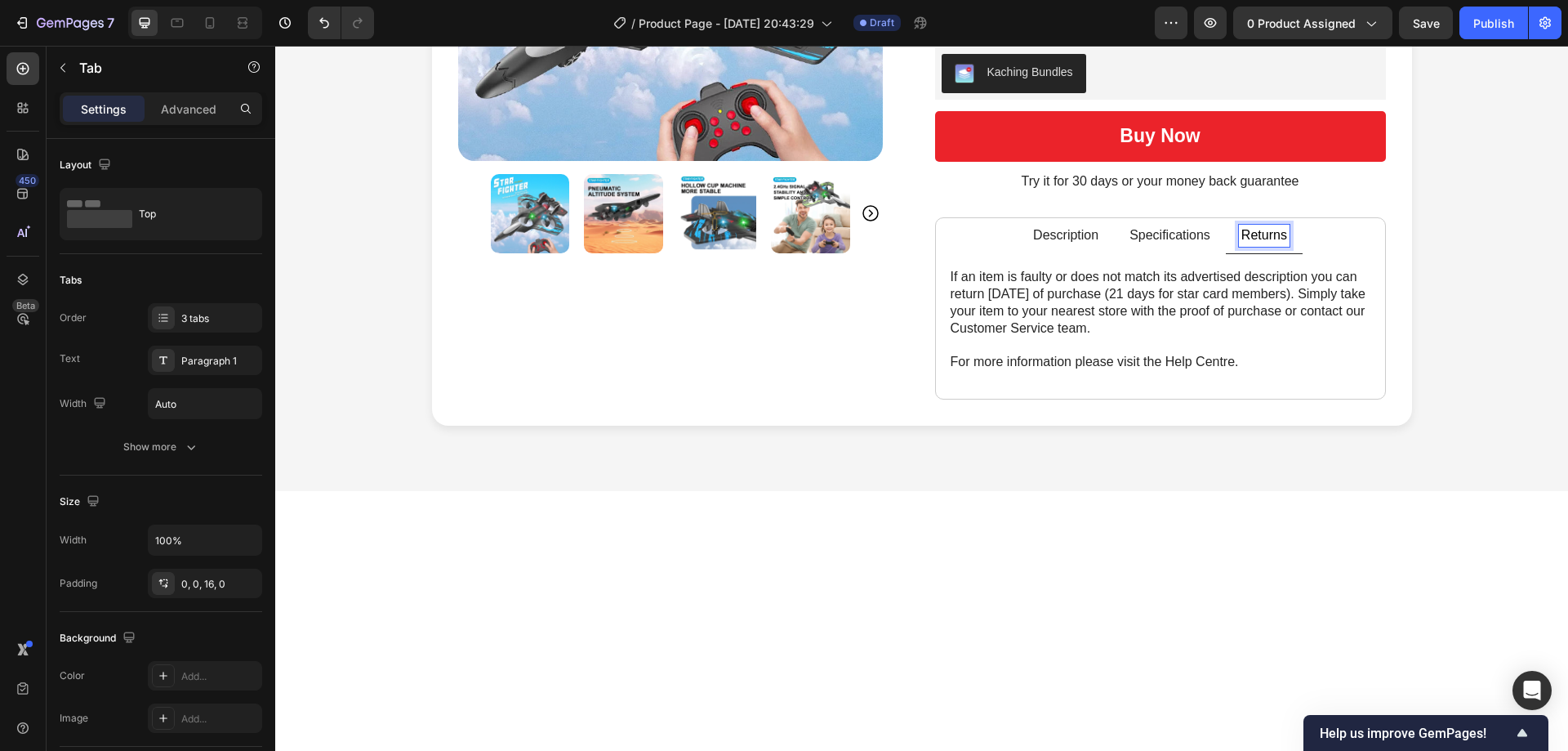
click at [1189, 240] on p "Specifications" at bounding box center [1170, 236] width 81 height 17
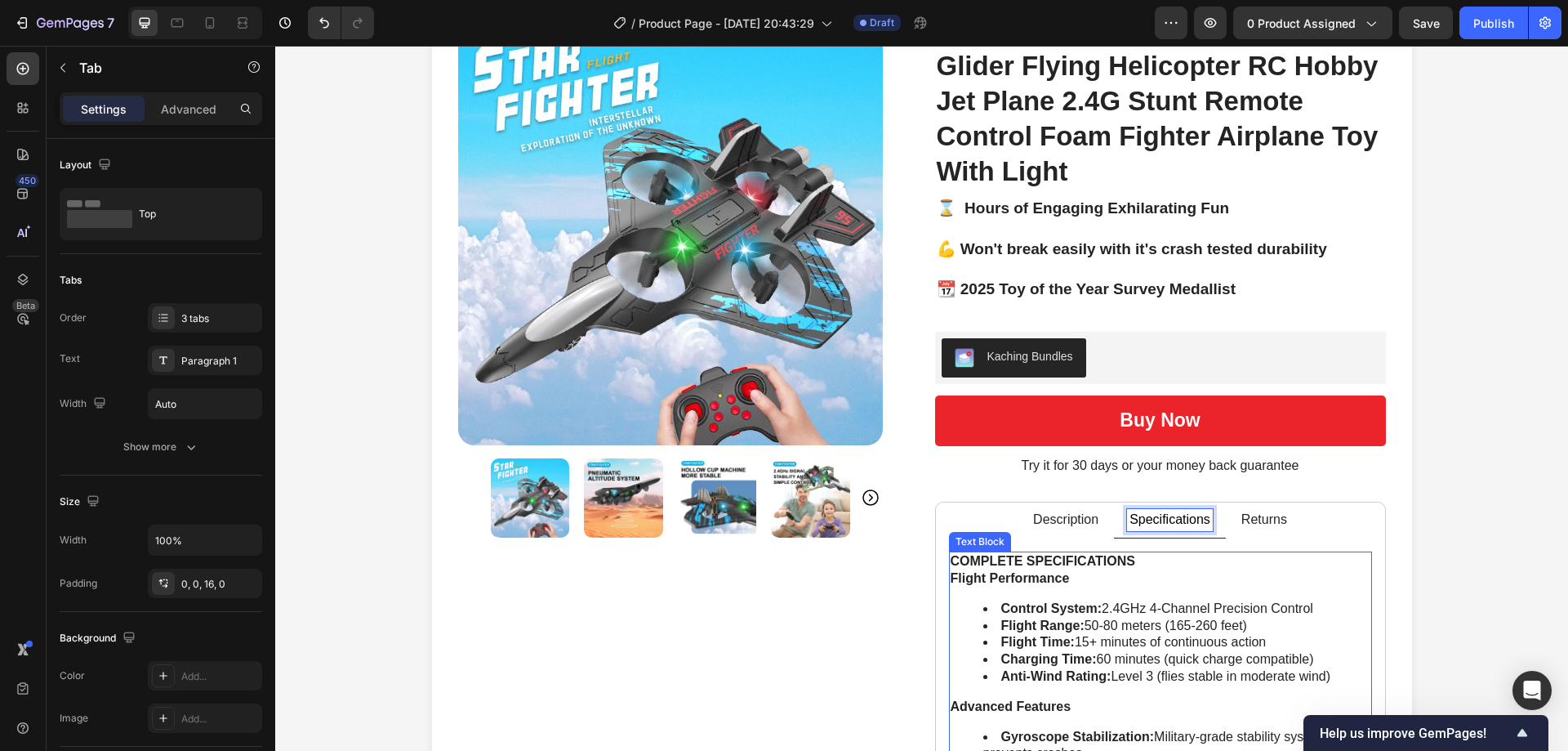
scroll to position [82, 0]
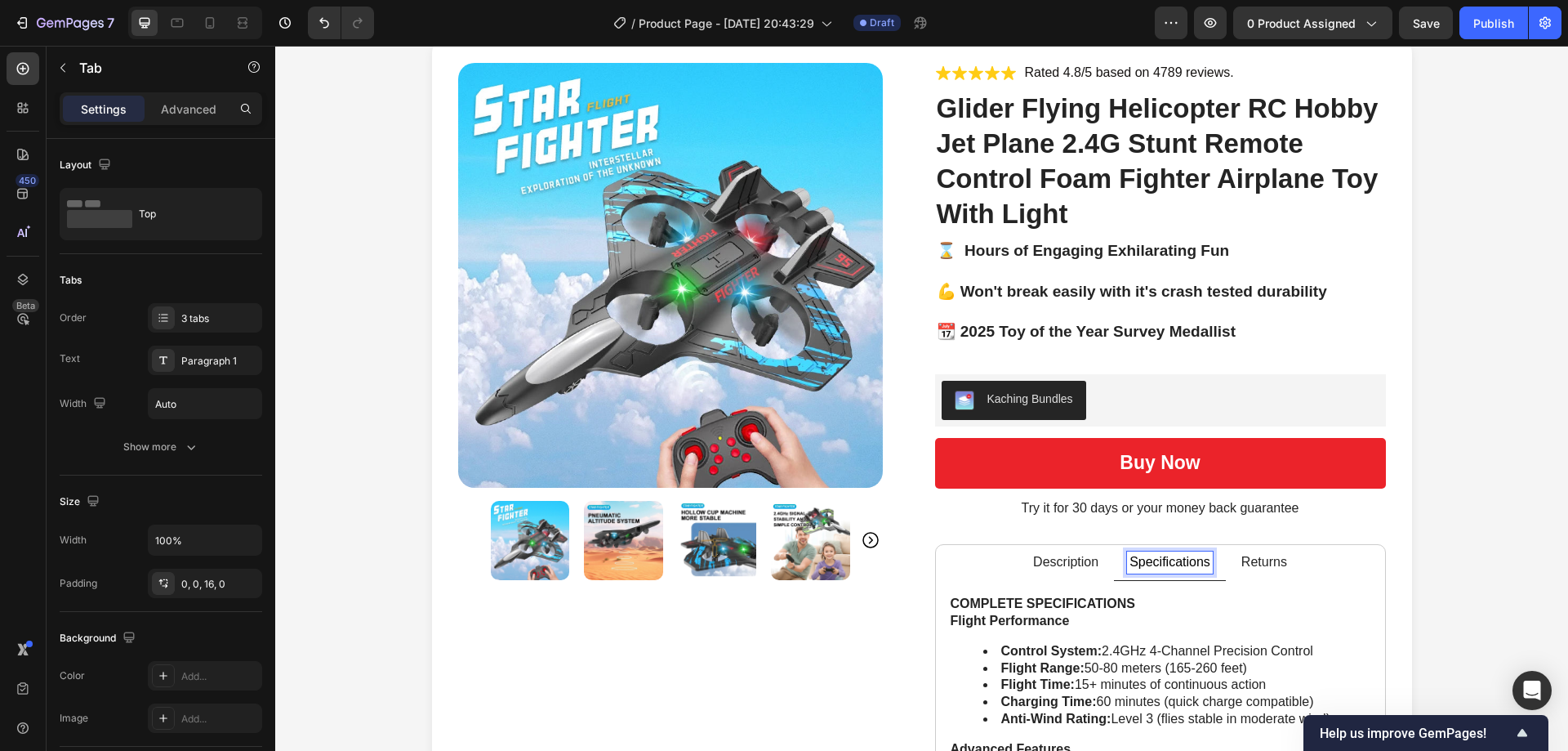
click at [1075, 579] on li "Description" at bounding box center [1066, 562] width 96 height 36
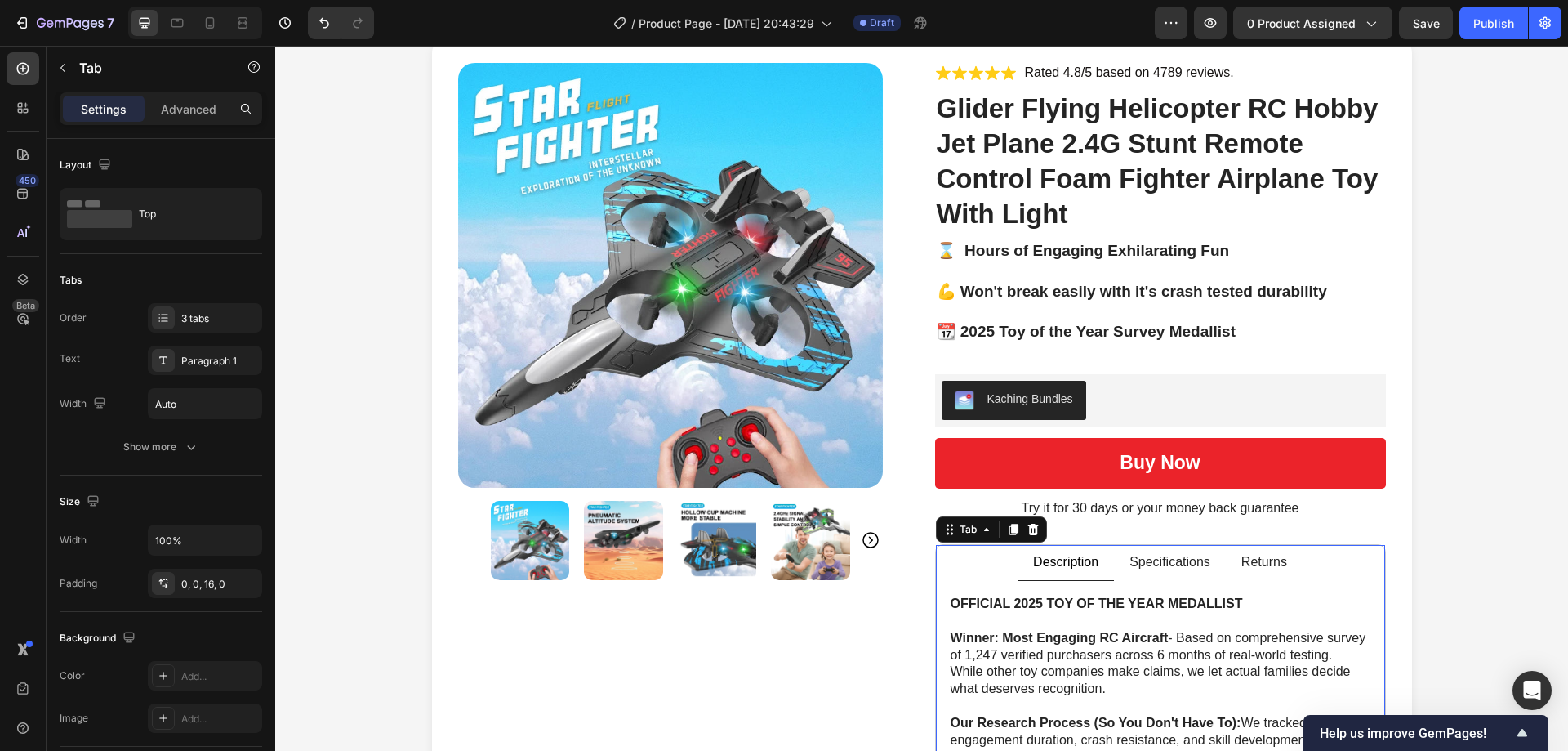
click at [1080, 557] on p "Description" at bounding box center [1066, 562] width 66 height 17
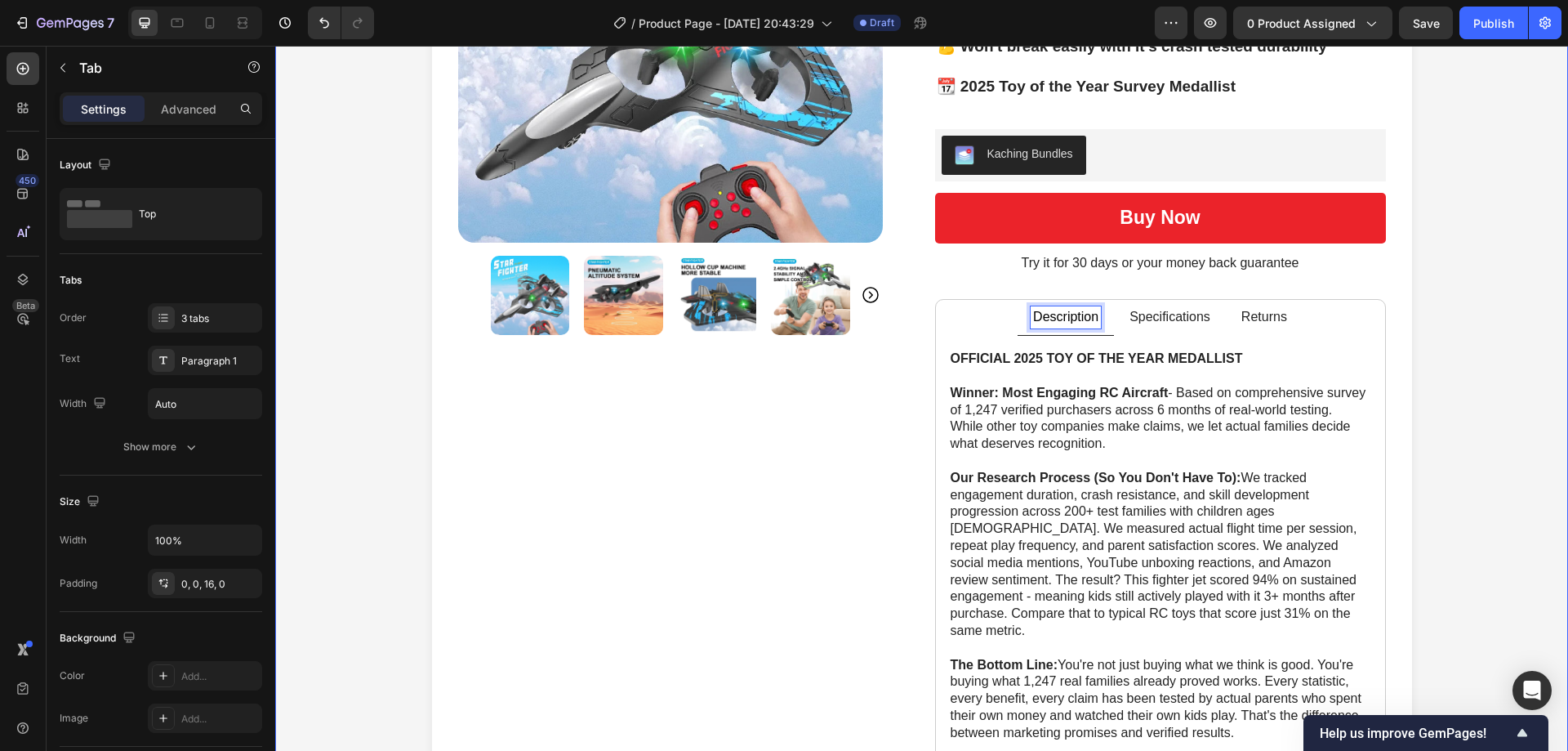
click at [1497, 401] on div "Product Images Icon Icon Icon Icon Icon Icon List Rated 4.8/5 based on 4789 rev…" at bounding box center [920, 446] width 1260 height 1310
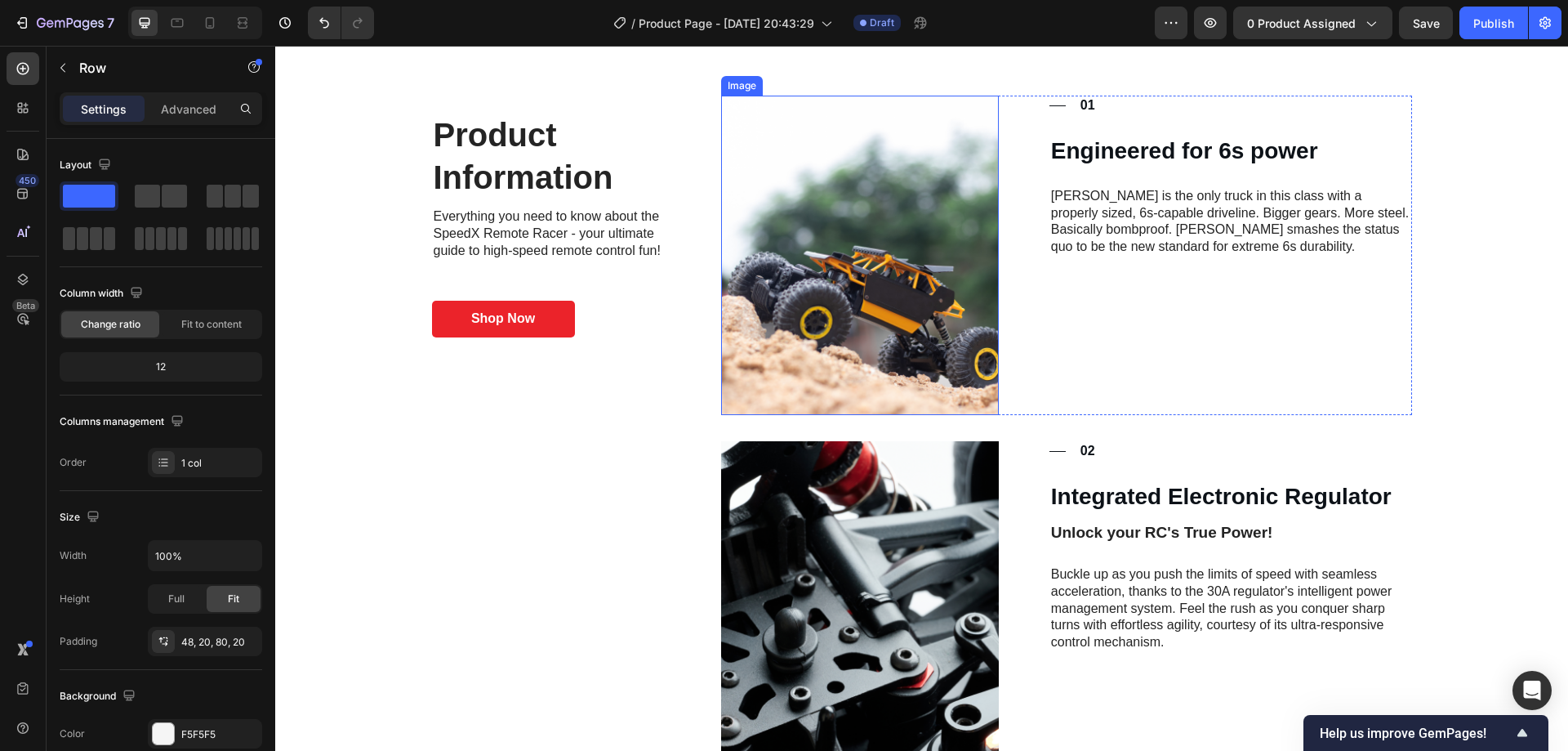
scroll to position [1307, 0]
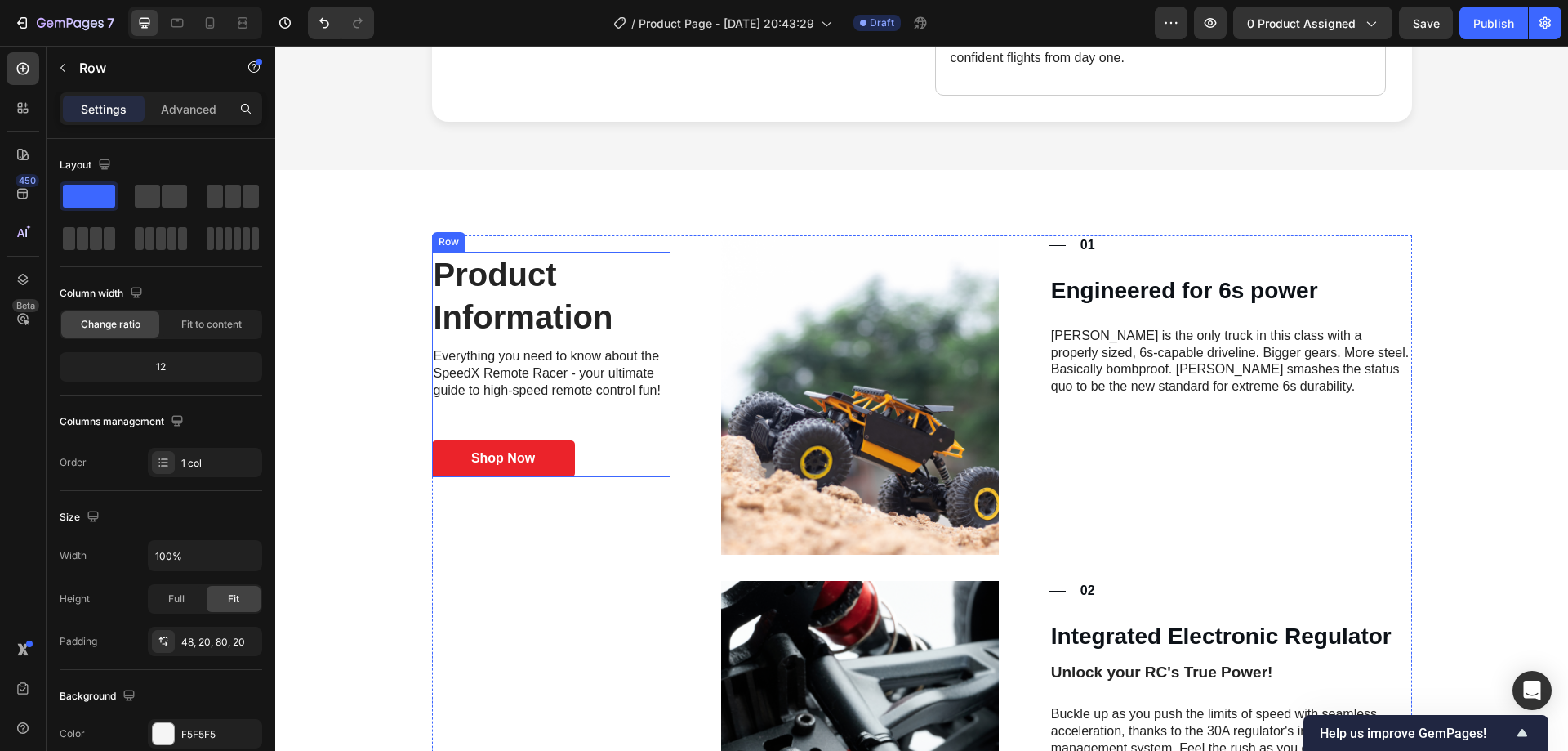
click at [544, 366] on p "Everything you need to know about the SpeedX Remote Racer - your ultimate guide…" at bounding box center [551, 373] width 236 height 51
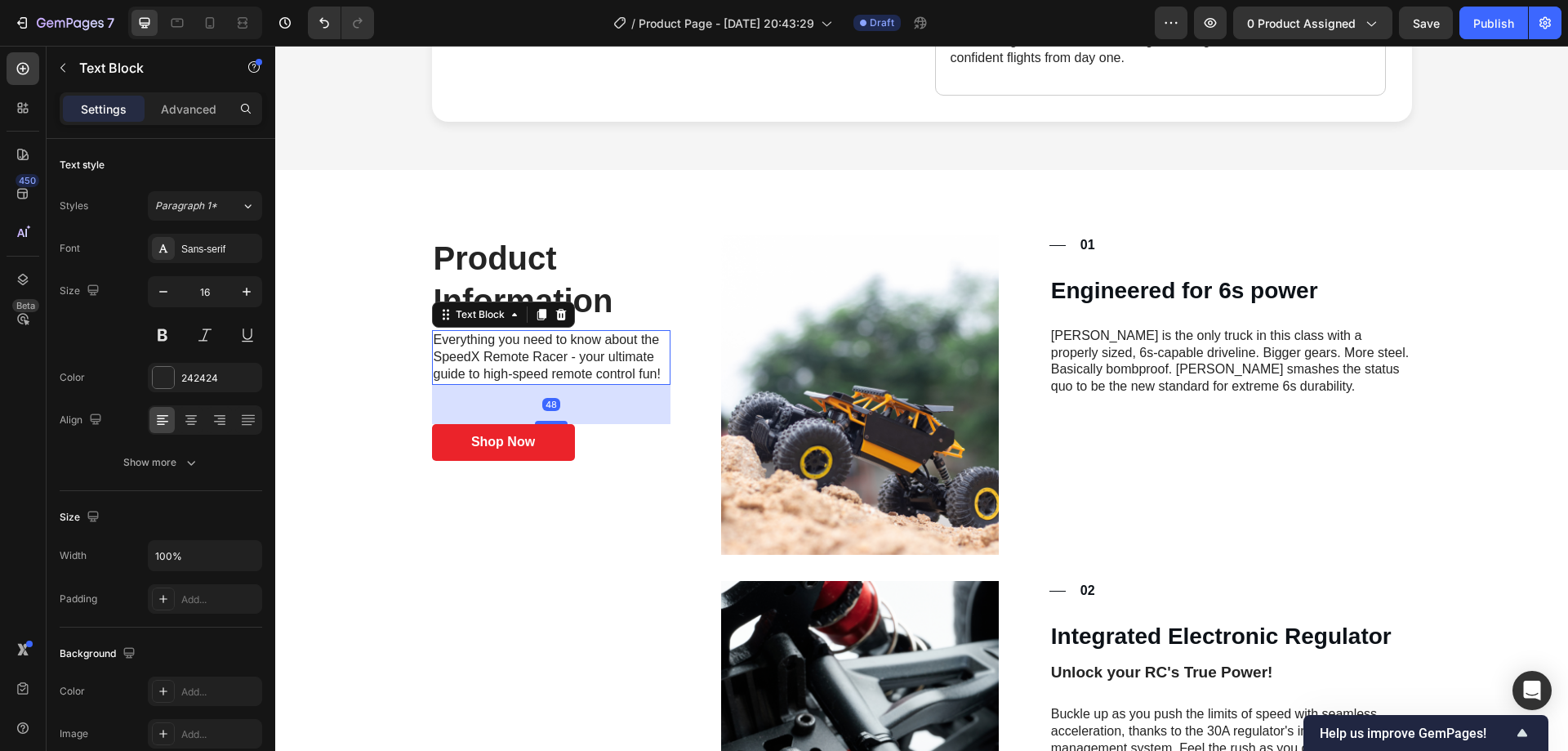
click at [543, 366] on p "Everything you need to know about the SpeedX Remote Racer - your ultimate guide…" at bounding box center [551, 357] width 236 height 51
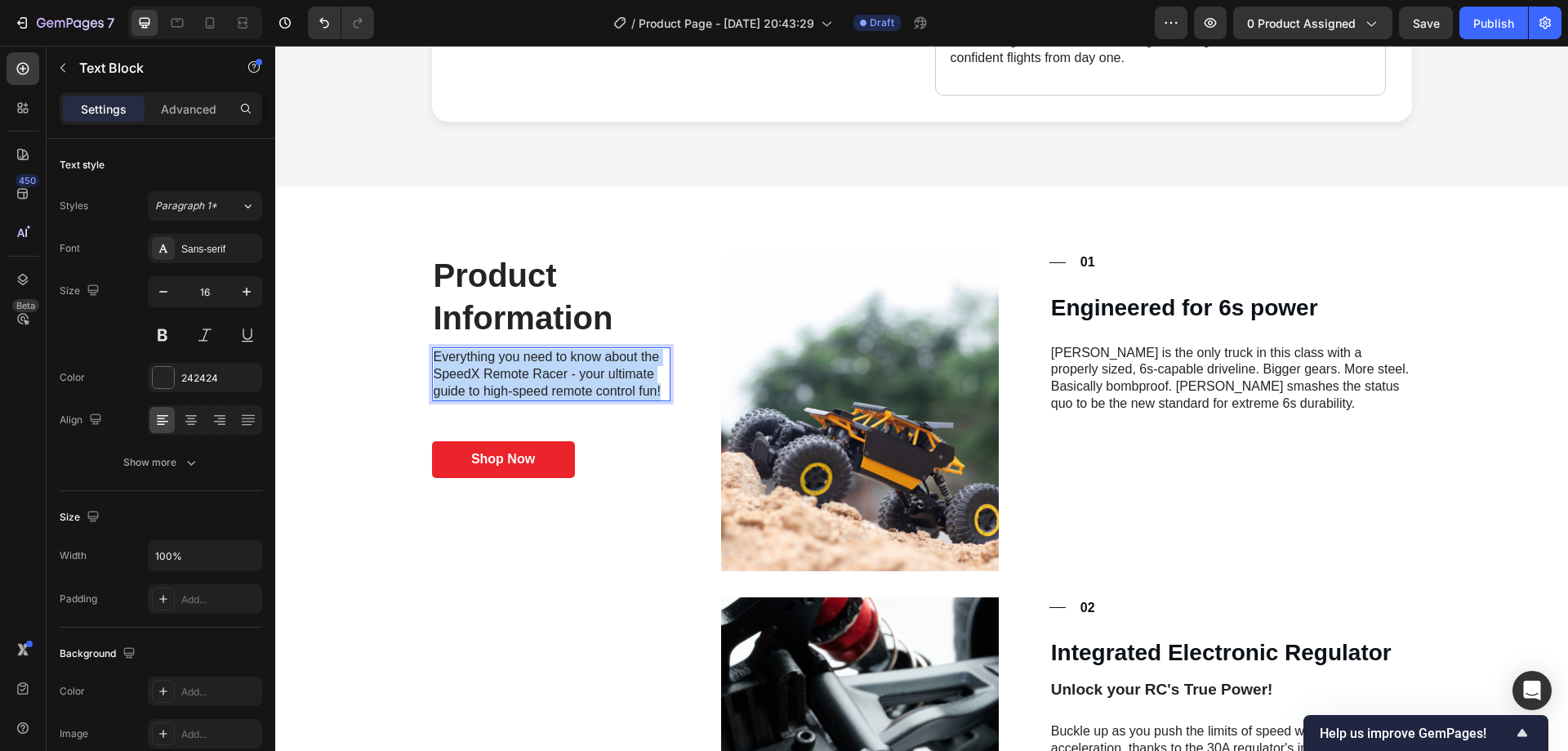
click at [544, 366] on p "Everything you need to know about the SpeedX Remote Racer - your ultimate guide…" at bounding box center [551, 374] width 236 height 51
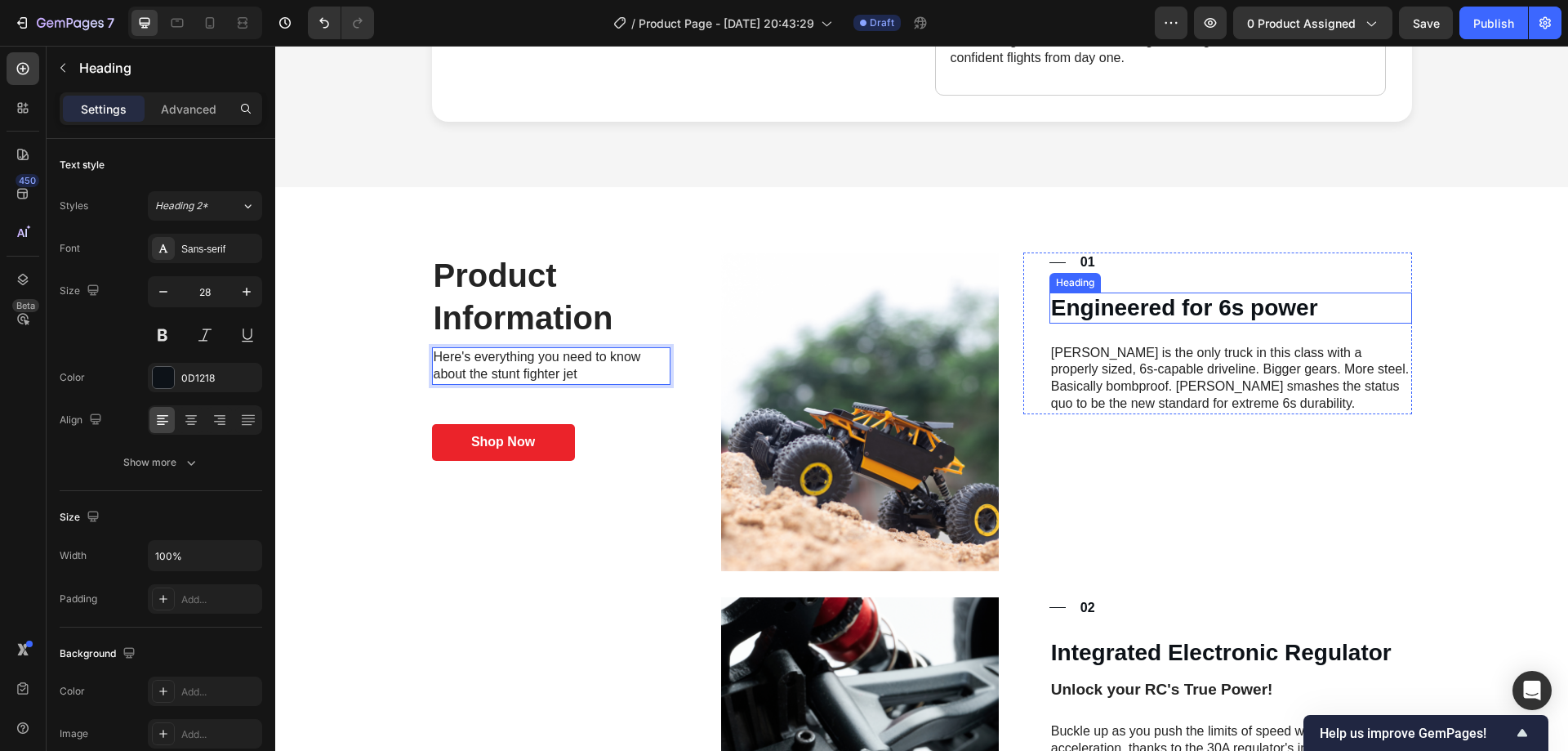
click at [1168, 292] on h3 "Engineered for 6s power" at bounding box center [1231, 308] width 362 height 31
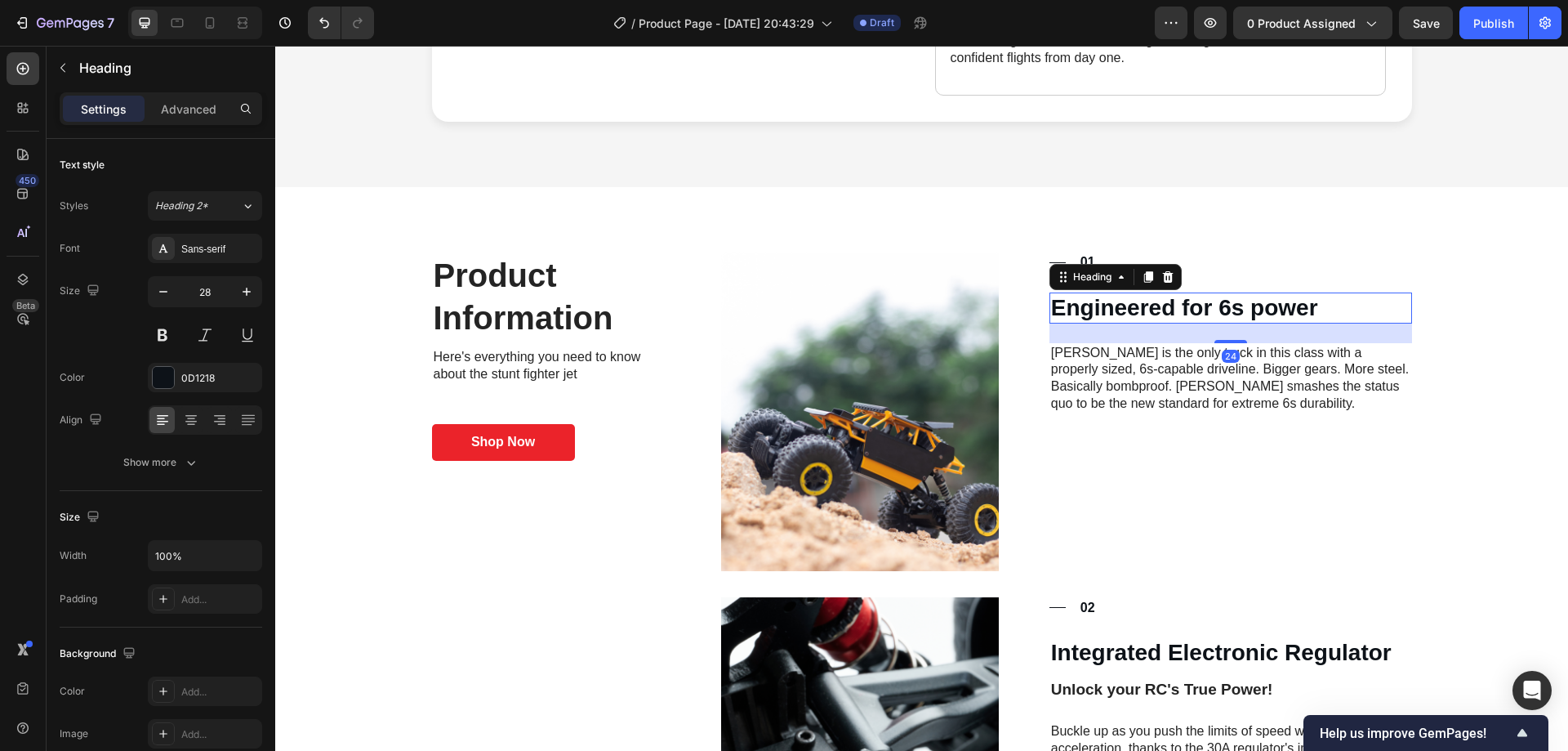
click at [1168, 292] on h3 "Engineered for 6s power" at bounding box center [1231, 308] width 362 height 31
click at [1167, 294] on p "Engineered for 6s power" at bounding box center [1230, 308] width 359 height 28
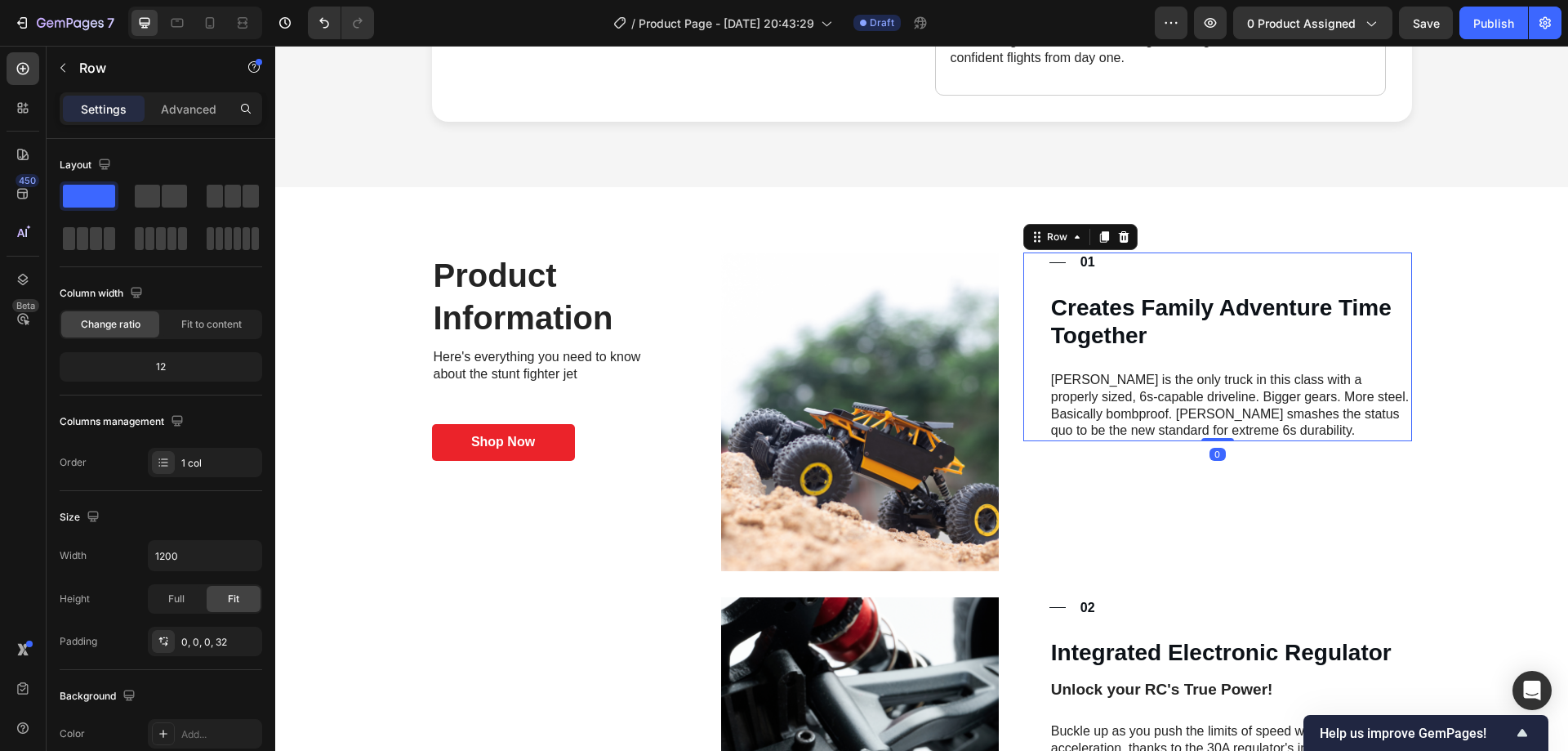
click at [1125, 351] on div "Title Line 01 Text Block Row Creates Family Adventure Time Together Heading [PE…" at bounding box center [1231, 347] width 362 height 189
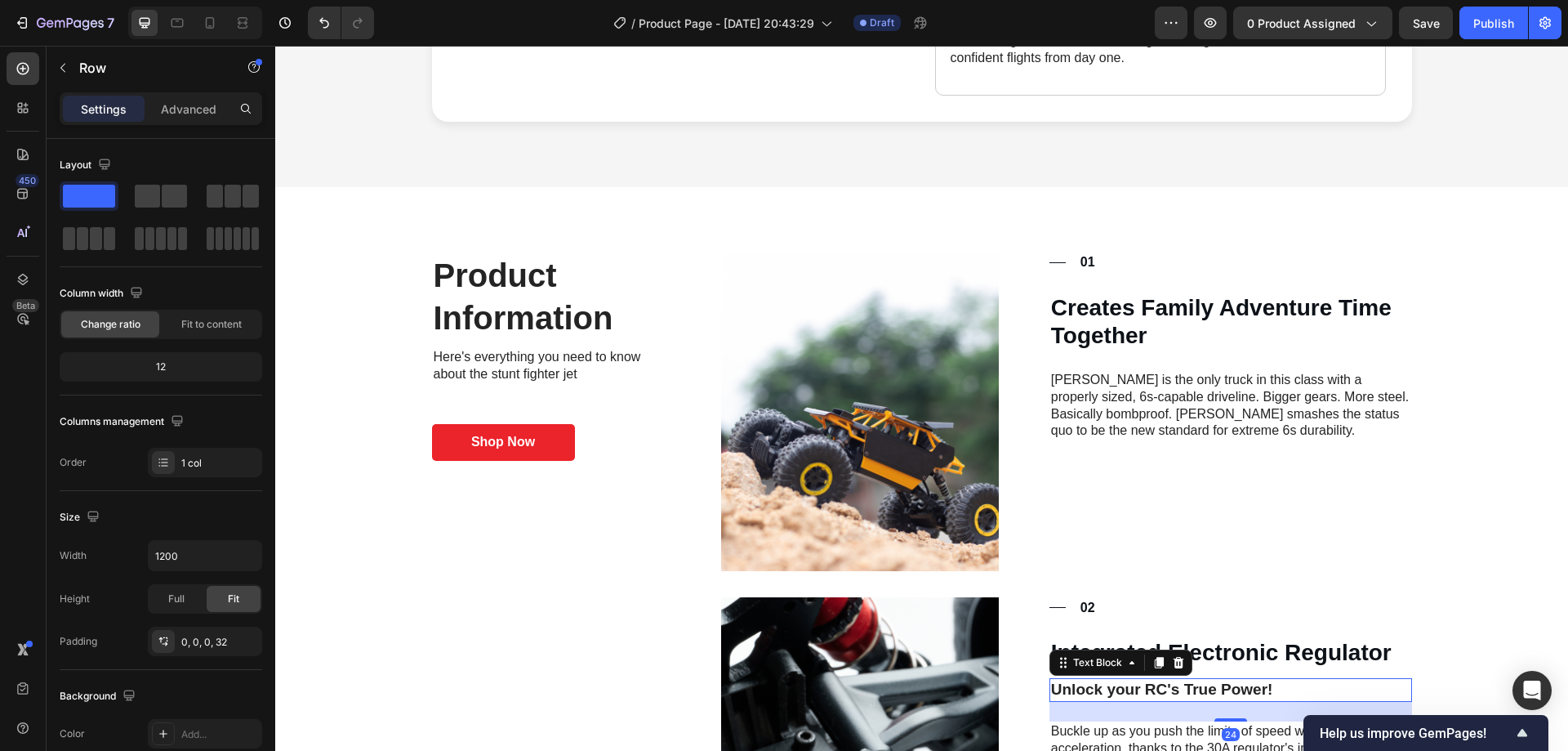
click at [1131, 680] on p "Unlock your RC's True Power!" at bounding box center [1230, 689] width 359 height 20
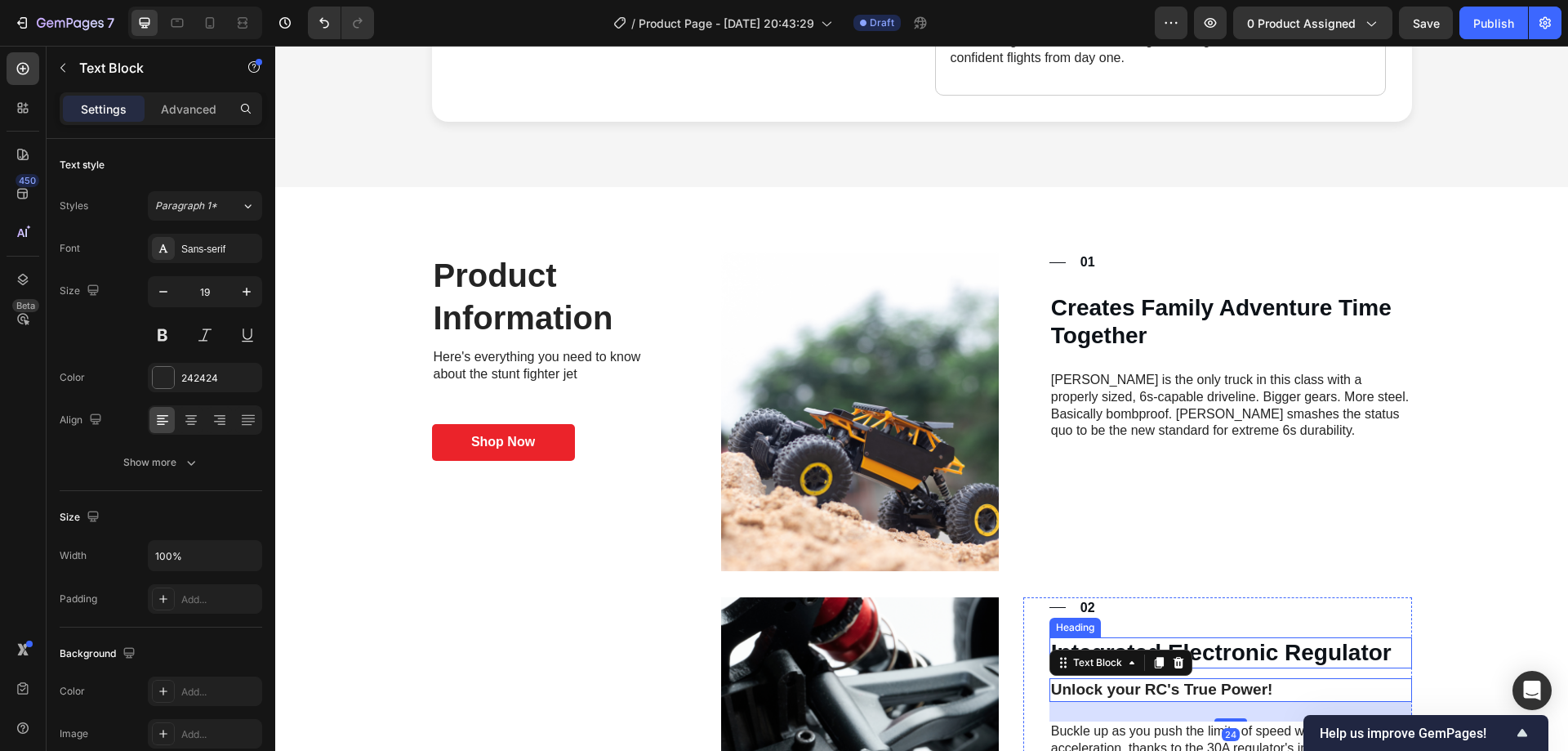
click at [1236, 639] on h3 "Integrated Electronic Regulator" at bounding box center [1231, 653] width 362 height 31
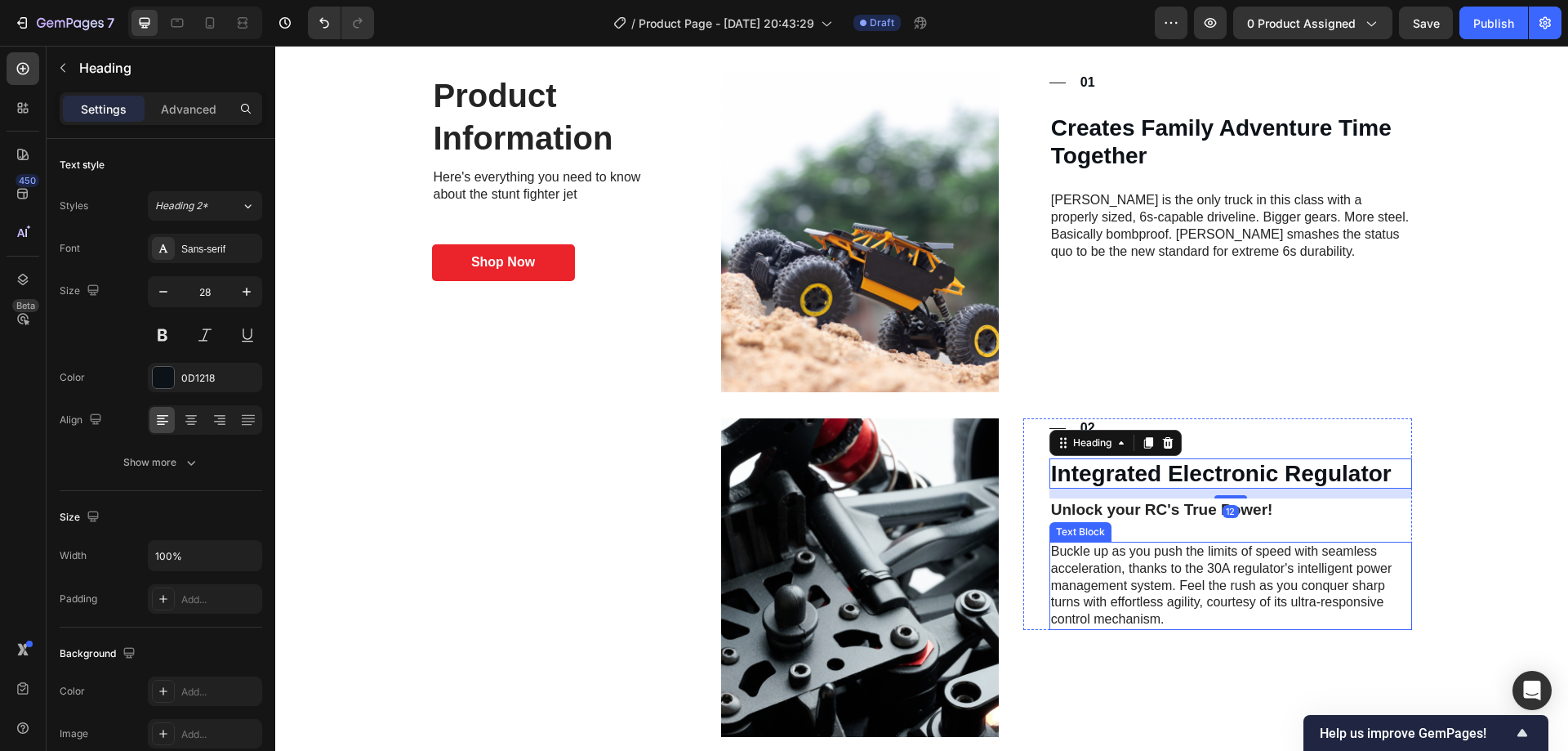
scroll to position [1470, 0]
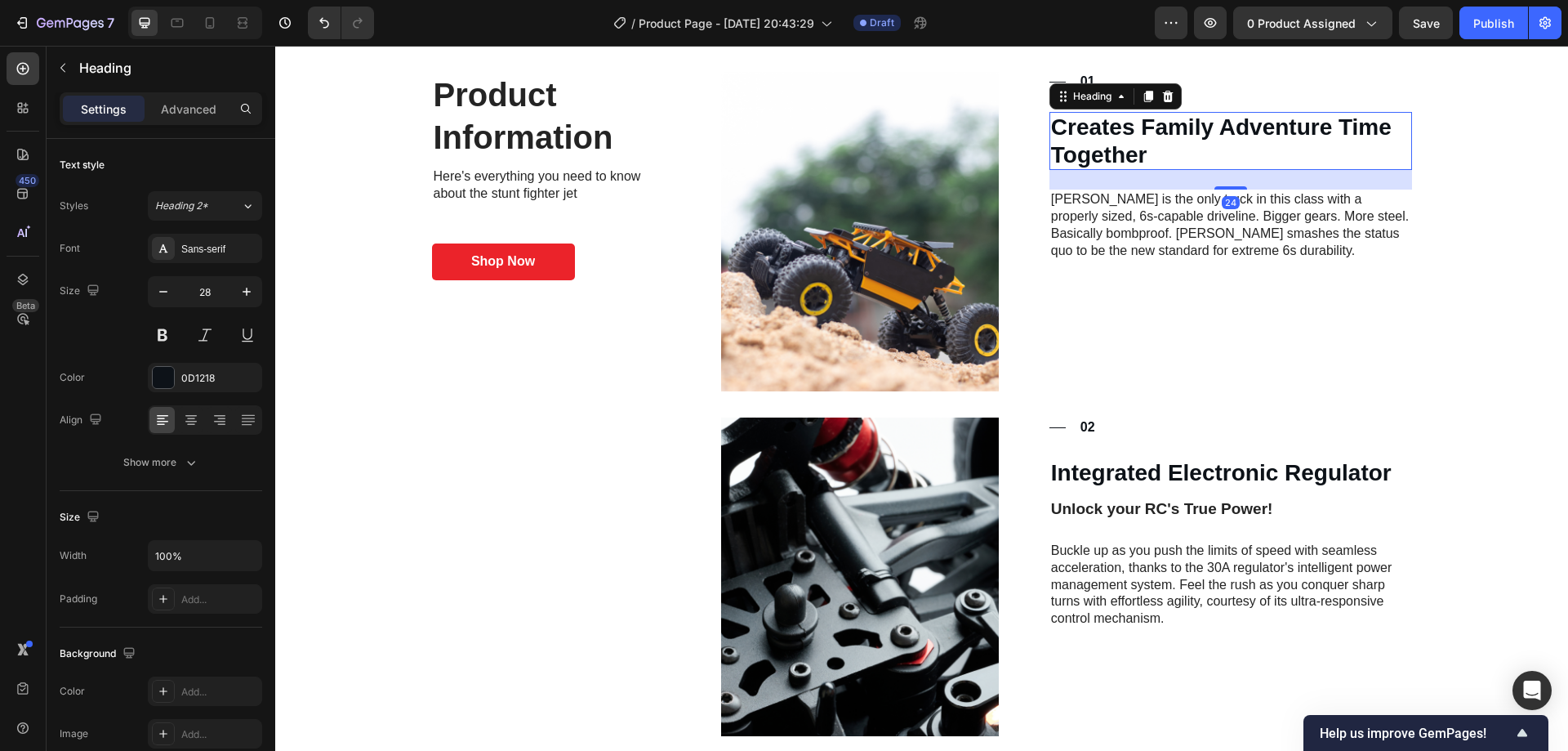
click at [1134, 127] on p "Creates Family Adventure Time Together" at bounding box center [1230, 141] width 359 height 55
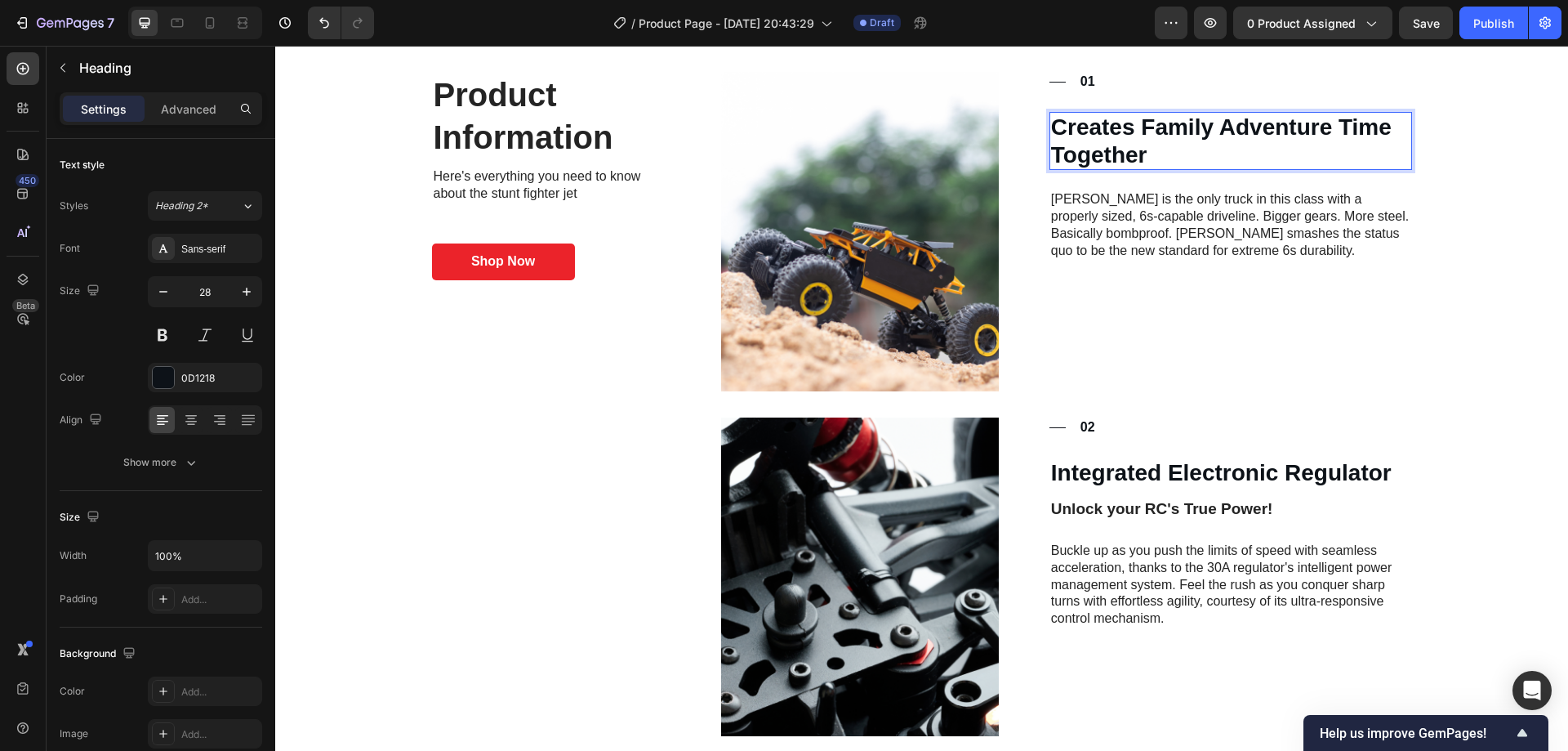
click at [1147, 161] on p "Creates Family Adventure Time Together" at bounding box center [1230, 141] width 359 height 55
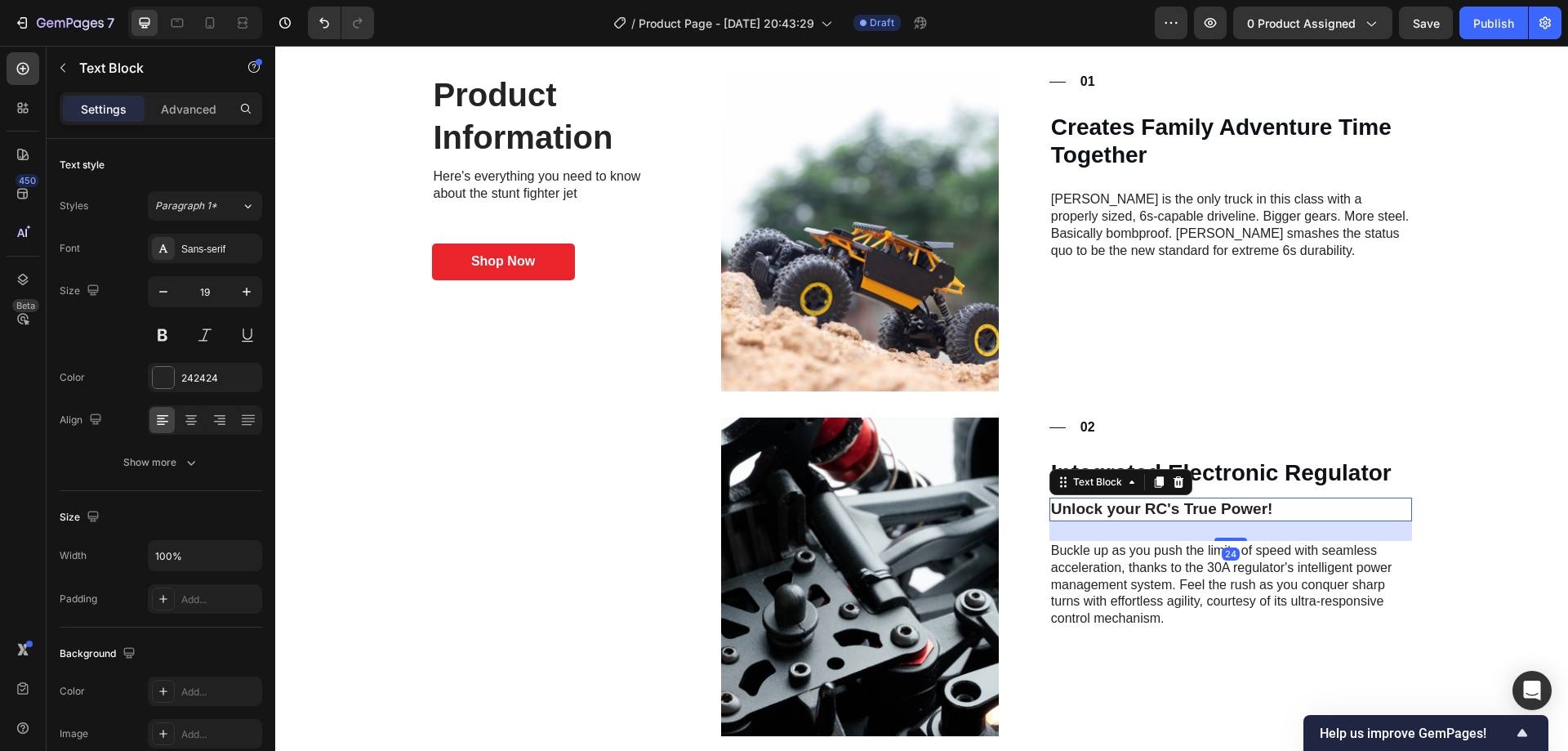
click at [1170, 511] on p "Unlock your RC's True Power!" at bounding box center [1230, 509] width 359 height 20
click at [1155, 481] on icon at bounding box center [1158, 482] width 9 height 12
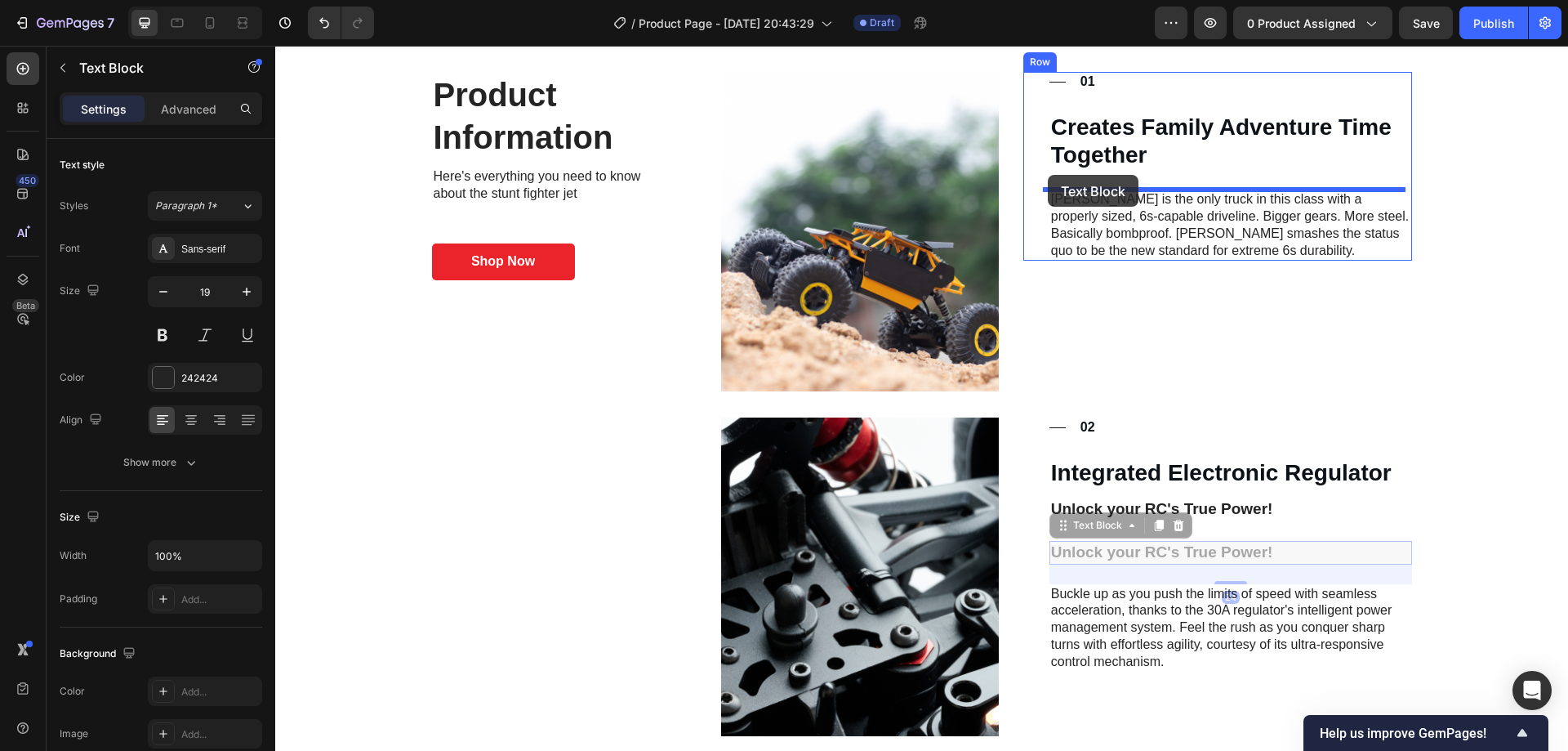
drag, startPoint x: 1051, startPoint y: 527, endPoint x: 1048, endPoint y: 174, distance: 353.0
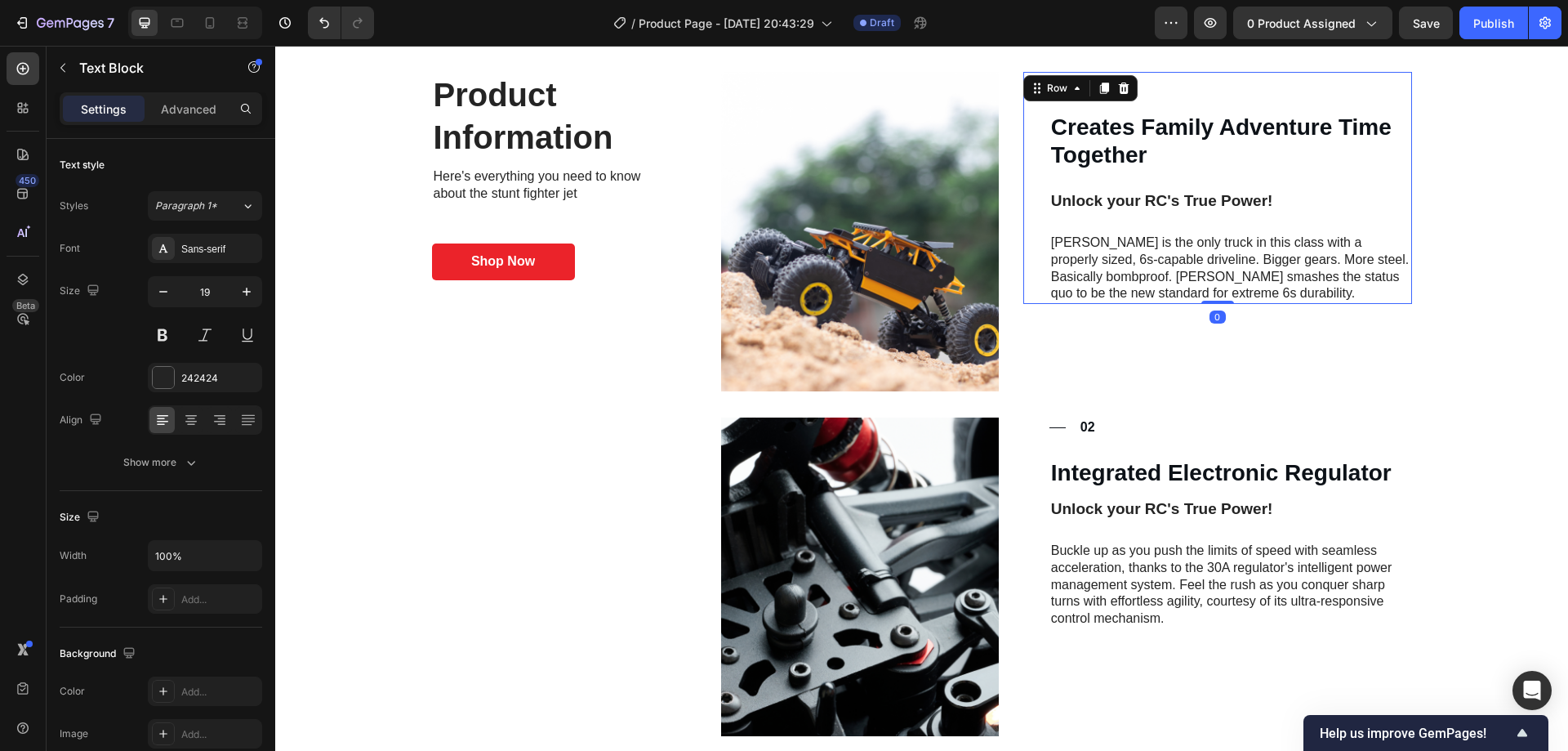
click at [1289, 181] on div "Title Line 01 Text Block Row Creates Family Adventure Time Together Heading Unl…" at bounding box center [1231, 188] width 362 height 232
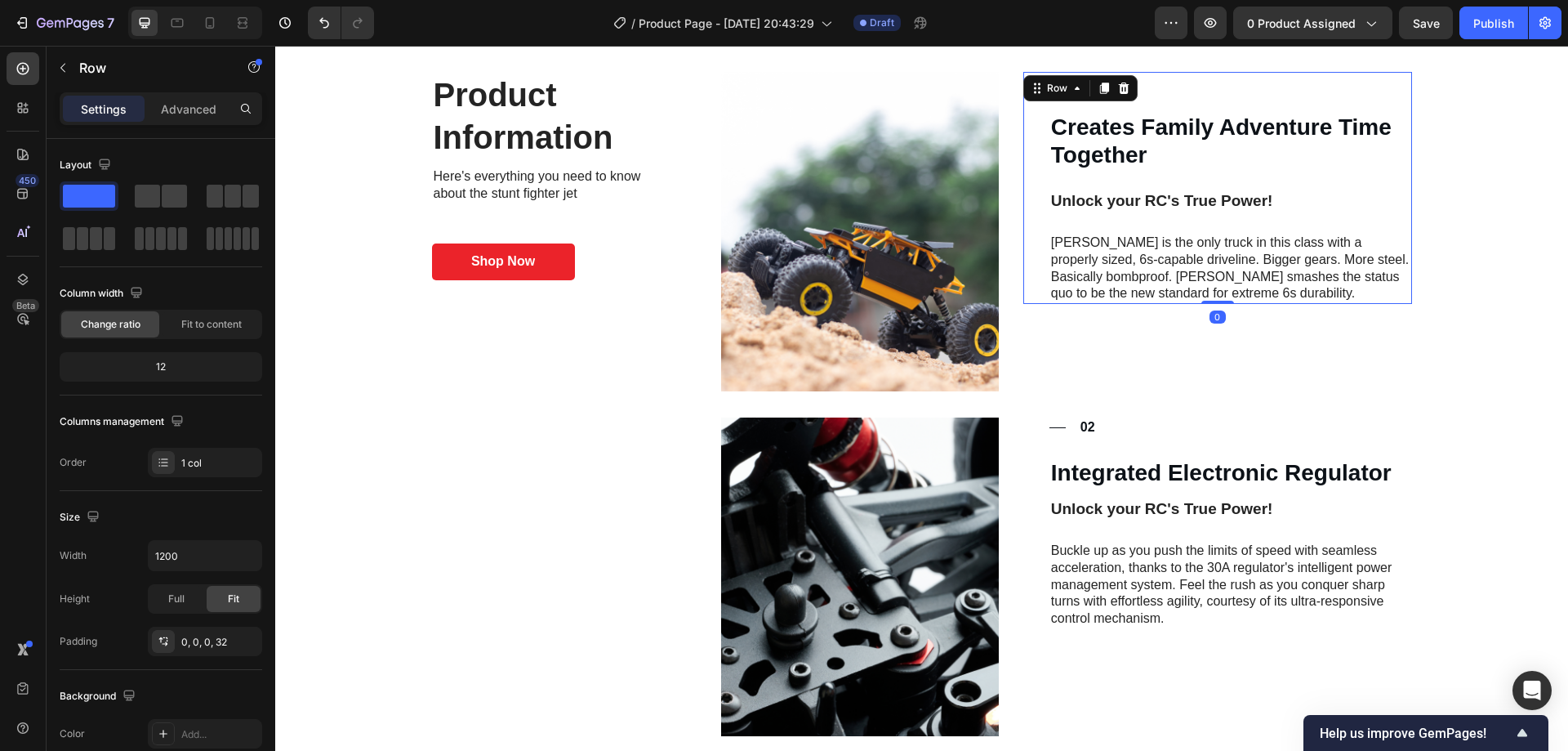
click at [1181, 228] on div "Title Line 01 Text Block Row Creates Family Adventure Time Together Heading Unl…" at bounding box center [1231, 188] width 362 height 232
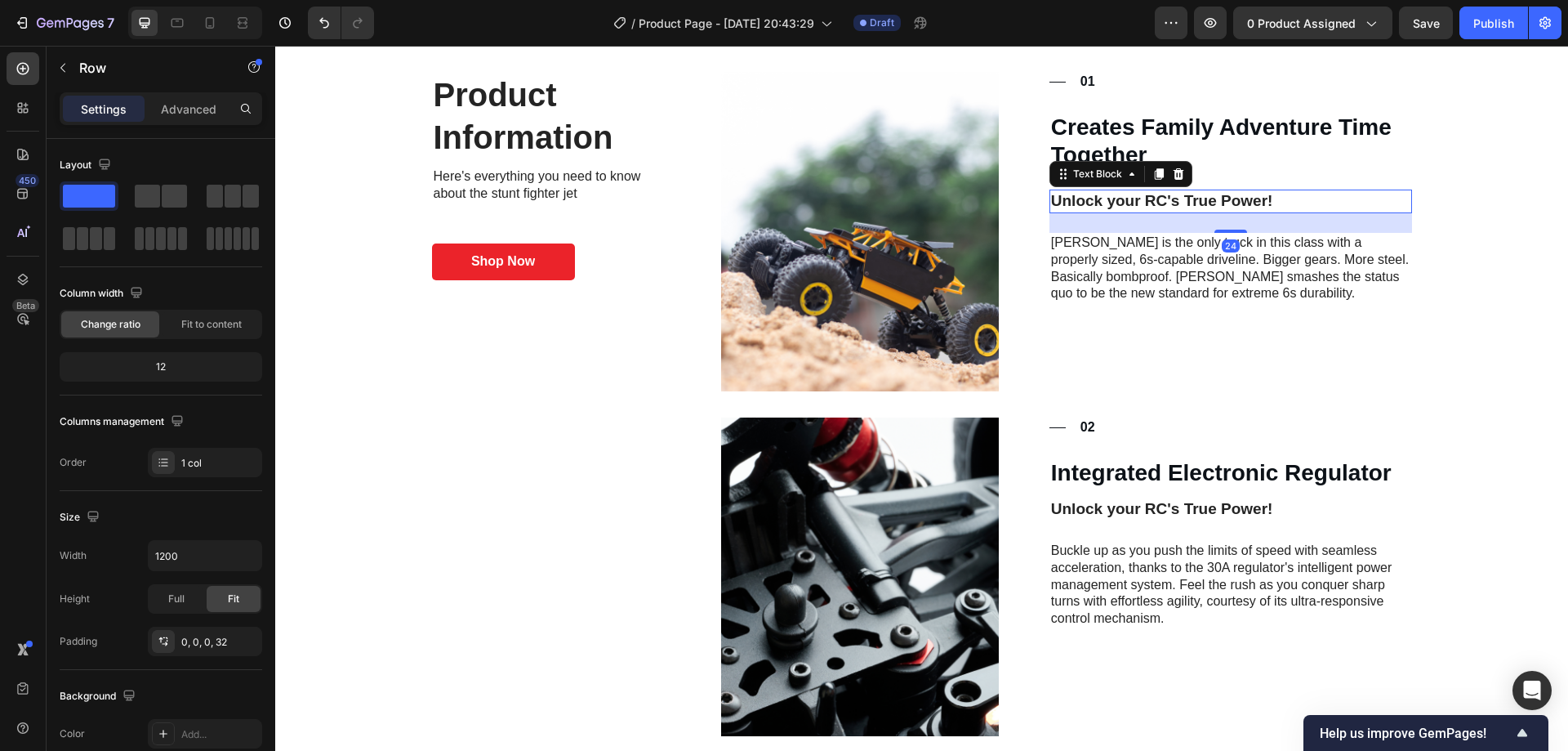
click at [1147, 199] on p "Unlock your RC's True Power!" at bounding box center [1230, 201] width 359 height 20
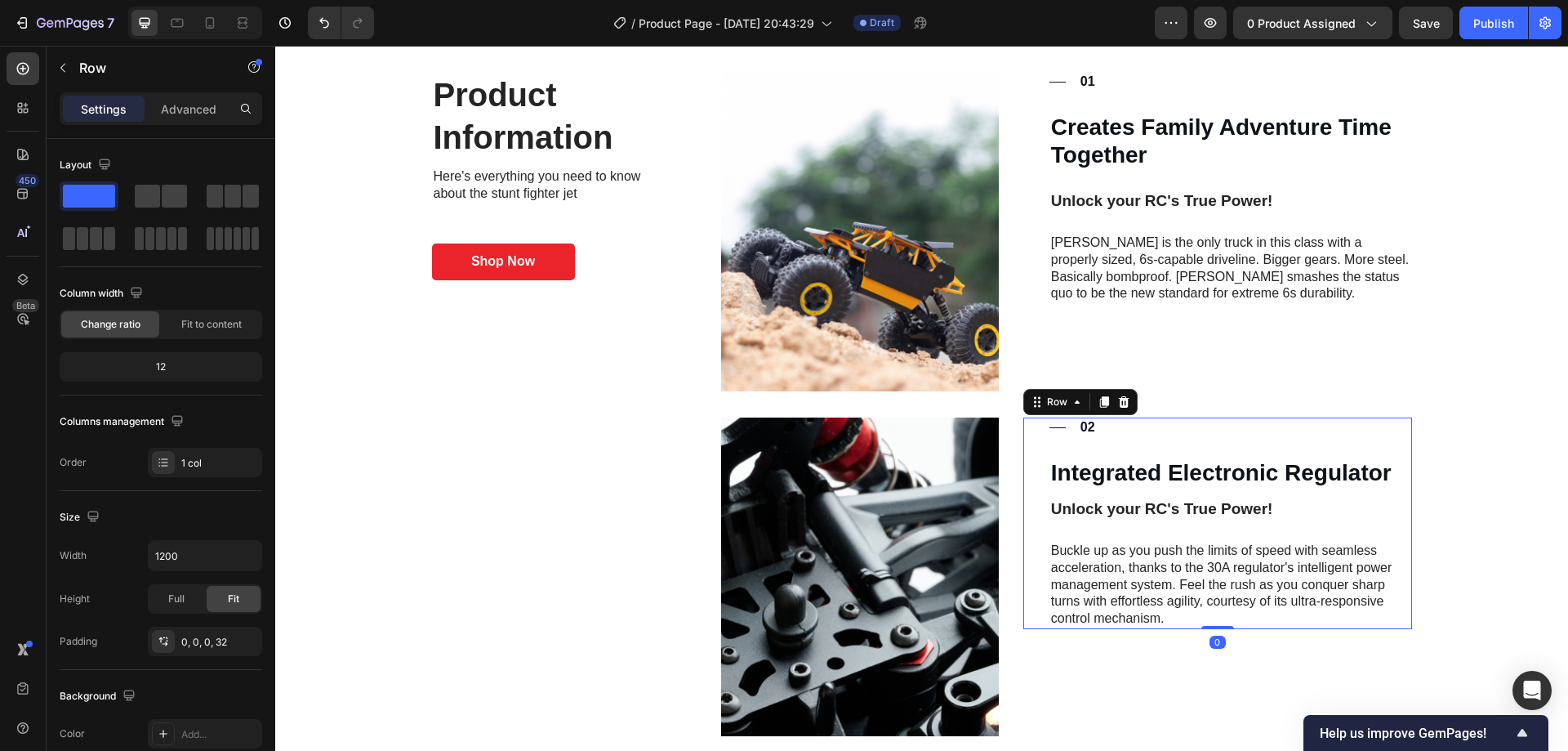
click at [1165, 527] on div "Title Line 02 Text Block Row Integrated Electronic Regulator Heading Unlock you…" at bounding box center [1231, 523] width 362 height 211
drag, startPoint x: 1163, startPoint y: 539, endPoint x: 1179, endPoint y: 511, distance: 32.2
click at [1162, 538] on div "Title Line 02 Text Block Row Integrated Electronic Regulator Heading Unlock you…" at bounding box center [1231, 523] width 362 height 211
click at [1188, 496] on div "Title Line 02 Text Block Row Integrated Electronic Regulator Heading Unlock you…" at bounding box center [1231, 523] width 362 height 211
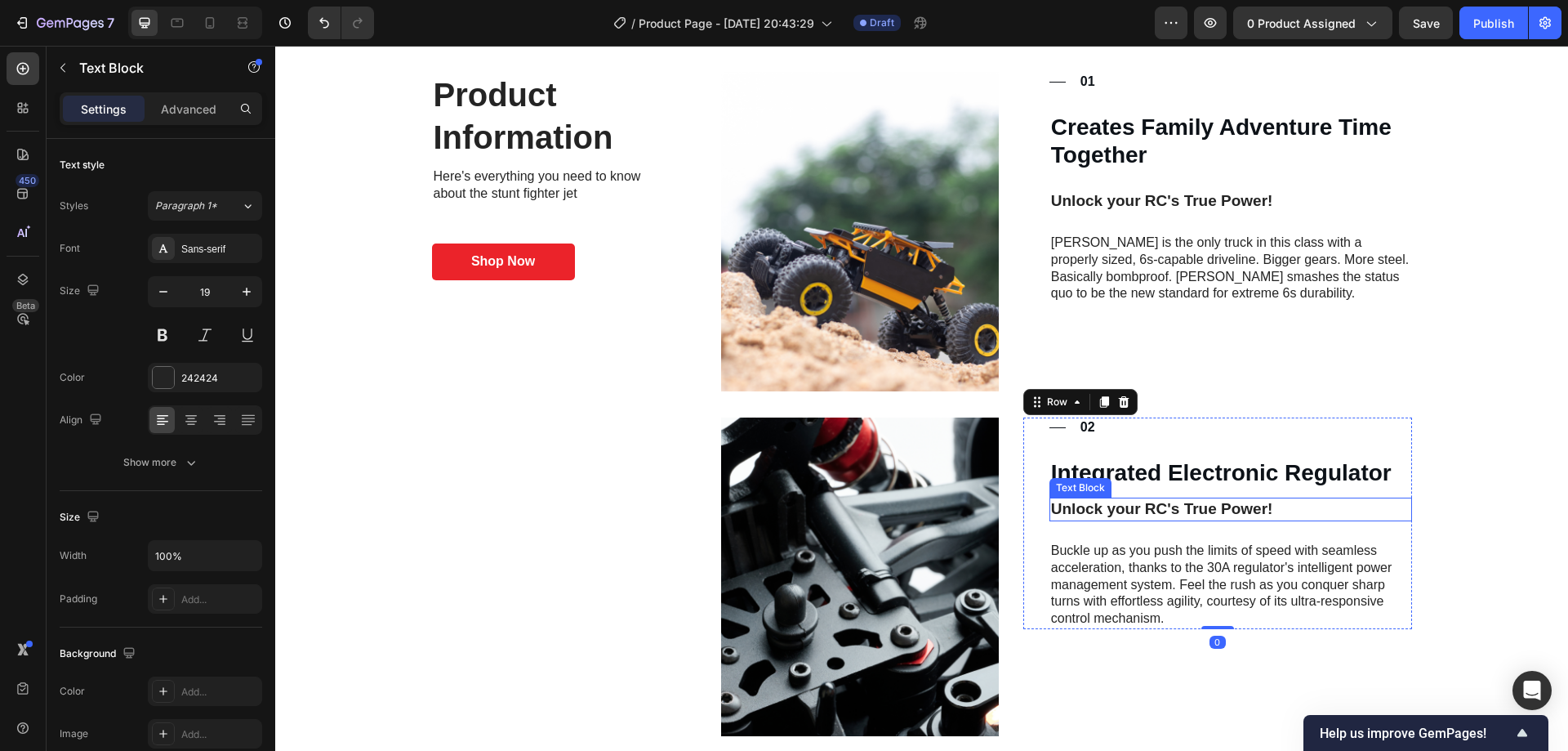
click at [1195, 513] on p "Unlock your RC's True Power!" at bounding box center [1230, 509] width 359 height 20
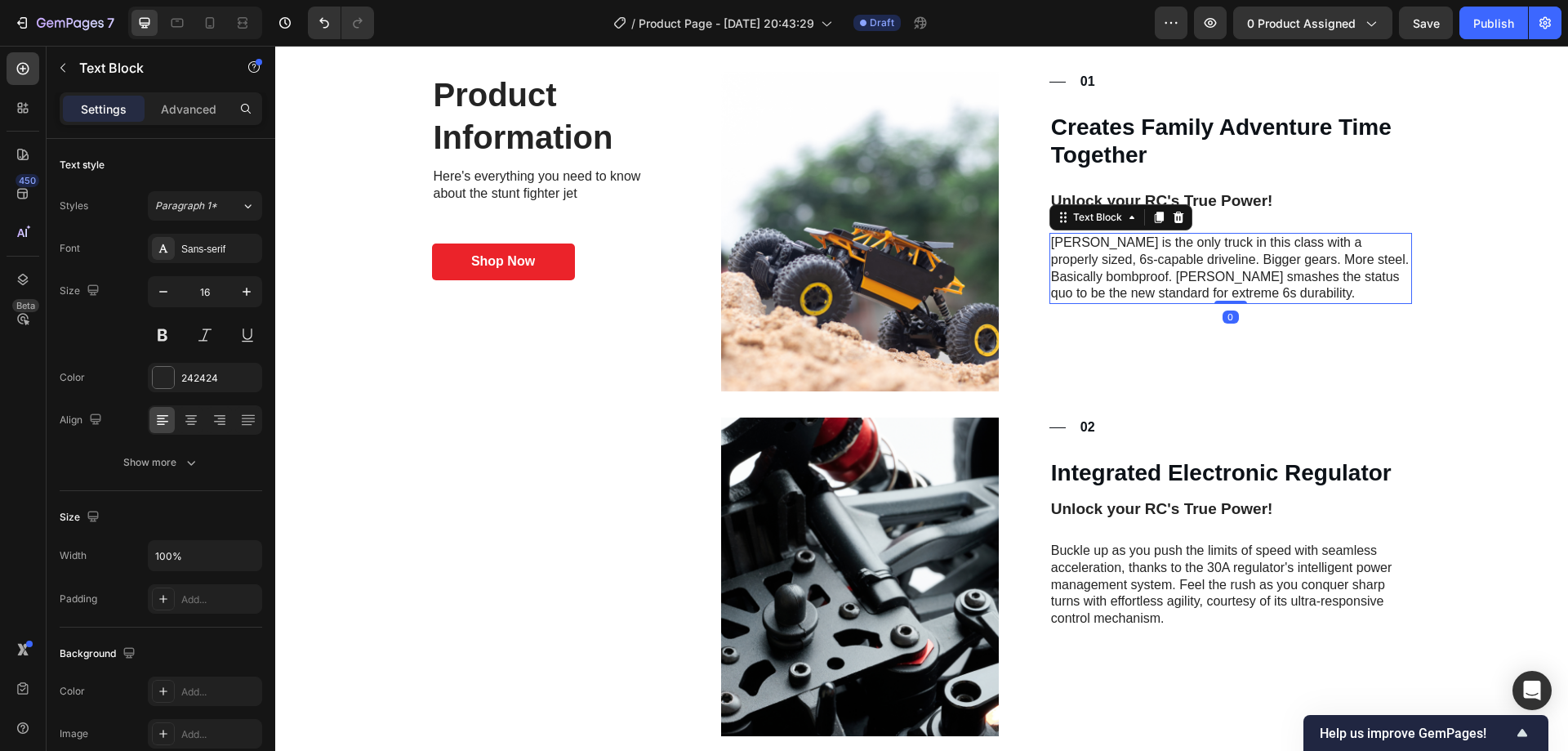
click at [1199, 240] on p "[PERSON_NAME] is the only truck in this class with a properly sized, 6s-capable…" at bounding box center [1230, 268] width 359 height 67
click at [1173, 198] on p "Unlock your RC's True Power!" at bounding box center [1230, 201] width 359 height 20
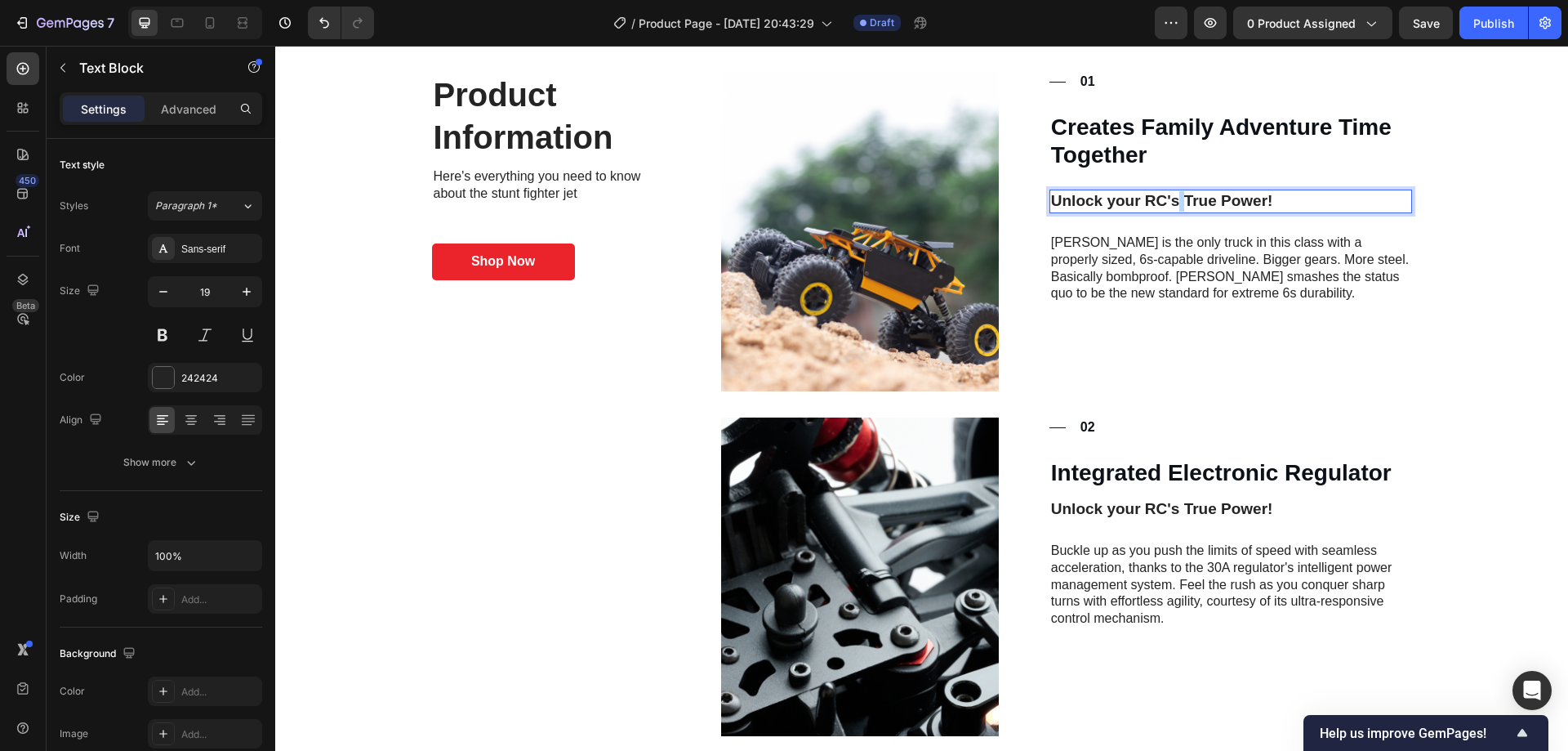
click at [1173, 198] on p "Unlock your RC's True Power!" at bounding box center [1230, 201] width 359 height 20
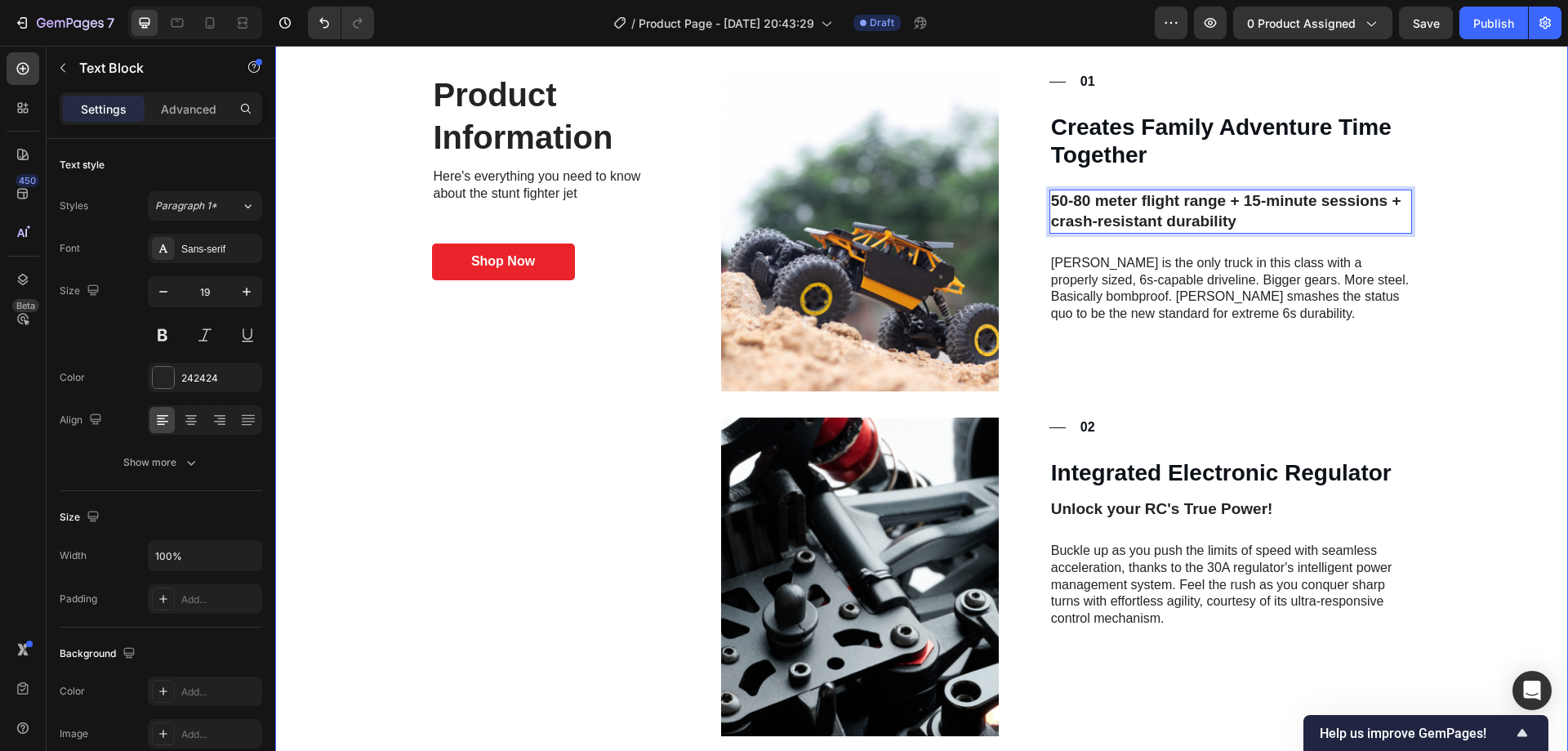
click at [1460, 260] on div "Product Information Heading Here's everything you need to know about the stunt …" at bounding box center [920, 696] width 1260 height 1247
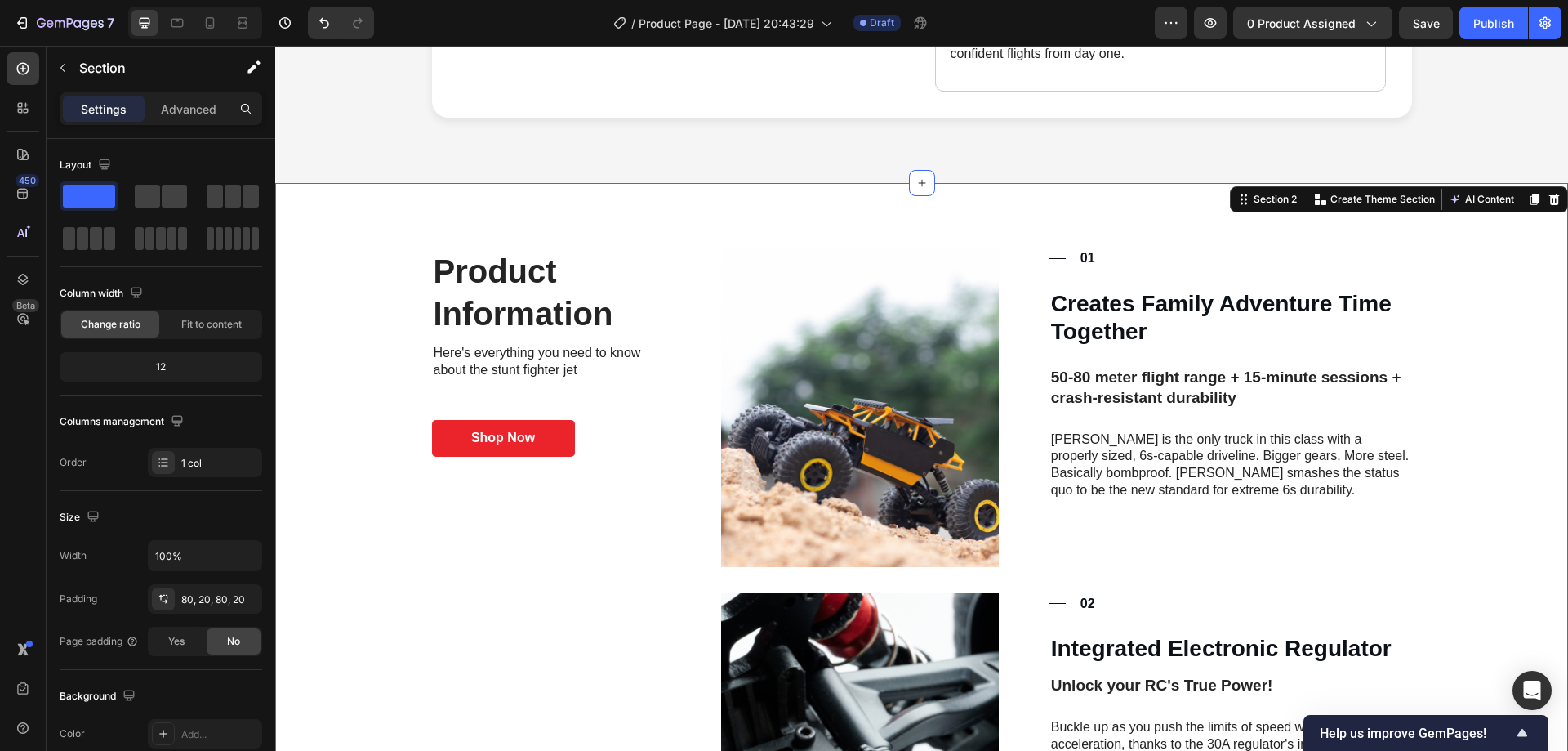
scroll to position [1307, 0]
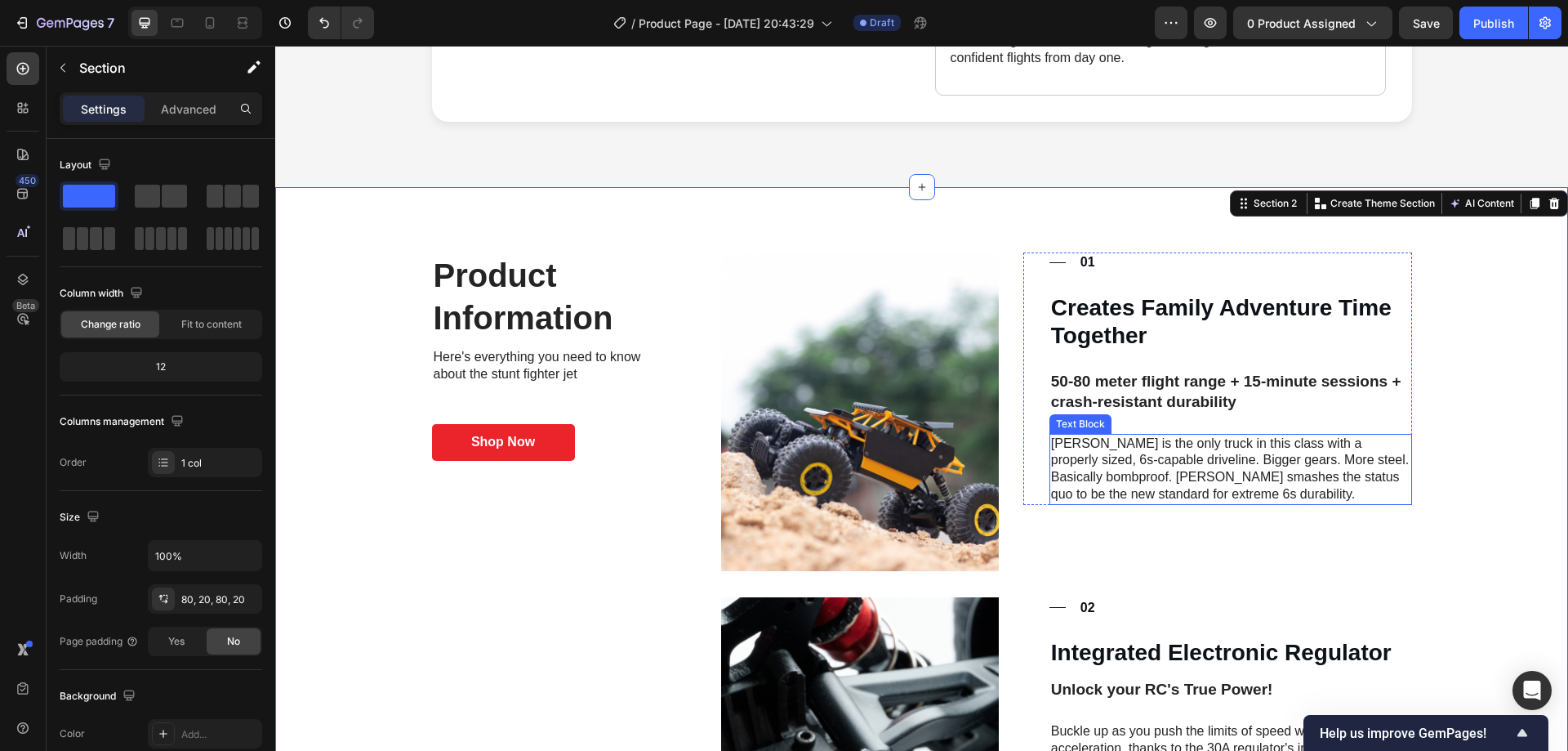
click at [1130, 452] on p "[PERSON_NAME] is the only truck in this class with a properly sized, 6s-capable…" at bounding box center [1230, 469] width 359 height 67
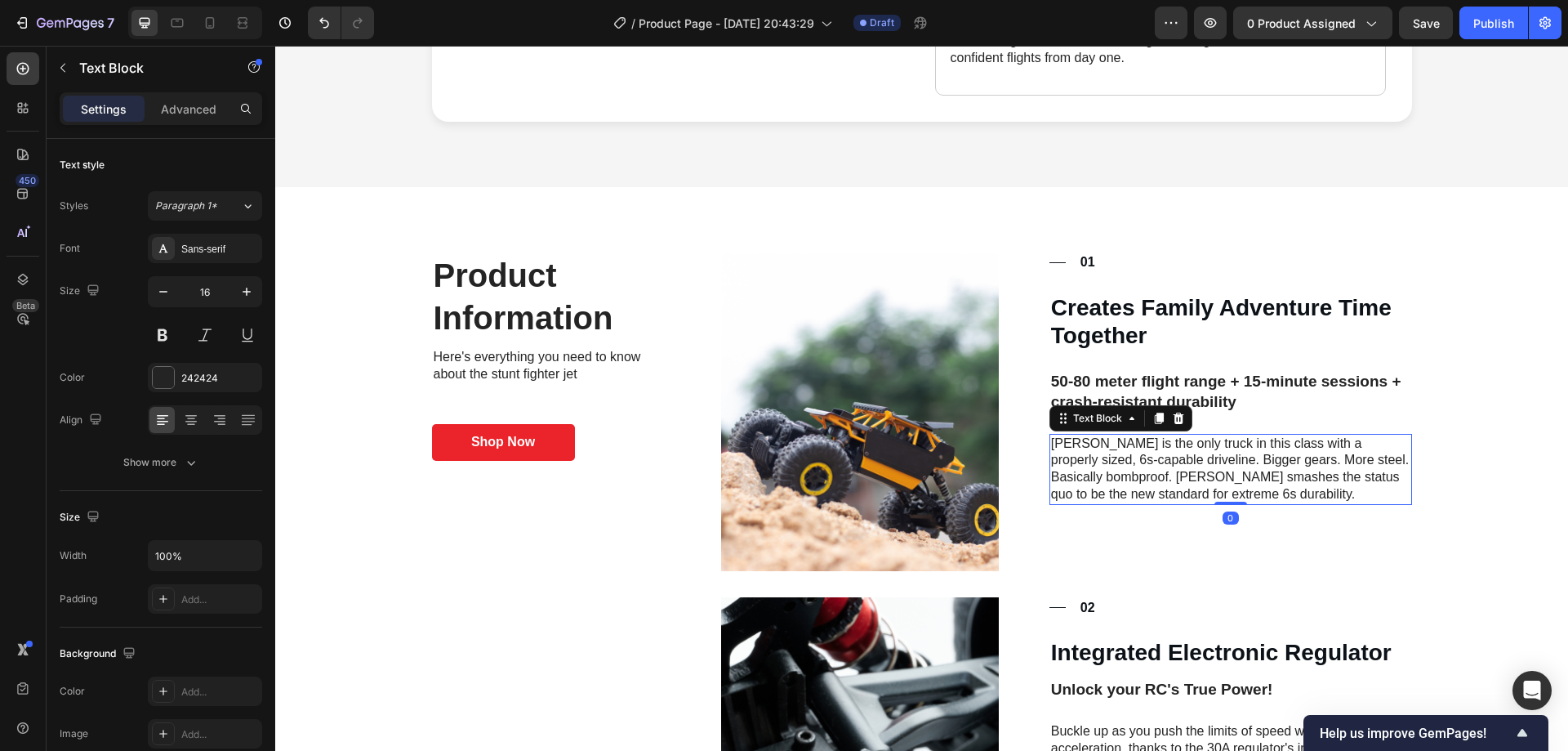
click at [1130, 452] on p "[PERSON_NAME] is the only truck in this class with a properly sized, 6s-capable…" at bounding box center [1230, 469] width 359 height 67
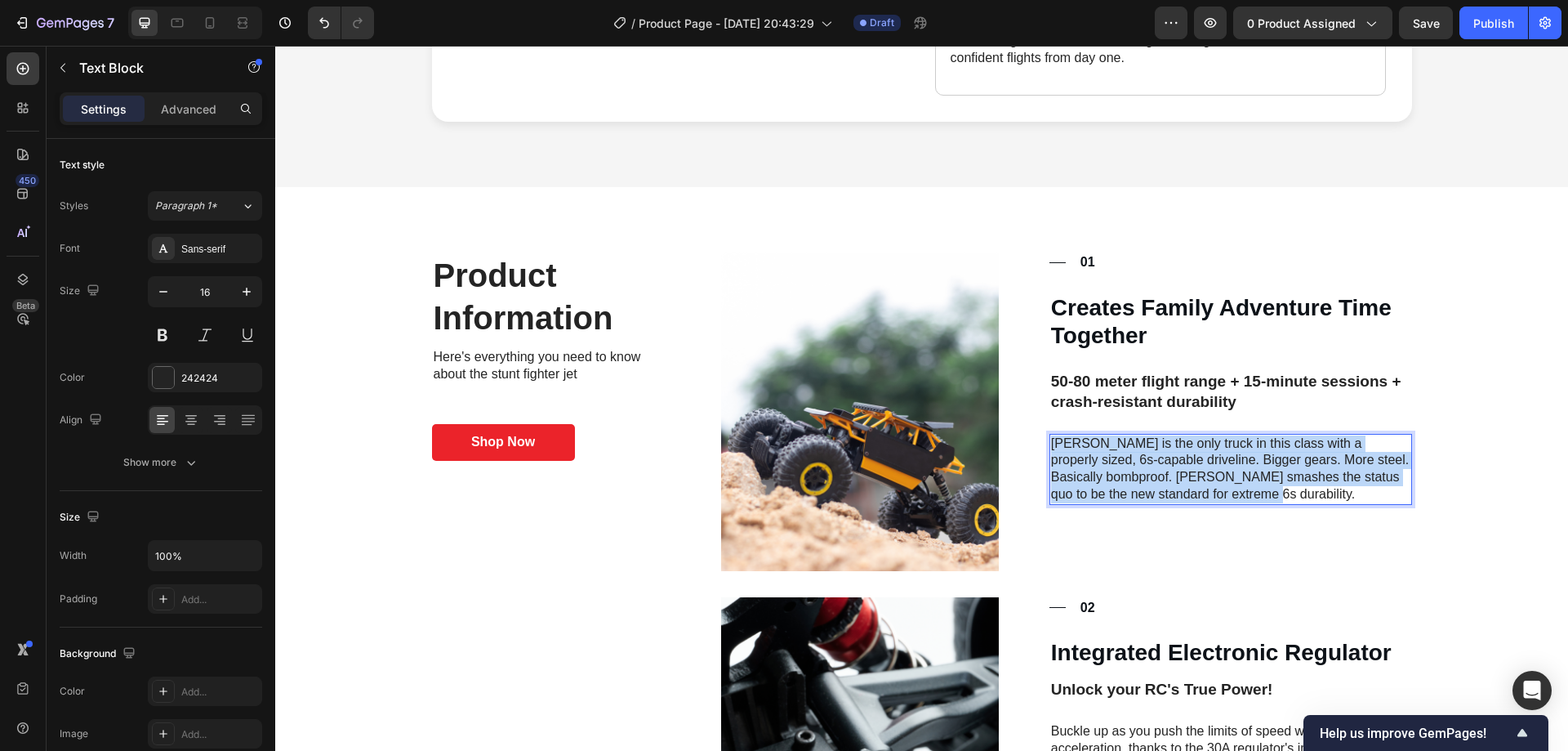
click at [1130, 452] on p "[PERSON_NAME] is the only truck in this class with a properly sized, 6s-capable…" at bounding box center [1230, 469] width 359 height 67
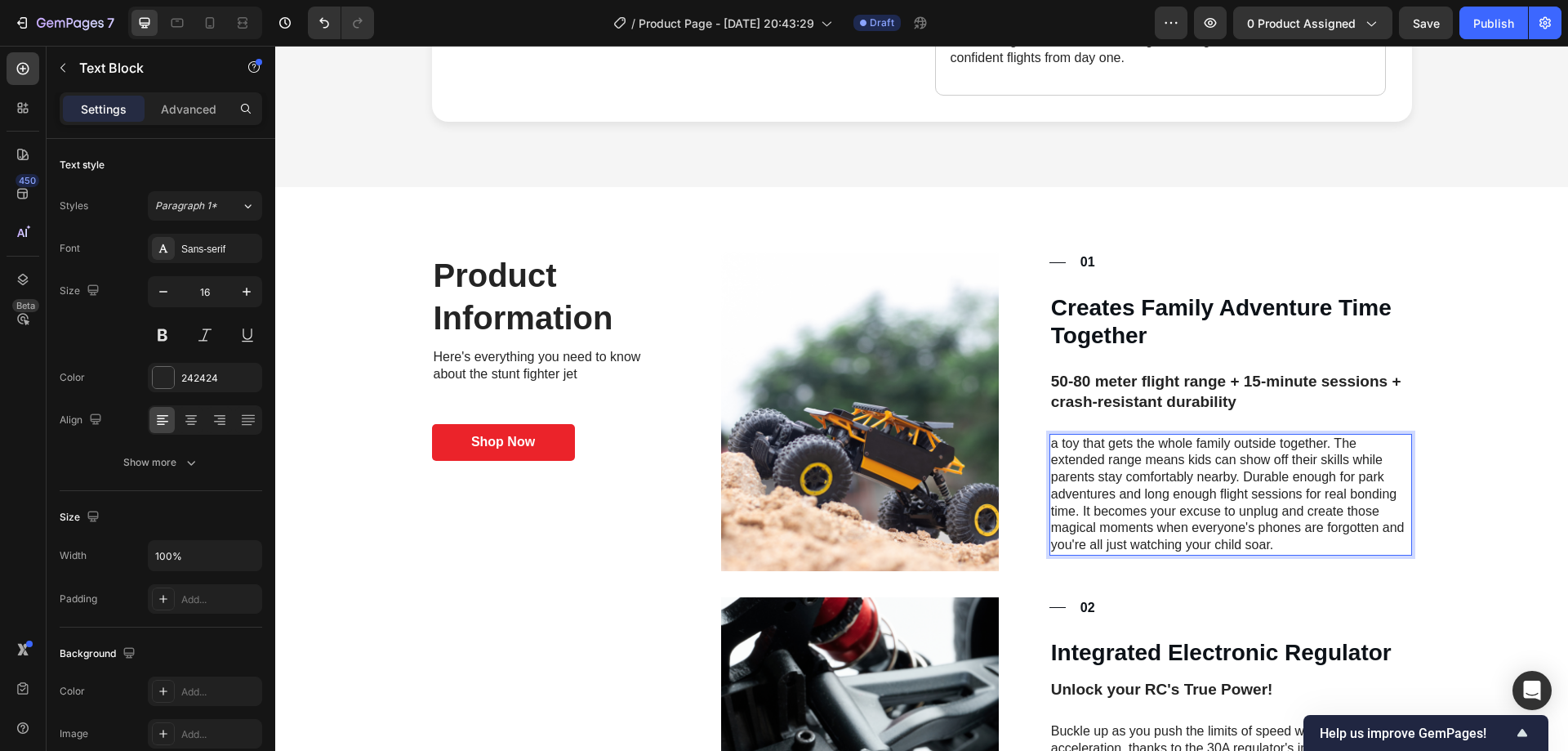
click at [1052, 436] on p "a toy that gets the whole family outside together. The extended range means kid…" at bounding box center [1230, 496] width 359 height 120
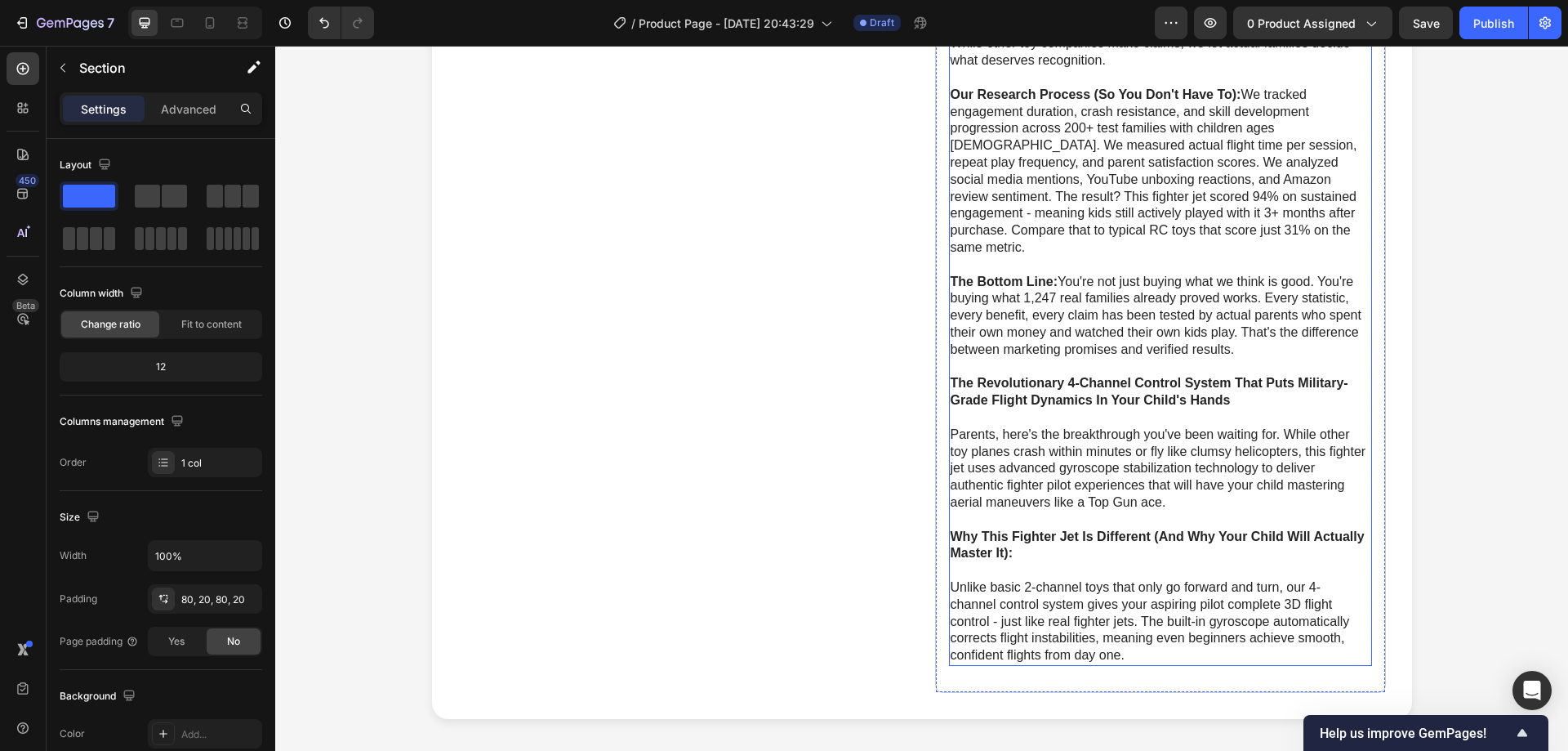
scroll to position [490, 0]
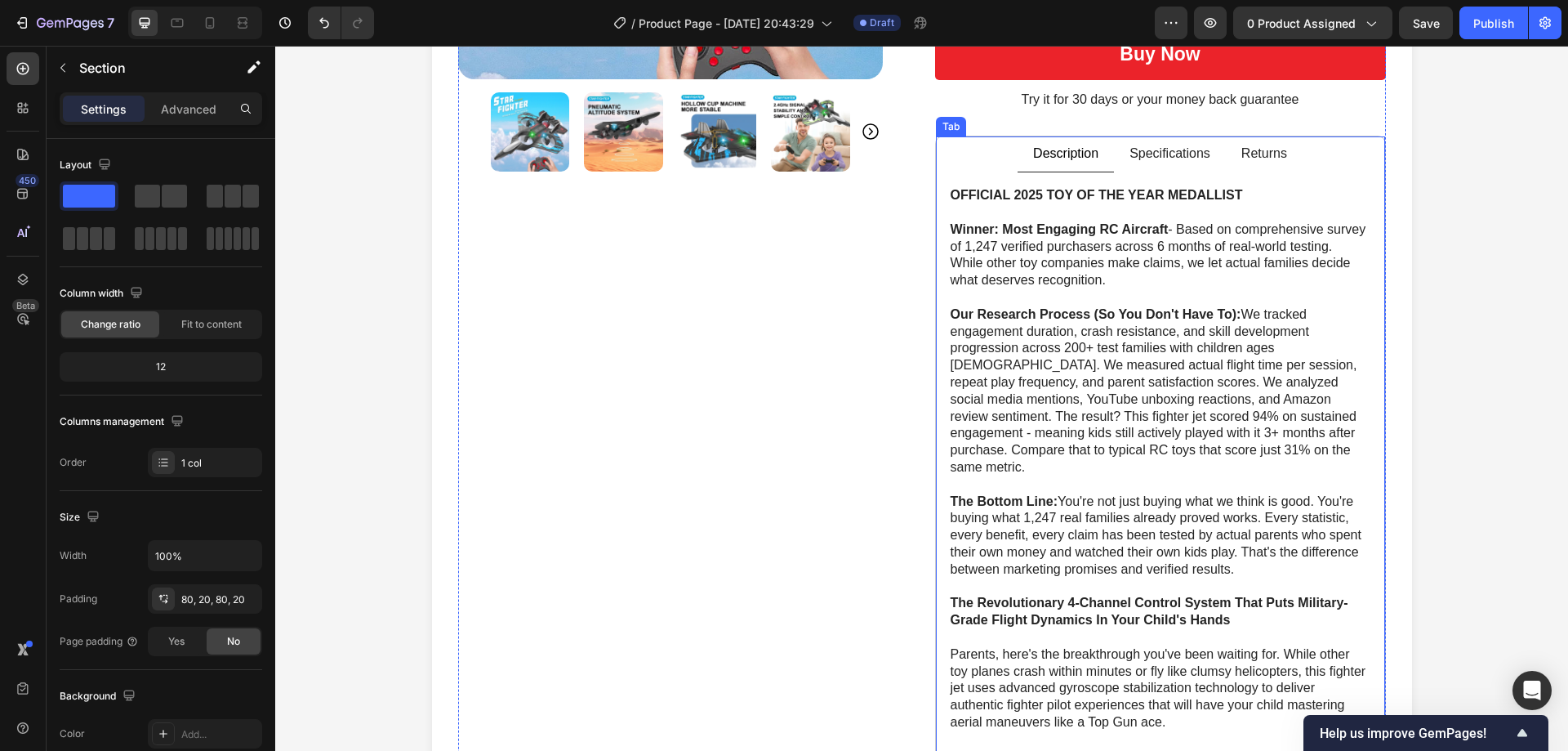
click at [1153, 153] on p "Specifications" at bounding box center [1170, 154] width 81 height 17
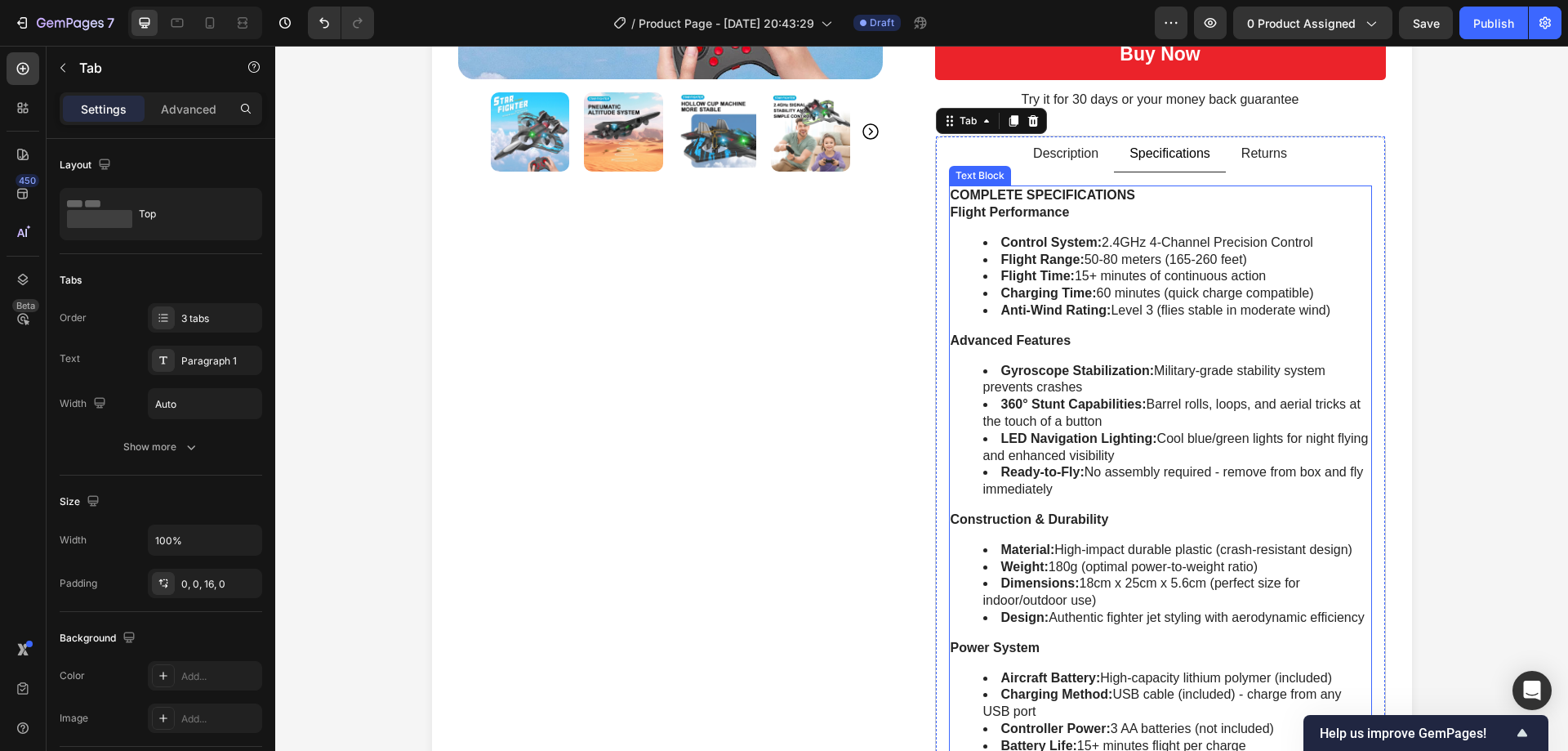
click at [1082, 278] on li "Flight Time: 15+ minutes of continuous action" at bounding box center [1177, 277] width 387 height 17
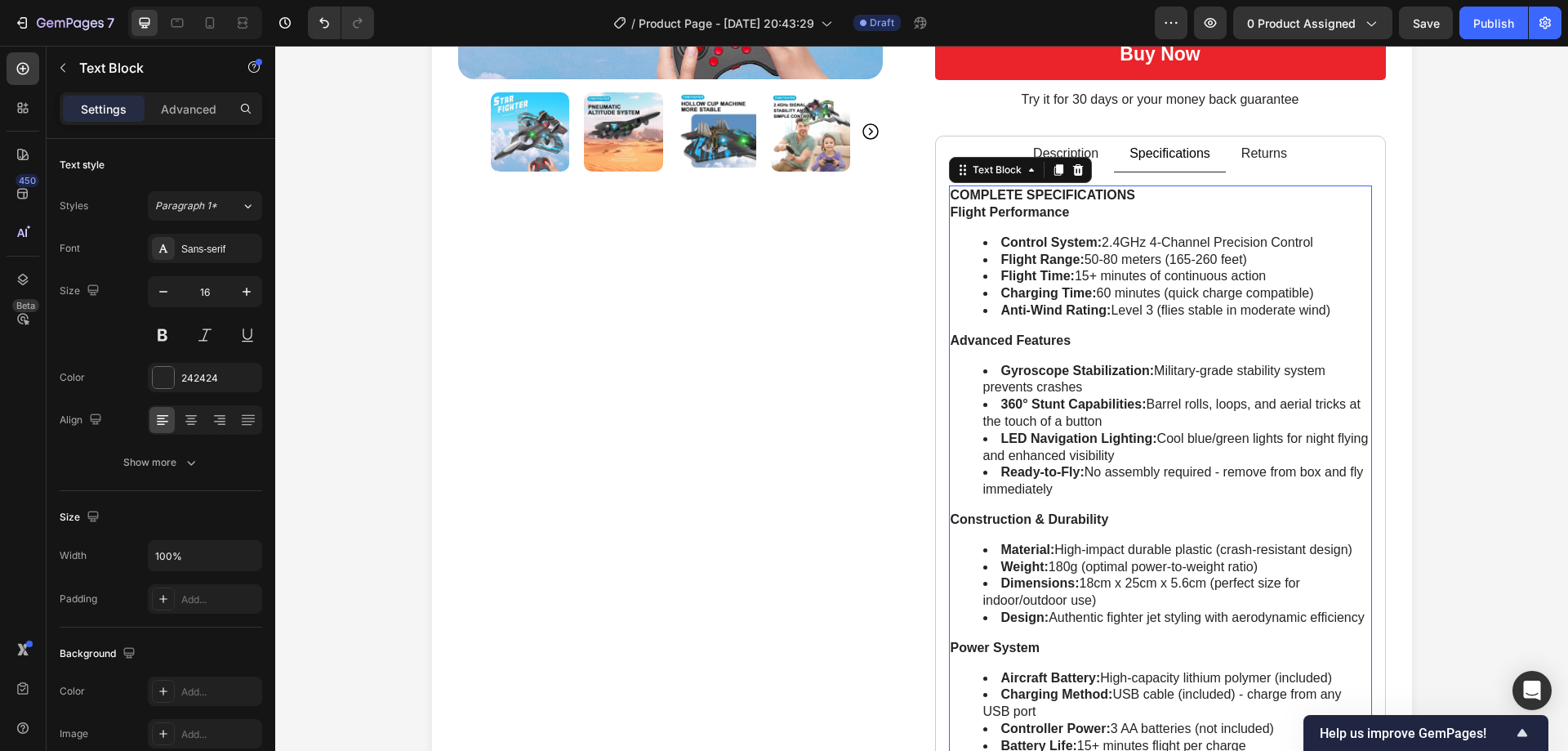
click at [1092, 281] on li "Flight Time: 15+ minutes of continuous action" at bounding box center [1177, 277] width 387 height 17
click at [1247, 451] on li "LED Navigation Lighting: Cool blue/green lights for night flying and enhanced v…" at bounding box center [1177, 447] width 387 height 35
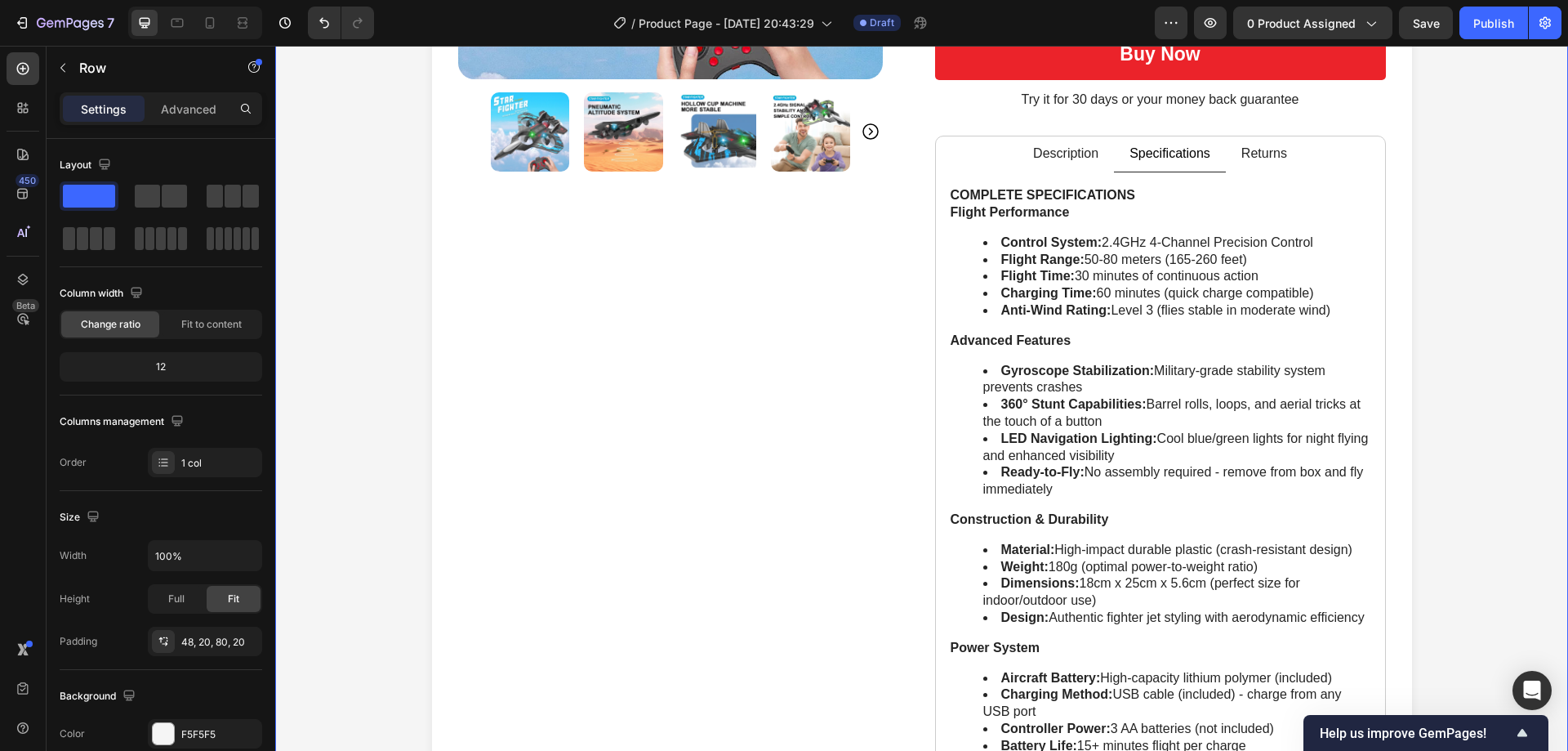
click at [1467, 380] on div "Product Images Icon Icon Icon Icon Icon Icon List Rated 4.8/5 based on 4789 rev…" at bounding box center [920, 340] width 1260 height 1424
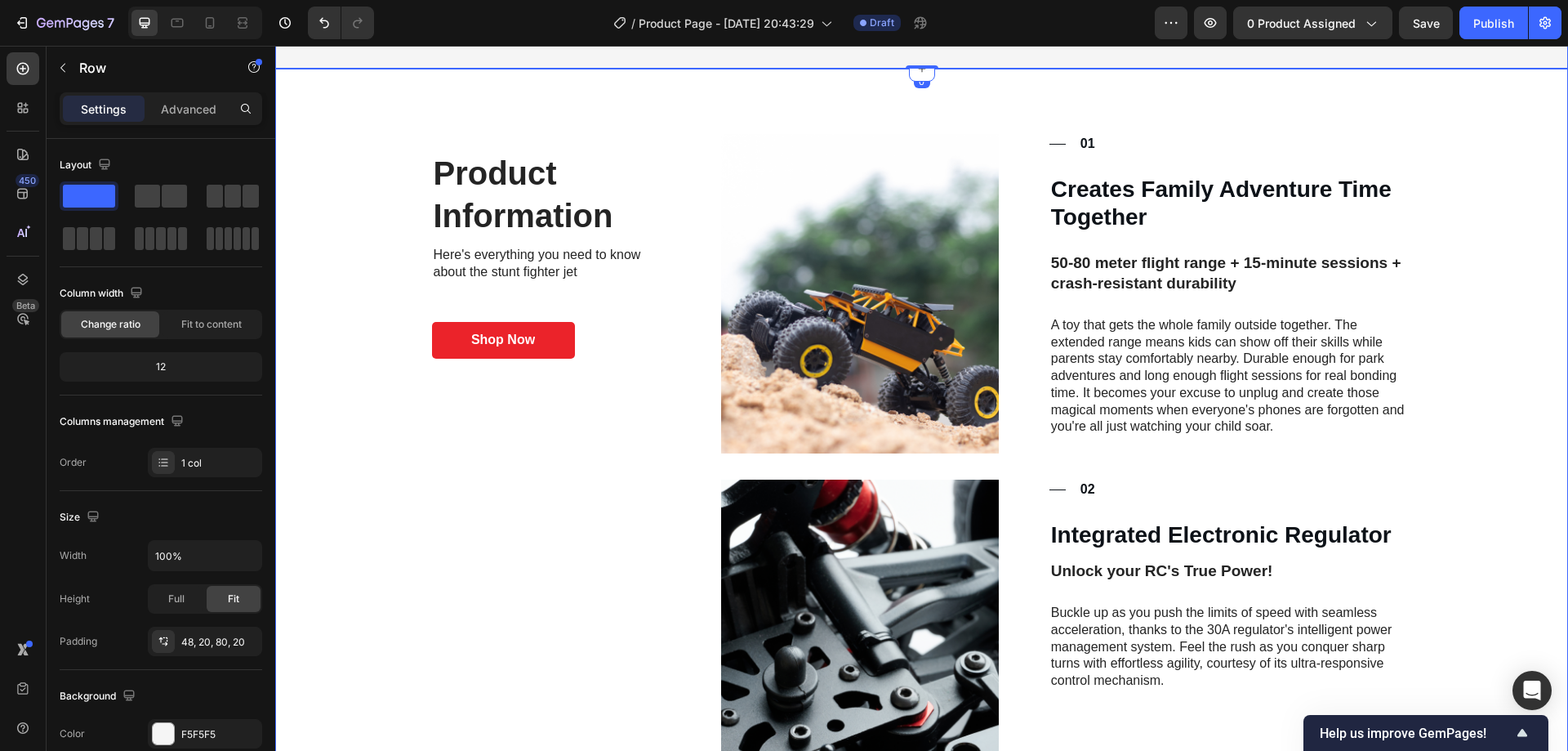
scroll to position [1552, 0]
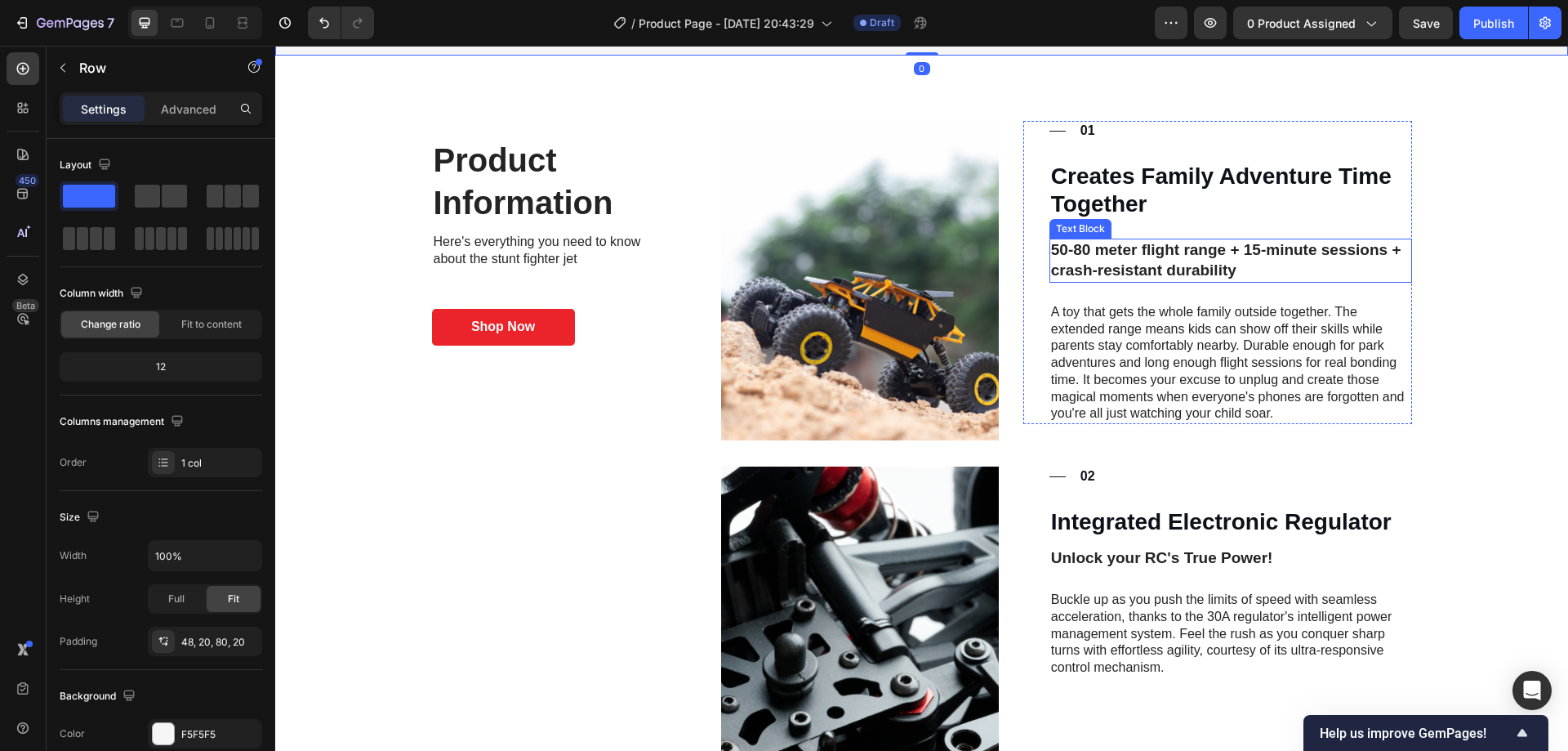
click at [1257, 250] on p "50-80 meter flight range + 15-minute sessions + crash-resistant durability" at bounding box center [1230, 260] width 359 height 40
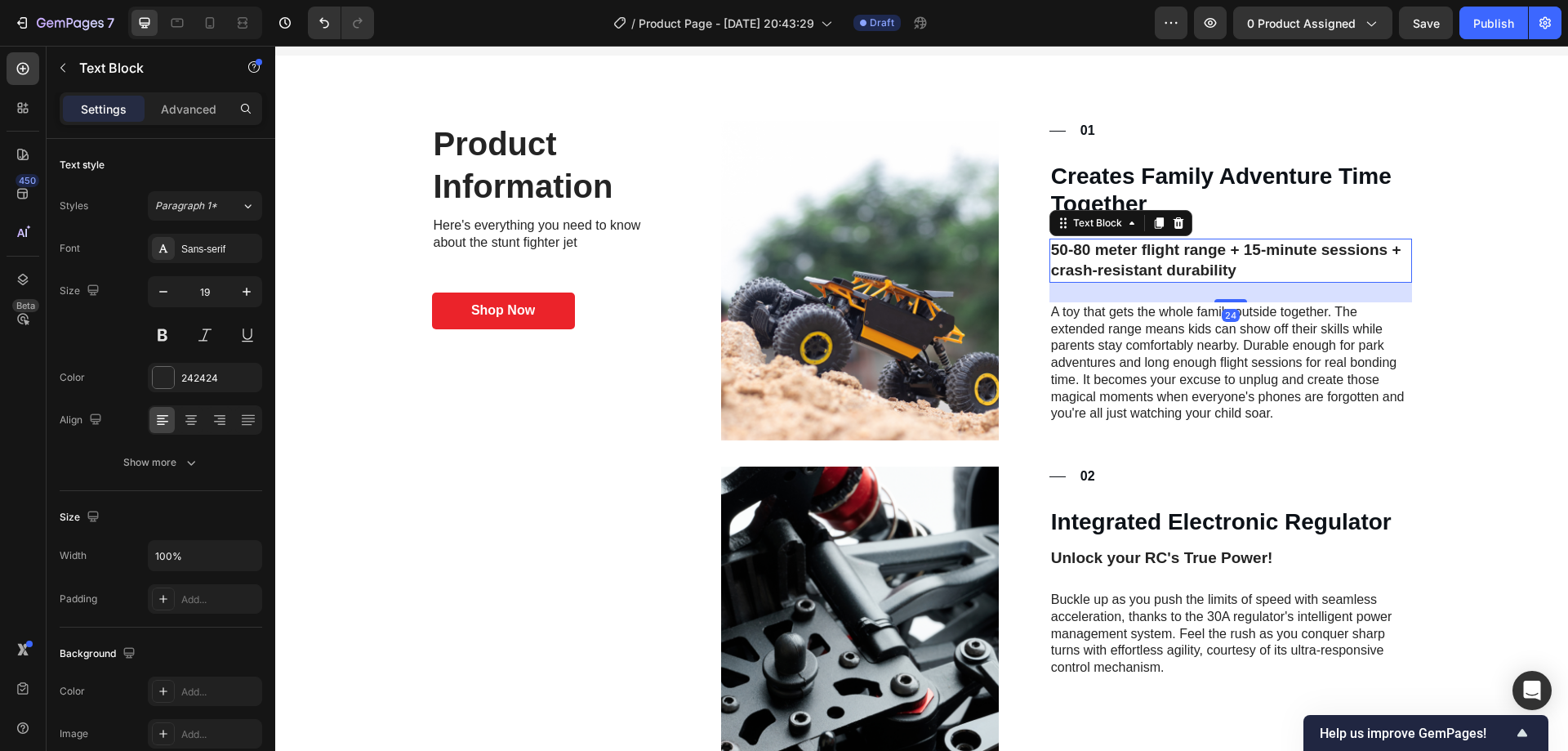
click at [1262, 252] on p "50-80 meter flight range + 15-minute sessions + crash-resistant durability" at bounding box center [1230, 260] width 359 height 40
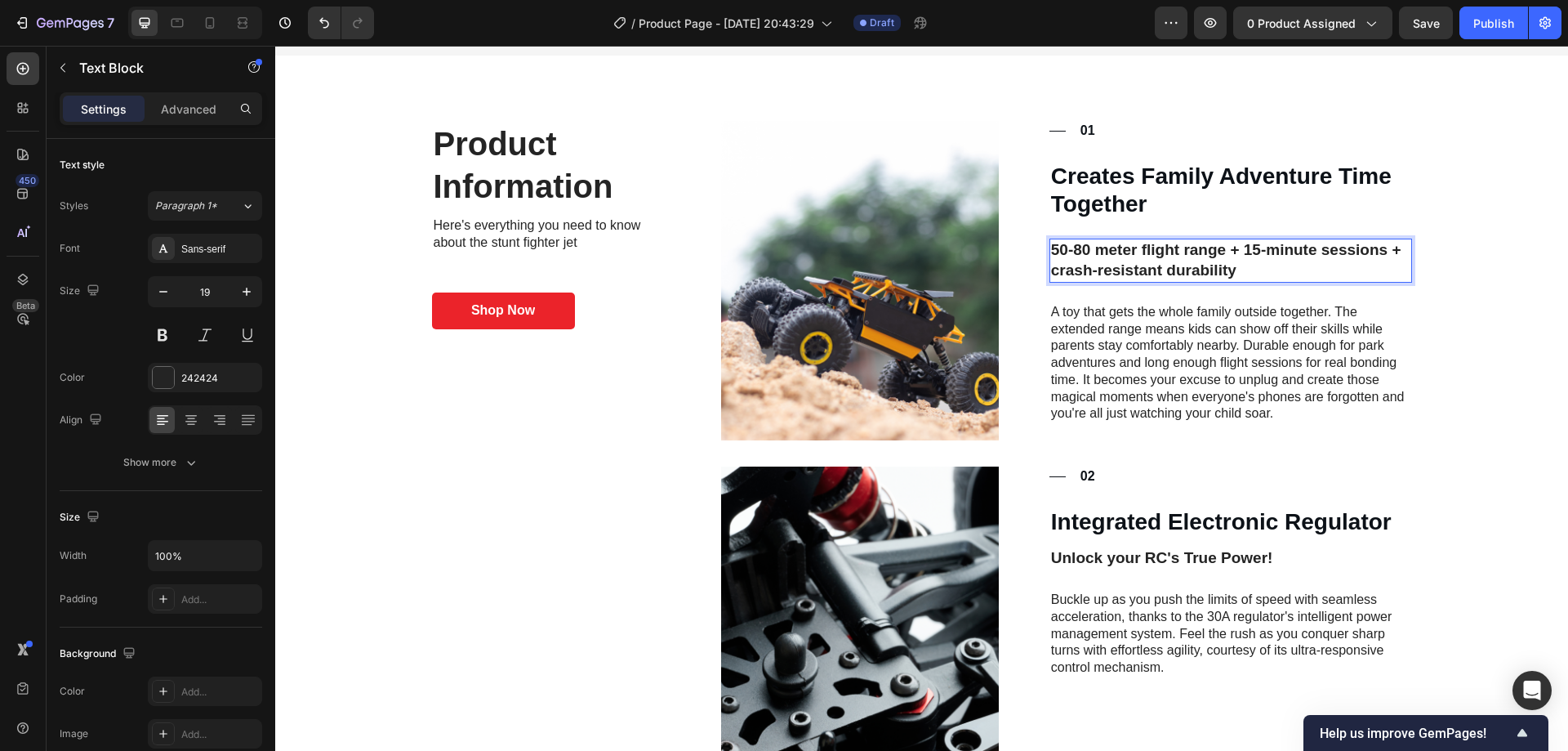
click at [1252, 251] on p "50-80 meter flight range + 15-minute sessions + crash-resistant durability" at bounding box center [1230, 260] width 359 height 40
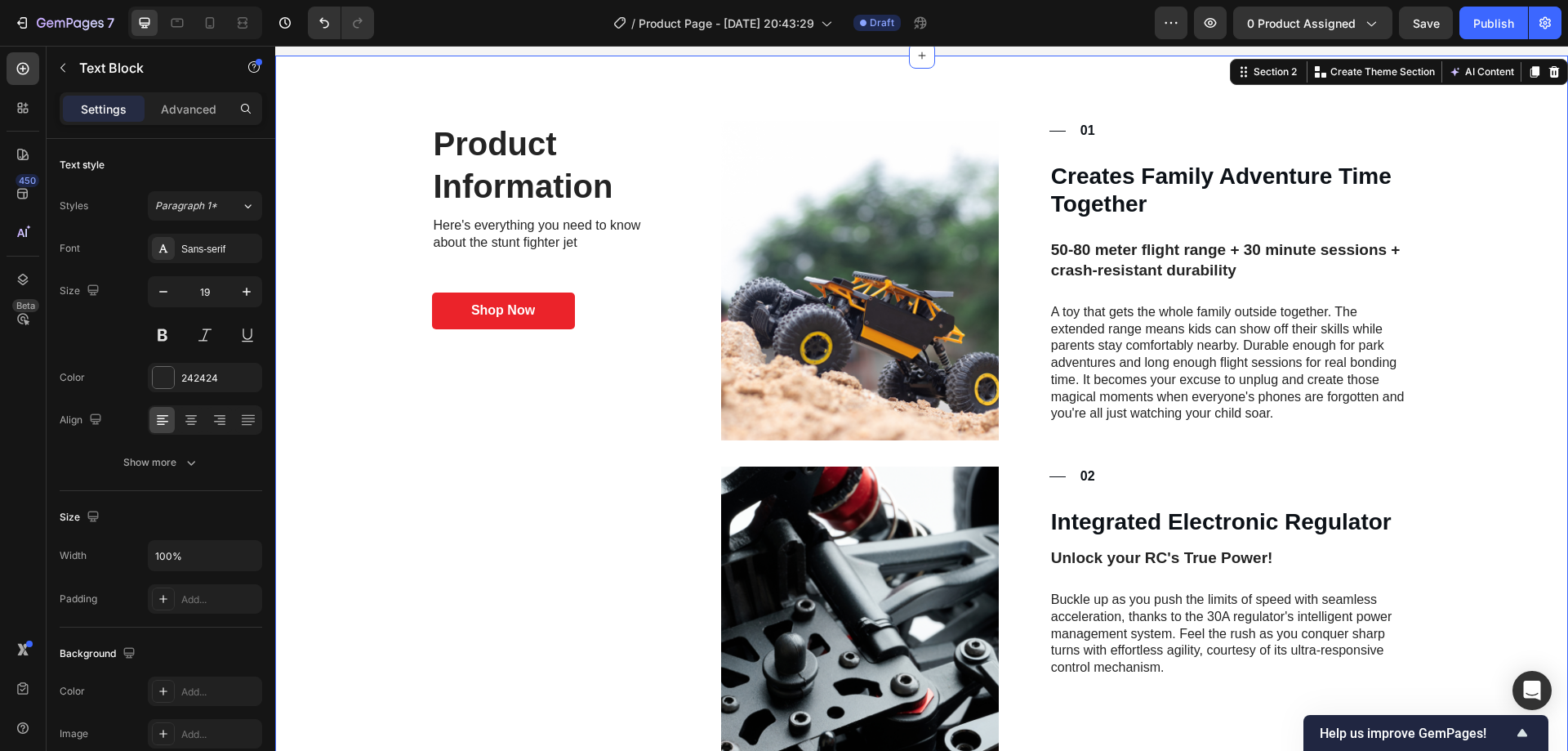
click at [1449, 341] on div "Product Information Heading Here's everything you need to know about the stunt …" at bounding box center [920, 744] width 1260 height 1247
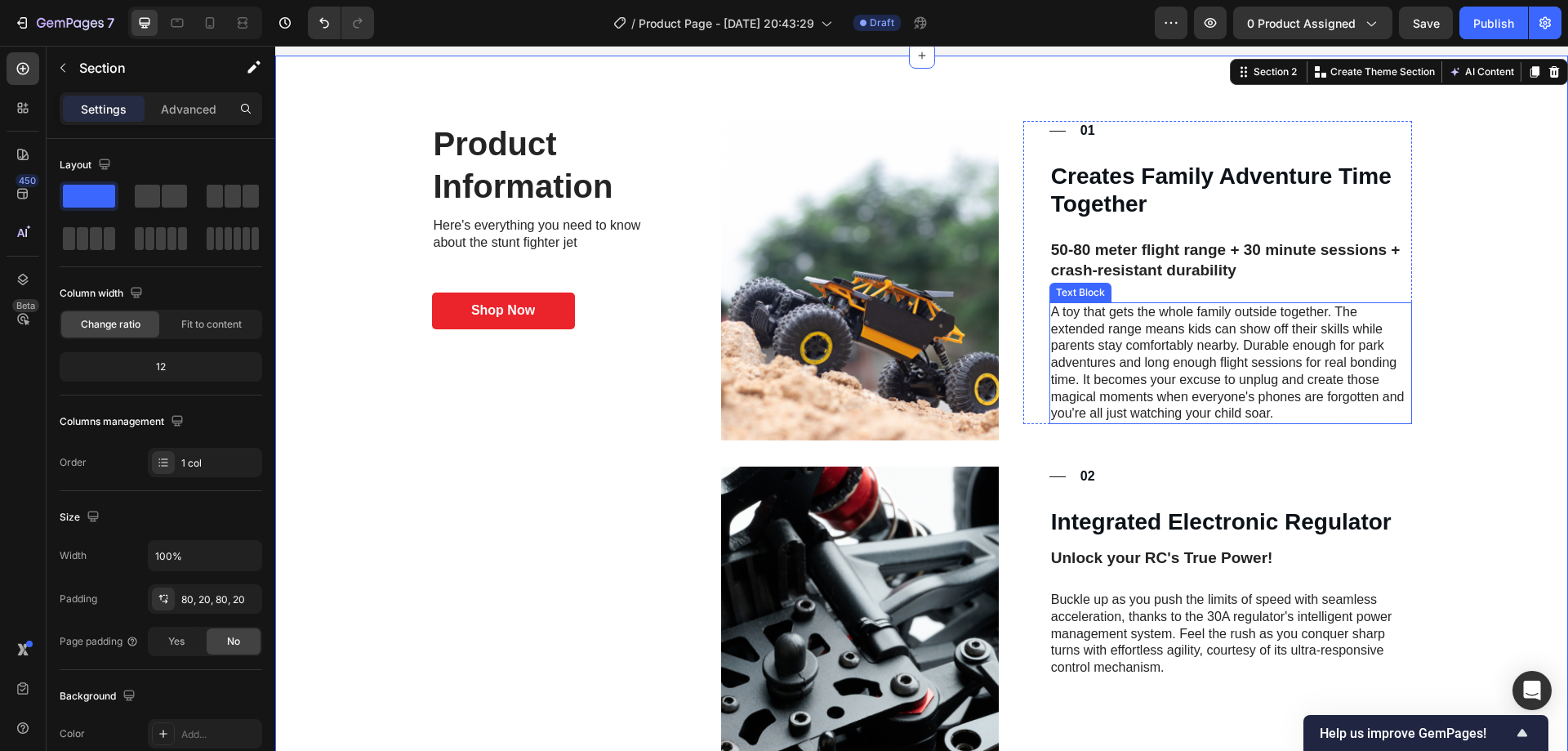
click at [1236, 341] on p "A toy that gets the whole family outside together. The extended range means kid…" at bounding box center [1230, 363] width 359 height 120
click at [1495, 357] on div "Product Information Heading Here's everything you need to know about the stunt …" at bounding box center [920, 744] width 1260 height 1247
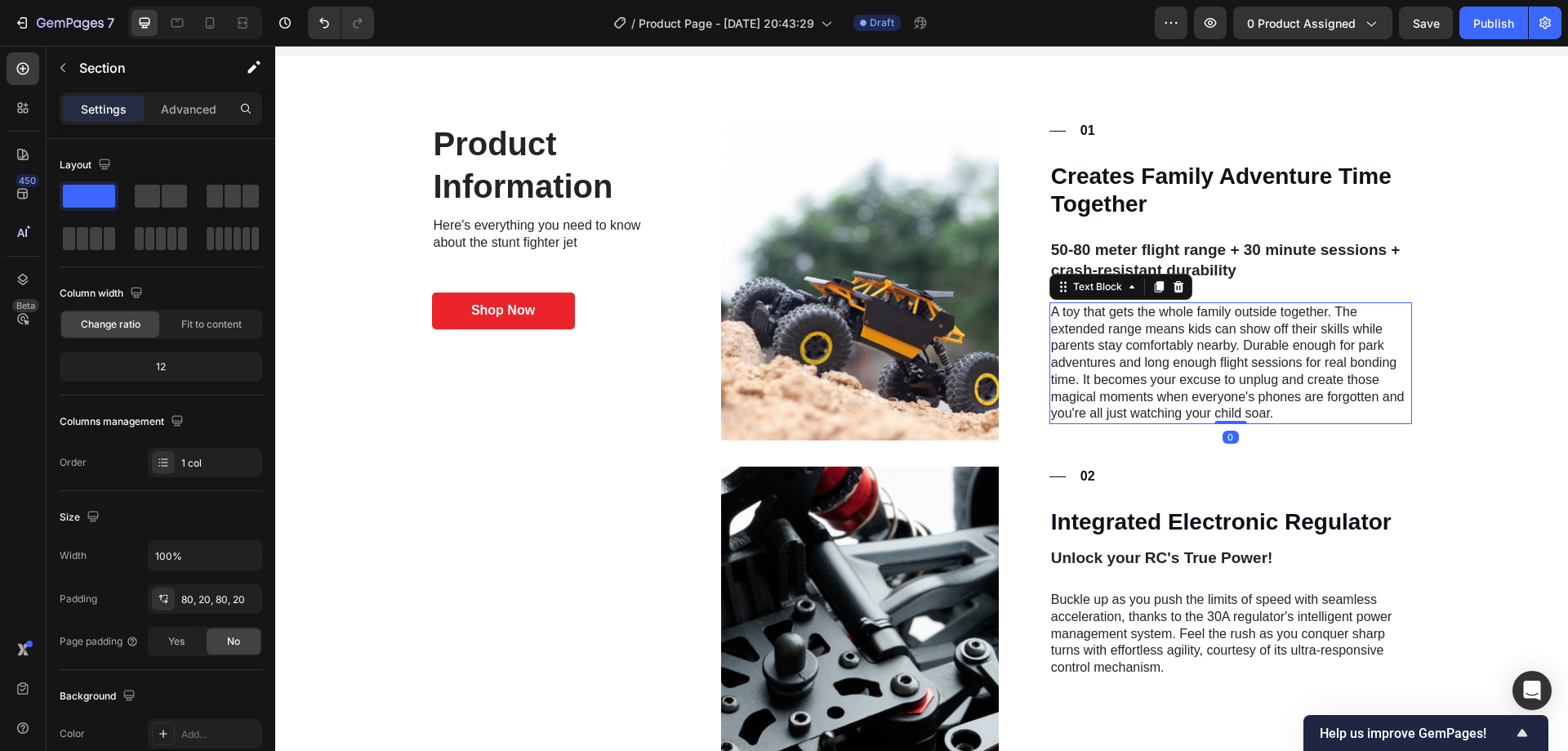
click at [1317, 383] on p "A toy that gets the whole family outside together. The extended range means kid…" at bounding box center [1230, 363] width 359 height 120
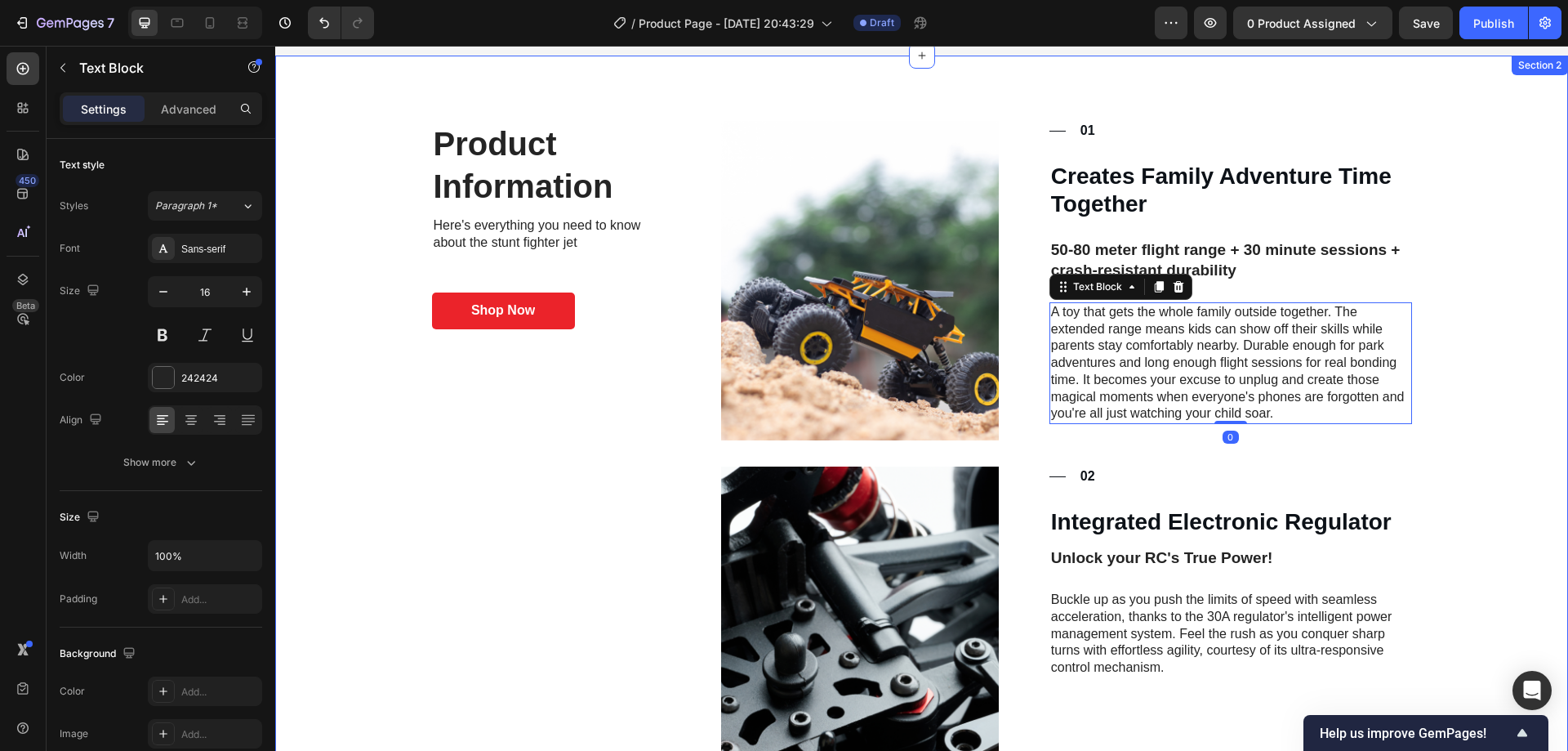
click at [1475, 401] on div "Product Information Heading Here's everything you need to know about the stunt …" at bounding box center [920, 744] width 1260 height 1247
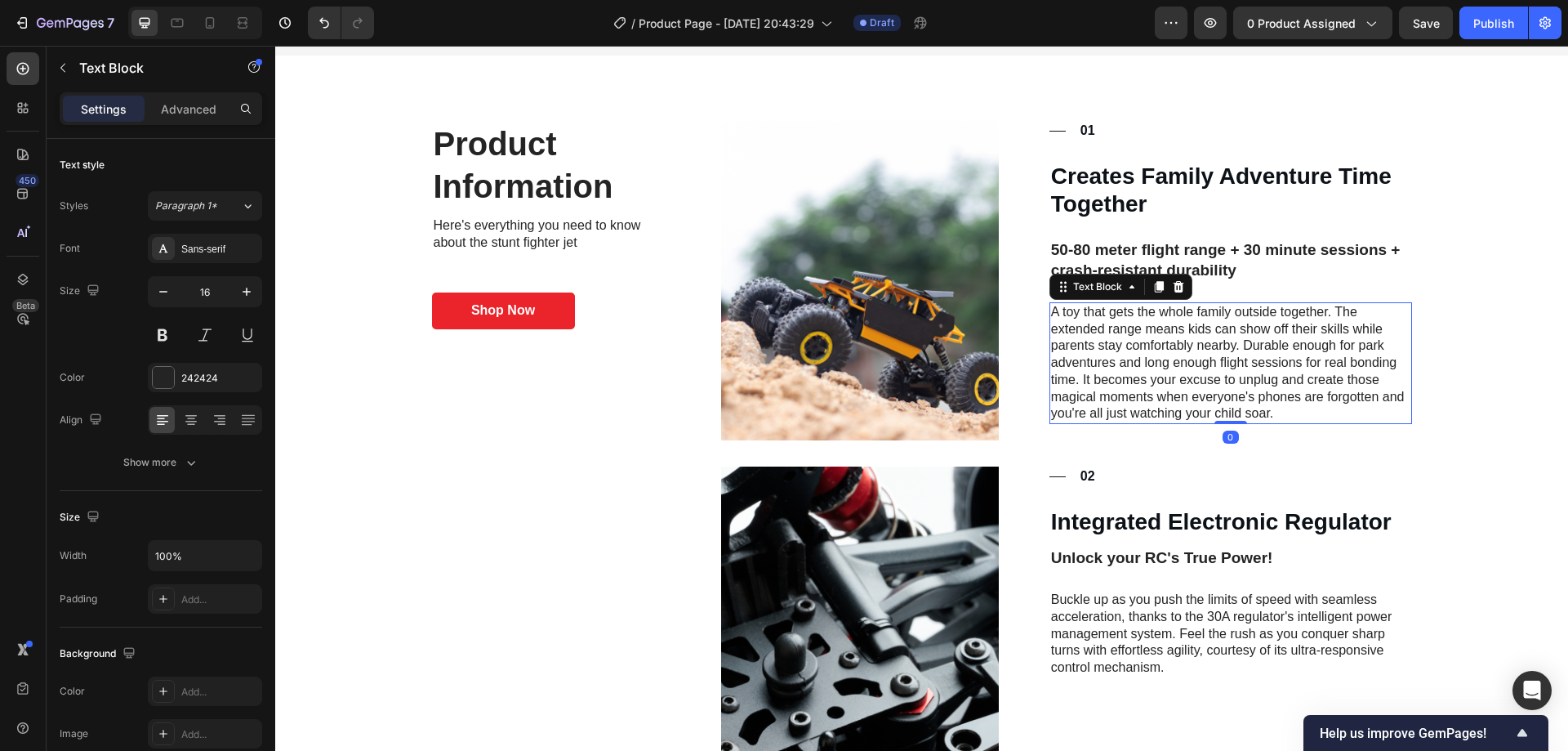
click at [1258, 415] on p "A toy that gets the whole family outside together. The extended range means kid…" at bounding box center [1230, 363] width 359 height 120
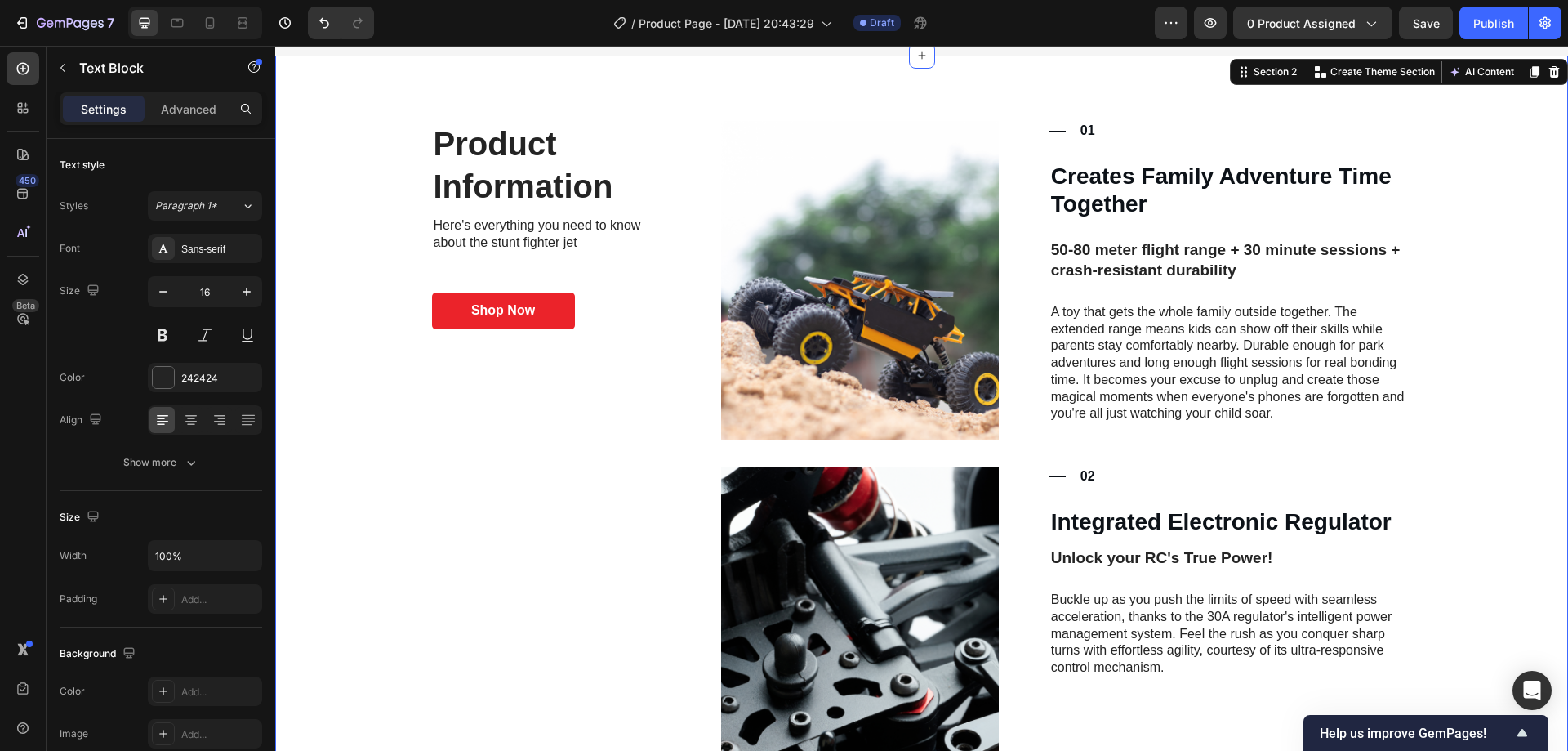
click at [1447, 415] on div "Product Information Heading Here's everything you need to know about the stunt …" at bounding box center [920, 744] width 1260 height 1247
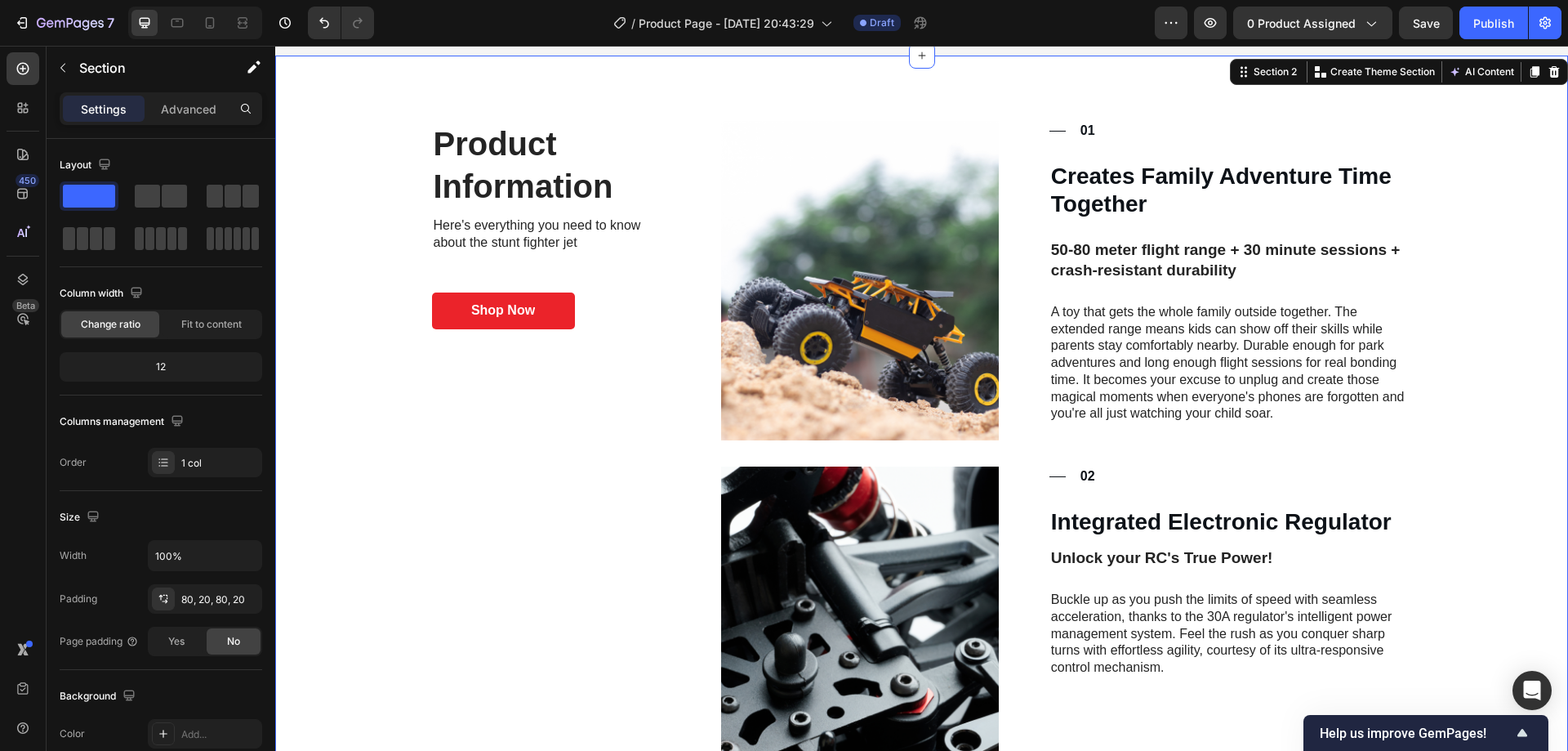
click at [1467, 413] on div "Product Information Heading Here's everything you need to know about the stunt …" at bounding box center [920, 744] width 1260 height 1247
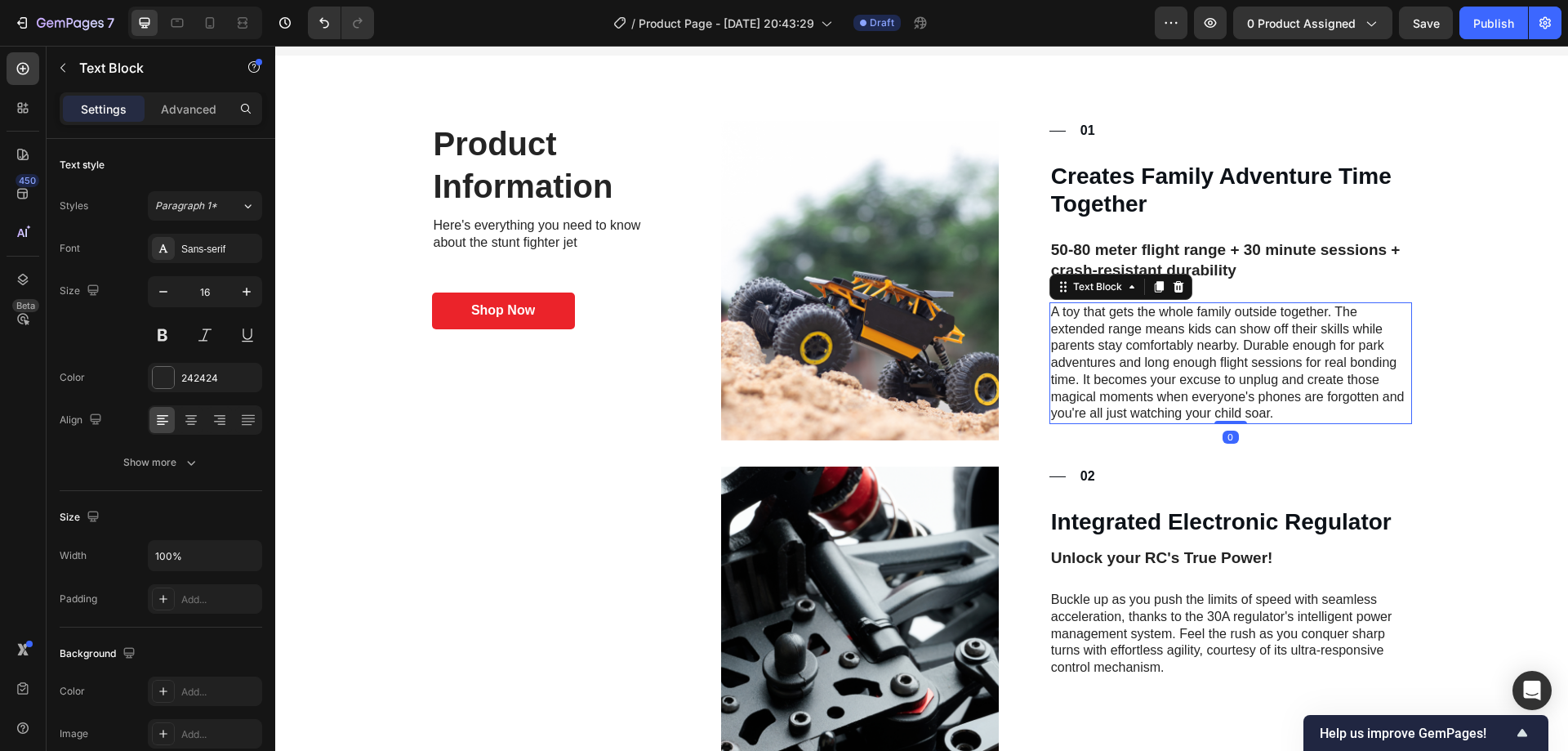
click at [1255, 352] on p "A toy that gets the whole family outside together. The extended range means kid…" at bounding box center [1230, 363] width 359 height 120
click at [1242, 345] on p "A toy that gets the whole family outside together. The extended range means kid…" at bounding box center [1230, 363] width 359 height 120
click at [1237, 346] on p "A toy that gets the whole family outside together. The extended range means kid…" at bounding box center [1230, 363] width 359 height 120
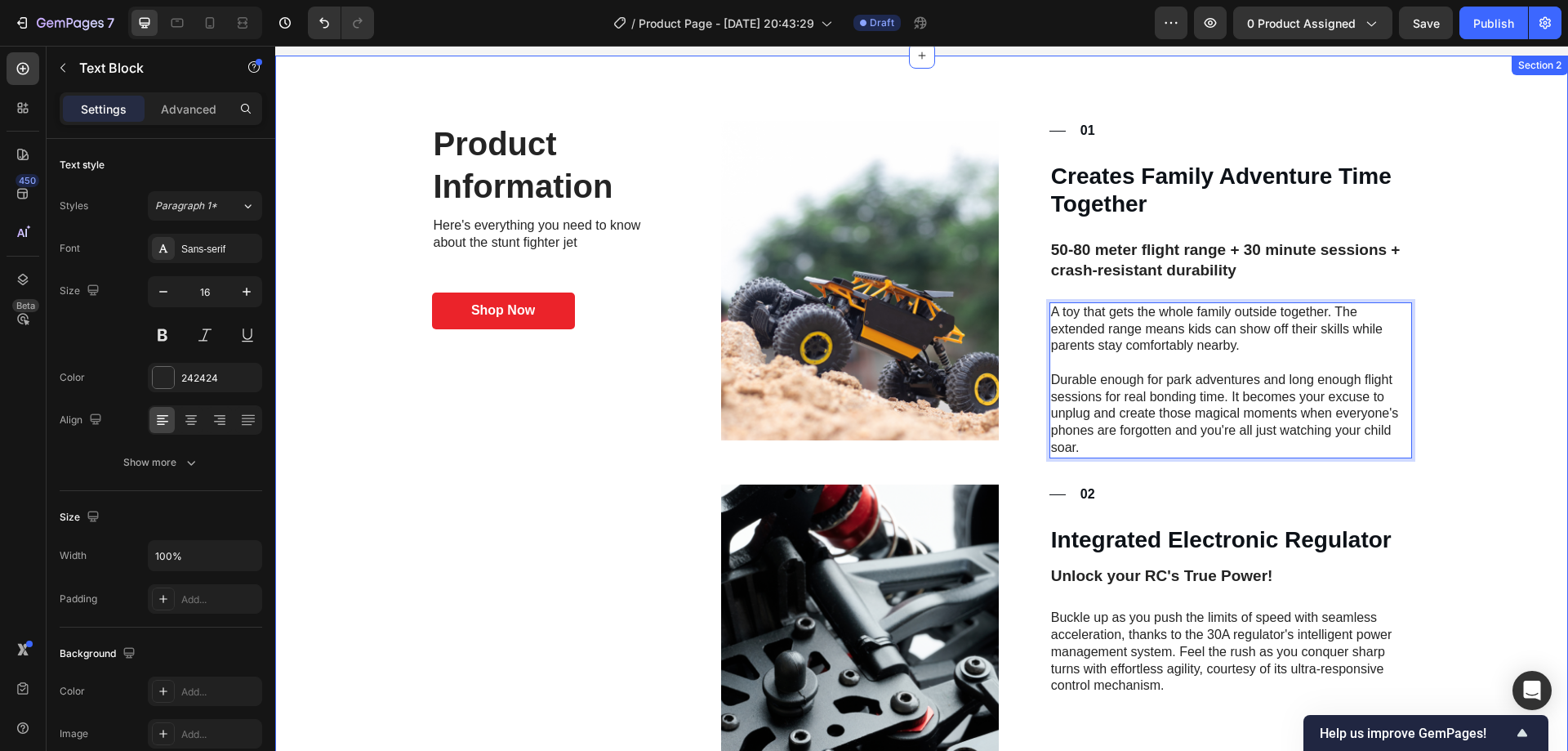
click at [1417, 394] on div "Product Information Heading Here's everything you need to know about the stunt …" at bounding box center [920, 753] width 1260 height 1265
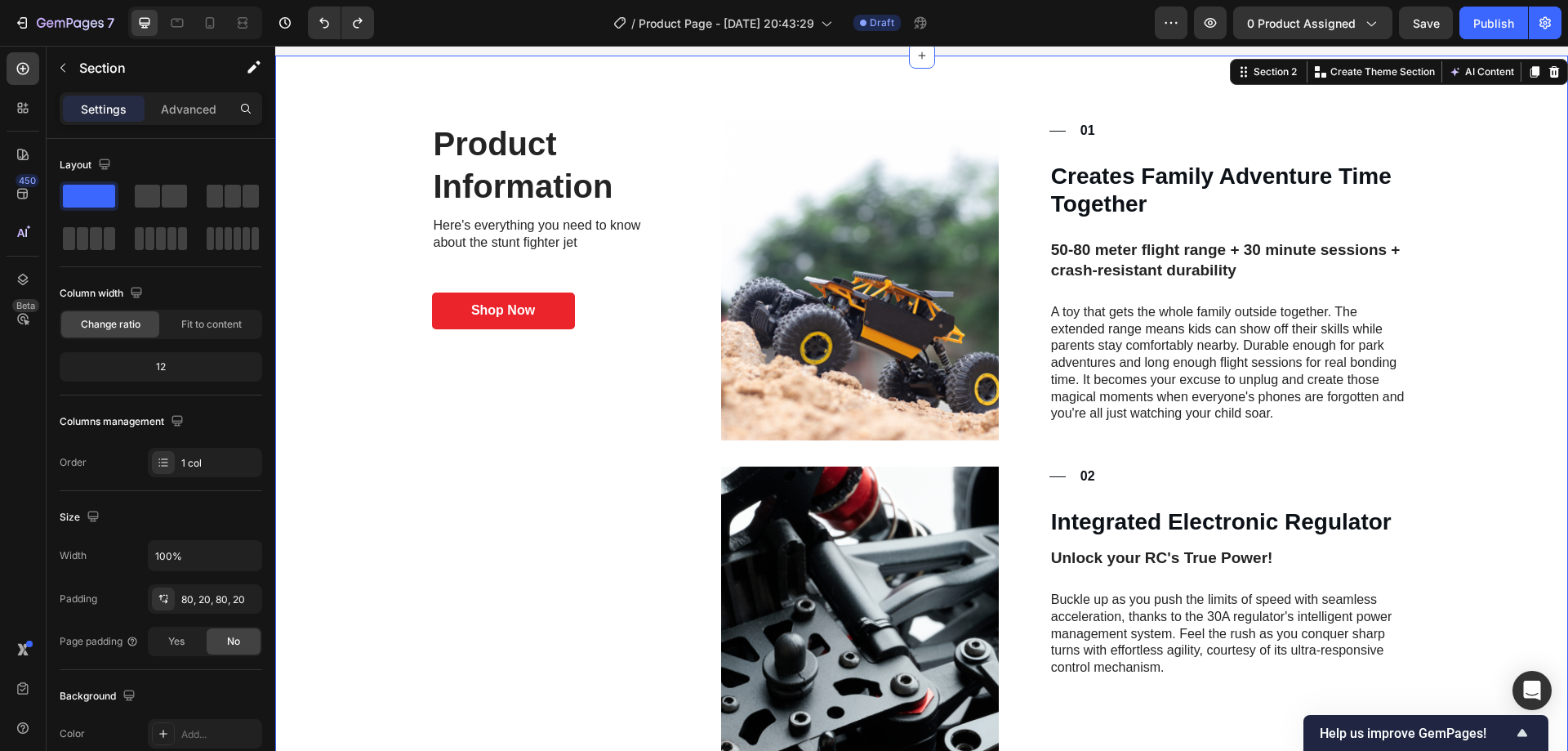
click at [1501, 360] on div "Product Information Heading Here's everything you need to know about the stunt …" at bounding box center [920, 744] width 1260 height 1247
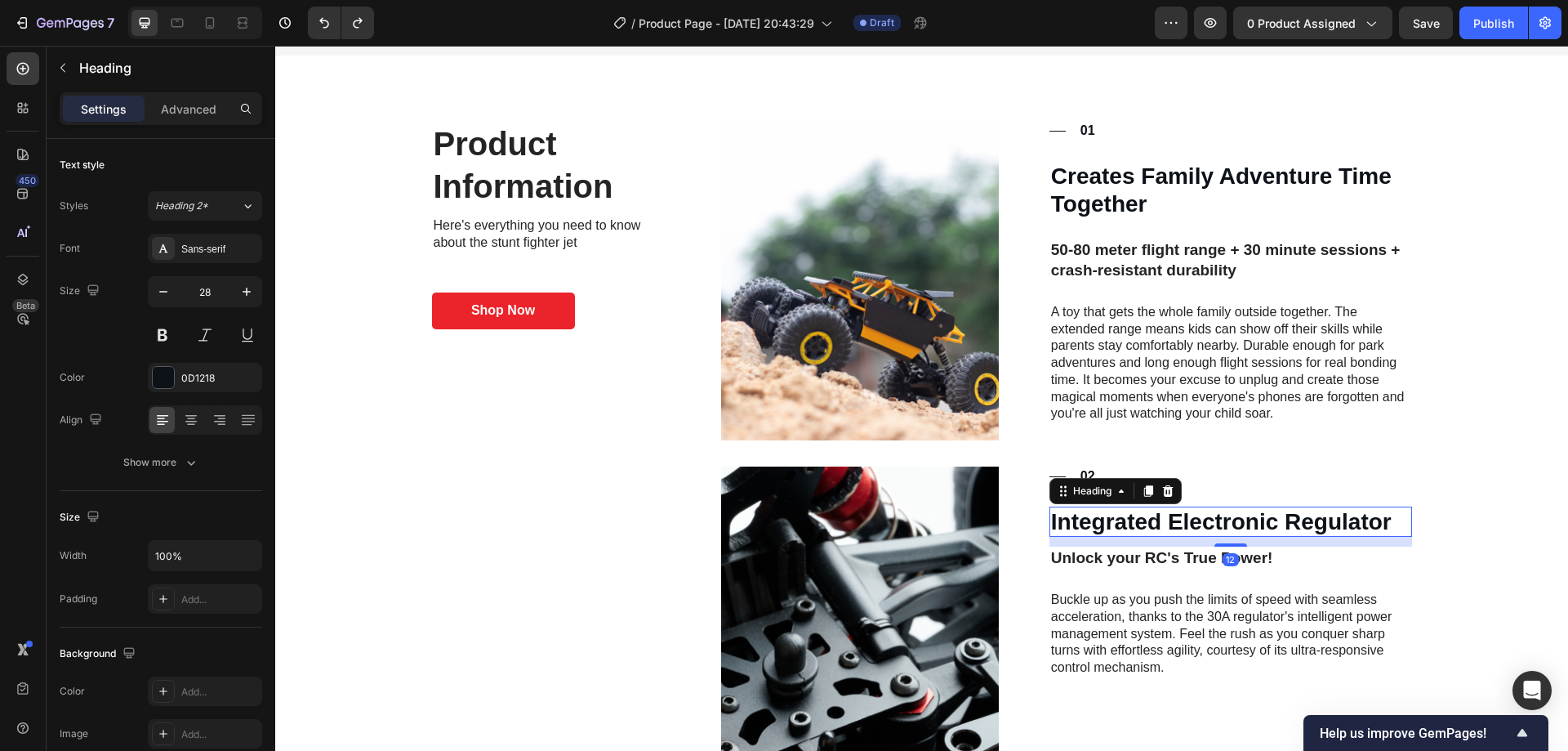
click at [1148, 519] on h3 "Integrated Electronic Regulator" at bounding box center [1231, 522] width 362 height 31
click at [1148, 519] on p "Integrated Electronic Regulator" at bounding box center [1230, 522] width 359 height 28
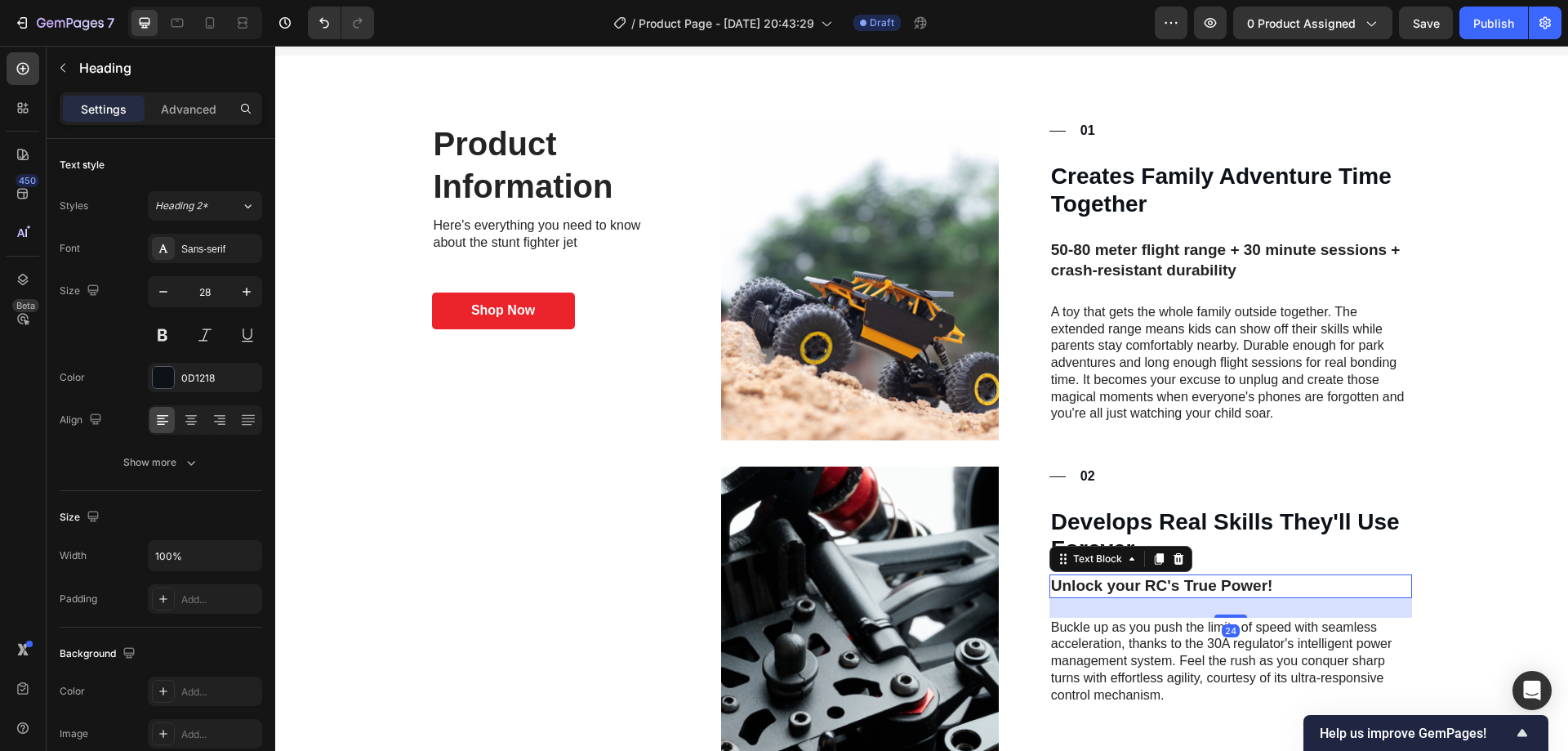
click at [1147, 584] on p "Unlock your RC's True Power!" at bounding box center [1230, 585] width 359 height 20
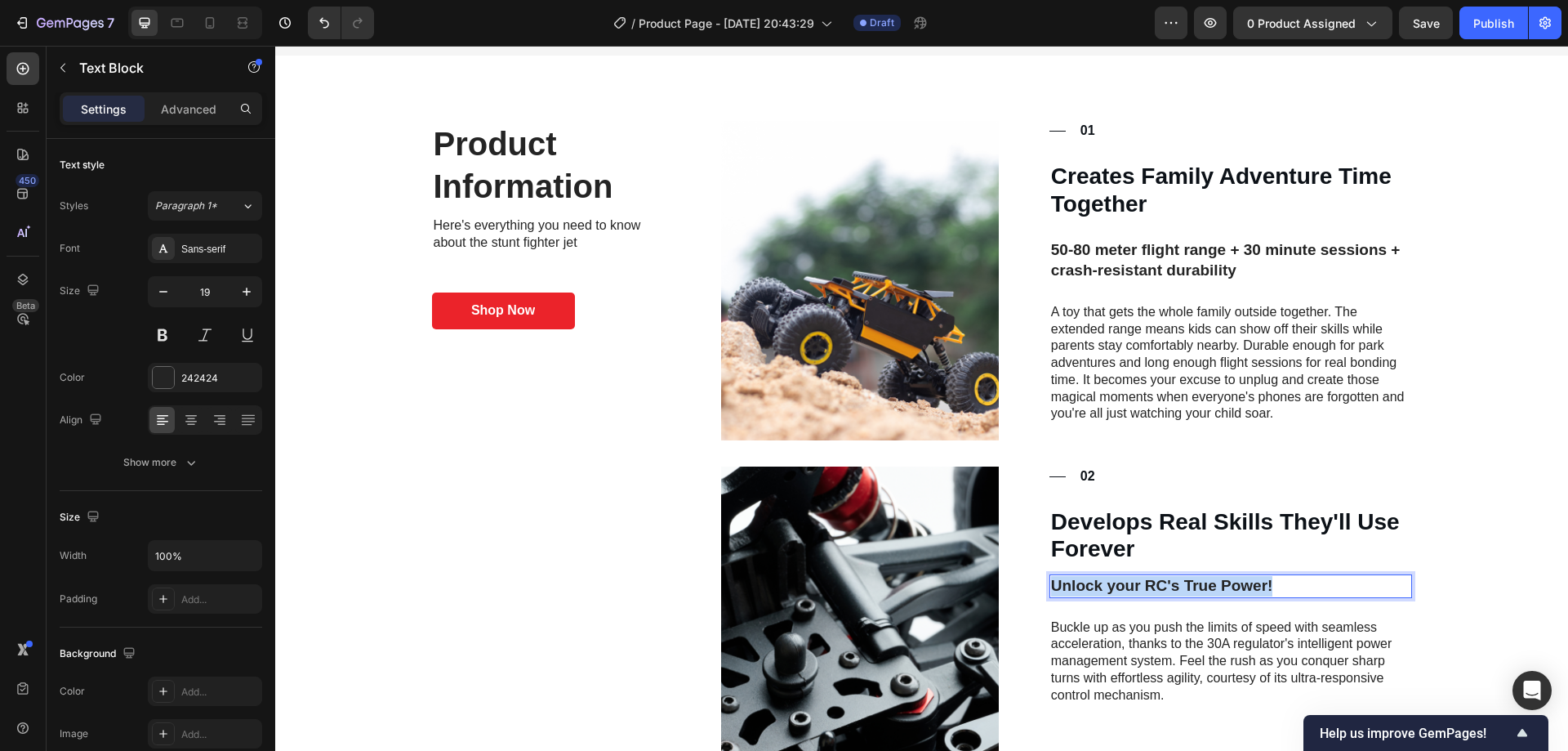
click at [1147, 584] on p "Unlock your RC's True Power!" at bounding box center [1230, 585] width 359 height 20
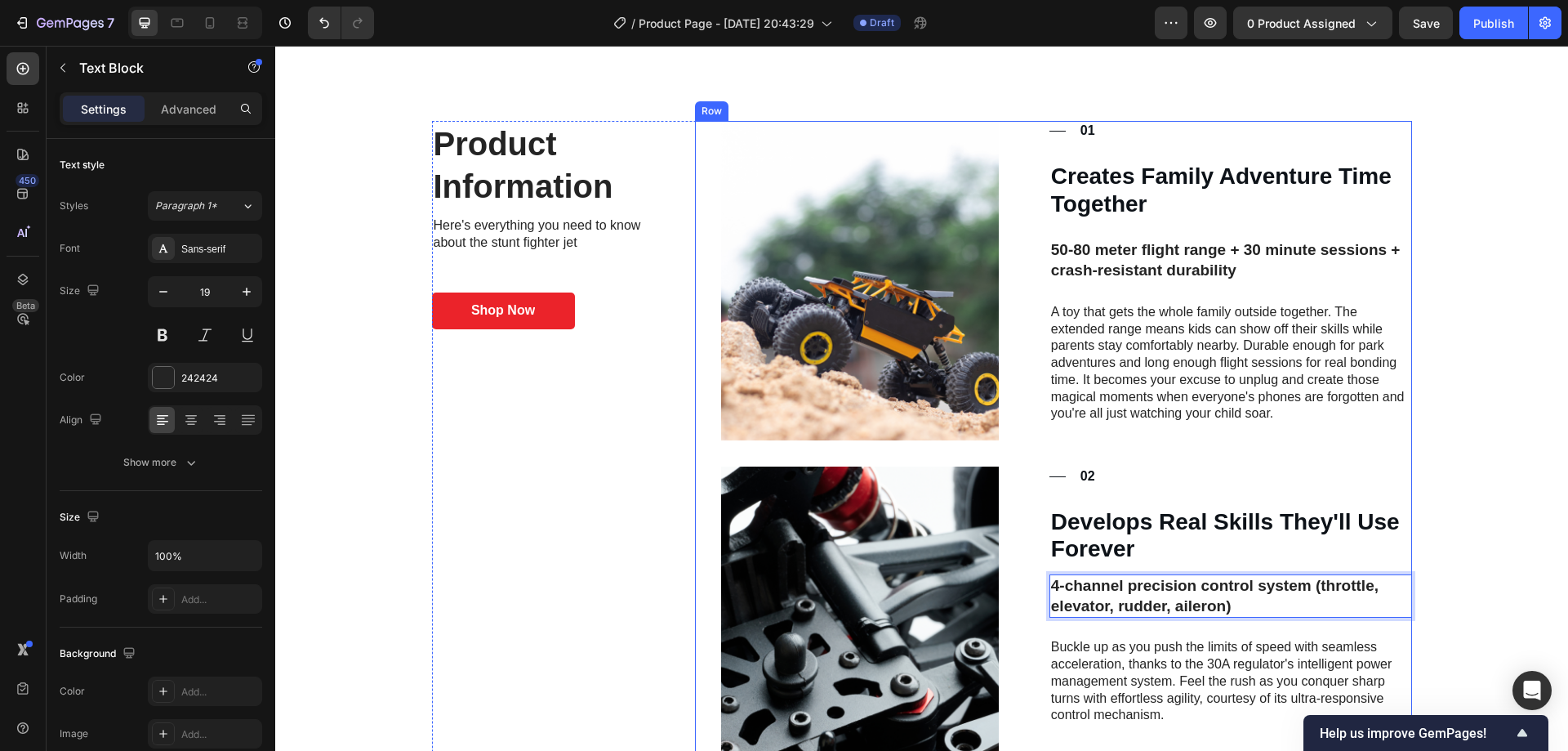
scroll to position [1633, 0]
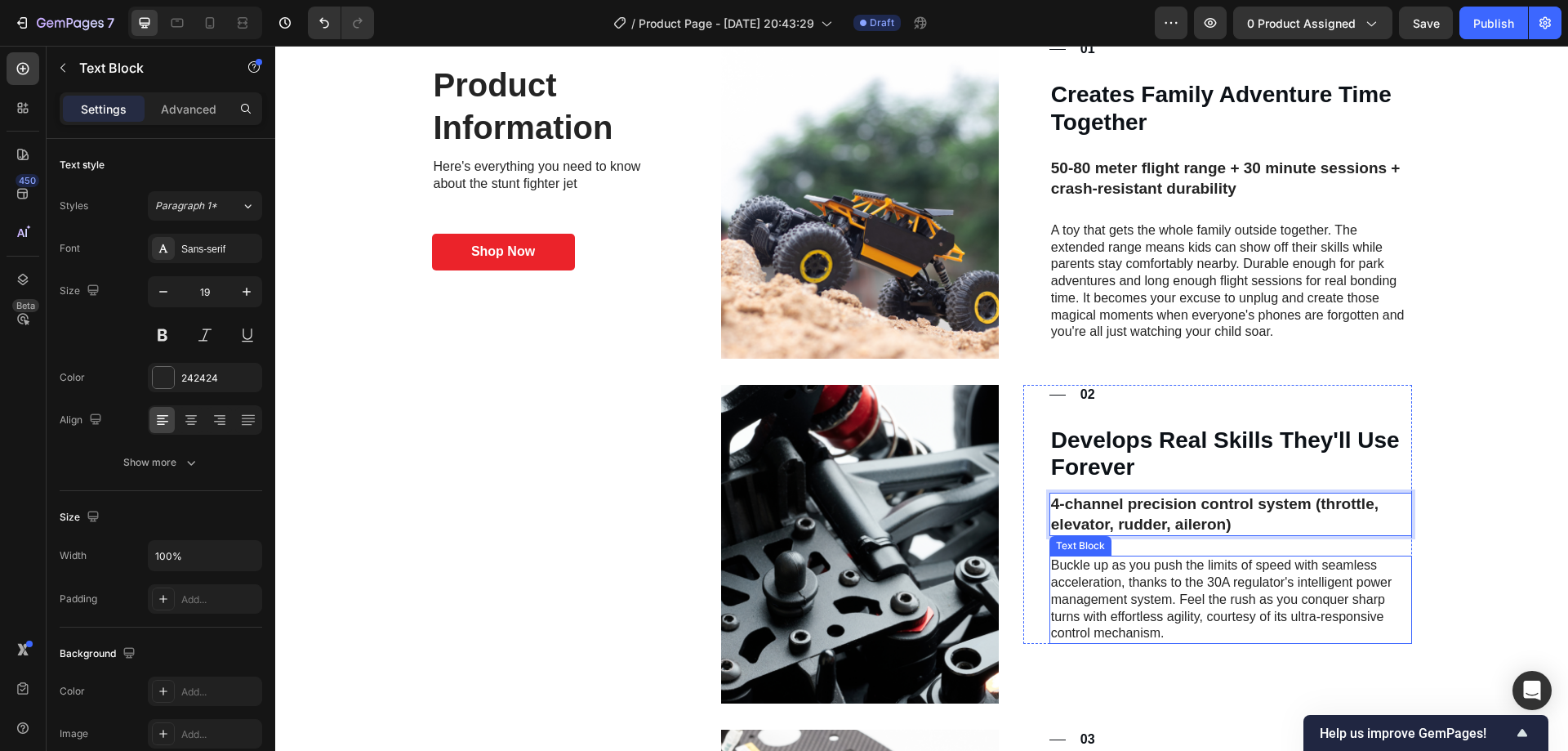
click at [1121, 591] on p "Buckle up as you push the limits of speed with seamless acceleration, thanks to…" at bounding box center [1230, 600] width 359 height 85
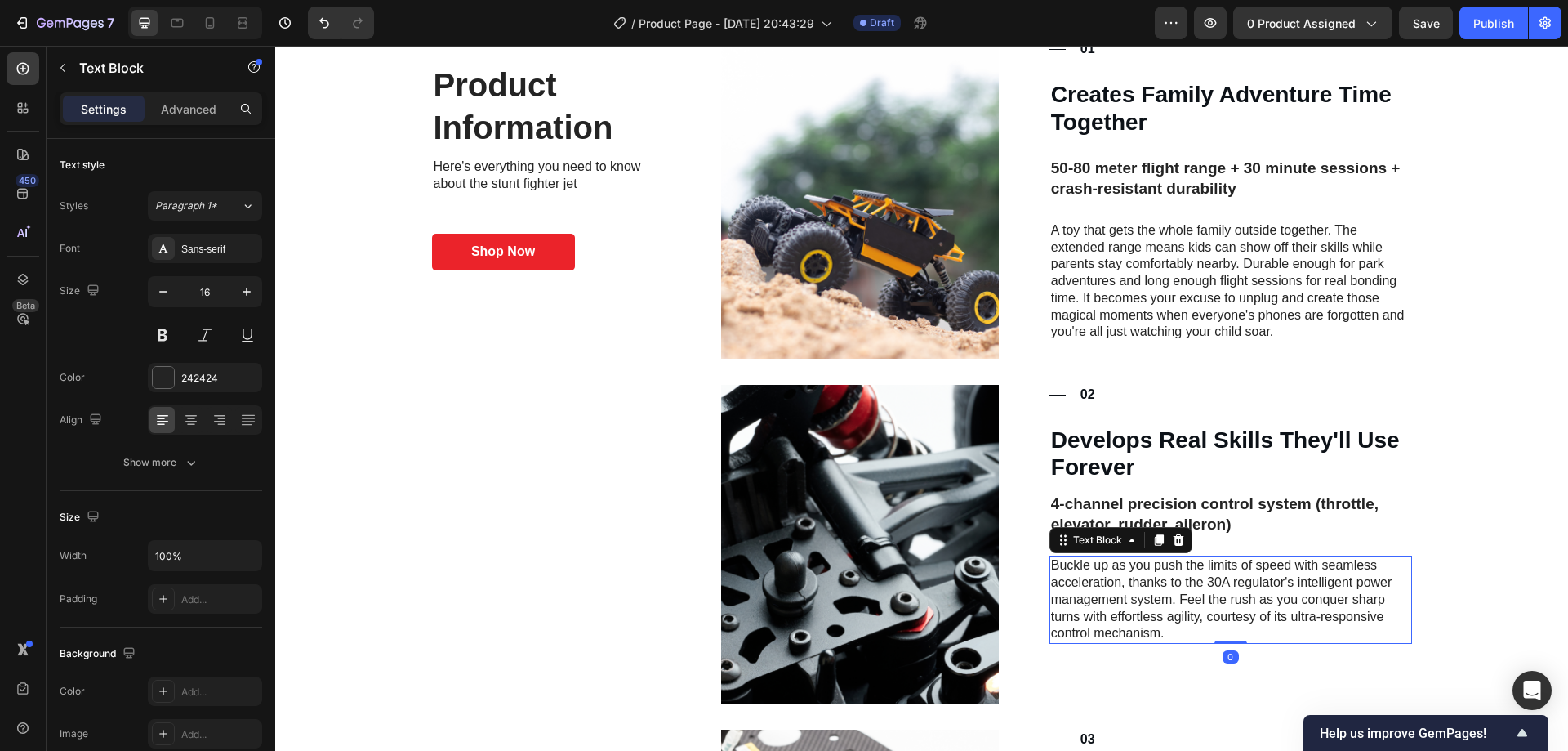
click at [1121, 591] on p "Buckle up as you push the limits of speed with seamless acceleration, thanks to…" at bounding box center [1230, 600] width 359 height 85
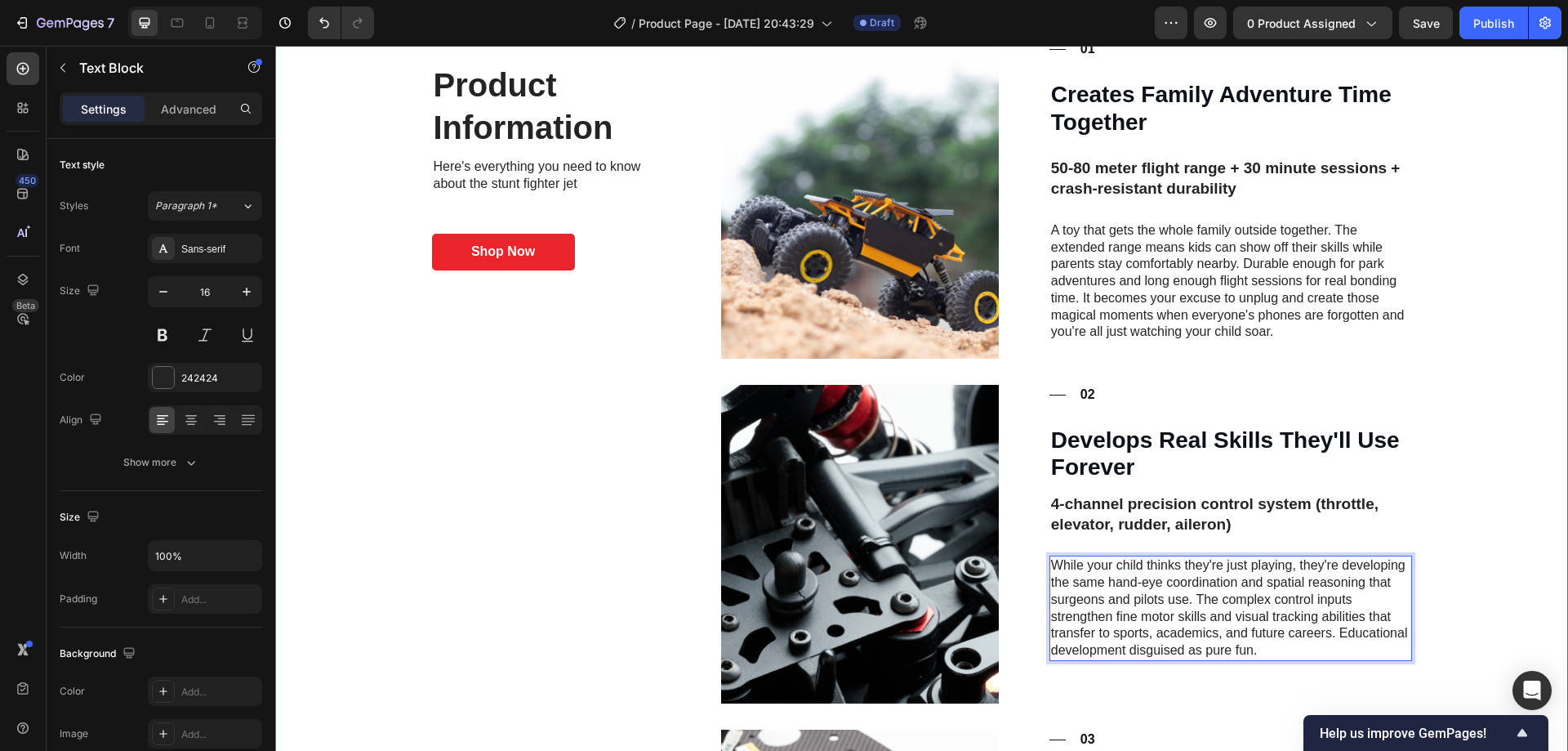
click at [1485, 511] on div "Product Information Heading Here's everything you need to know about the stunt …" at bounding box center [920, 663] width 1260 height 1247
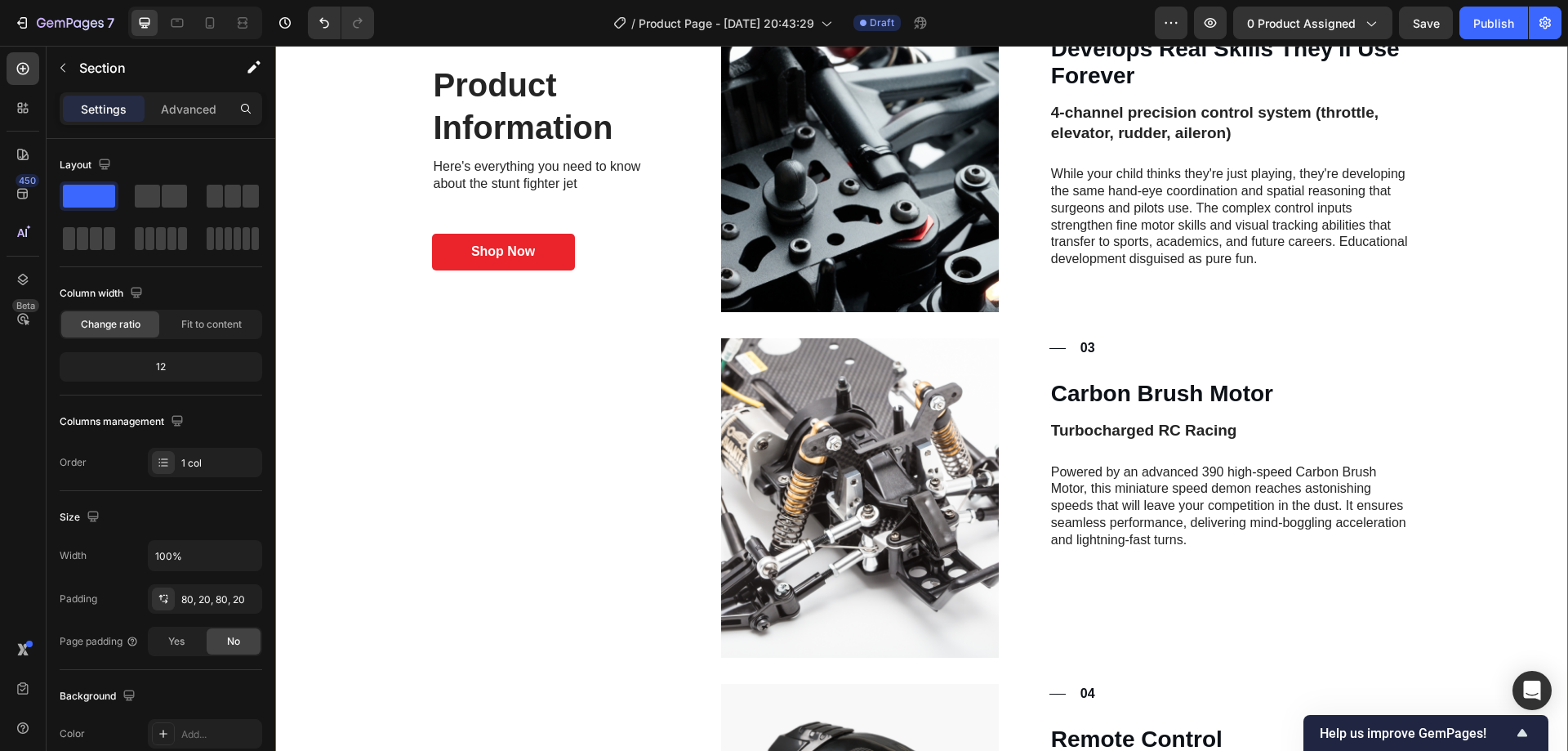
scroll to position [2042, 0]
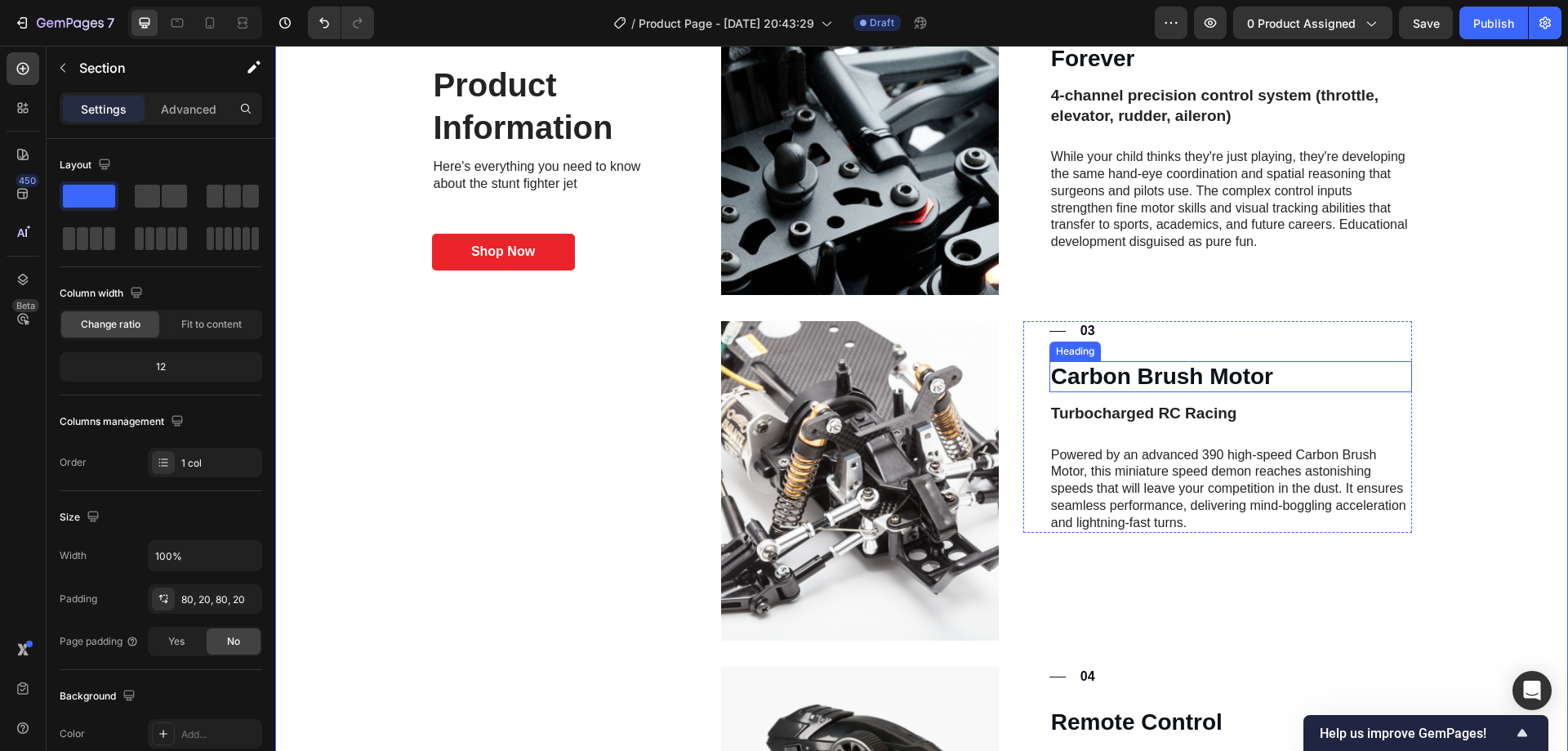
click at [1146, 370] on h3 "Carbon Brush Motor" at bounding box center [1231, 376] width 362 height 31
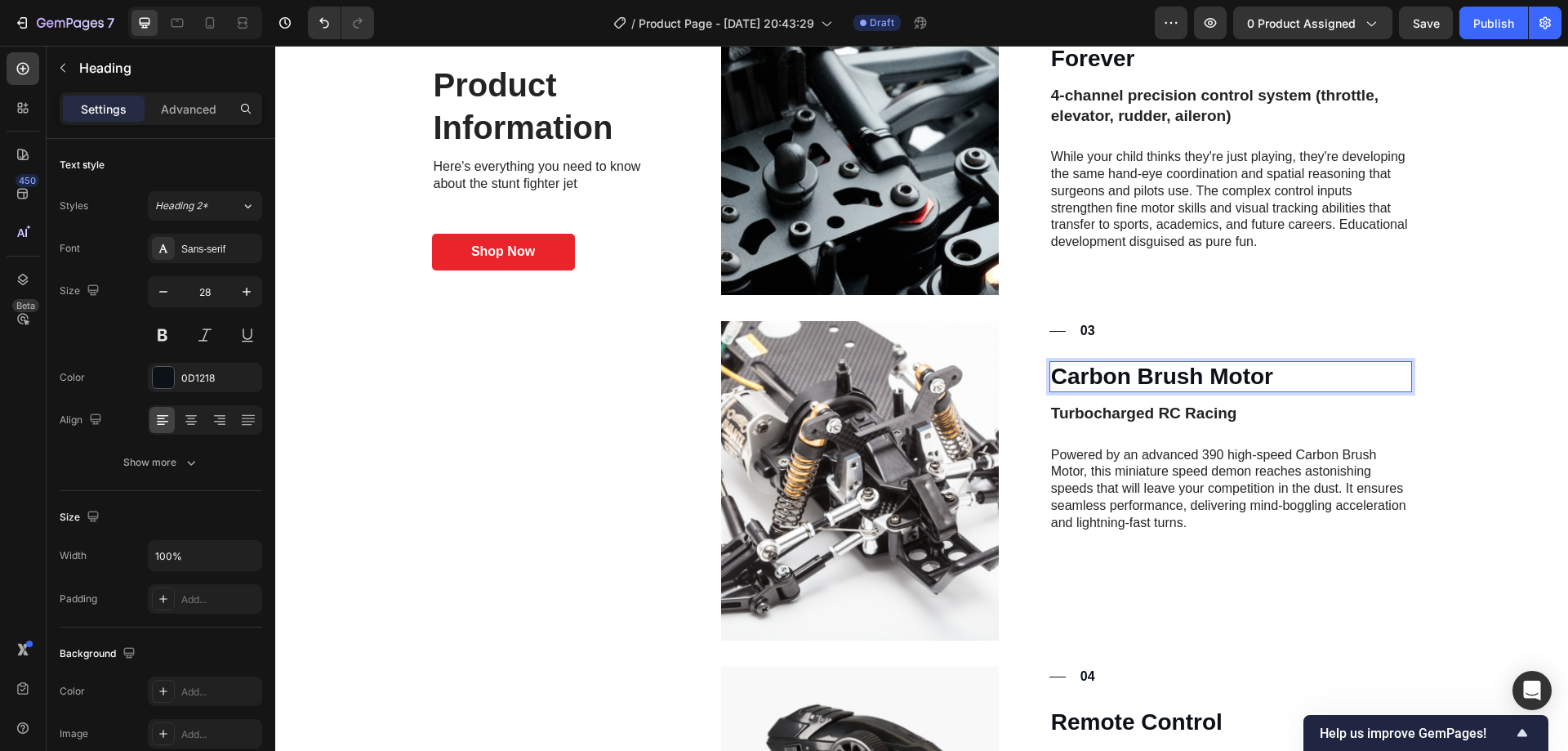
click at [1146, 370] on h3 "Carbon Brush Motor" at bounding box center [1231, 376] width 362 height 31
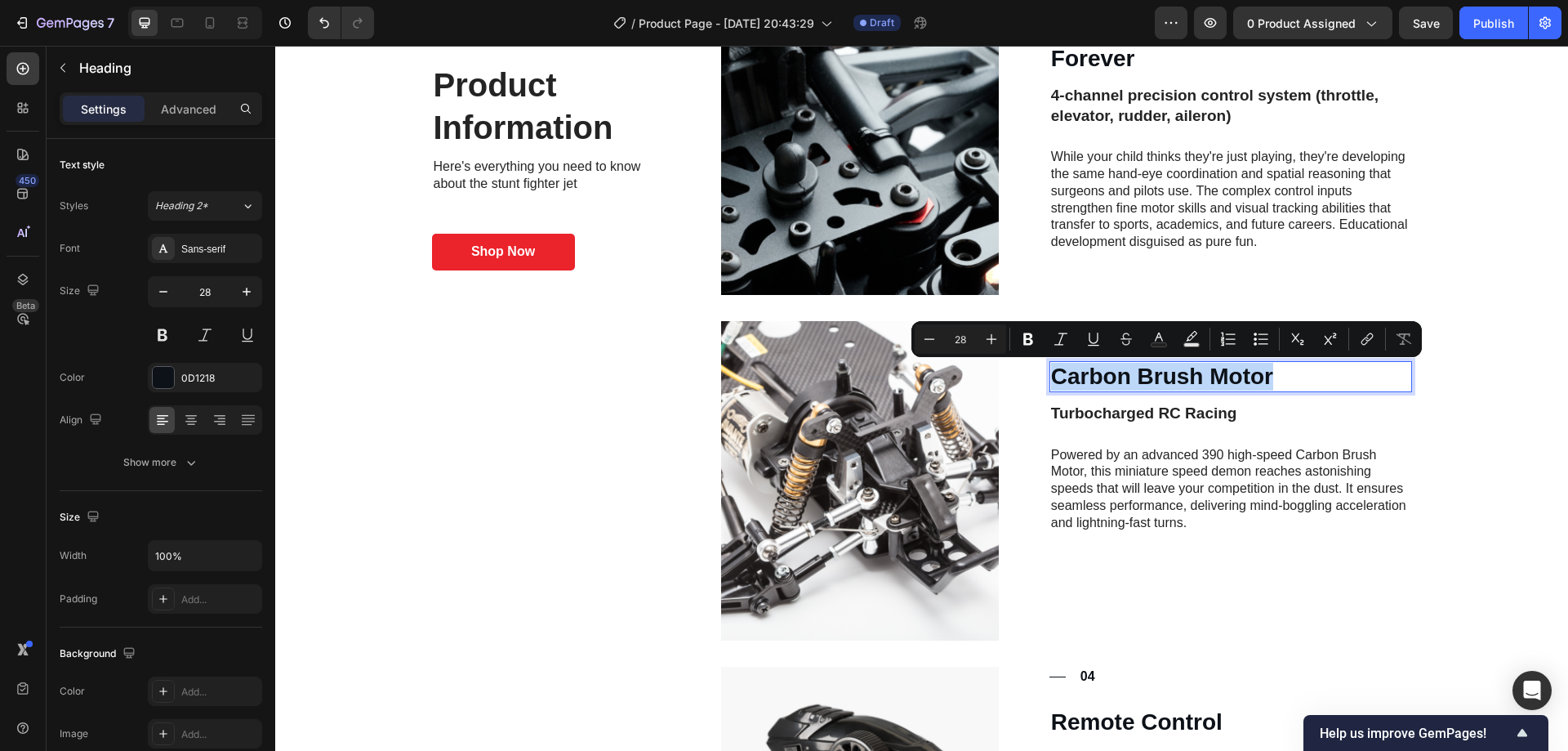
click at [1146, 370] on p "Carbon Brush Motor" at bounding box center [1230, 376] width 359 height 28
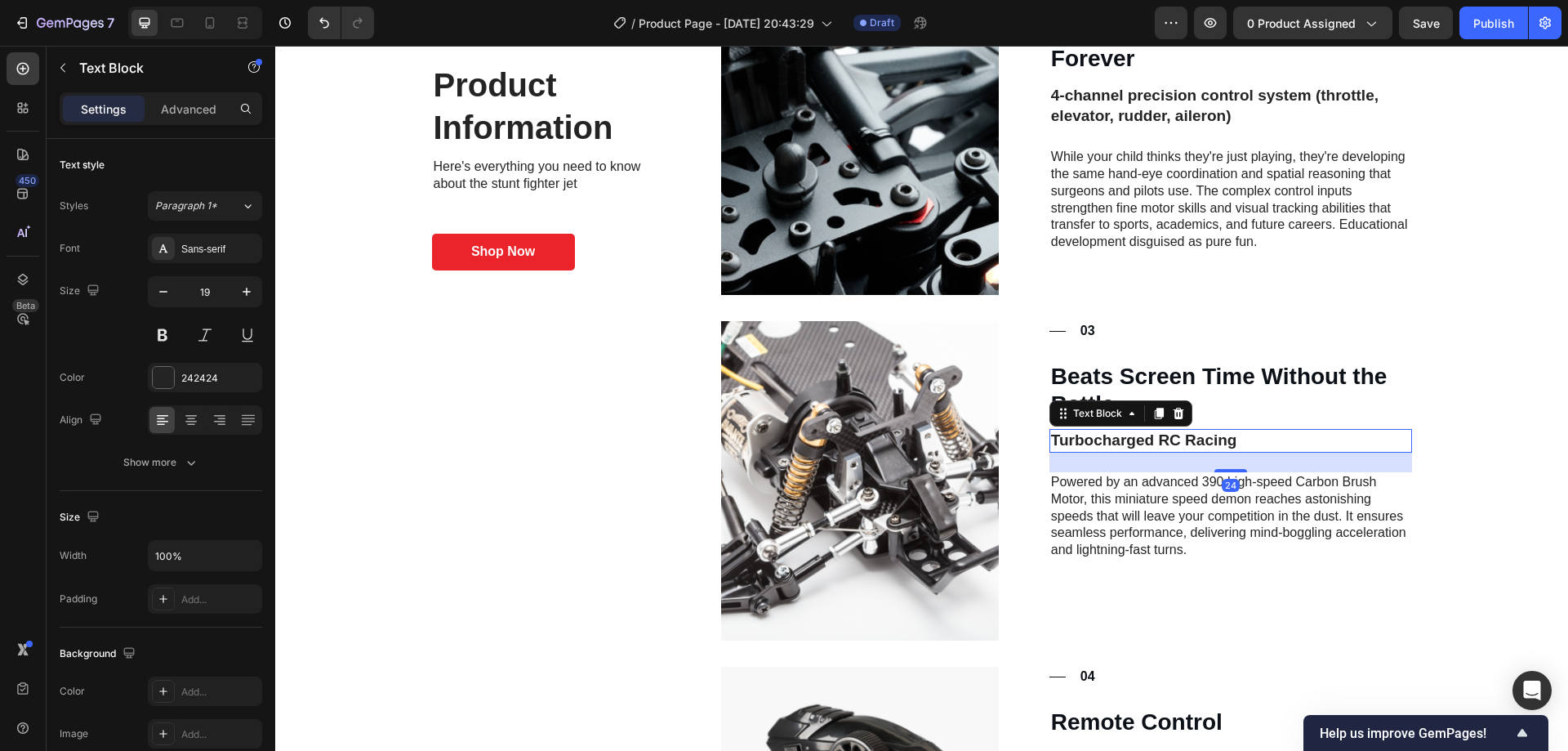
click at [1154, 436] on p "Turbocharged RC Racing" at bounding box center [1230, 440] width 359 height 20
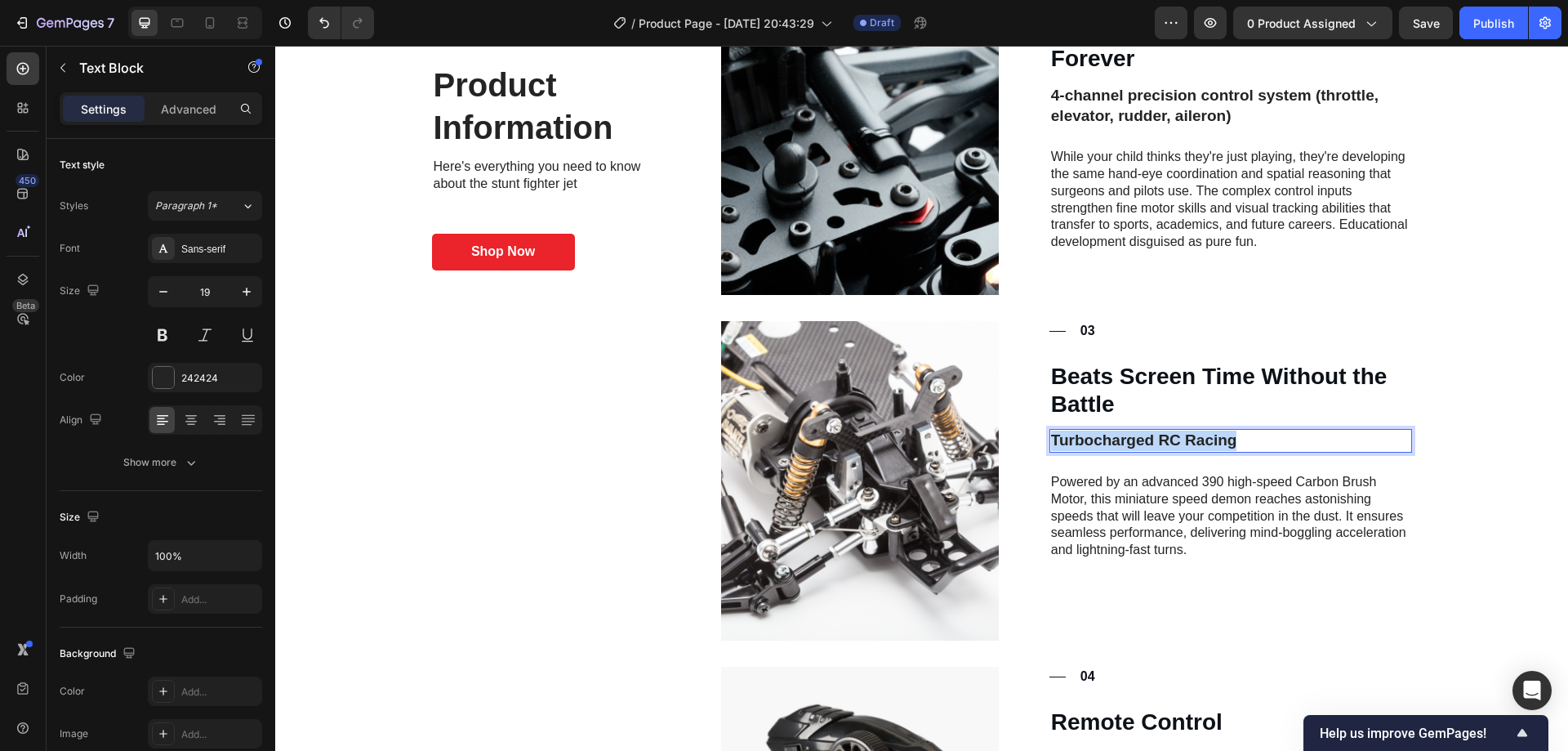
click at [1154, 436] on p "Turbocharged RC Racing" at bounding box center [1230, 440] width 359 height 20
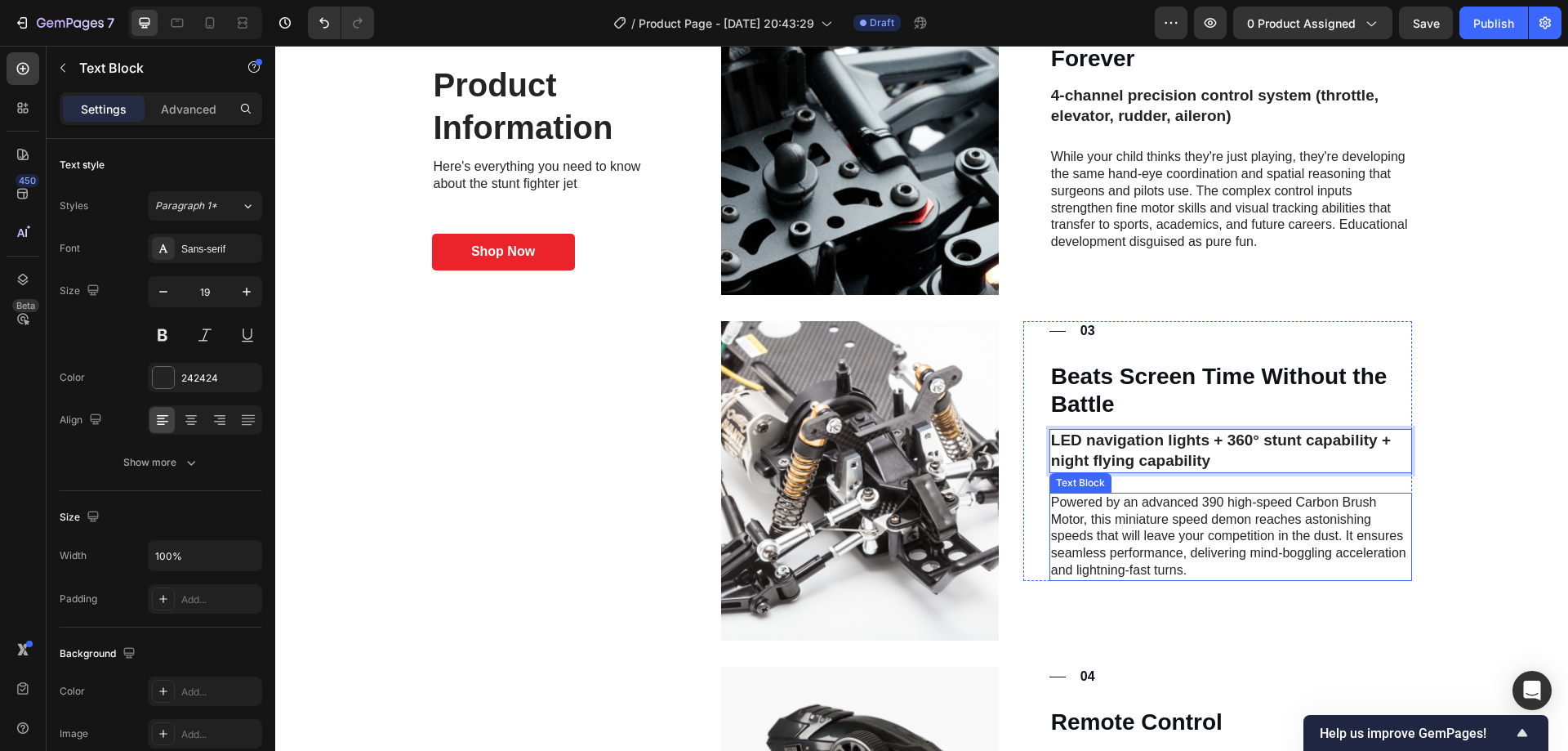
click at [1209, 516] on p "Powered by an advanced 390 high-speed Carbon Brush Motor, this miniature speed …" at bounding box center [1230, 537] width 359 height 85
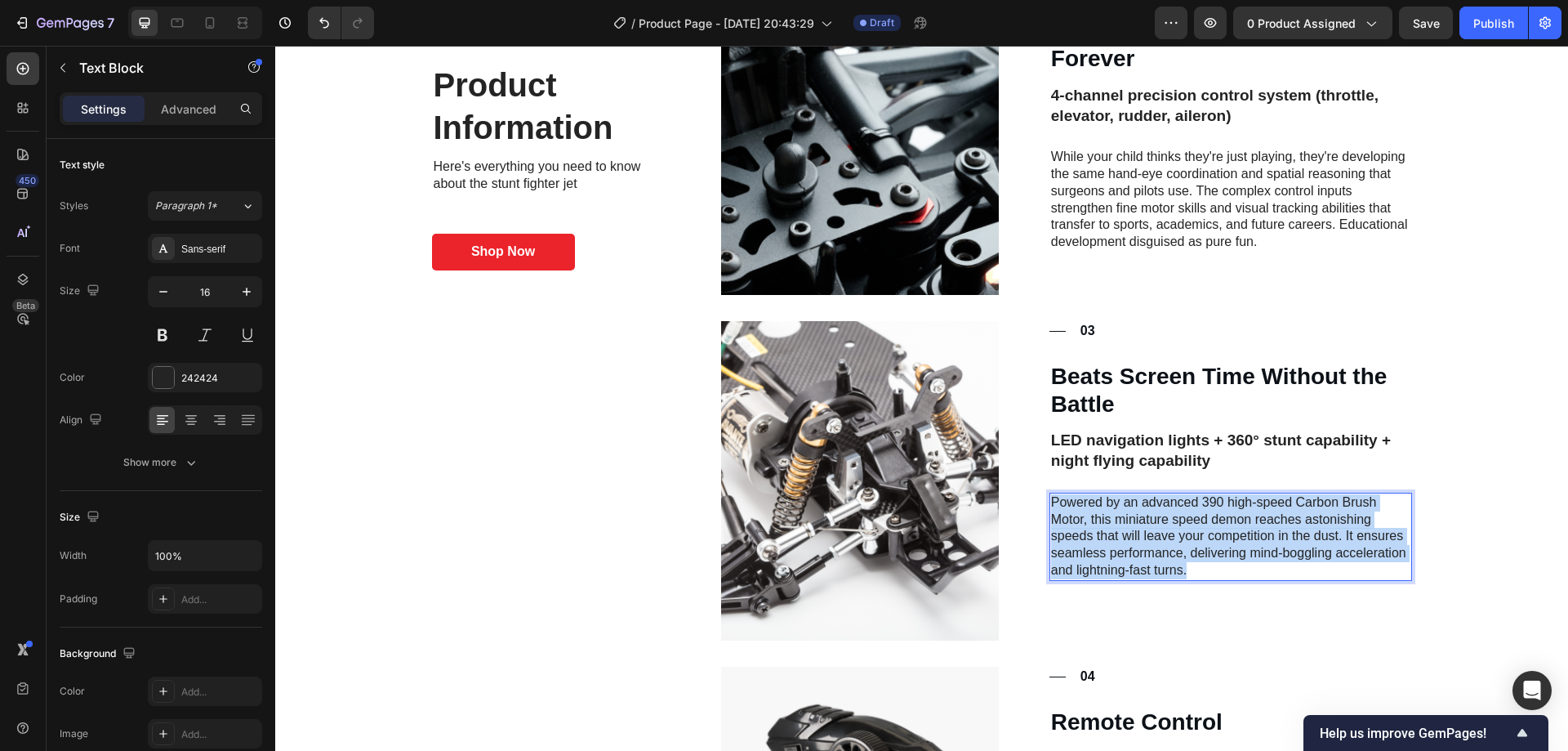
click at [1209, 516] on p "Powered by an advanced 390 high-speed Carbon Brush Motor, this miniature speed …" at bounding box center [1230, 537] width 359 height 85
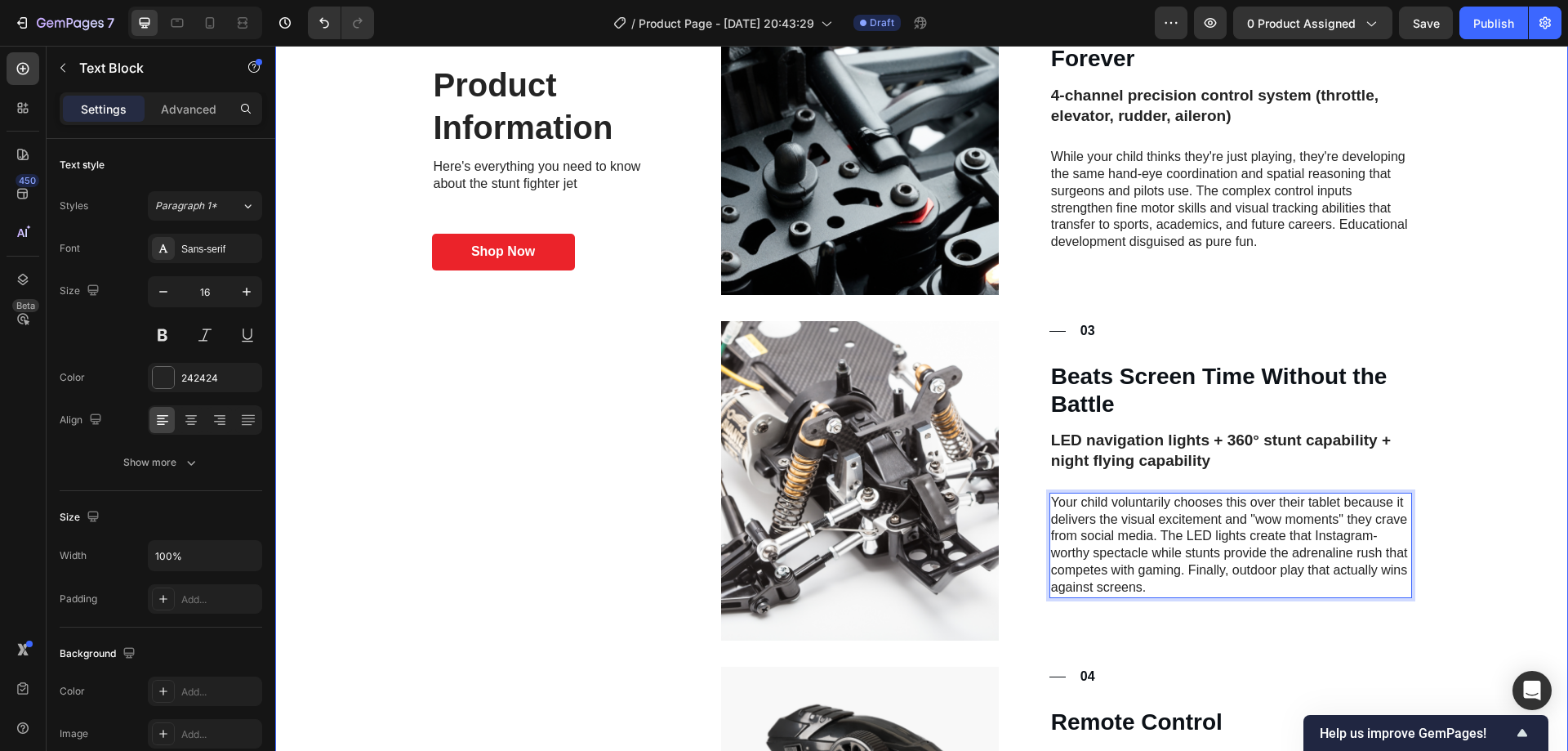
click at [1467, 557] on div "Product Information Heading Here's everything you need to know about the stunt …" at bounding box center [920, 308] width 1260 height 1354
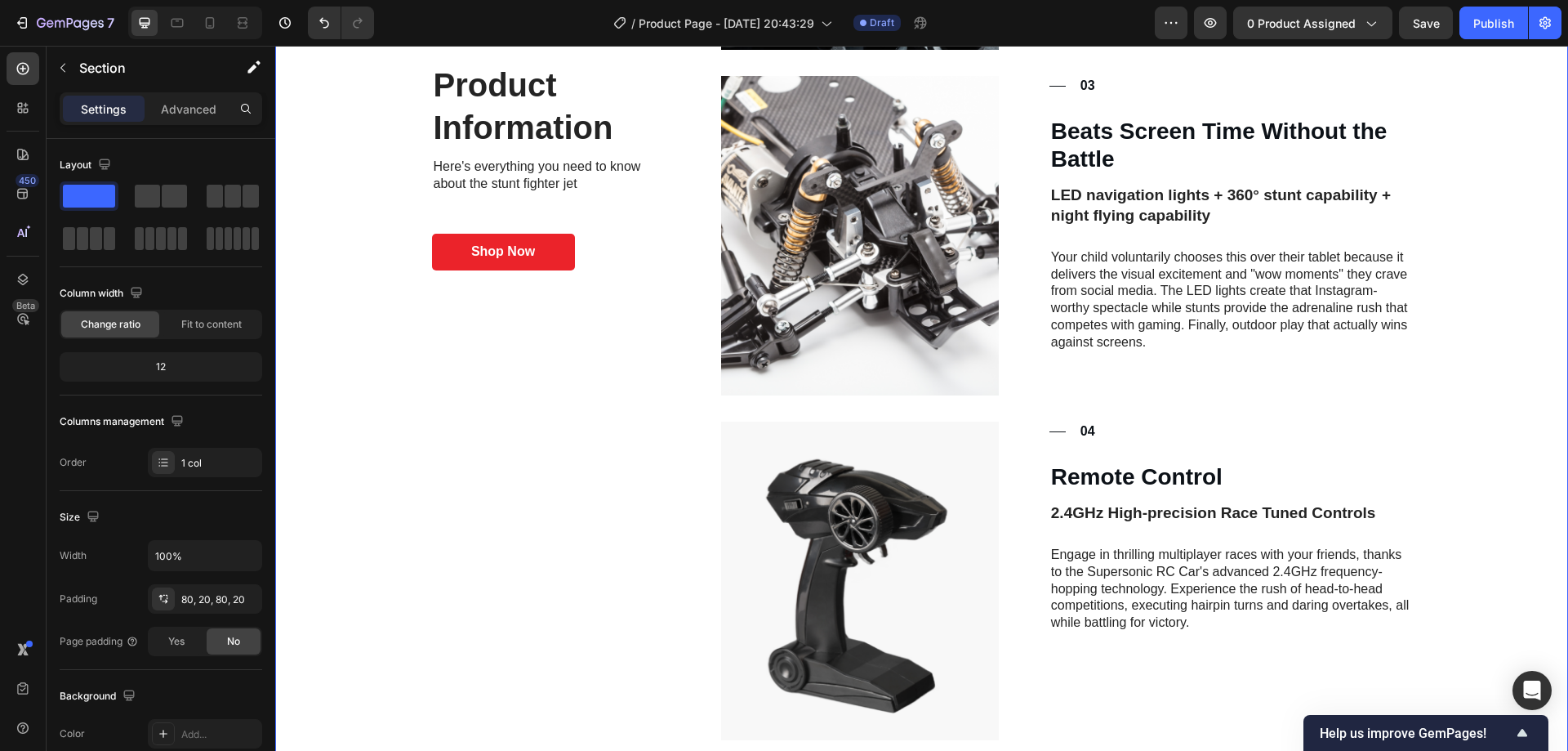
scroll to position [2451, 0]
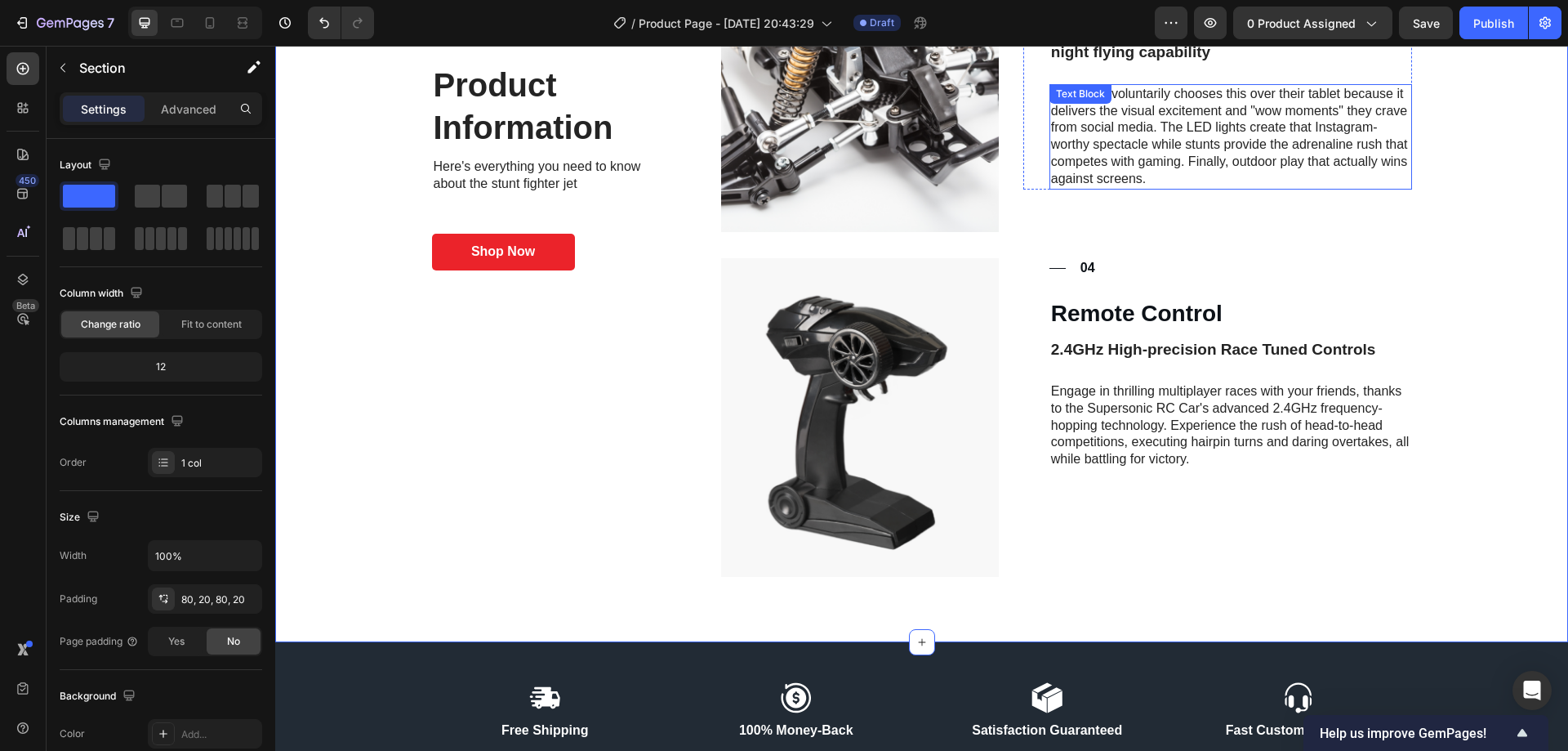
click at [1228, 163] on p "Your child voluntarily chooses this over their tablet because it delivers the v…" at bounding box center [1230, 137] width 359 height 102
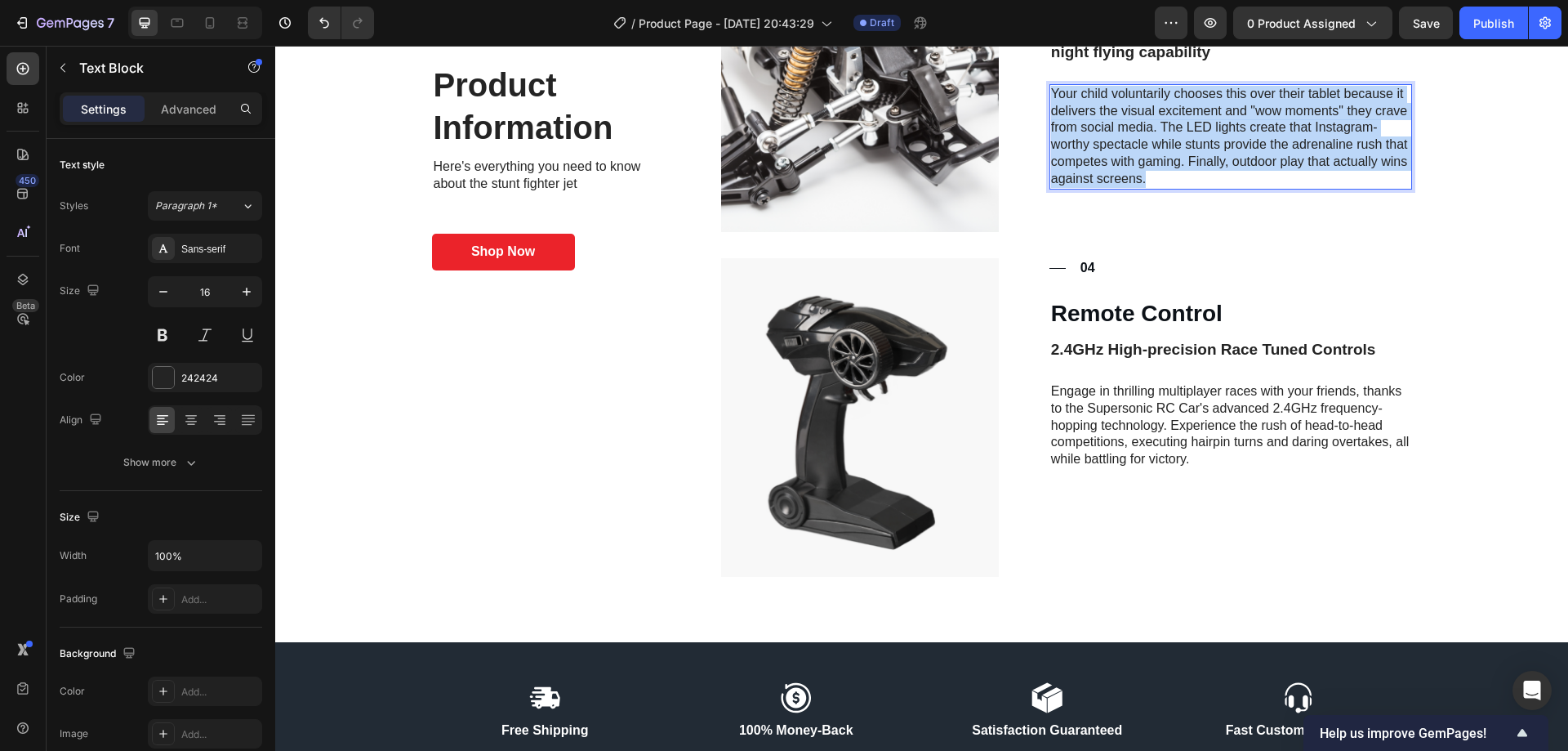
click at [1228, 163] on p "Your child voluntarily chooses this over their tablet because it delivers the v…" at bounding box center [1230, 137] width 359 height 102
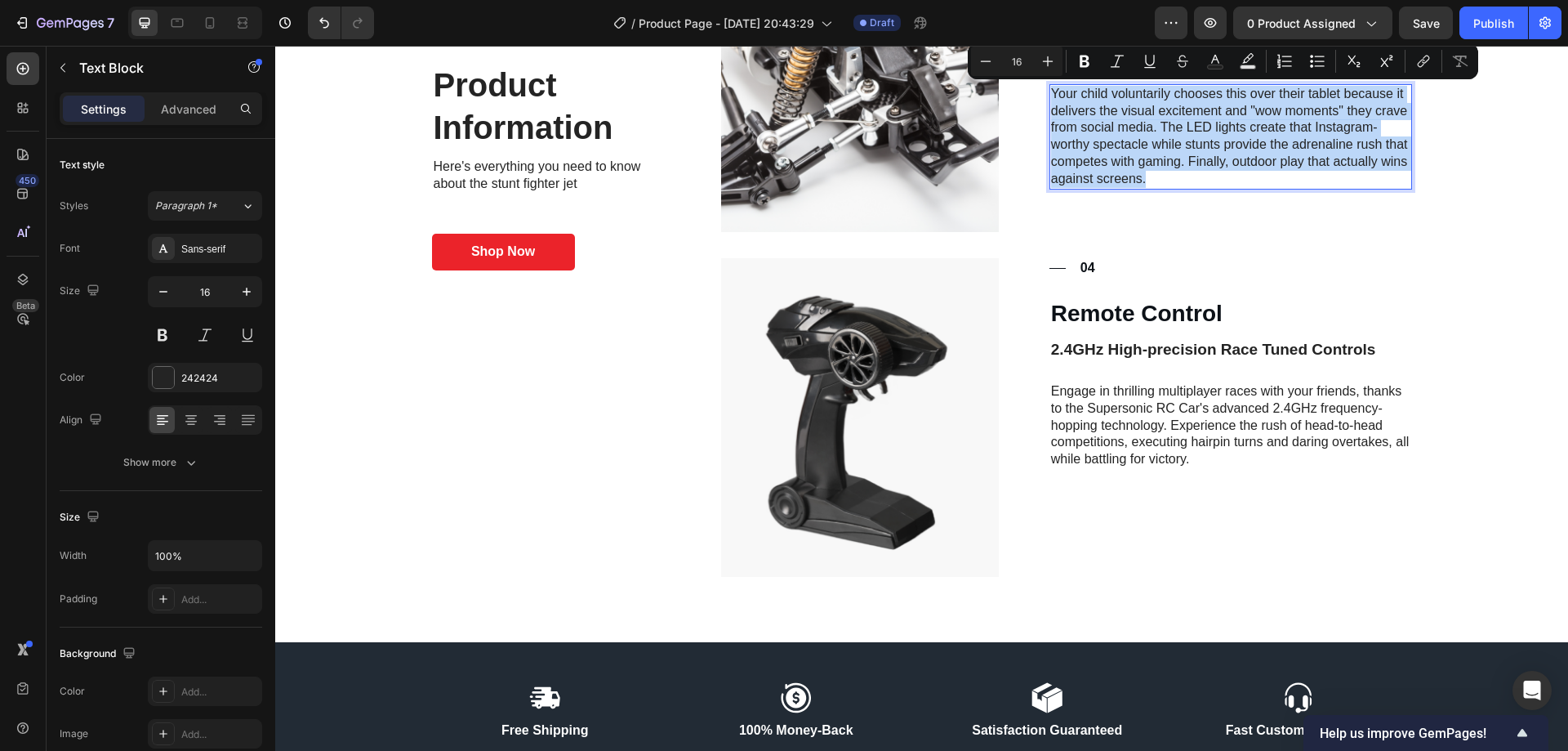
click at [1230, 163] on p "Your child voluntarily chooses this over their tablet because it delivers the v…" at bounding box center [1230, 137] width 359 height 102
click at [1233, 164] on p "Your child voluntarily chooses this over their tablet because it delivers the v…" at bounding box center [1230, 137] width 359 height 102
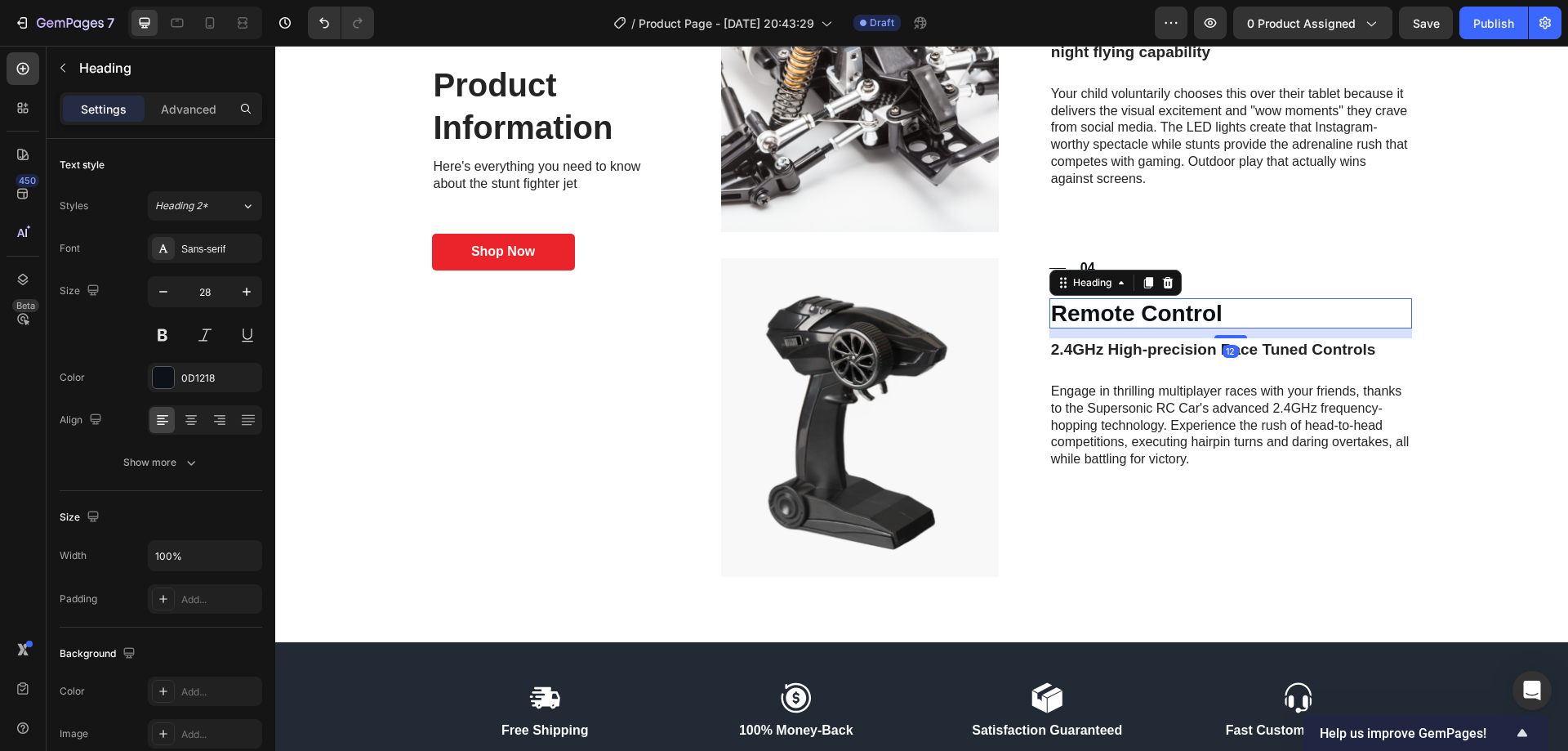
click at [1148, 319] on h3 "Remote Control" at bounding box center [1231, 313] width 362 height 31
click at [1148, 319] on p "Remote Control" at bounding box center [1230, 313] width 359 height 28
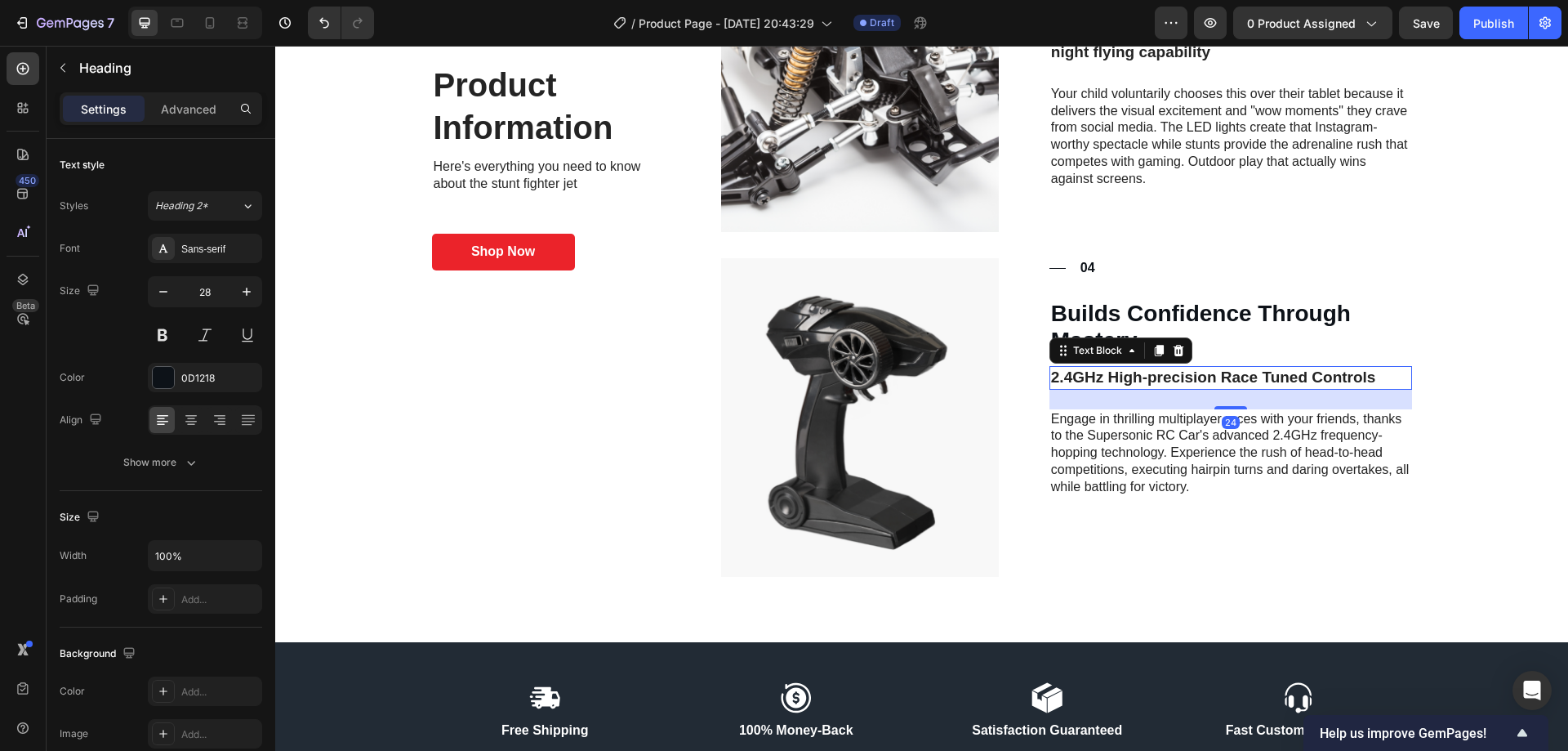
click at [1124, 367] on p "2.4GHz High-precision Race Tuned Controls" at bounding box center [1230, 377] width 359 height 20
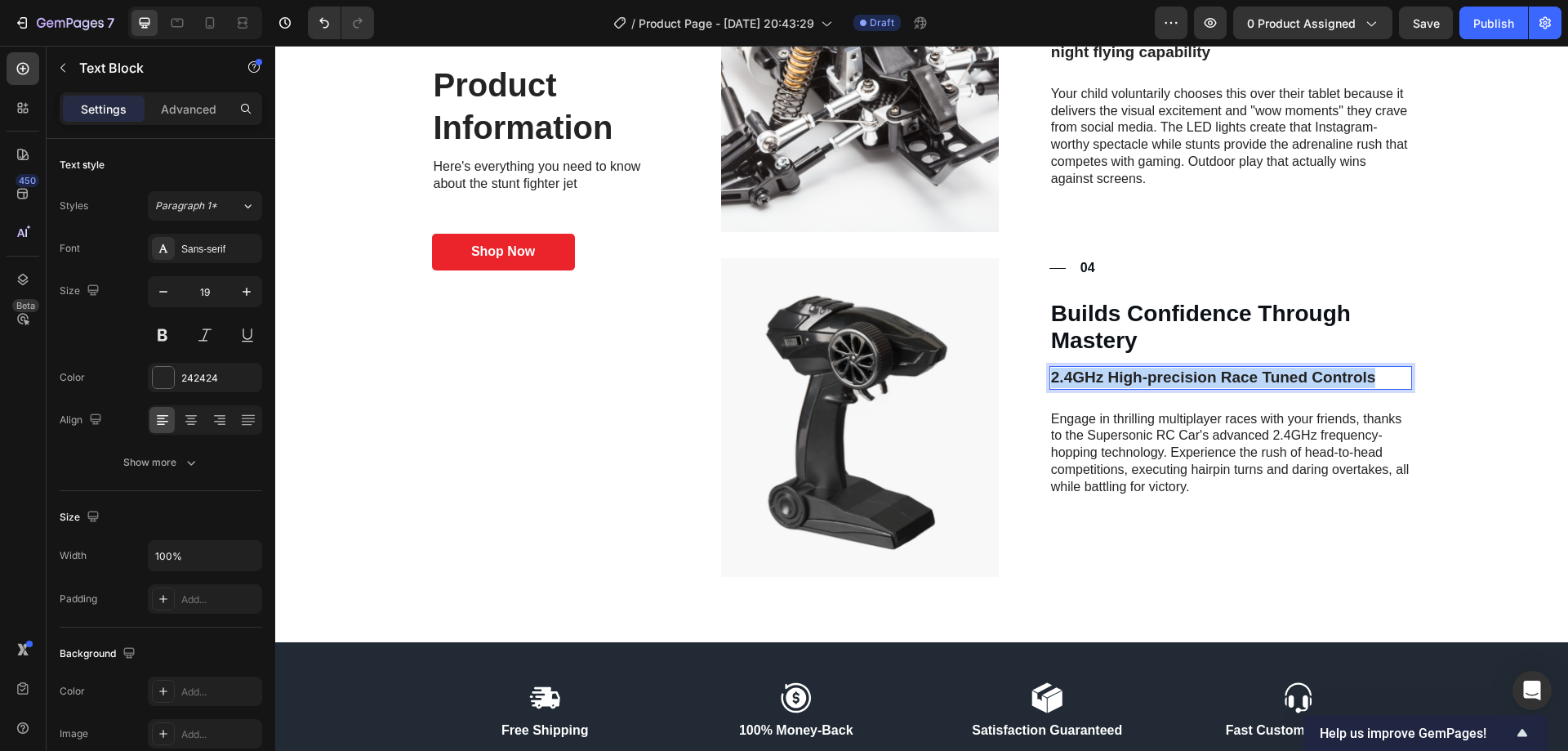
click at [1124, 367] on p "2.4GHz High-precision Race Tuned Controls" at bounding box center [1230, 377] width 359 height 20
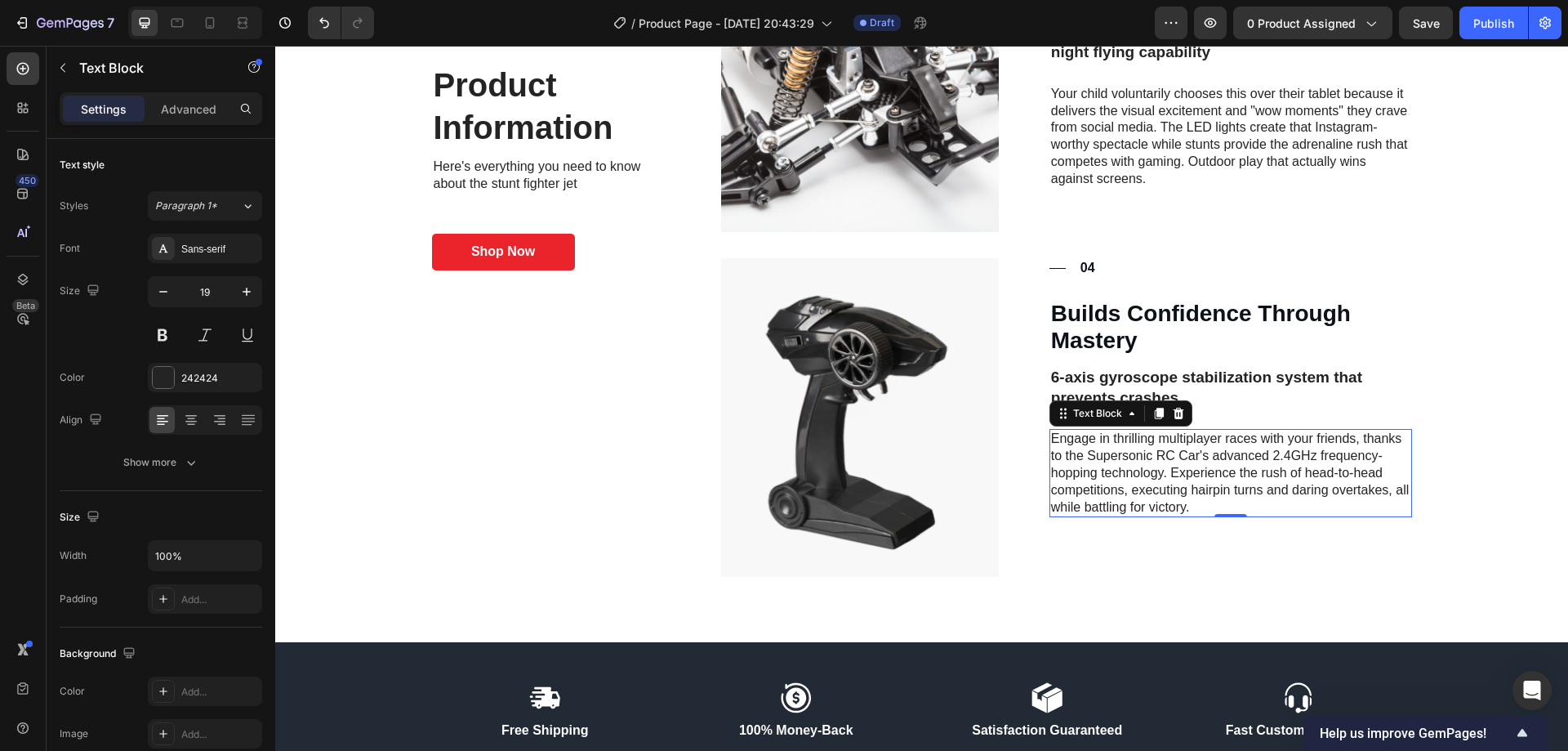
click at [1153, 474] on p "Engage in thrilling multiplayer races with your friends, thanks to the Superson…" at bounding box center [1230, 472] width 359 height 85
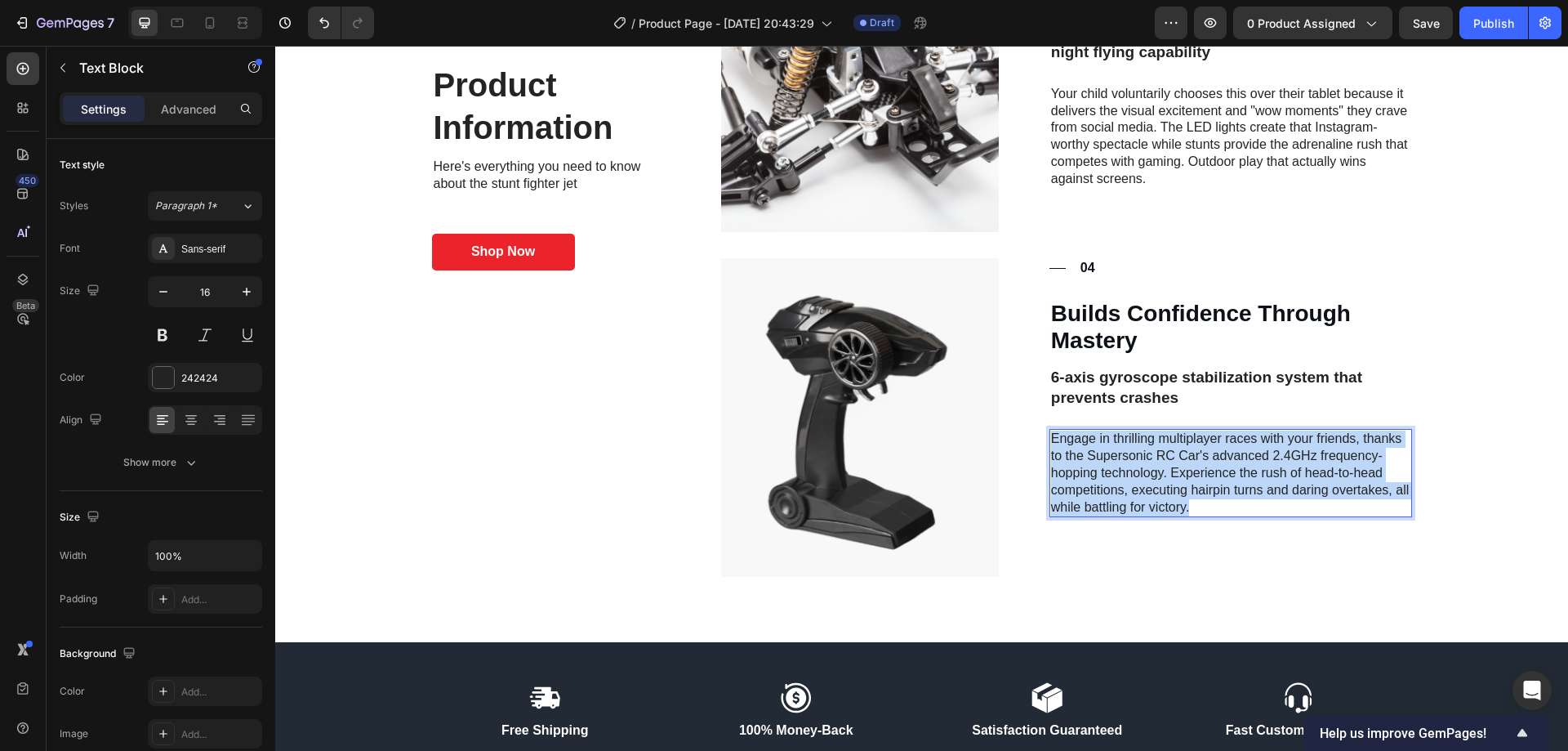
click at [1153, 474] on p "Engage in thrilling multiplayer races with your friends, thanks to the Superson…" at bounding box center [1230, 472] width 359 height 85
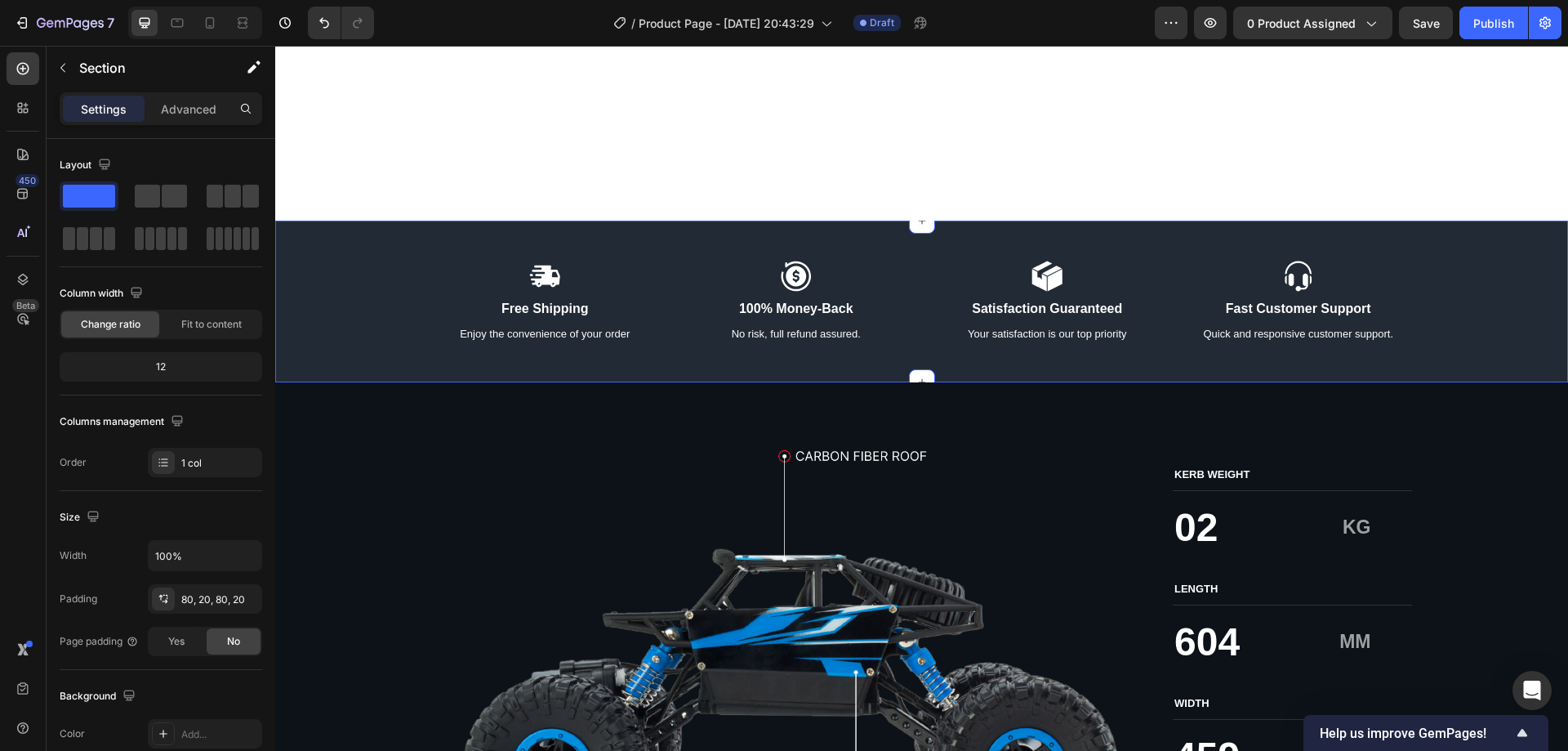
scroll to position [3104, 0]
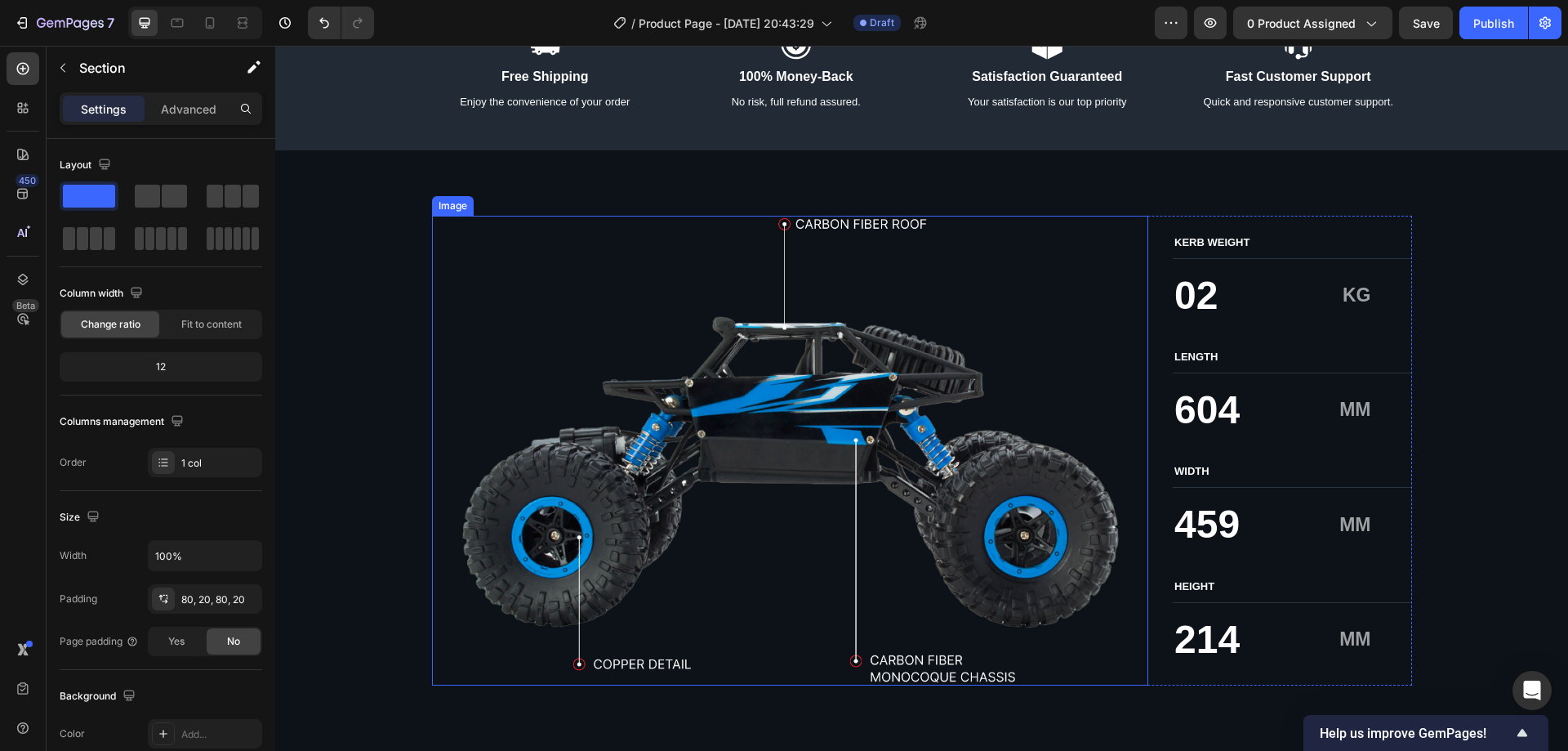
click at [645, 363] on img at bounding box center [790, 450] width 717 height 469
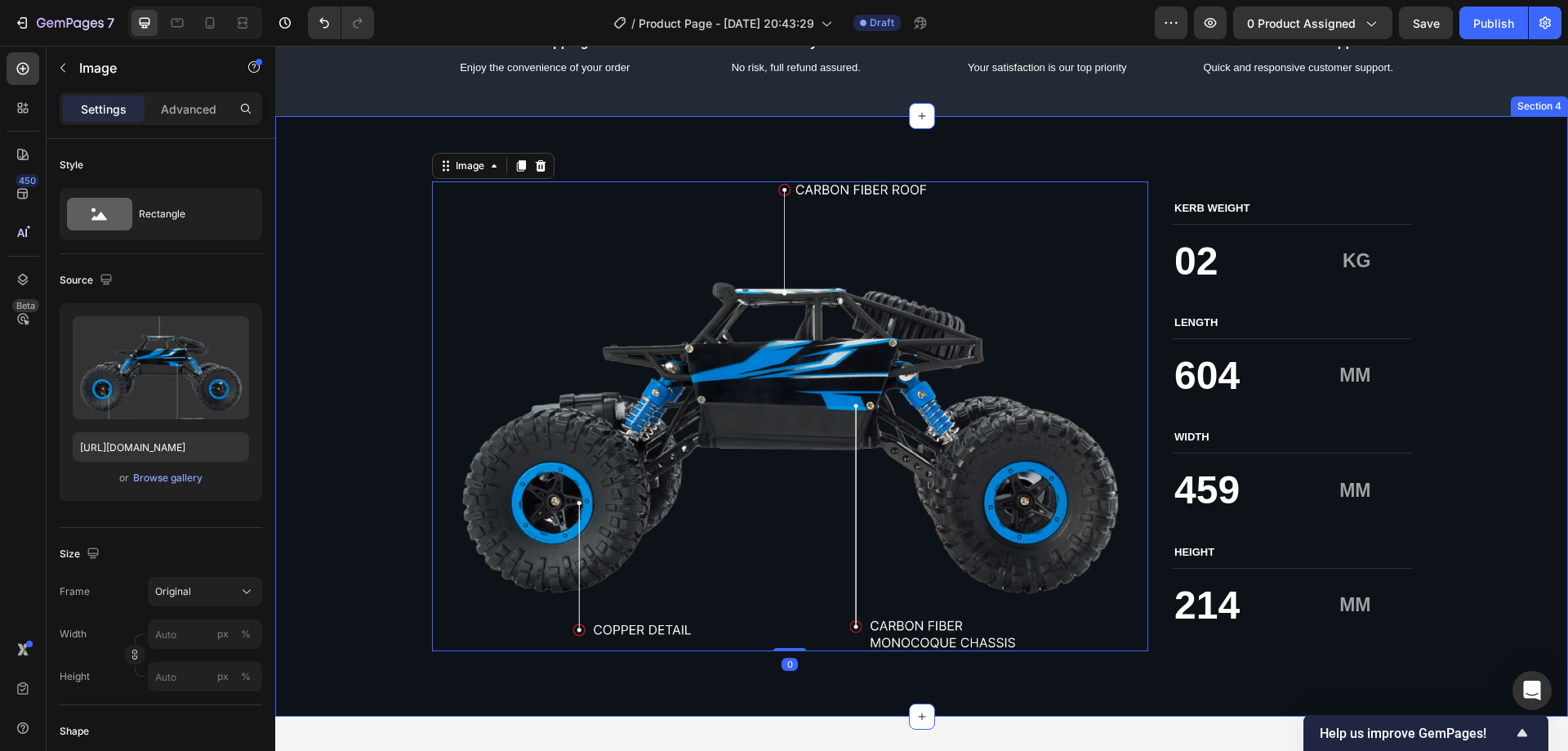
scroll to position [3185, 0]
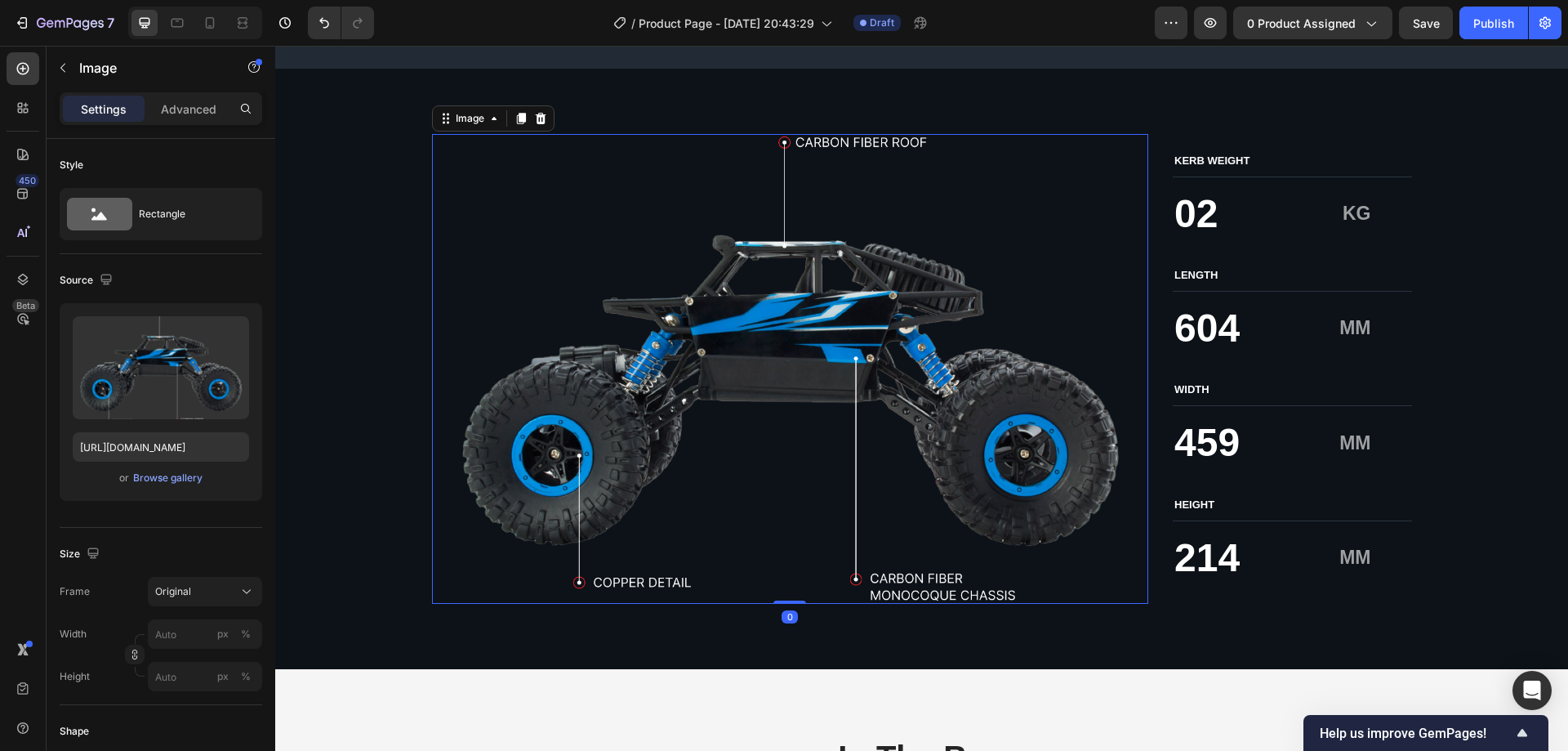
click at [735, 365] on img at bounding box center [790, 368] width 717 height 469
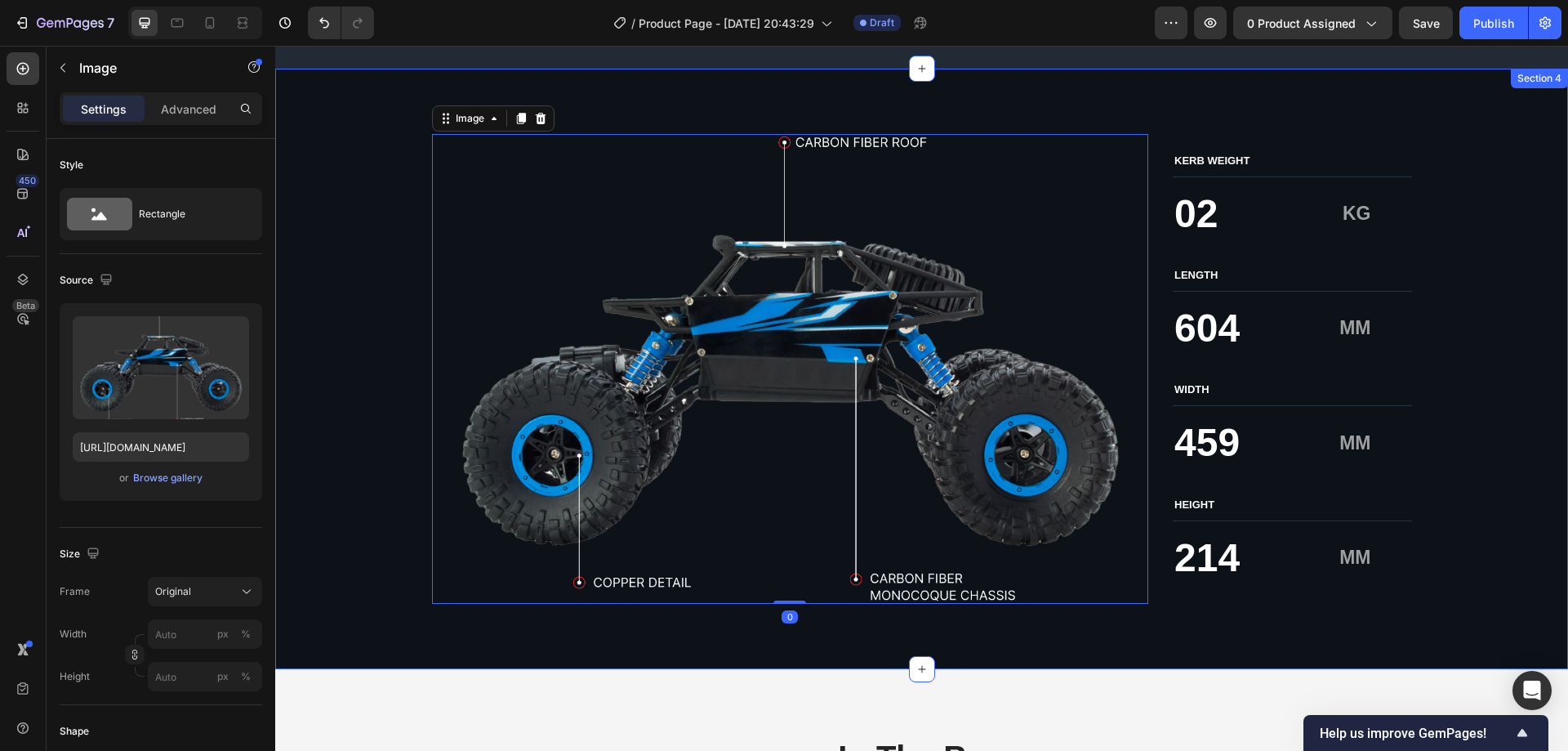
click at [384, 368] on div "Image 0 KERB WEIGHT Text Block 02 Text Block KG Text Block Row LENGTH Text Bloc…" at bounding box center [920, 368] width 1260 height 469
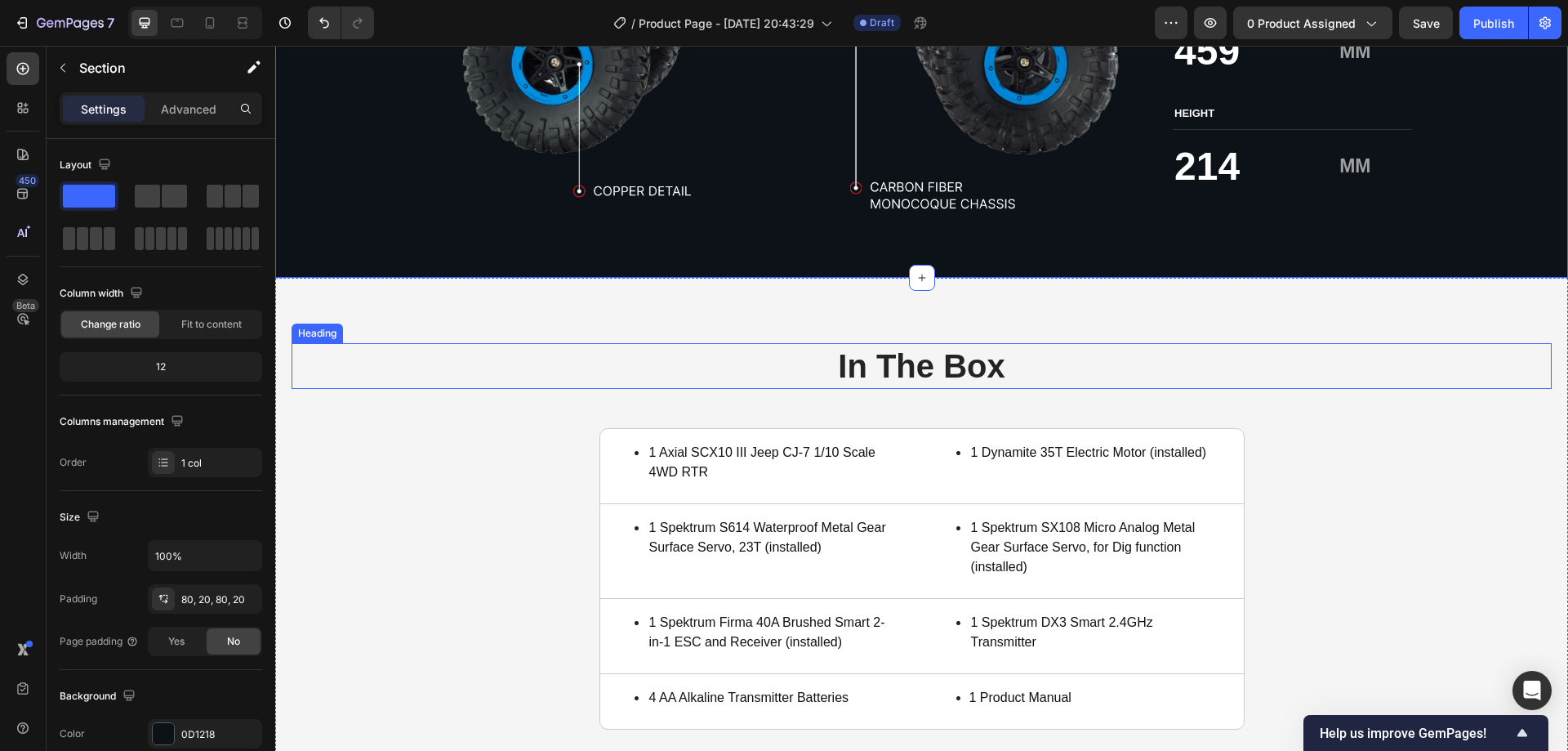
scroll to position [3676, 0]
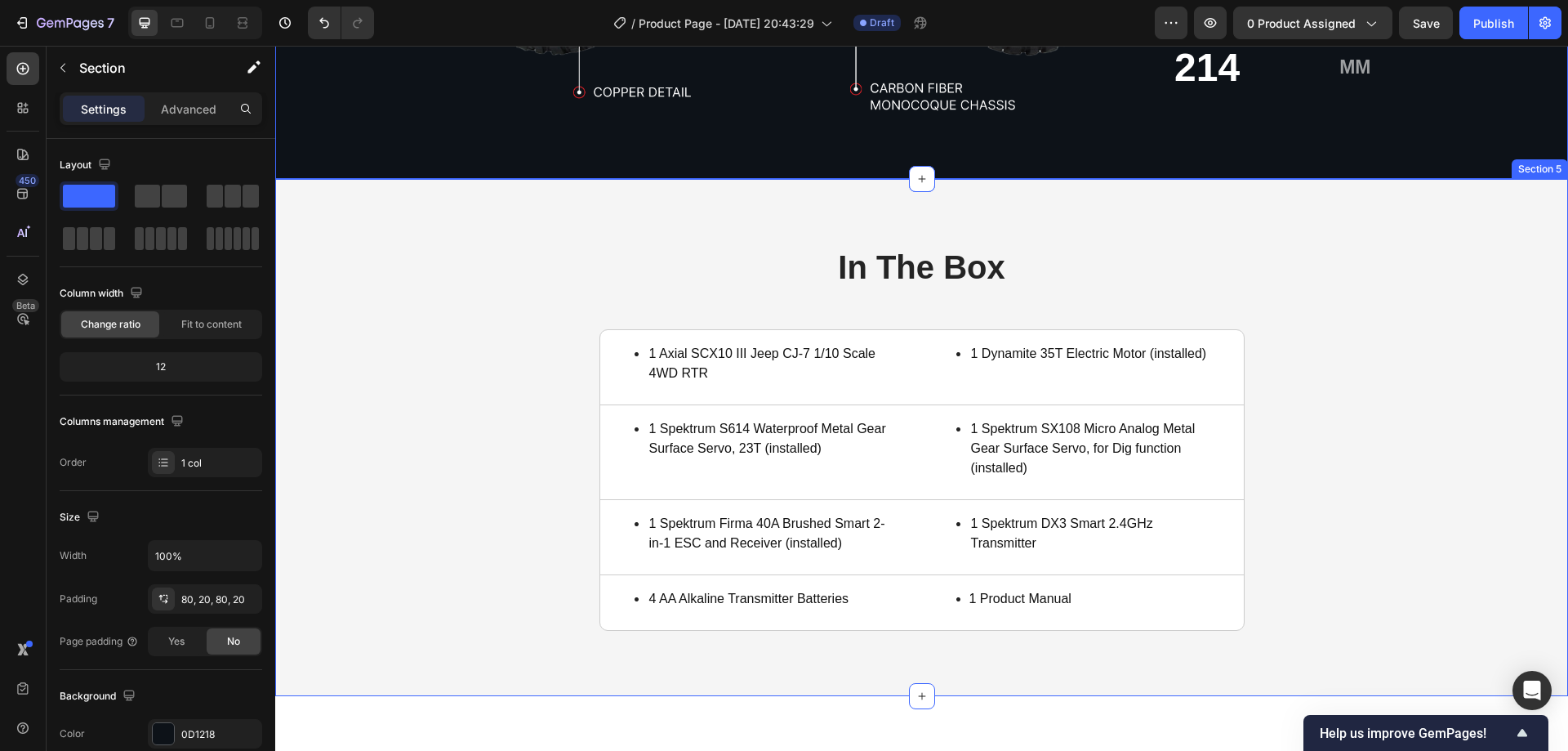
click at [492, 383] on div "In The Box Heading 1 Axial SCX10 III Jeep CJ-7 1/10 Scale 4WD RTR Item List Tit…" at bounding box center [920, 437] width 1260 height 387
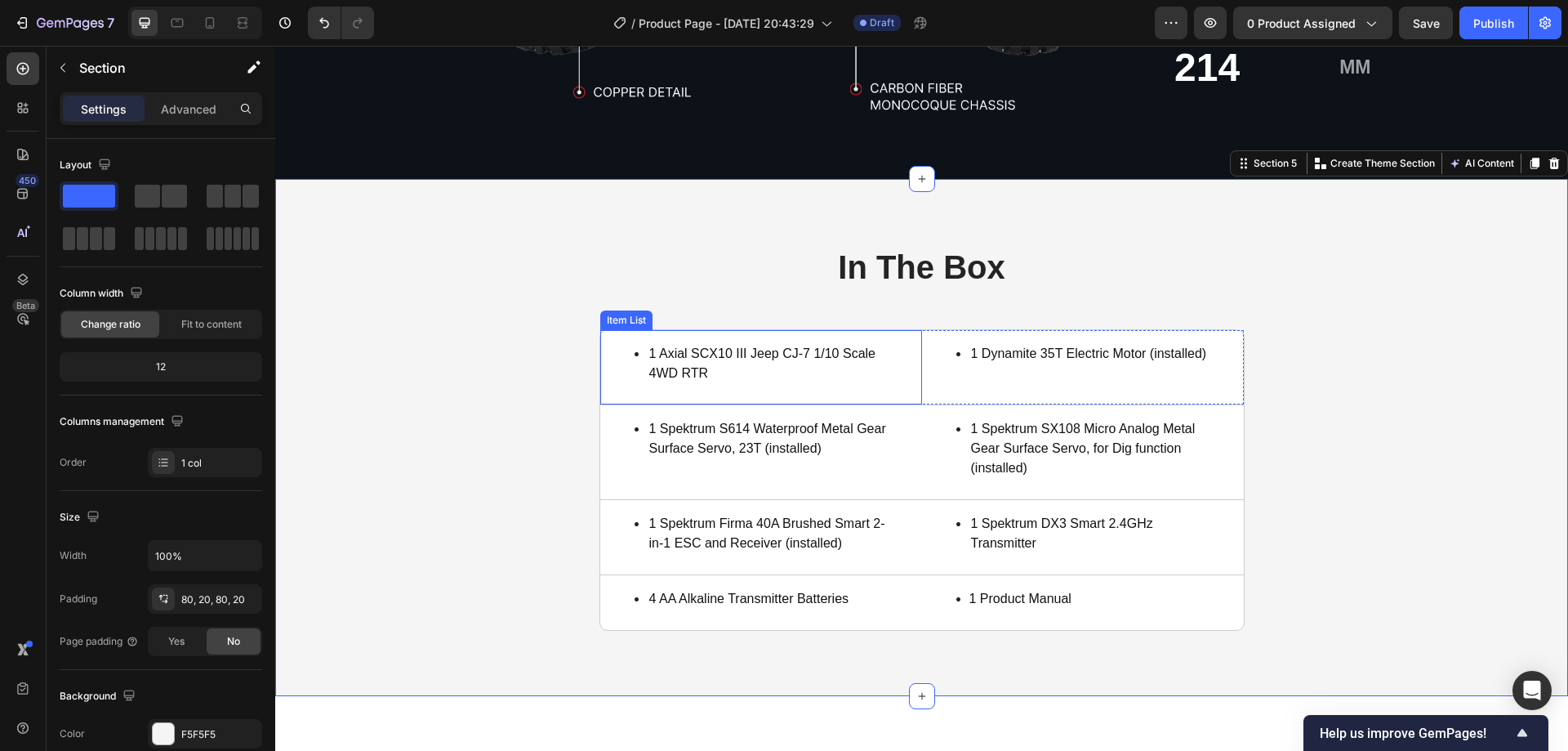
click at [900, 371] on div "1 Axial SCX10 III Jeep CJ-7 1/10 Scale 4WD RTR" at bounding box center [761, 366] width 322 height 74
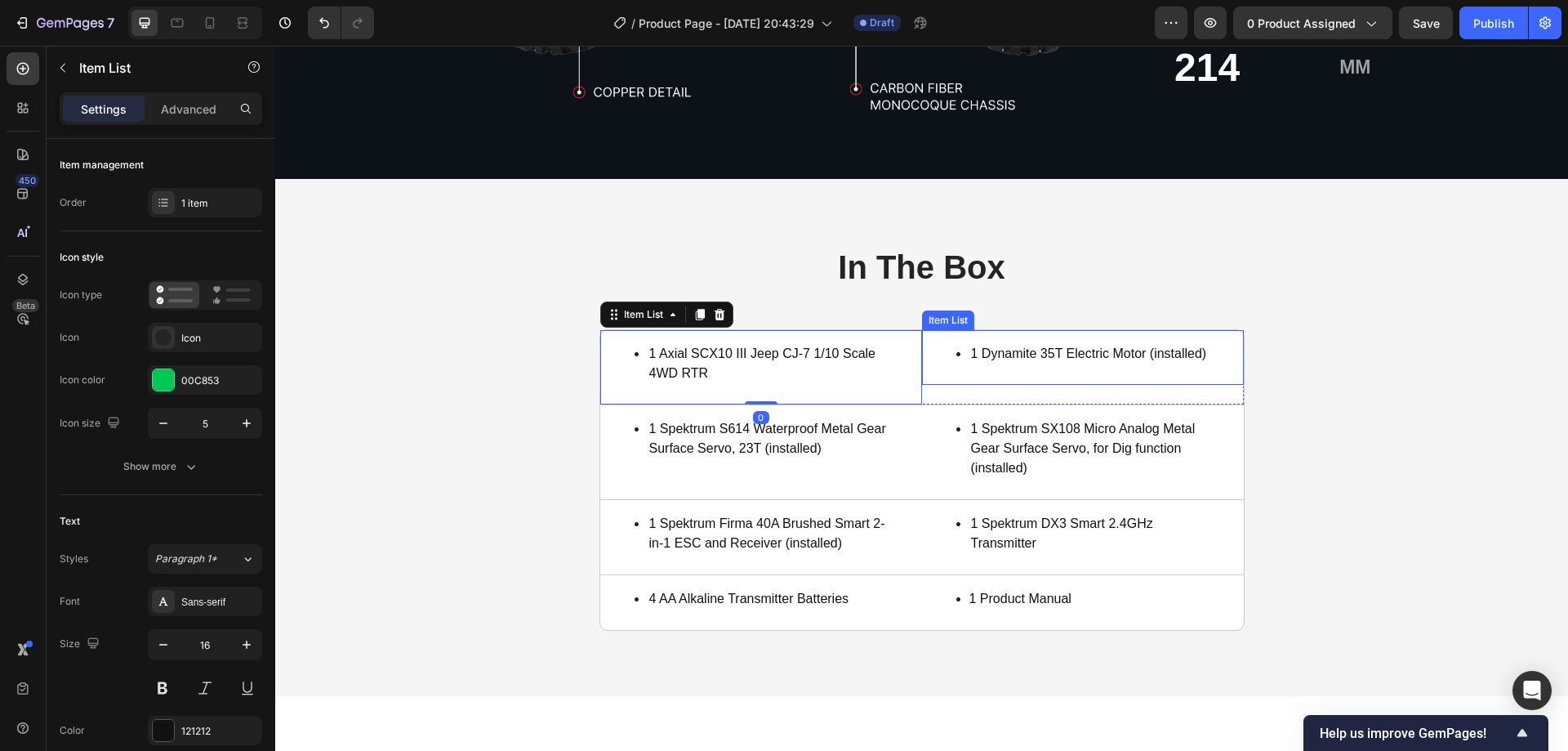
click at [1074, 373] on div "1 Dynamite 35T Electric Motor (installed)" at bounding box center [1083, 357] width 322 height 55
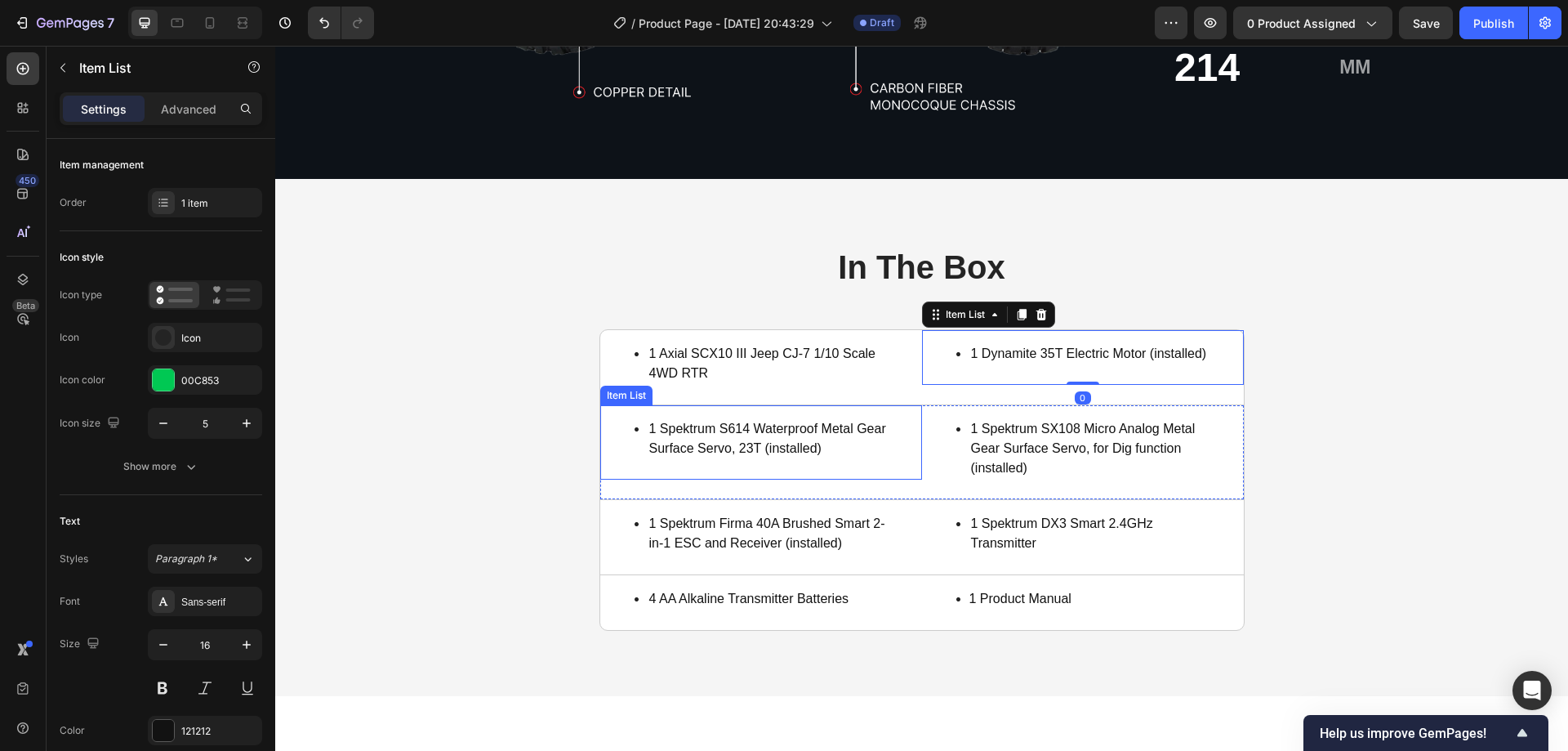
click at [785, 407] on div "1 Spektrum S614 Waterproof Metal Gear Surface Servo, 23T (installed)" at bounding box center [761, 442] width 322 height 74
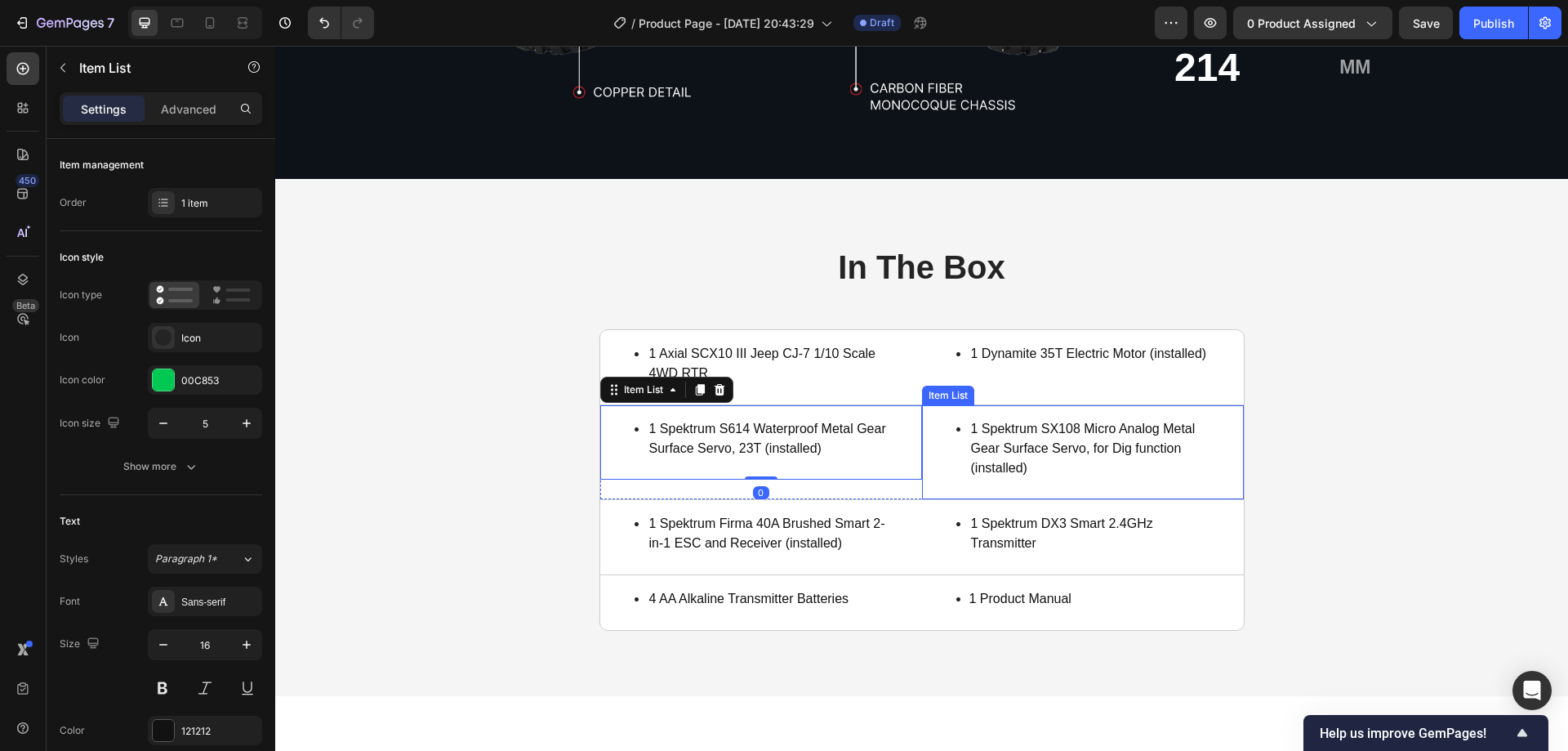
click at [1093, 441] on p "1 Spektrum SX108 Micro Analog Metal Gear Surface Servo, for Dig function (insta…" at bounding box center [1088, 448] width 236 height 59
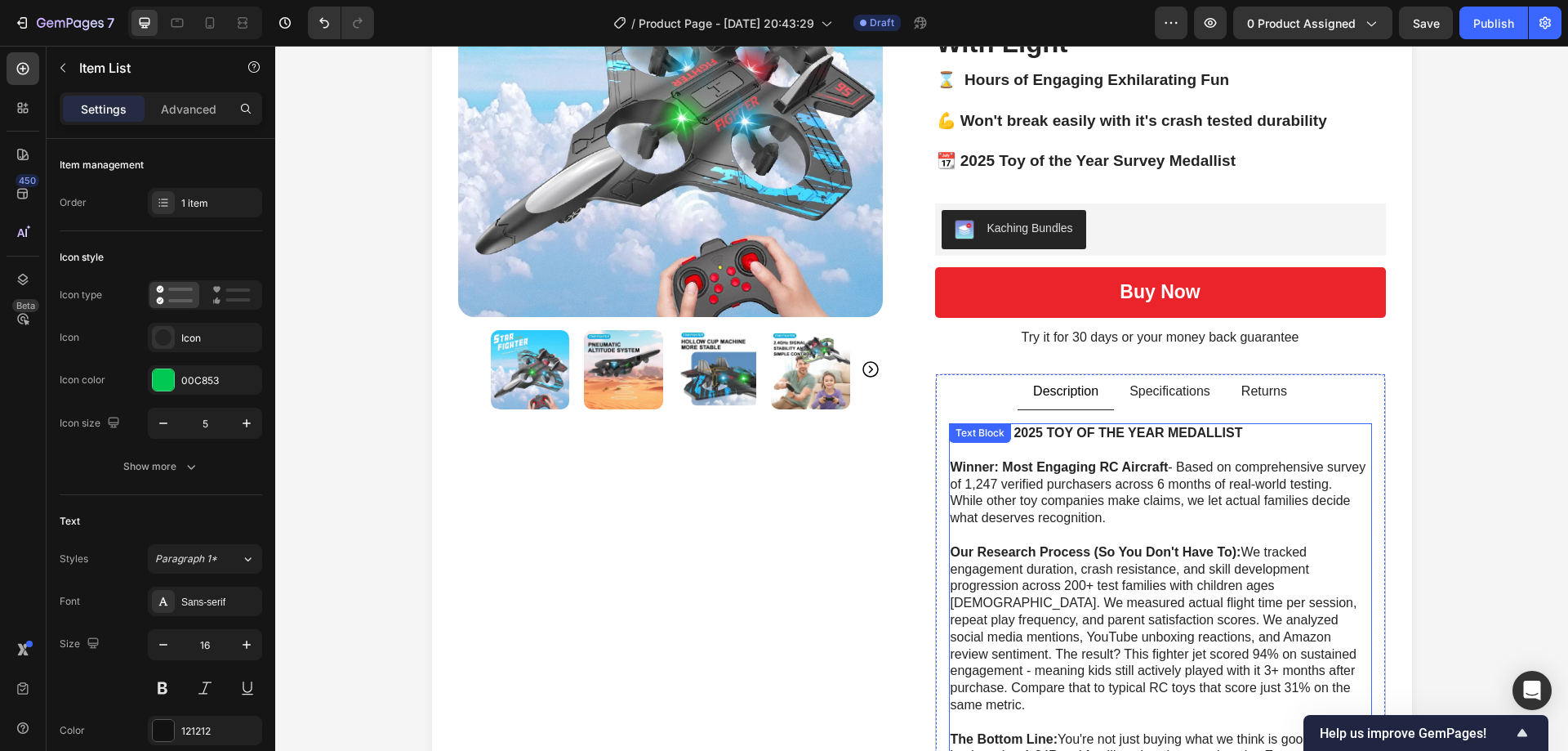
scroll to position [163, 0]
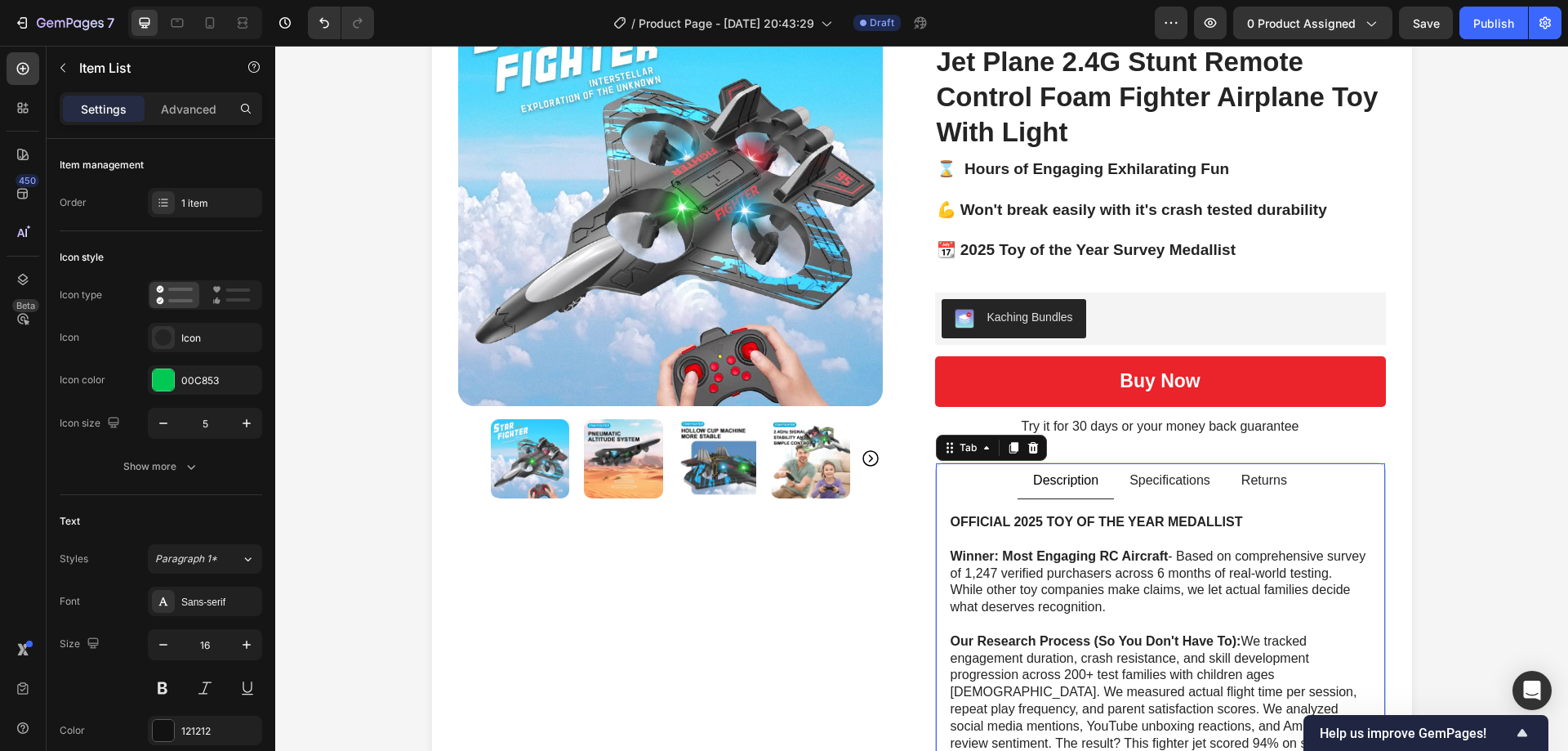
click at [1133, 479] on p "Specifications" at bounding box center [1170, 481] width 81 height 17
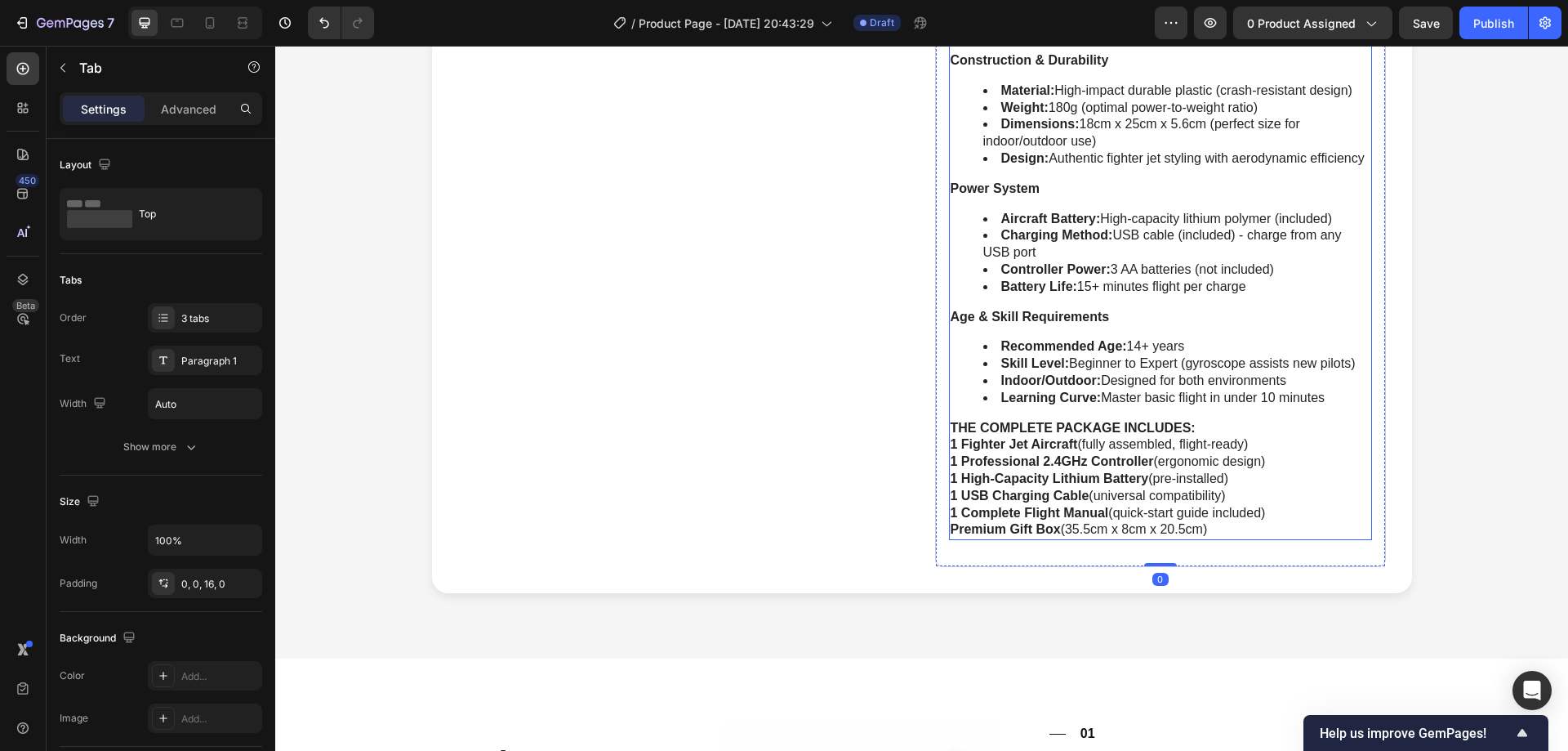
scroll to position [980, 0]
